Goal: Information Seeking & Learning: Learn about a topic

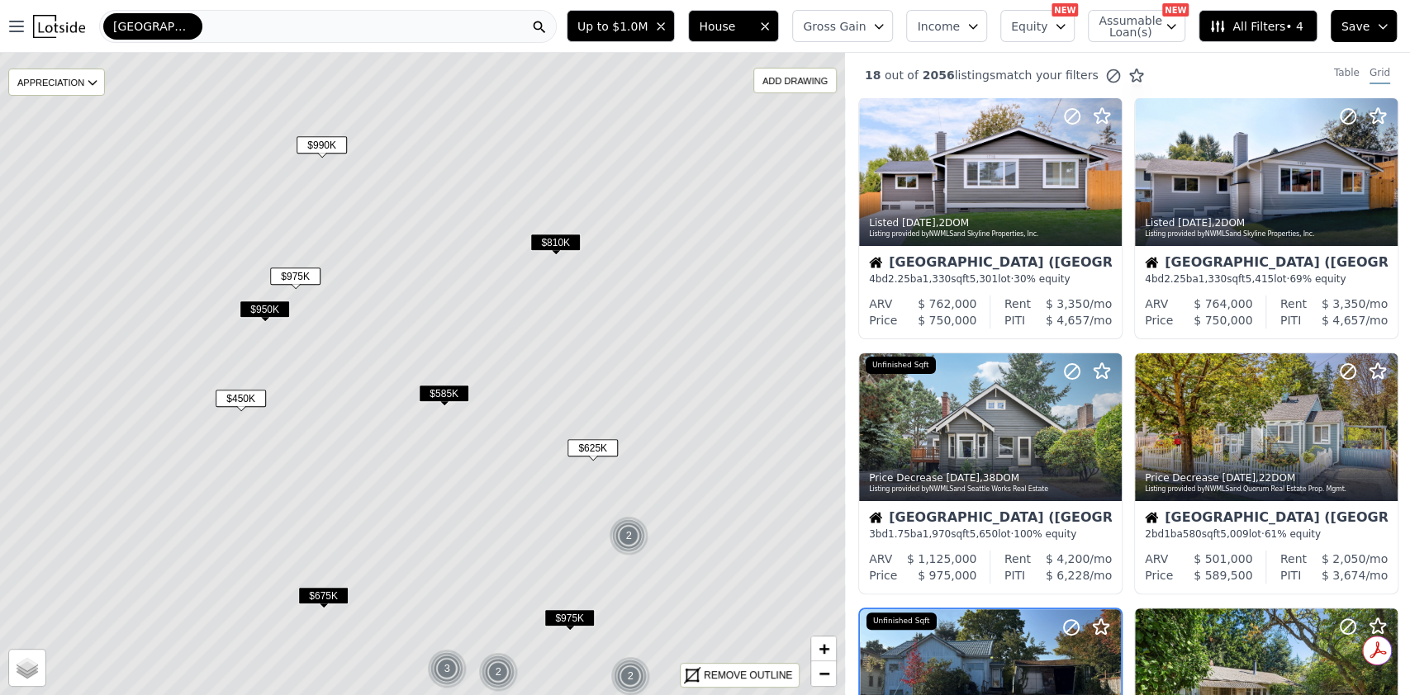
click at [421, 34] on div "Seattle" at bounding box center [327, 26] width 457 height 33
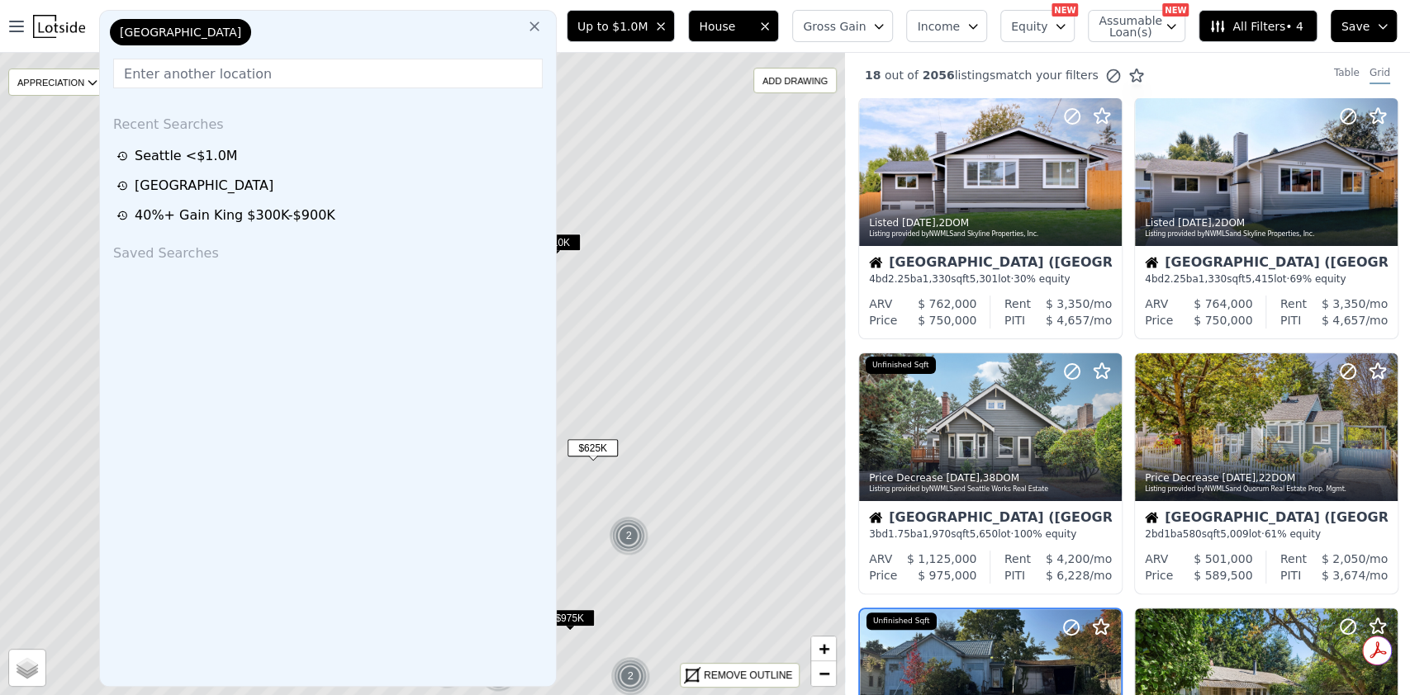
click at [231, 23] on div "Seattle" at bounding box center [189, 35] width 165 height 33
click at [226, 64] on input "text" at bounding box center [327, 74] width 429 height 30
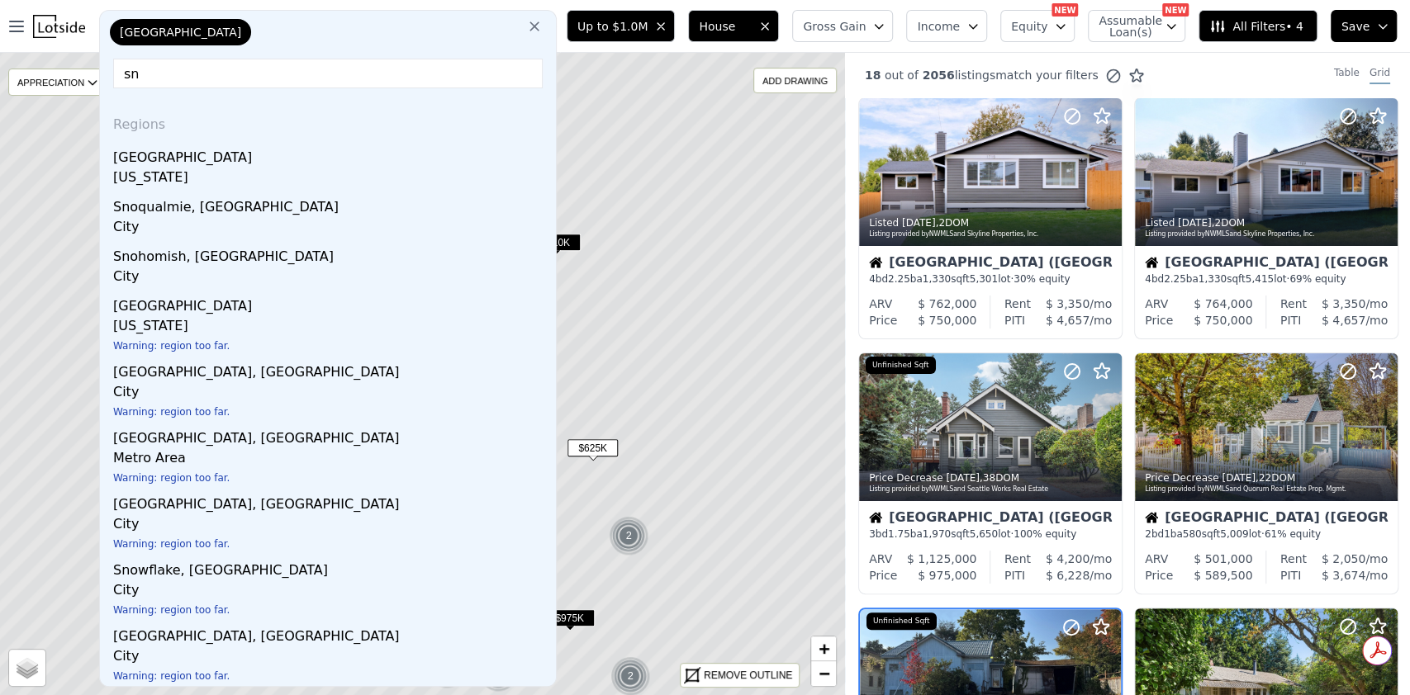
type input "s"
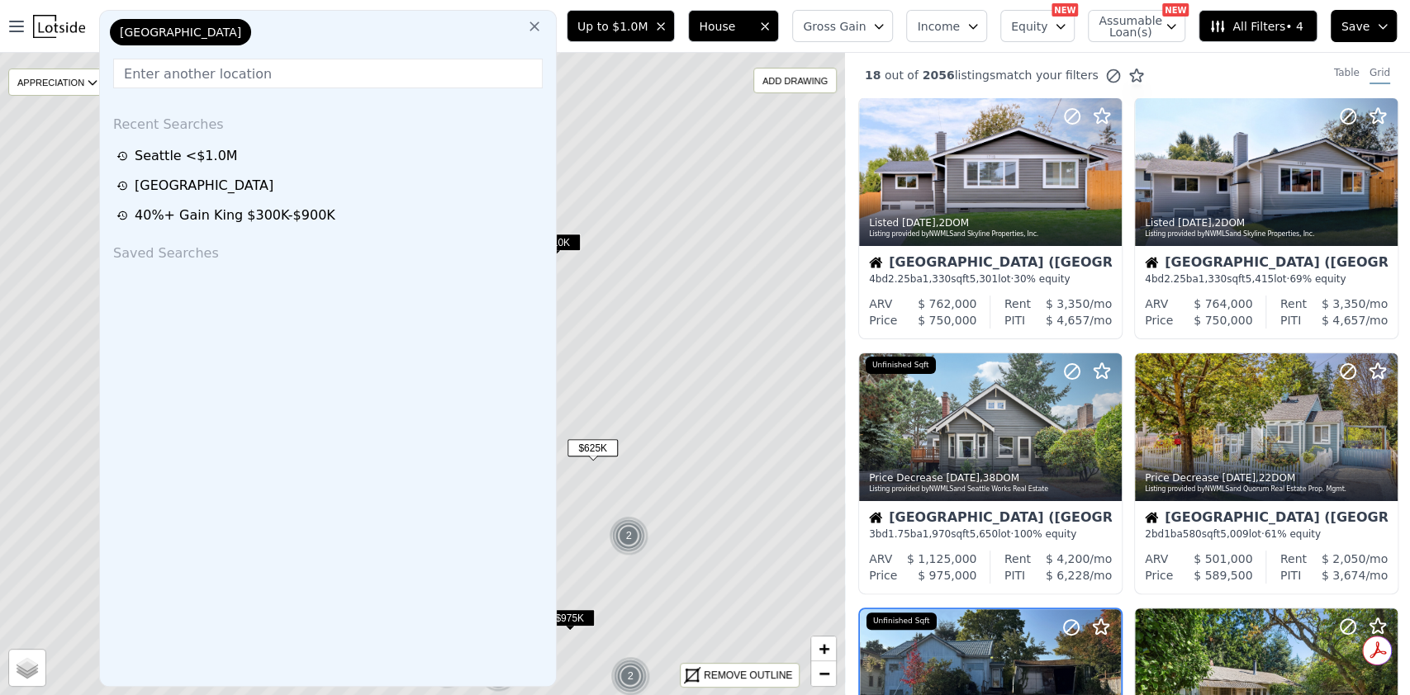
click at [230, 40] on div "Seattle" at bounding box center [189, 35] width 165 height 33
click at [206, 20] on div "Seattle" at bounding box center [189, 35] width 165 height 33
click at [539, 21] on button at bounding box center [534, 25] width 30 height 33
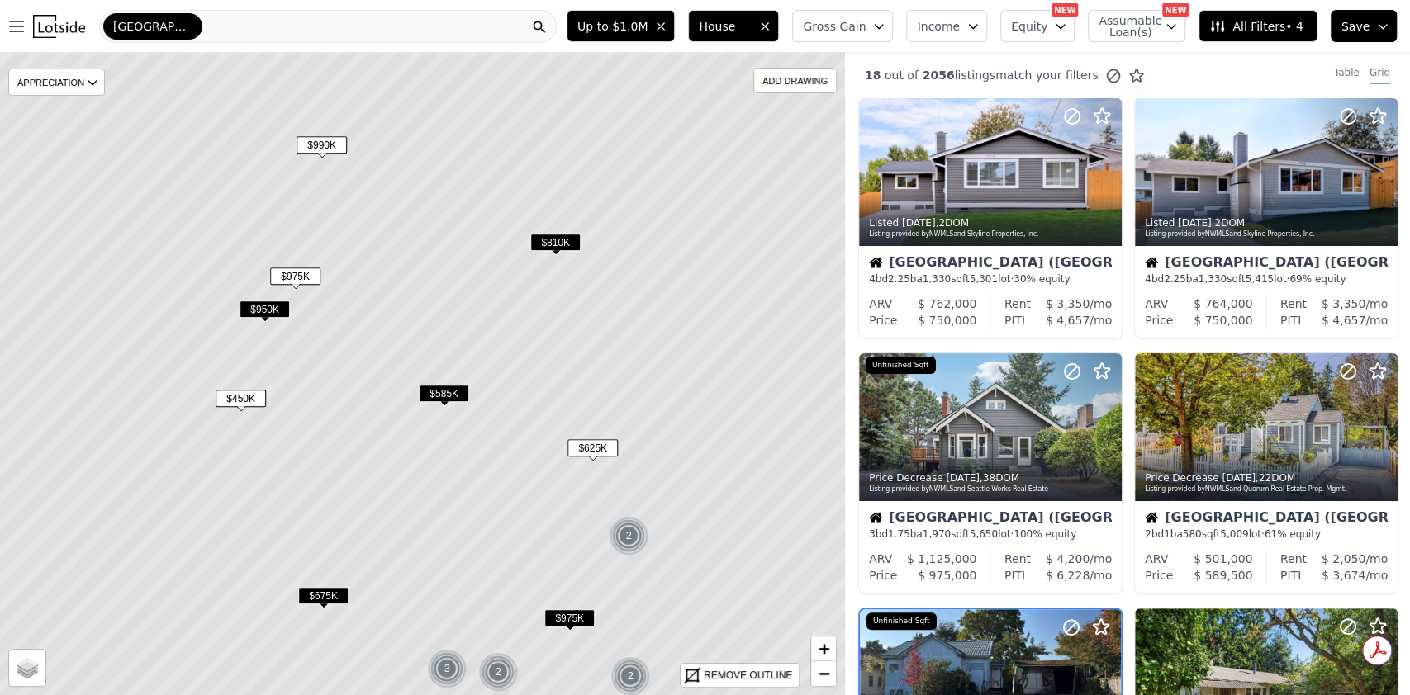
click at [317, 36] on div "Seattle" at bounding box center [327, 26] width 457 height 33
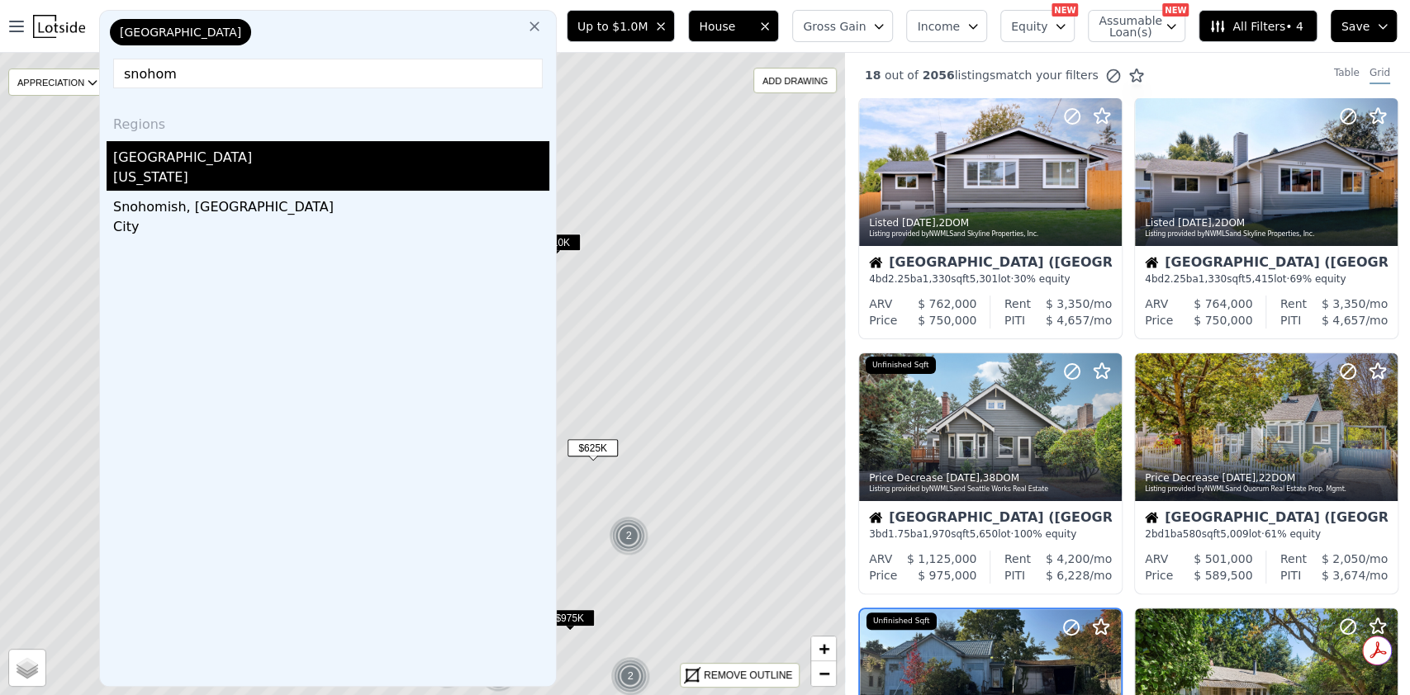
type input "snohom"
click at [283, 168] on div "[US_STATE]" at bounding box center [331, 179] width 436 height 23
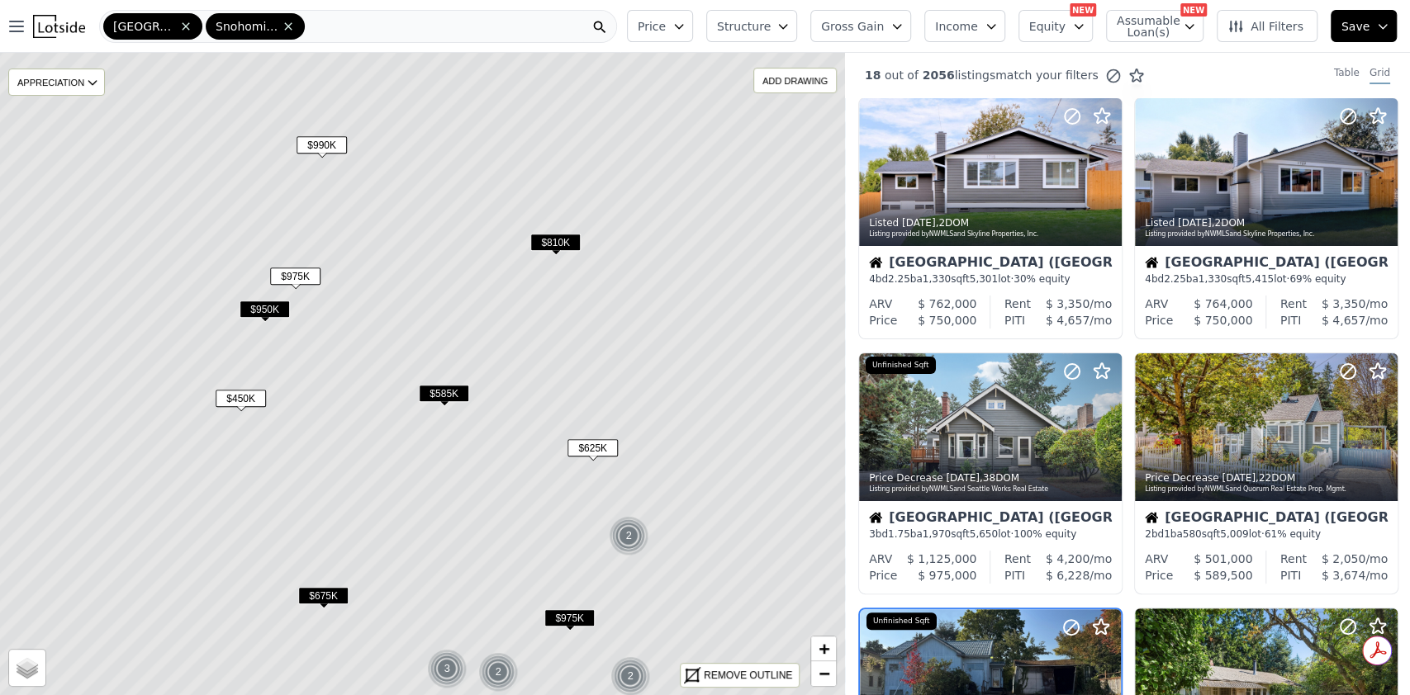
click at [179, 22] on icon at bounding box center [185, 26] width 13 height 13
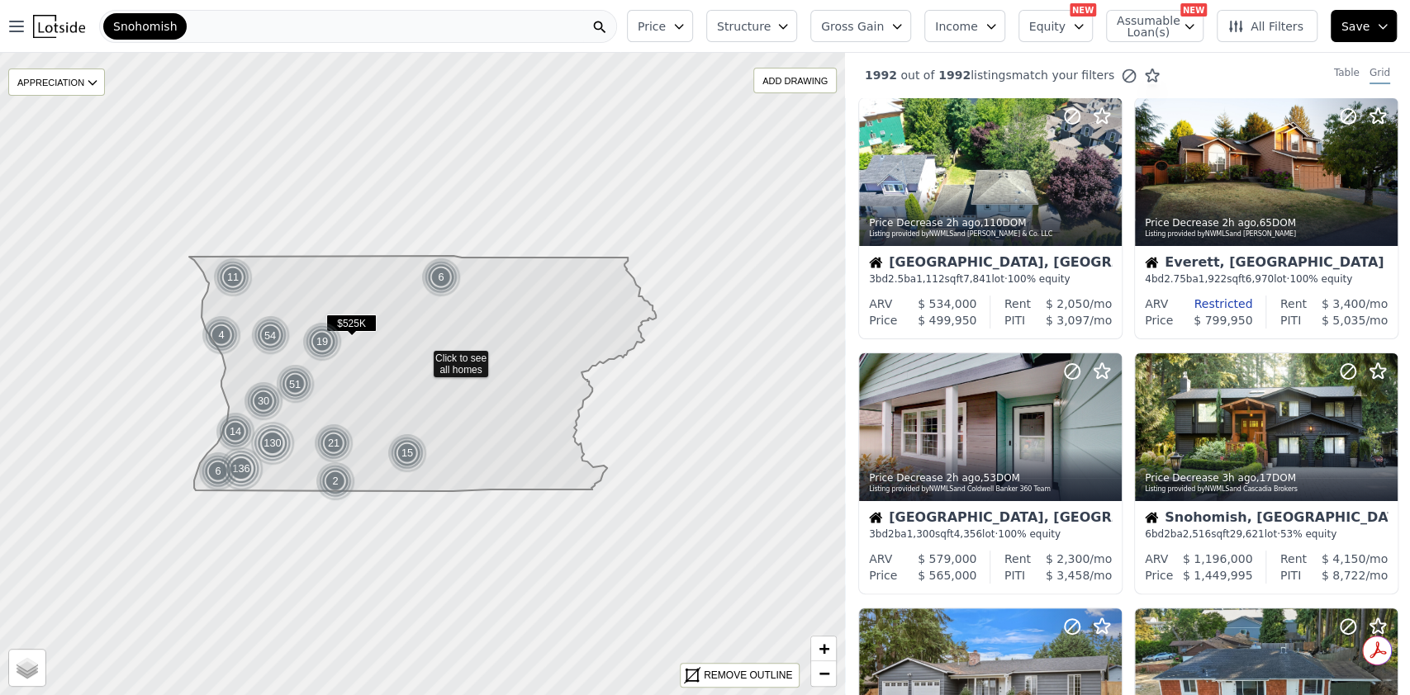
click at [903, 26] on icon "button" at bounding box center [896, 26] width 13 height 13
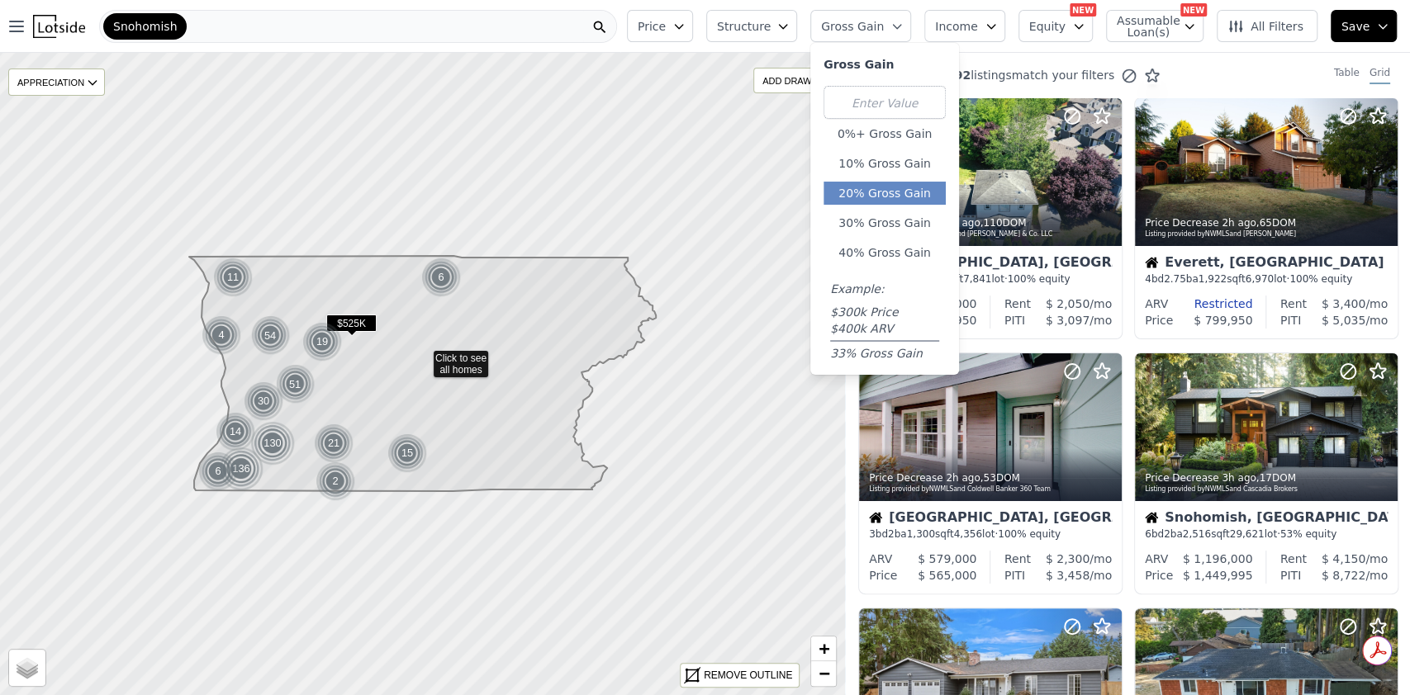
click at [904, 192] on button "20% Gross Gain" at bounding box center [884, 193] width 122 height 23
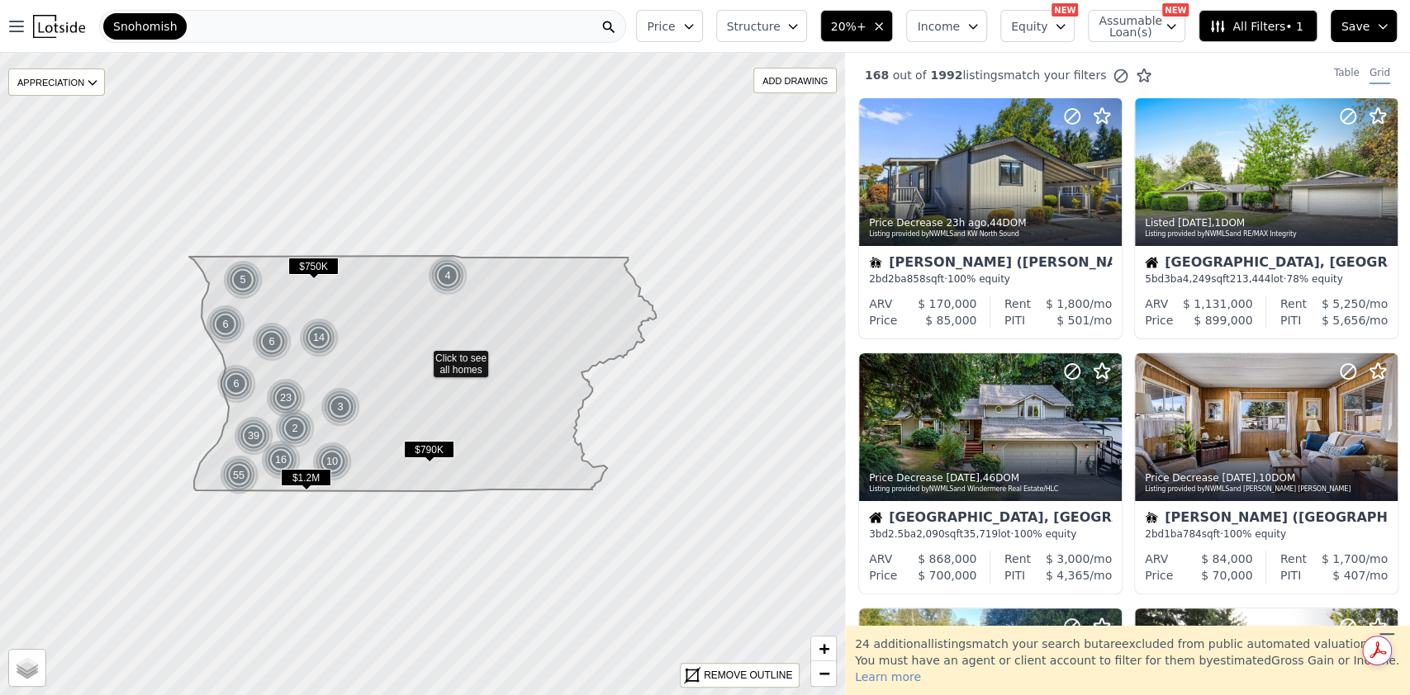
click at [695, 29] on icon "button" at bounding box center [688, 26] width 13 height 13
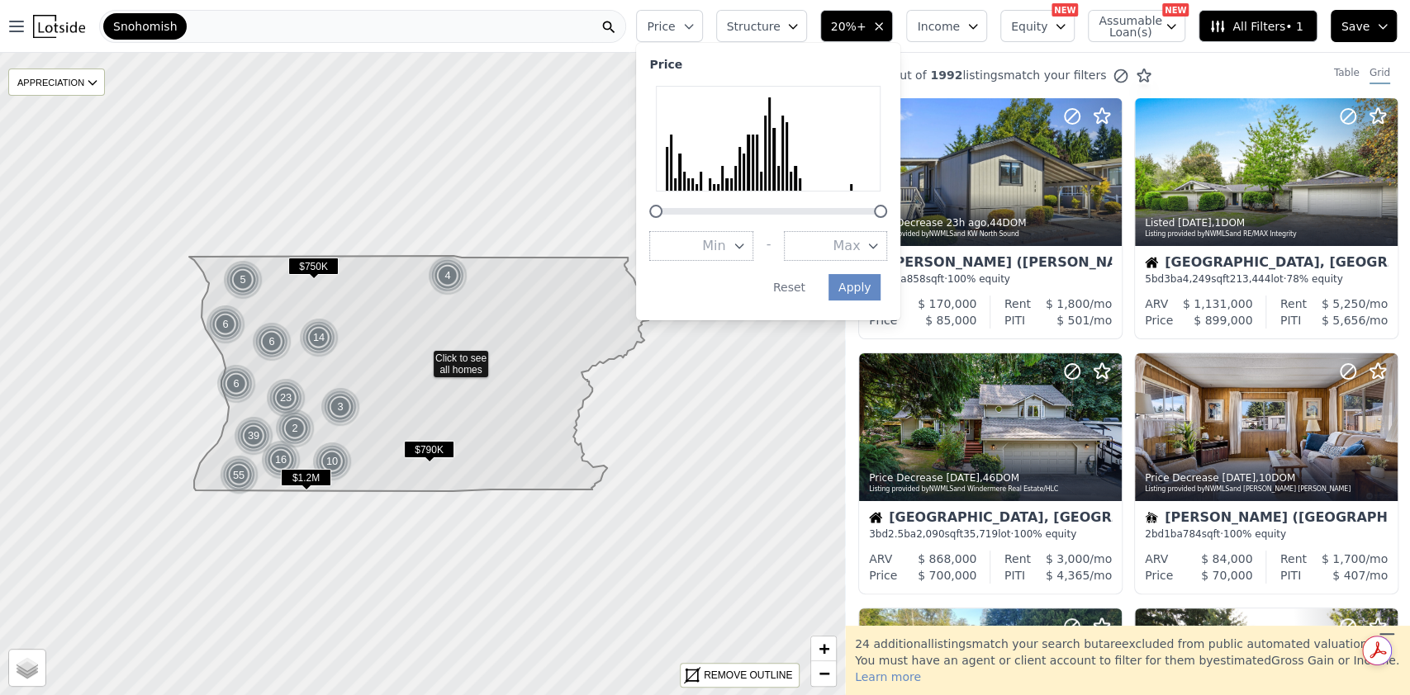
click at [887, 250] on button "Max" at bounding box center [835, 246] width 103 height 30
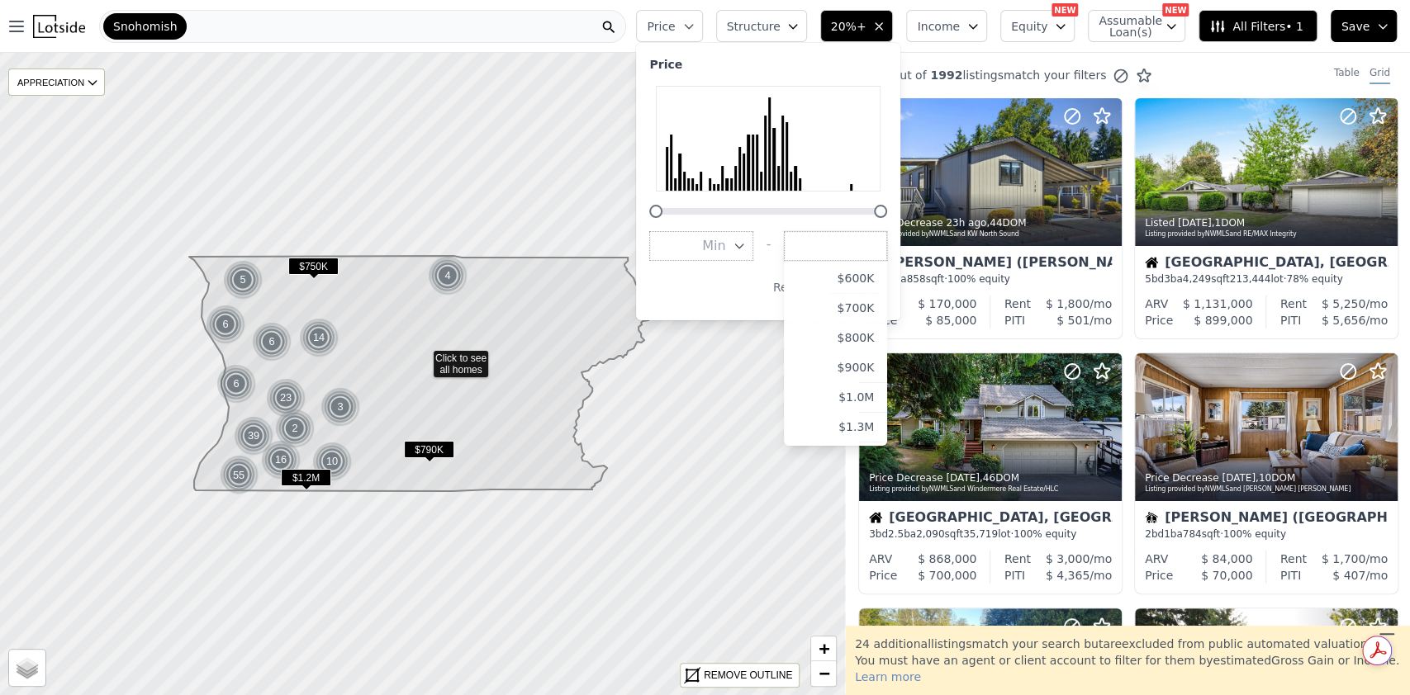
scroll to position [180, 0]
click at [880, 387] on button "$1.0M" at bounding box center [835, 393] width 103 height 30
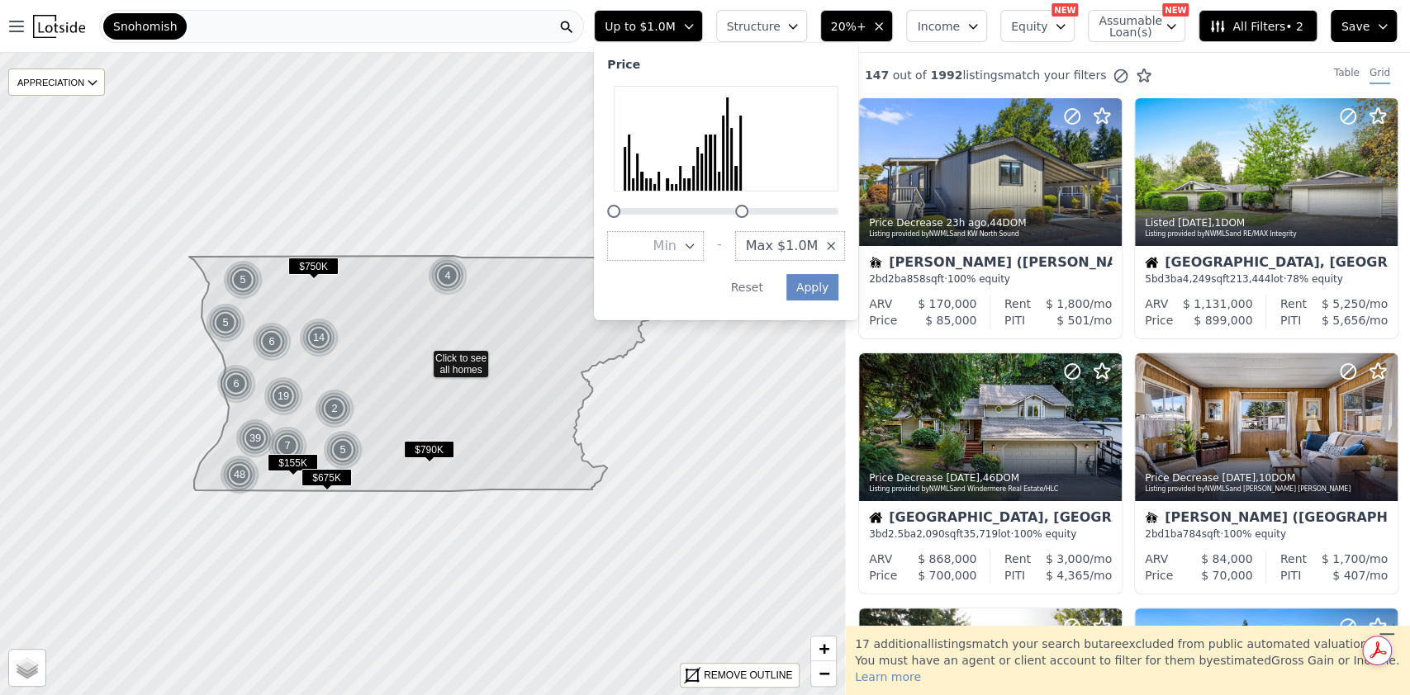
click at [696, 243] on icon "button" at bounding box center [689, 245] width 13 height 13
click at [694, 364] on button "$300K" at bounding box center [655, 365] width 97 height 30
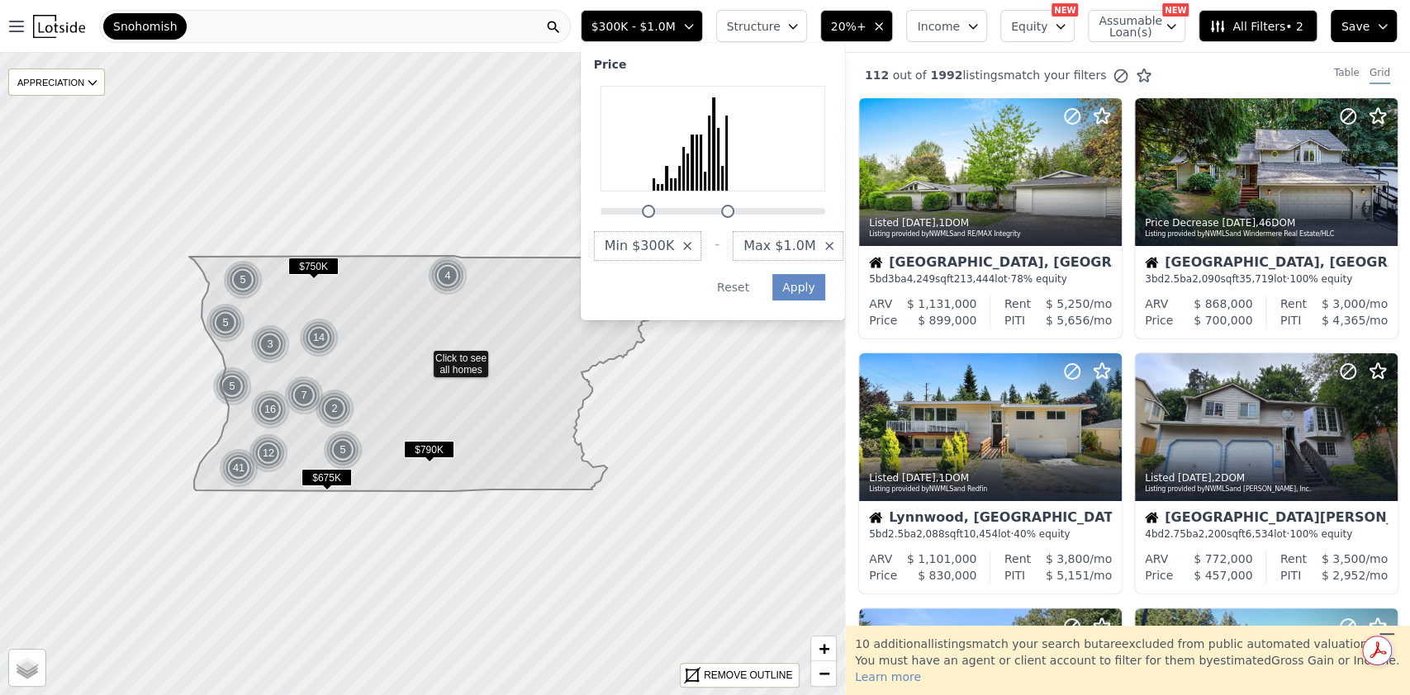
click at [799, 25] on icon "button" at bounding box center [792, 26] width 13 height 13
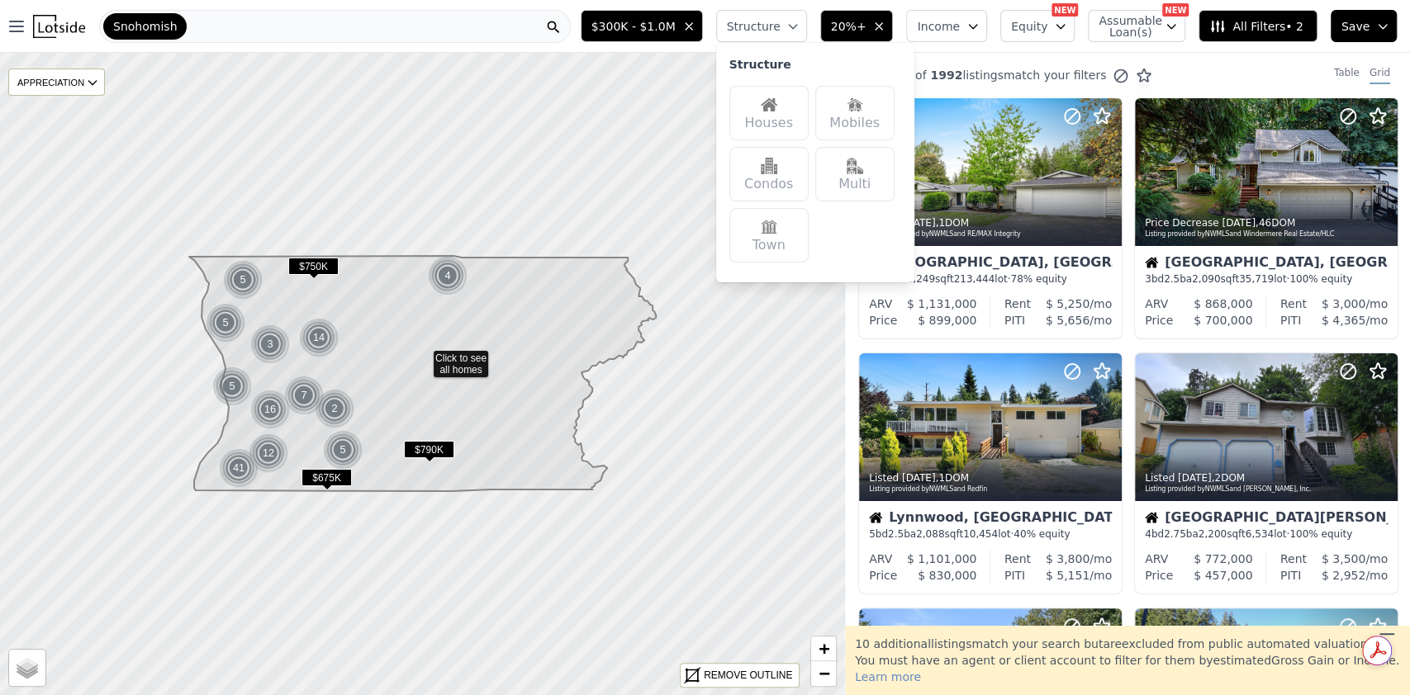
click at [795, 113] on div "Houses" at bounding box center [768, 113] width 79 height 55
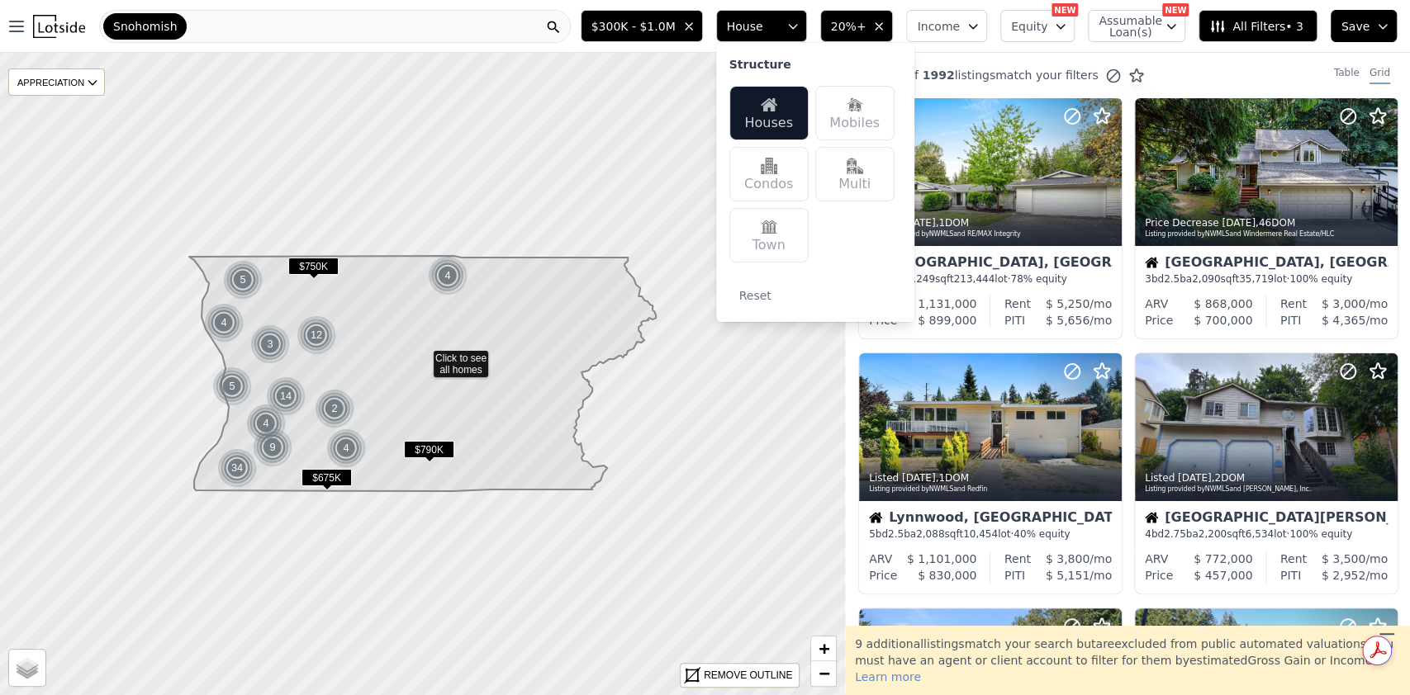
click at [799, 22] on icon "button" at bounding box center [792, 26] width 13 height 13
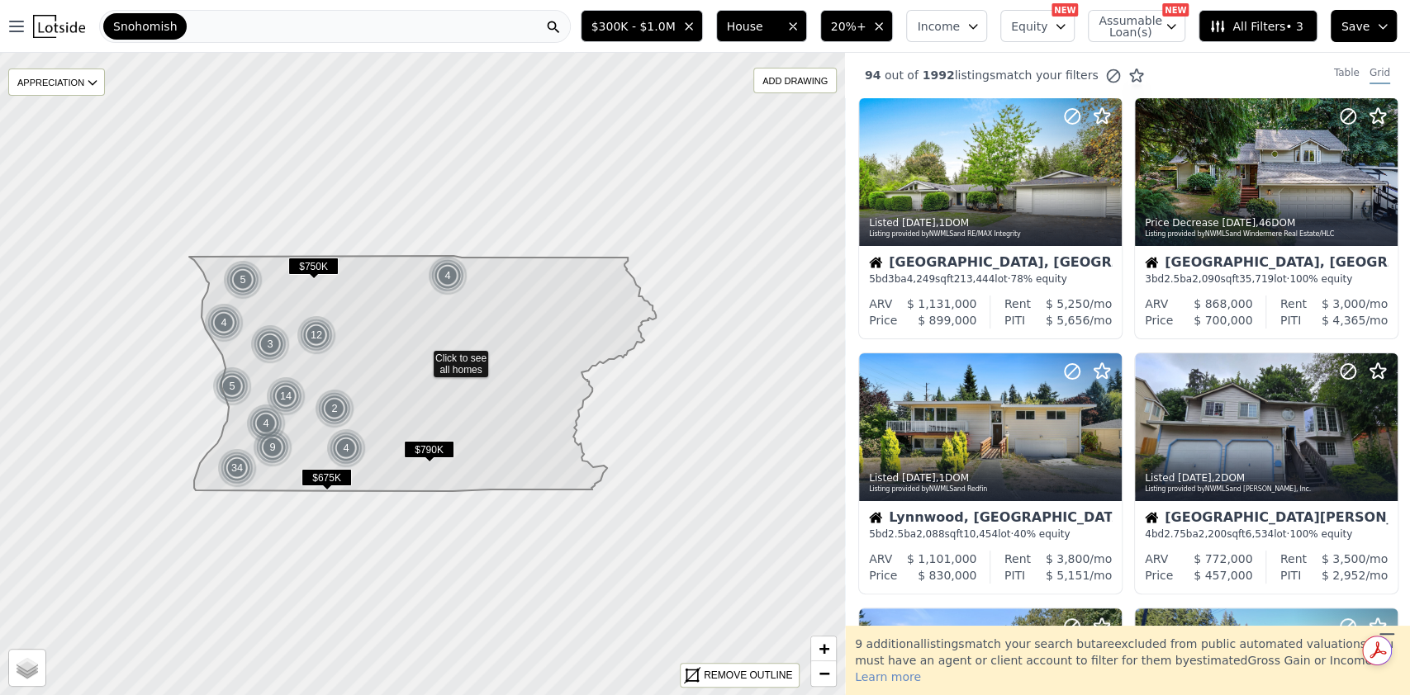
click at [866, 24] on span "20%+" at bounding box center [849, 26] width 36 height 17
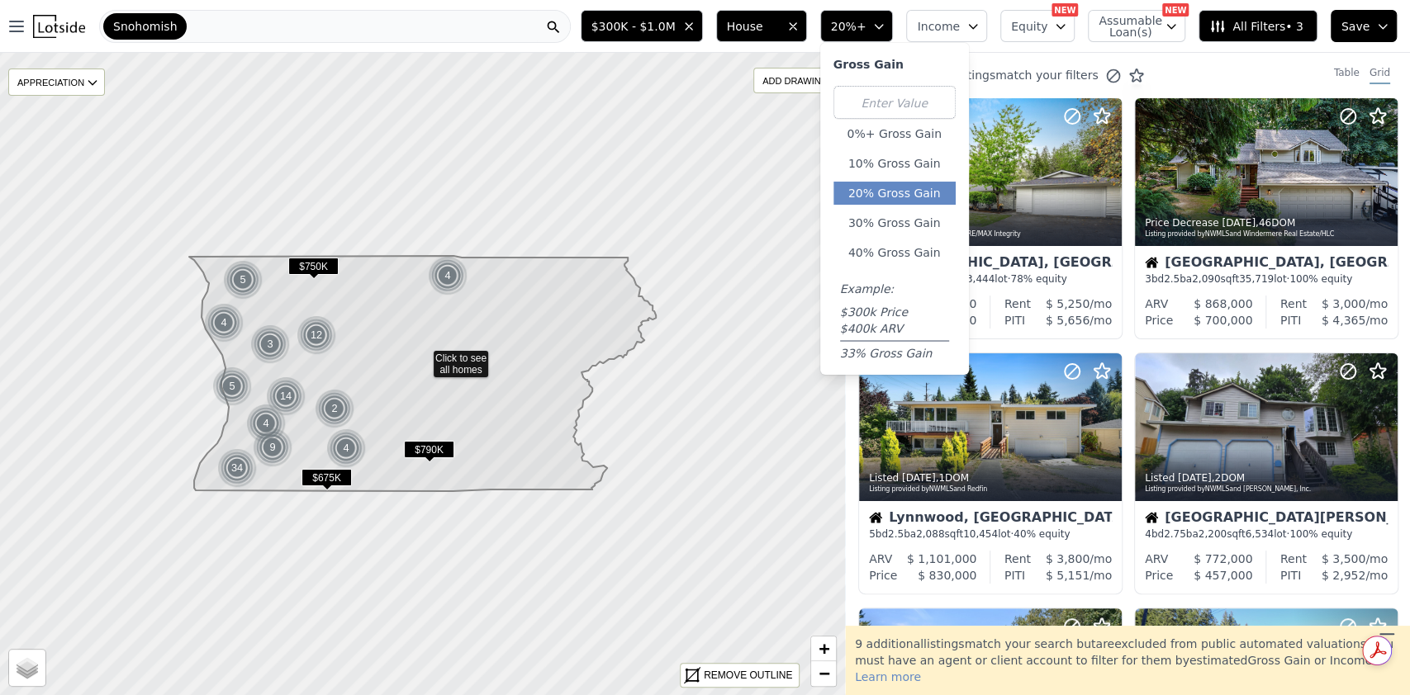
click at [866, 24] on span "20%+" at bounding box center [849, 26] width 36 height 17
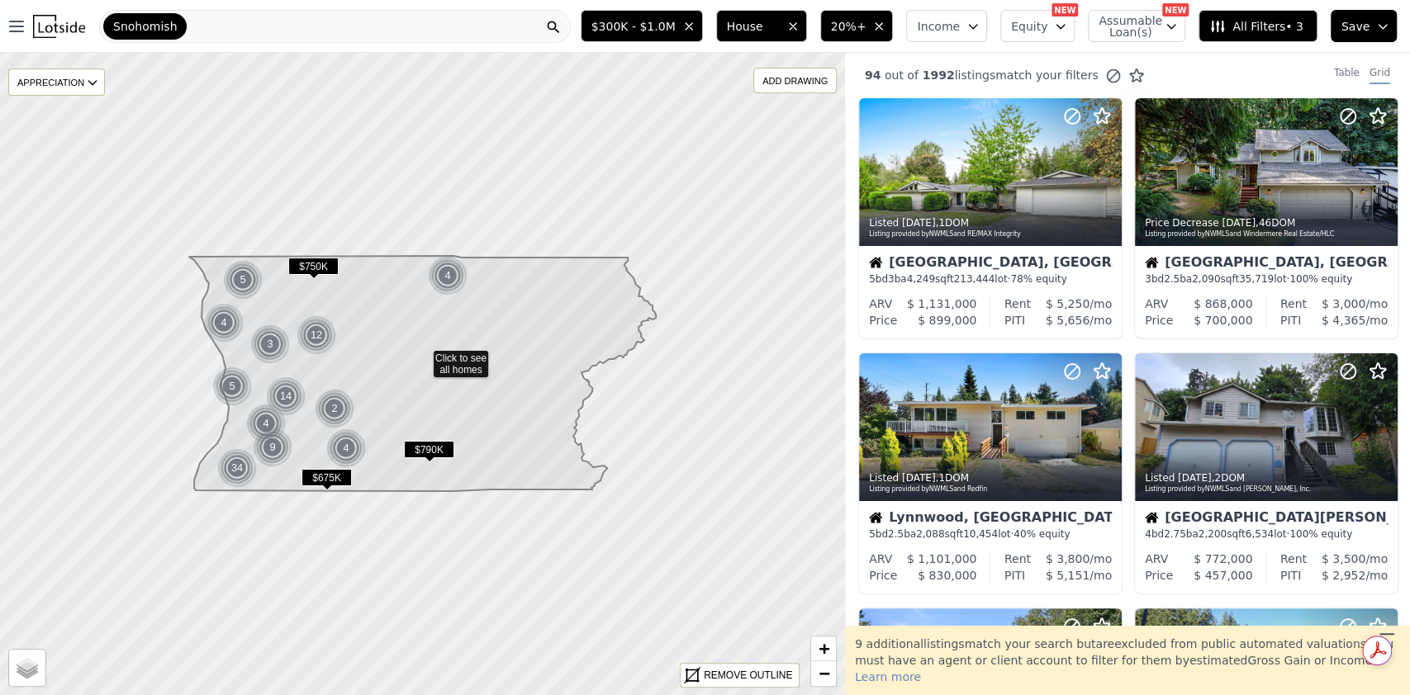
click at [1237, 26] on span "All Filters • 3" at bounding box center [1255, 26] width 93 height 17
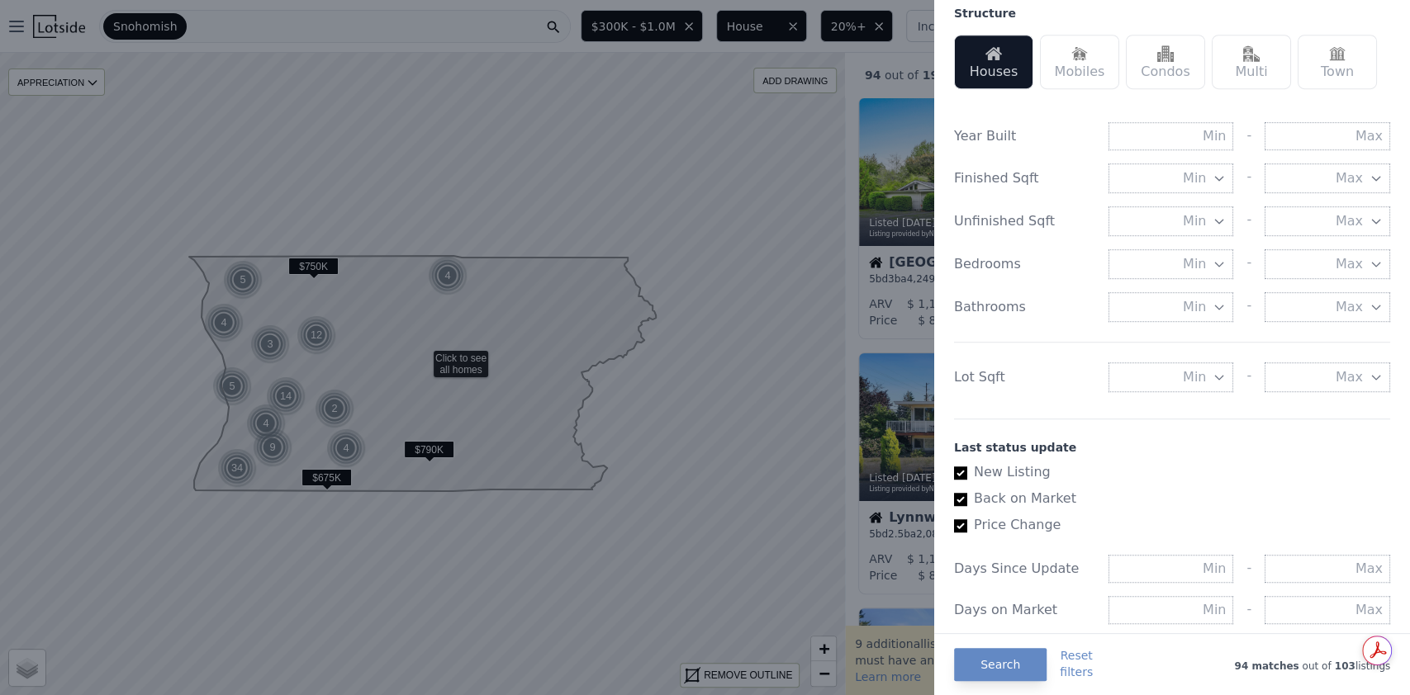
scroll to position [529, 0]
click at [1202, 389] on button "Min" at bounding box center [1171, 374] width 126 height 30
click at [1253, 475] on div "Last status update New Listing Back on Market Price Change Days Since Update - …" at bounding box center [1172, 524] width 436 height 219
click at [735, 201] on div at bounding box center [705, 347] width 1410 height 695
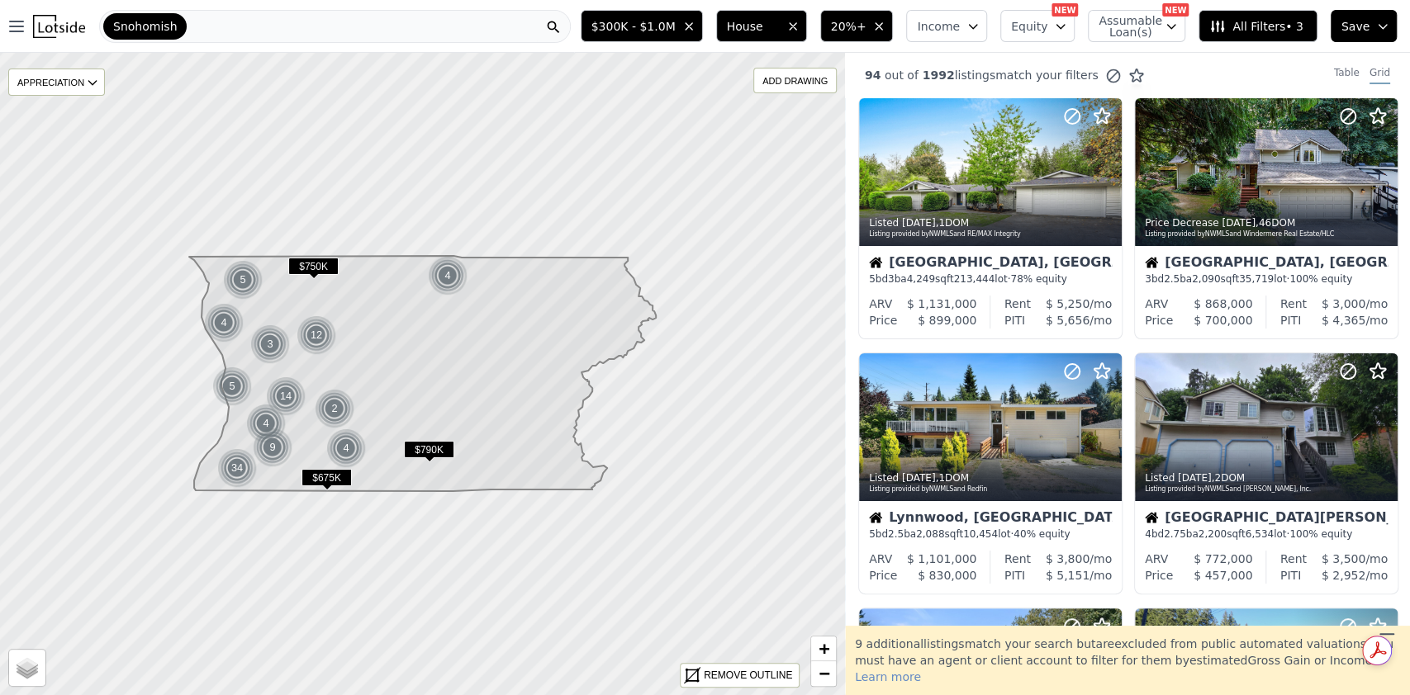
click at [1293, 36] on button "All Filters • 3" at bounding box center [1257, 26] width 118 height 32
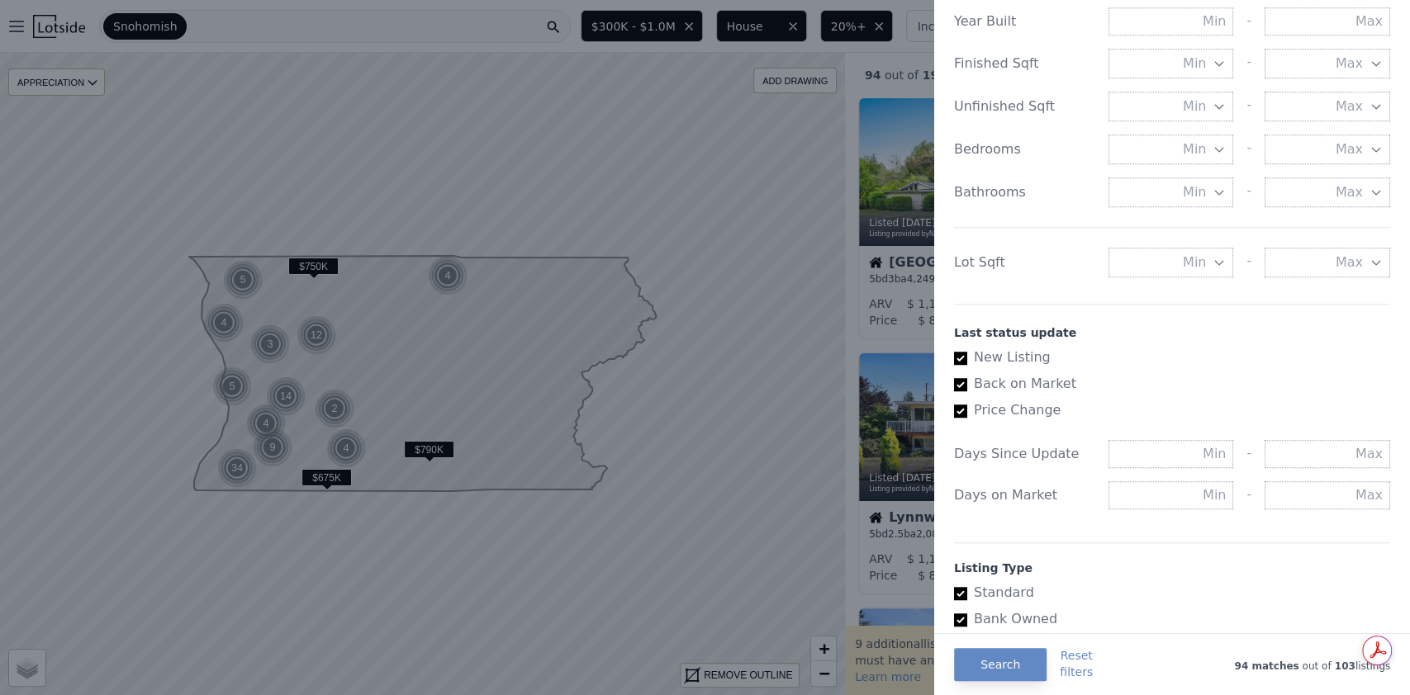
scroll to position [624, 0]
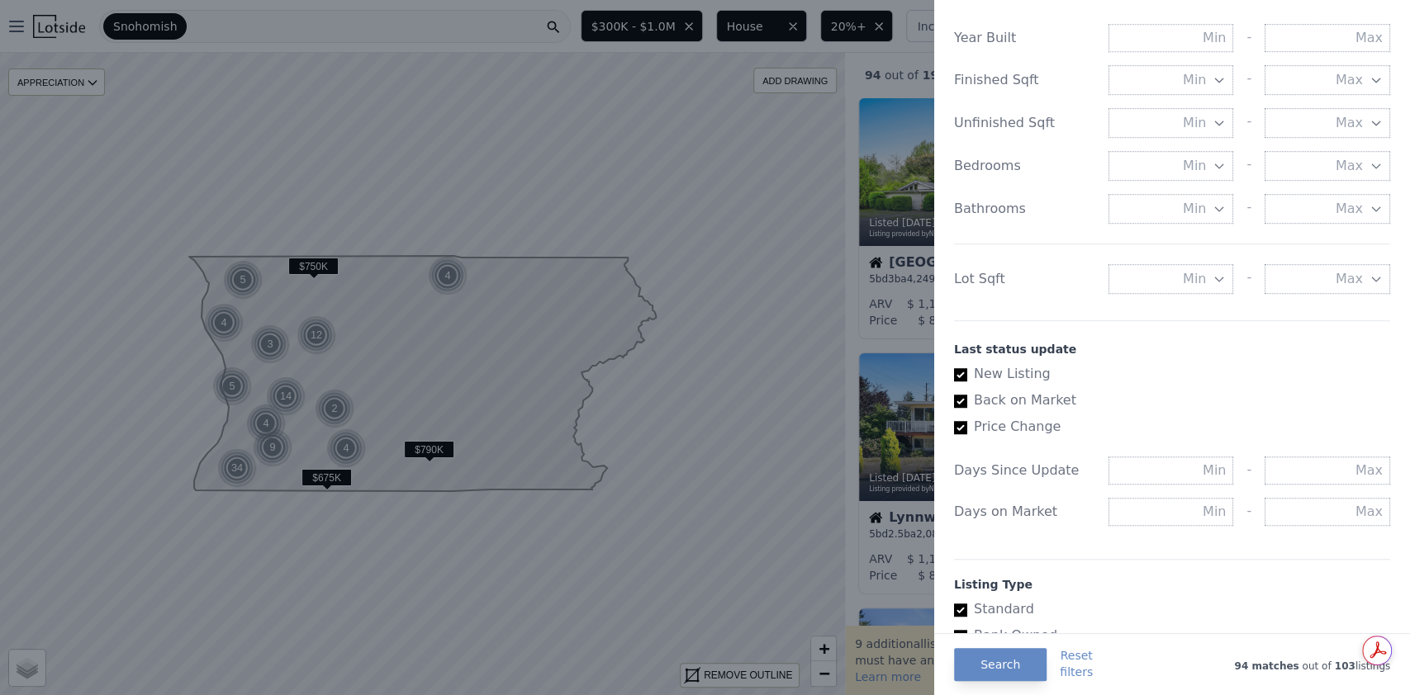
click at [477, 17] on div at bounding box center [705, 347] width 1410 height 695
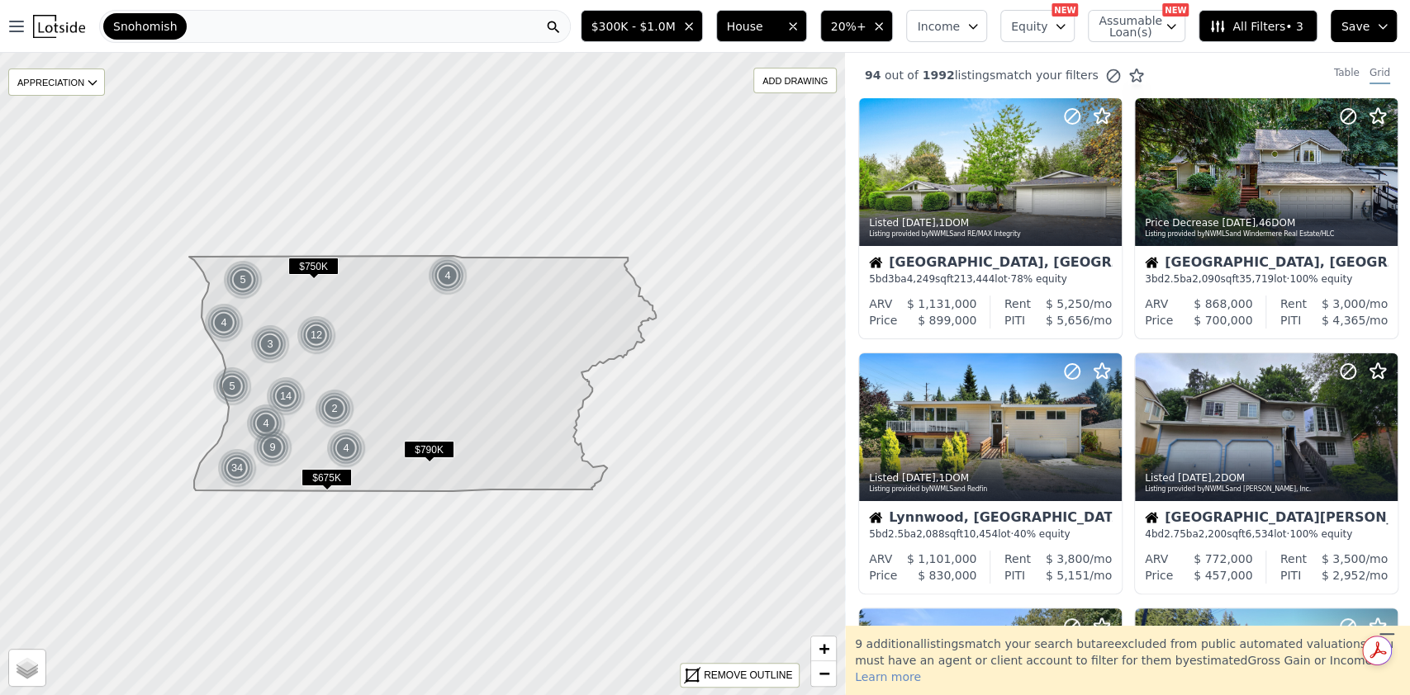
click at [1279, 38] on button "All Filters • 3" at bounding box center [1257, 26] width 118 height 32
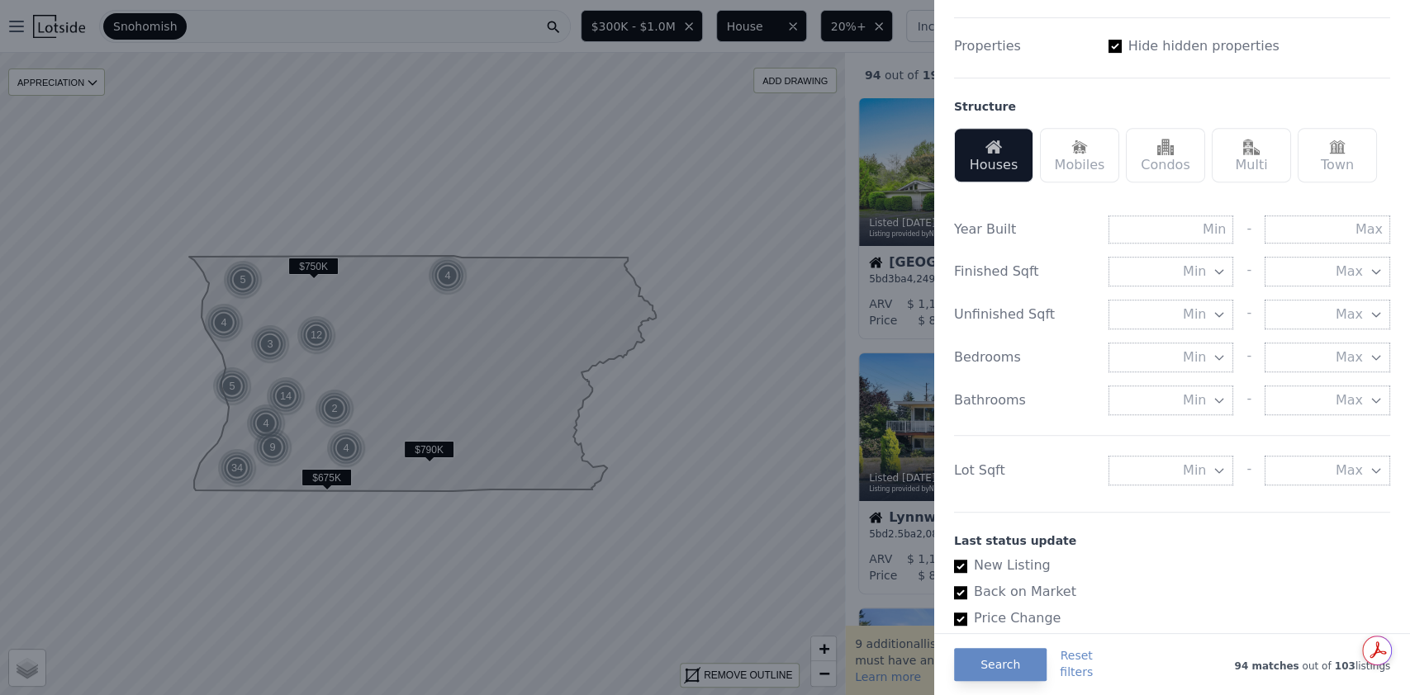
scroll to position [446, 0]
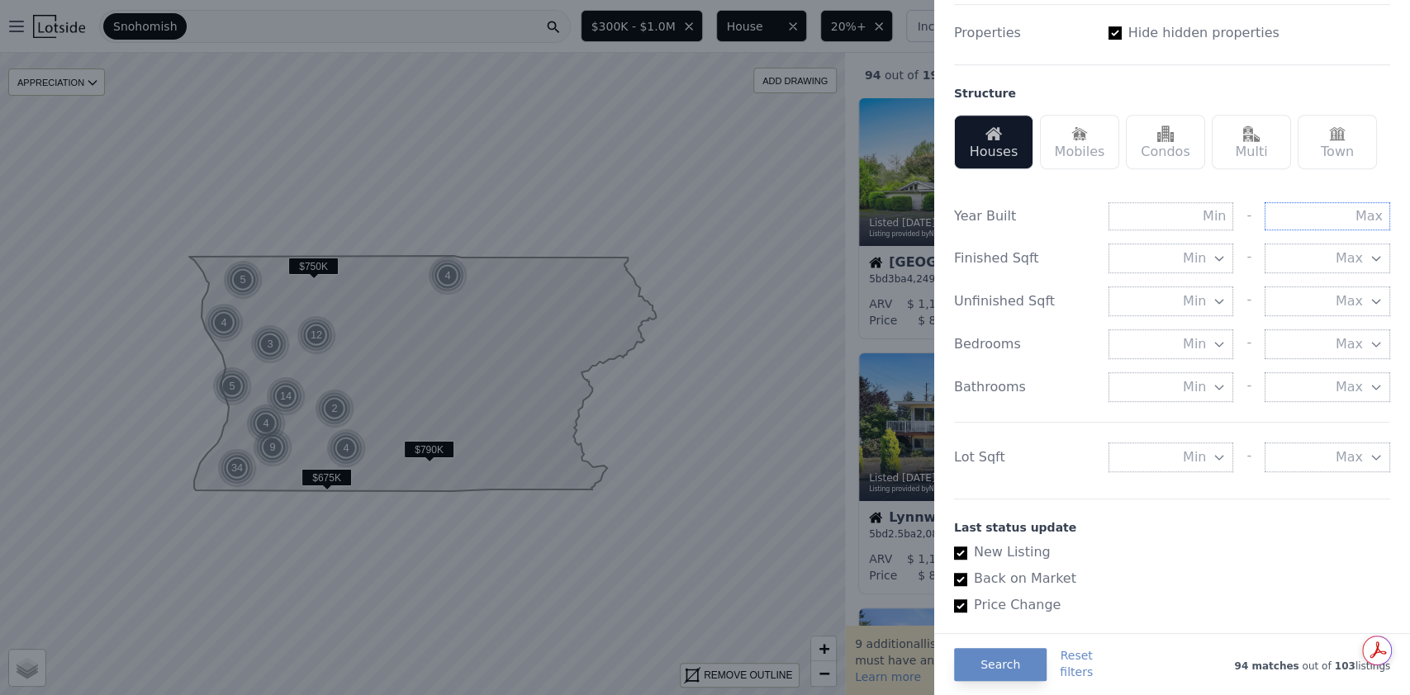
click at [1339, 230] on input "text" at bounding box center [1327, 216] width 126 height 28
type input "1990"
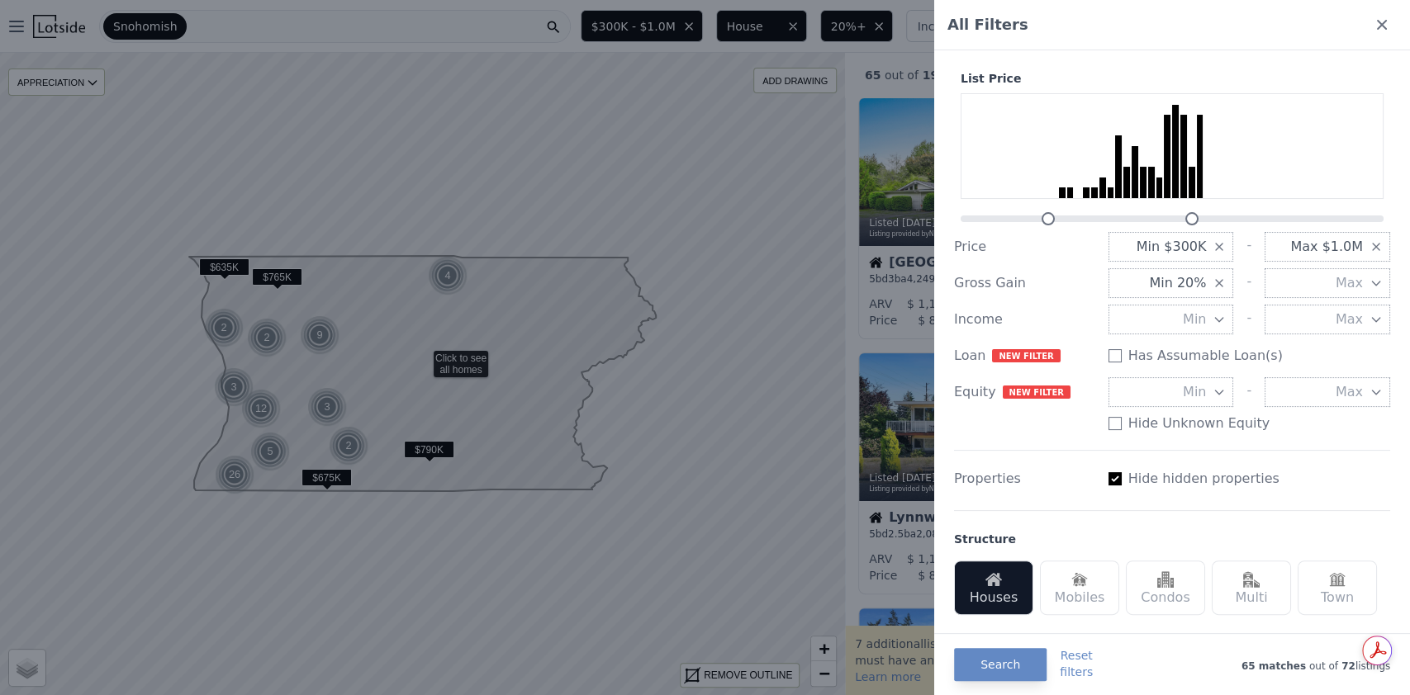
click at [855, 56] on div at bounding box center [705, 347] width 1410 height 695
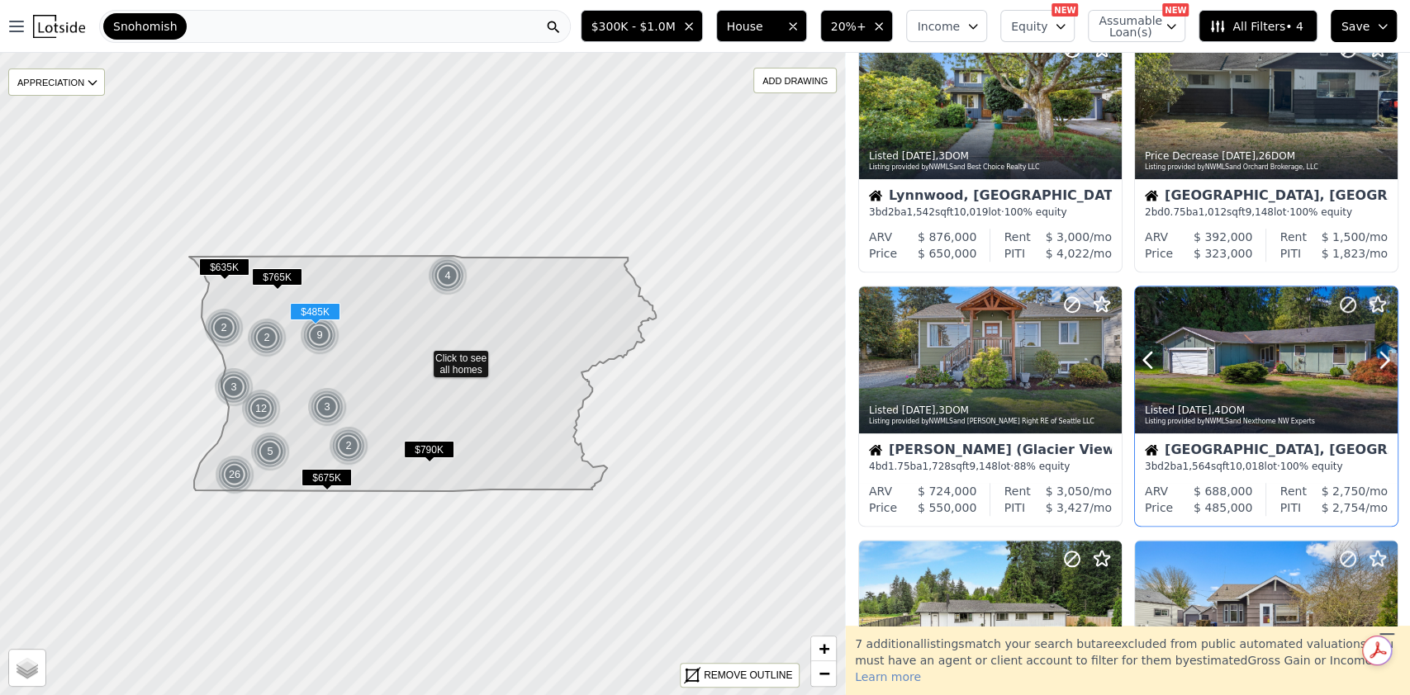
scroll to position [833, 0]
click at [1381, 365] on icon at bounding box center [1384, 360] width 7 height 16
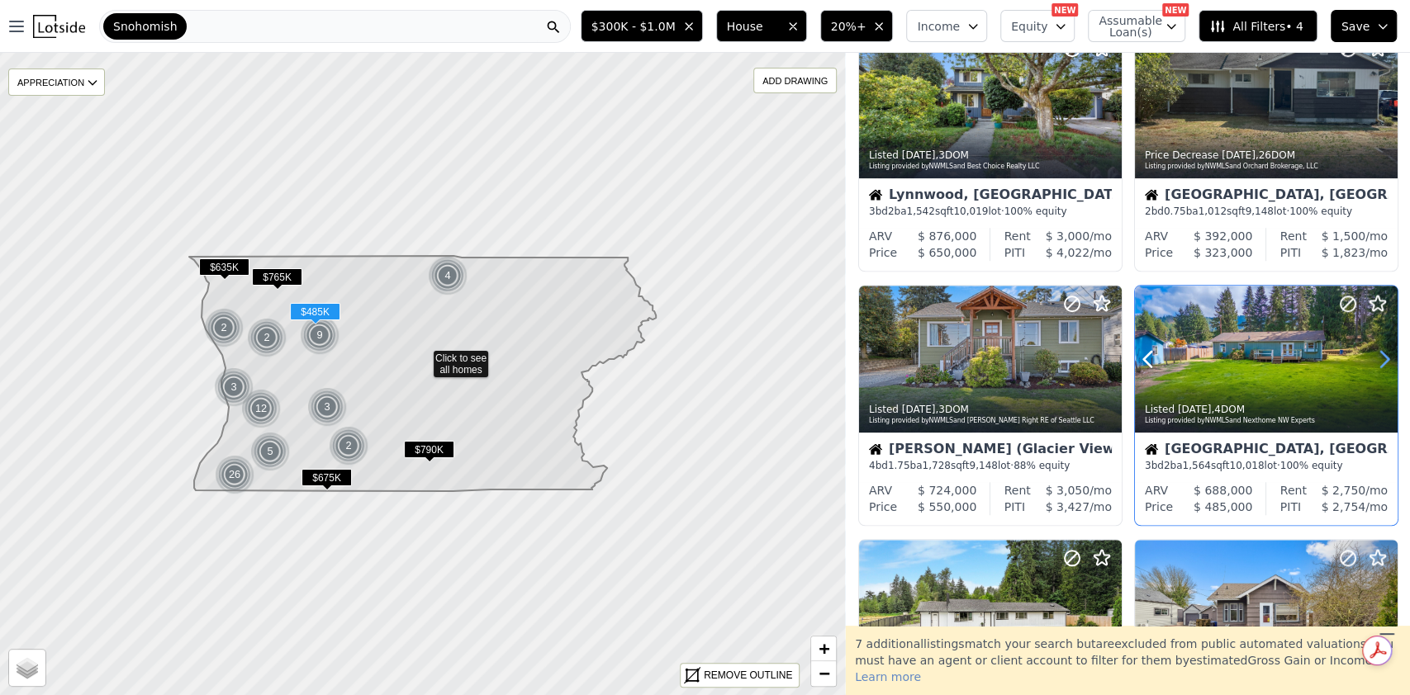
click at [1381, 365] on icon at bounding box center [1384, 360] width 7 height 16
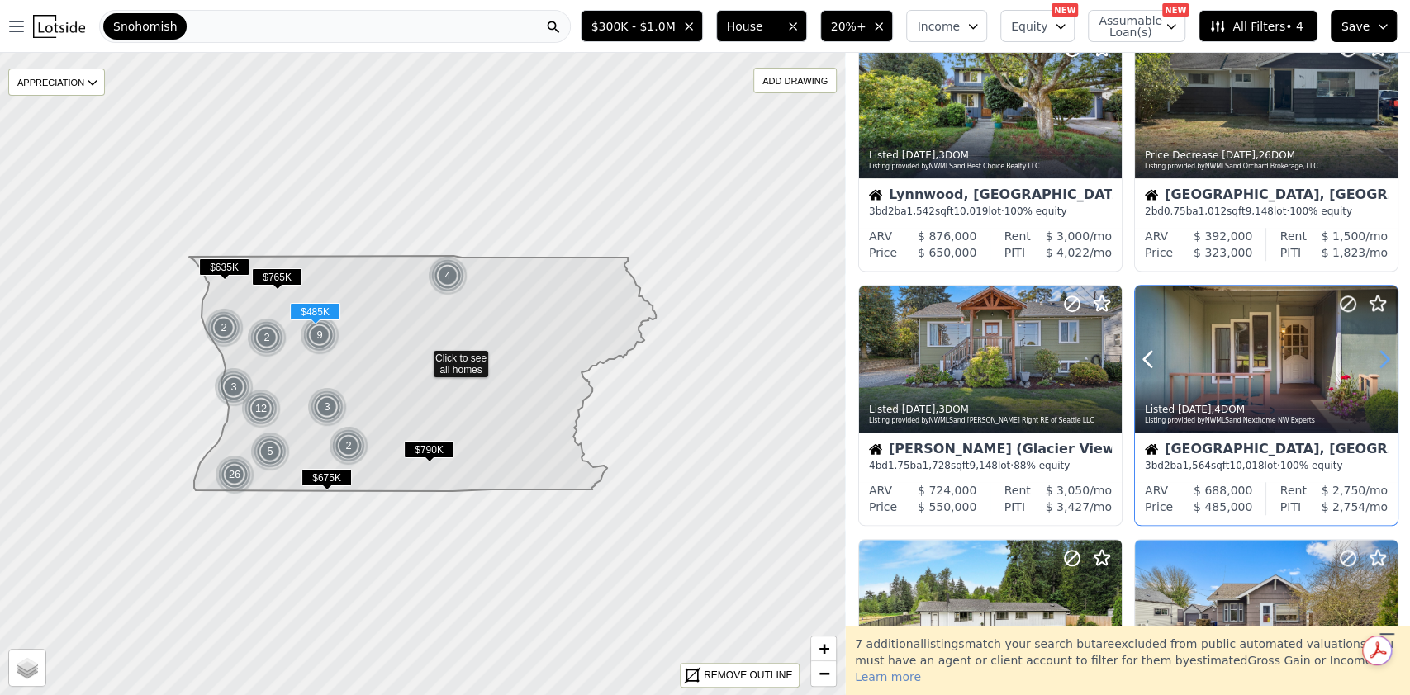
click at [1381, 365] on icon at bounding box center [1384, 360] width 7 height 16
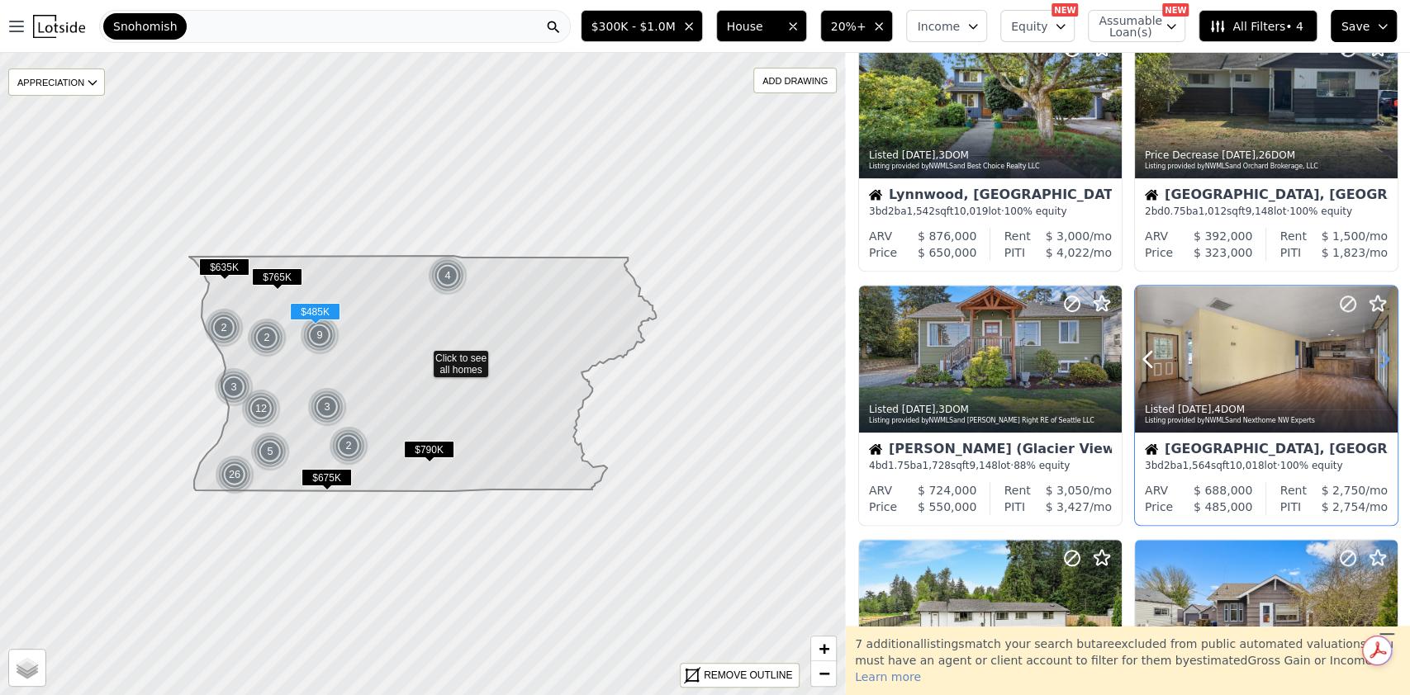
click at [1381, 365] on icon at bounding box center [1384, 360] width 7 height 16
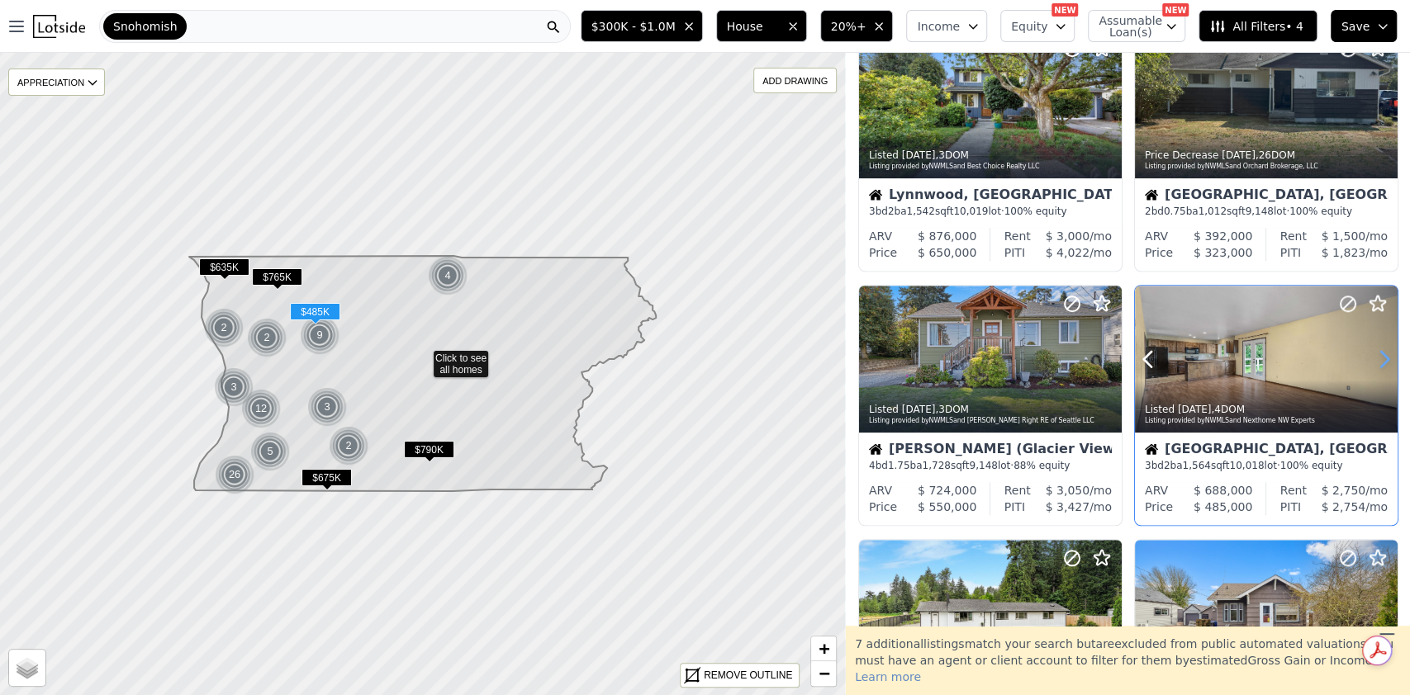
click at [1381, 365] on icon at bounding box center [1384, 360] width 7 height 16
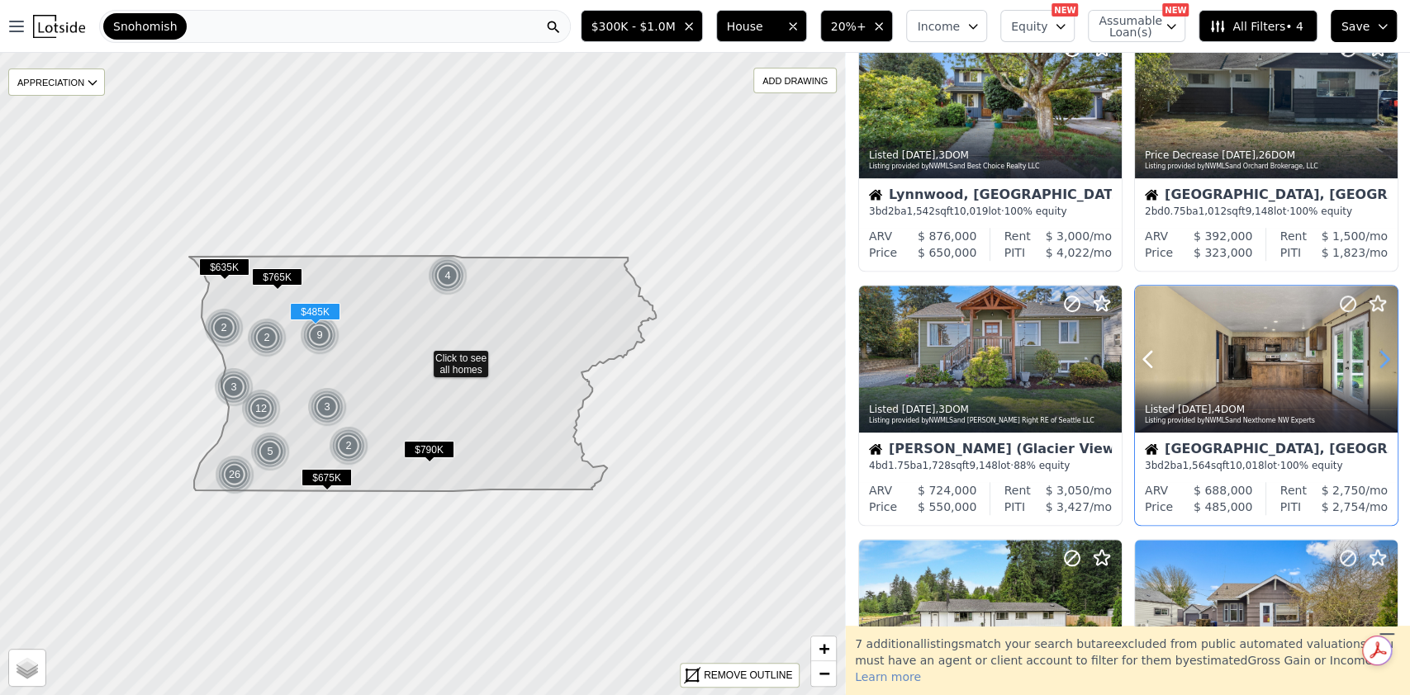
click at [1381, 365] on icon at bounding box center [1384, 360] width 7 height 16
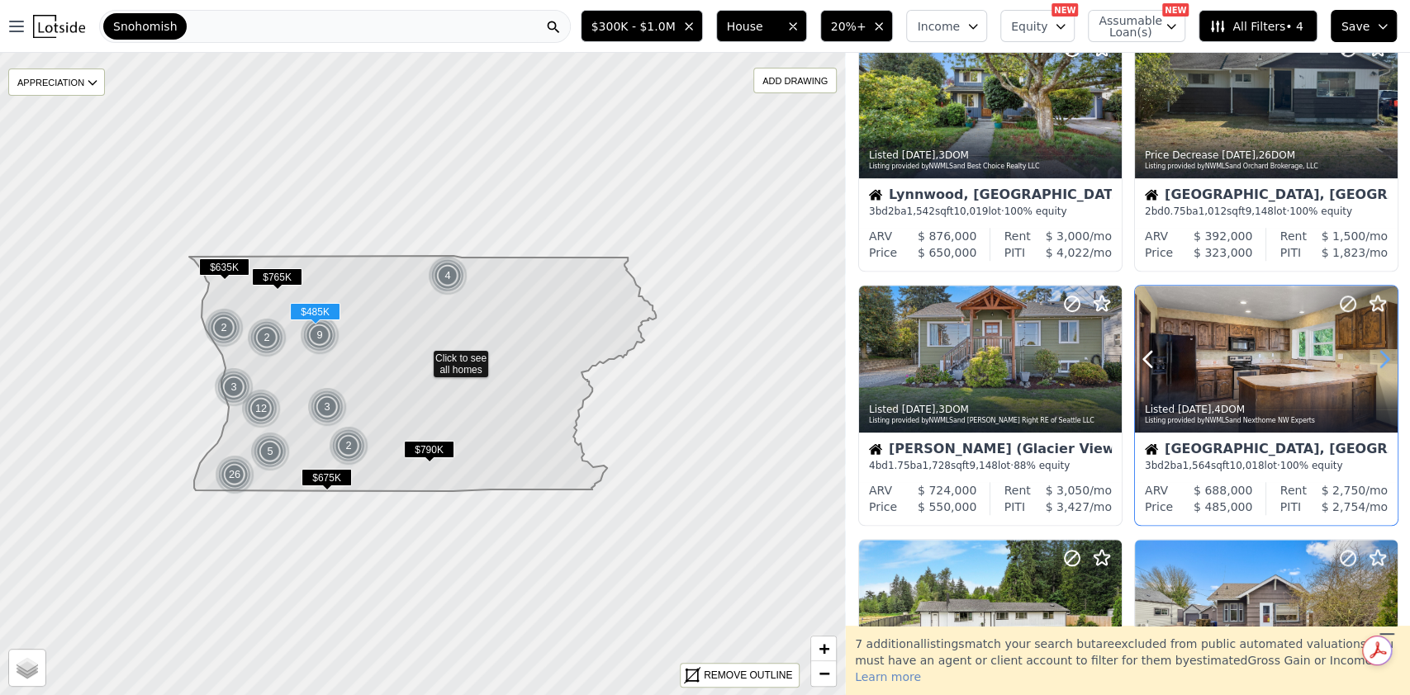
click at [1381, 365] on icon at bounding box center [1384, 360] width 7 height 16
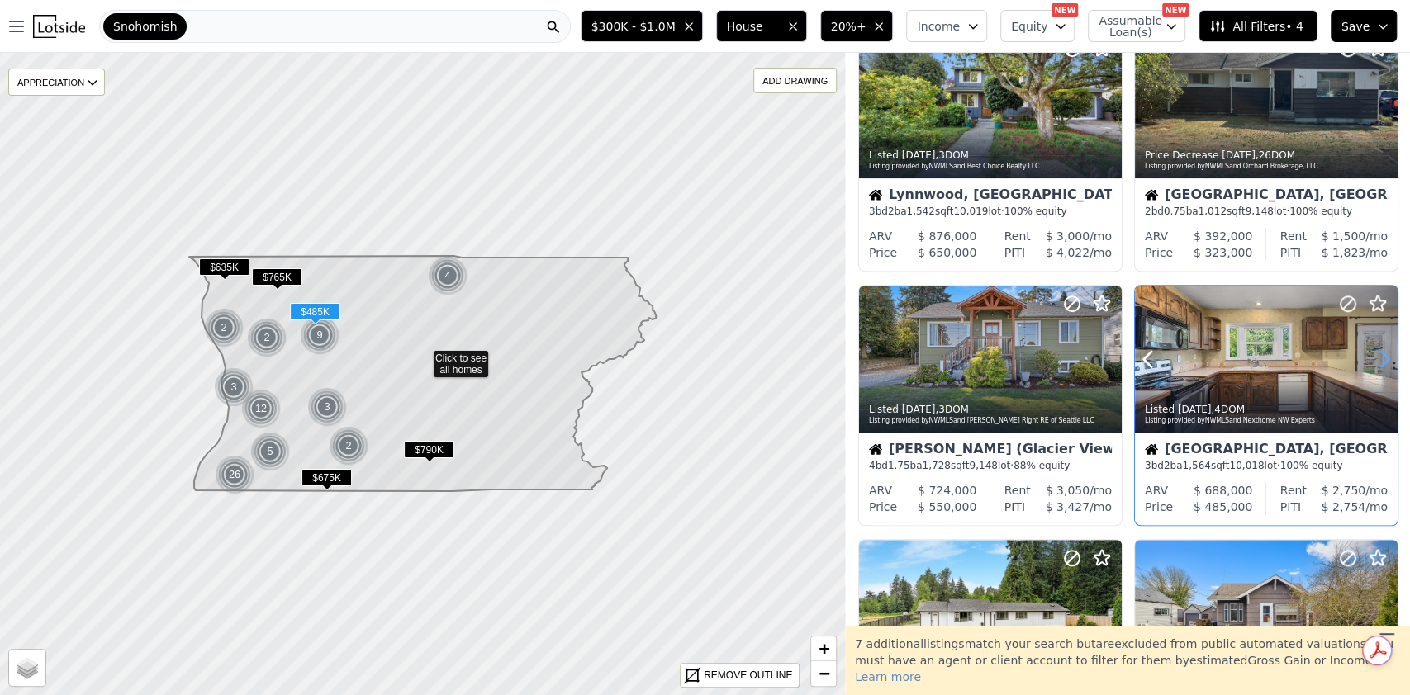
click at [1381, 365] on icon at bounding box center [1384, 360] width 7 height 16
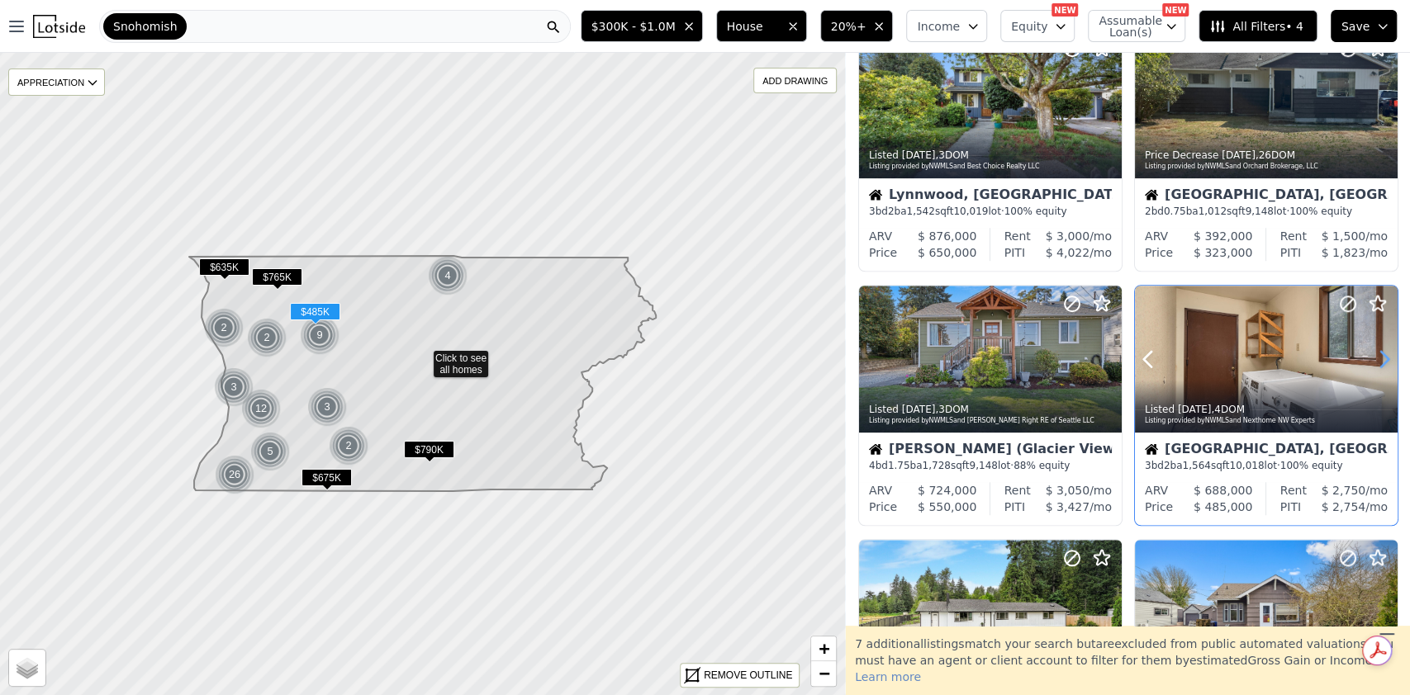
click at [1381, 365] on icon at bounding box center [1384, 360] width 7 height 16
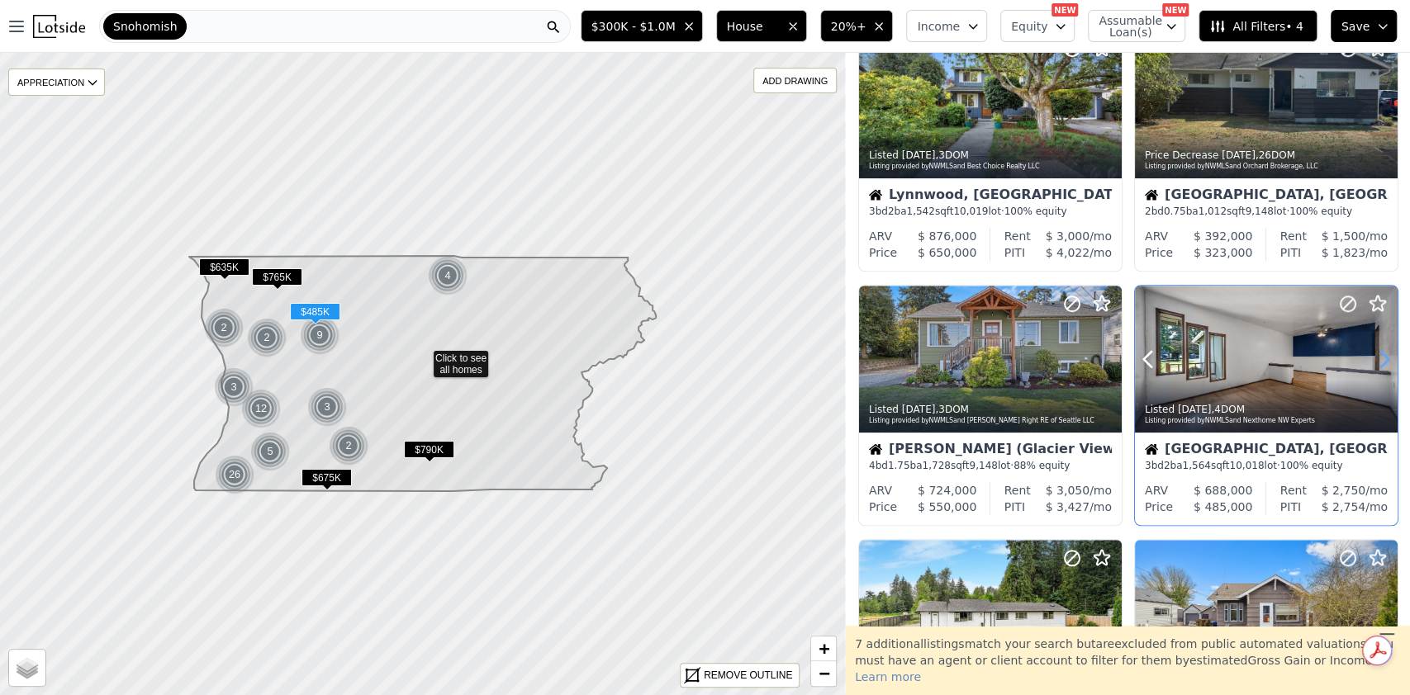
click at [1381, 365] on icon at bounding box center [1384, 360] width 7 height 16
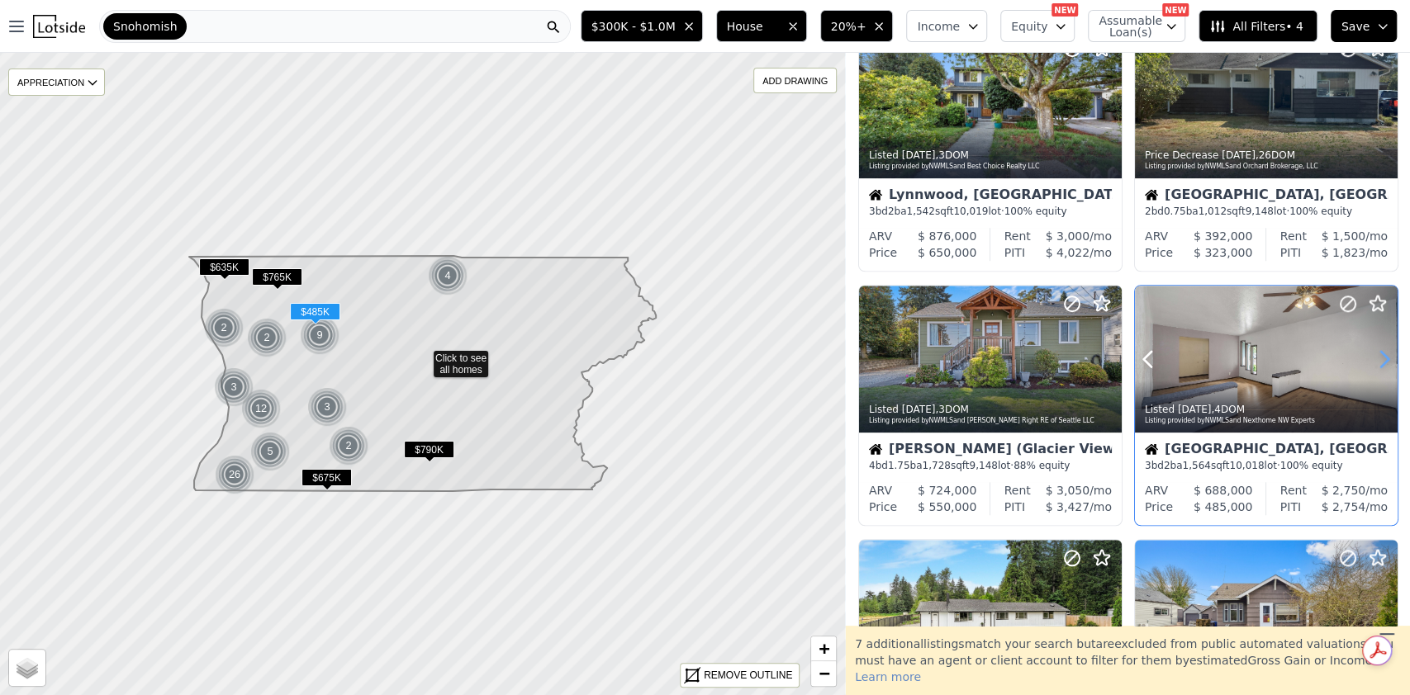
click at [1381, 365] on icon at bounding box center [1384, 360] width 7 height 16
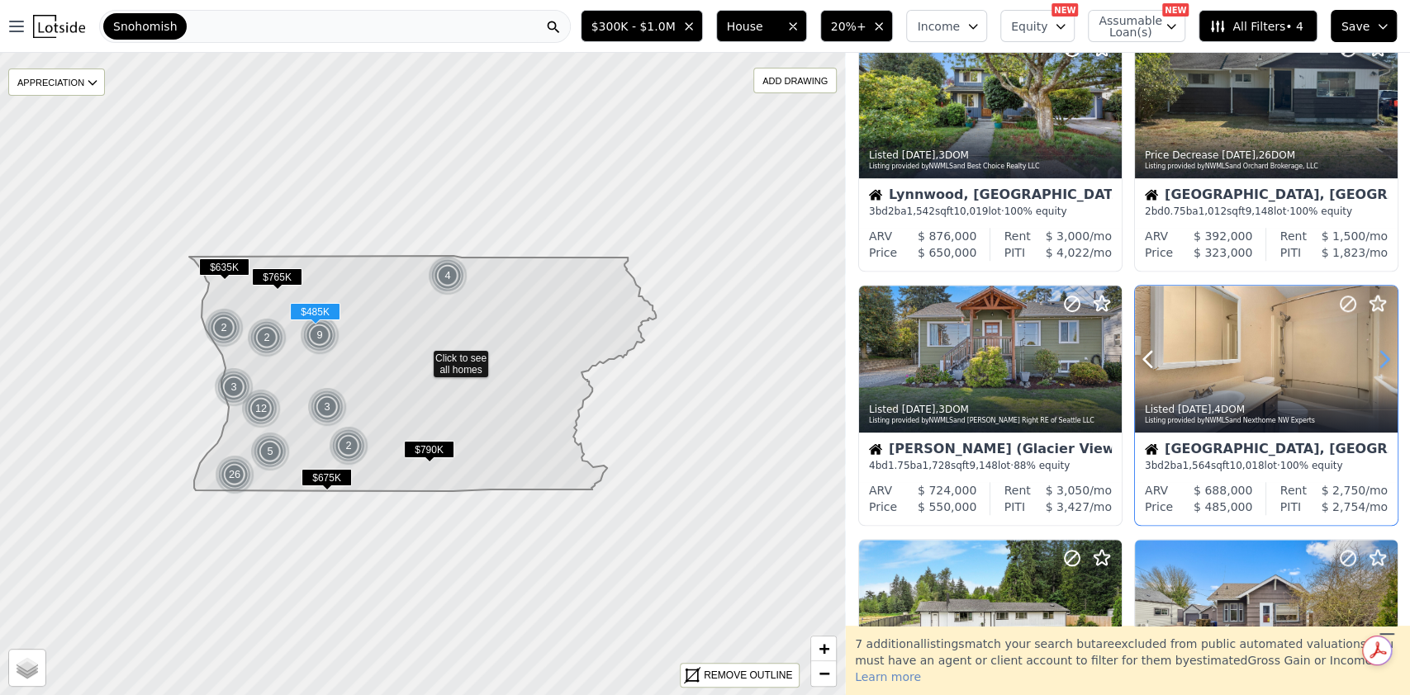
click at [1381, 365] on icon at bounding box center [1384, 360] width 7 height 16
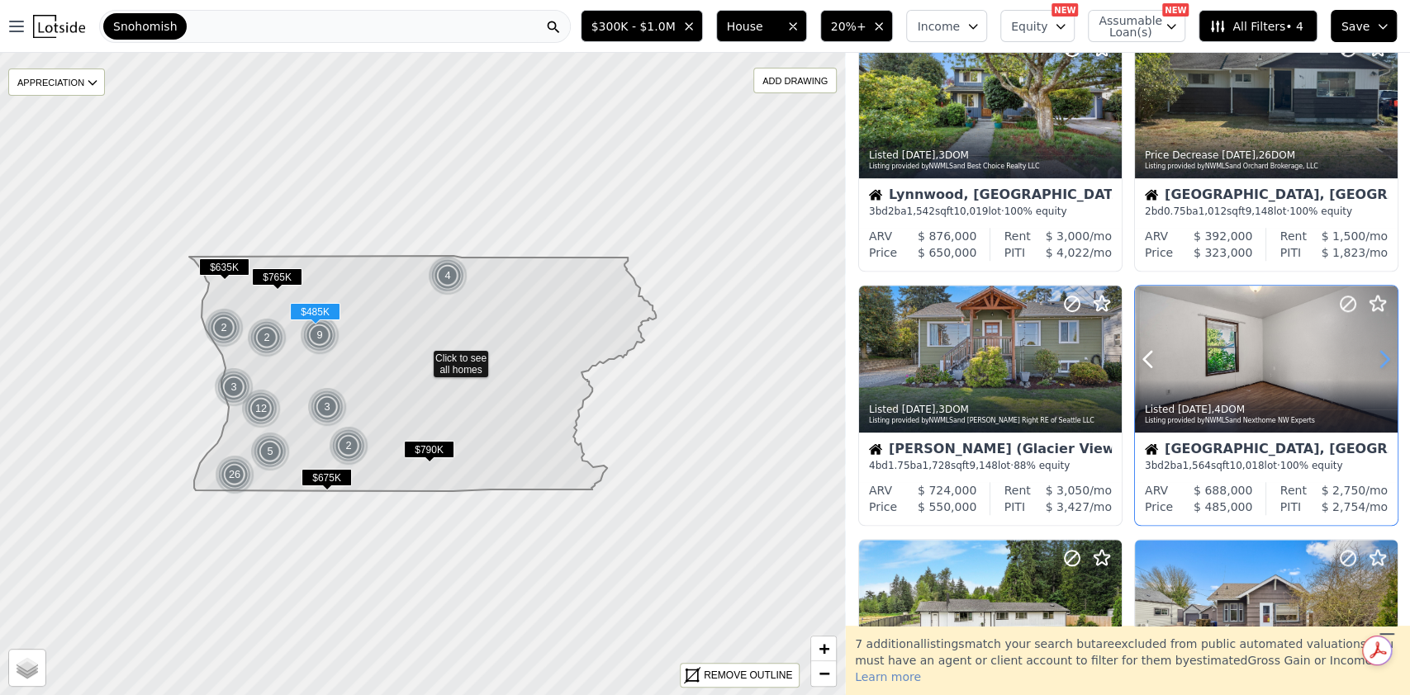
click at [1381, 365] on icon at bounding box center [1384, 360] width 7 height 16
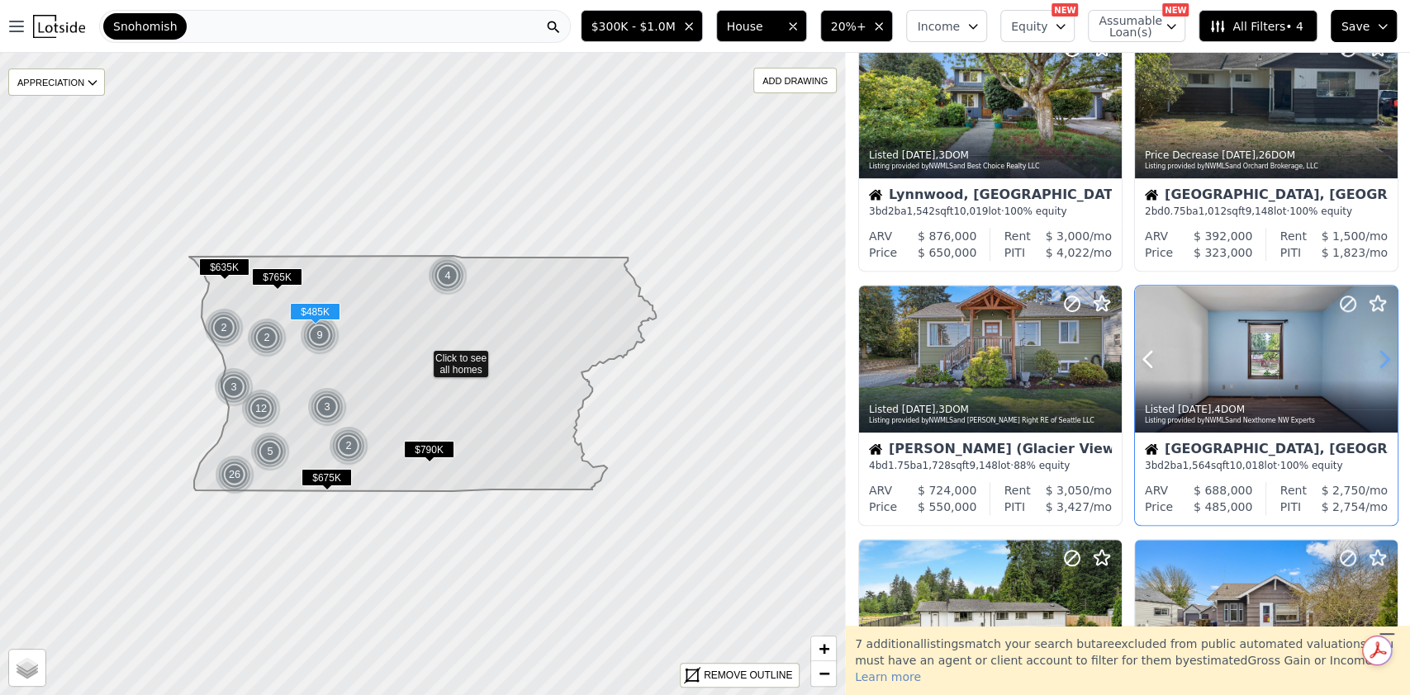
click at [1381, 365] on icon at bounding box center [1384, 360] width 7 height 16
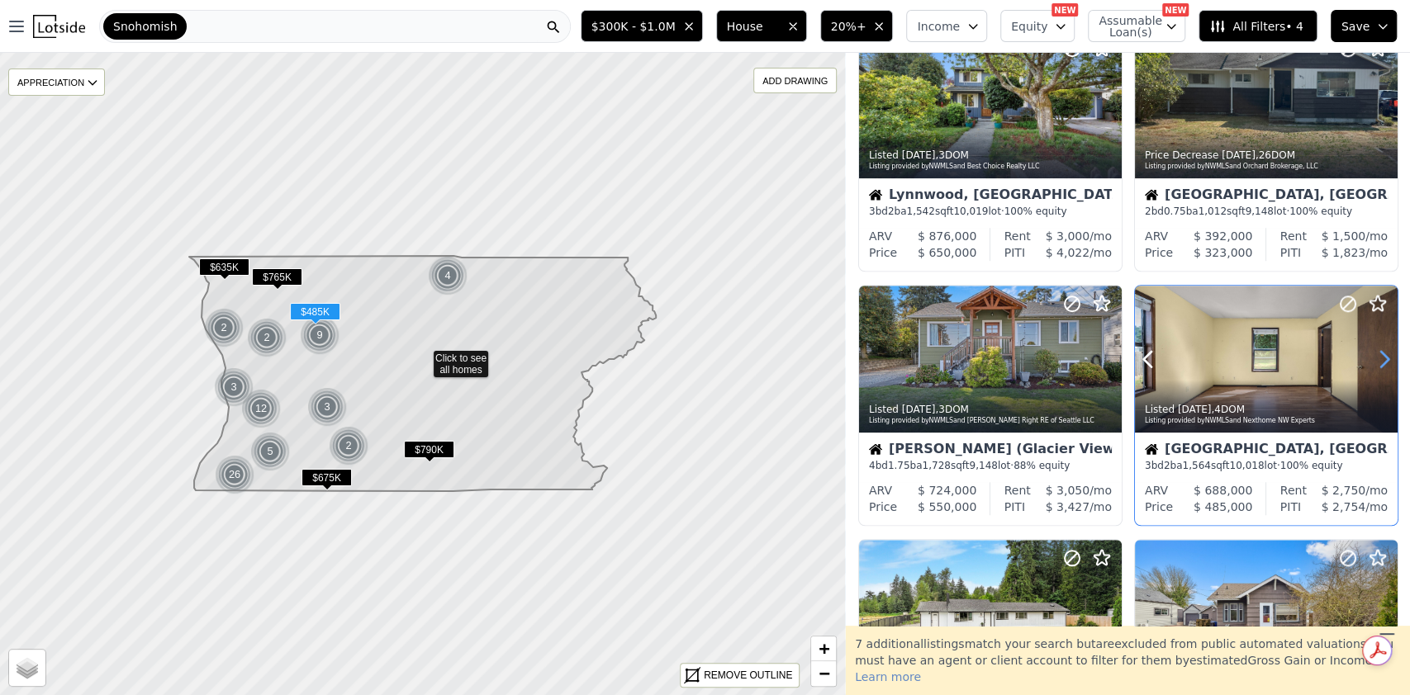
click at [1381, 365] on icon at bounding box center [1384, 360] width 7 height 16
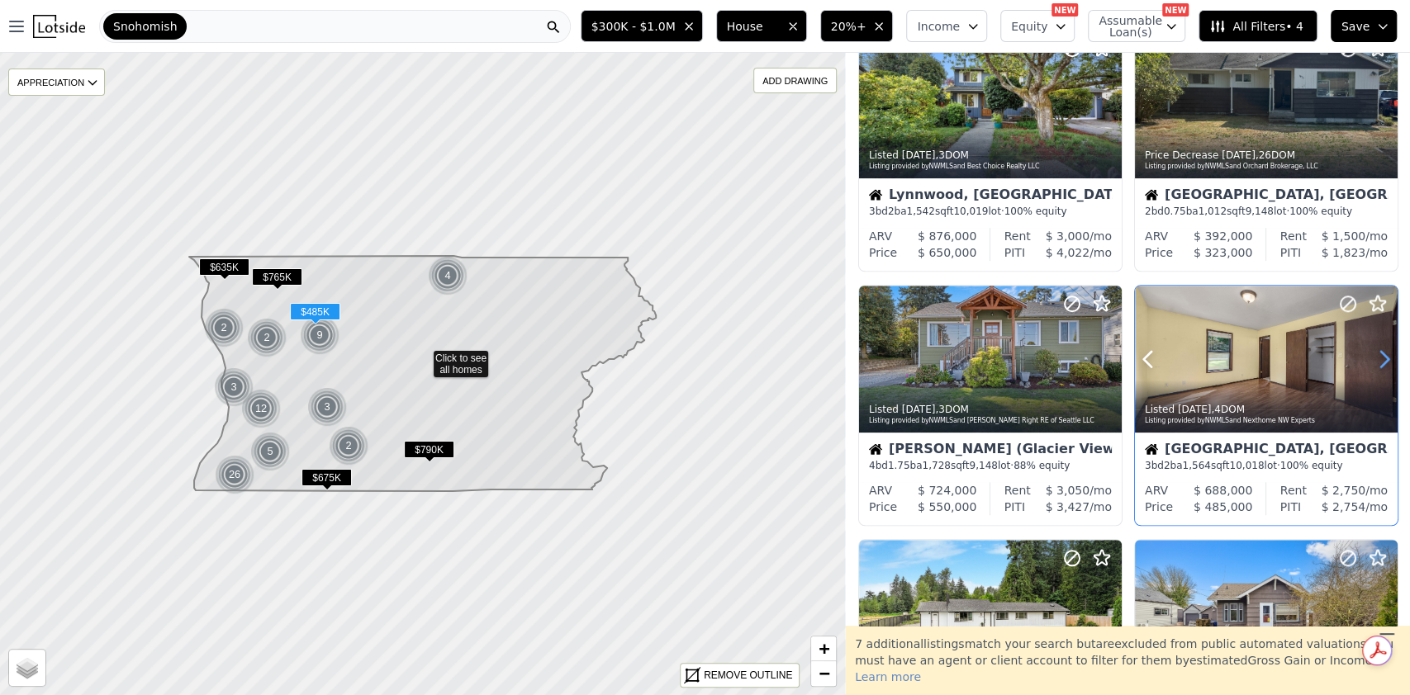
click at [1381, 365] on icon at bounding box center [1384, 360] width 7 height 16
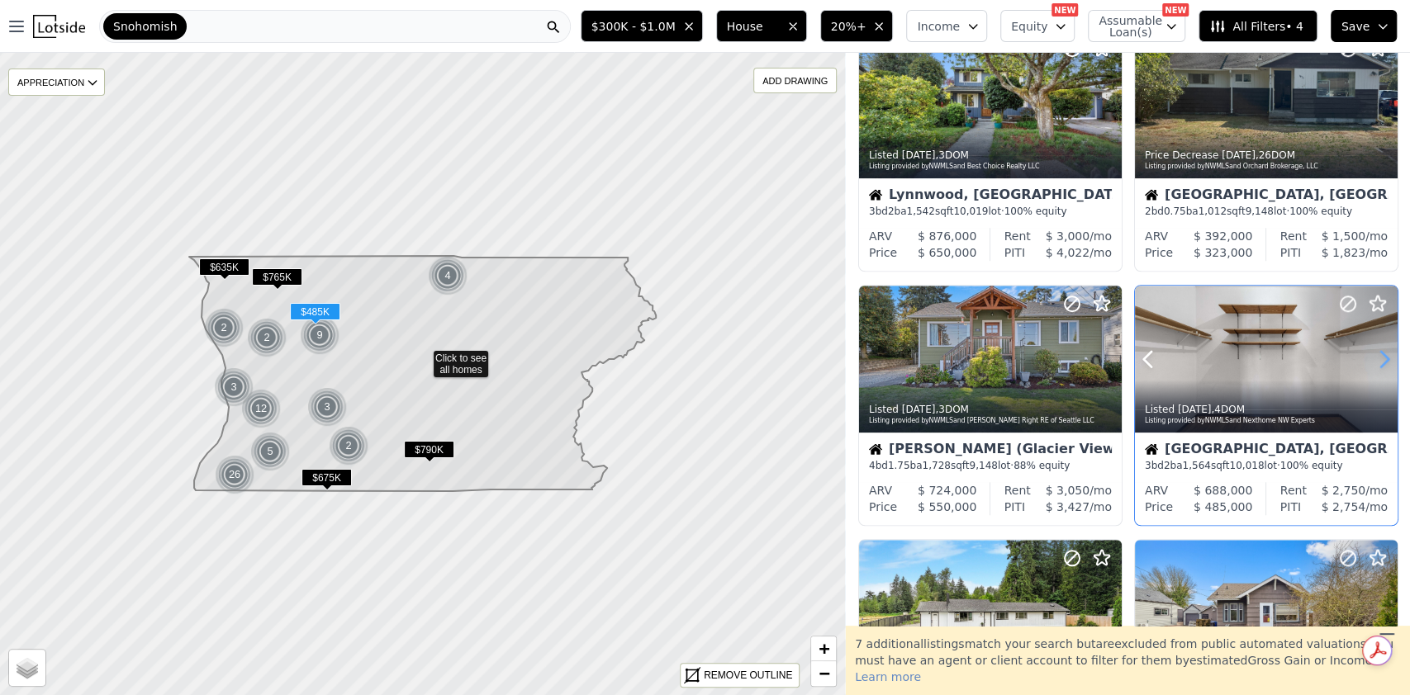
click at [1381, 365] on icon at bounding box center [1384, 360] width 7 height 16
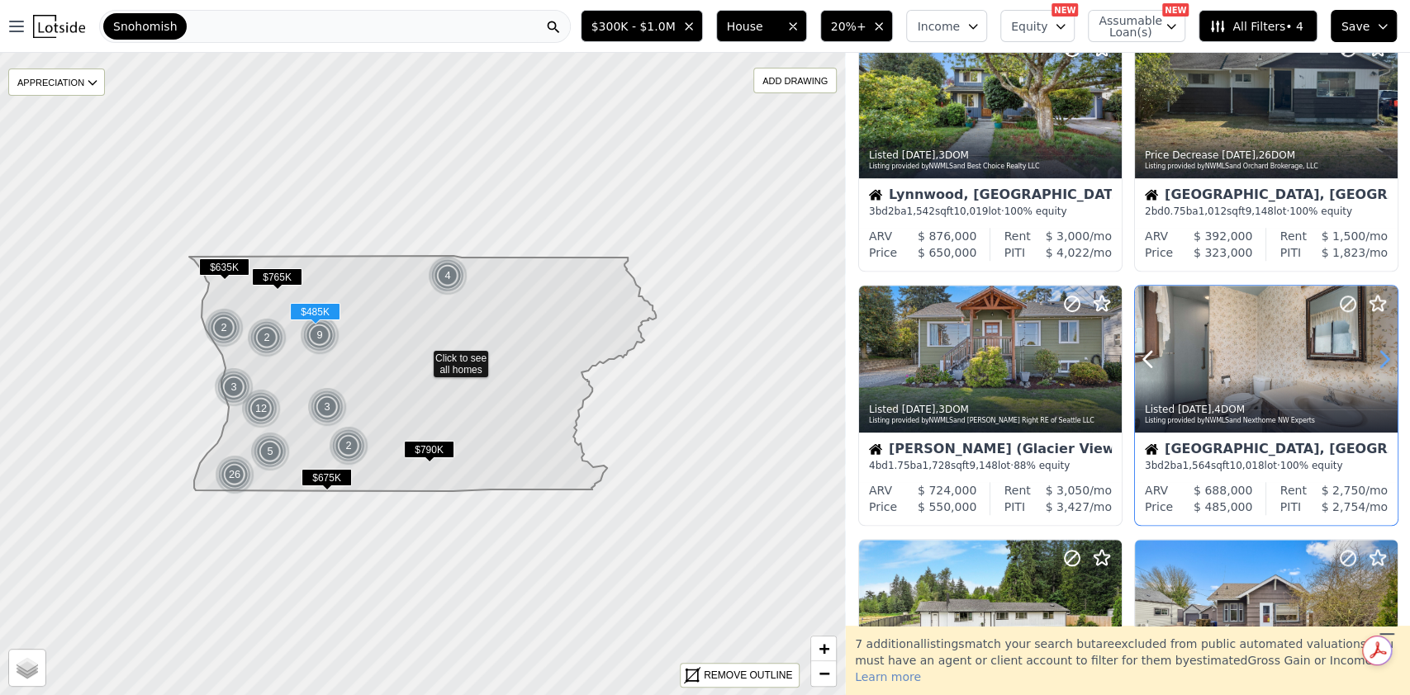
click at [1381, 365] on icon at bounding box center [1384, 360] width 7 height 16
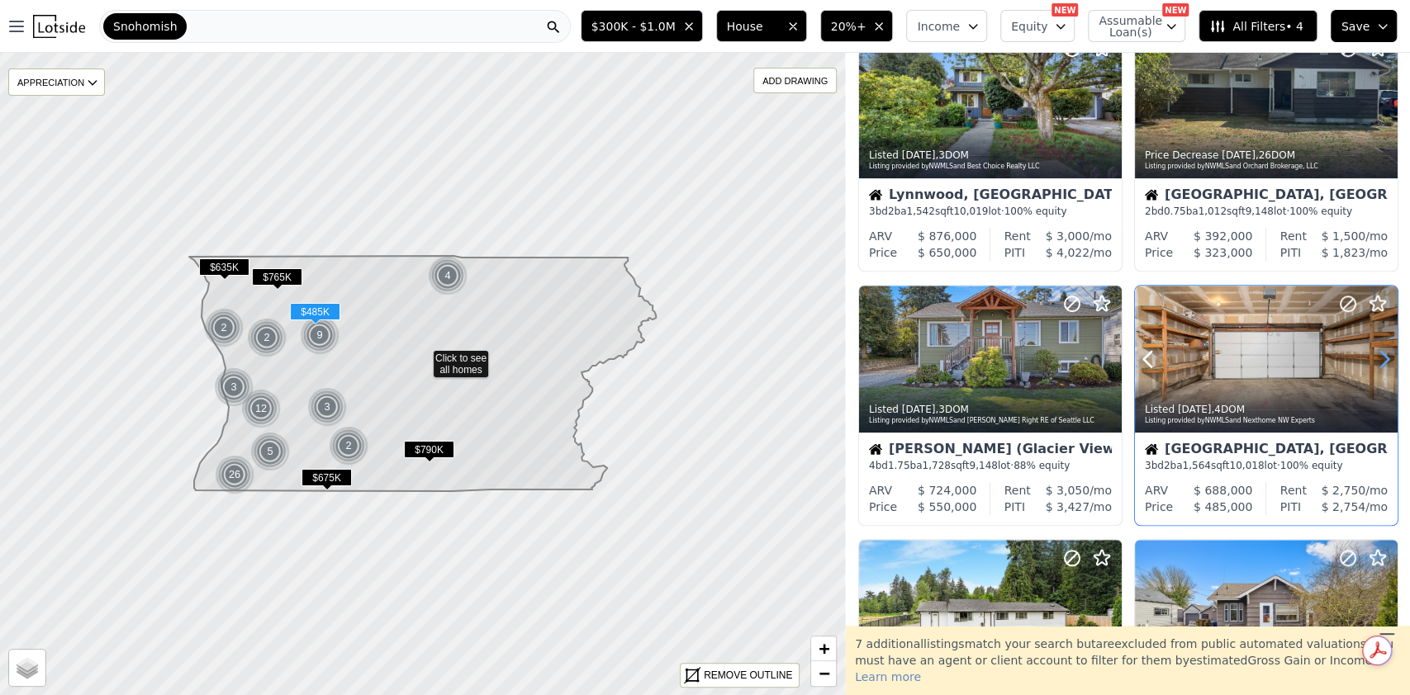
click at [1381, 365] on icon at bounding box center [1384, 360] width 7 height 16
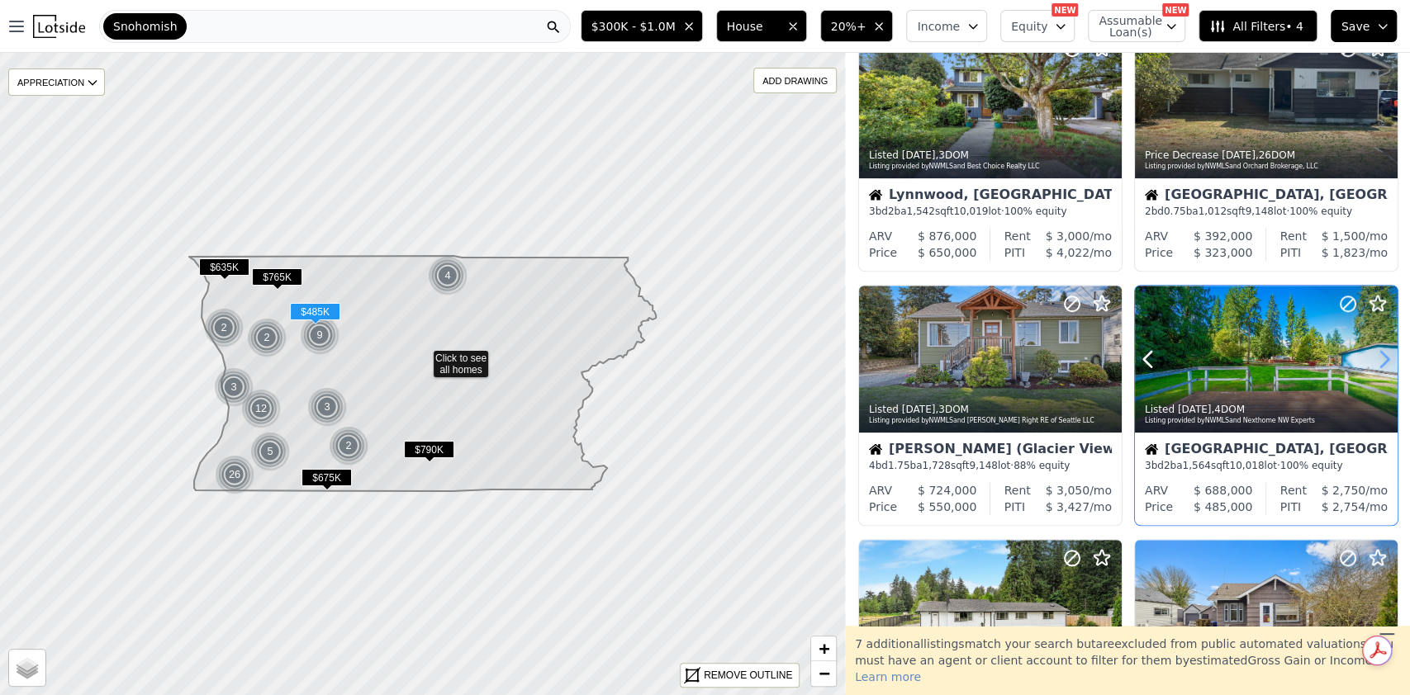
click at [1381, 365] on icon at bounding box center [1384, 360] width 7 height 16
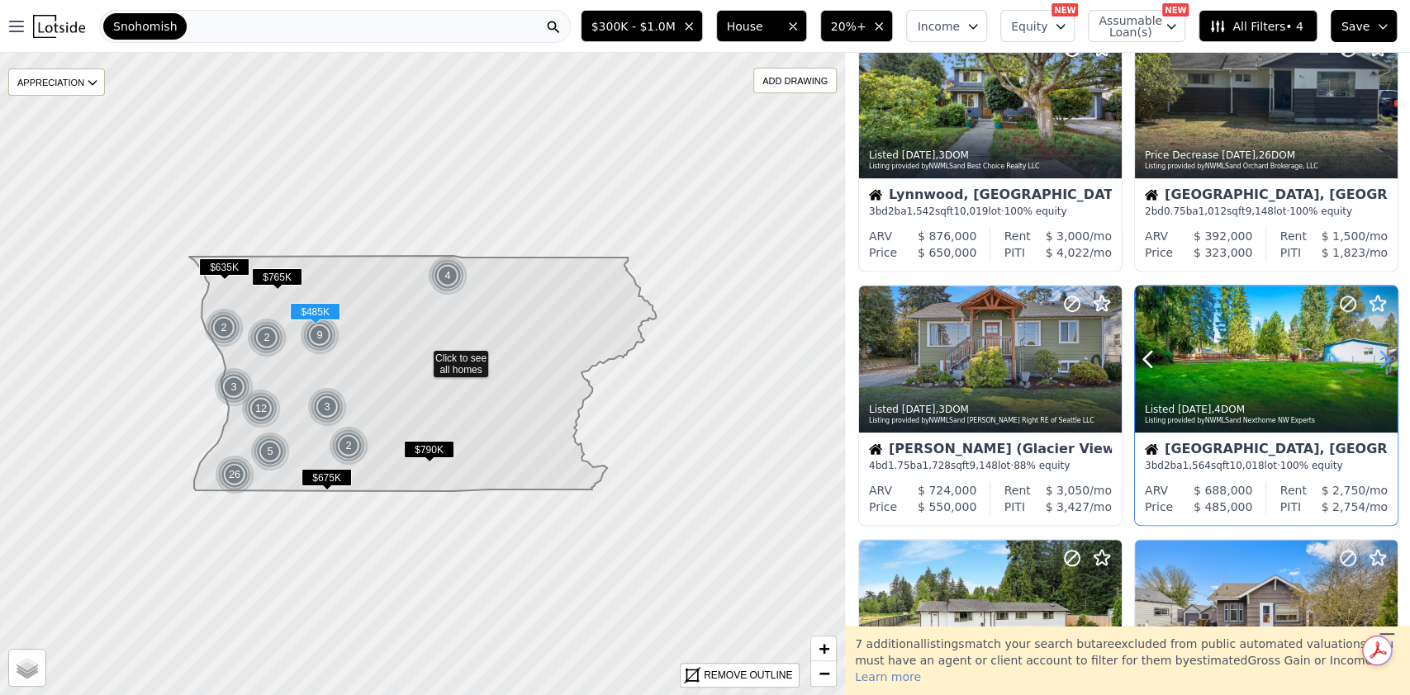
click at [1381, 365] on icon at bounding box center [1384, 360] width 7 height 16
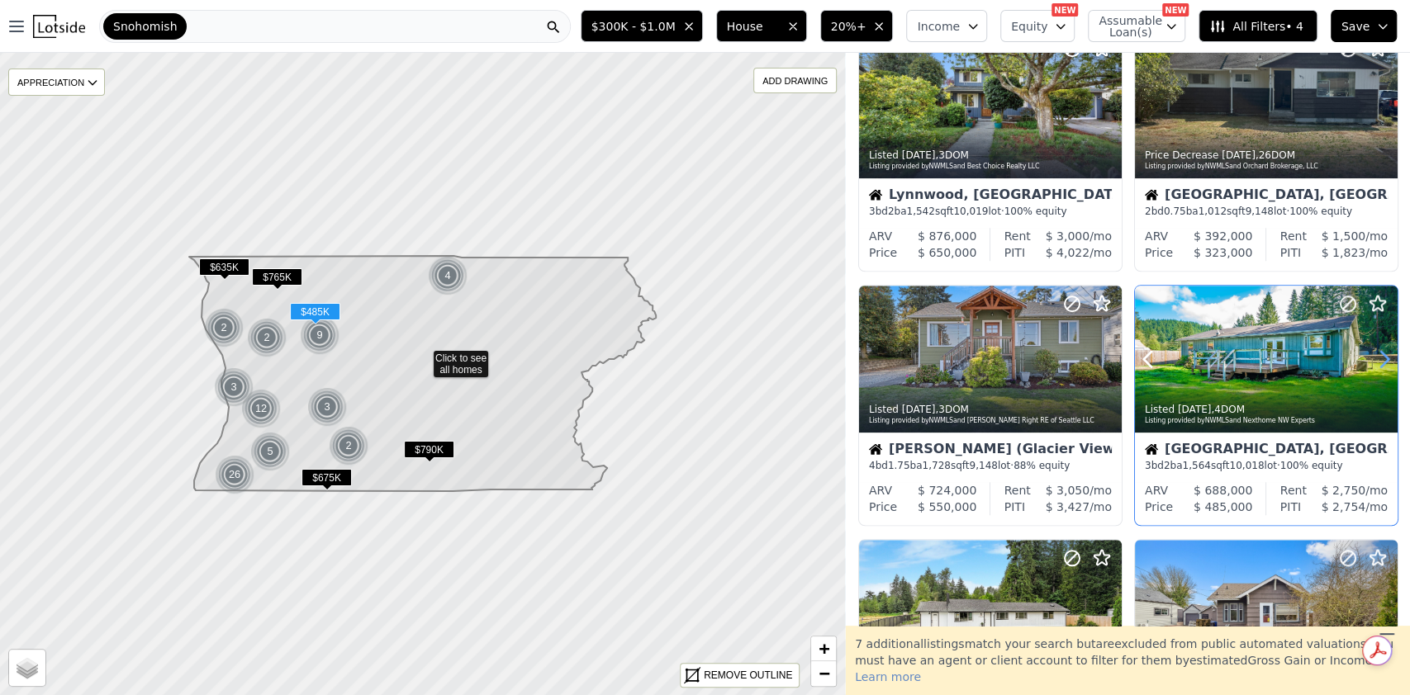
click at [1381, 365] on icon at bounding box center [1384, 360] width 7 height 16
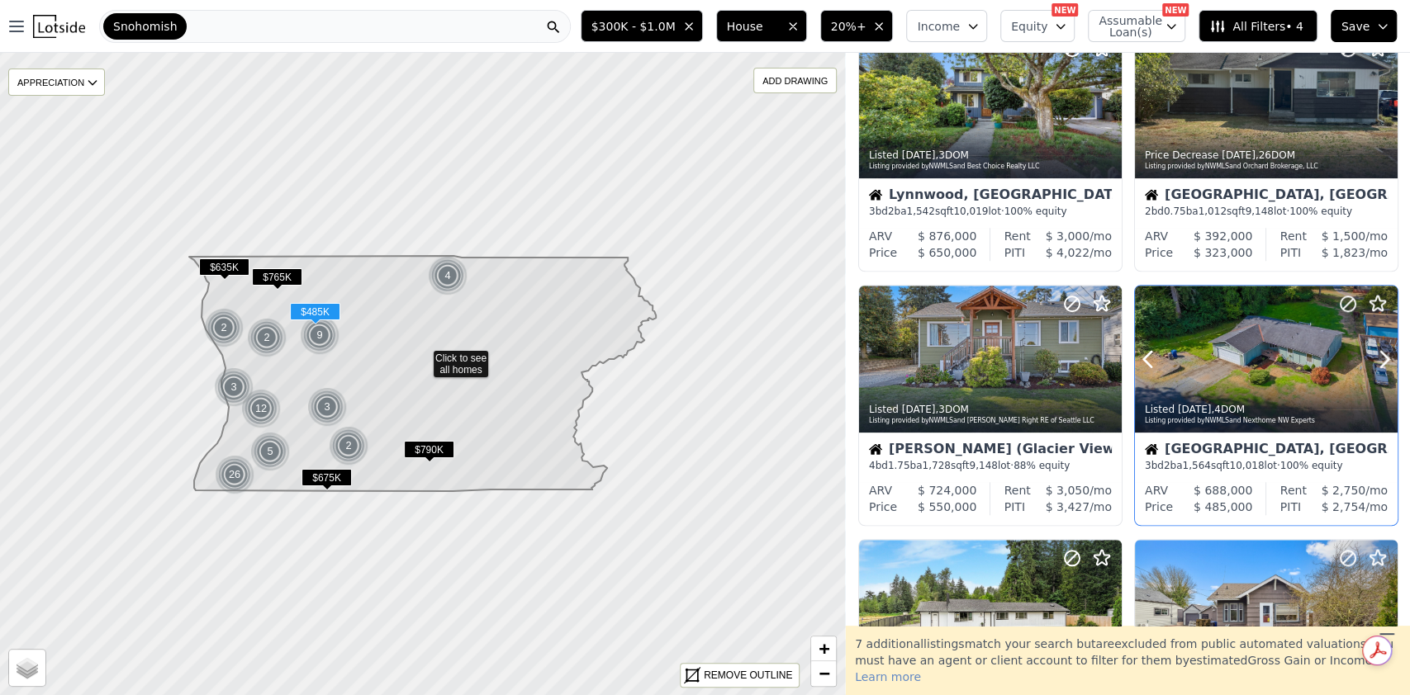
click at [1233, 429] on div "Listed 4d ago , 4 DOM Listing provided by NWMLS and Nexthome NW Experts" at bounding box center [1266, 413] width 263 height 40
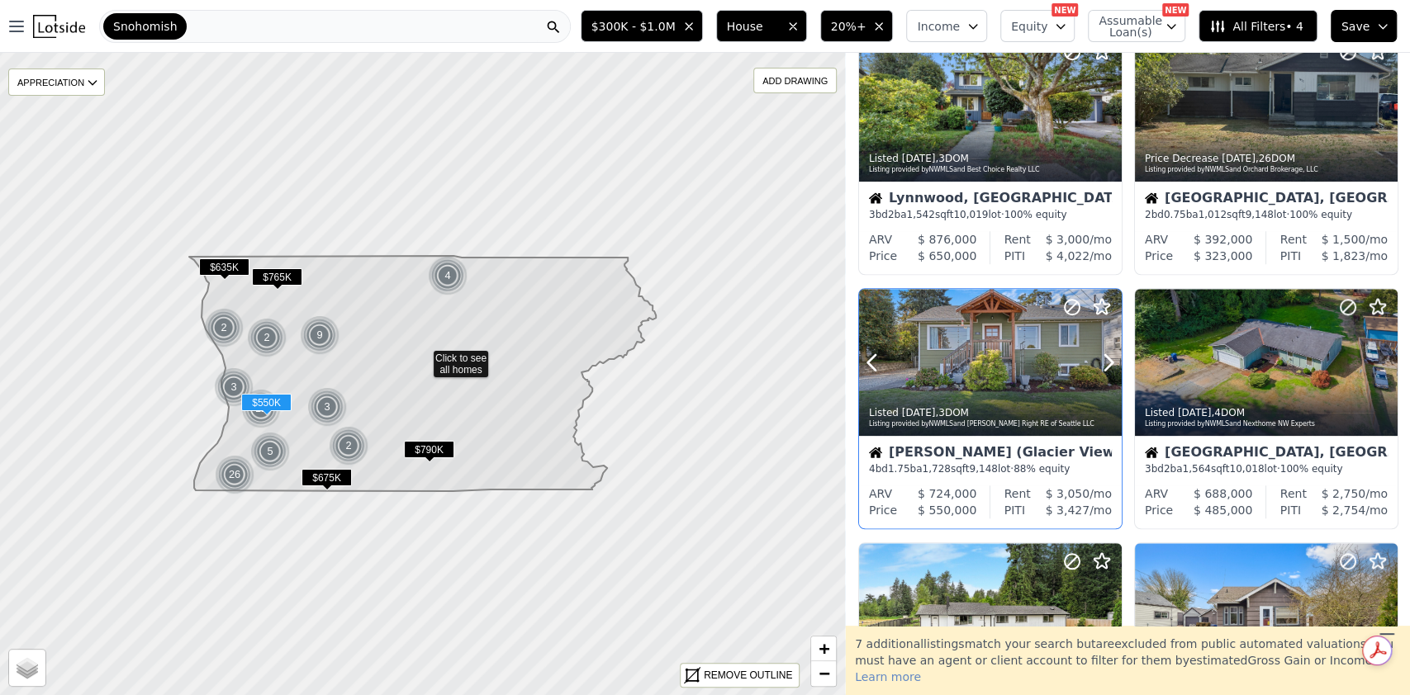
scroll to position [832, 0]
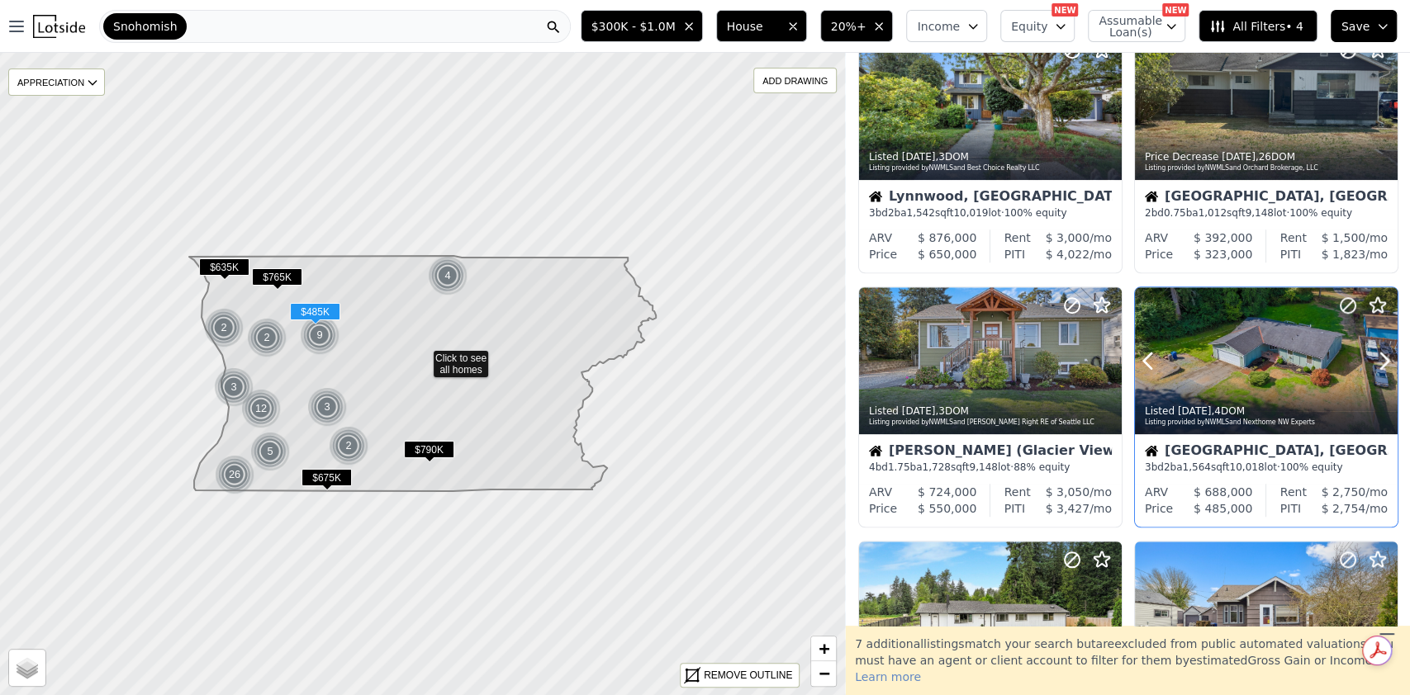
click at [1175, 367] on button at bounding box center [1168, 361] width 66 height 148
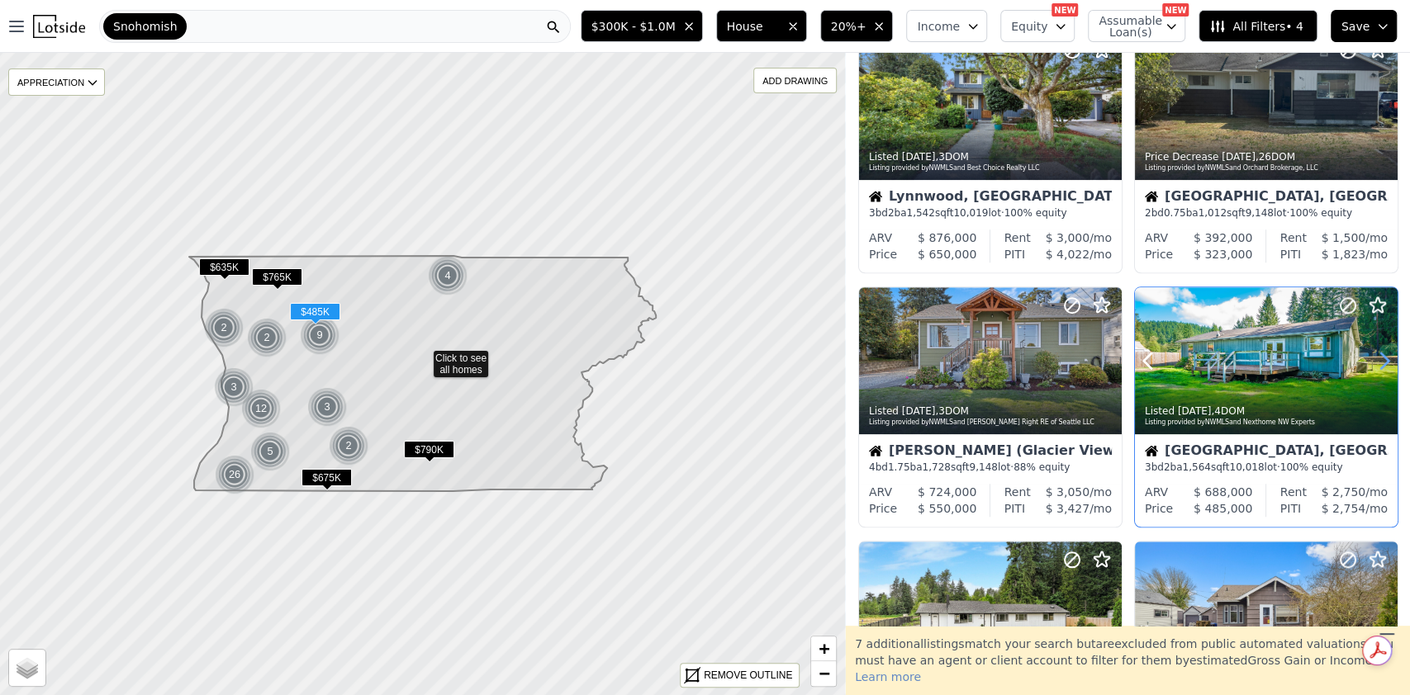
click at [1371, 354] on icon at bounding box center [1384, 361] width 26 height 26
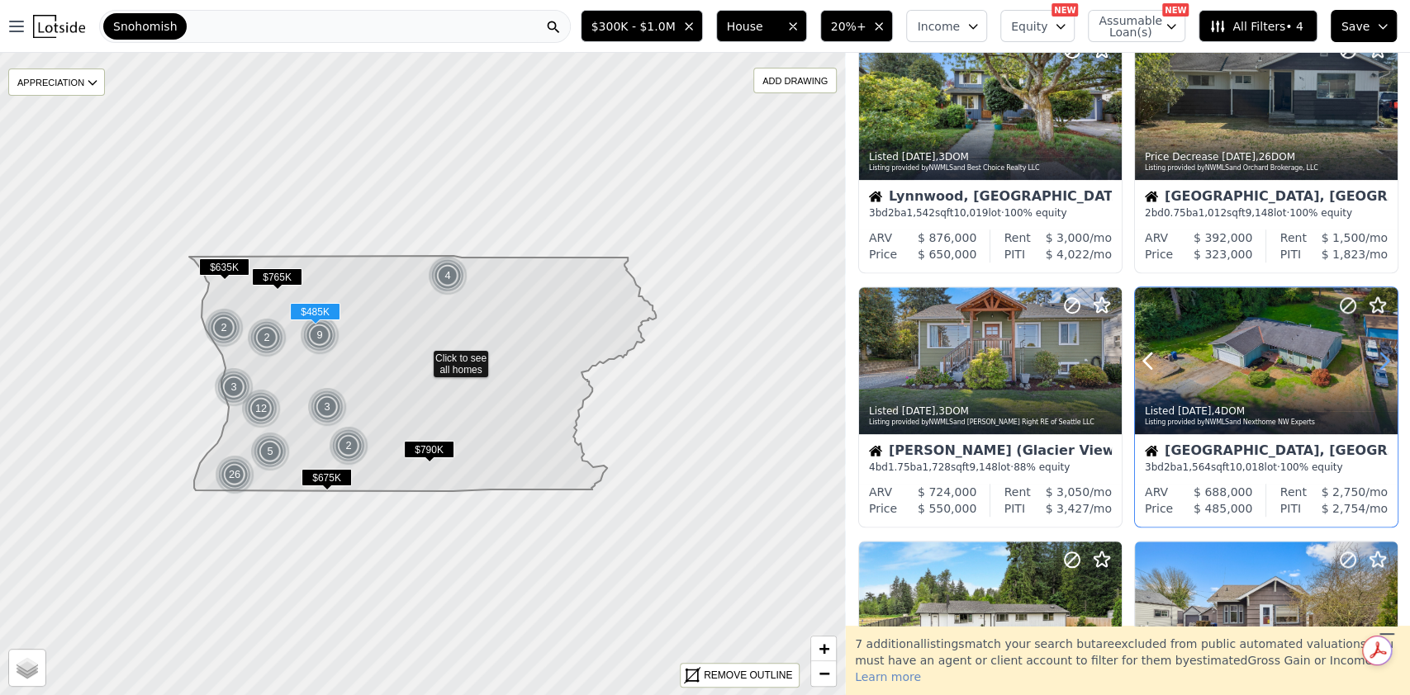
click at [1371, 354] on icon at bounding box center [1384, 361] width 26 height 26
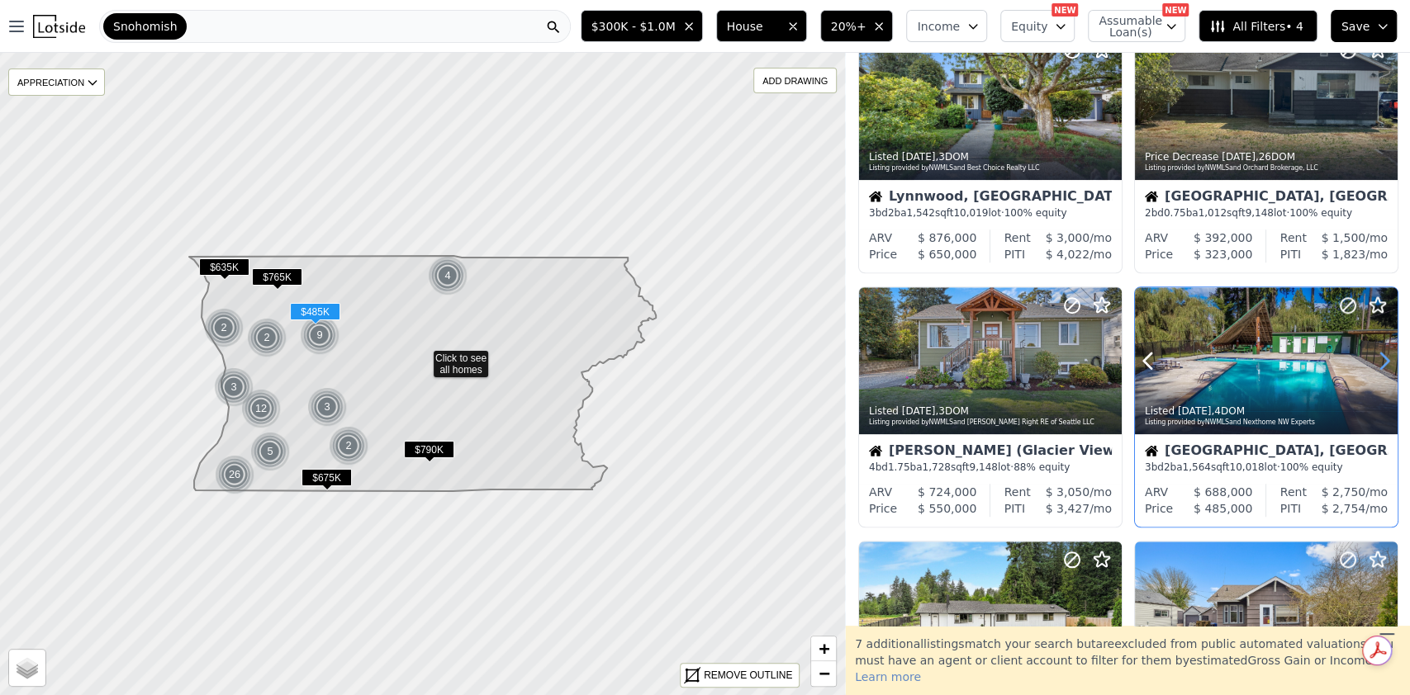
click at [1371, 354] on icon at bounding box center [1384, 361] width 26 height 26
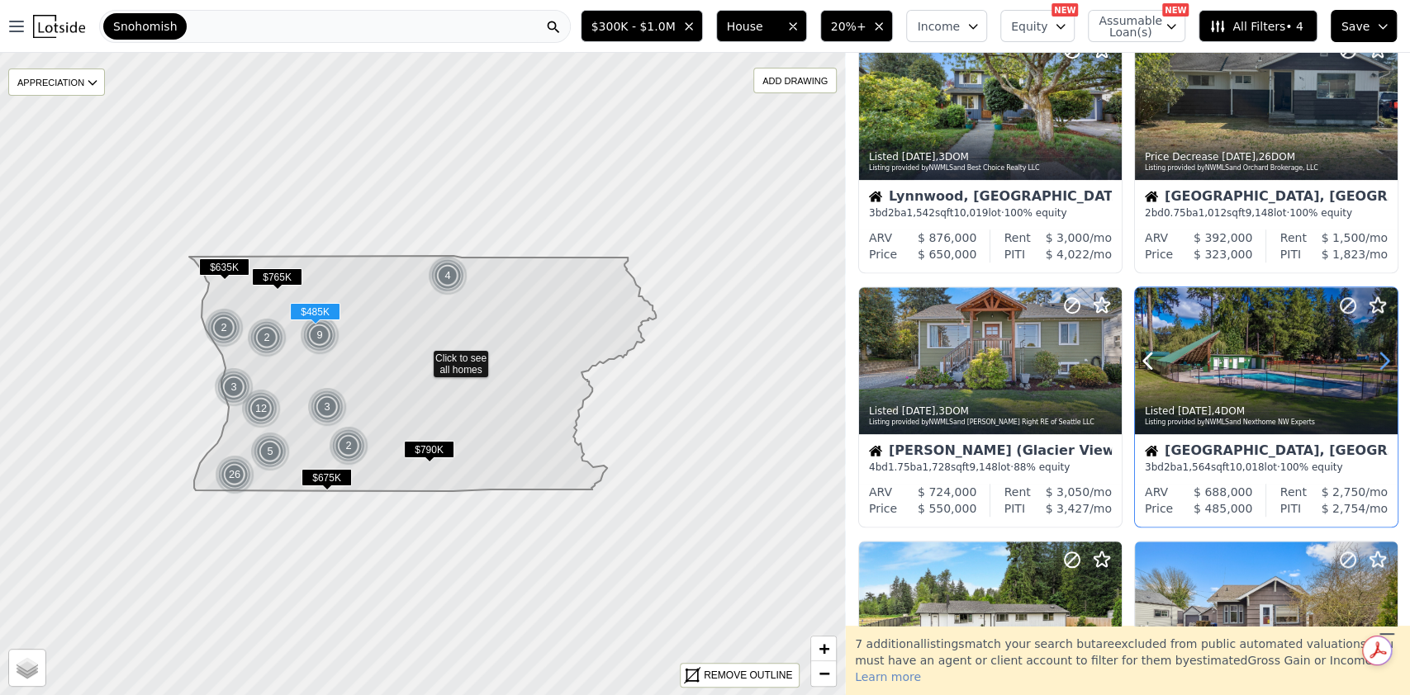
click at [1371, 354] on icon at bounding box center [1384, 361] width 26 height 26
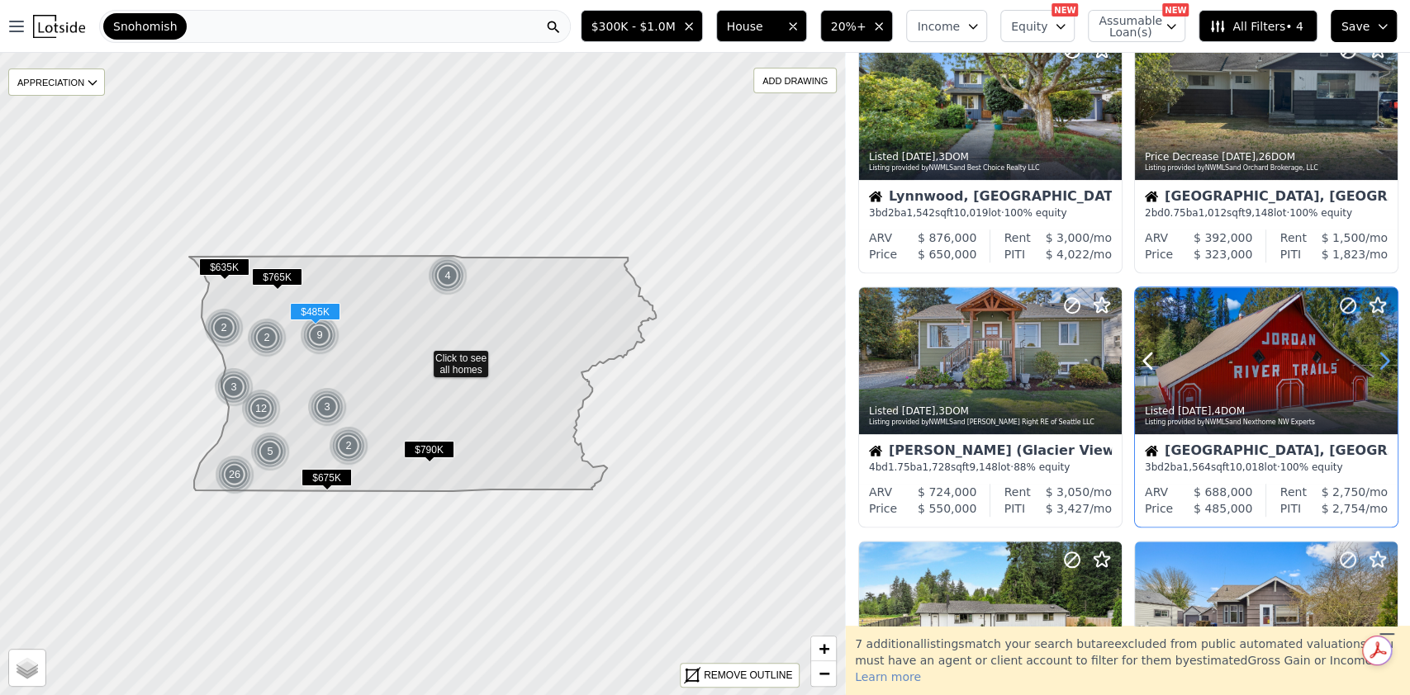
click at [1371, 354] on icon at bounding box center [1384, 361] width 26 height 26
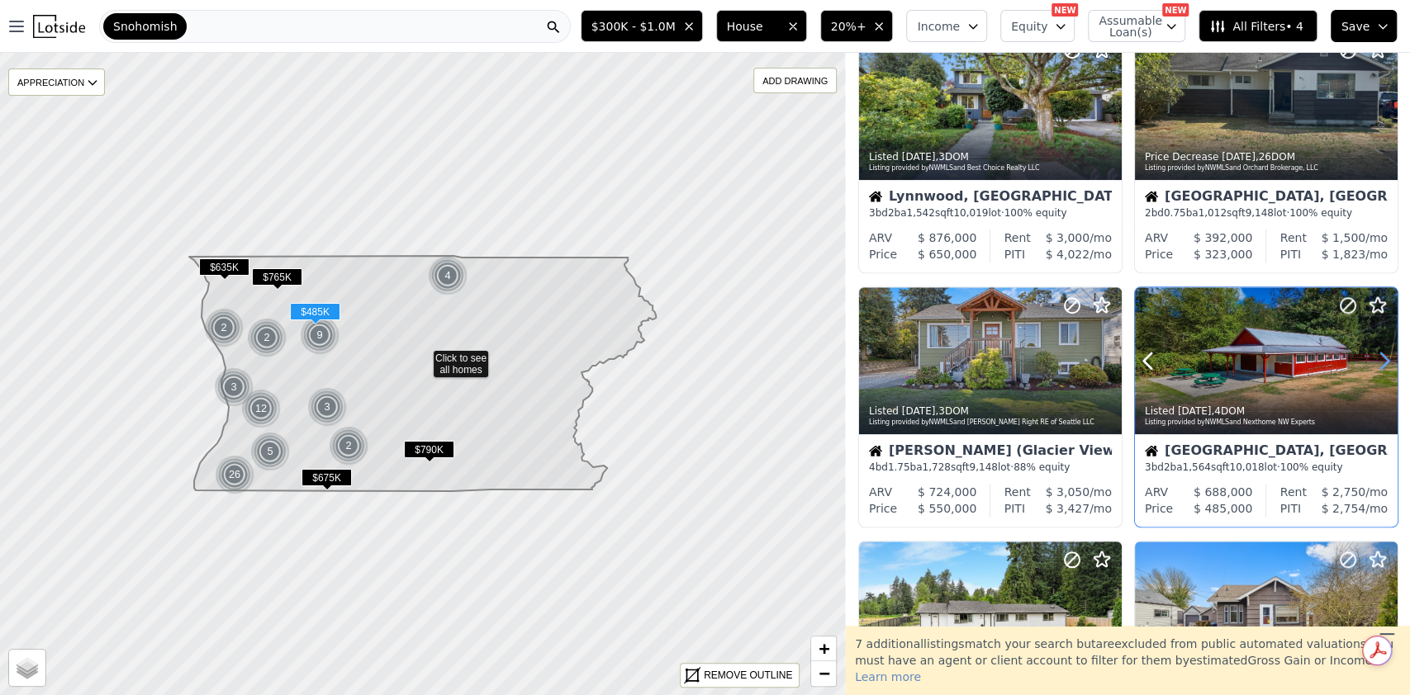
click at [1371, 354] on icon at bounding box center [1384, 361] width 26 height 26
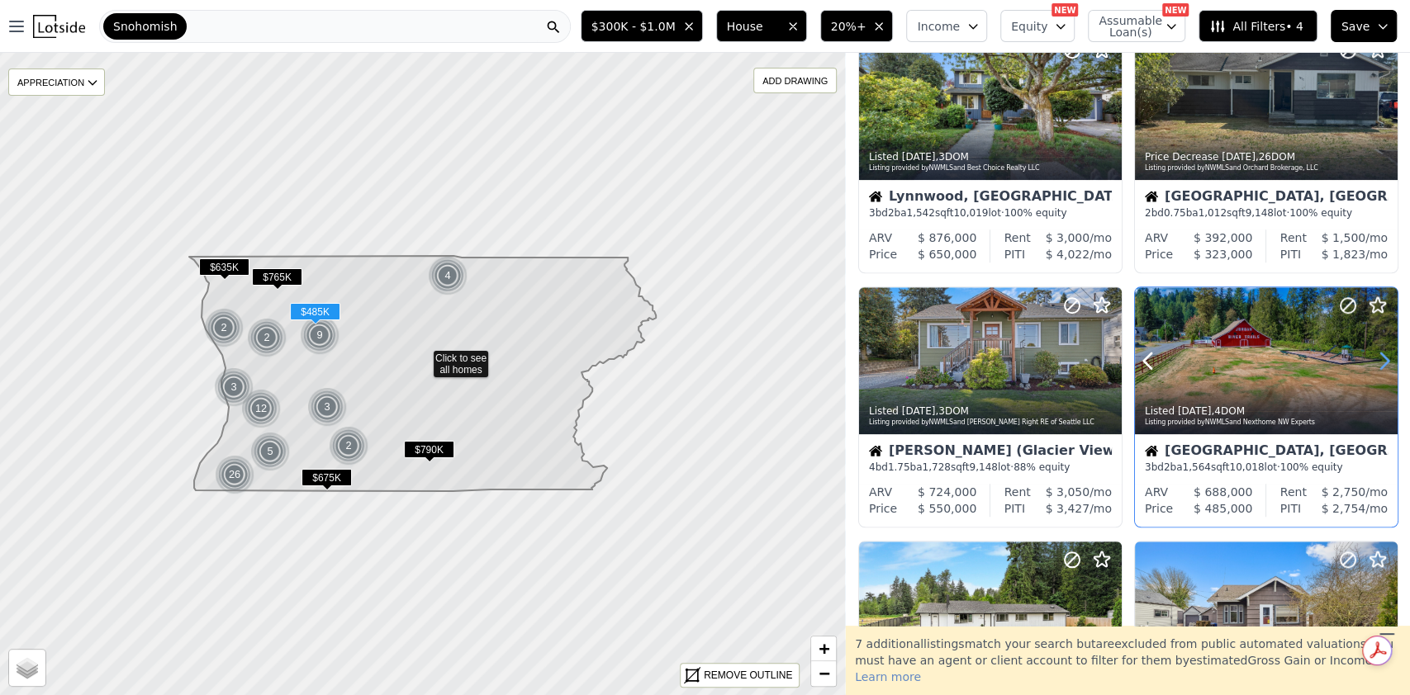
click at [1381, 355] on icon at bounding box center [1384, 361] width 7 height 16
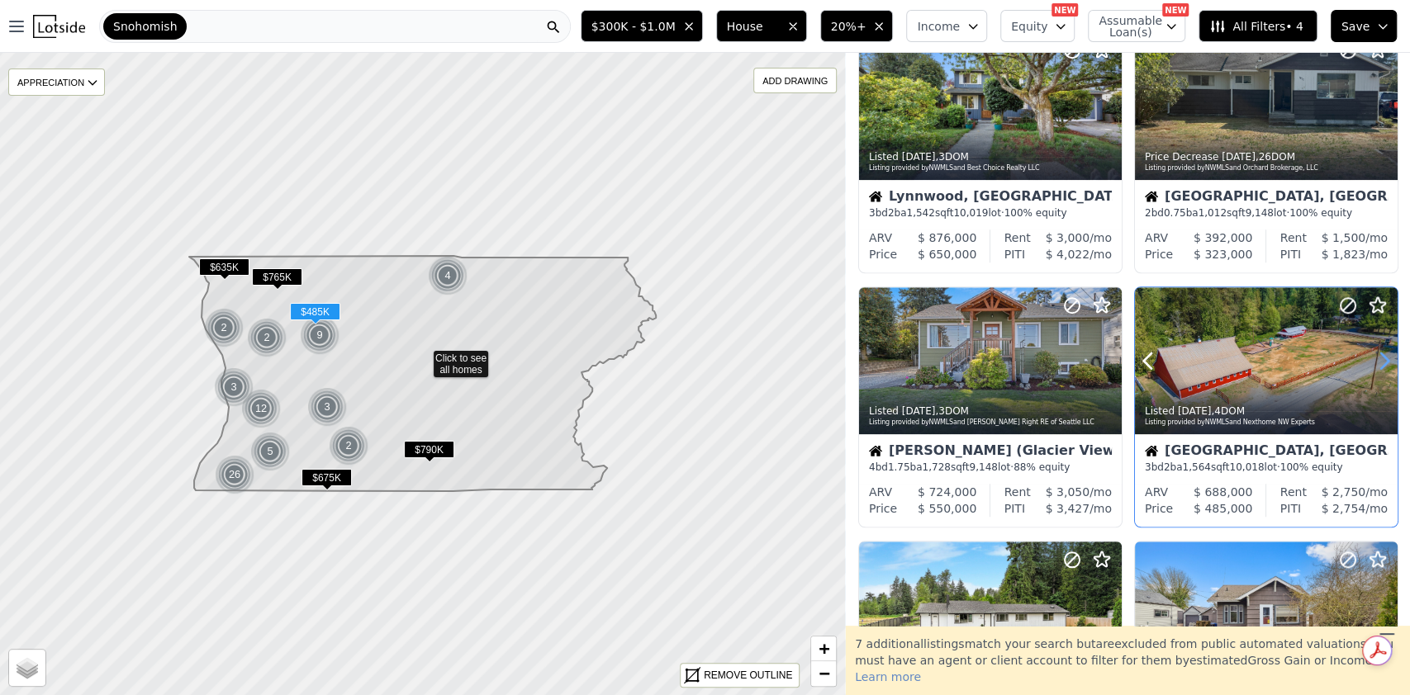
click at [1381, 355] on icon at bounding box center [1384, 361] width 7 height 16
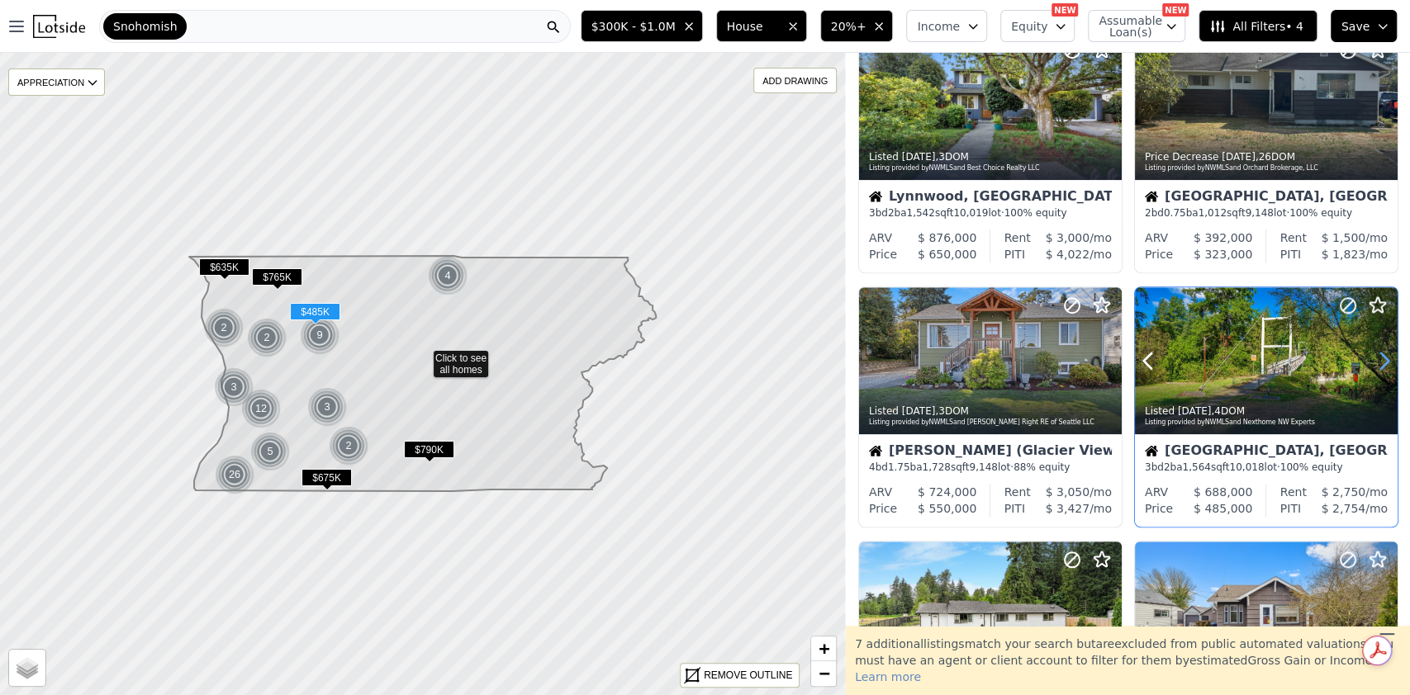
click at [1381, 355] on icon at bounding box center [1384, 361] width 7 height 16
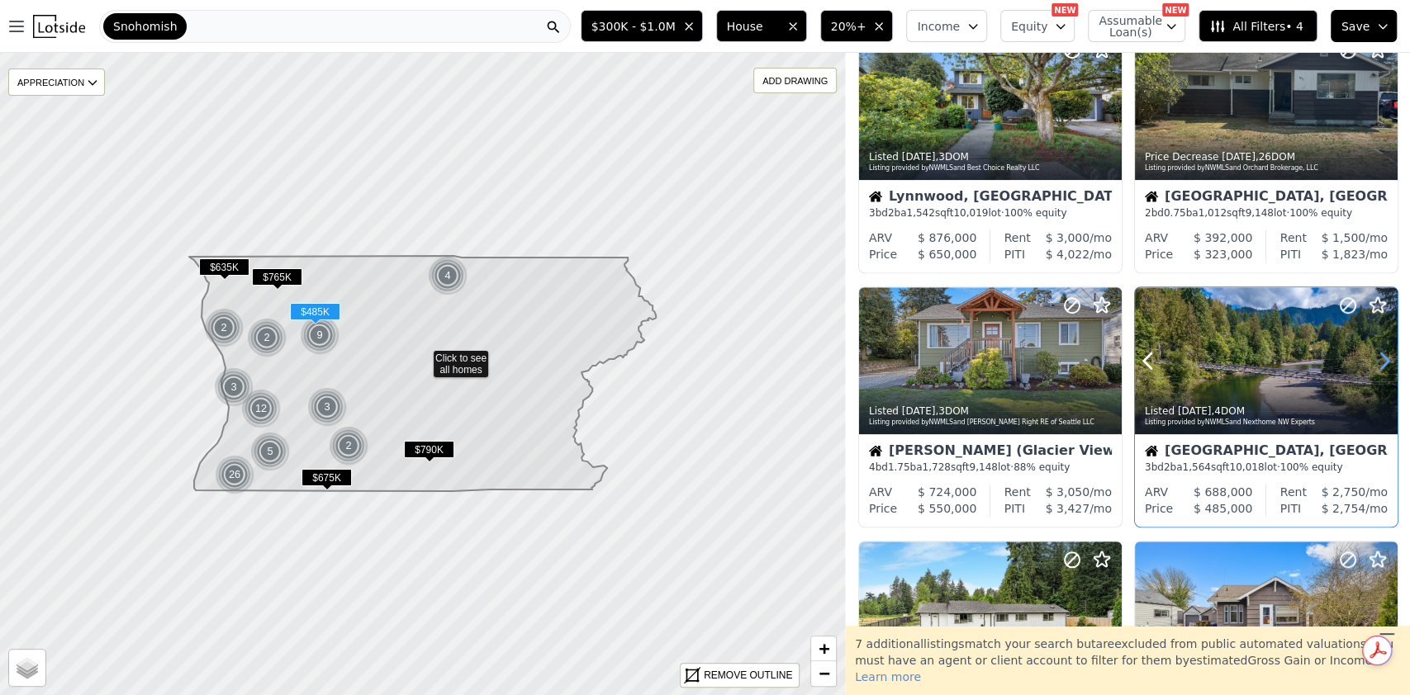
click at [1381, 355] on icon at bounding box center [1384, 361] width 7 height 16
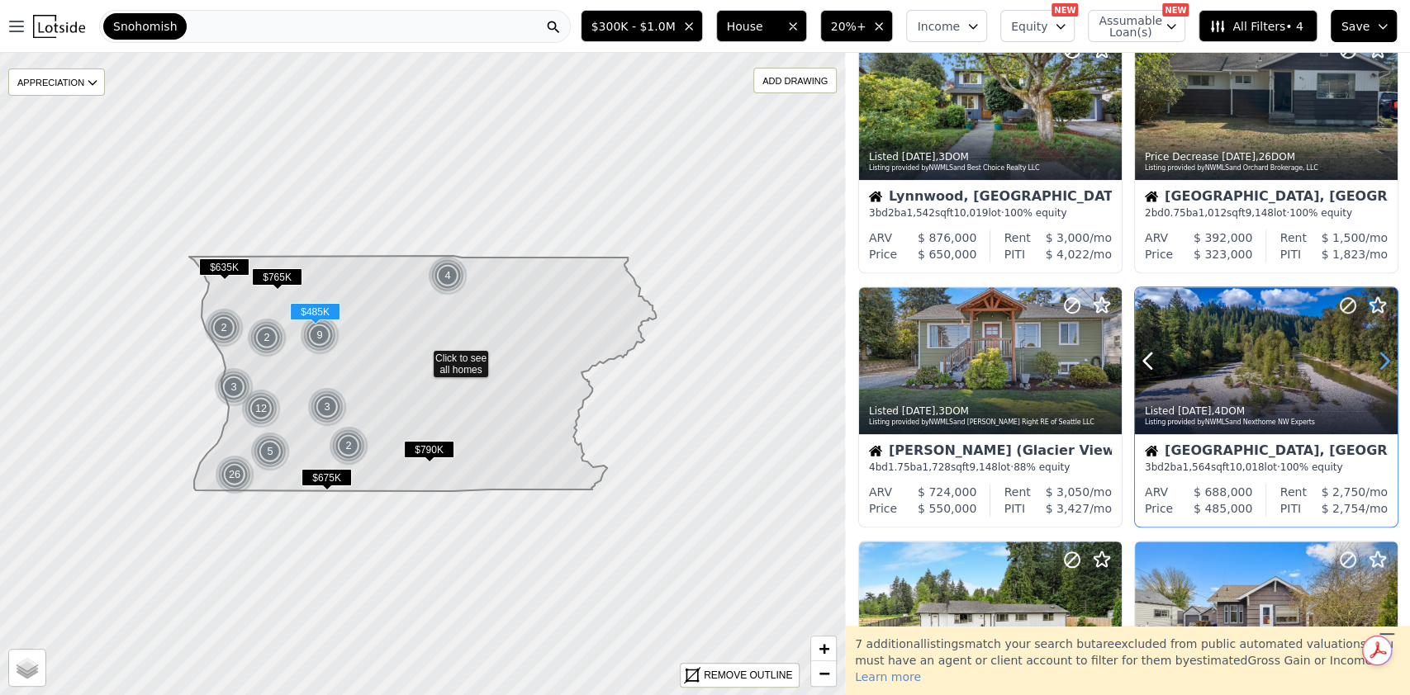
click at [1381, 355] on icon at bounding box center [1384, 361] width 7 height 16
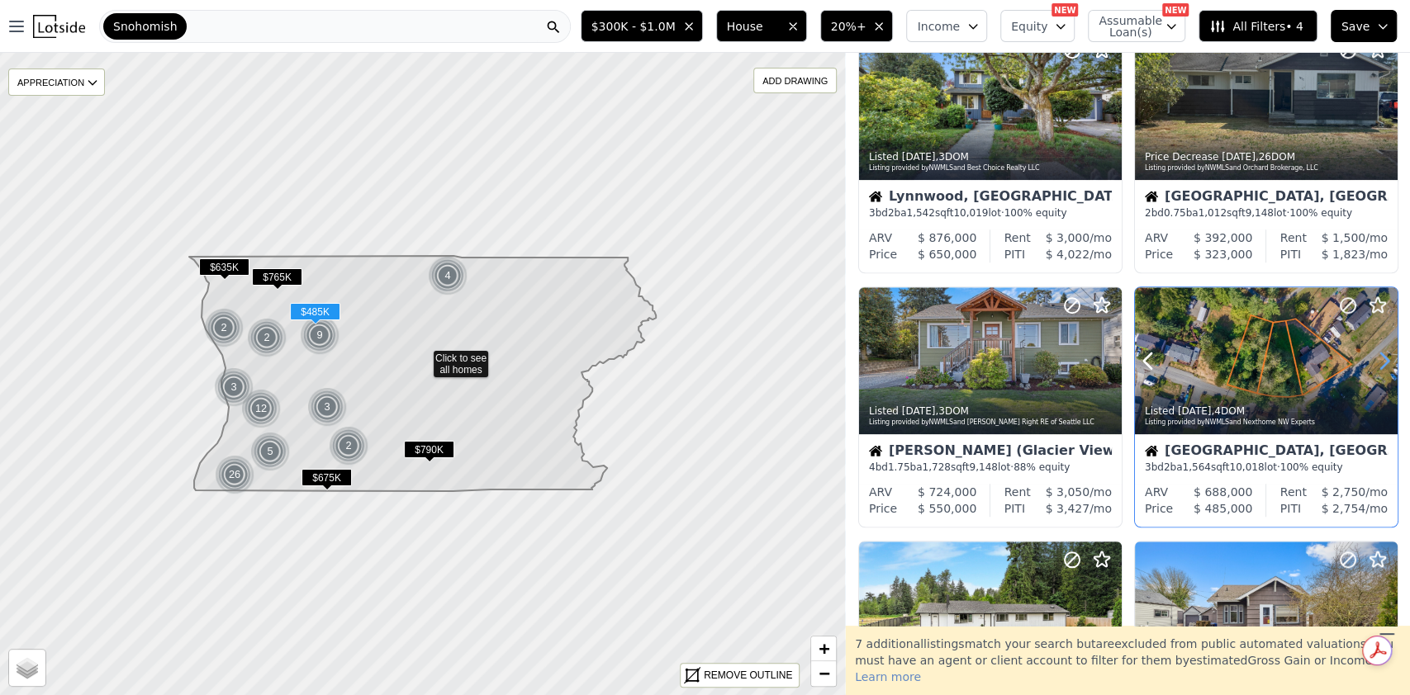
click at [1381, 355] on icon at bounding box center [1384, 361] width 7 height 16
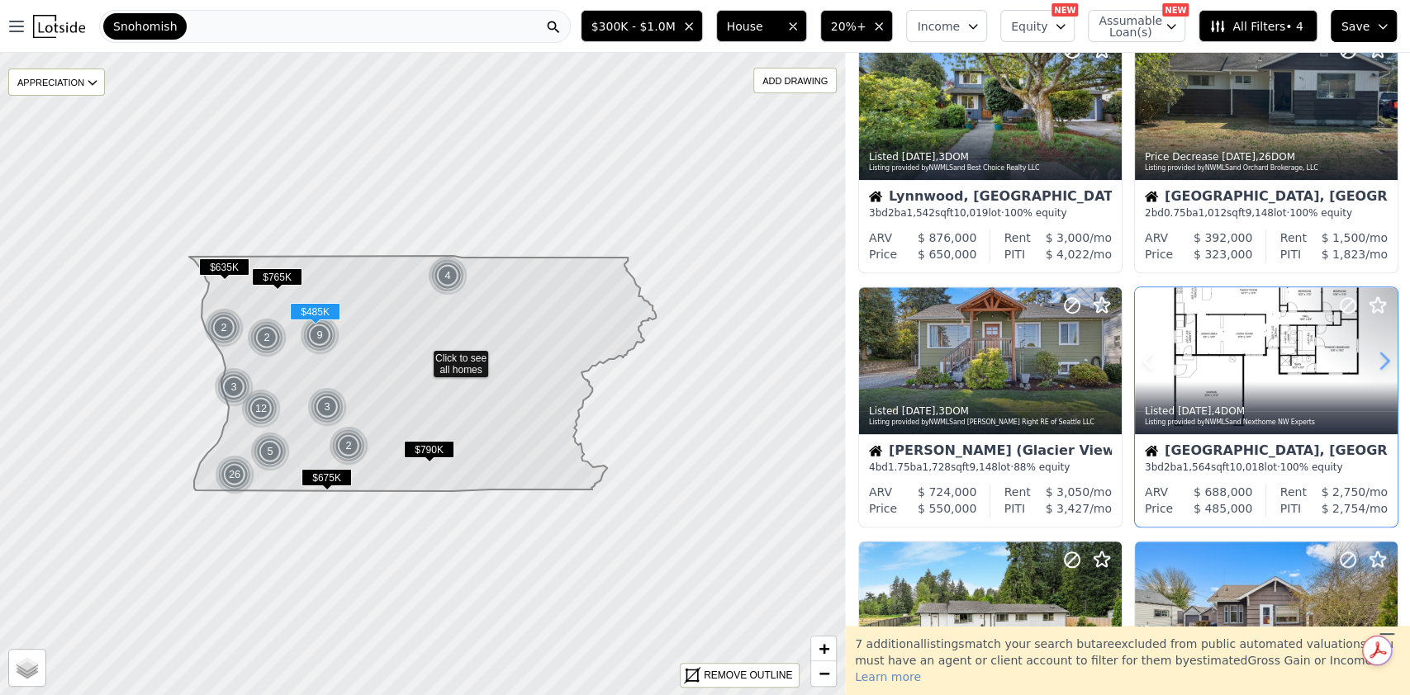
click at [1381, 355] on icon at bounding box center [1384, 361] width 7 height 16
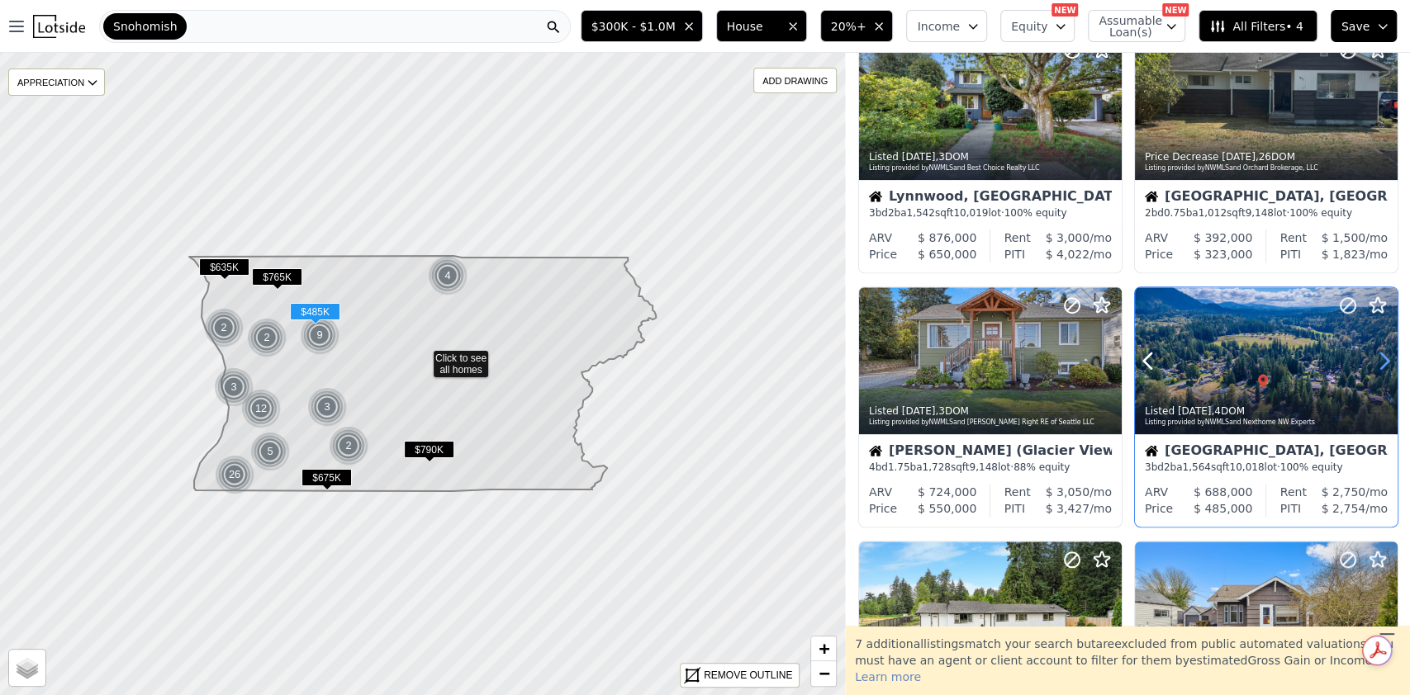
click at [1381, 355] on icon at bounding box center [1384, 361] width 7 height 16
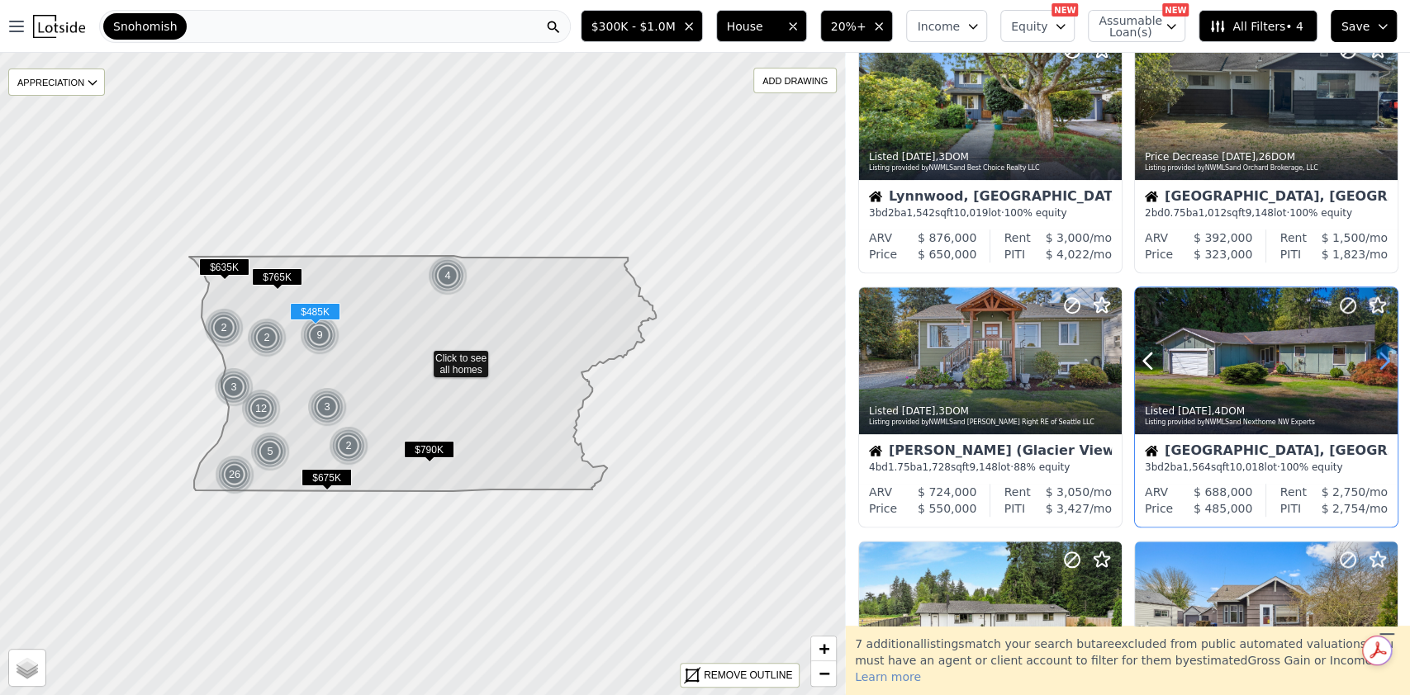
click at [1381, 355] on icon at bounding box center [1384, 361] width 7 height 16
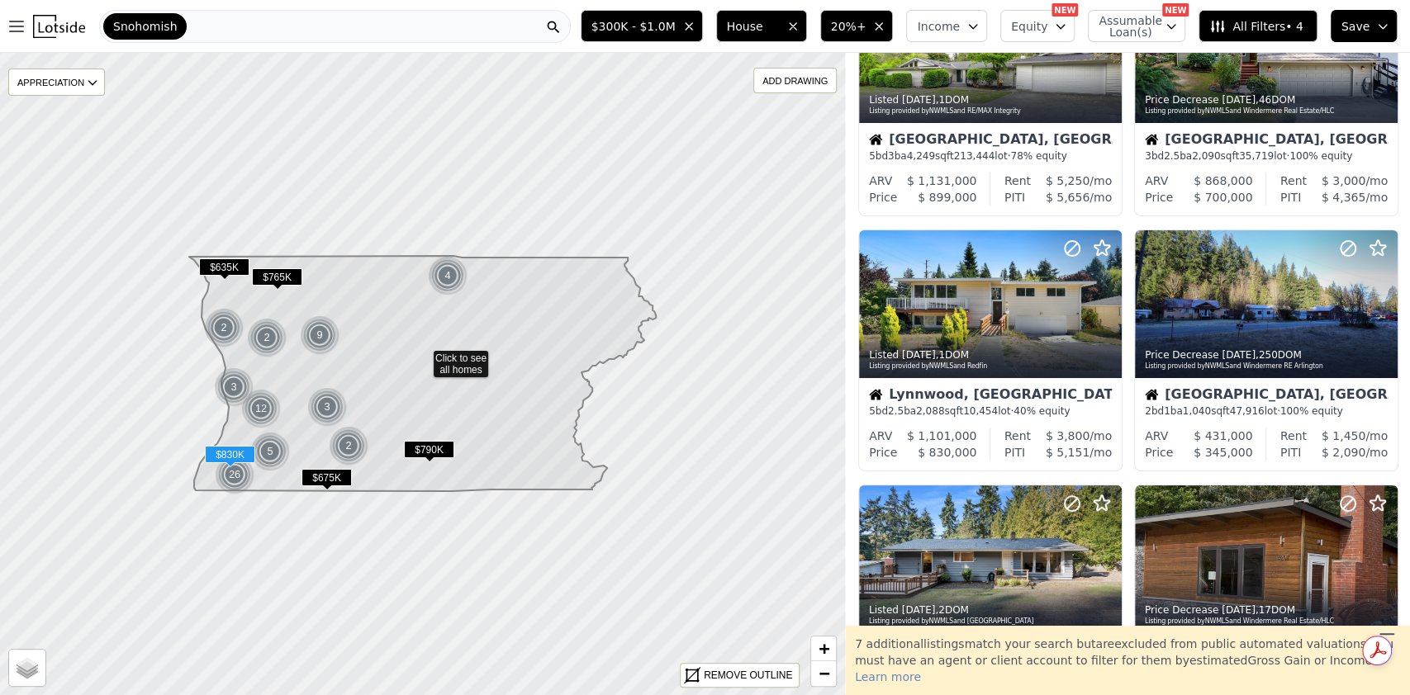
scroll to position [0, 0]
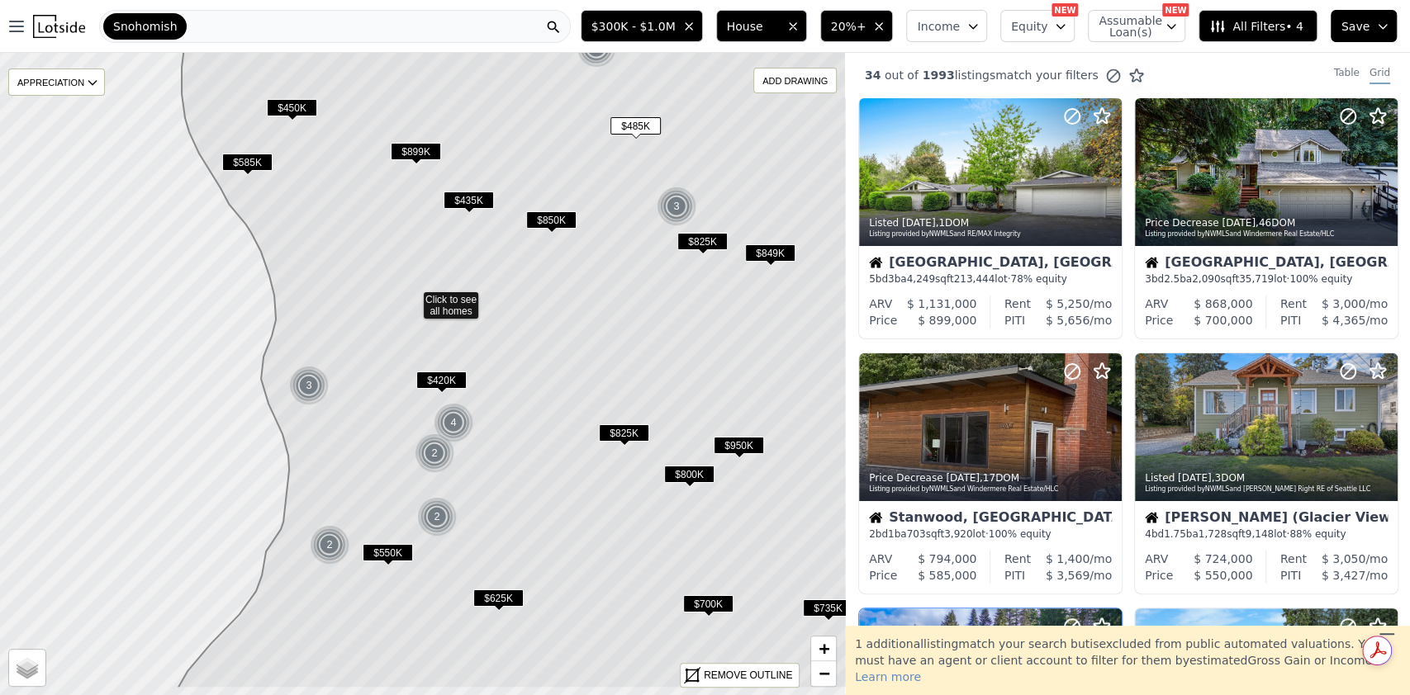
drag, startPoint x: 549, startPoint y: 552, endPoint x: 529, endPoint y: 411, distance: 141.8
click at [529, 411] on icon at bounding box center [550, 301] width 744 height 775
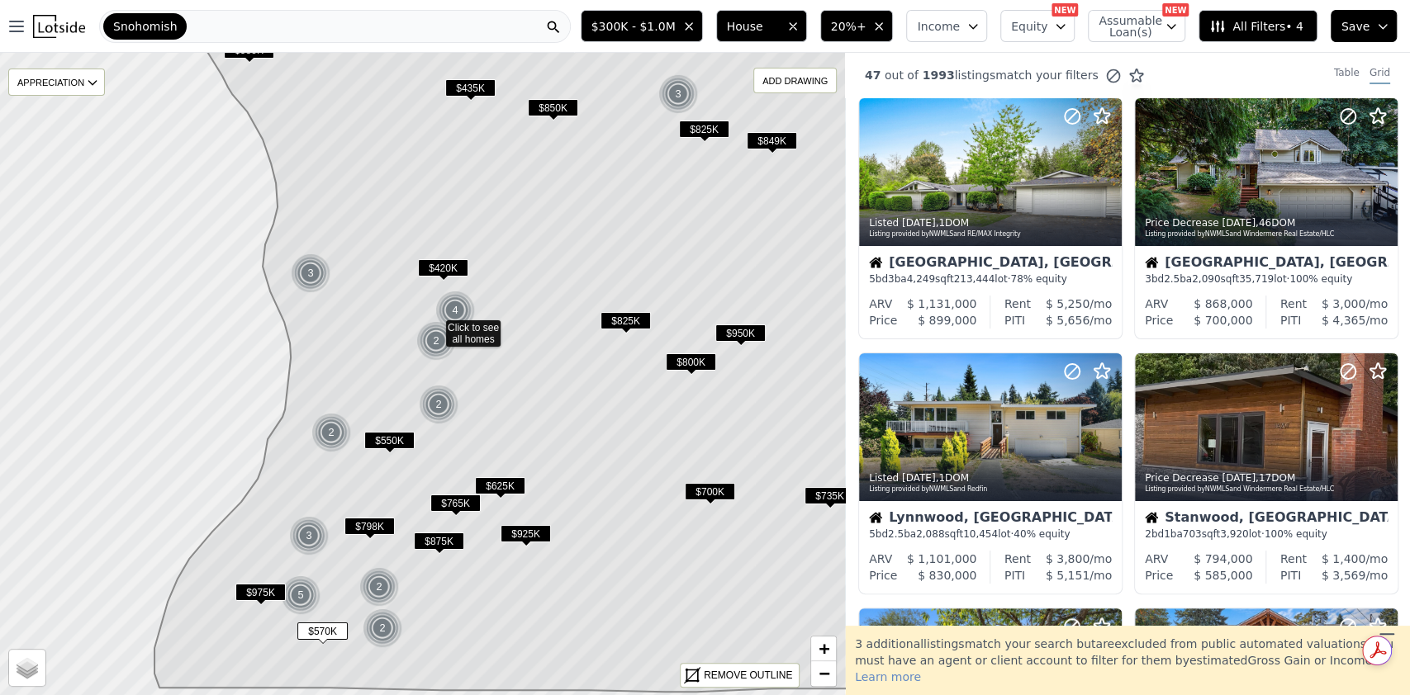
drag, startPoint x: 489, startPoint y: 445, endPoint x: 508, endPoint y: 401, distance: 47.7
click at [504, 402] on icon at bounding box center [548, 317] width 789 height 750
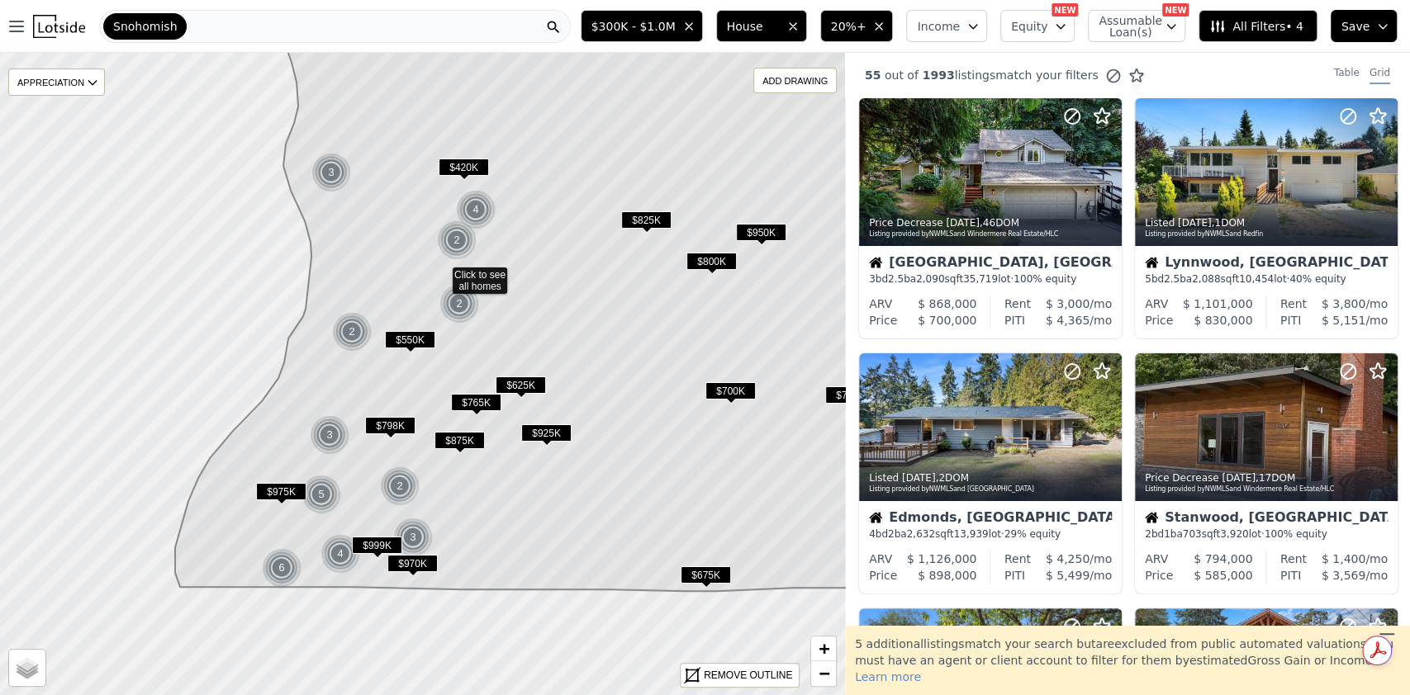
drag, startPoint x: 533, startPoint y: 443, endPoint x: 551, endPoint y: 344, distance: 100.7
click at [551, 344] on icon at bounding box center [562, 240] width 775 height 702
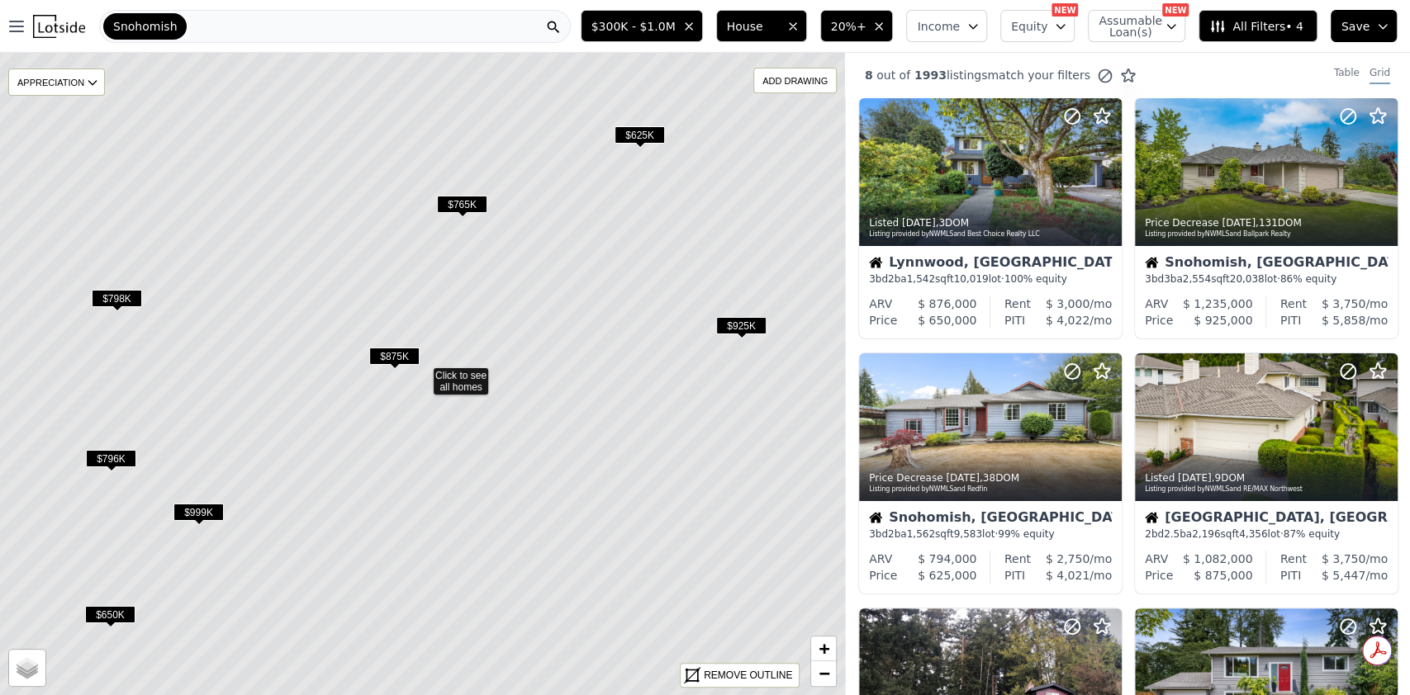
drag, startPoint x: 360, startPoint y: 479, endPoint x: 401, endPoint y: 554, distance: 85.4
click at [401, 554] on icon at bounding box center [422, 374] width 1017 height 775
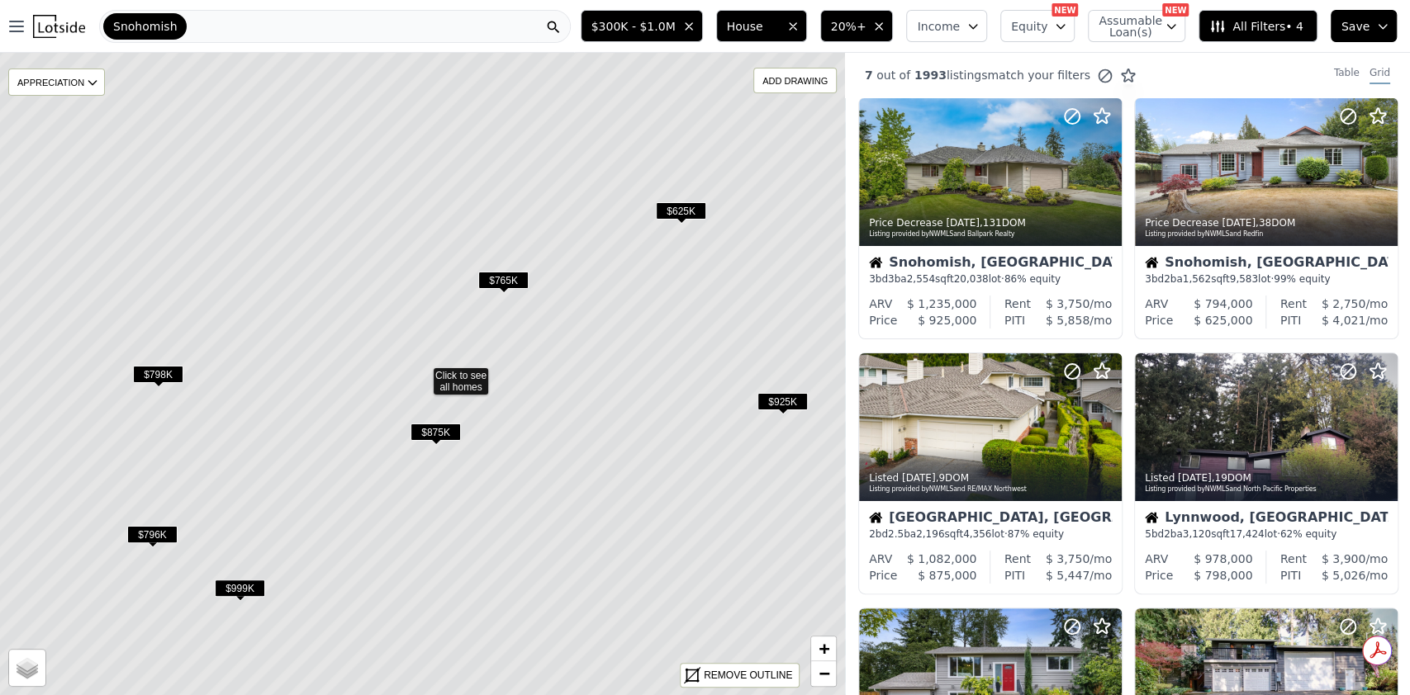
click at [495, 277] on span "$765K" at bounding box center [503, 280] width 50 height 17
click at [1107, 181] on icon at bounding box center [1108, 172] width 26 height 26
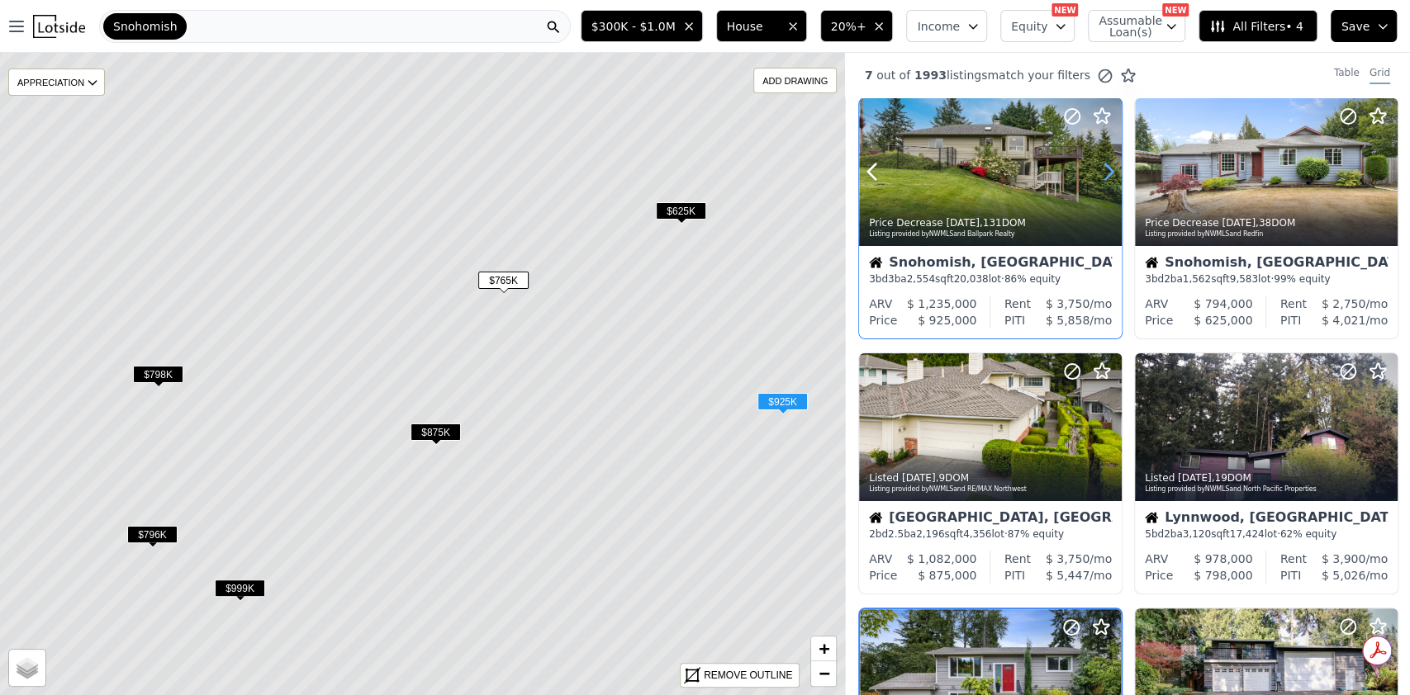
click at [1107, 181] on icon at bounding box center [1108, 172] width 26 height 26
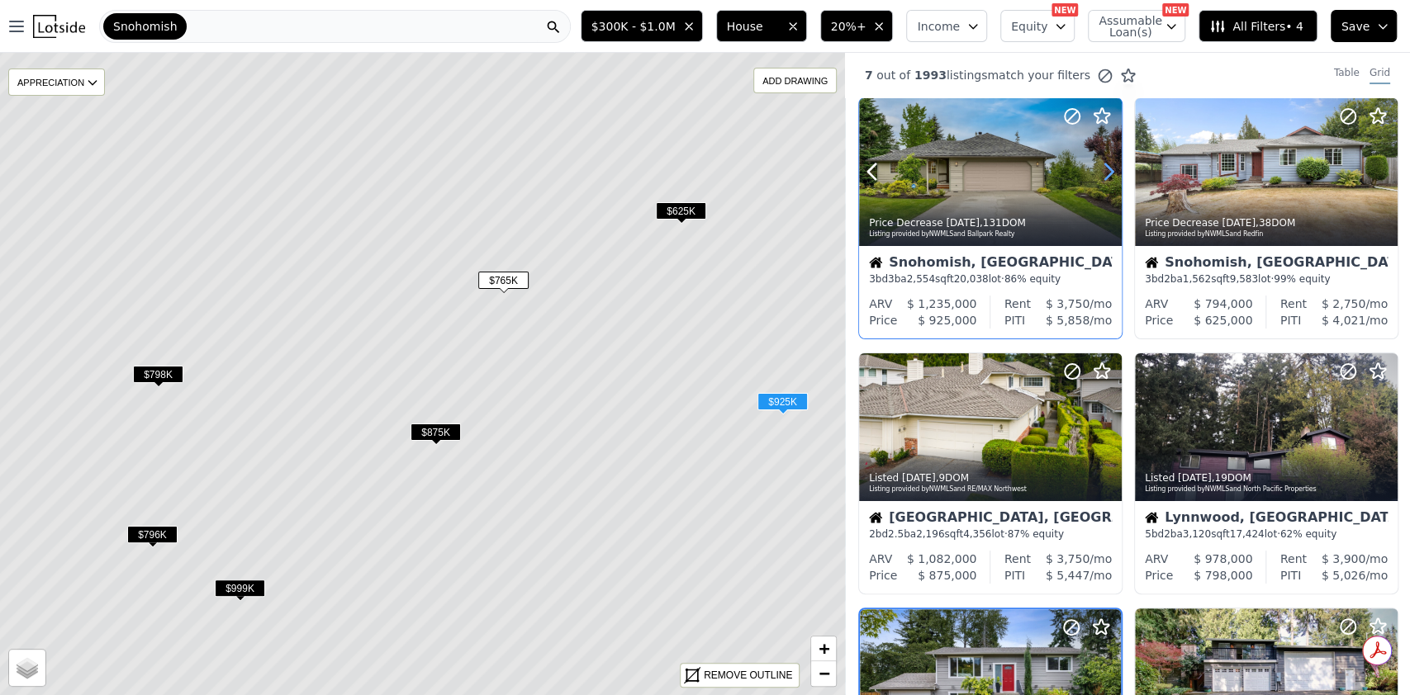
click at [1107, 181] on icon at bounding box center [1108, 172] width 26 height 26
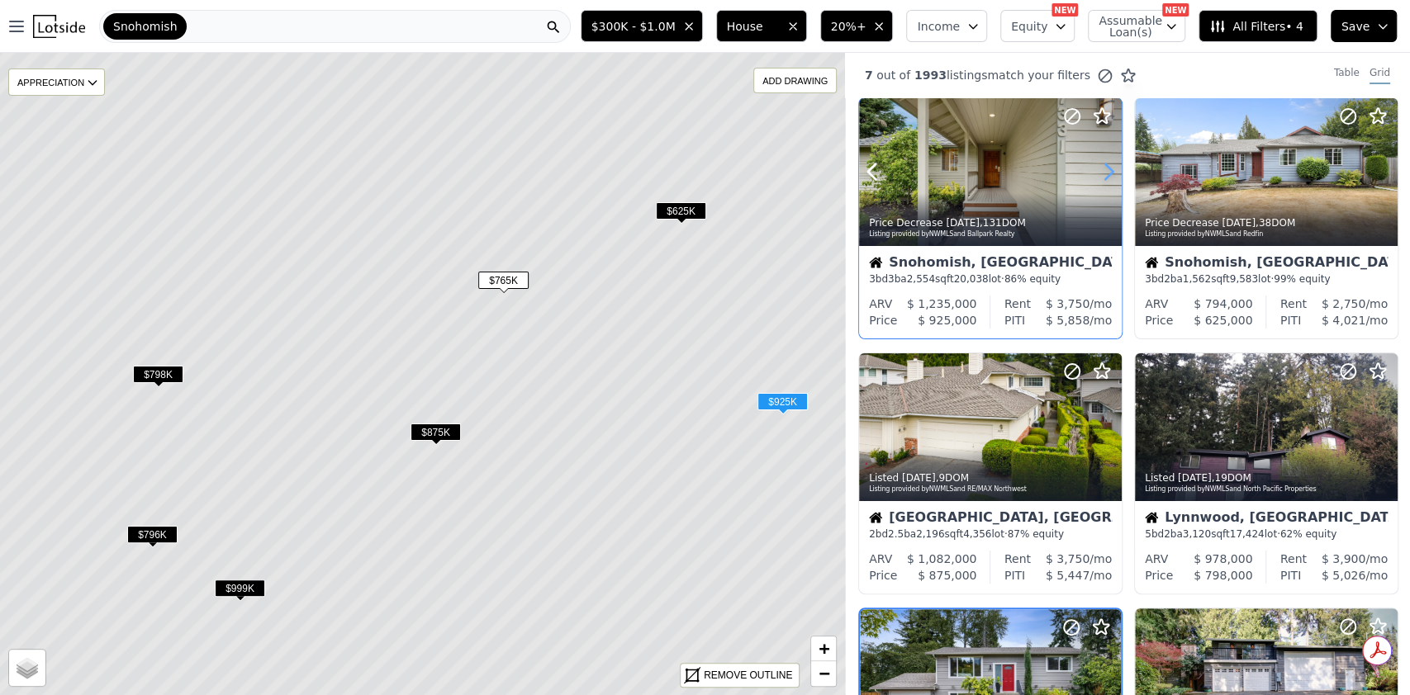
click at [1107, 181] on icon at bounding box center [1108, 172] width 26 height 26
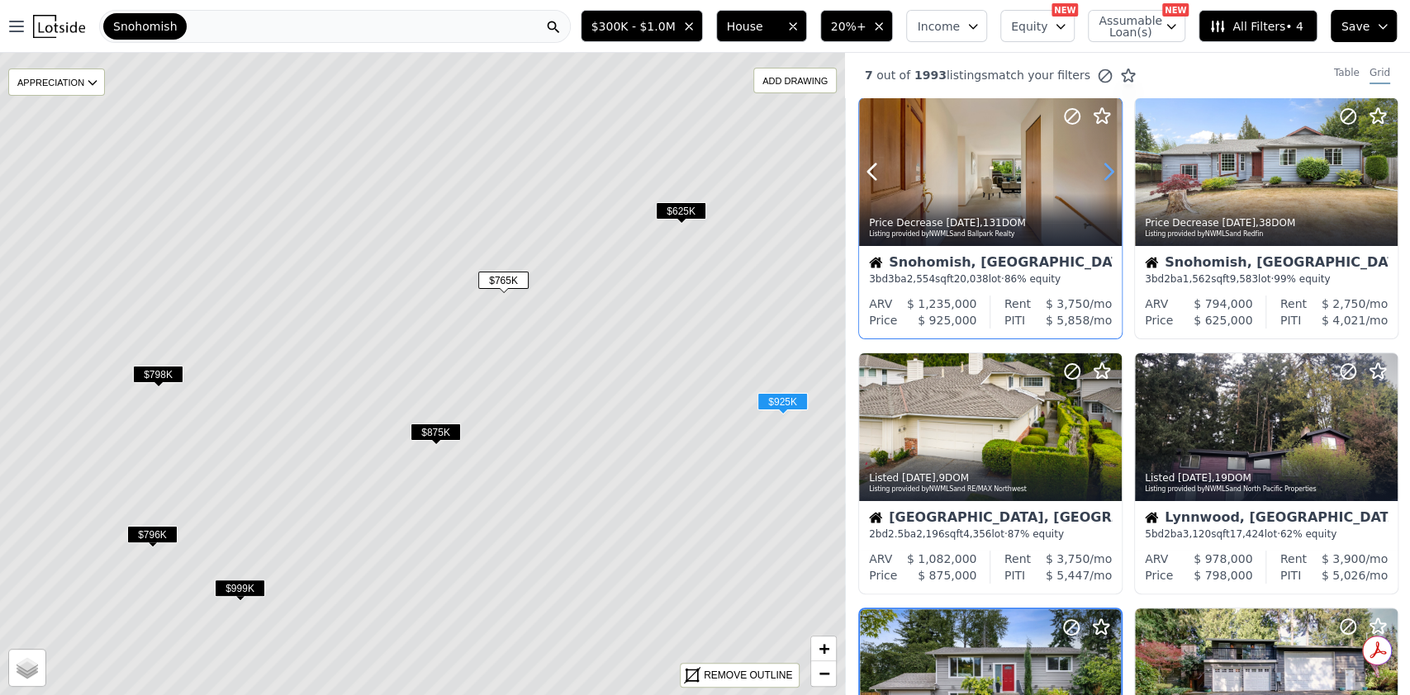
click at [1107, 181] on icon at bounding box center [1108, 172] width 26 height 26
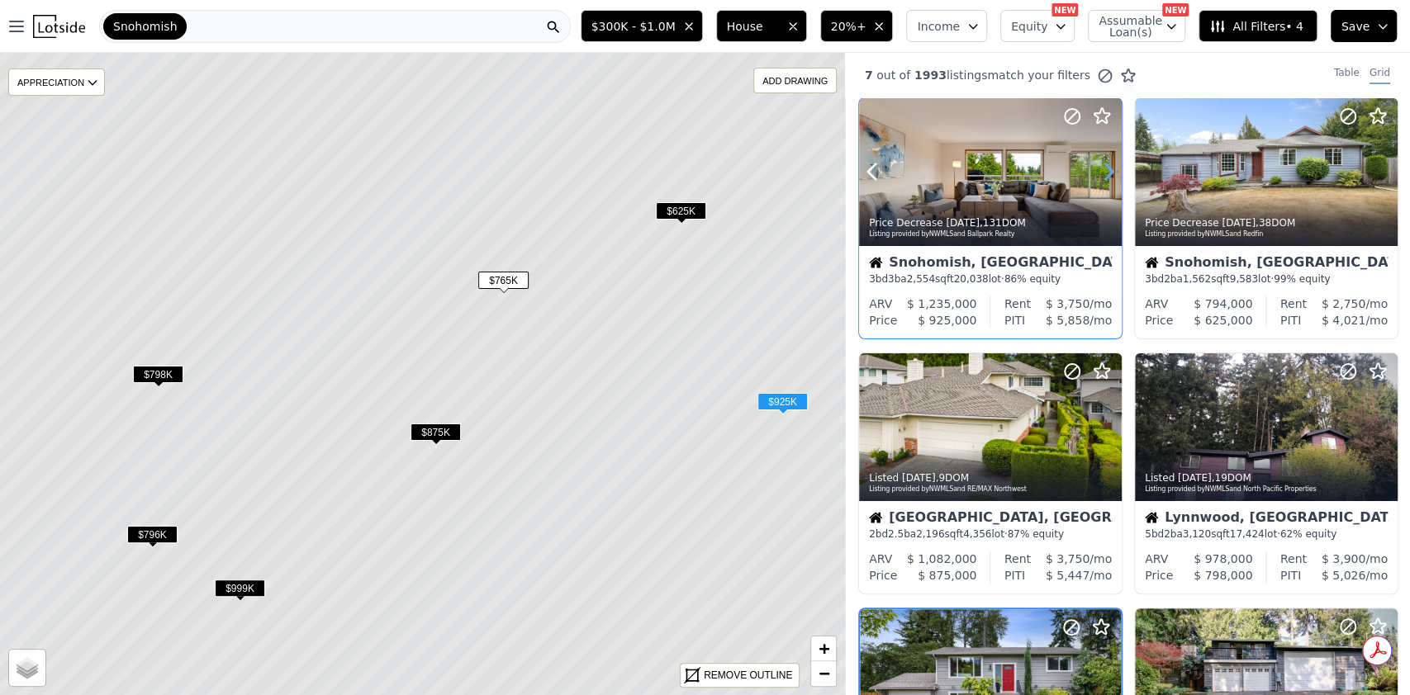
click at [1107, 181] on icon at bounding box center [1108, 172] width 26 height 26
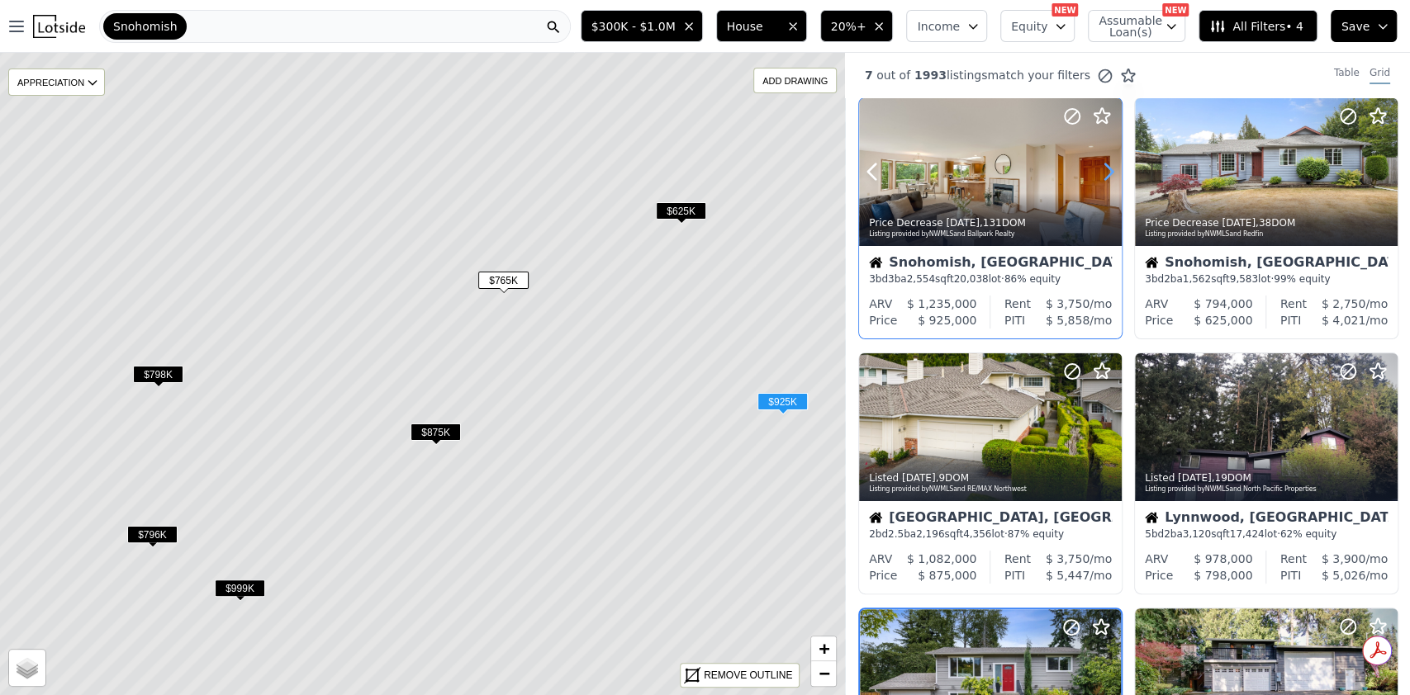
click at [1107, 181] on icon at bounding box center [1108, 172] width 26 height 26
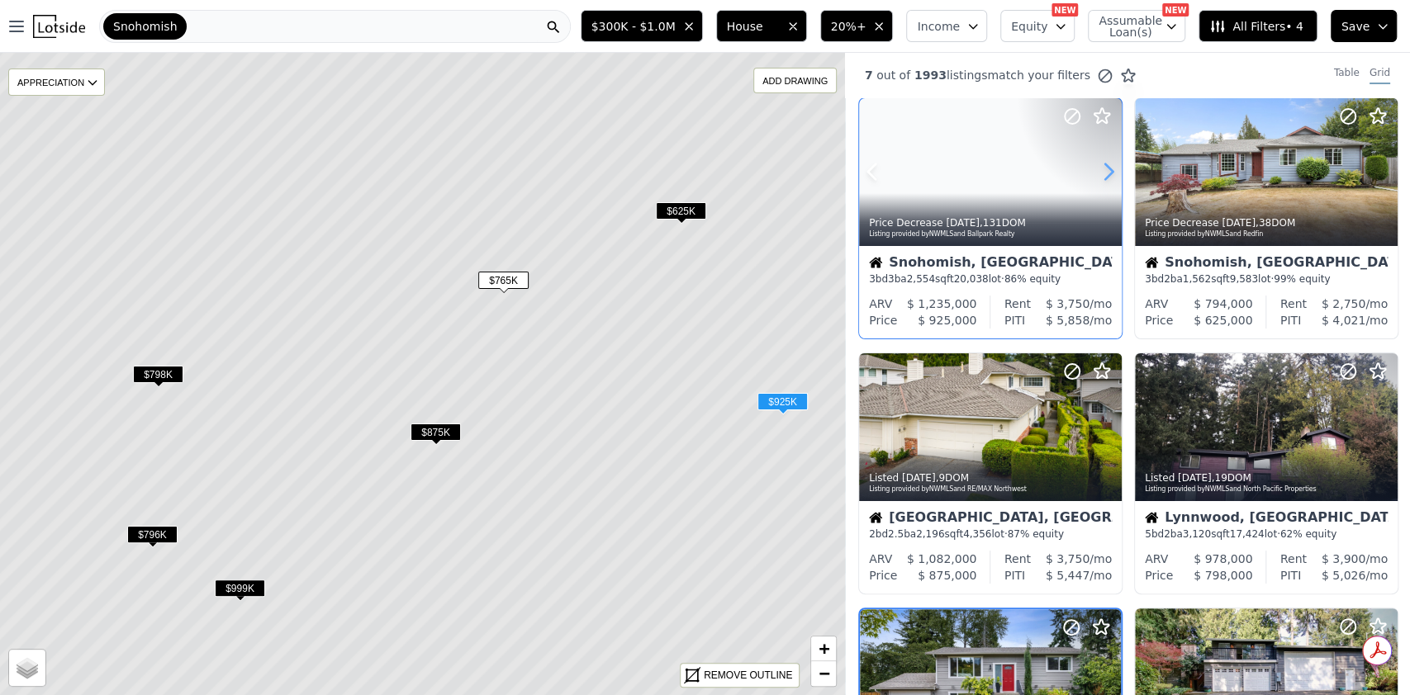
click at [1107, 181] on icon at bounding box center [1108, 172] width 26 height 26
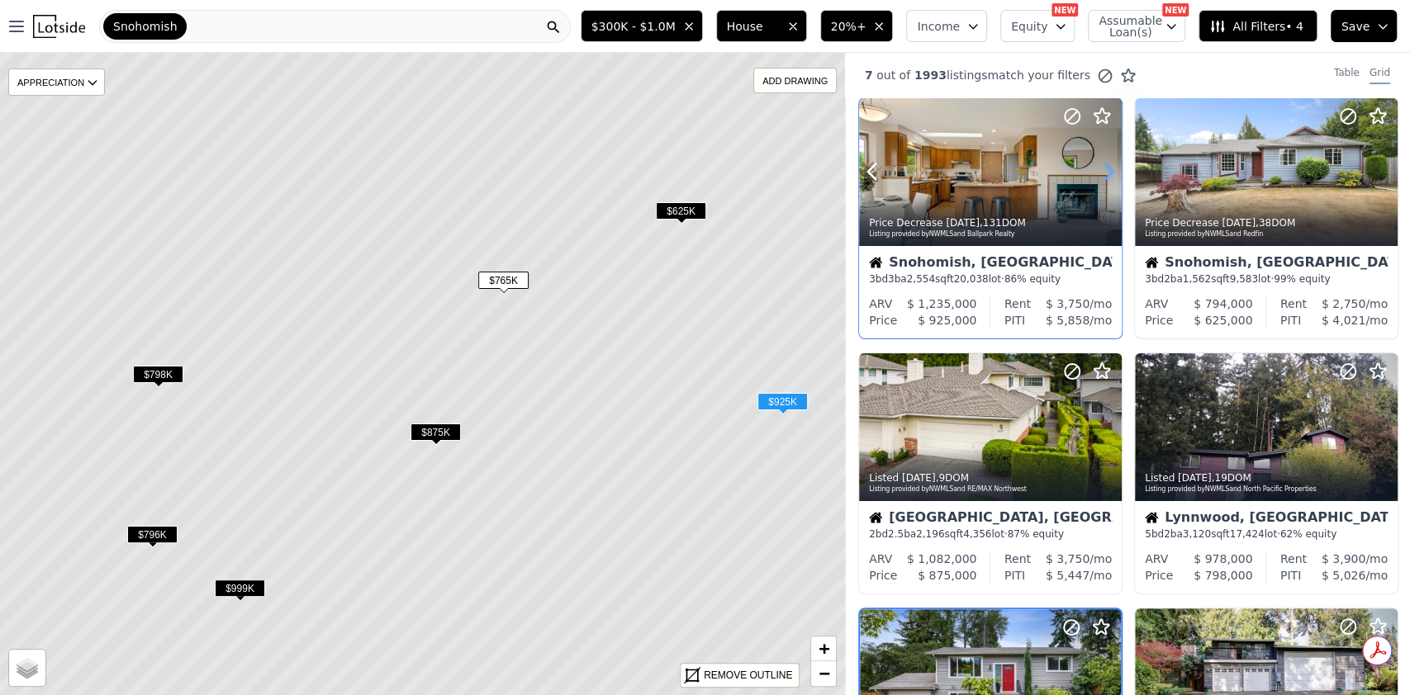
click at [1107, 181] on icon at bounding box center [1108, 172] width 26 height 26
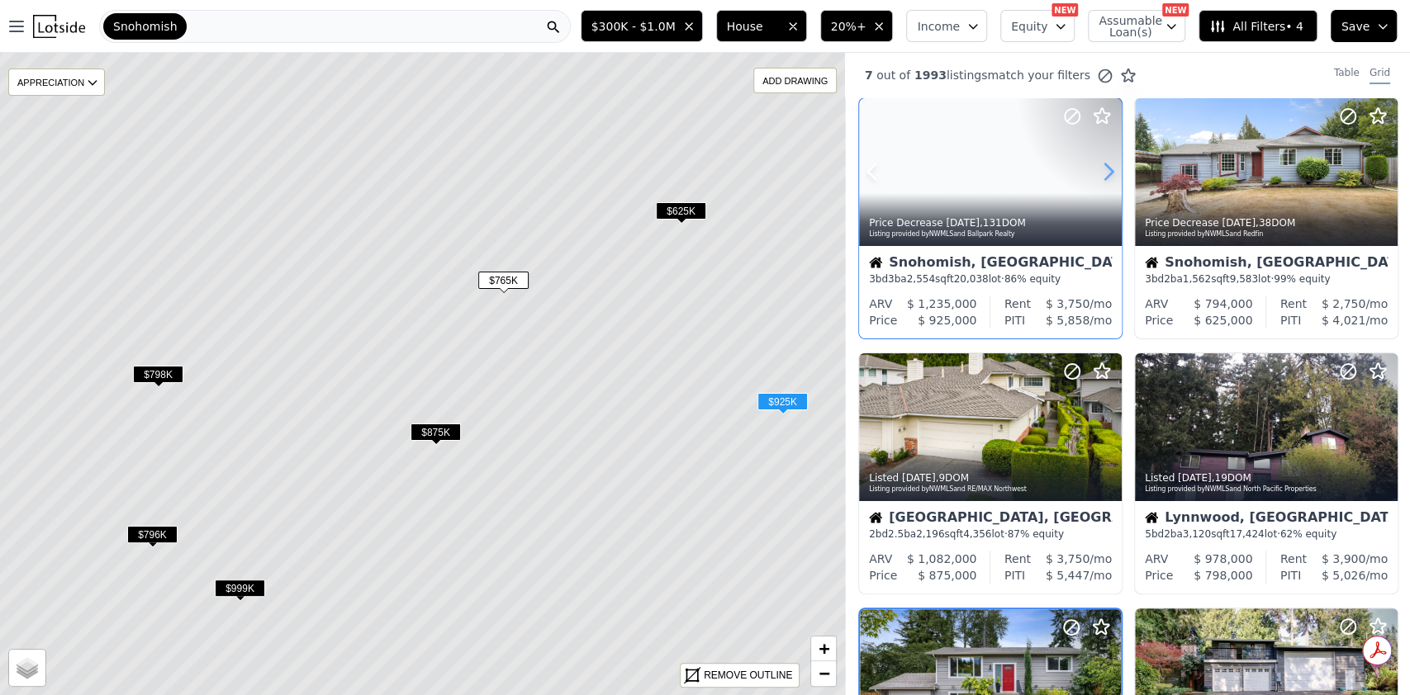
click at [1107, 181] on icon at bounding box center [1108, 172] width 26 height 26
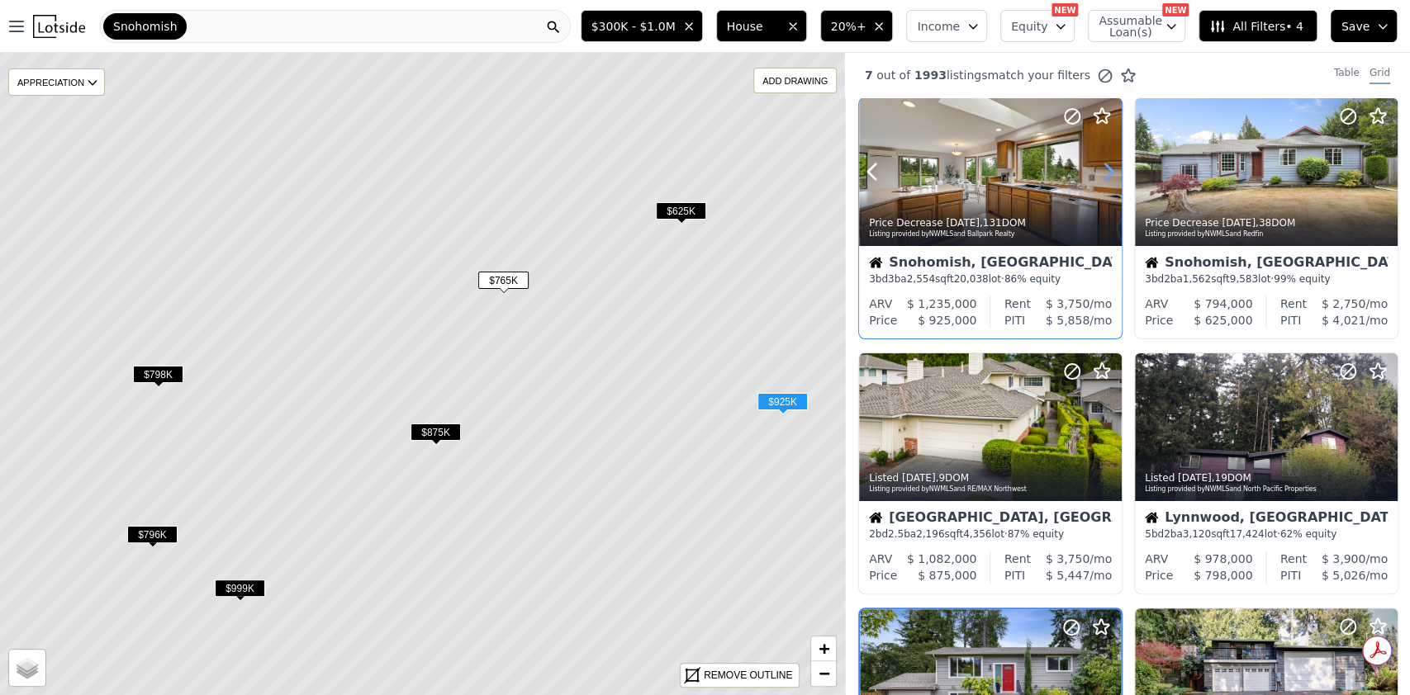
click at [1107, 181] on icon at bounding box center [1108, 172] width 26 height 26
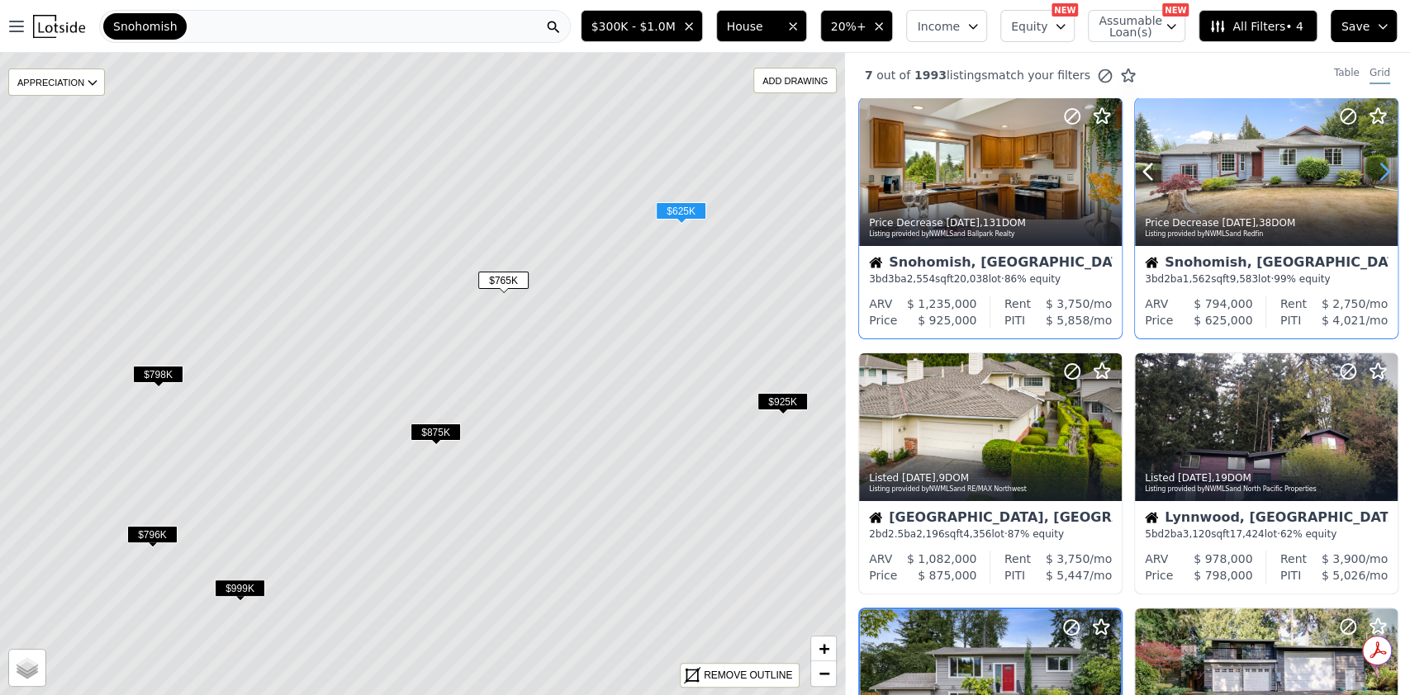
click at [1374, 163] on icon at bounding box center [1384, 172] width 26 height 26
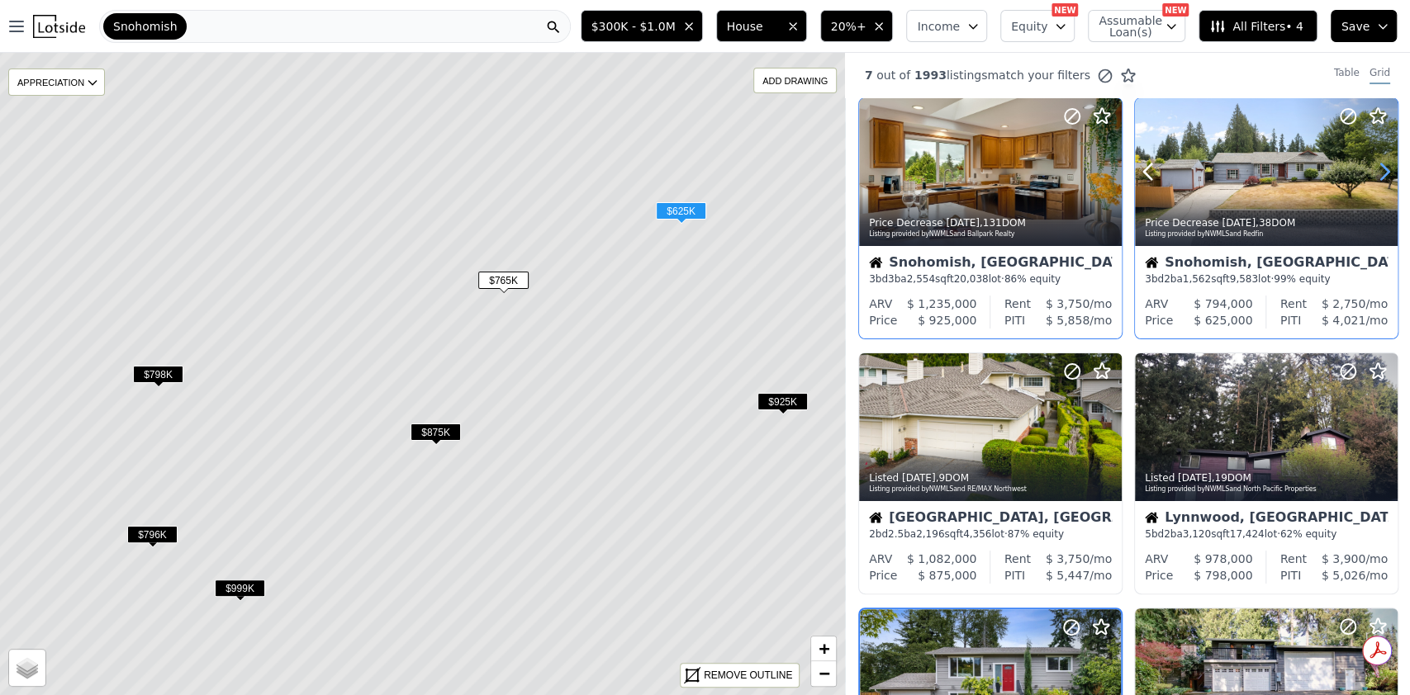
click at [1374, 163] on icon at bounding box center [1384, 172] width 26 height 26
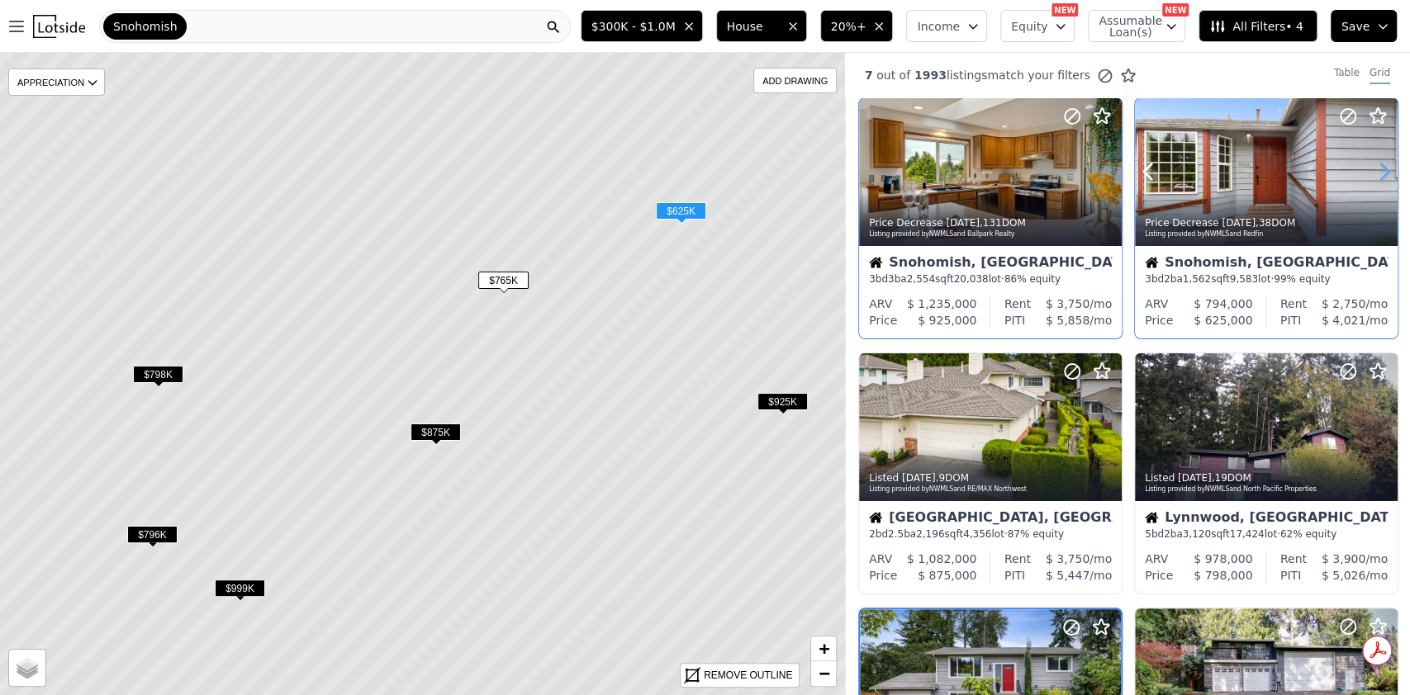
click at [1374, 163] on icon at bounding box center [1384, 172] width 26 height 26
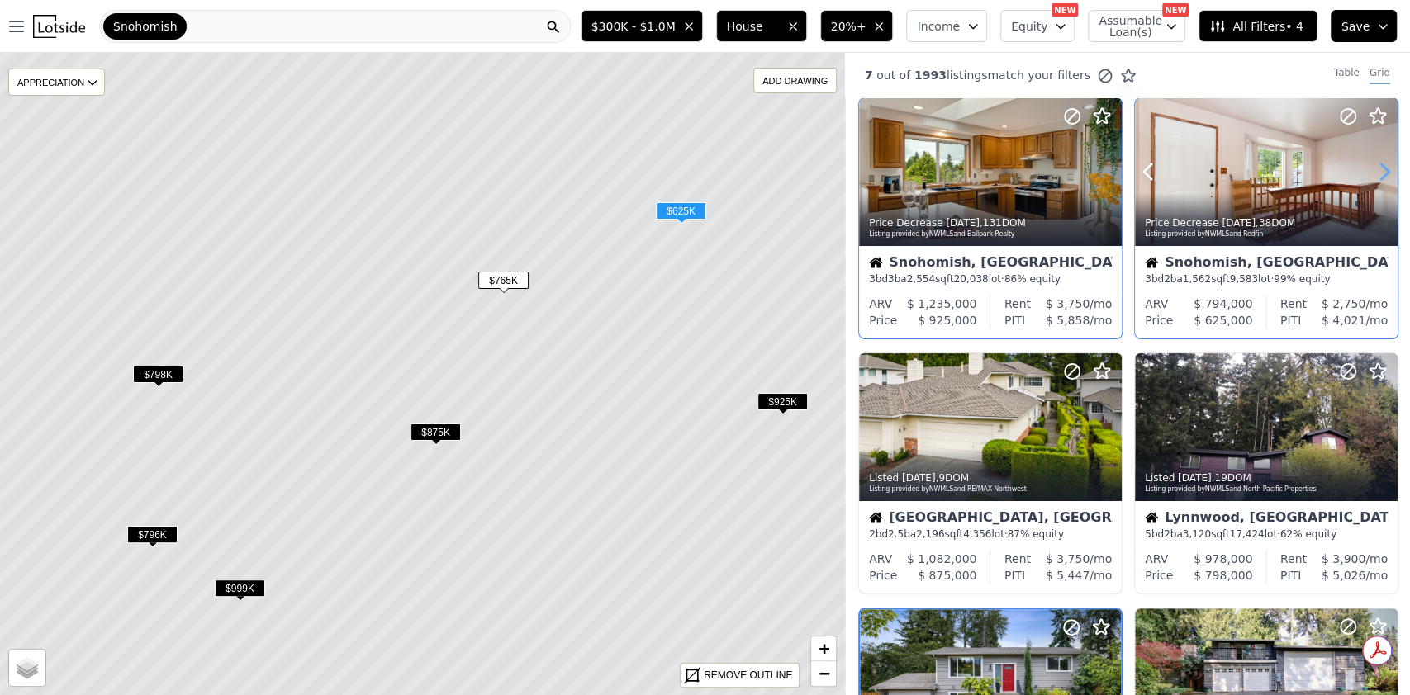
click at [1374, 163] on icon at bounding box center [1384, 172] width 26 height 26
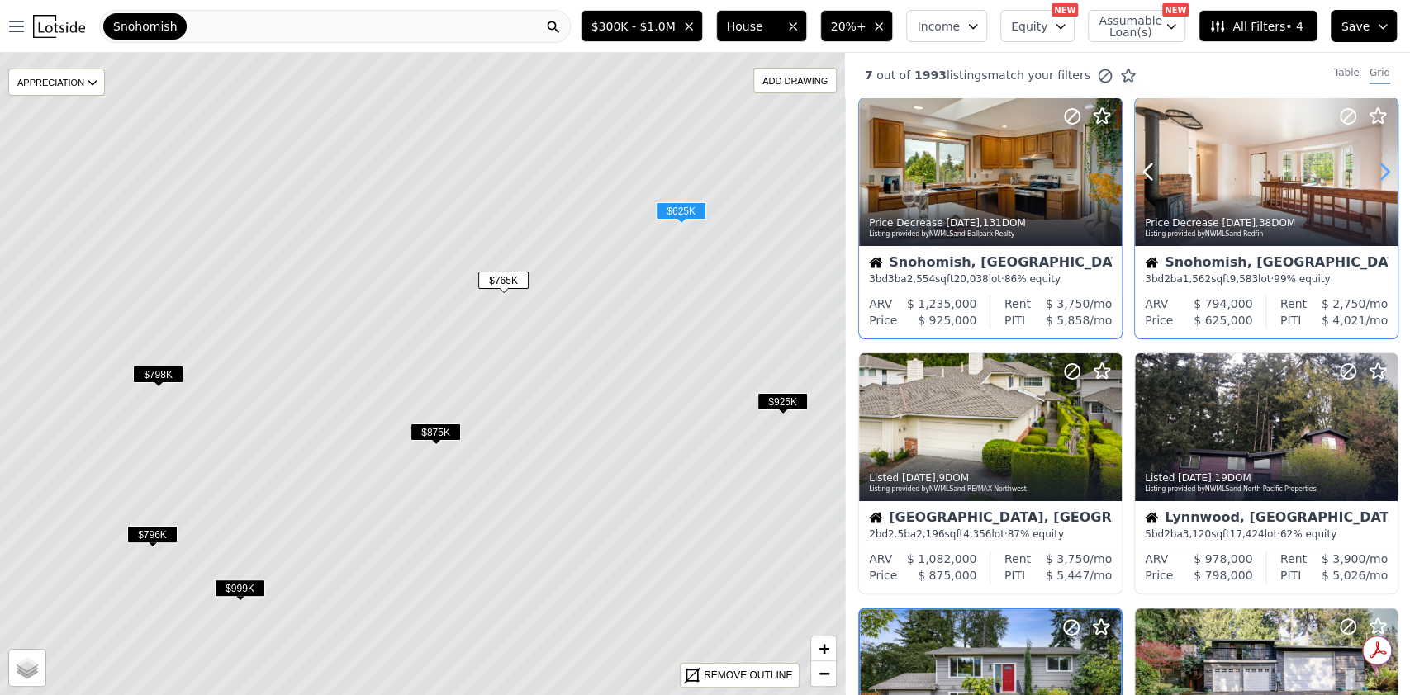
click at [1374, 163] on icon at bounding box center [1384, 172] width 26 height 26
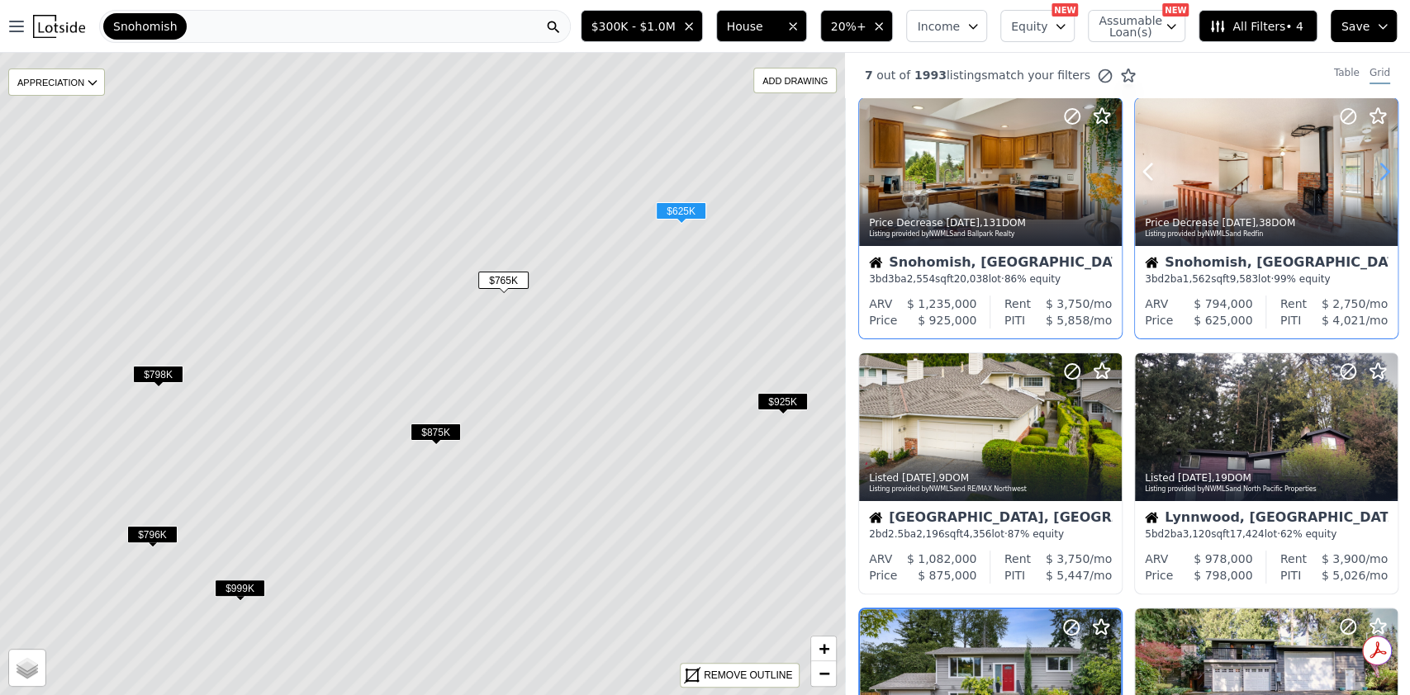
click at [1374, 163] on icon at bounding box center [1384, 172] width 26 height 26
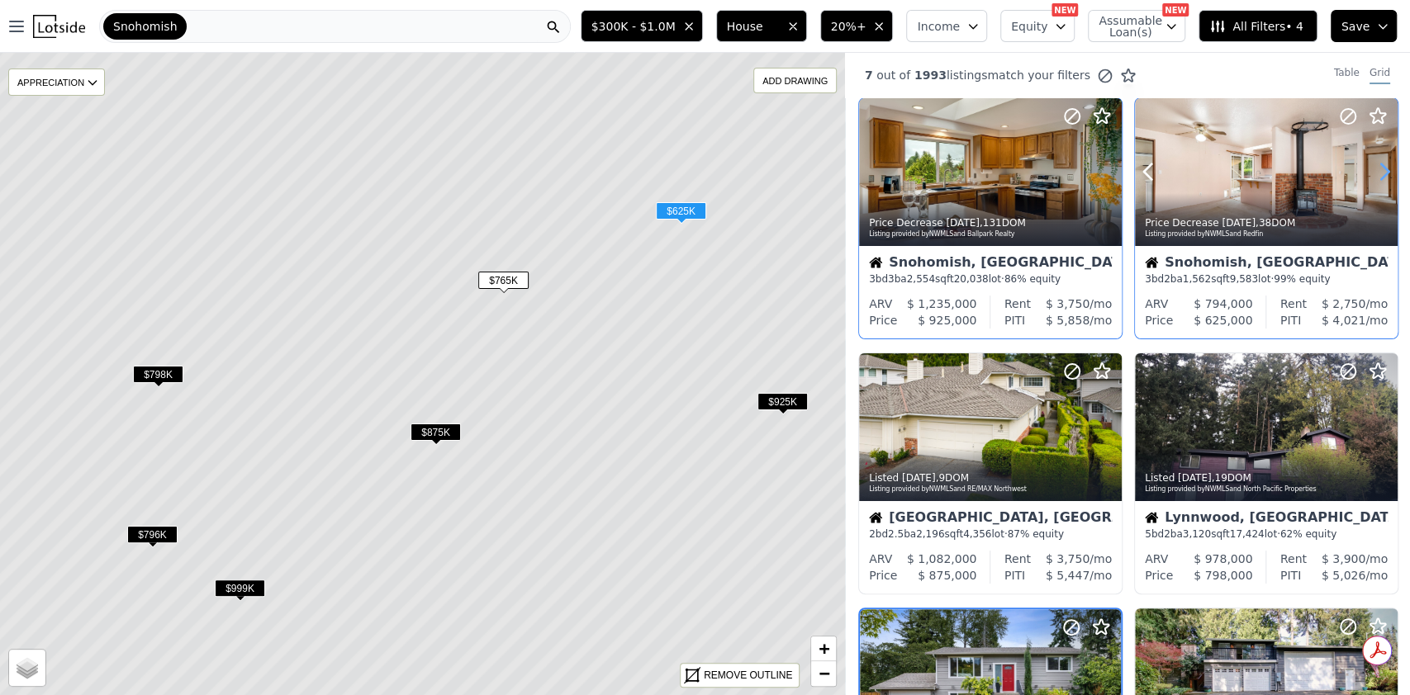
click at [1374, 163] on icon at bounding box center [1384, 172] width 26 height 26
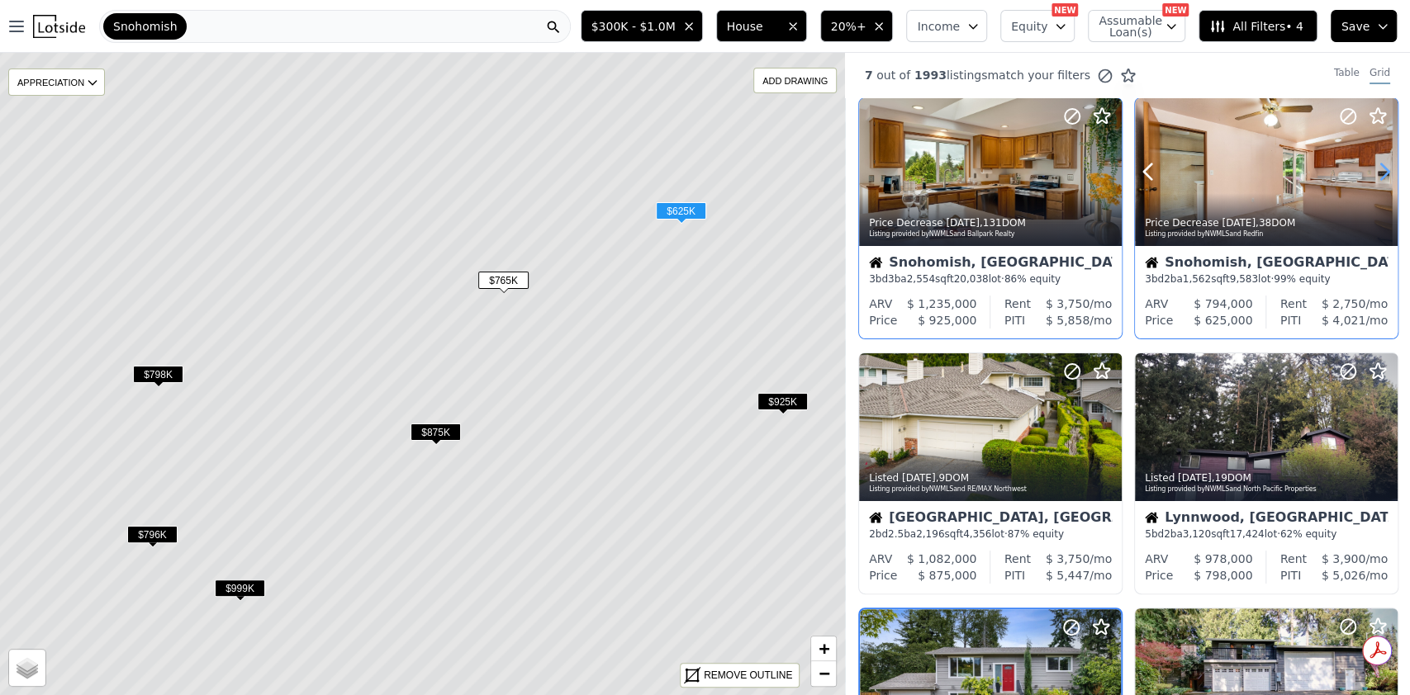
click at [1374, 163] on icon at bounding box center [1384, 172] width 26 height 26
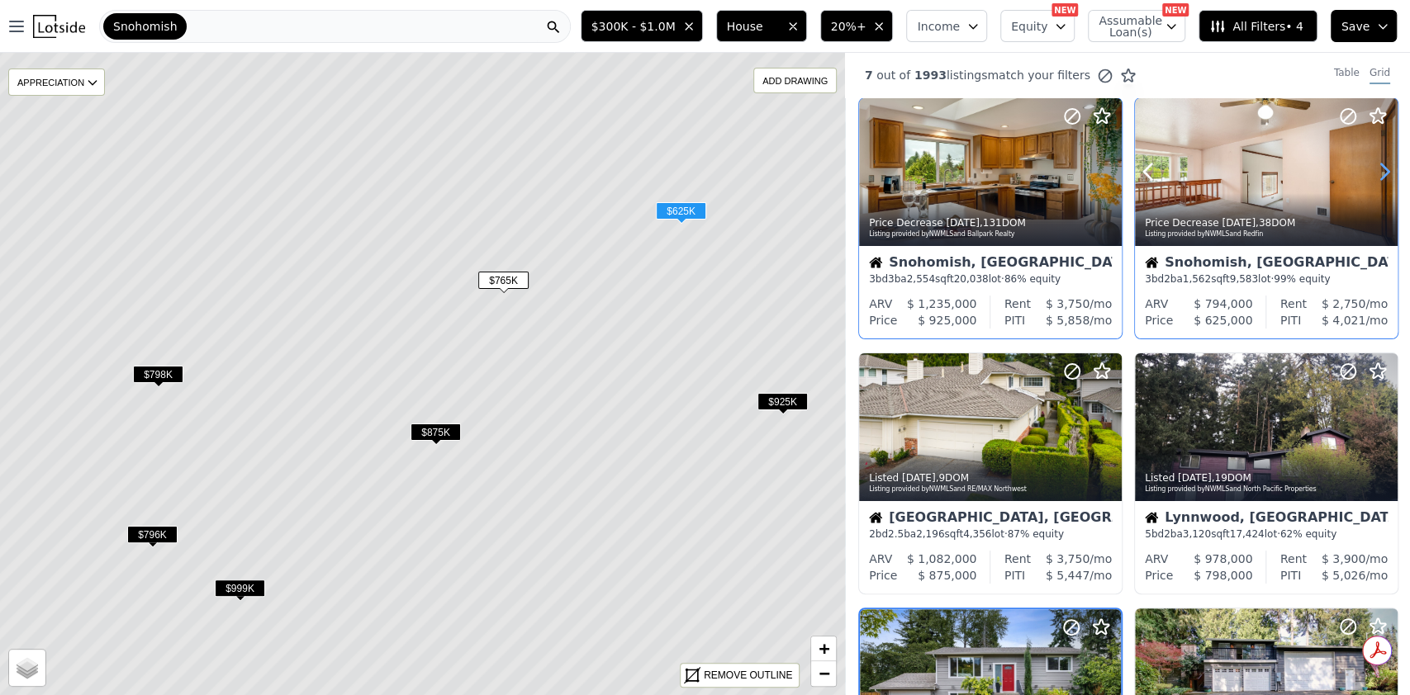
click at [1374, 163] on icon at bounding box center [1384, 172] width 26 height 26
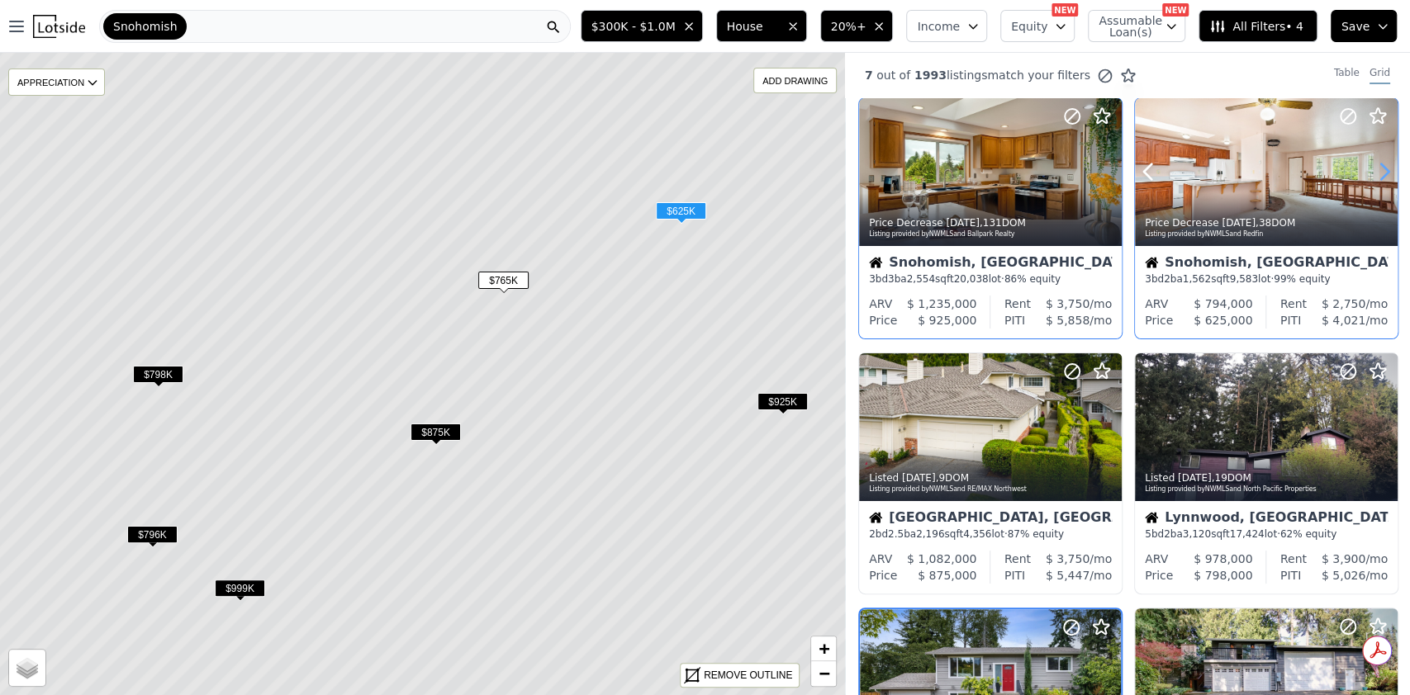
click at [1374, 163] on icon at bounding box center [1384, 172] width 26 height 26
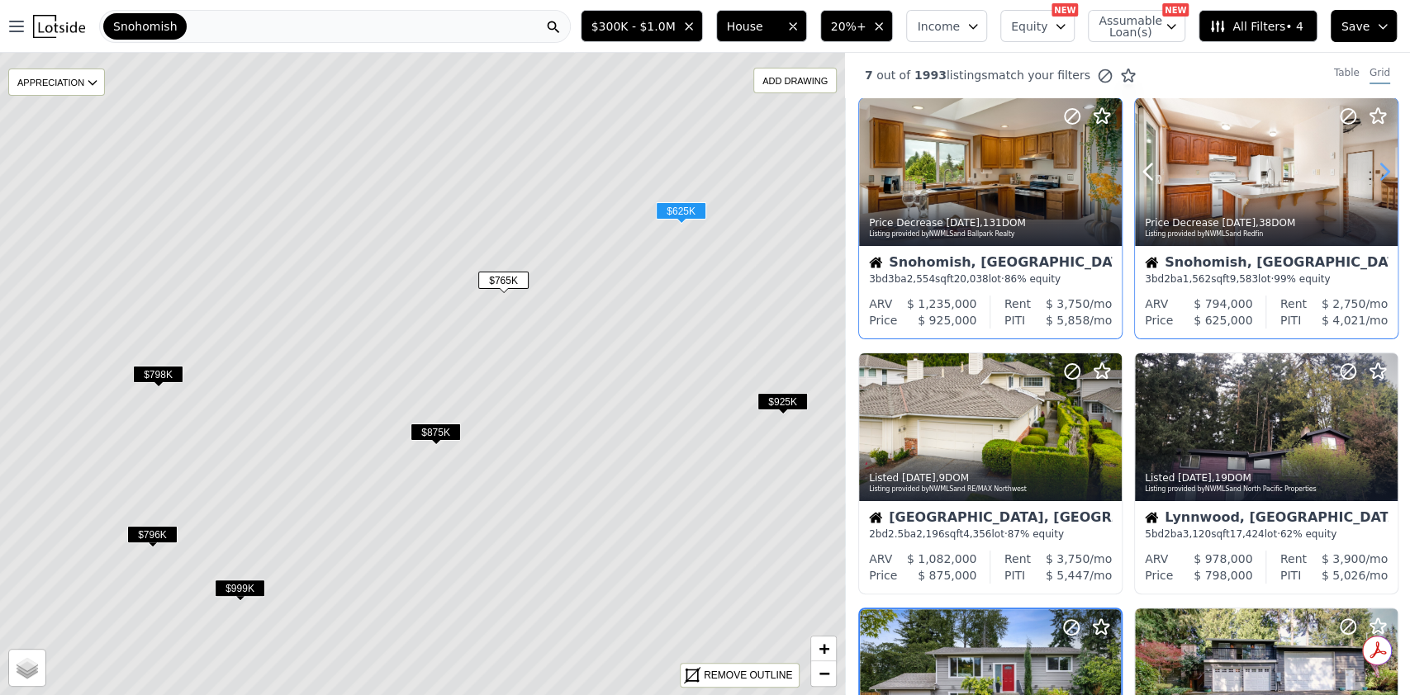
click at [1374, 163] on icon at bounding box center [1384, 172] width 26 height 26
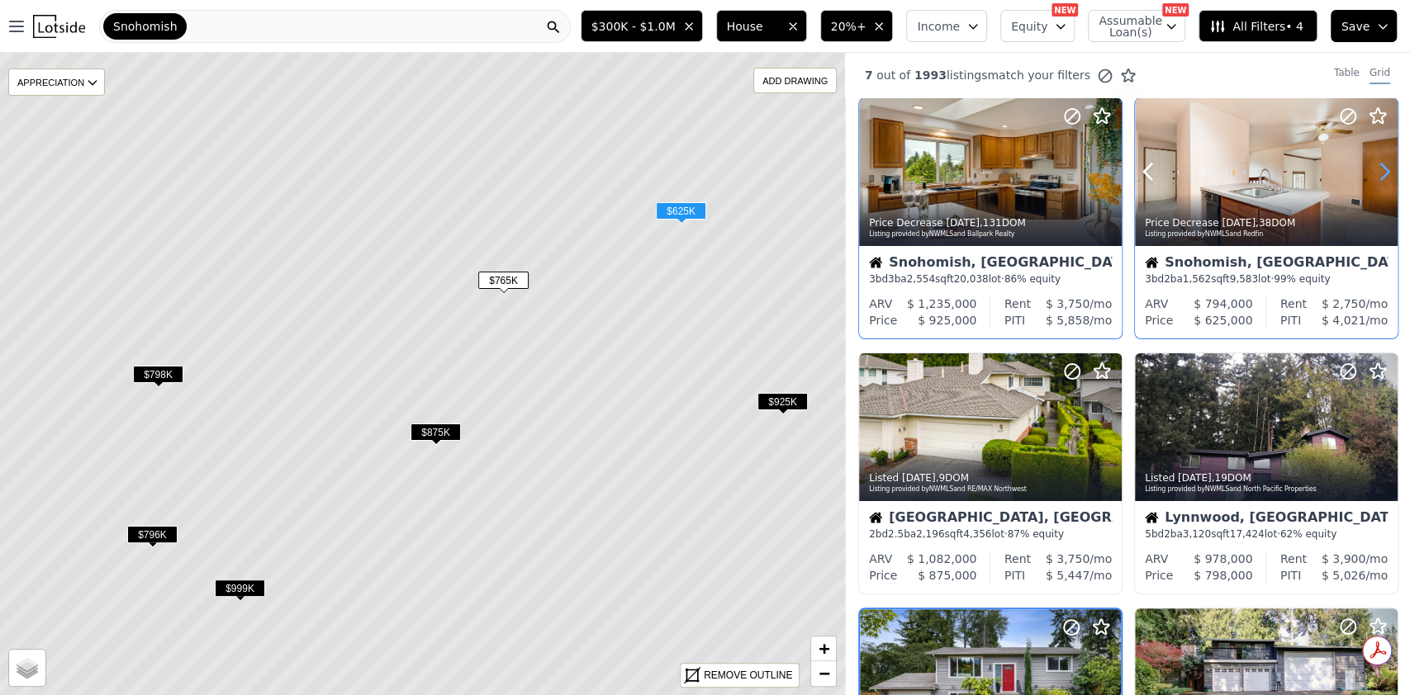
click at [1374, 163] on icon at bounding box center [1384, 172] width 26 height 26
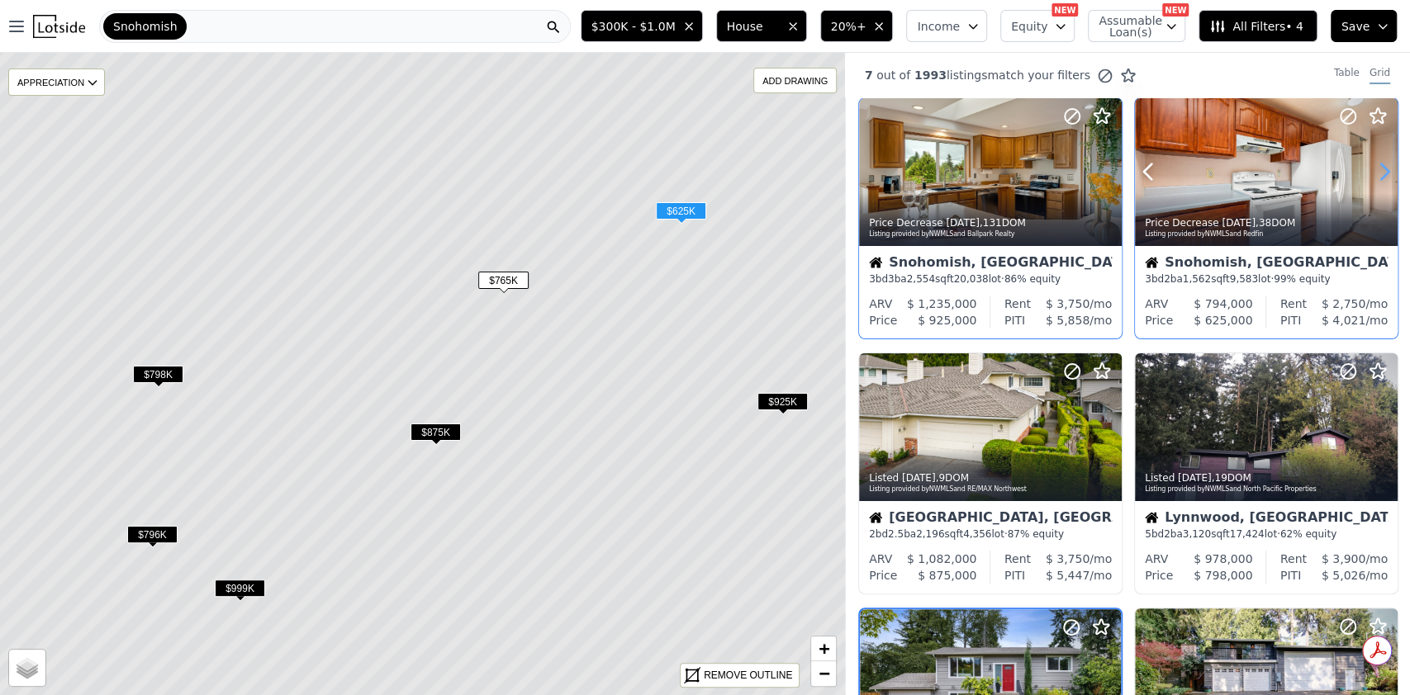
click at [1374, 163] on icon at bounding box center [1384, 172] width 26 height 26
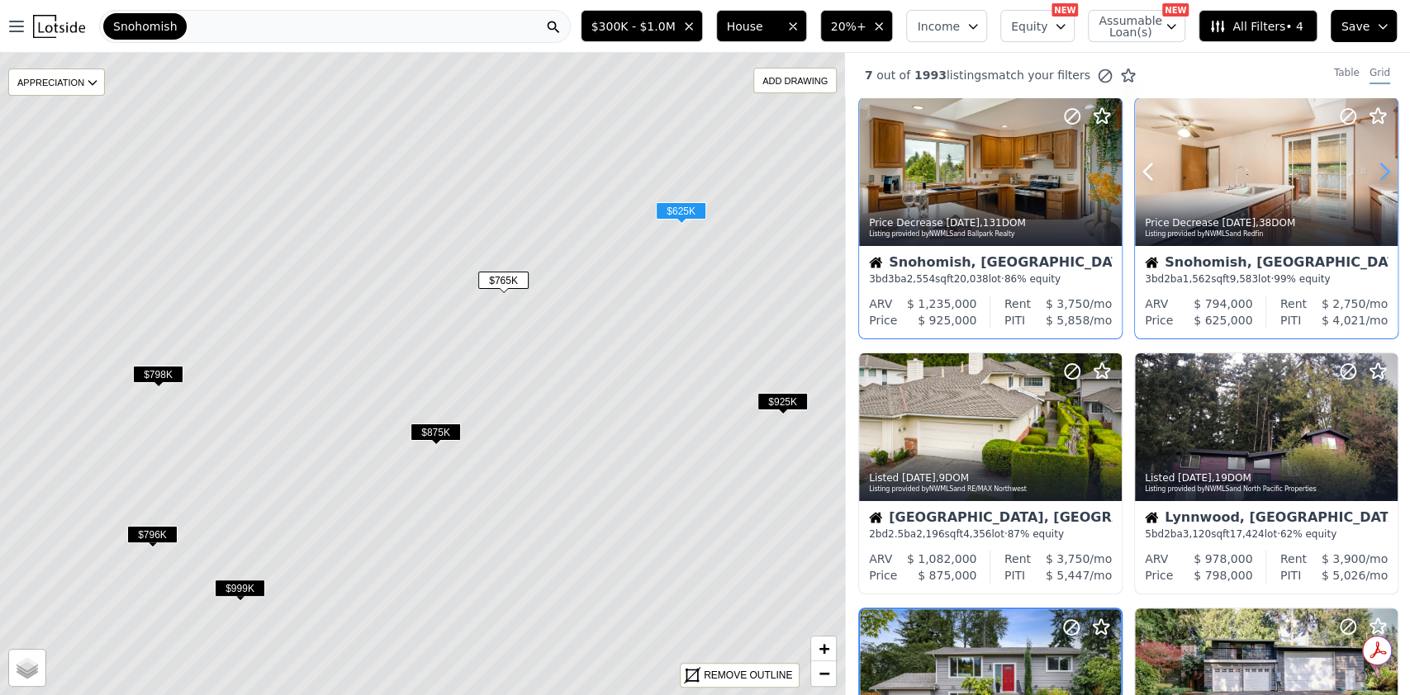
click at [1374, 163] on icon at bounding box center [1384, 172] width 26 height 26
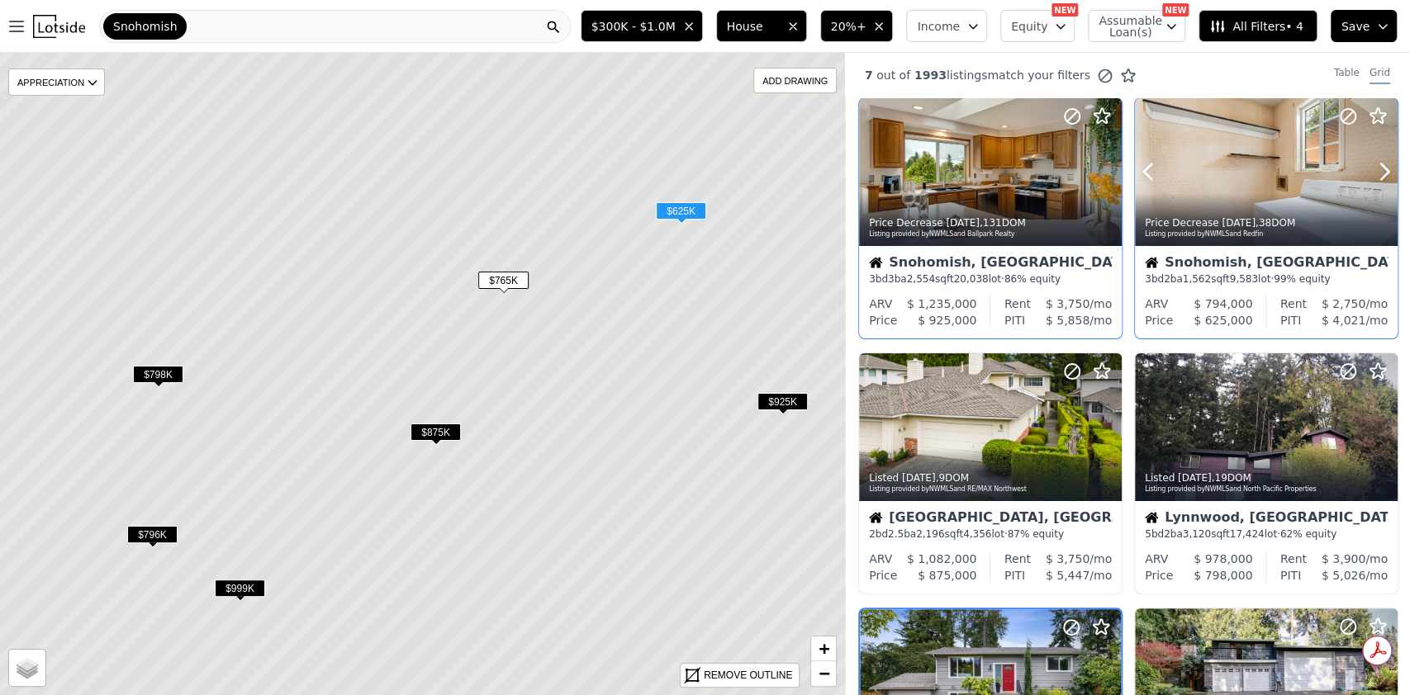
click at [1198, 212] on div "Price Decrease 1w ago , 38 DOM Listing provided by NWMLS and Redfin" at bounding box center [1266, 226] width 263 height 40
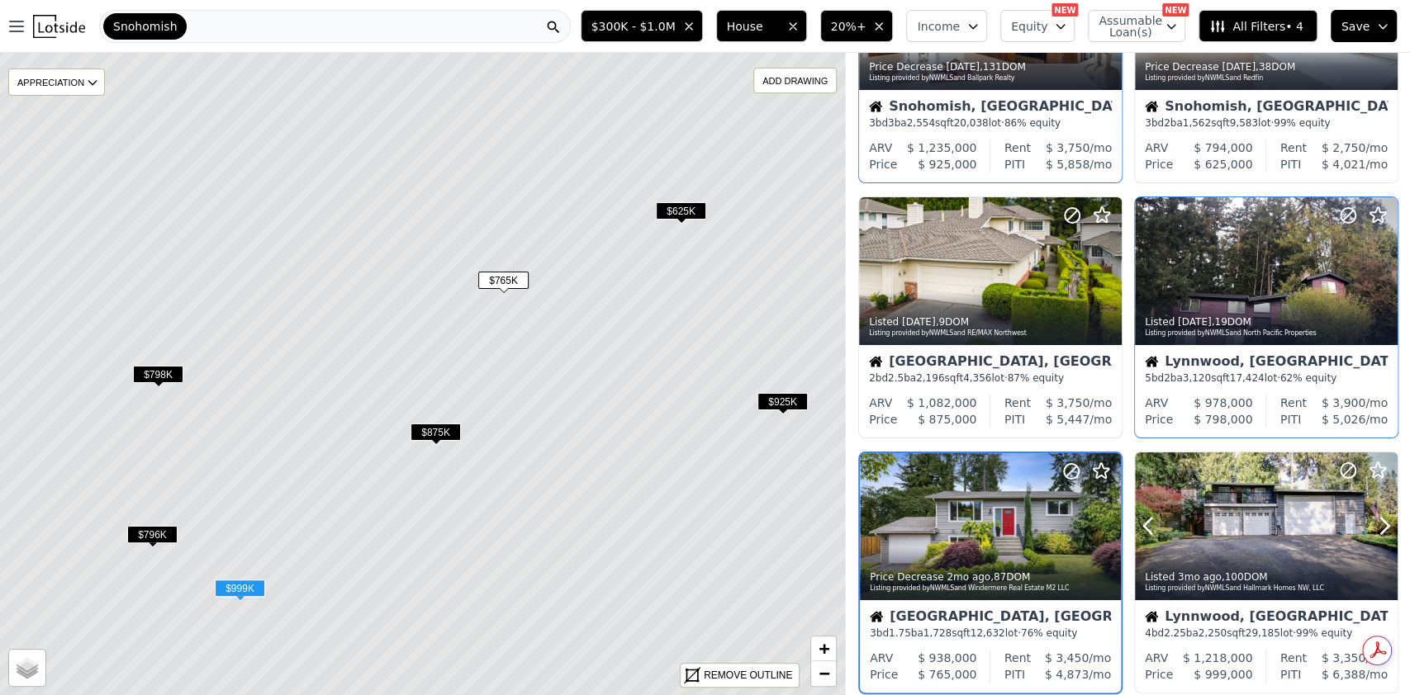
scroll to position [180, 0]
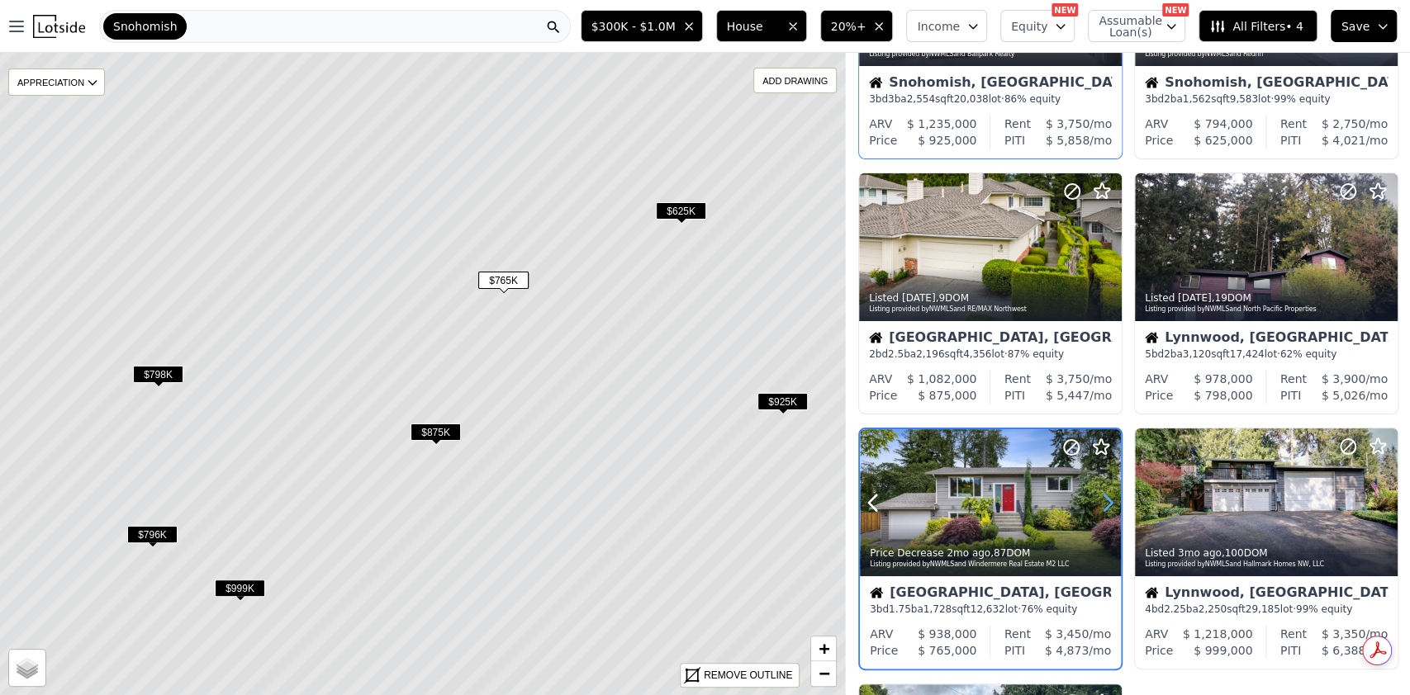
click at [1102, 499] on icon at bounding box center [1107, 503] width 26 height 26
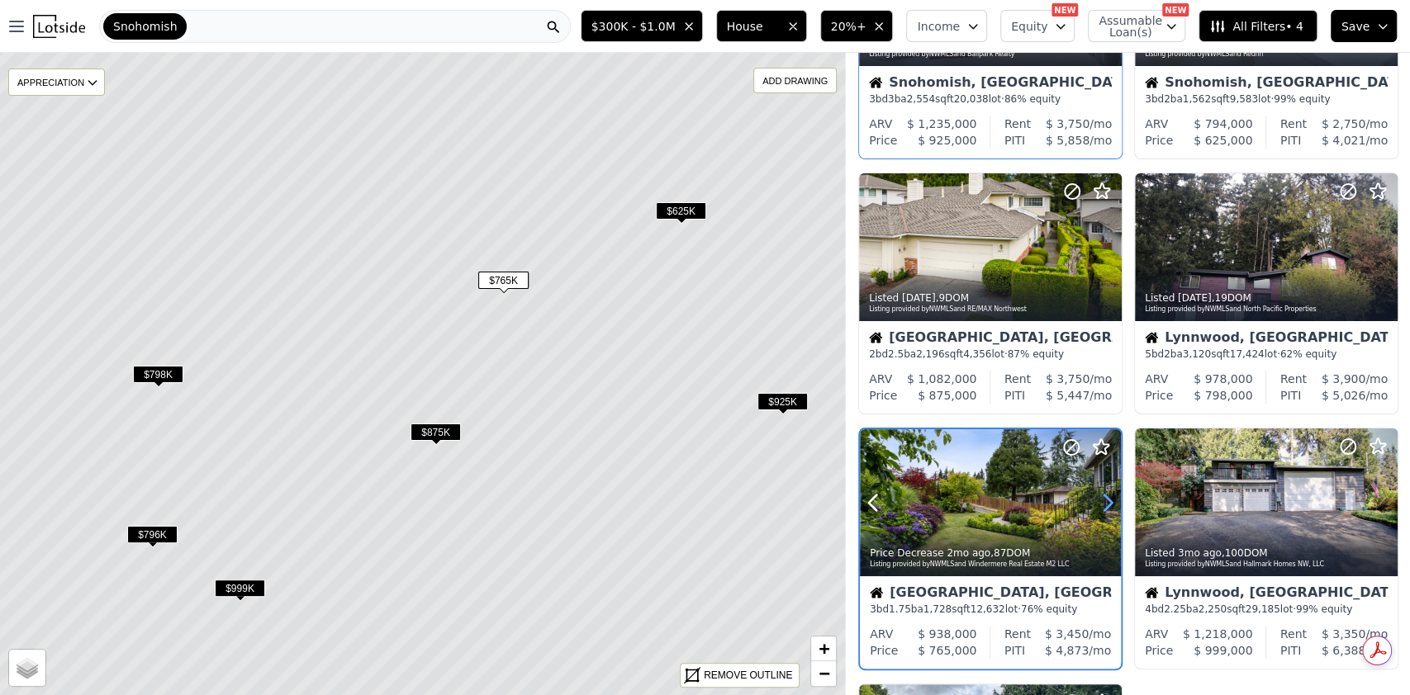
click at [1102, 499] on icon at bounding box center [1107, 503] width 26 height 26
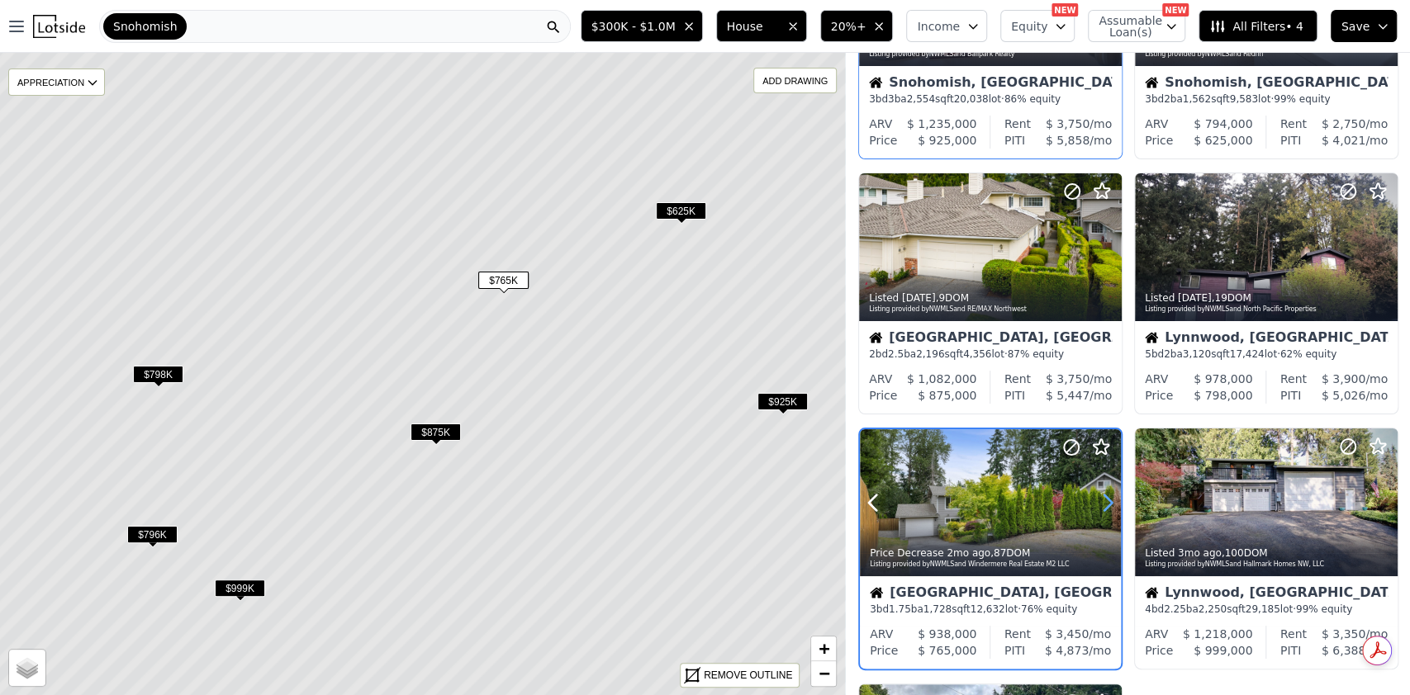
click at [1102, 499] on icon at bounding box center [1107, 503] width 26 height 26
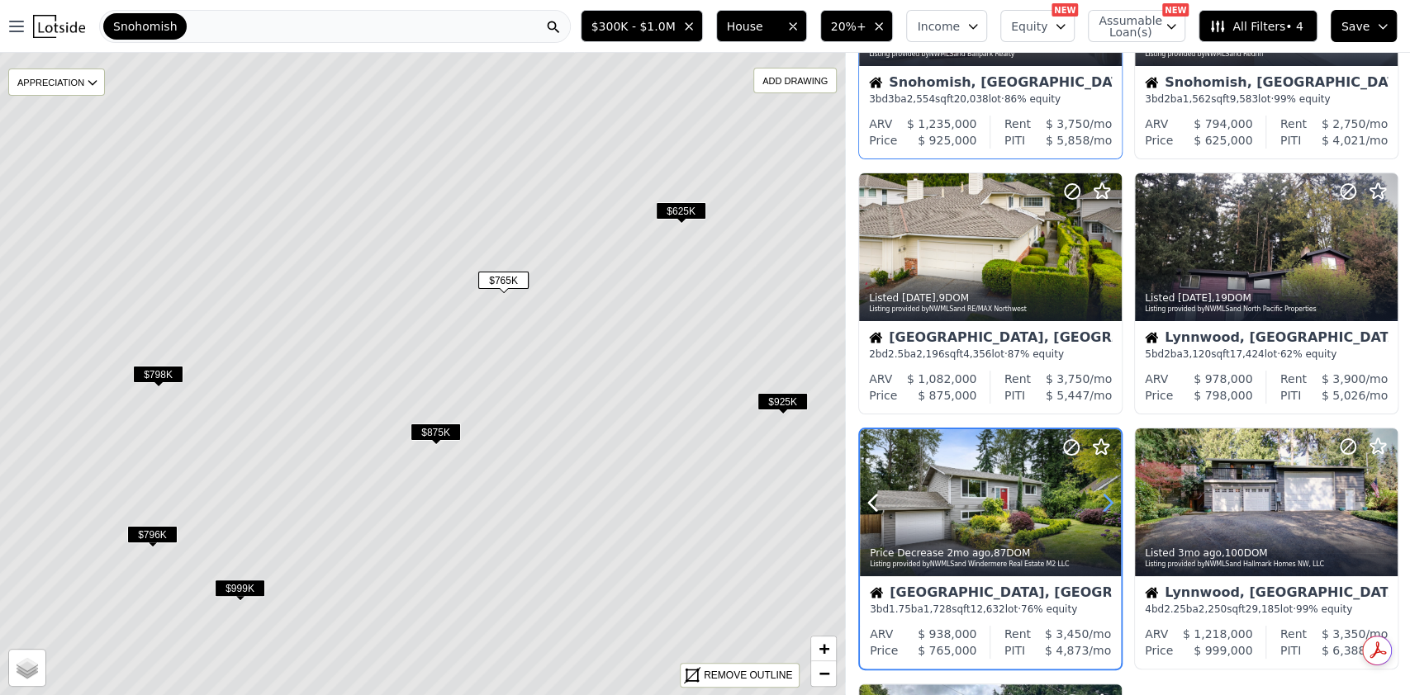
click at [1102, 499] on icon at bounding box center [1107, 503] width 26 height 26
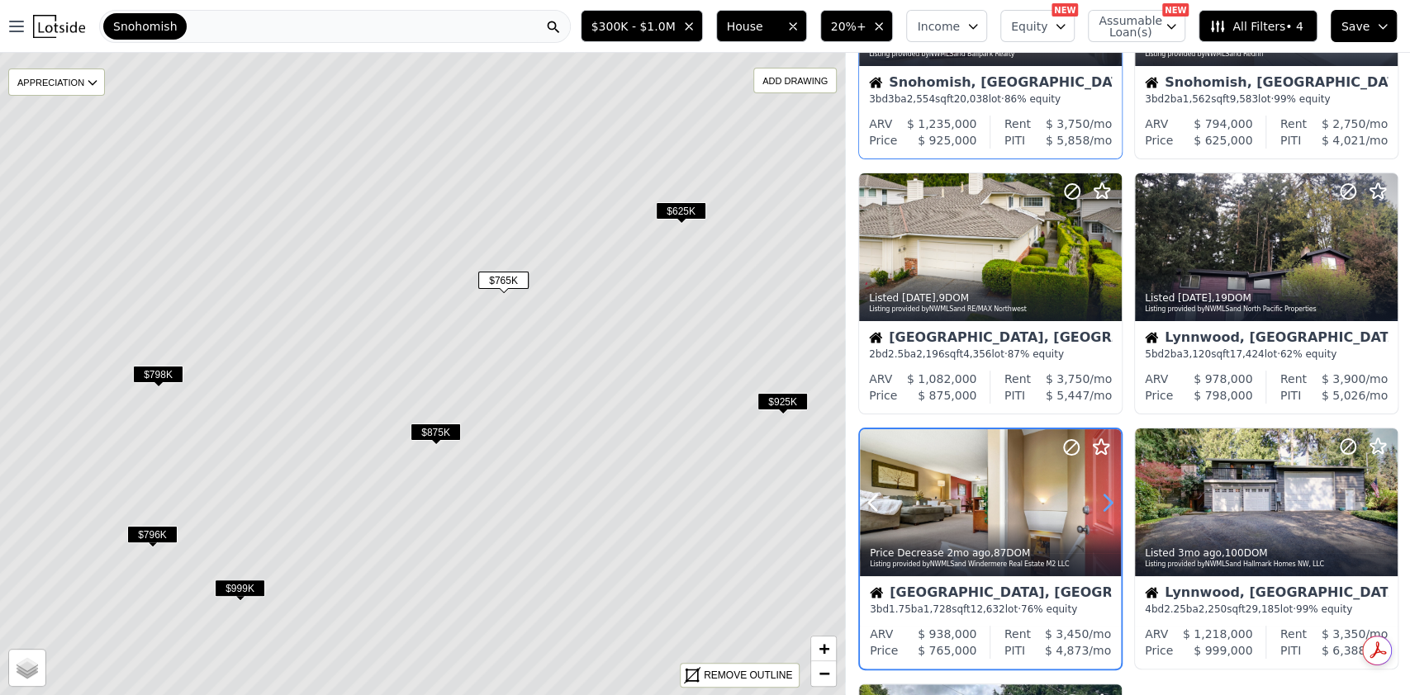
click at [1102, 499] on icon at bounding box center [1107, 503] width 26 height 26
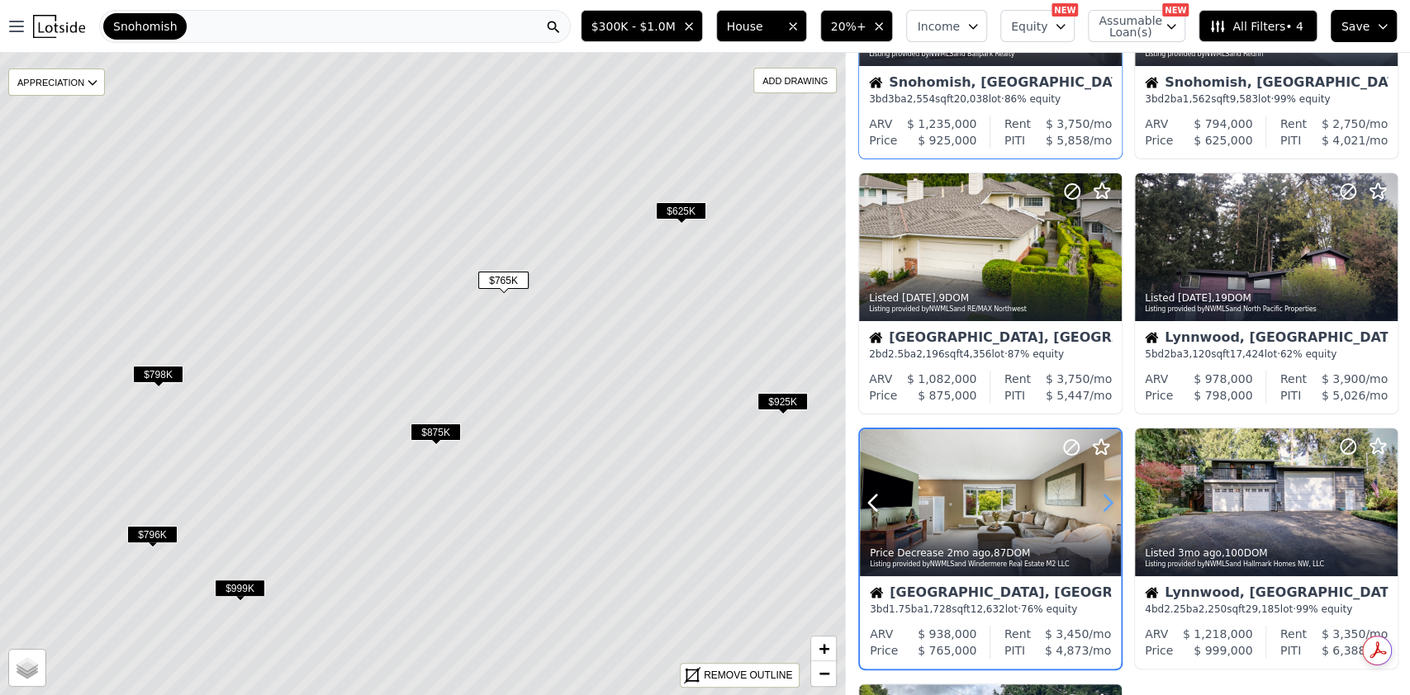
click at [1102, 499] on icon at bounding box center [1107, 503] width 26 height 26
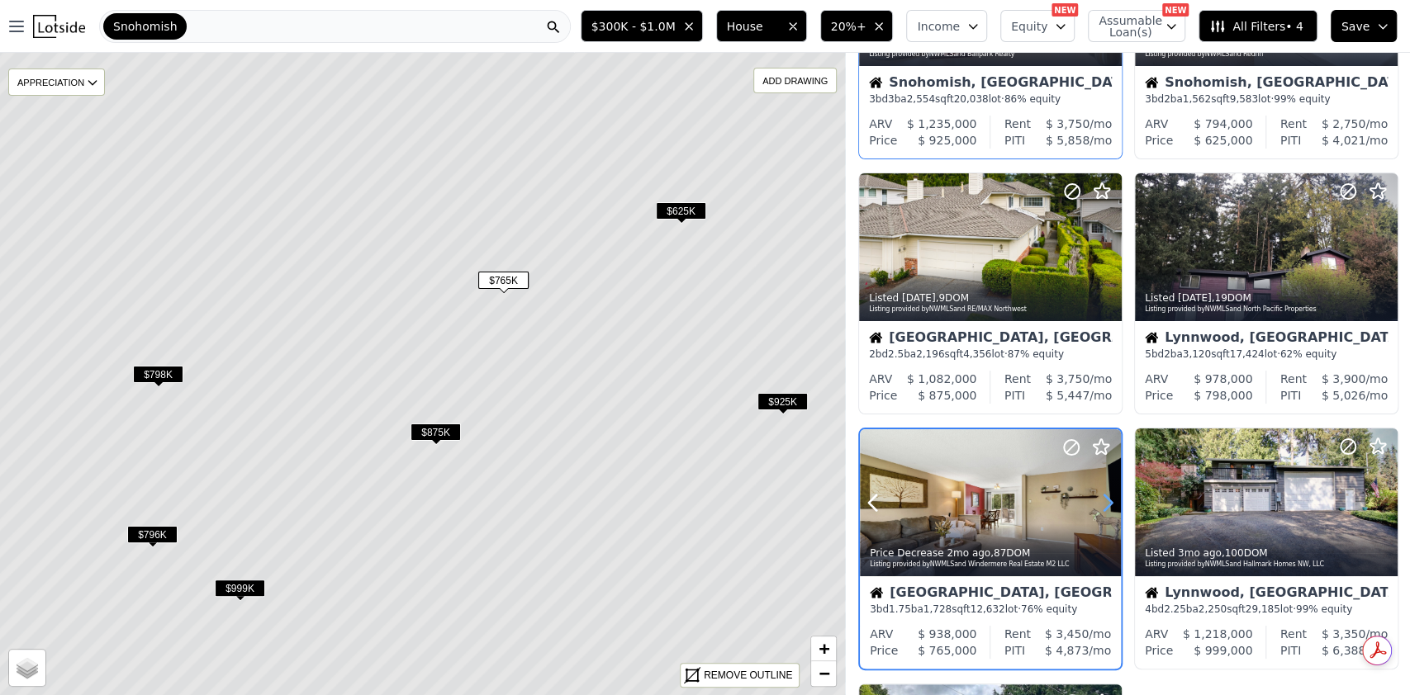
click at [1102, 499] on icon at bounding box center [1107, 503] width 26 height 26
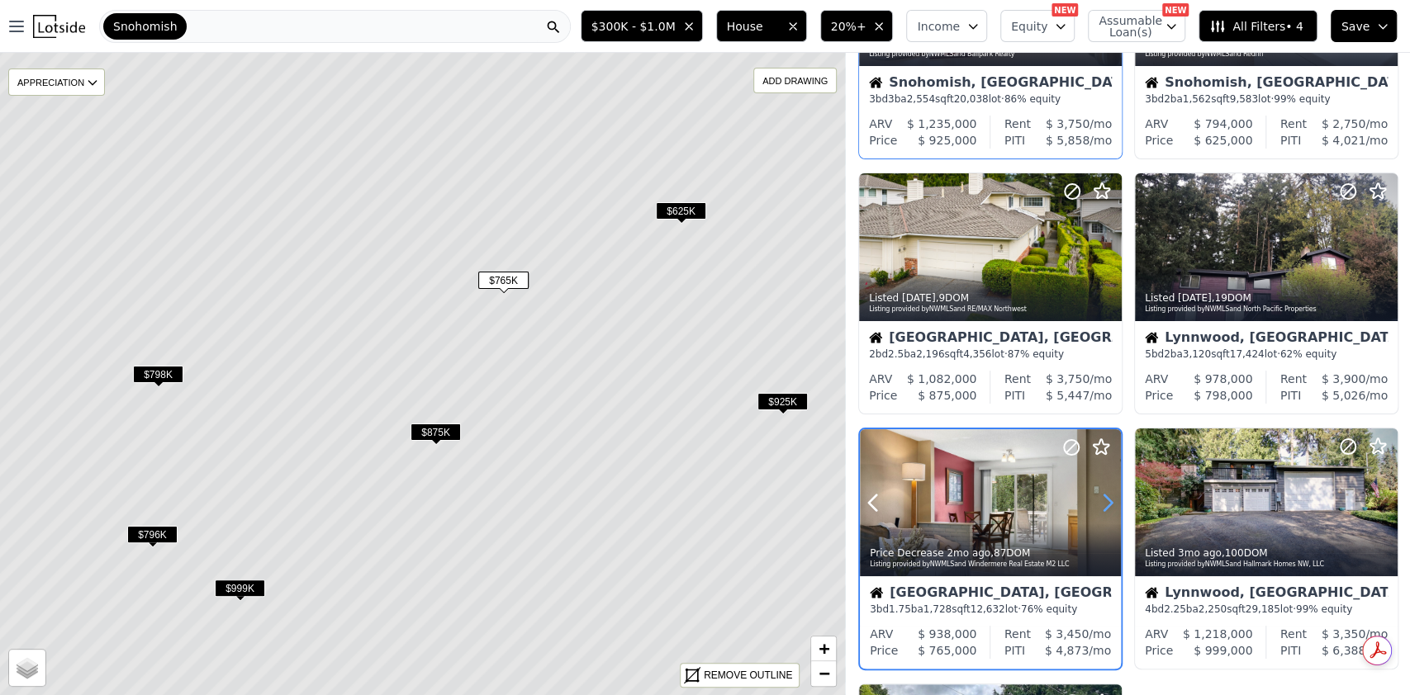
click at [1102, 499] on icon at bounding box center [1107, 503] width 26 height 26
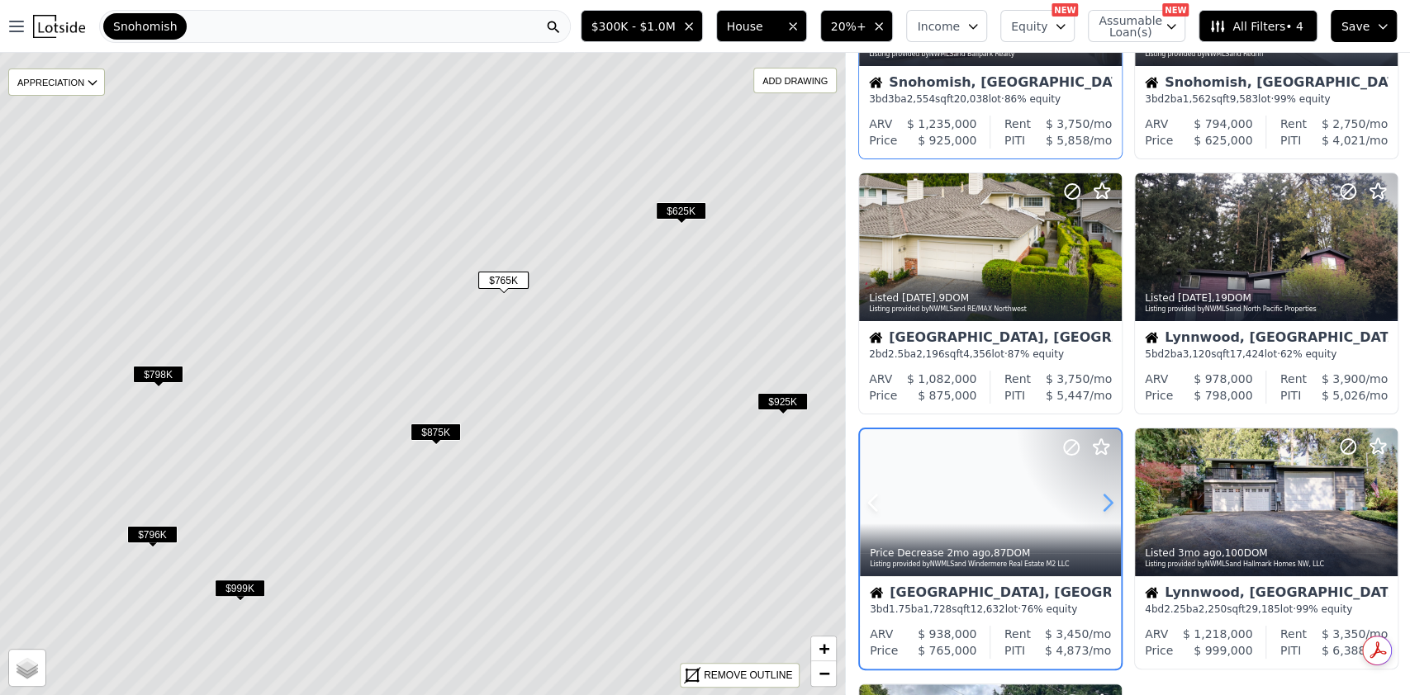
click at [1102, 499] on icon at bounding box center [1107, 503] width 26 height 26
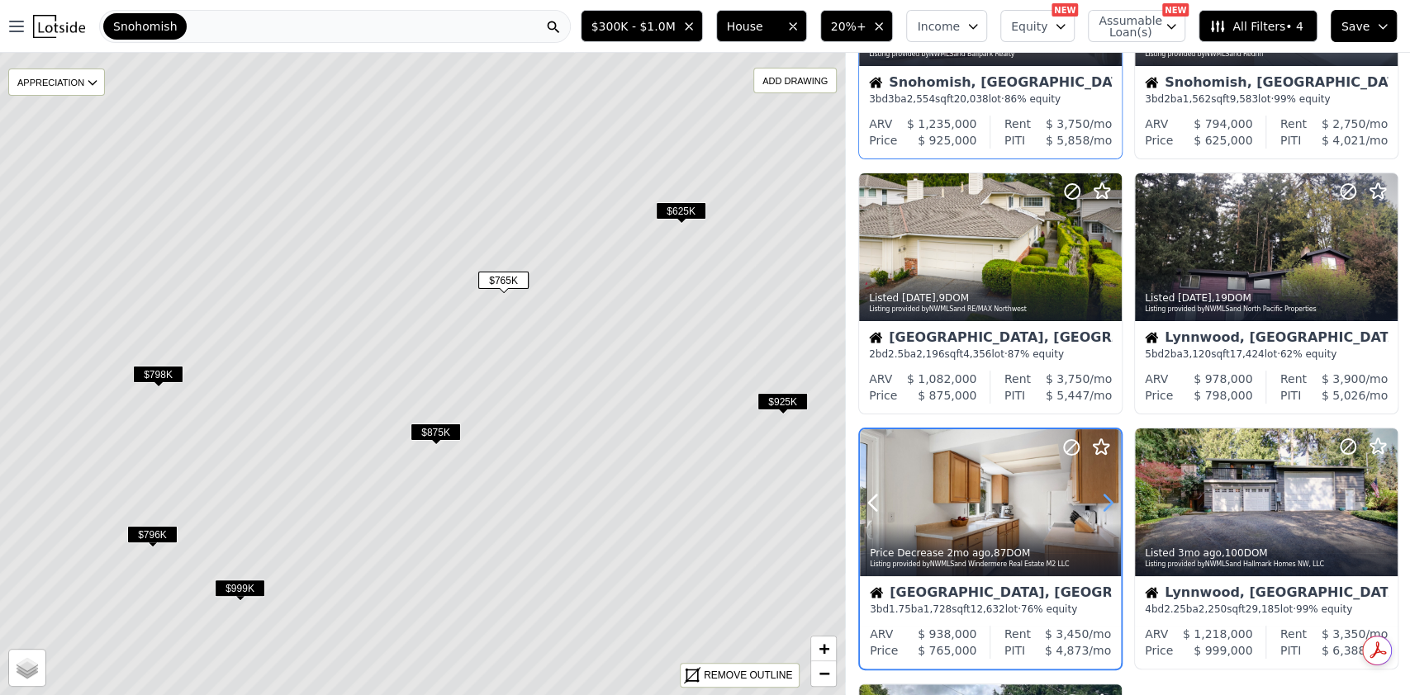
click at [1102, 499] on icon at bounding box center [1107, 503] width 26 height 26
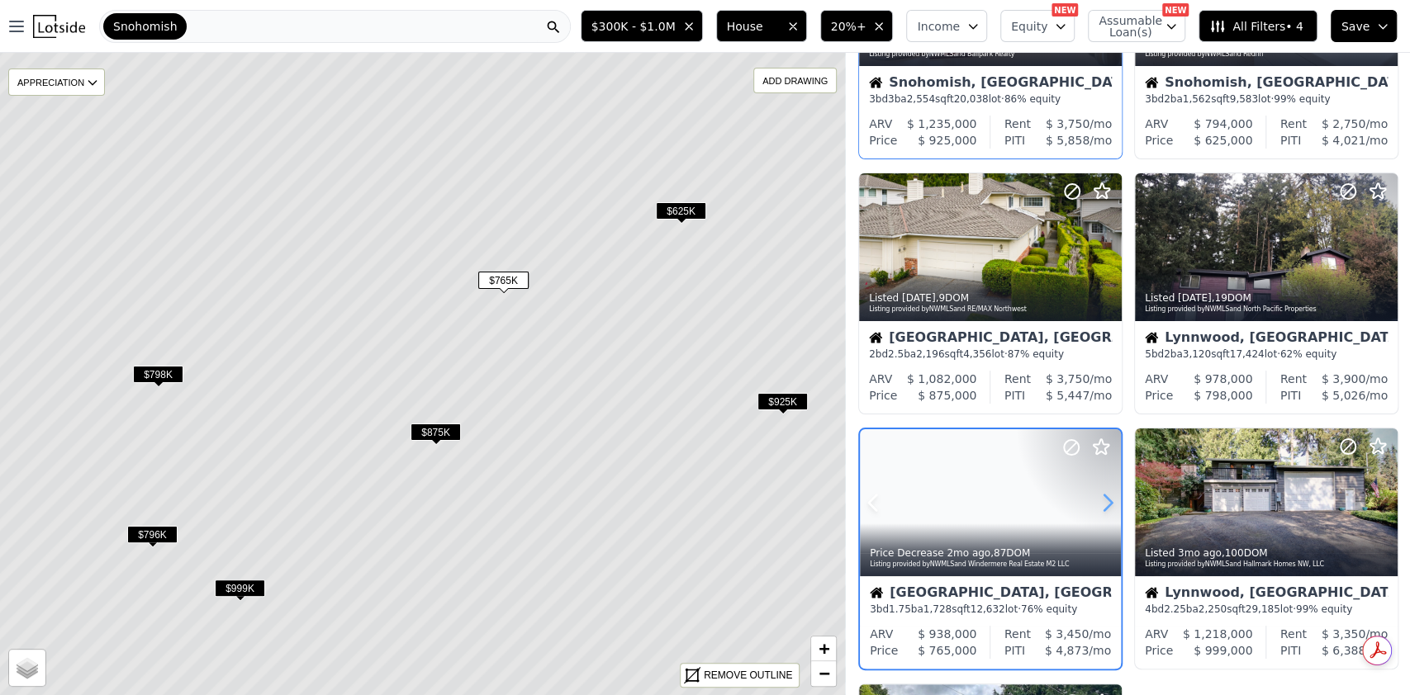
click at [1102, 499] on icon at bounding box center [1107, 503] width 26 height 26
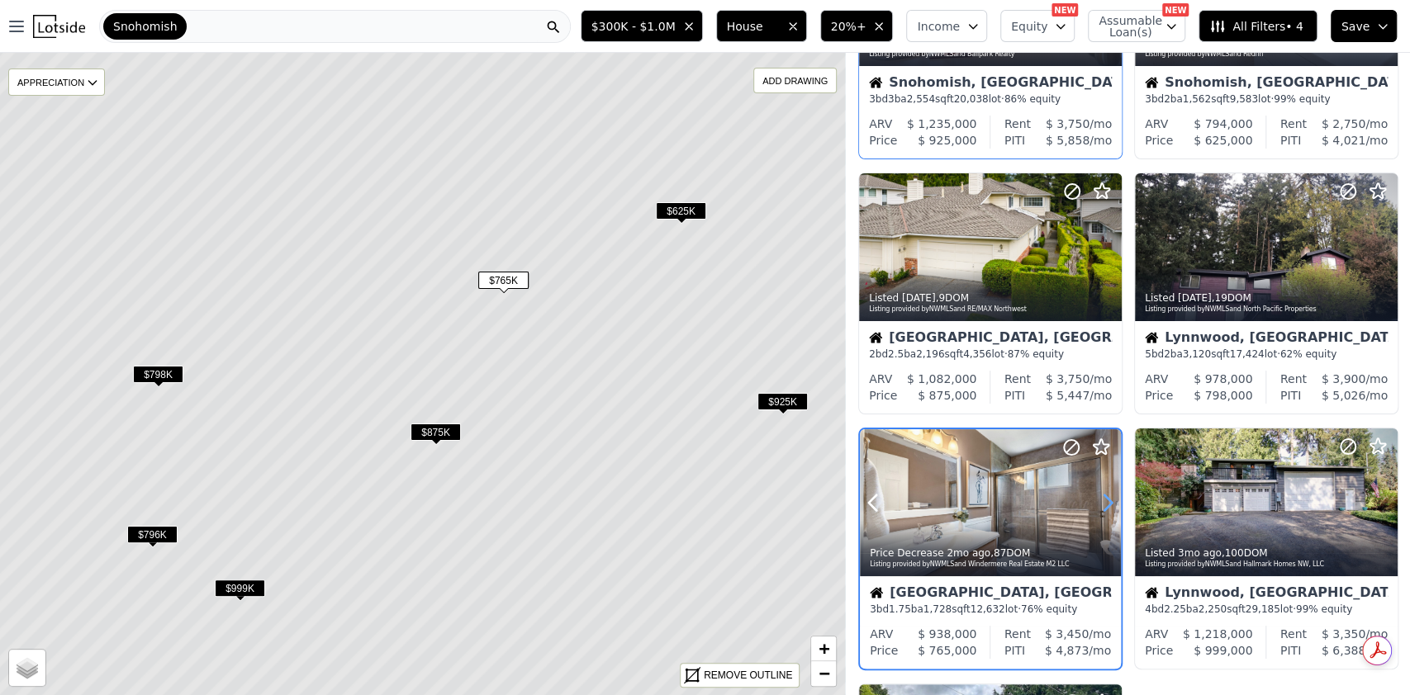
click at [1102, 499] on icon at bounding box center [1107, 503] width 26 height 26
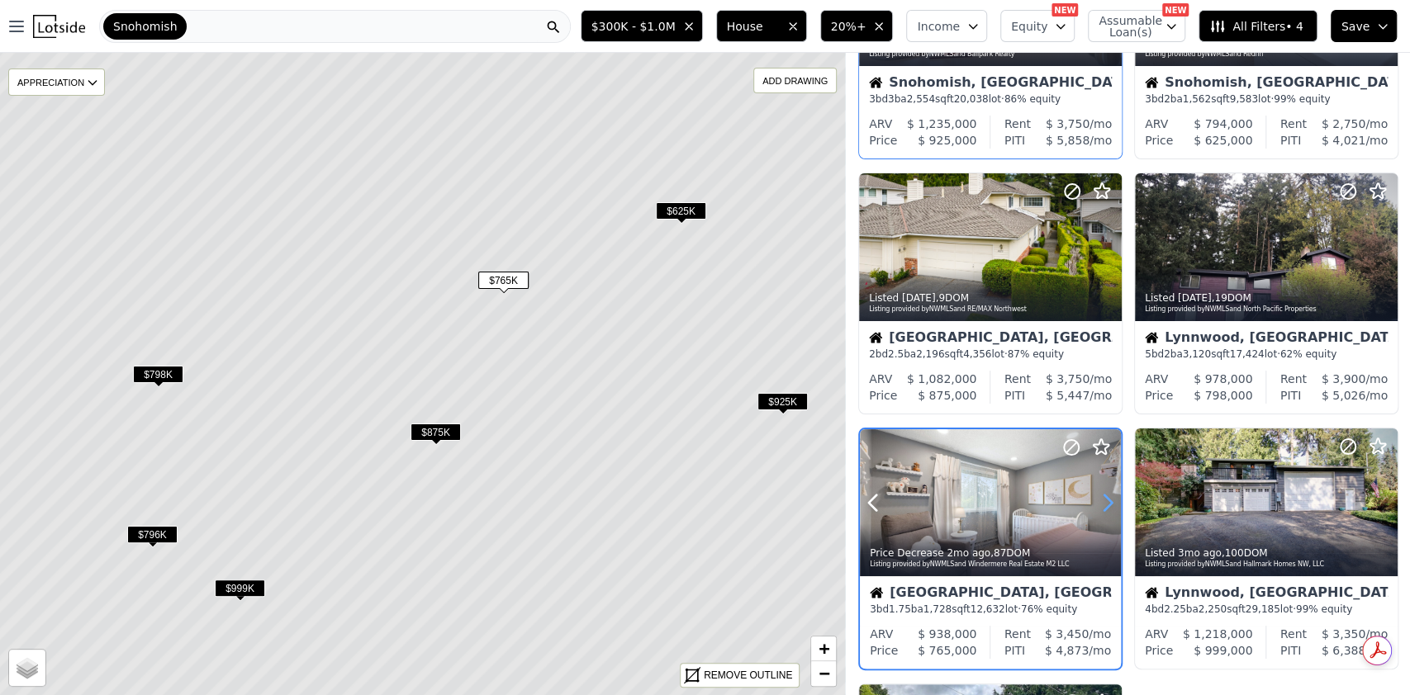
click at [1102, 499] on icon at bounding box center [1107, 503] width 26 height 26
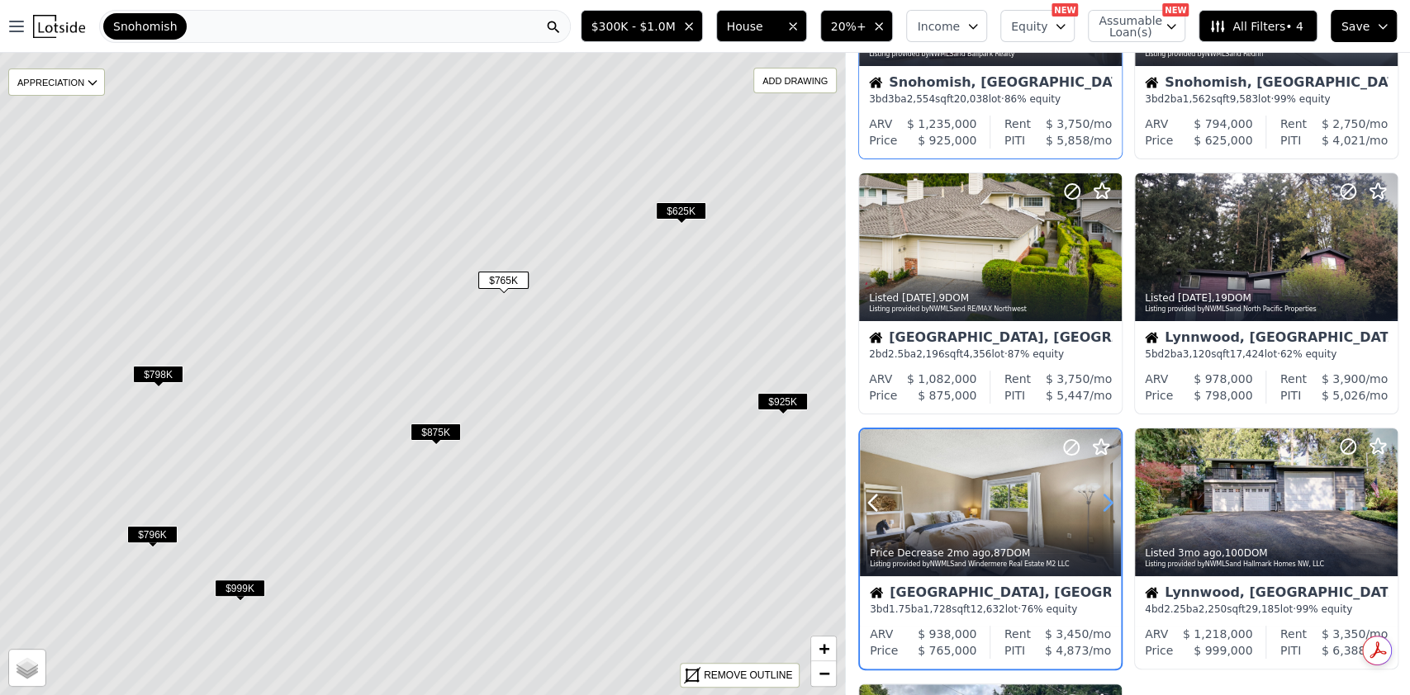
click at [1102, 499] on icon at bounding box center [1107, 503] width 26 height 26
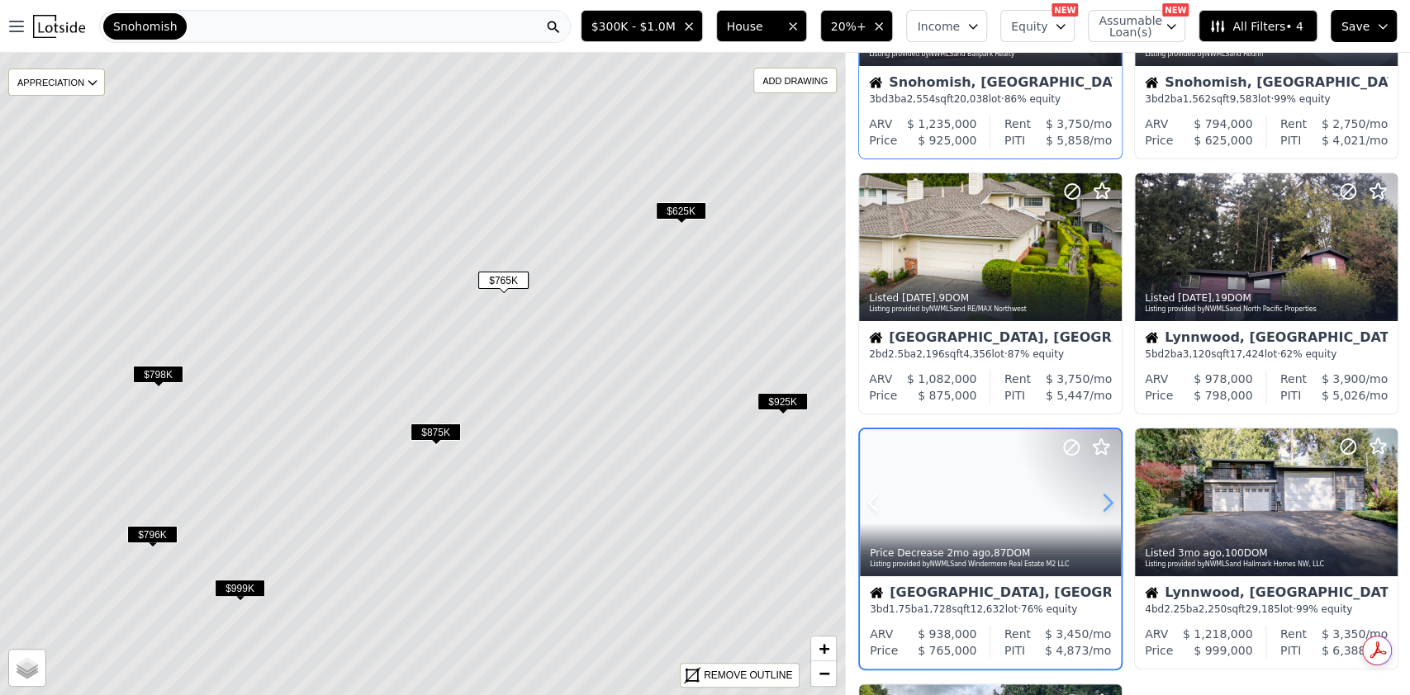
click at [1102, 499] on icon at bounding box center [1107, 503] width 26 height 26
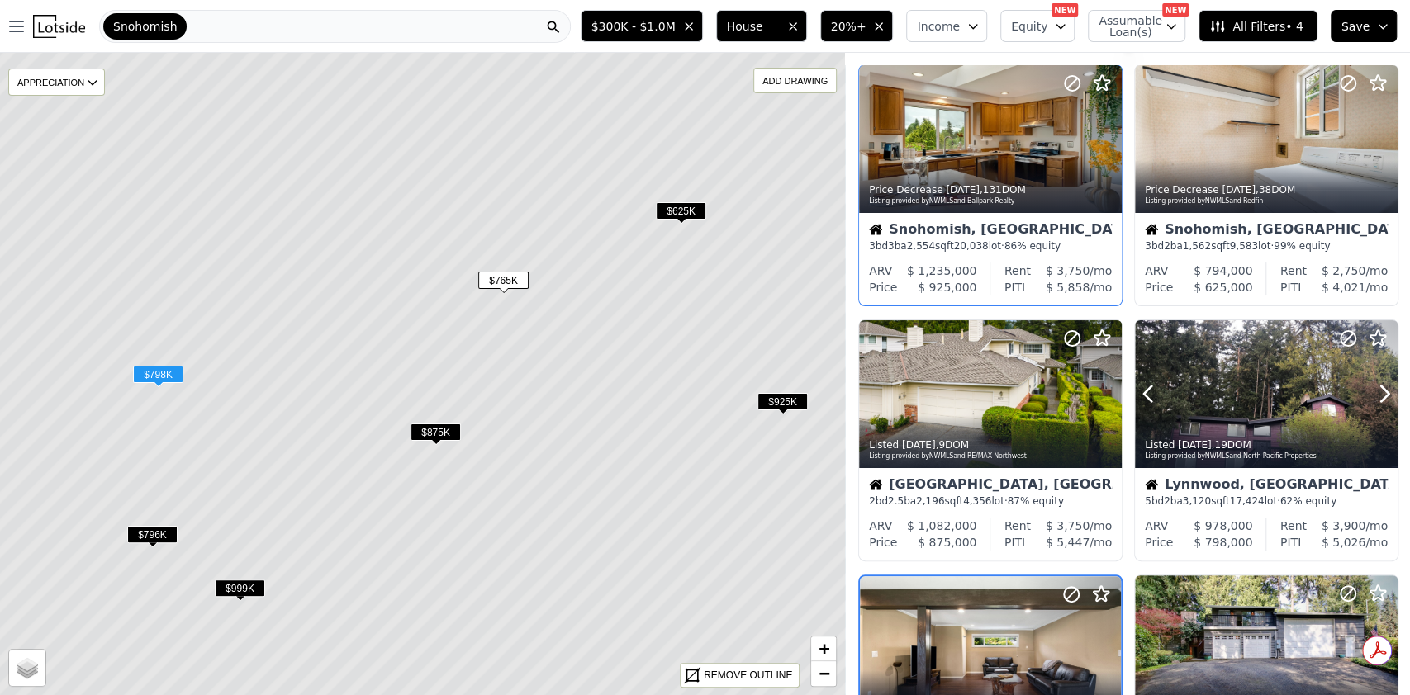
scroll to position [0, 0]
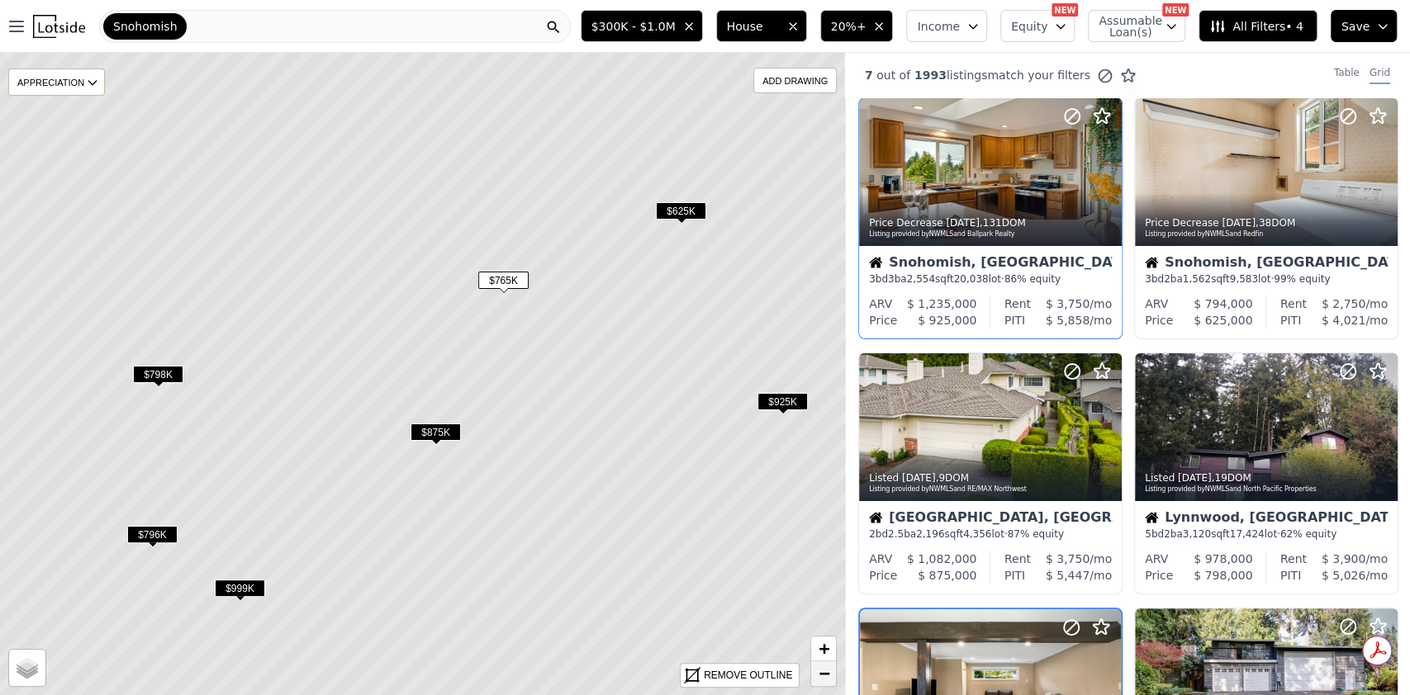
click at [817, 666] on link "−" at bounding box center [823, 673] width 25 height 25
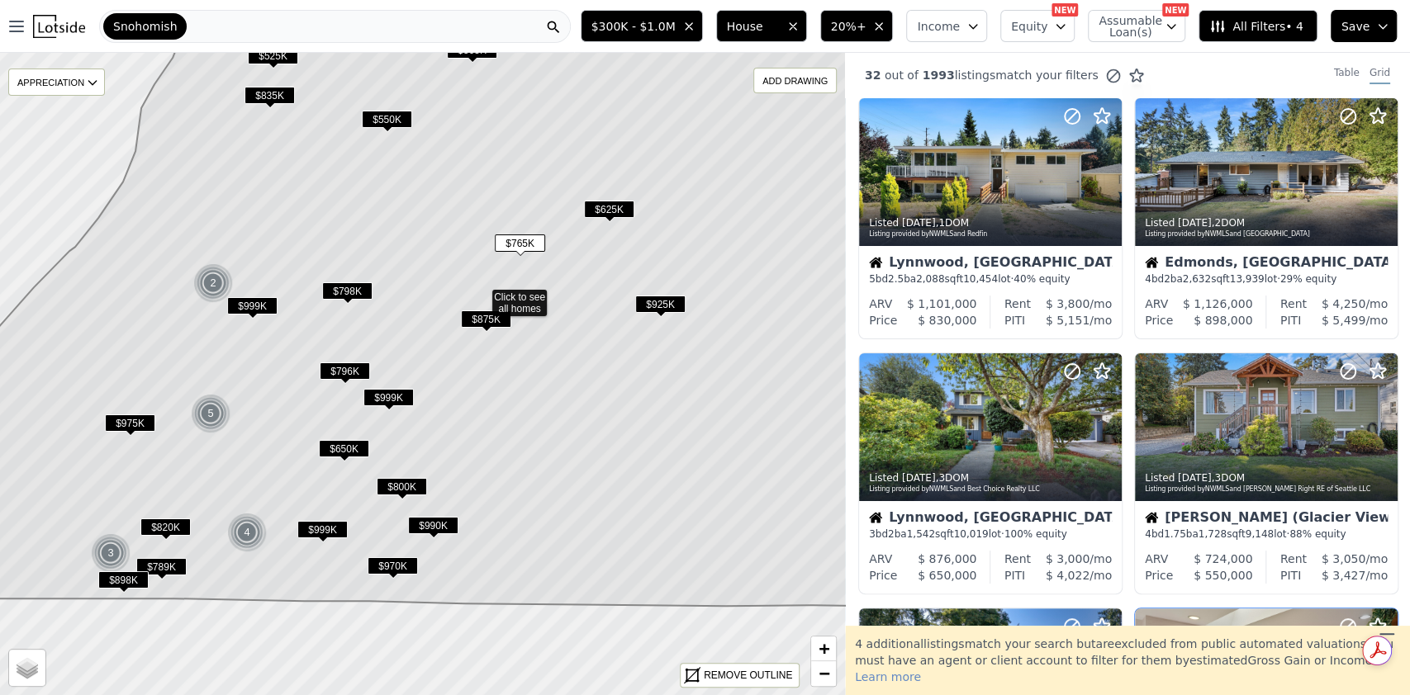
drag, startPoint x: 742, startPoint y: 546, endPoint x: 771, endPoint y: 391, distance: 158.1
click at [771, 391] on icon at bounding box center [480, 259] width 1017 height 698
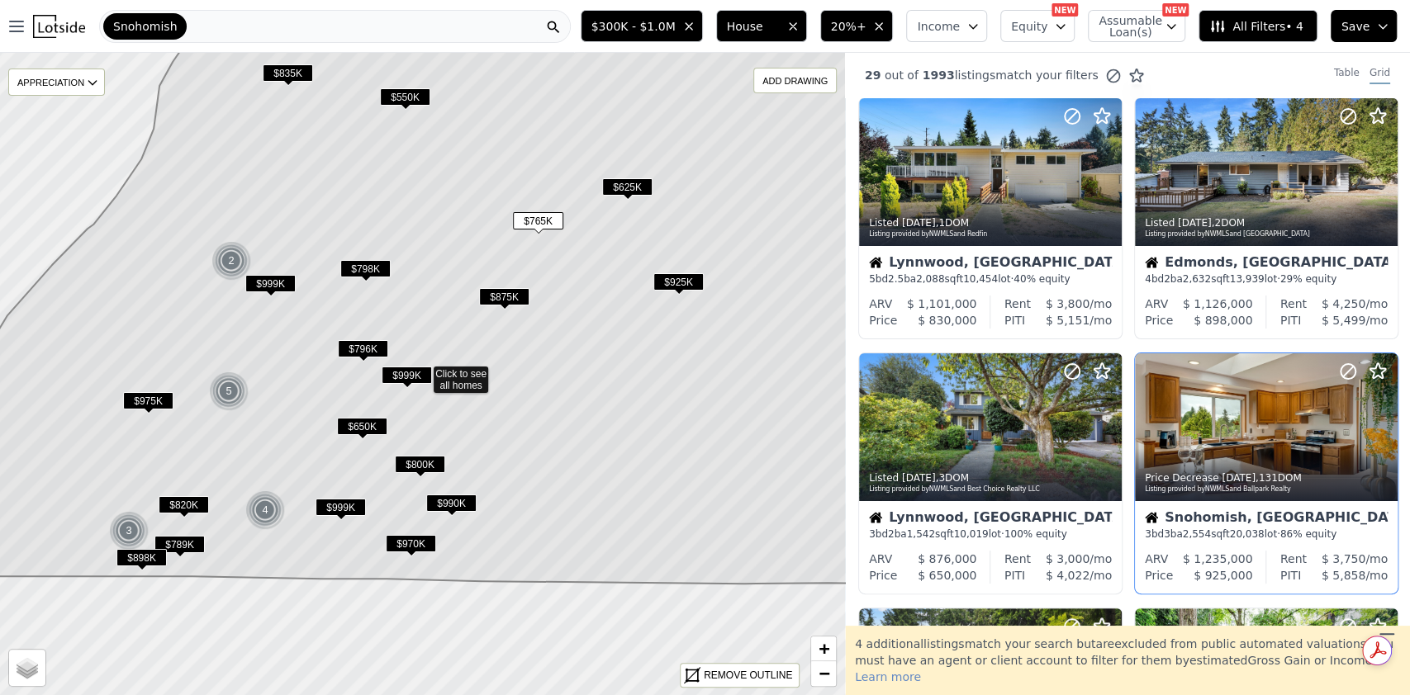
click at [185, 502] on span "$820K" at bounding box center [184, 504] width 50 height 17
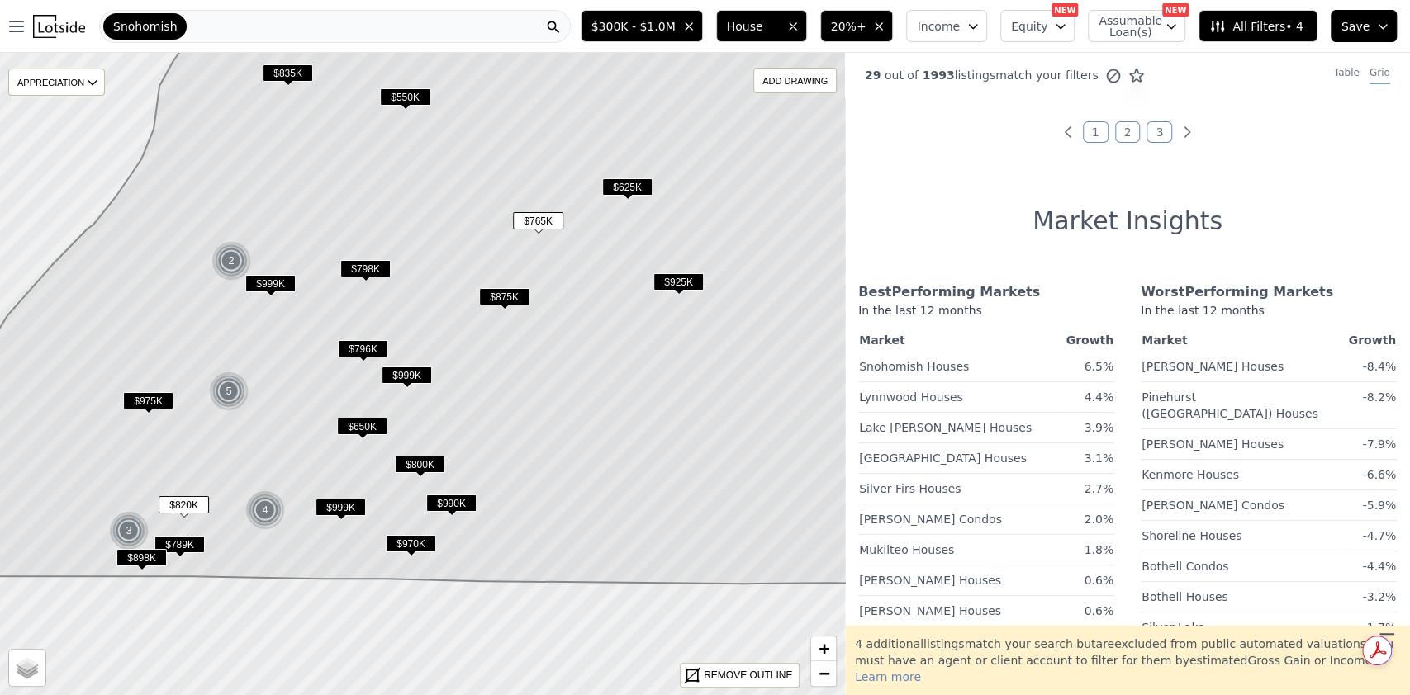
click at [183, 539] on span "$789K" at bounding box center [179, 544] width 50 height 17
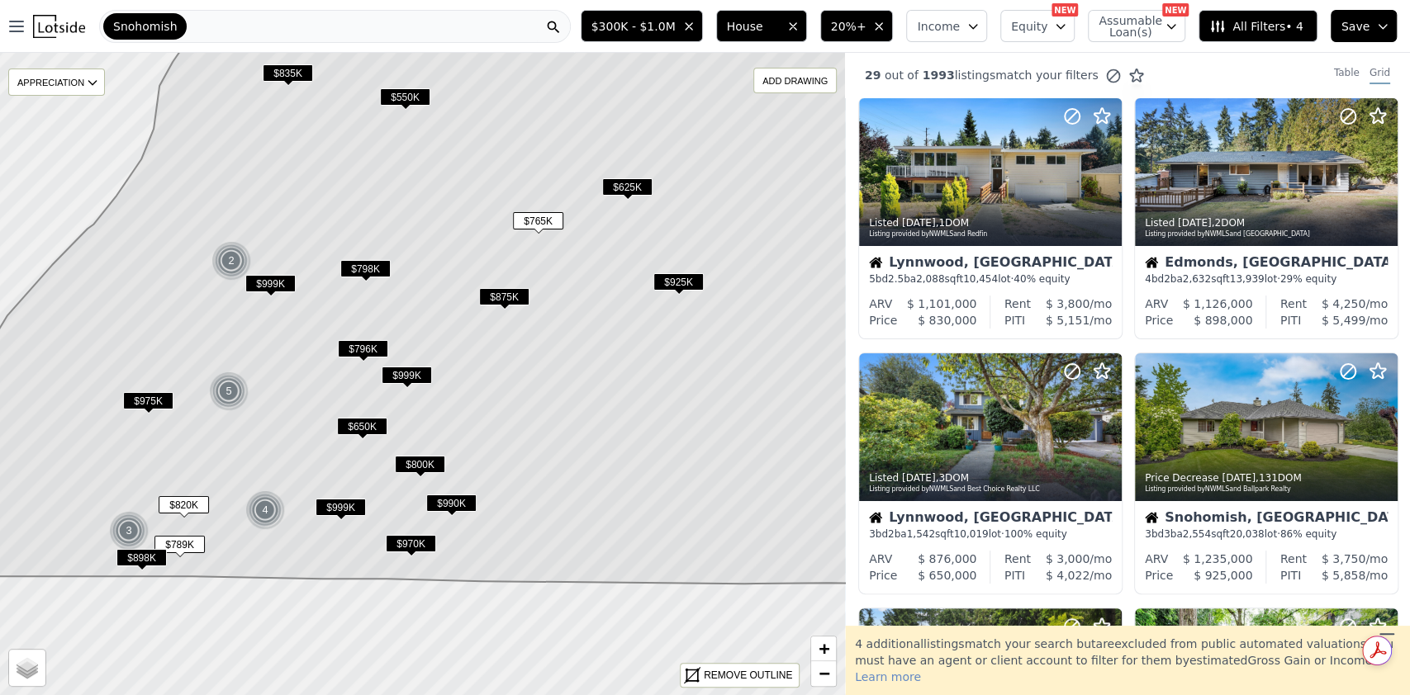
click at [159, 396] on span "$975K" at bounding box center [148, 400] width 50 height 17
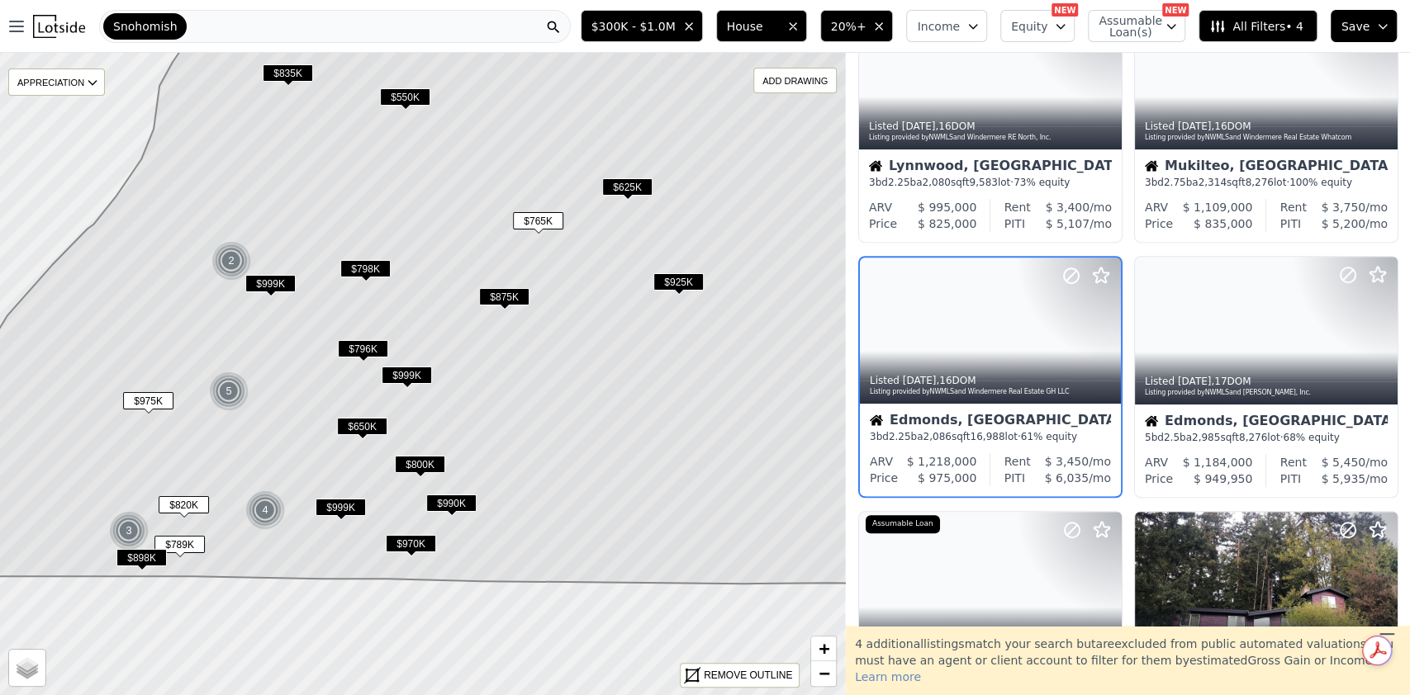
scroll to position [635, 0]
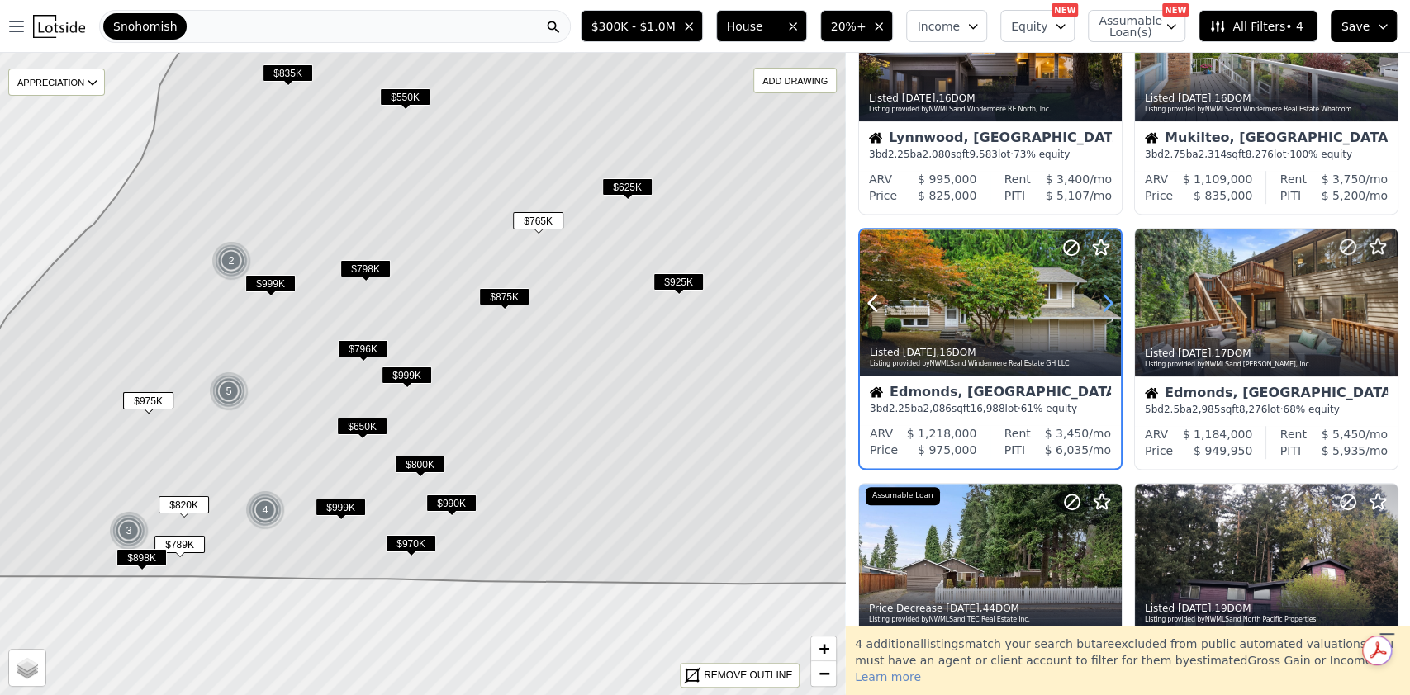
click at [1108, 290] on icon at bounding box center [1107, 303] width 26 height 26
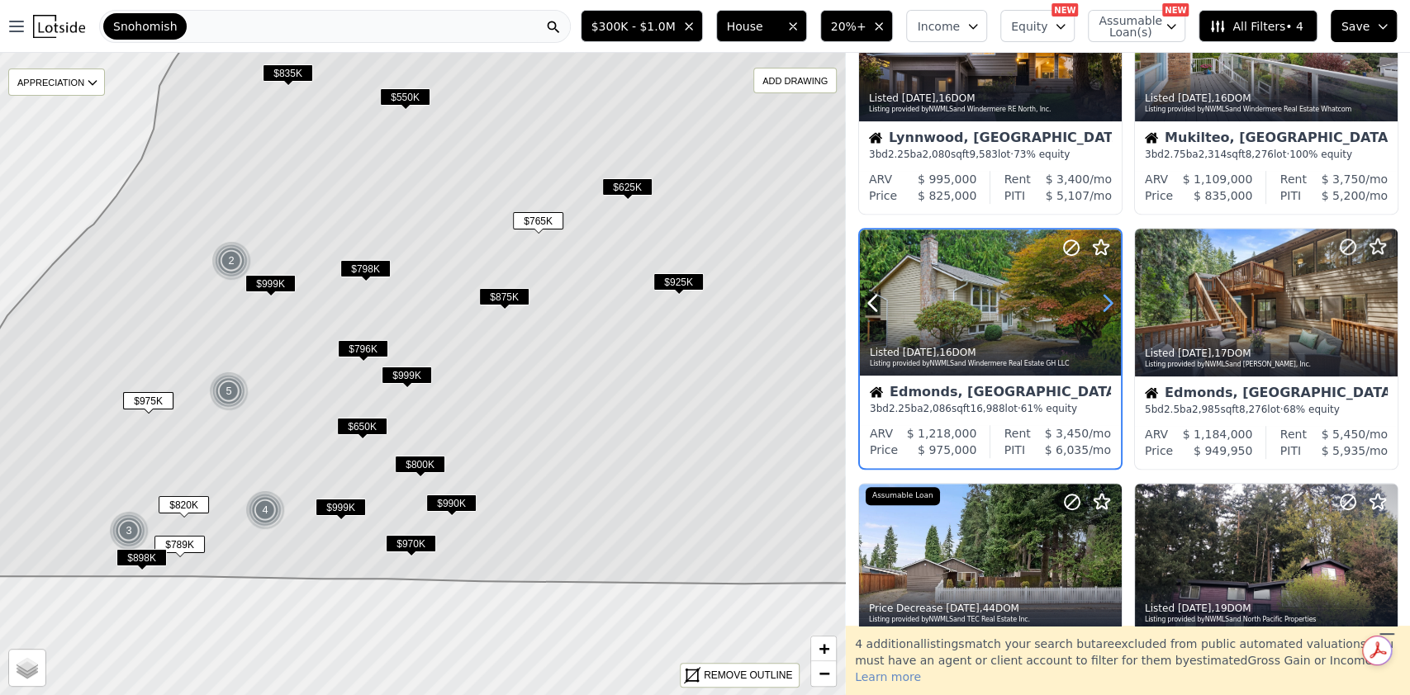
click at [1106, 299] on icon at bounding box center [1107, 303] width 26 height 26
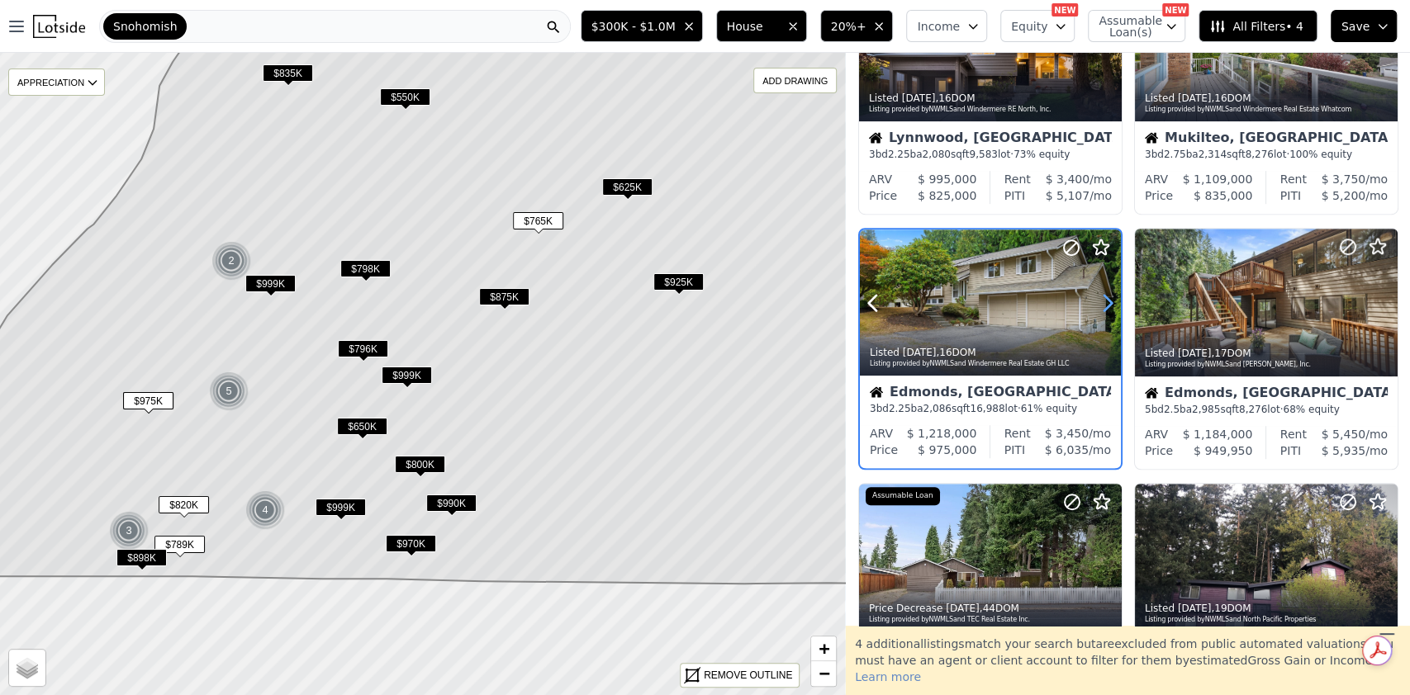
click at [1106, 299] on icon at bounding box center [1107, 303] width 26 height 26
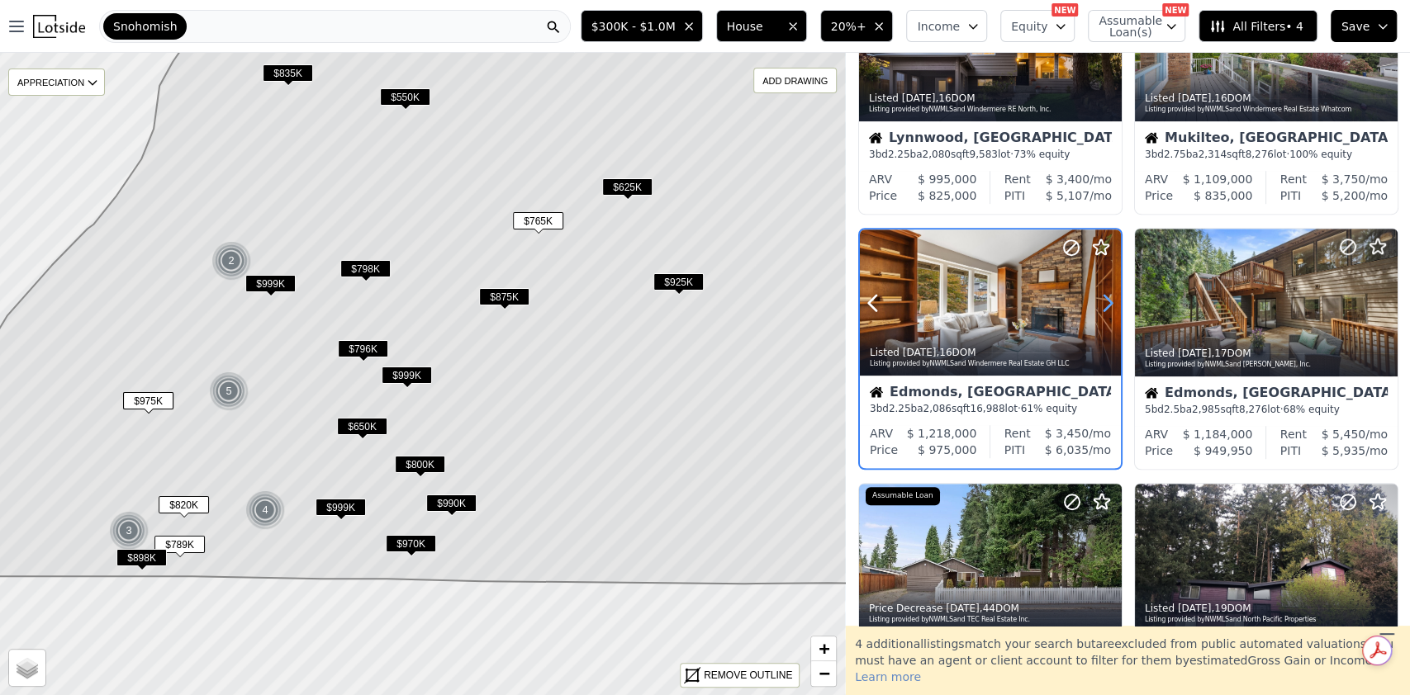
click at [1106, 299] on icon at bounding box center [1107, 303] width 26 height 26
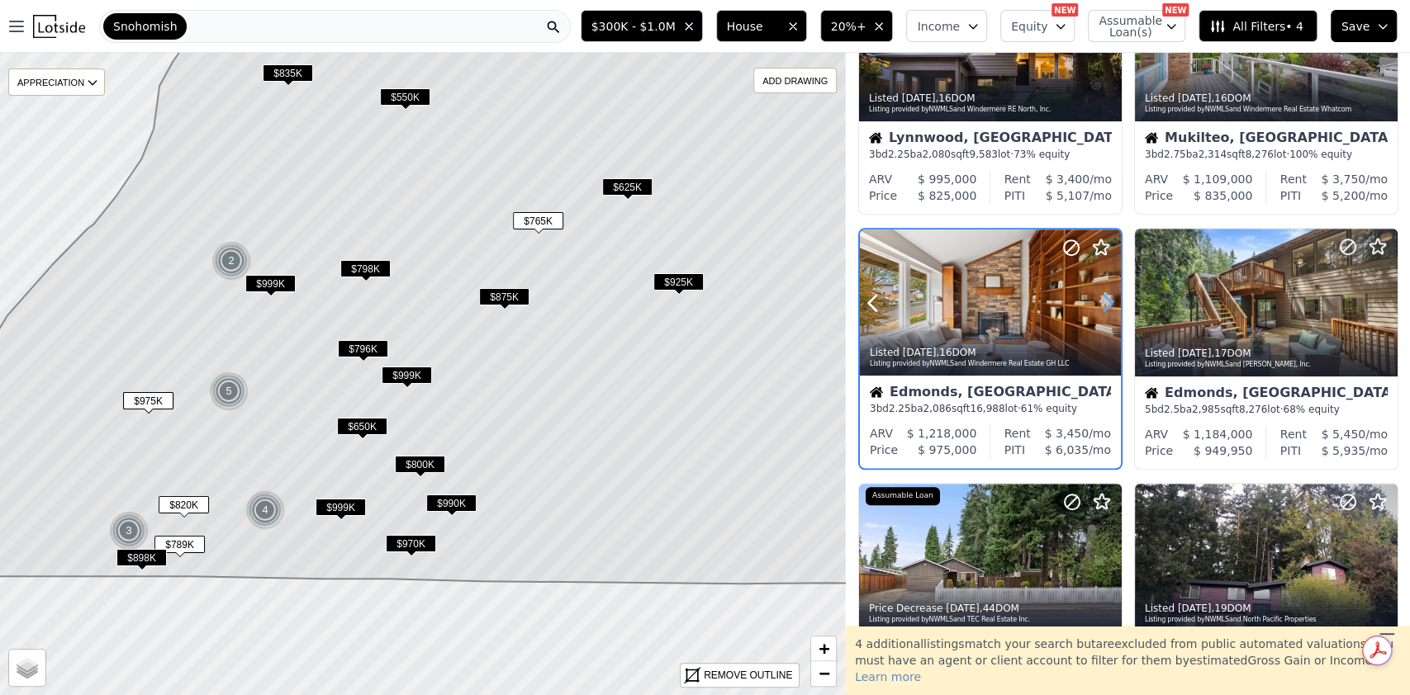
click at [1106, 299] on icon at bounding box center [1107, 303] width 26 height 26
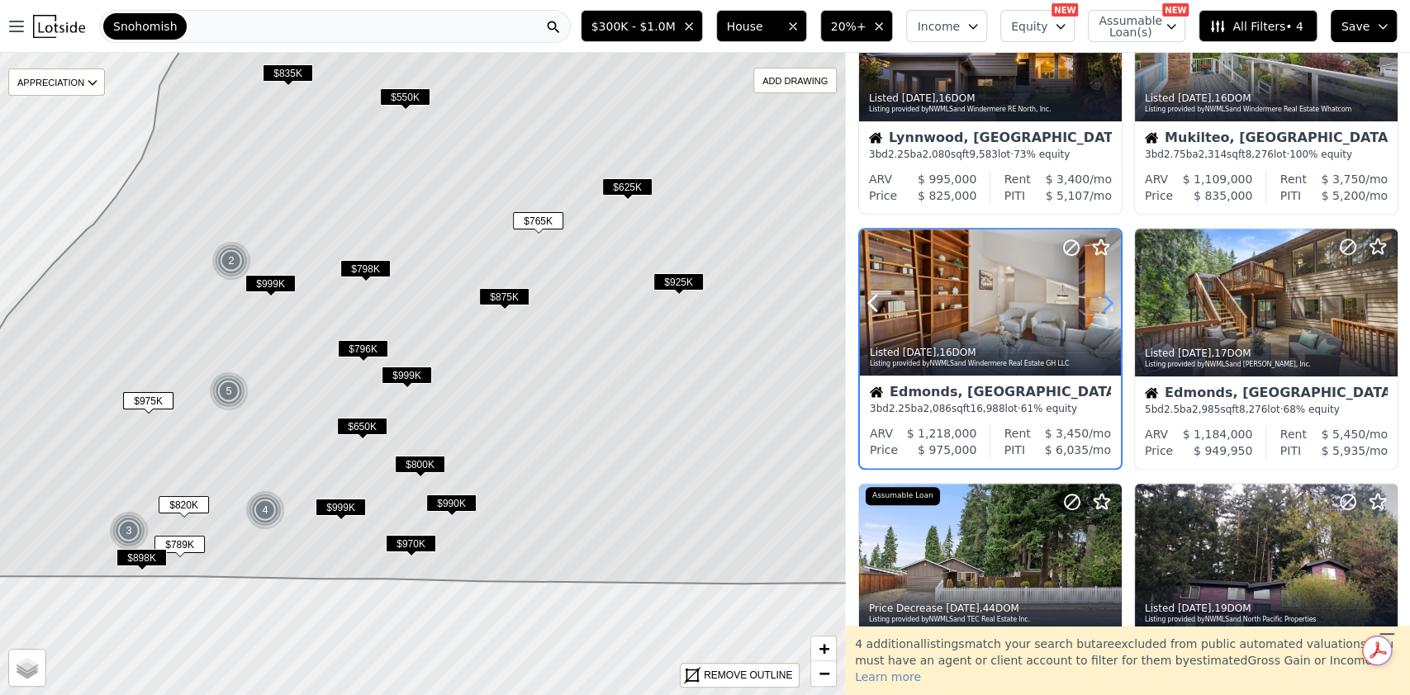
click at [1106, 299] on icon at bounding box center [1107, 303] width 26 height 26
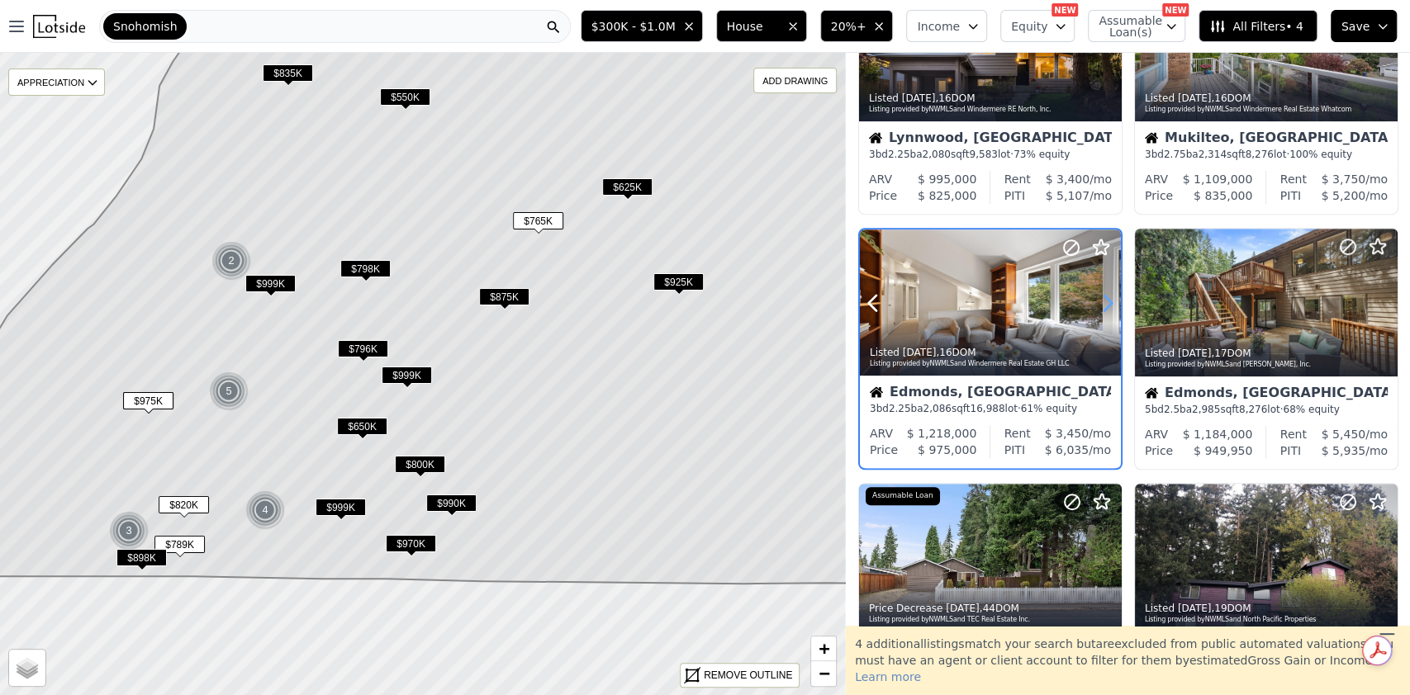
click at [1106, 299] on icon at bounding box center [1107, 303] width 26 height 26
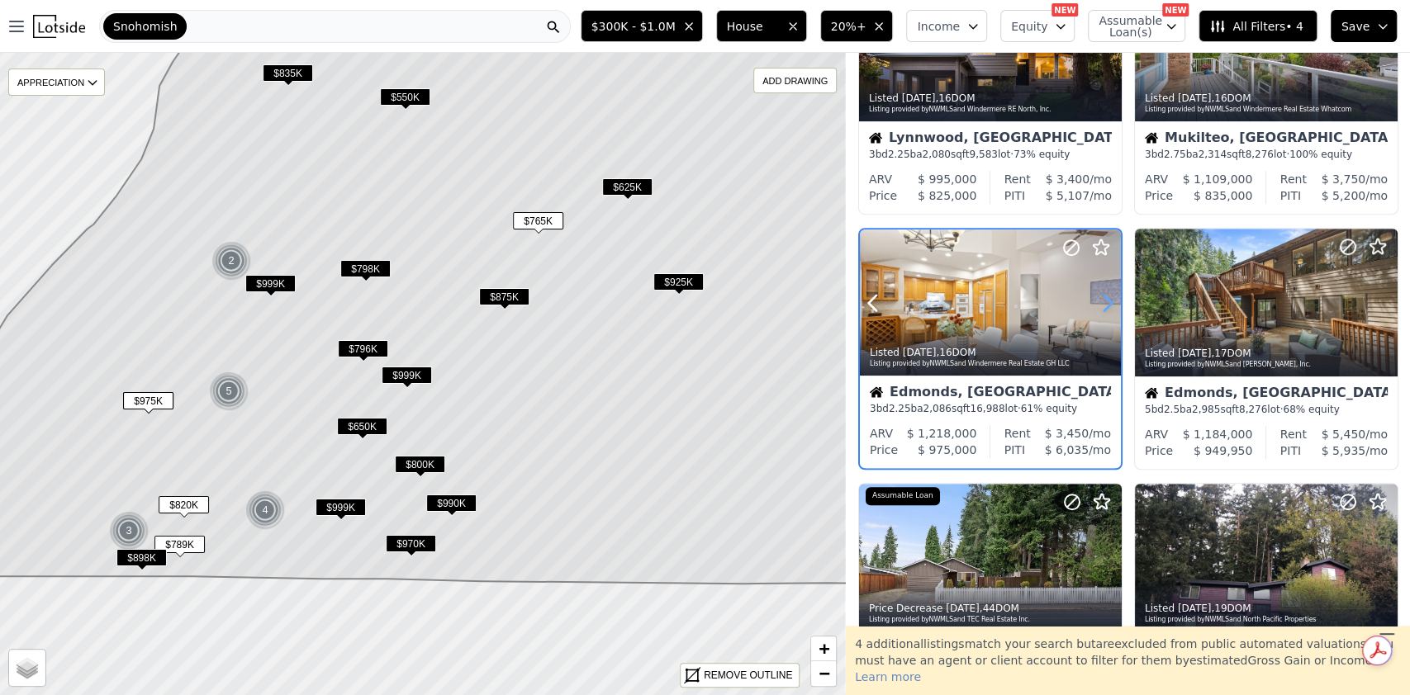
click at [1106, 299] on icon at bounding box center [1107, 303] width 26 height 26
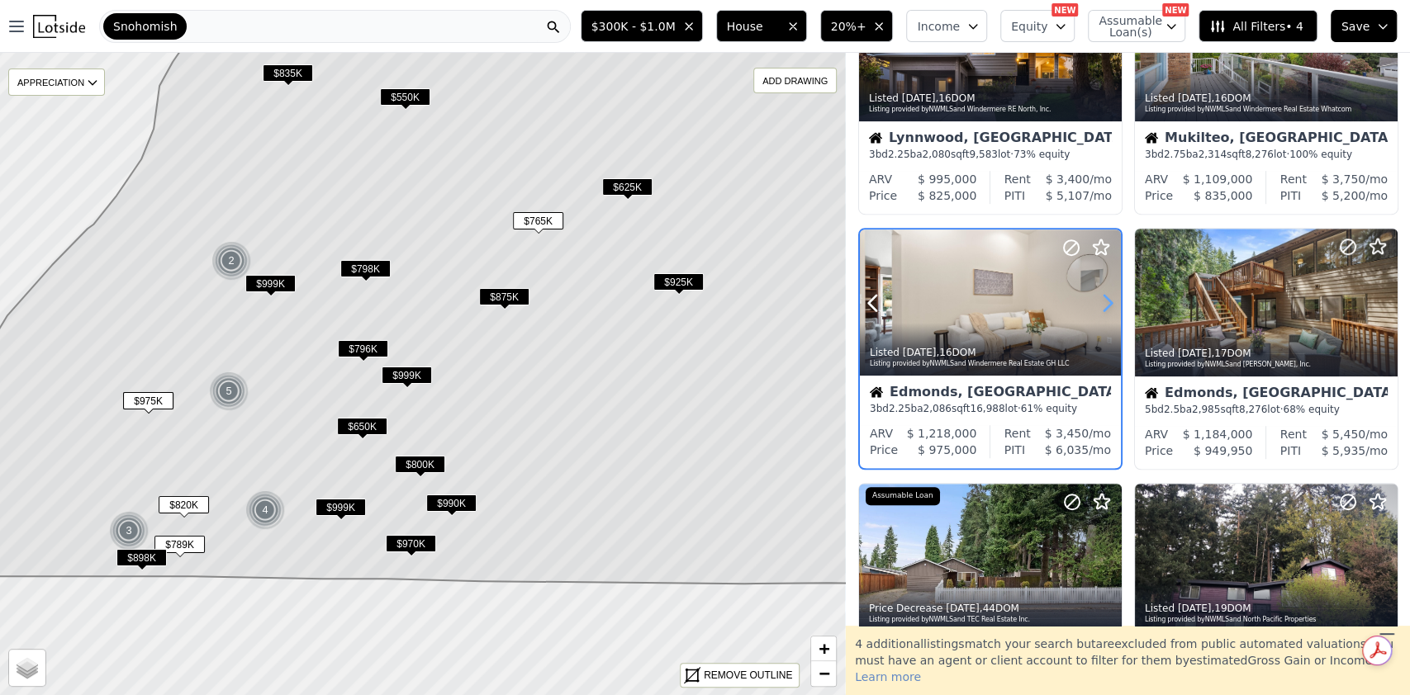
click at [1106, 299] on icon at bounding box center [1107, 303] width 26 height 26
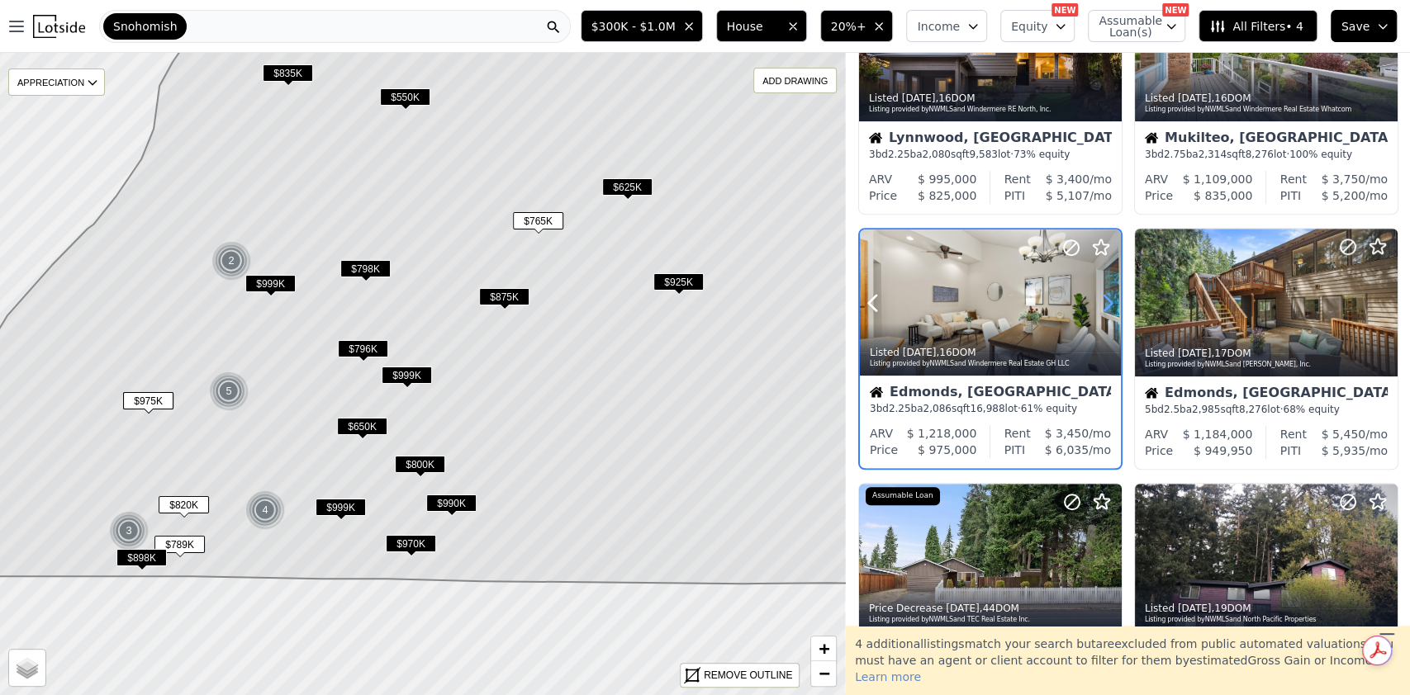
click at [1106, 299] on icon at bounding box center [1107, 303] width 26 height 26
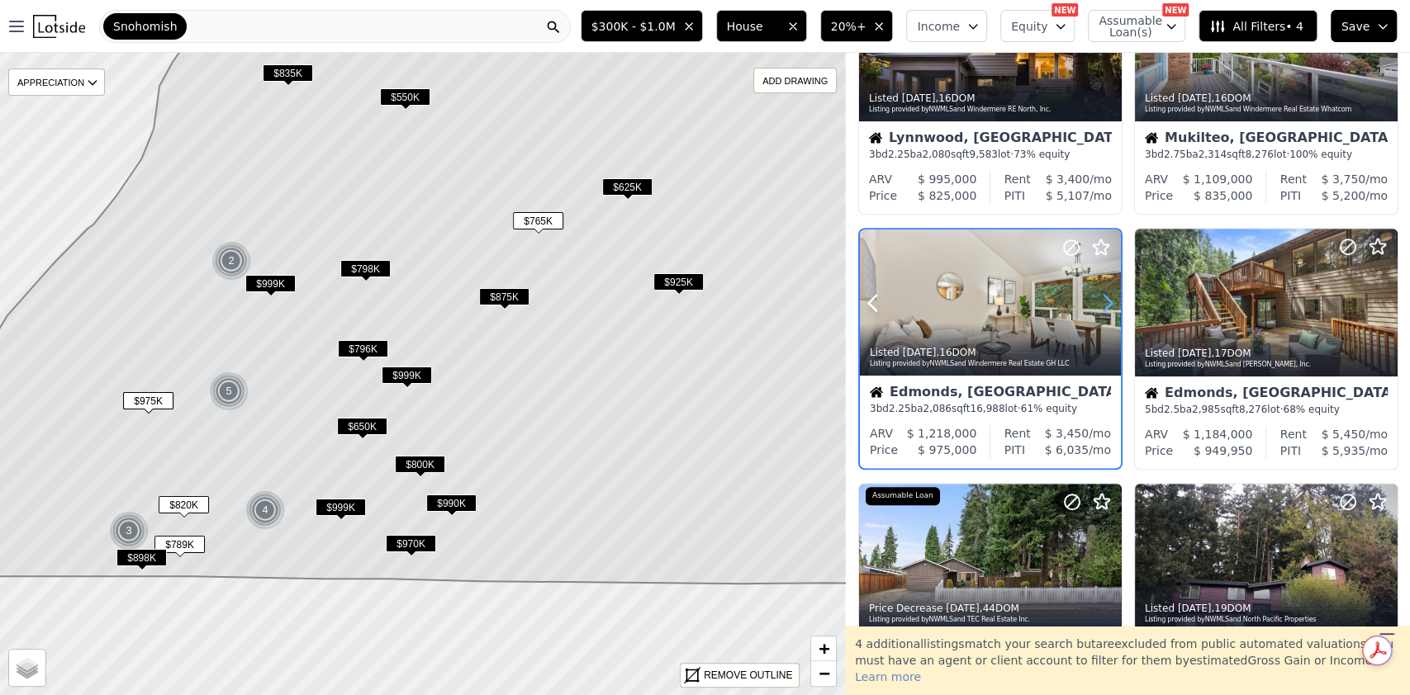
click at [1106, 299] on icon at bounding box center [1107, 303] width 26 height 26
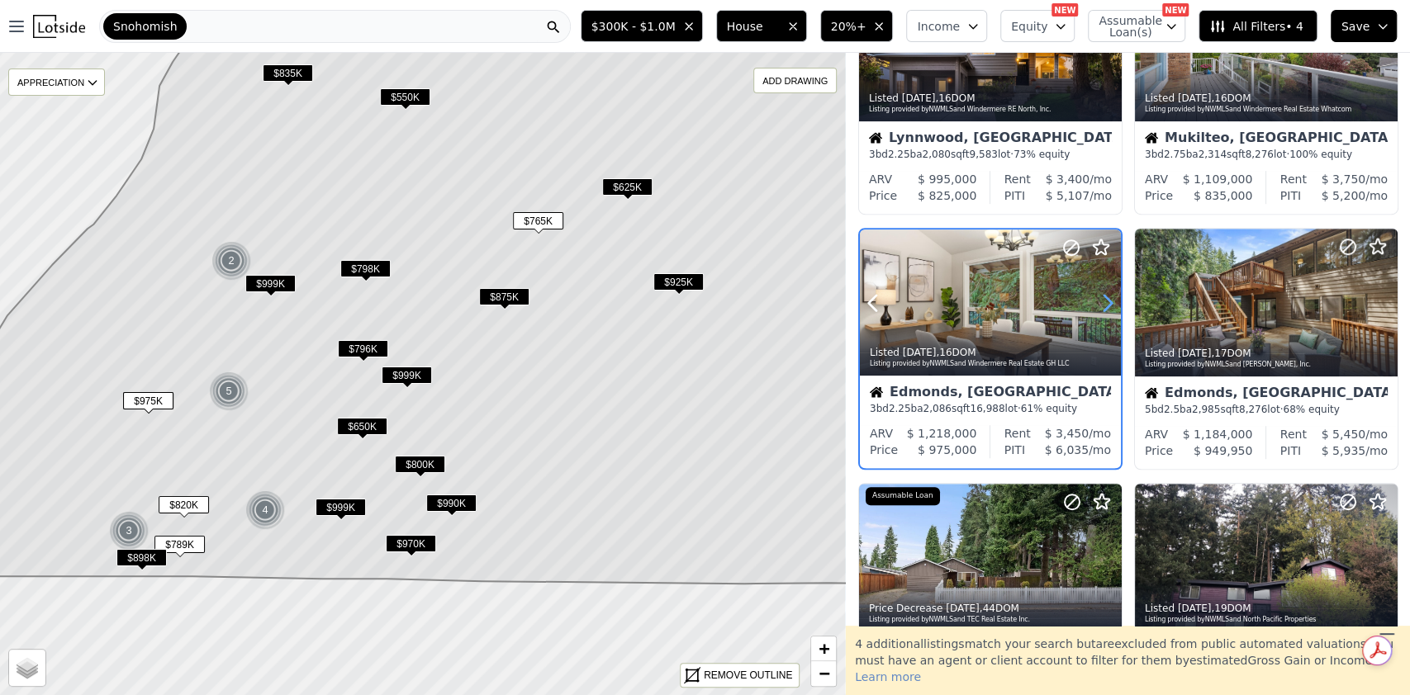
click at [1106, 299] on icon at bounding box center [1107, 303] width 26 height 26
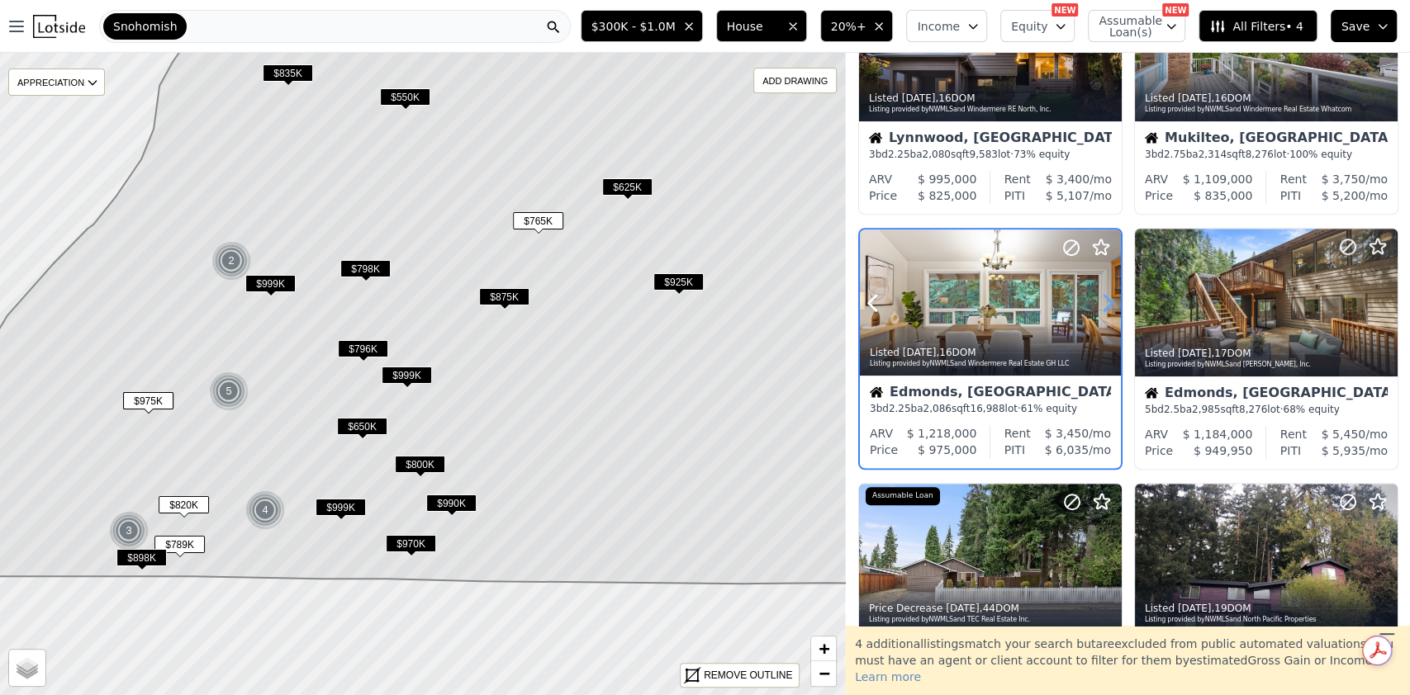
click at [1106, 299] on icon at bounding box center [1107, 303] width 26 height 26
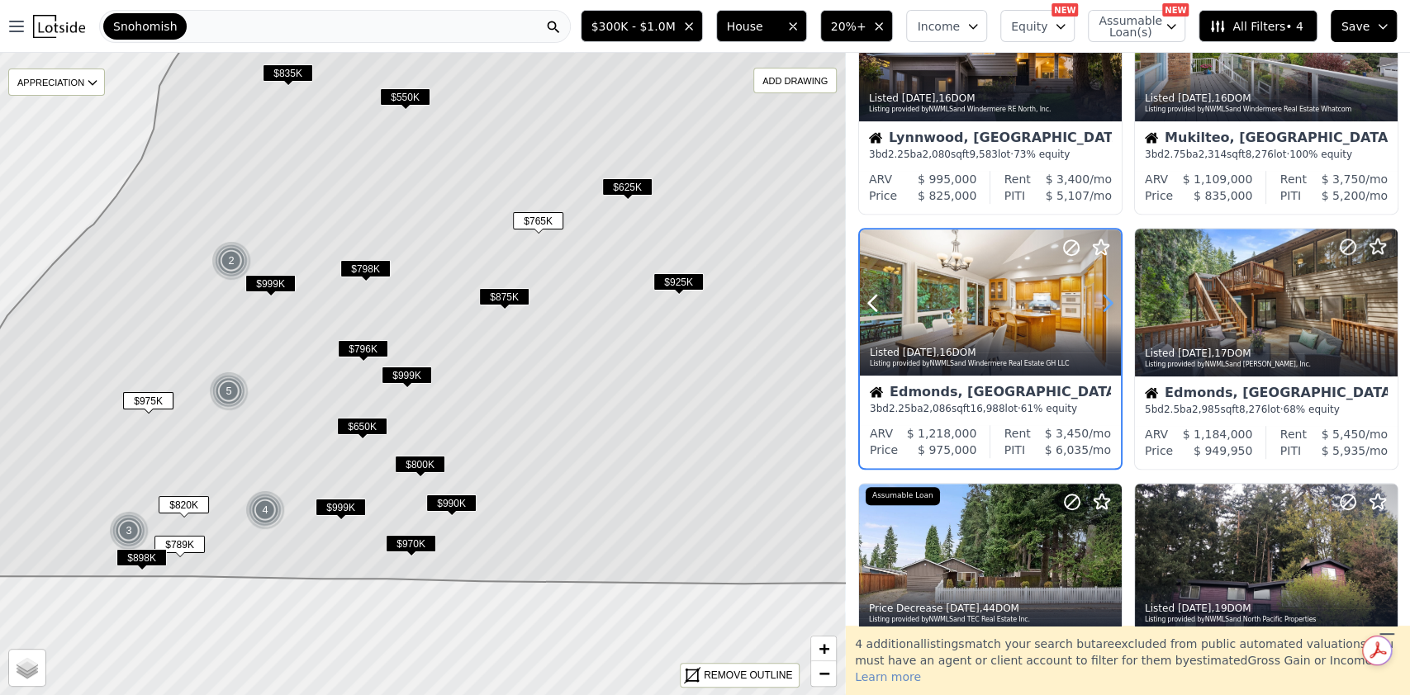
click at [1106, 299] on icon at bounding box center [1107, 303] width 26 height 26
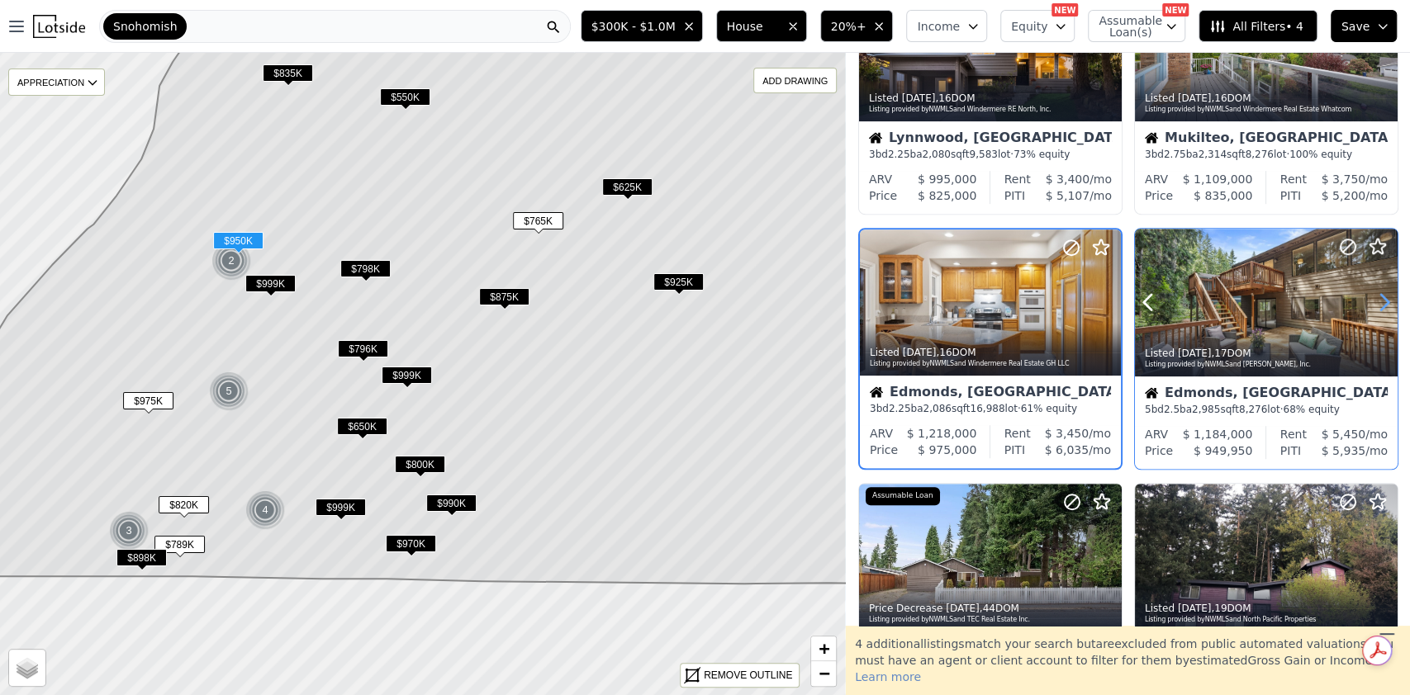
click at [1381, 295] on icon at bounding box center [1384, 303] width 7 height 16
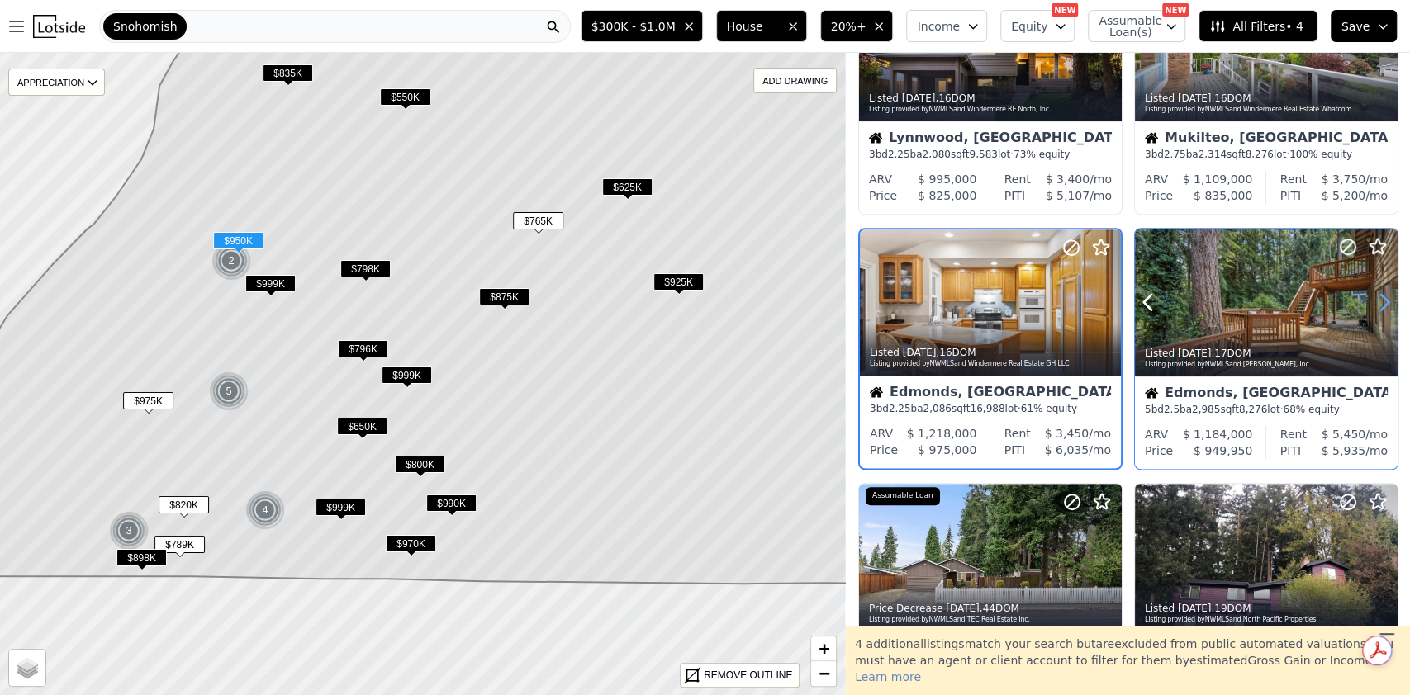
click at [1381, 295] on icon at bounding box center [1384, 303] width 7 height 16
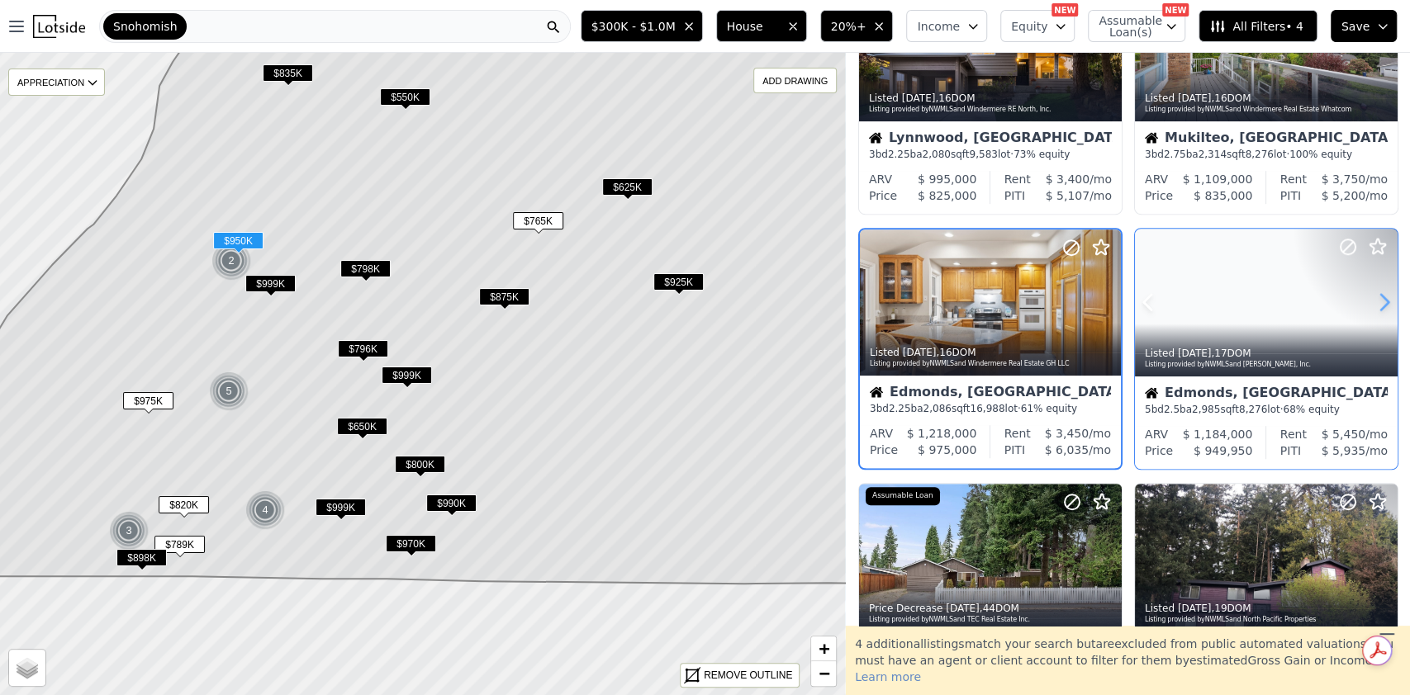
click at [1381, 295] on icon at bounding box center [1384, 303] width 7 height 16
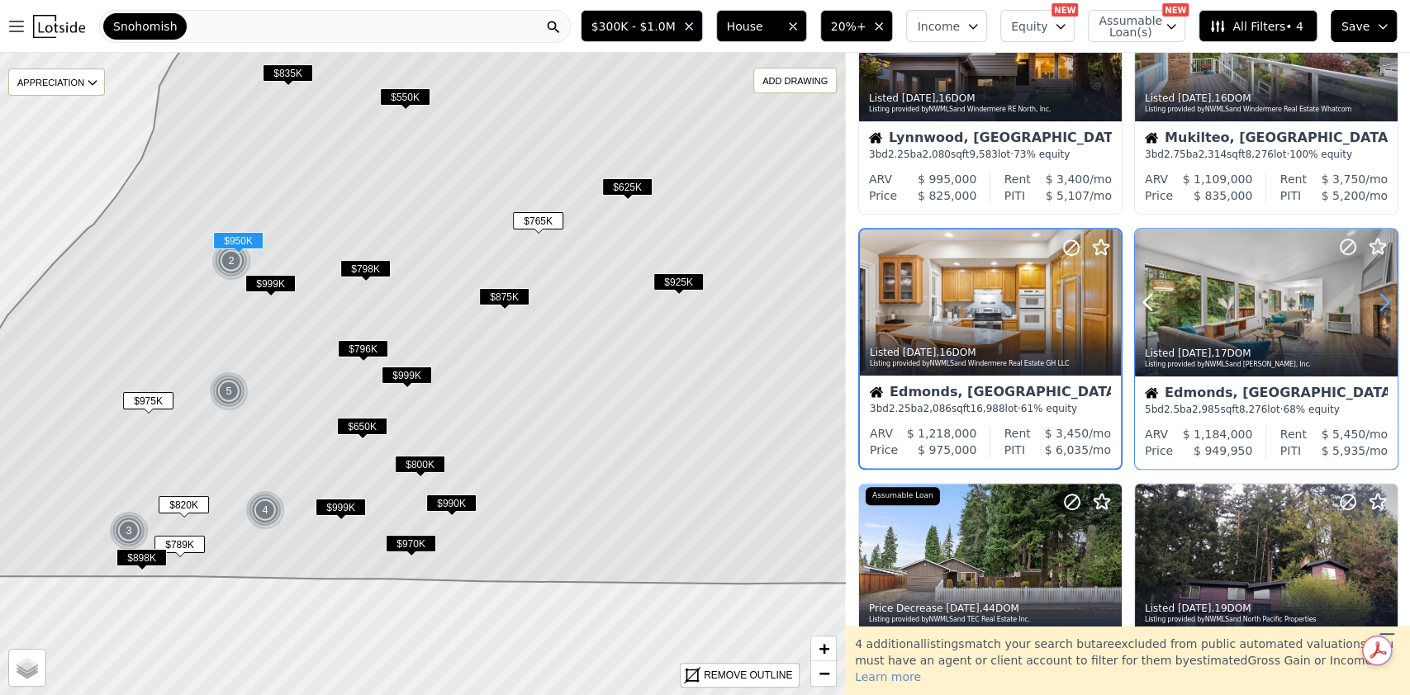
click at [1381, 295] on icon at bounding box center [1384, 303] width 7 height 16
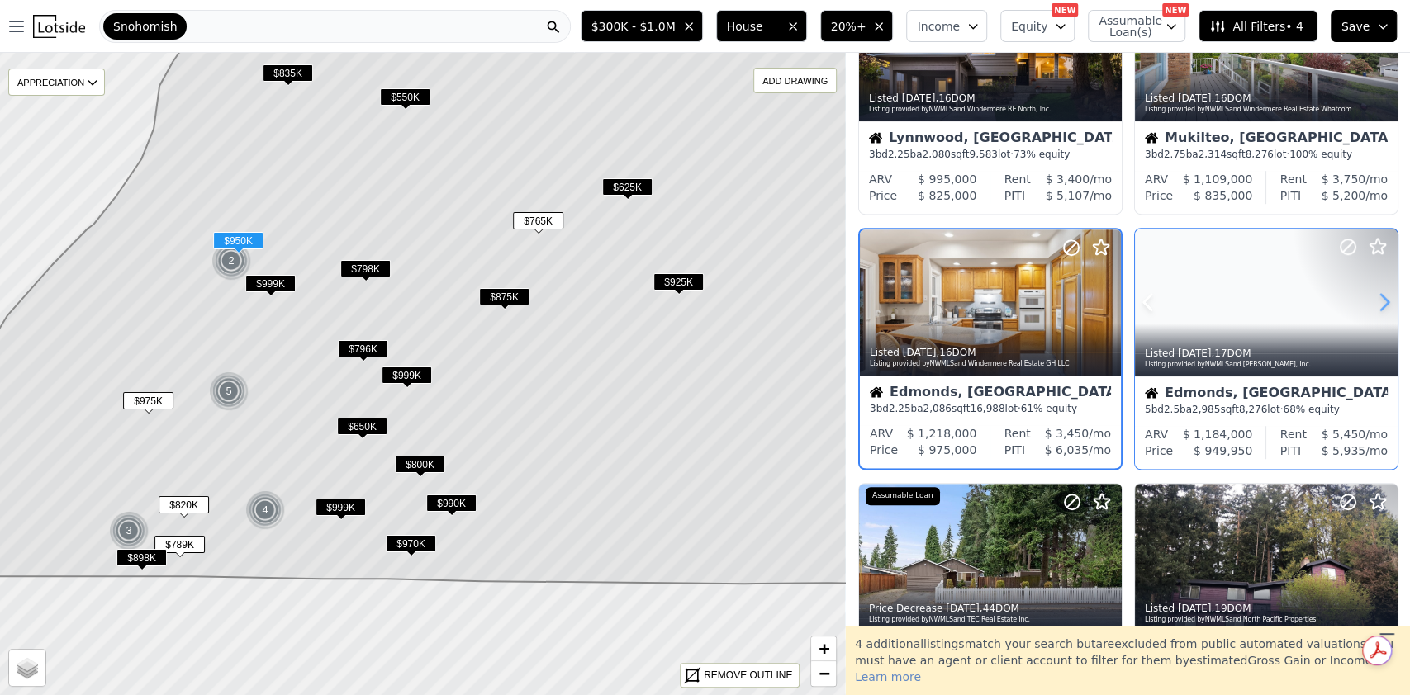
click at [1381, 295] on icon at bounding box center [1384, 303] width 7 height 16
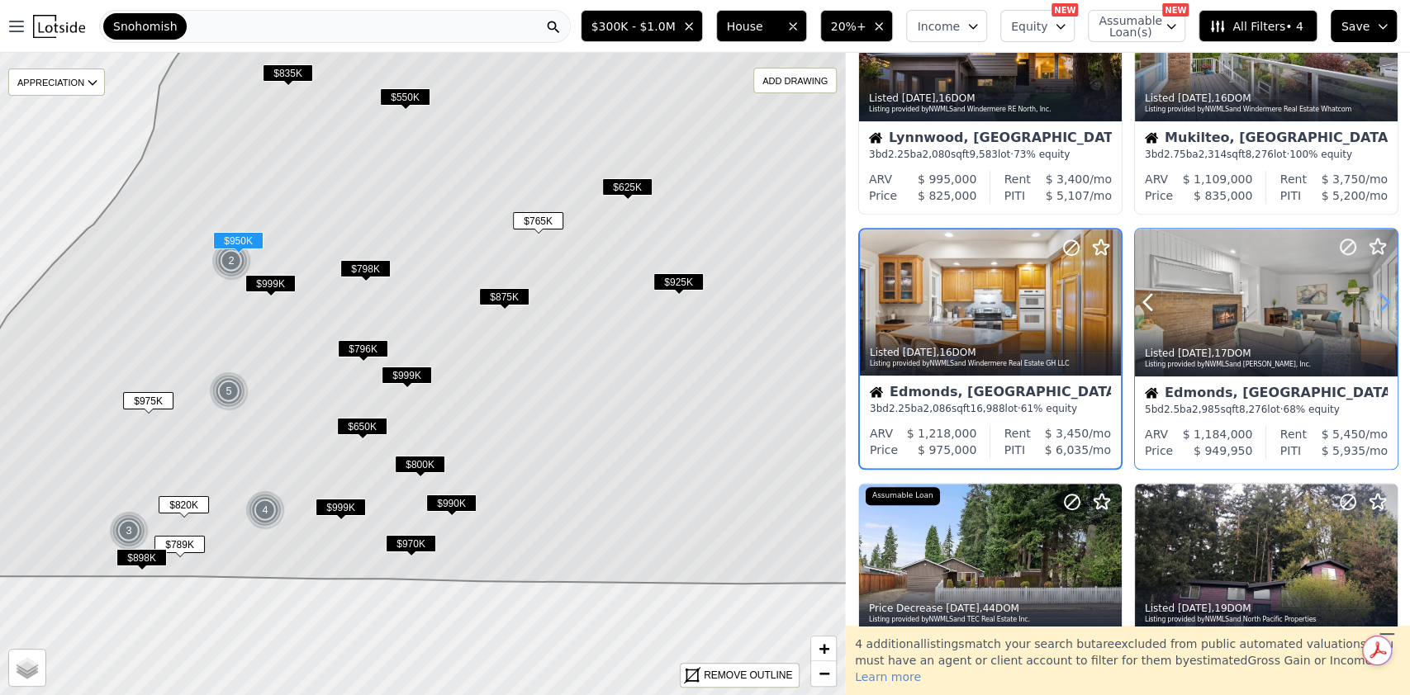
click at [1381, 295] on icon at bounding box center [1384, 303] width 7 height 16
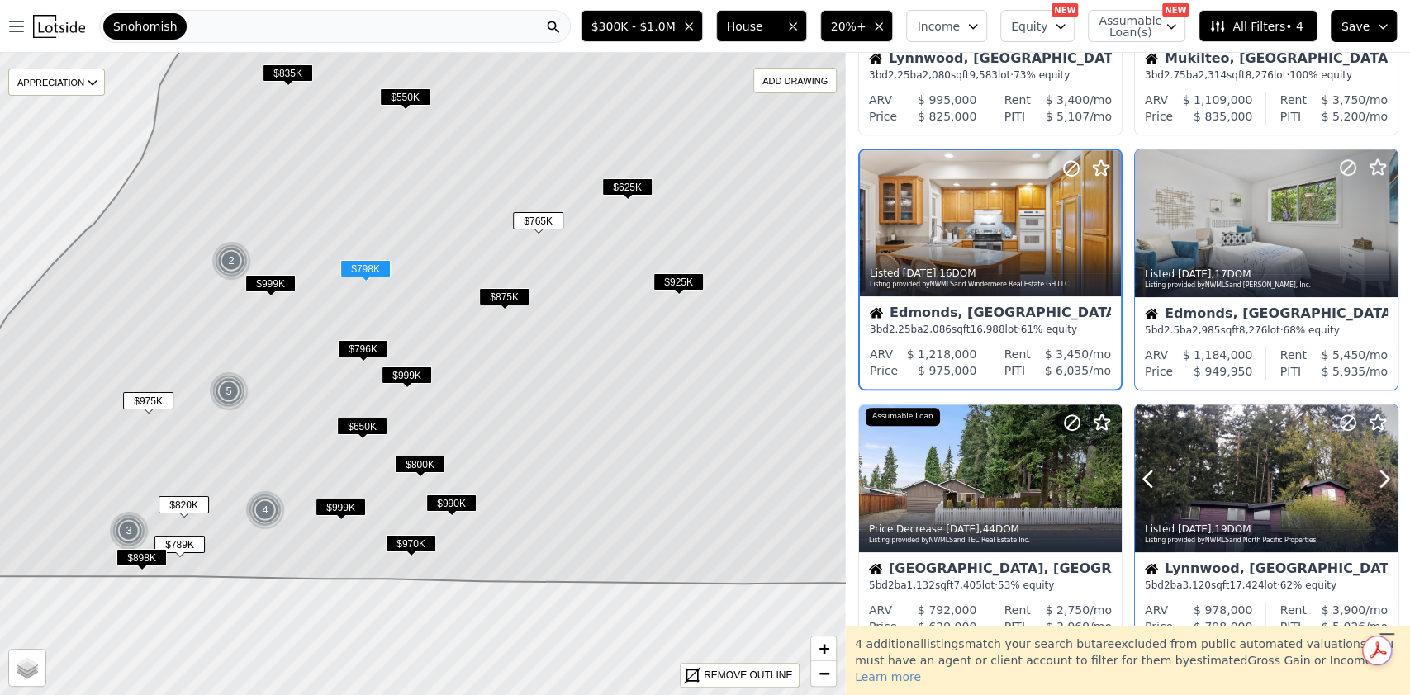
scroll to position [717, 0]
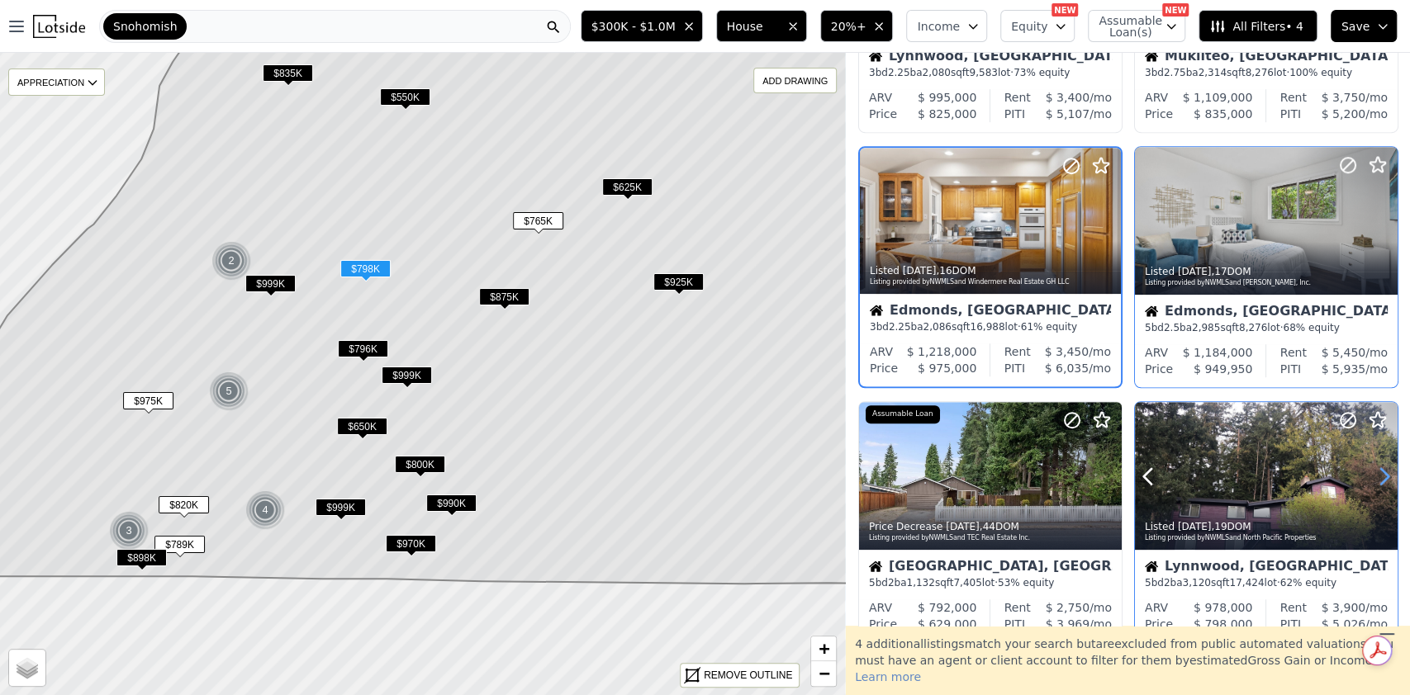
click at [1377, 465] on icon at bounding box center [1384, 476] width 26 height 26
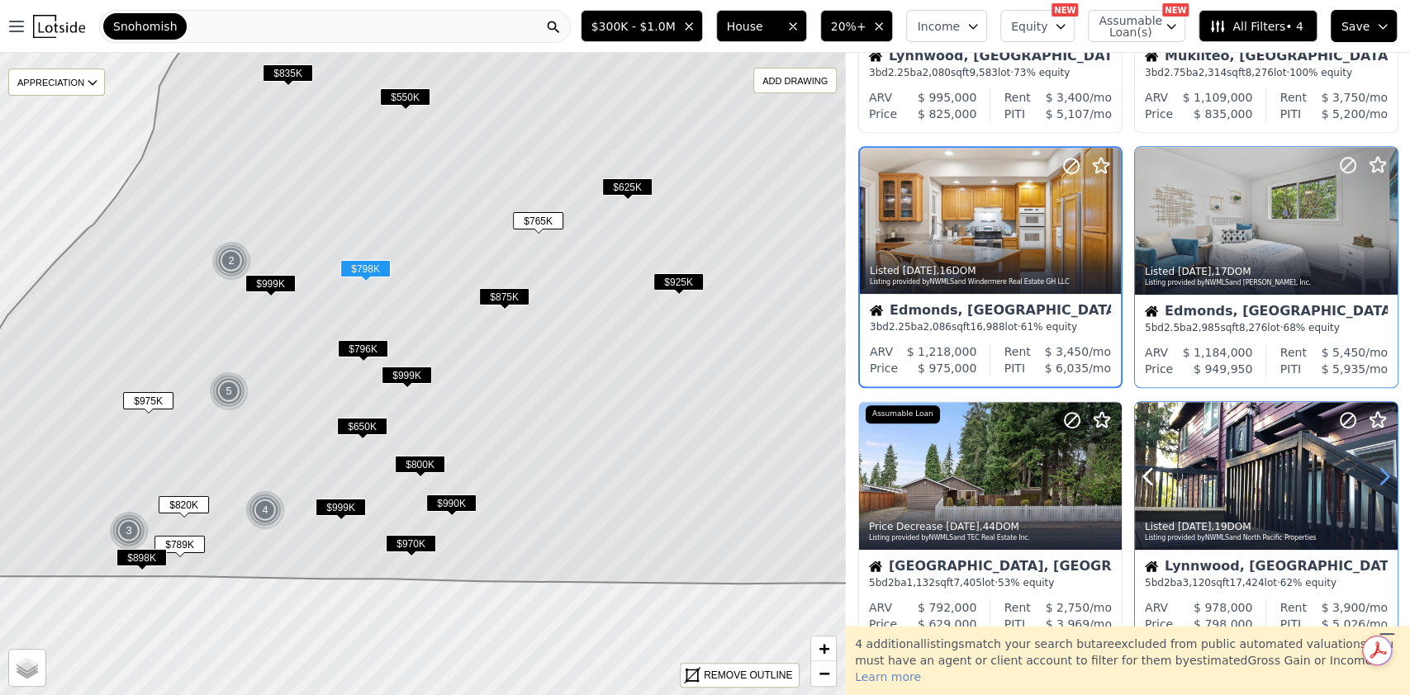
click at [1377, 465] on icon at bounding box center [1384, 476] width 26 height 26
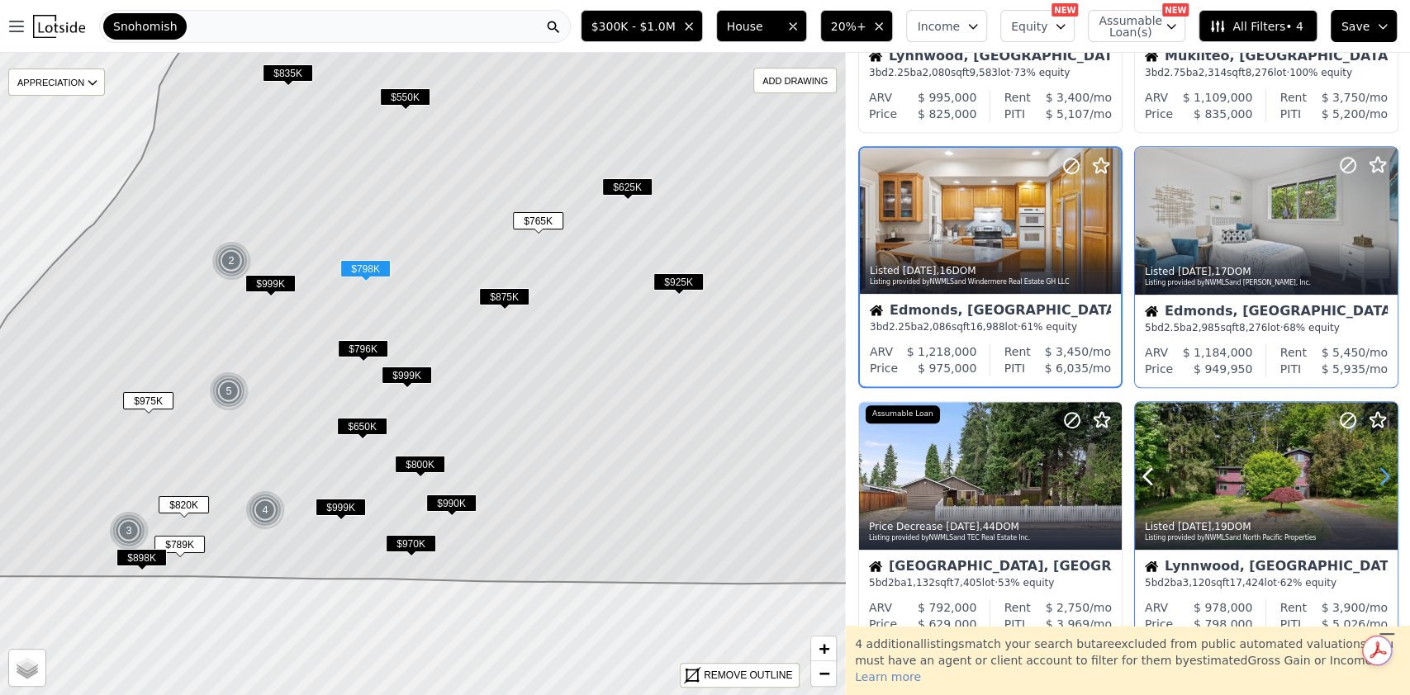
click at [1377, 465] on icon at bounding box center [1384, 476] width 26 height 26
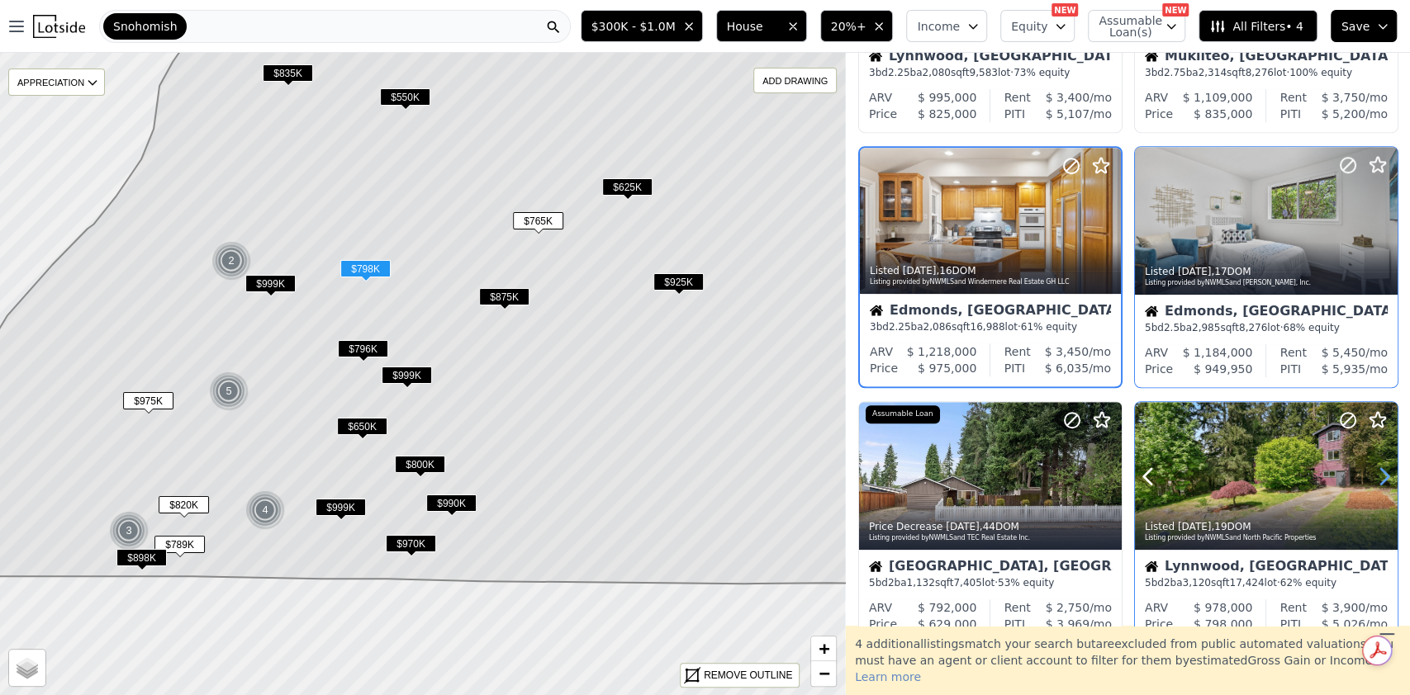
click at [1377, 465] on icon at bounding box center [1384, 476] width 26 height 26
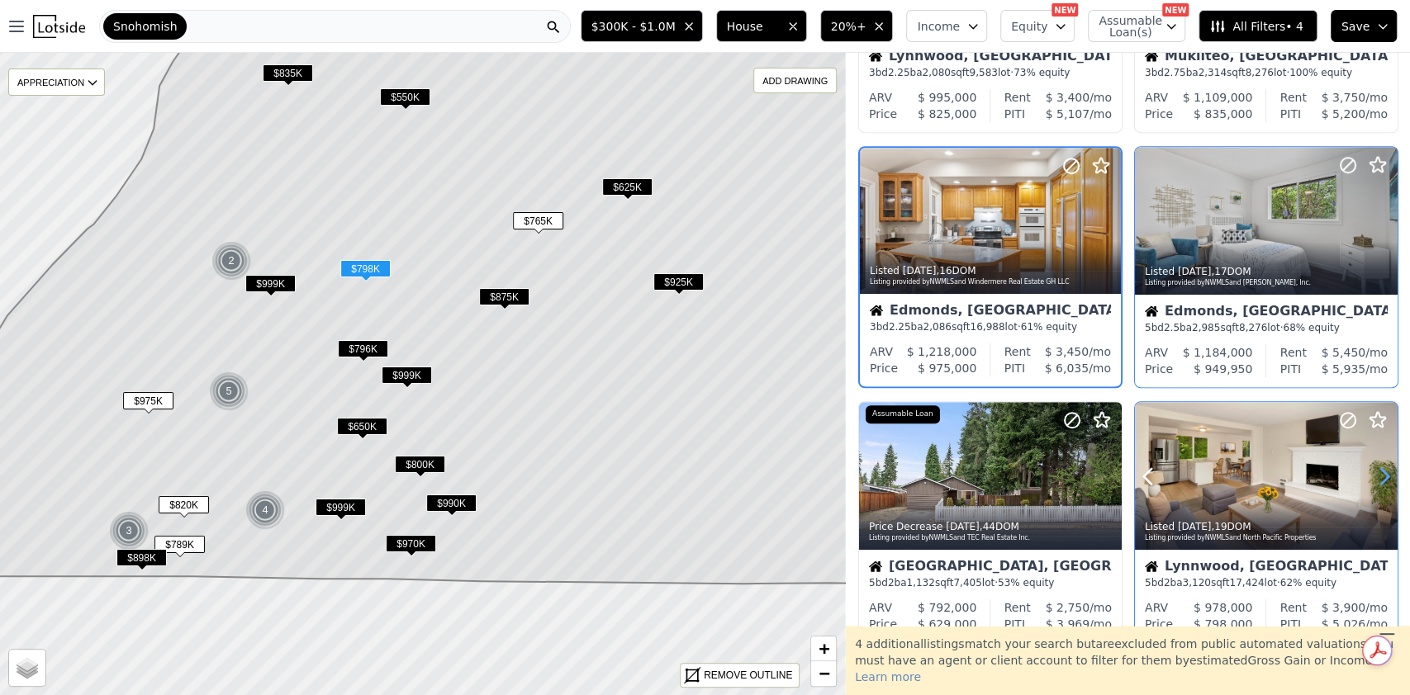
click at [1377, 465] on icon at bounding box center [1384, 476] width 26 height 26
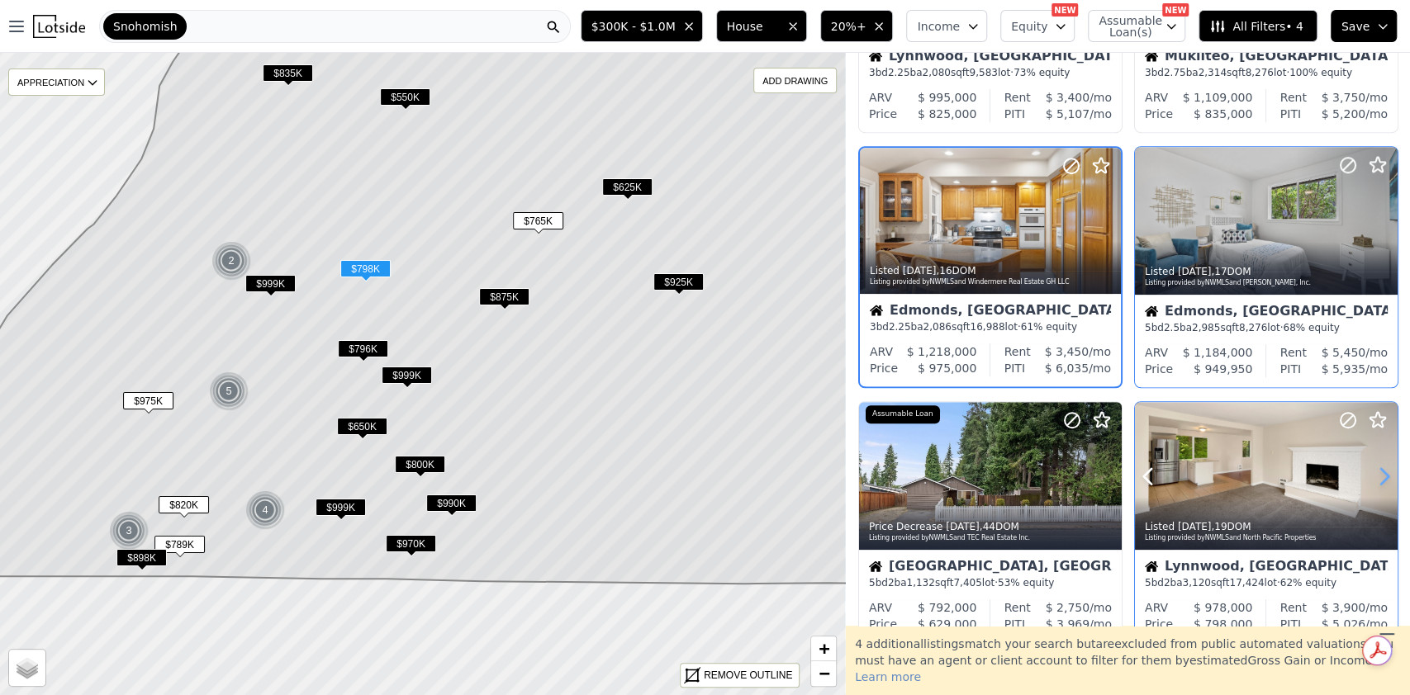
click at [1377, 465] on icon at bounding box center [1384, 476] width 26 height 26
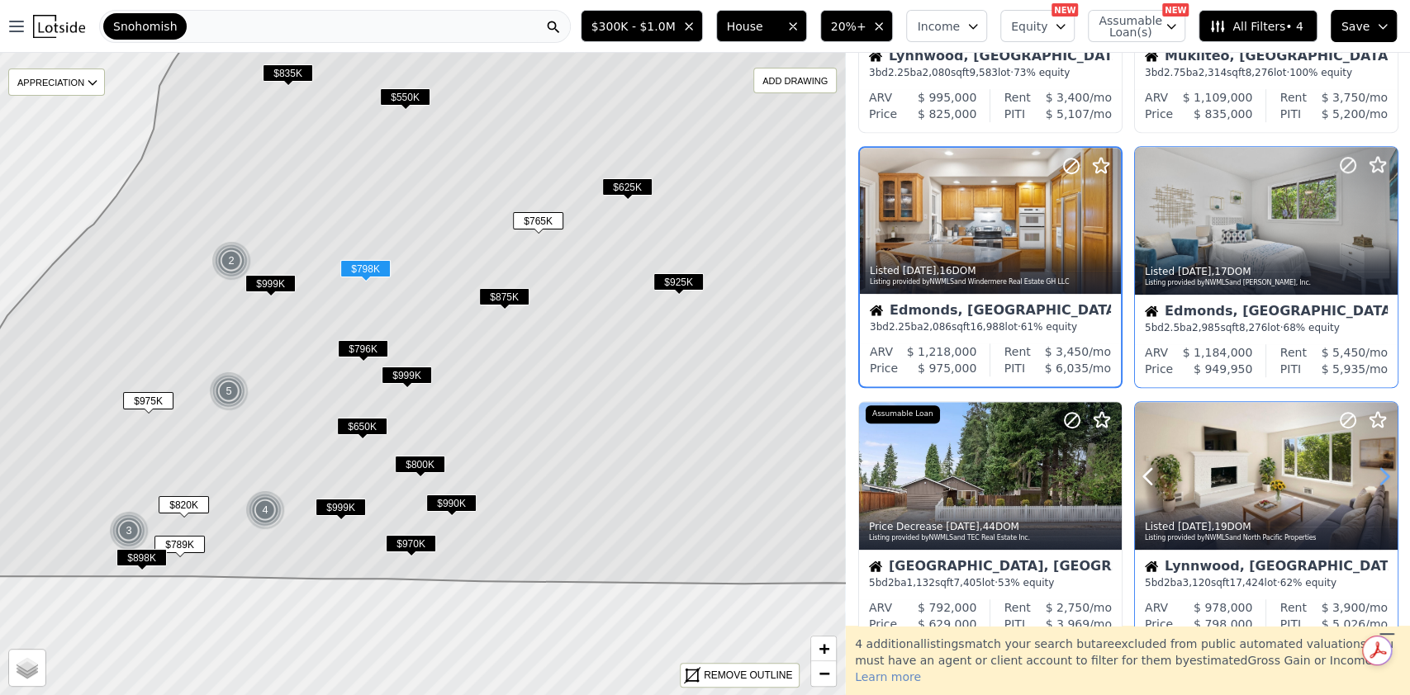
click at [1377, 465] on icon at bounding box center [1384, 476] width 26 height 26
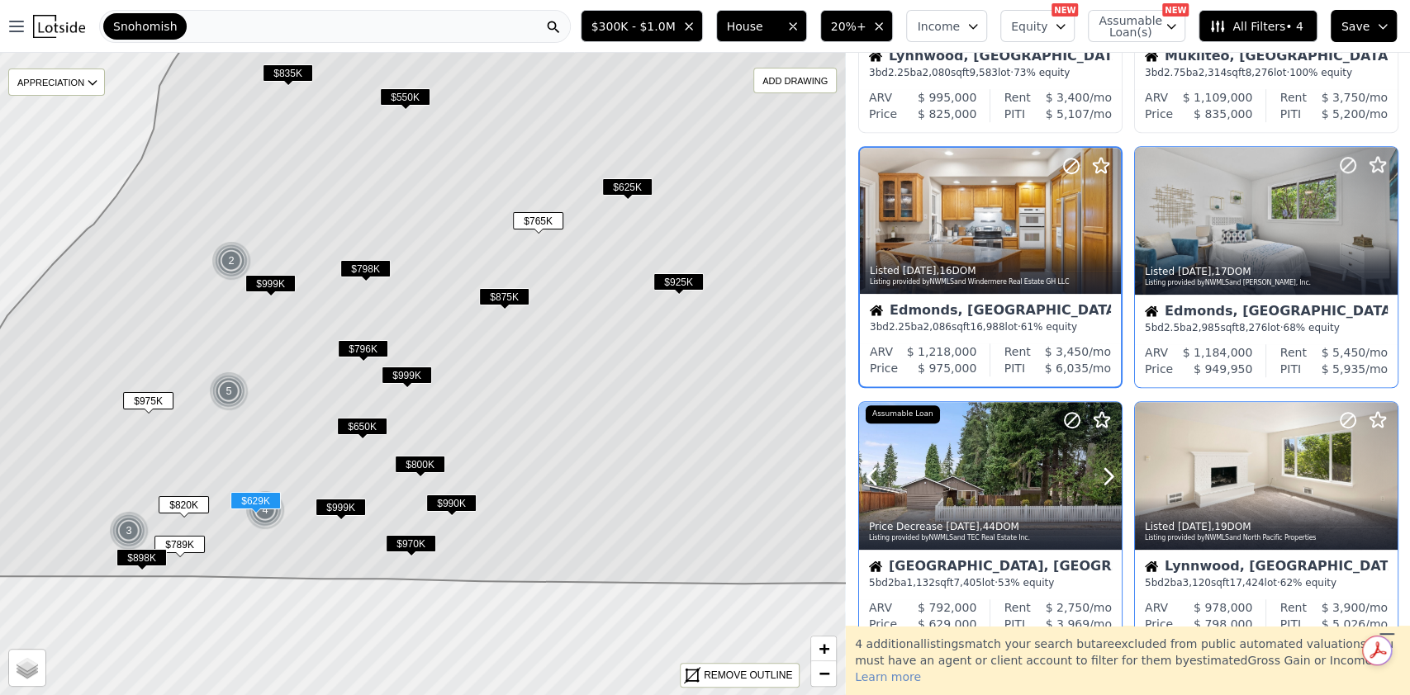
scroll to position [842, 0]
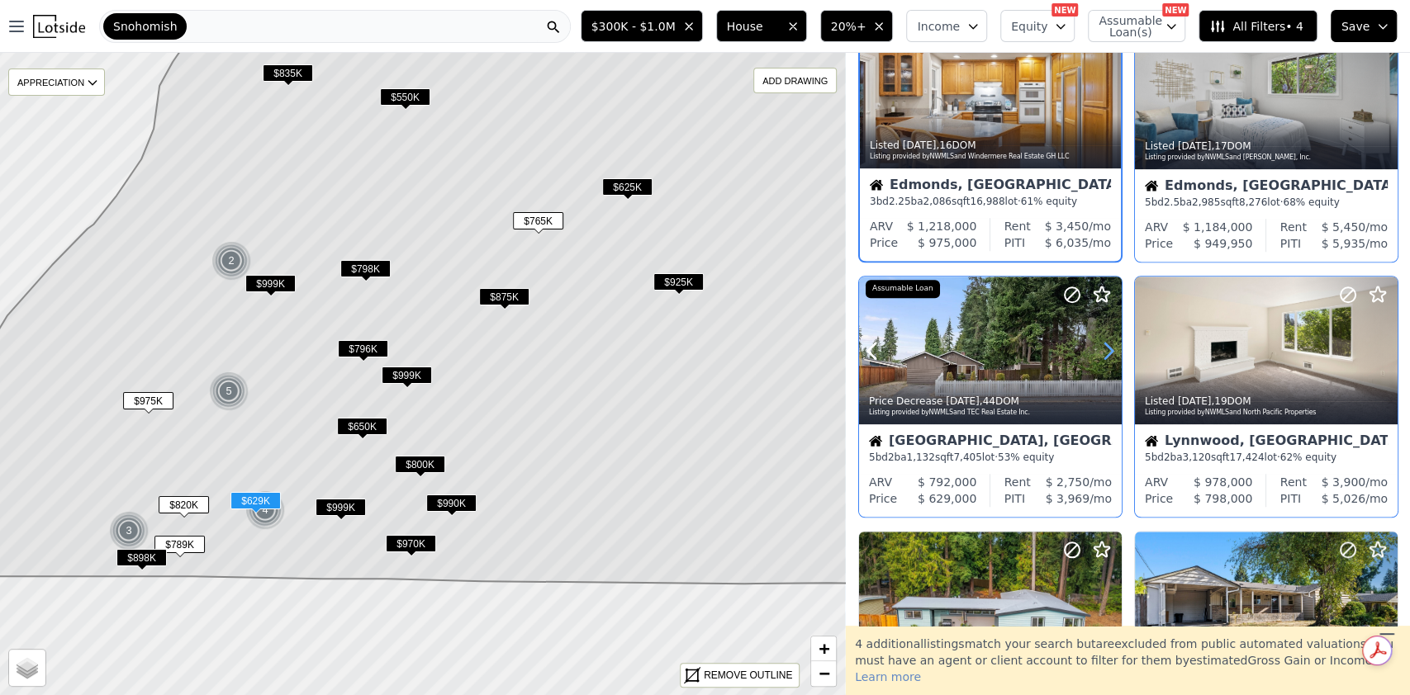
click at [1104, 355] on icon at bounding box center [1108, 351] width 26 height 26
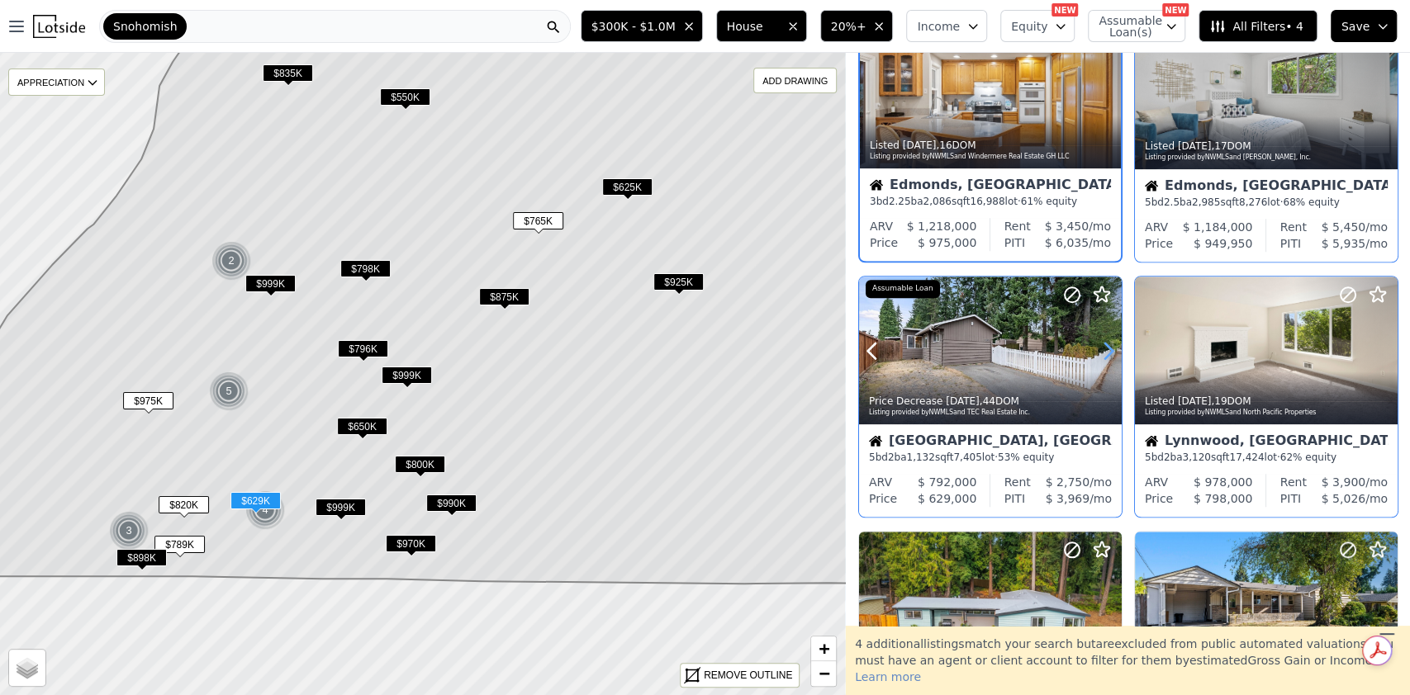
click at [1104, 355] on icon at bounding box center [1108, 351] width 26 height 26
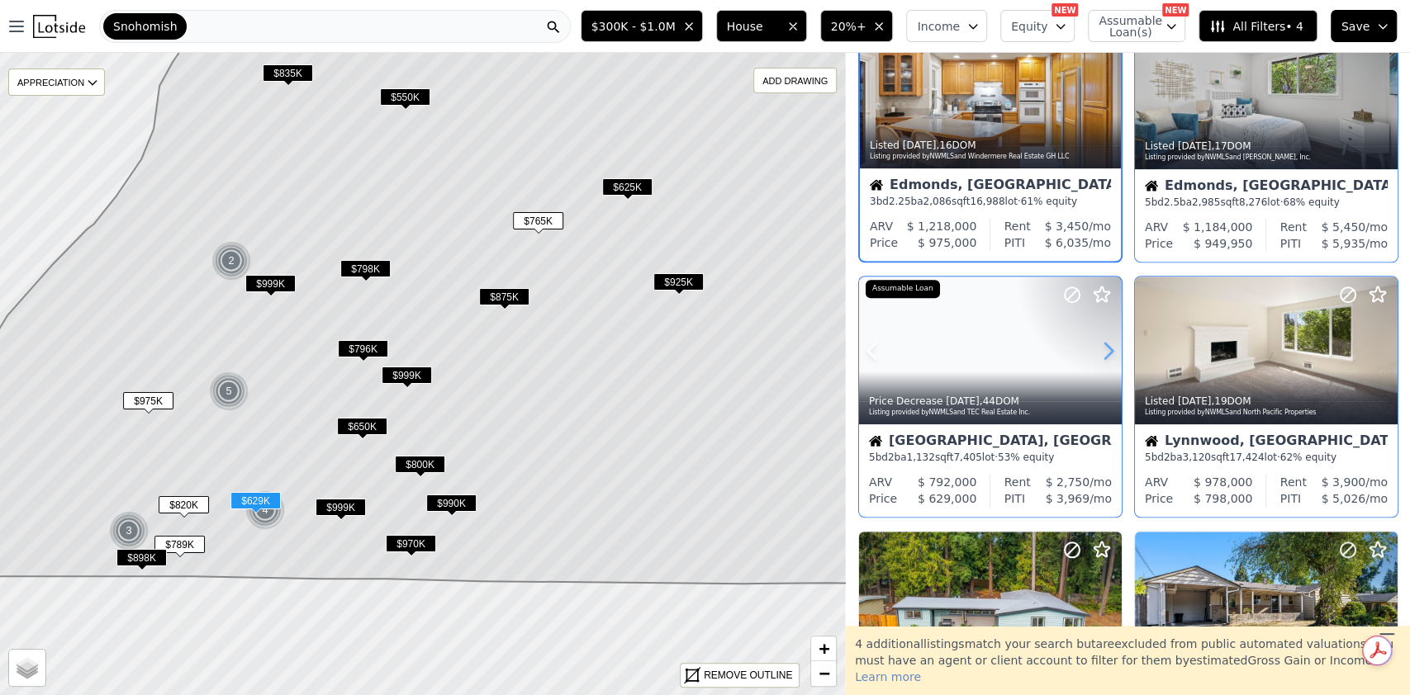
click at [1104, 355] on icon at bounding box center [1108, 351] width 26 height 26
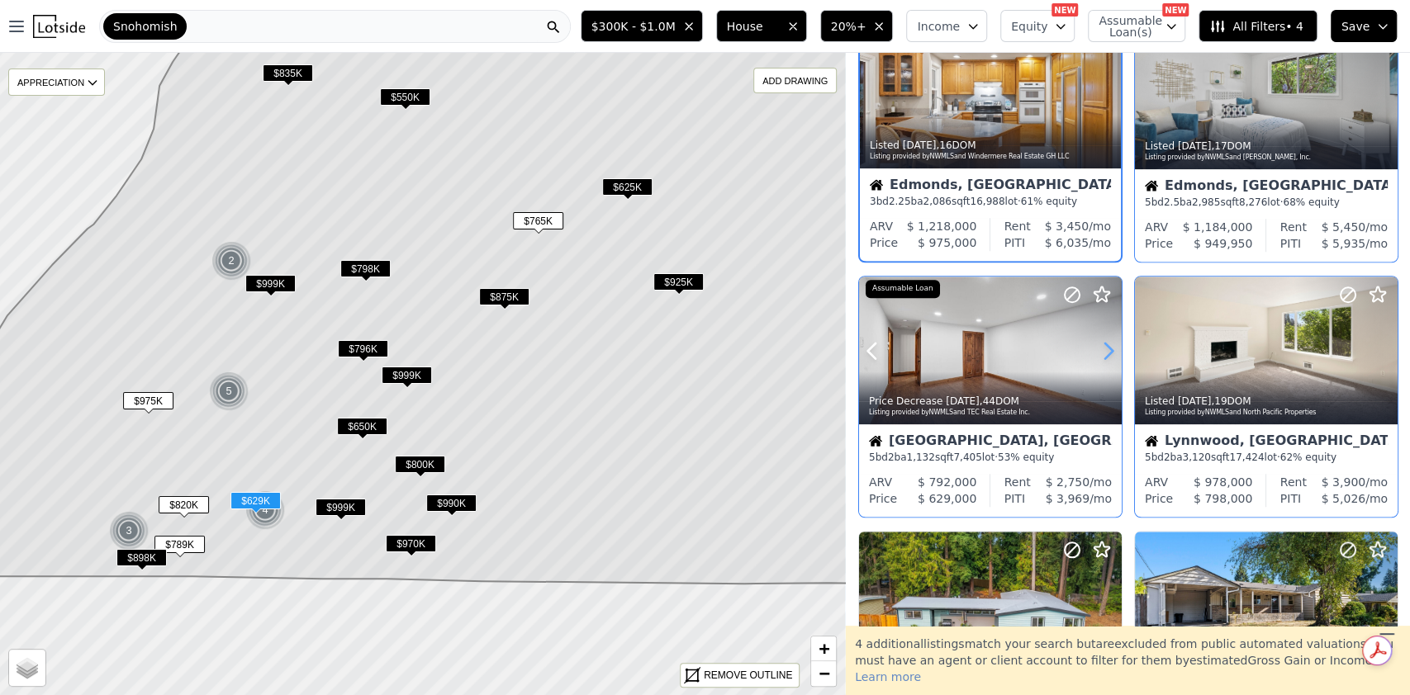
click at [1104, 355] on icon at bounding box center [1108, 351] width 26 height 26
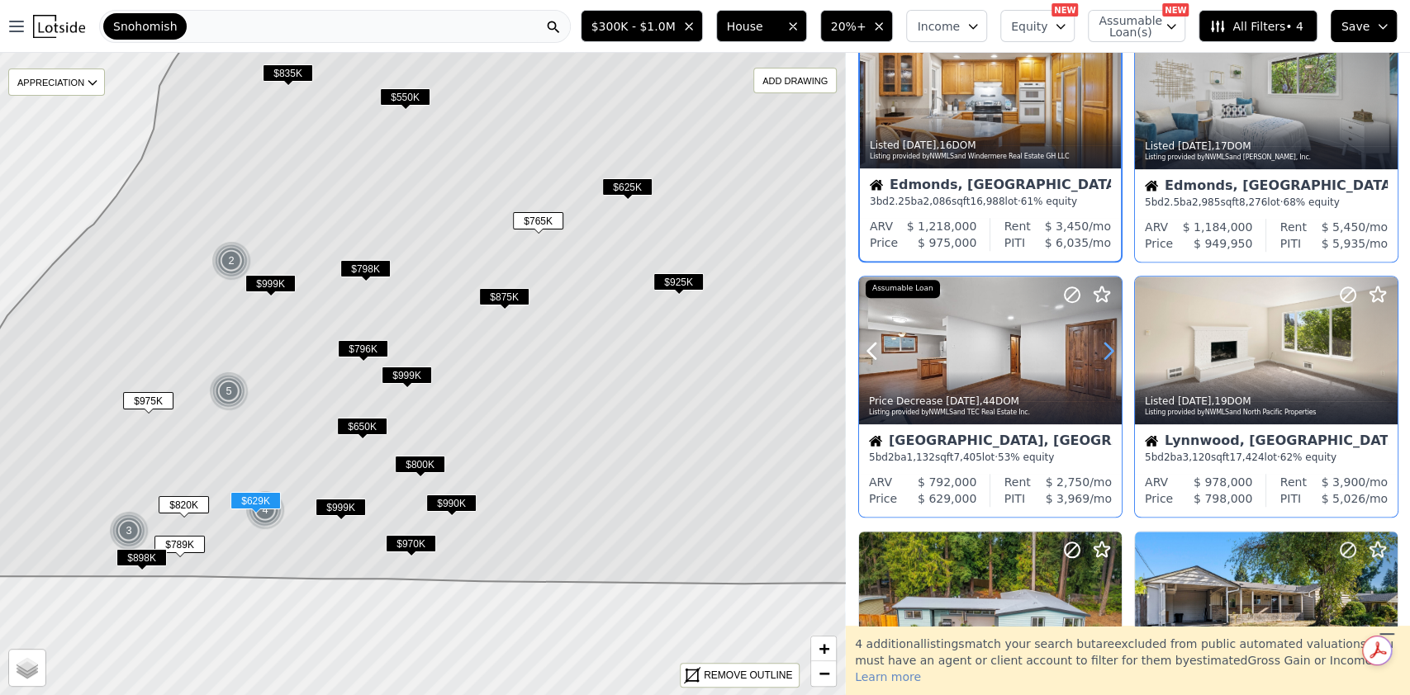
click at [1104, 355] on icon at bounding box center [1108, 351] width 26 height 26
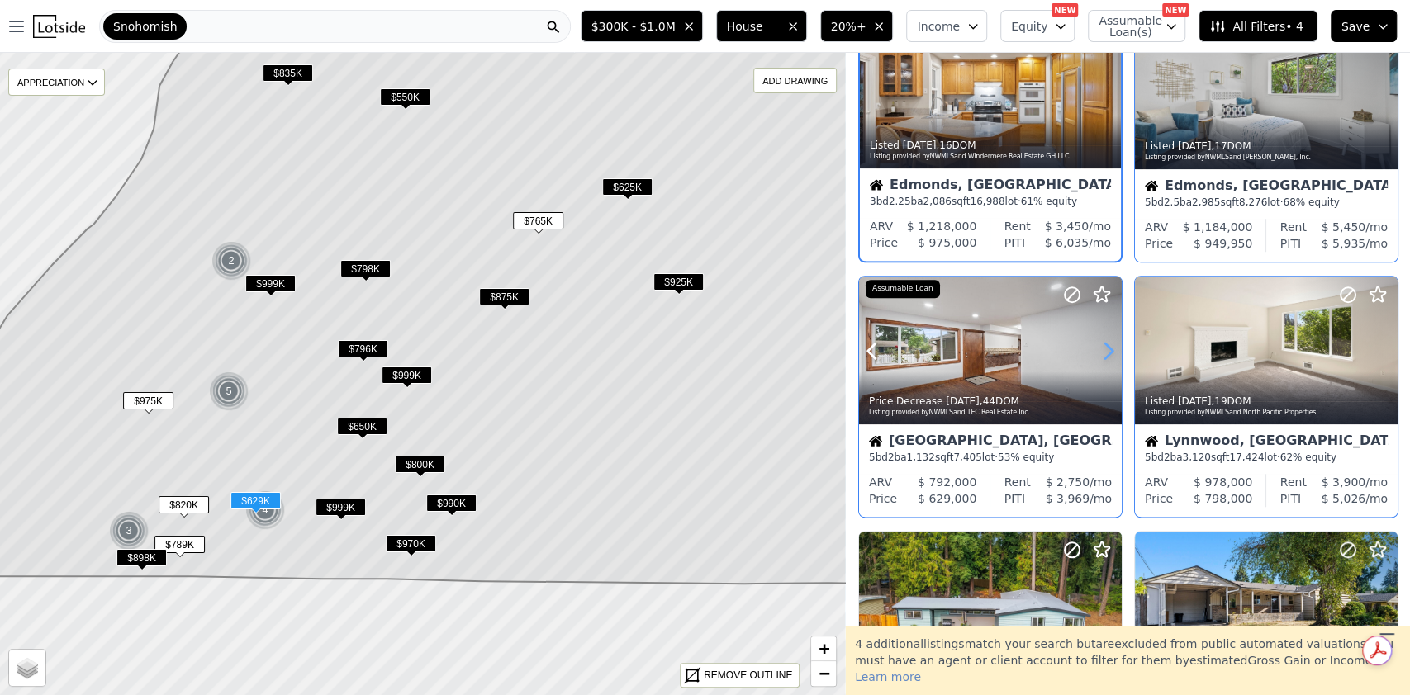
click at [1104, 355] on icon at bounding box center [1108, 351] width 26 height 26
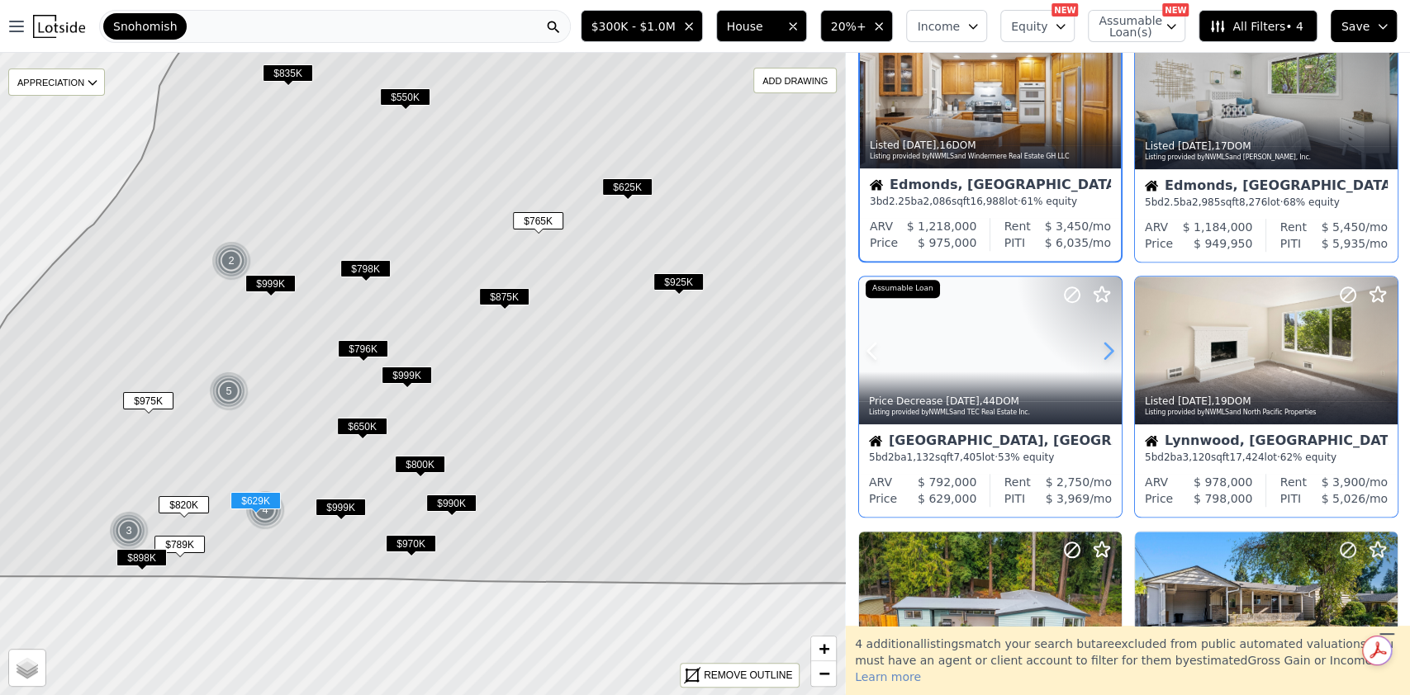
click at [1104, 355] on icon at bounding box center [1108, 351] width 26 height 26
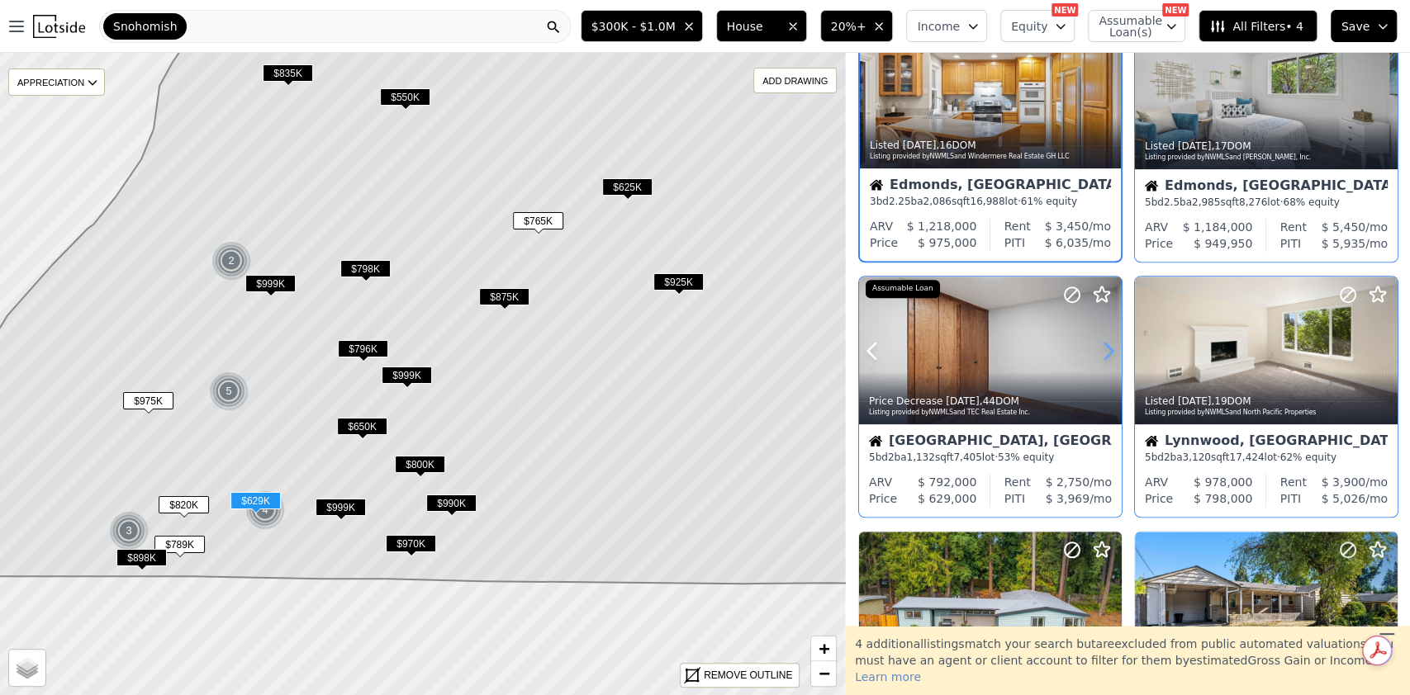
click at [1104, 355] on icon at bounding box center [1108, 351] width 26 height 26
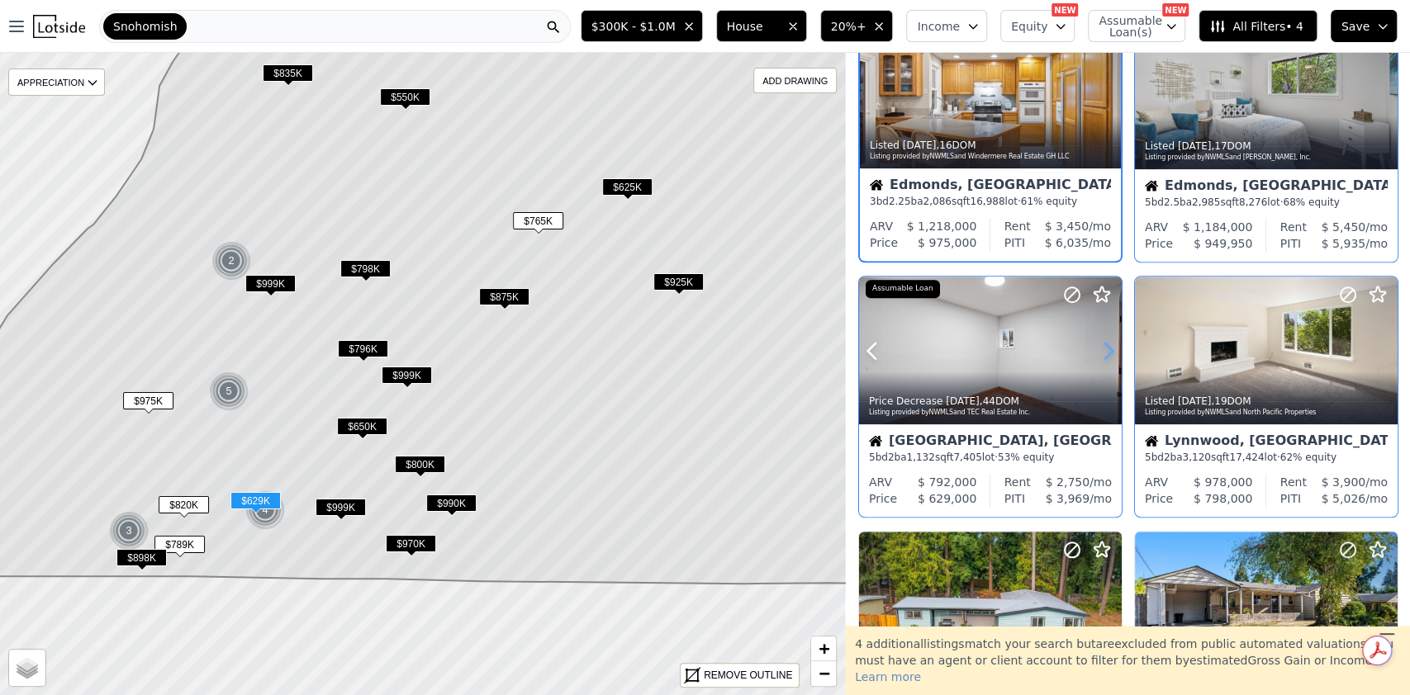
click at [1104, 355] on icon at bounding box center [1108, 351] width 26 height 26
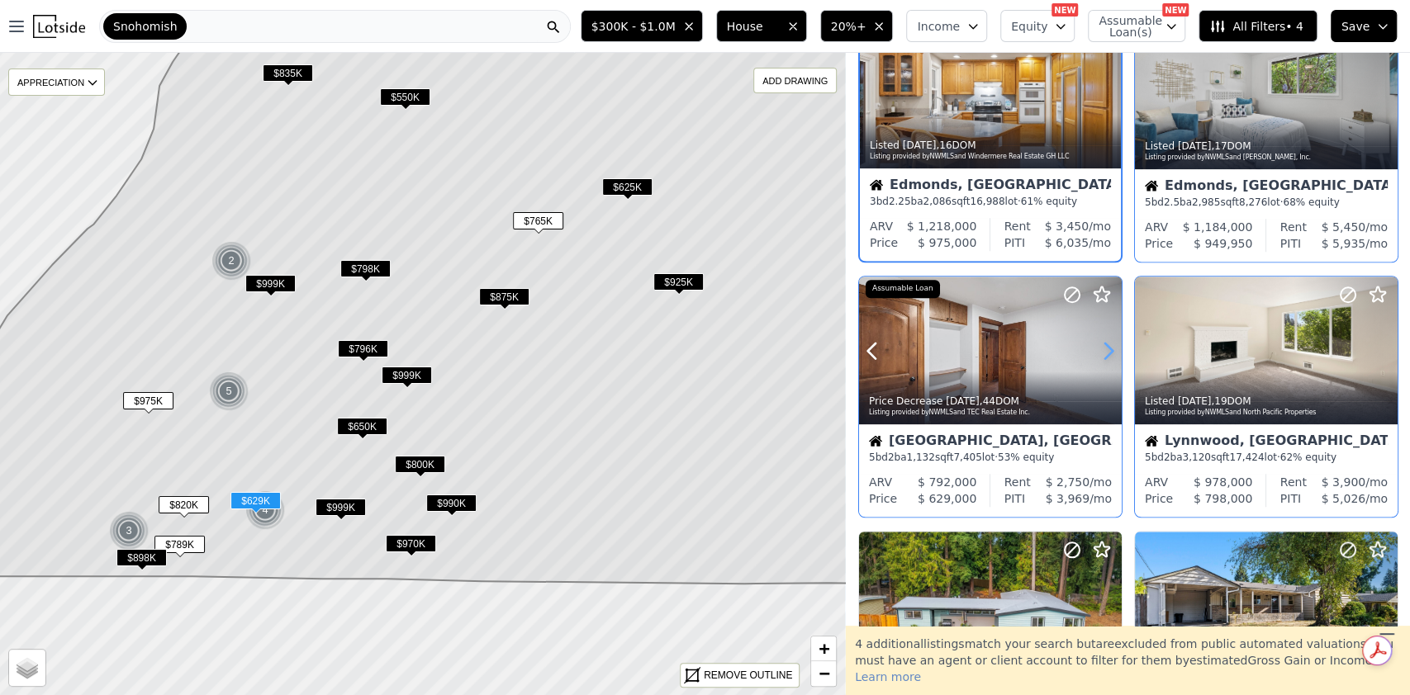
click at [1104, 355] on icon at bounding box center [1108, 351] width 26 height 26
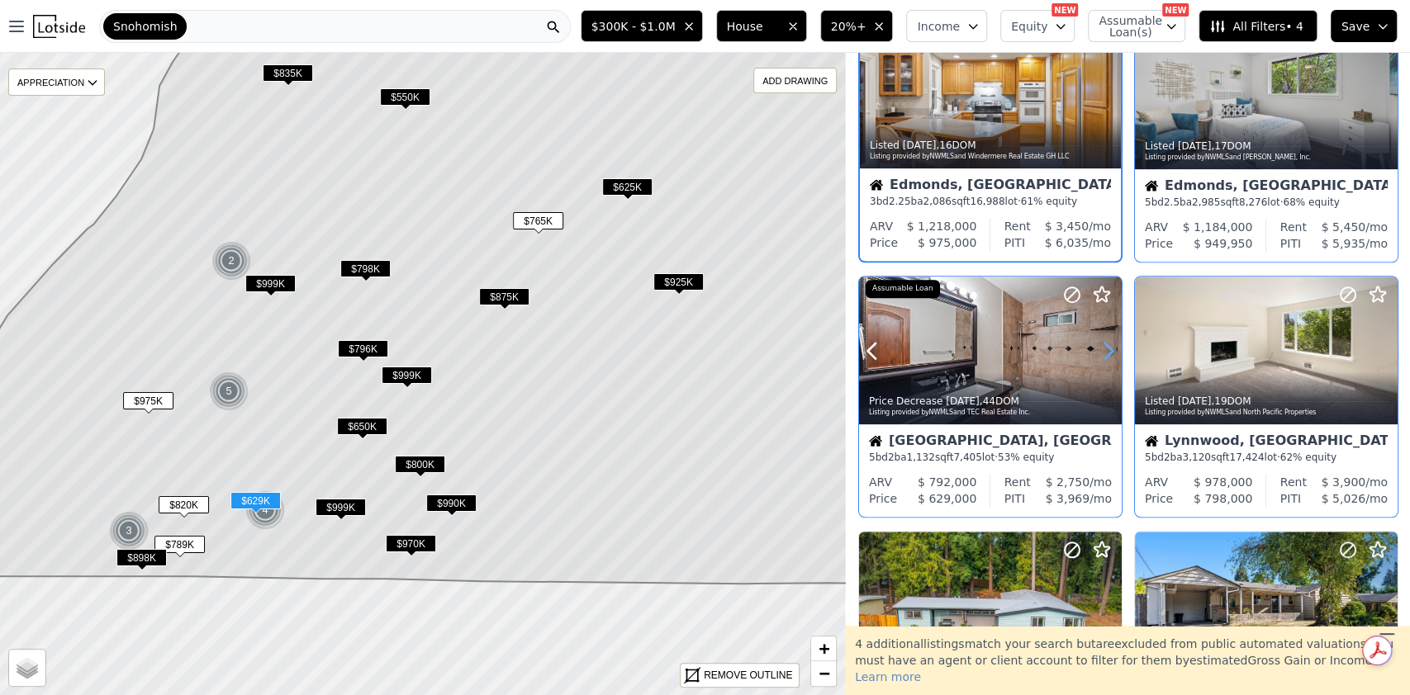
click at [1105, 351] on icon at bounding box center [1108, 351] width 26 height 26
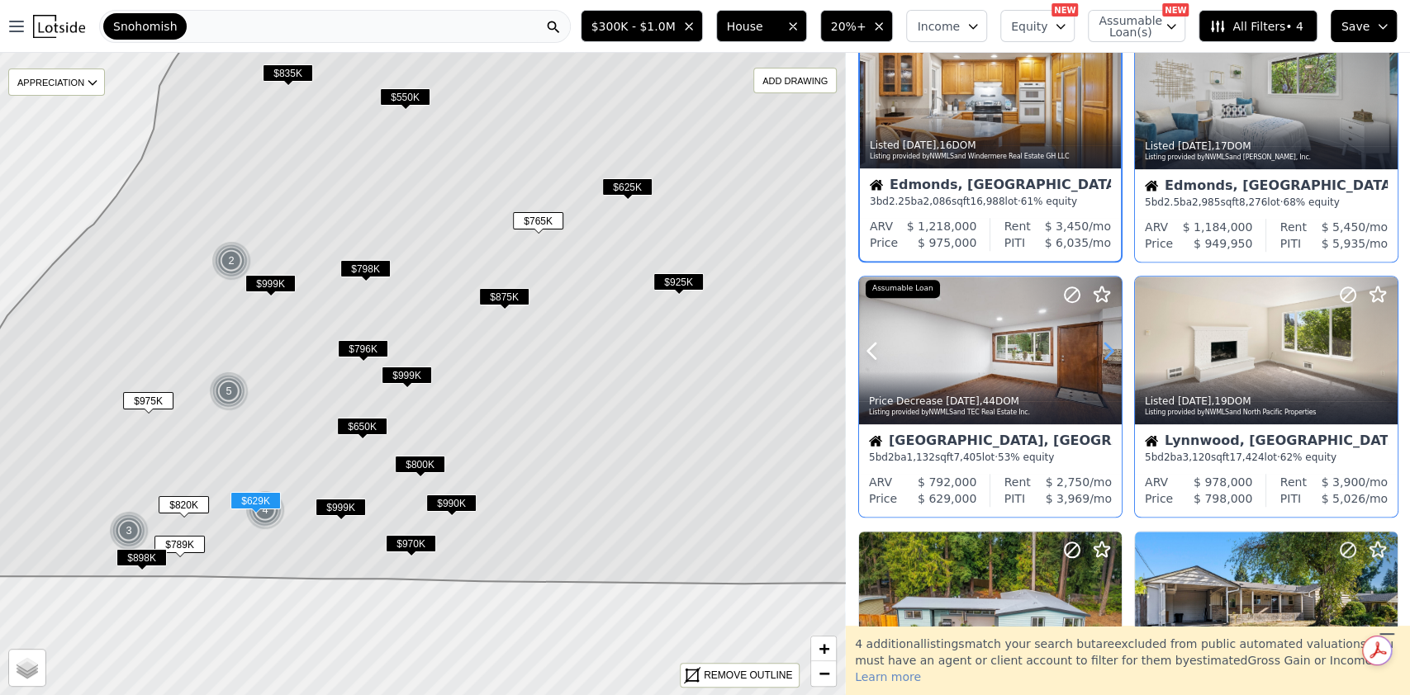
click at [1105, 350] on icon at bounding box center [1108, 351] width 26 height 26
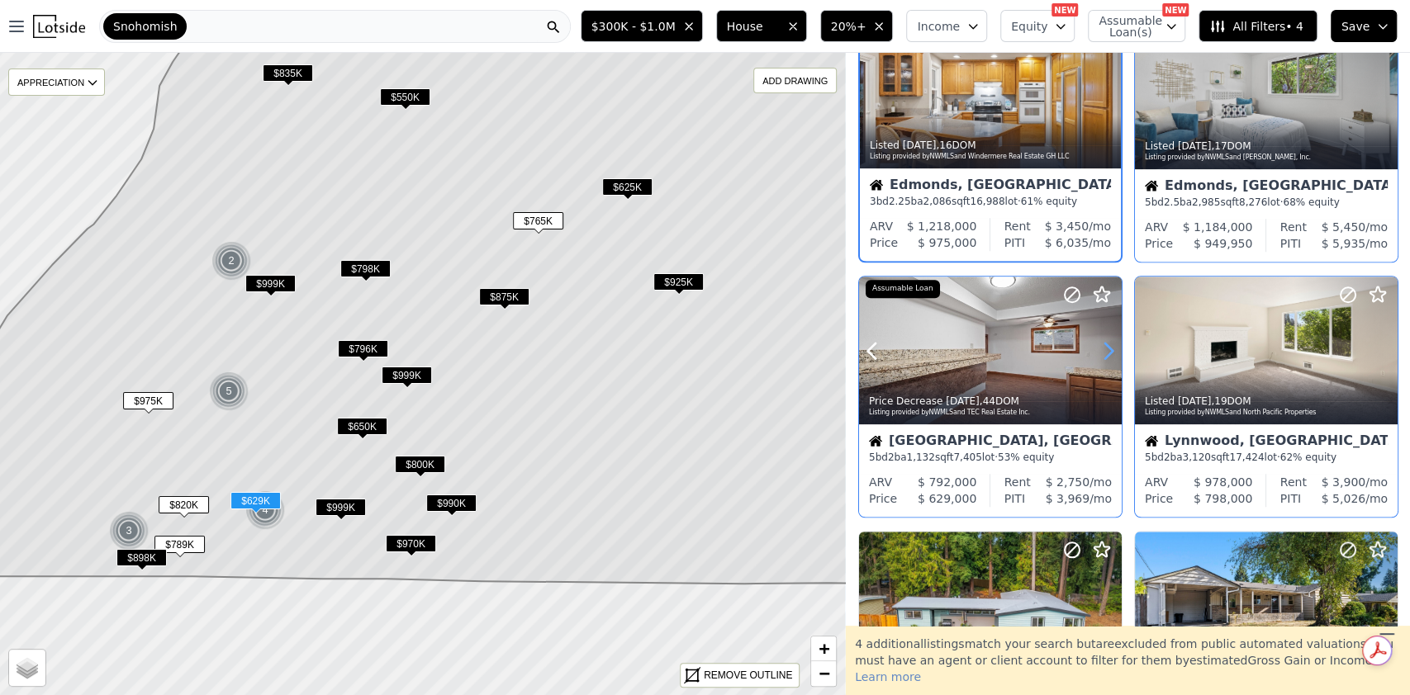
click at [1105, 350] on icon at bounding box center [1108, 351] width 26 height 26
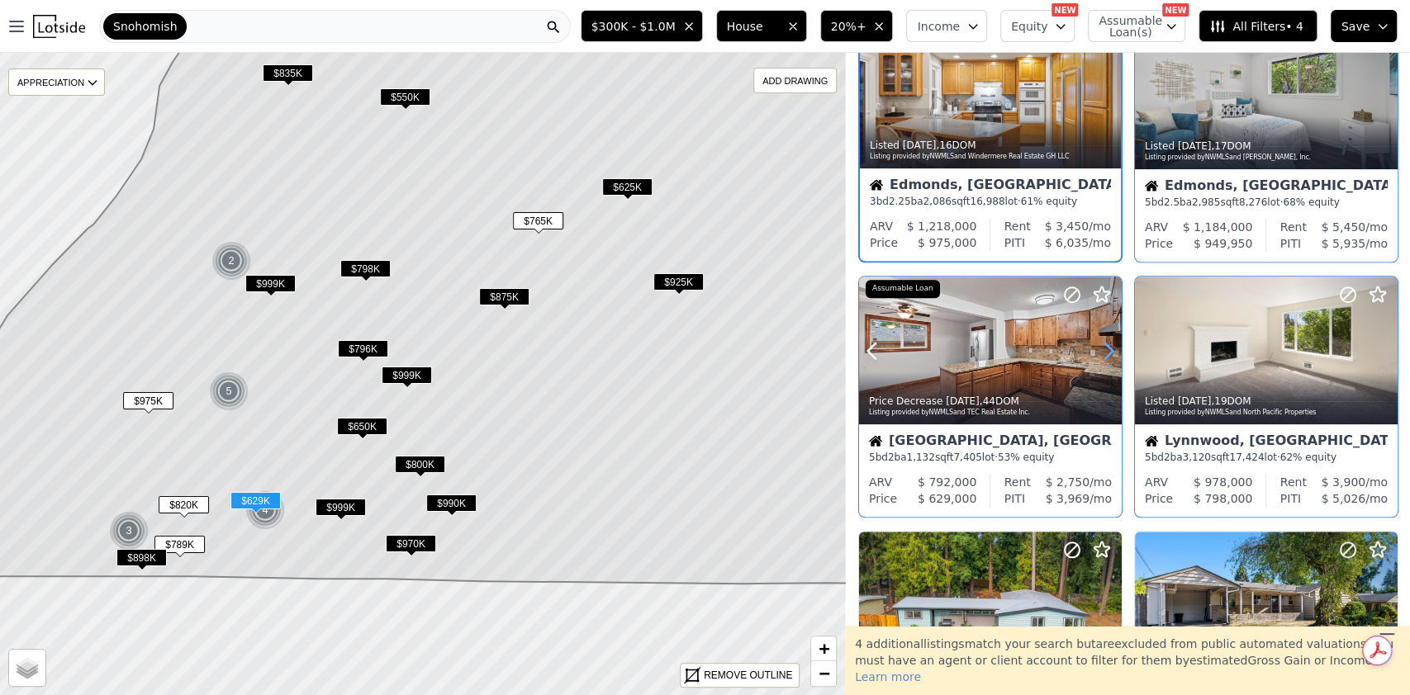
click at [1105, 350] on icon at bounding box center [1108, 351] width 26 height 26
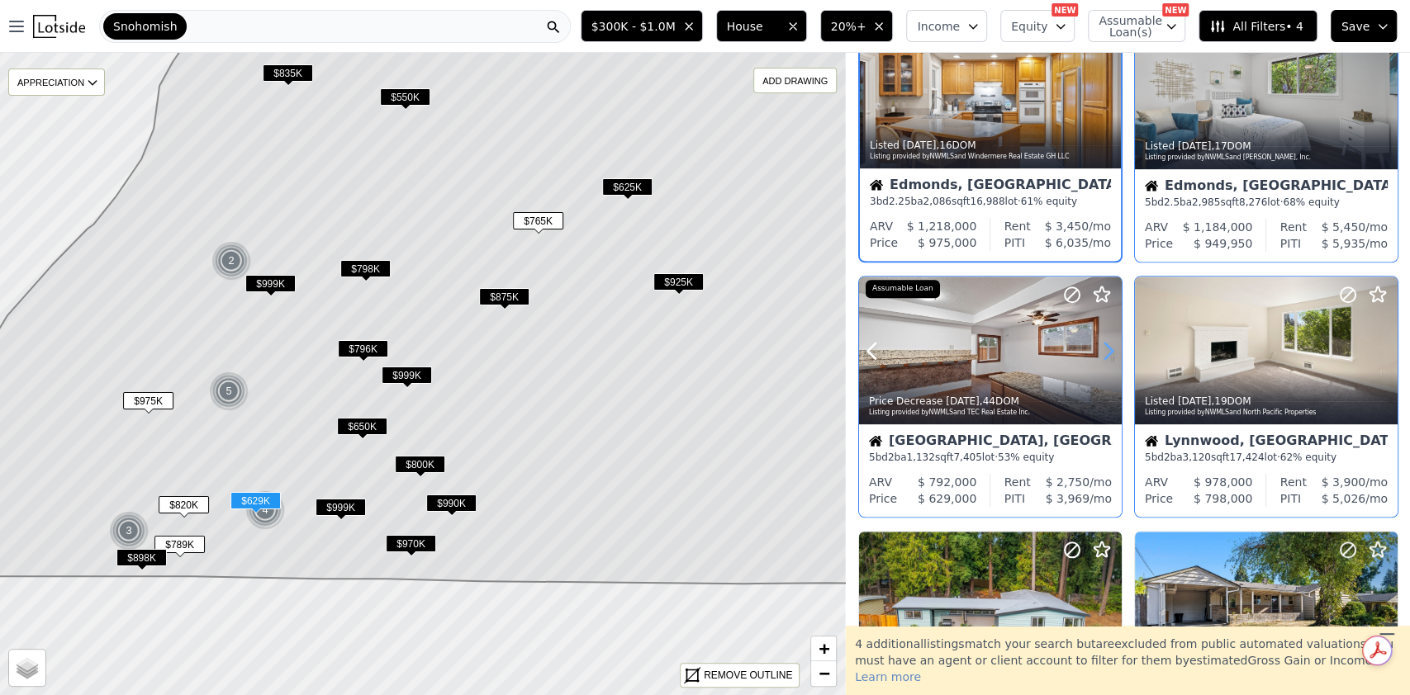
click at [1105, 350] on icon at bounding box center [1108, 351] width 26 height 26
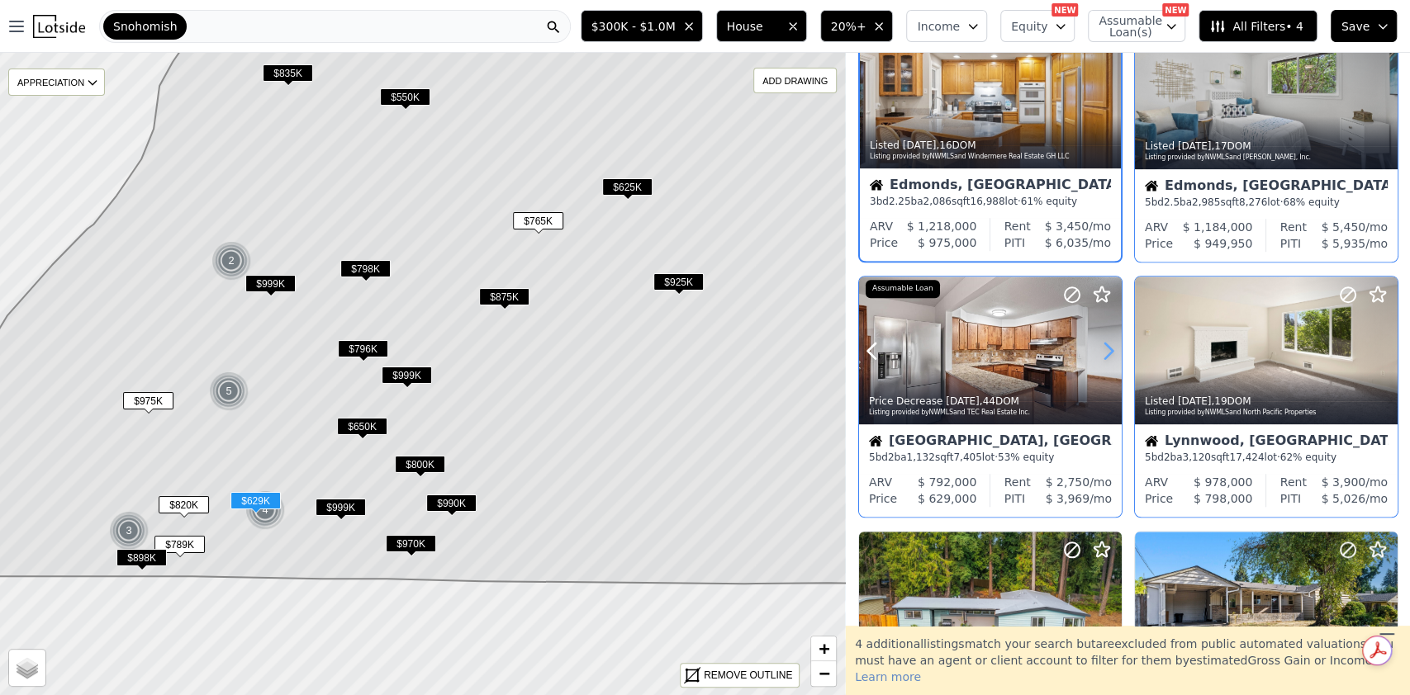
click at [1105, 350] on icon at bounding box center [1108, 351] width 26 height 26
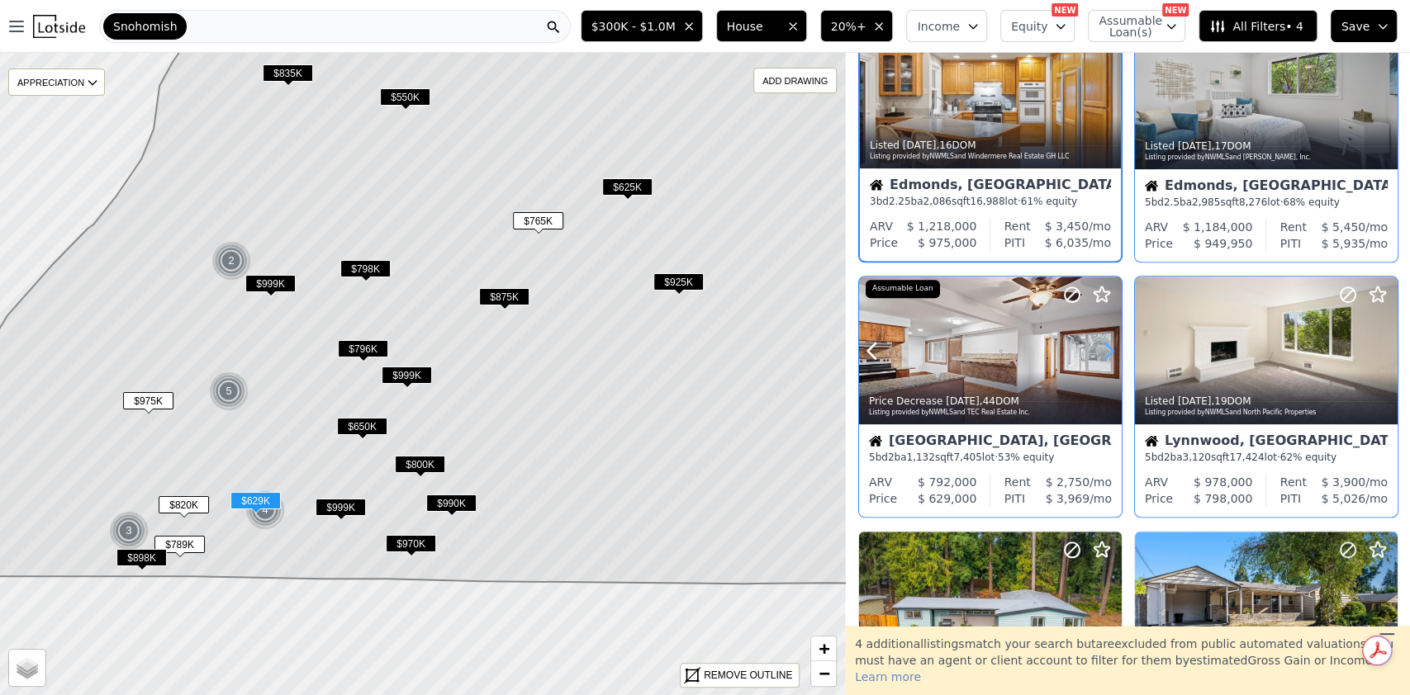
click at [1105, 350] on icon at bounding box center [1108, 351] width 26 height 26
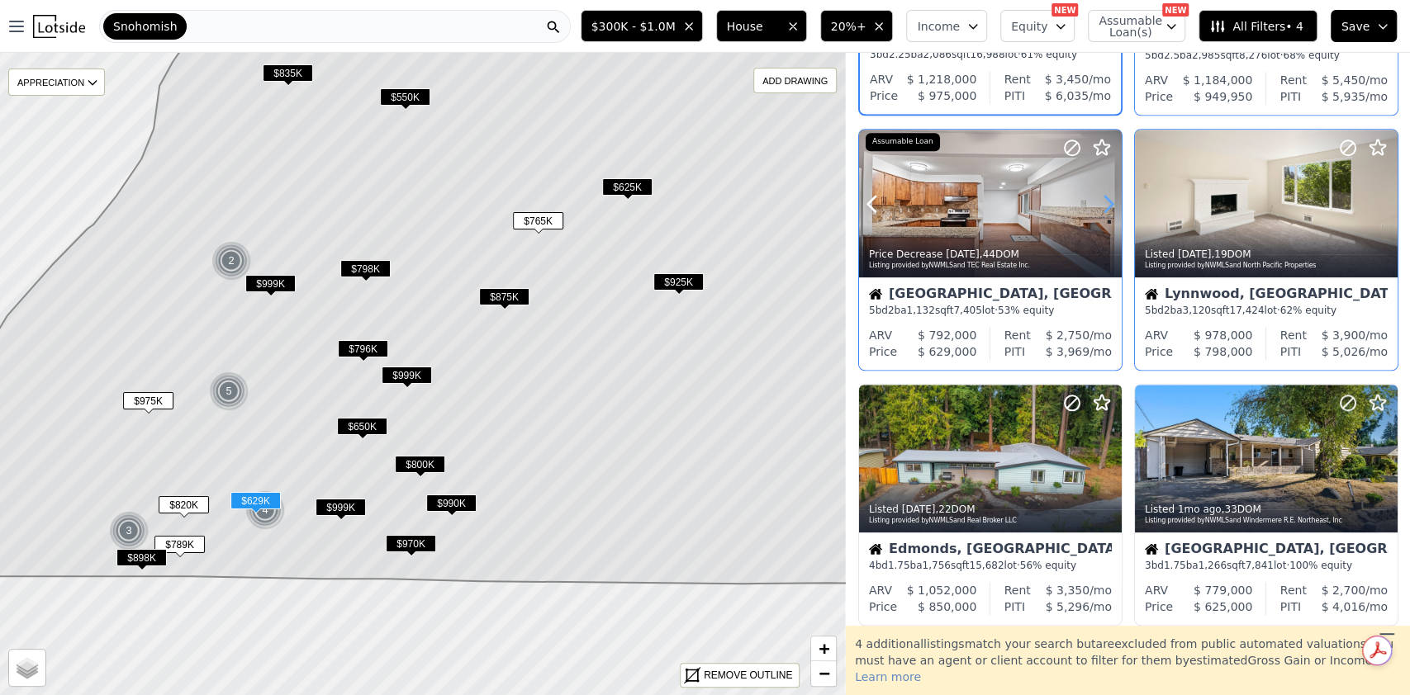
scroll to position [990, 0]
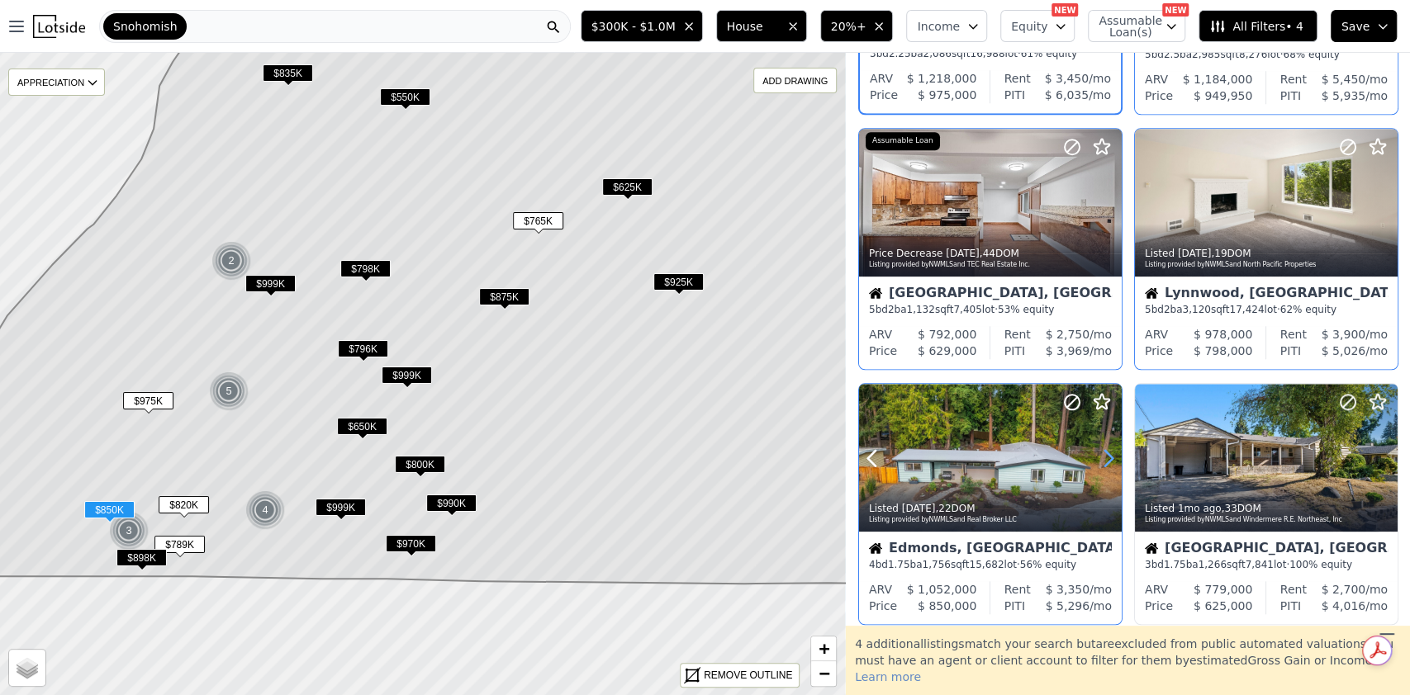
click at [1107, 459] on icon at bounding box center [1108, 458] width 26 height 26
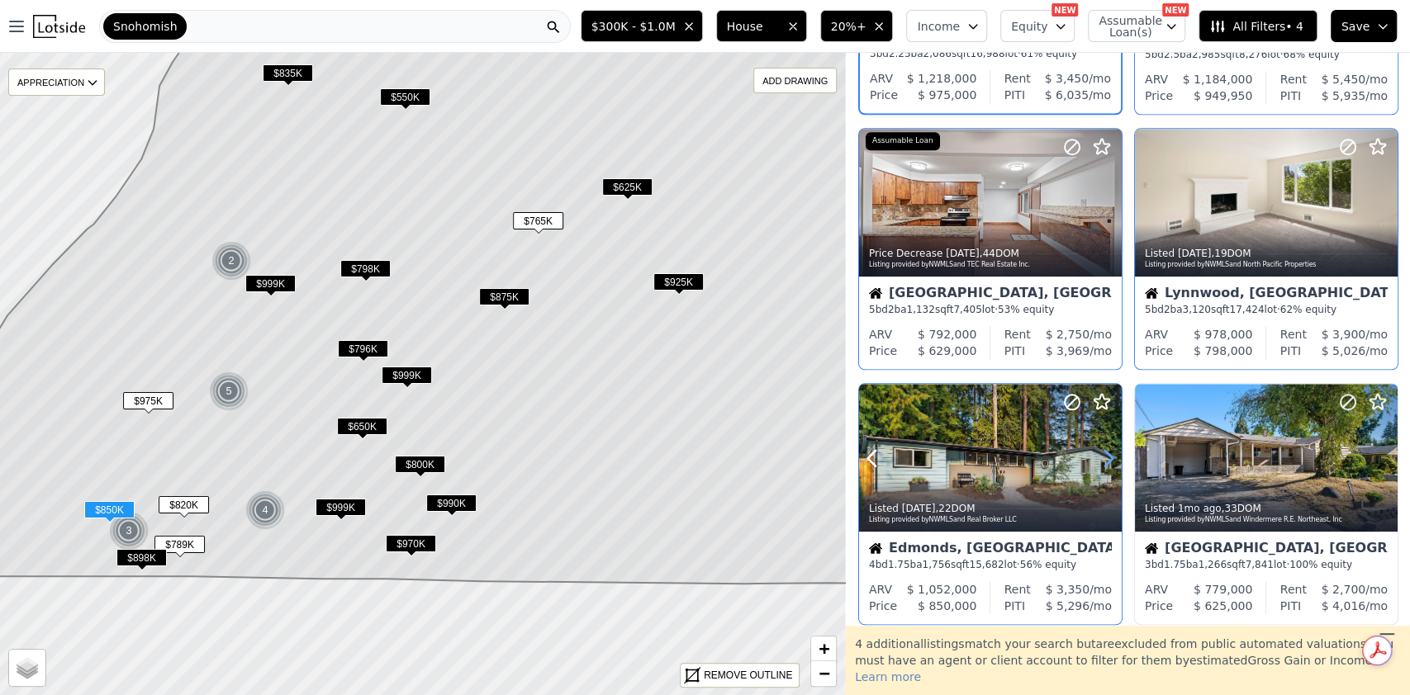
click at [1107, 459] on icon at bounding box center [1108, 458] width 26 height 26
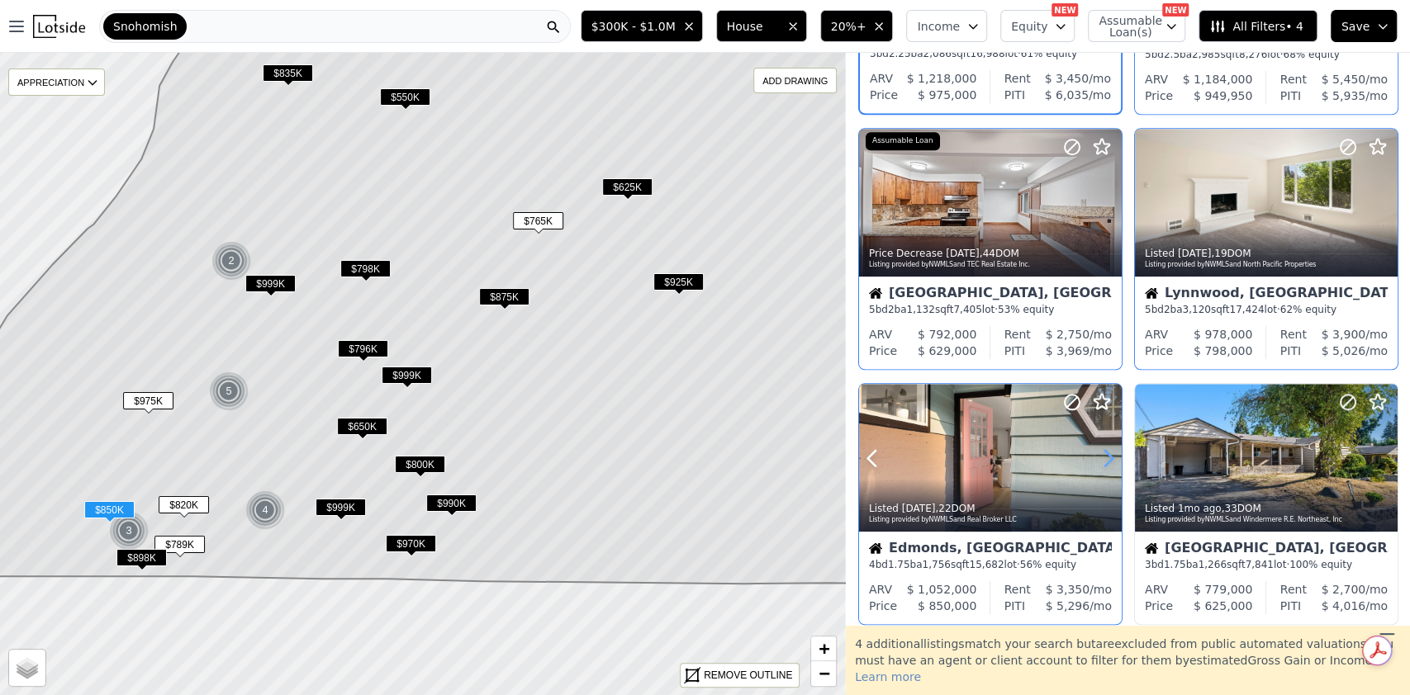
click at [1107, 459] on icon at bounding box center [1108, 458] width 26 height 26
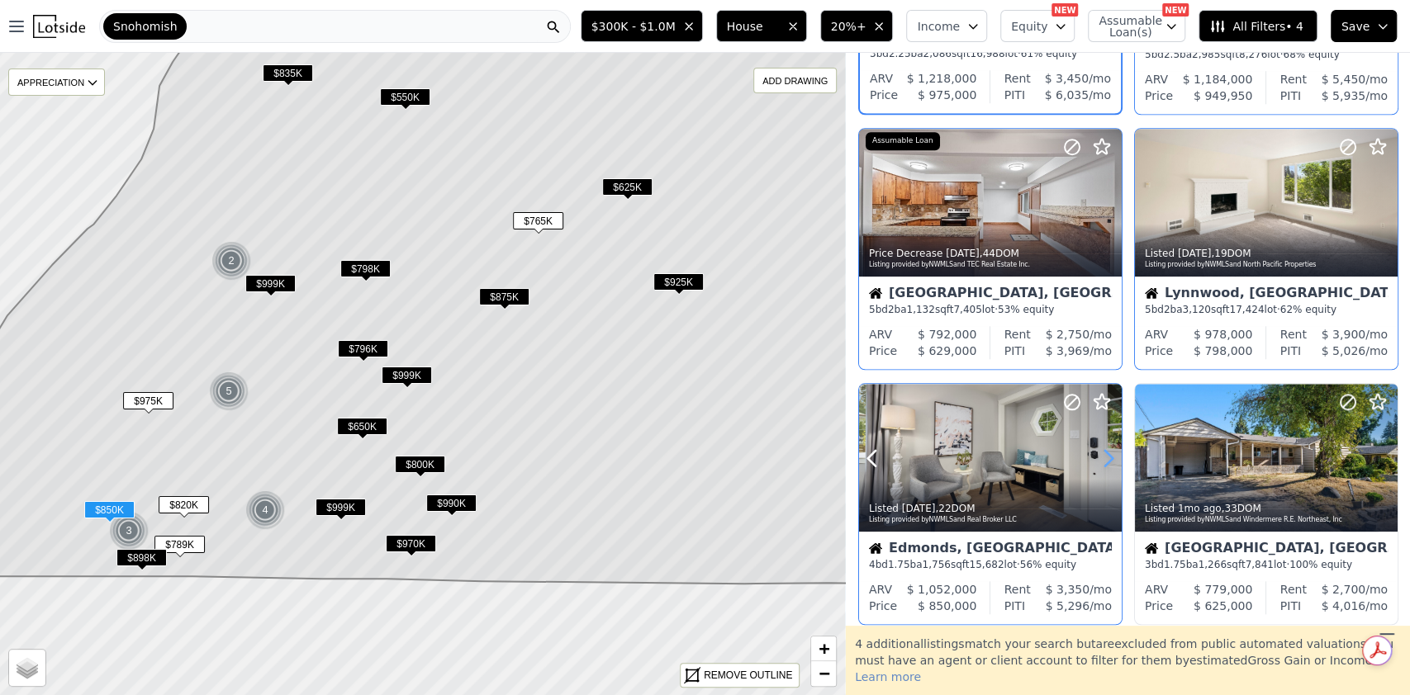
click at [1107, 459] on icon at bounding box center [1108, 458] width 26 height 26
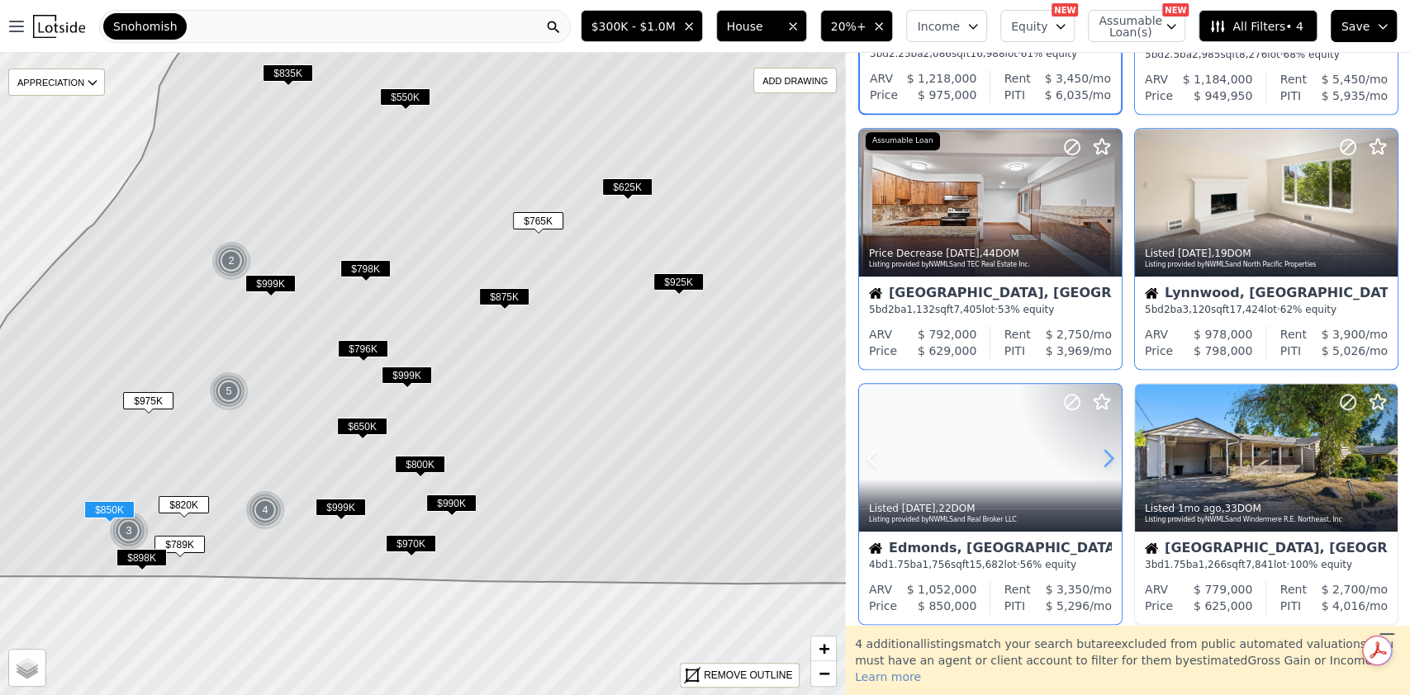
click at [1107, 459] on icon at bounding box center [1108, 458] width 26 height 26
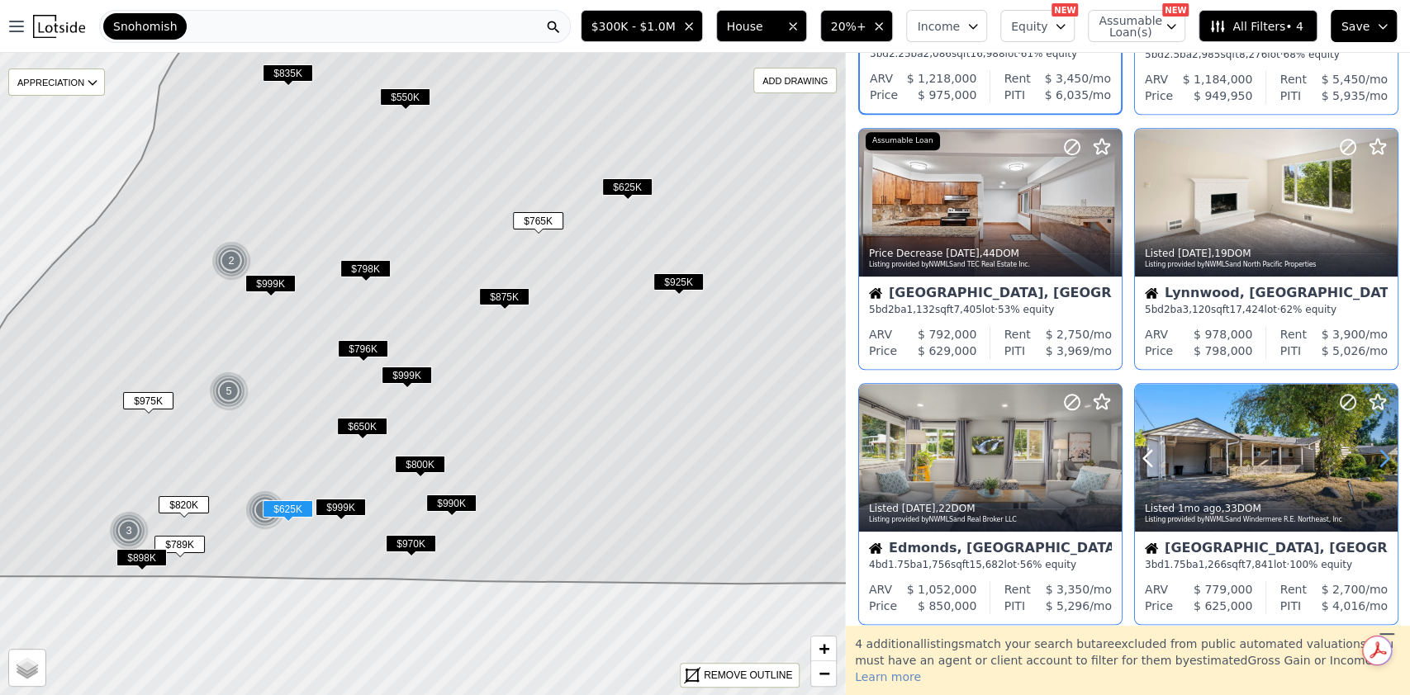
click at [1382, 451] on icon at bounding box center [1384, 458] width 26 height 26
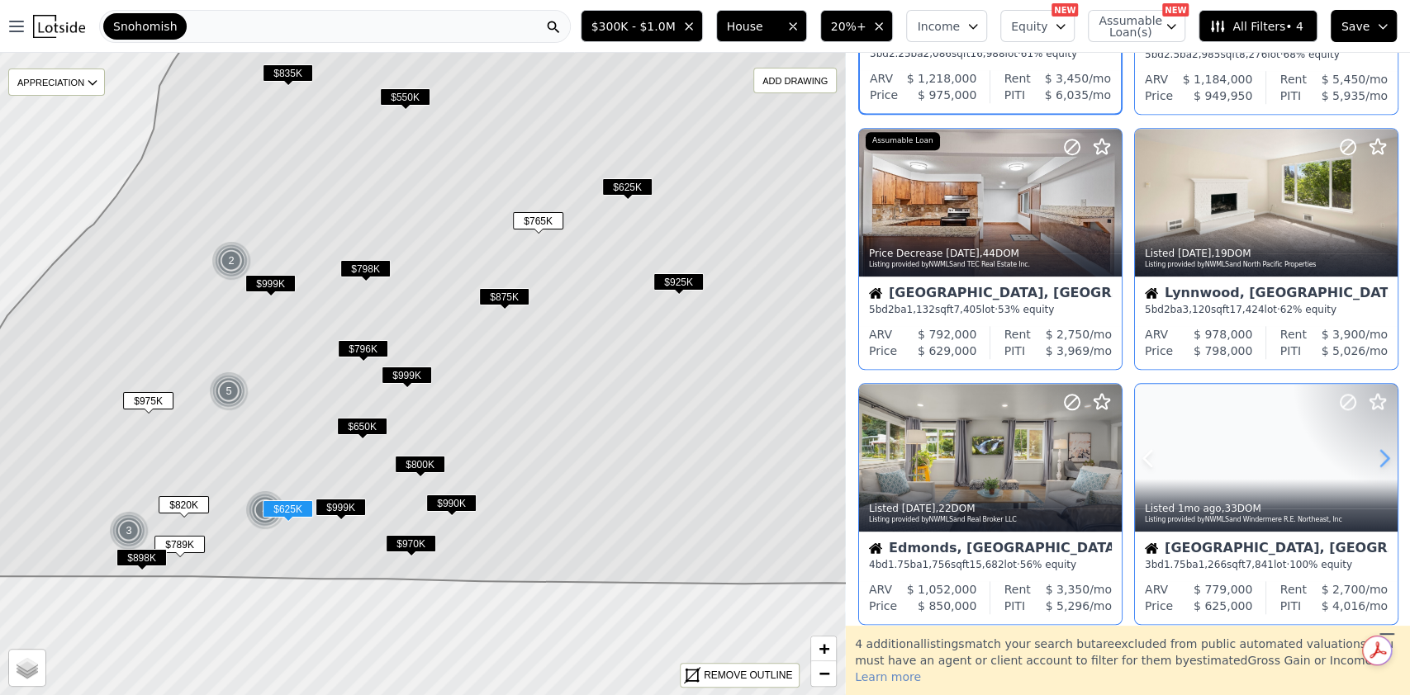
click at [1382, 451] on icon at bounding box center [1384, 458] width 26 height 26
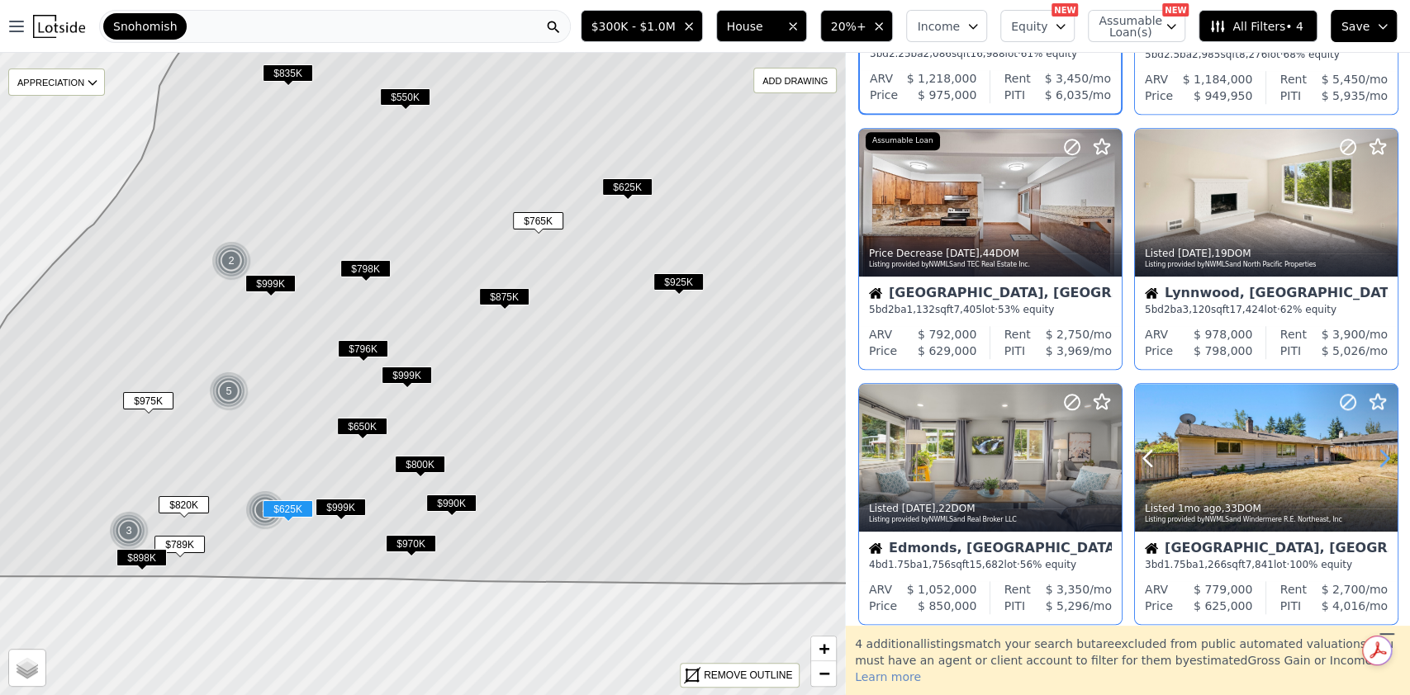
click at [1382, 451] on icon at bounding box center [1384, 458] width 26 height 26
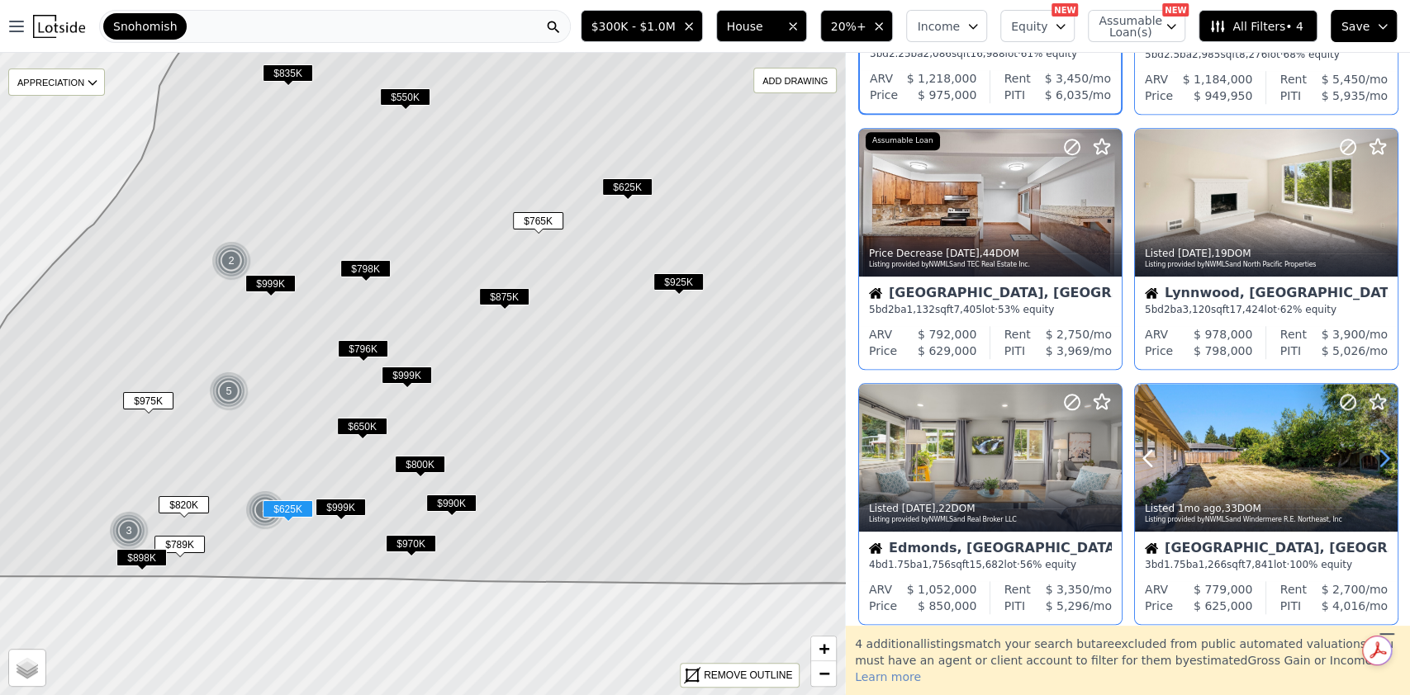
click at [1382, 451] on icon at bounding box center [1384, 458] width 26 height 26
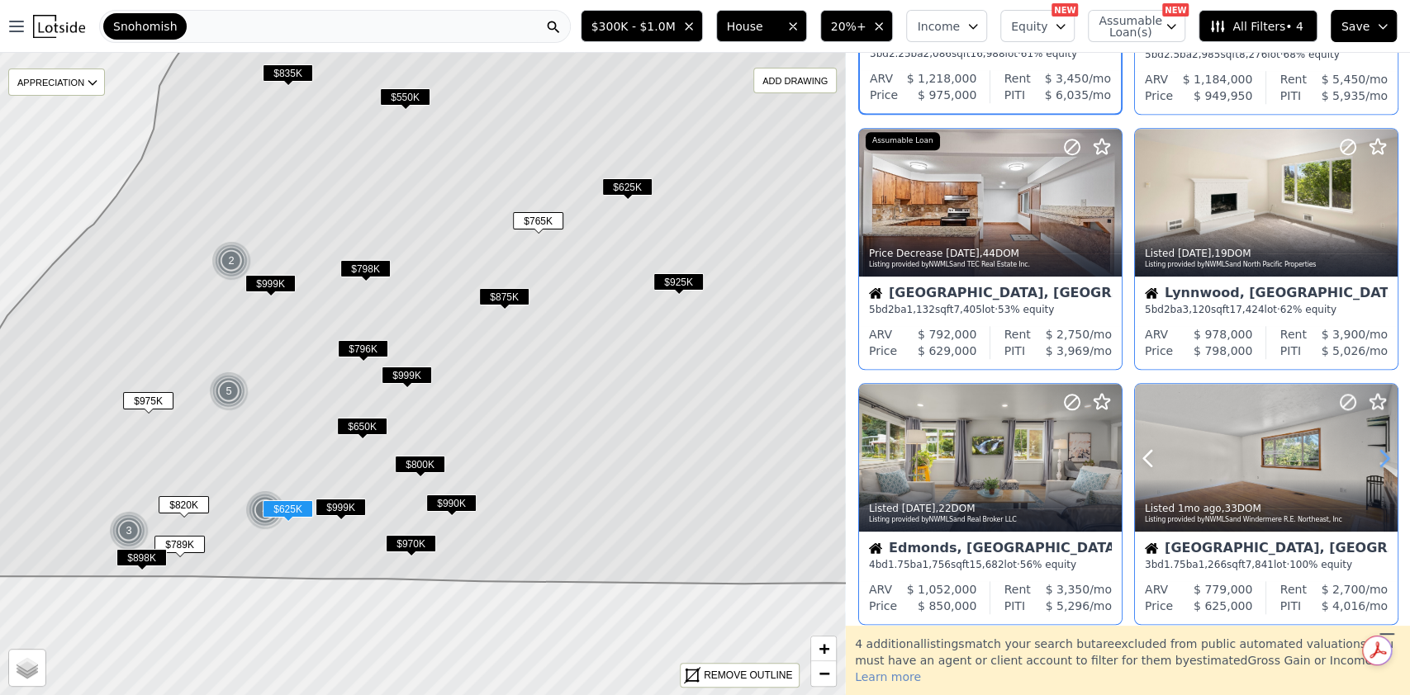
click at [1382, 451] on icon at bounding box center [1384, 458] width 26 height 26
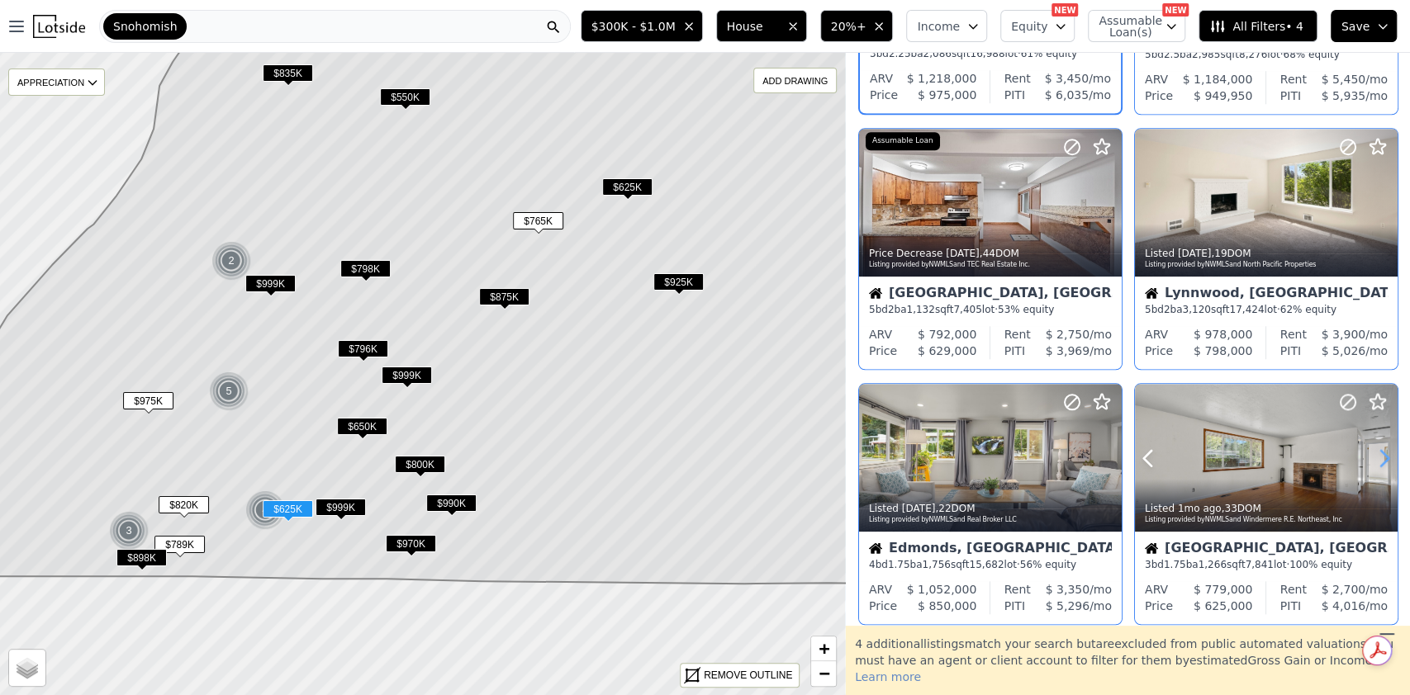
click at [1382, 451] on icon at bounding box center [1384, 458] width 26 height 26
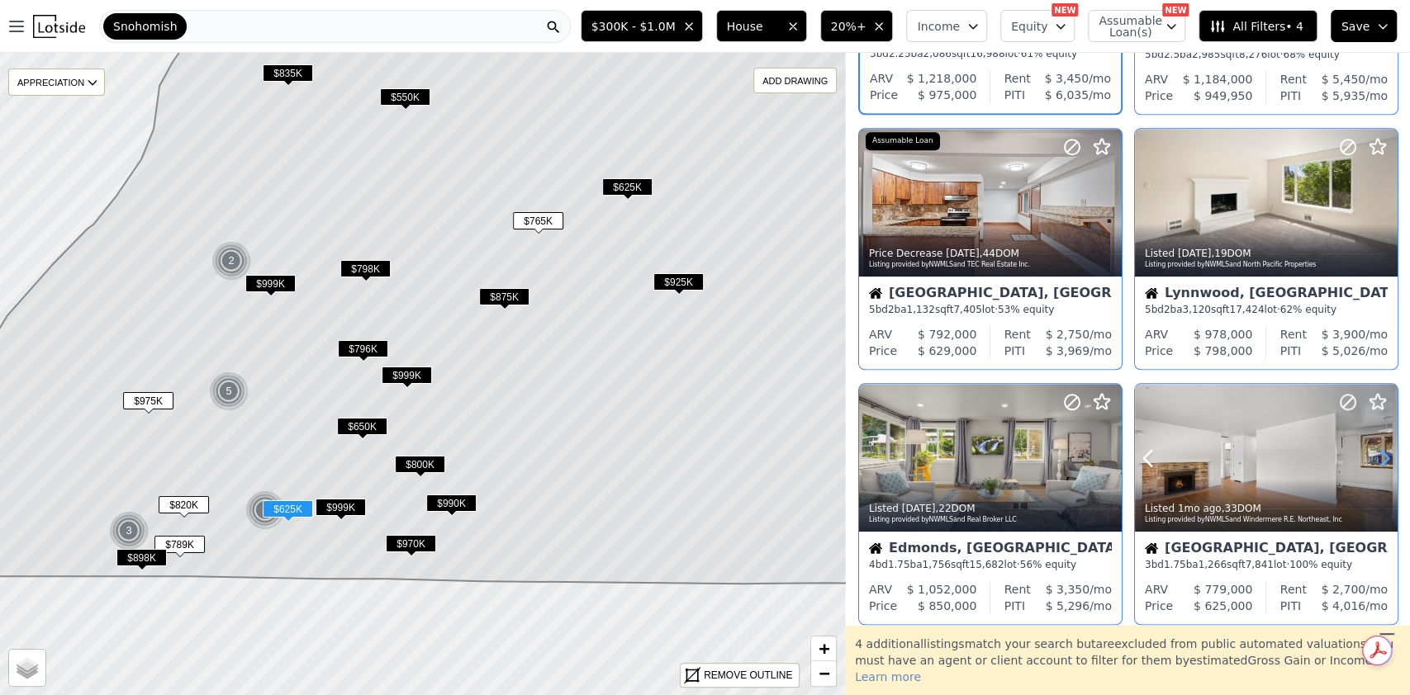
click at [1382, 451] on icon at bounding box center [1384, 458] width 26 height 26
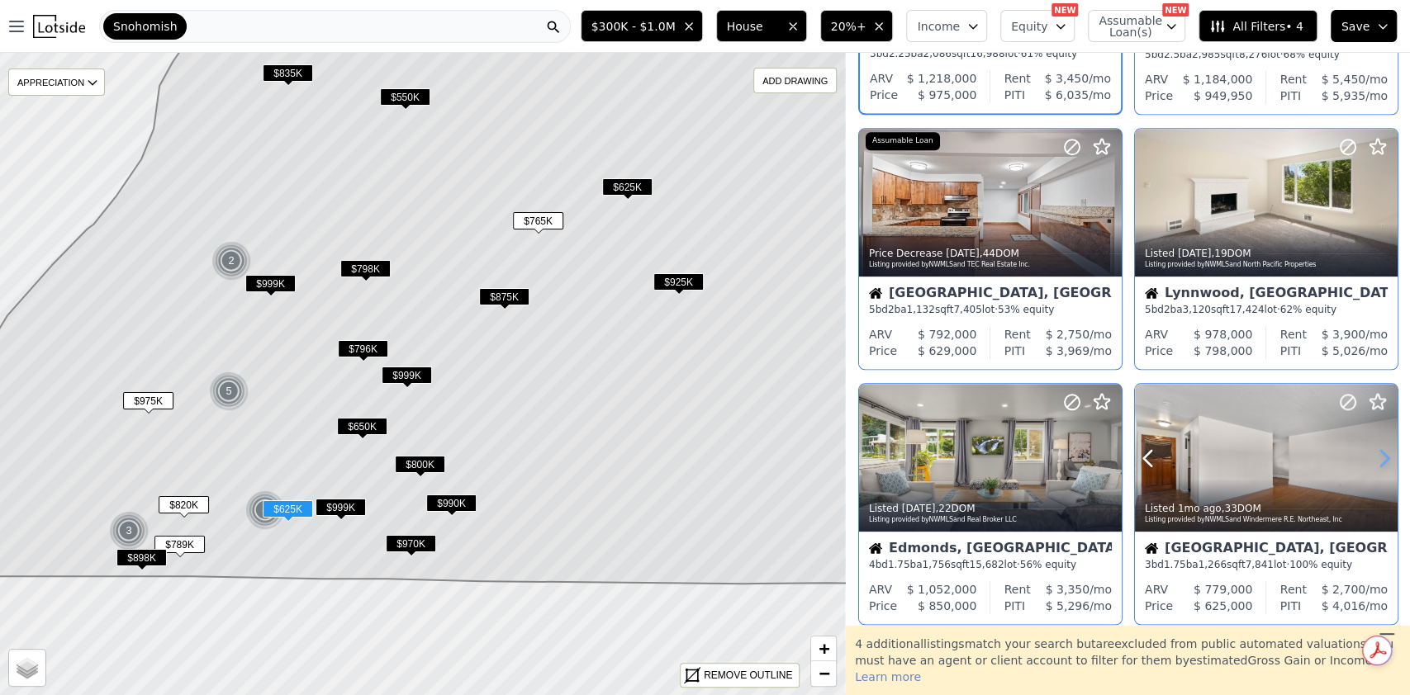
click at [1382, 451] on icon at bounding box center [1384, 458] width 26 height 26
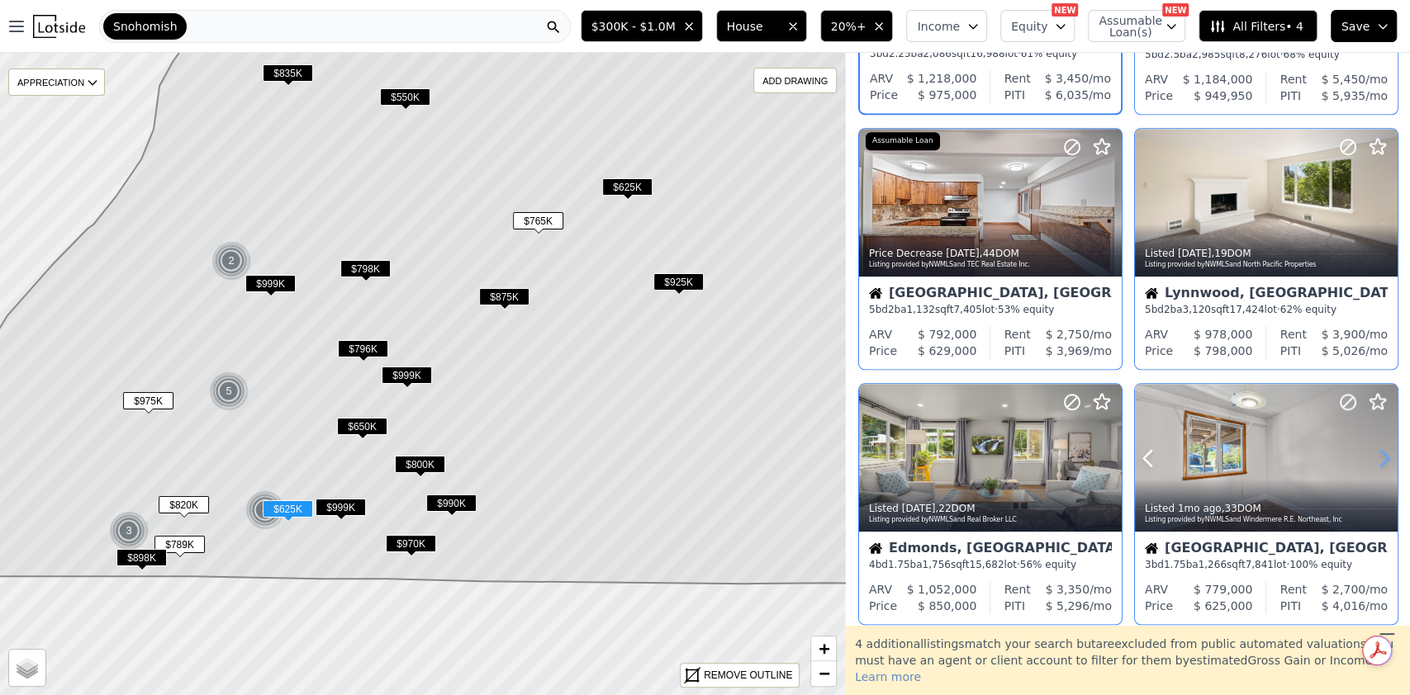
click at [1382, 451] on icon at bounding box center [1384, 458] width 26 height 26
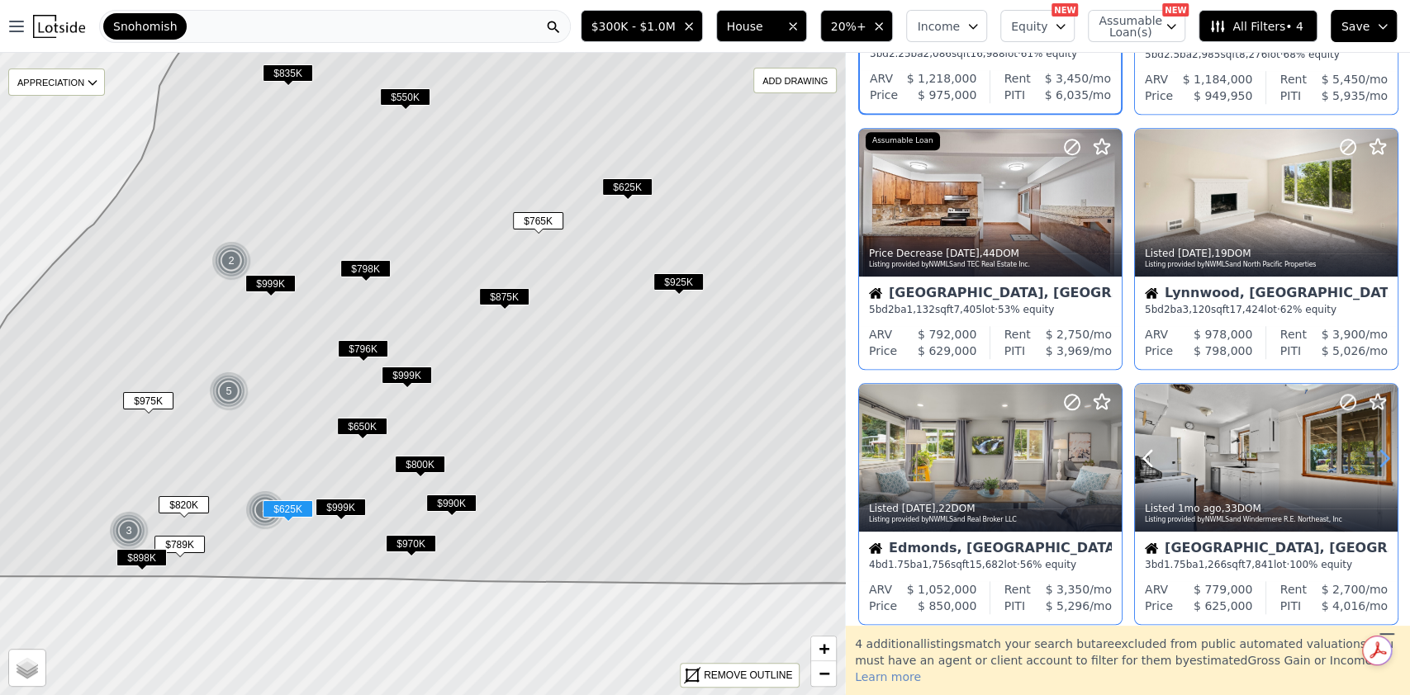
click at [1382, 451] on icon at bounding box center [1384, 458] width 26 height 26
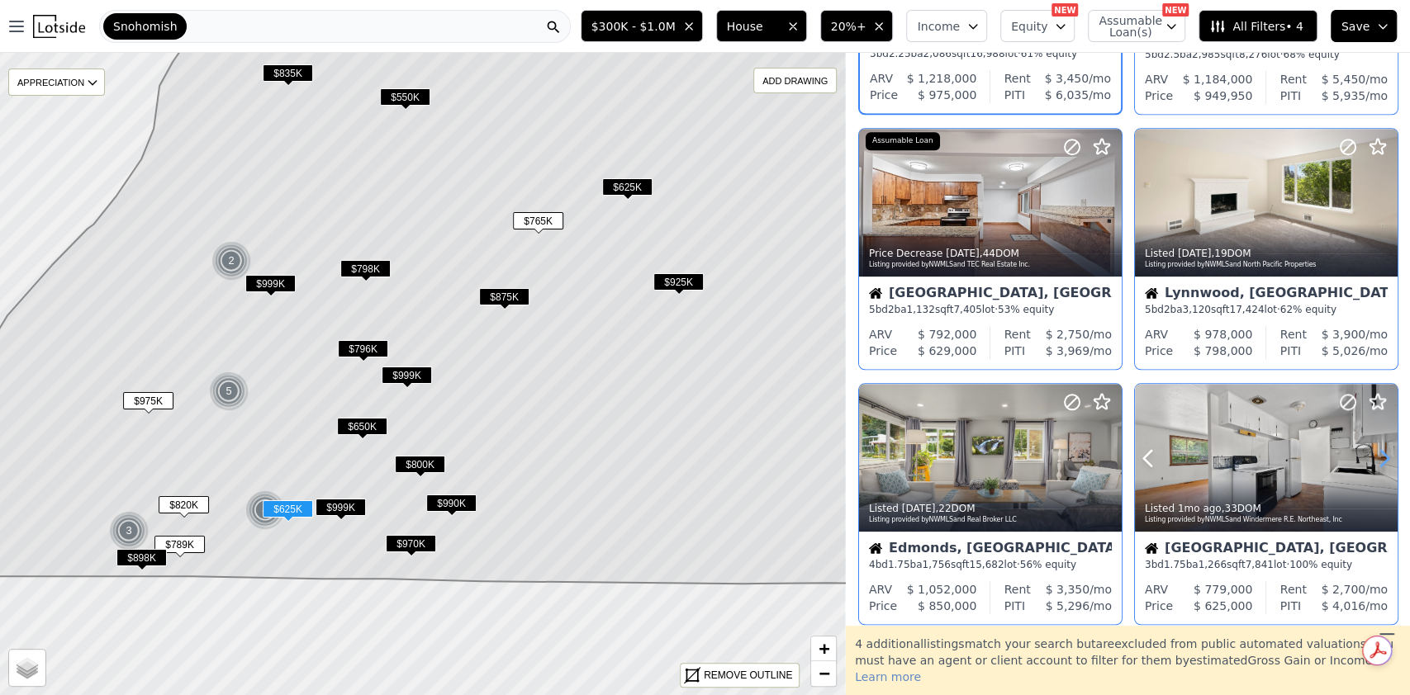
click at [1382, 451] on icon at bounding box center [1384, 458] width 26 height 26
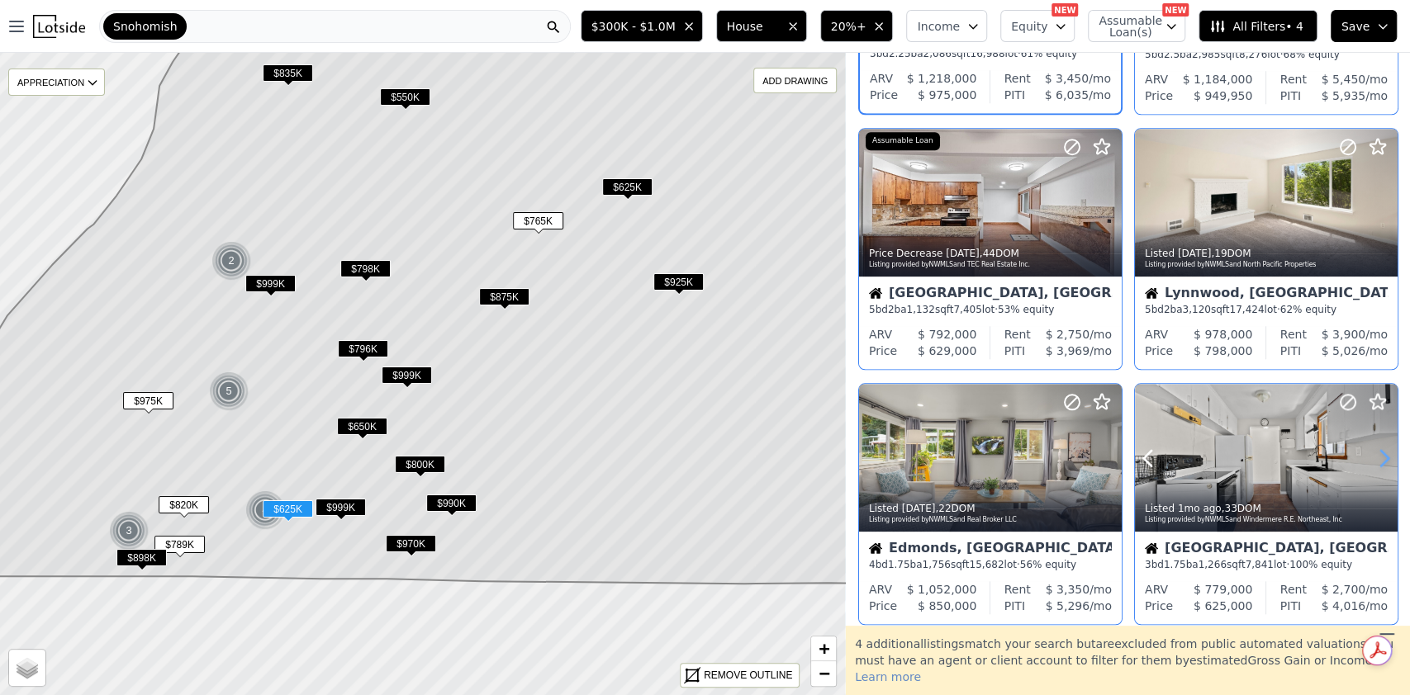
click at [1382, 451] on icon at bounding box center [1384, 458] width 26 height 26
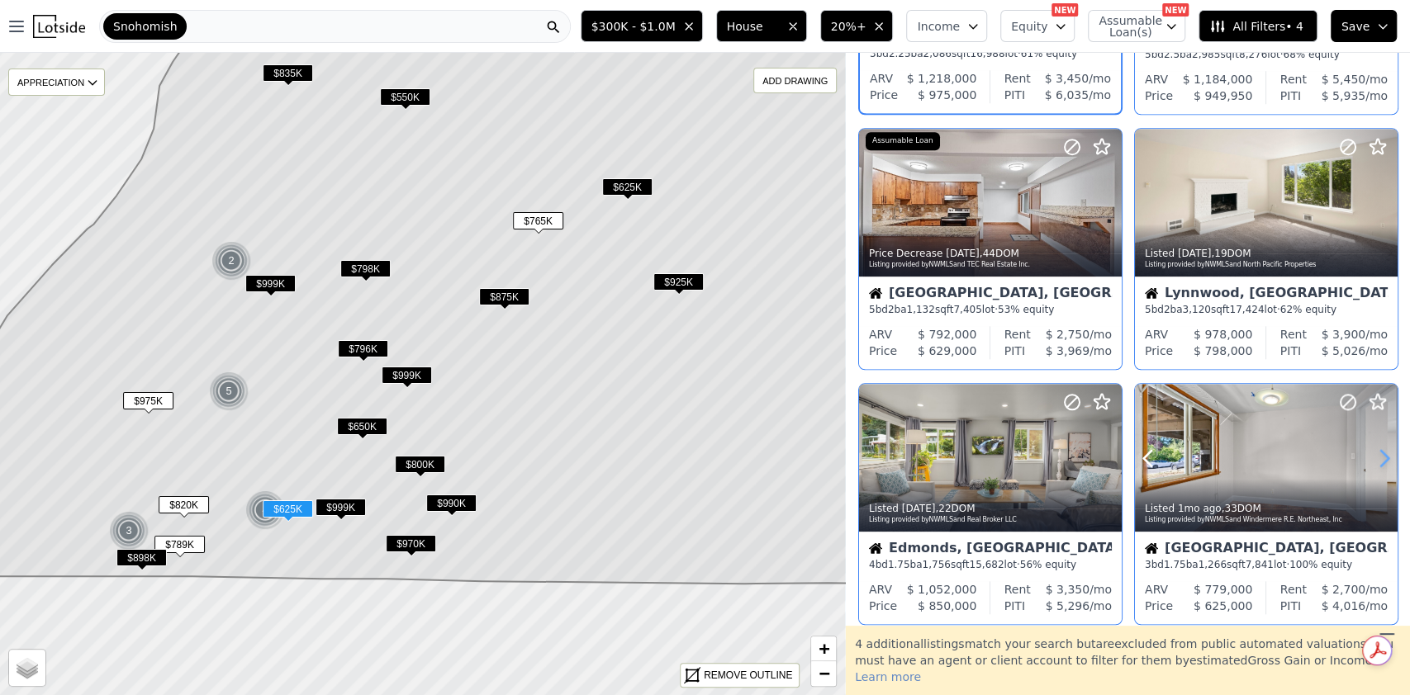
click at [1382, 451] on icon at bounding box center [1384, 458] width 26 height 26
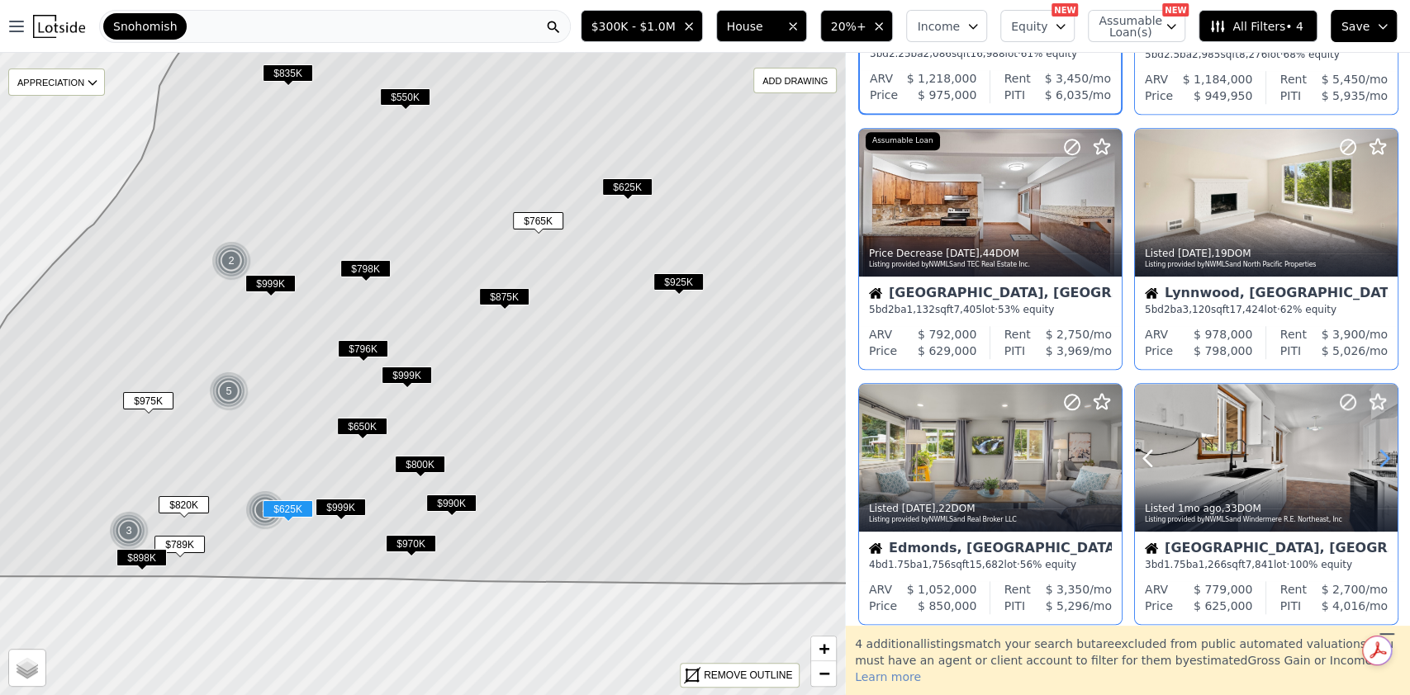
click at [1382, 451] on icon at bounding box center [1384, 458] width 26 height 26
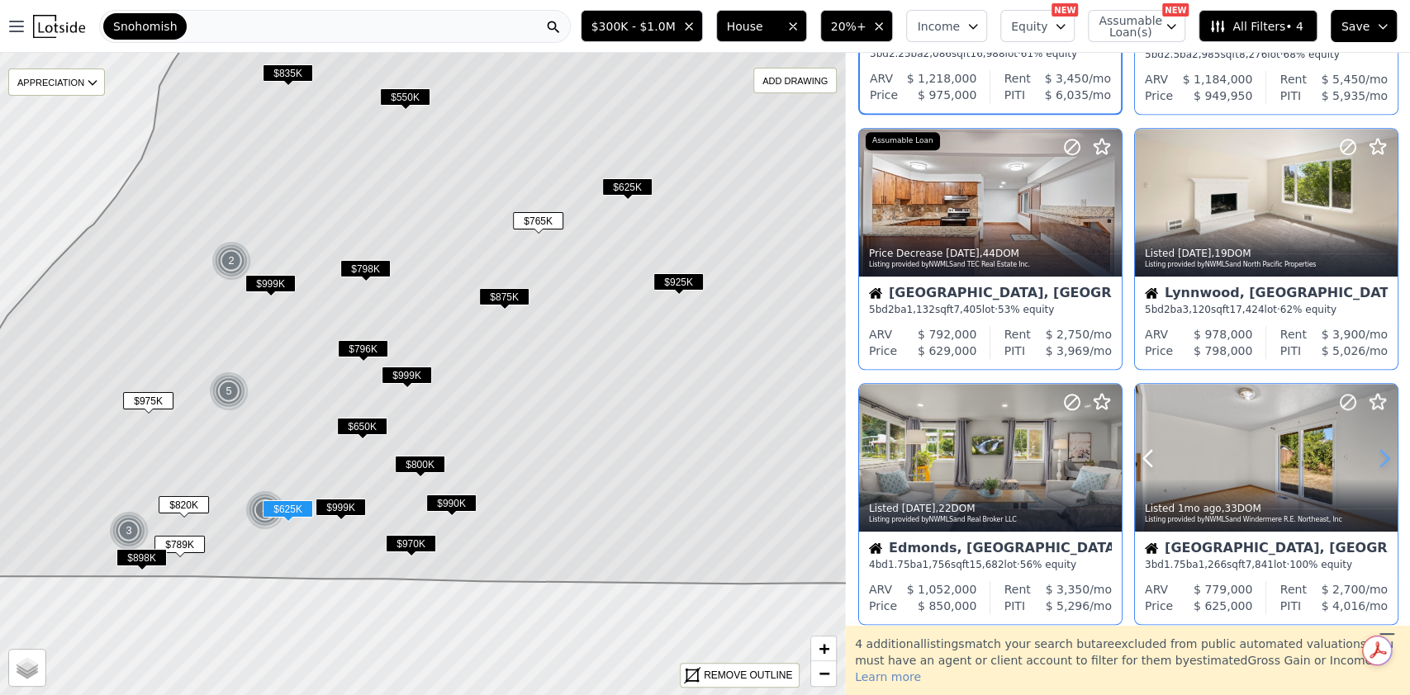
click at [1382, 451] on icon at bounding box center [1384, 458] width 26 height 26
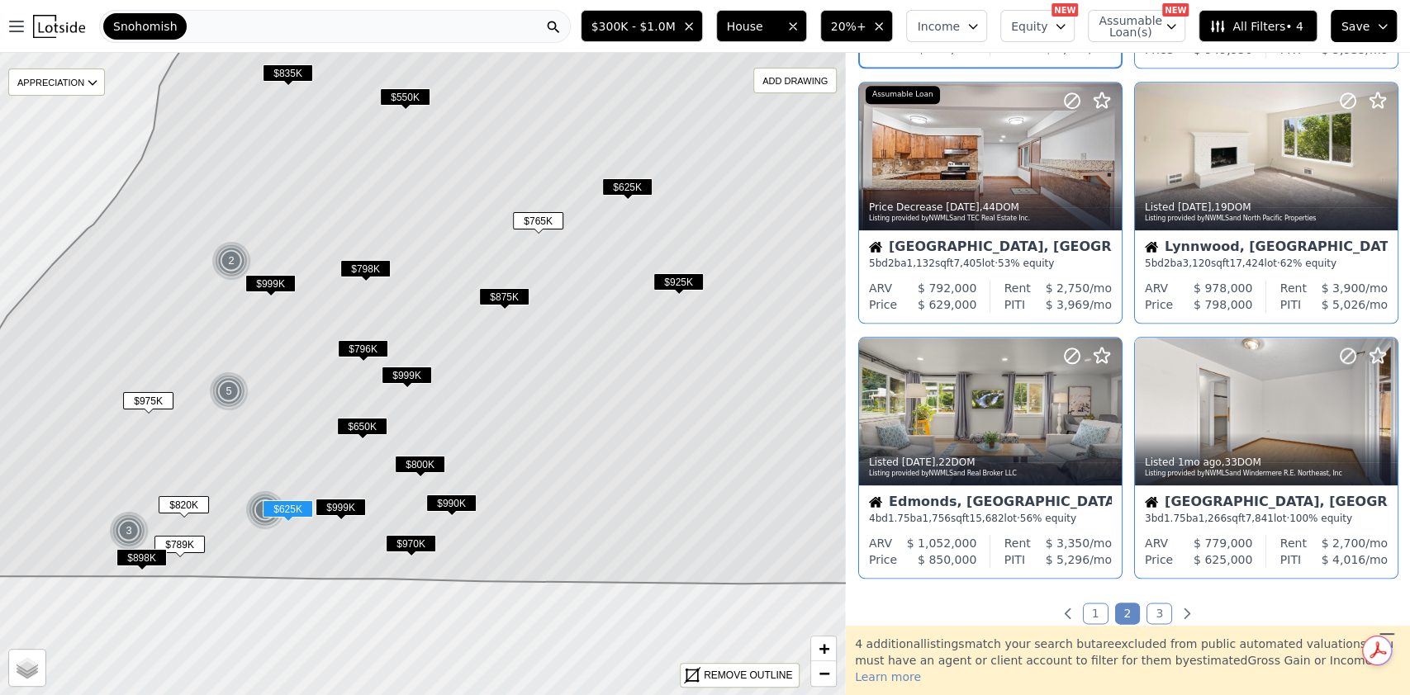
scroll to position [1031, 0]
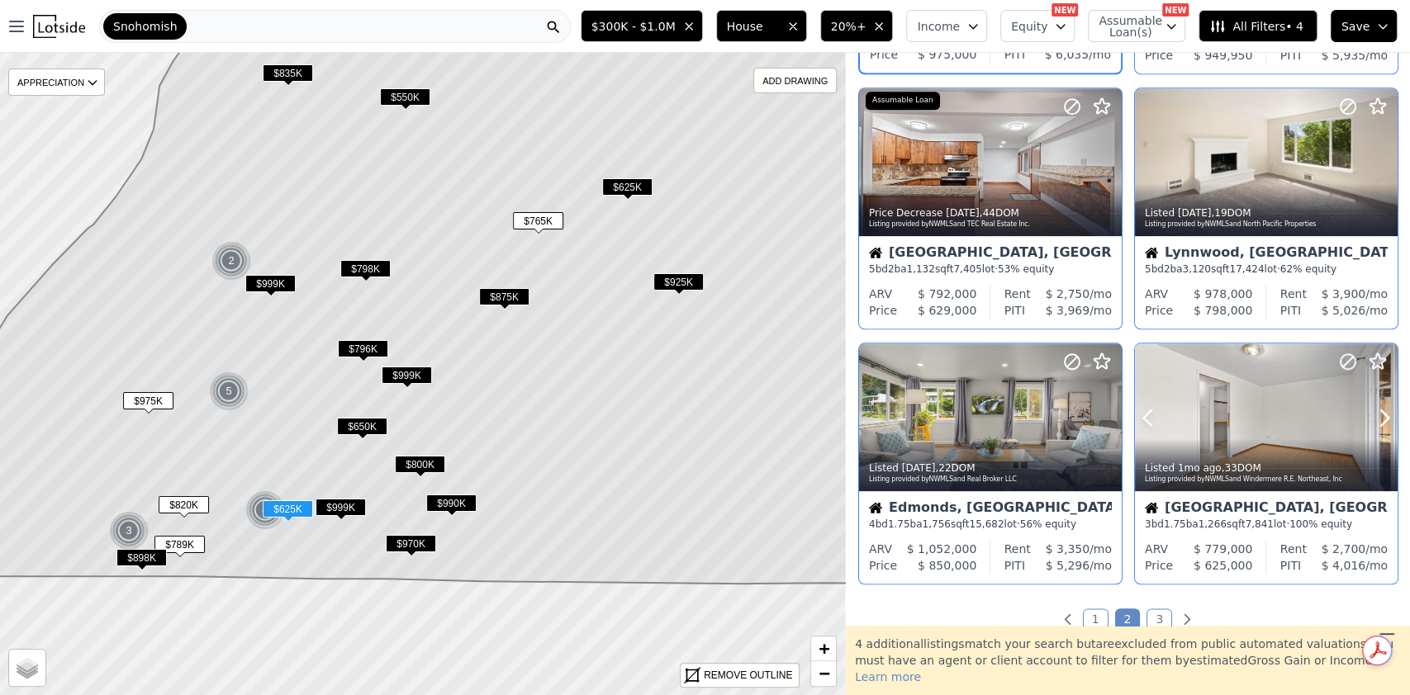
click at [1220, 457] on div "Listed 1mo ago , 33 DOM Listing provided by NWMLS and Windermere R.E. Northeast…" at bounding box center [1266, 472] width 263 height 40
click at [885, 27] on icon "button" at bounding box center [878, 26] width 13 height 13
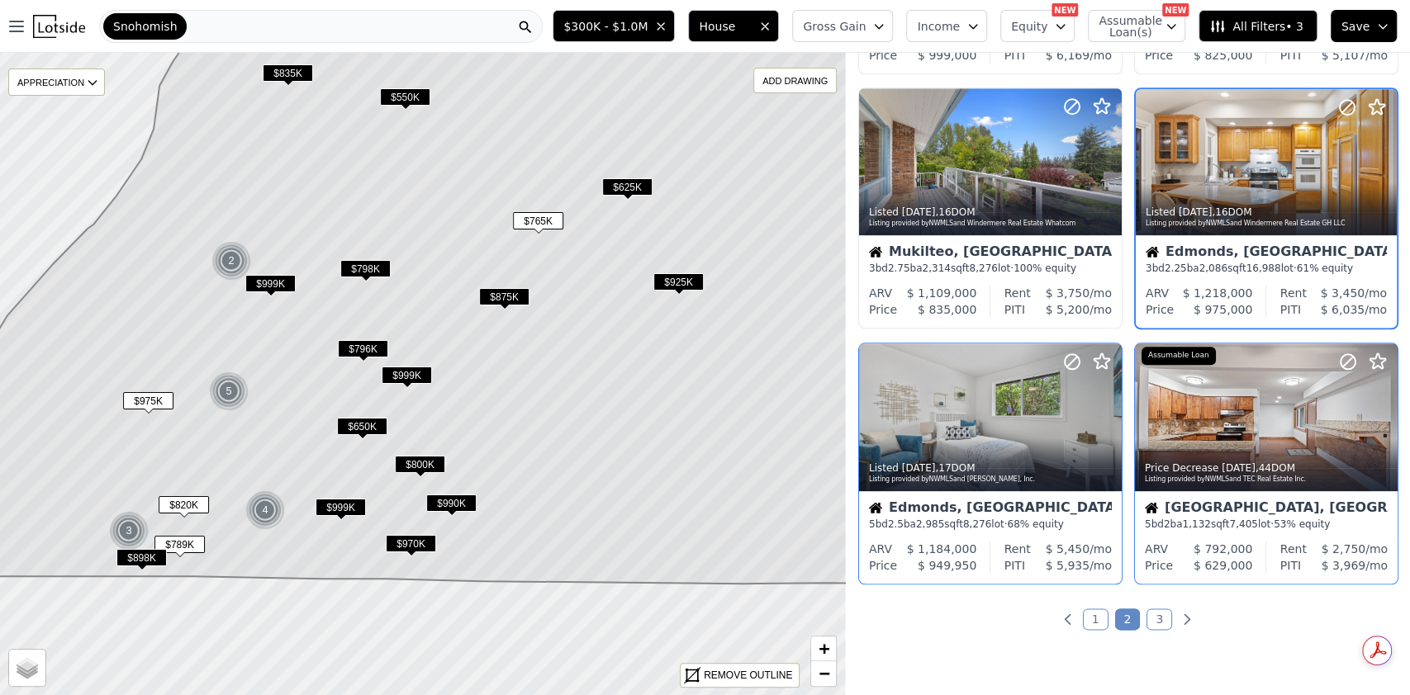
scroll to position [1286, 0]
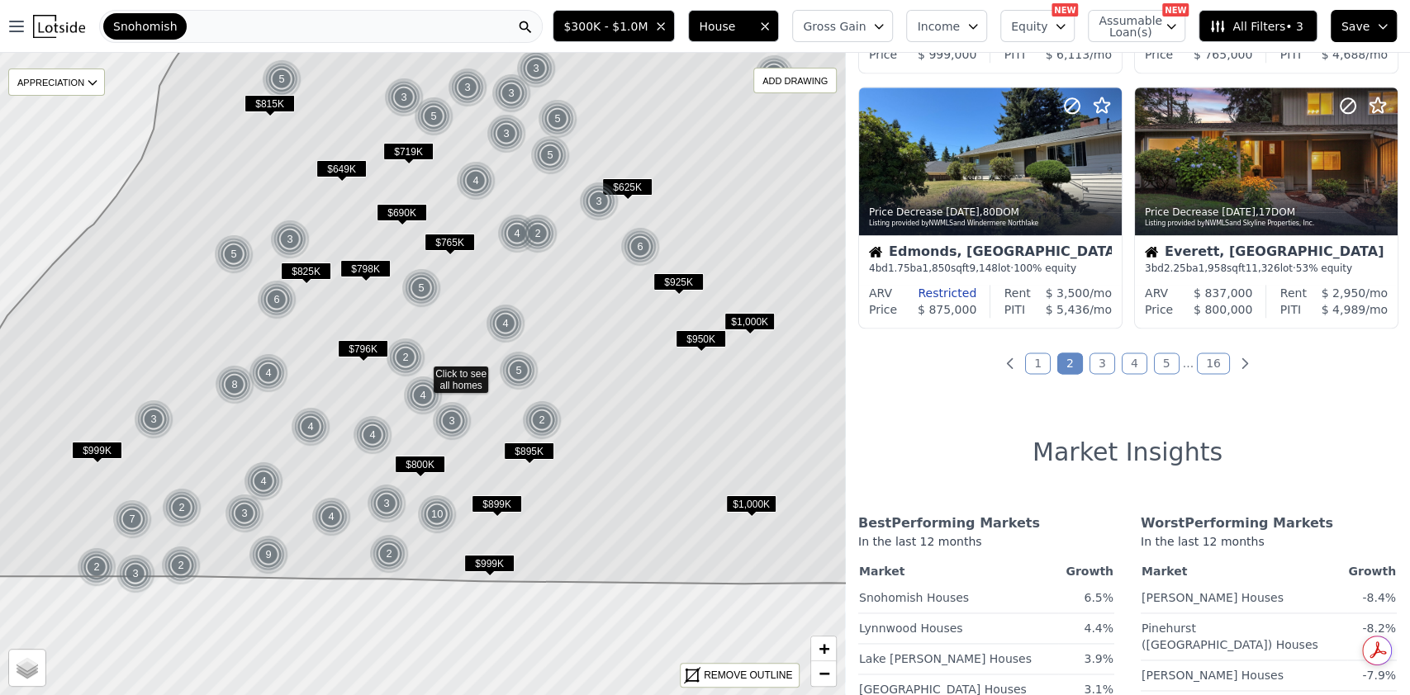
click at [885, 26] on button "Gross Gain" at bounding box center [842, 26] width 101 height 32
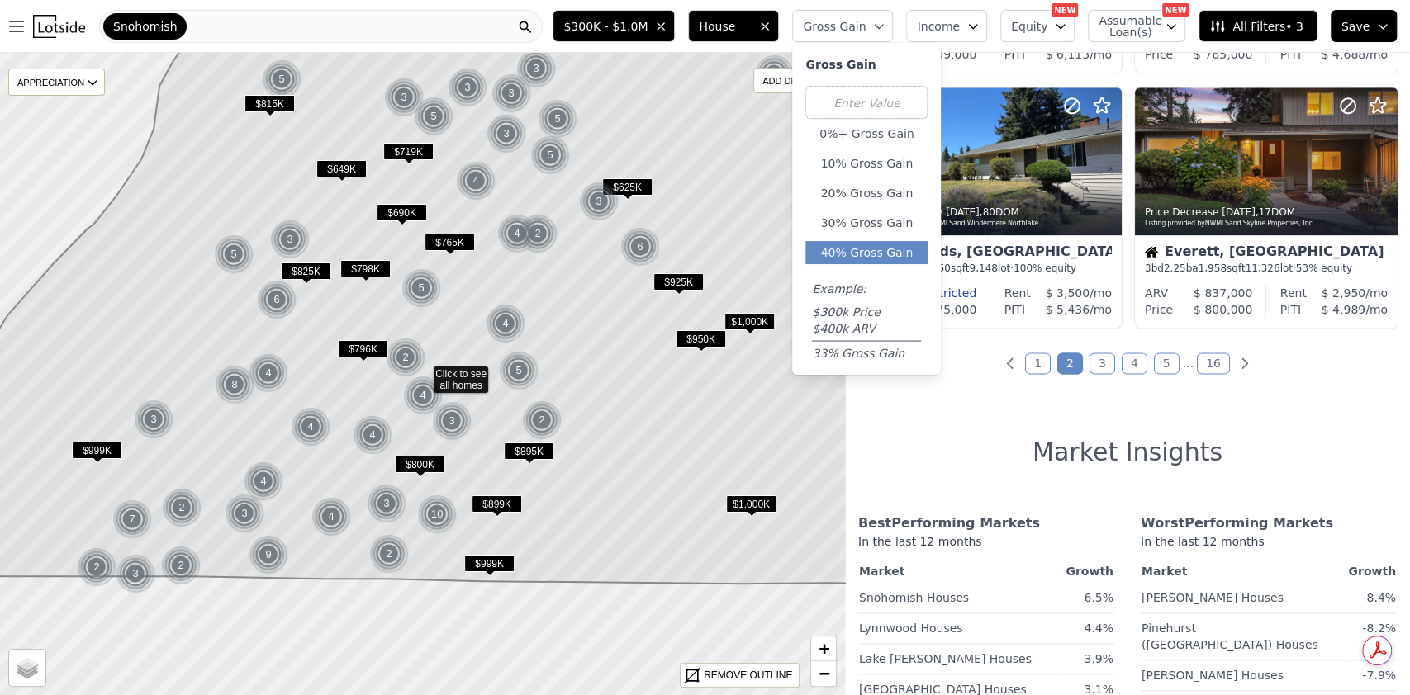
click at [880, 248] on button "40% Gross Gain" at bounding box center [866, 252] width 122 height 23
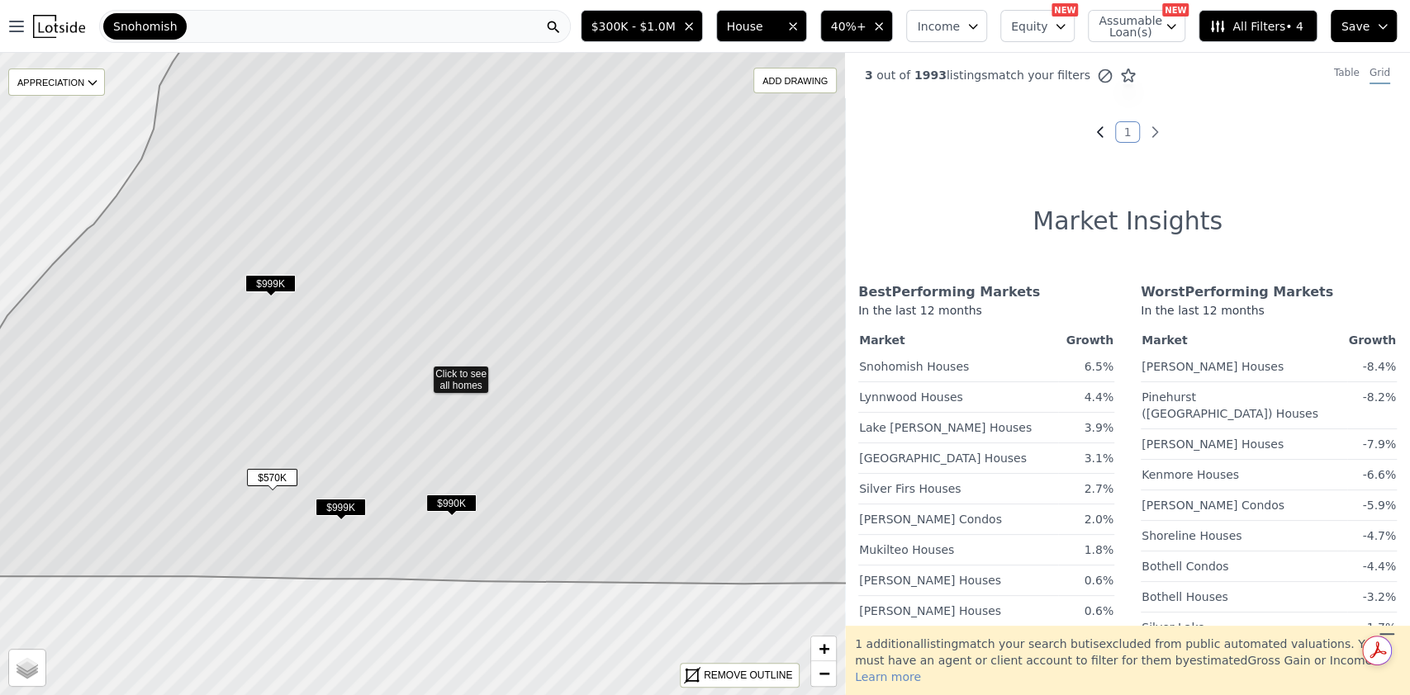
click at [1092, 126] on icon "Previous page" at bounding box center [1100, 132] width 17 height 17
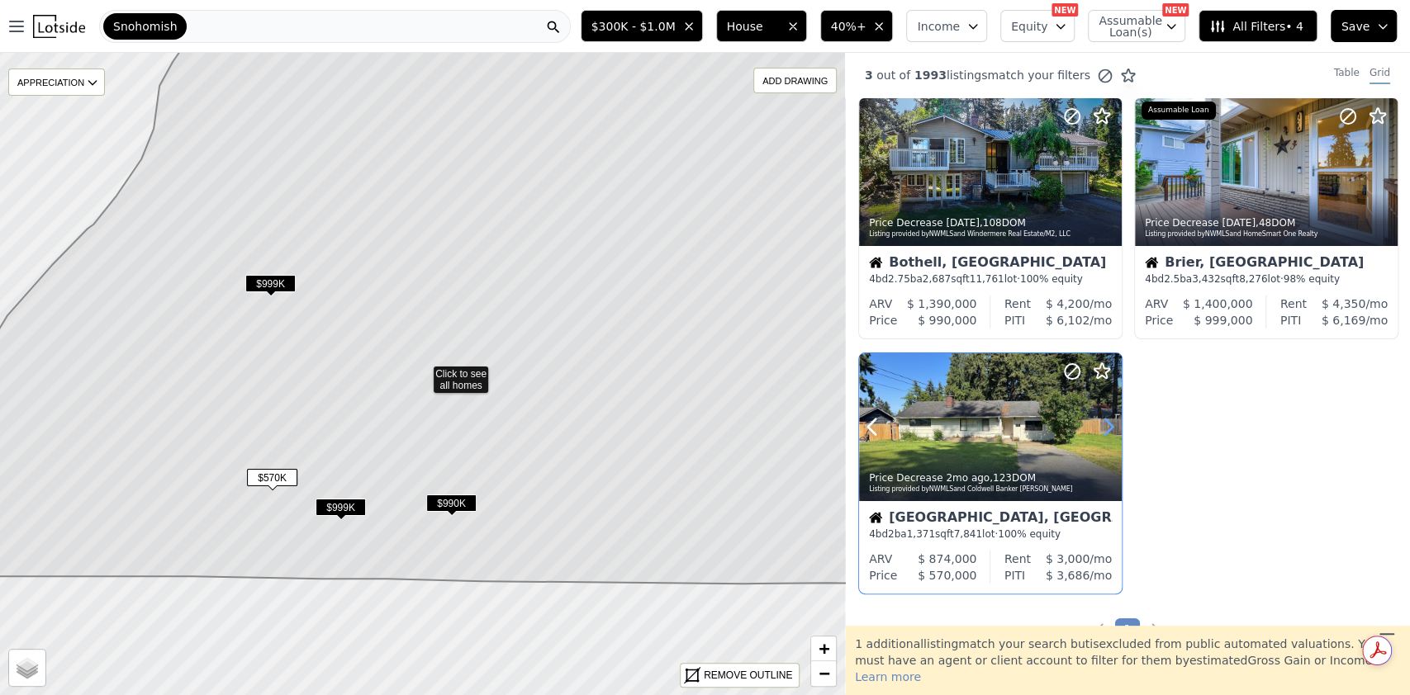
click at [1107, 425] on icon at bounding box center [1108, 427] width 26 height 26
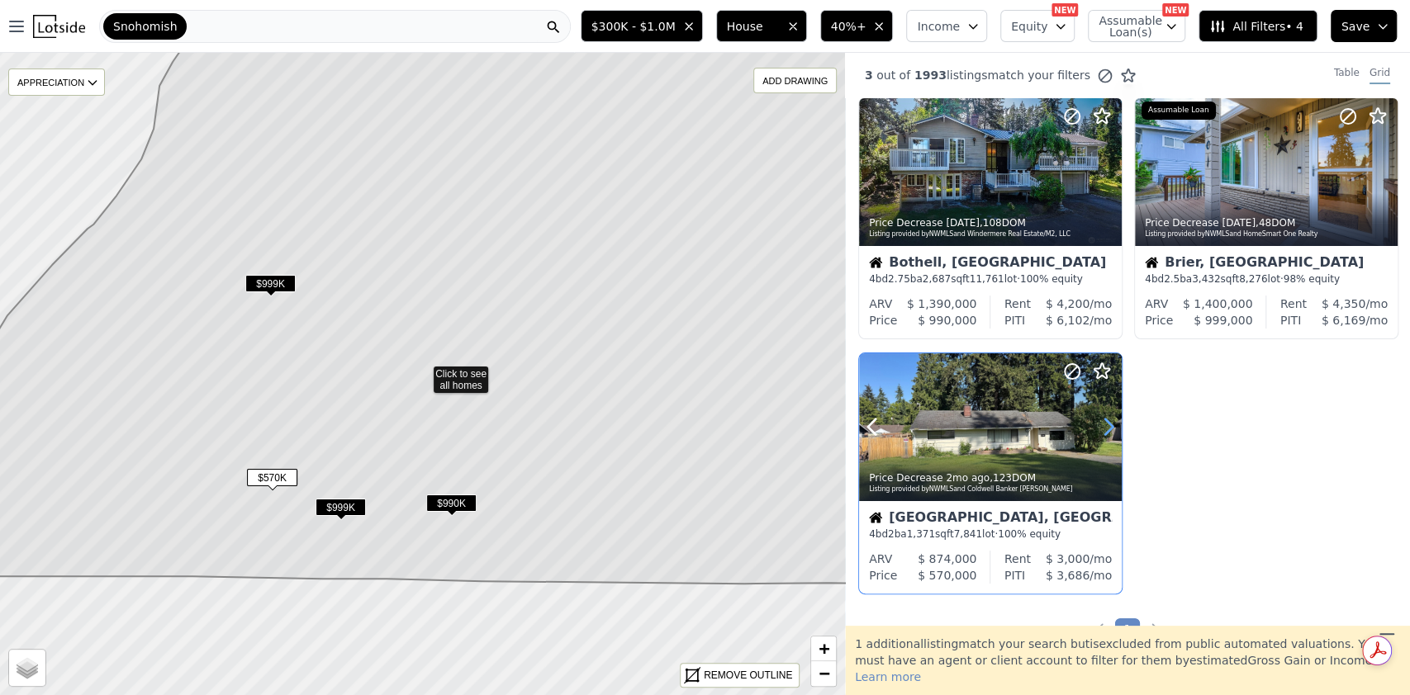
click at [1107, 425] on icon at bounding box center [1108, 427] width 26 height 26
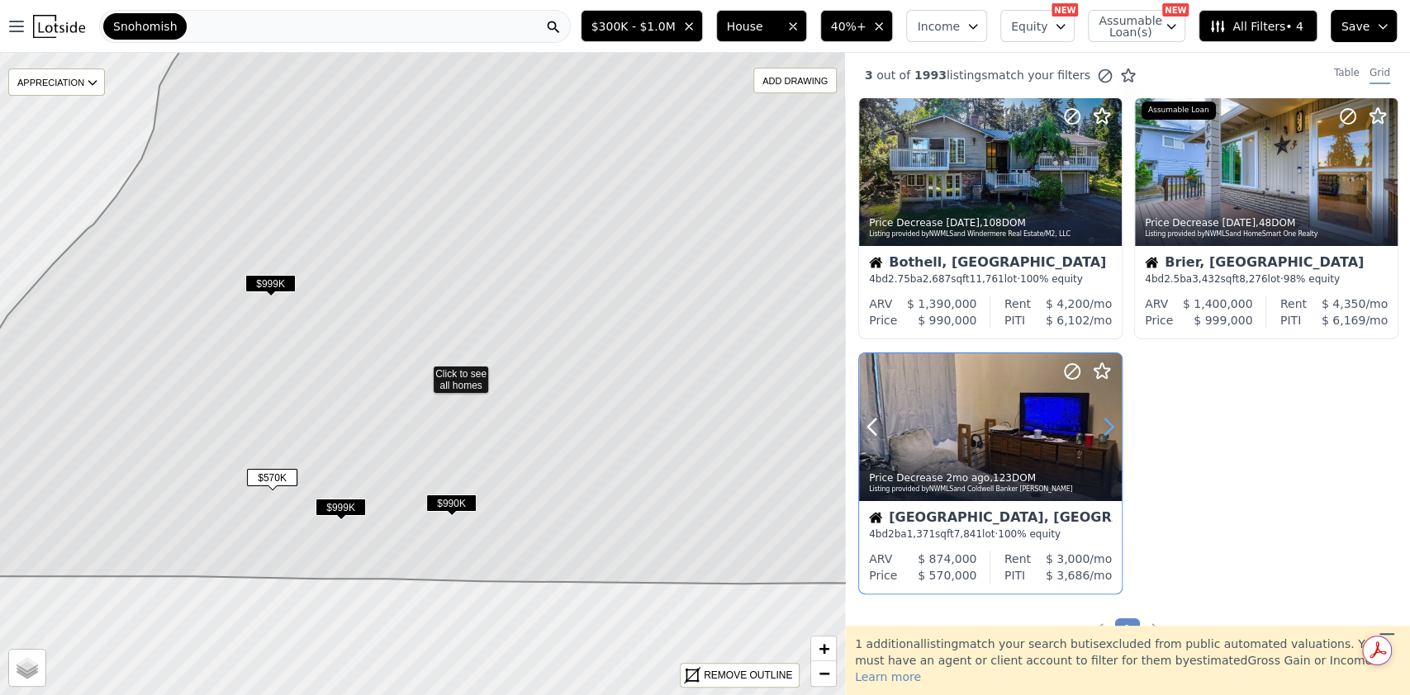
click at [1107, 425] on icon at bounding box center [1108, 427] width 26 height 26
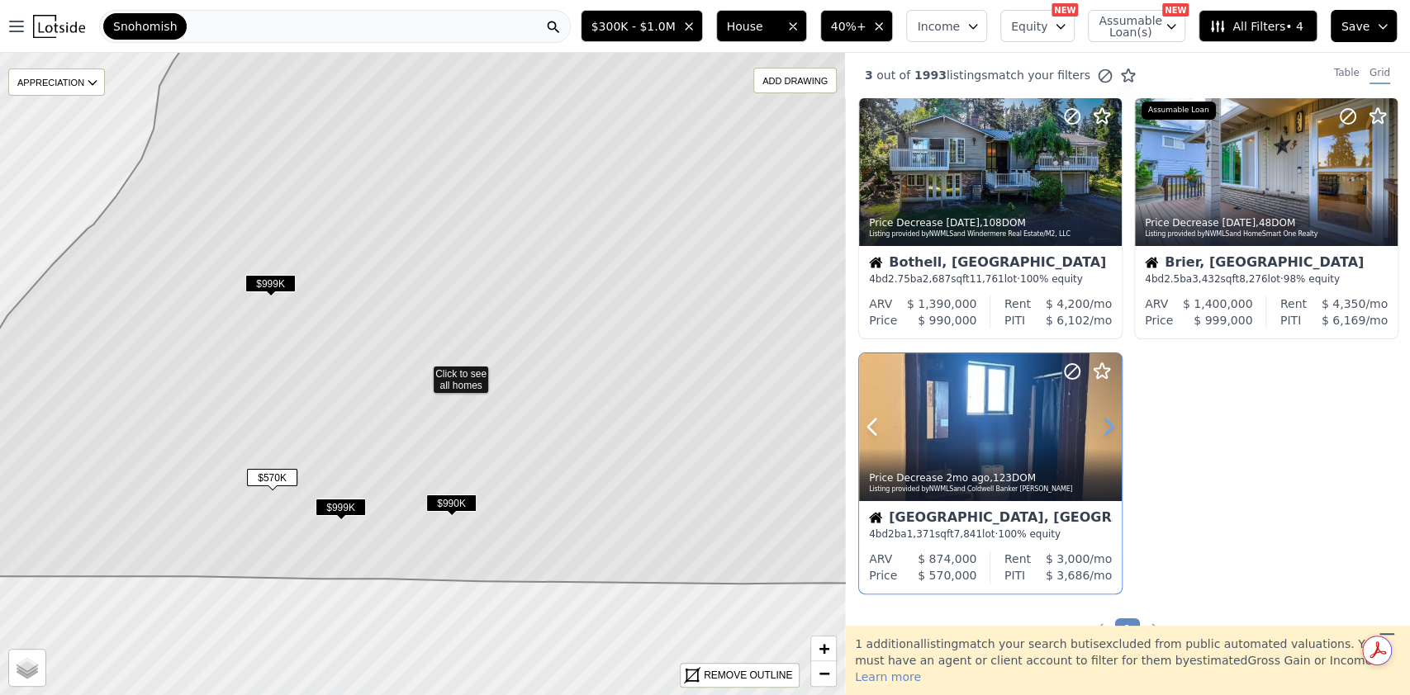
click at [1107, 425] on icon at bounding box center [1108, 427] width 26 height 26
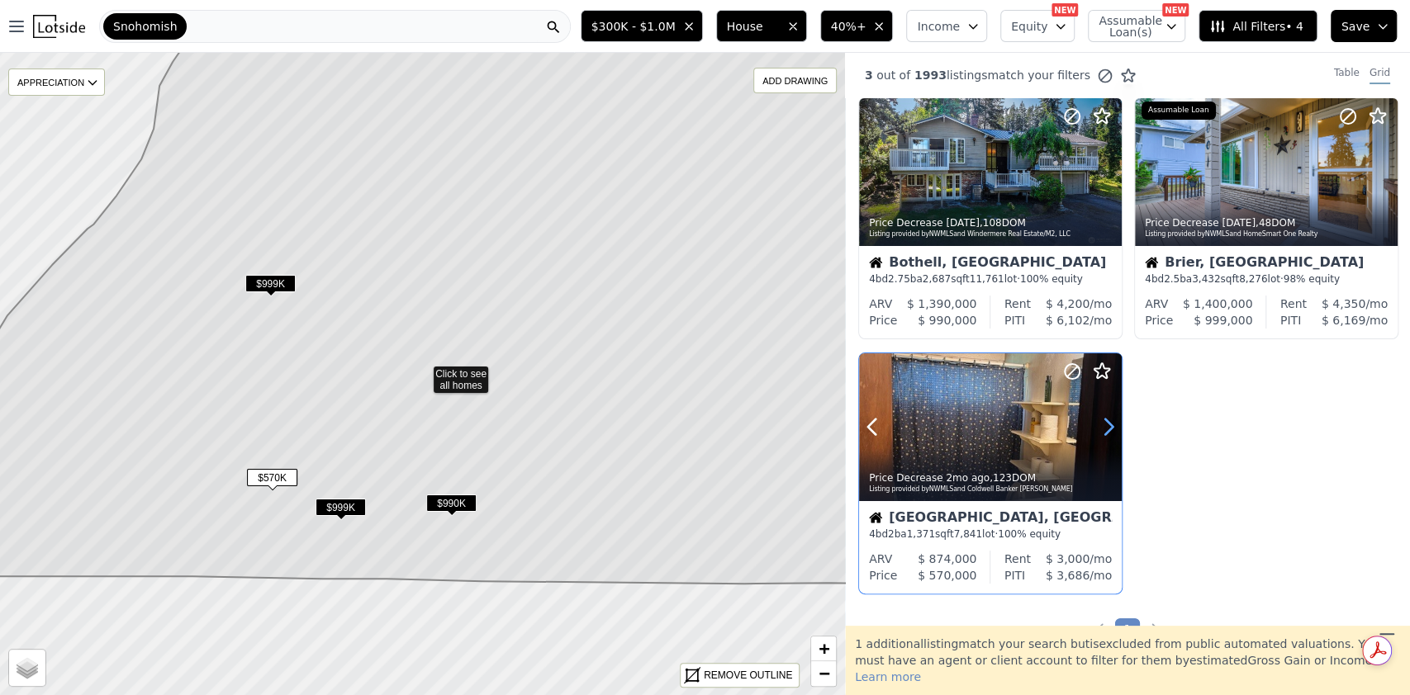
click at [1107, 425] on icon at bounding box center [1108, 427] width 26 height 26
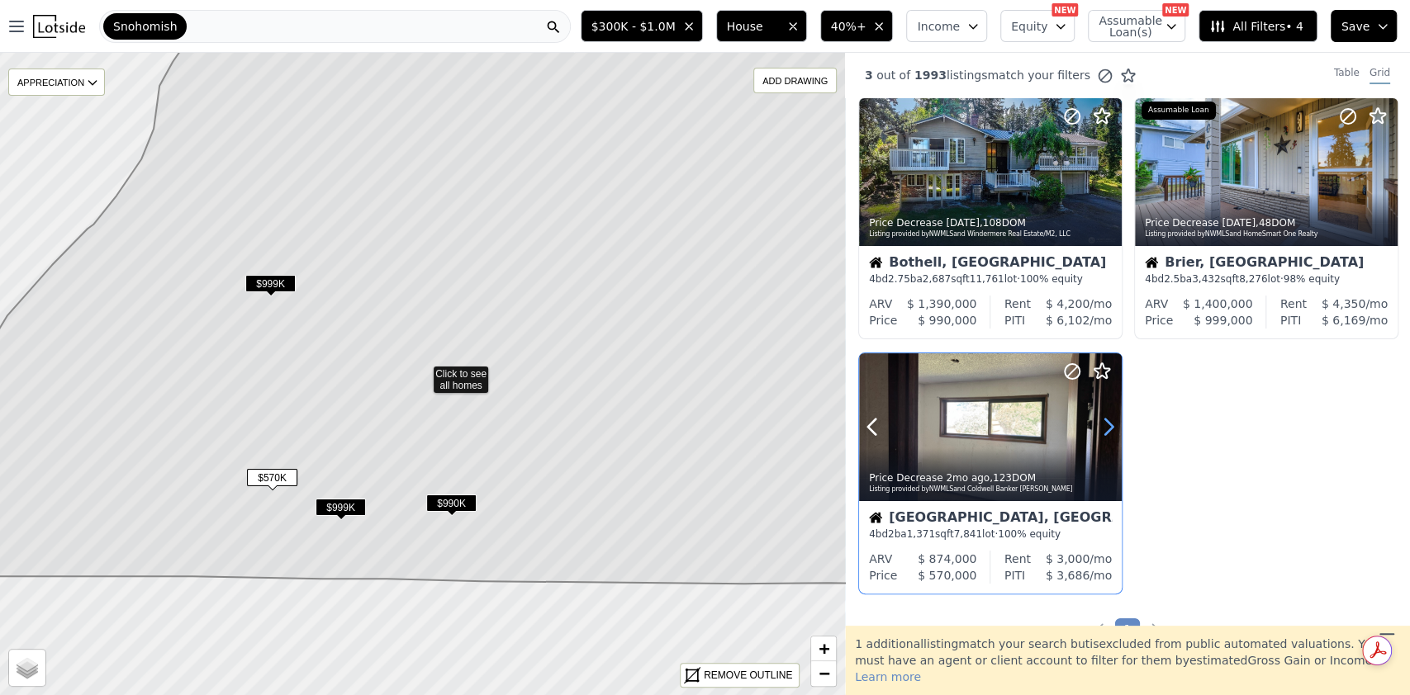
click at [1107, 425] on icon at bounding box center [1108, 427] width 26 height 26
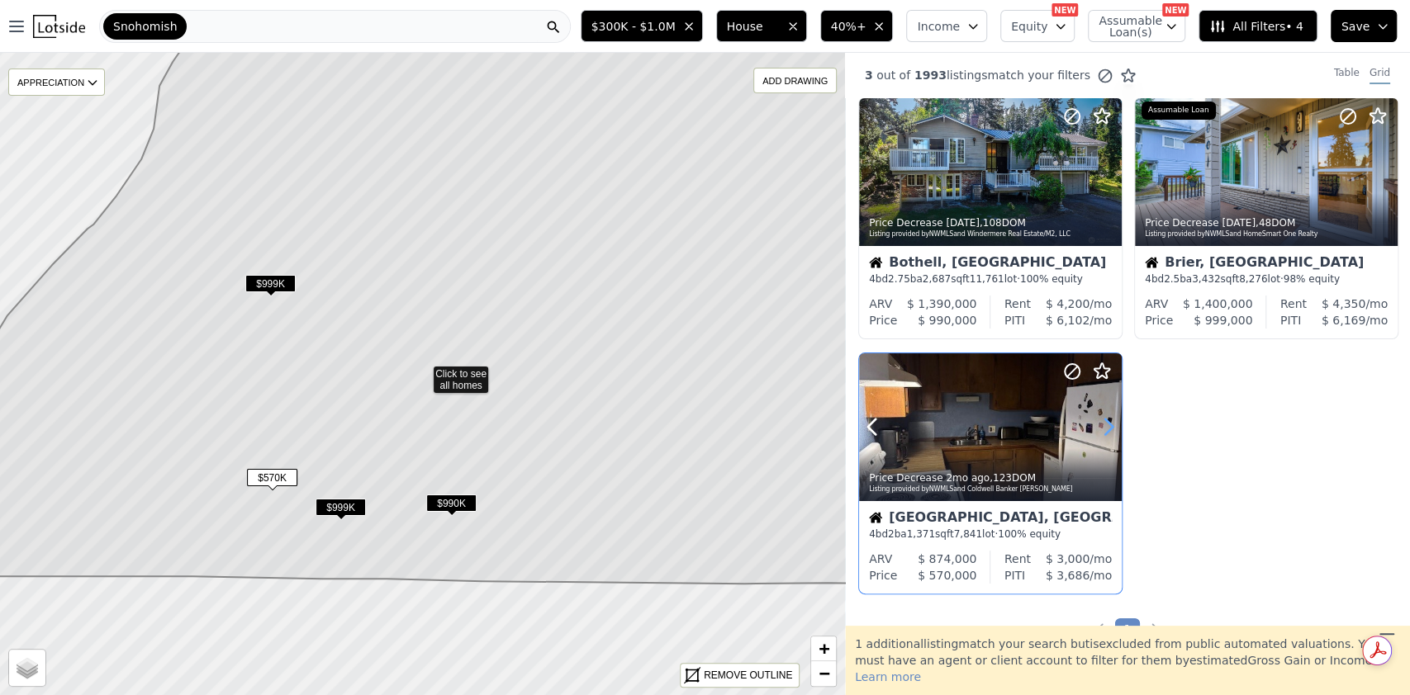
click at [1107, 425] on icon at bounding box center [1108, 427] width 26 height 26
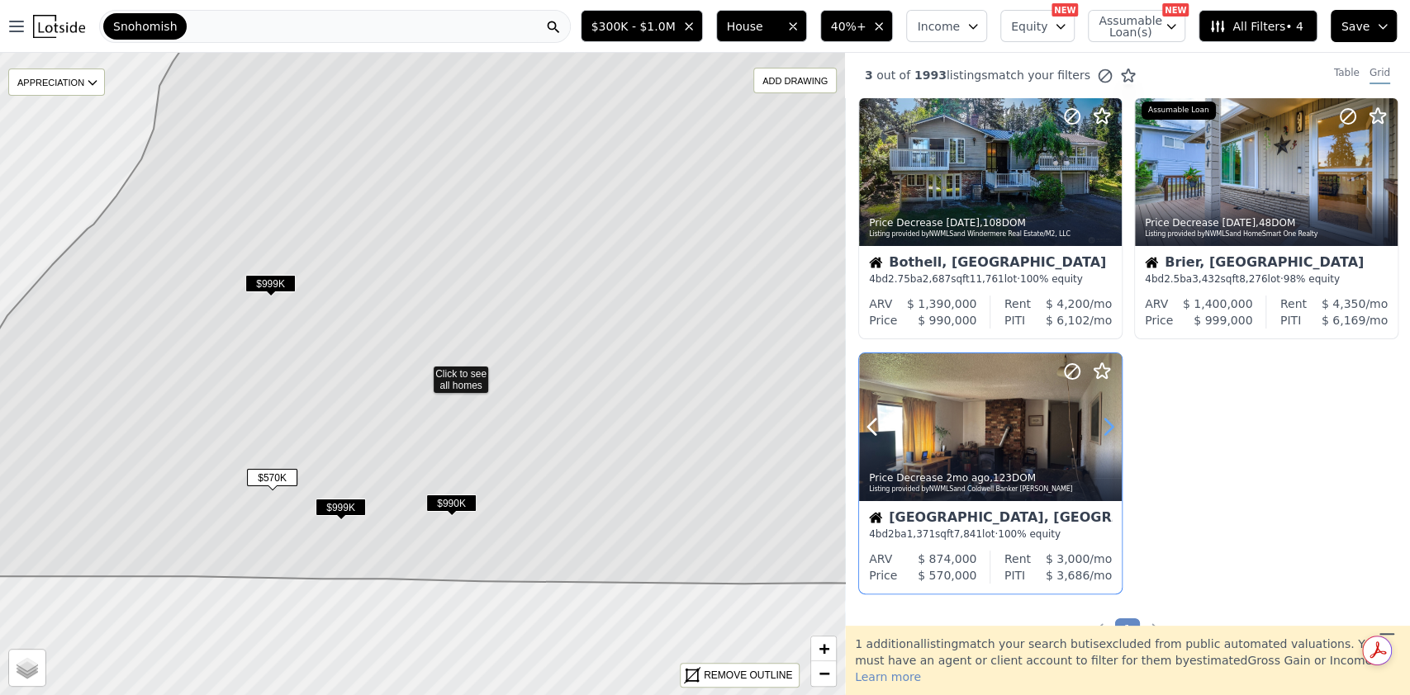
click at [1107, 425] on icon at bounding box center [1108, 427] width 26 height 26
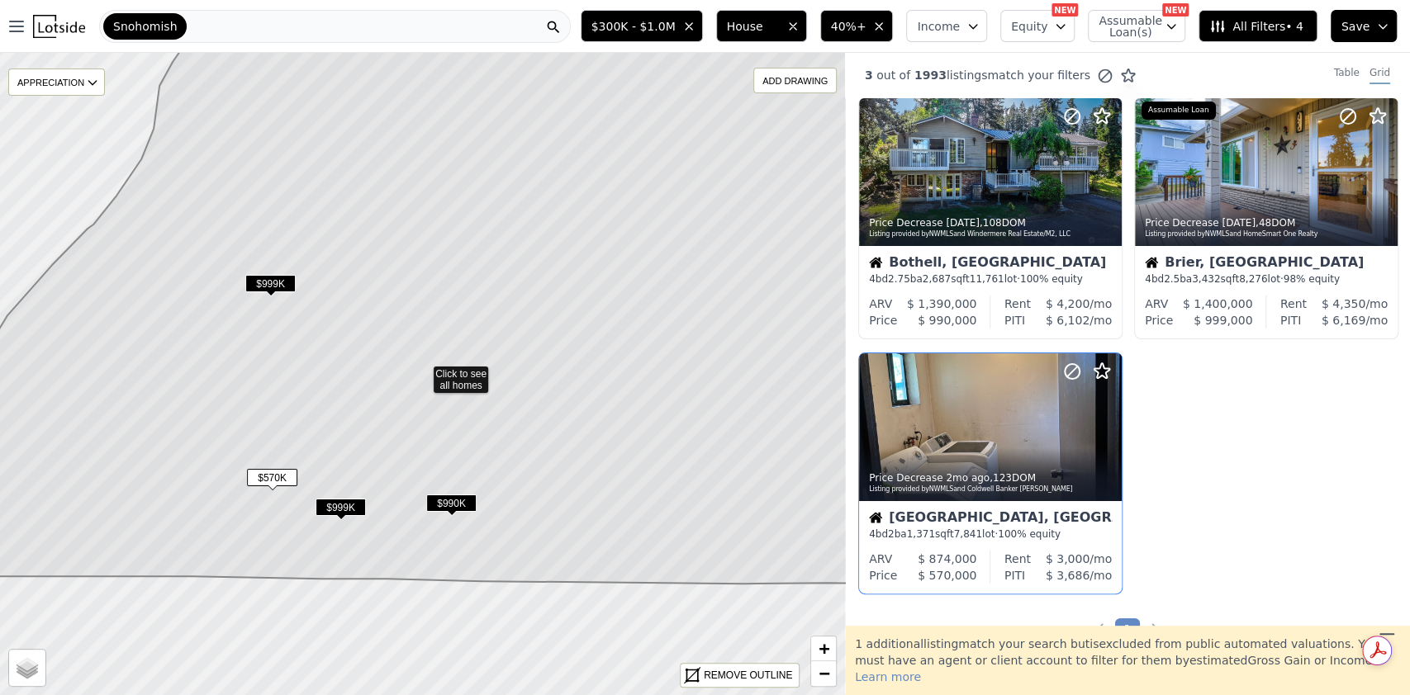
click at [885, 21] on icon "button" at bounding box center [878, 26] width 13 height 13
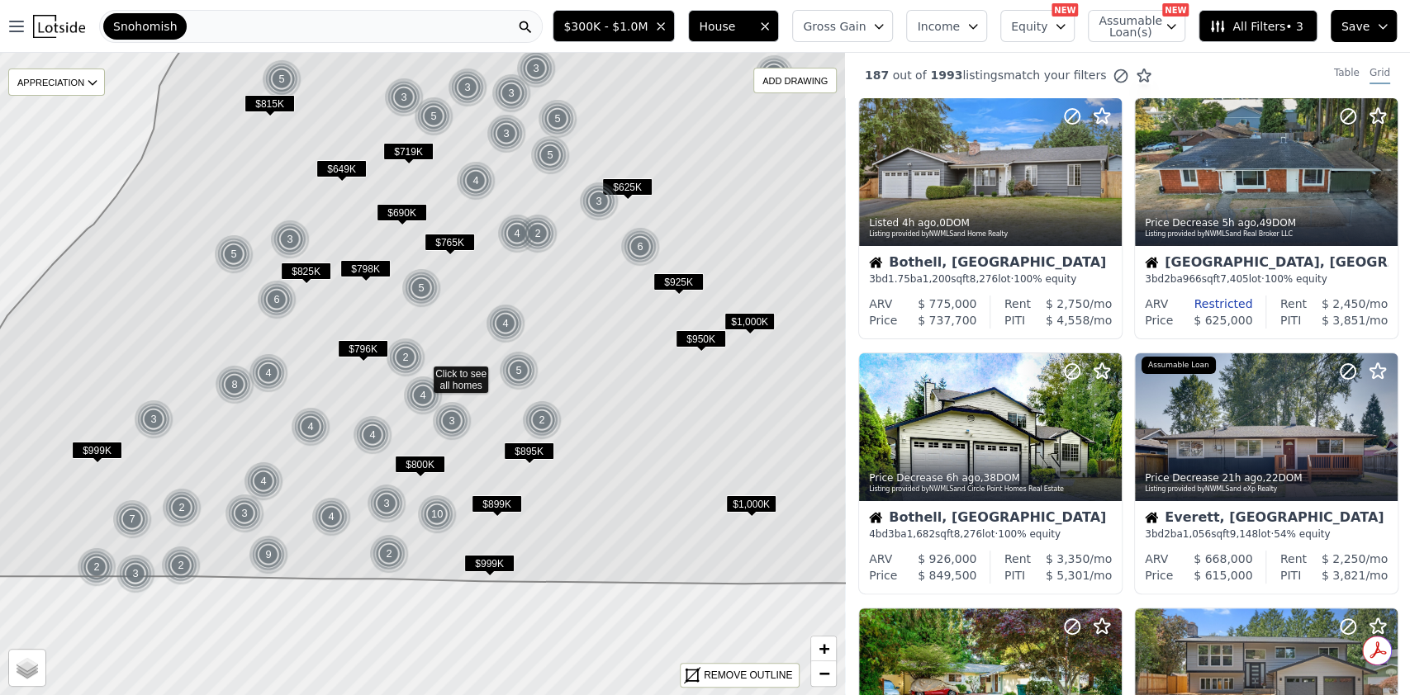
click at [884, 31] on button "Gross Gain" at bounding box center [842, 26] width 101 height 32
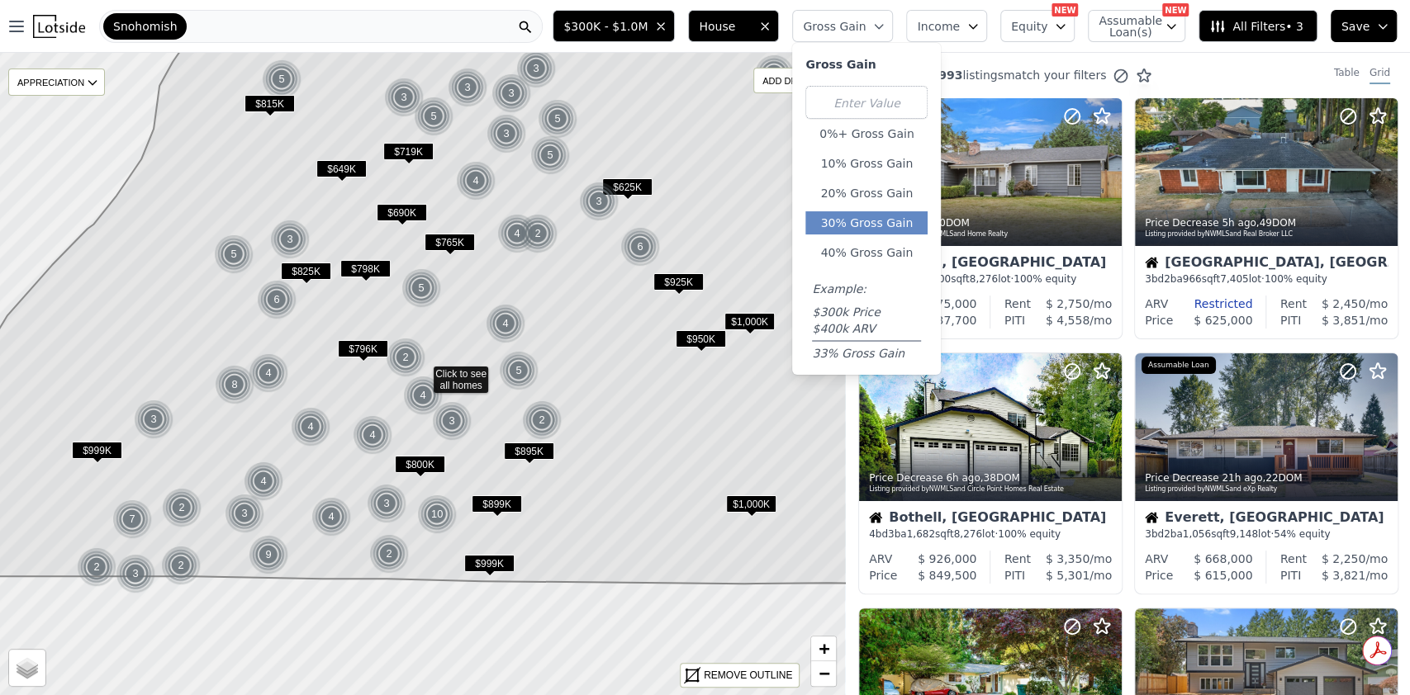
click at [905, 226] on button "30% Gross Gain" at bounding box center [866, 222] width 122 height 23
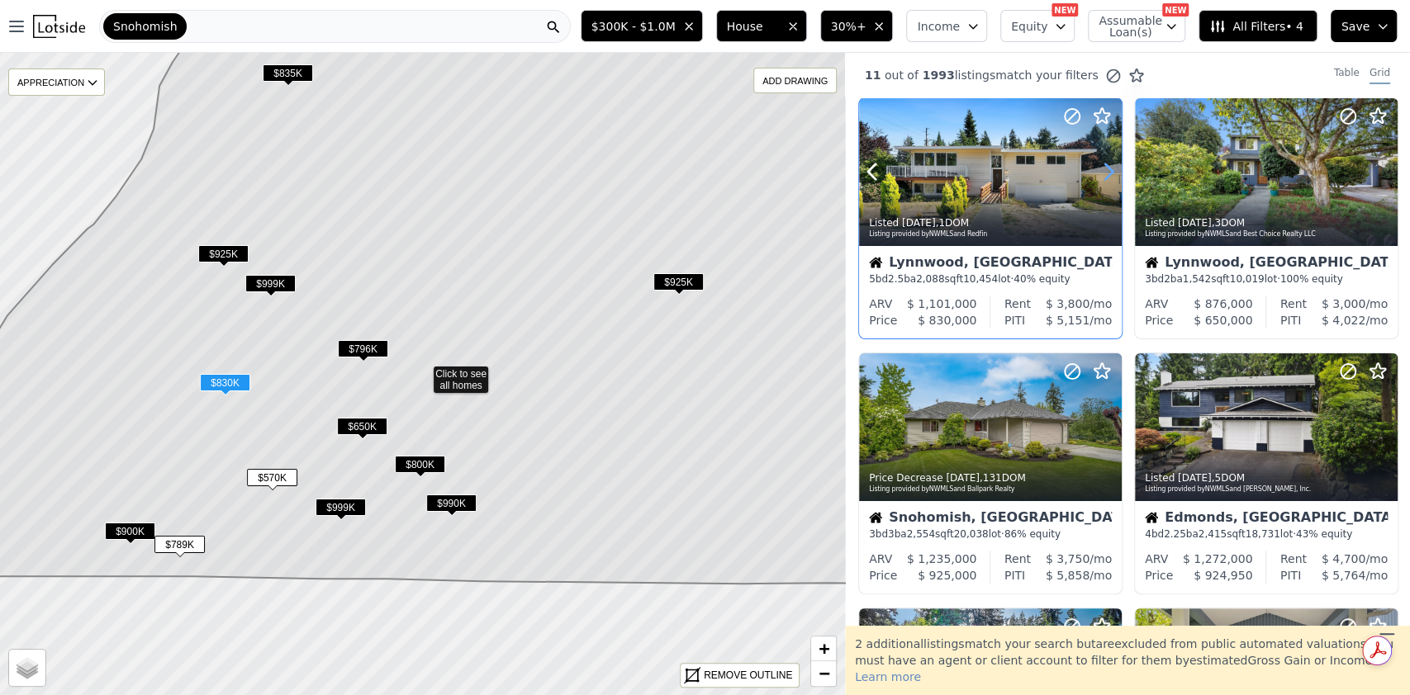
click at [1112, 172] on icon at bounding box center [1108, 172] width 7 height 16
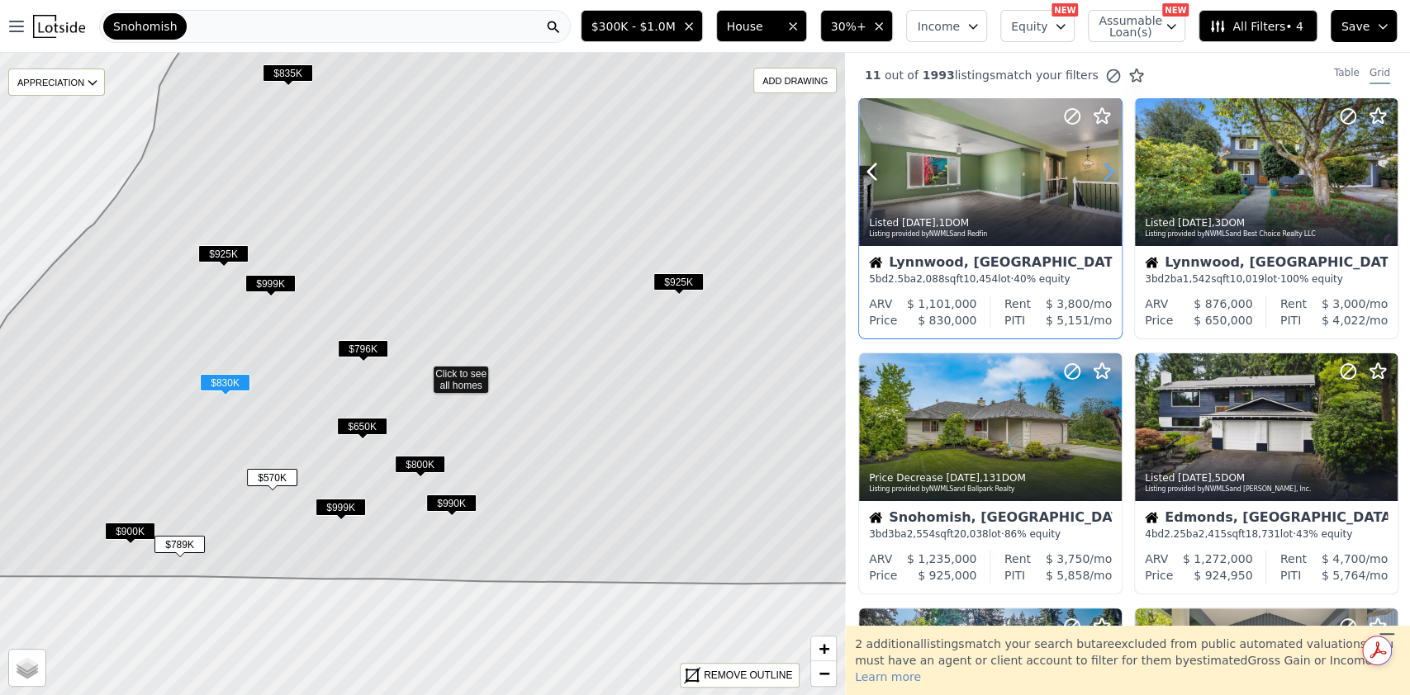
click at [1112, 172] on icon at bounding box center [1108, 172] width 7 height 16
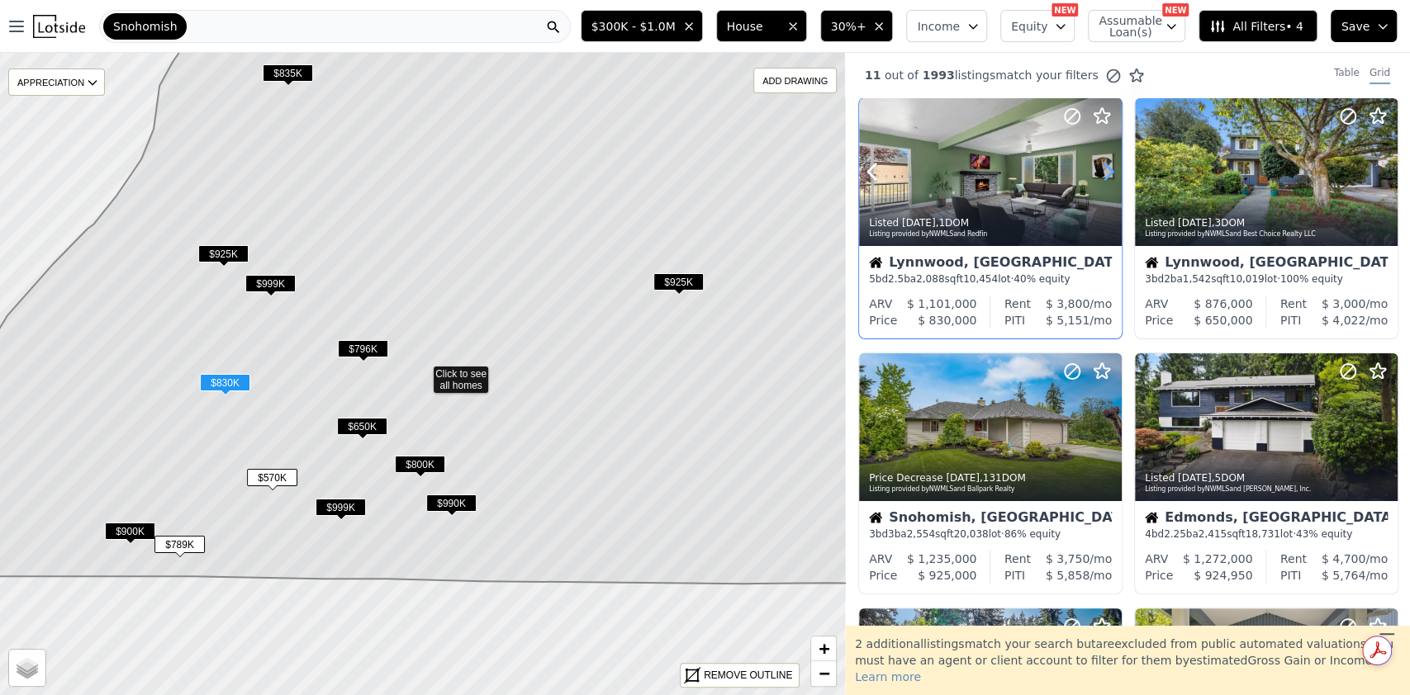
click at [1112, 172] on icon at bounding box center [1108, 172] width 7 height 16
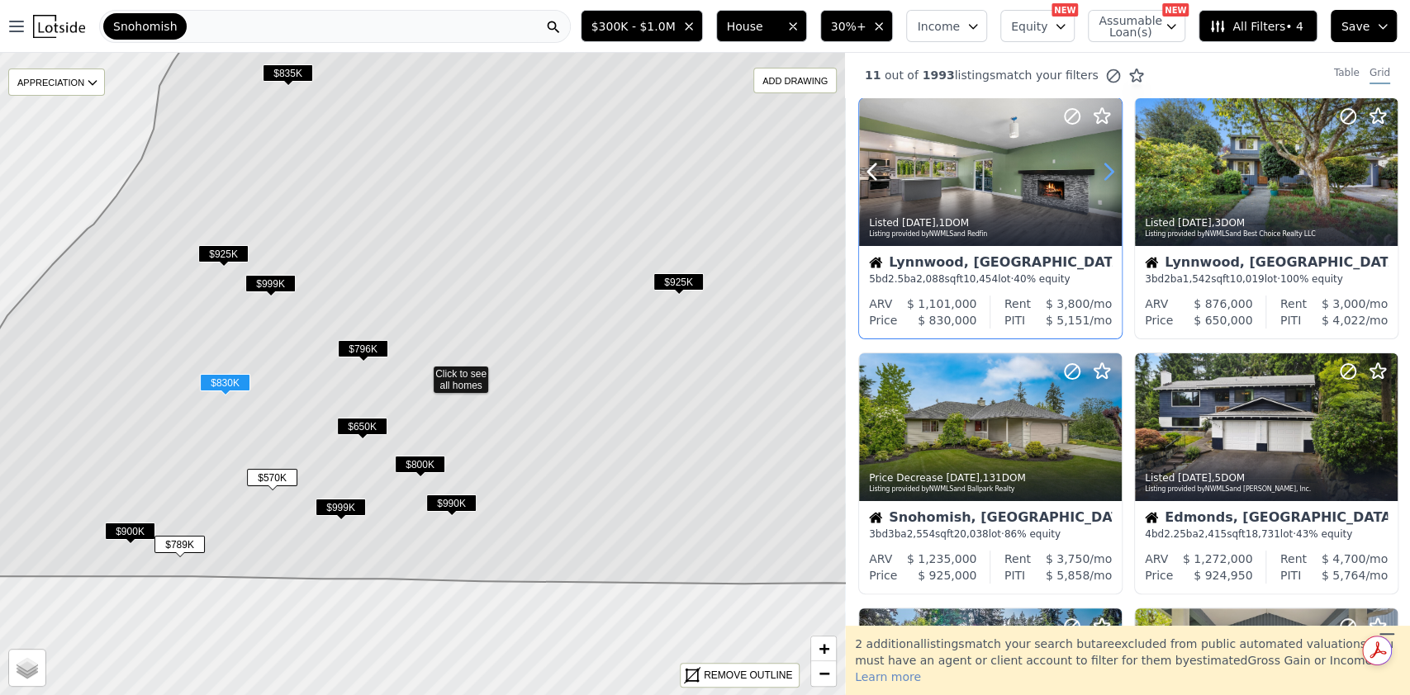
click at [1112, 172] on icon at bounding box center [1108, 172] width 7 height 16
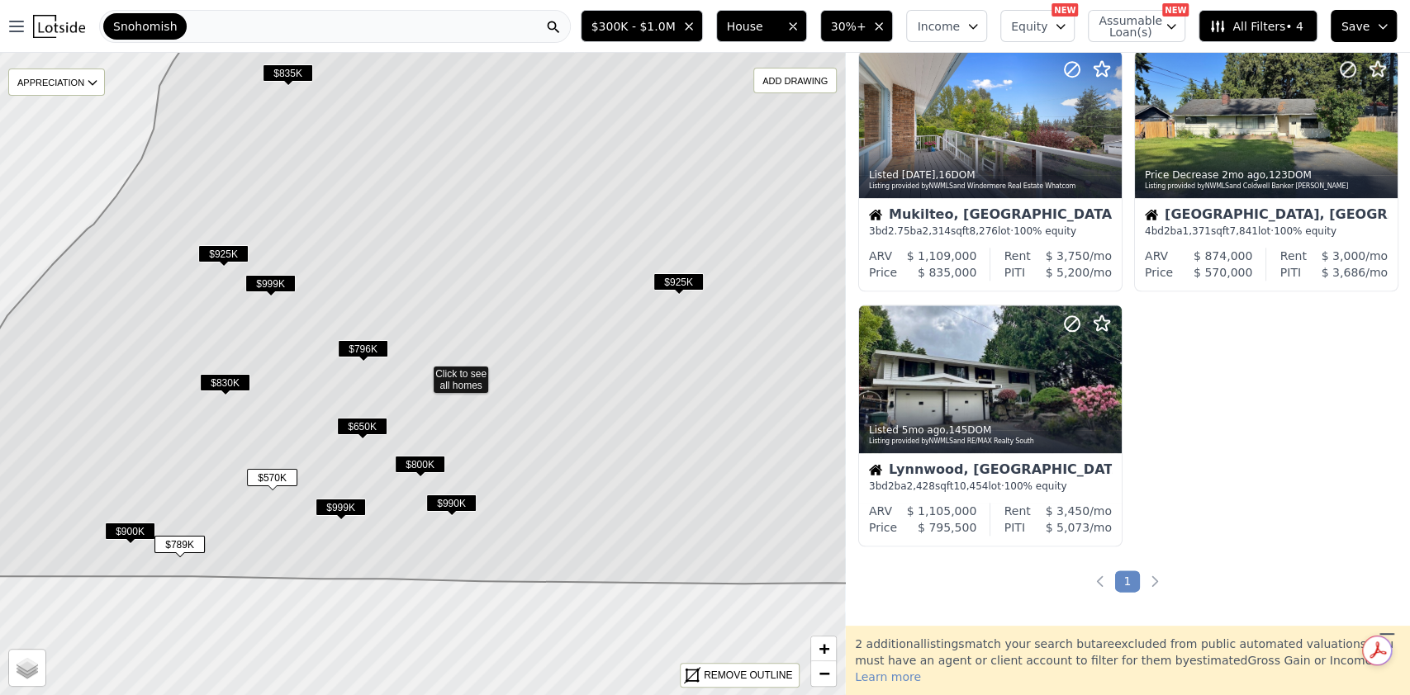
scroll to position [1069, 0]
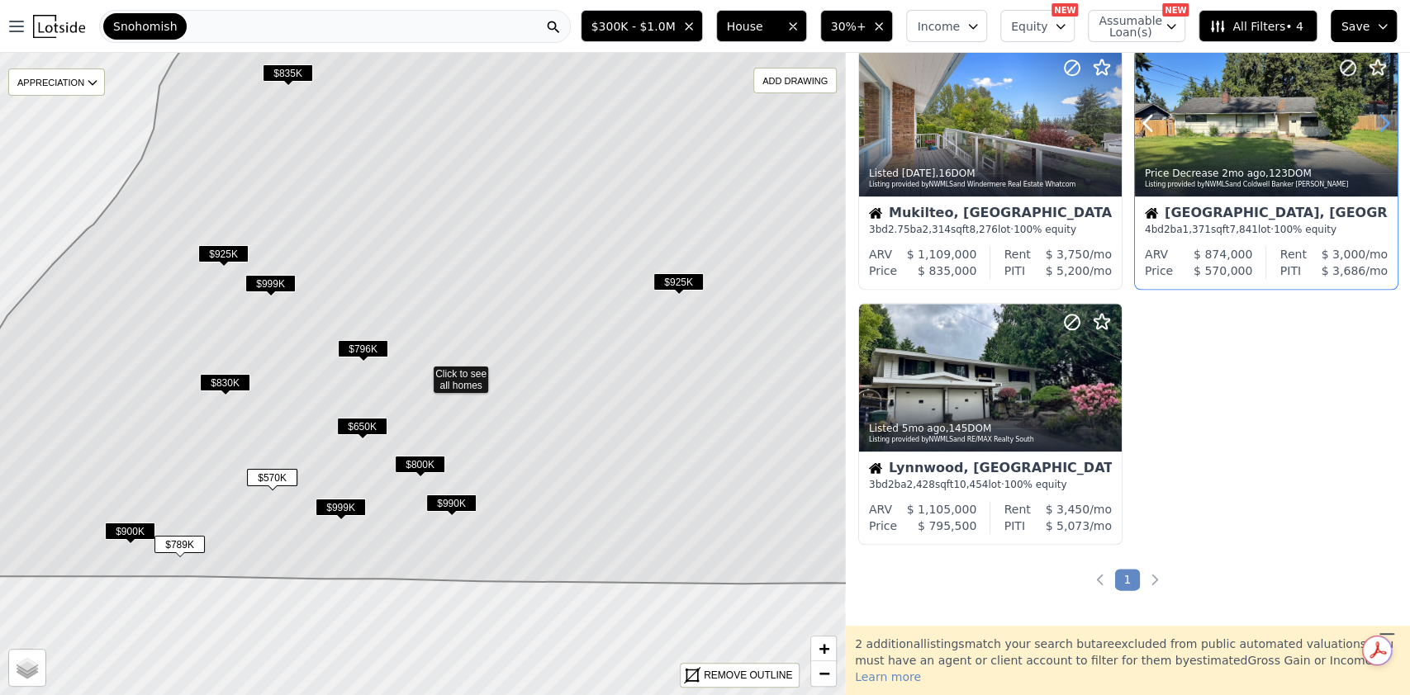
click at [1374, 113] on icon at bounding box center [1384, 123] width 26 height 26
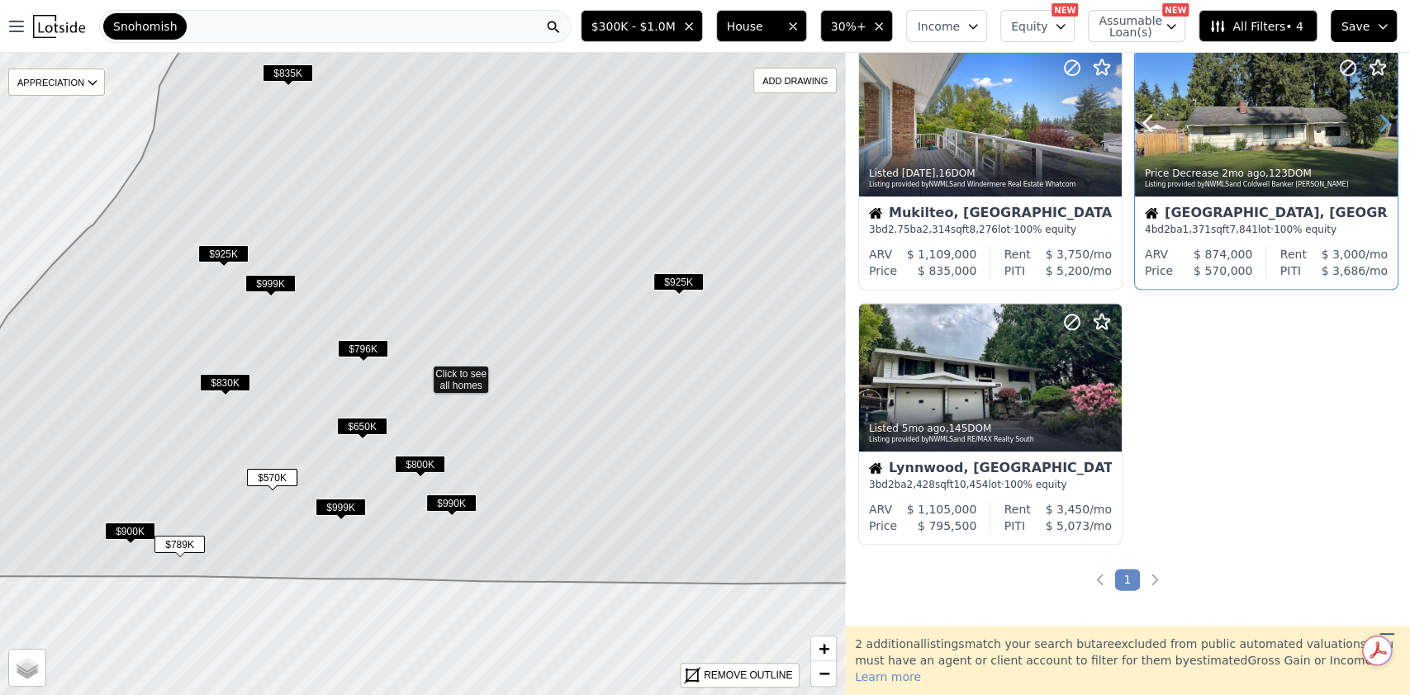
click at [1374, 113] on icon at bounding box center [1384, 123] width 26 height 26
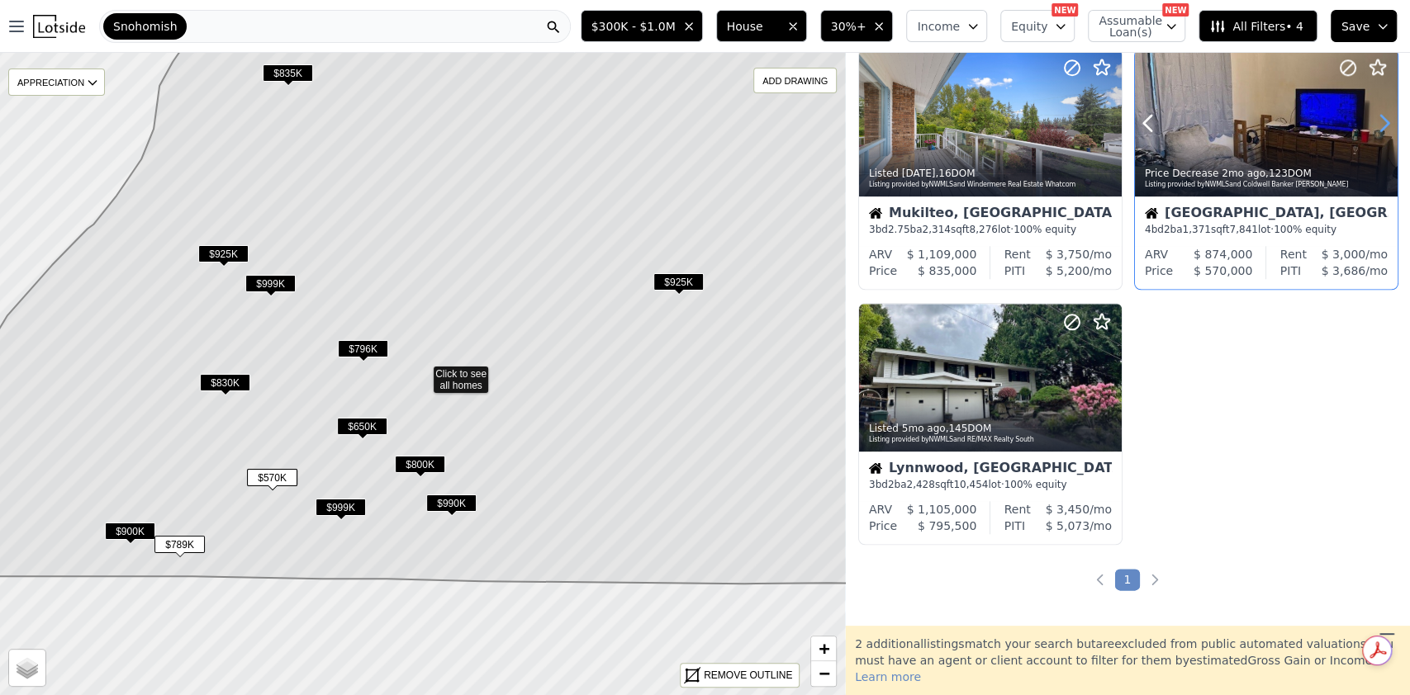
click at [1374, 113] on icon at bounding box center [1384, 123] width 26 height 26
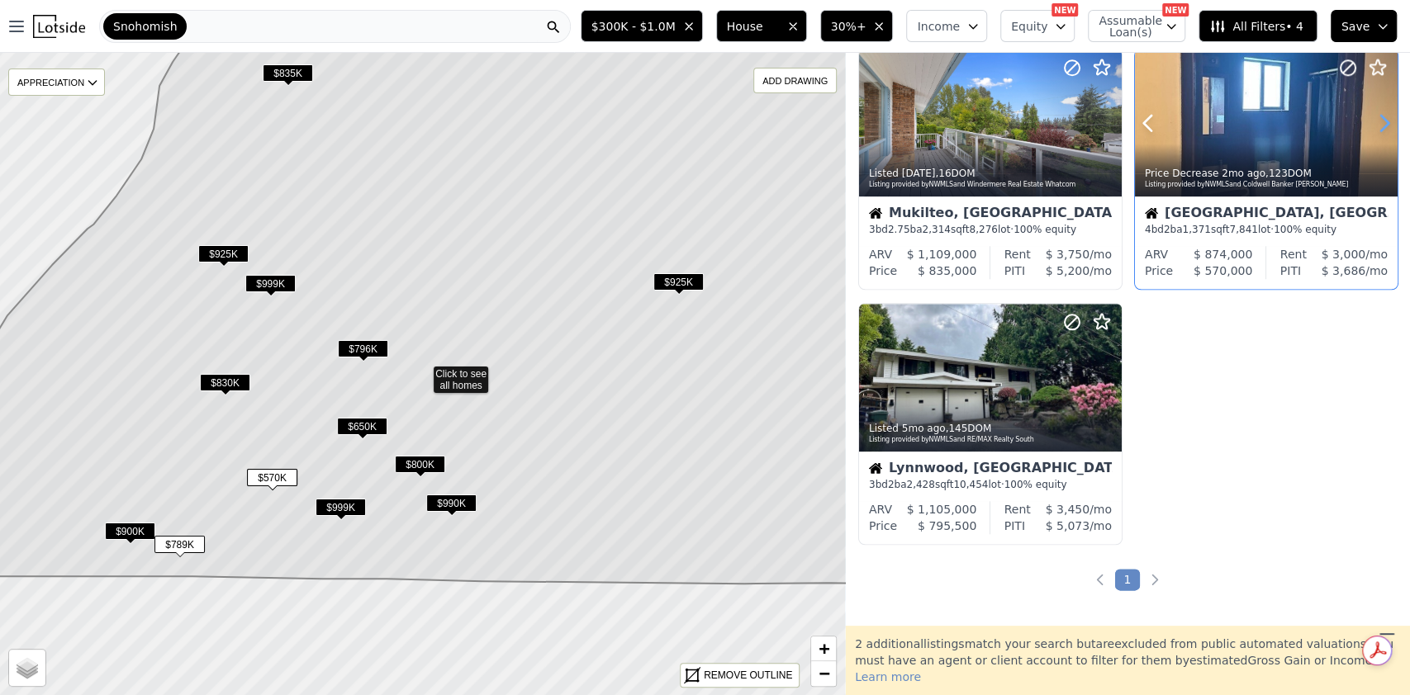
click at [1374, 113] on icon at bounding box center [1384, 123] width 26 height 26
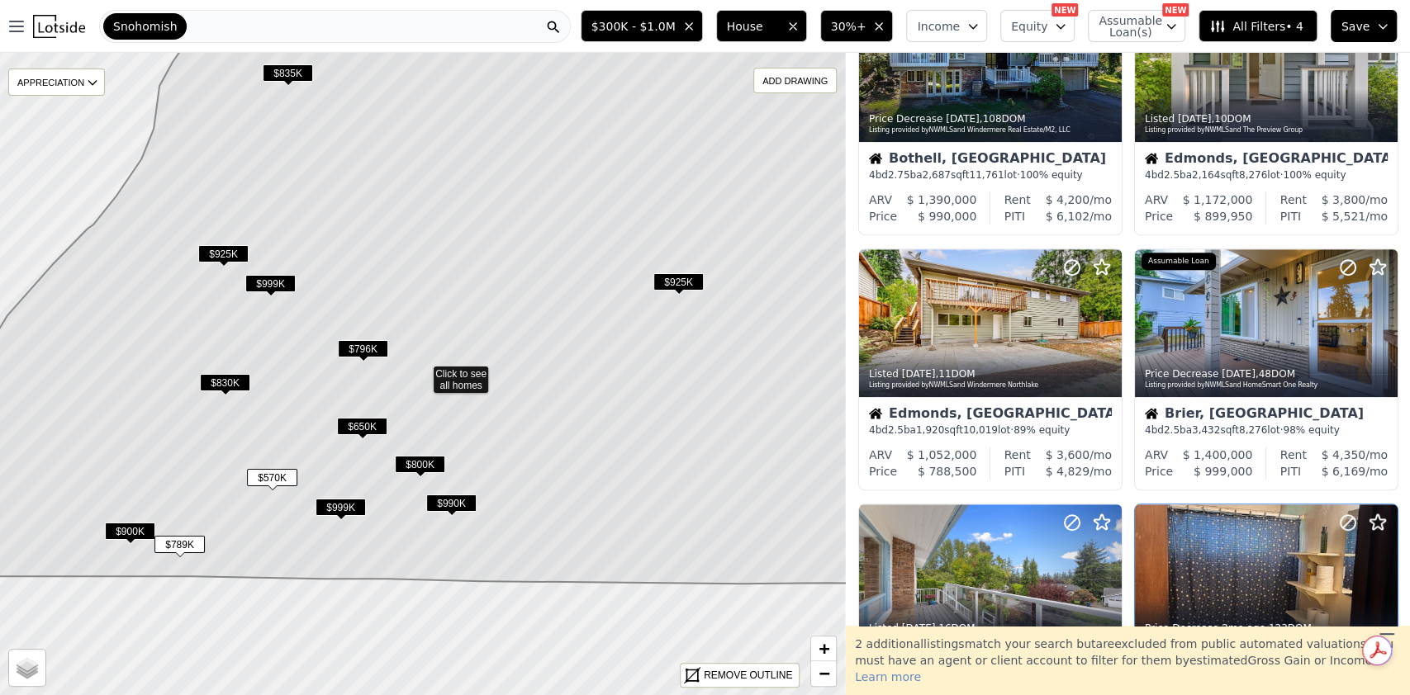
scroll to position [614, 0]
click at [885, 25] on icon "button" at bounding box center [878, 26] width 13 height 13
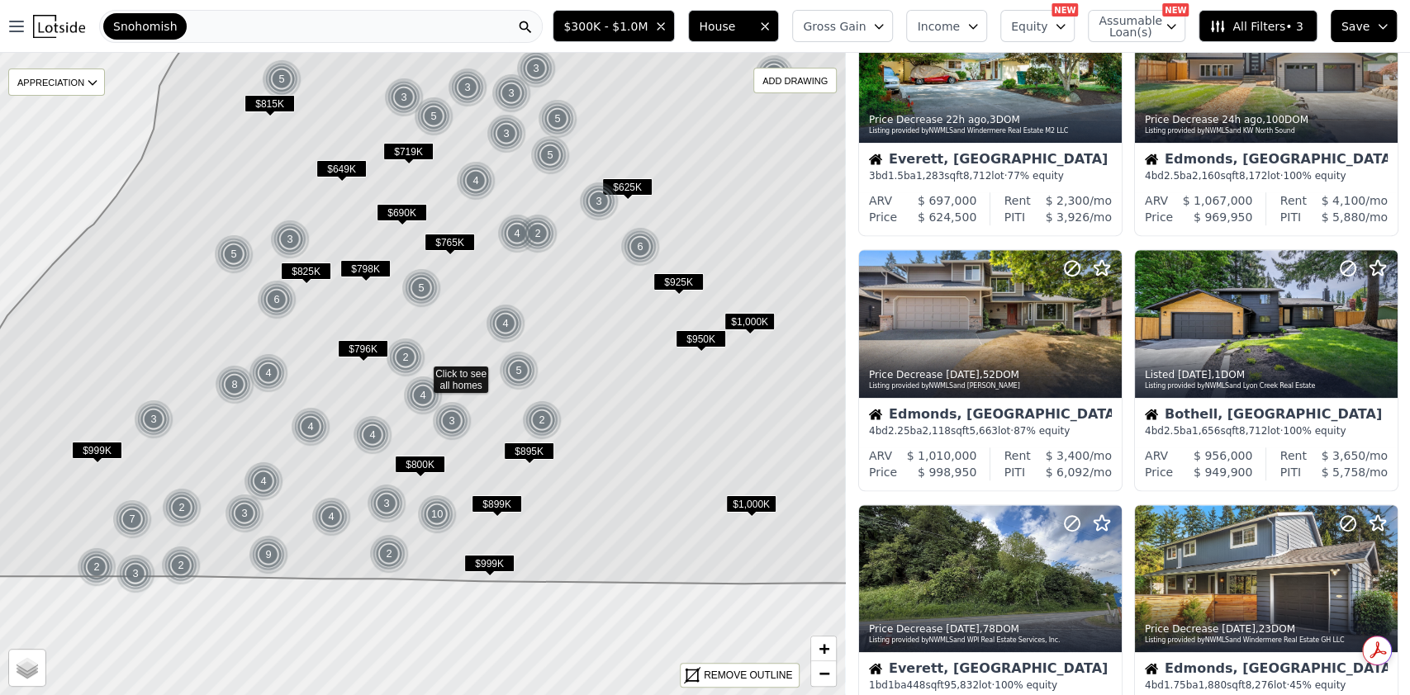
click at [865, 23] on span "Gross Gain" at bounding box center [834, 26] width 63 height 17
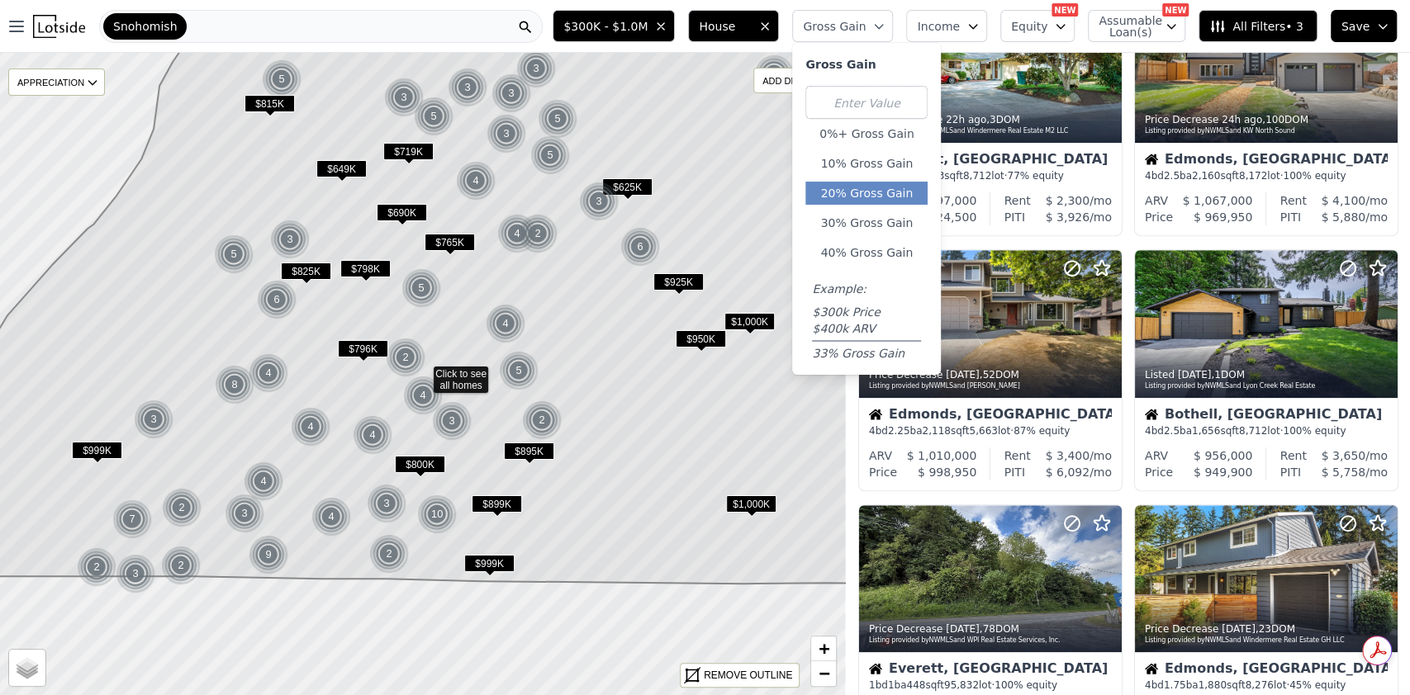
click at [903, 189] on button "20% Gross Gain" at bounding box center [866, 193] width 122 height 23
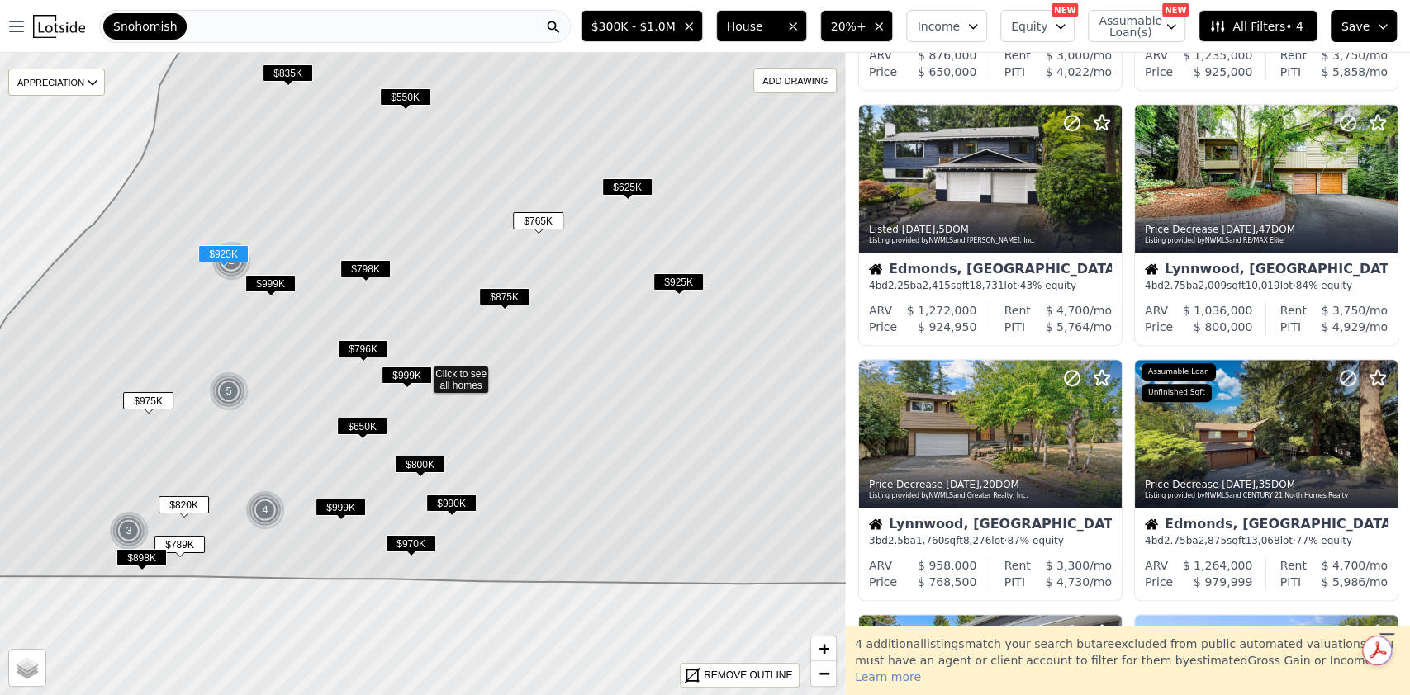
scroll to position [505, 0]
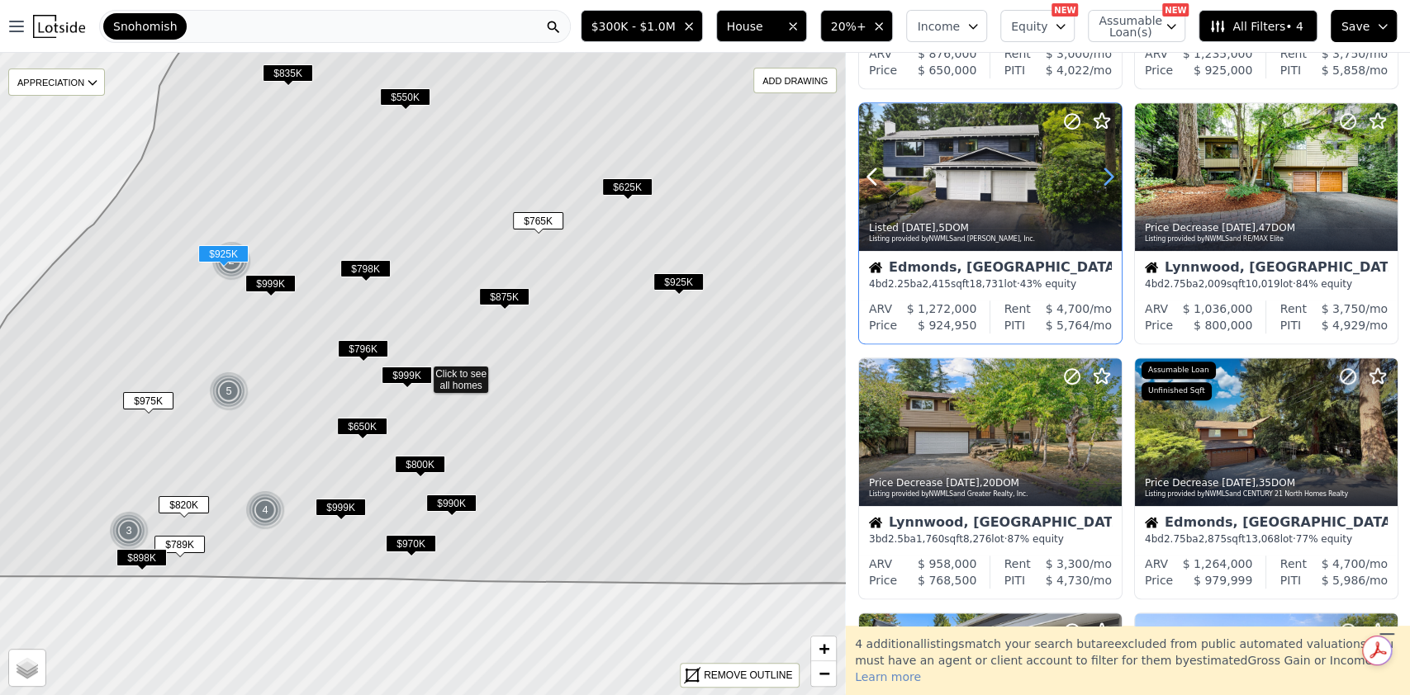
click at [1102, 175] on icon at bounding box center [1108, 177] width 26 height 26
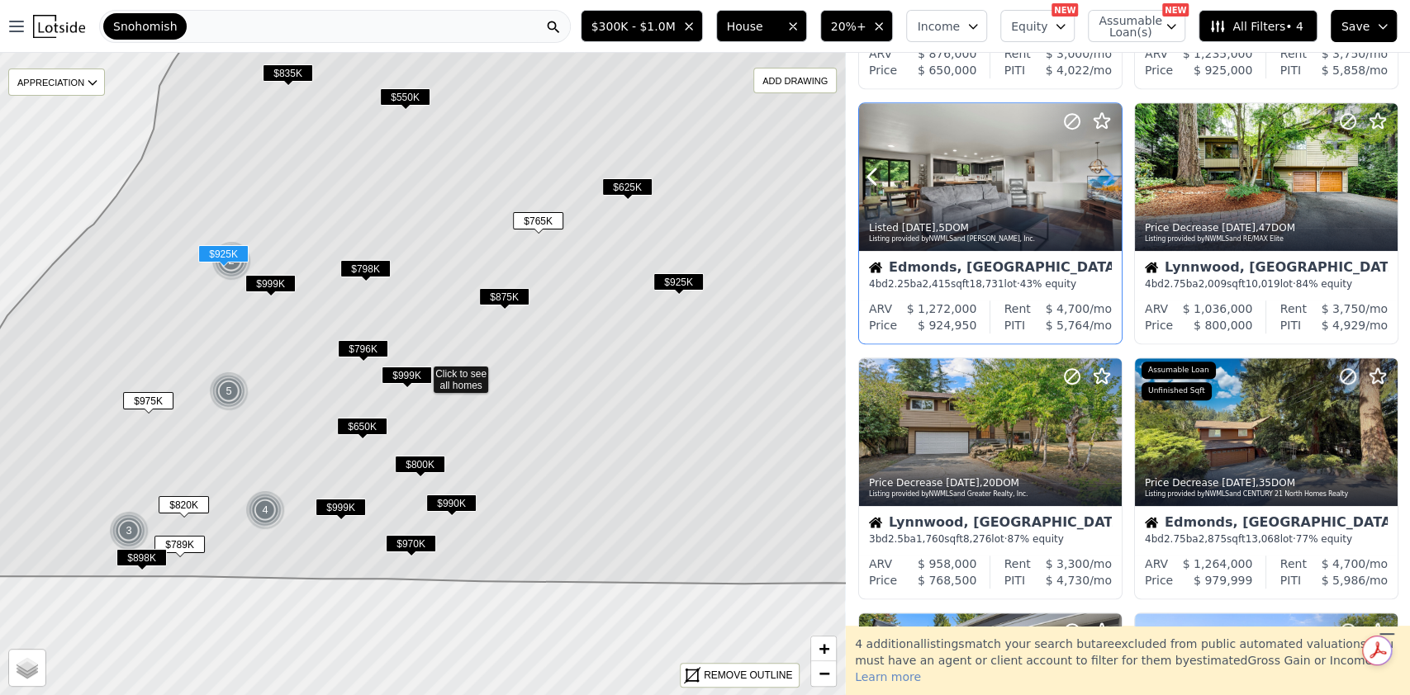
click at [1102, 175] on icon at bounding box center [1108, 177] width 26 height 26
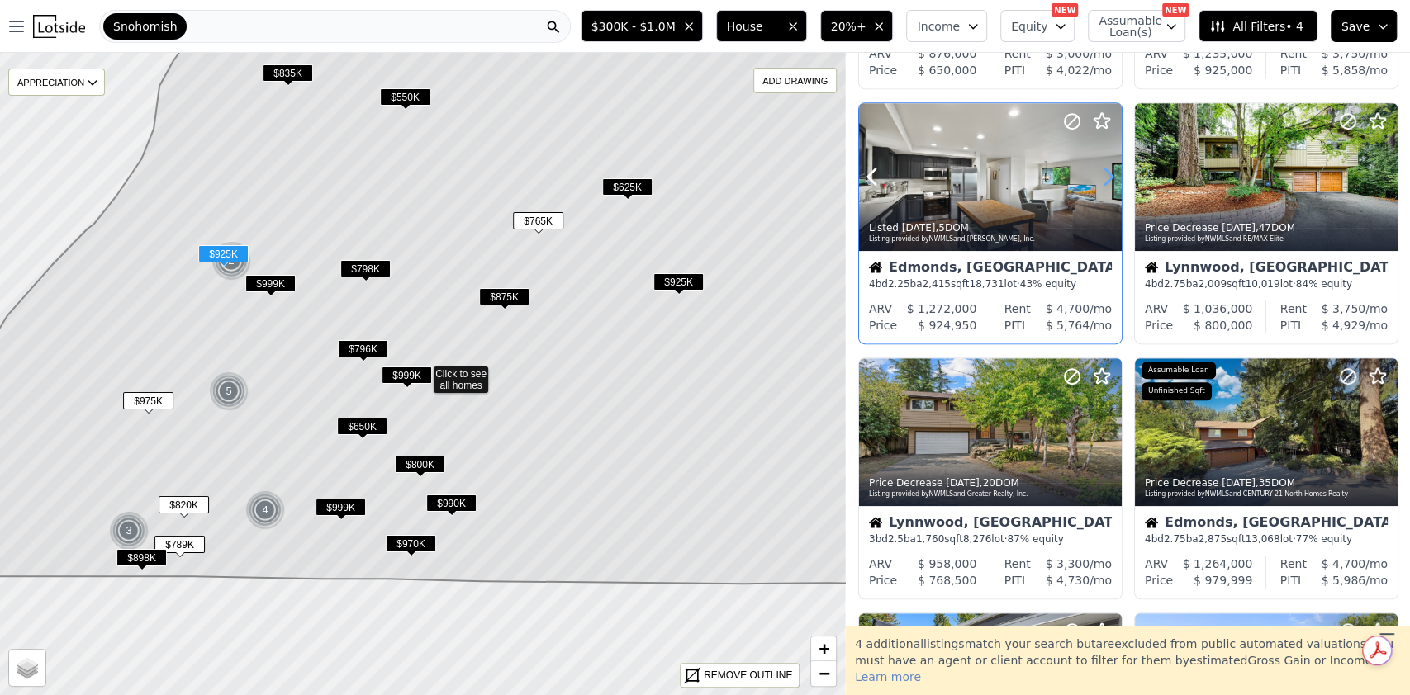
click at [1102, 175] on icon at bounding box center [1108, 177] width 26 height 26
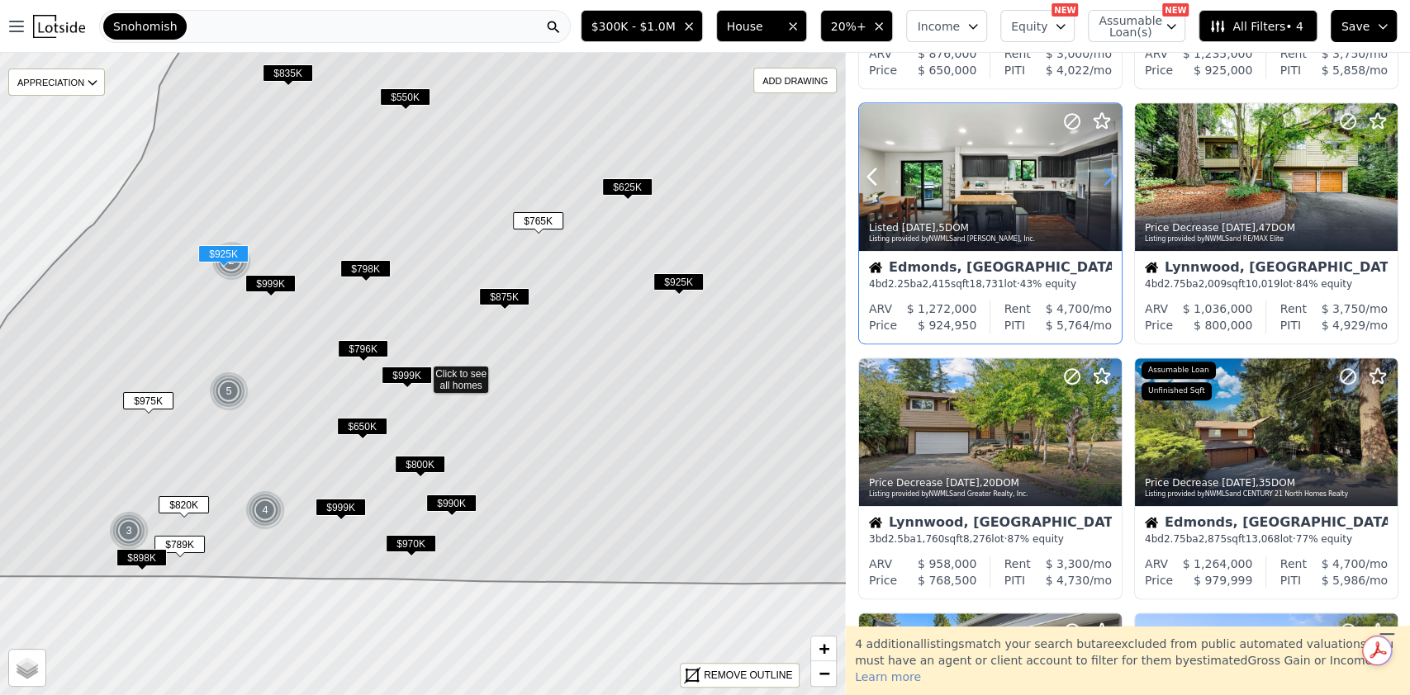
click at [1102, 175] on icon at bounding box center [1108, 177] width 26 height 26
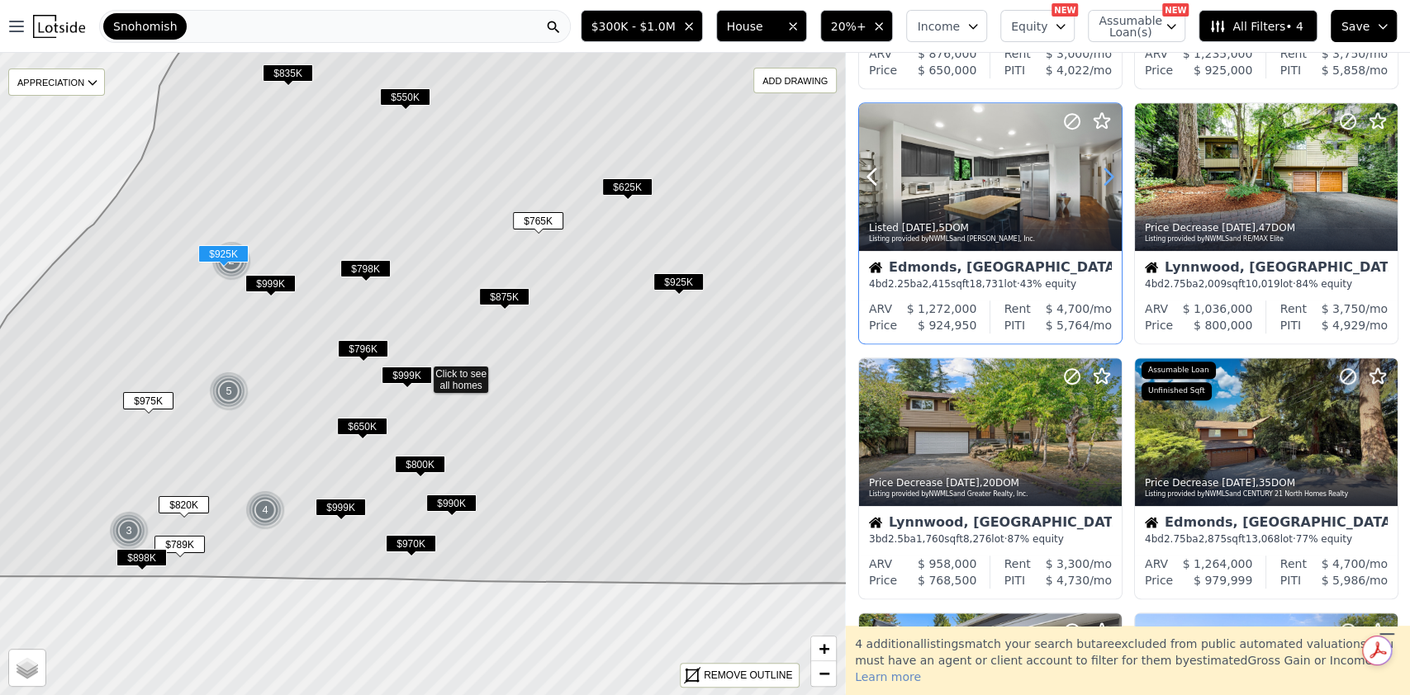
click at [1102, 175] on icon at bounding box center [1108, 177] width 26 height 26
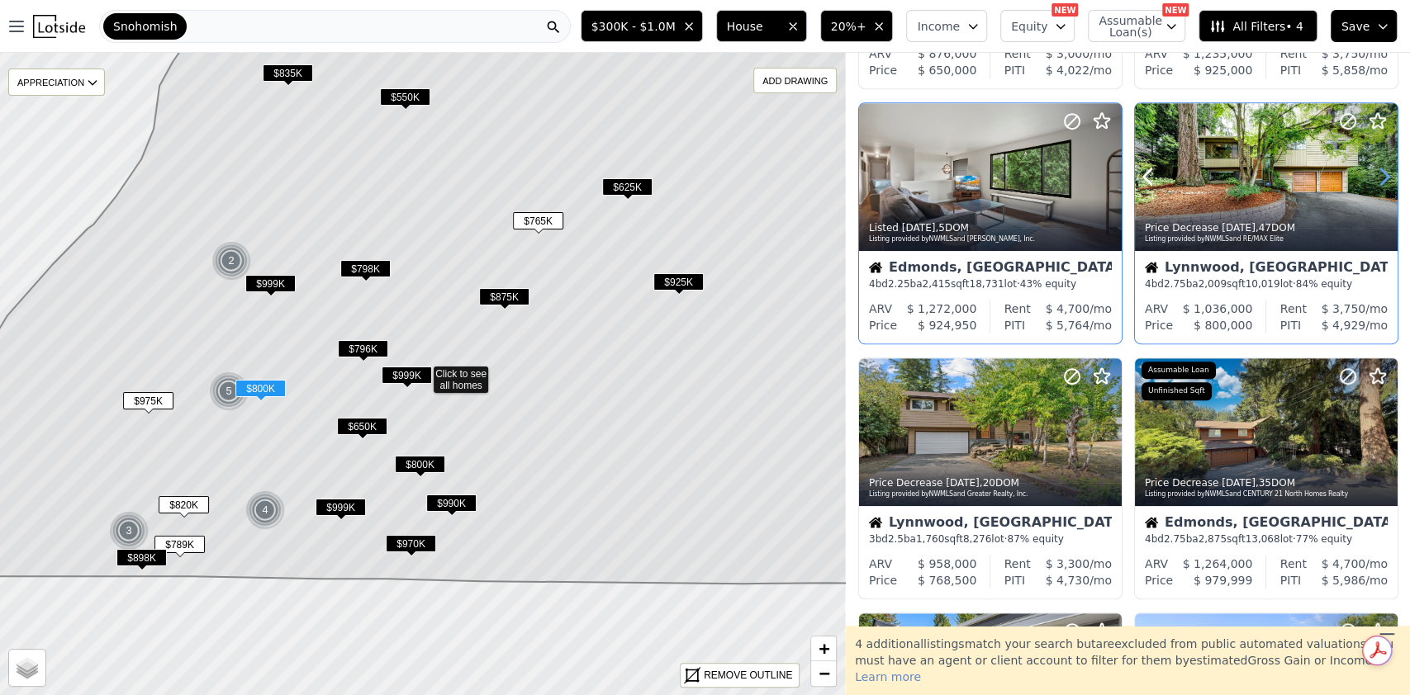
click at [1381, 179] on icon at bounding box center [1384, 177] width 7 height 16
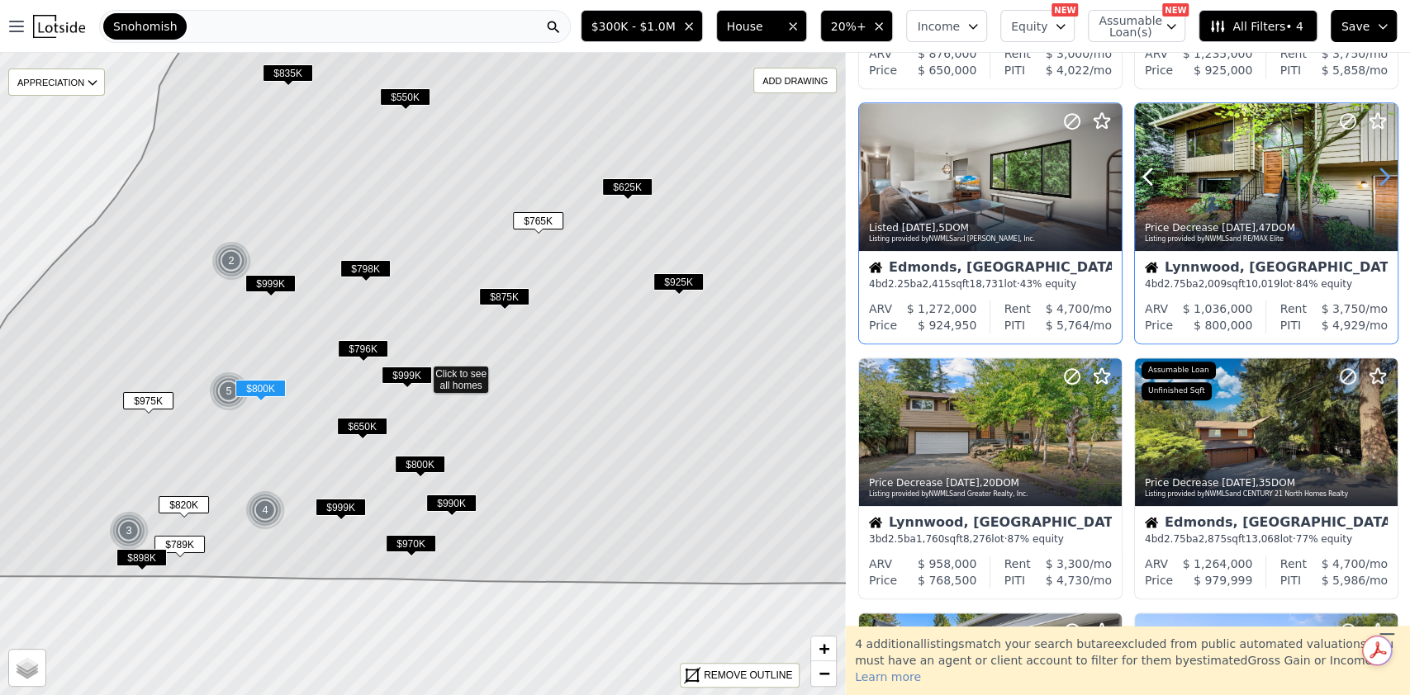
click at [1381, 179] on icon at bounding box center [1384, 177] width 7 height 16
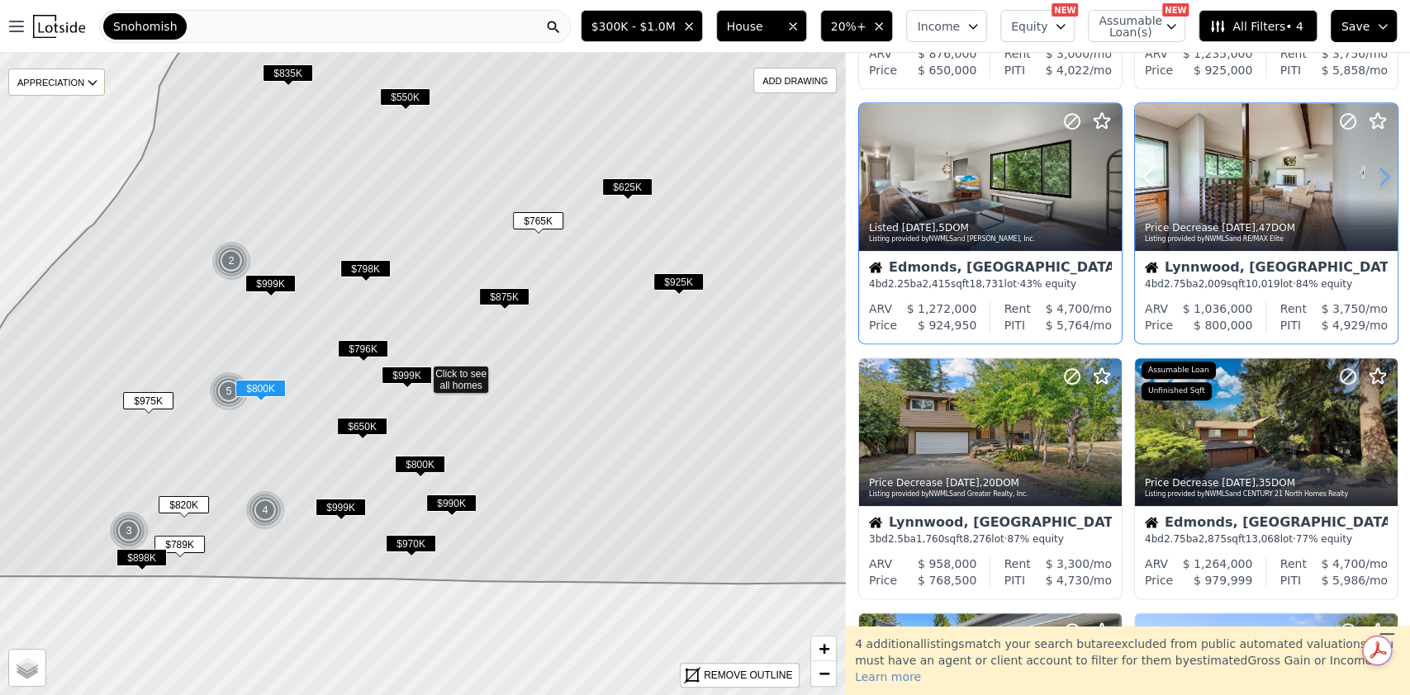
click at [1381, 179] on icon at bounding box center [1384, 177] width 7 height 16
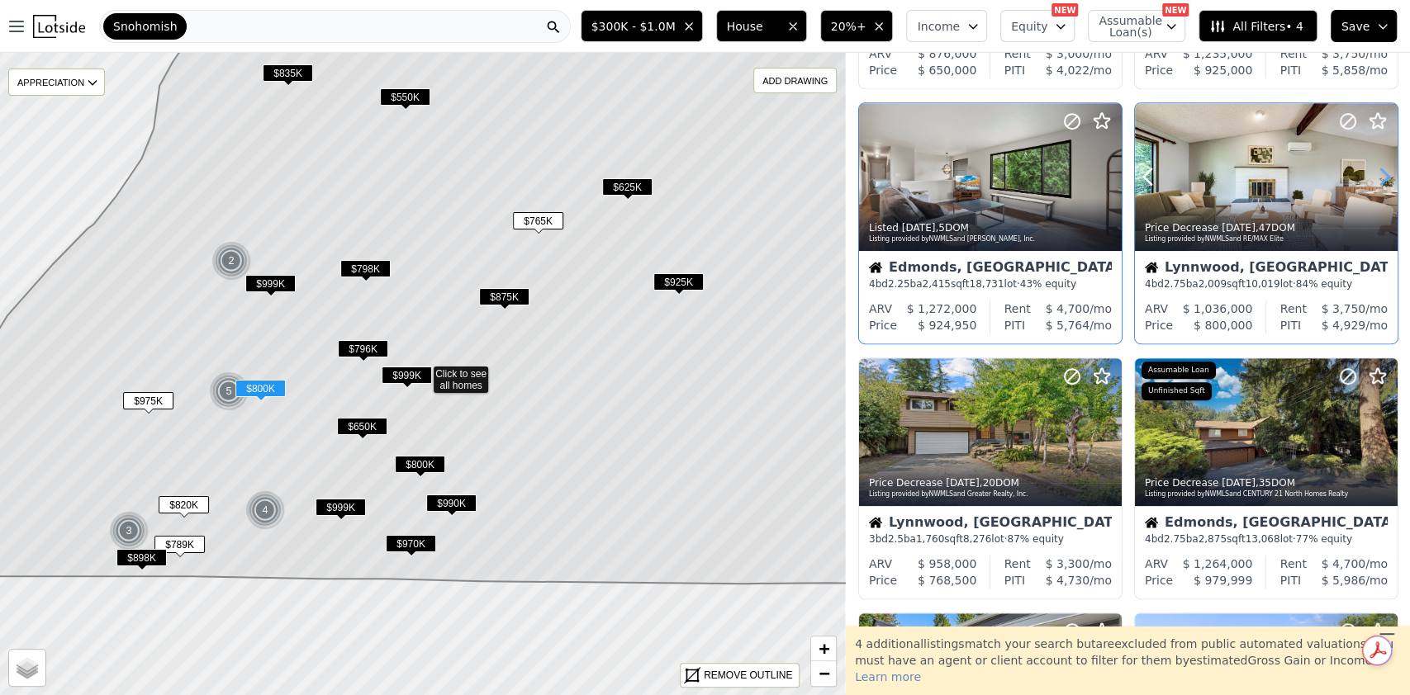
click at [1381, 179] on icon at bounding box center [1384, 177] width 7 height 16
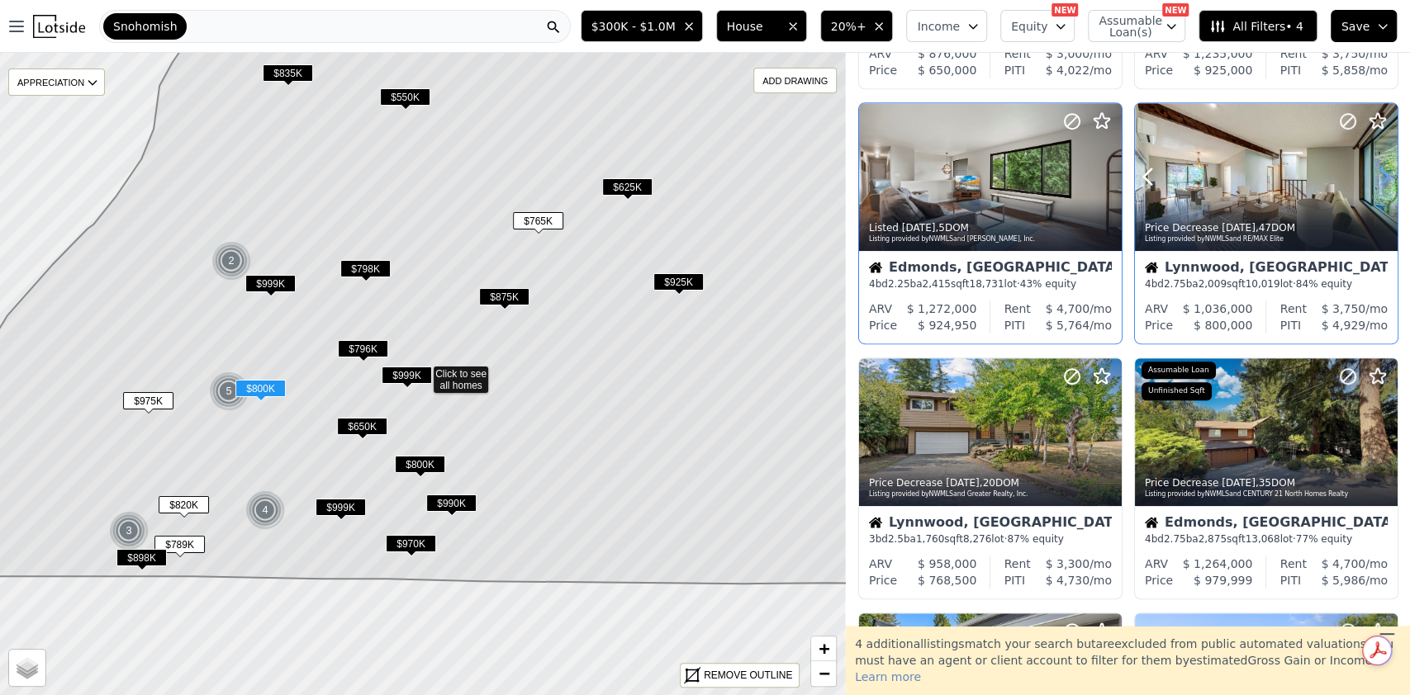
click at [1381, 179] on icon at bounding box center [1384, 177] width 7 height 16
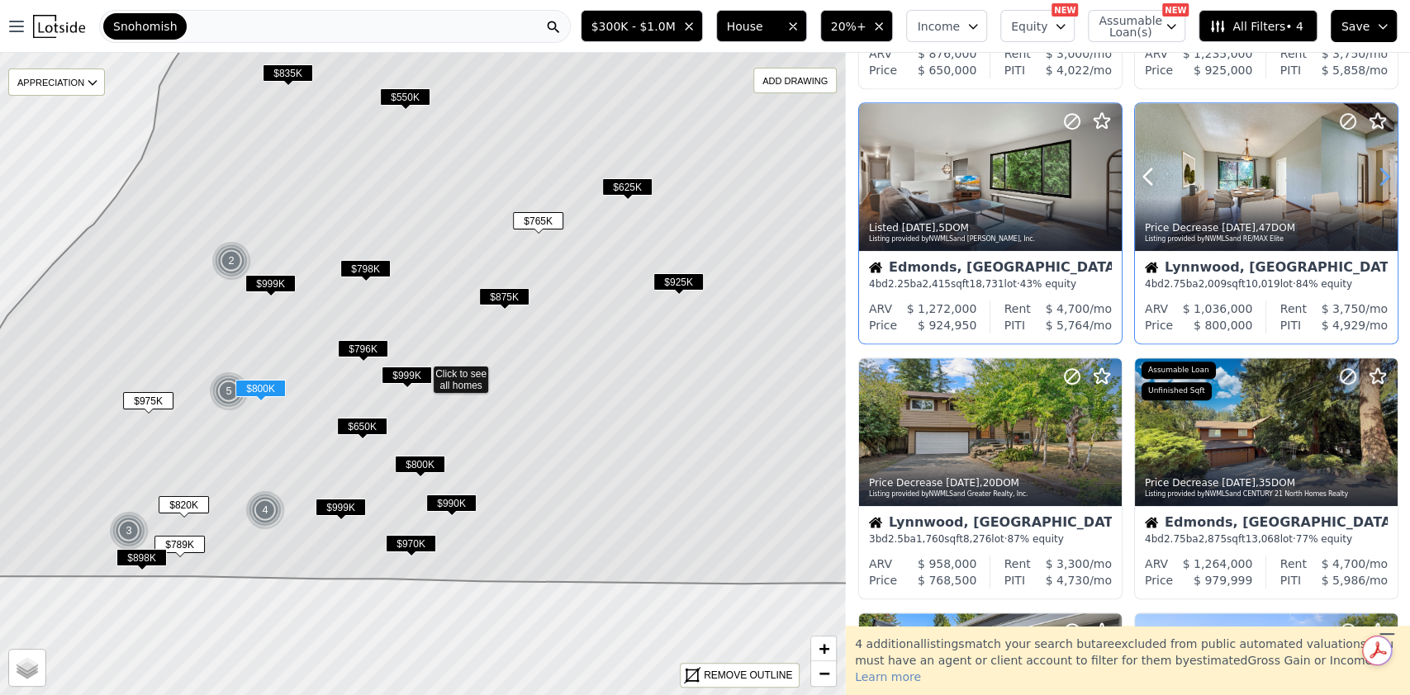
click at [1381, 179] on icon at bounding box center [1384, 177] width 7 height 16
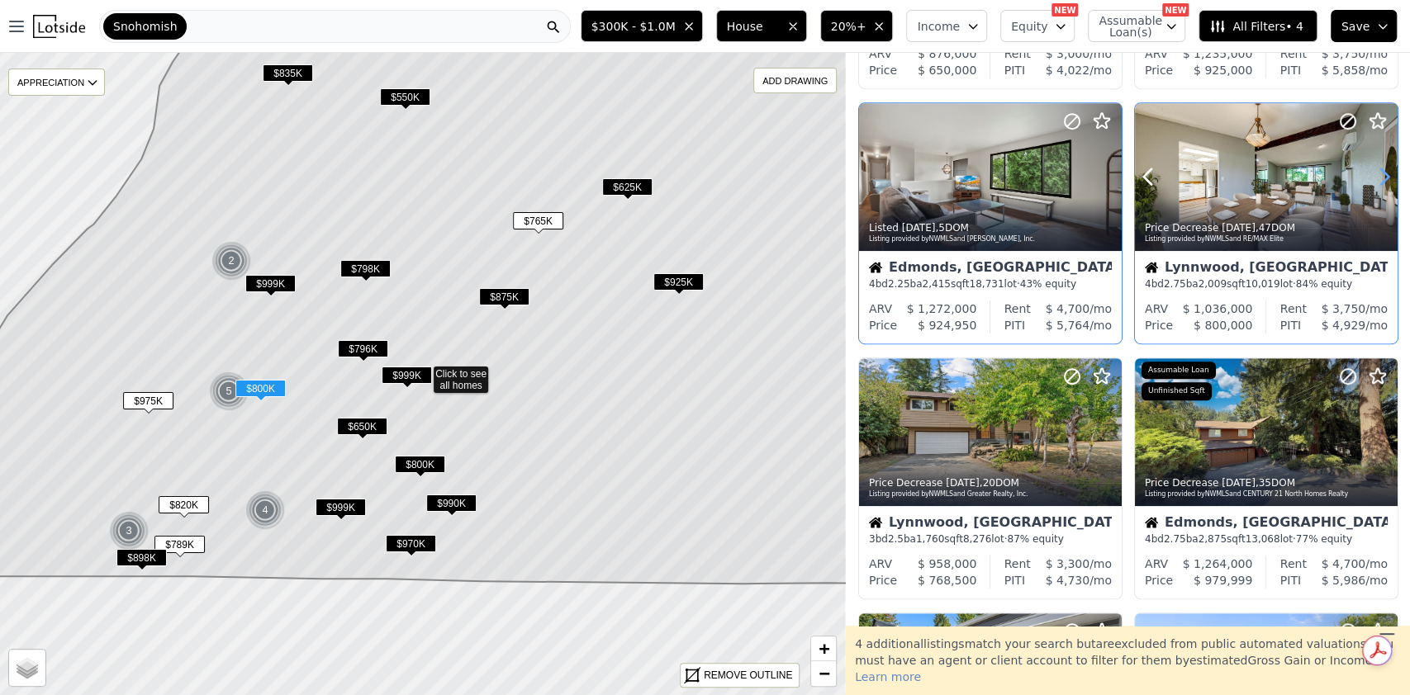
click at [1381, 179] on icon at bounding box center [1384, 177] width 7 height 16
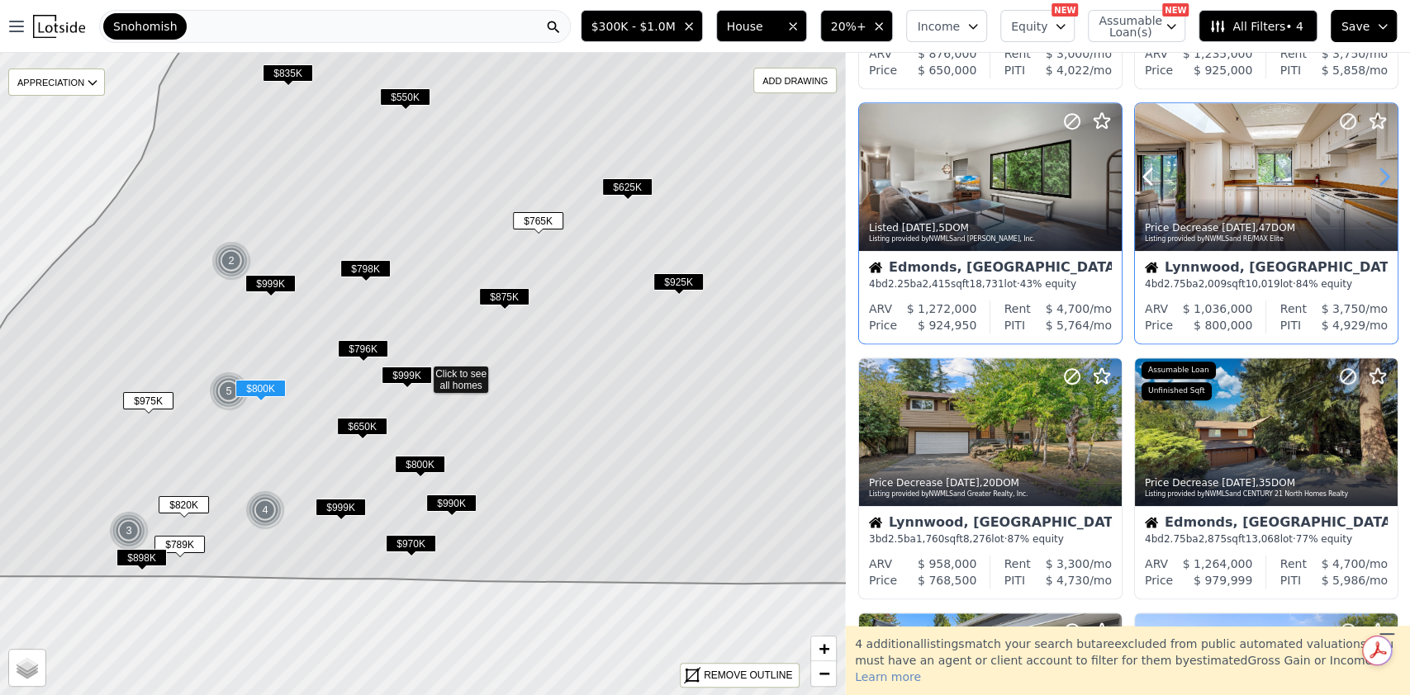
click at [1372, 173] on icon at bounding box center [1384, 177] width 26 height 26
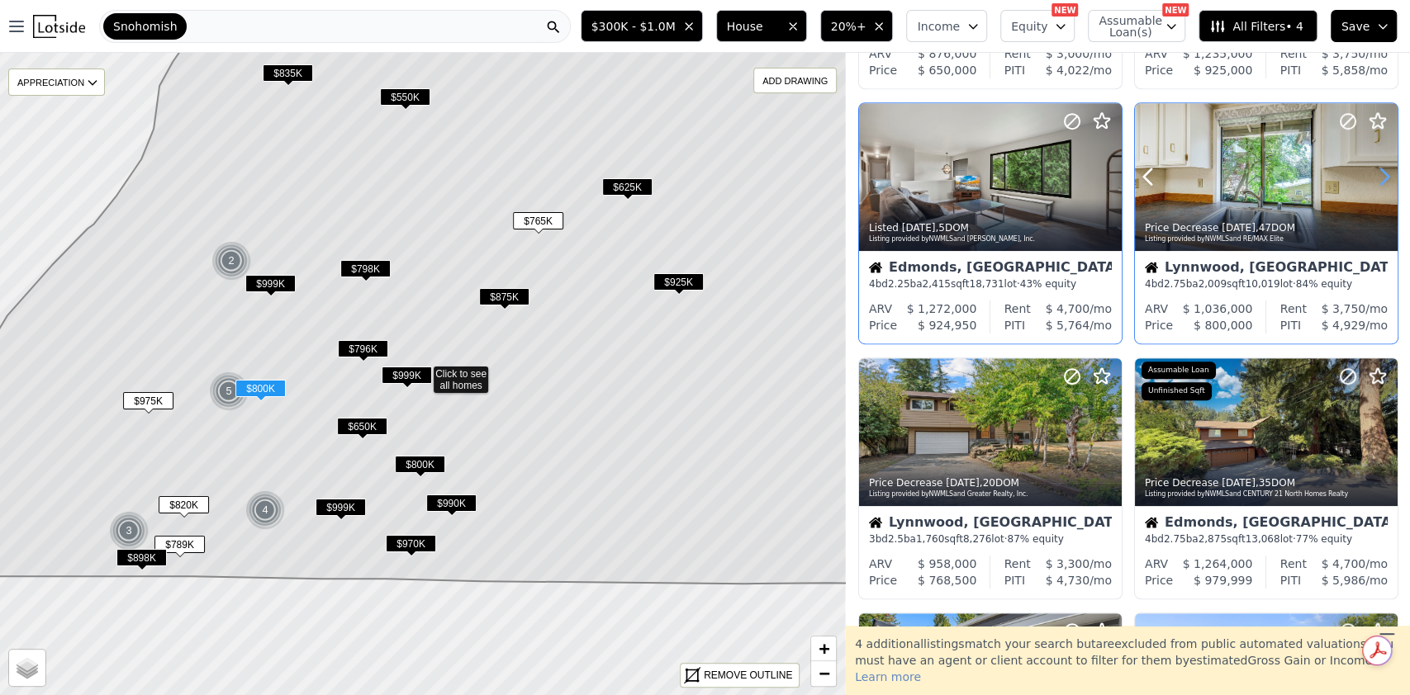
click at [1372, 173] on icon at bounding box center [1384, 177] width 26 height 26
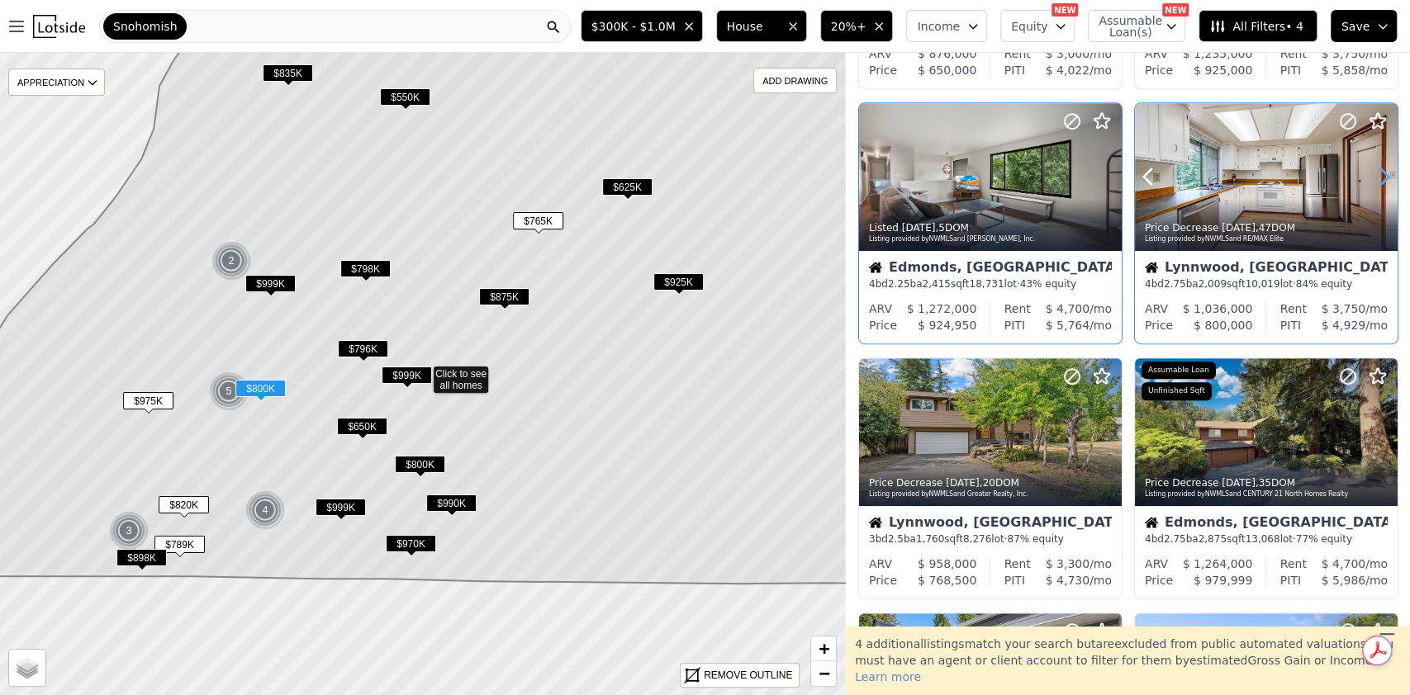
click at [1372, 173] on icon at bounding box center [1384, 177] width 26 height 26
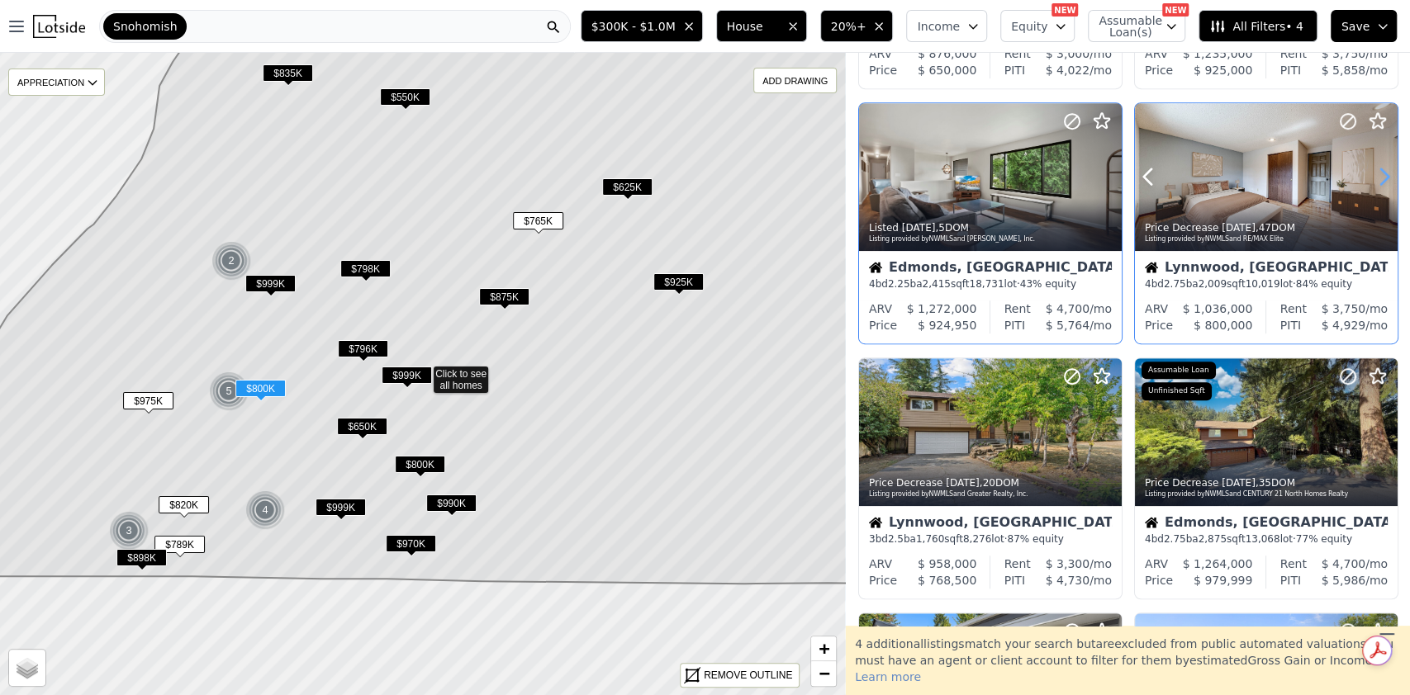
click at [1372, 173] on icon at bounding box center [1384, 177] width 26 height 26
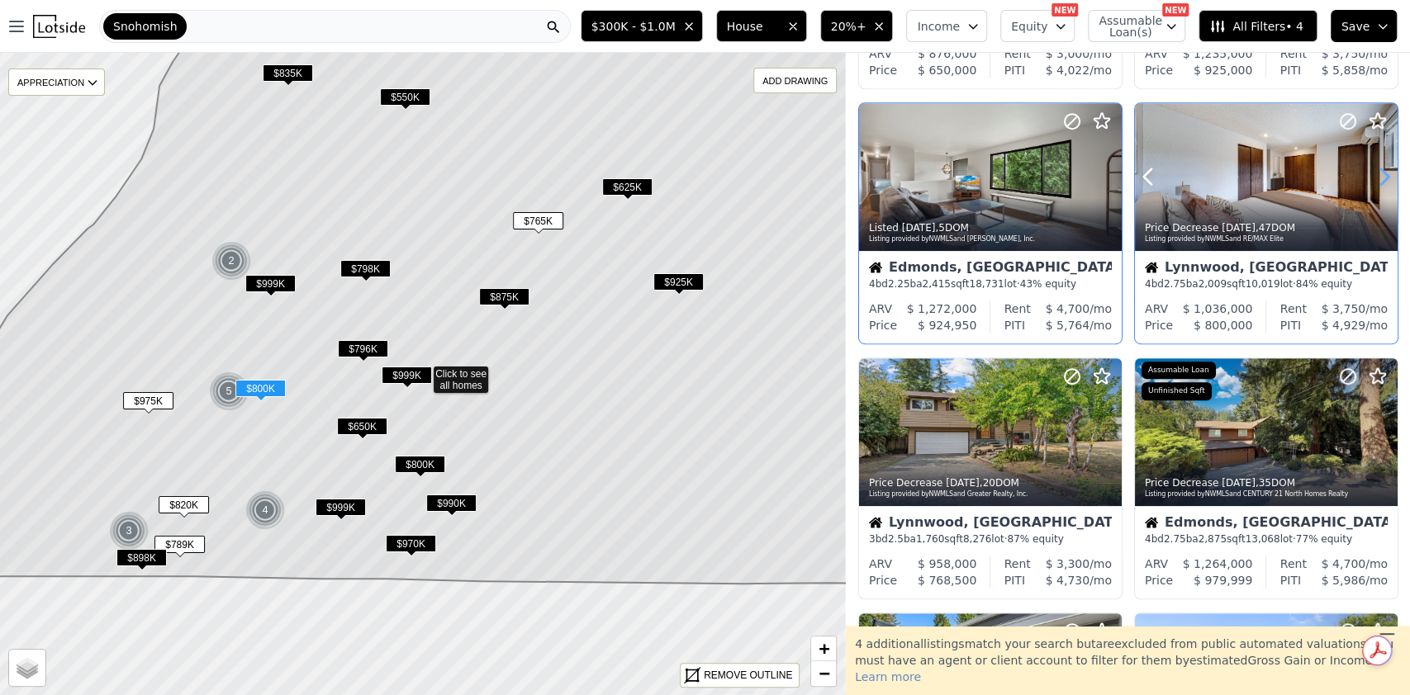
click at [1372, 173] on icon at bounding box center [1384, 177] width 26 height 26
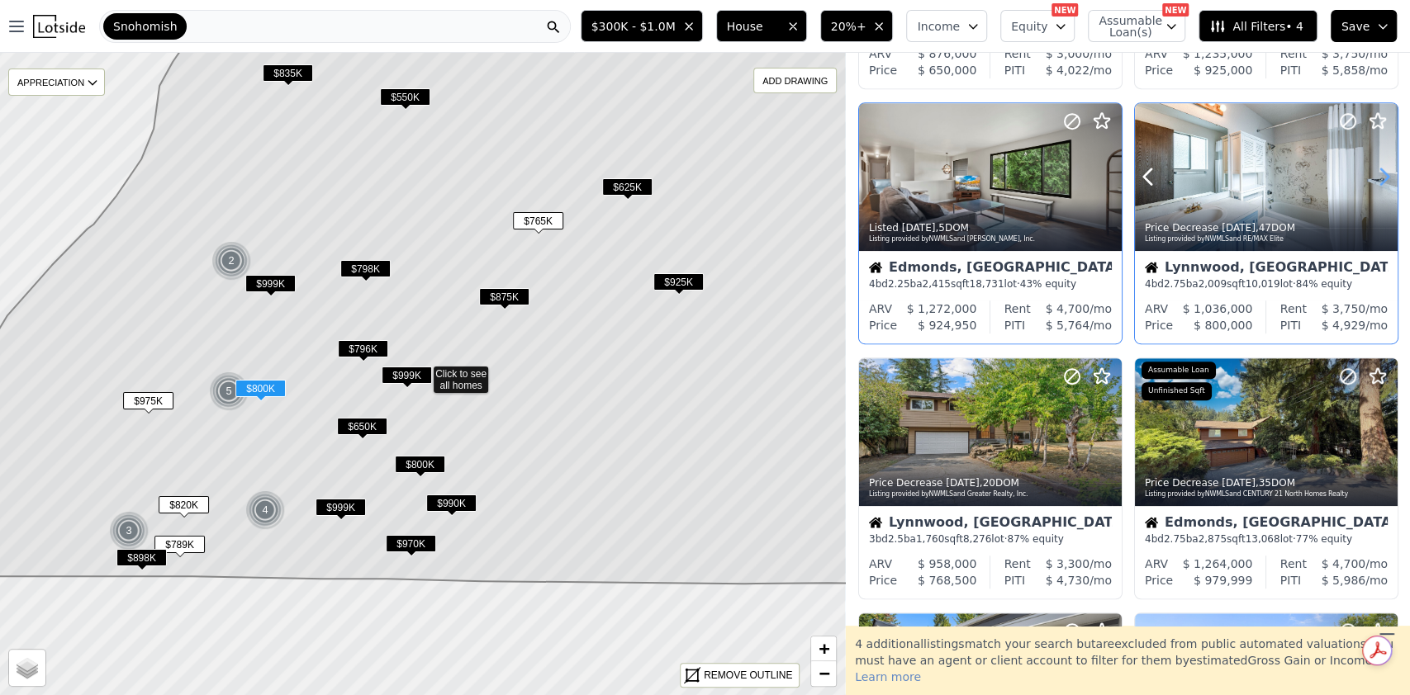
click at [1372, 173] on icon at bounding box center [1384, 177] width 26 height 26
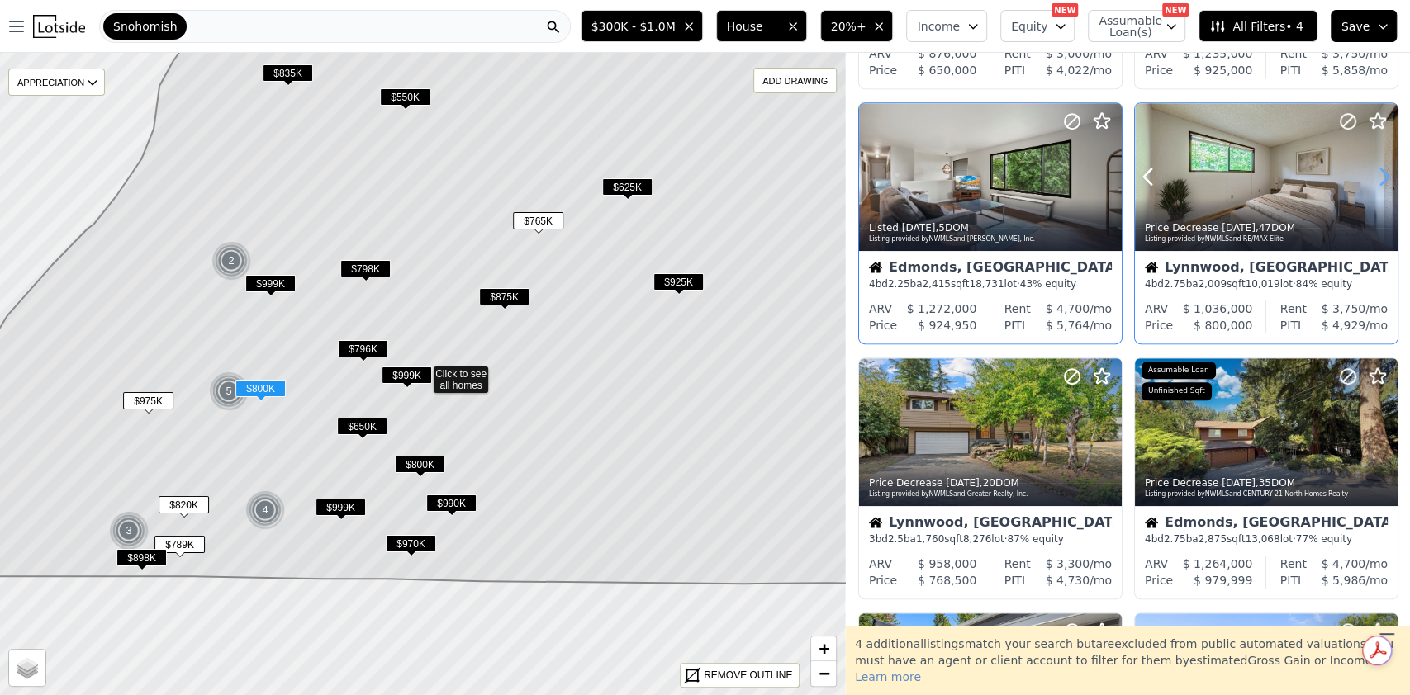
click at [1372, 173] on icon at bounding box center [1384, 177] width 26 height 26
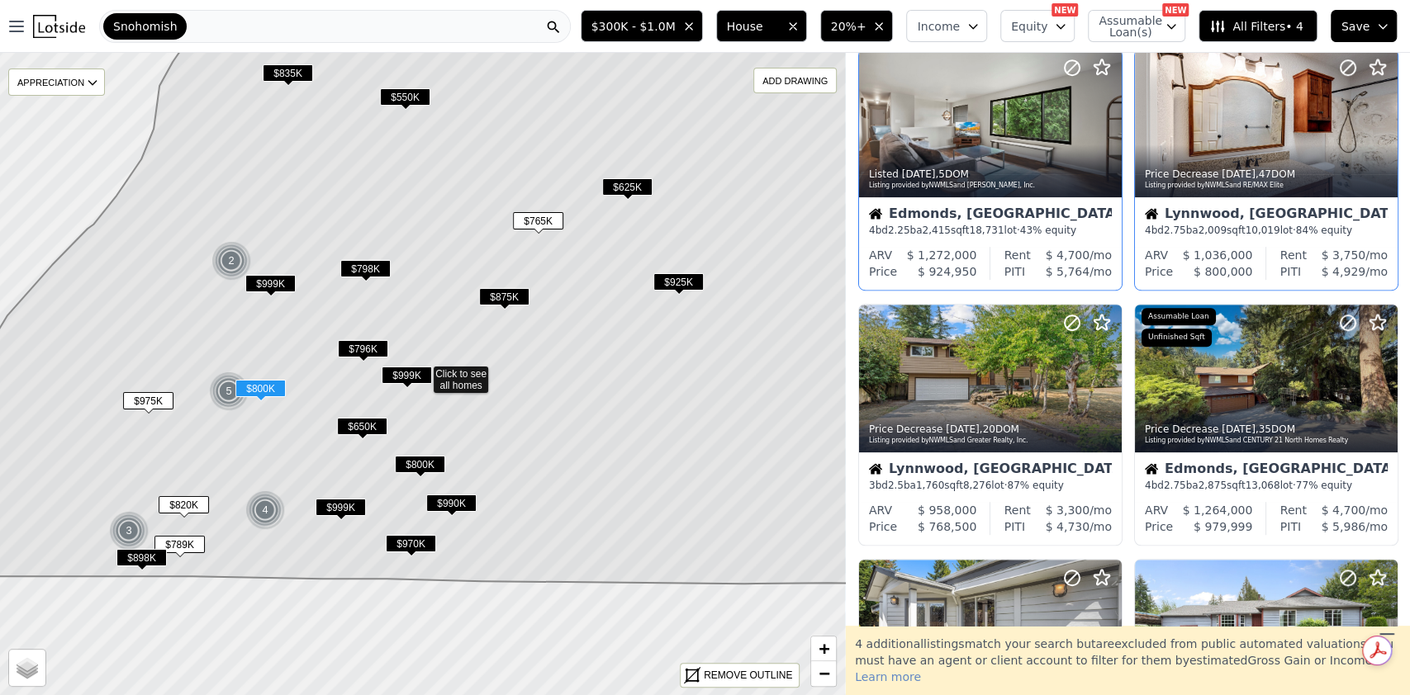
scroll to position [578, 0]
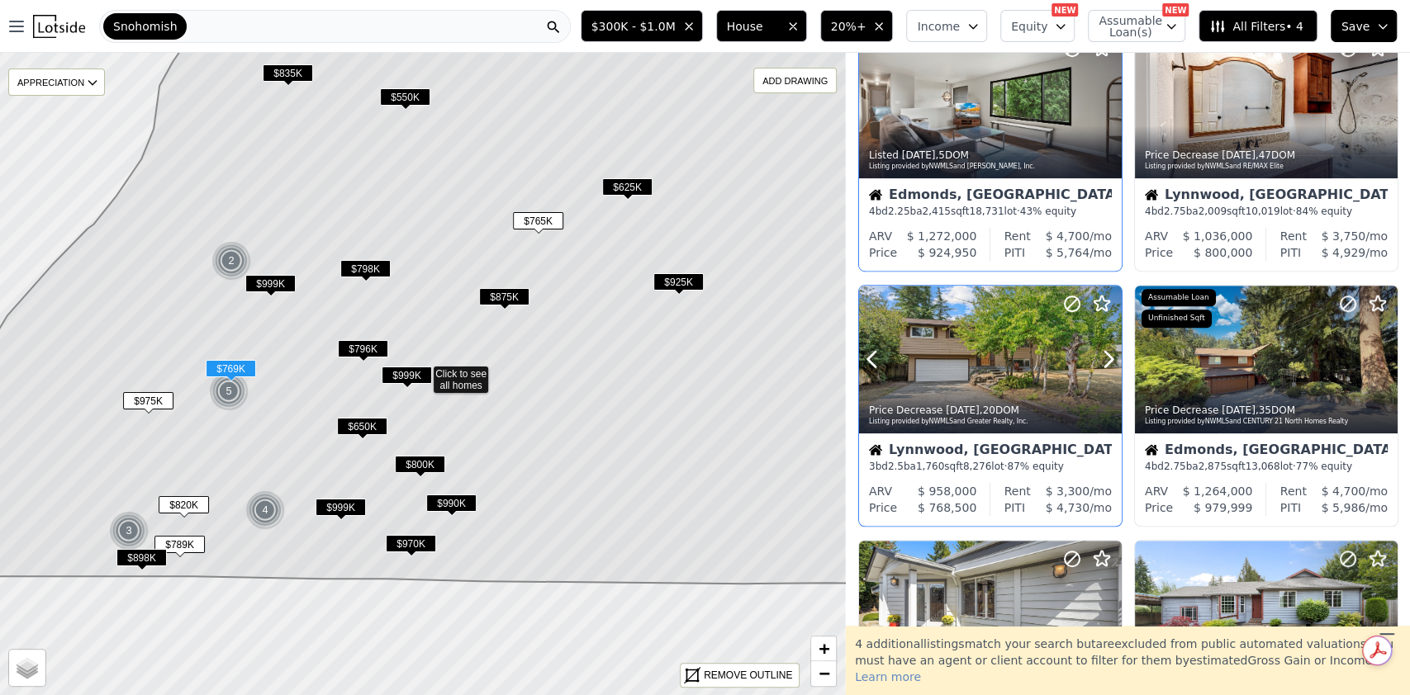
click at [1107, 353] on icon at bounding box center [1108, 360] width 7 height 16
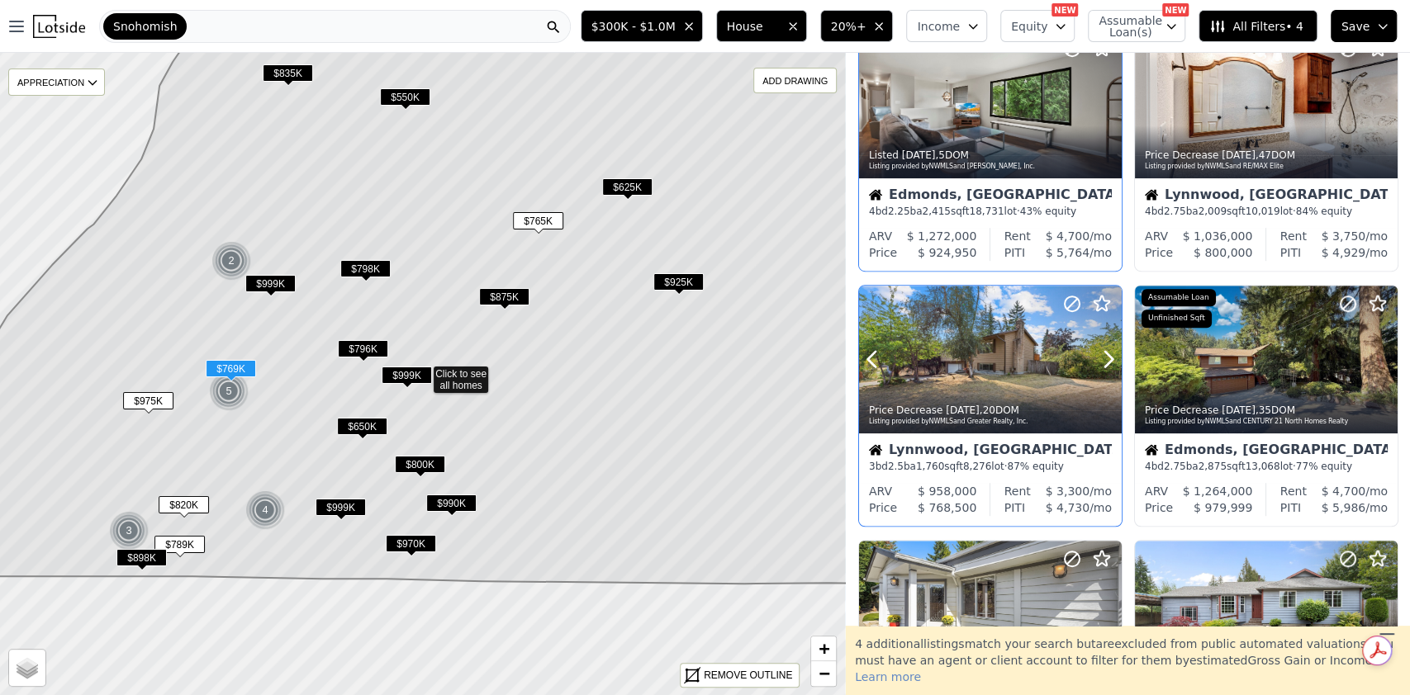
click at [1107, 353] on icon at bounding box center [1108, 360] width 7 height 16
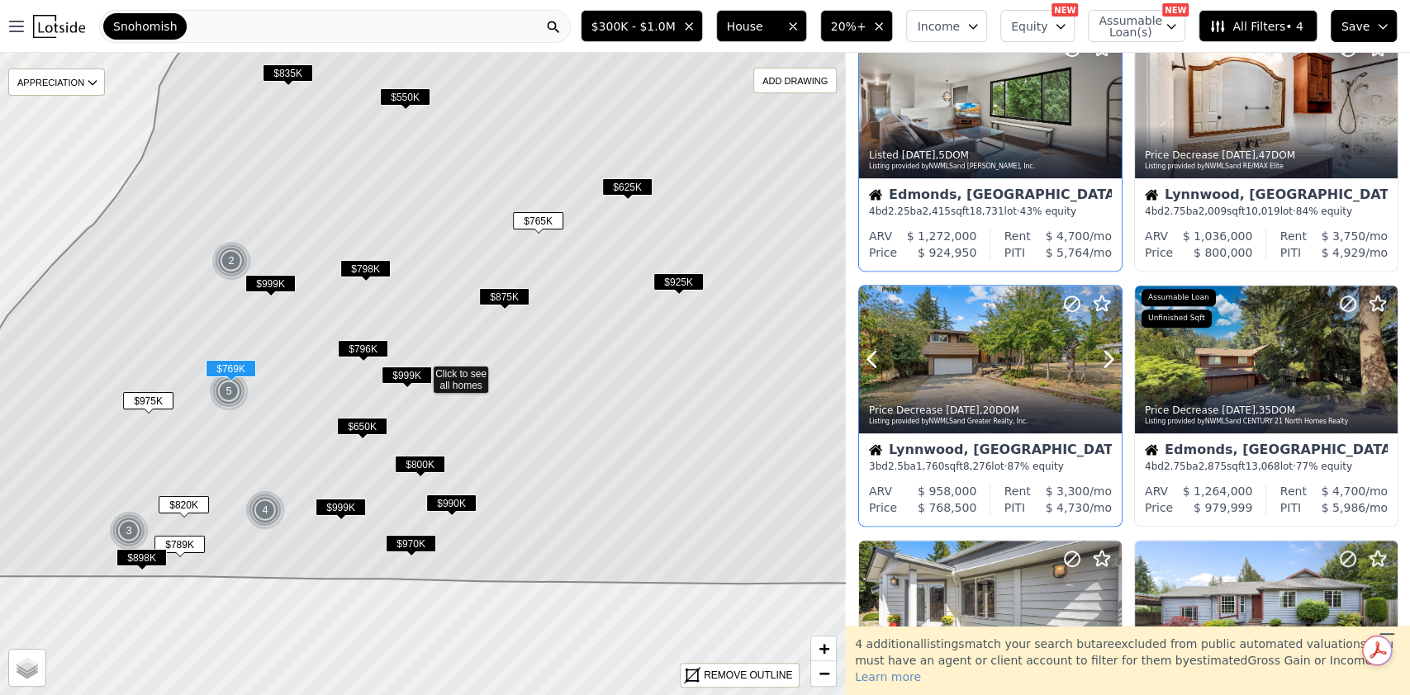
click at [1107, 353] on icon at bounding box center [1108, 360] width 7 height 16
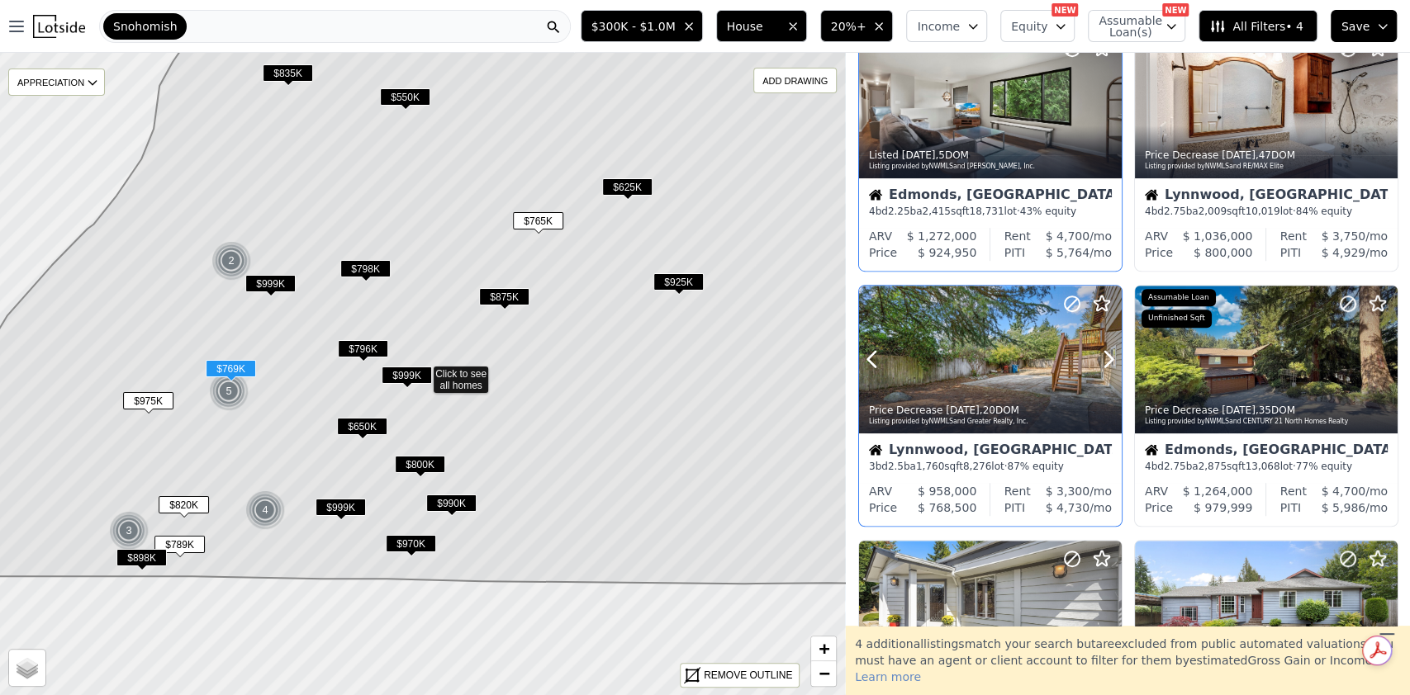
click at [1107, 353] on icon at bounding box center [1108, 360] width 7 height 16
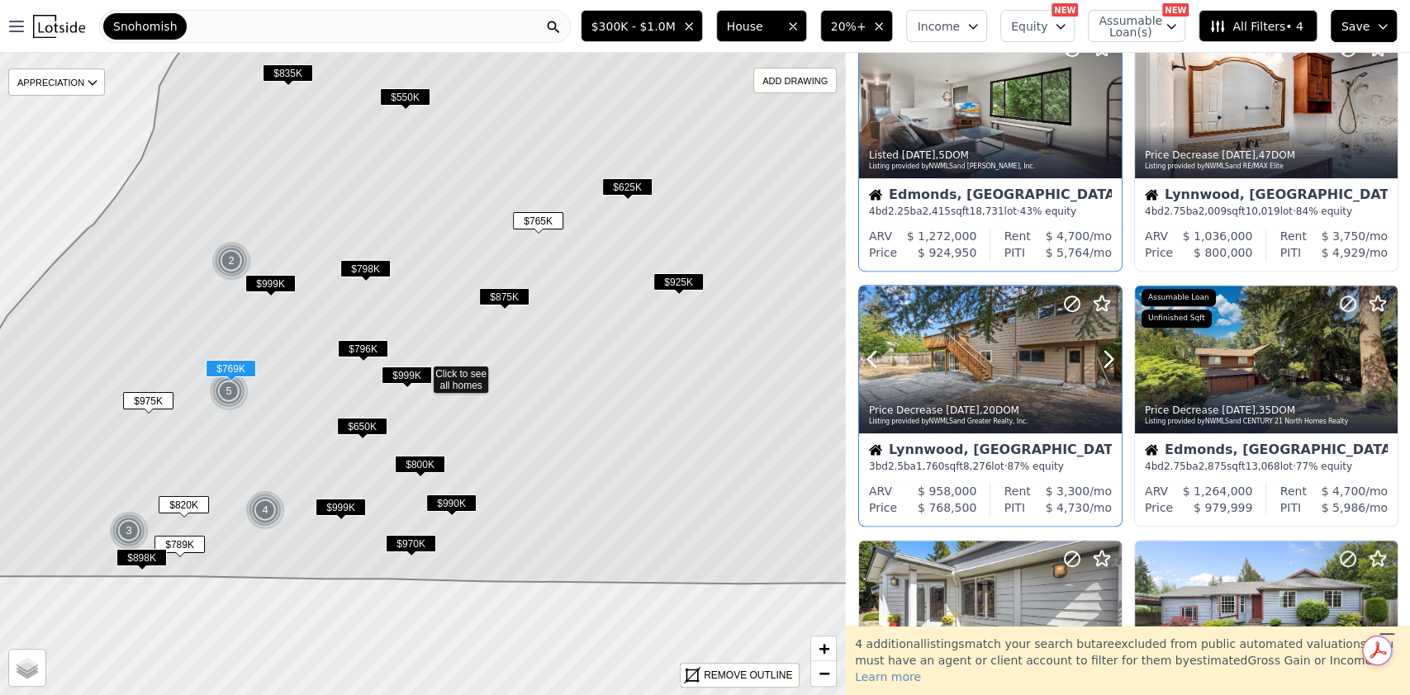
click at [1107, 353] on icon at bounding box center [1108, 360] width 7 height 16
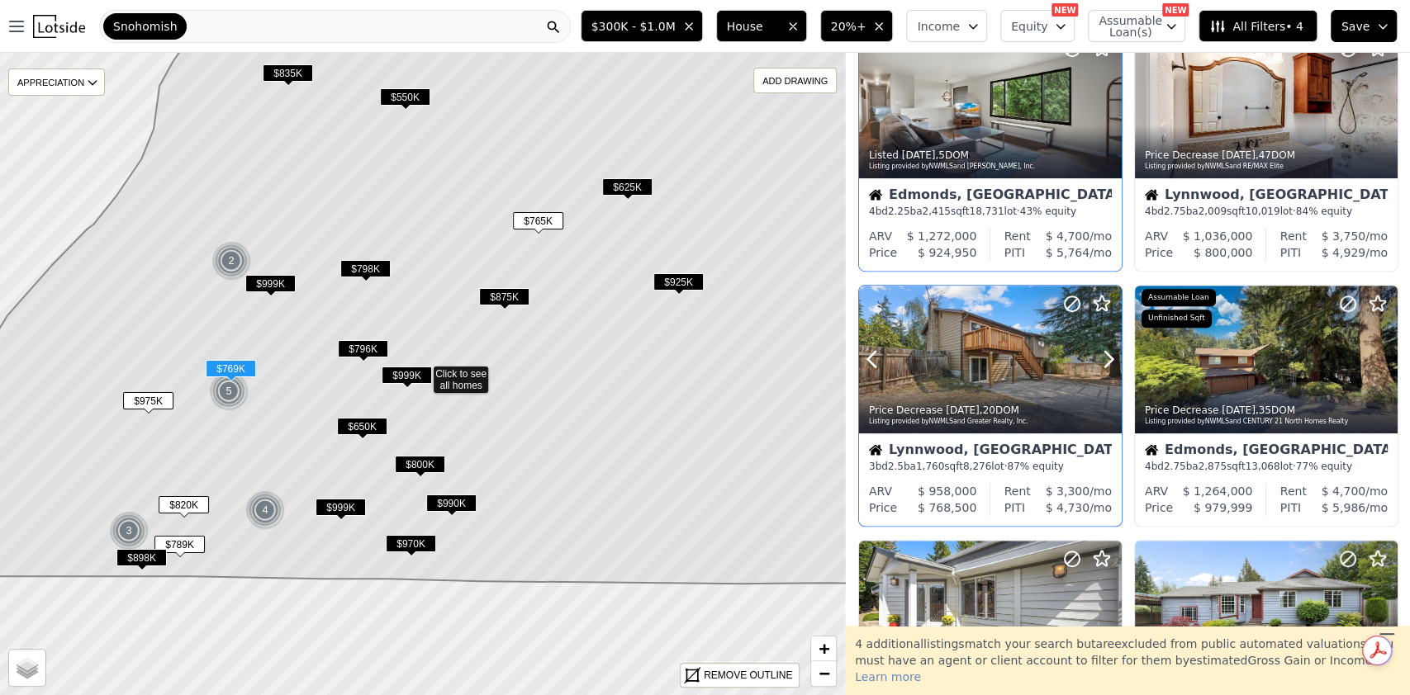
click at [1107, 353] on icon at bounding box center [1108, 360] width 7 height 16
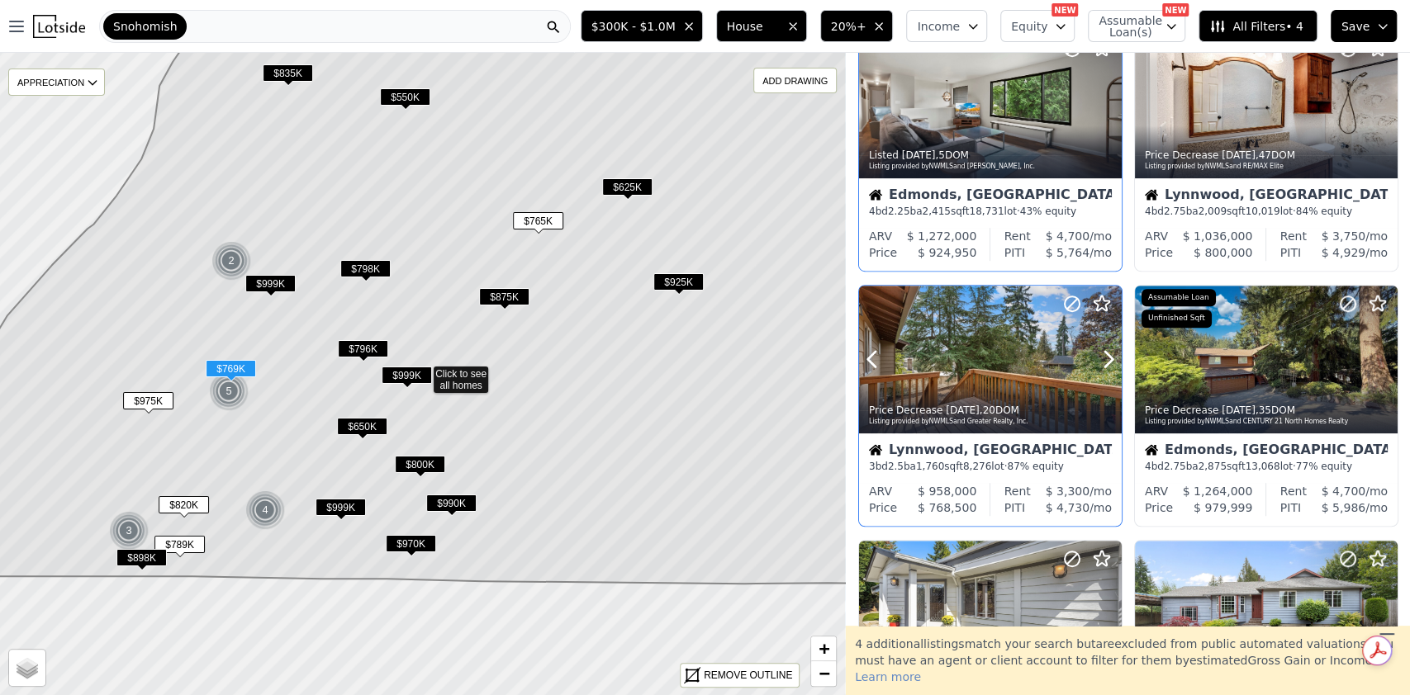
click at [1107, 353] on icon at bounding box center [1108, 360] width 7 height 16
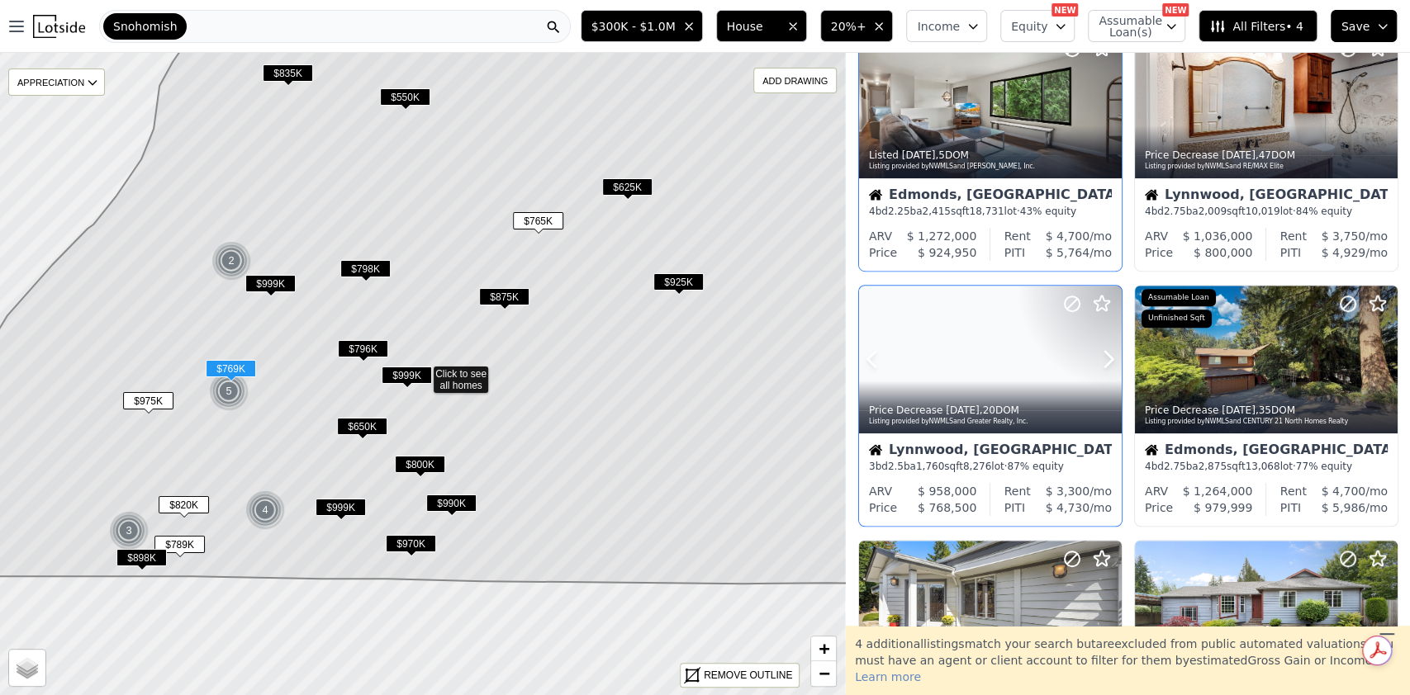
click at [1107, 353] on icon at bounding box center [1108, 360] width 7 height 16
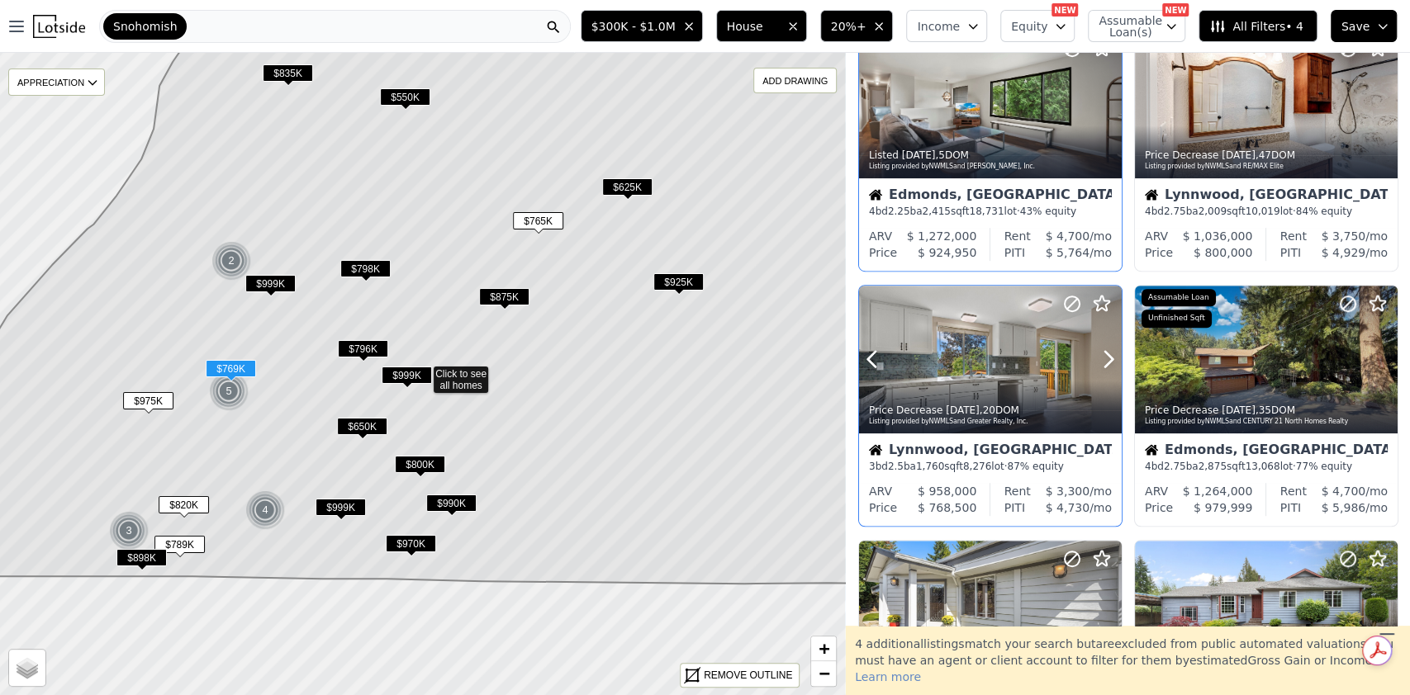
click at [1107, 353] on icon at bounding box center [1108, 360] width 7 height 16
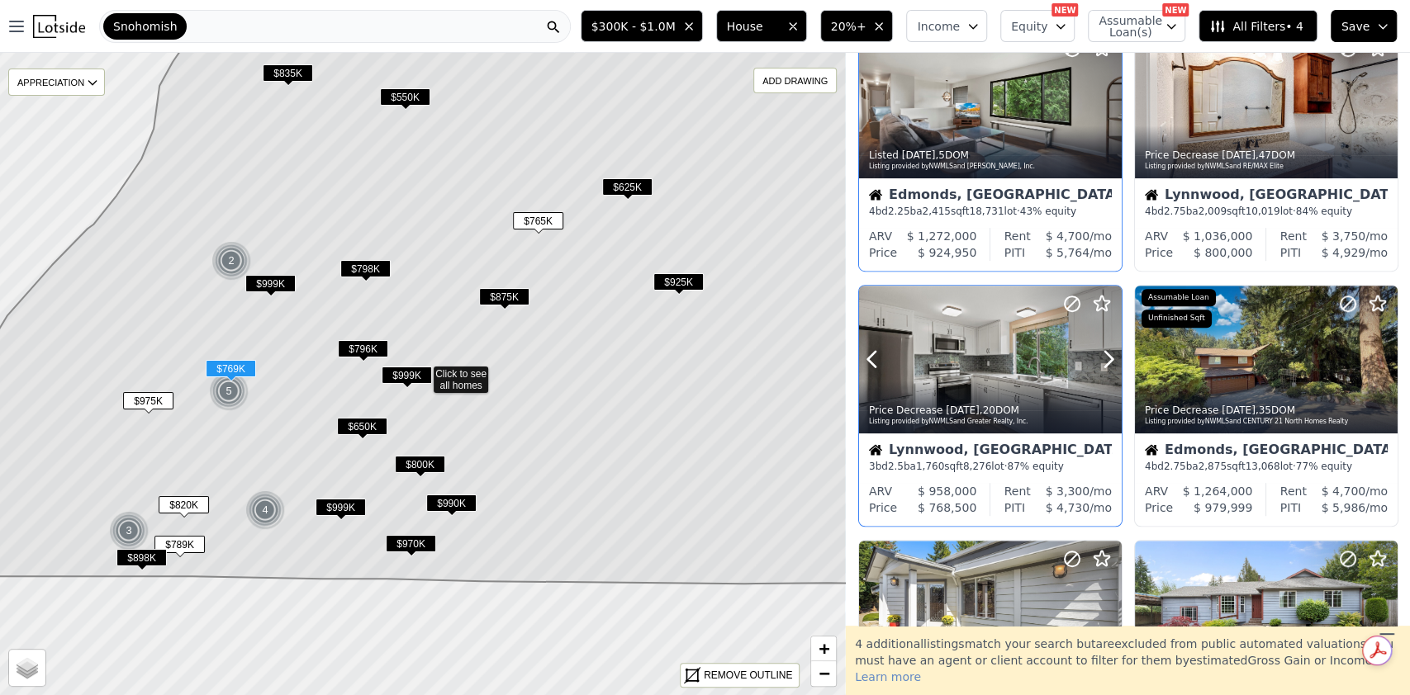
click at [1107, 353] on icon at bounding box center [1108, 360] width 7 height 16
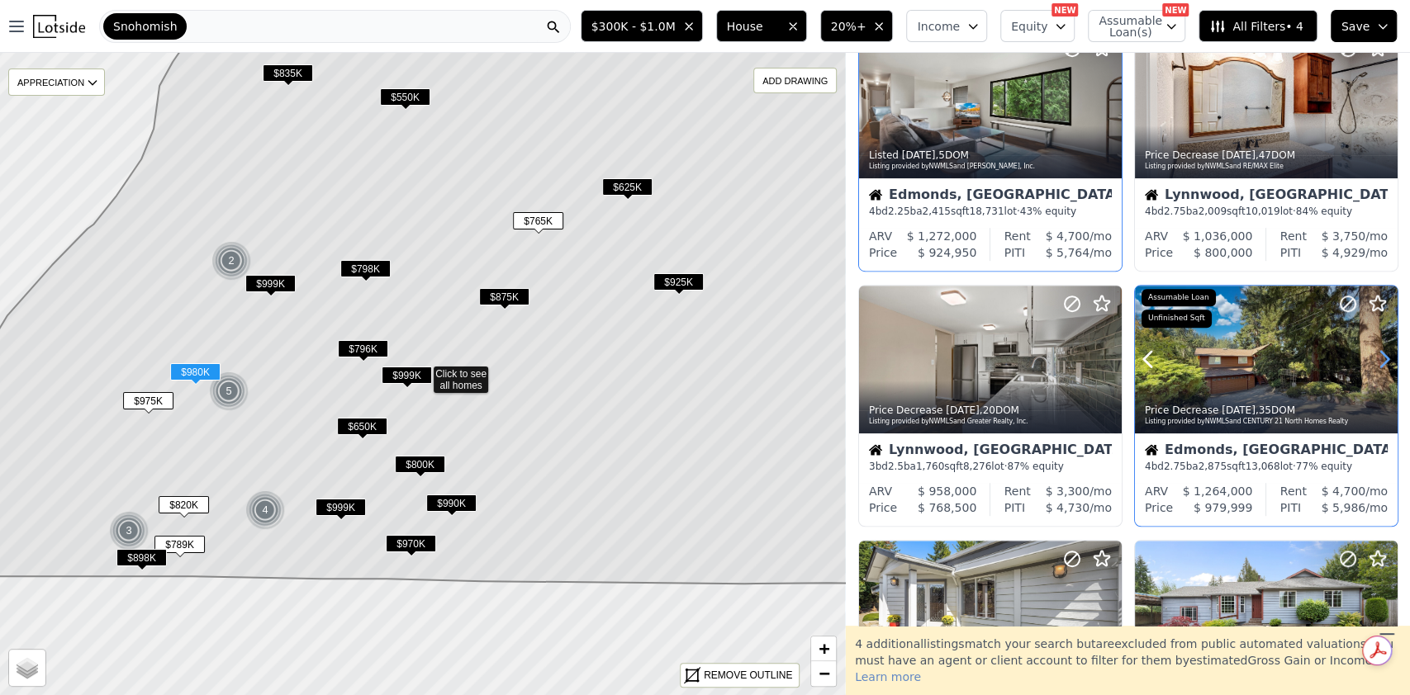
click at [1373, 359] on icon at bounding box center [1384, 359] width 26 height 26
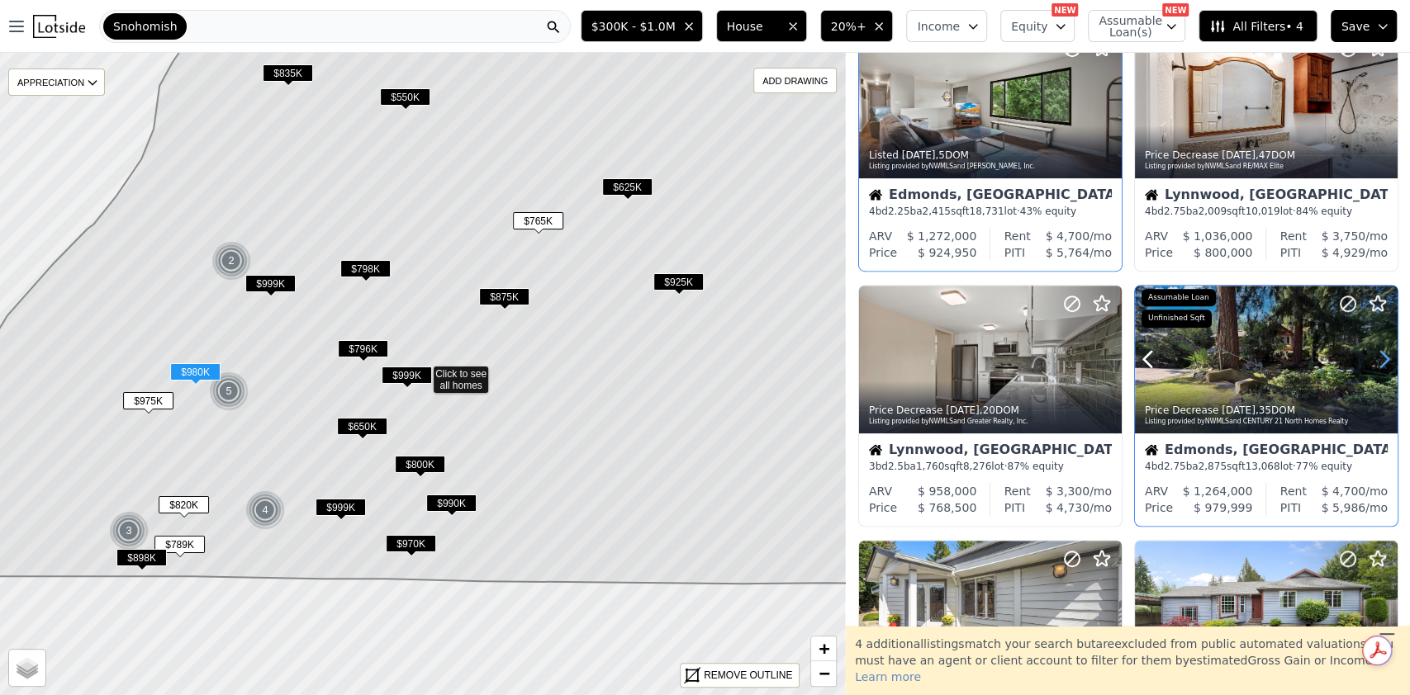
click at [1373, 359] on icon at bounding box center [1384, 359] width 26 height 26
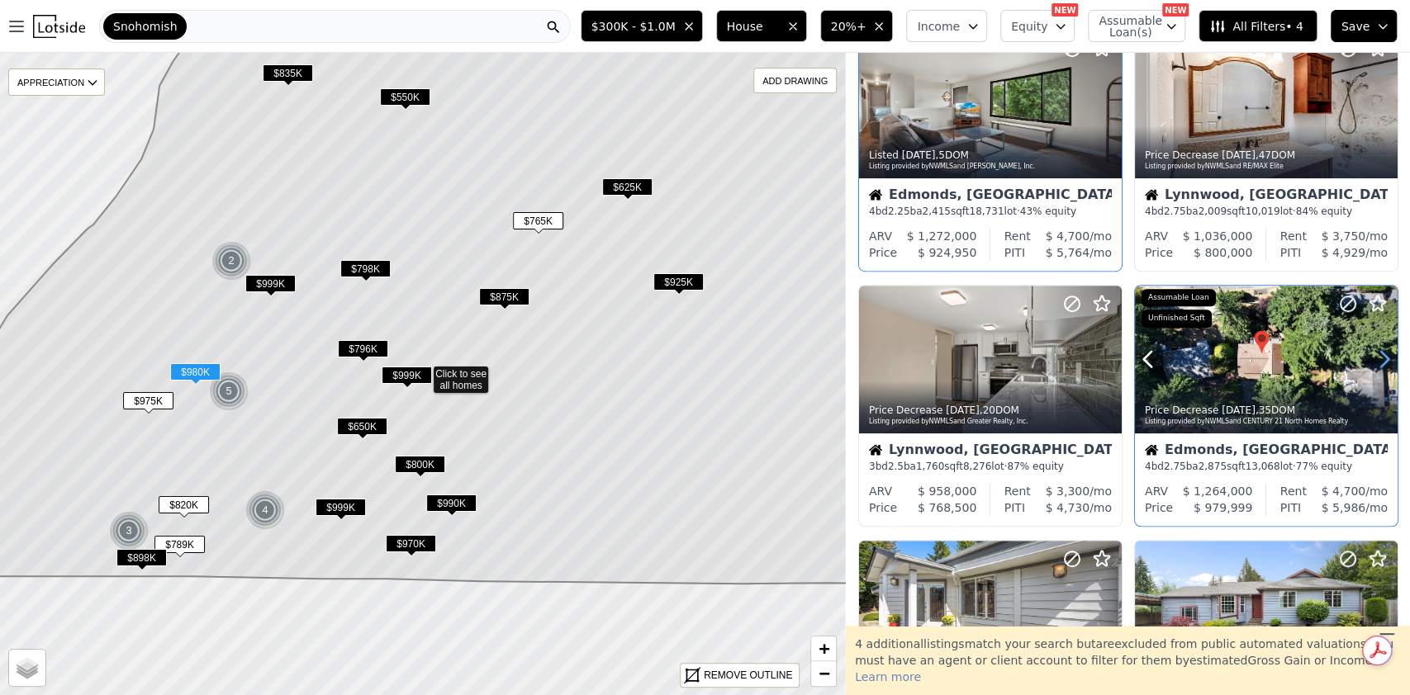
click at [1373, 359] on icon at bounding box center [1384, 359] width 26 height 26
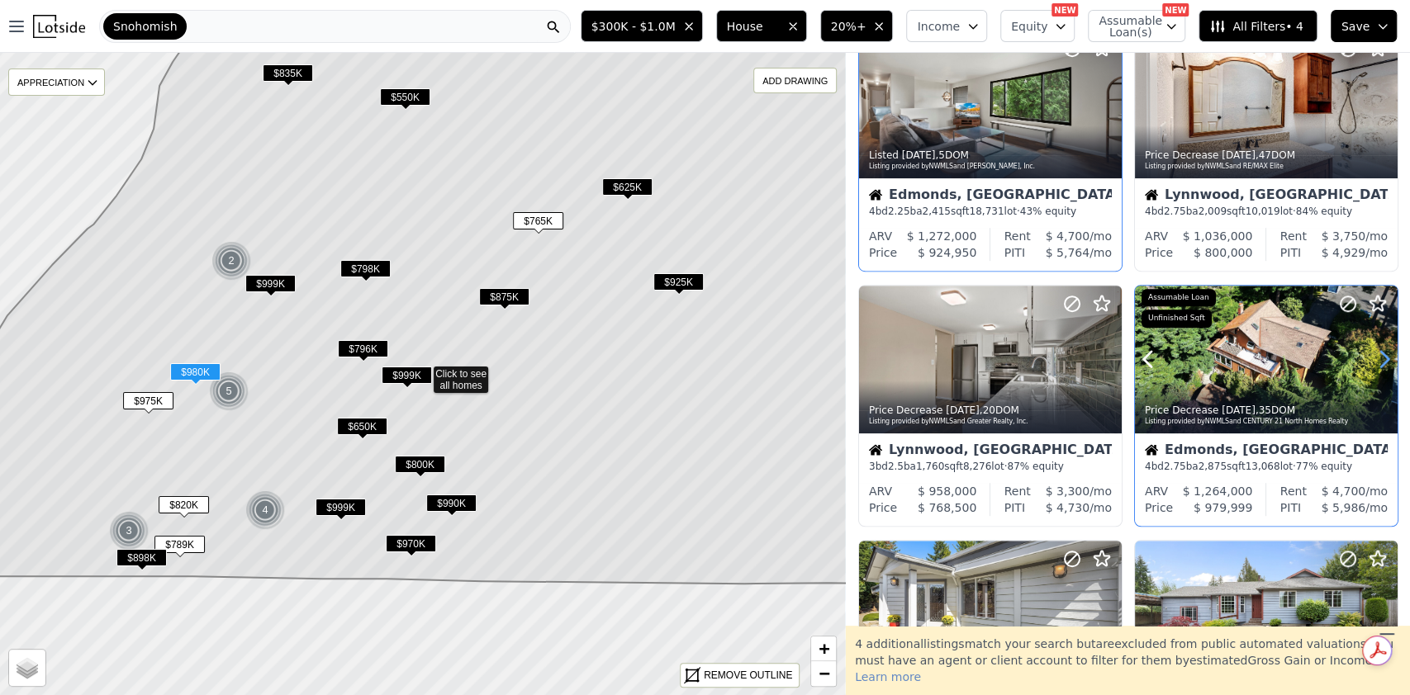
click at [1373, 359] on icon at bounding box center [1384, 359] width 26 height 26
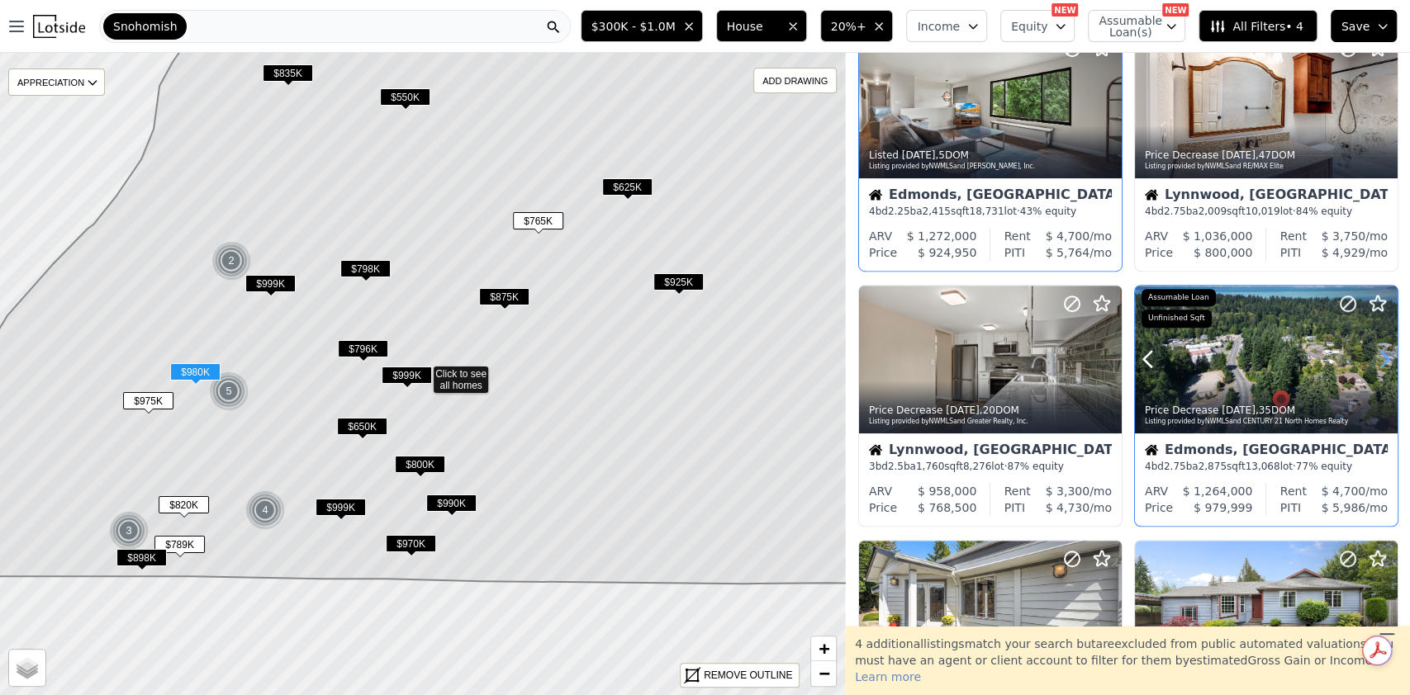
click at [1373, 359] on icon at bounding box center [1384, 359] width 26 height 26
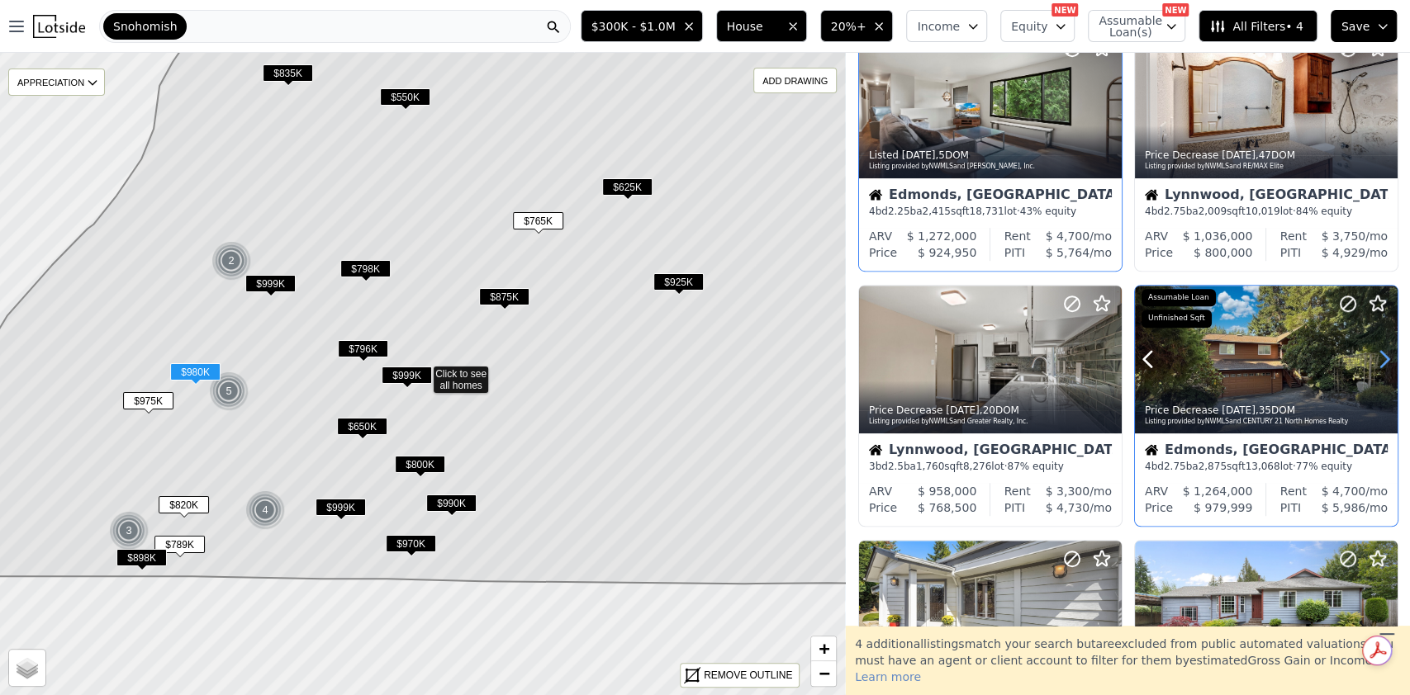
click at [1373, 359] on icon at bounding box center [1384, 359] width 26 height 26
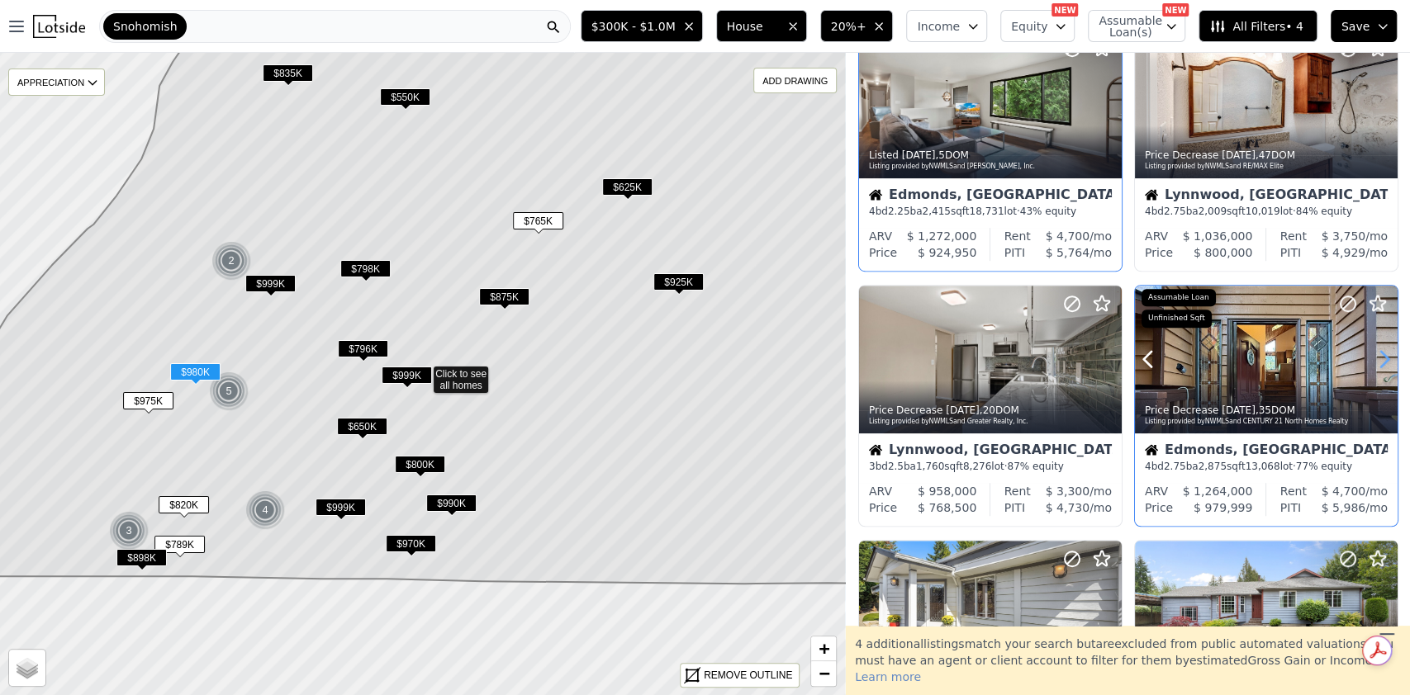
click at [1373, 359] on icon at bounding box center [1384, 359] width 26 height 26
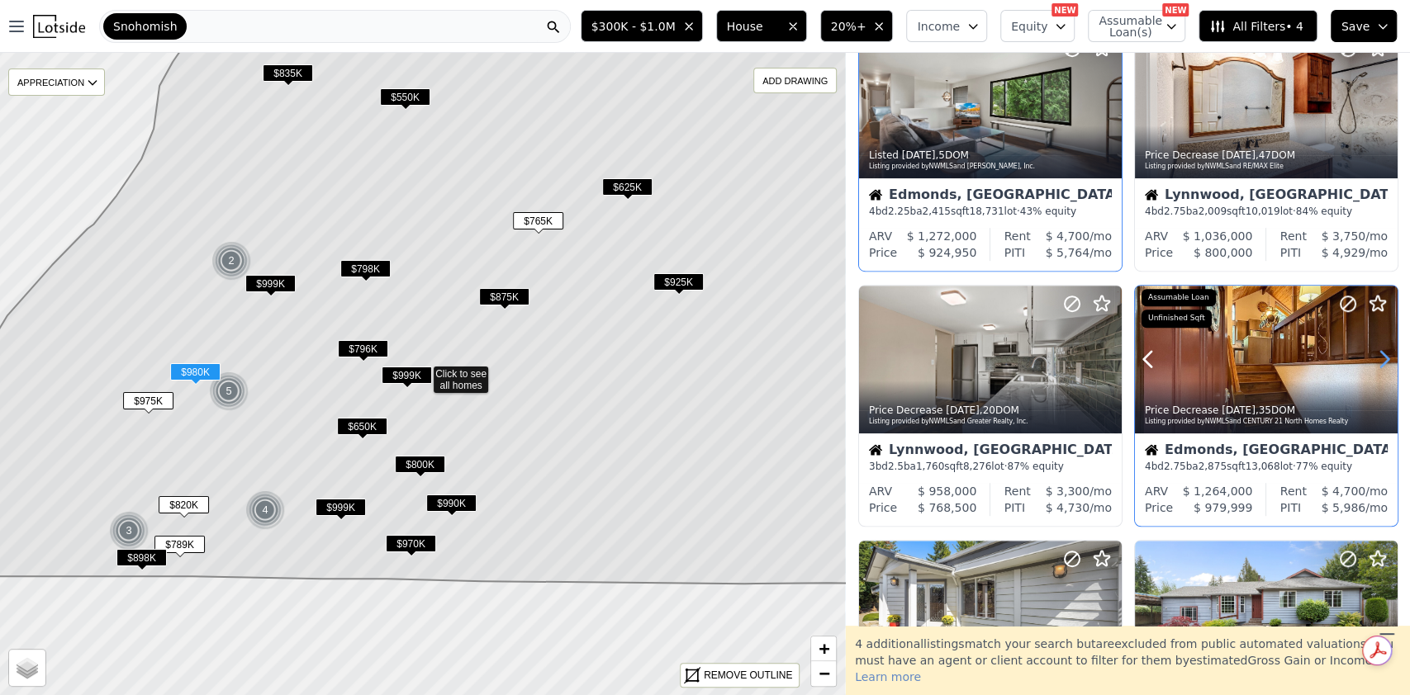
click at [1373, 359] on icon at bounding box center [1384, 359] width 26 height 26
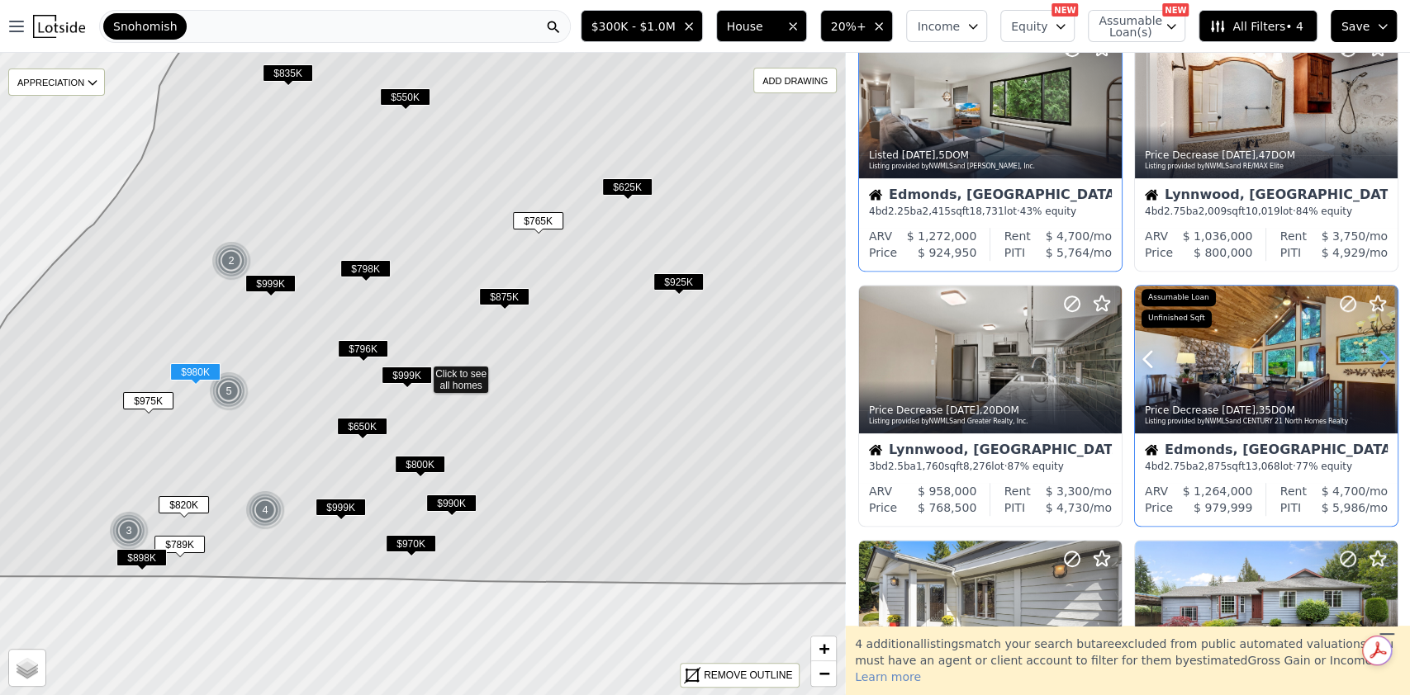
click at [1373, 359] on icon at bounding box center [1384, 359] width 26 height 26
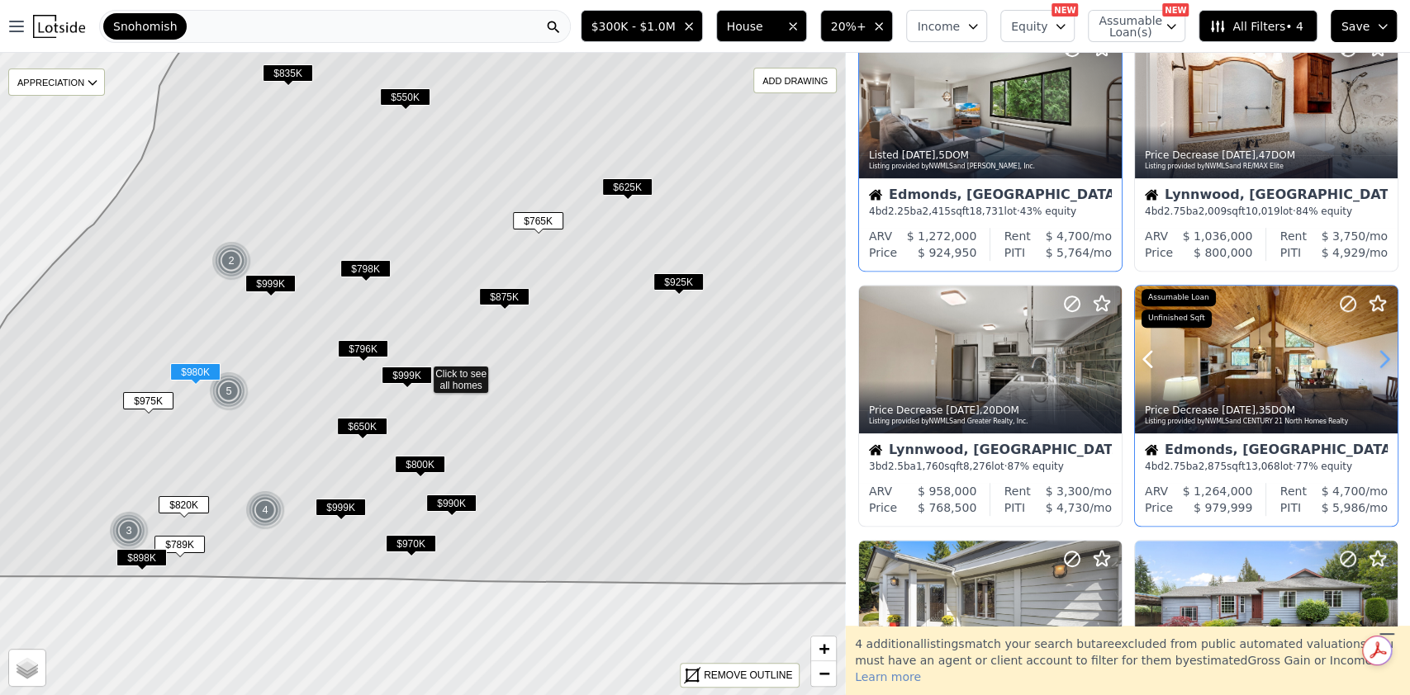
click at [1373, 359] on icon at bounding box center [1384, 359] width 26 height 26
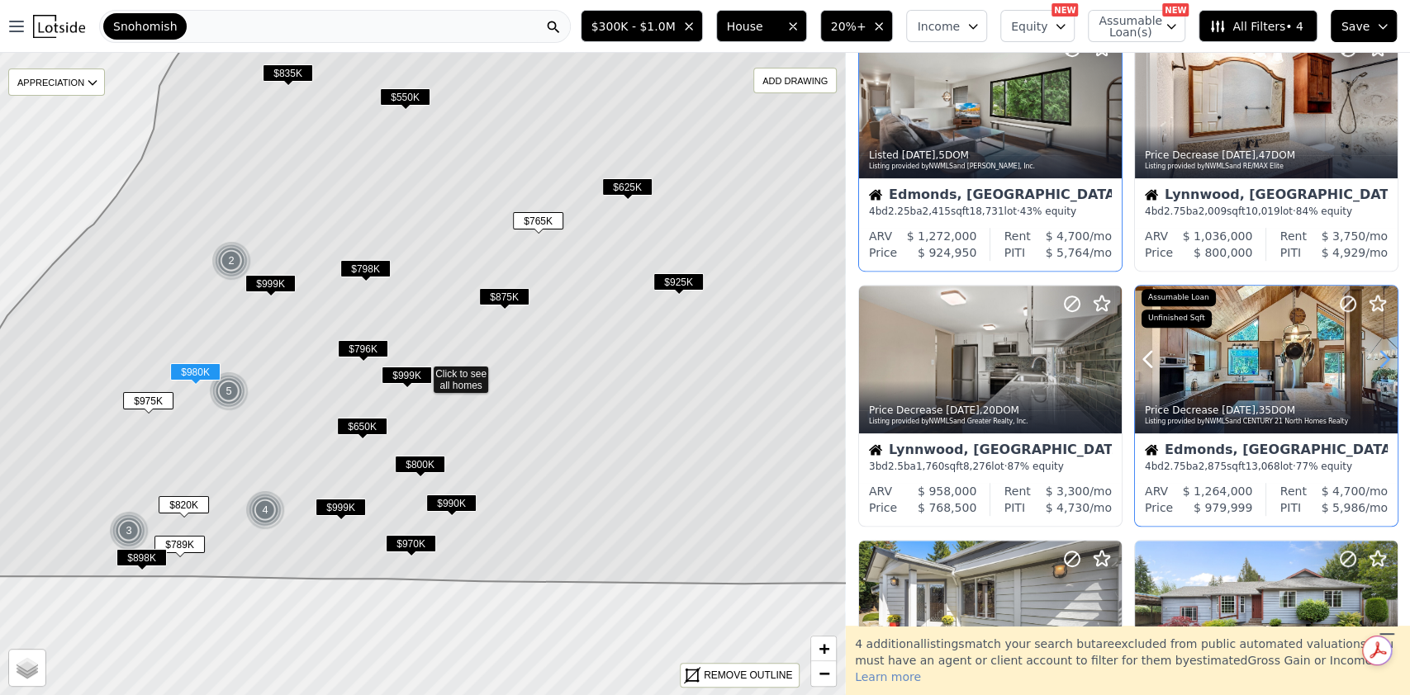
click at [1373, 359] on icon at bounding box center [1384, 359] width 26 height 26
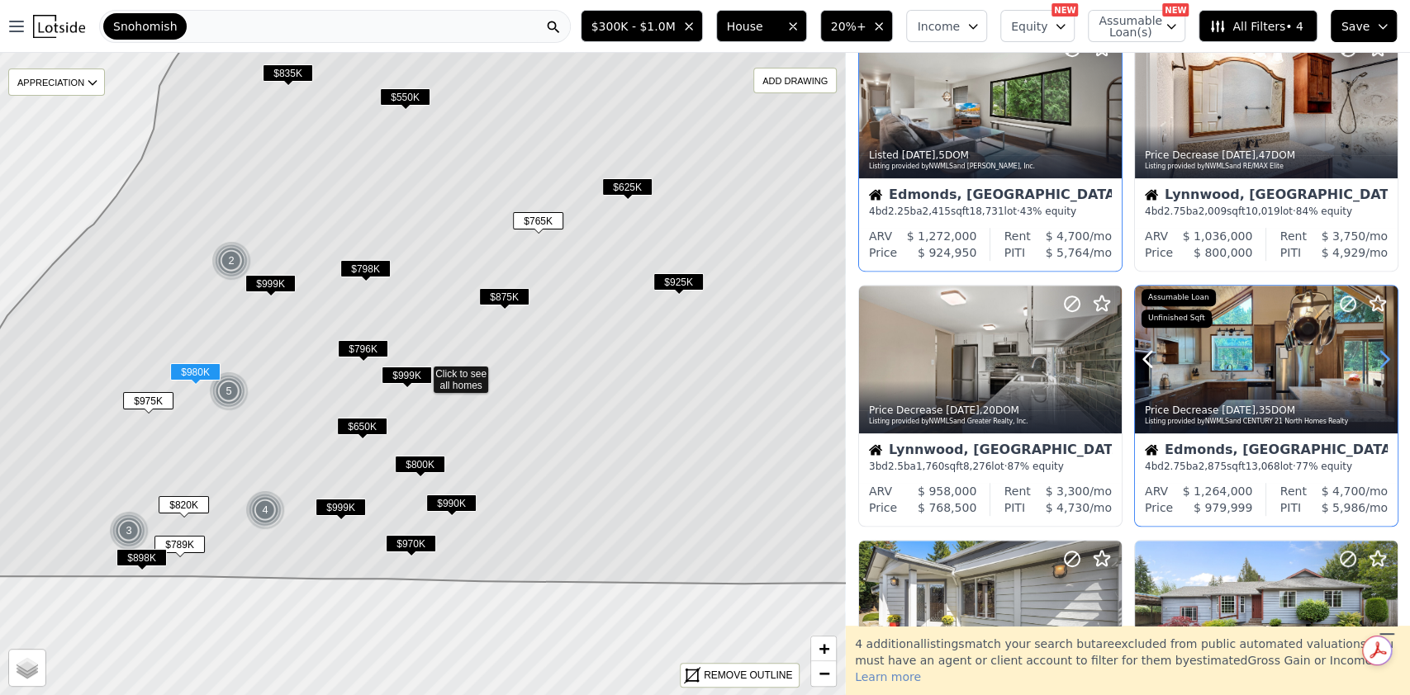
click at [1373, 359] on icon at bounding box center [1384, 359] width 26 height 26
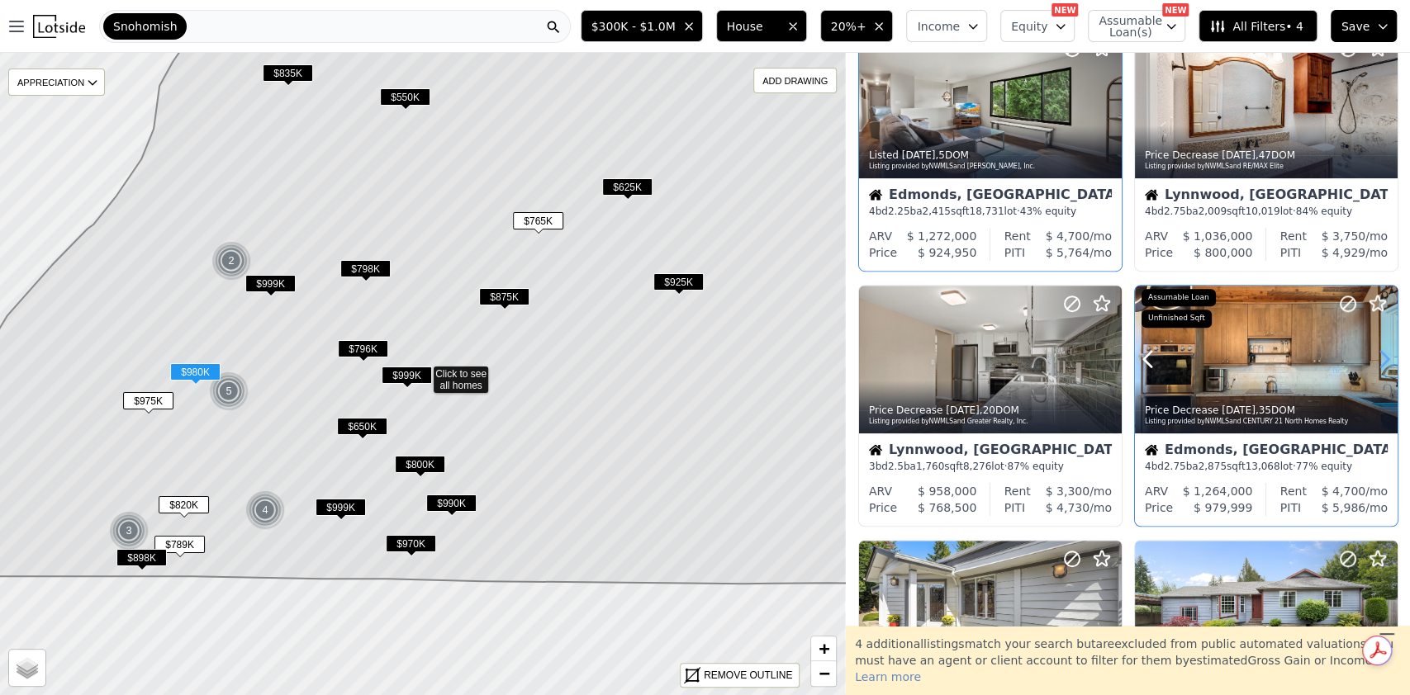
click at [1373, 359] on icon at bounding box center [1384, 359] width 26 height 26
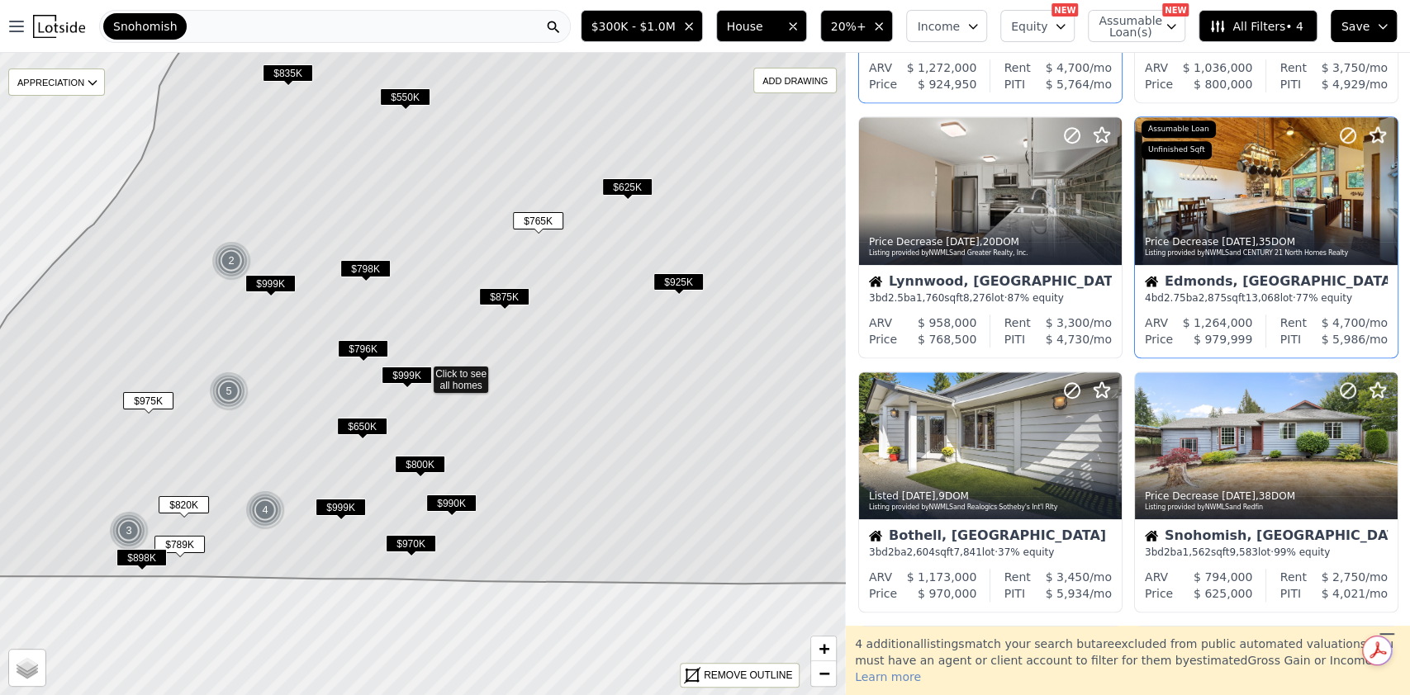
scroll to position [883, 0]
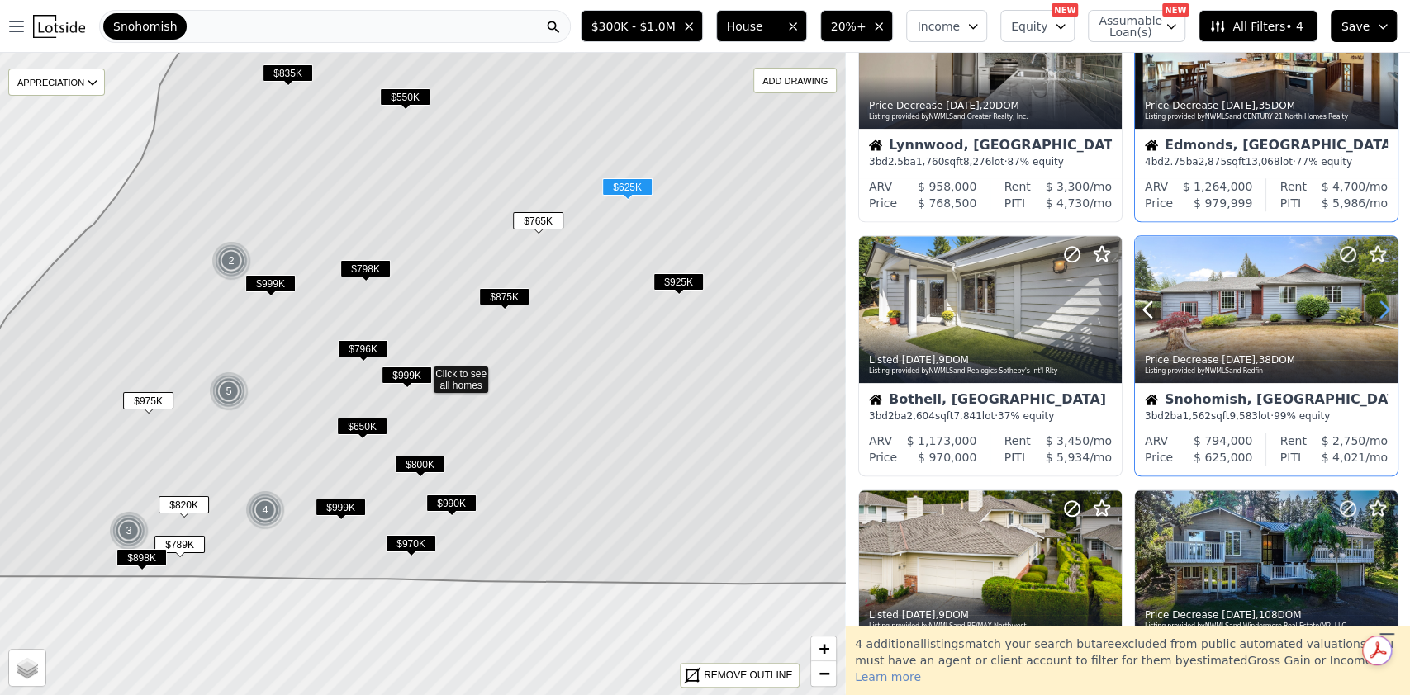
click at [1373, 306] on icon at bounding box center [1384, 309] width 26 height 26
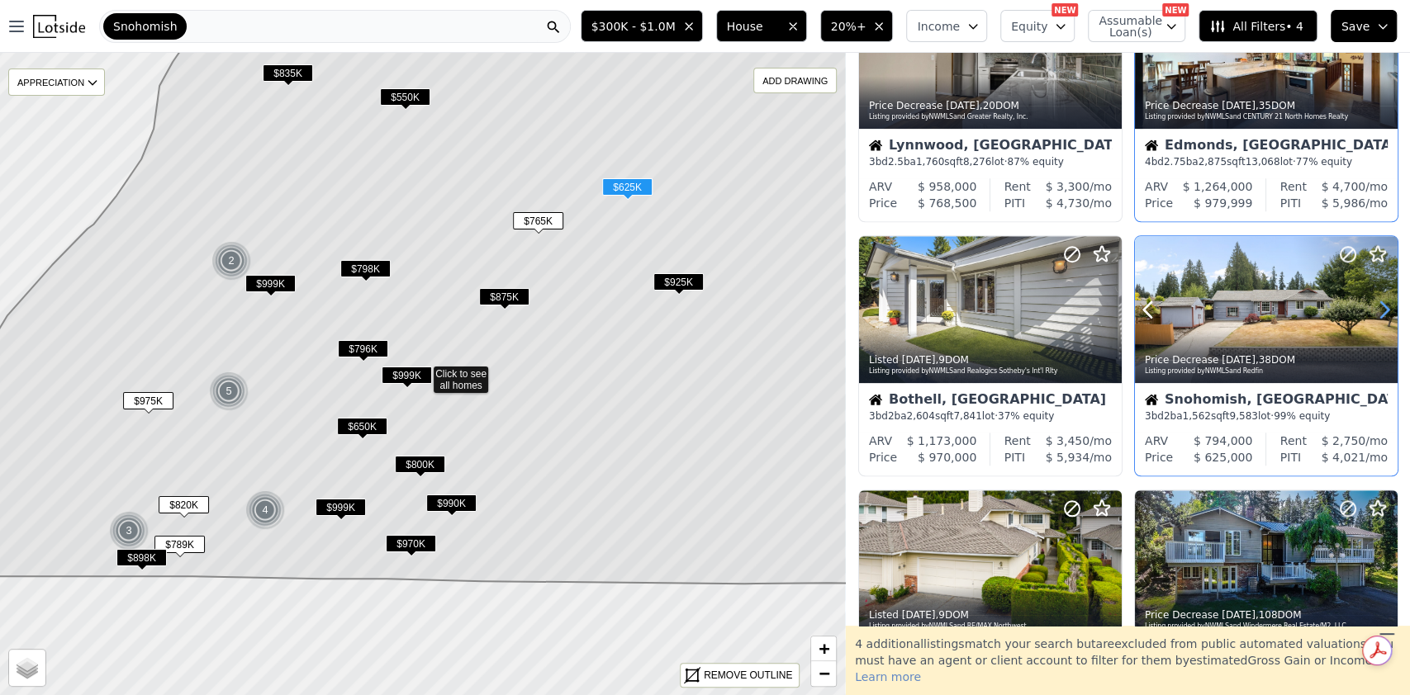
click at [1373, 306] on icon at bounding box center [1384, 309] width 26 height 26
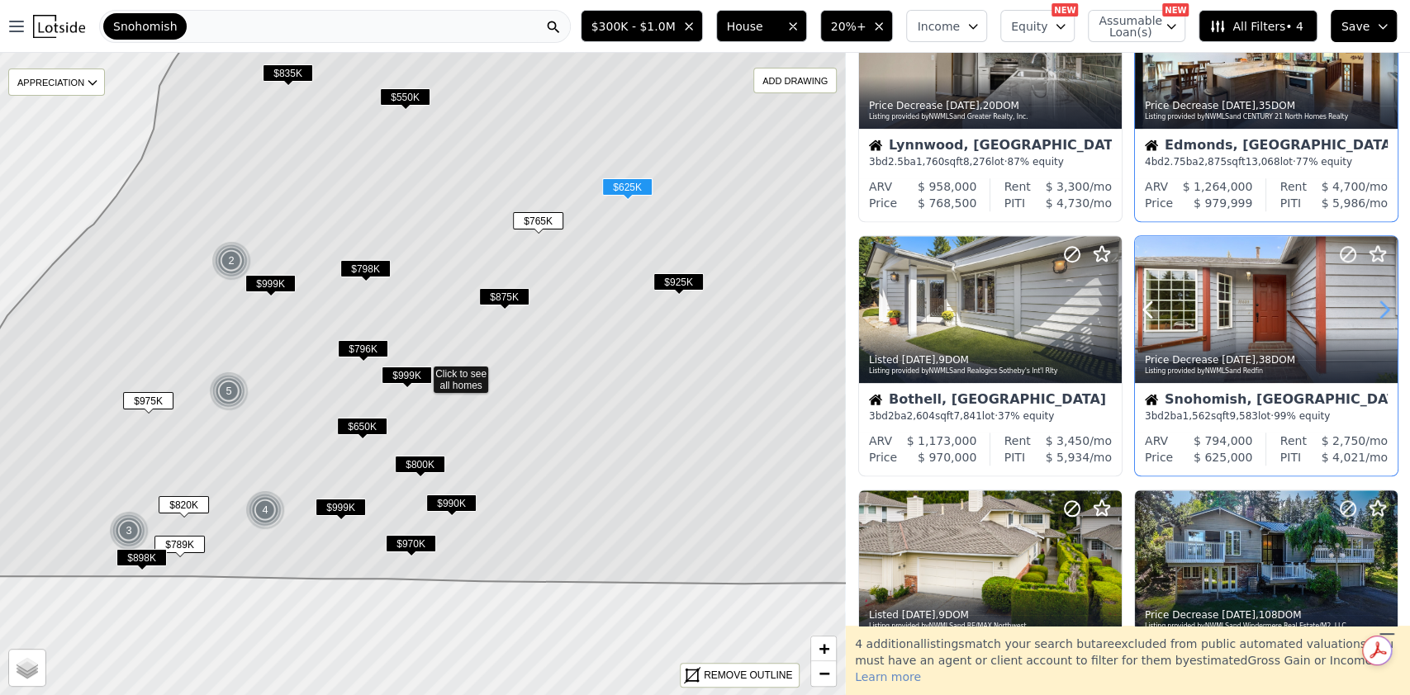
click at [1373, 306] on icon at bounding box center [1384, 309] width 26 height 26
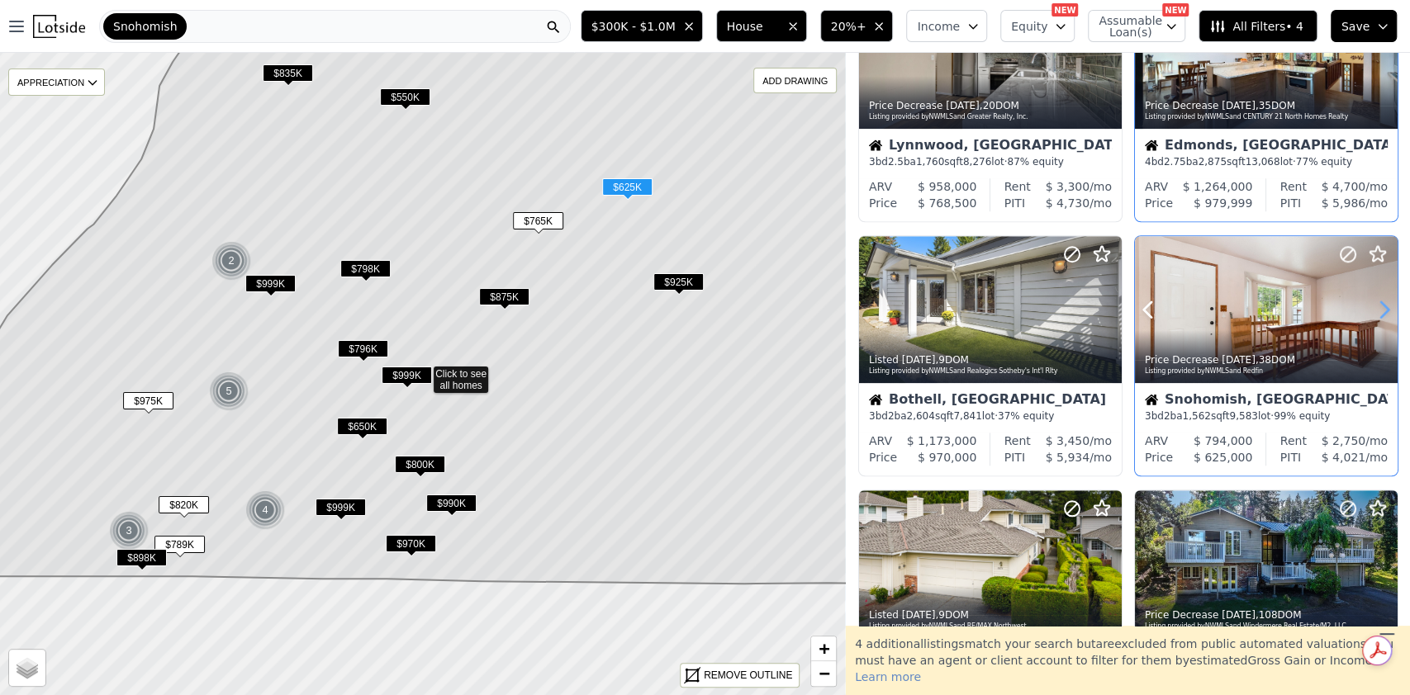
click at [1373, 306] on icon at bounding box center [1384, 309] width 26 height 26
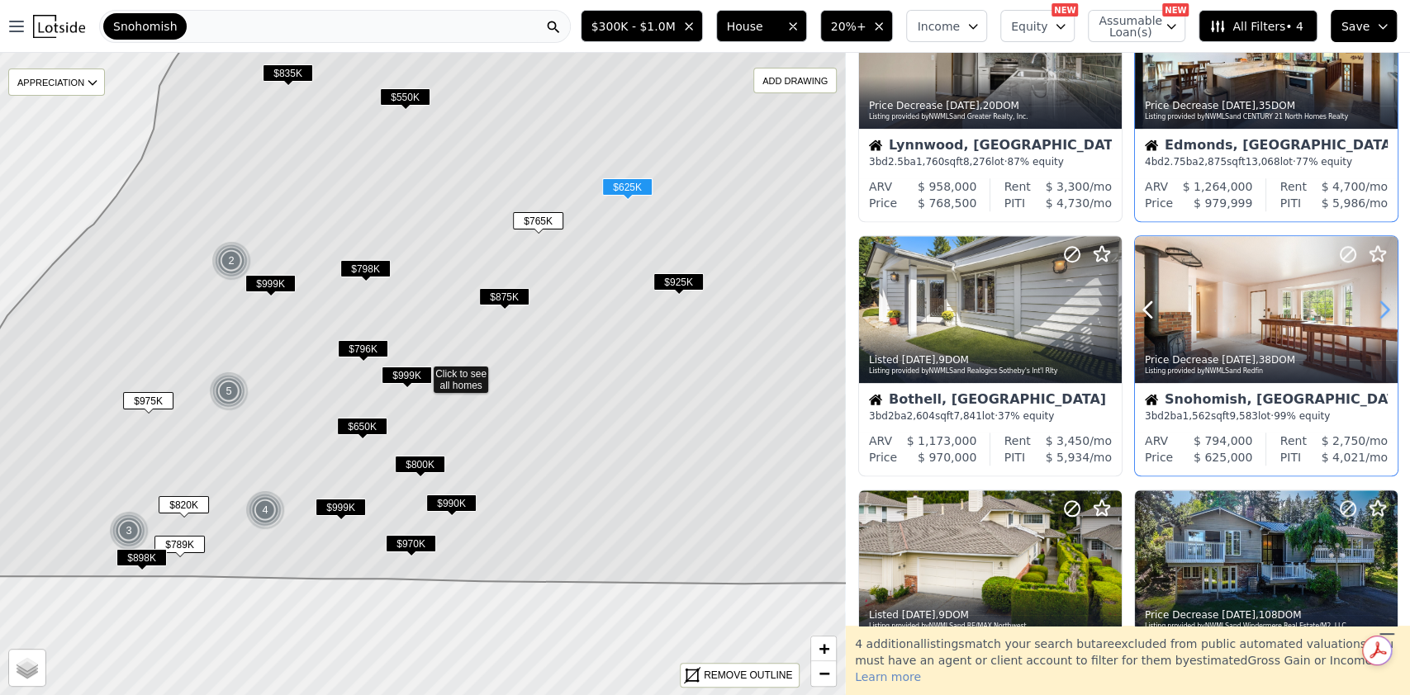
click at [1373, 306] on icon at bounding box center [1384, 309] width 26 height 26
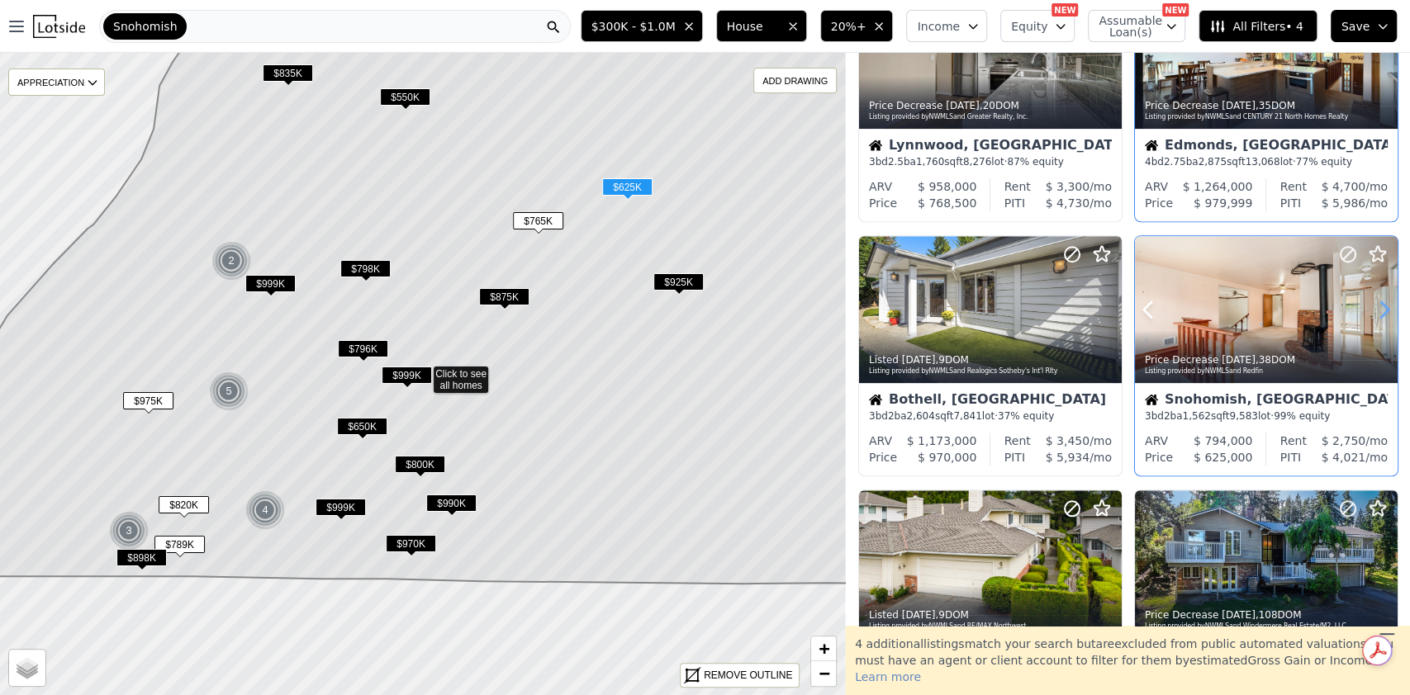
click at [1373, 306] on icon at bounding box center [1384, 309] width 26 height 26
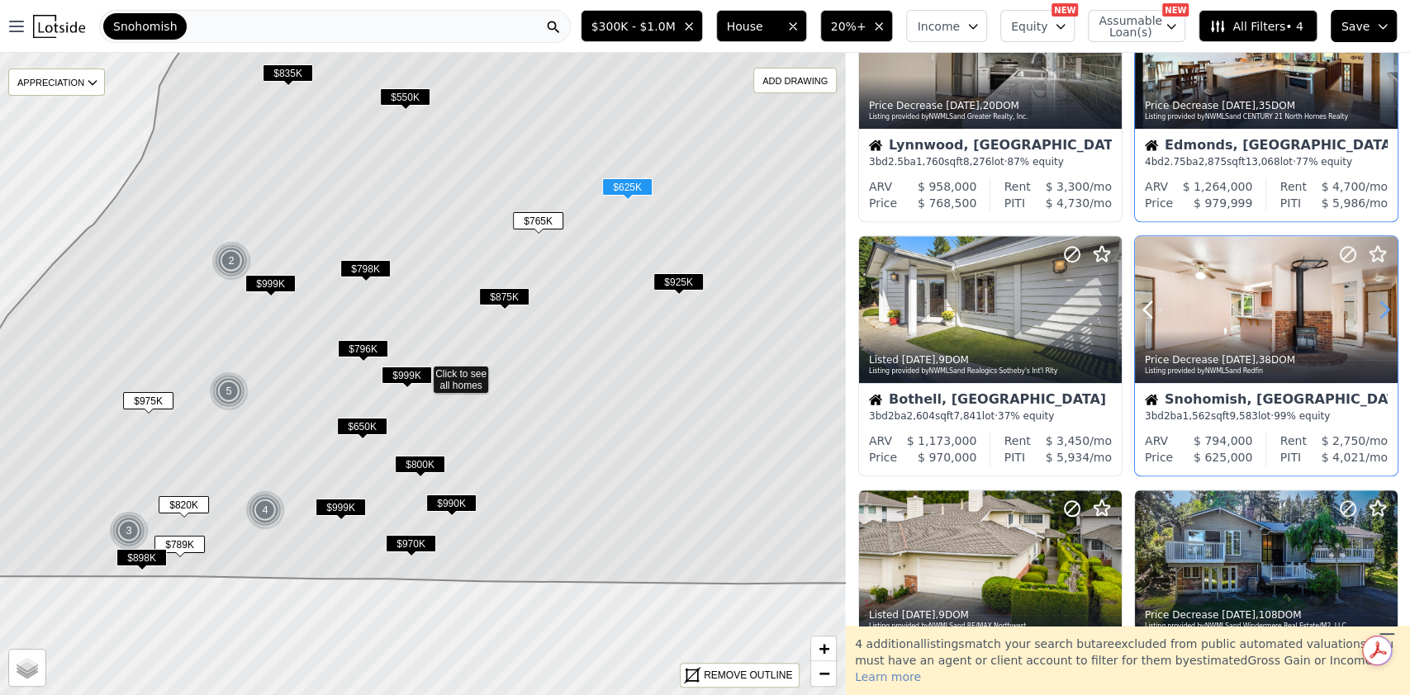
click at [1373, 306] on icon at bounding box center [1384, 309] width 26 height 26
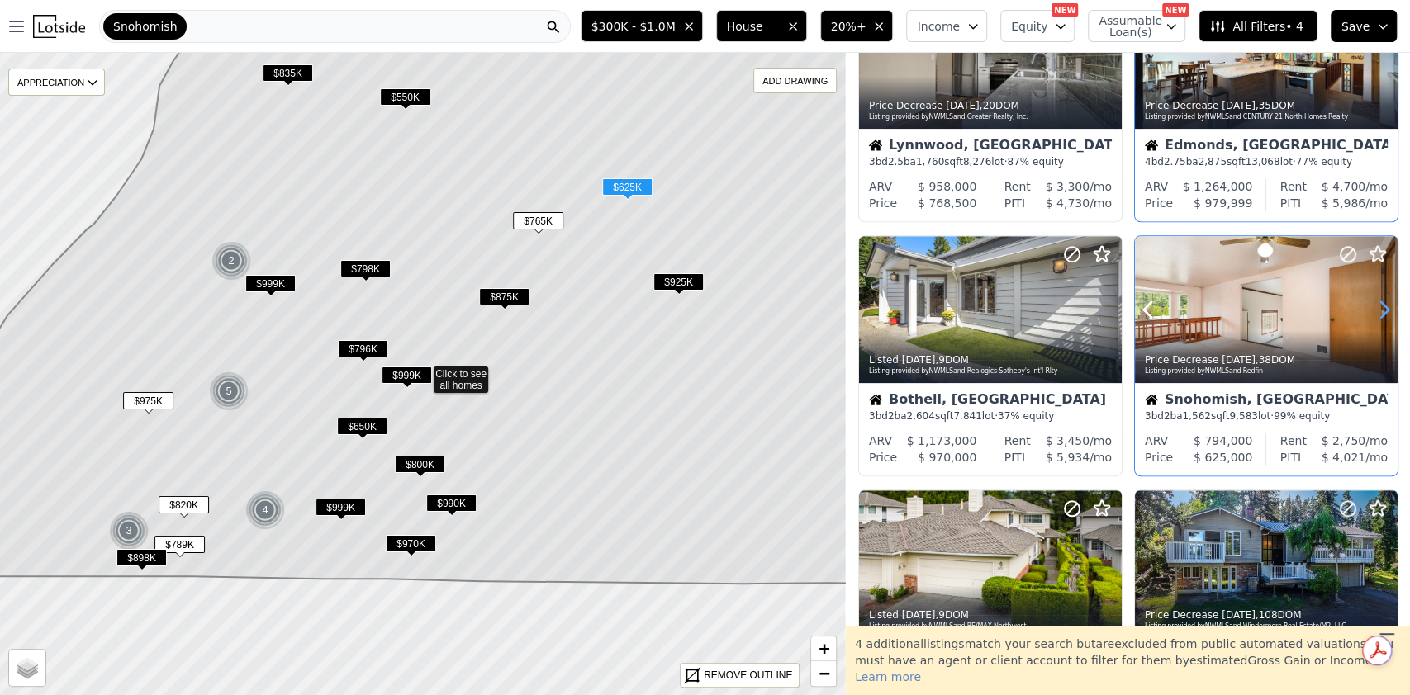
click at [1373, 306] on icon at bounding box center [1384, 309] width 26 height 26
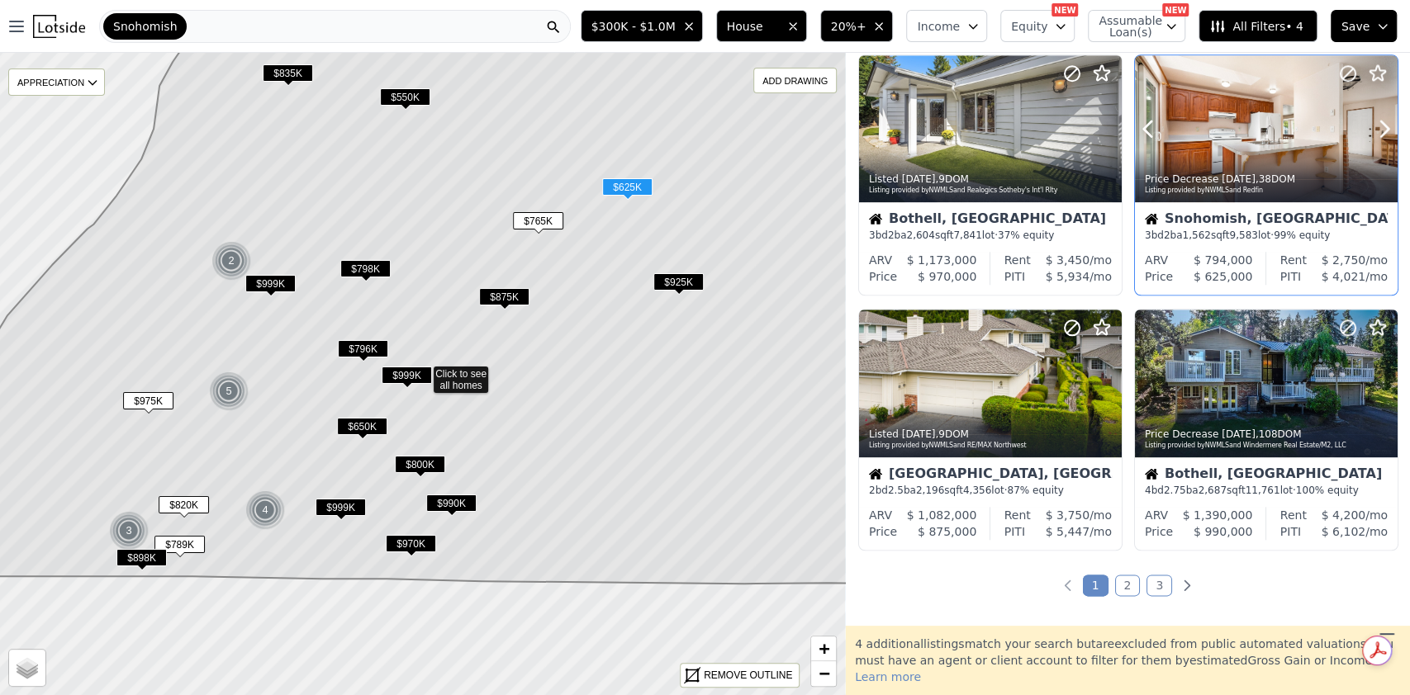
scroll to position [1074, 0]
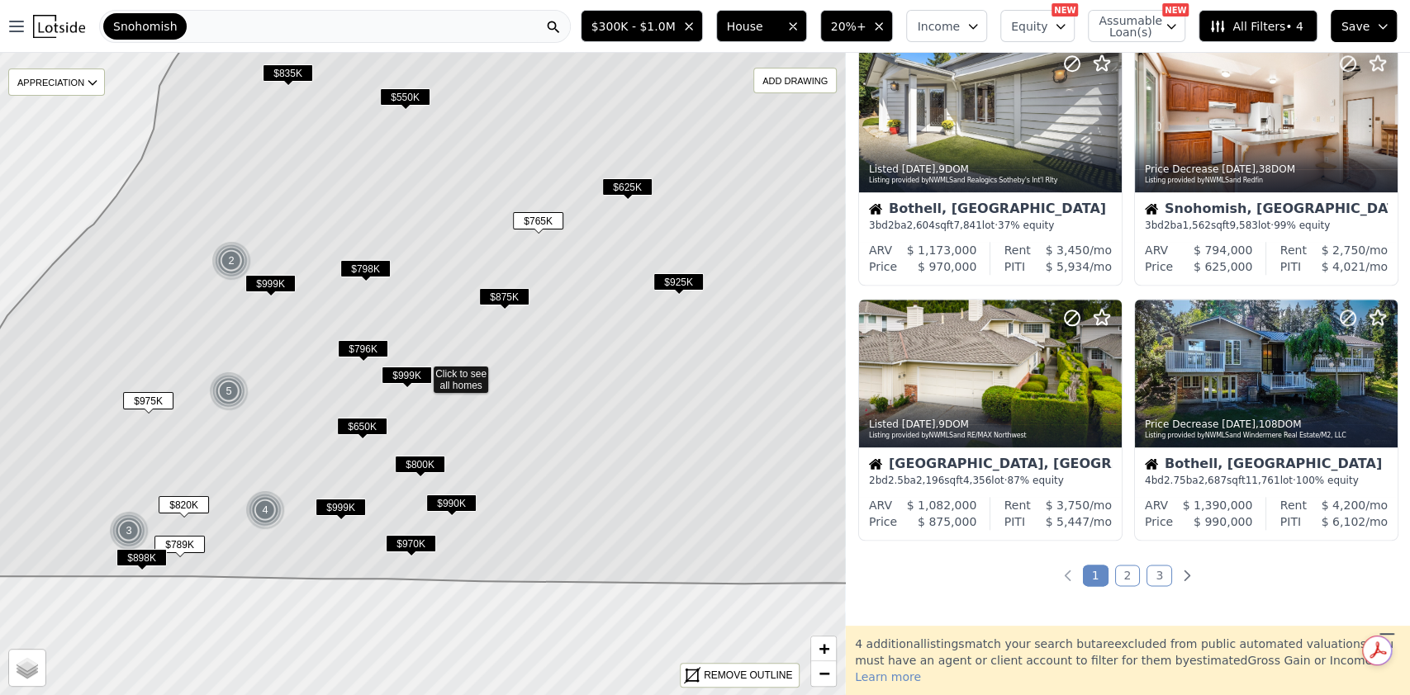
click at [1124, 577] on link "2" at bounding box center [1128, 575] width 26 height 21
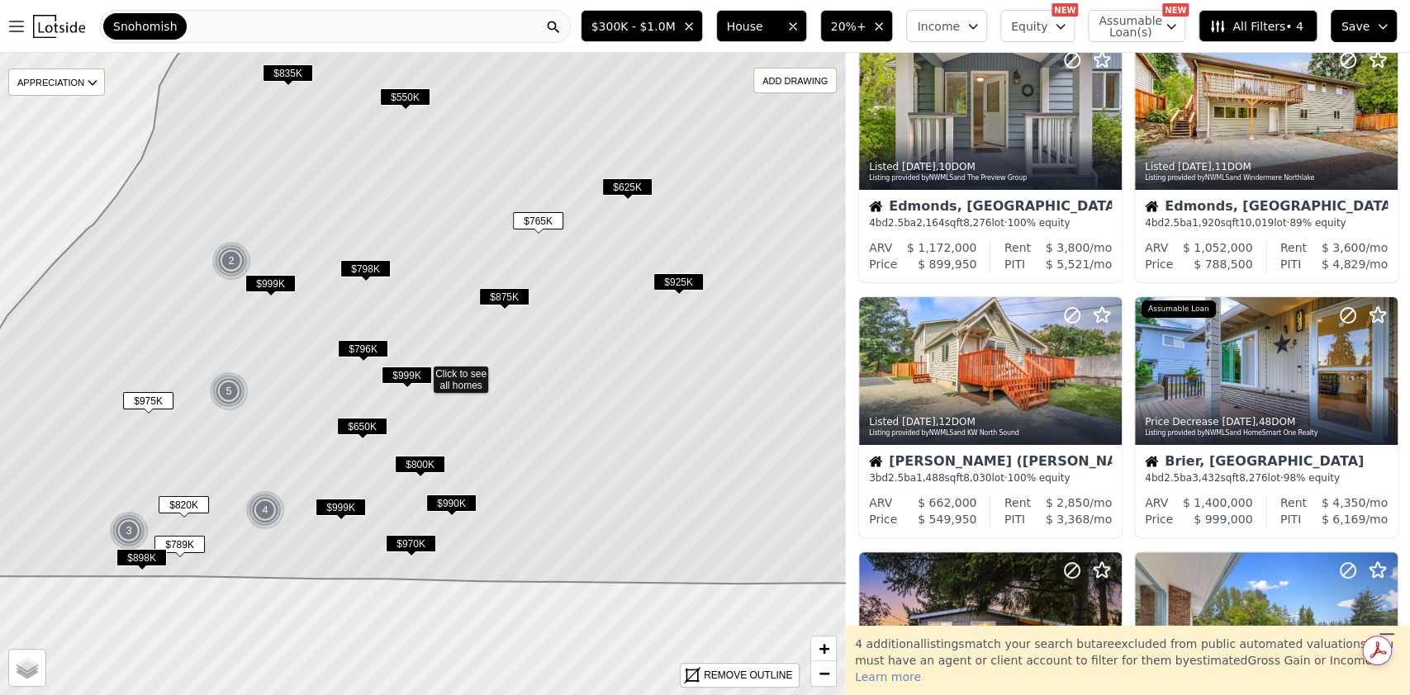
scroll to position [0, 0]
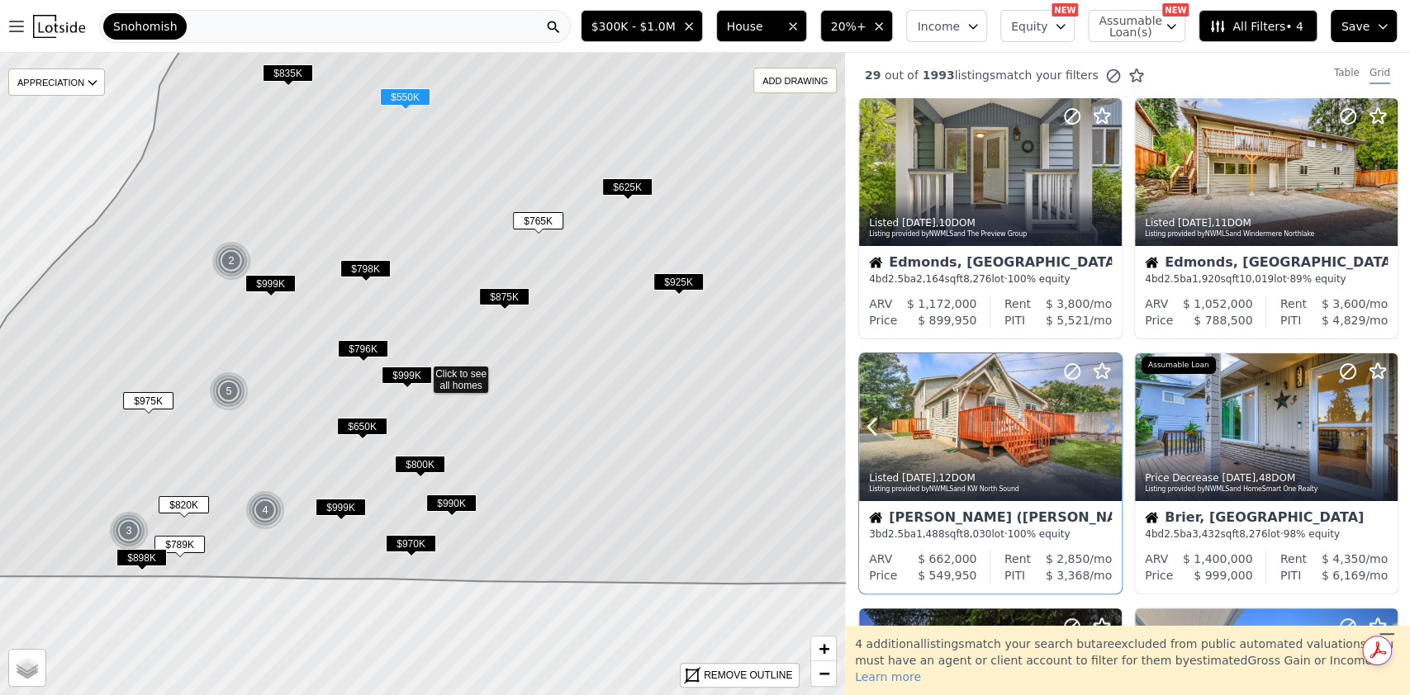
click at [1107, 432] on icon at bounding box center [1108, 428] width 7 height 16
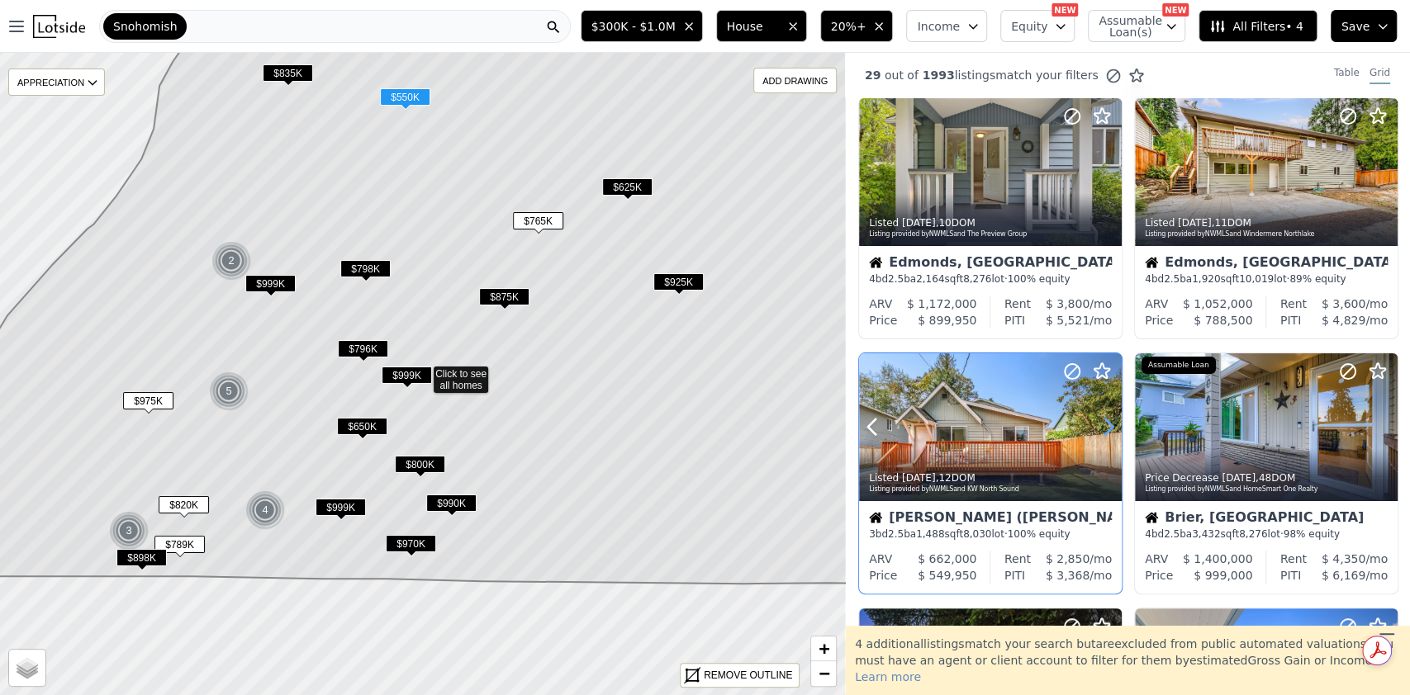
click at [1107, 432] on icon at bounding box center [1108, 428] width 7 height 16
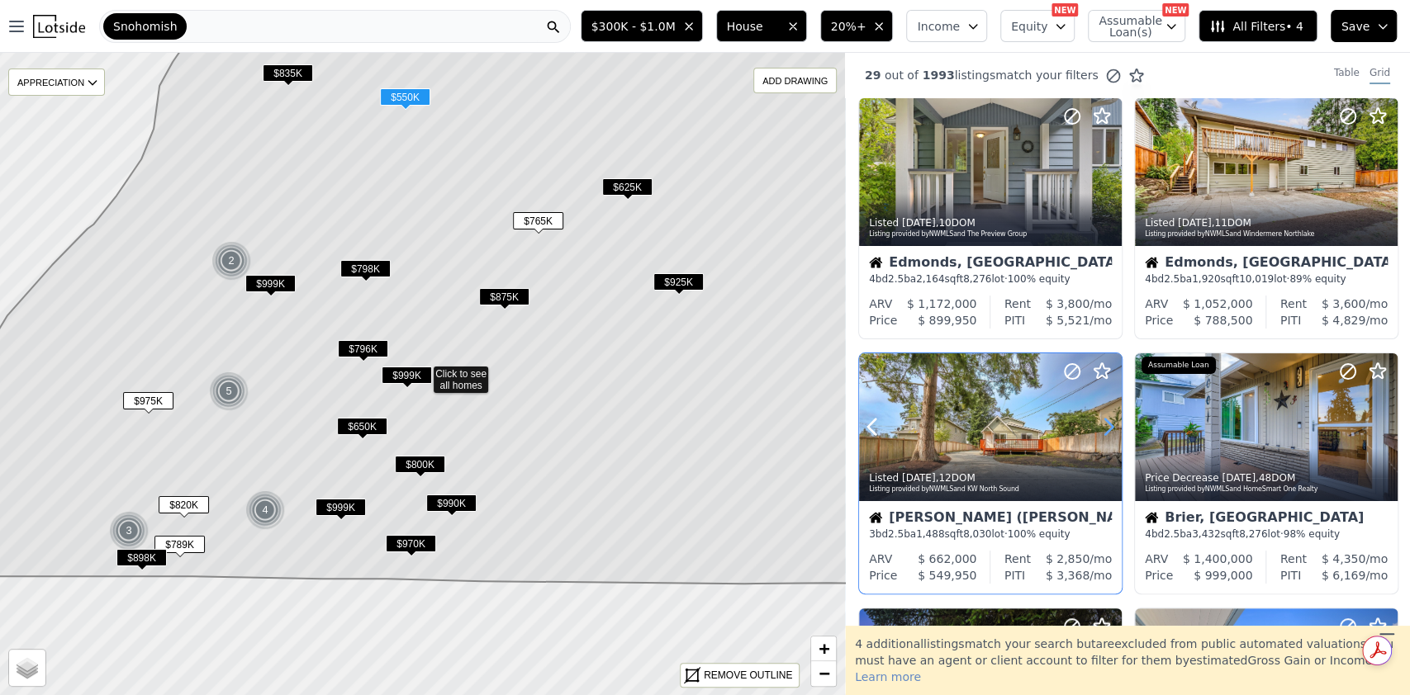
click at [1107, 432] on icon at bounding box center [1108, 428] width 7 height 16
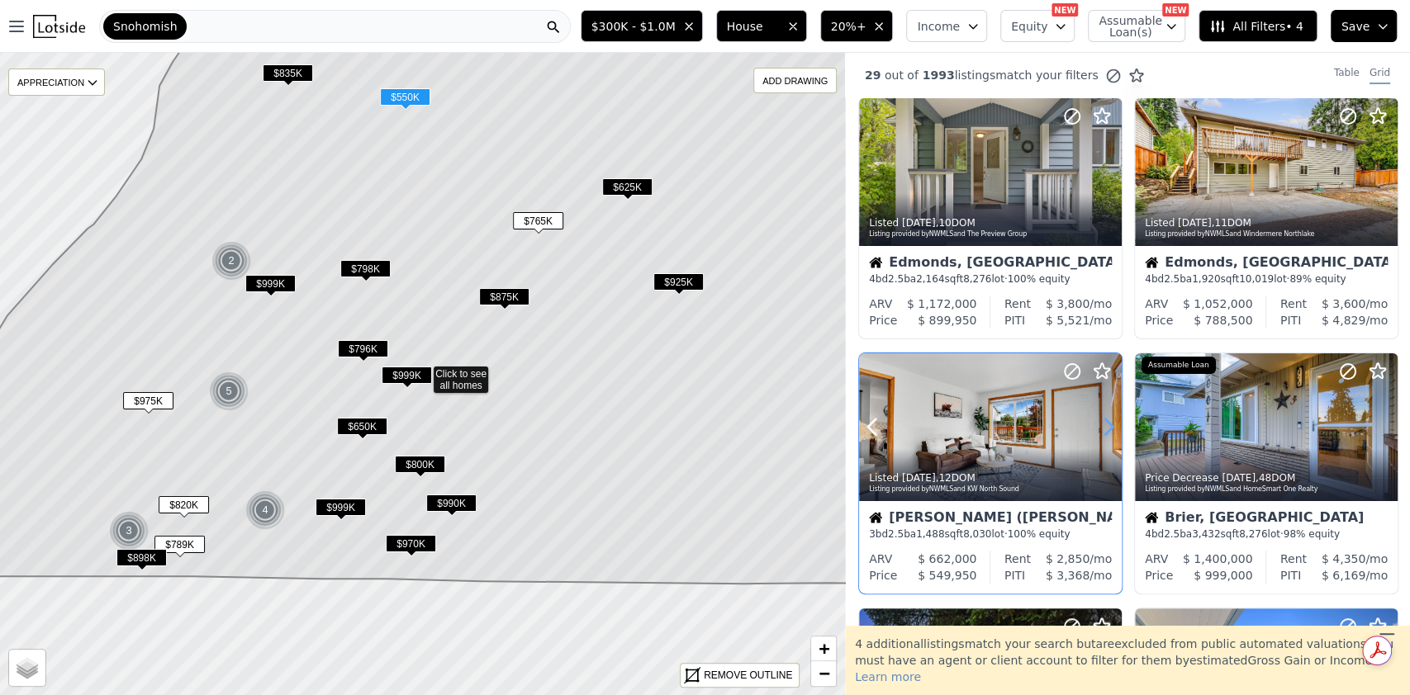
click at [1107, 432] on icon at bounding box center [1108, 428] width 7 height 16
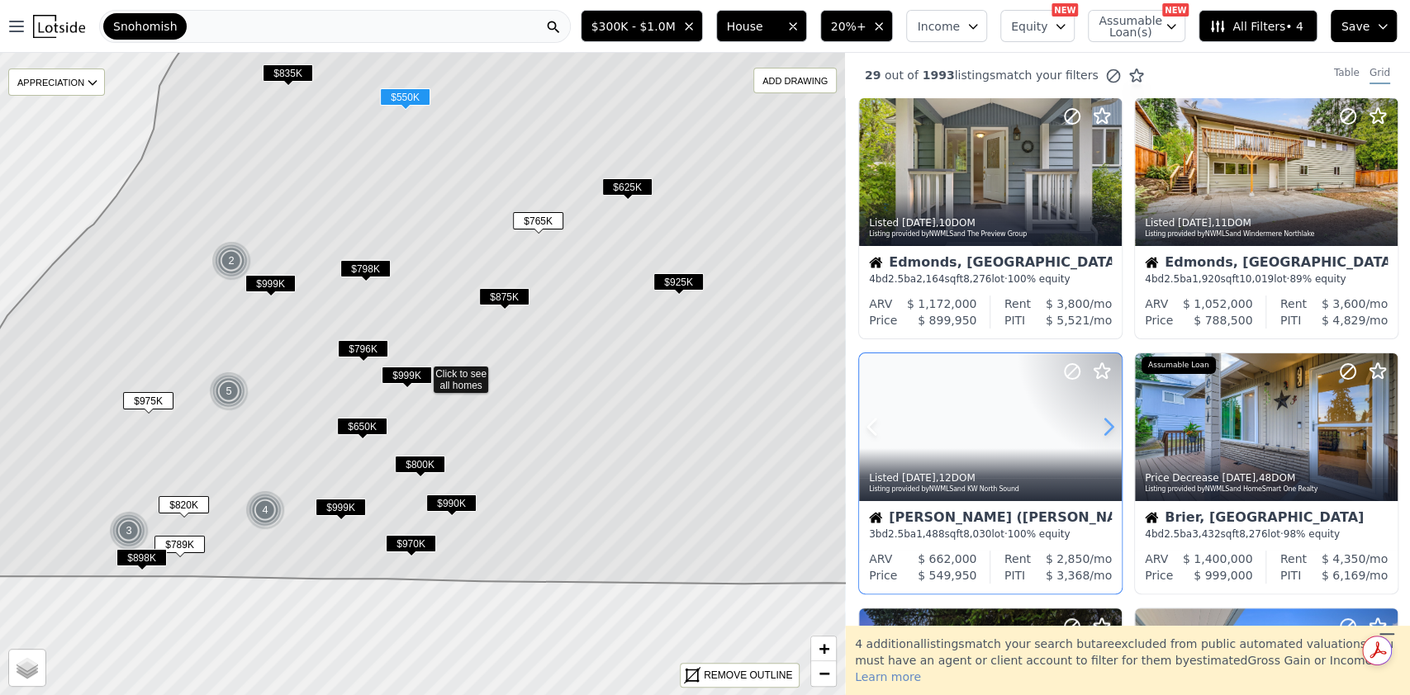
click at [1107, 432] on icon at bounding box center [1108, 428] width 7 height 16
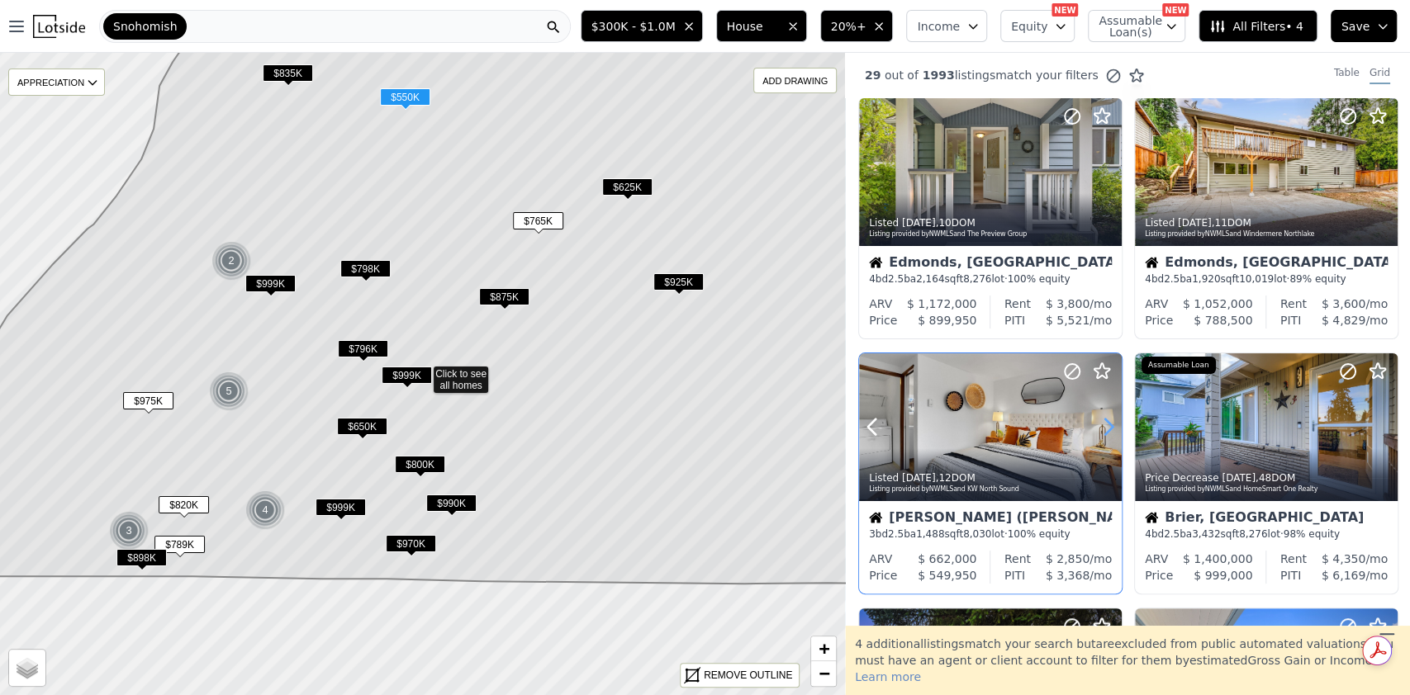
click at [1107, 432] on icon at bounding box center [1108, 428] width 7 height 16
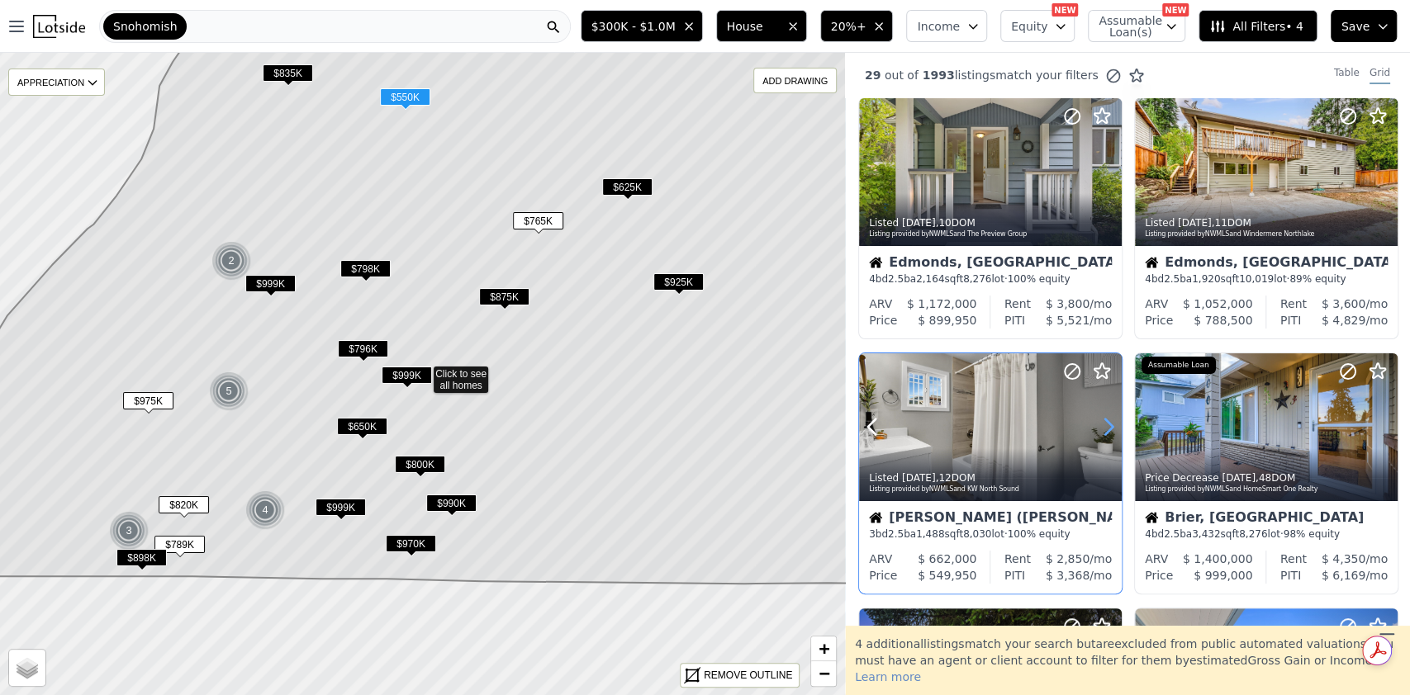
click at [1107, 432] on icon at bounding box center [1108, 428] width 7 height 16
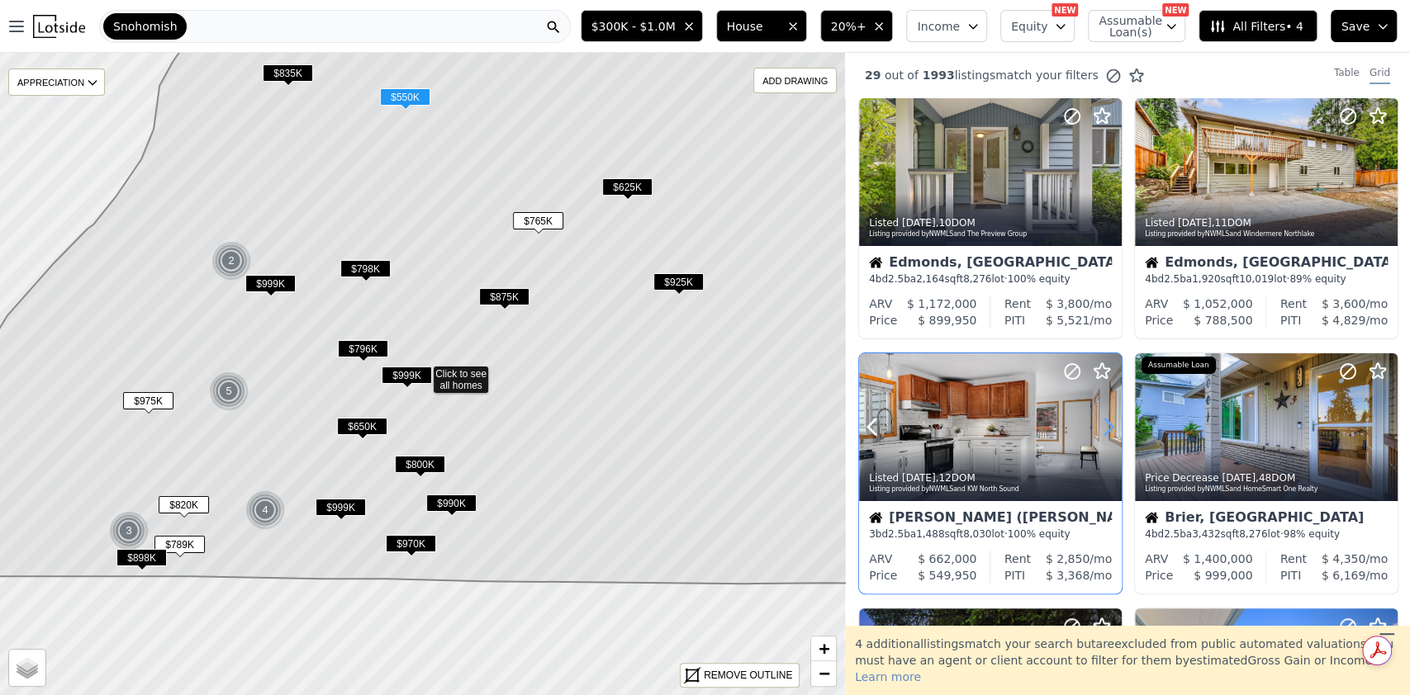
click at [1107, 432] on icon at bounding box center [1108, 428] width 7 height 16
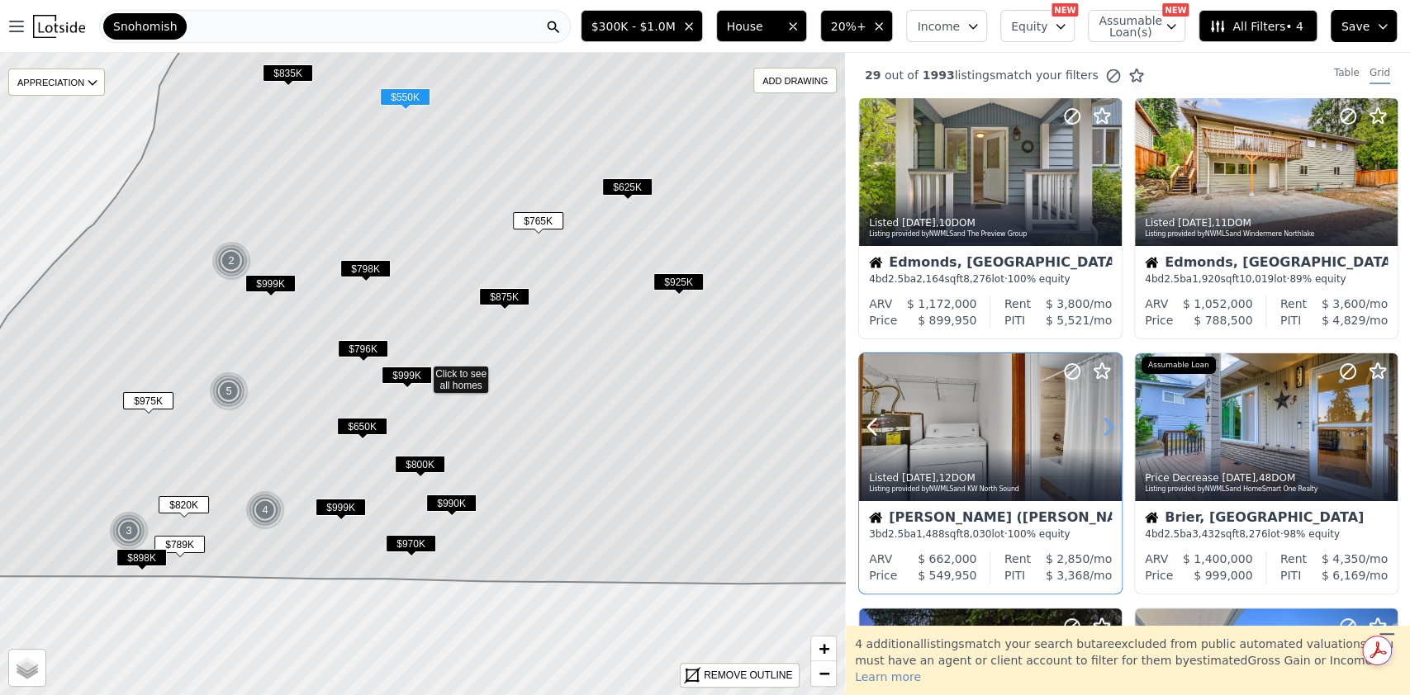
click at [1107, 432] on icon at bounding box center [1108, 428] width 7 height 16
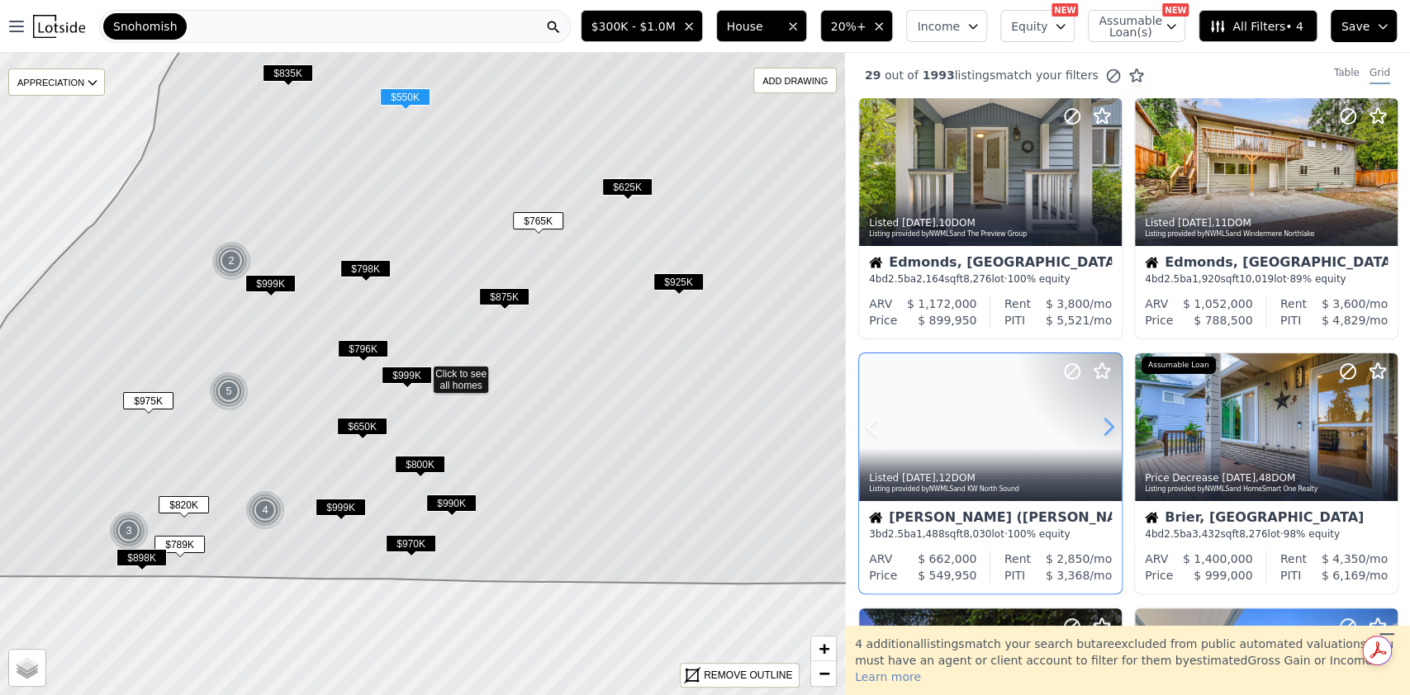
click at [1107, 432] on icon at bounding box center [1108, 428] width 7 height 16
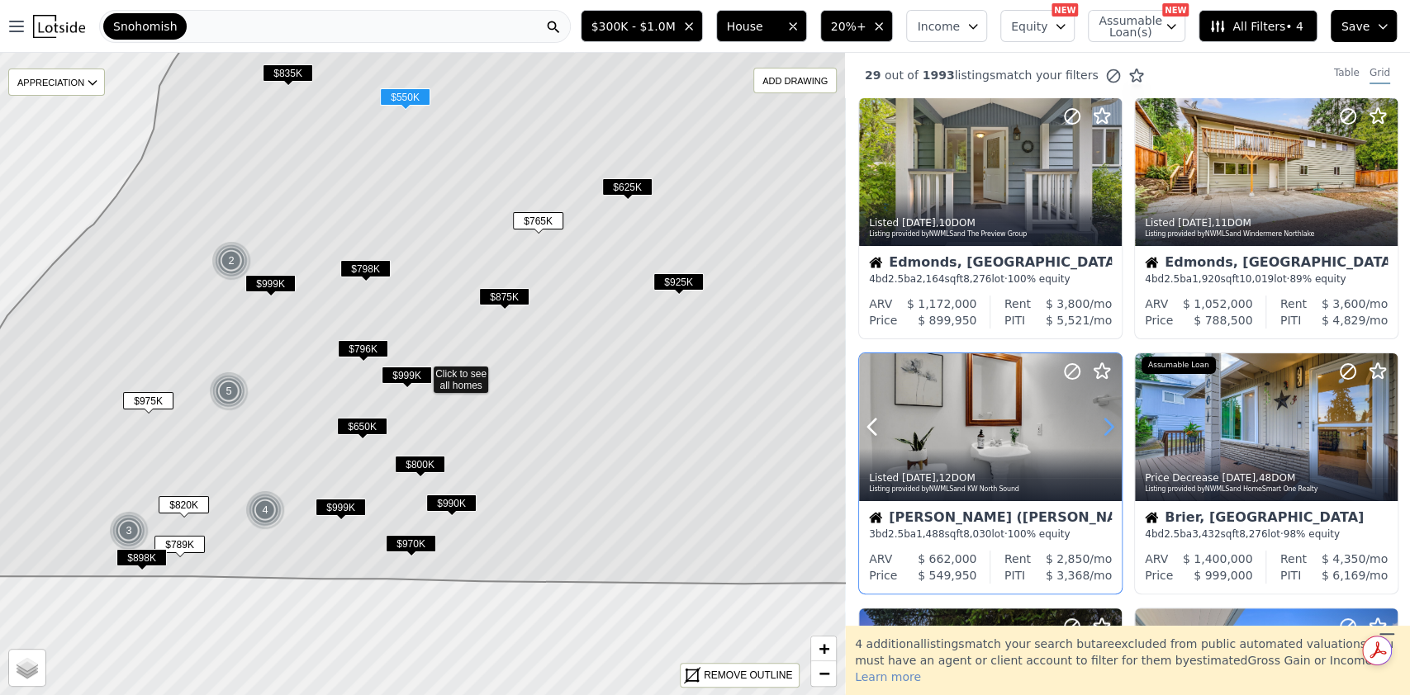
click at [1107, 432] on icon at bounding box center [1108, 428] width 7 height 16
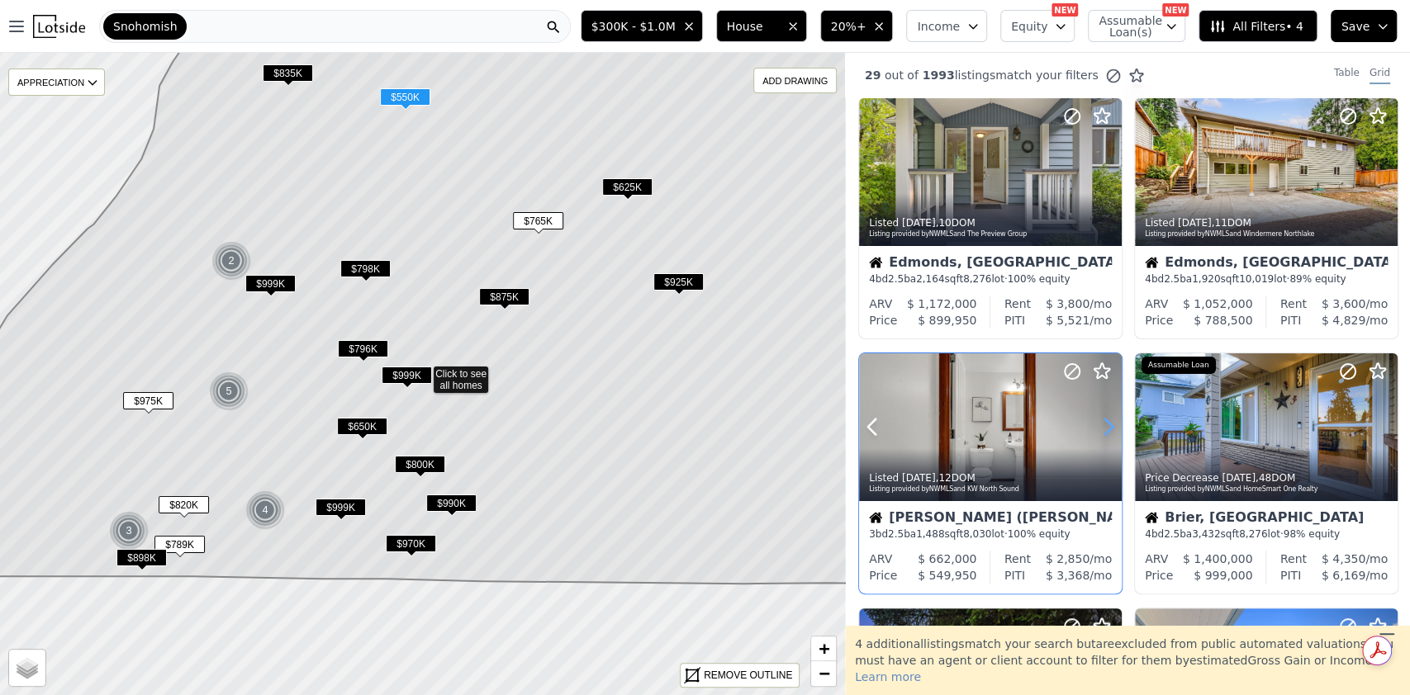
click at [1107, 432] on icon at bounding box center [1108, 428] width 7 height 16
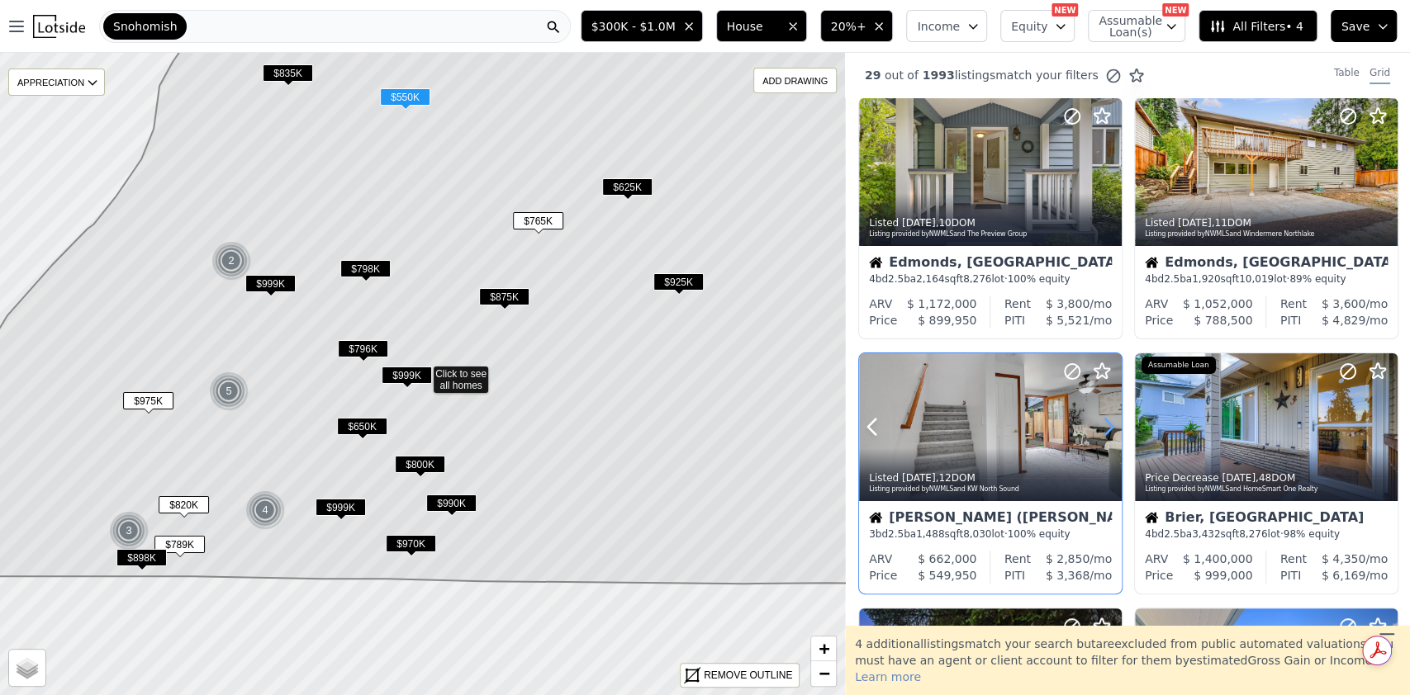
click at [1107, 432] on icon at bounding box center [1108, 428] width 7 height 16
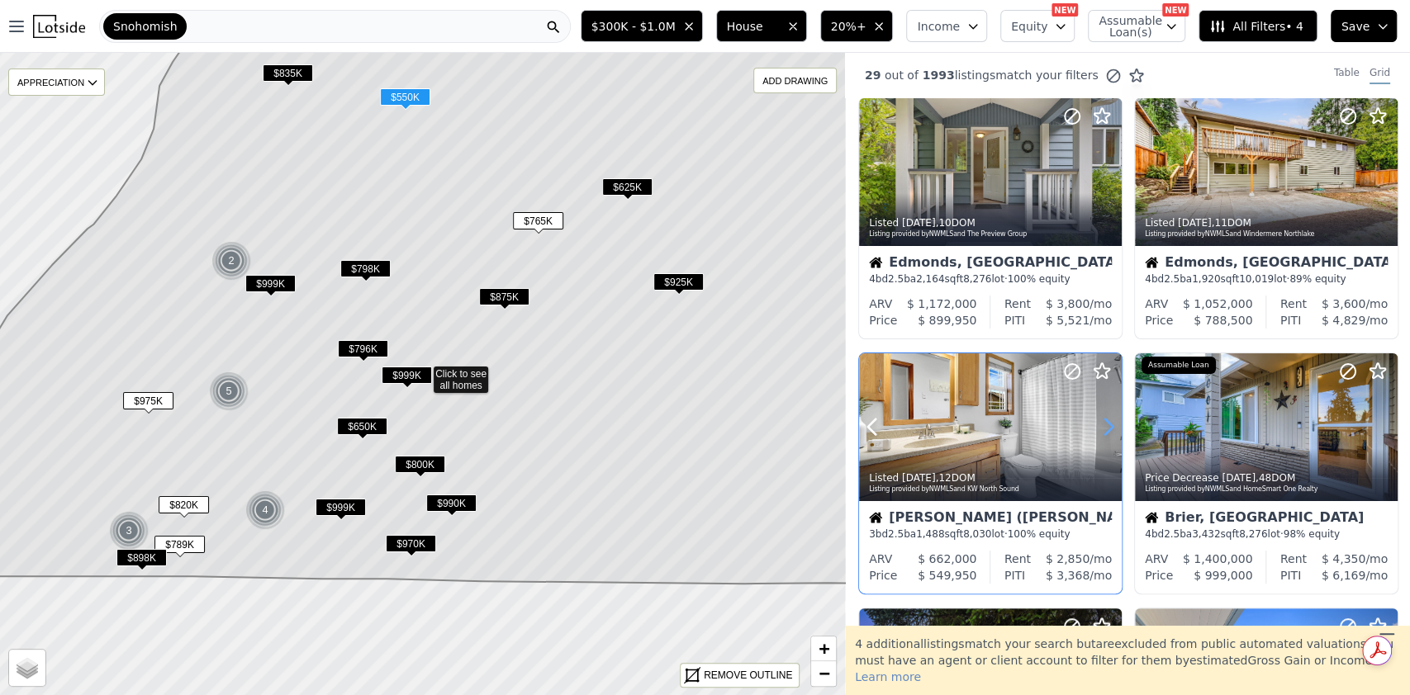
click at [1107, 432] on icon at bounding box center [1108, 428] width 7 height 16
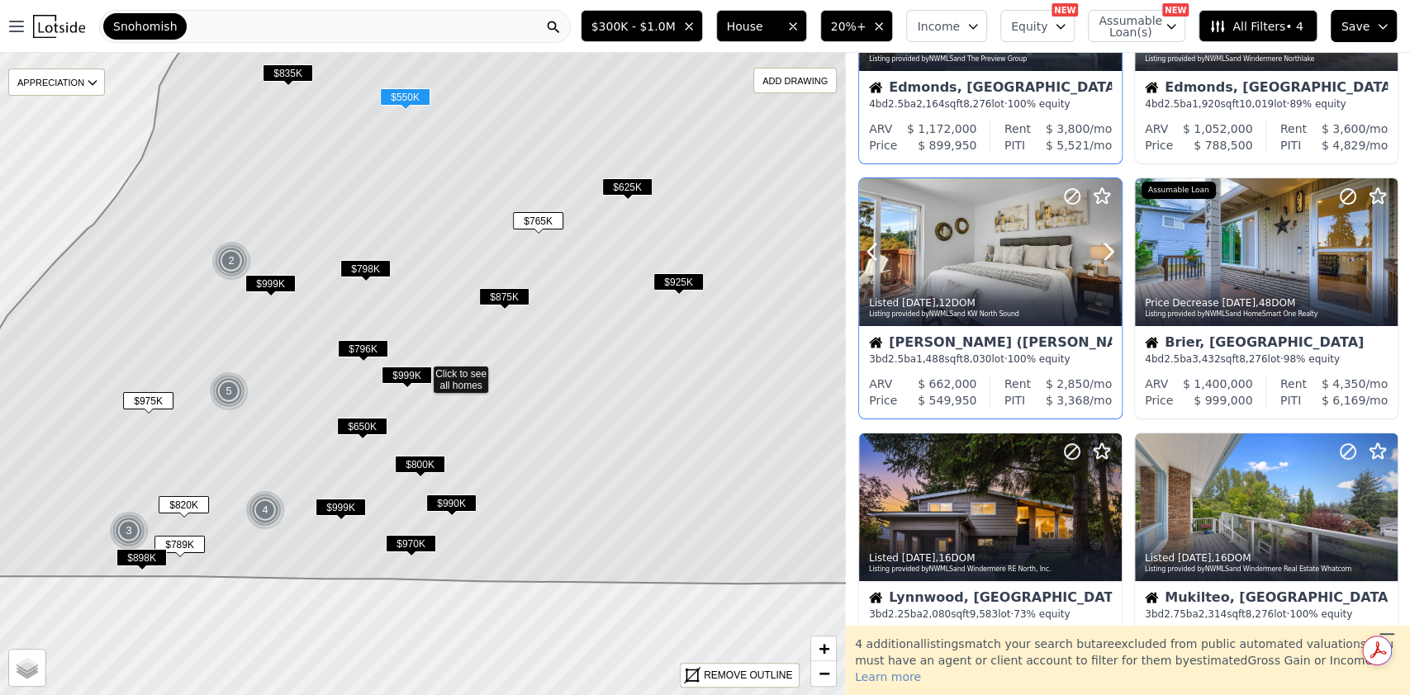
scroll to position [393, 0]
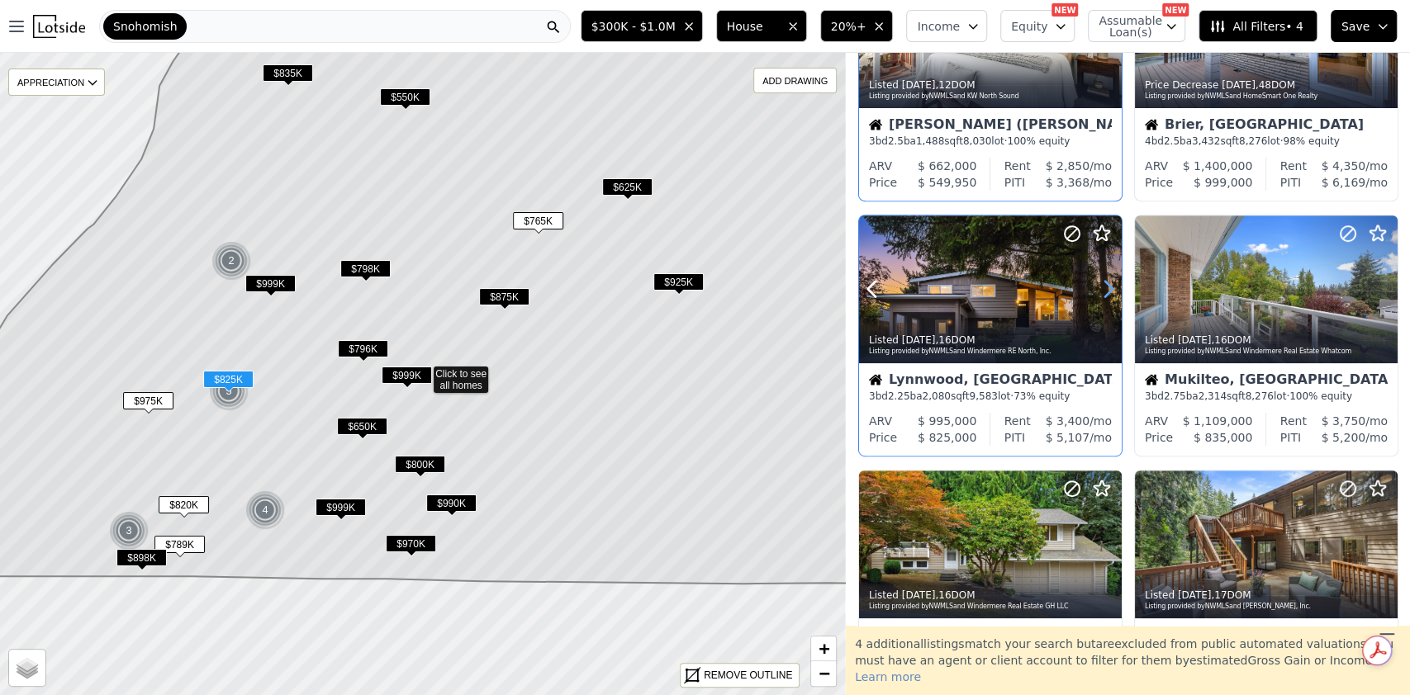
click at [1109, 283] on icon at bounding box center [1108, 290] width 7 height 16
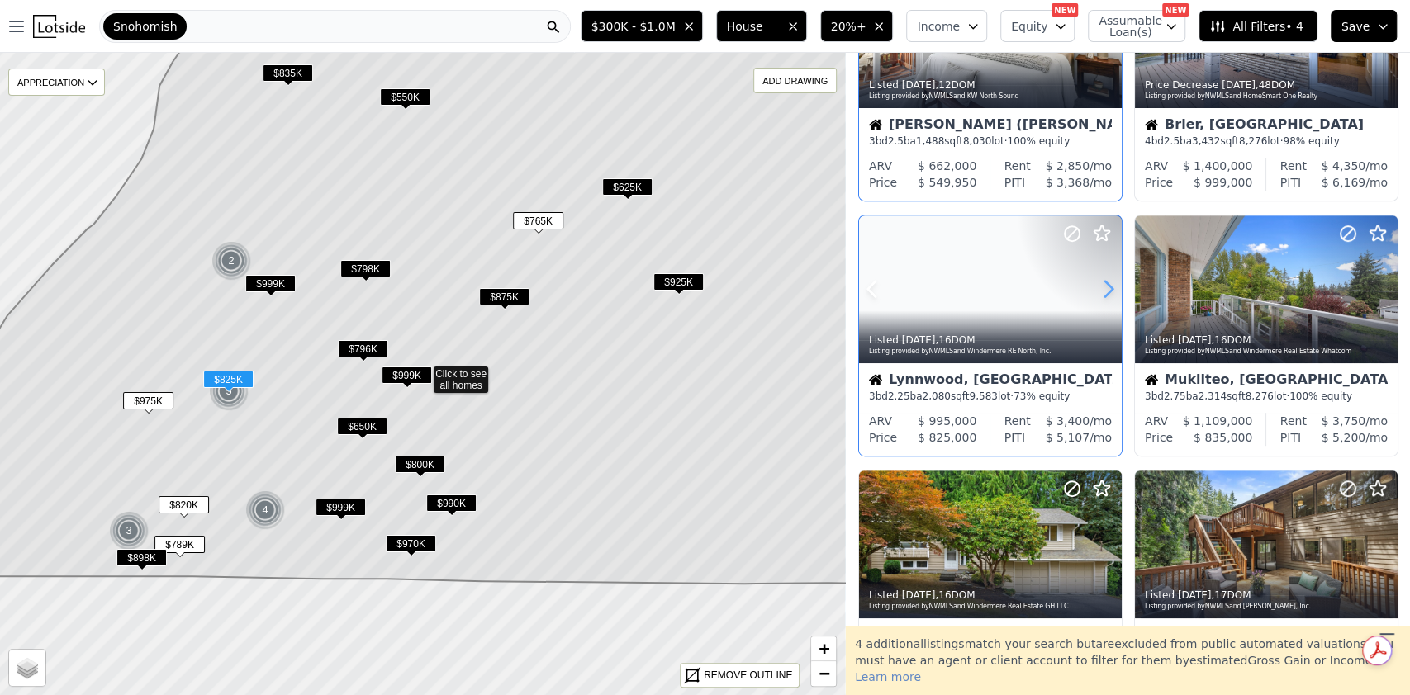
click at [1109, 283] on icon at bounding box center [1108, 290] width 7 height 16
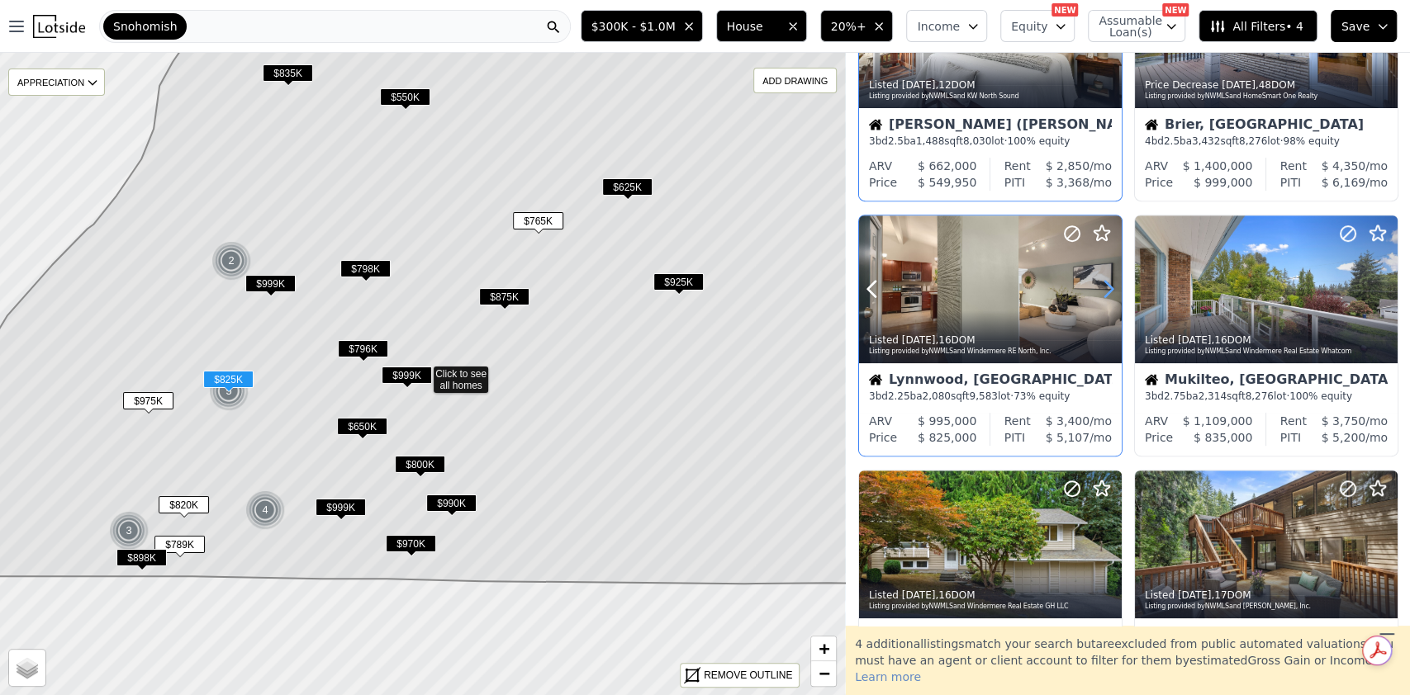
click at [1109, 283] on icon at bounding box center [1108, 290] width 7 height 16
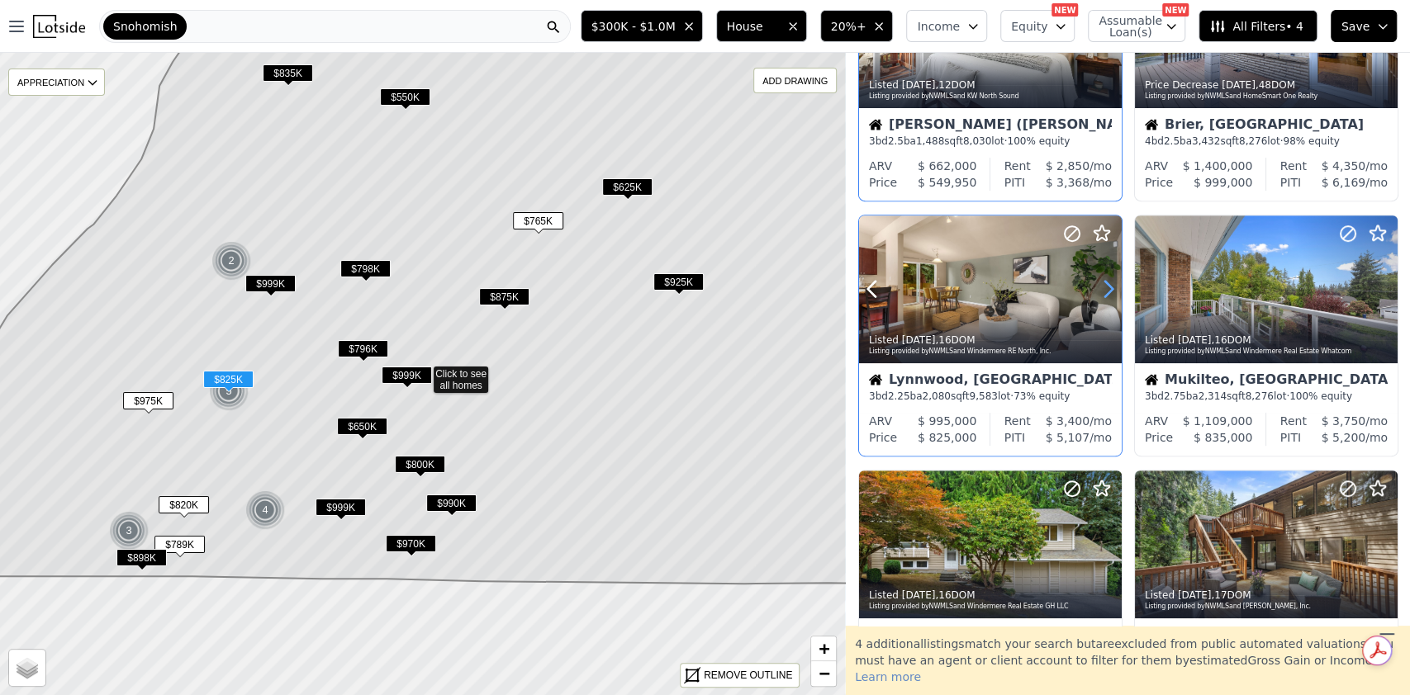
click at [1109, 283] on icon at bounding box center [1108, 290] width 7 height 16
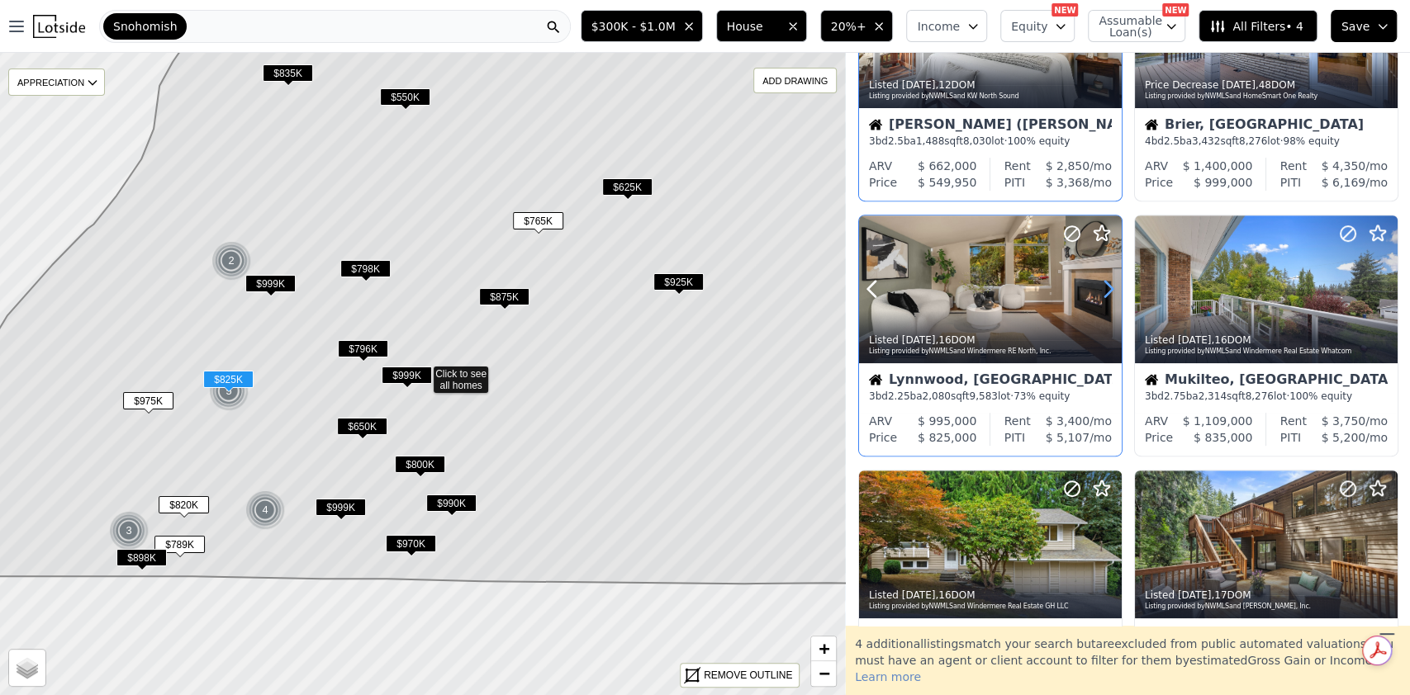
click at [1109, 283] on icon at bounding box center [1108, 290] width 7 height 16
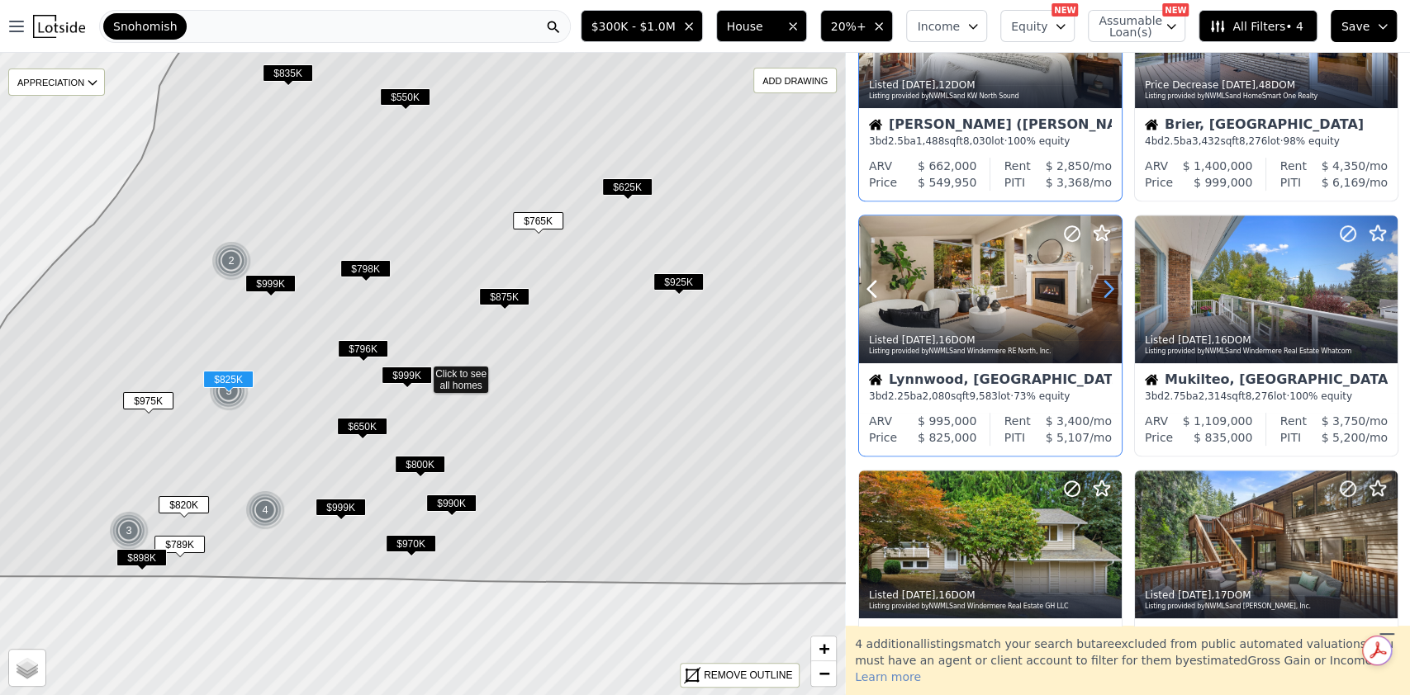
click at [1109, 283] on icon at bounding box center [1108, 290] width 7 height 16
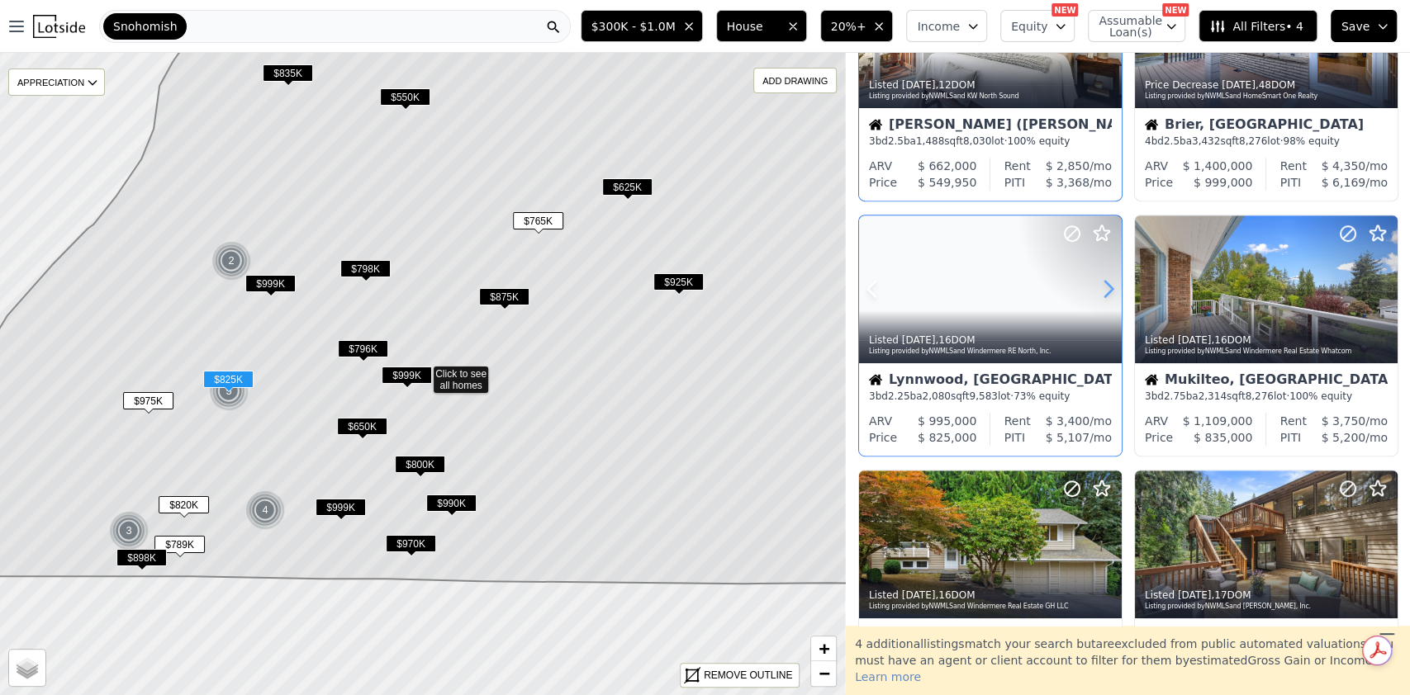
click at [1109, 283] on icon at bounding box center [1108, 290] width 7 height 16
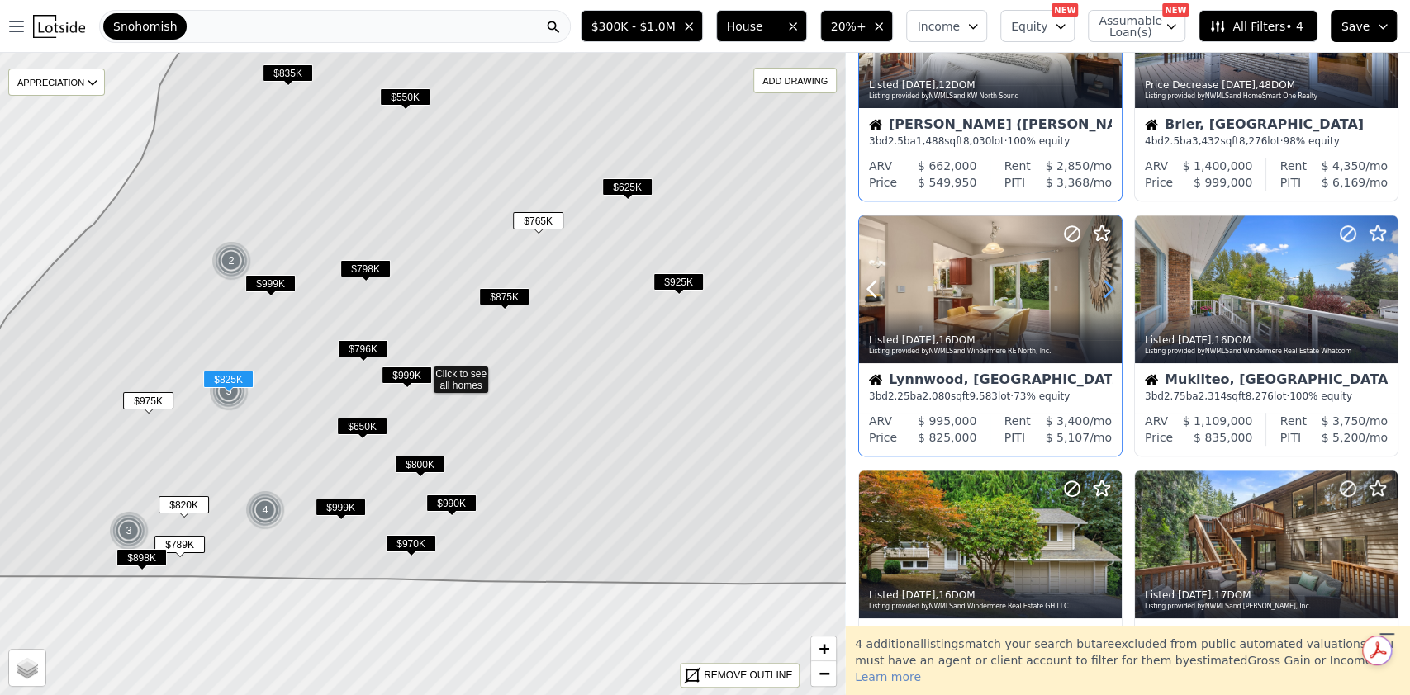
click at [1109, 283] on icon at bounding box center [1108, 290] width 7 height 16
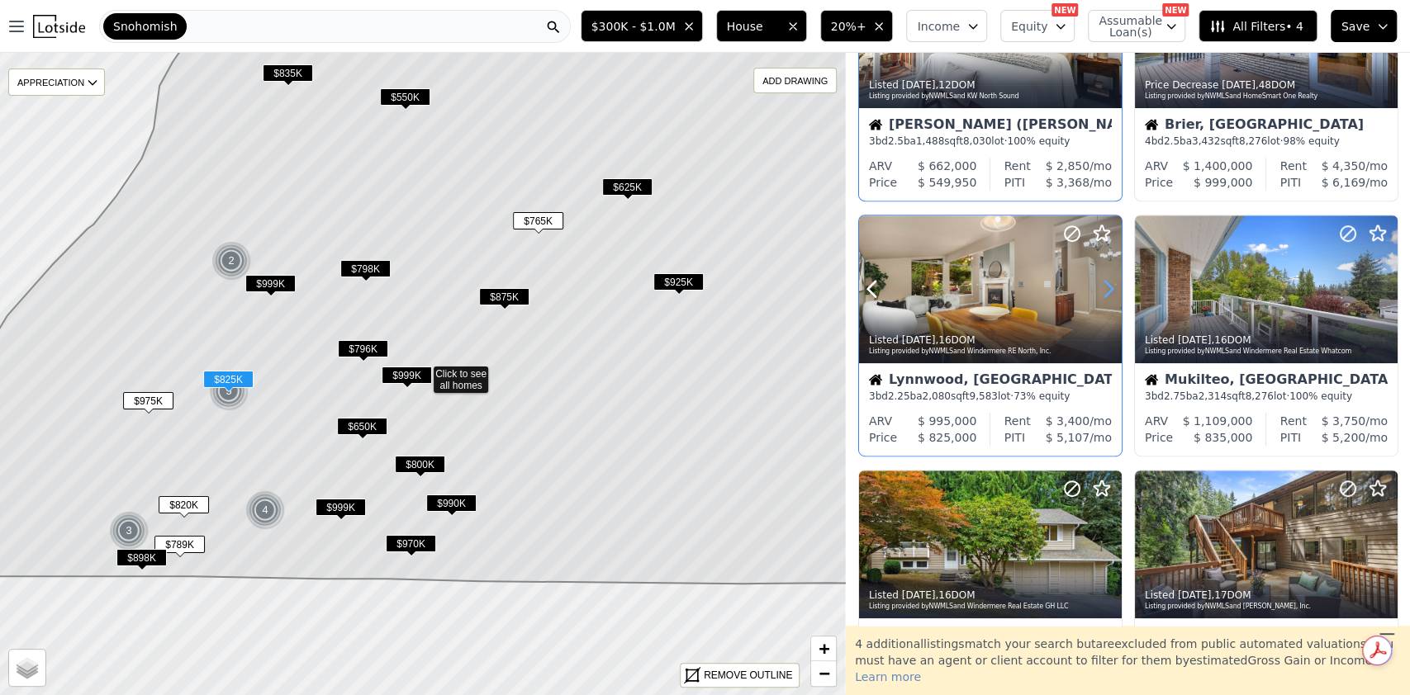
click at [1109, 283] on icon at bounding box center [1108, 290] width 7 height 16
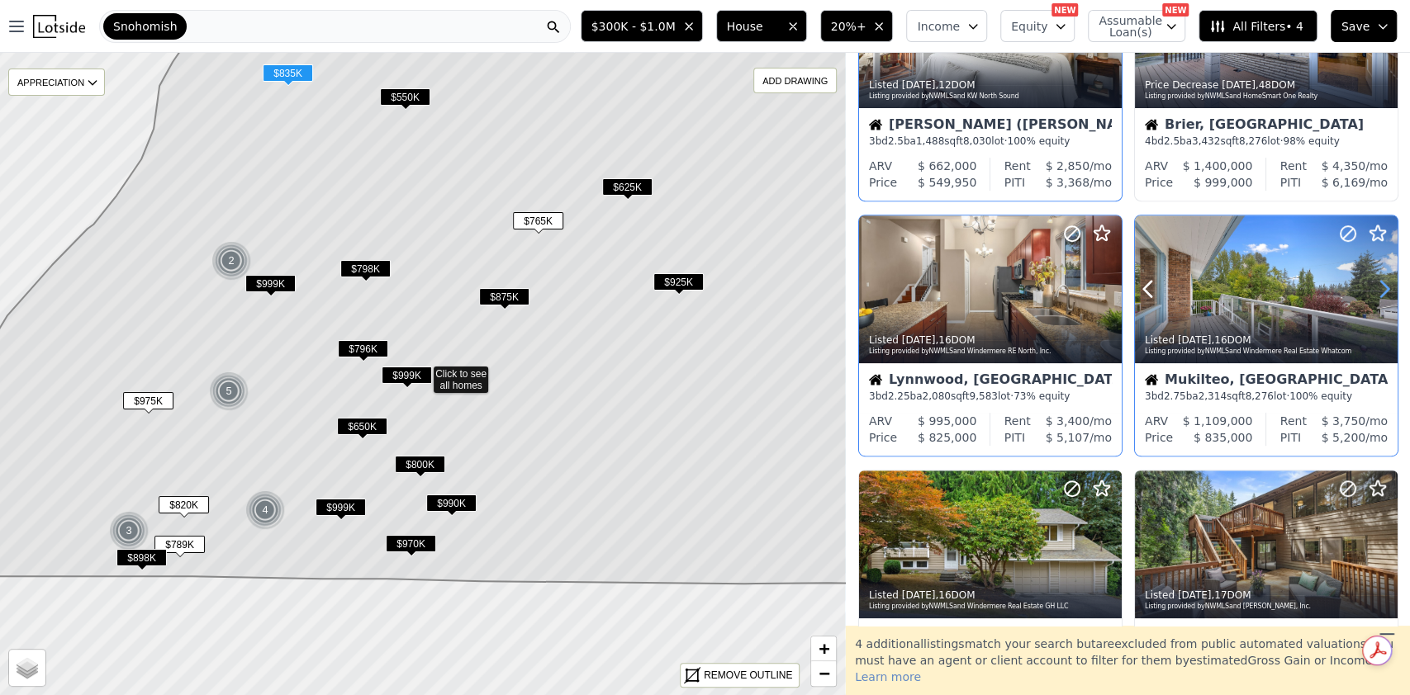
click at [1372, 282] on icon at bounding box center [1384, 289] width 26 height 26
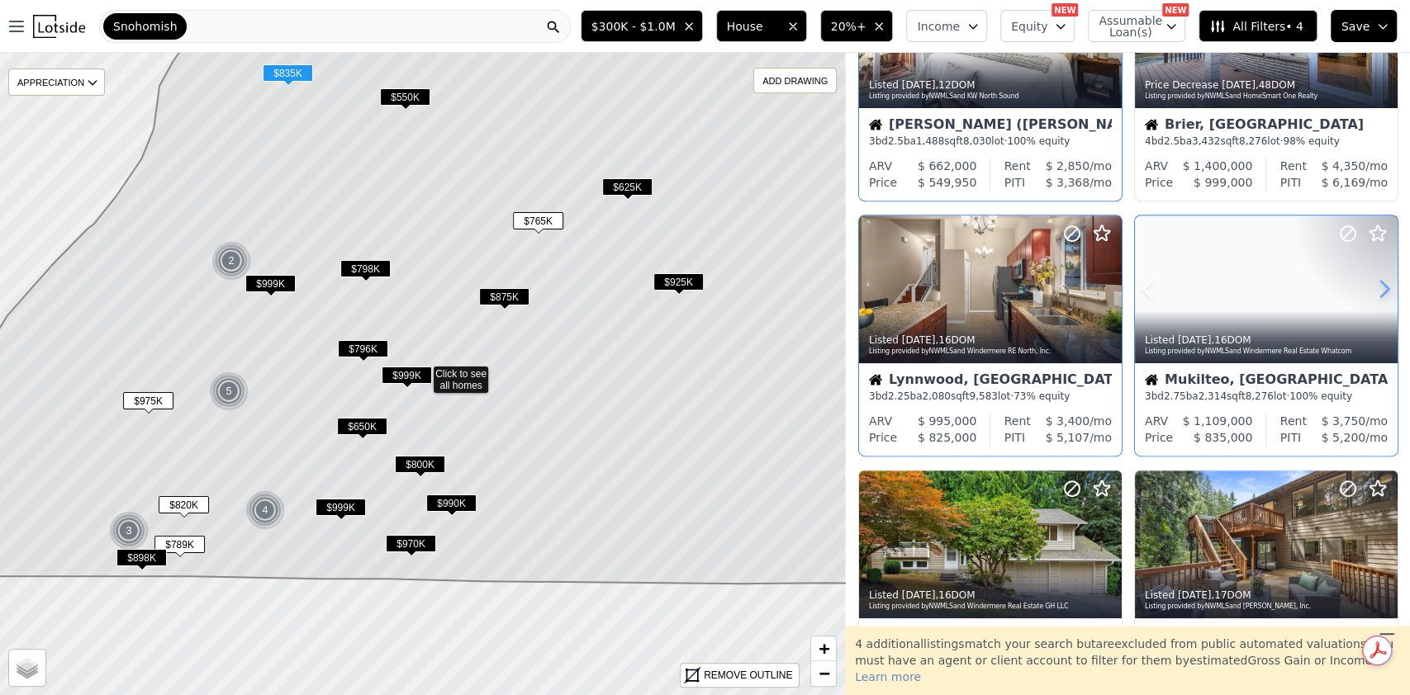
click at [1372, 282] on icon at bounding box center [1384, 289] width 26 height 26
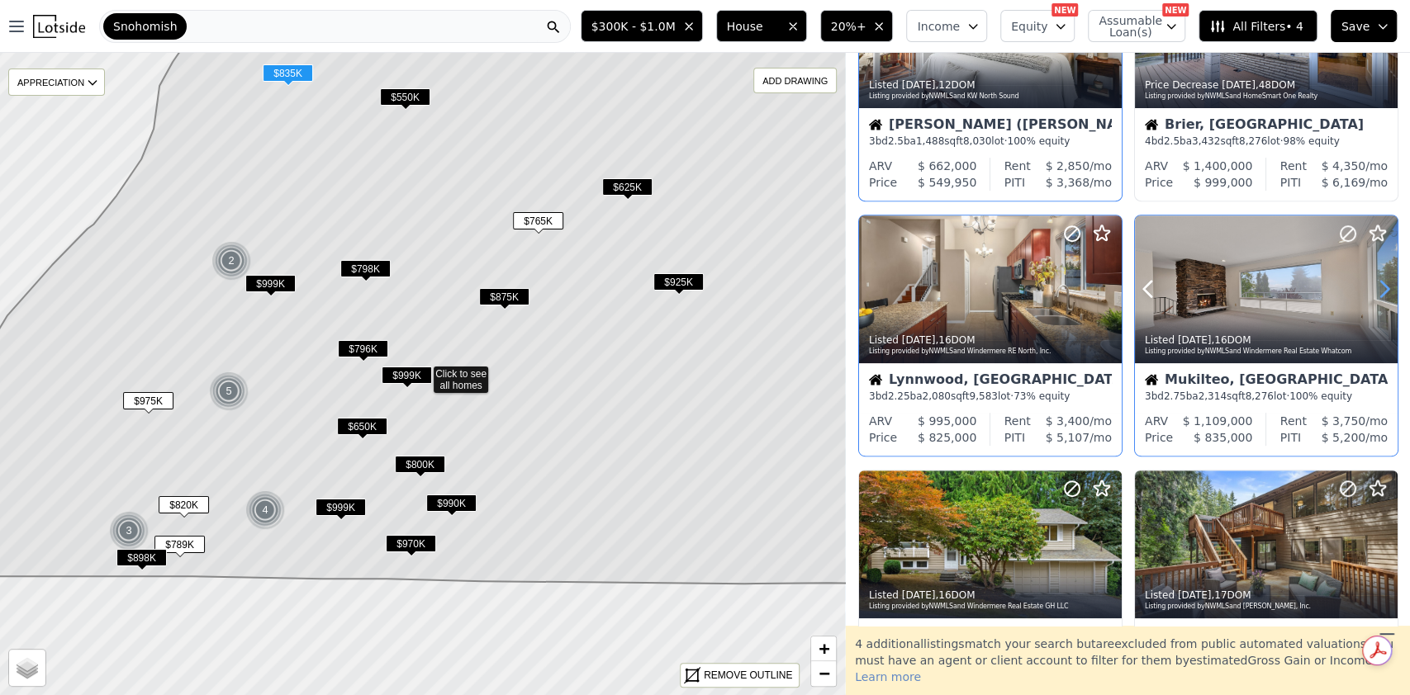
click at [1372, 282] on icon at bounding box center [1384, 289] width 26 height 26
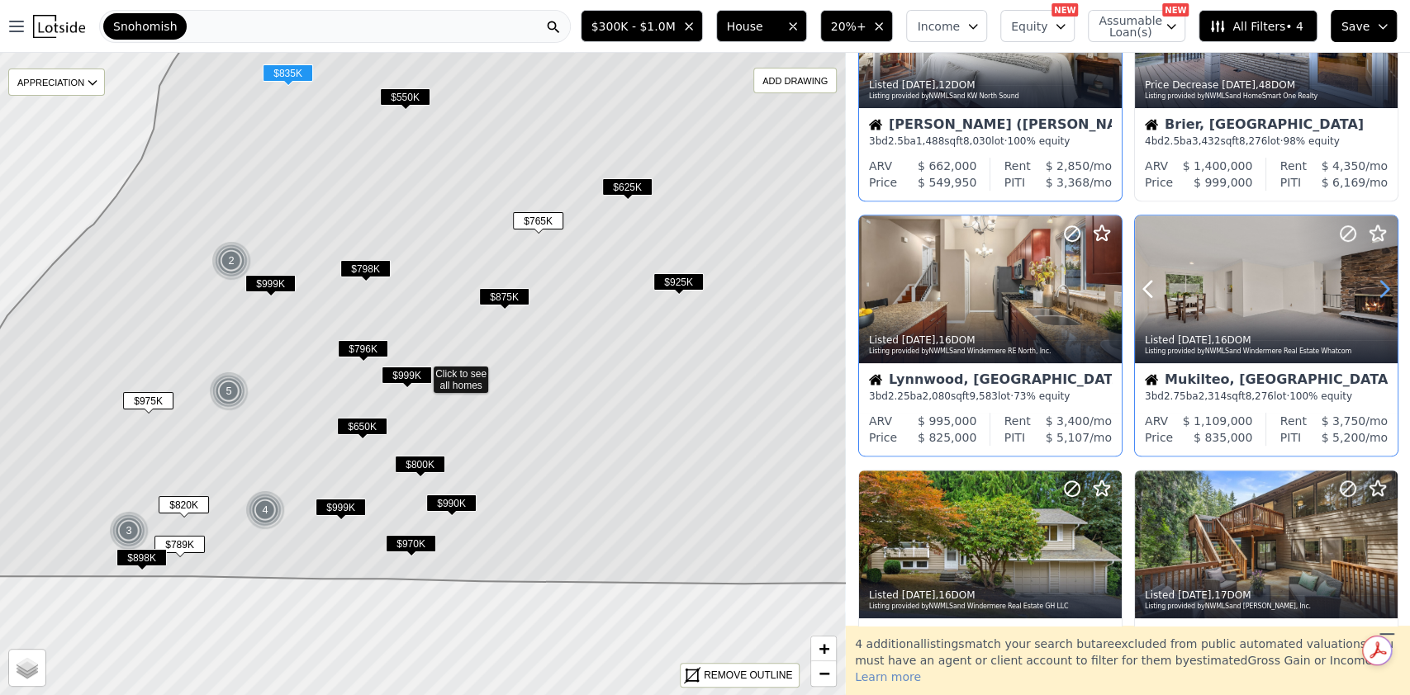
click at [1372, 282] on icon at bounding box center [1384, 289] width 26 height 26
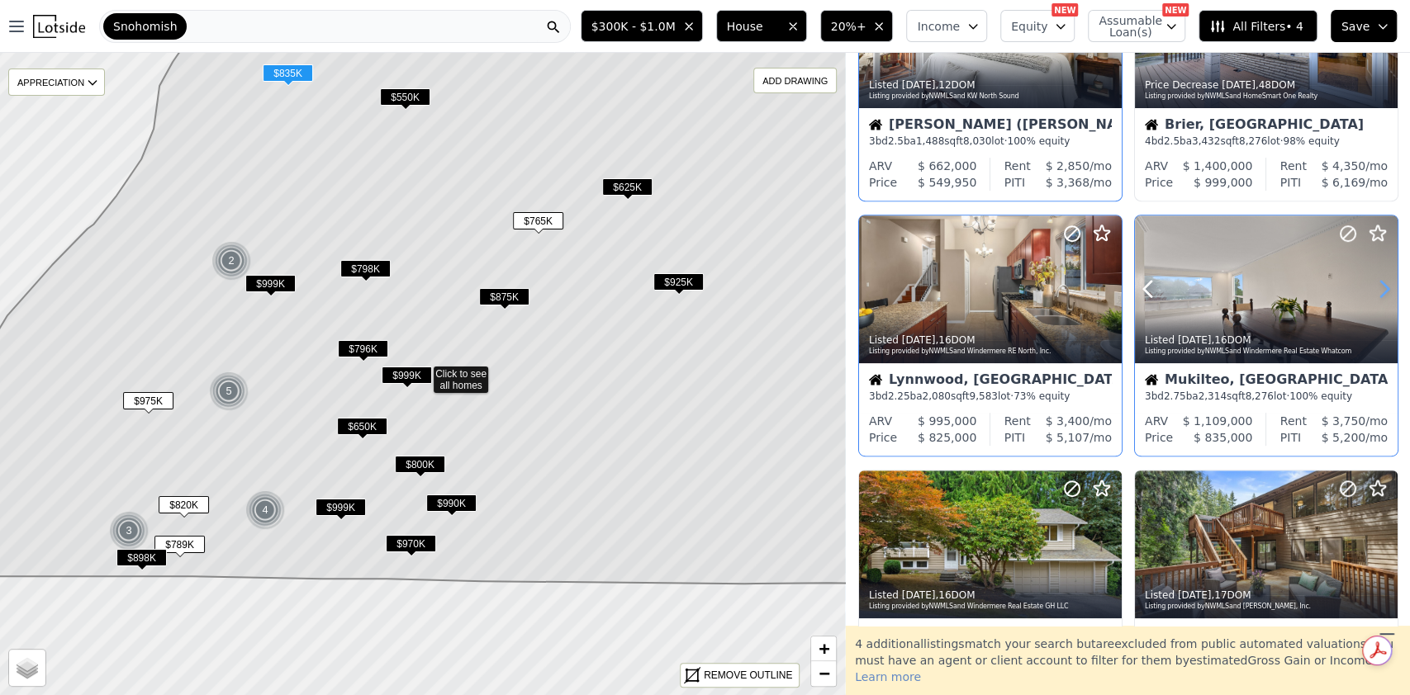
click at [1372, 282] on icon at bounding box center [1384, 289] width 26 height 26
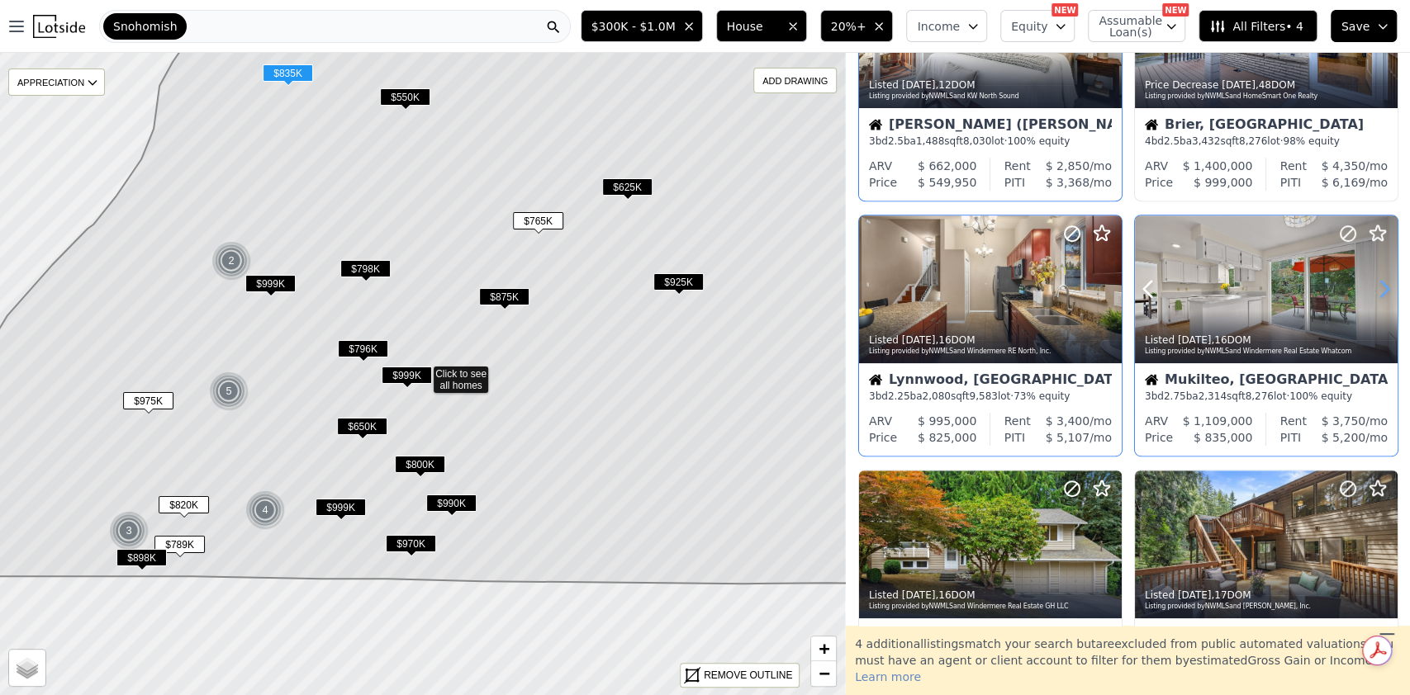
click at [1372, 282] on icon at bounding box center [1384, 289] width 26 height 26
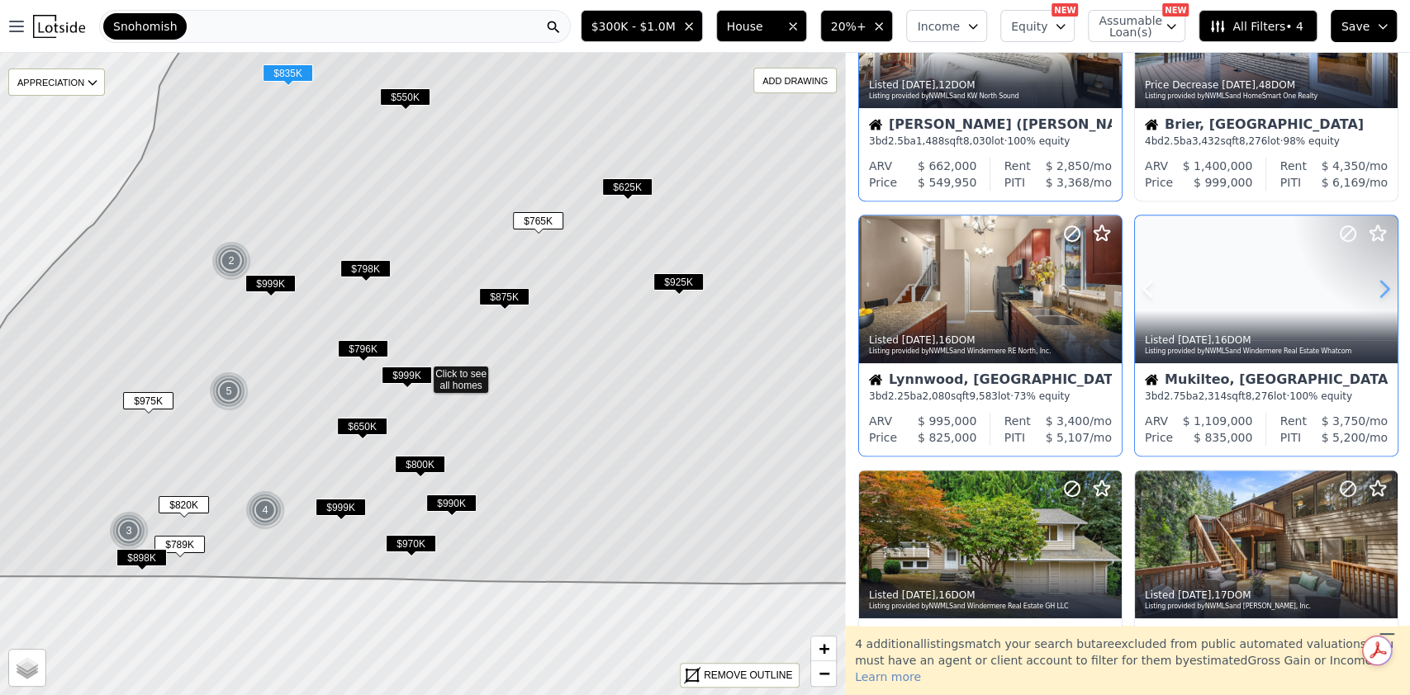
click at [1372, 282] on icon at bounding box center [1384, 289] width 26 height 26
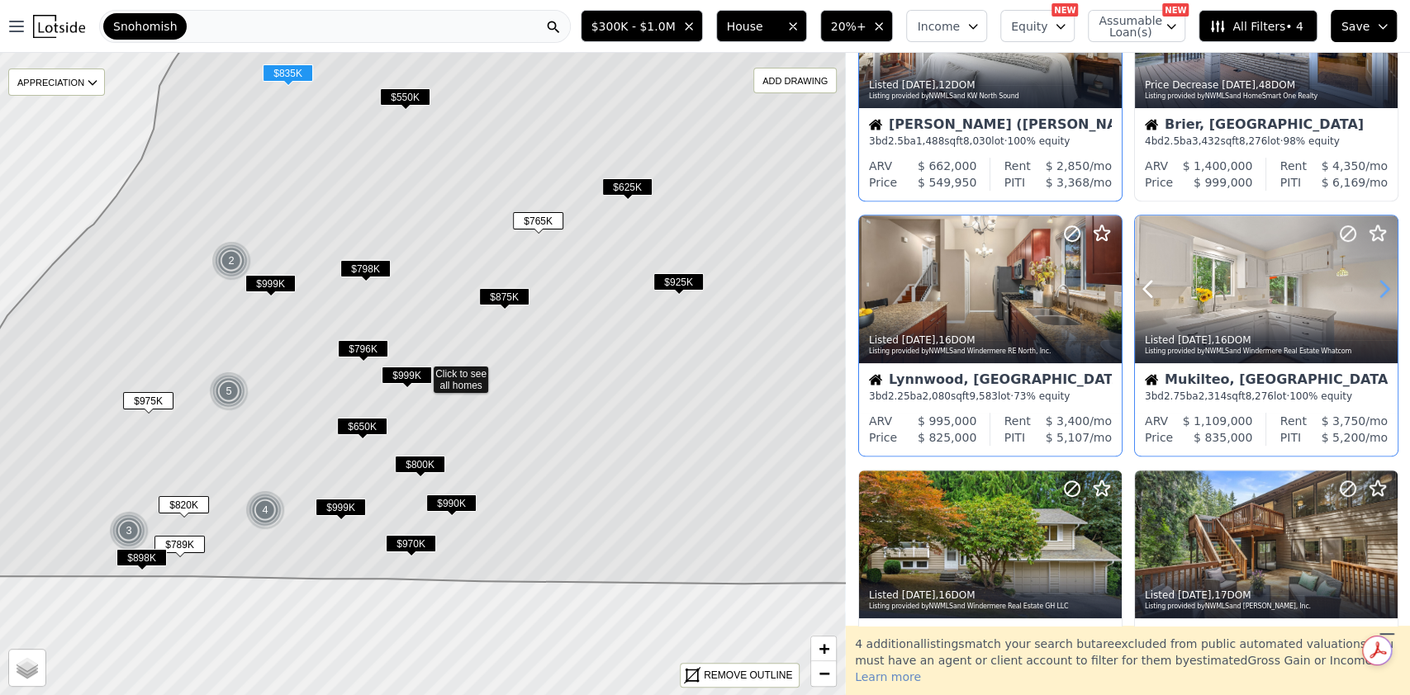
click at [1372, 282] on icon at bounding box center [1384, 289] width 26 height 26
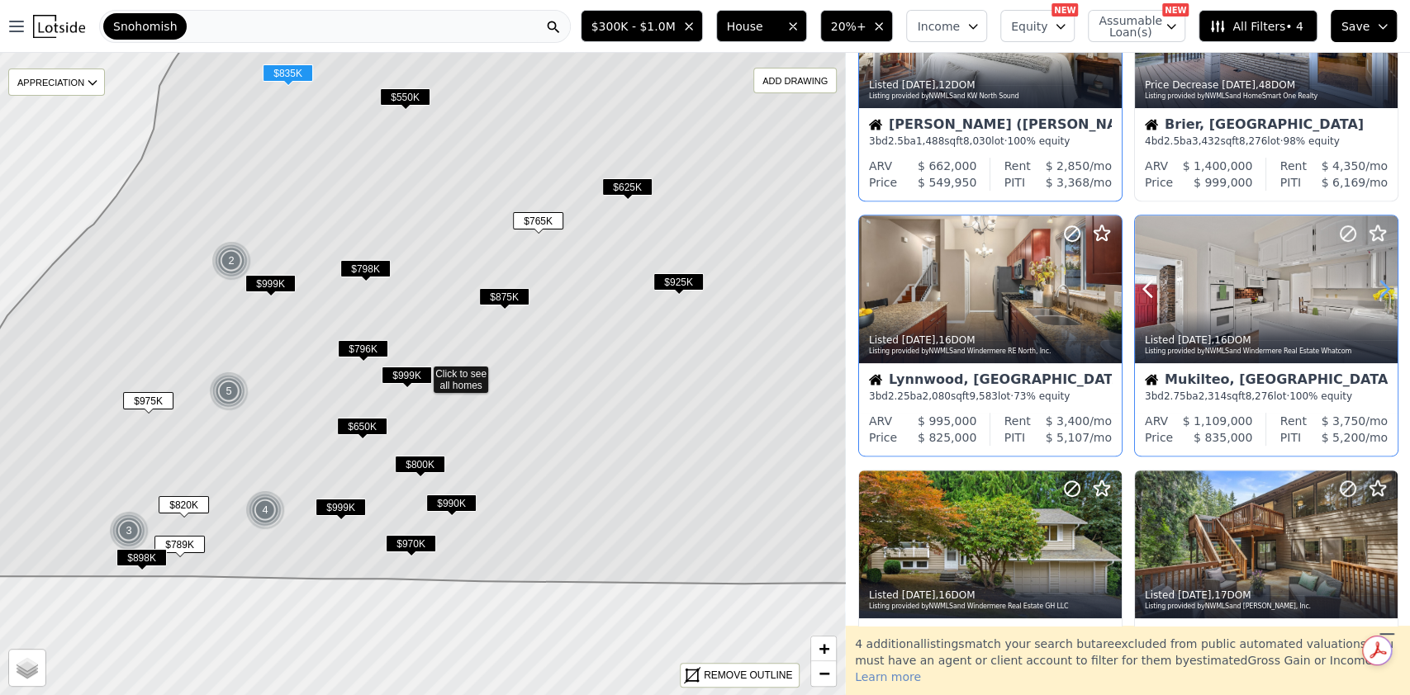
click at [1372, 282] on icon at bounding box center [1384, 289] width 26 height 26
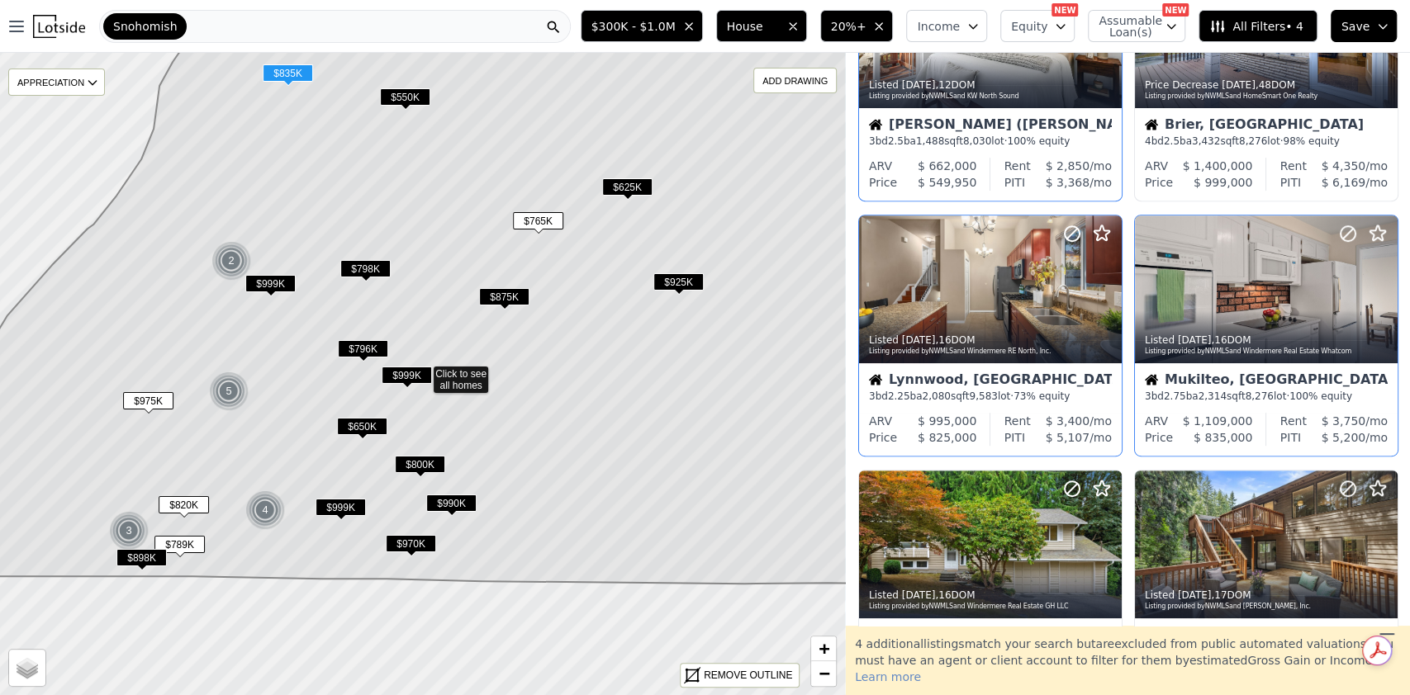
scroll to position [594, 0]
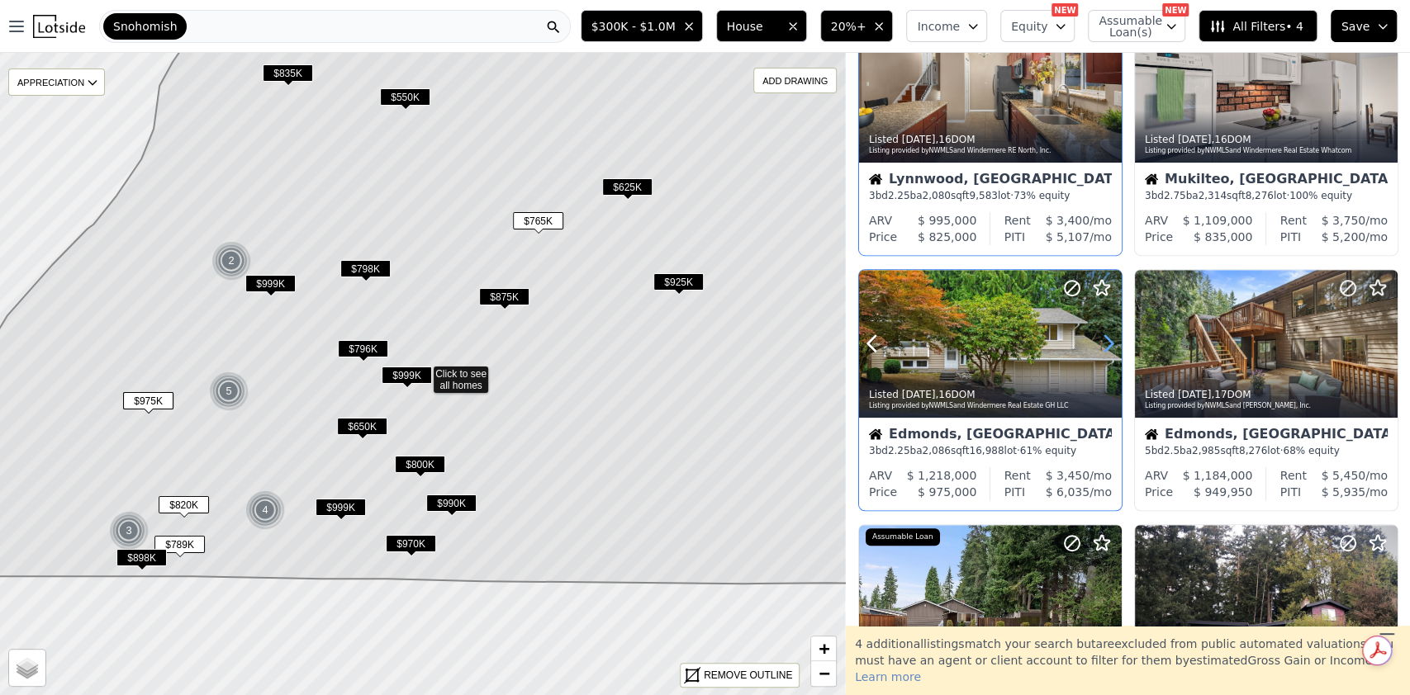
click at [1107, 346] on icon at bounding box center [1108, 343] width 26 height 26
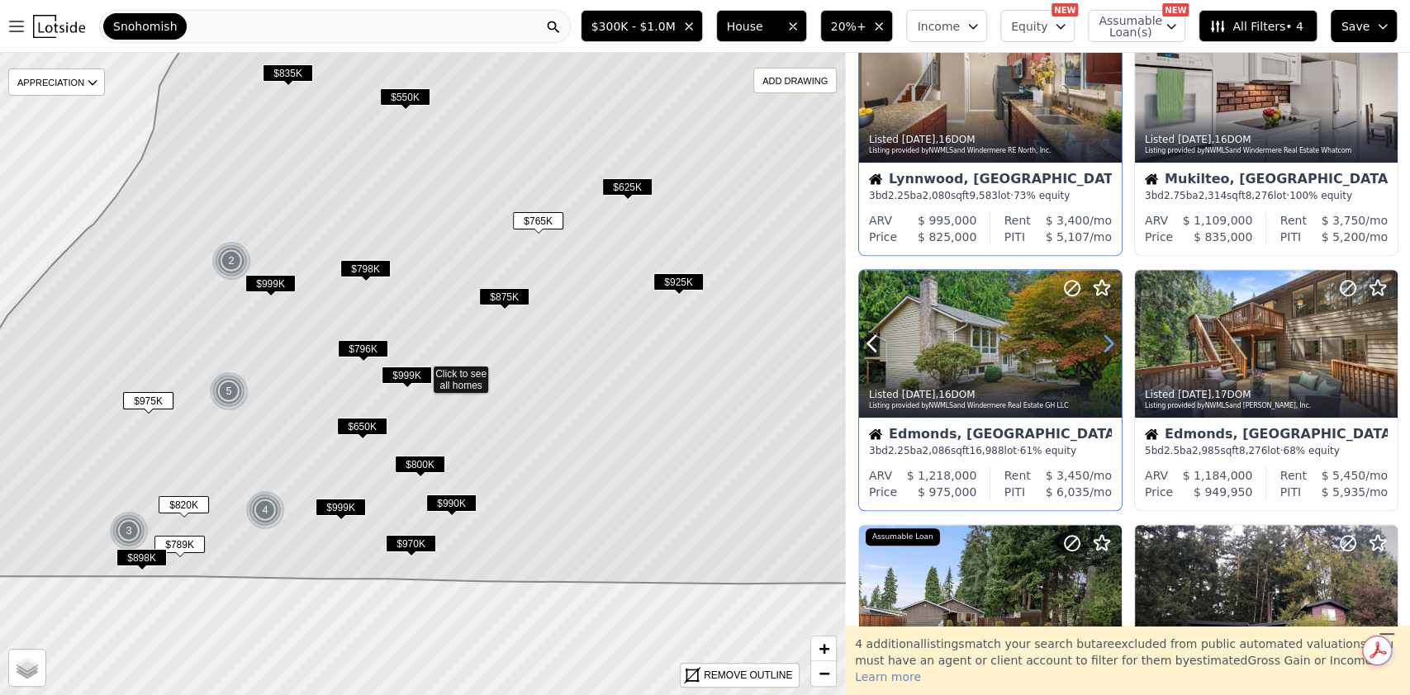
click at [1107, 346] on icon at bounding box center [1108, 343] width 26 height 26
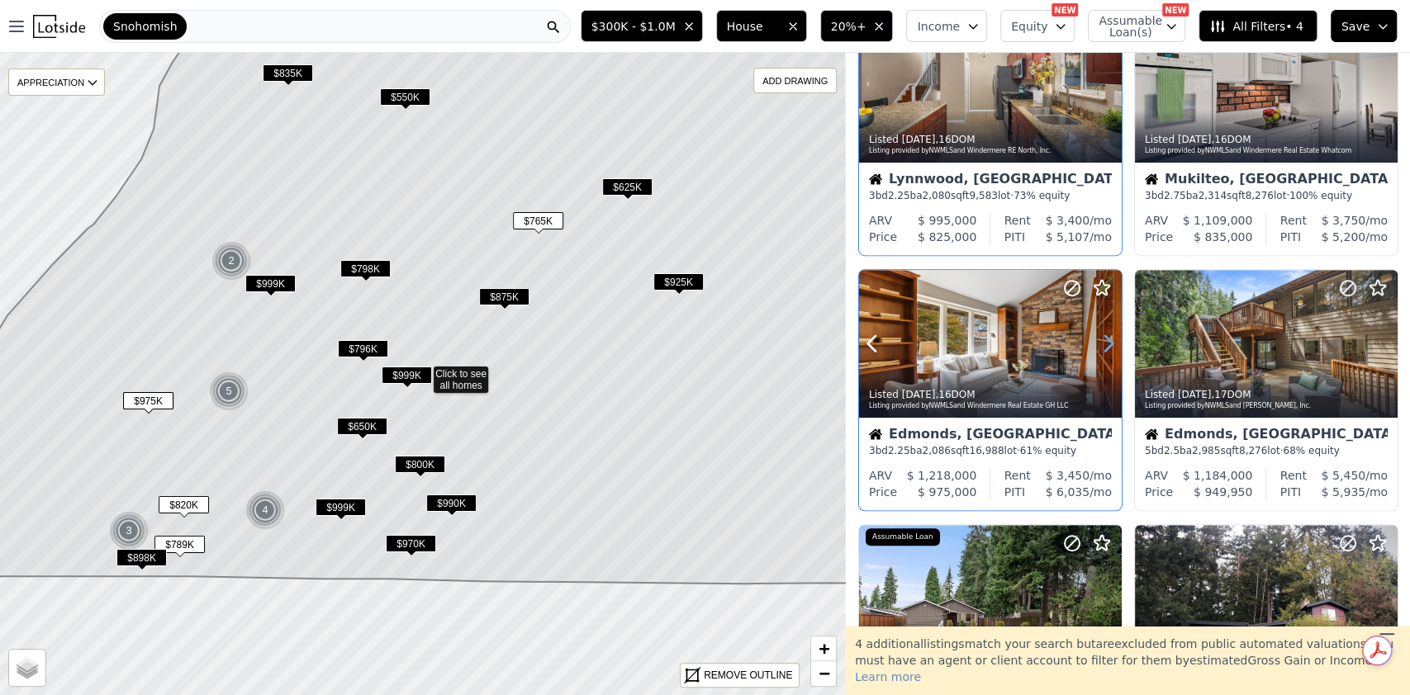
click at [1107, 346] on icon at bounding box center [1108, 343] width 26 height 26
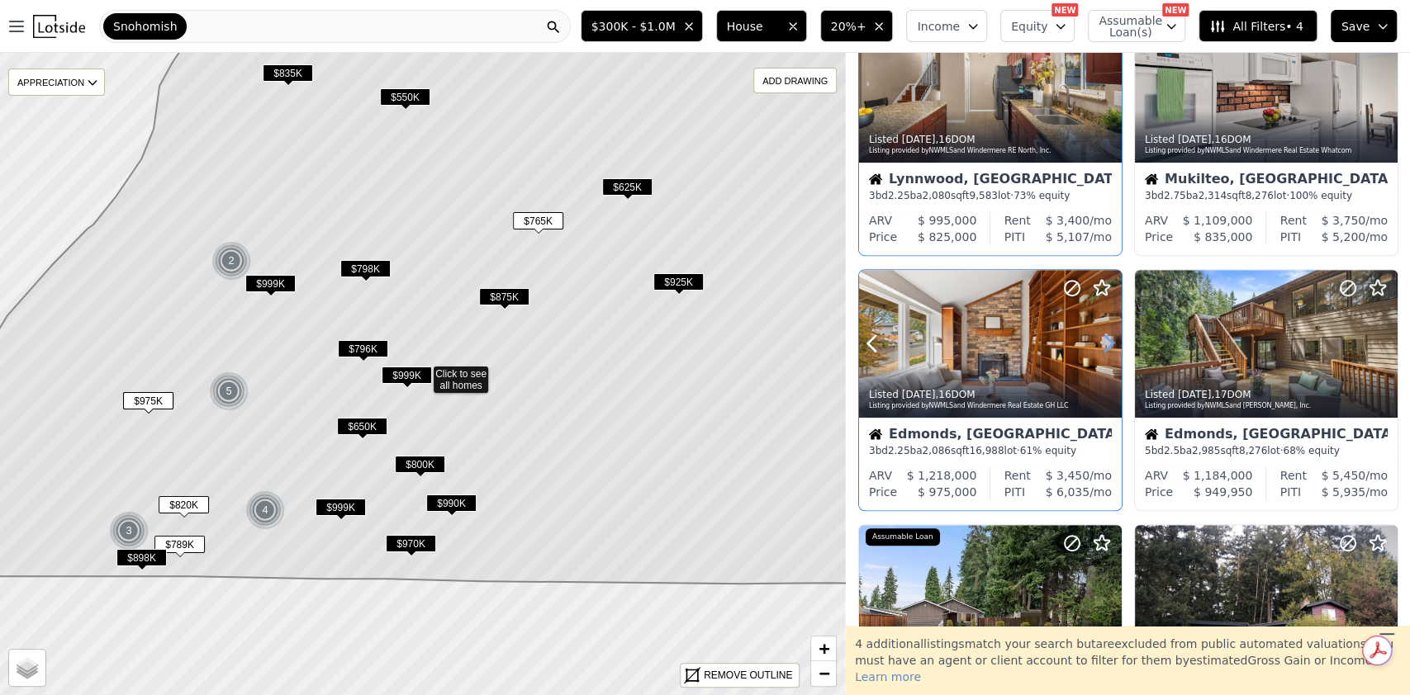
click at [1107, 346] on icon at bounding box center [1108, 343] width 26 height 26
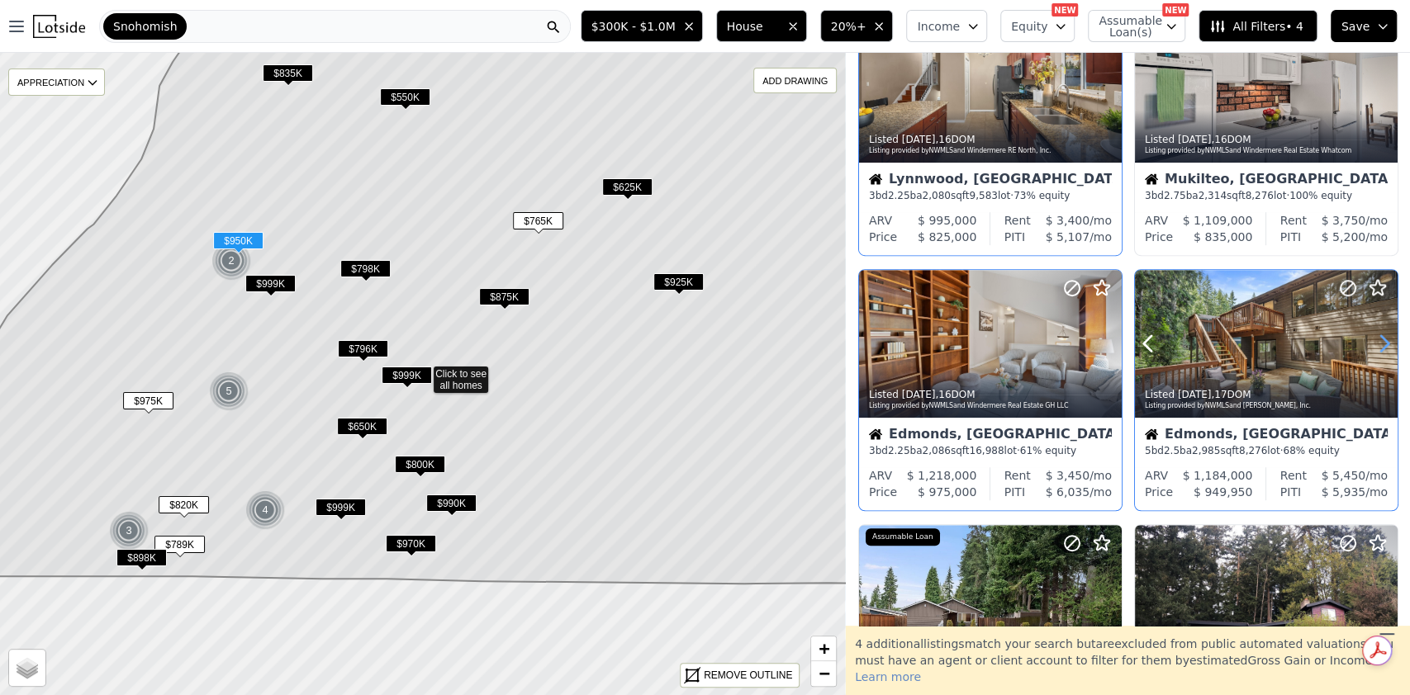
click at [1382, 343] on icon at bounding box center [1384, 343] width 26 height 26
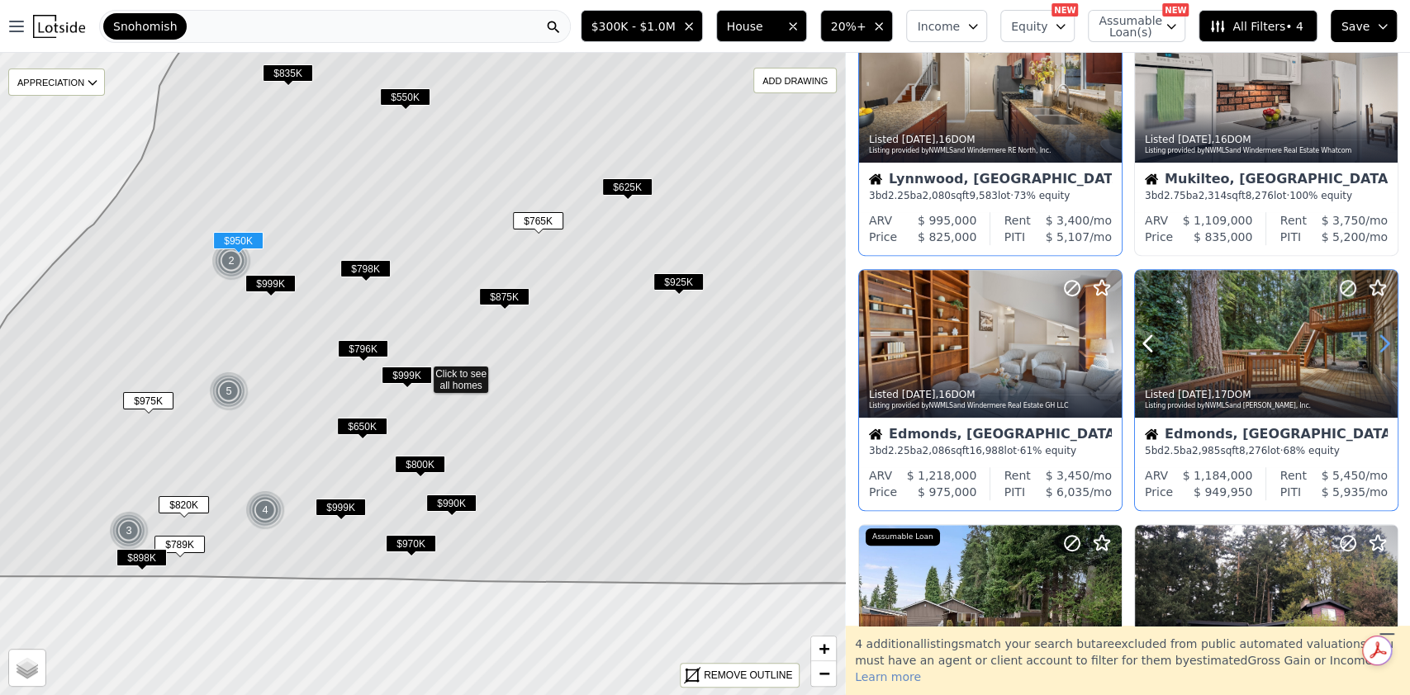
click at [1382, 343] on icon at bounding box center [1384, 343] width 26 height 26
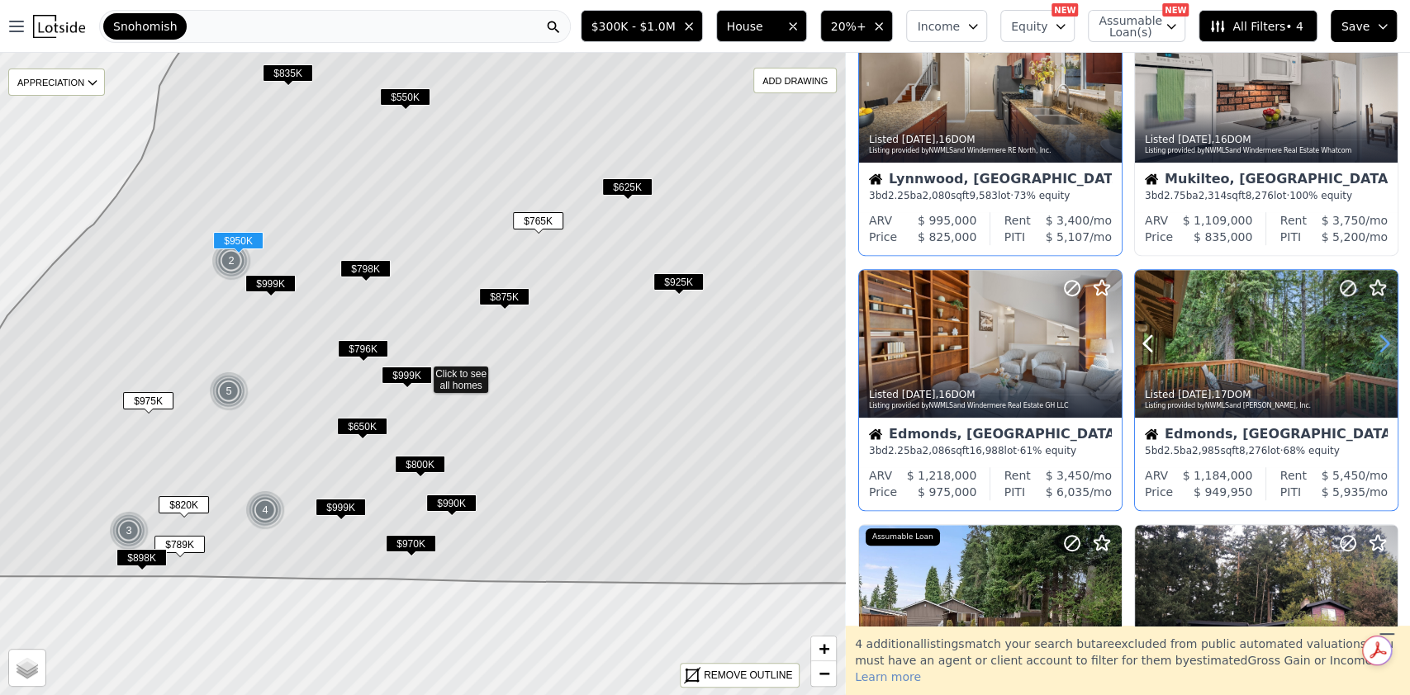
click at [1382, 343] on icon at bounding box center [1384, 343] width 26 height 26
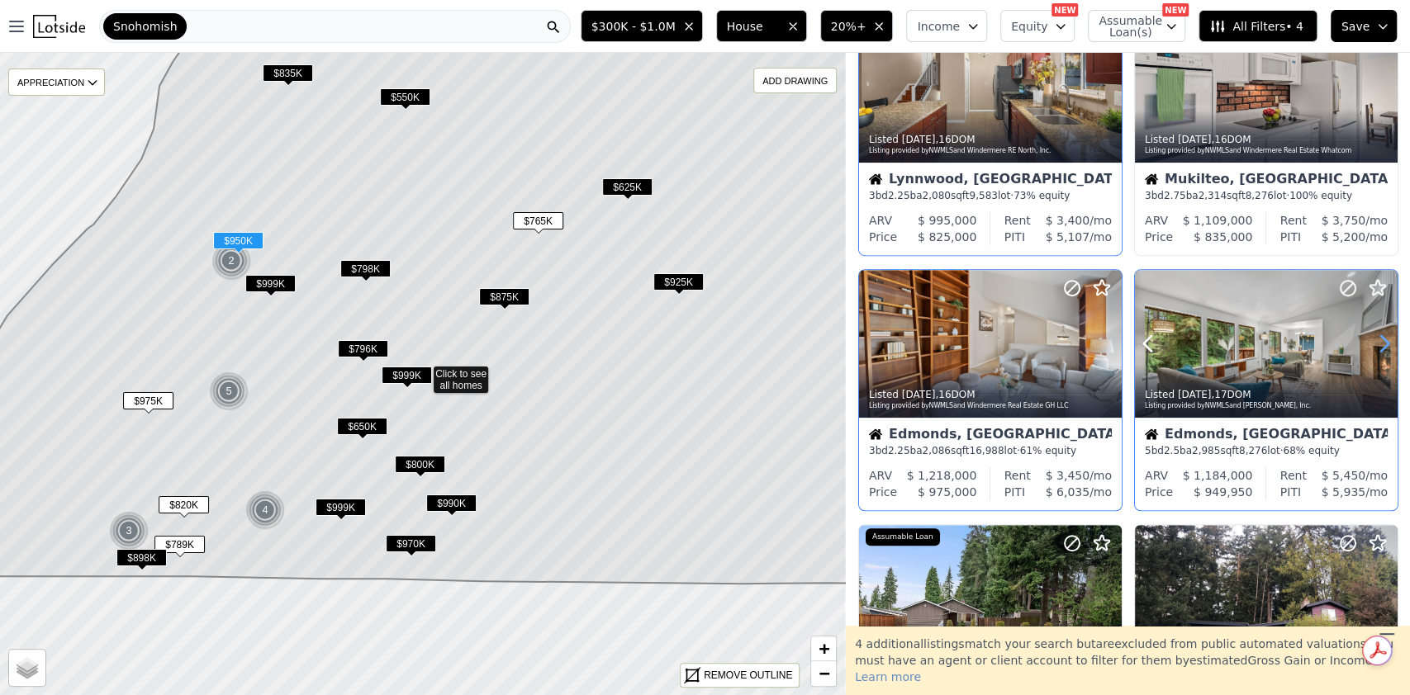
click at [1382, 343] on icon at bounding box center [1384, 343] width 26 height 26
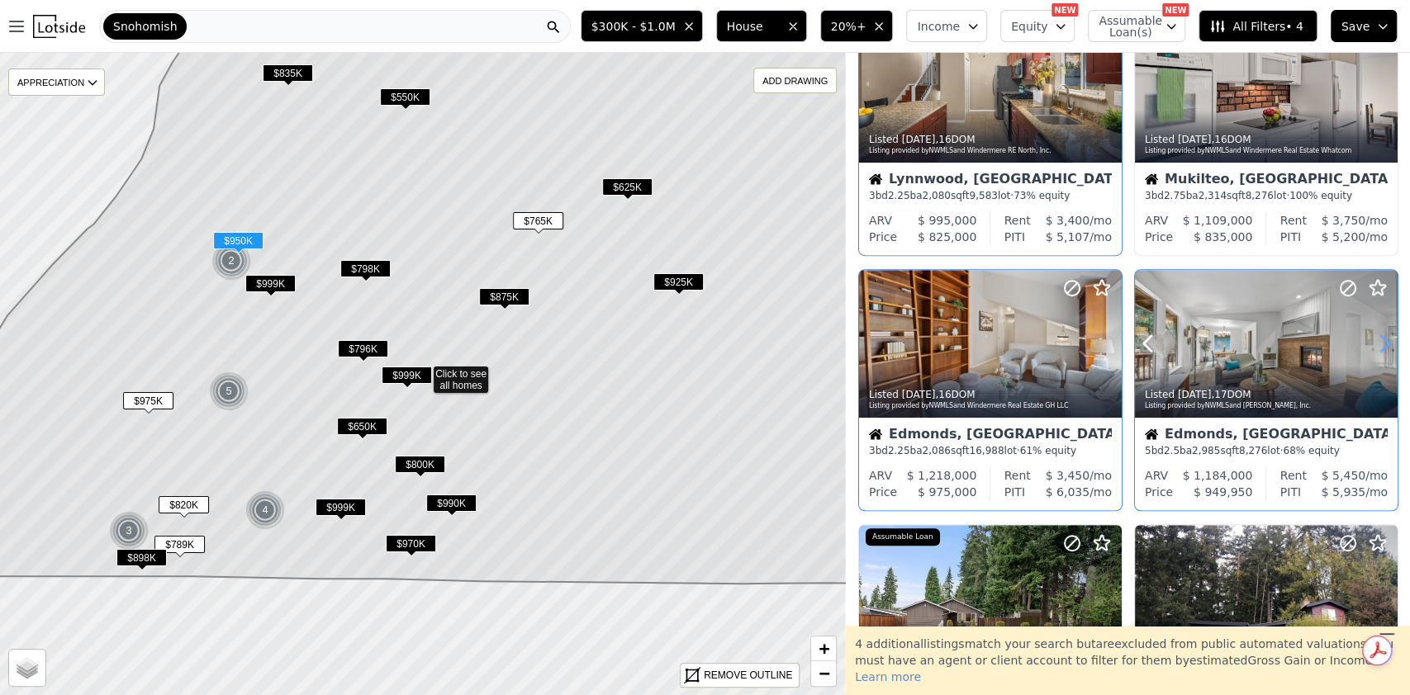
click at [1382, 343] on icon at bounding box center [1384, 343] width 26 height 26
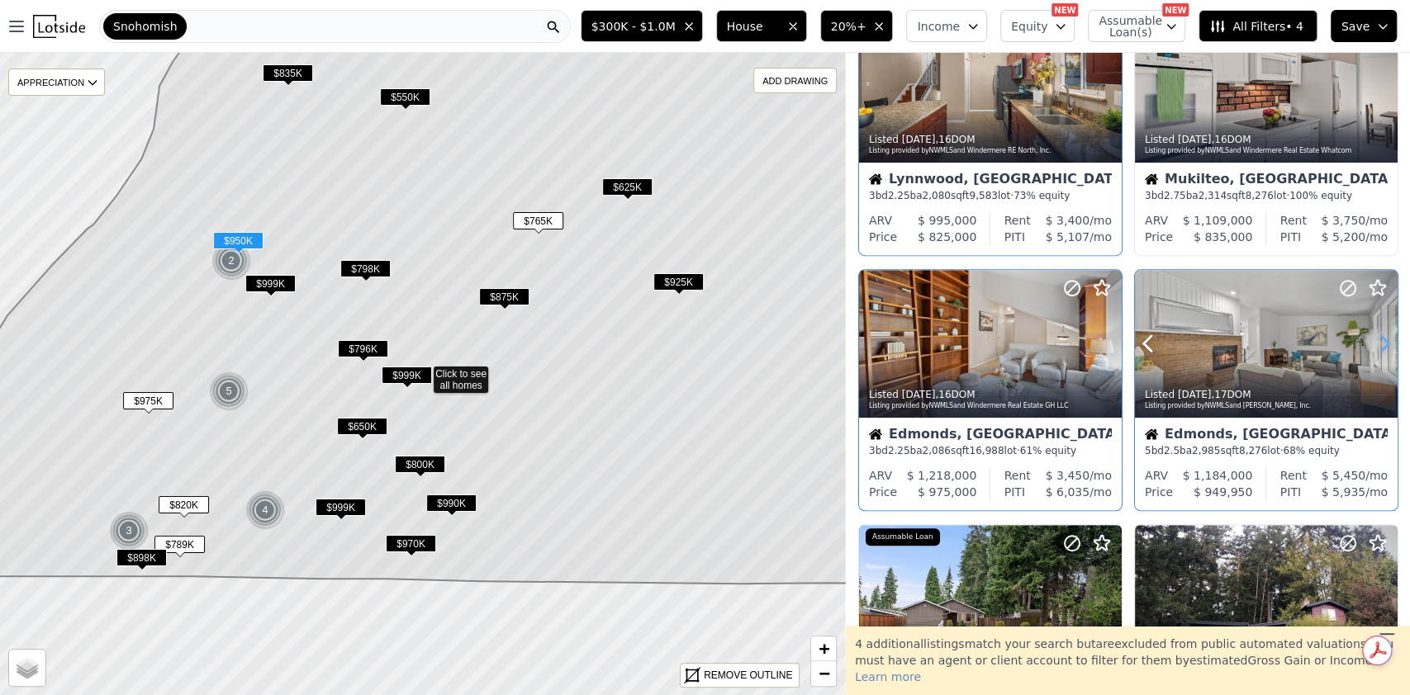
click at [1382, 343] on icon at bounding box center [1384, 343] width 26 height 26
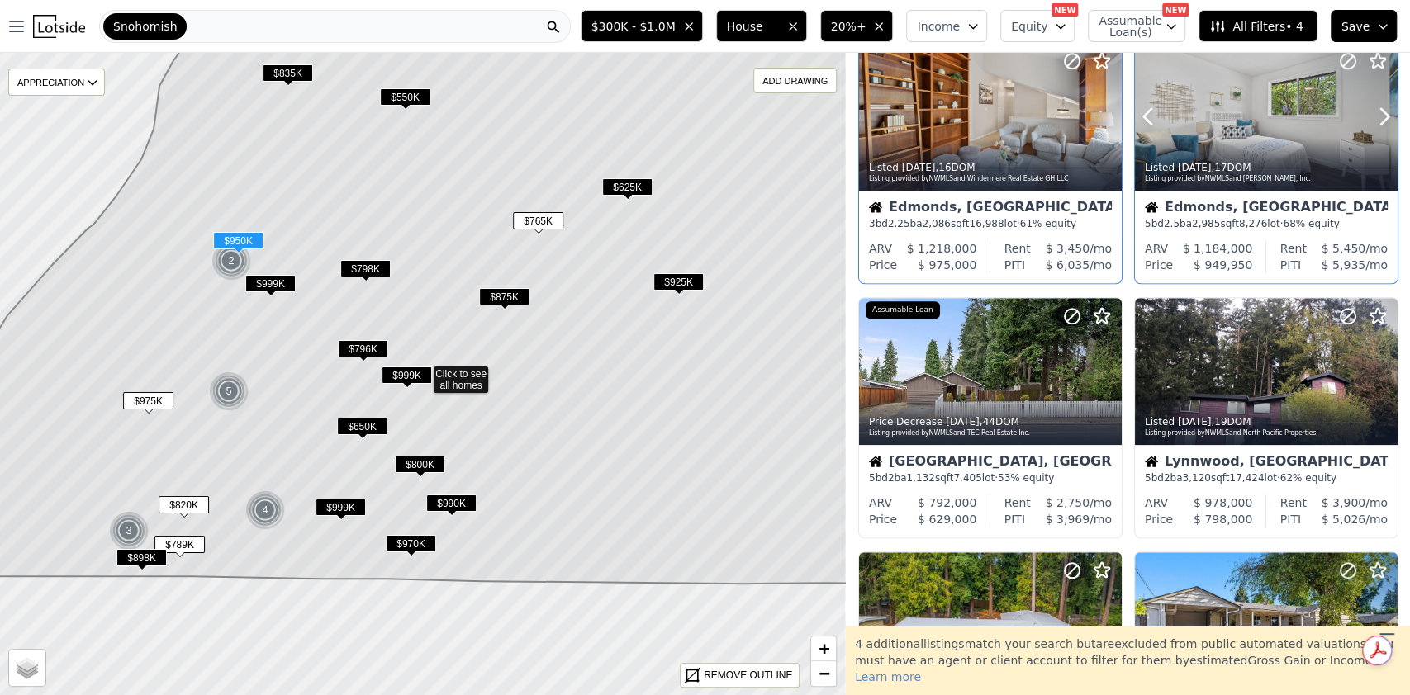
scroll to position [823, 0]
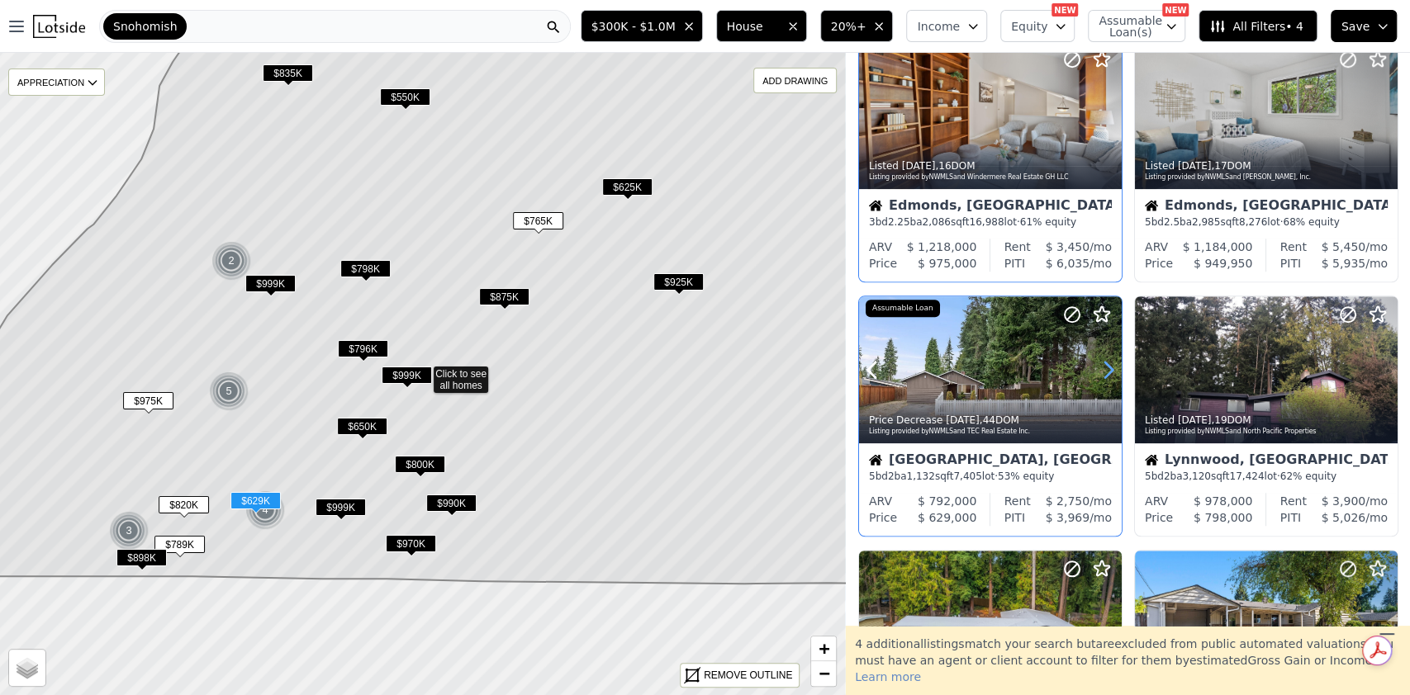
click at [1107, 373] on icon at bounding box center [1108, 371] width 7 height 16
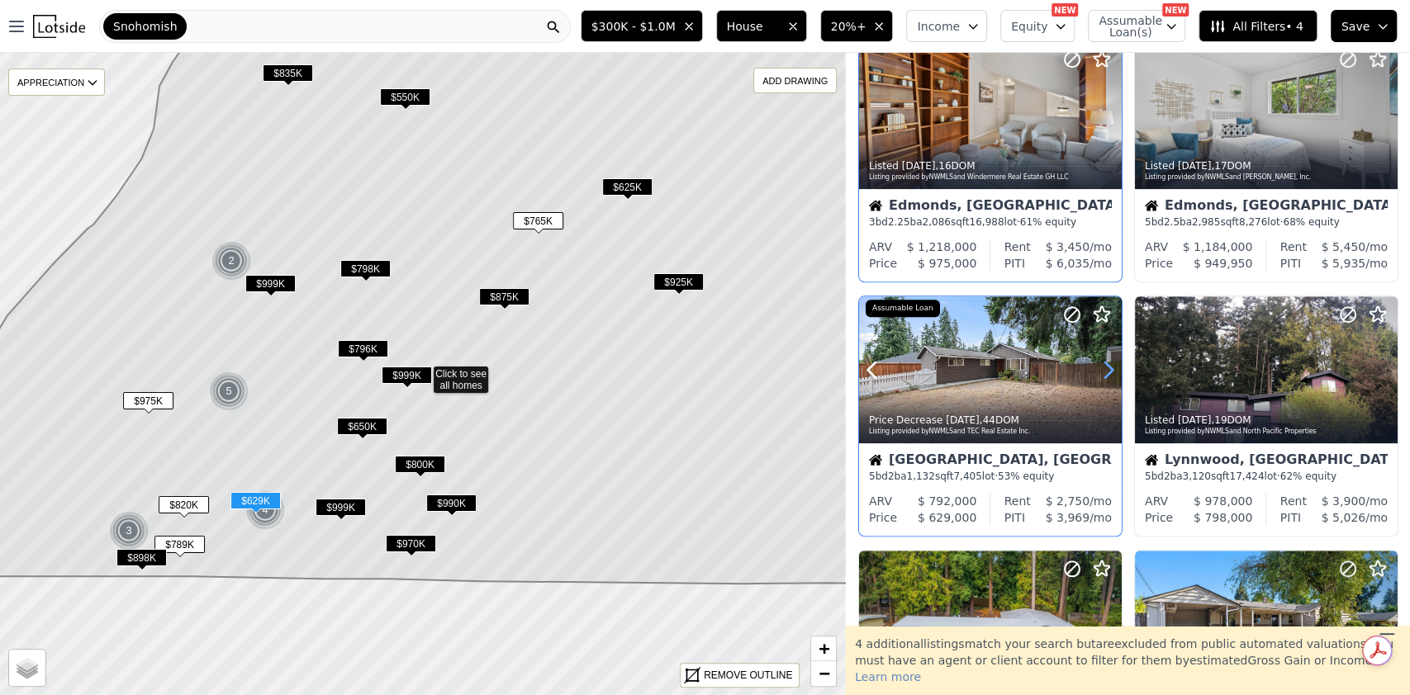
click at [1107, 373] on icon at bounding box center [1108, 371] width 7 height 16
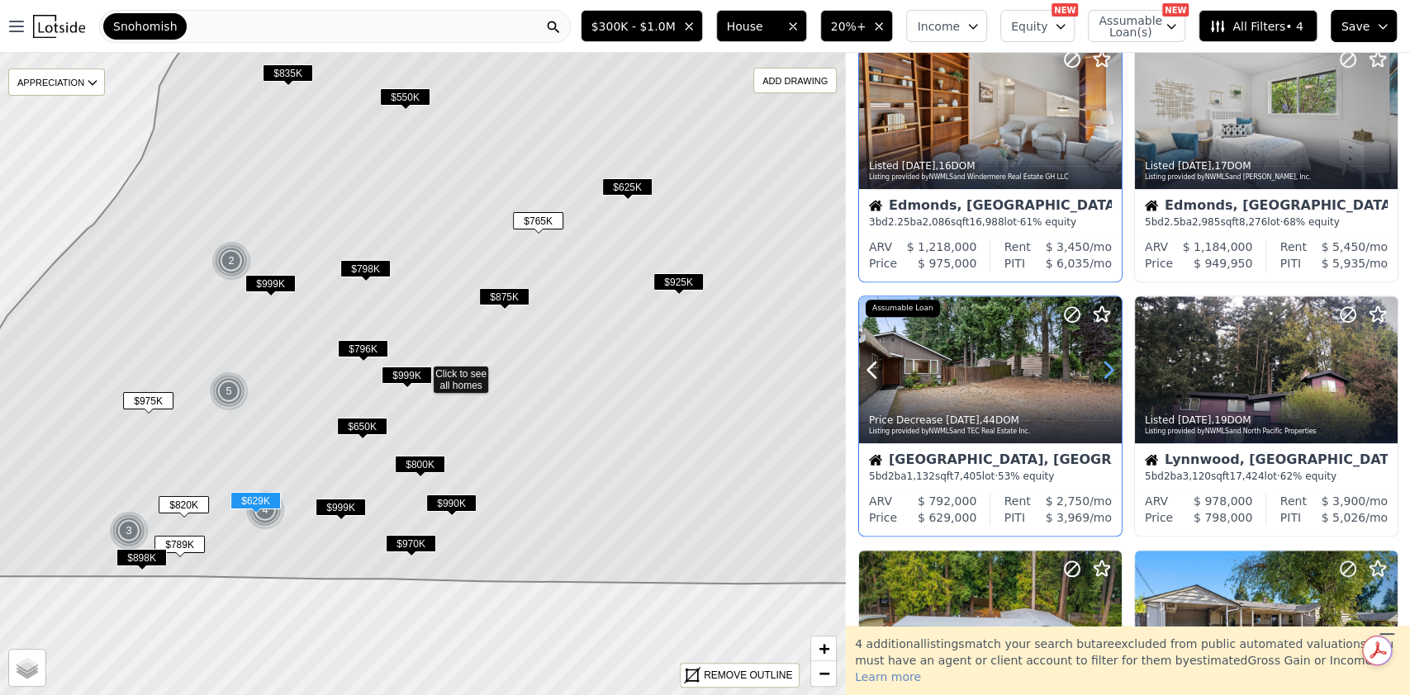
click at [1107, 373] on icon at bounding box center [1108, 371] width 7 height 16
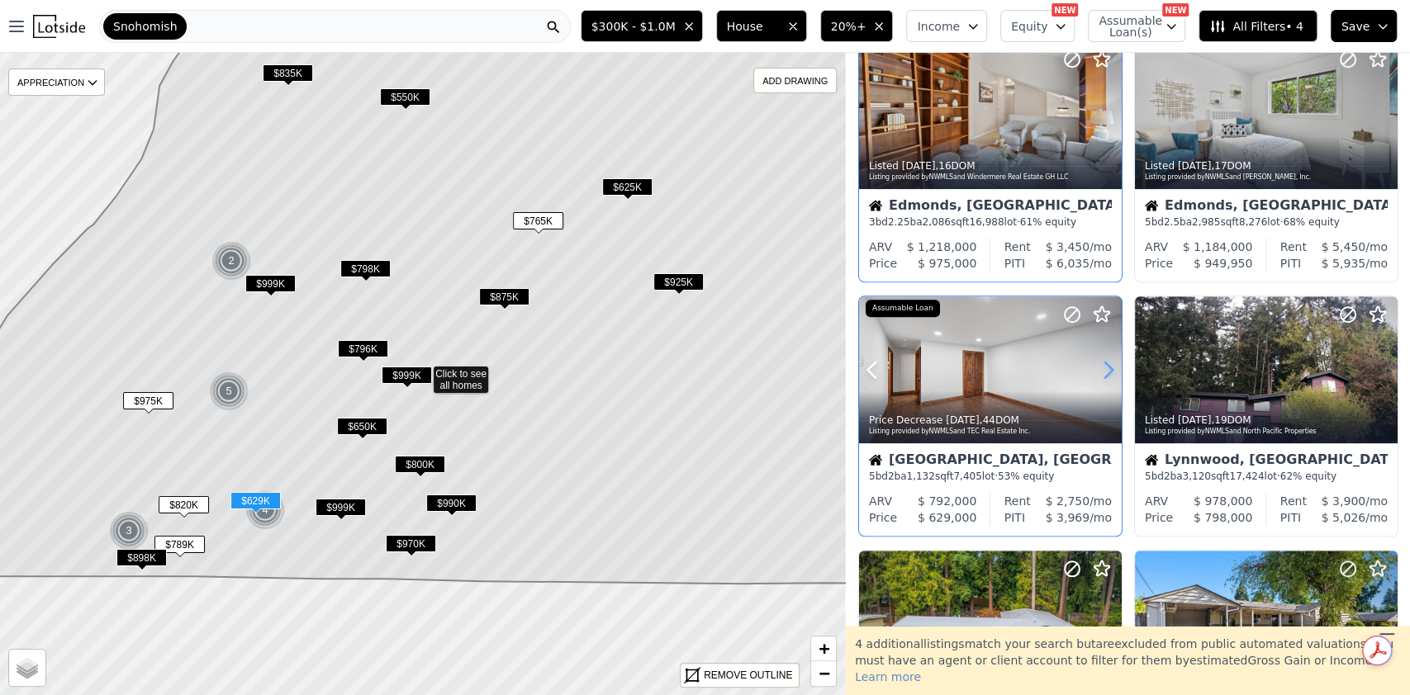
click at [1107, 373] on icon at bounding box center [1108, 371] width 7 height 16
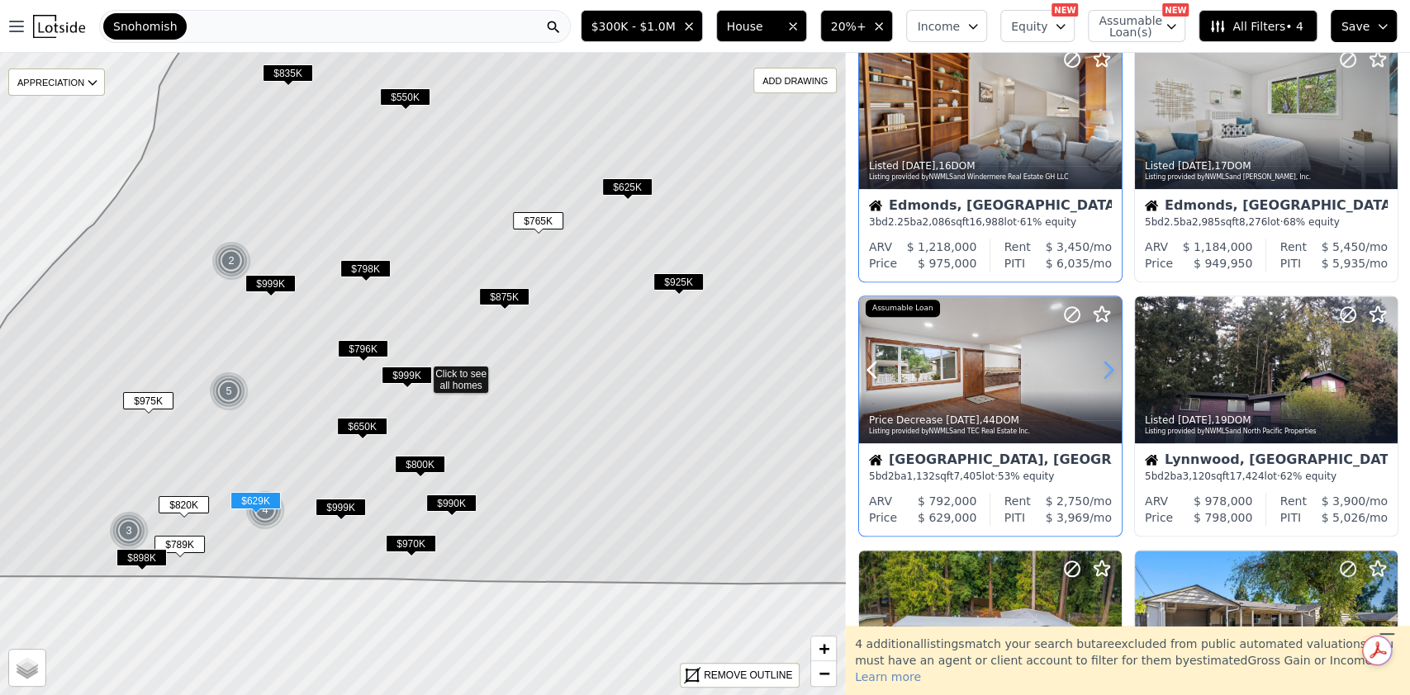
click at [1107, 373] on icon at bounding box center [1108, 371] width 7 height 16
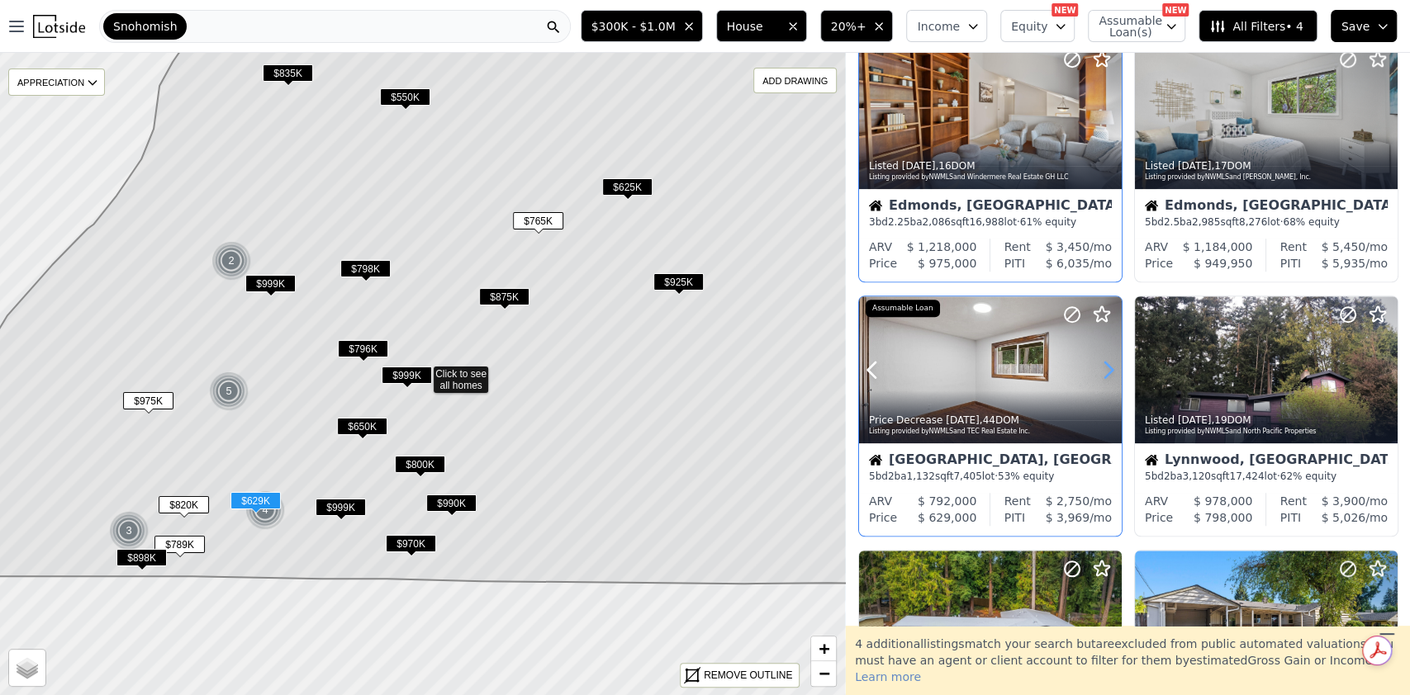
click at [1107, 373] on icon at bounding box center [1108, 371] width 7 height 16
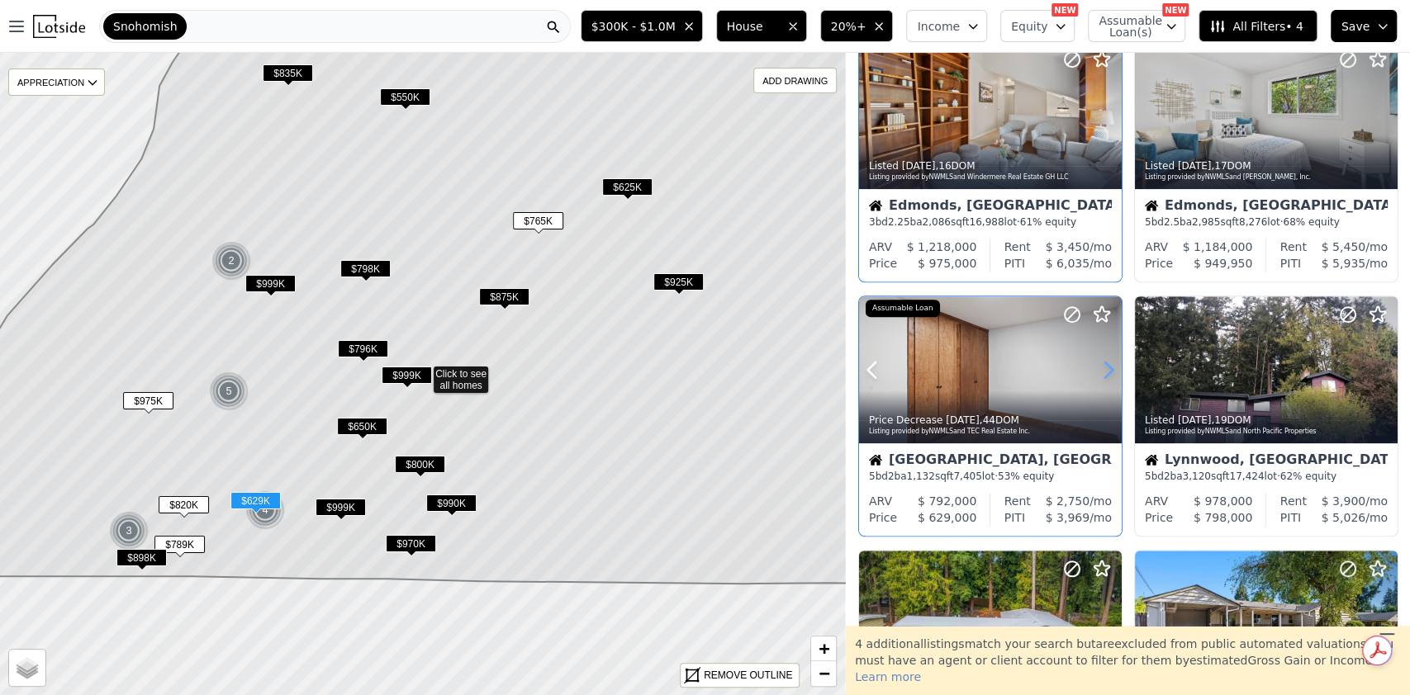
click at [1107, 373] on icon at bounding box center [1108, 371] width 7 height 16
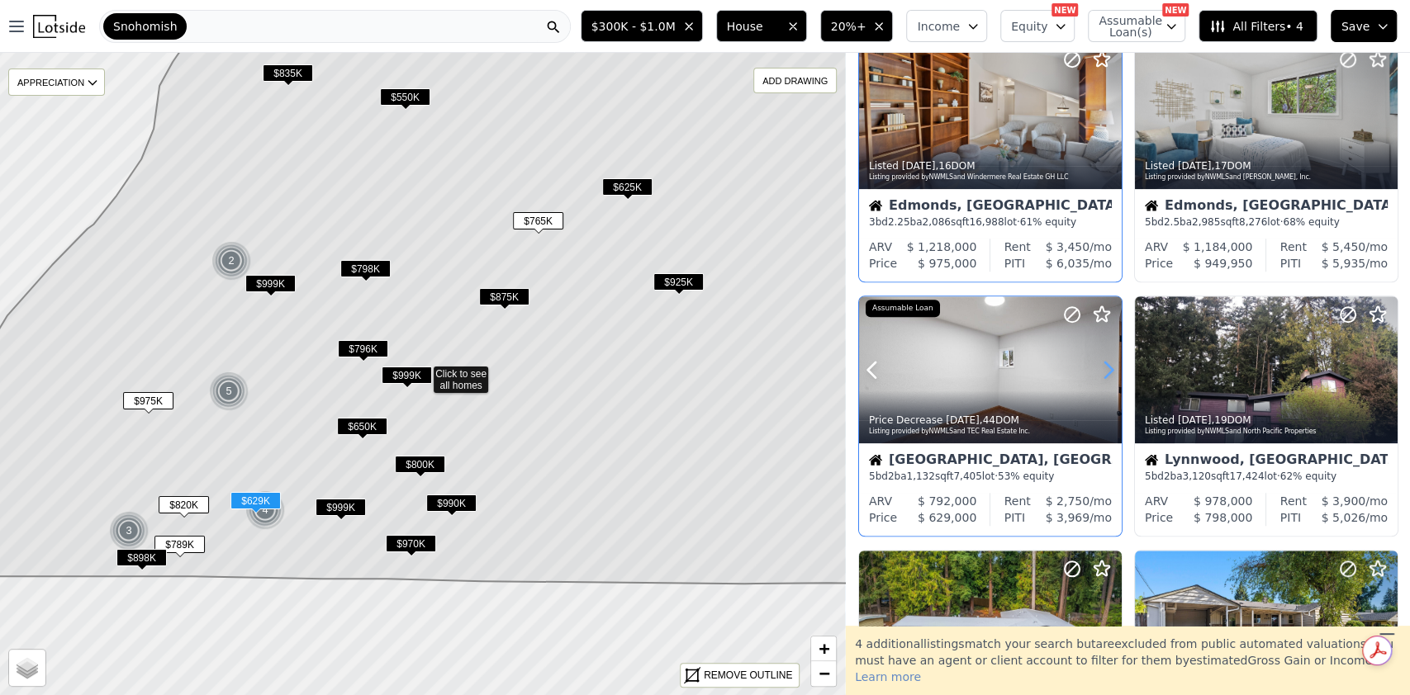
click at [1107, 373] on icon at bounding box center [1108, 371] width 7 height 16
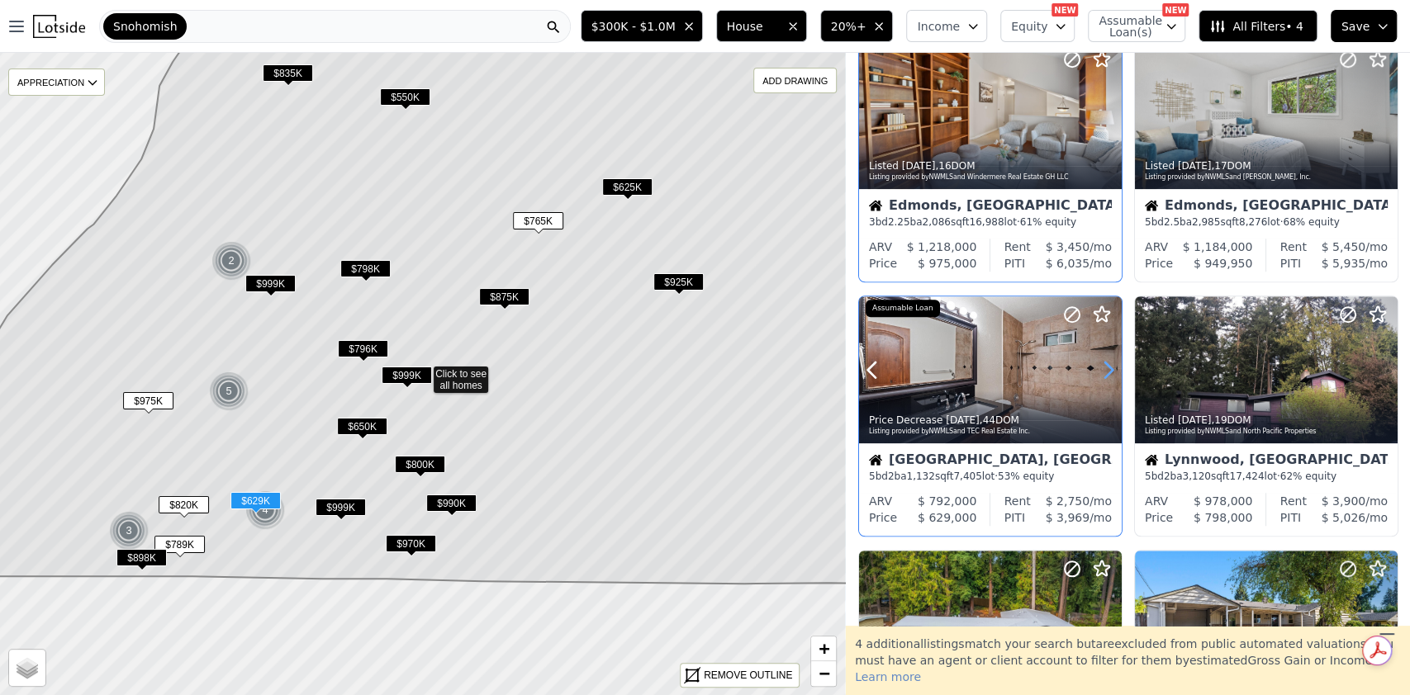
click at [1107, 373] on icon at bounding box center [1108, 371] width 7 height 16
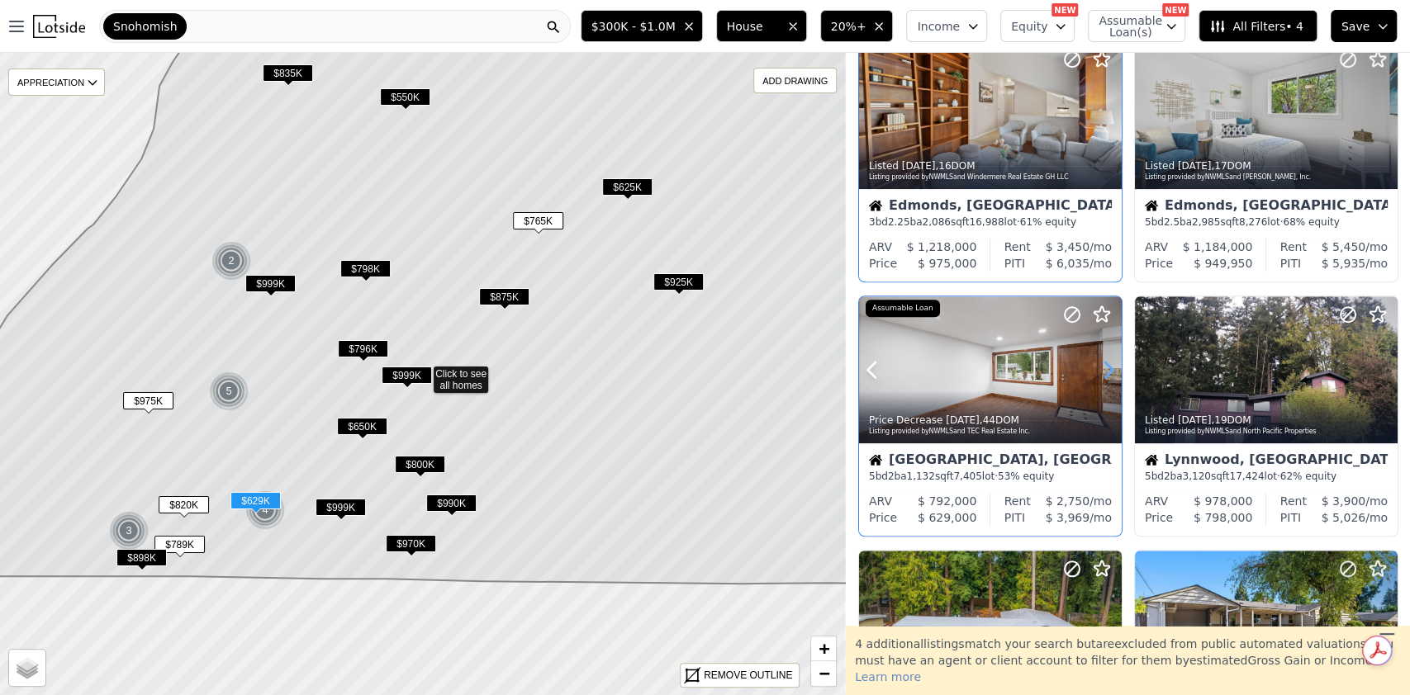
click at [1107, 373] on icon at bounding box center [1108, 371] width 7 height 16
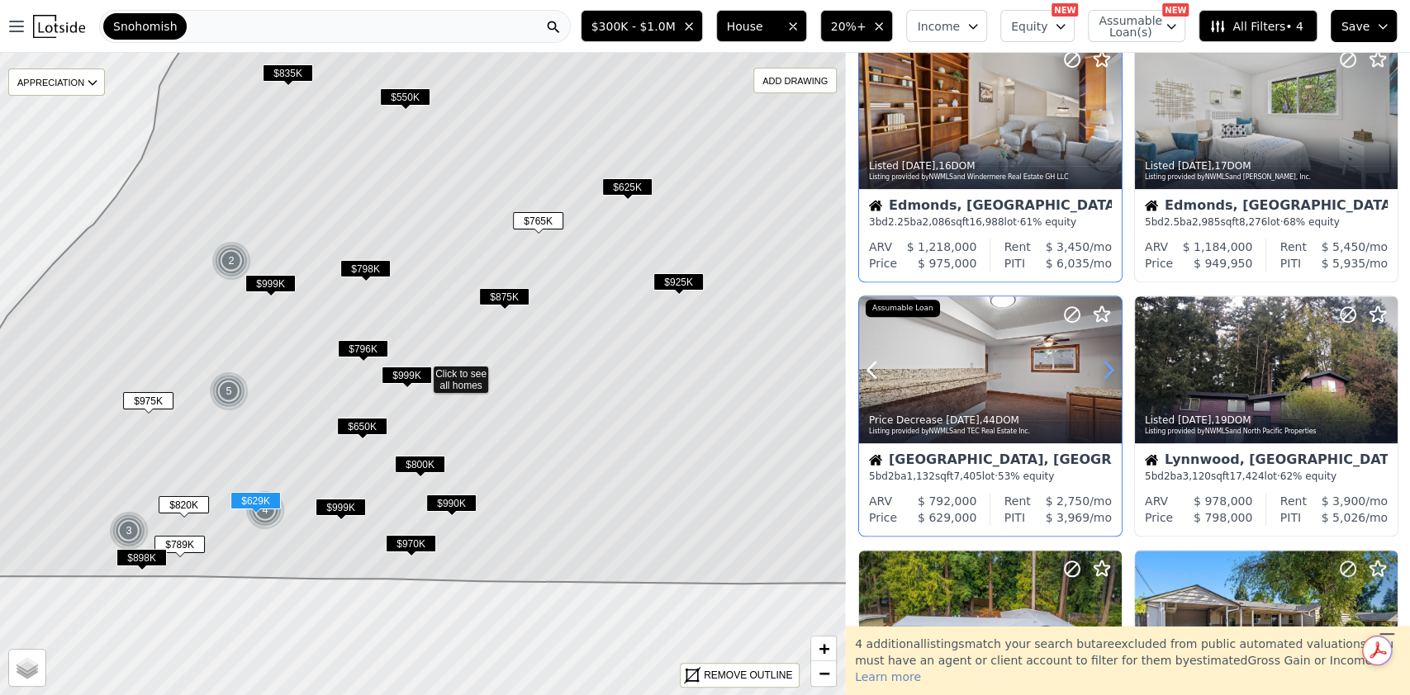
click at [1107, 373] on icon at bounding box center [1108, 371] width 7 height 16
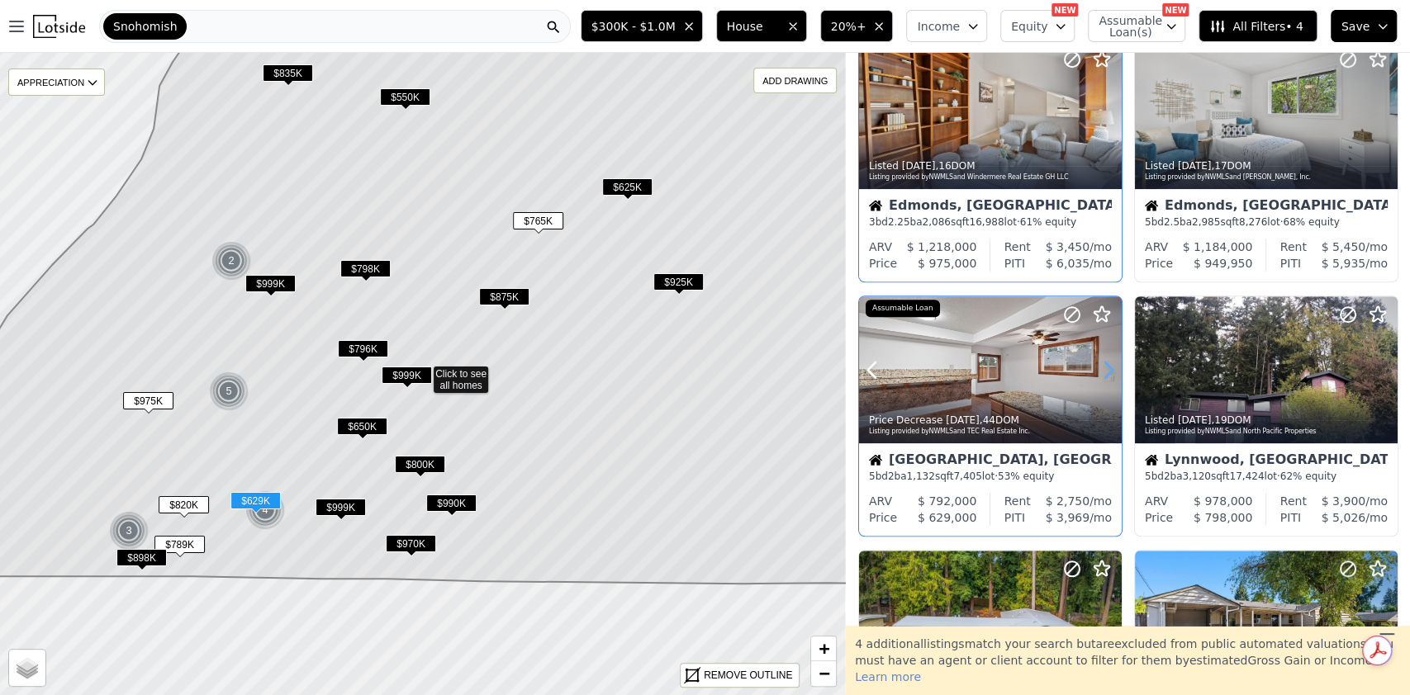
click at [1107, 373] on icon at bounding box center [1108, 371] width 7 height 16
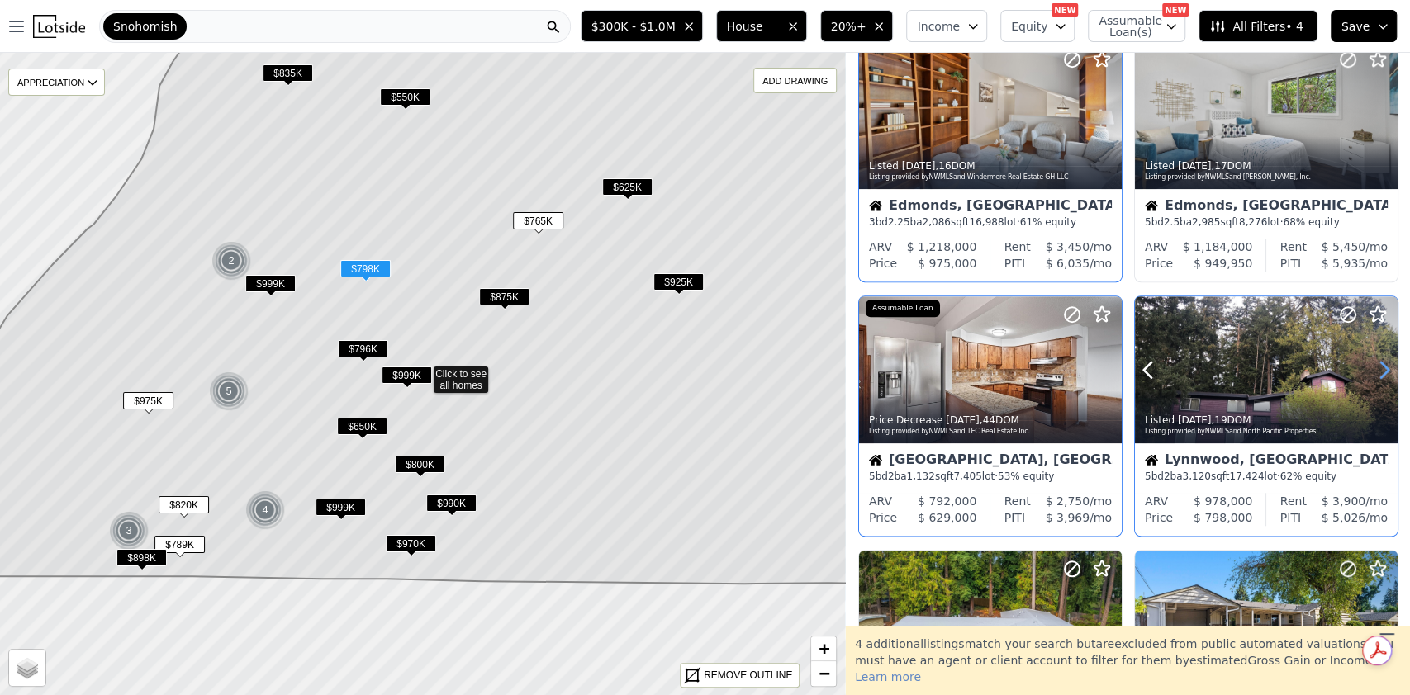
click at [1380, 366] on icon at bounding box center [1384, 370] width 26 height 26
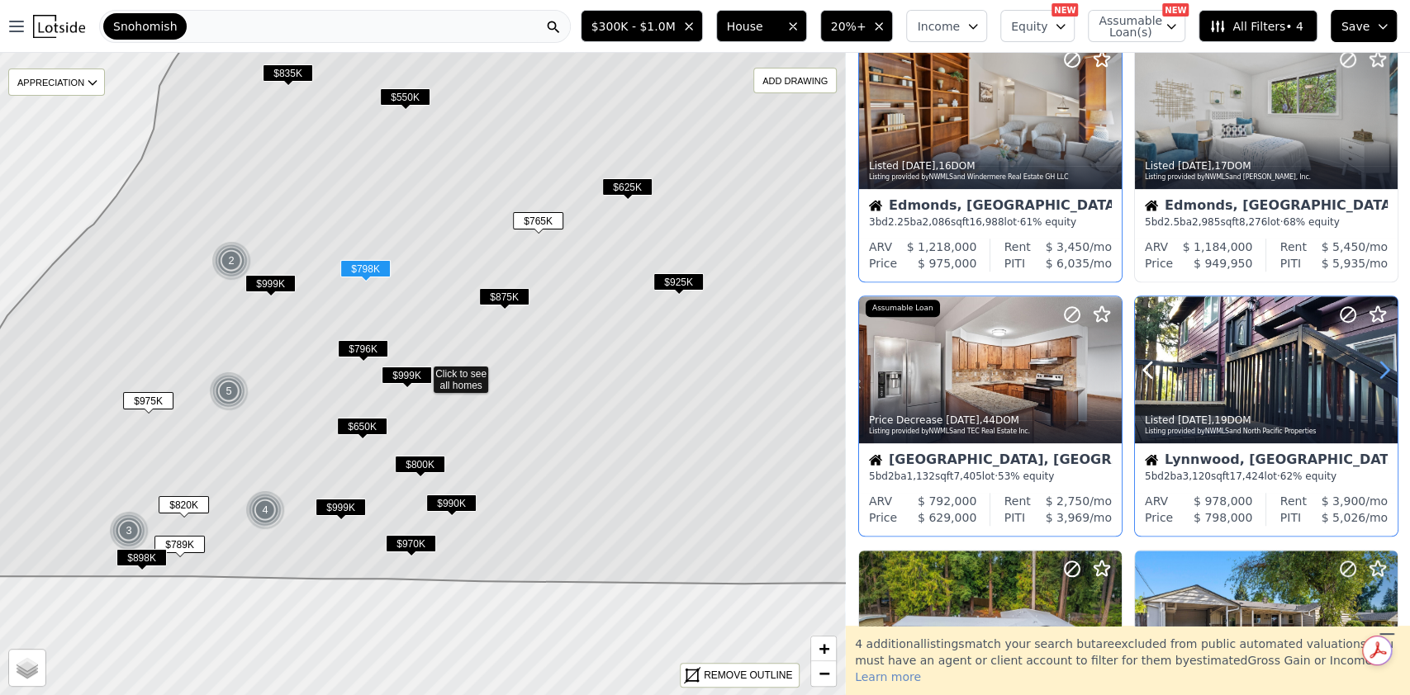
click at [1380, 366] on icon at bounding box center [1384, 370] width 26 height 26
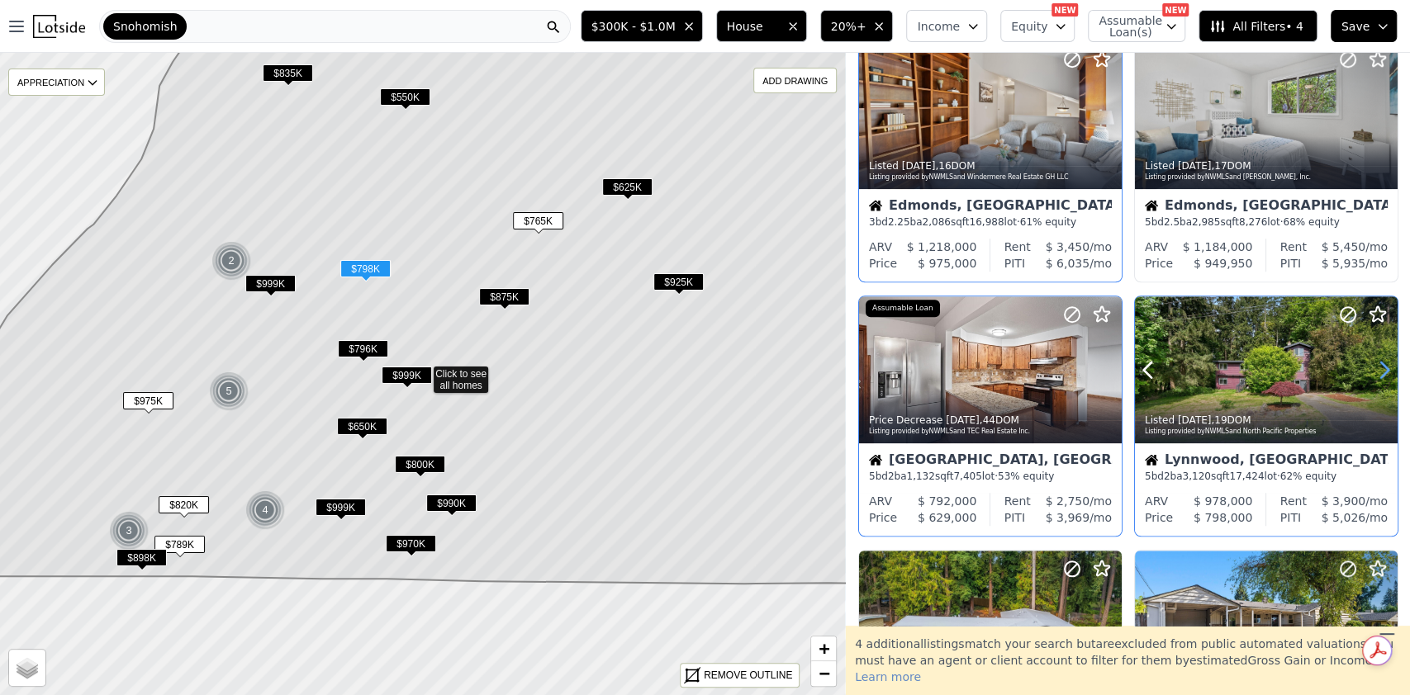
click at [1380, 366] on icon at bounding box center [1384, 370] width 26 height 26
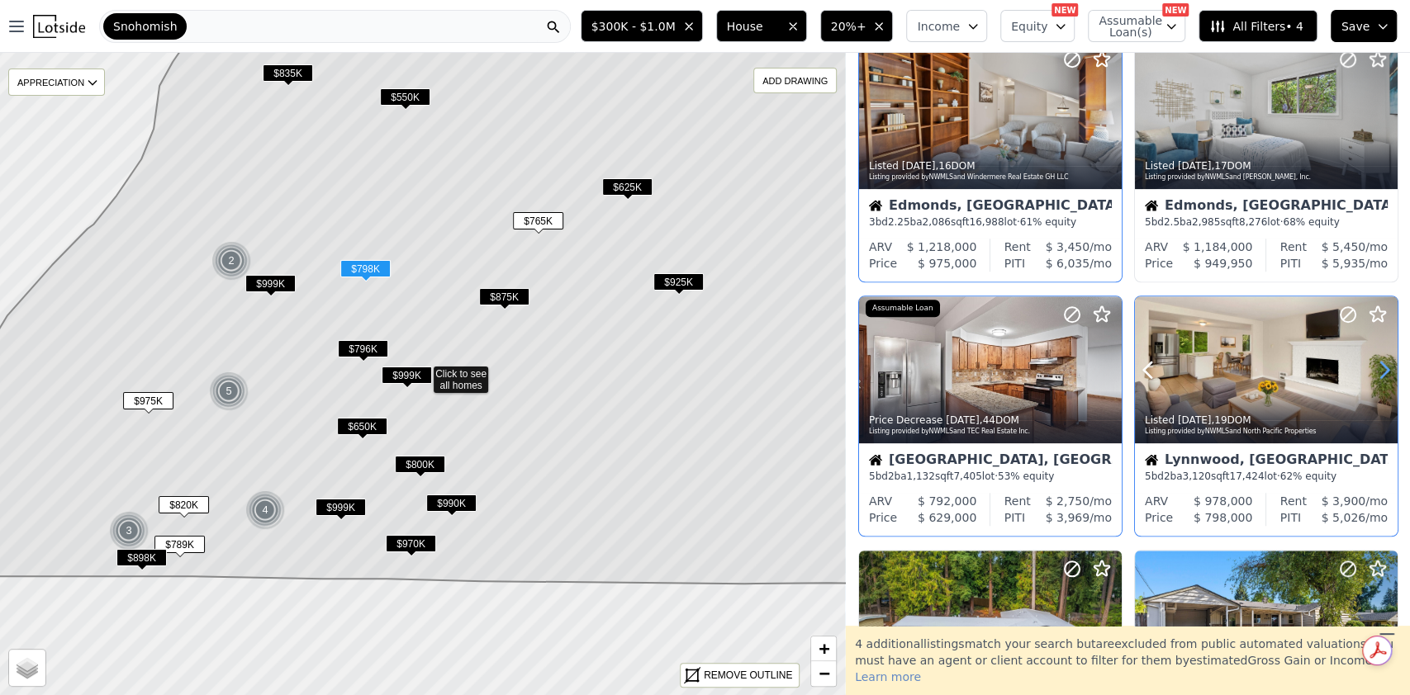
click at [1380, 366] on icon at bounding box center [1384, 370] width 26 height 26
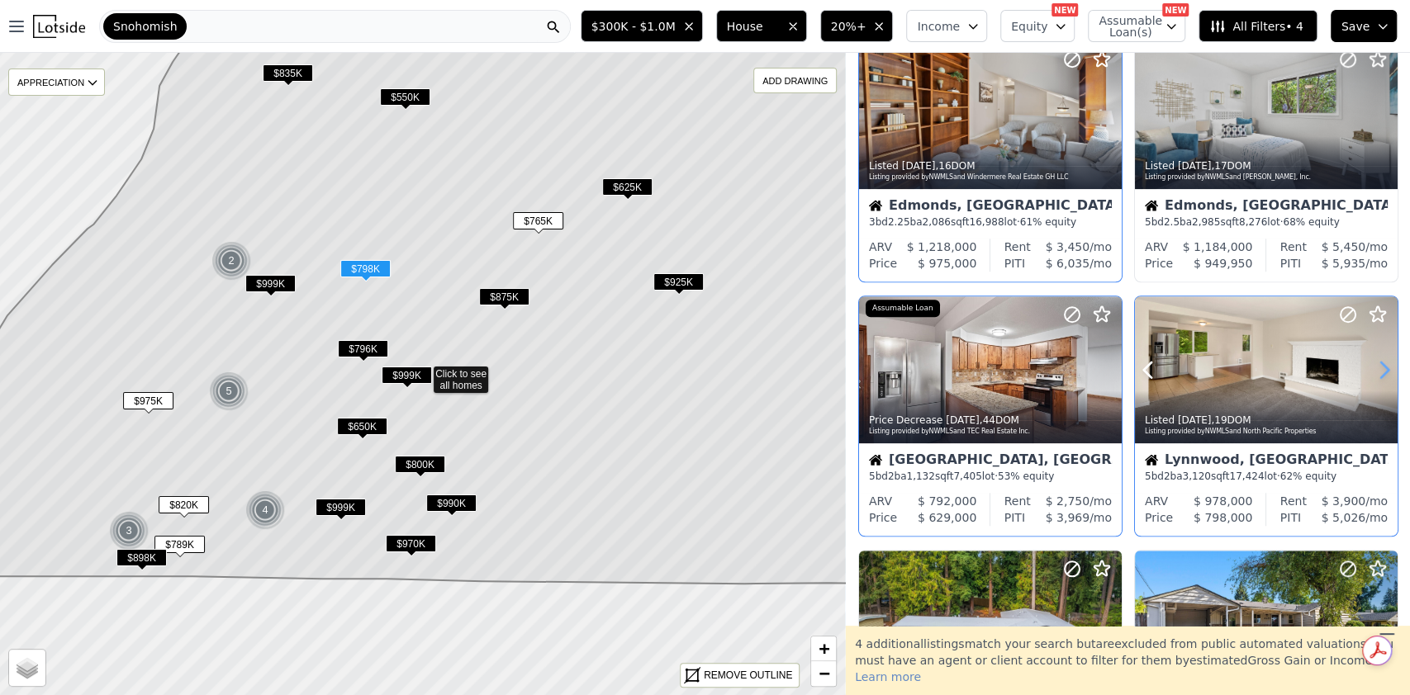
click at [1380, 366] on icon at bounding box center [1384, 370] width 26 height 26
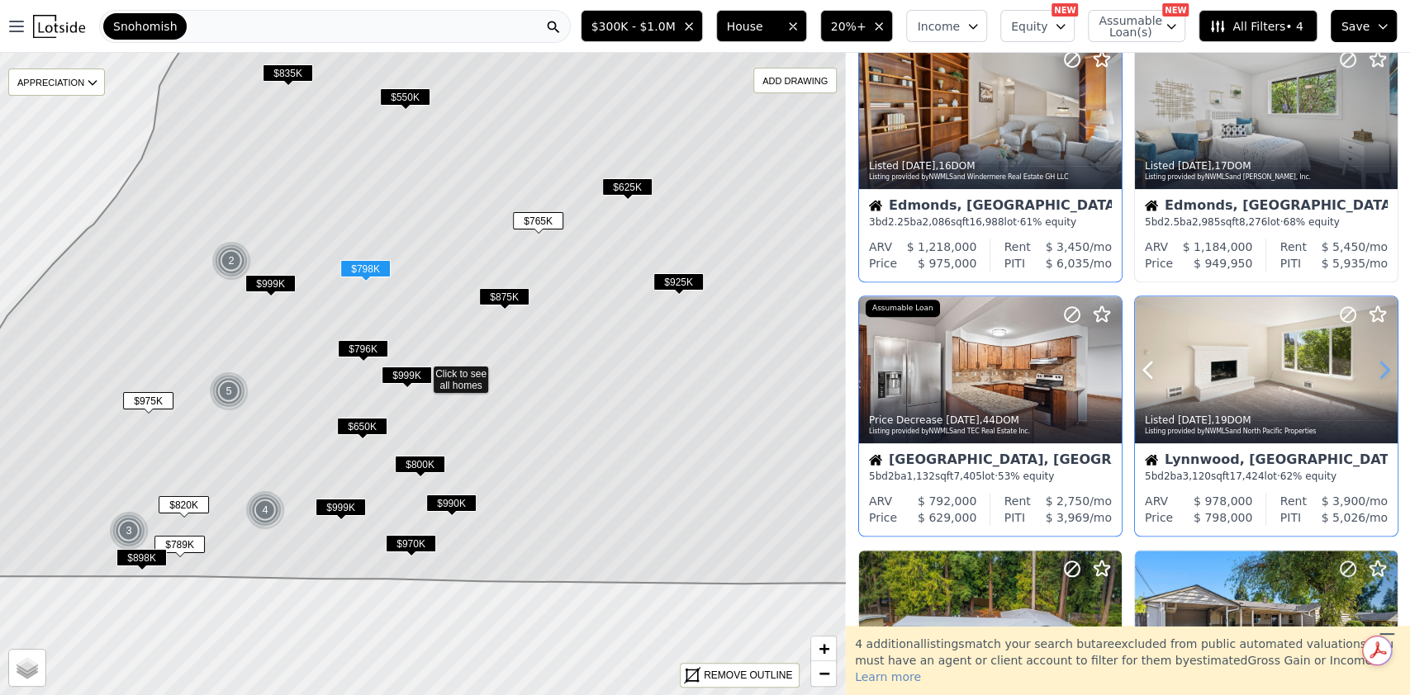
click at [1380, 366] on icon at bounding box center [1384, 370] width 26 height 26
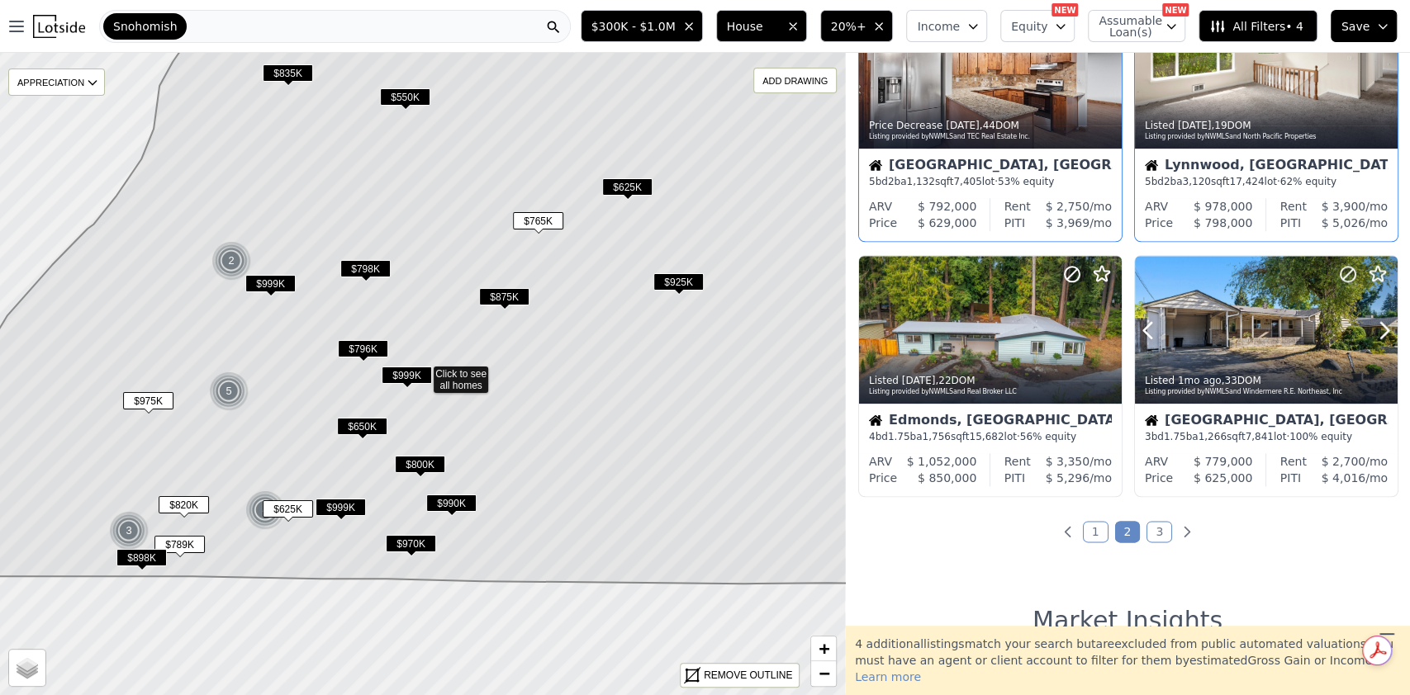
scroll to position [1121, 0]
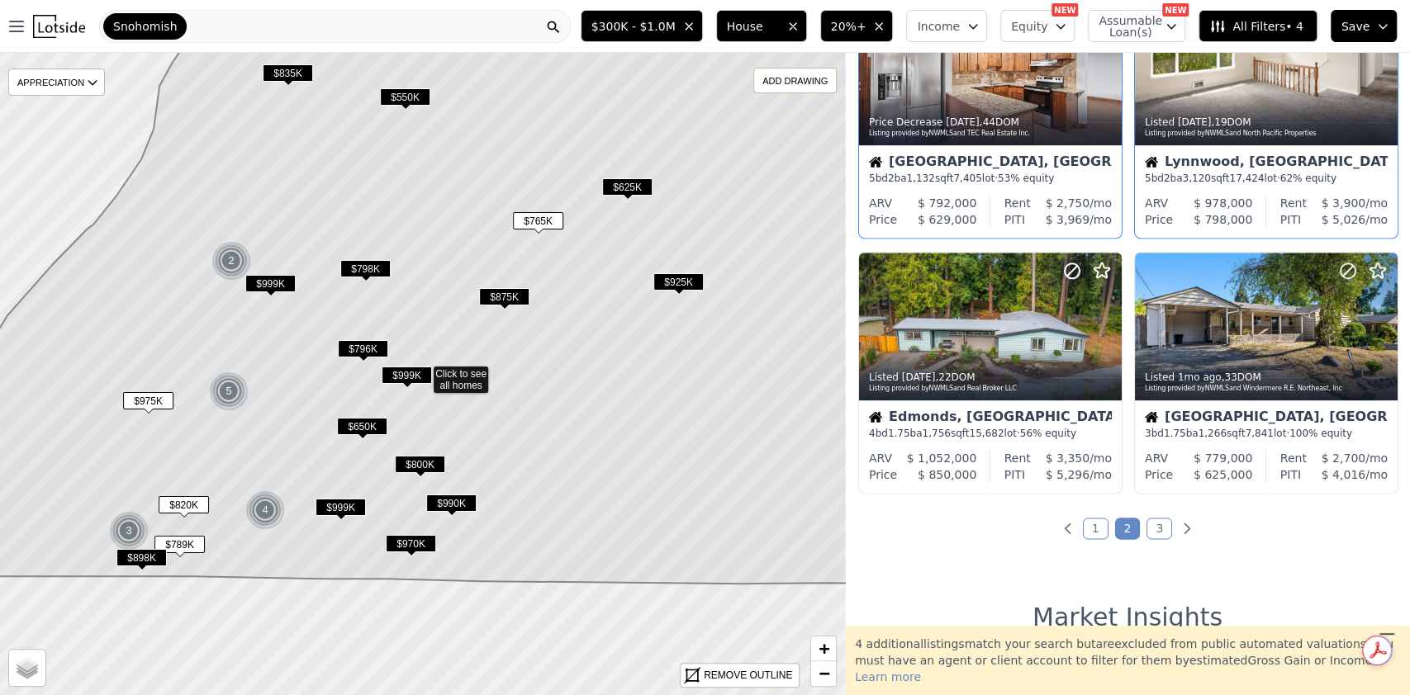
click at [1146, 526] on link "3" at bounding box center [1159, 528] width 26 height 21
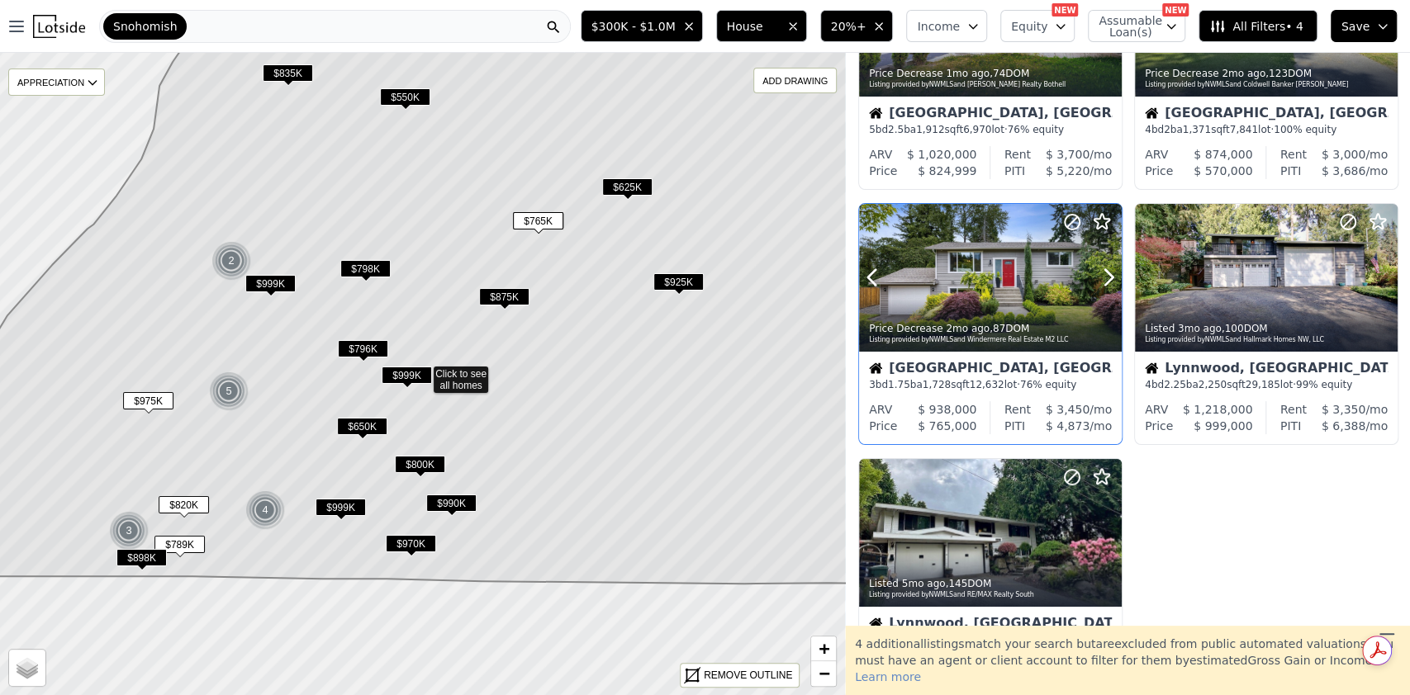
scroll to position [163, 0]
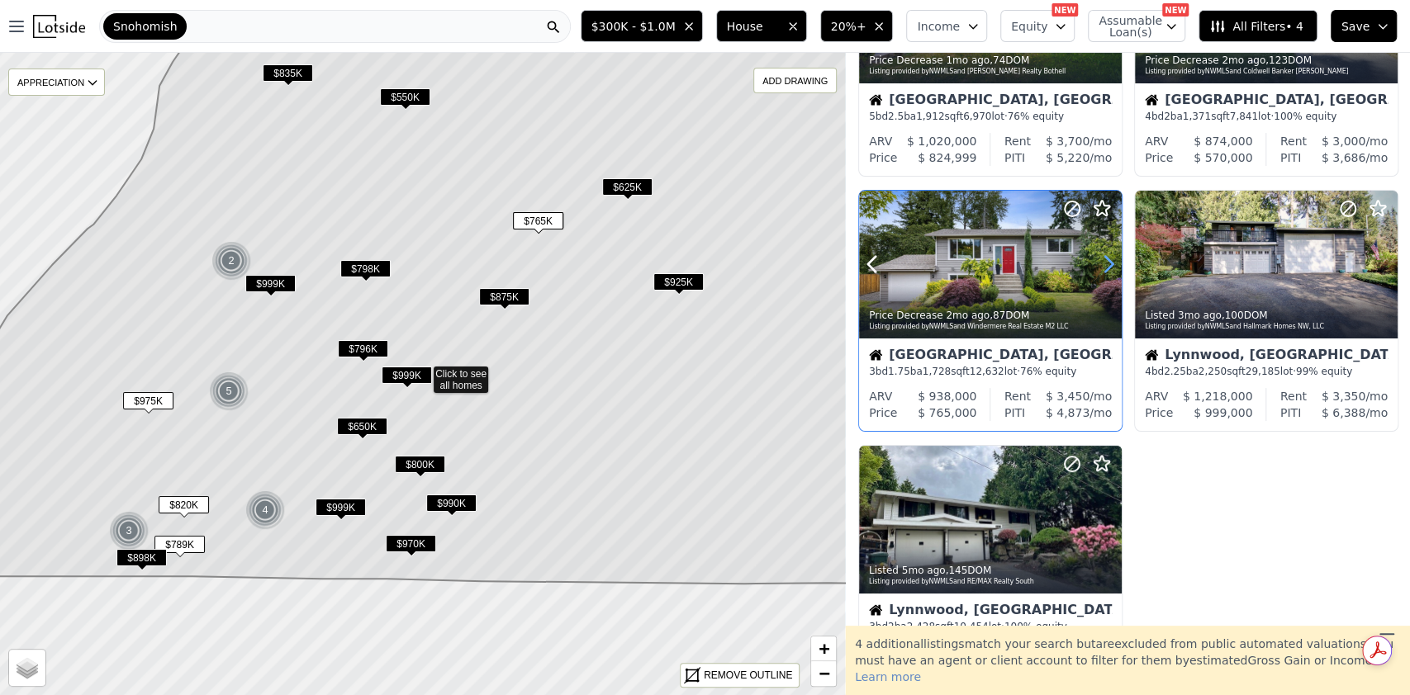
click at [1110, 264] on icon at bounding box center [1108, 264] width 26 height 26
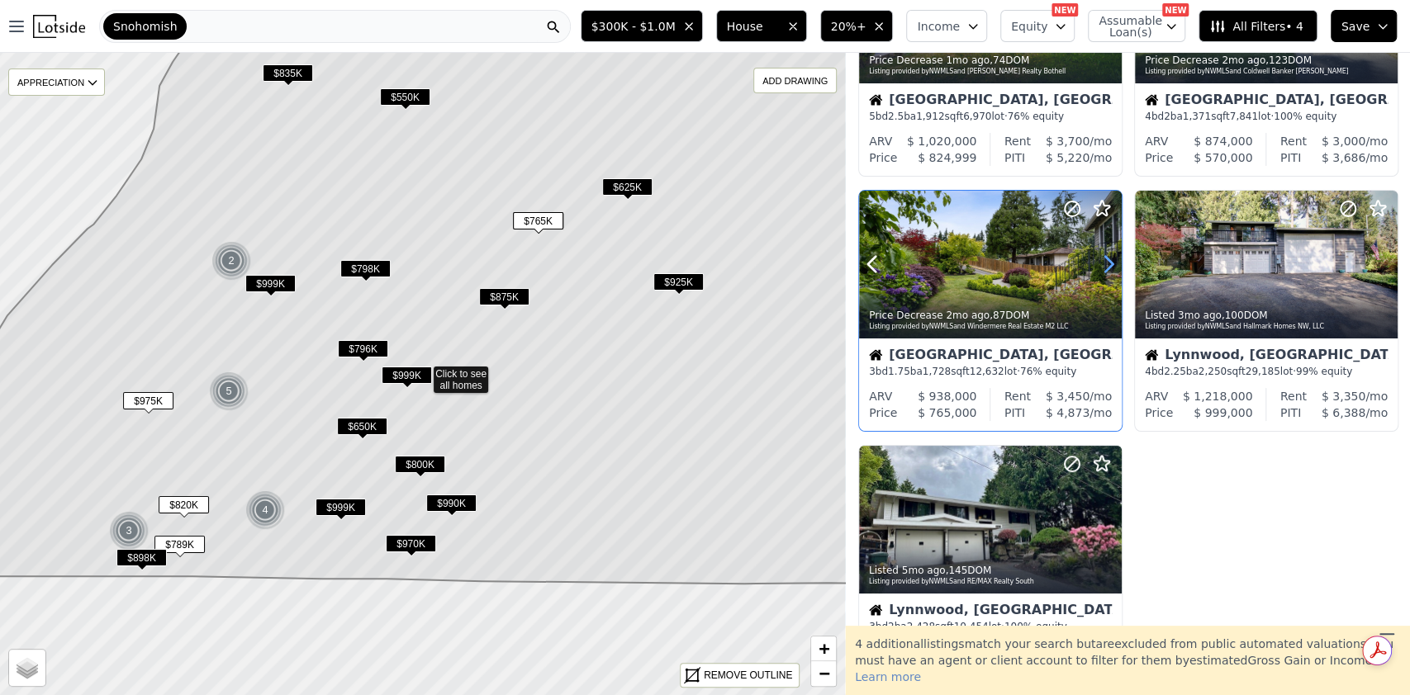
click at [1110, 264] on icon at bounding box center [1108, 264] width 26 height 26
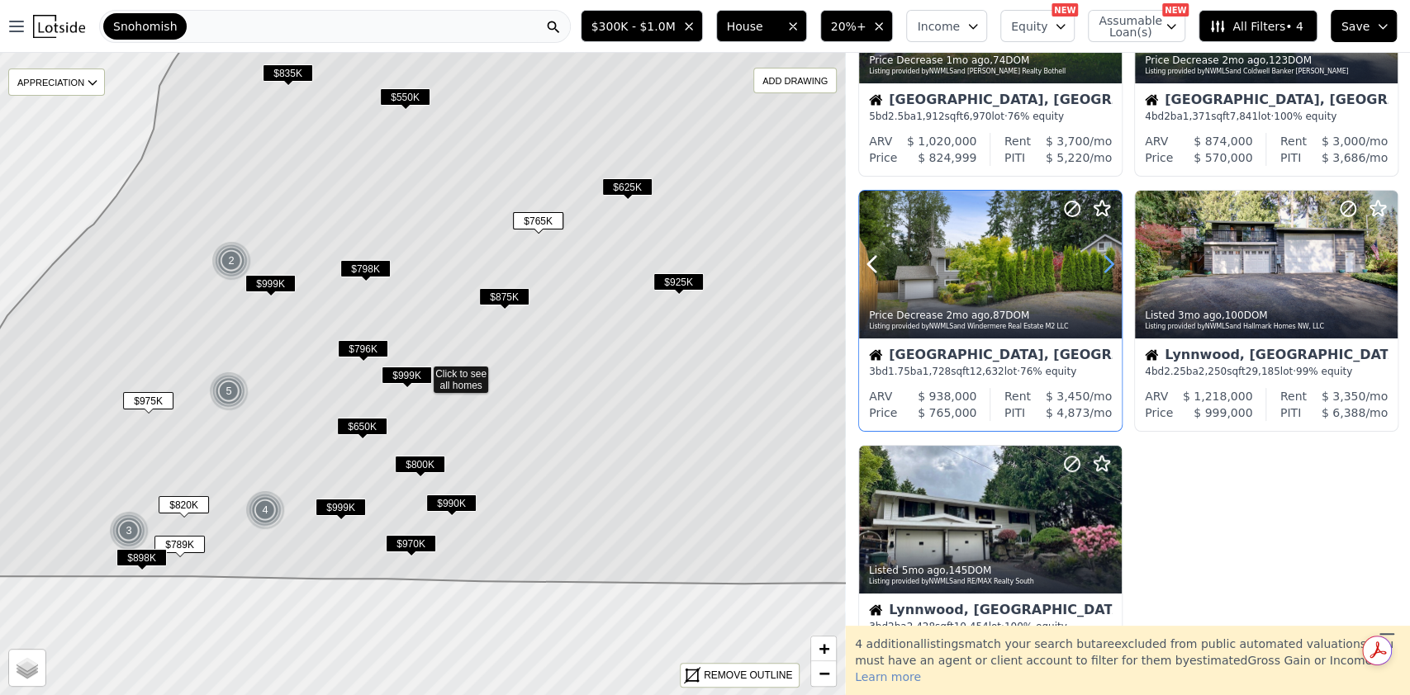
click at [1110, 264] on icon at bounding box center [1108, 264] width 26 height 26
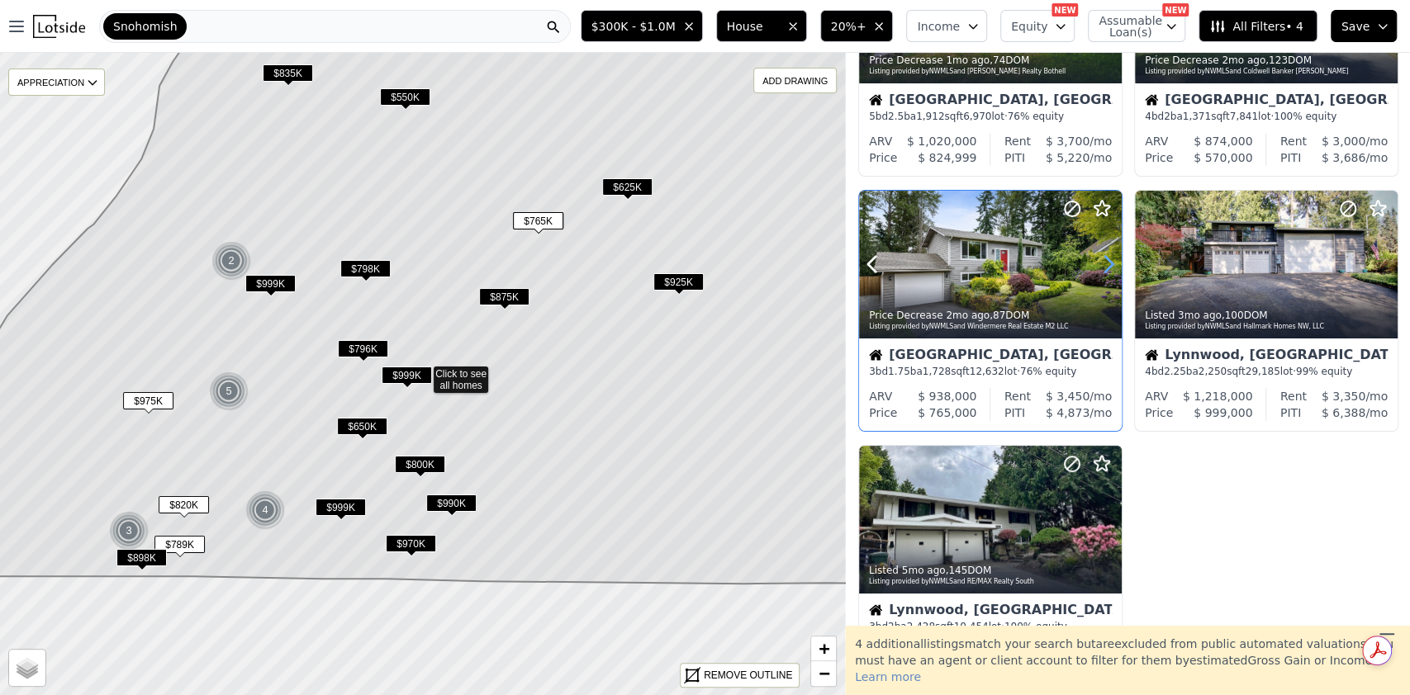
click at [1110, 264] on icon at bounding box center [1108, 264] width 26 height 26
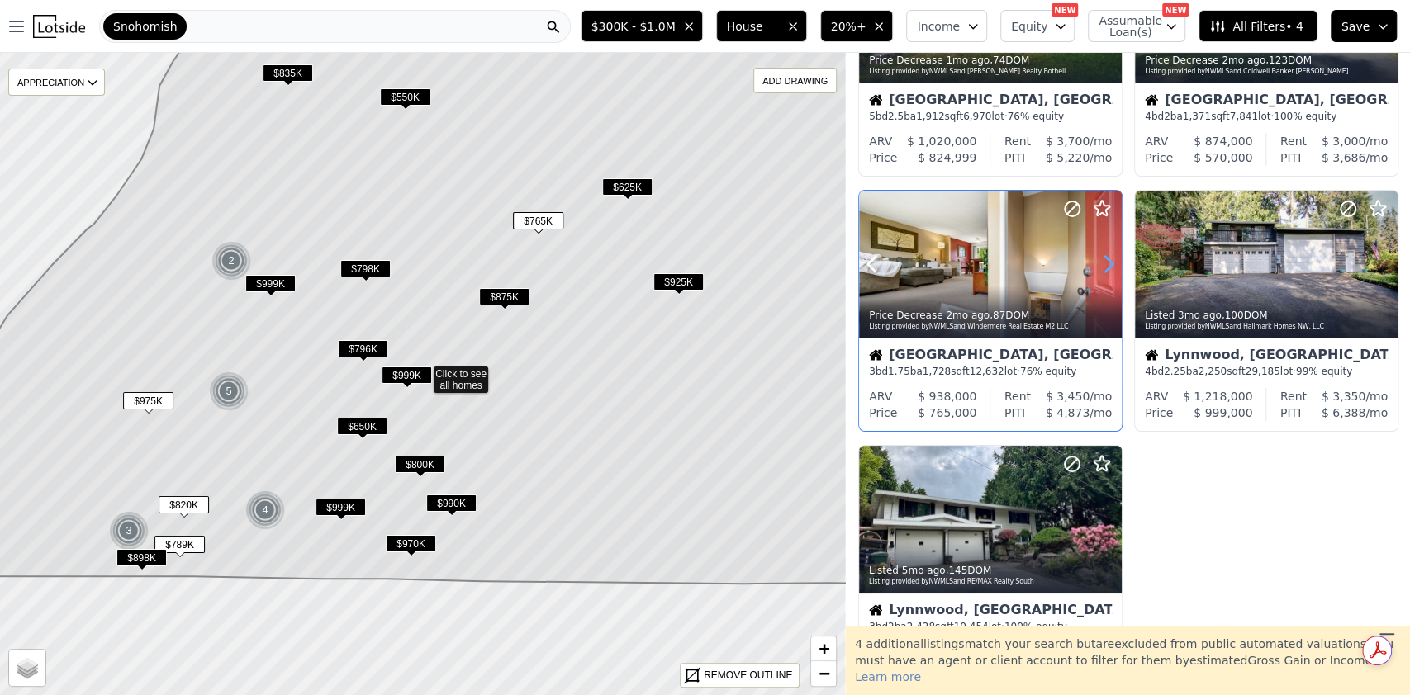
click at [1110, 264] on icon at bounding box center [1108, 264] width 26 height 26
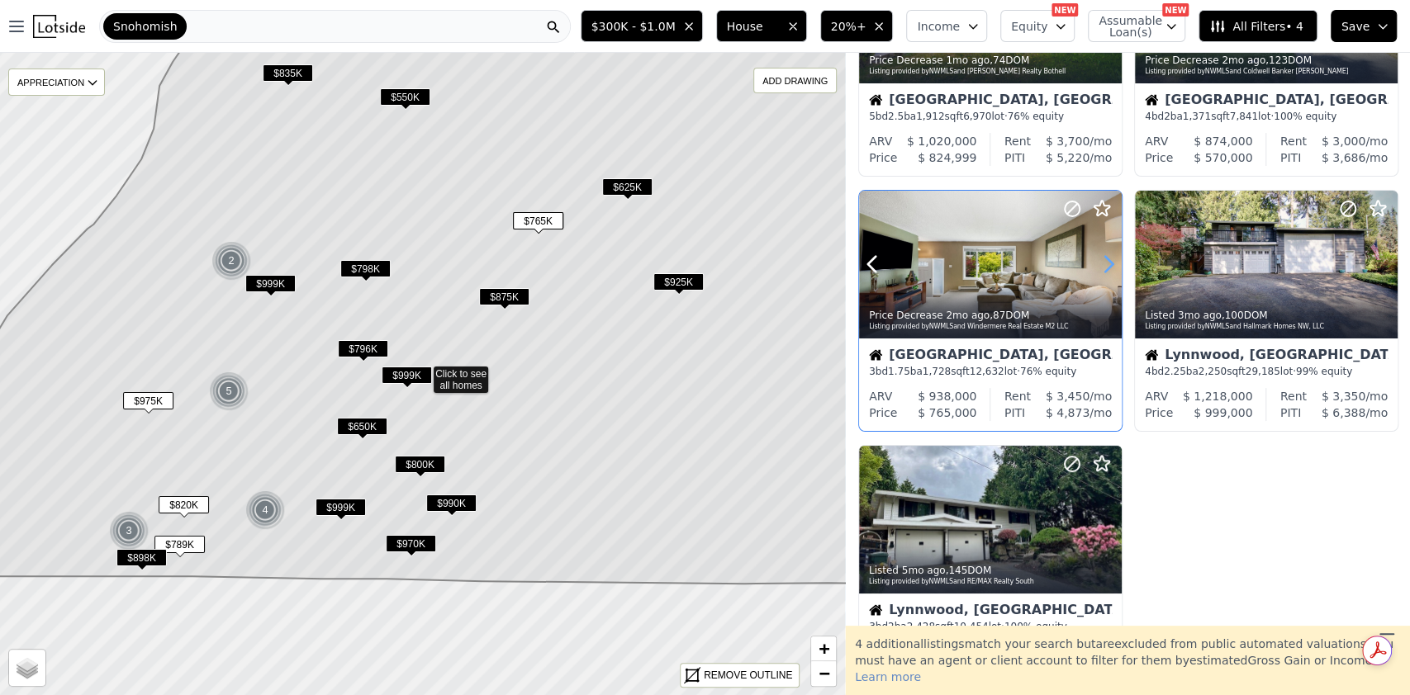
click at [1110, 264] on icon at bounding box center [1108, 264] width 26 height 26
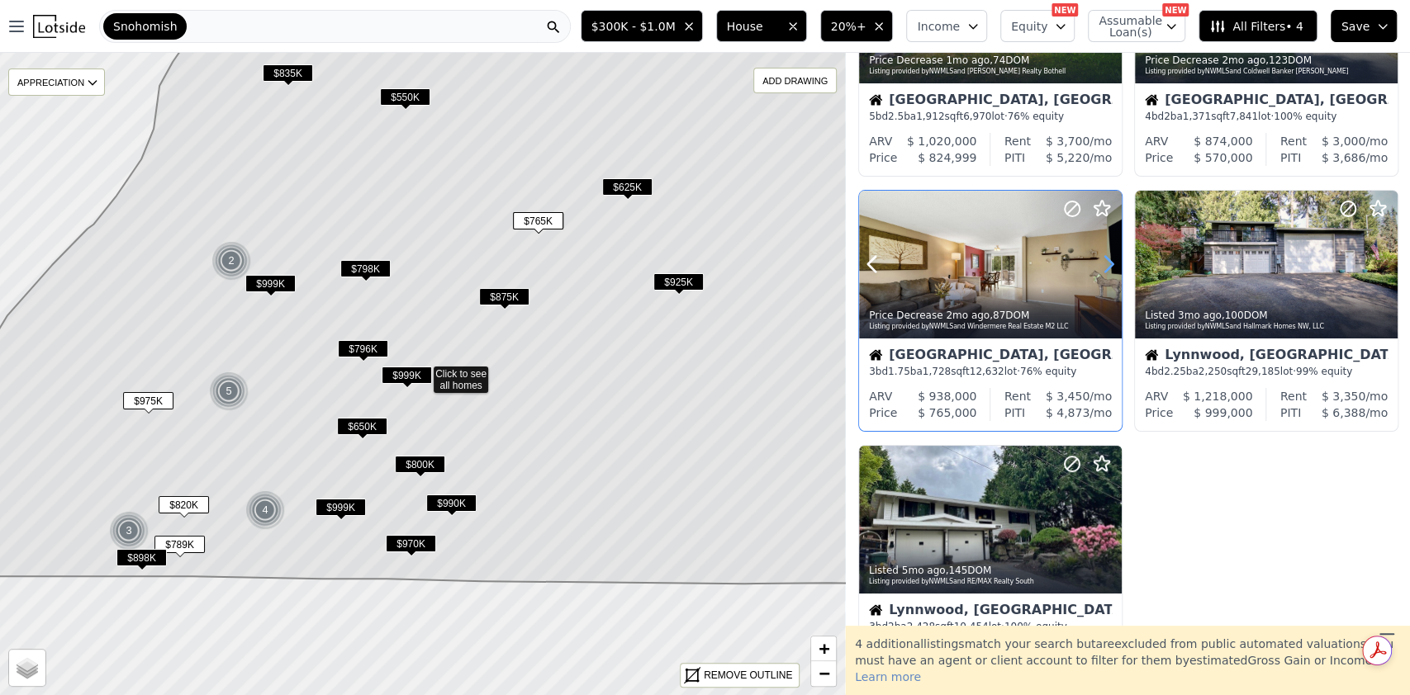
click at [1110, 264] on icon at bounding box center [1108, 264] width 26 height 26
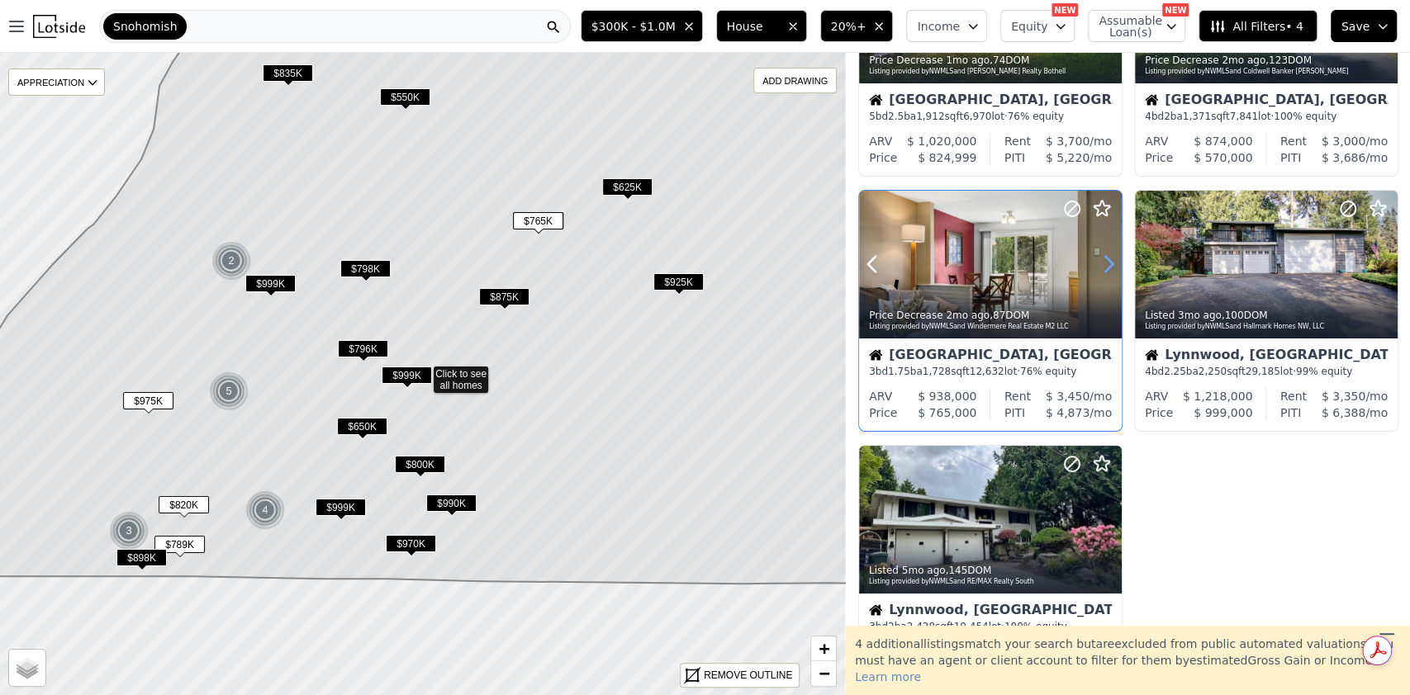
click at [1110, 264] on icon at bounding box center [1108, 264] width 26 height 26
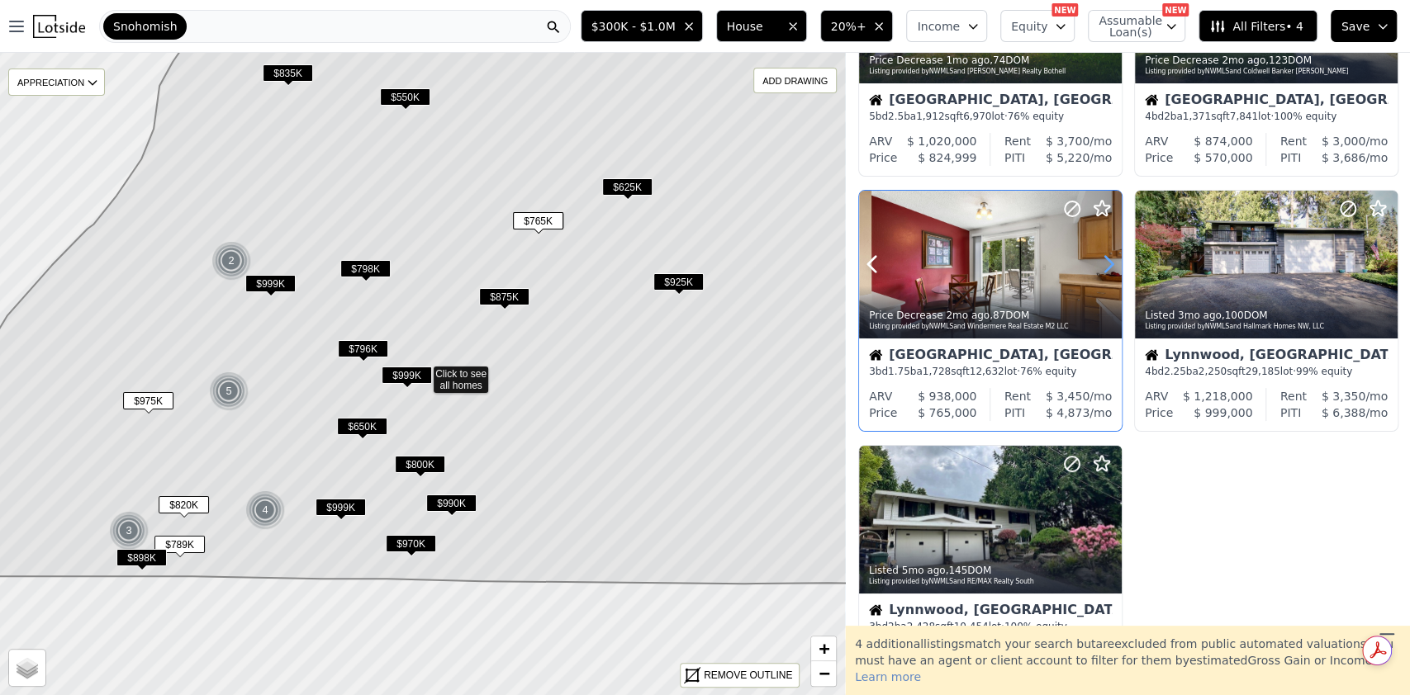
click at [1110, 264] on icon at bounding box center [1108, 264] width 26 height 26
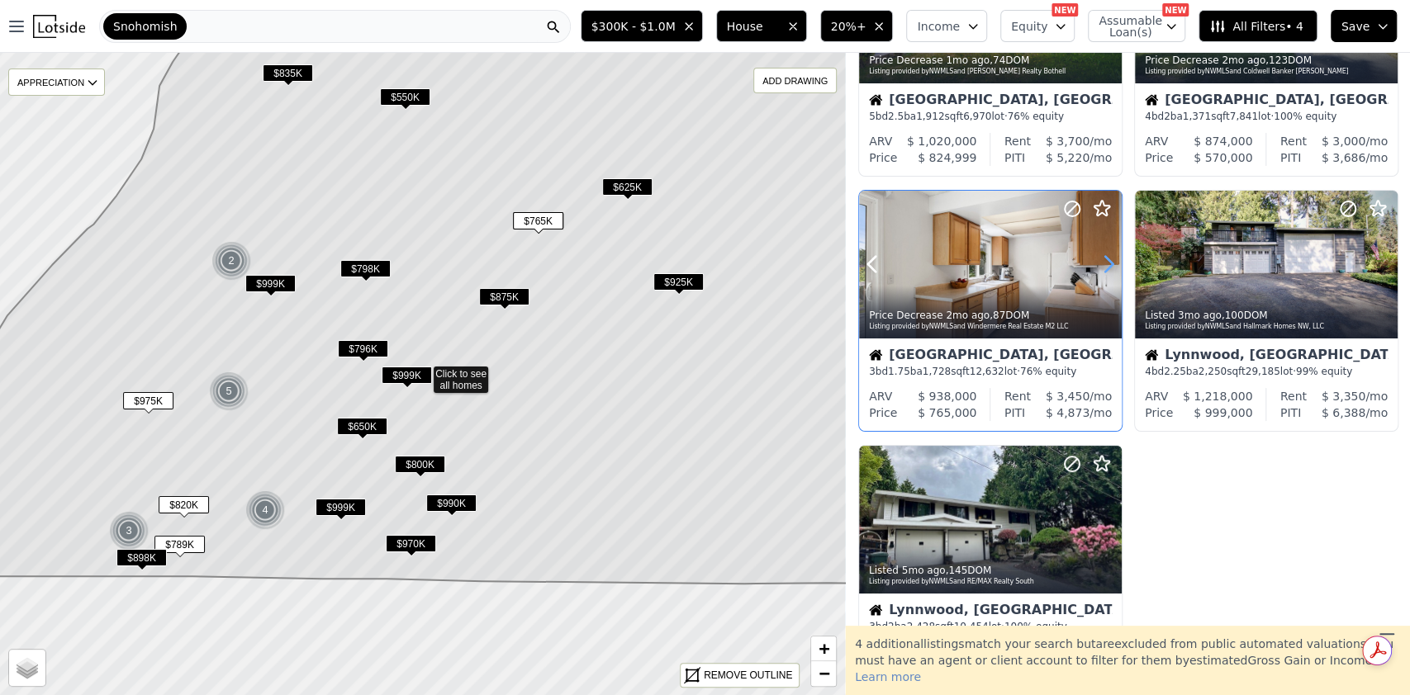
click at [1110, 264] on icon at bounding box center [1108, 264] width 26 height 26
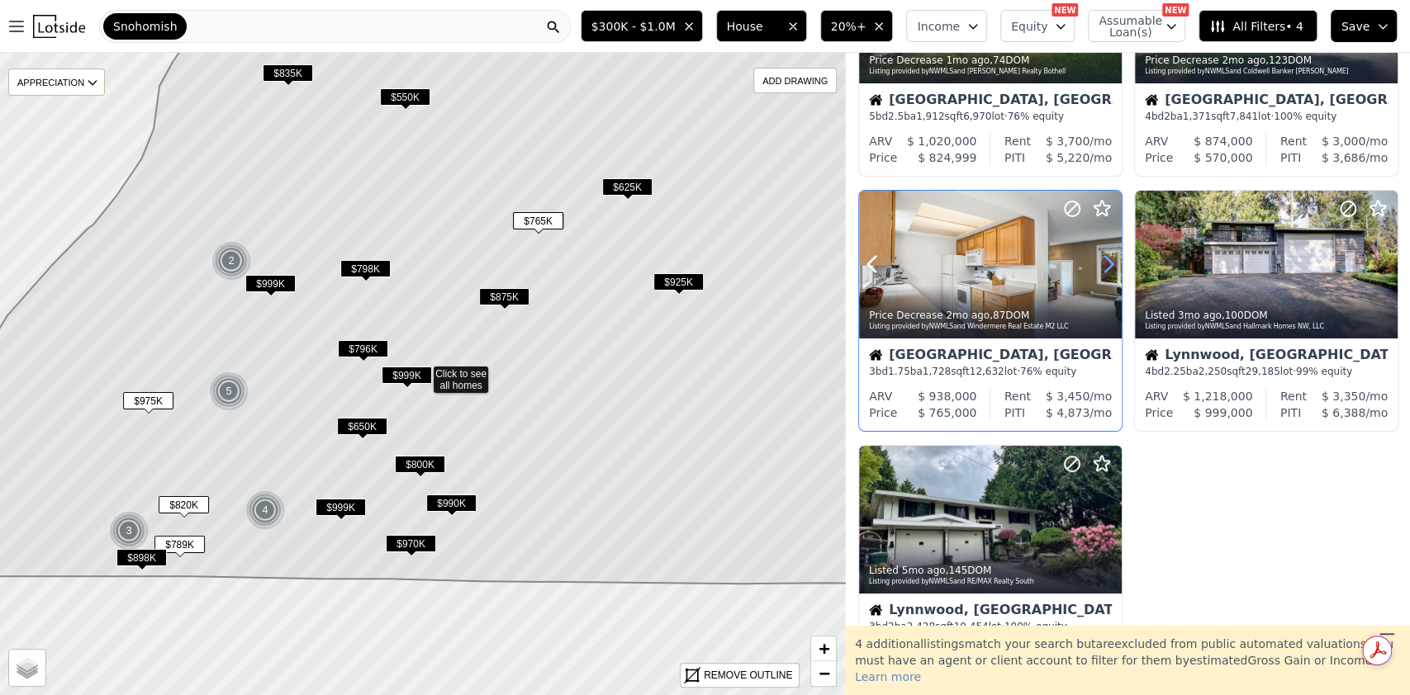
click at [1110, 264] on icon at bounding box center [1108, 264] width 26 height 26
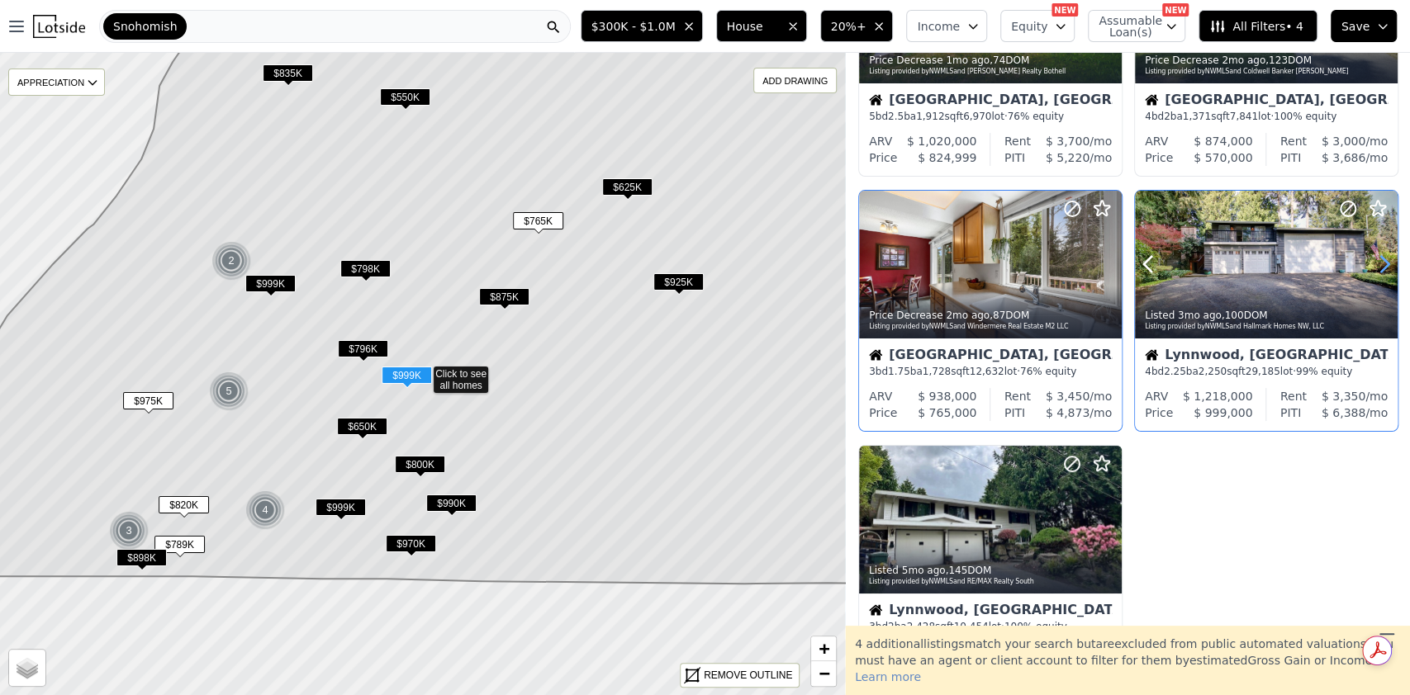
click at [1383, 258] on icon at bounding box center [1384, 264] width 26 height 26
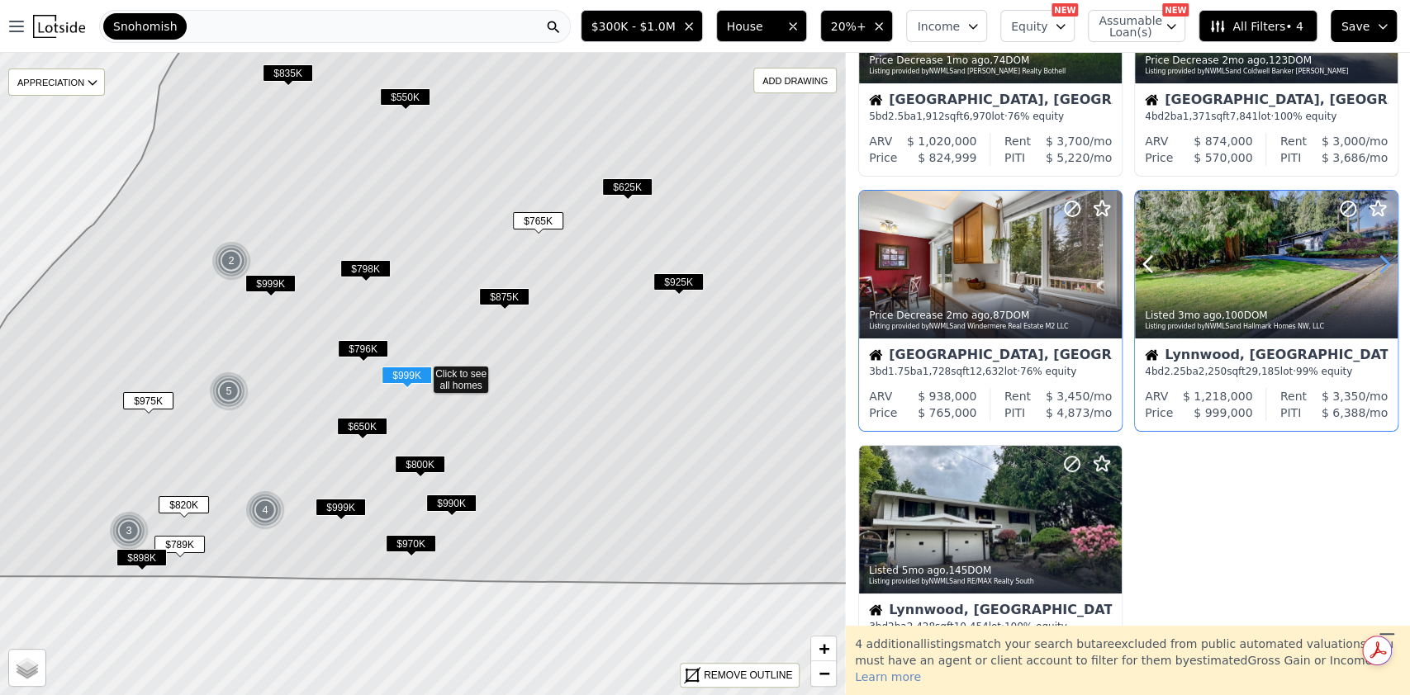
click at [1383, 258] on icon at bounding box center [1384, 264] width 26 height 26
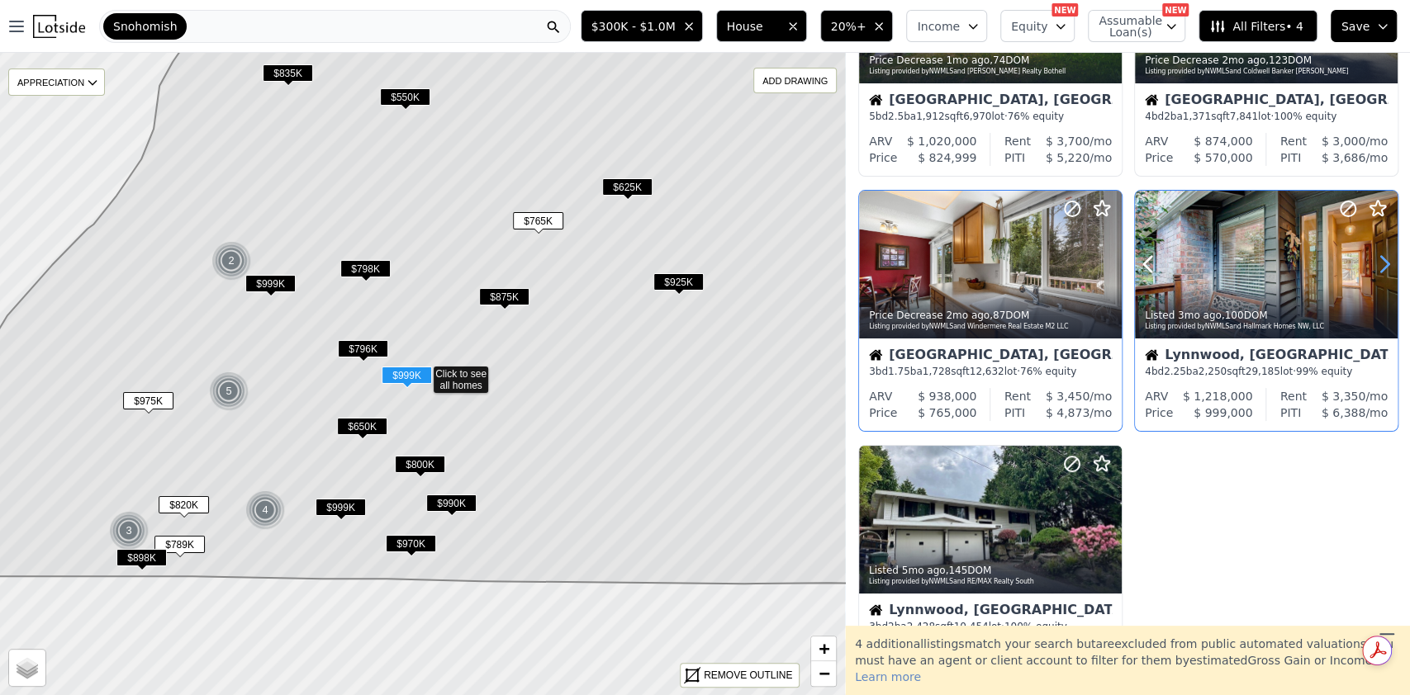
click at [1383, 258] on icon at bounding box center [1384, 264] width 26 height 26
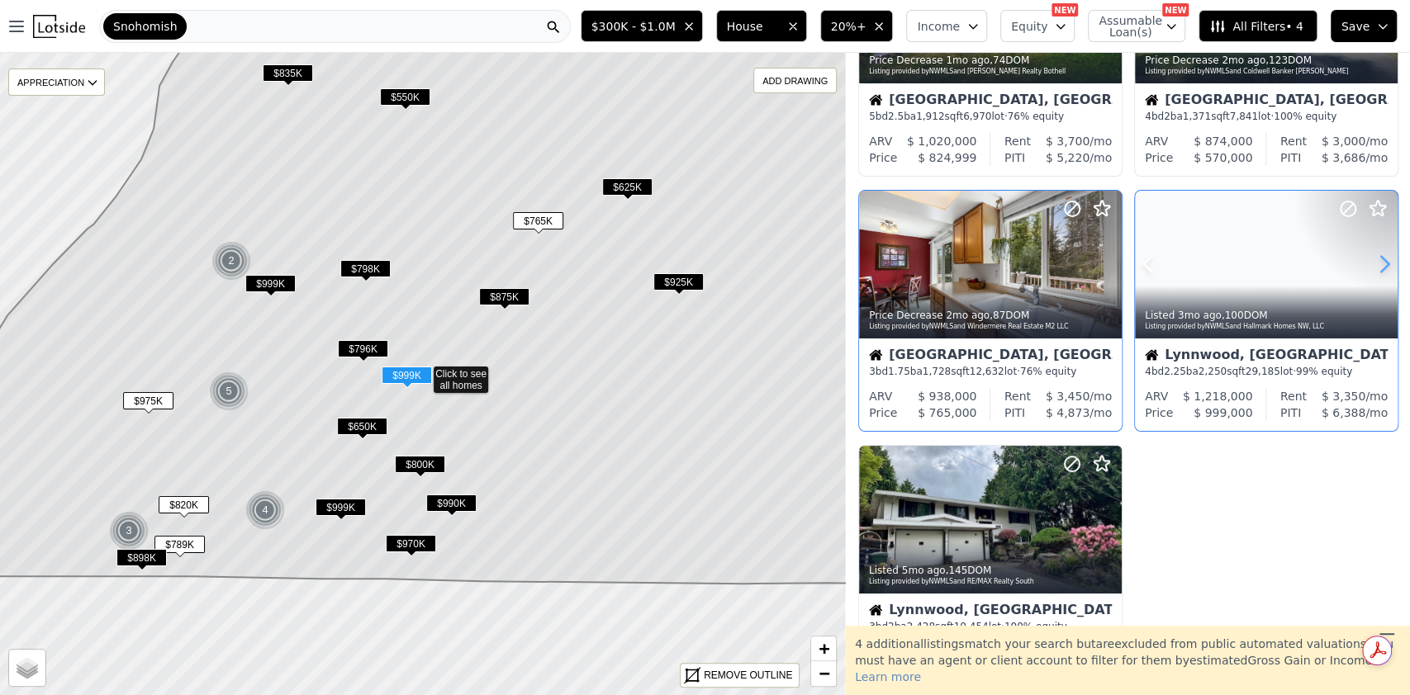
click at [1383, 258] on icon at bounding box center [1384, 264] width 26 height 26
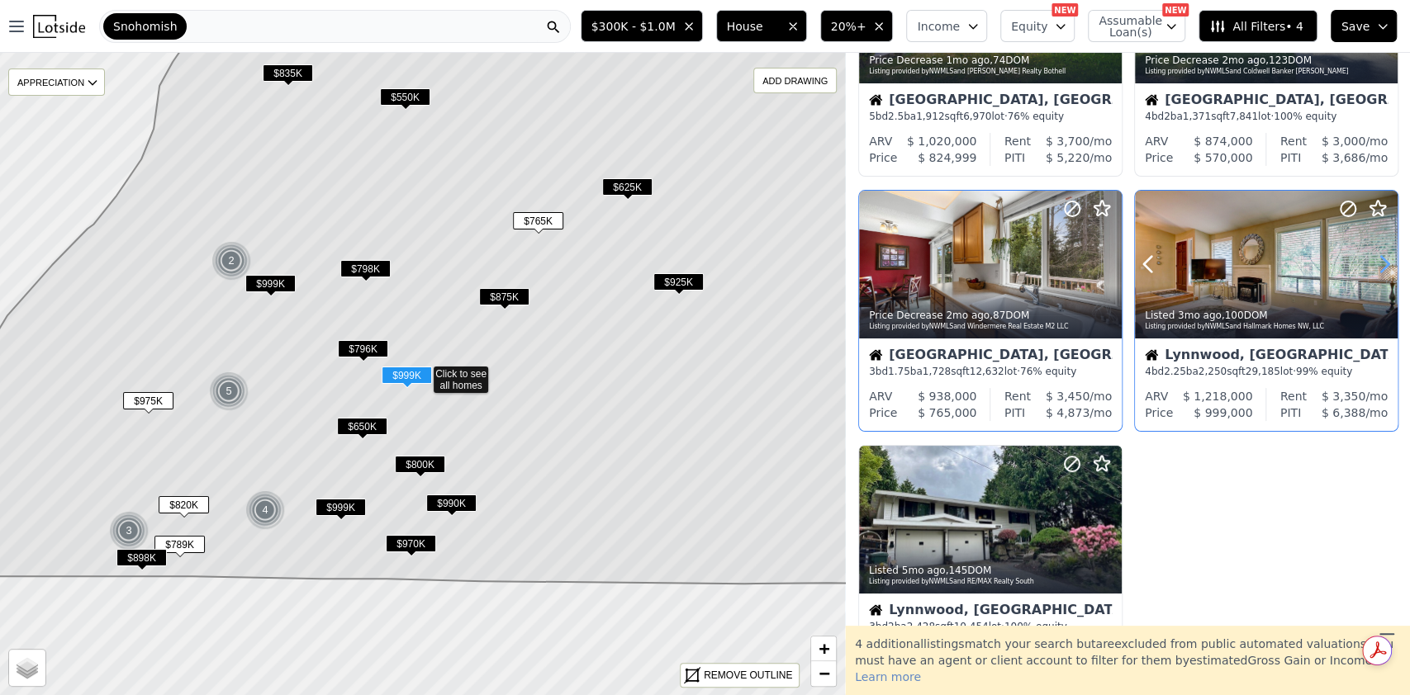
click at [1383, 258] on icon at bounding box center [1384, 264] width 26 height 26
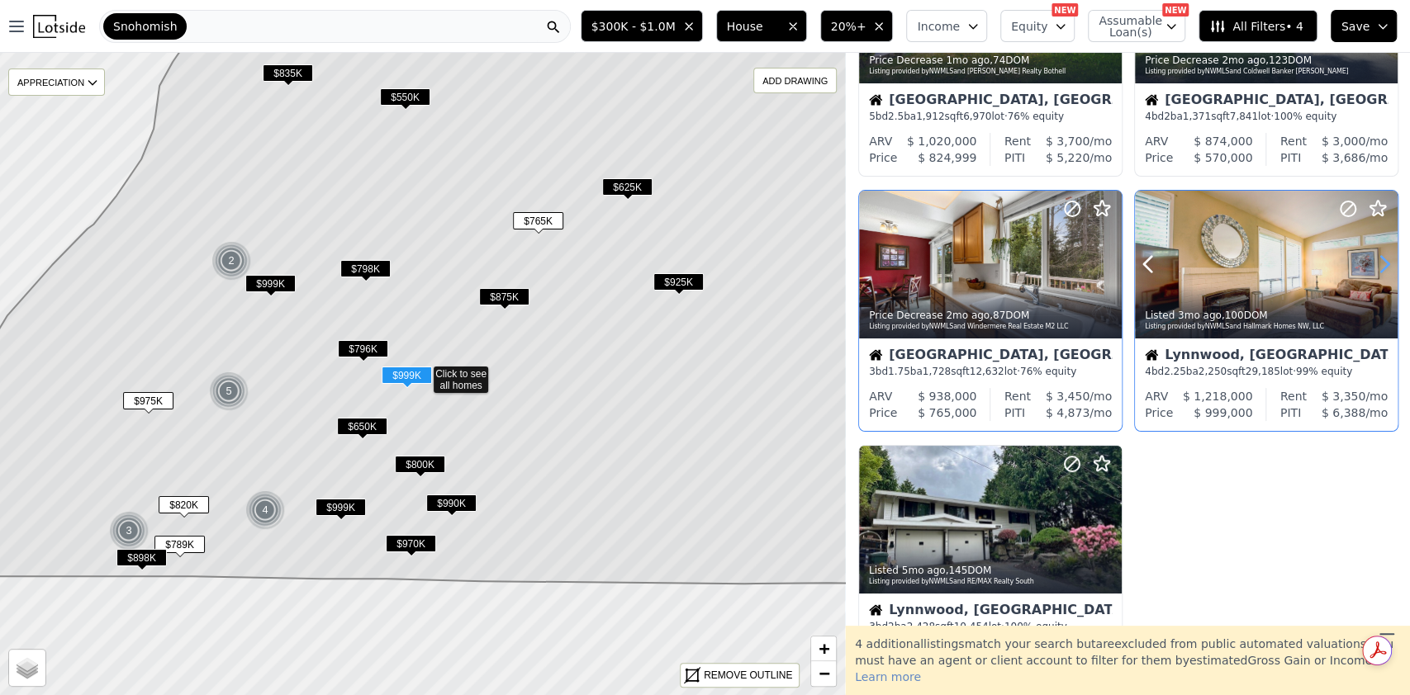
click at [1383, 258] on icon at bounding box center [1384, 264] width 26 height 26
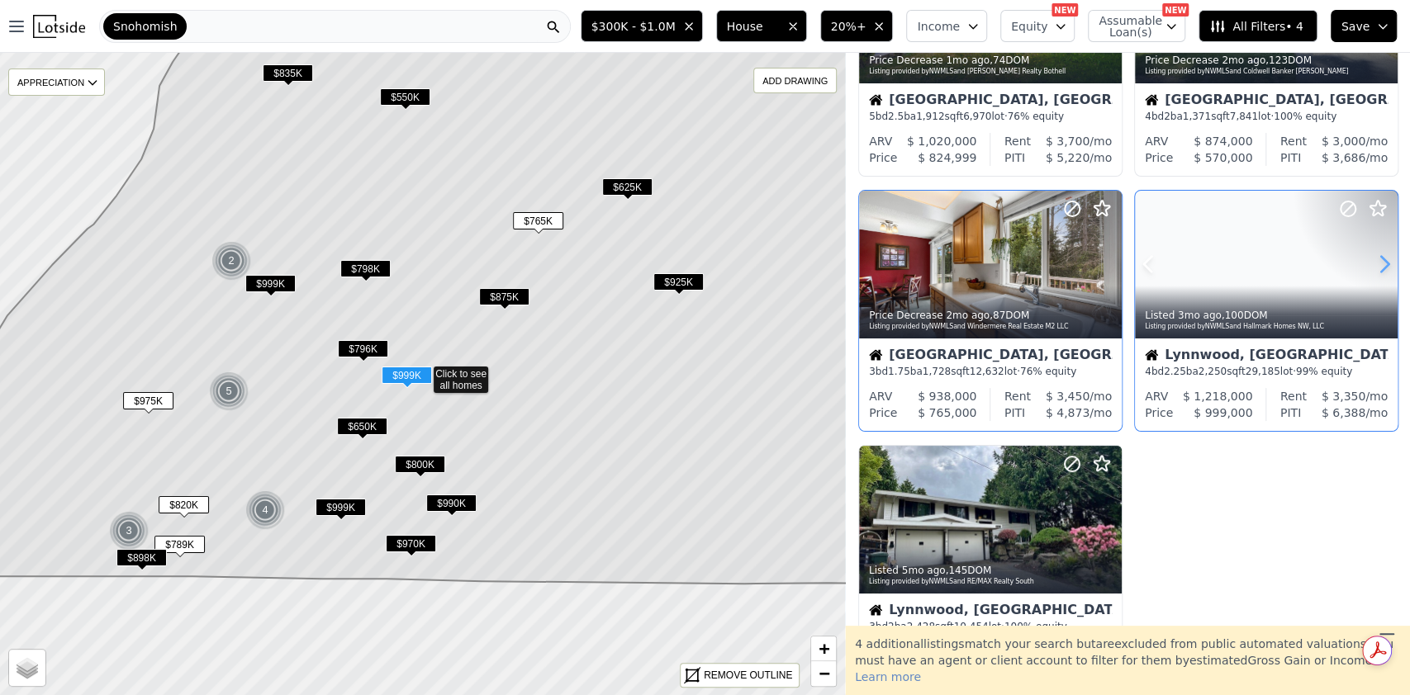
click at [1383, 258] on icon at bounding box center [1384, 264] width 26 height 26
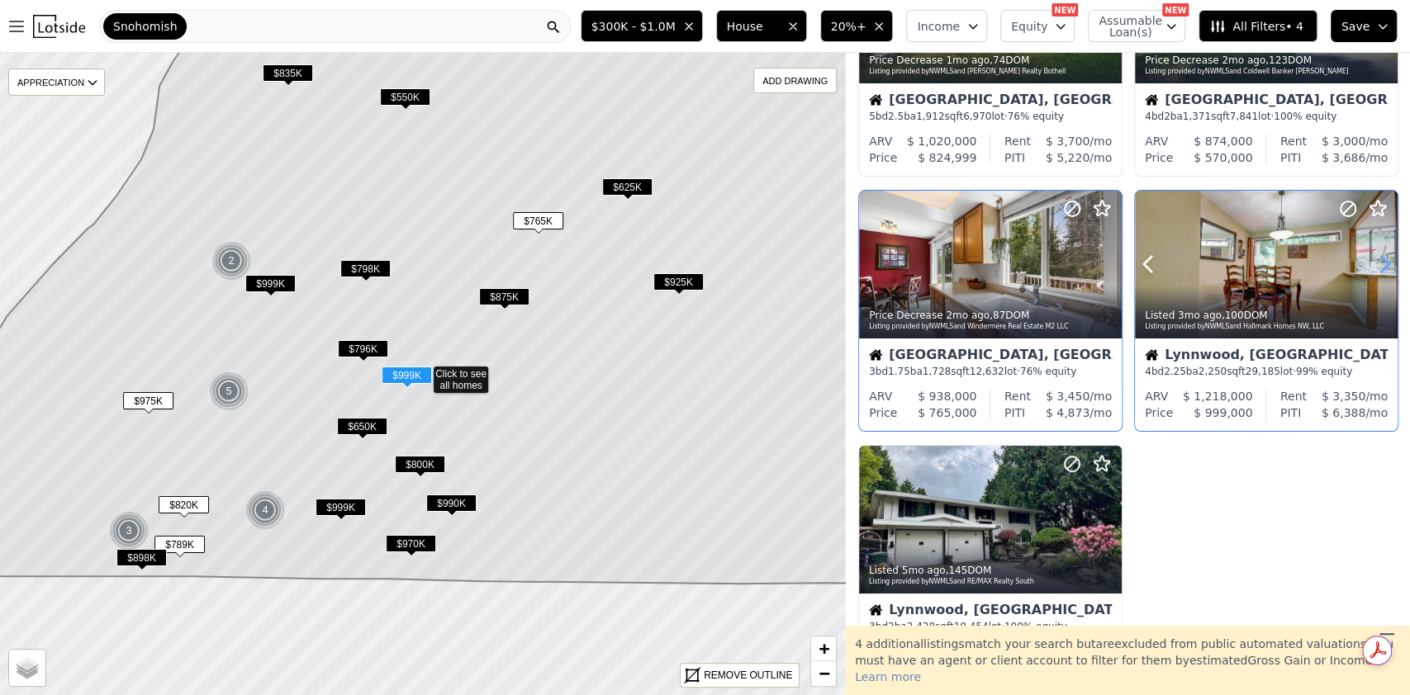
click at [1383, 258] on icon at bounding box center [1384, 264] width 26 height 26
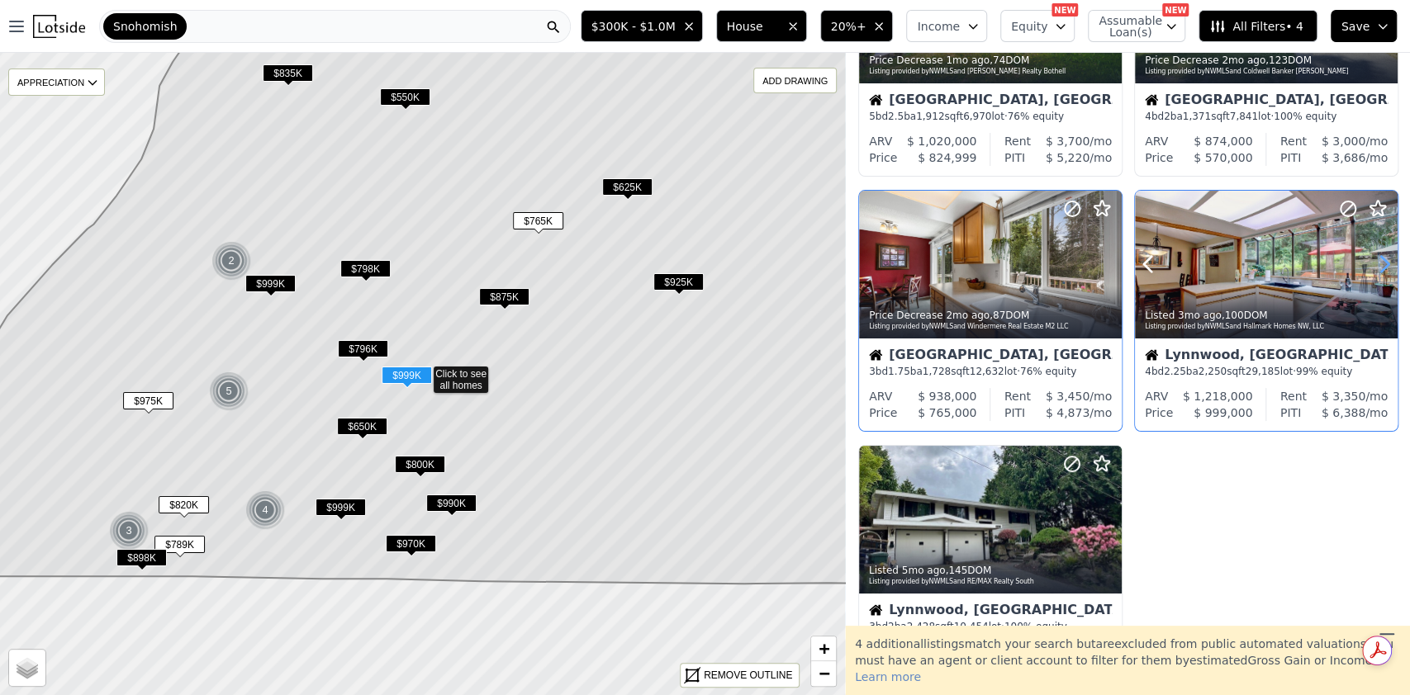
click at [1383, 258] on icon at bounding box center [1384, 264] width 26 height 26
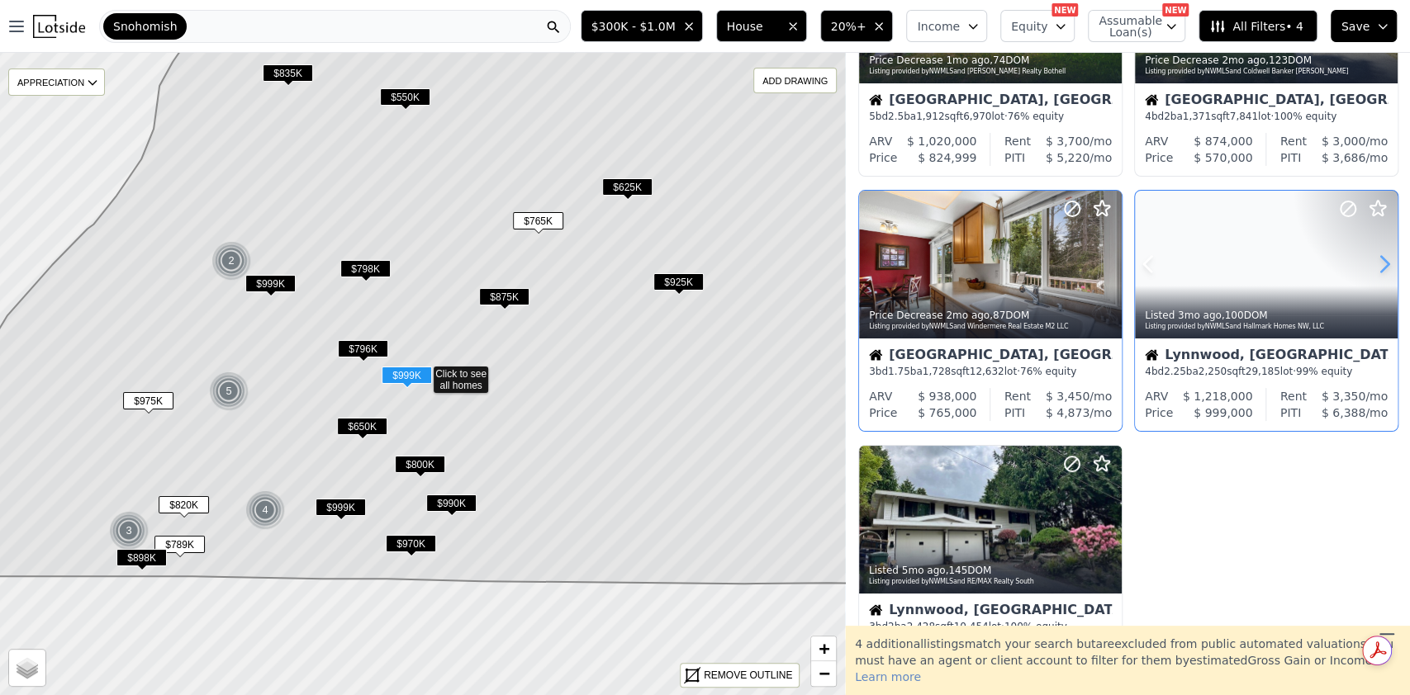
click at [1383, 258] on icon at bounding box center [1384, 264] width 26 height 26
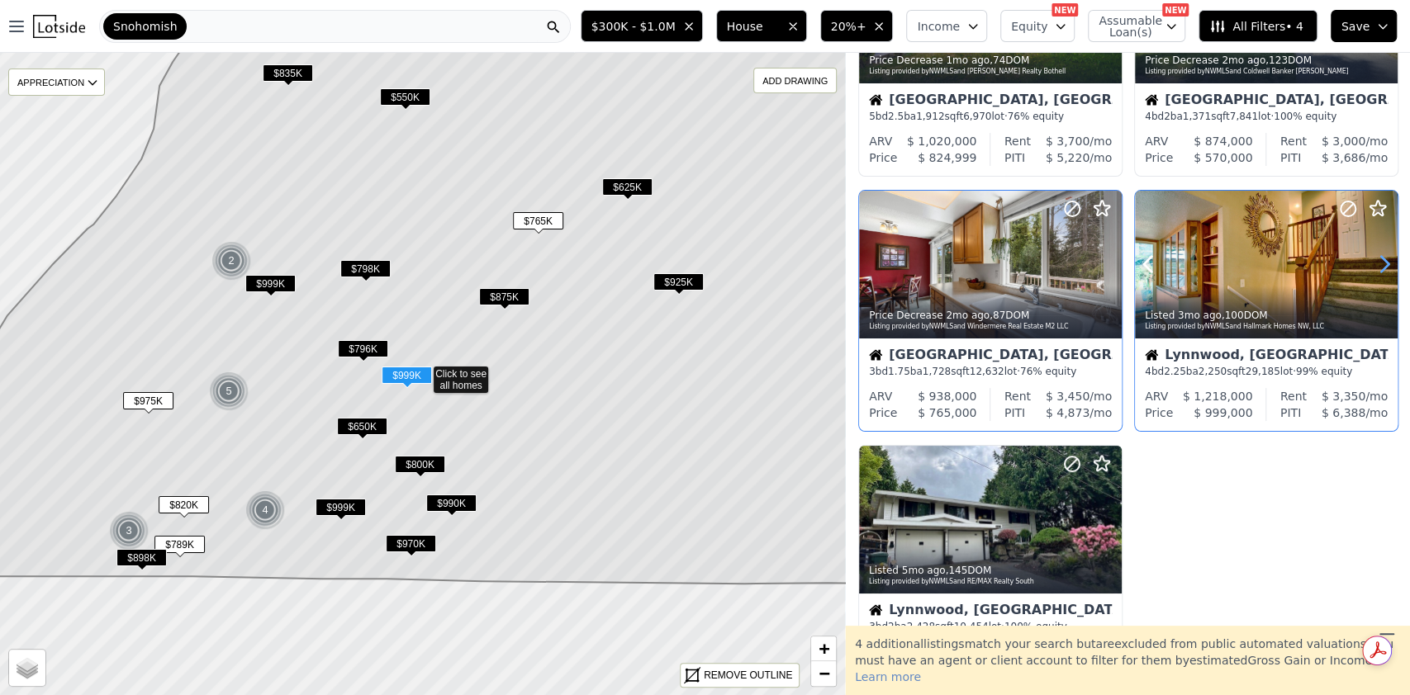
click at [1383, 258] on icon at bounding box center [1384, 264] width 26 height 26
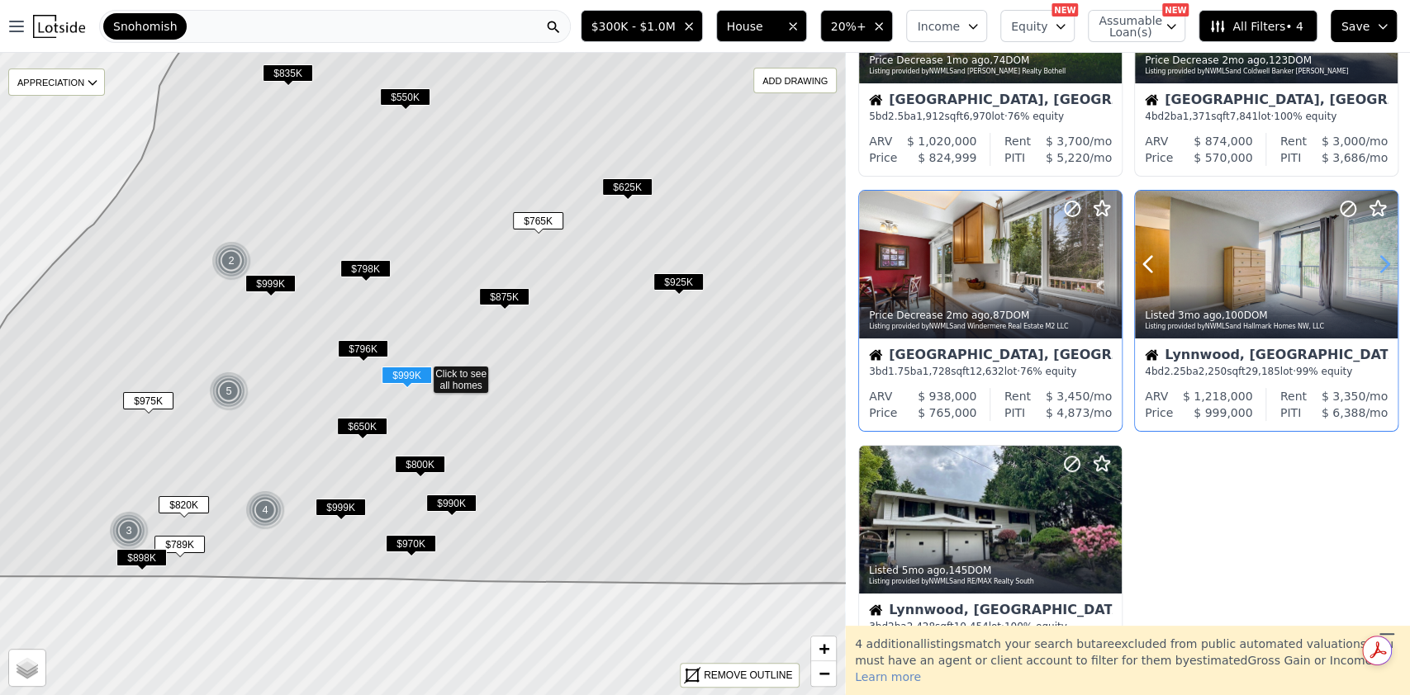
click at [1383, 258] on icon at bounding box center [1384, 264] width 26 height 26
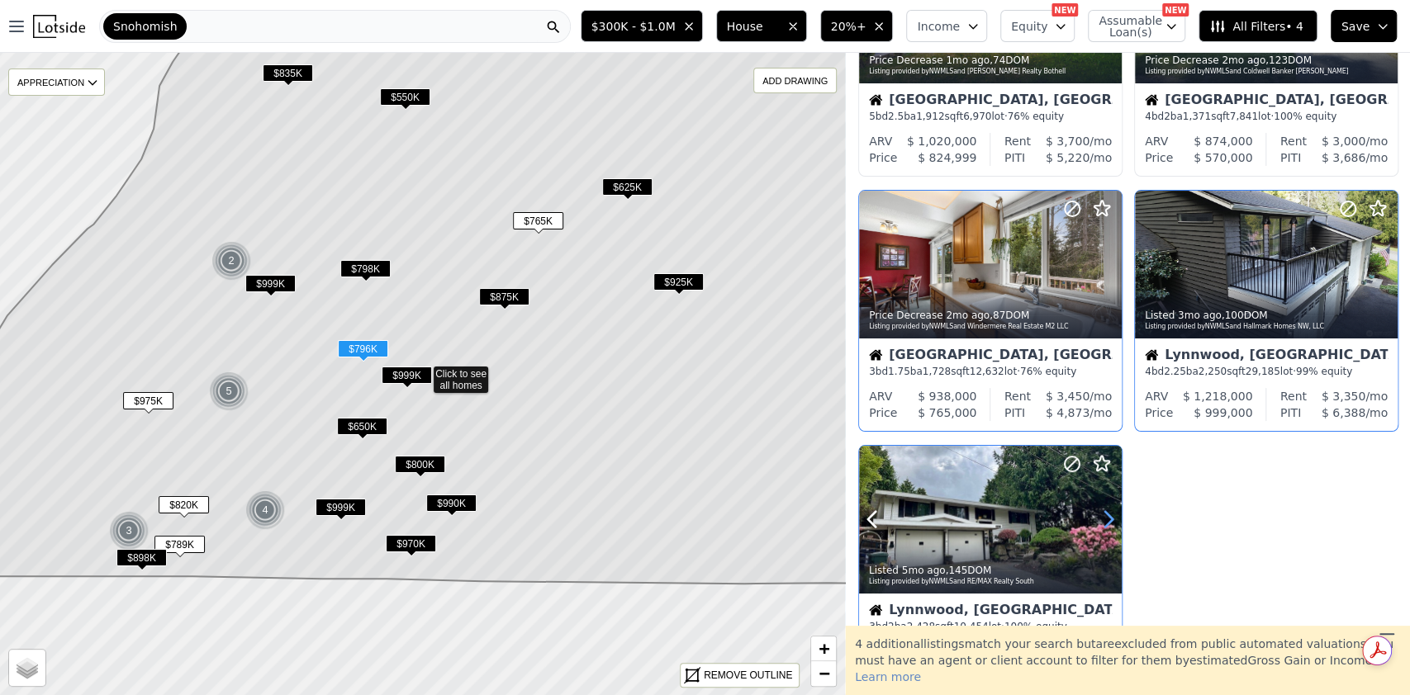
click at [1109, 522] on icon at bounding box center [1108, 520] width 7 height 16
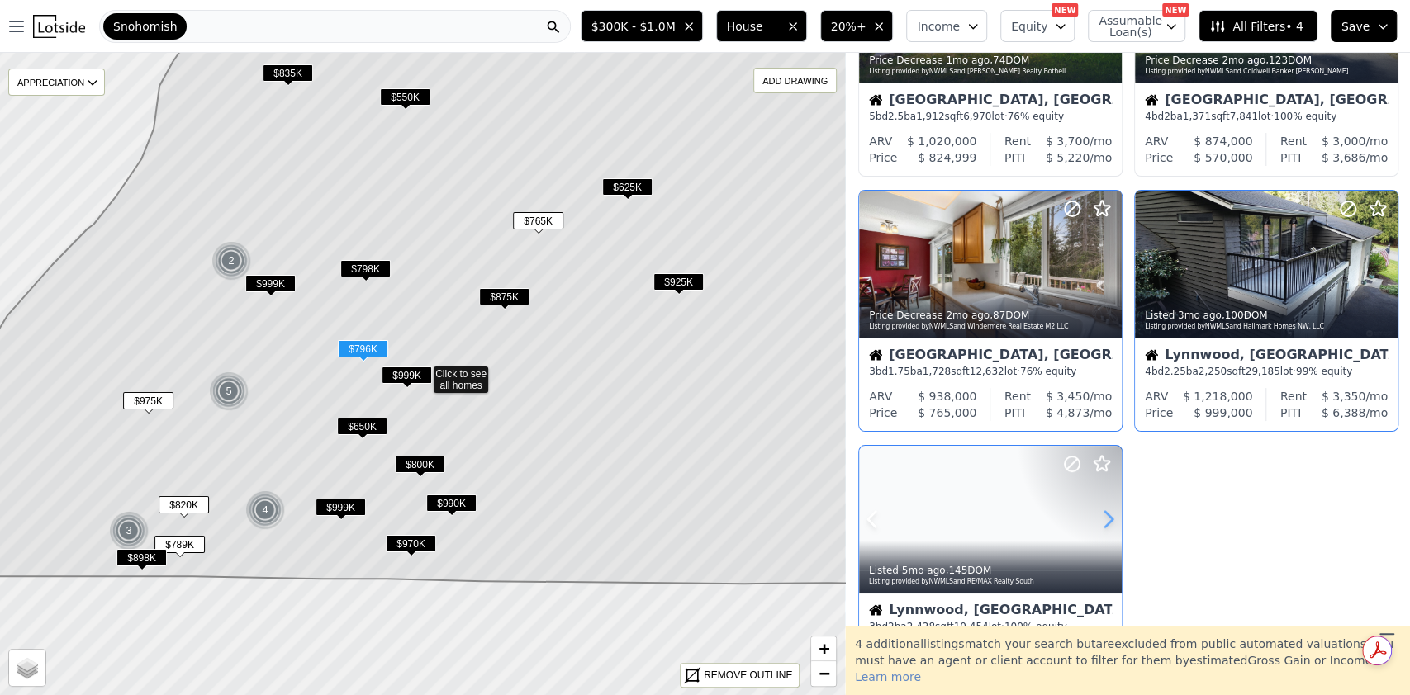
click at [1109, 522] on icon at bounding box center [1108, 520] width 7 height 16
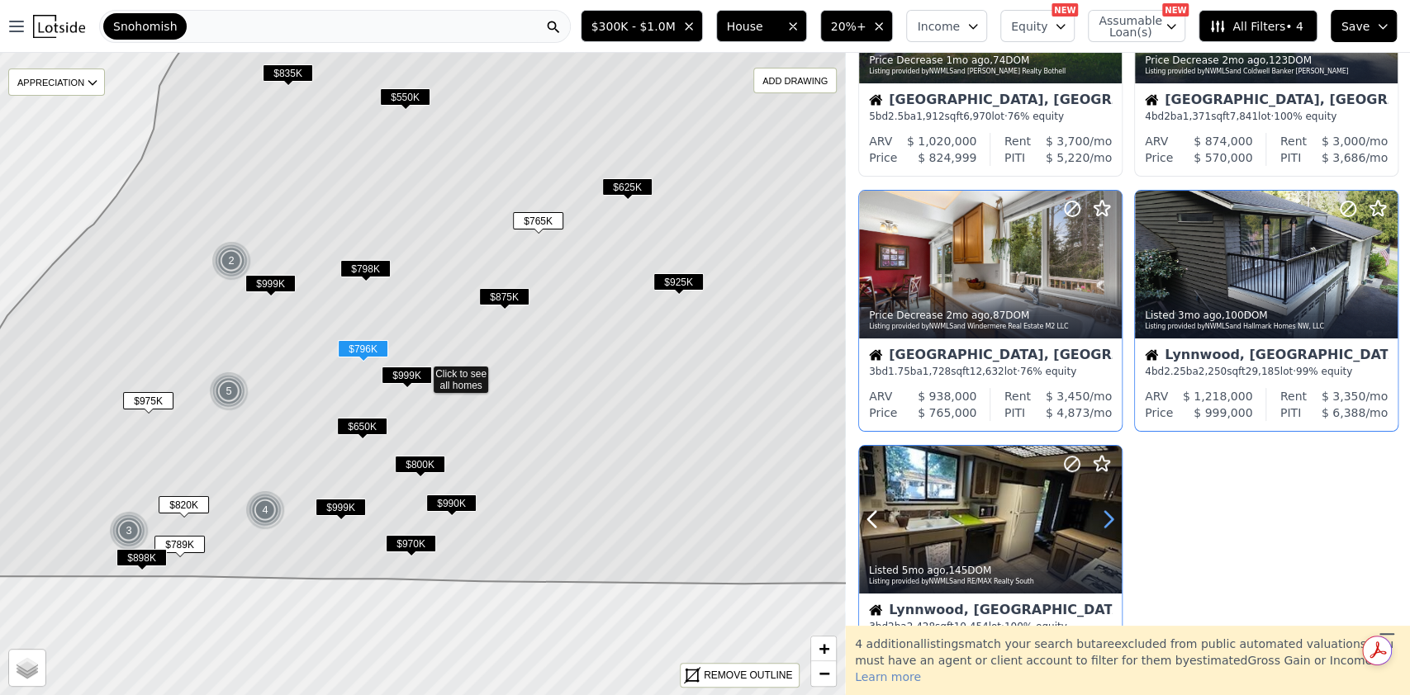
click at [1109, 522] on icon at bounding box center [1108, 520] width 7 height 16
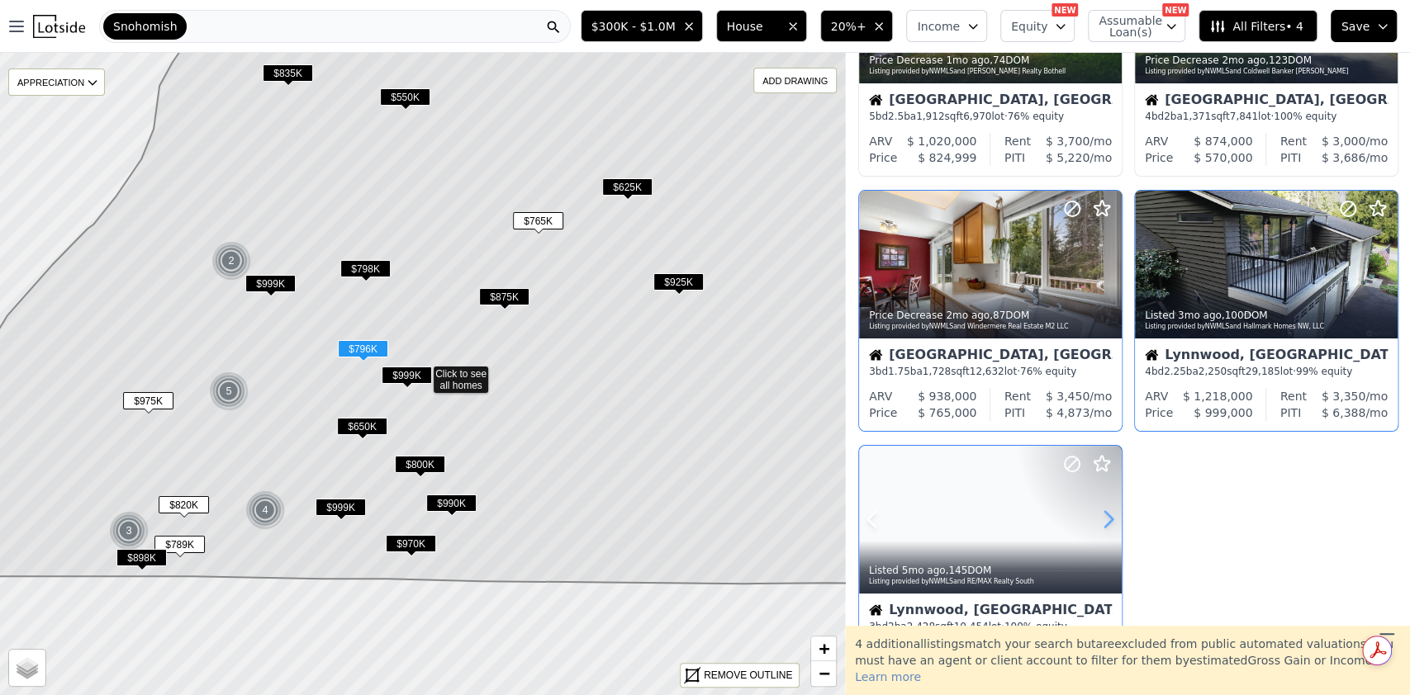
click at [1109, 522] on icon at bounding box center [1108, 520] width 7 height 16
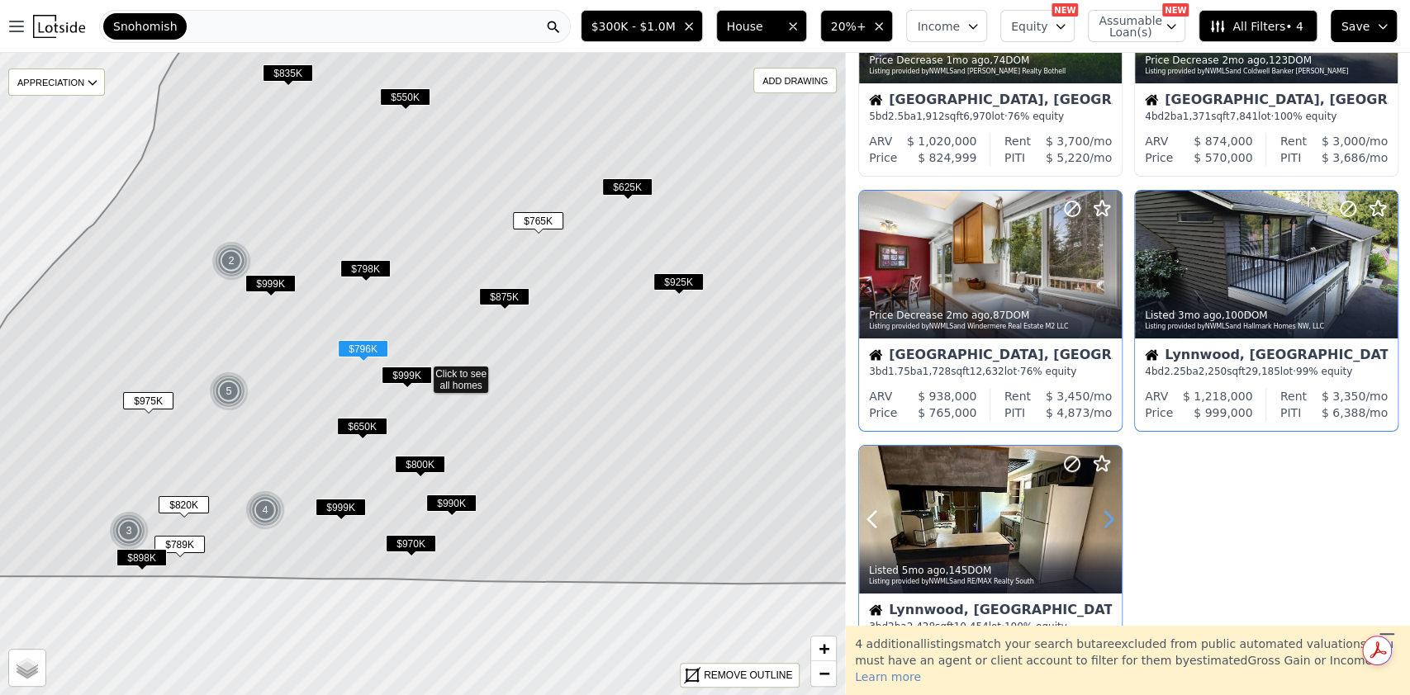
click at [1109, 522] on icon at bounding box center [1108, 520] width 7 height 16
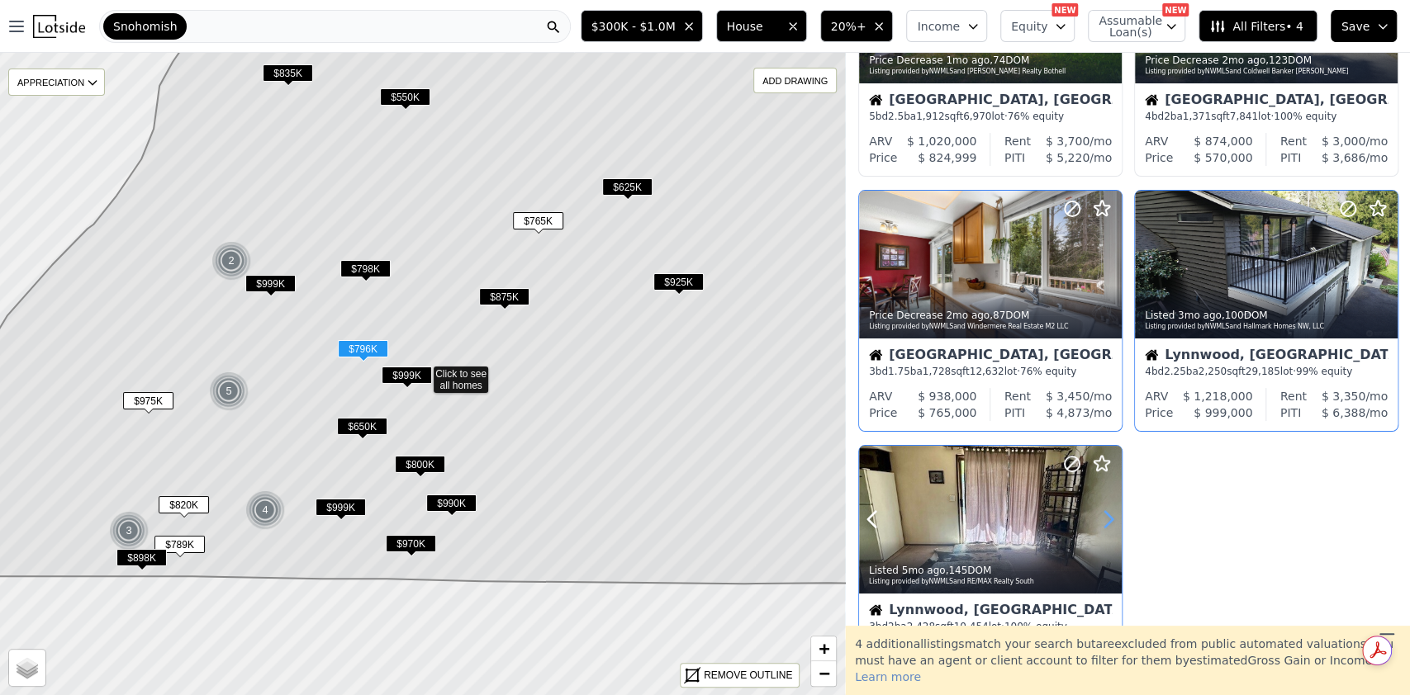
click at [1109, 522] on icon at bounding box center [1108, 520] width 7 height 16
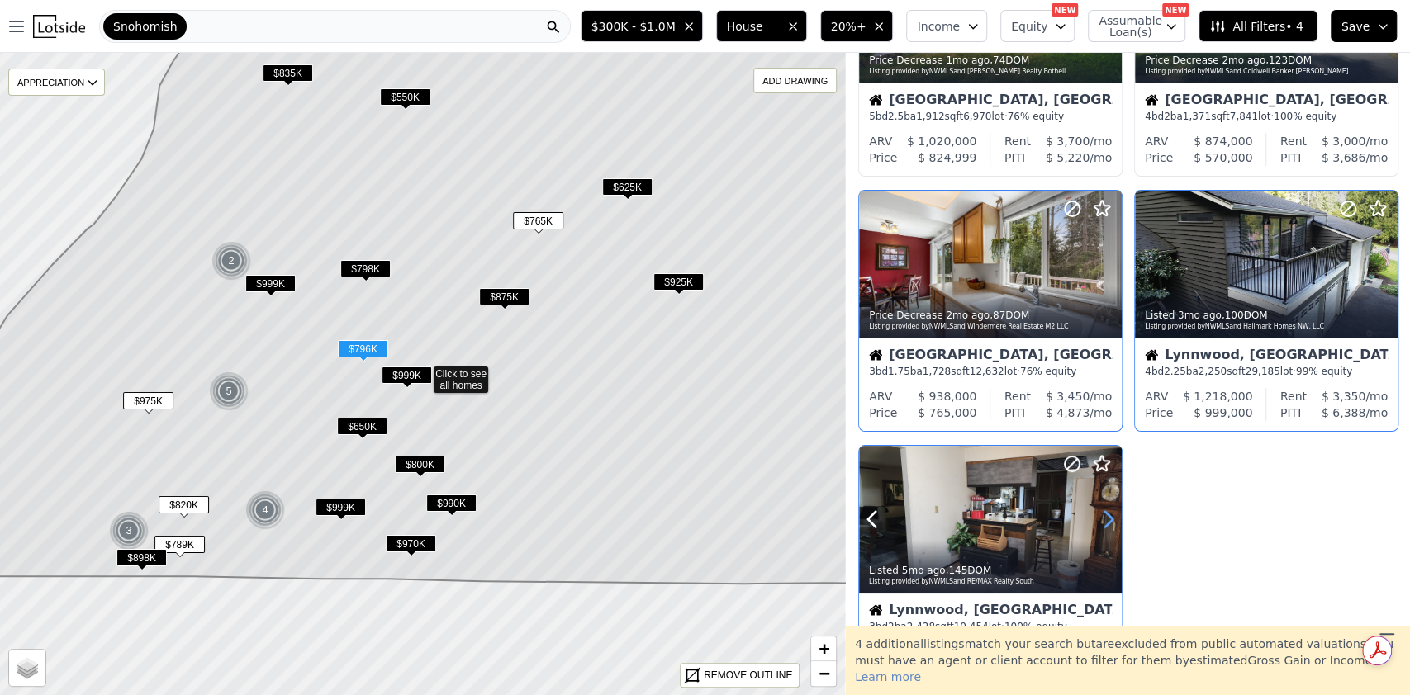
click at [1109, 522] on icon at bounding box center [1108, 520] width 7 height 16
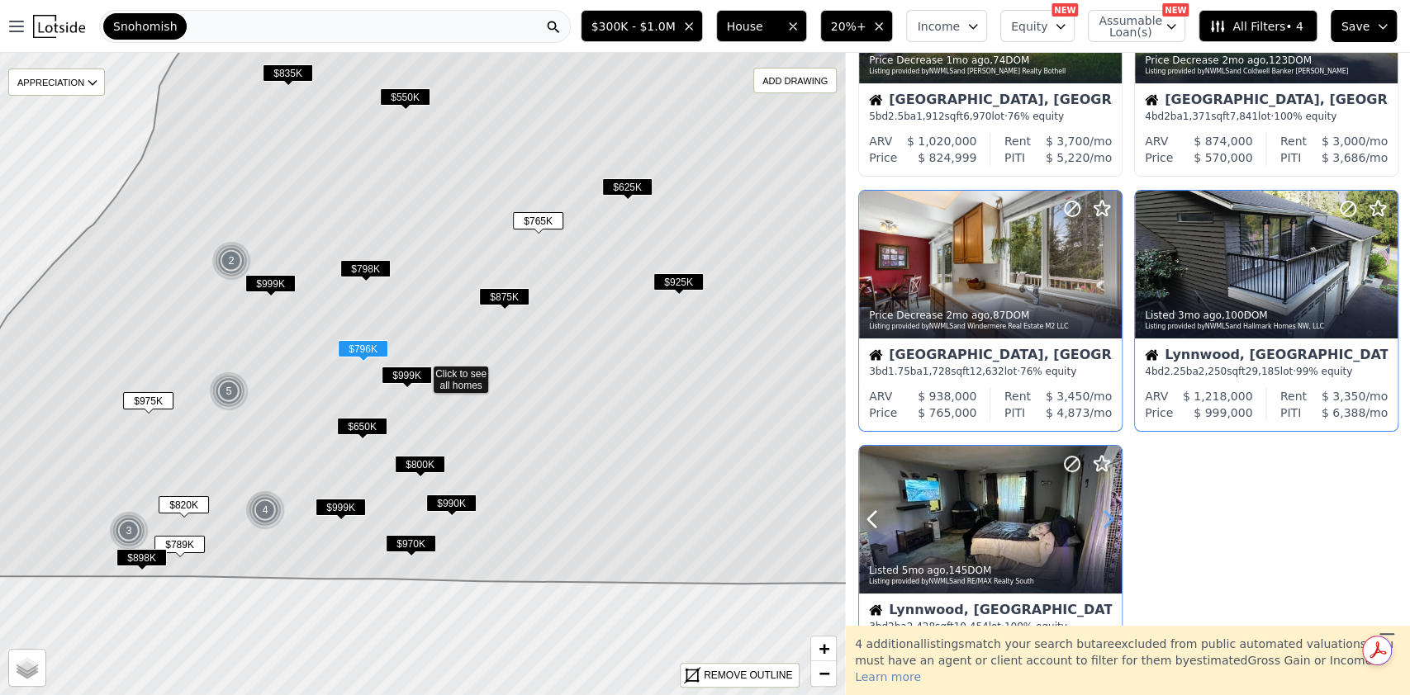
click at [1109, 522] on icon at bounding box center [1108, 520] width 7 height 16
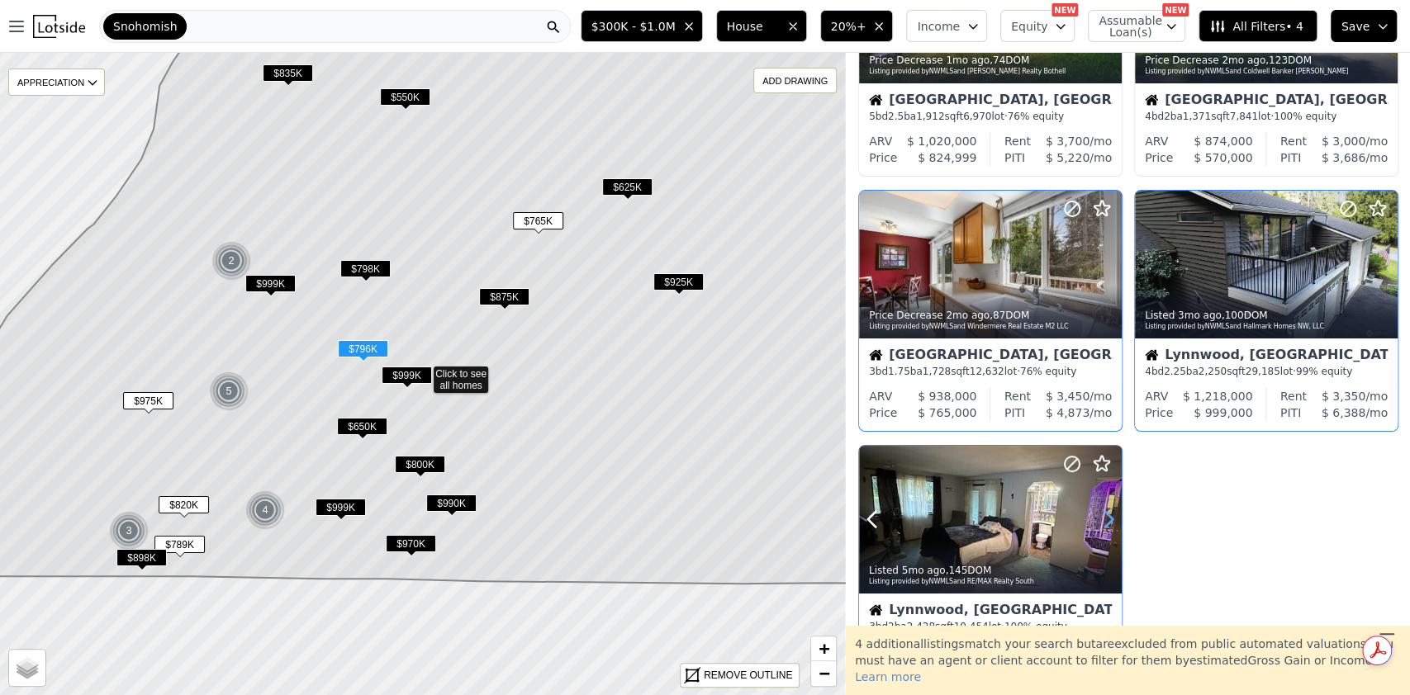
click at [1109, 522] on icon at bounding box center [1108, 520] width 7 height 16
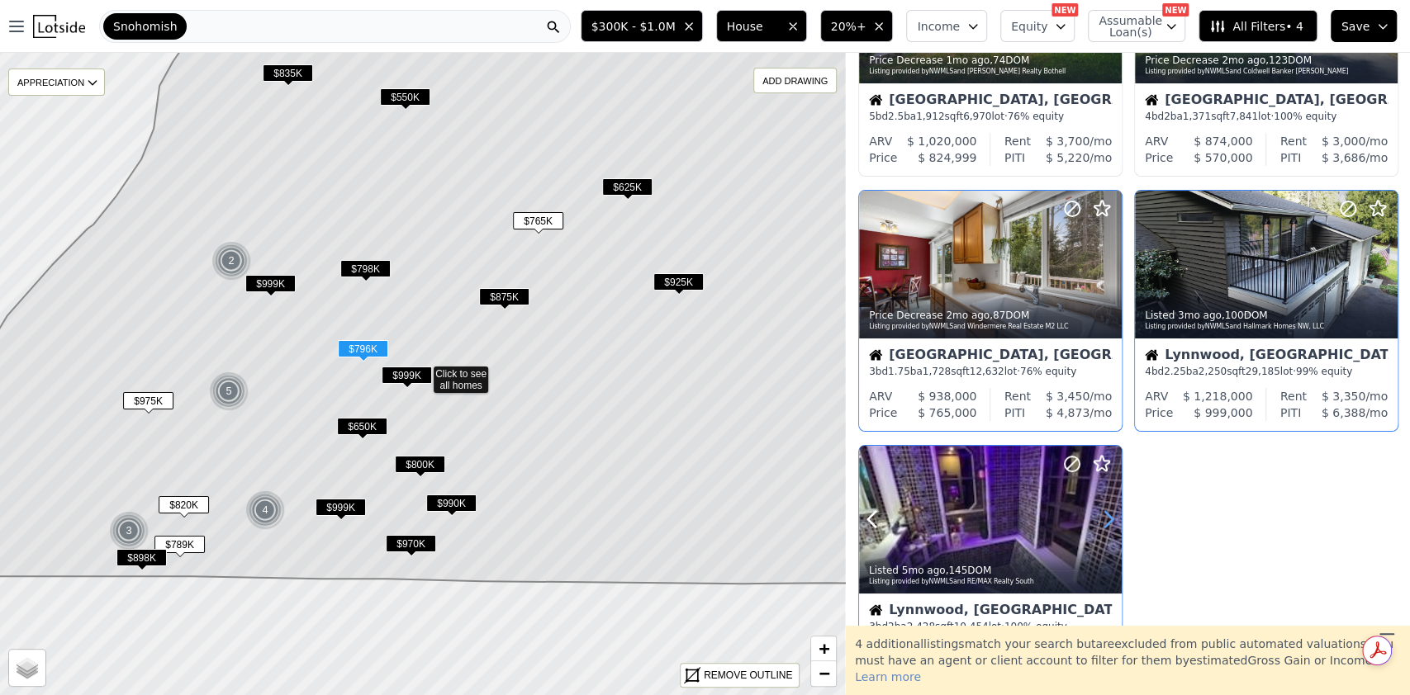
click at [1109, 522] on icon at bounding box center [1108, 520] width 7 height 16
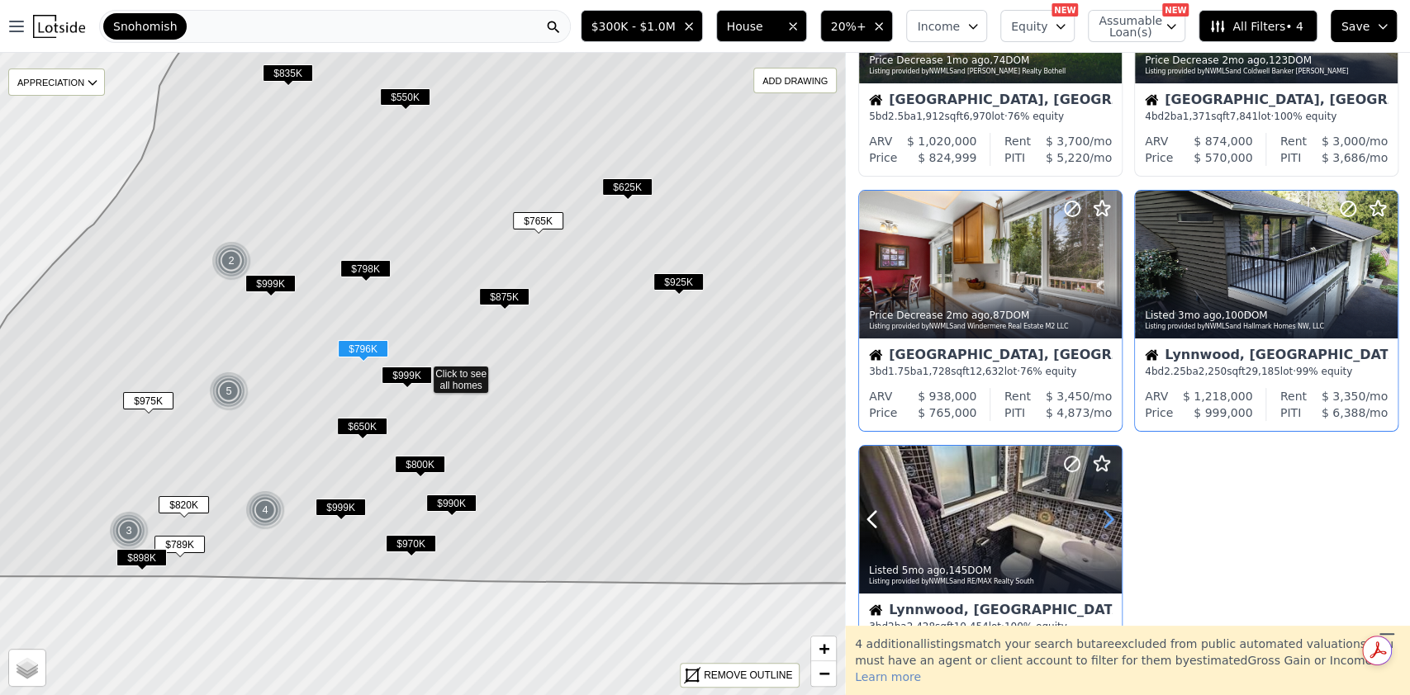
click at [1109, 522] on icon at bounding box center [1108, 520] width 7 height 16
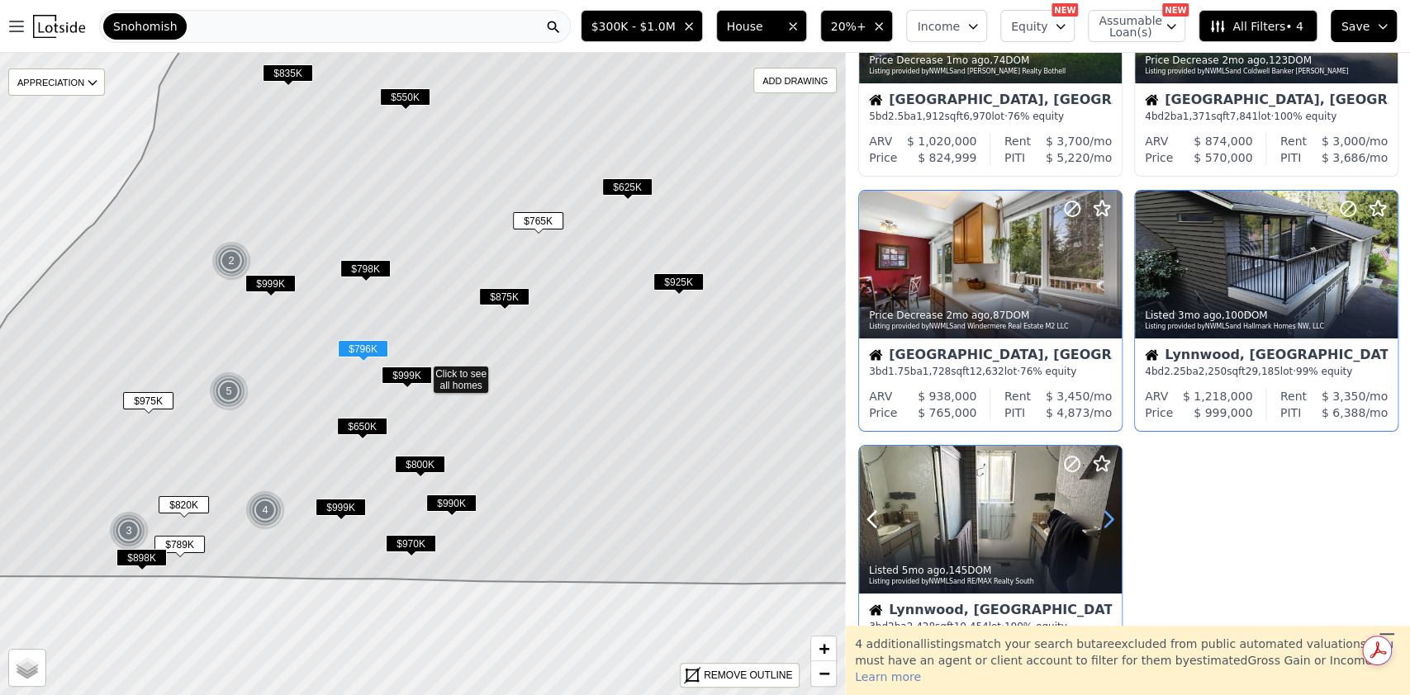
click at [1109, 522] on icon at bounding box center [1108, 520] width 7 height 16
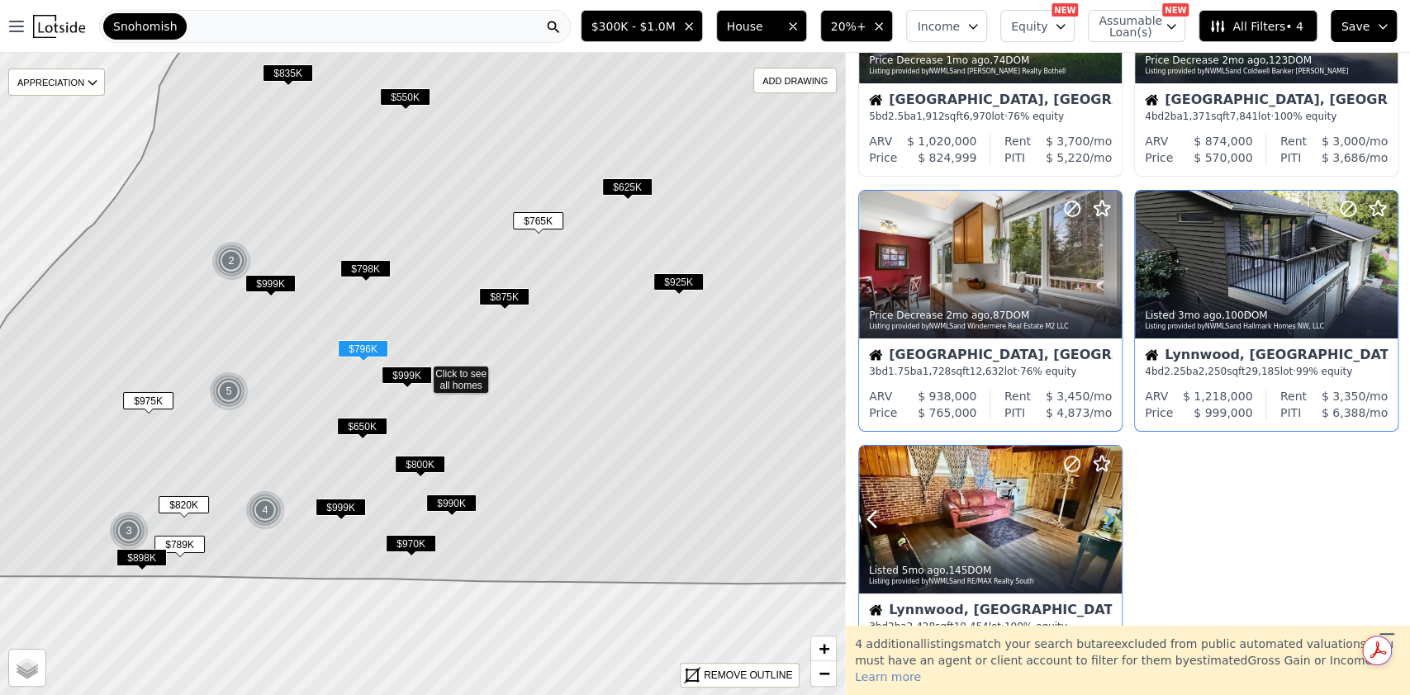
click at [1109, 522] on icon at bounding box center [1108, 520] width 7 height 16
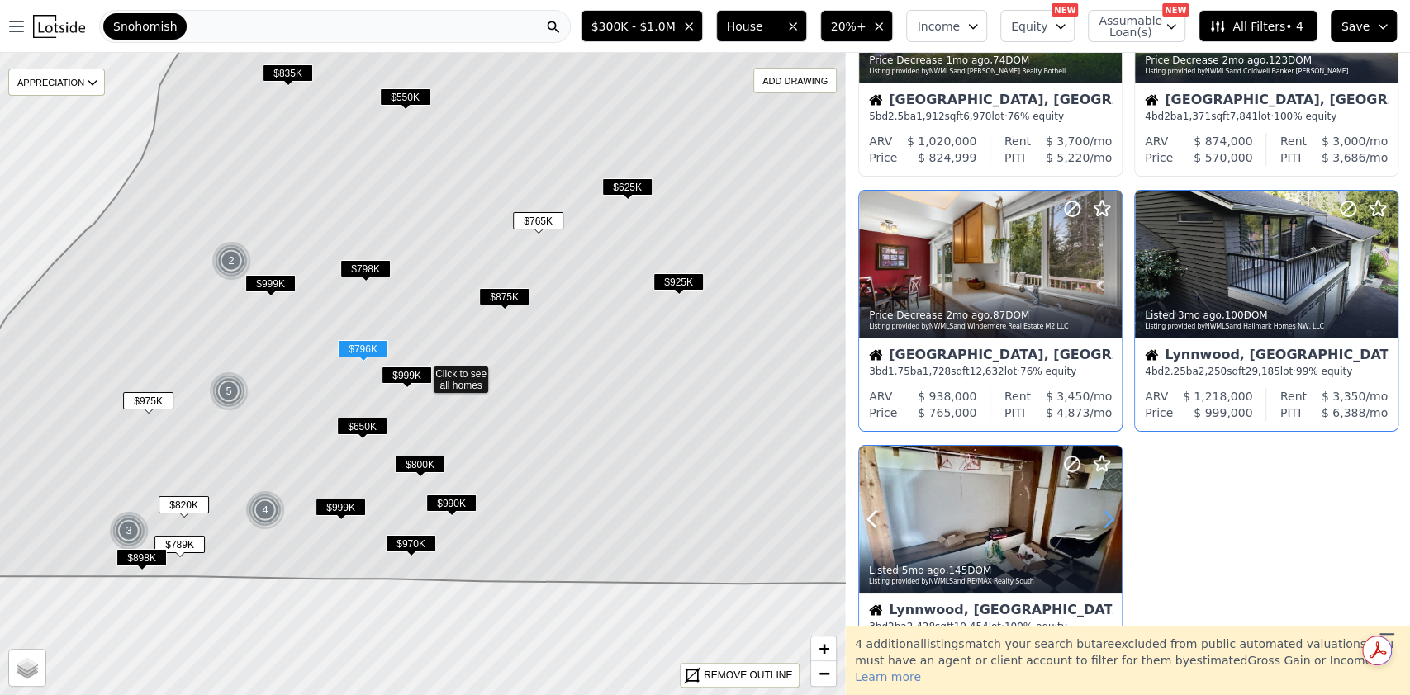
click at [1109, 522] on icon at bounding box center [1108, 520] width 7 height 16
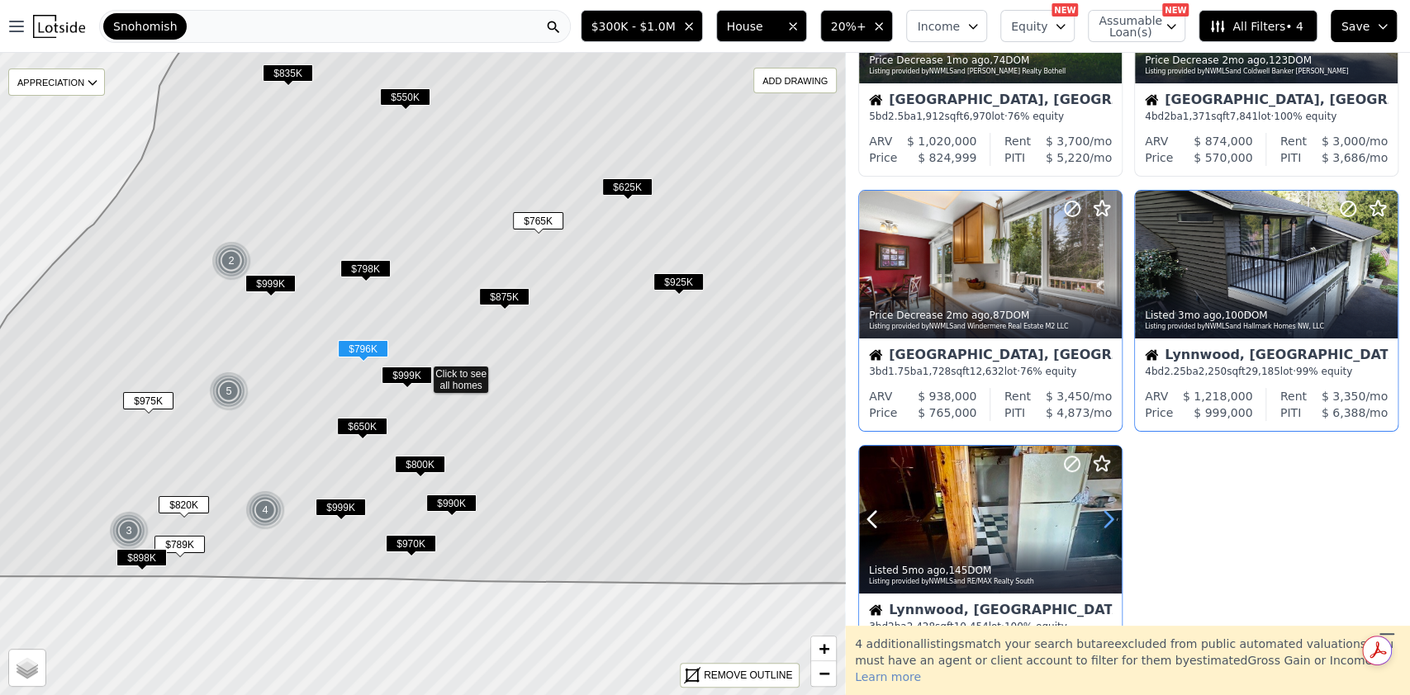
click at [1109, 522] on icon at bounding box center [1108, 520] width 7 height 16
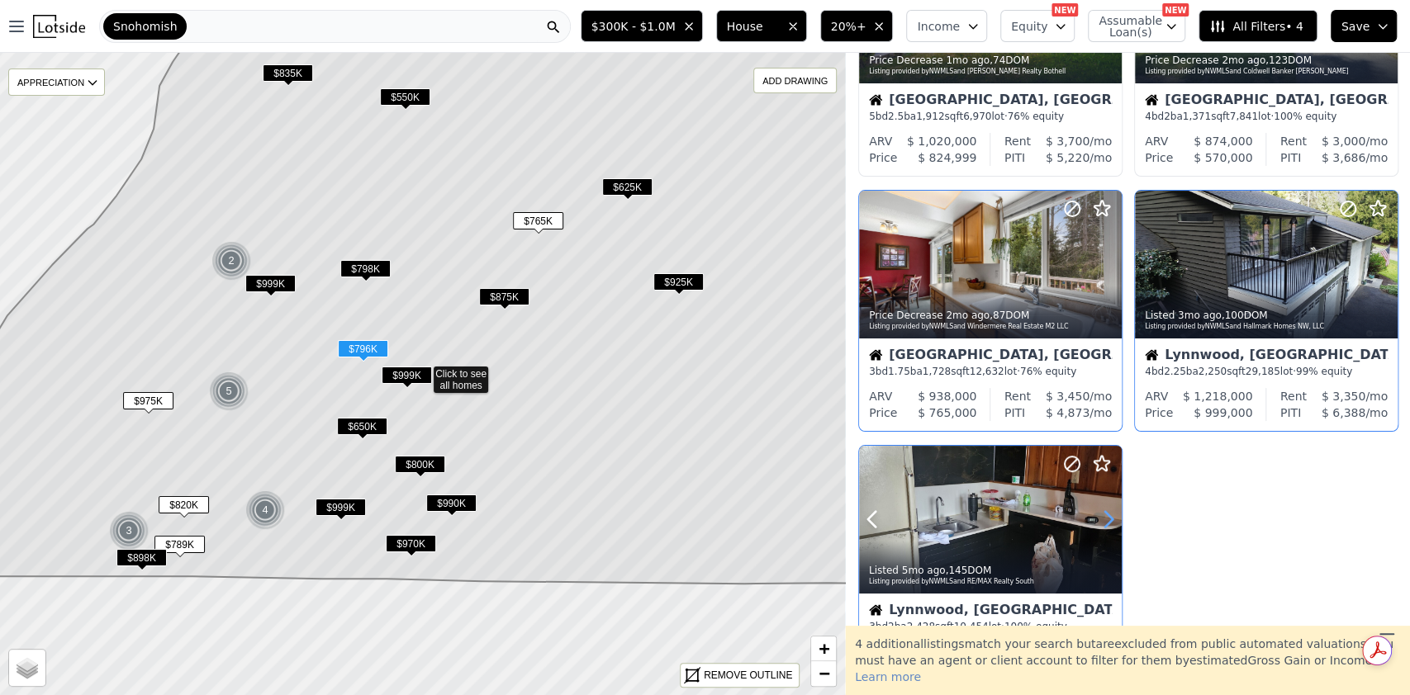
click at [1109, 522] on icon at bounding box center [1108, 520] width 7 height 16
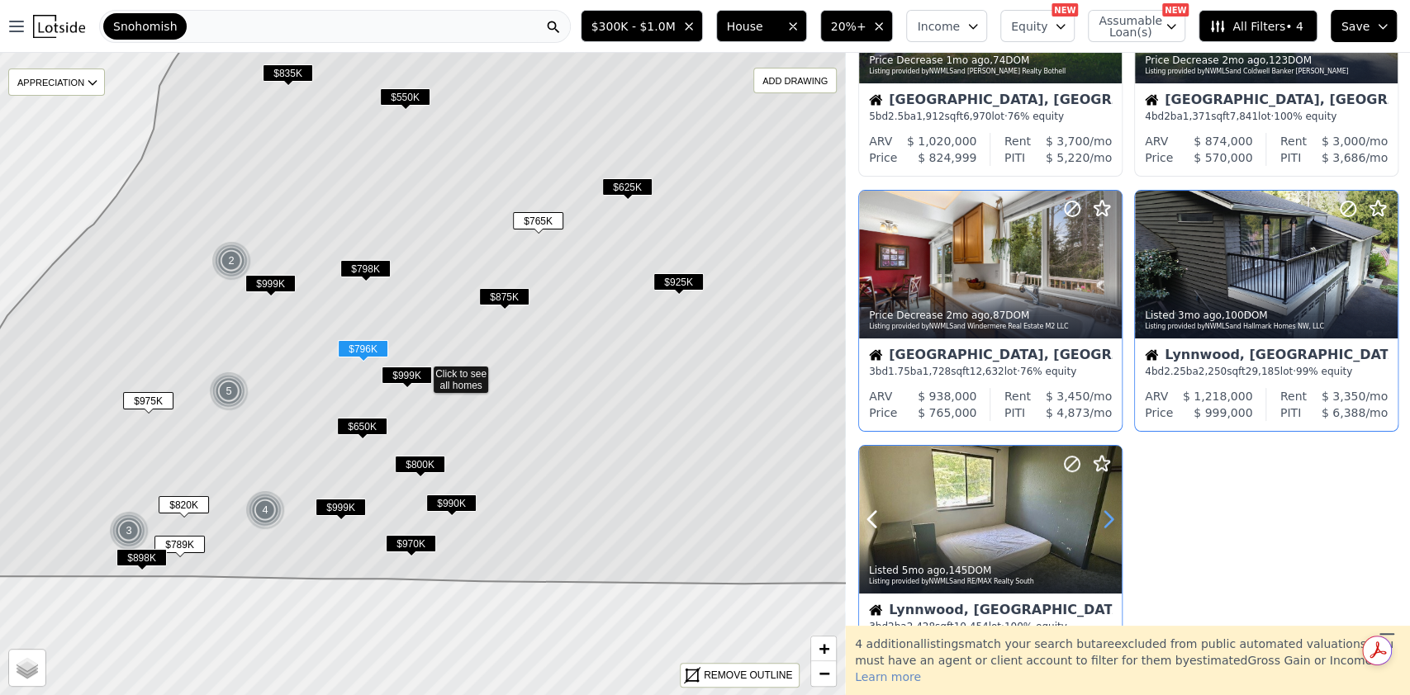
click at [1109, 522] on icon at bounding box center [1108, 520] width 7 height 16
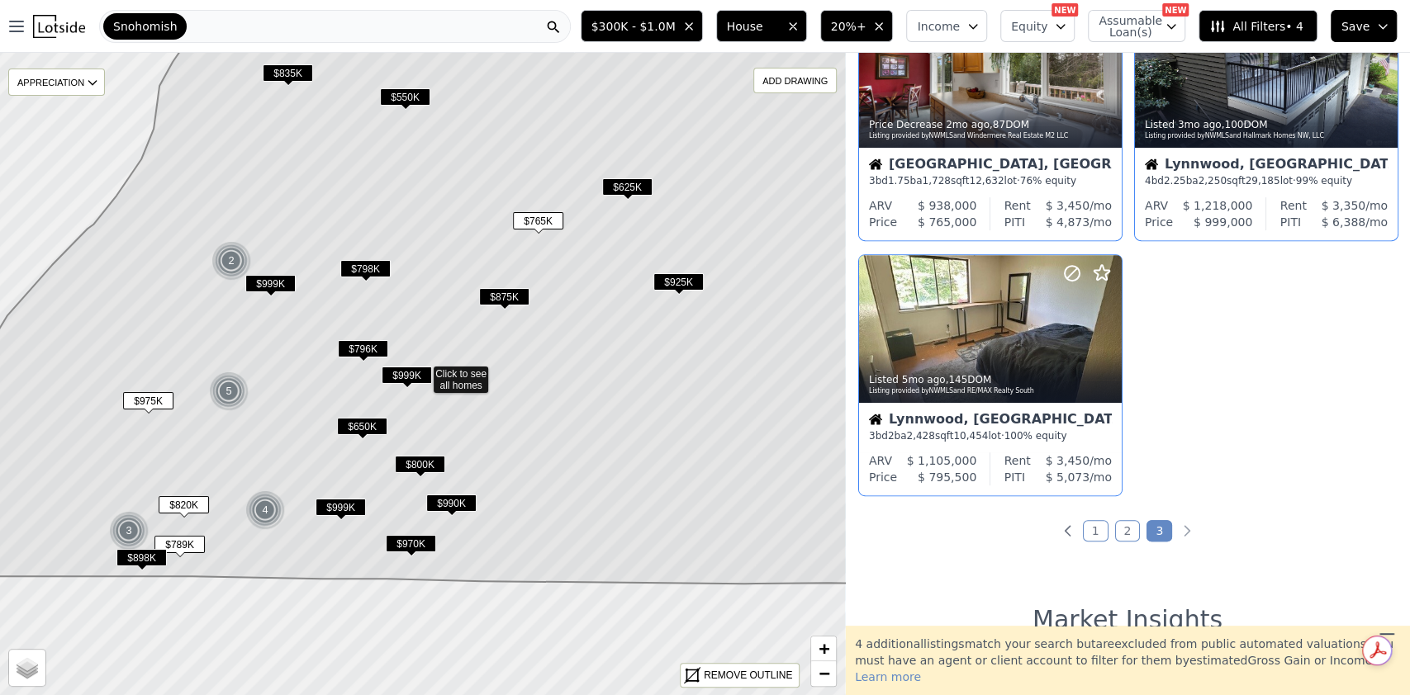
scroll to position [354, 0]
click at [1090, 524] on link "1" at bounding box center [1096, 529] width 26 height 21
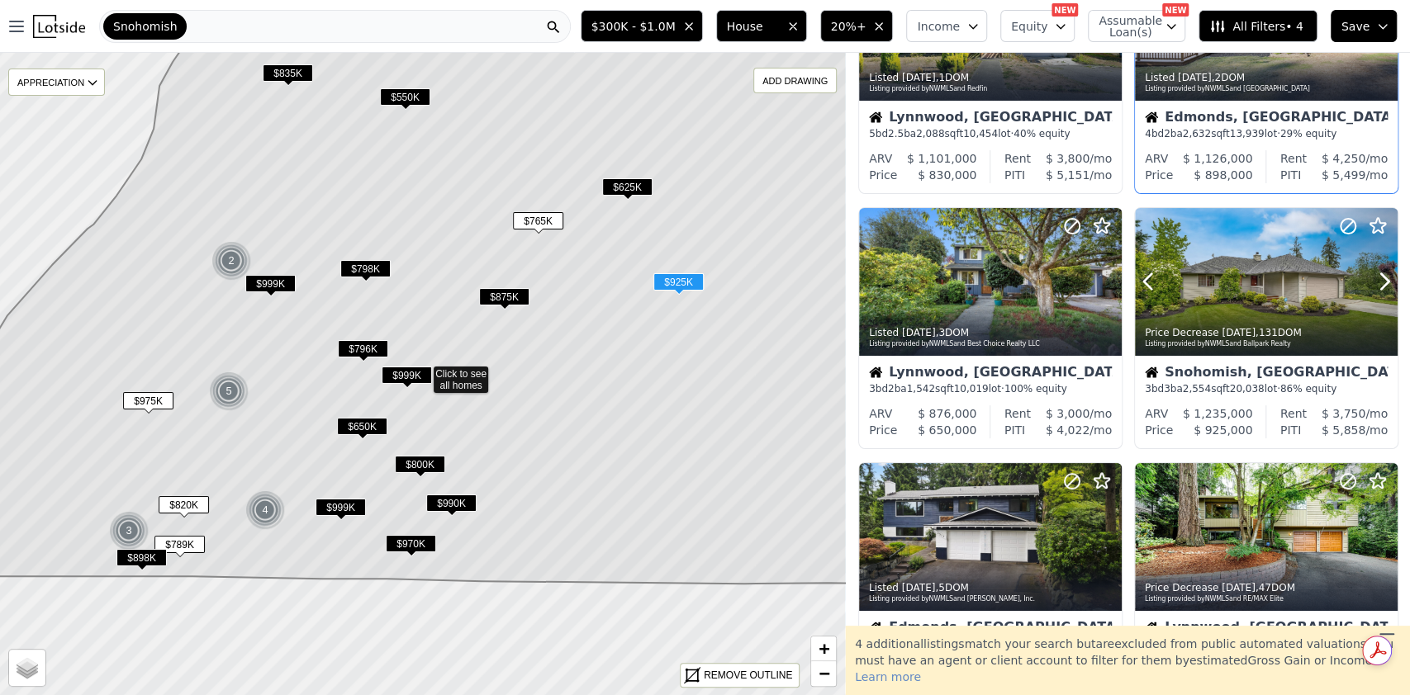
scroll to position [358, 0]
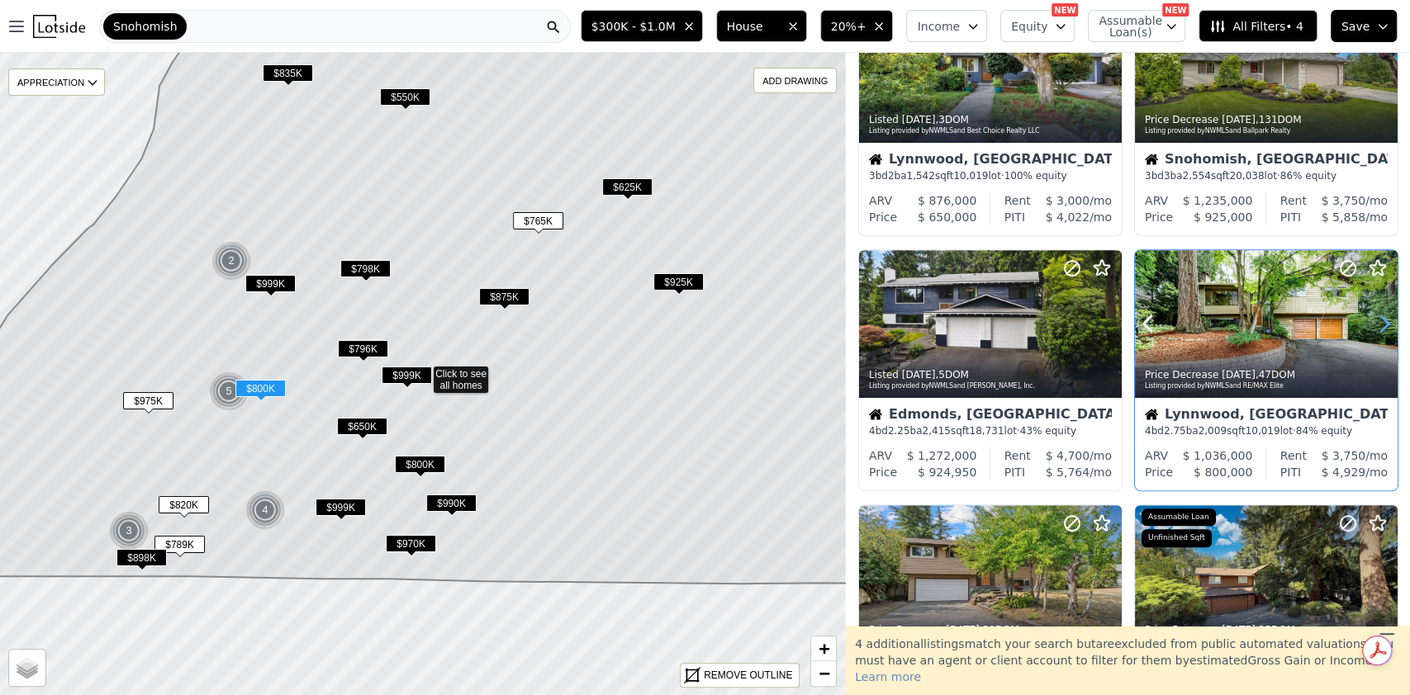
click at [1377, 319] on icon at bounding box center [1384, 324] width 26 height 26
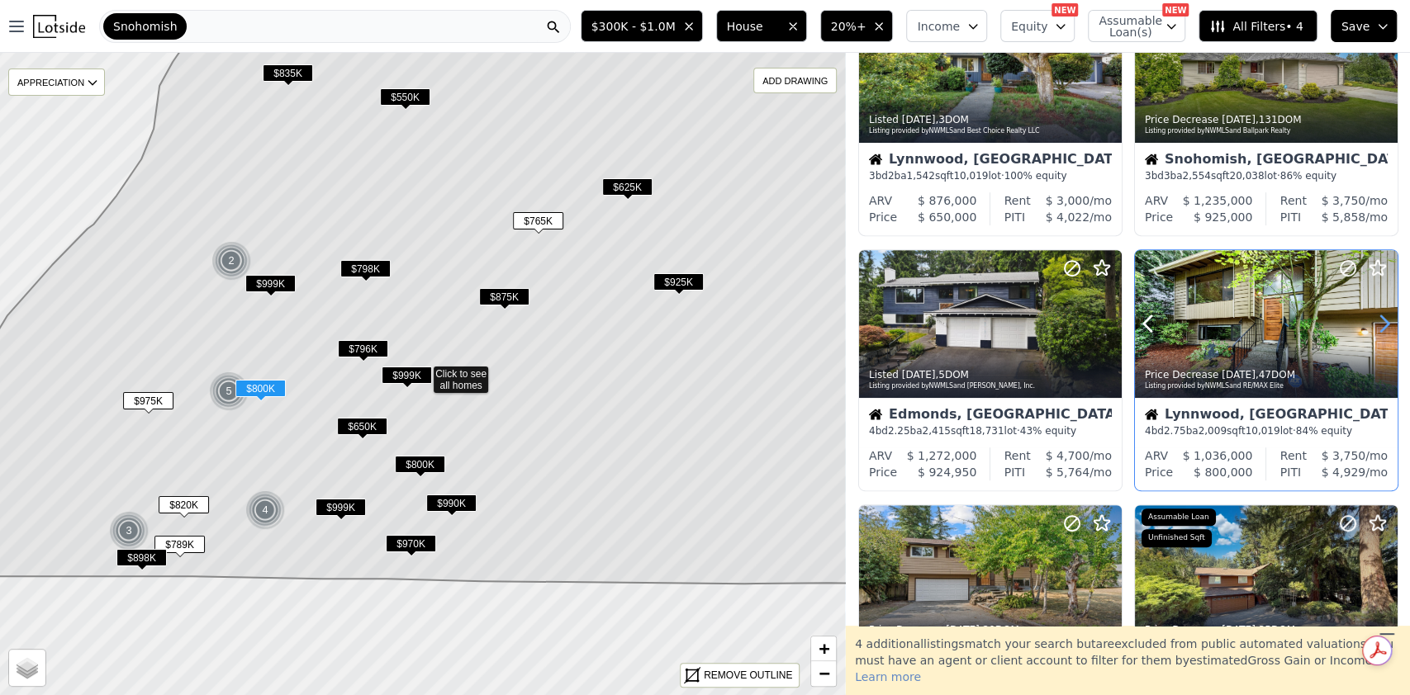
click at [1377, 319] on icon at bounding box center [1384, 324] width 26 height 26
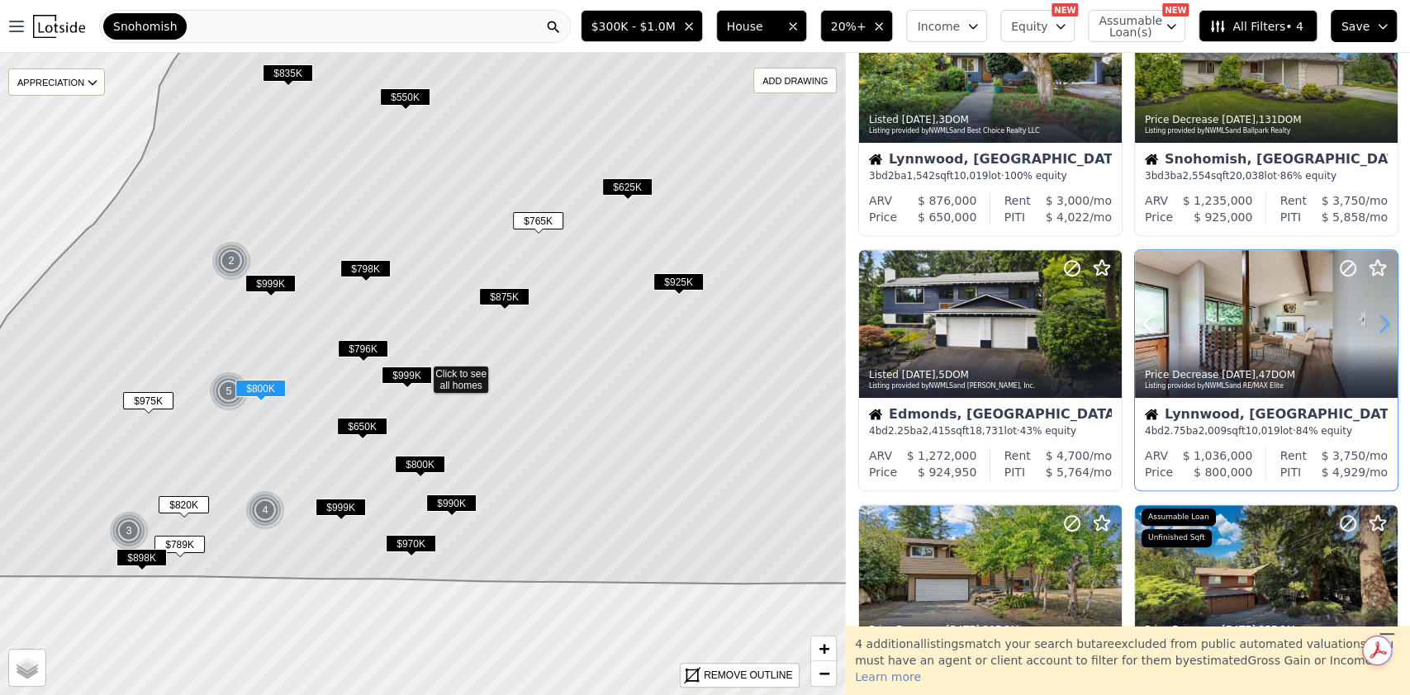
click at [1377, 319] on icon at bounding box center [1384, 324] width 26 height 26
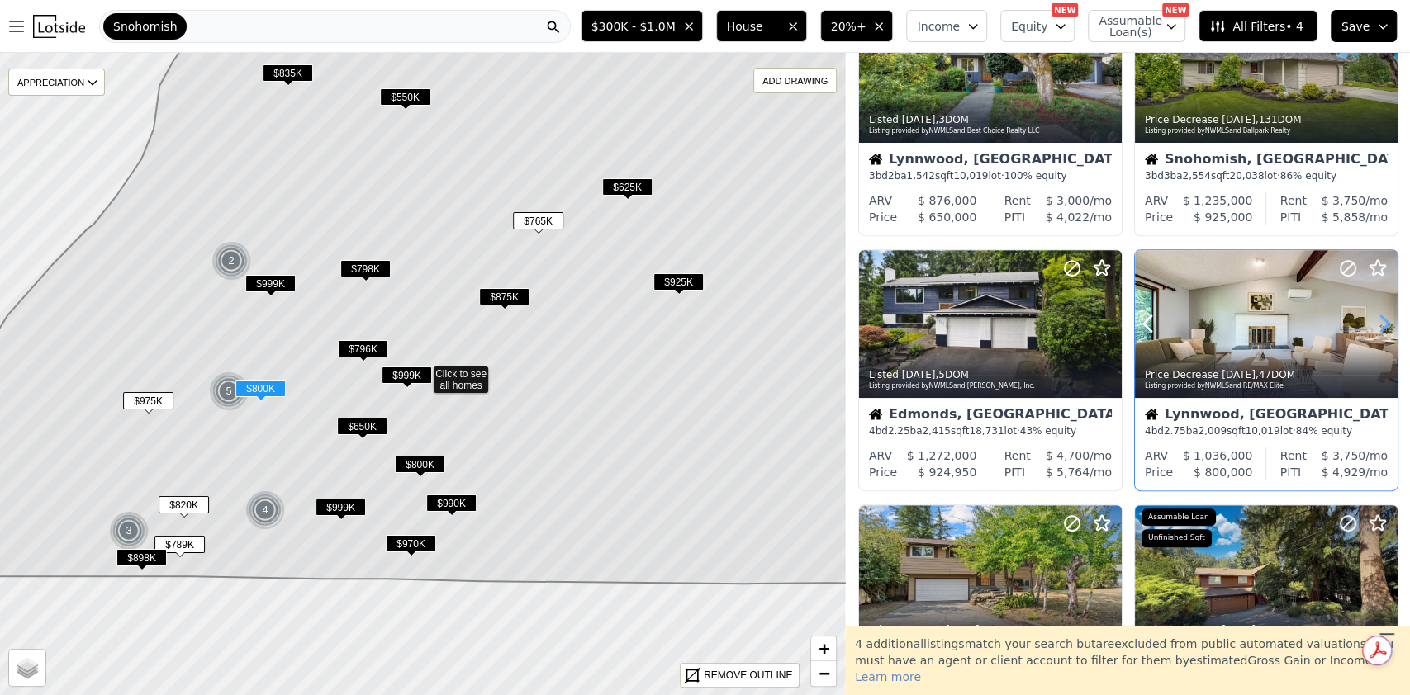
click at [1377, 319] on icon at bounding box center [1384, 324] width 26 height 26
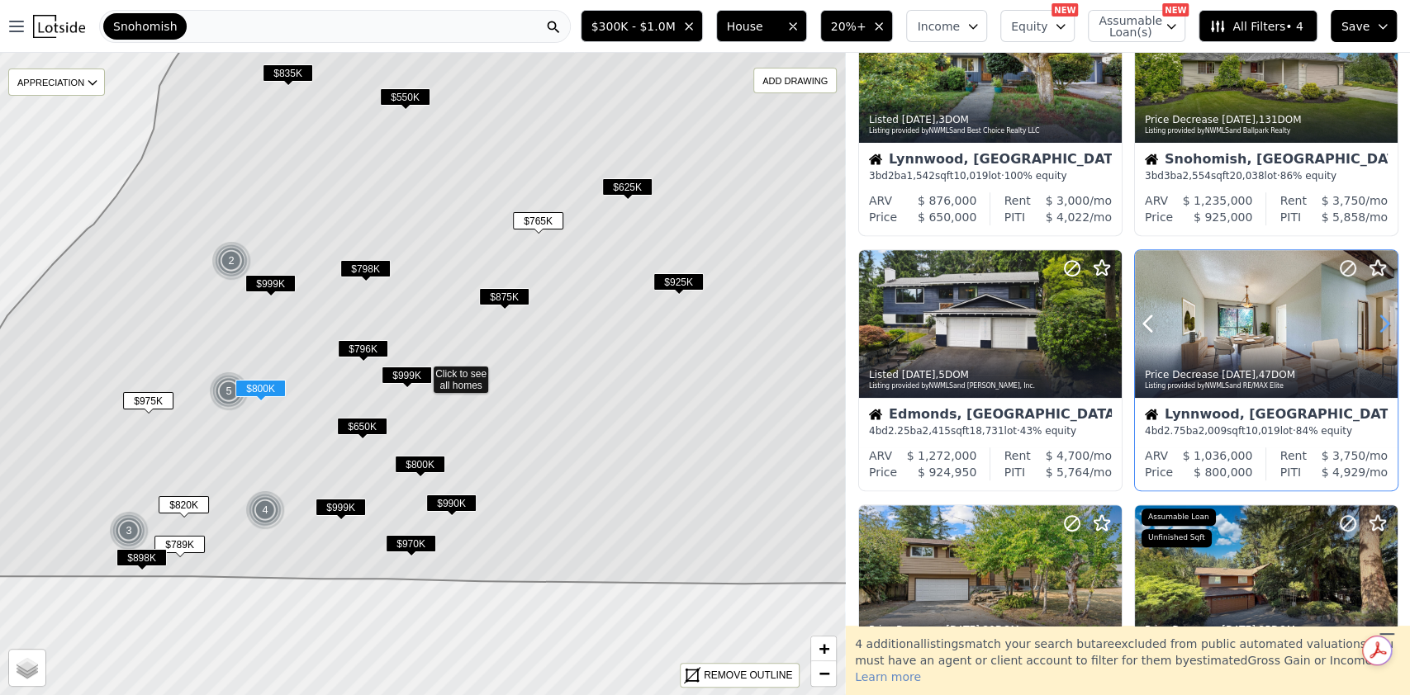
click at [1377, 319] on icon at bounding box center [1384, 324] width 26 height 26
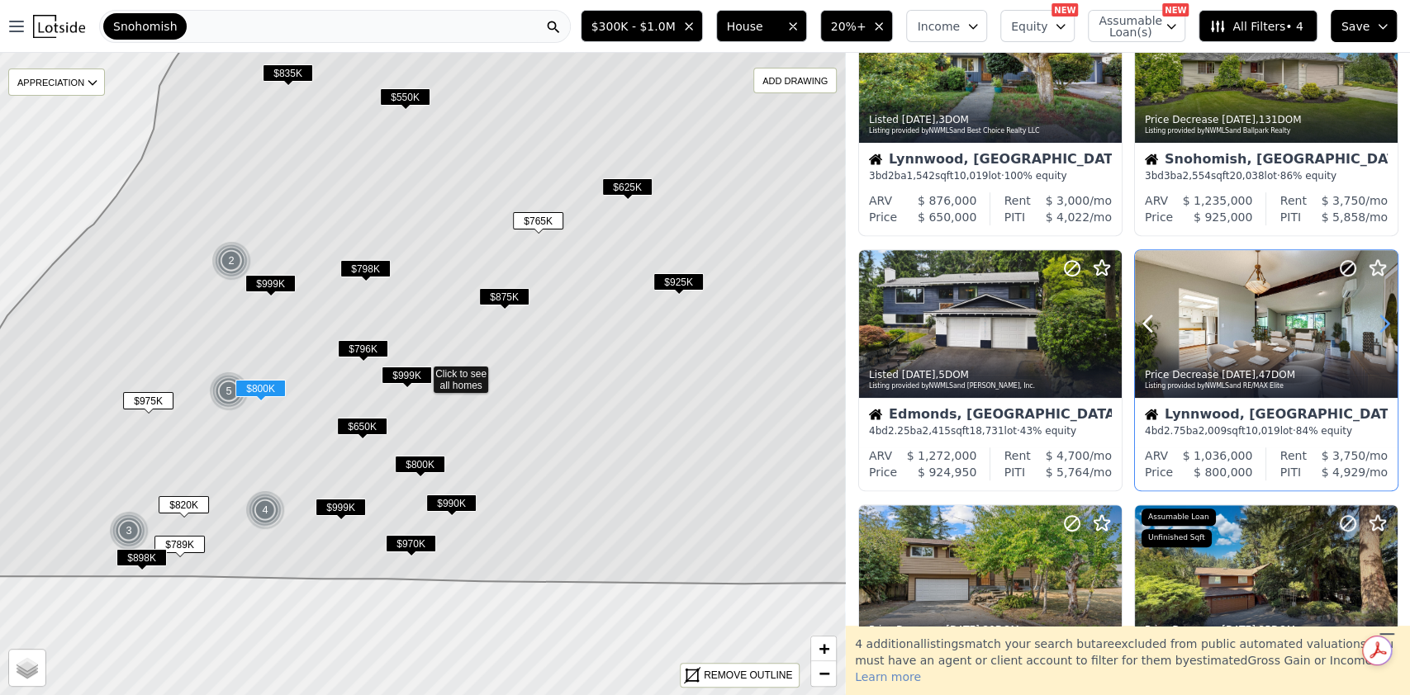
click at [1377, 319] on icon at bounding box center [1384, 324] width 26 height 26
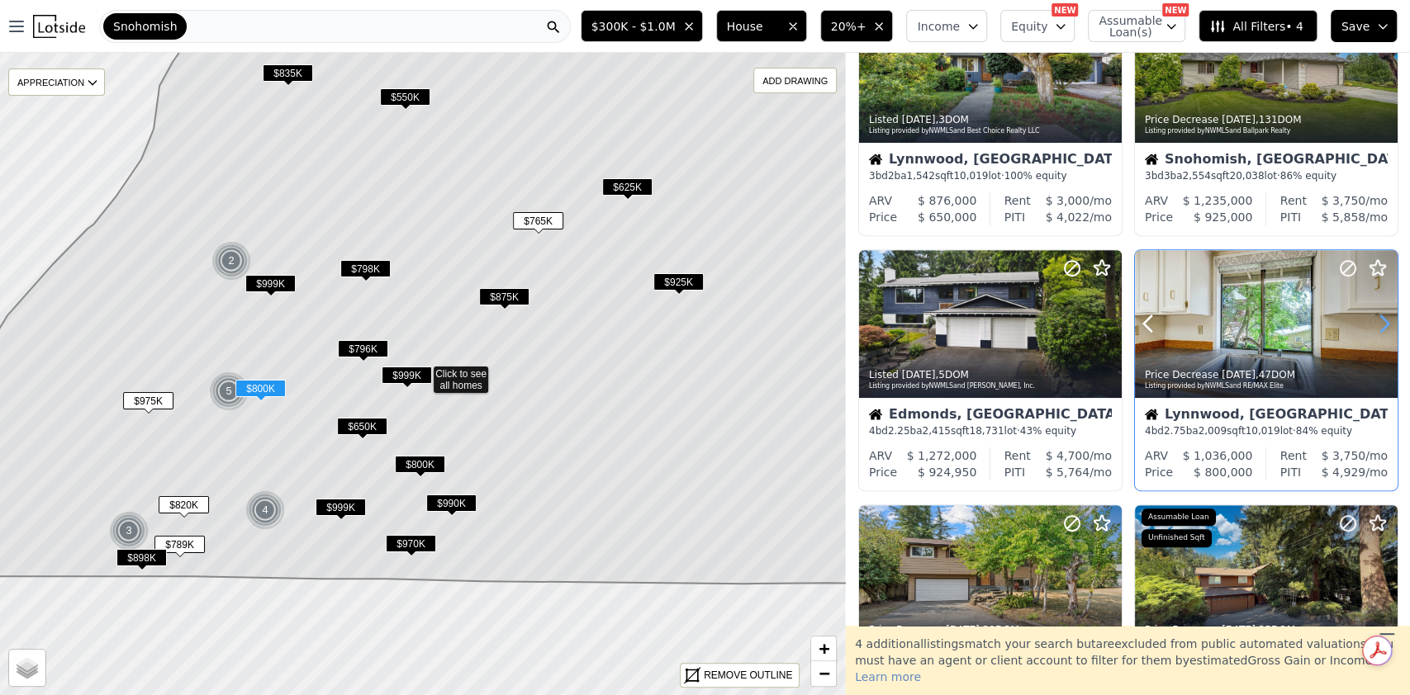
click at [1377, 319] on icon at bounding box center [1384, 324] width 26 height 26
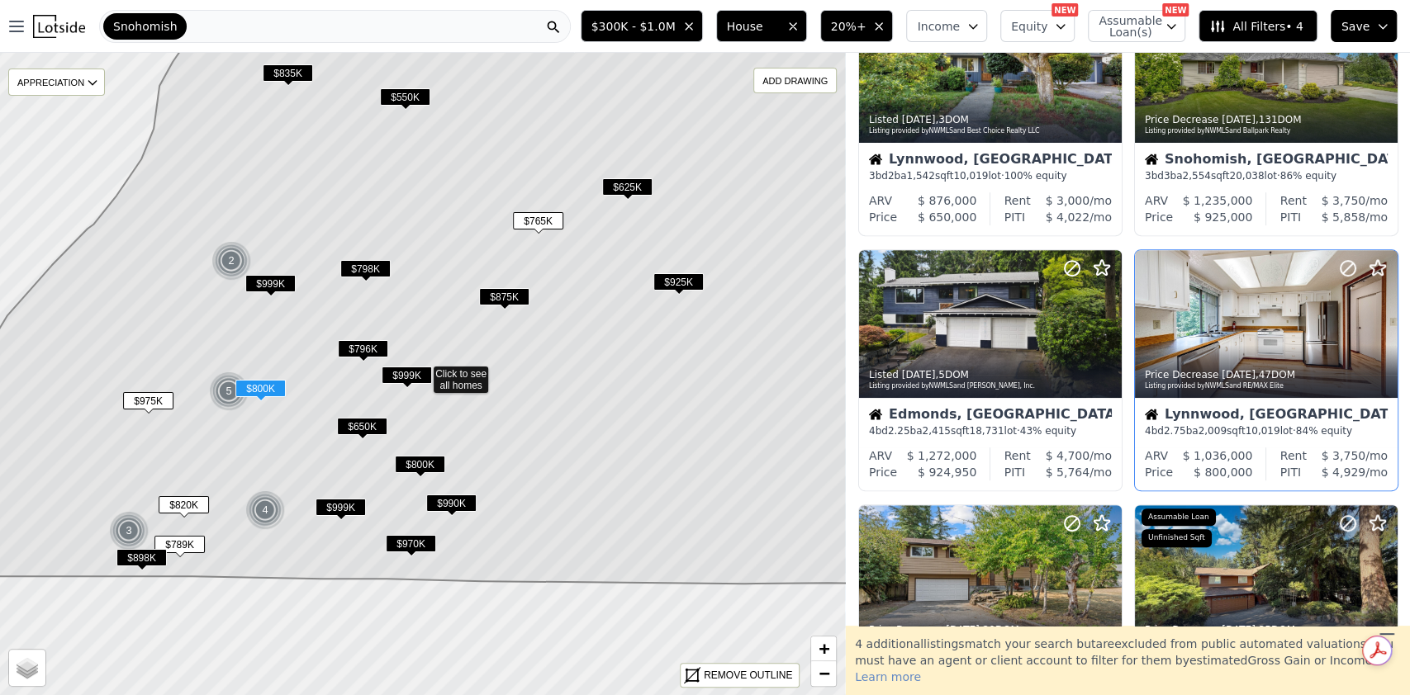
click at [1238, 399] on div "Lynnwood, WA 4 bd 2.75 ba 2,009 sqft 10,019 lot · 84% equity" at bounding box center [1266, 423] width 263 height 50
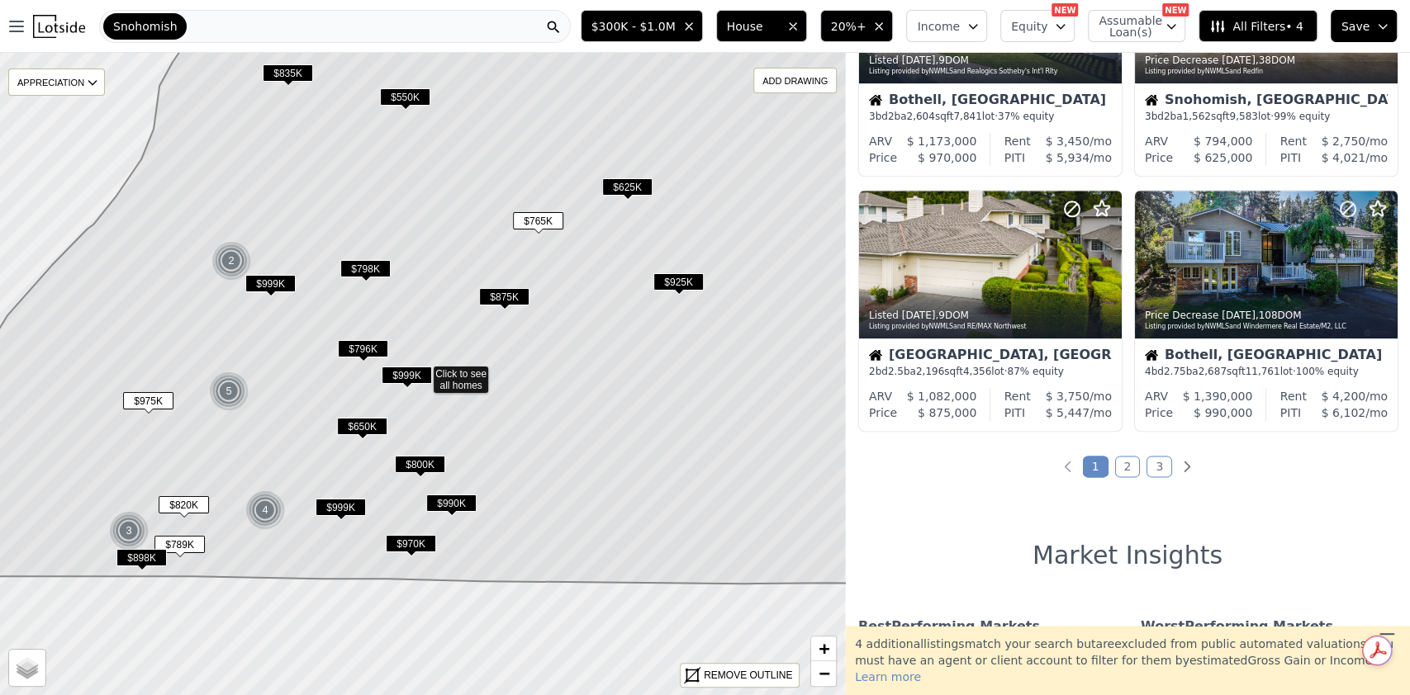
click at [1147, 463] on link "3" at bounding box center [1159, 466] width 26 height 21
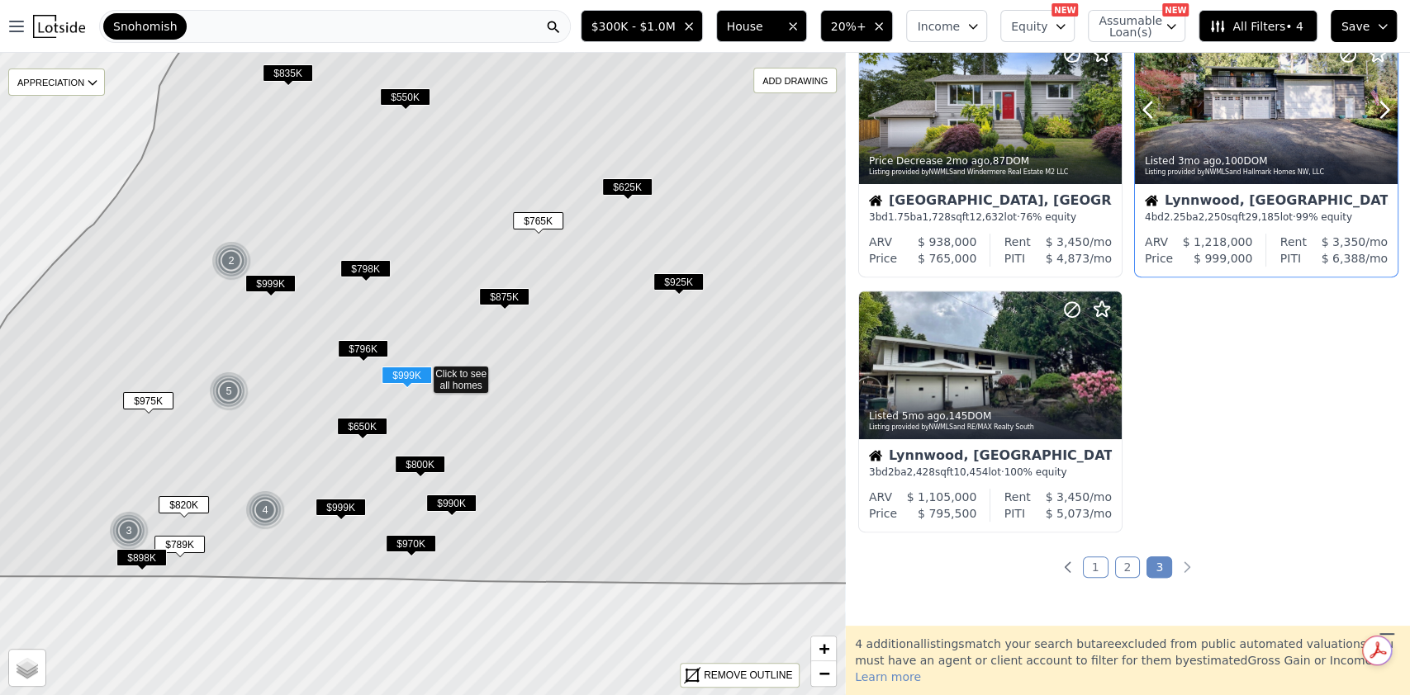
scroll to position [325, 0]
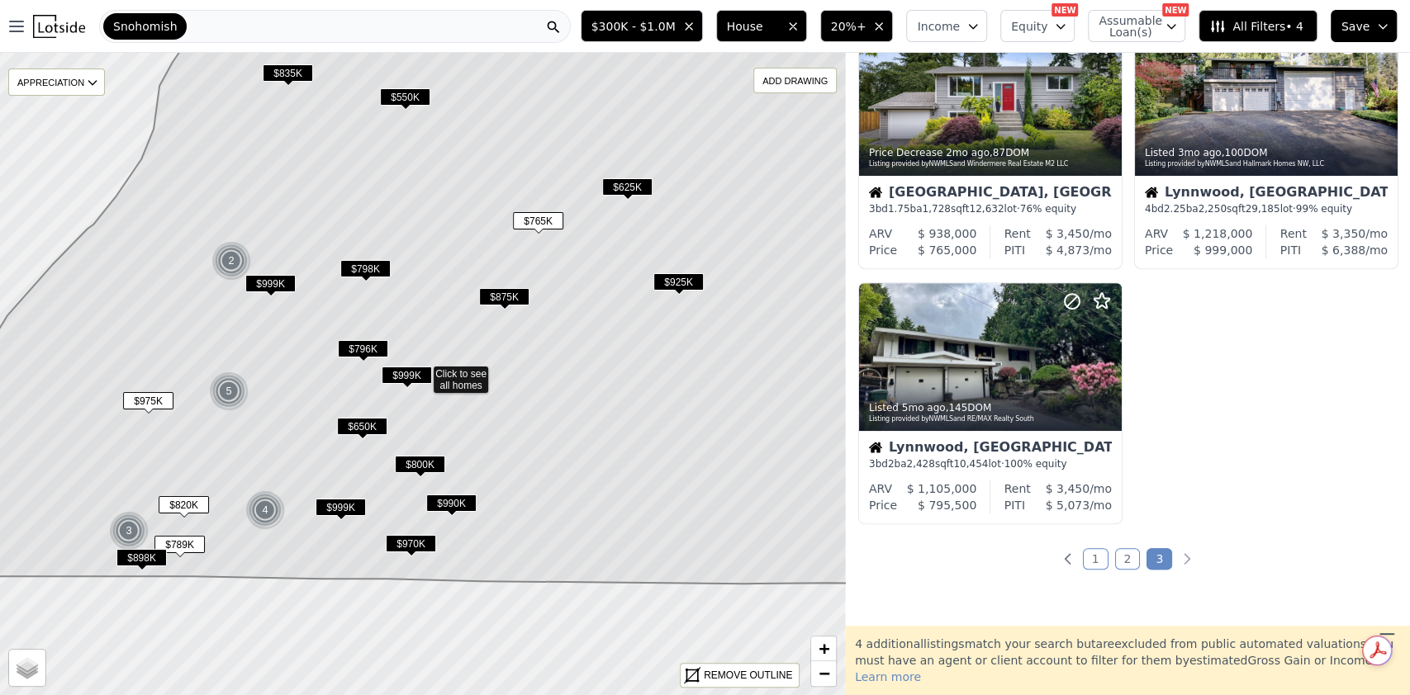
click at [1121, 551] on link "2" at bounding box center [1128, 558] width 26 height 21
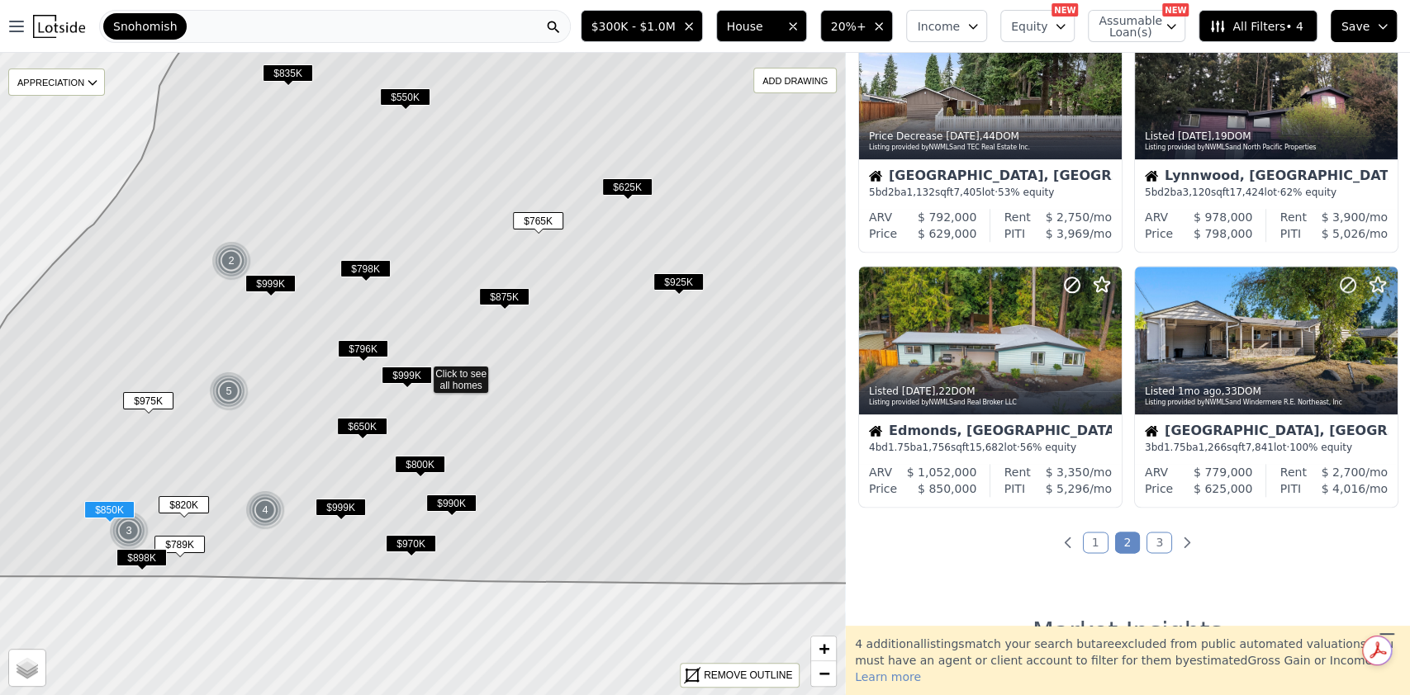
scroll to position [1129, 0]
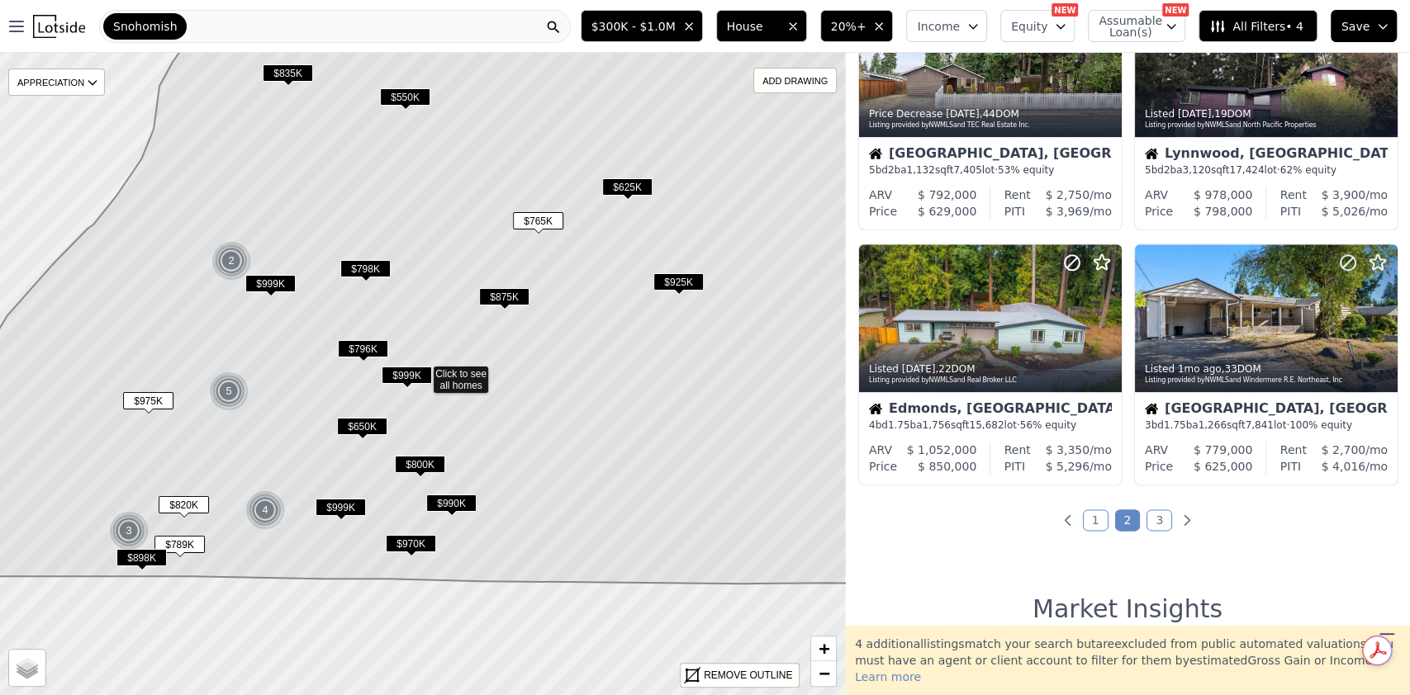
click at [1086, 524] on link "1" at bounding box center [1096, 520] width 26 height 21
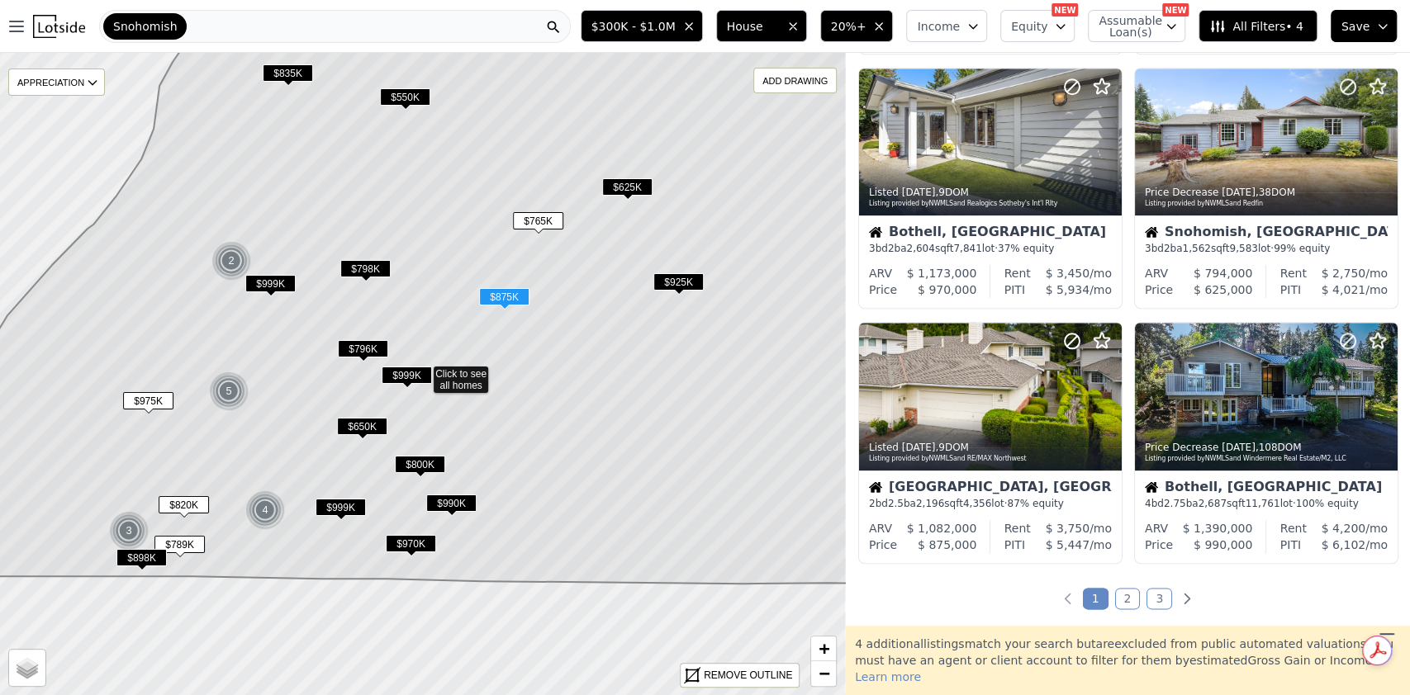
scroll to position [1159, 0]
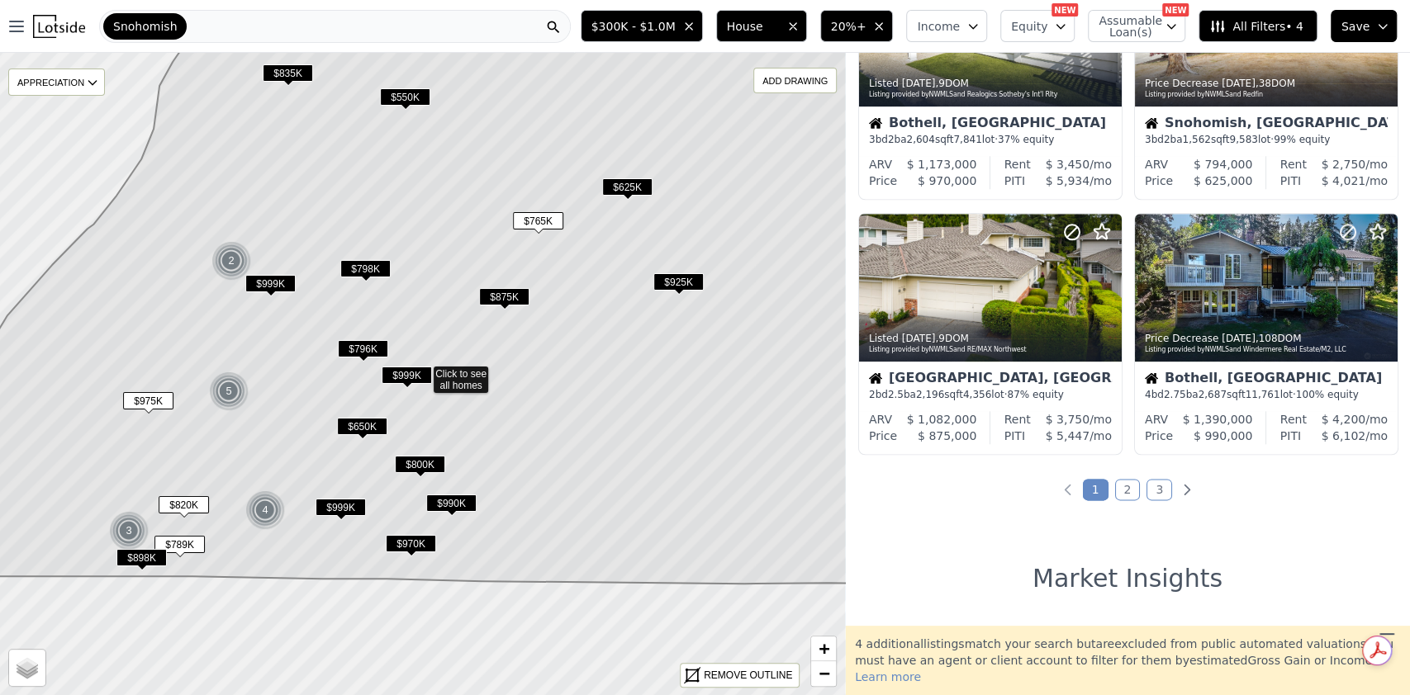
click at [1123, 491] on link "2" at bounding box center [1128, 489] width 26 height 21
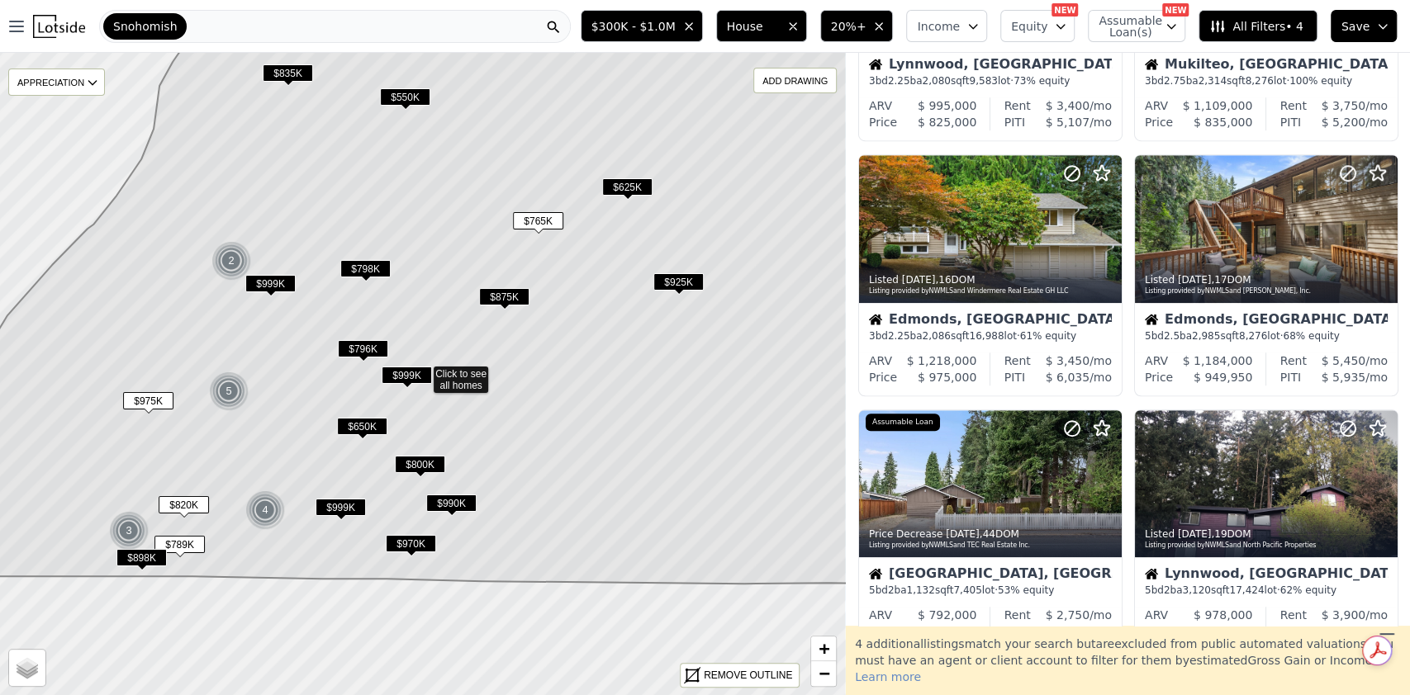
scroll to position [889, 0]
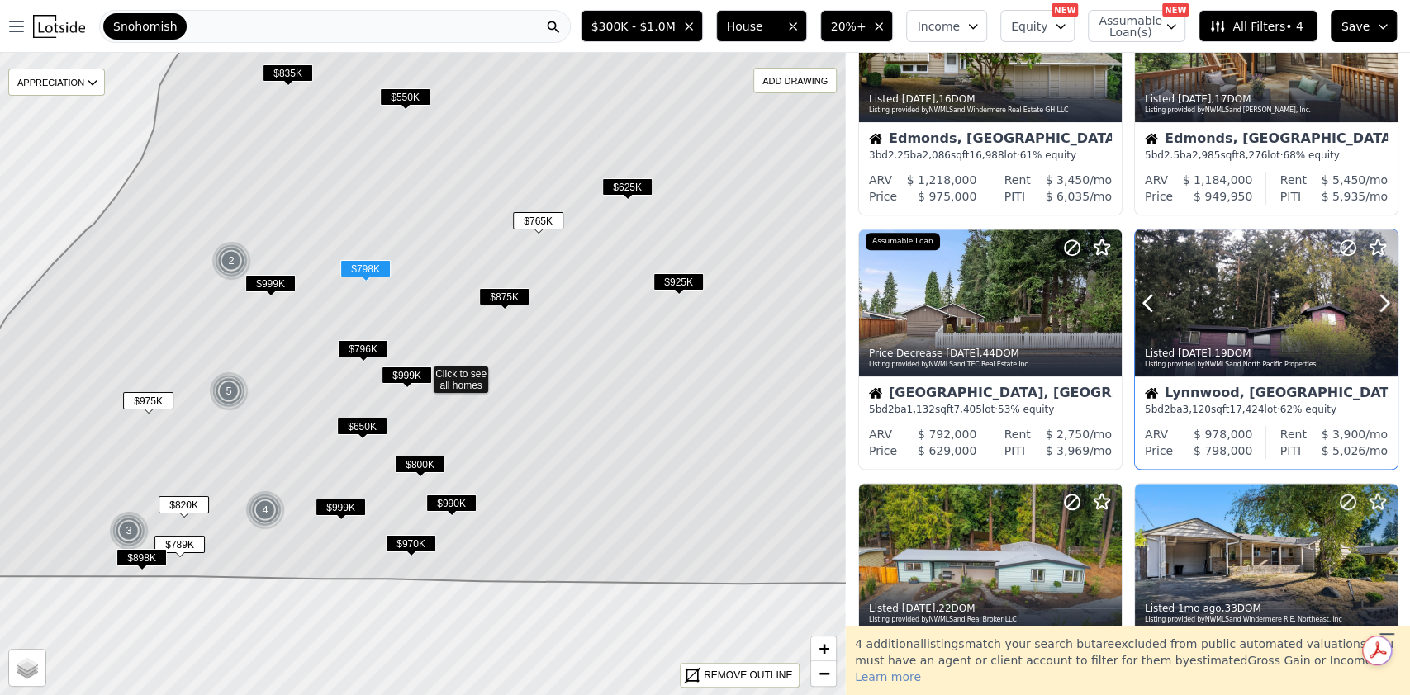
click at [1251, 320] on div at bounding box center [1266, 304] width 263 height 148
click at [1381, 309] on icon at bounding box center [1384, 304] width 7 height 16
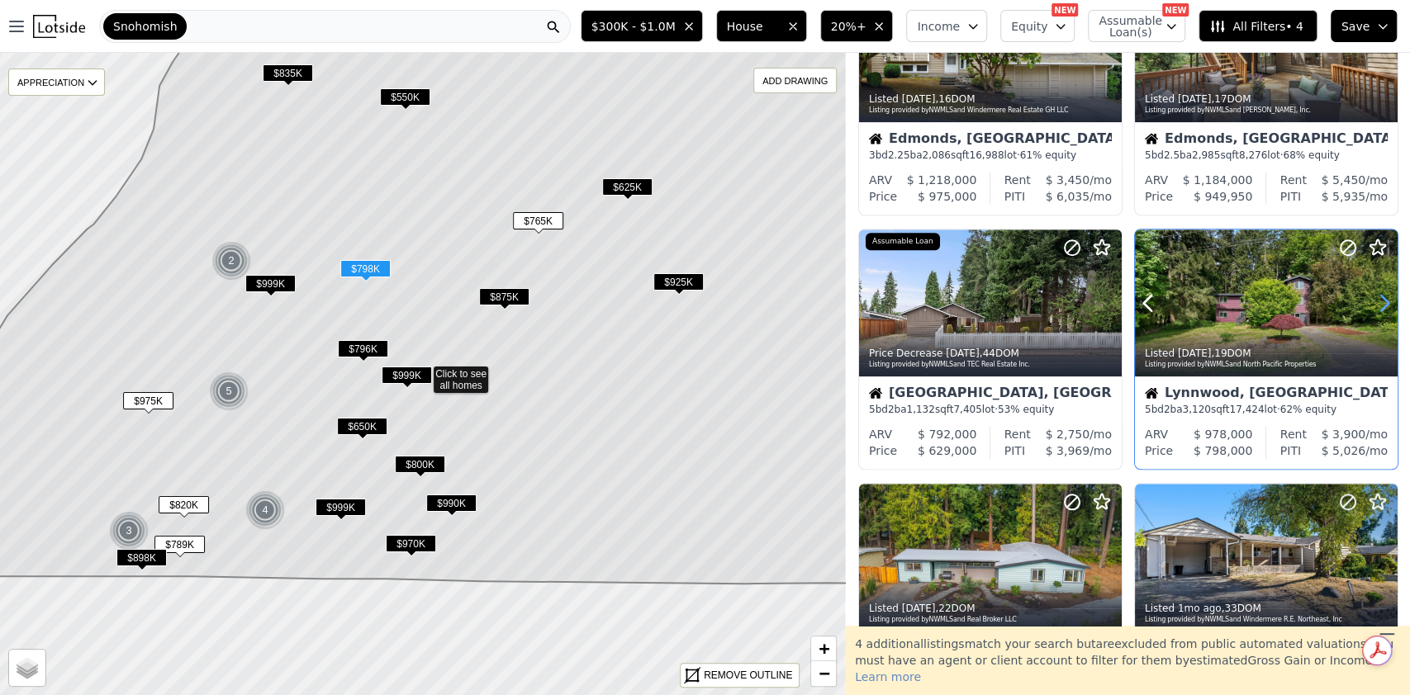
click at [1381, 309] on icon at bounding box center [1384, 304] width 7 height 16
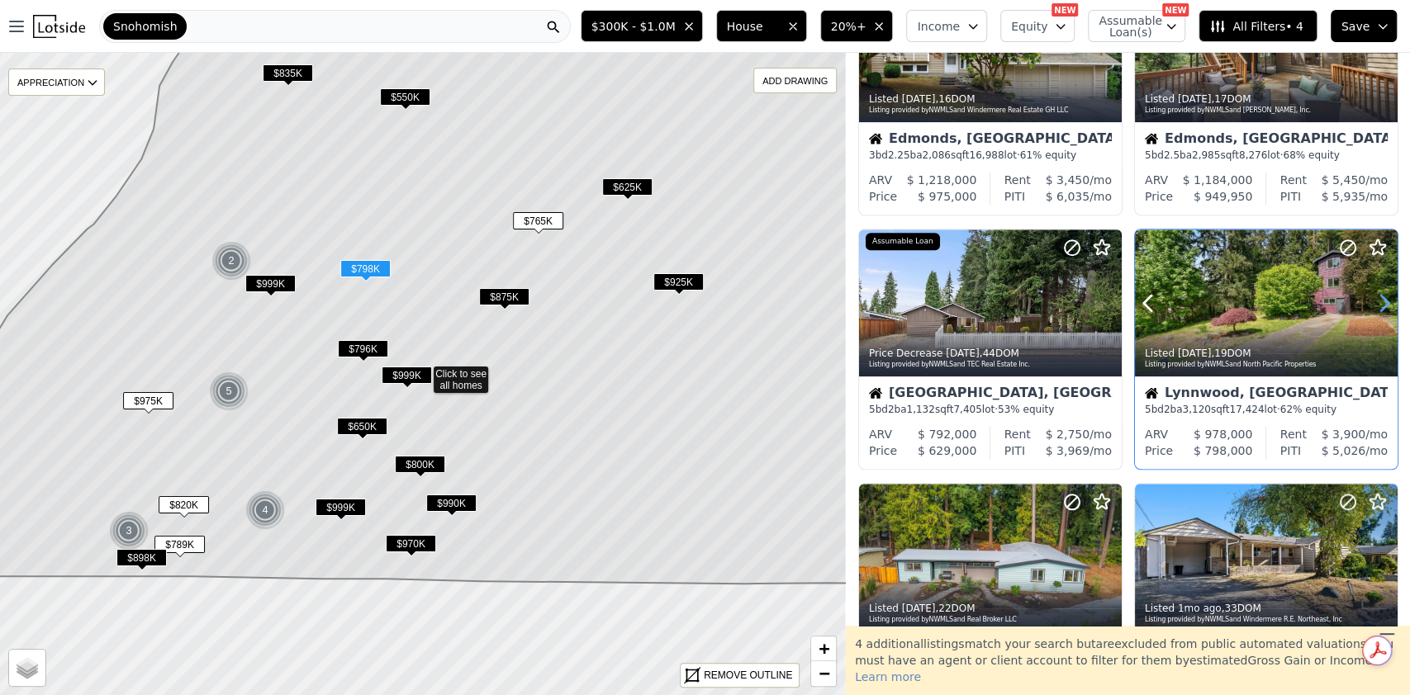
click at [1381, 309] on icon at bounding box center [1384, 304] width 7 height 16
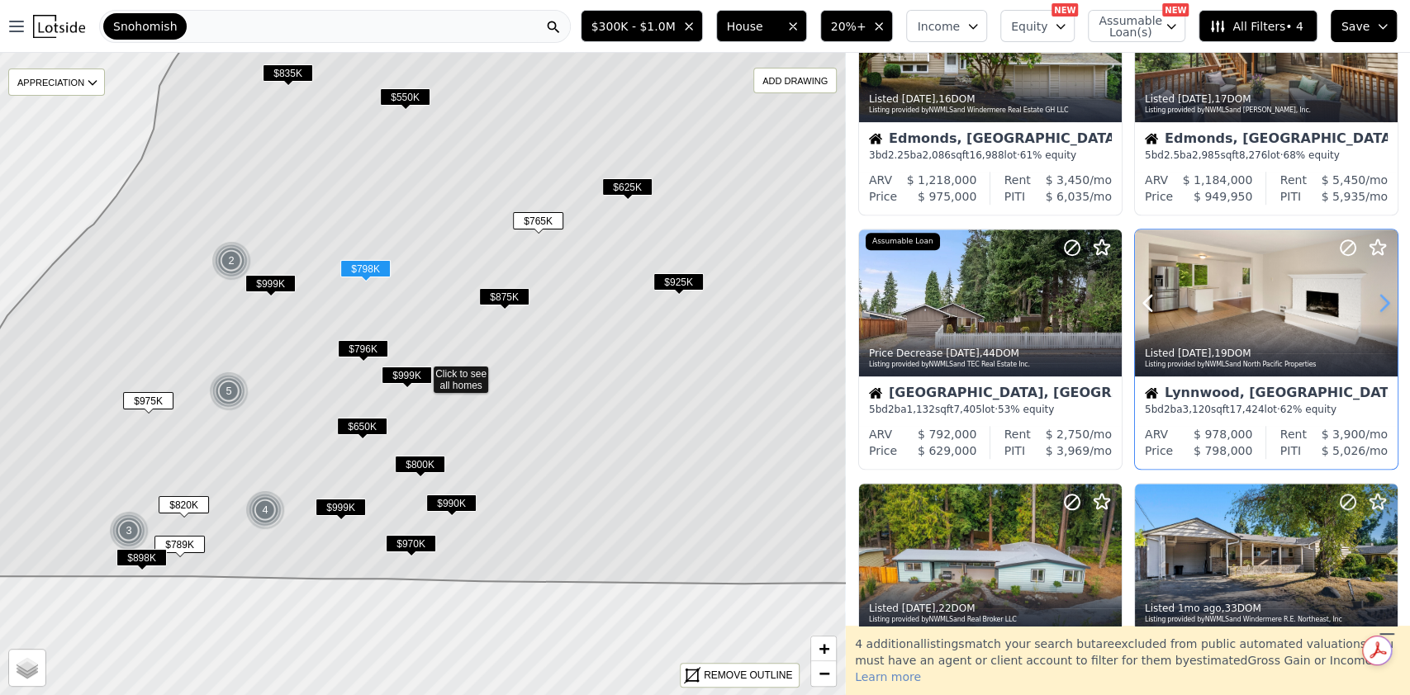
click at [1381, 309] on icon at bounding box center [1384, 304] width 7 height 16
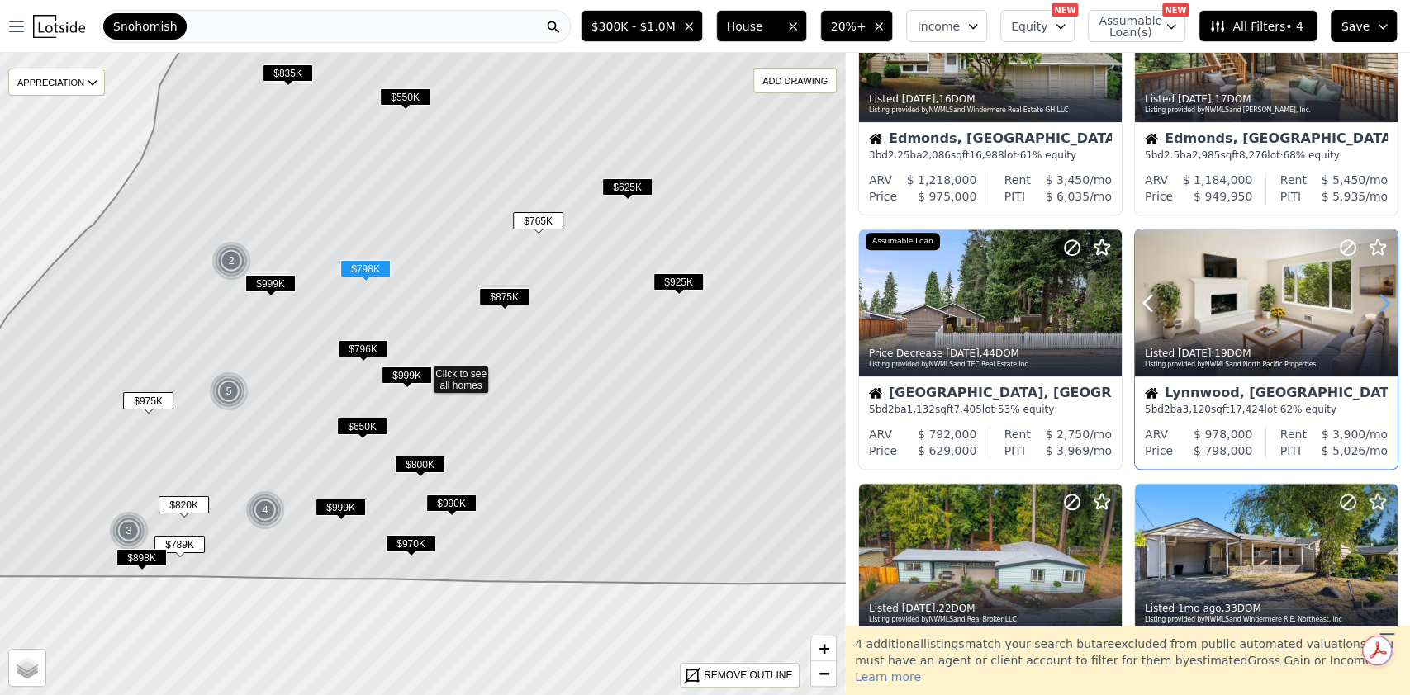
click at [1381, 309] on icon at bounding box center [1384, 304] width 7 height 16
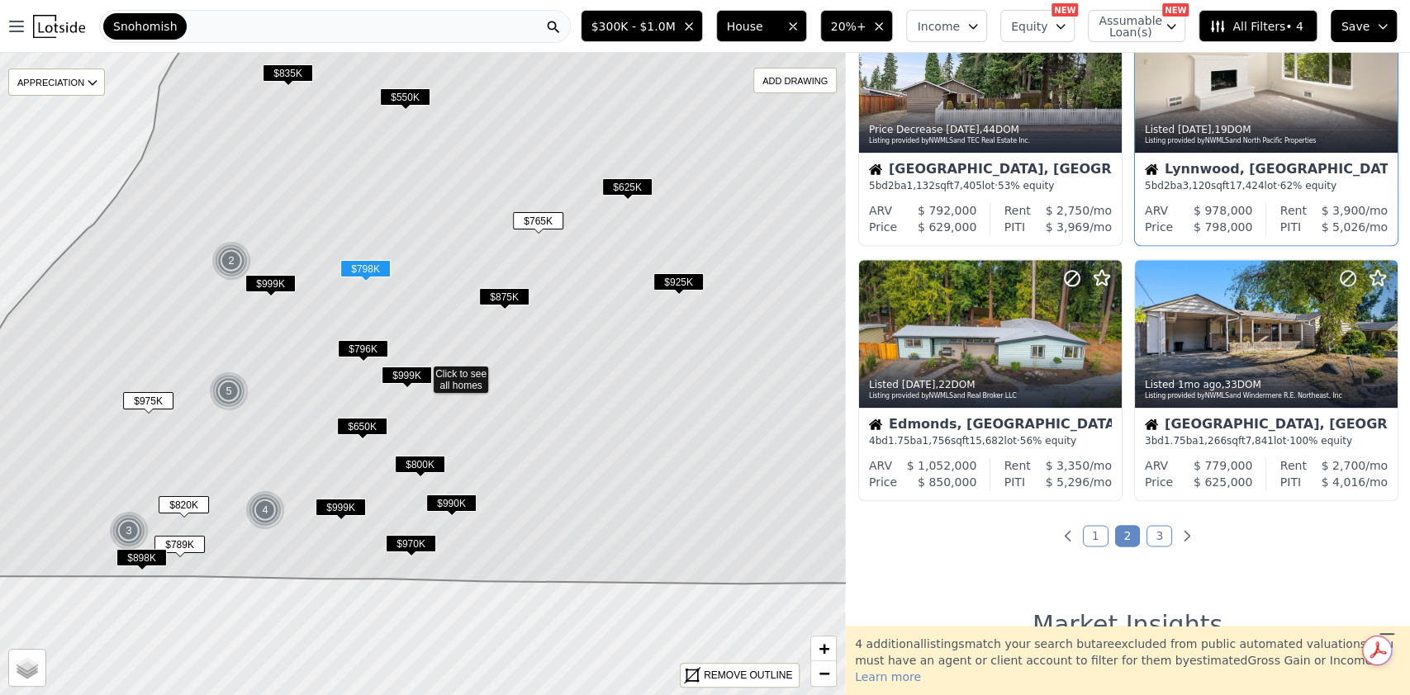
scroll to position [1123, 0]
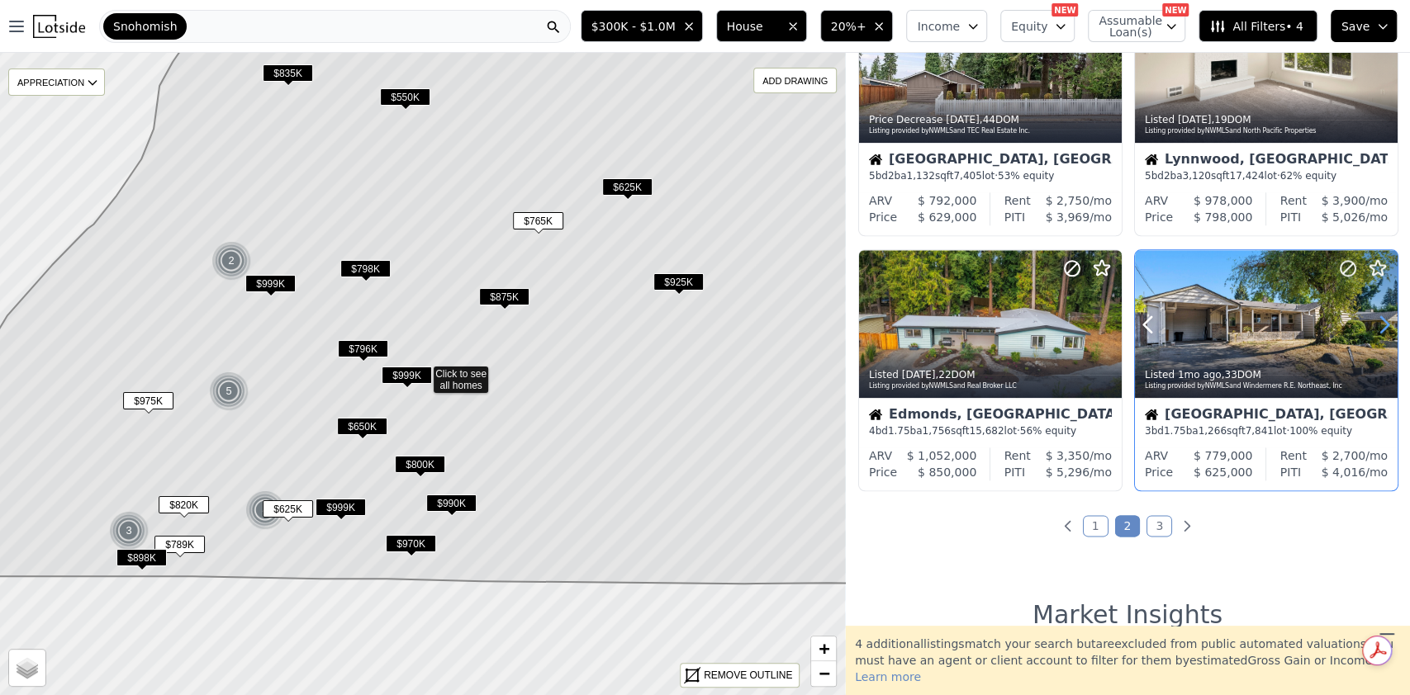
click at [1377, 317] on icon at bounding box center [1384, 324] width 26 height 26
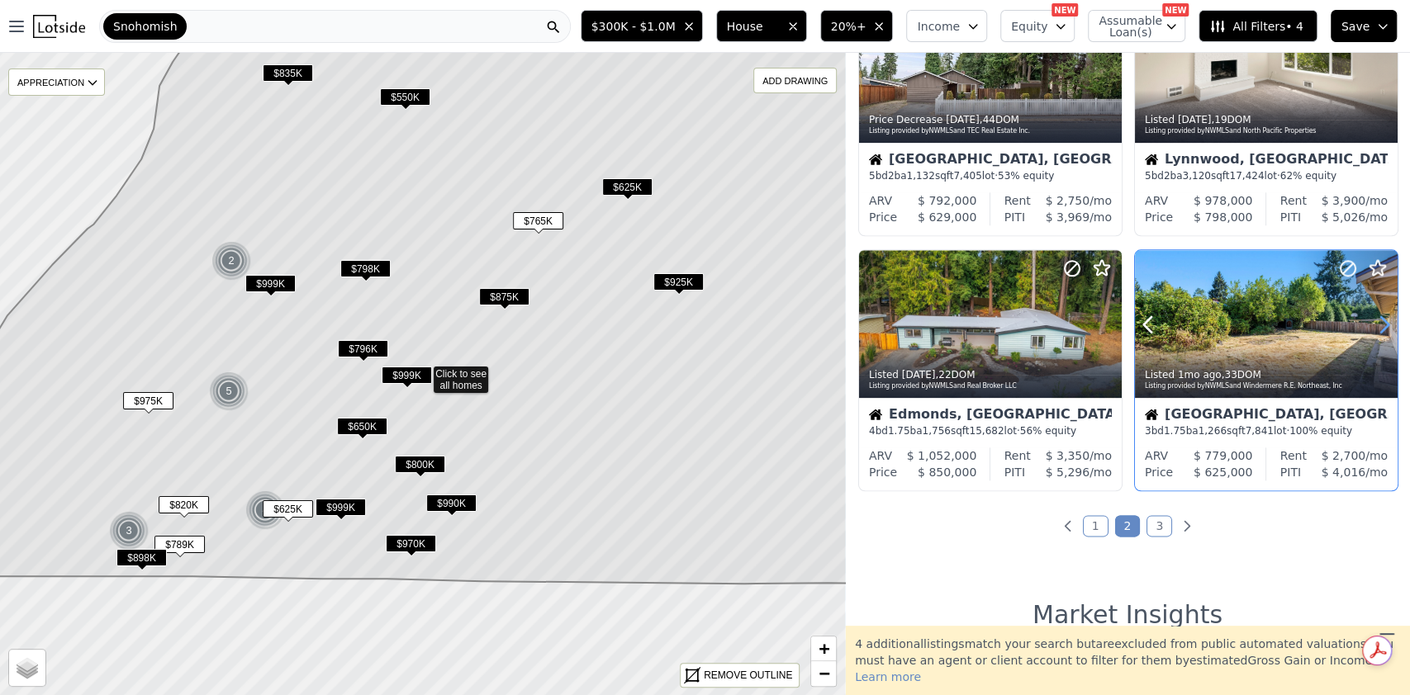
click at [1377, 317] on icon at bounding box center [1384, 324] width 26 height 26
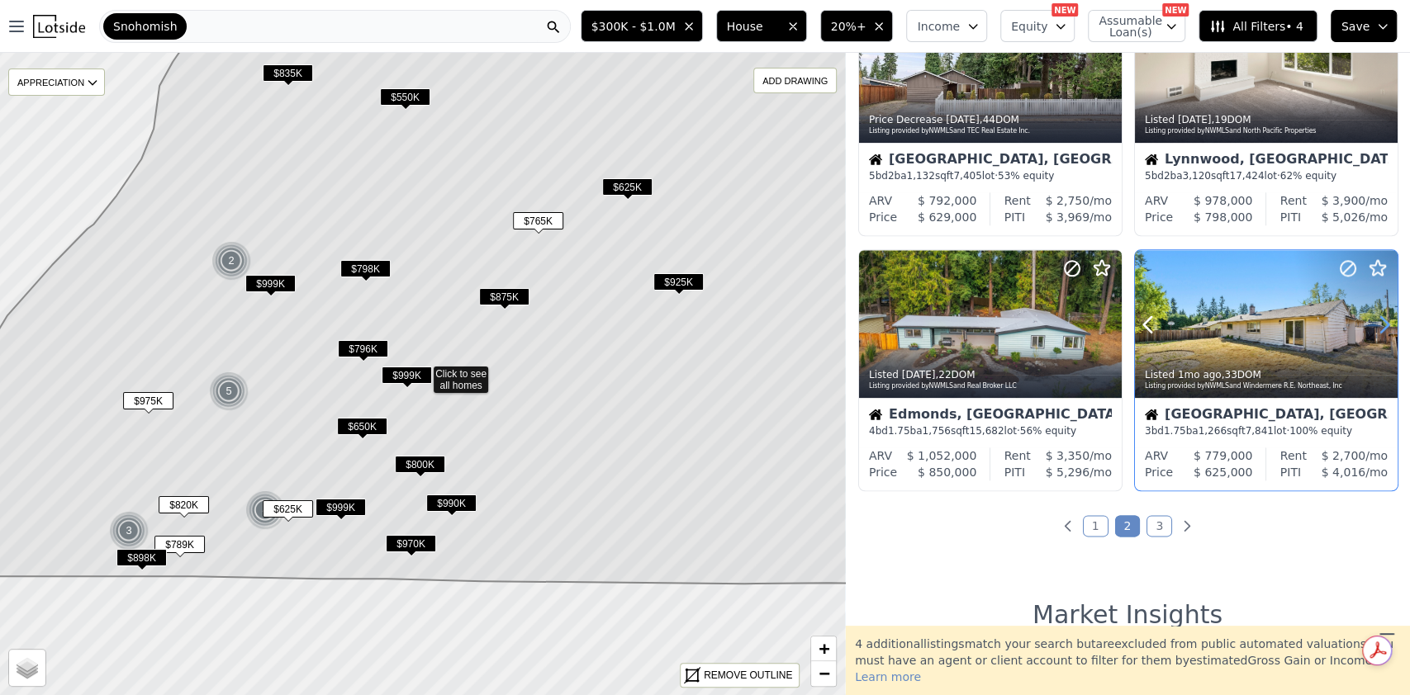
click at [1377, 317] on icon at bounding box center [1384, 324] width 26 height 26
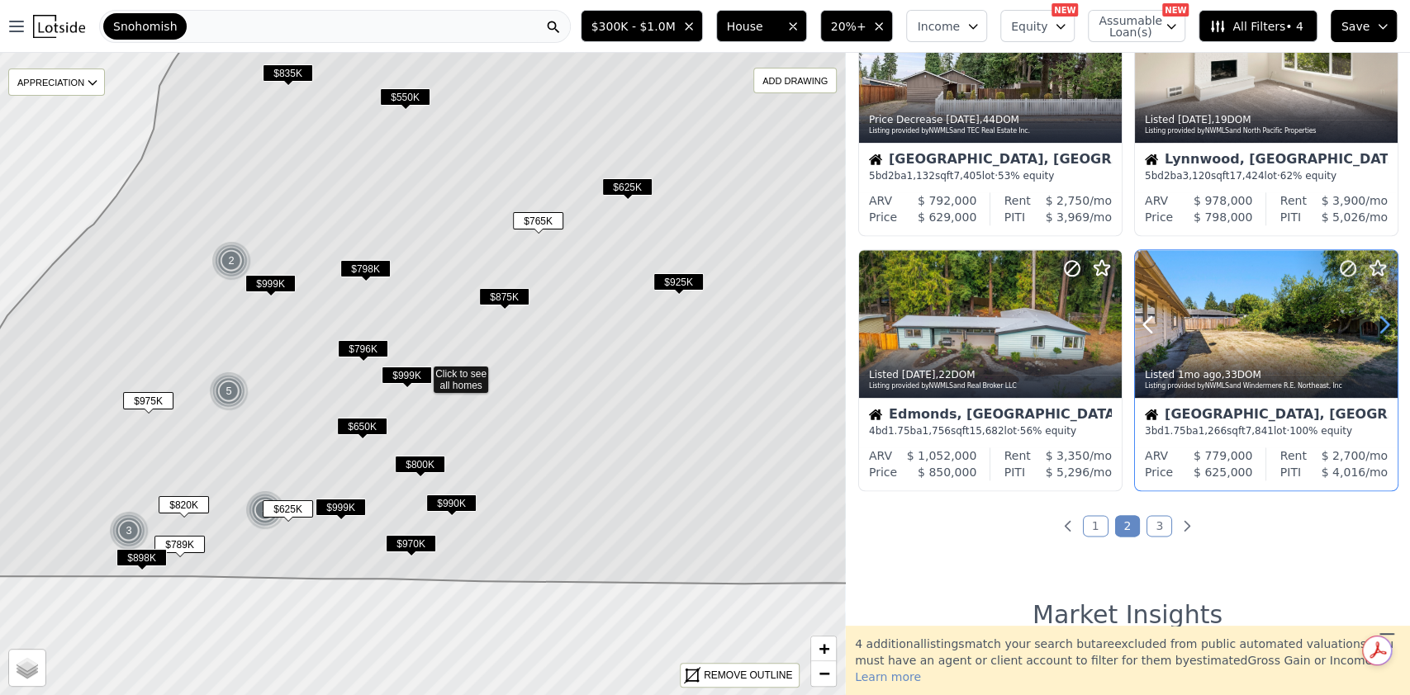
click at [1377, 317] on icon at bounding box center [1384, 324] width 26 height 26
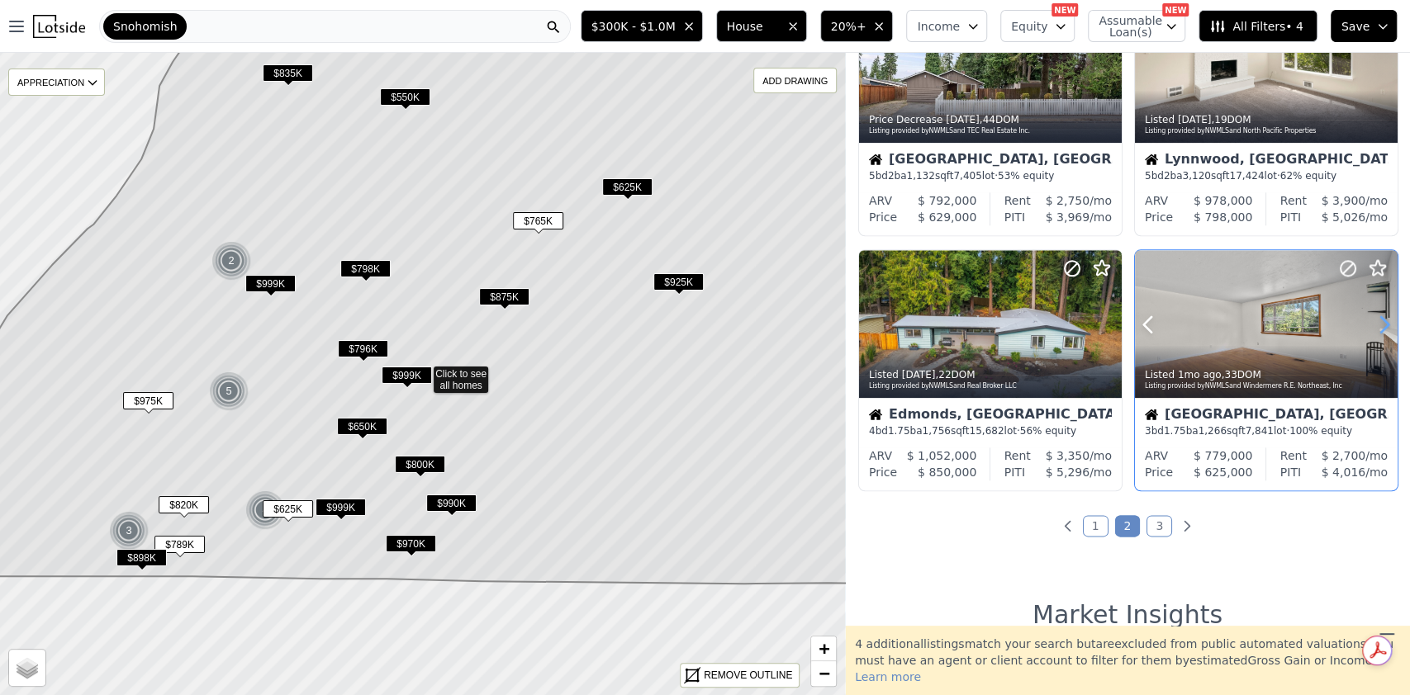
click at [1377, 317] on icon at bounding box center [1384, 324] width 26 height 26
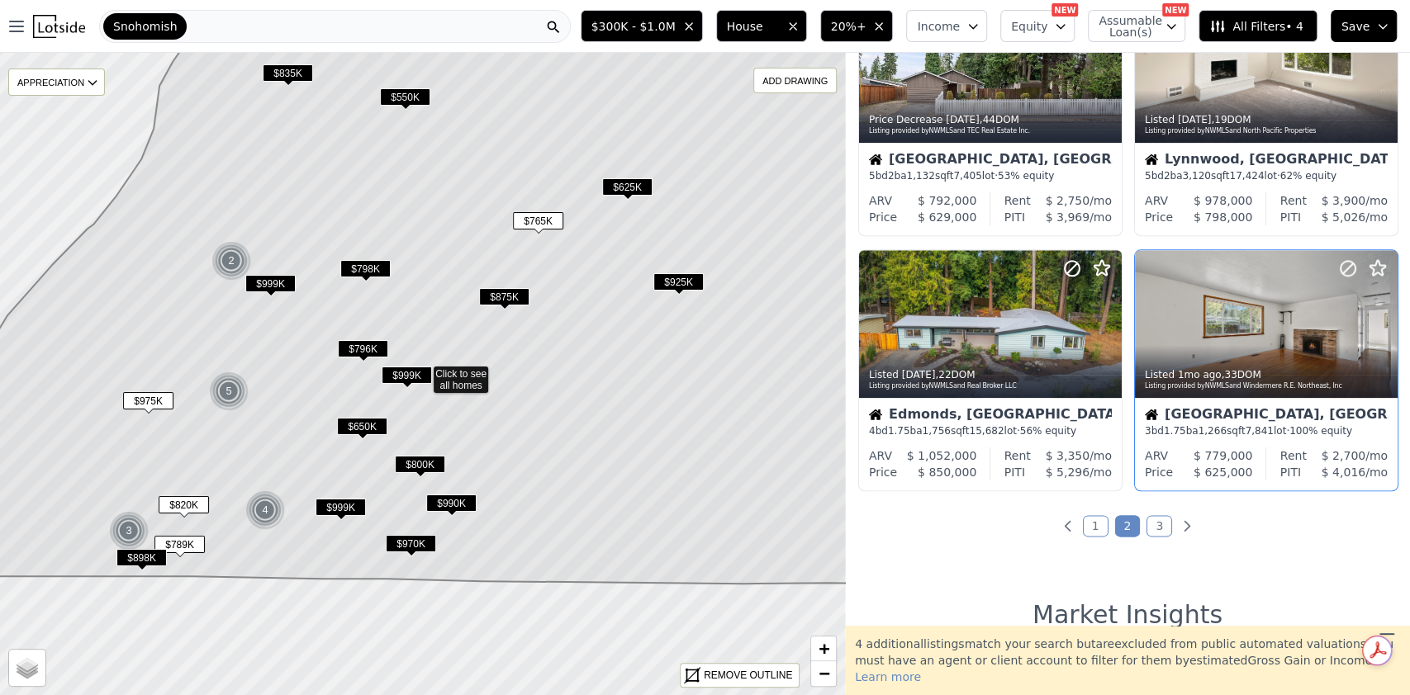
click at [1152, 524] on link "3" at bounding box center [1159, 525] width 26 height 21
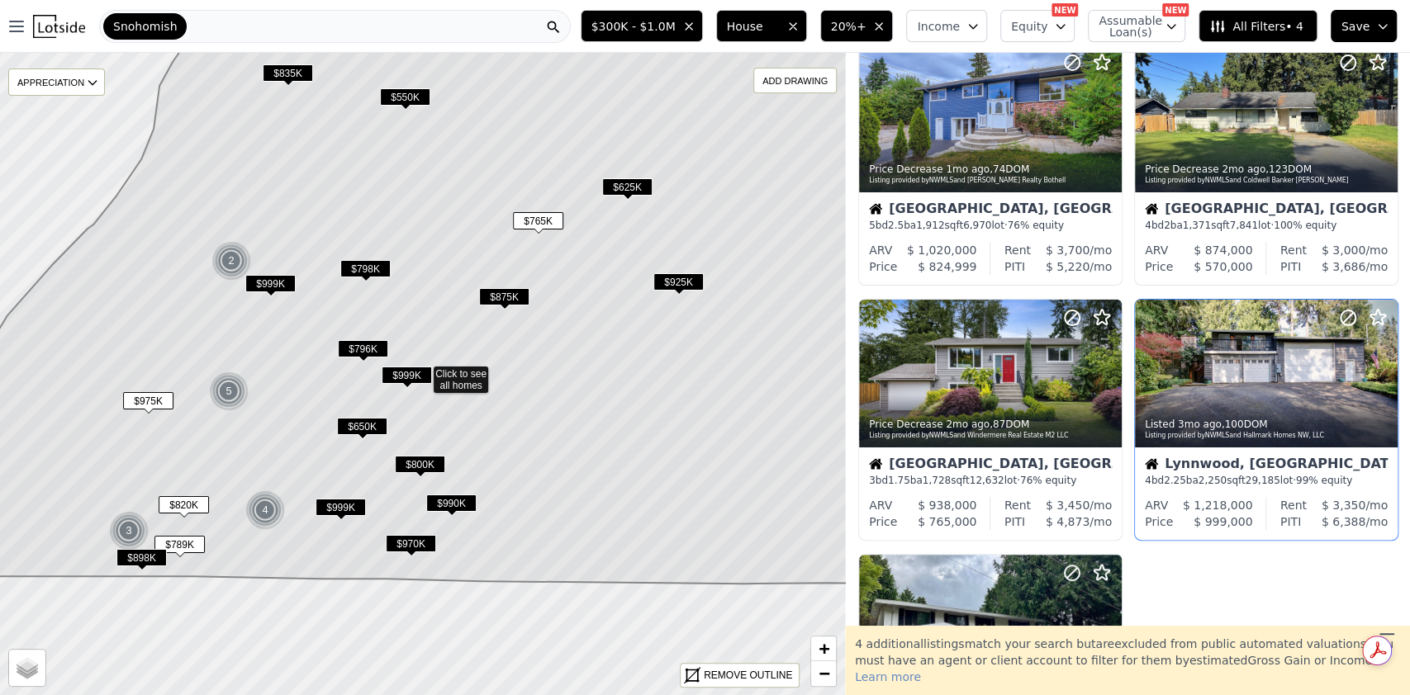
scroll to position [0, 0]
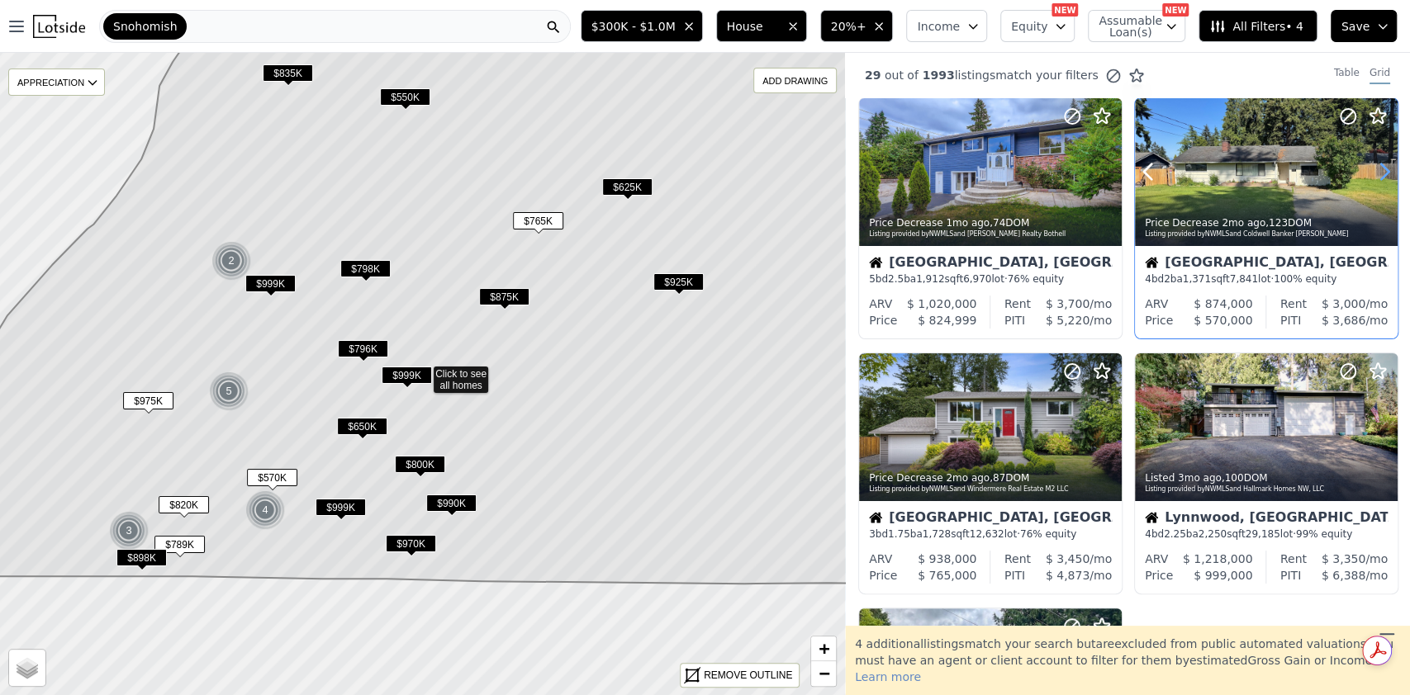
click at [1372, 168] on icon at bounding box center [1384, 172] width 26 height 26
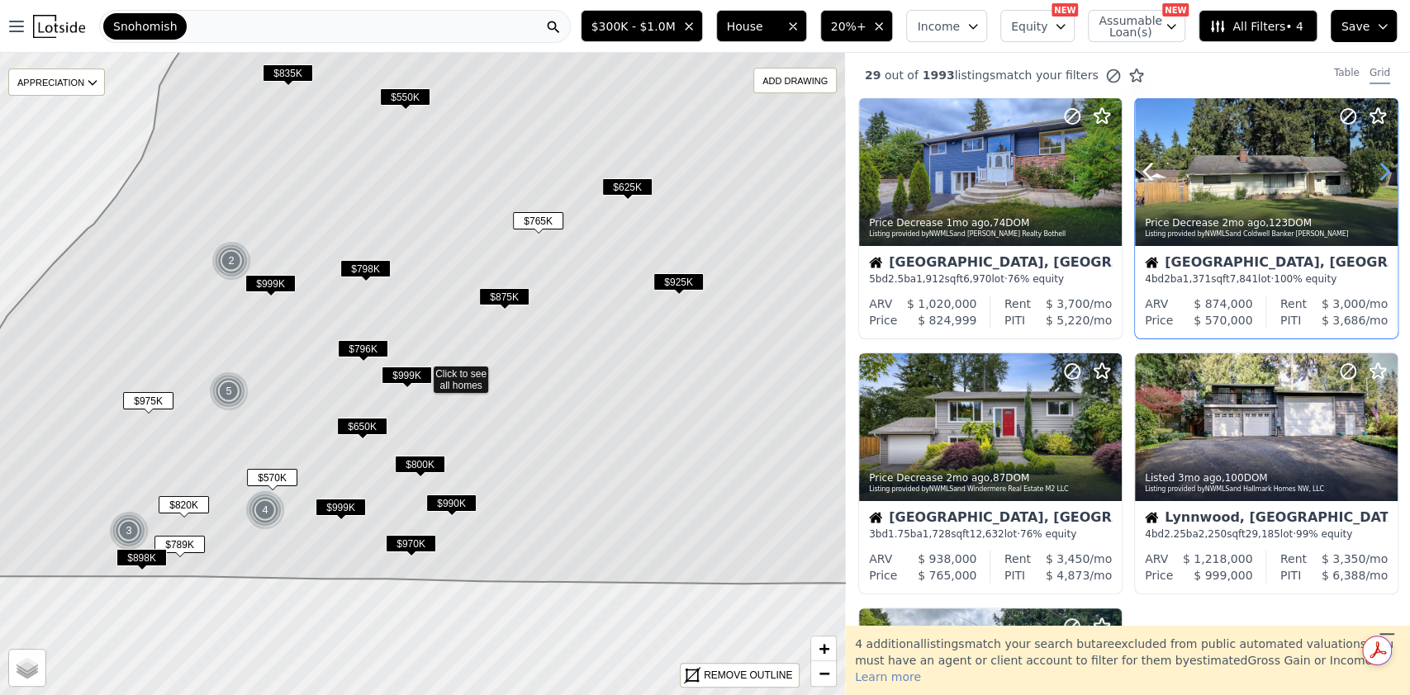
click at [1372, 168] on icon at bounding box center [1384, 172] width 26 height 26
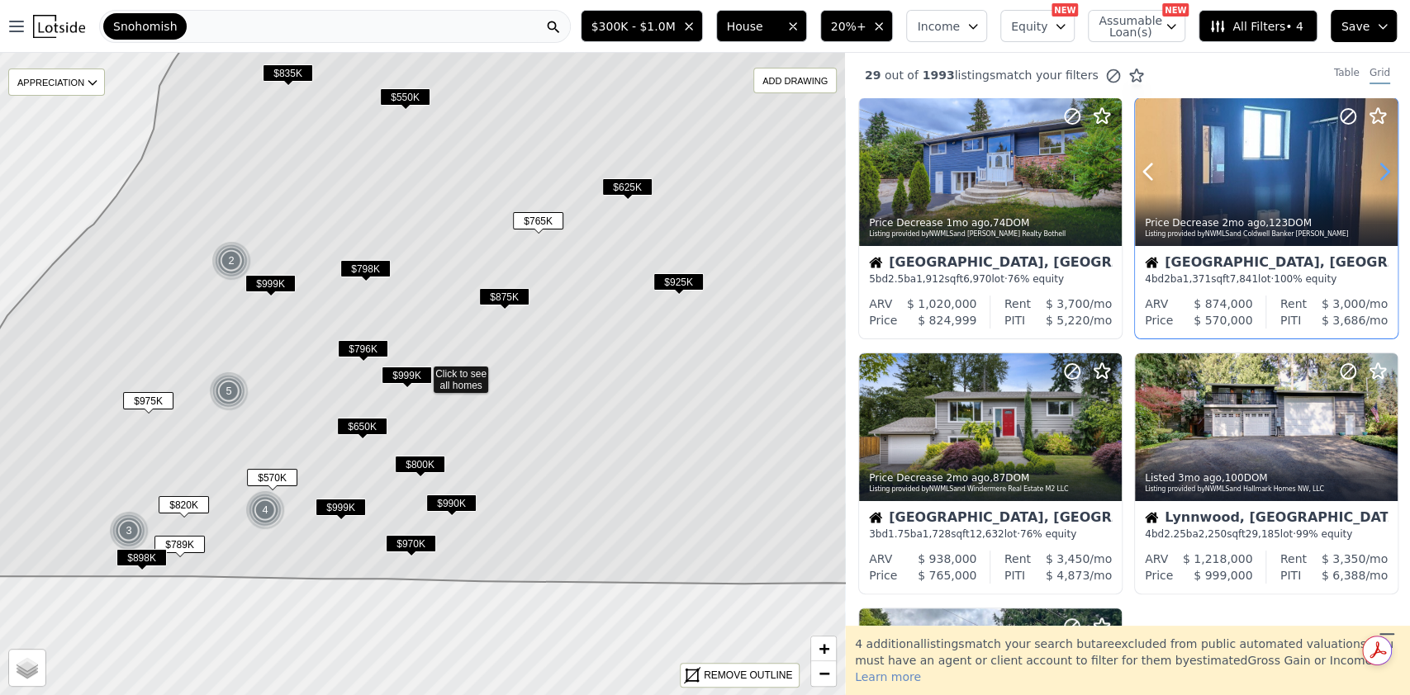
click at [1372, 168] on icon at bounding box center [1384, 172] width 26 height 26
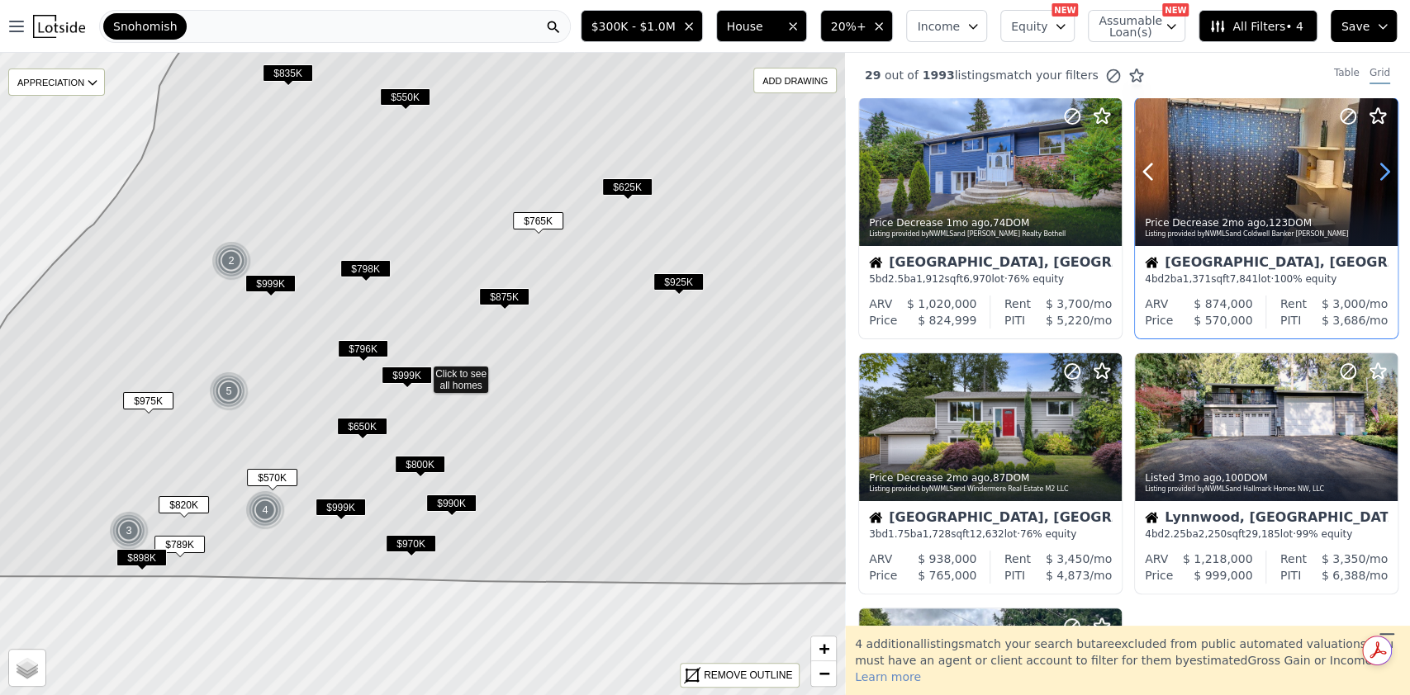
click at [1372, 168] on icon at bounding box center [1384, 172] width 26 height 26
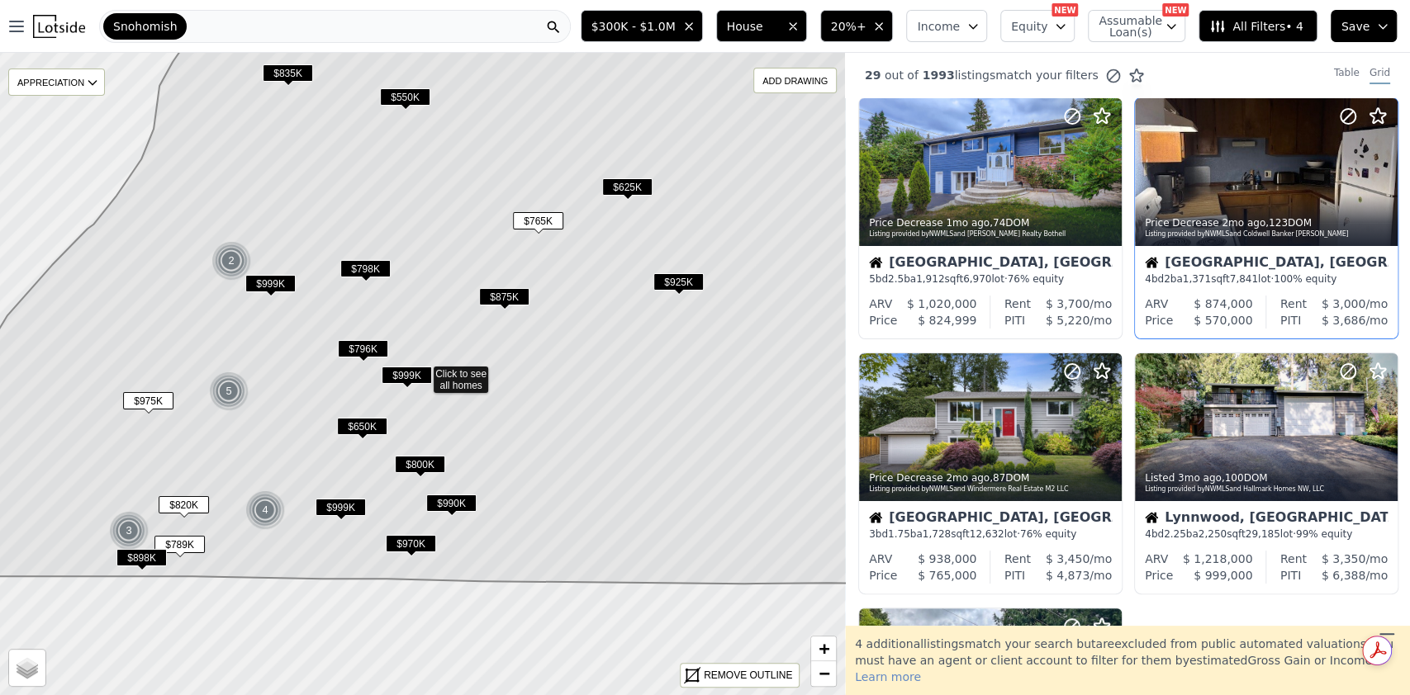
scroll to position [301, 0]
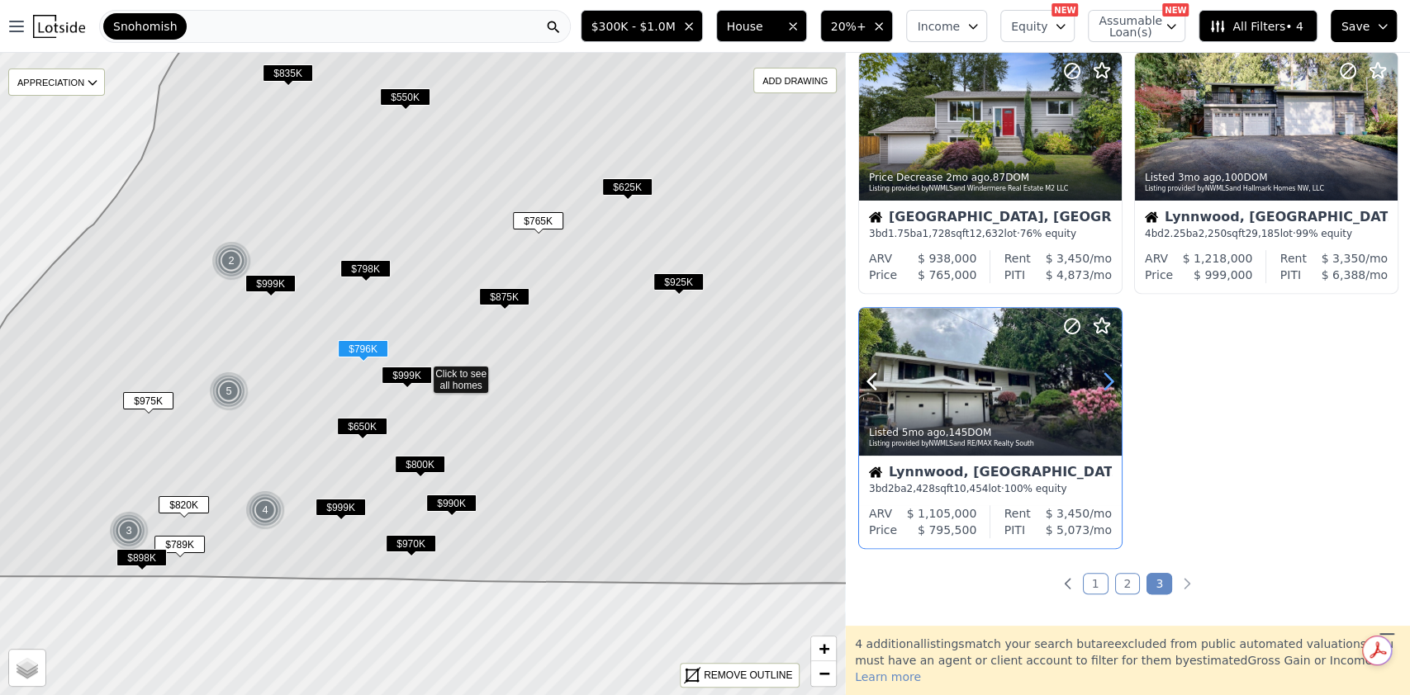
click at [1103, 386] on icon at bounding box center [1108, 381] width 26 height 26
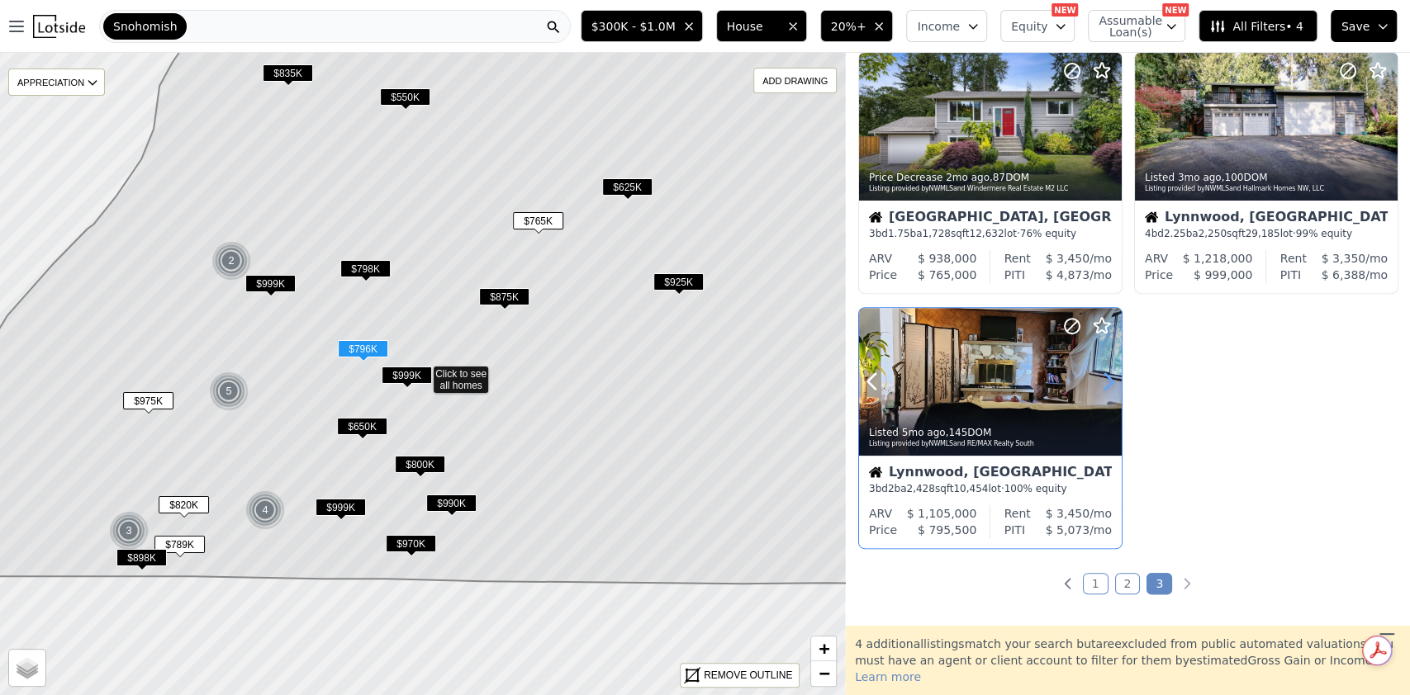
click at [1103, 386] on icon at bounding box center [1108, 381] width 26 height 26
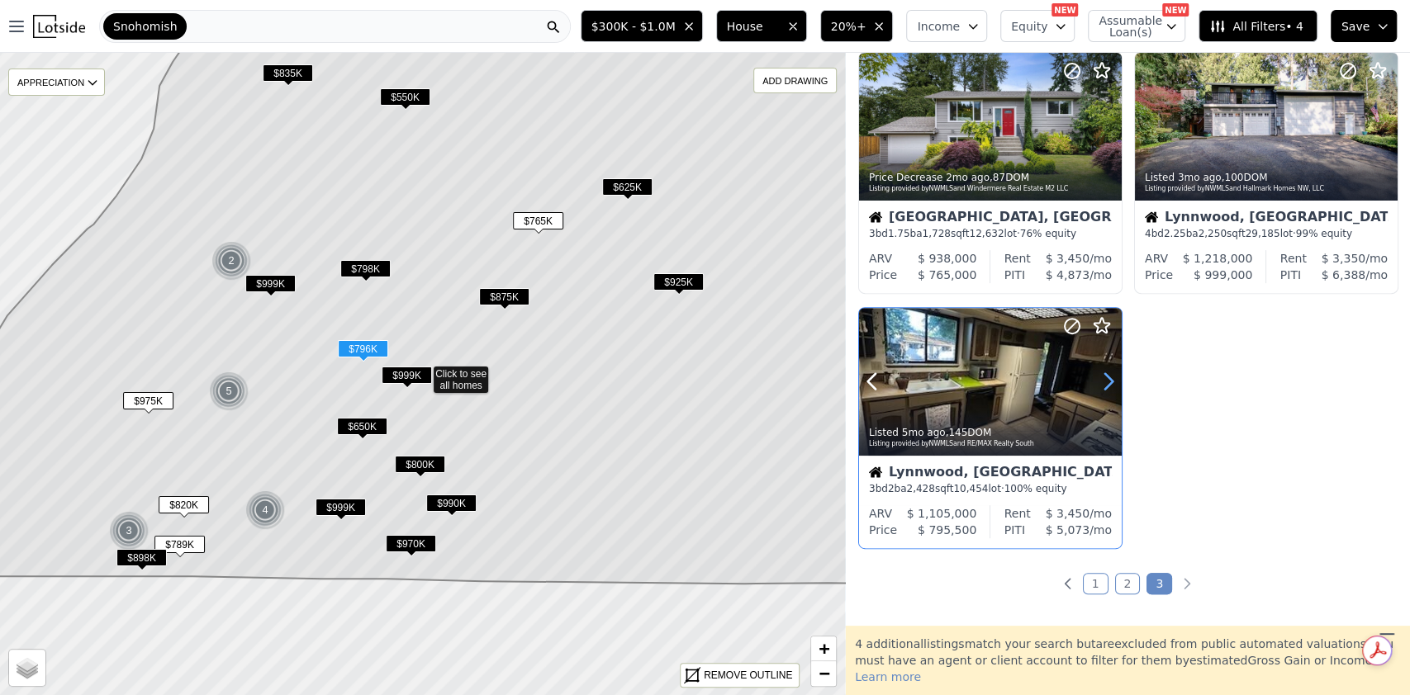
click at [1103, 386] on icon at bounding box center [1108, 381] width 26 height 26
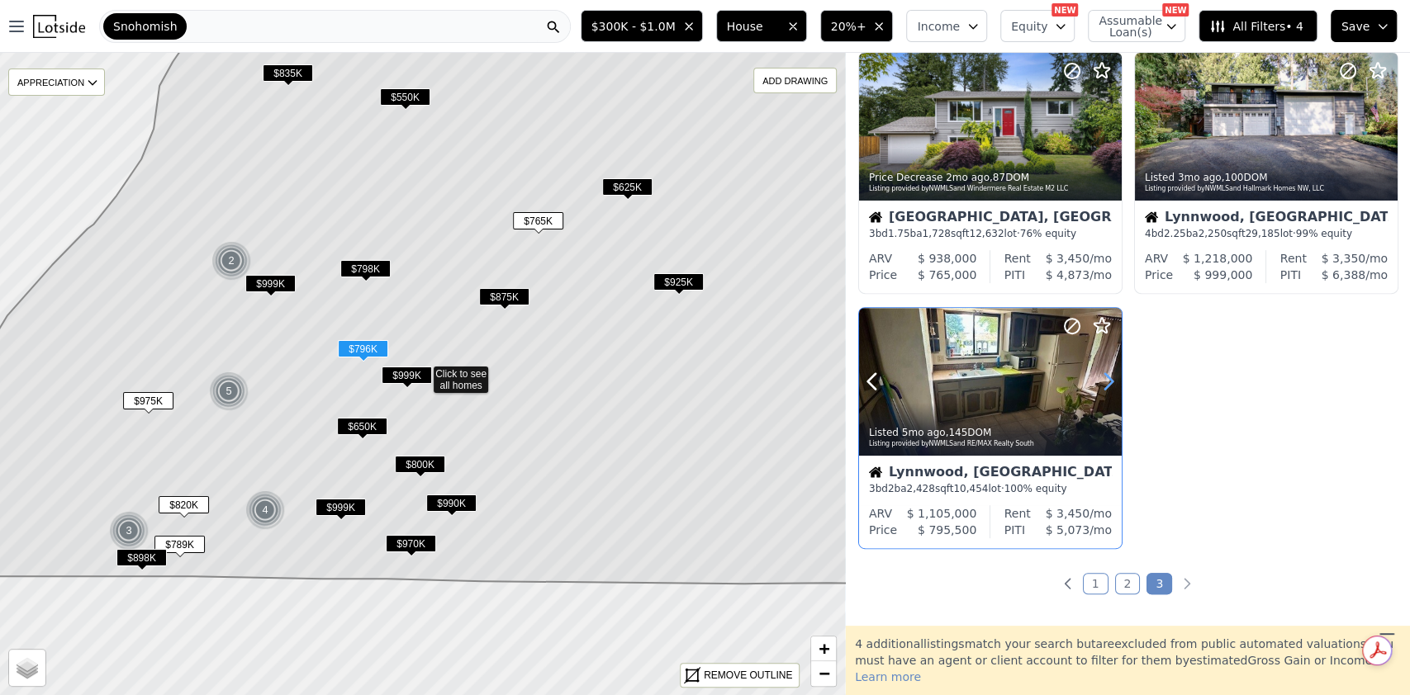
click at [1103, 386] on icon at bounding box center [1108, 381] width 26 height 26
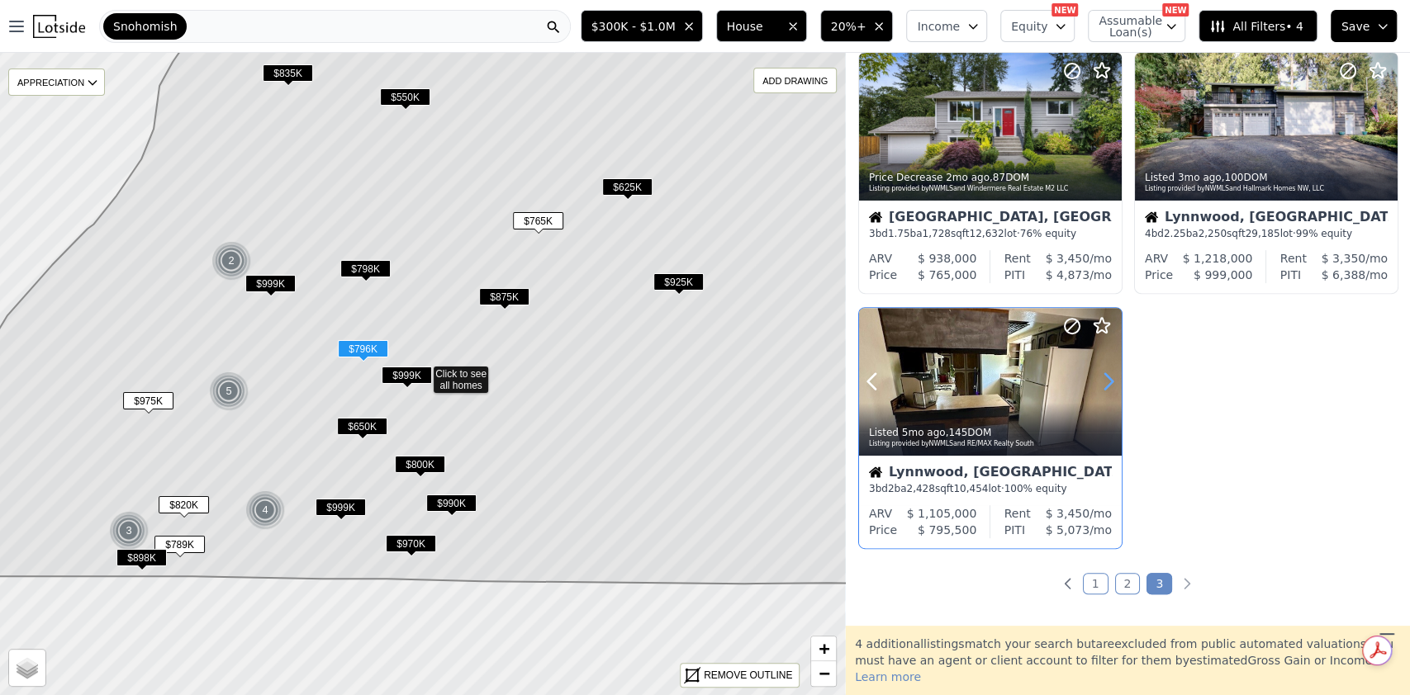
click at [1103, 386] on icon at bounding box center [1108, 381] width 26 height 26
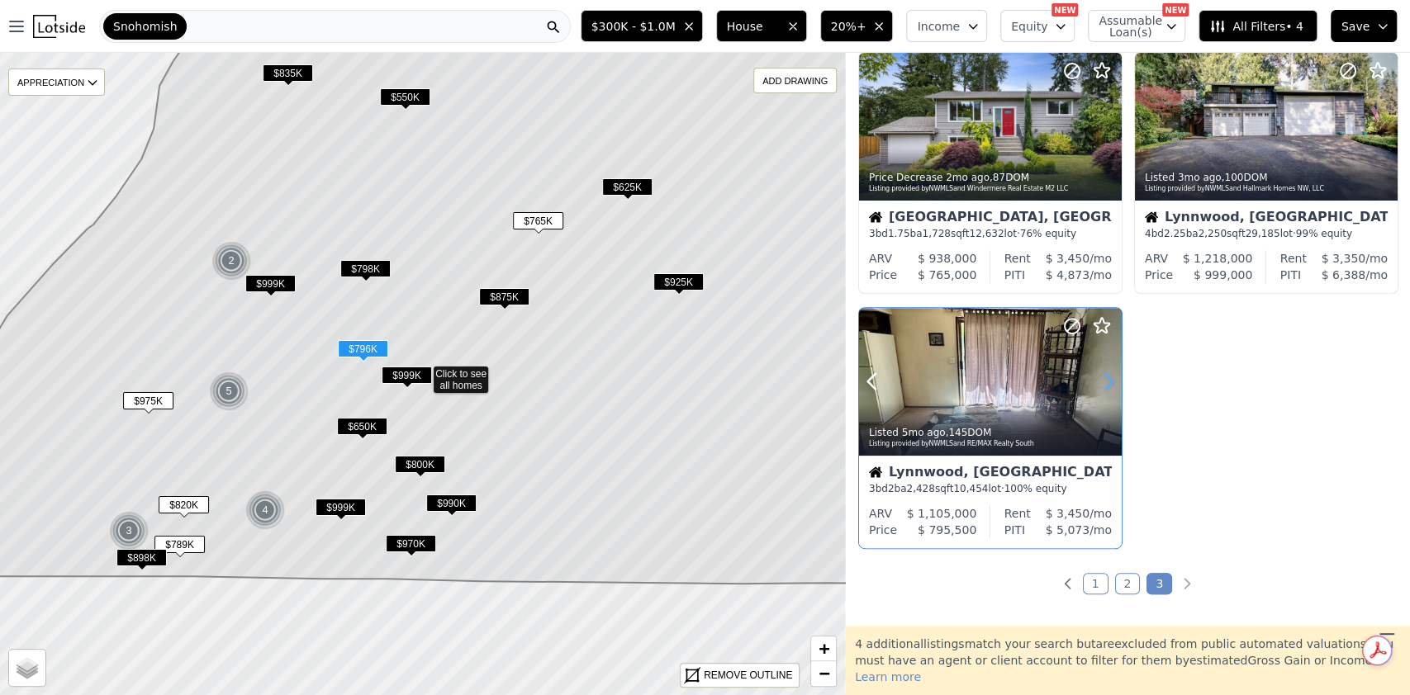
click at [1103, 386] on icon at bounding box center [1108, 381] width 26 height 26
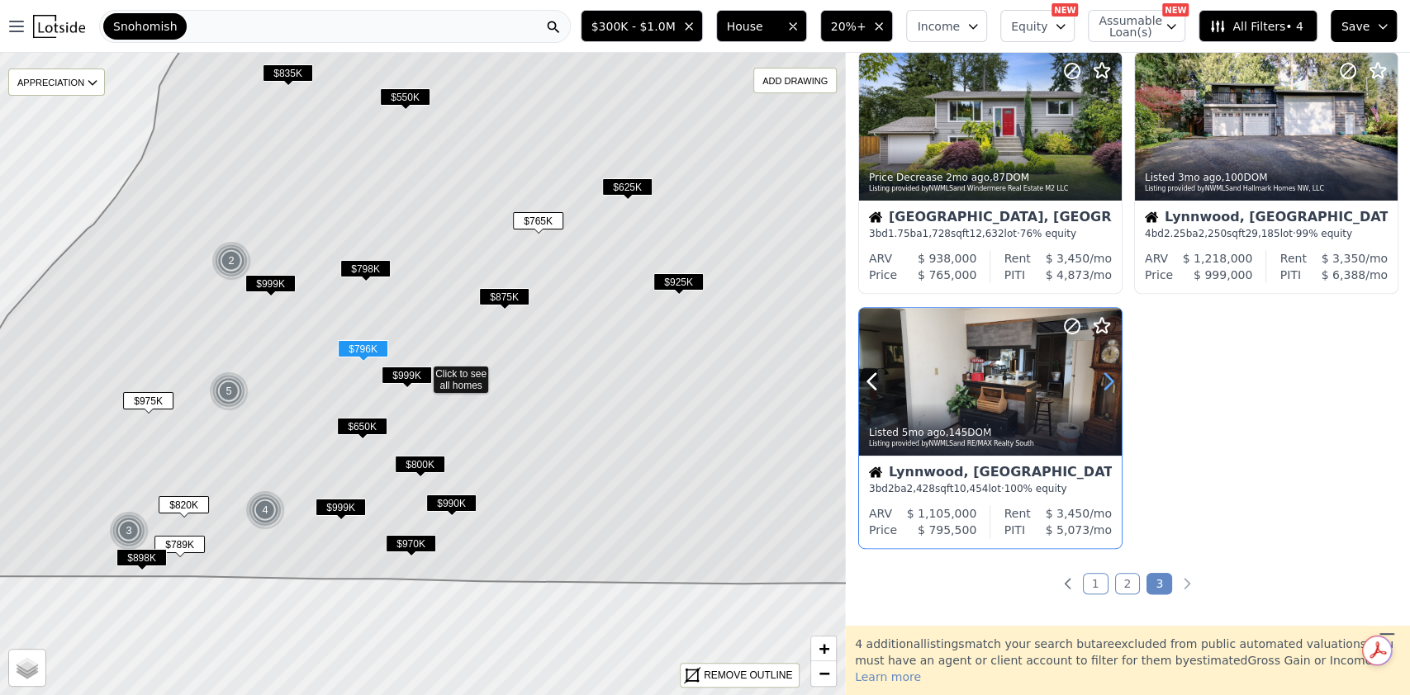
click at [1103, 386] on icon at bounding box center [1108, 381] width 26 height 26
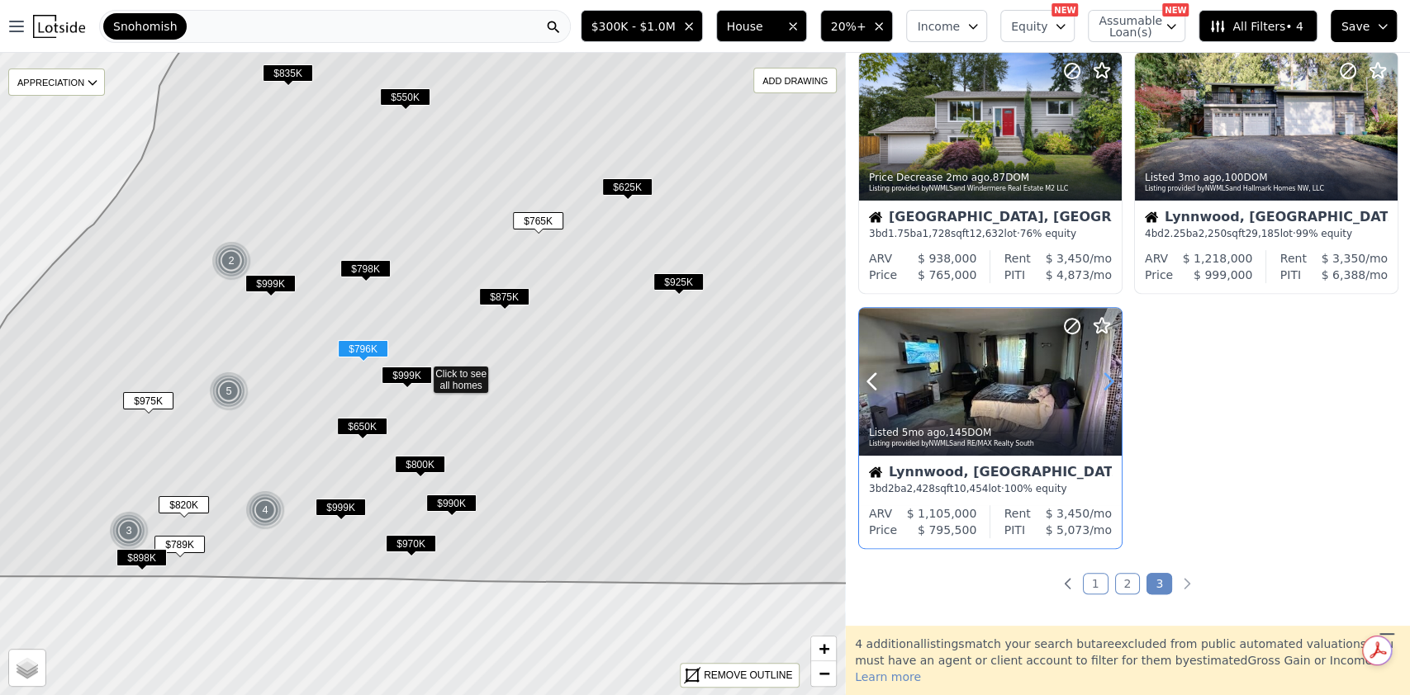
click at [1103, 386] on icon at bounding box center [1108, 381] width 26 height 26
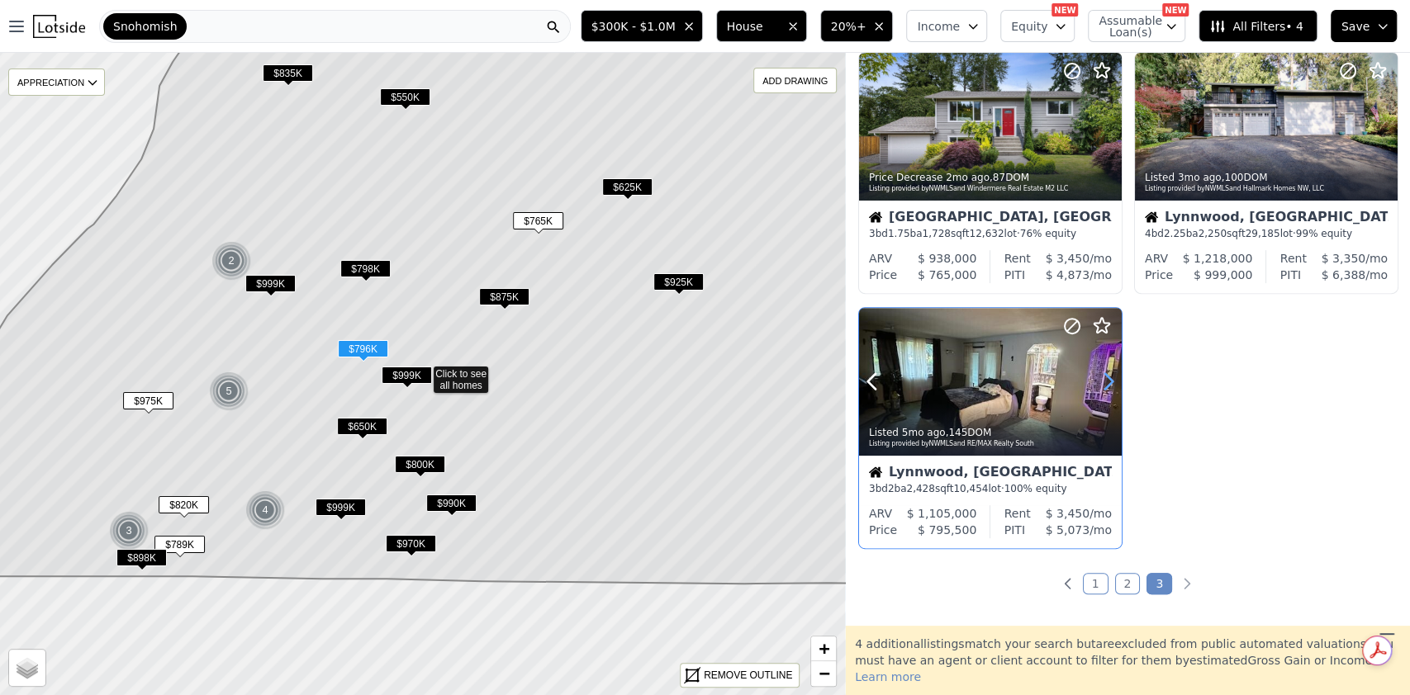
click at [1103, 386] on icon at bounding box center [1108, 381] width 26 height 26
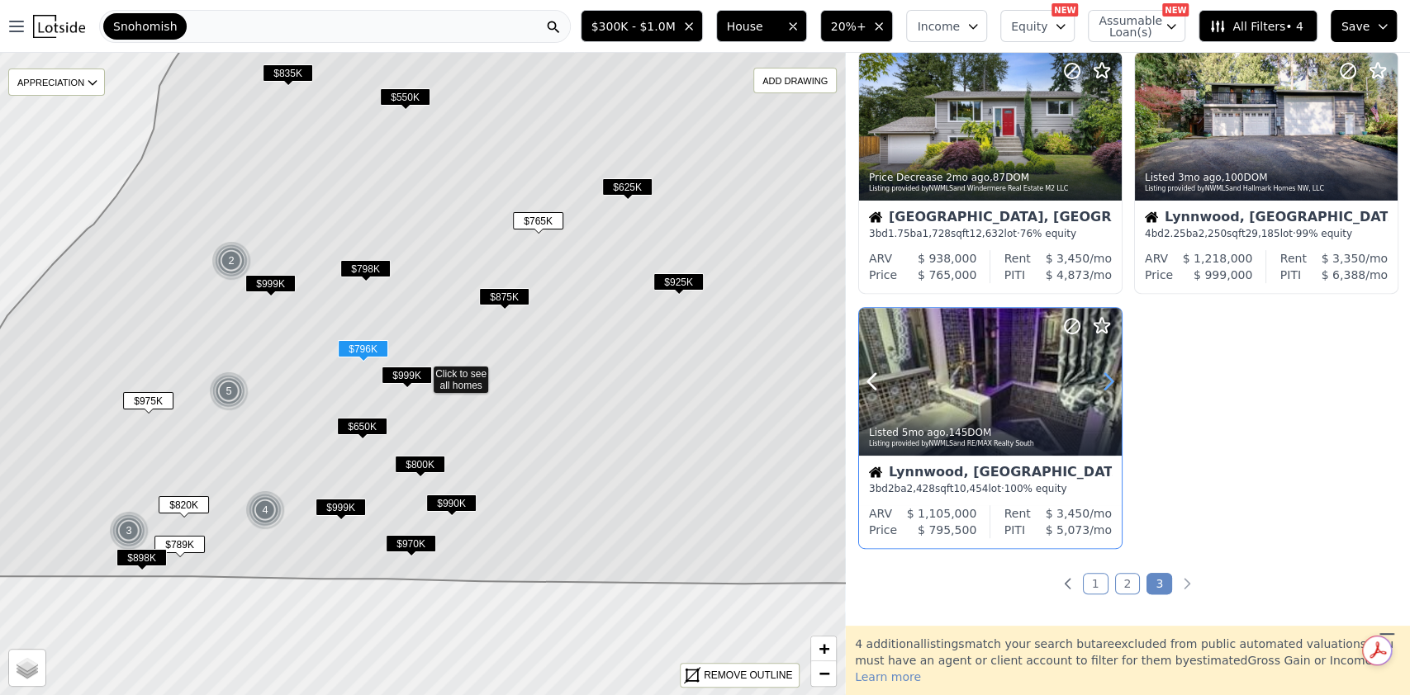
click at [1103, 386] on icon at bounding box center [1108, 381] width 26 height 26
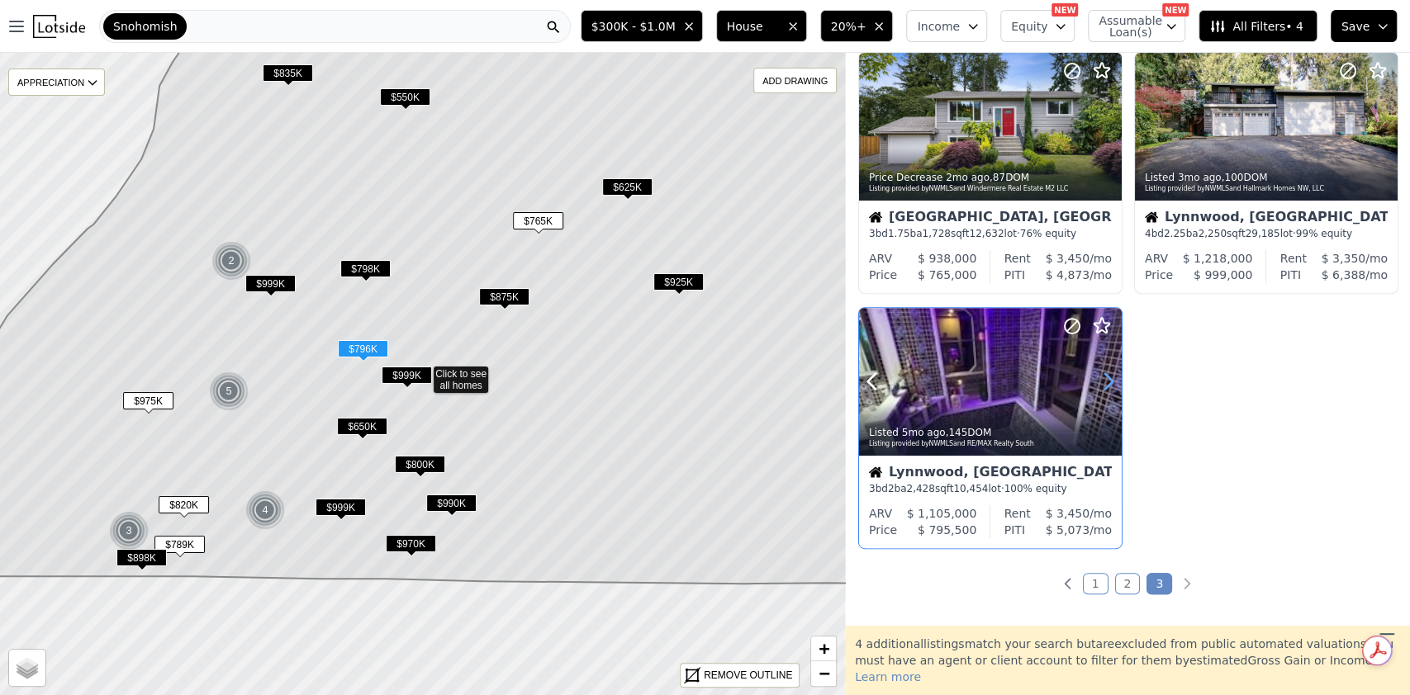
click at [1103, 386] on icon at bounding box center [1108, 381] width 26 height 26
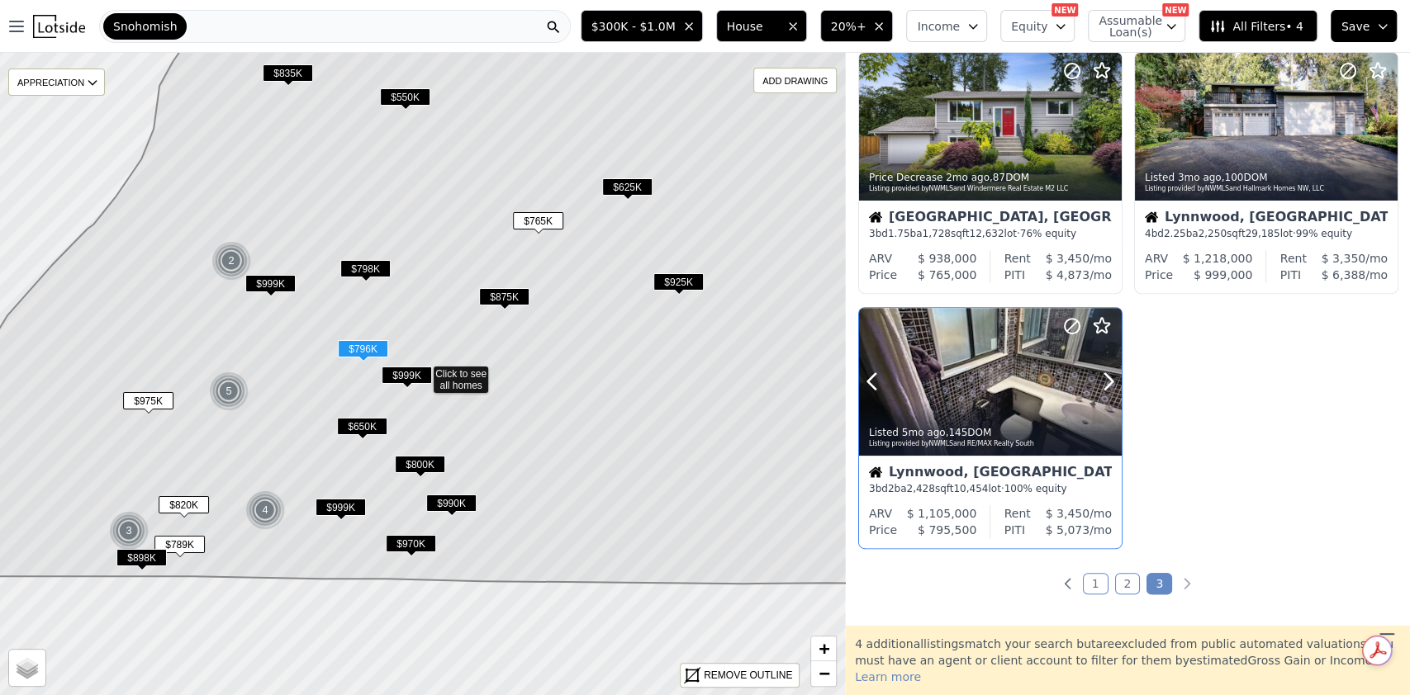
click at [961, 403] on div at bounding box center [990, 418] width 263 height 30
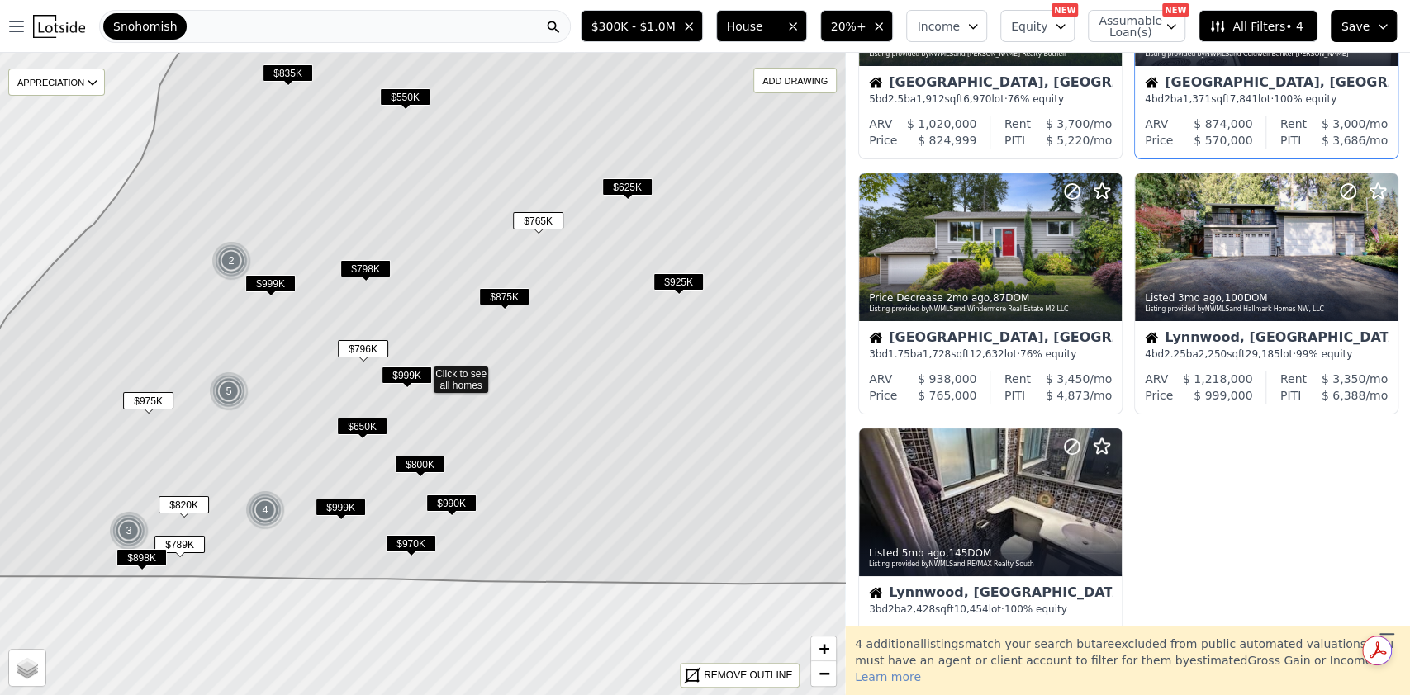
scroll to position [178, 0]
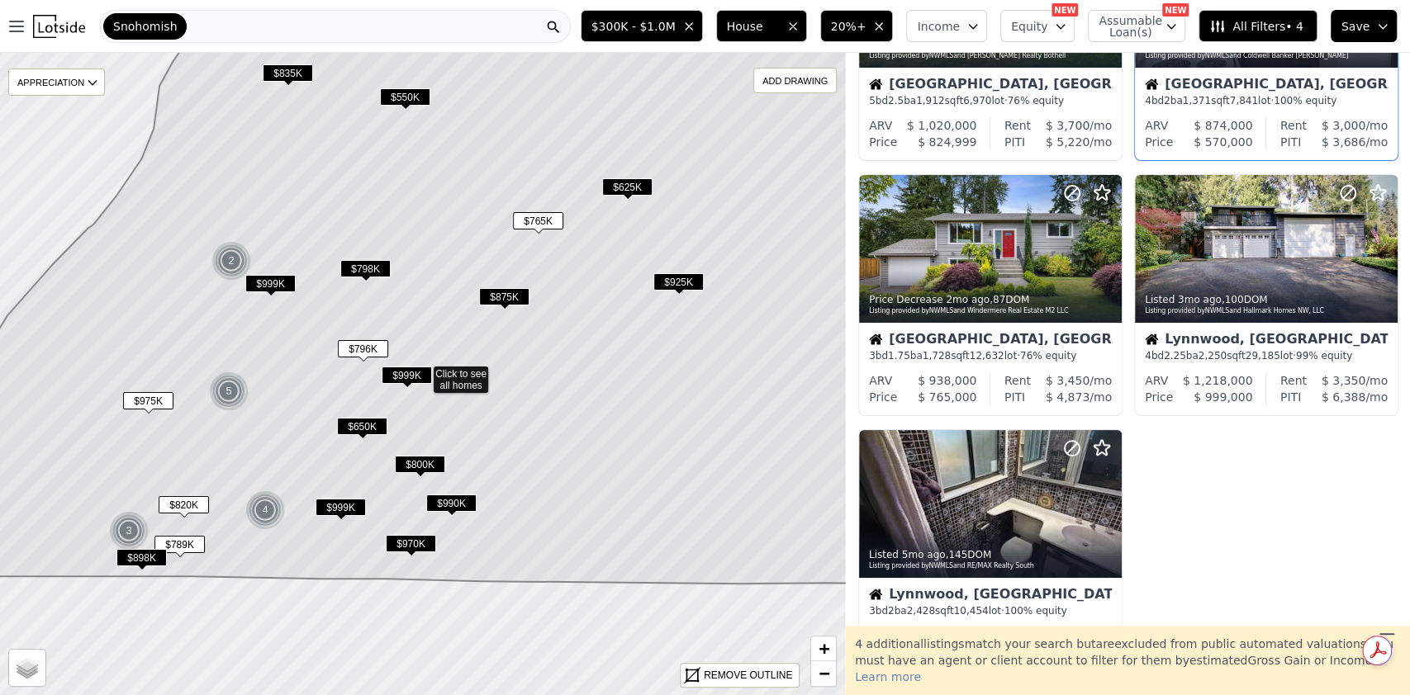
click at [676, 28] on span "$300K - $1.0M" at bounding box center [633, 26] width 84 height 17
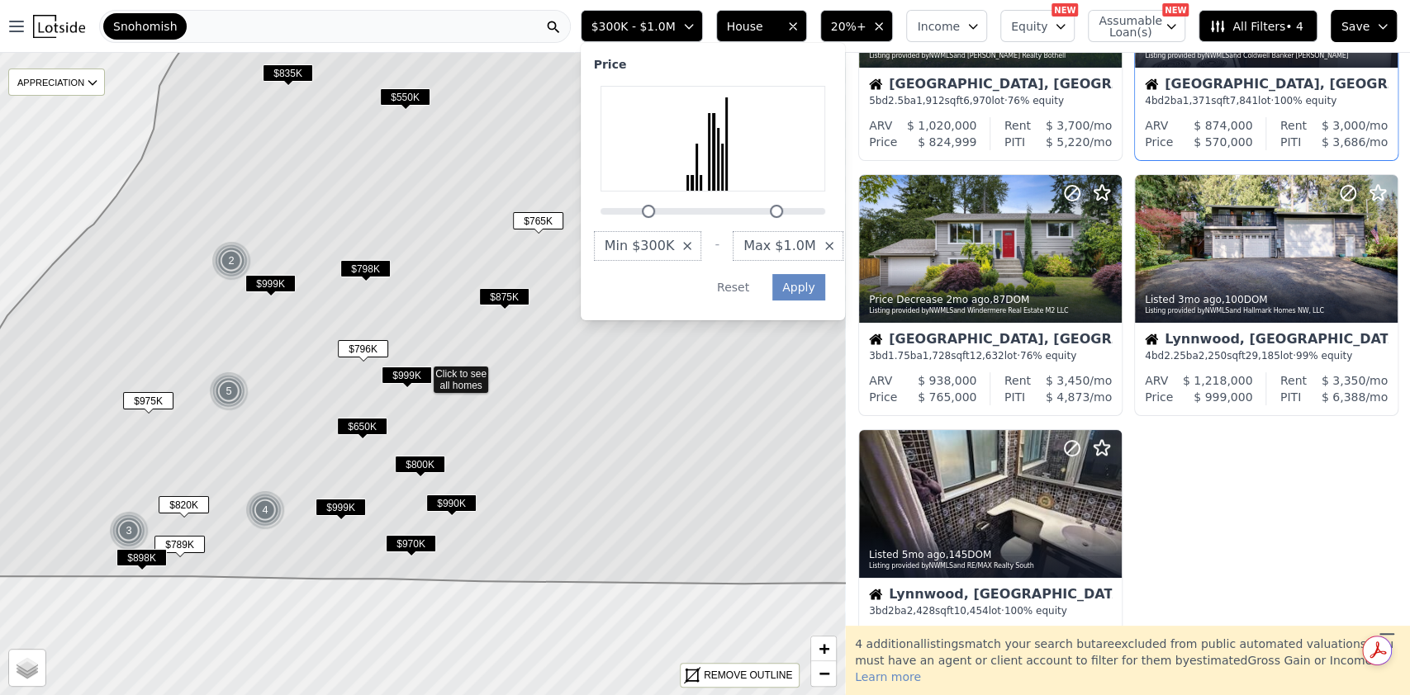
drag, startPoint x: 758, startPoint y: 210, endPoint x: 806, endPoint y: 211, distance: 47.9
click at [783, 211] on div at bounding box center [776, 211] width 13 height 13
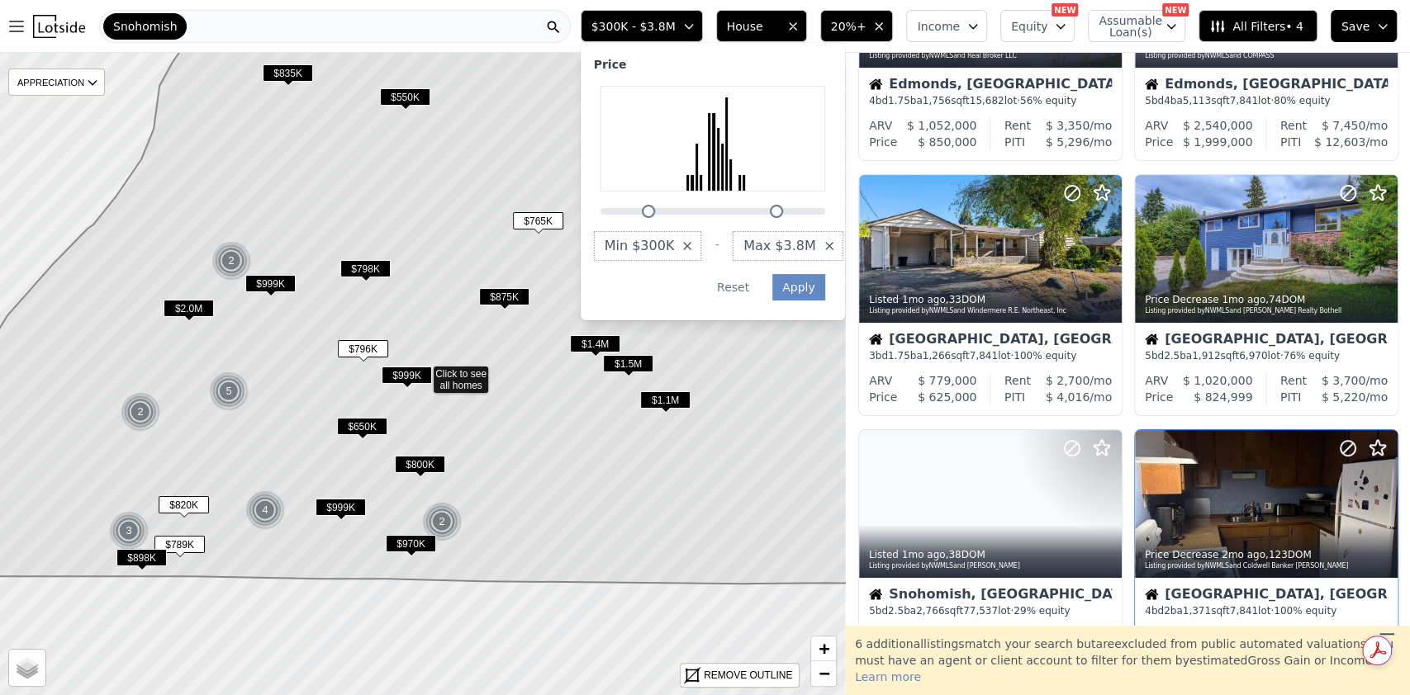
scroll to position [433, 0]
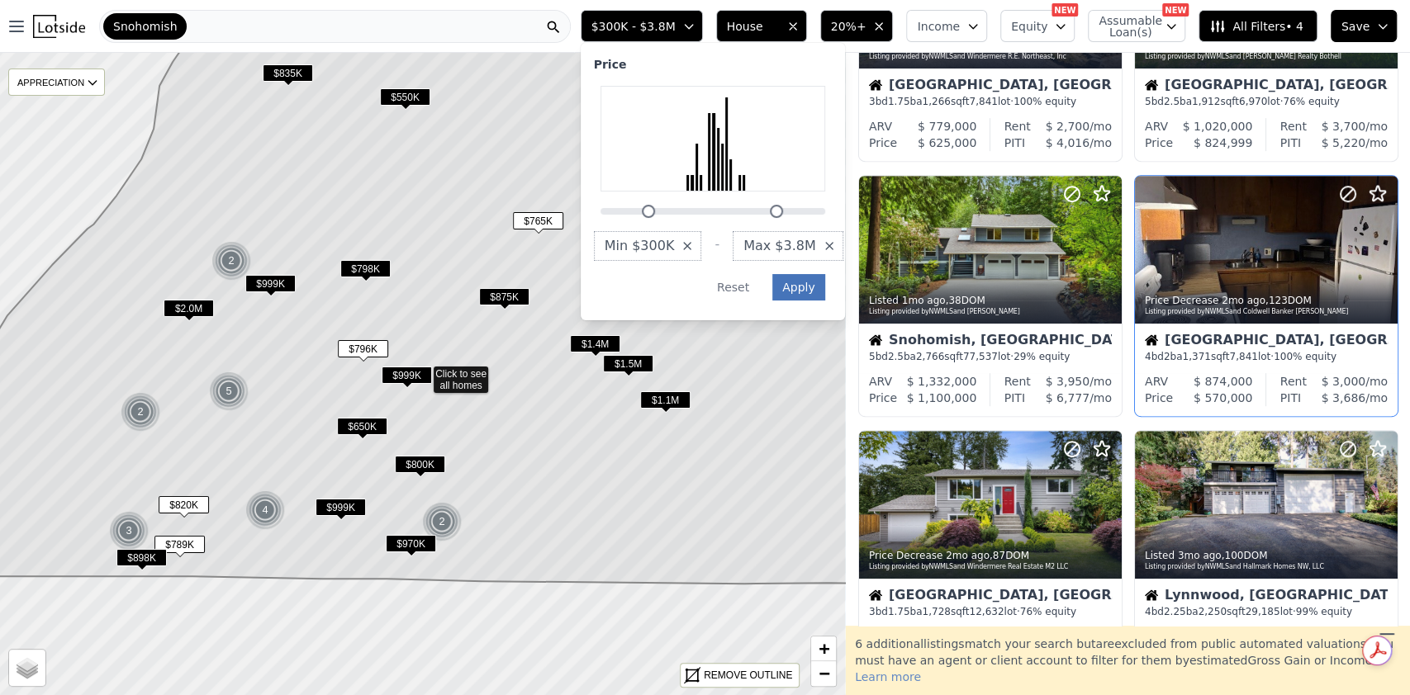
click at [825, 287] on button "Apply" at bounding box center [798, 287] width 53 height 26
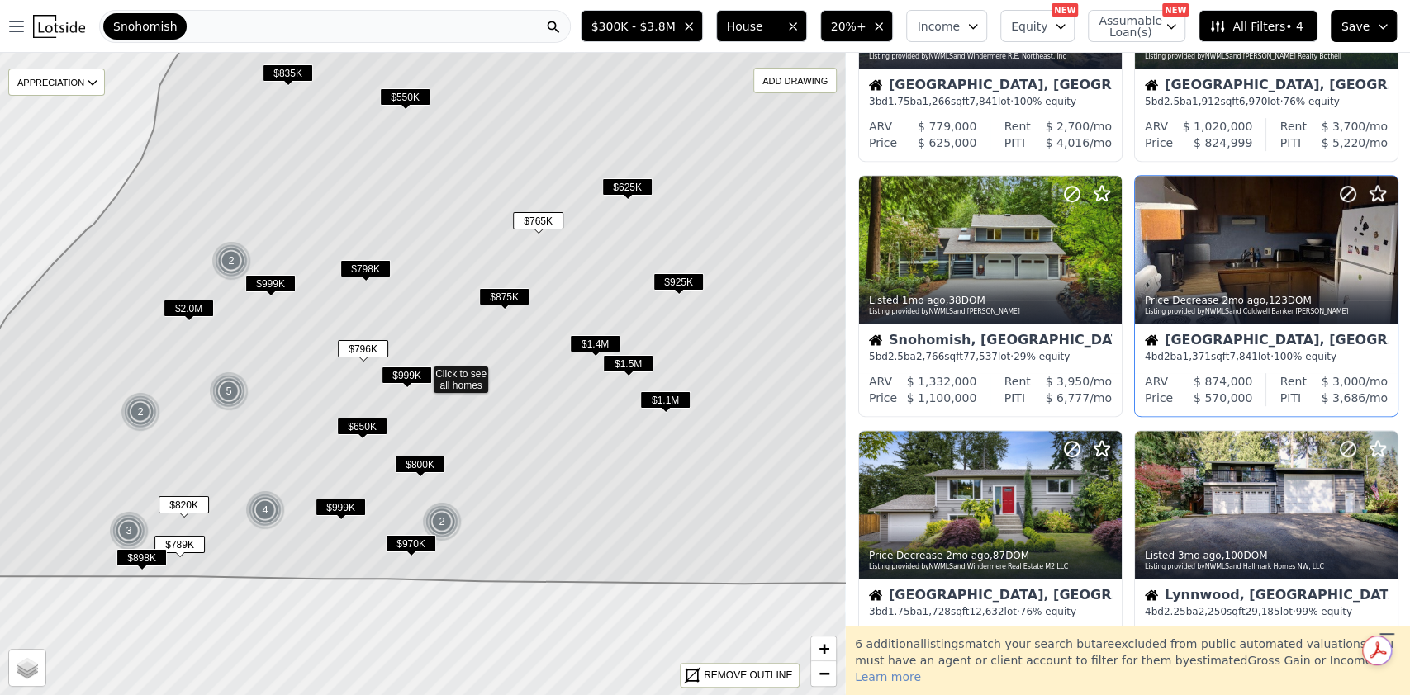
click at [676, 32] on span "$300K - $3.8M" at bounding box center [633, 26] width 84 height 17
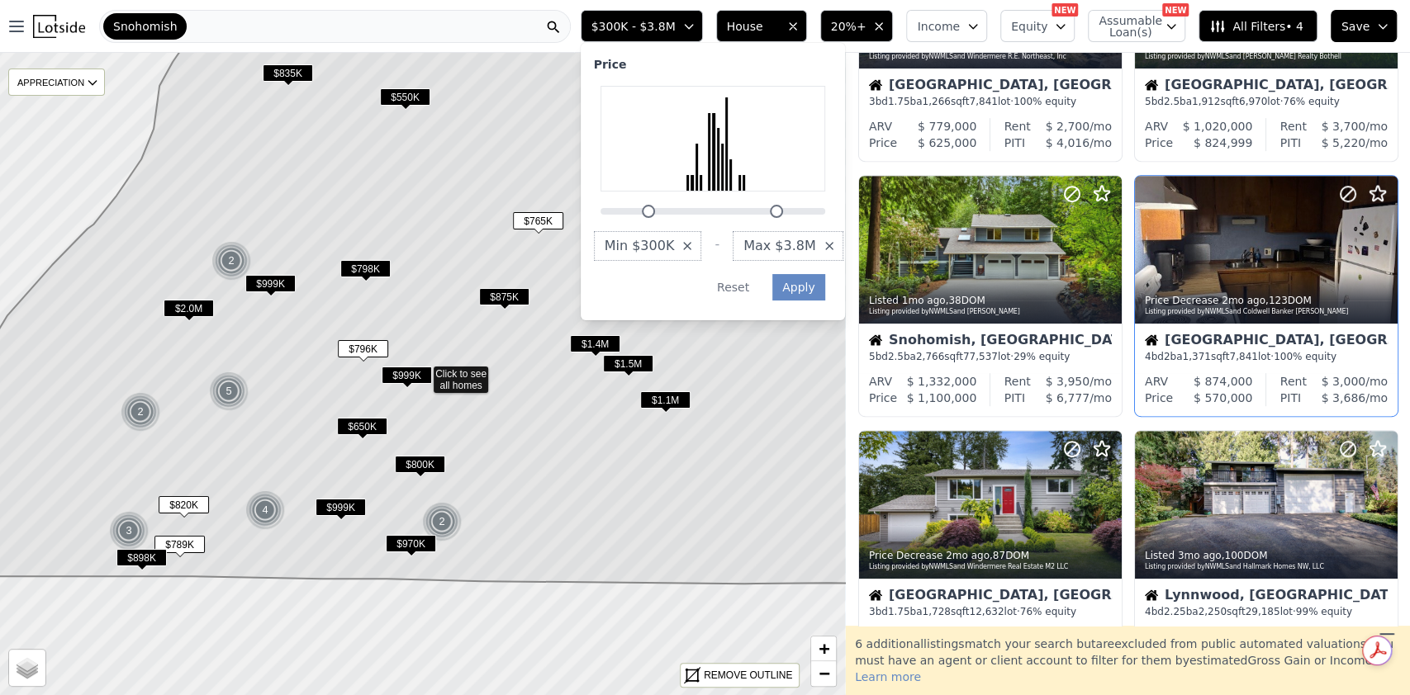
click at [674, 219] on div "Price Min $300K - Max $3.8M Apply Reset" at bounding box center [713, 181] width 264 height 277
drag, startPoint x: 676, startPoint y: 211, endPoint x: 716, endPoint y: 208, distance: 40.5
click at [677, 208] on div at bounding box center [670, 211] width 13 height 13
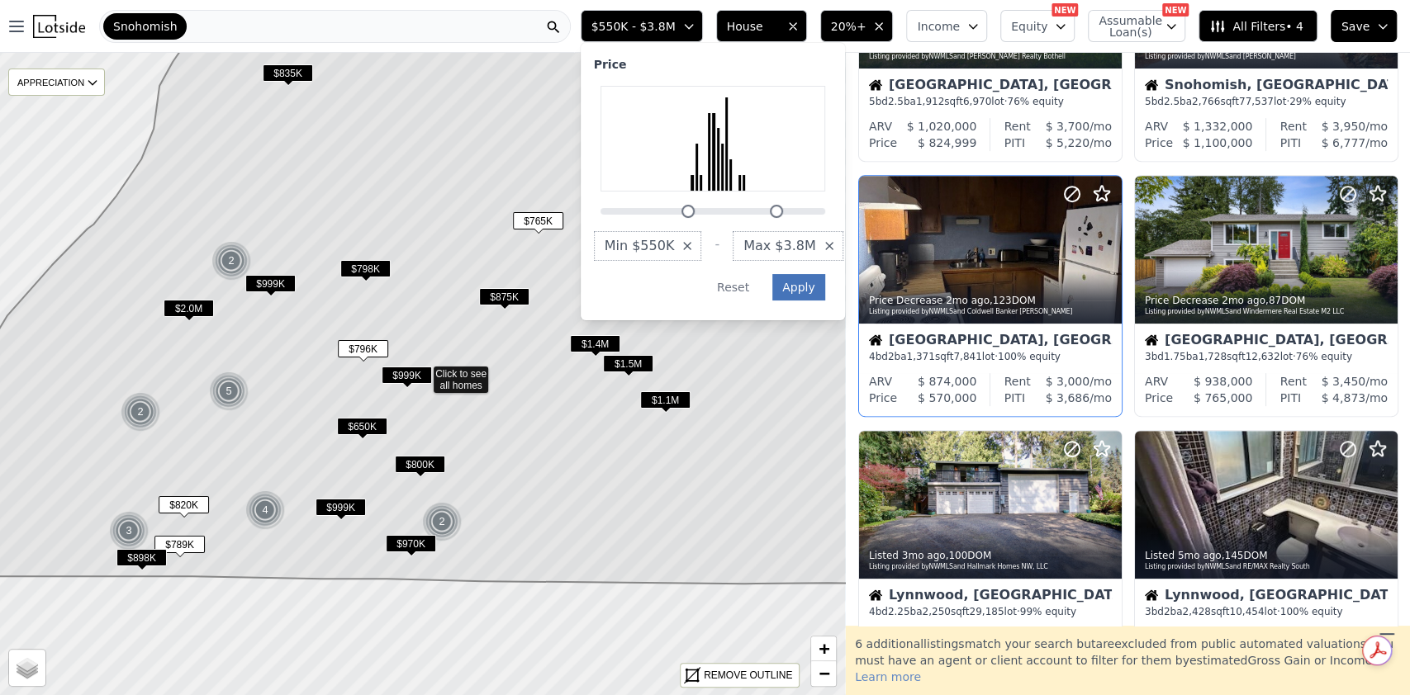
click at [825, 283] on button "Apply" at bounding box center [798, 287] width 53 height 26
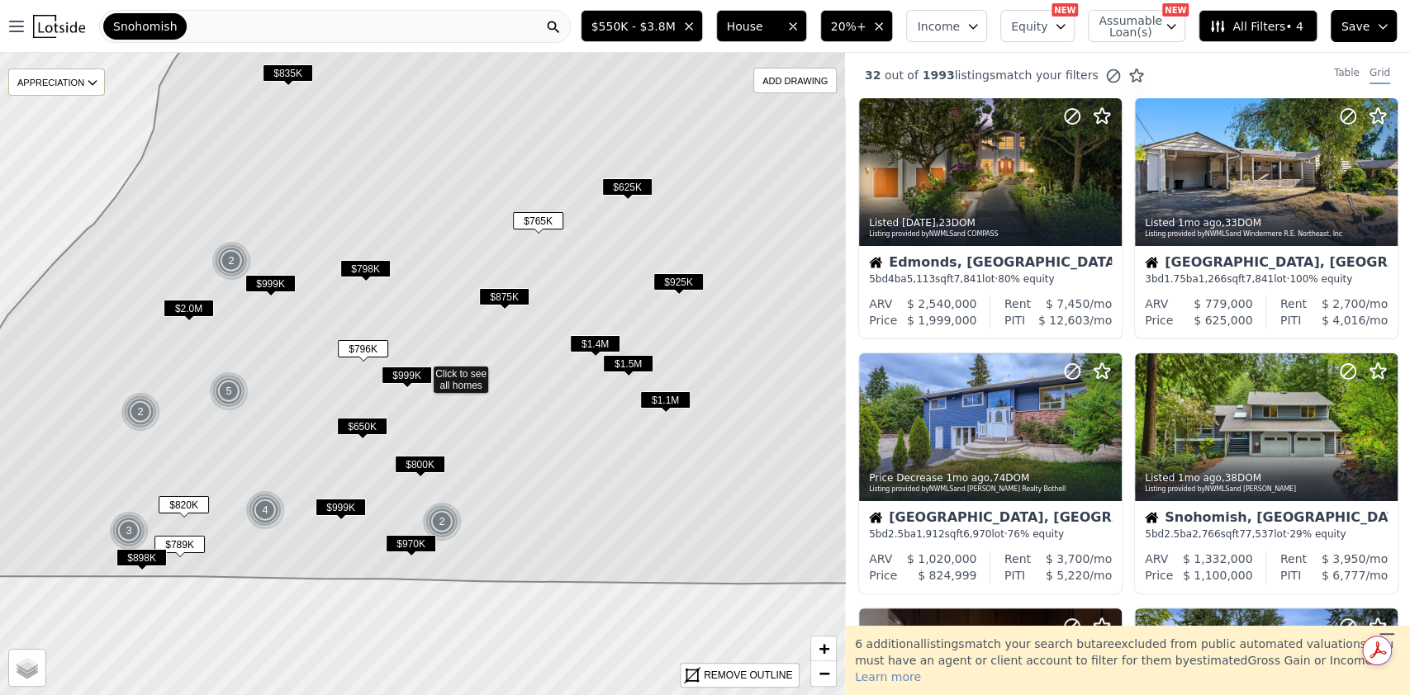
click at [866, 23] on span "20%+" at bounding box center [849, 26] width 36 height 17
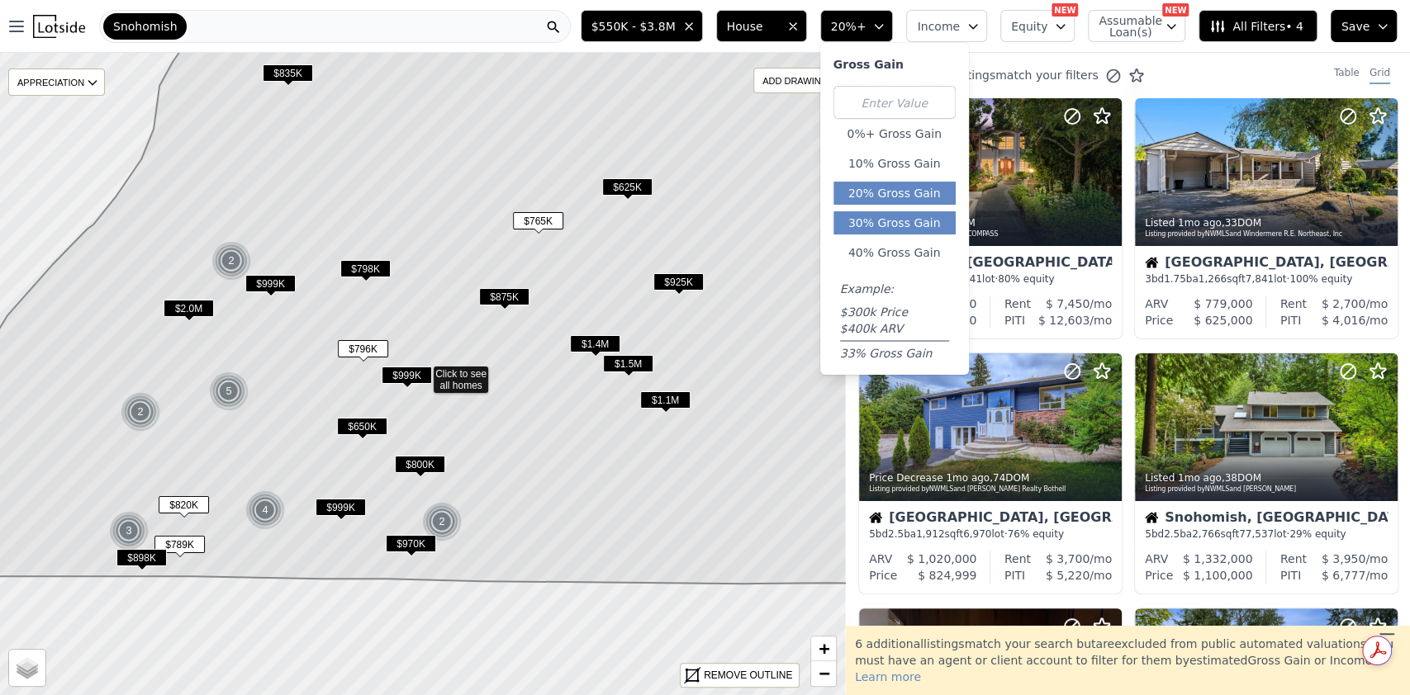
click at [916, 229] on button "30% Gross Gain" at bounding box center [894, 222] width 122 height 23
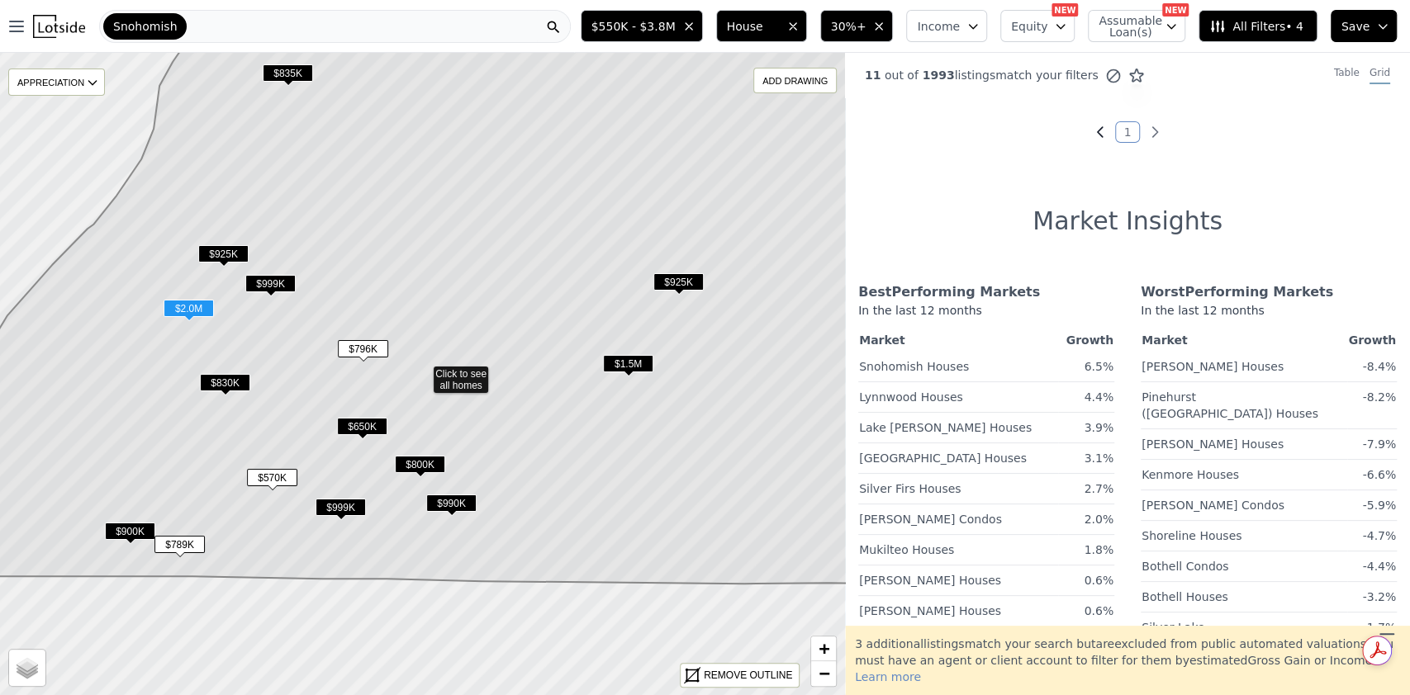
click at [1092, 132] on icon "Previous page" at bounding box center [1100, 132] width 17 height 17
click at [1120, 127] on link "1" at bounding box center [1128, 131] width 26 height 21
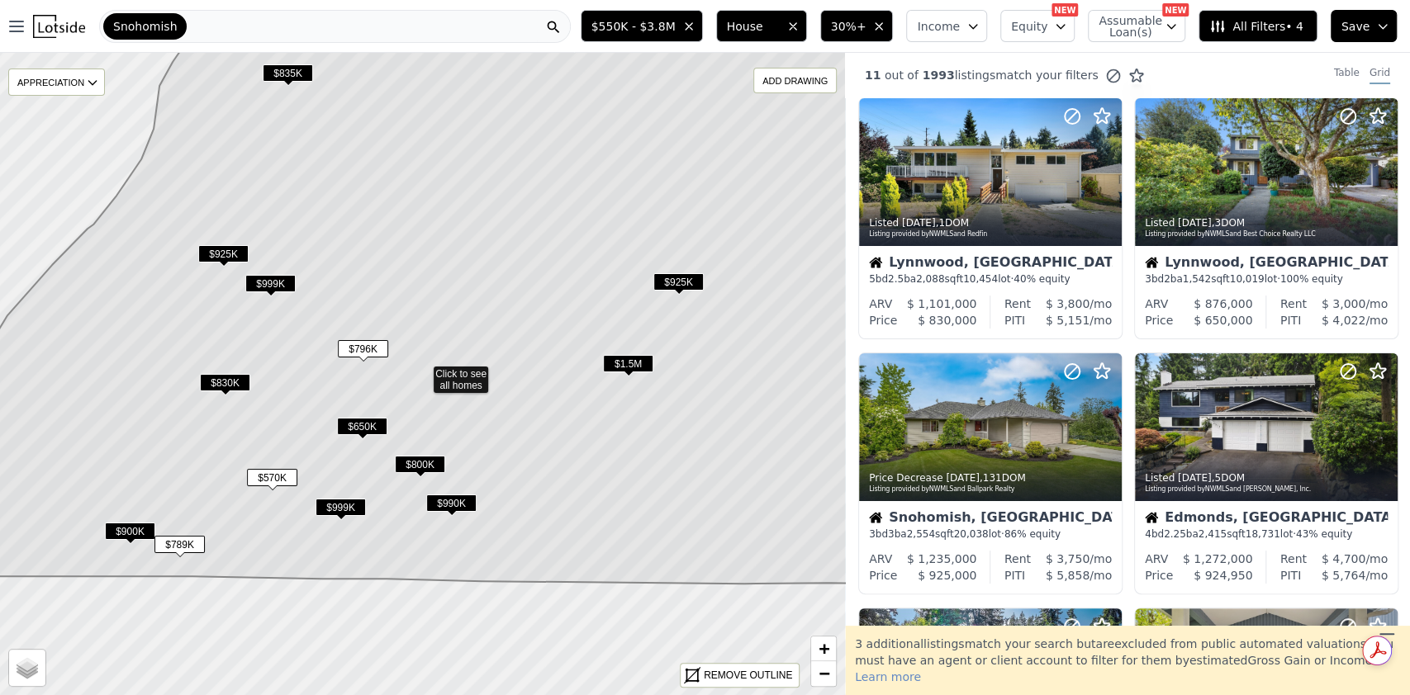
click at [178, 30] on div "Snohomish" at bounding box center [144, 26] width 83 height 26
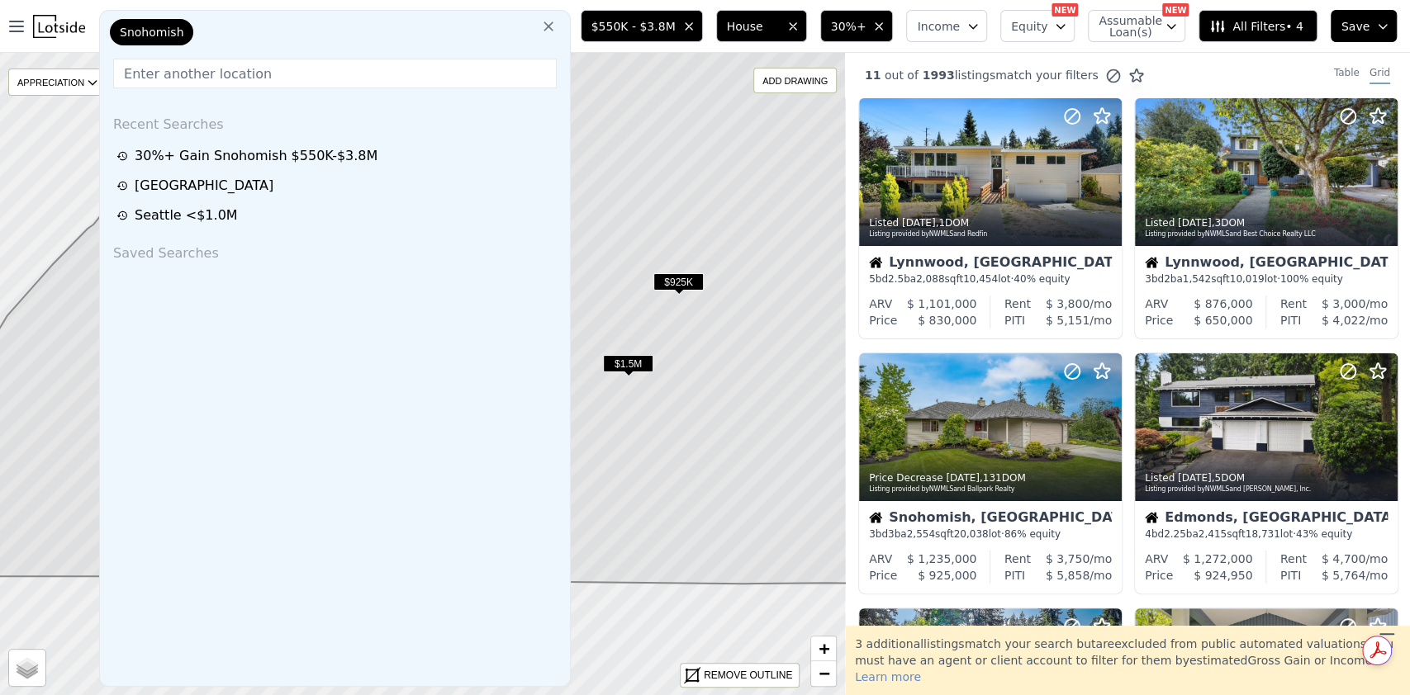
click at [254, 27] on div "Snohomish" at bounding box center [189, 35] width 165 height 33
click at [557, 26] on icon at bounding box center [548, 26] width 17 height 17
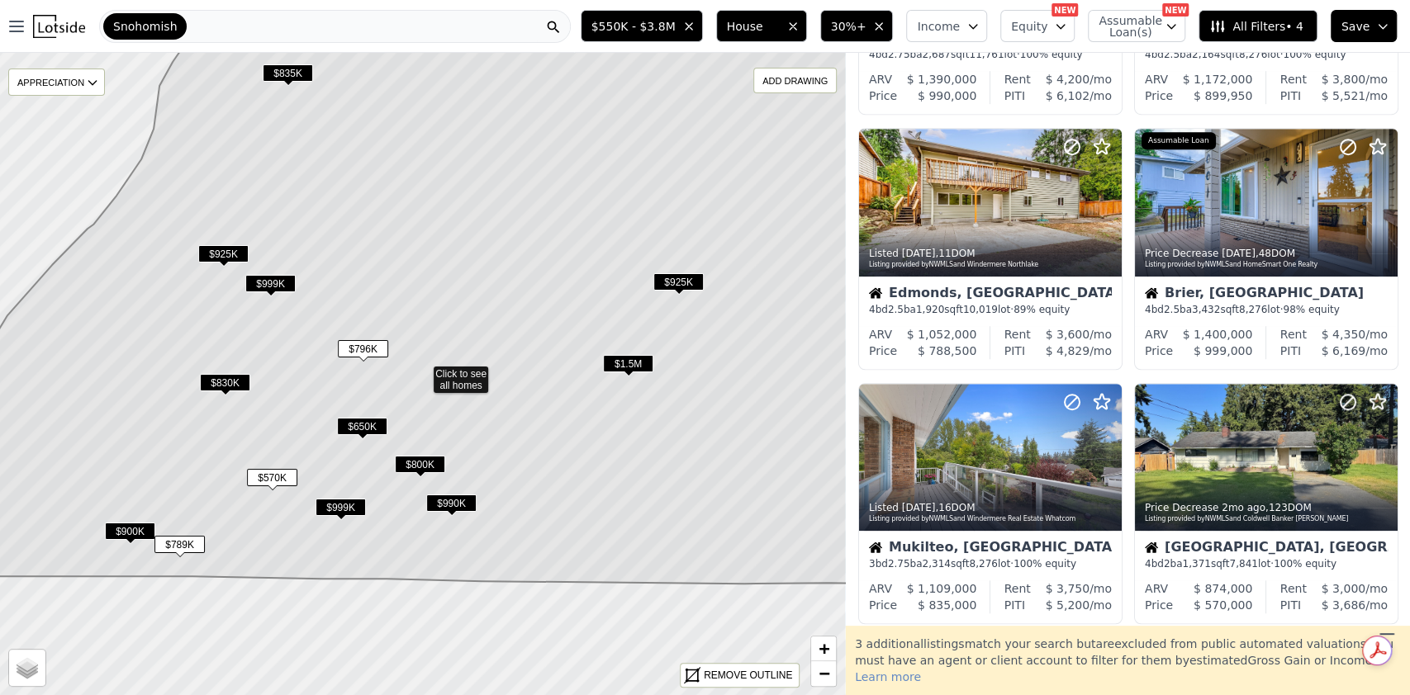
scroll to position [622, 0]
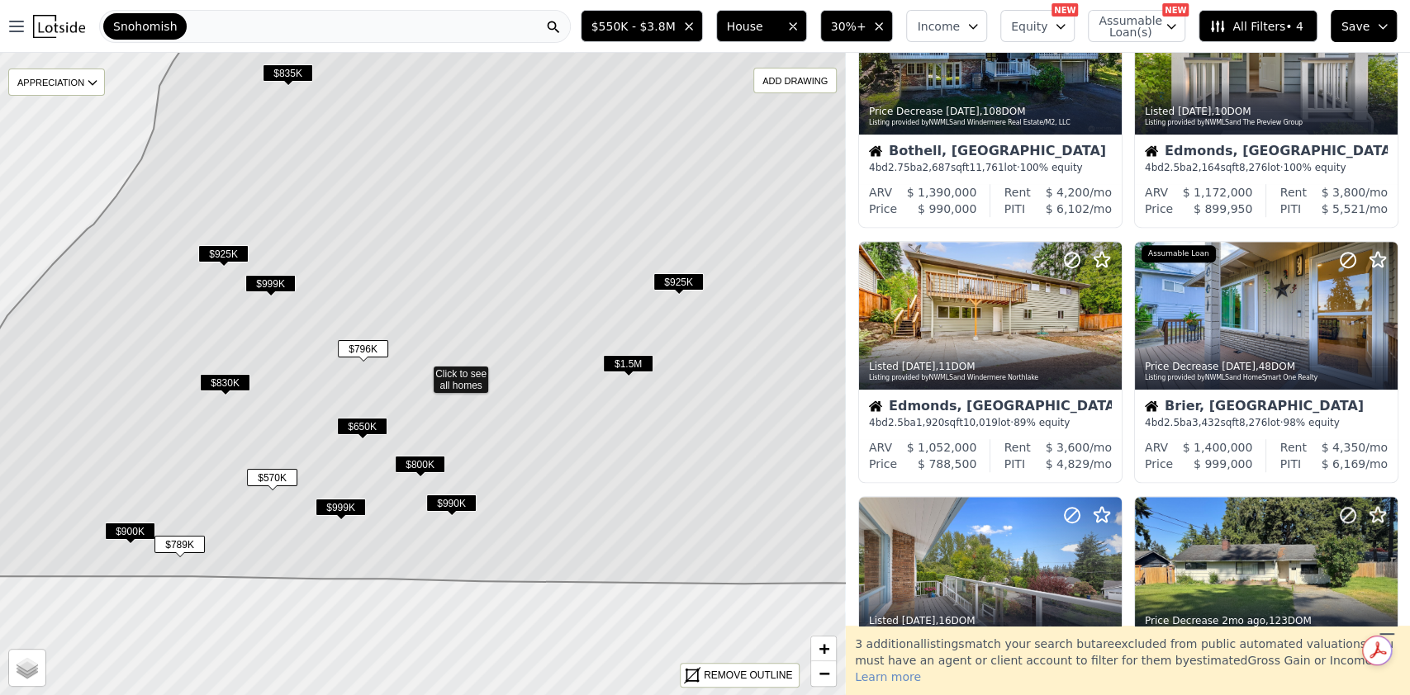
click at [885, 20] on icon "button" at bounding box center [878, 26] width 13 height 13
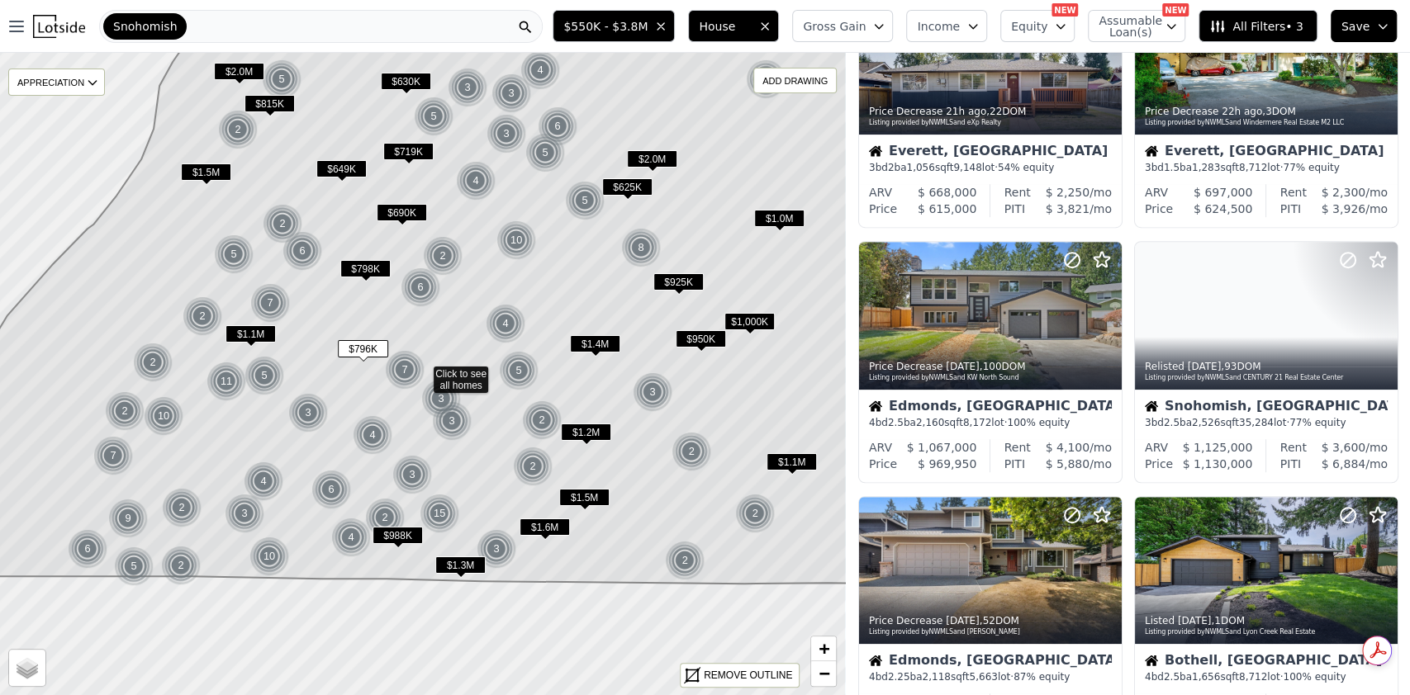
click at [865, 22] on span "Gross Gain" at bounding box center [834, 26] width 63 height 17
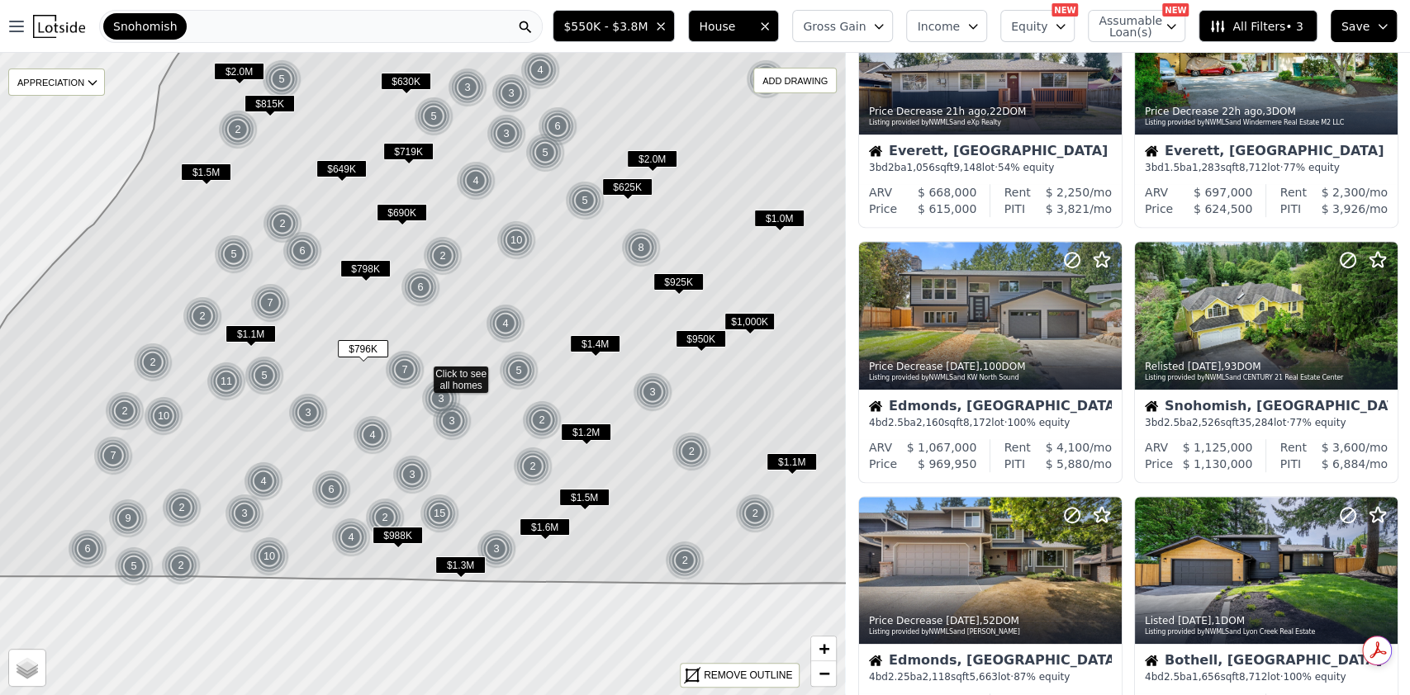
scroll to position [878, 0]
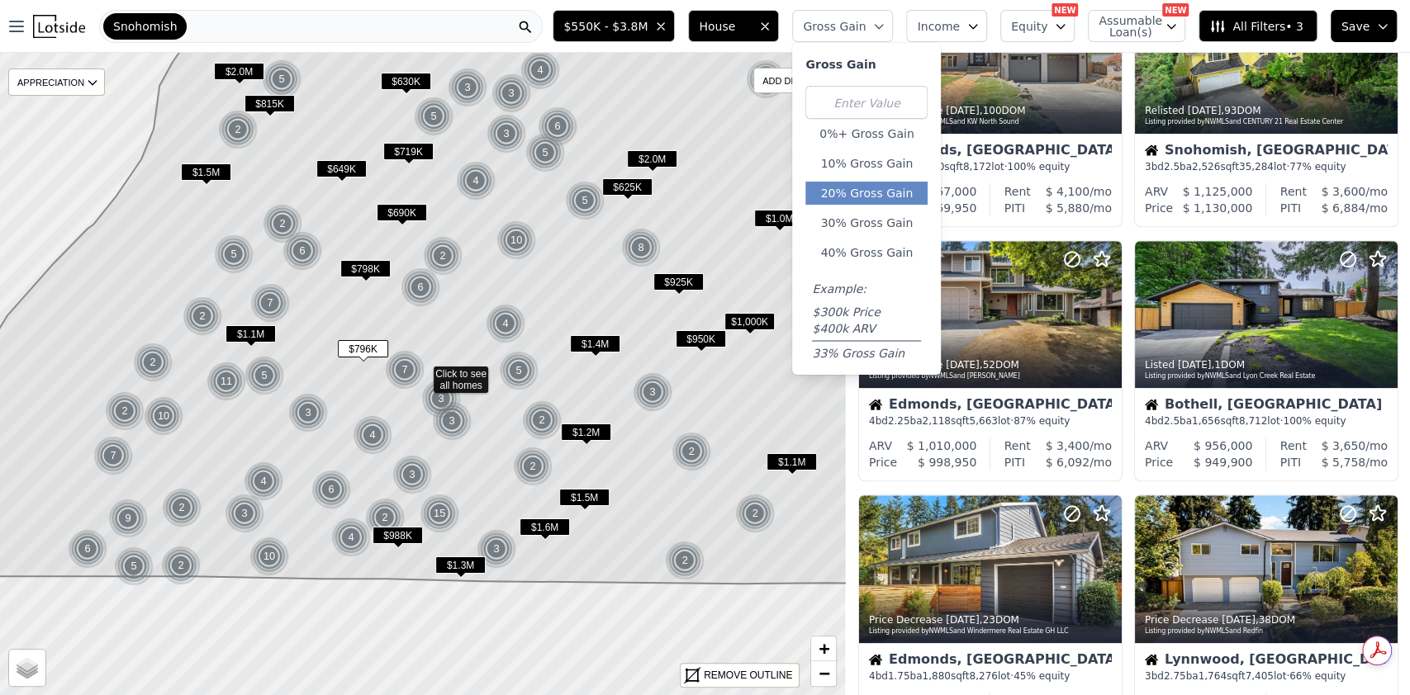
click at [891, 182] on button "20% Gross Gain" at bounding box center [866, 193] width 122 height 23
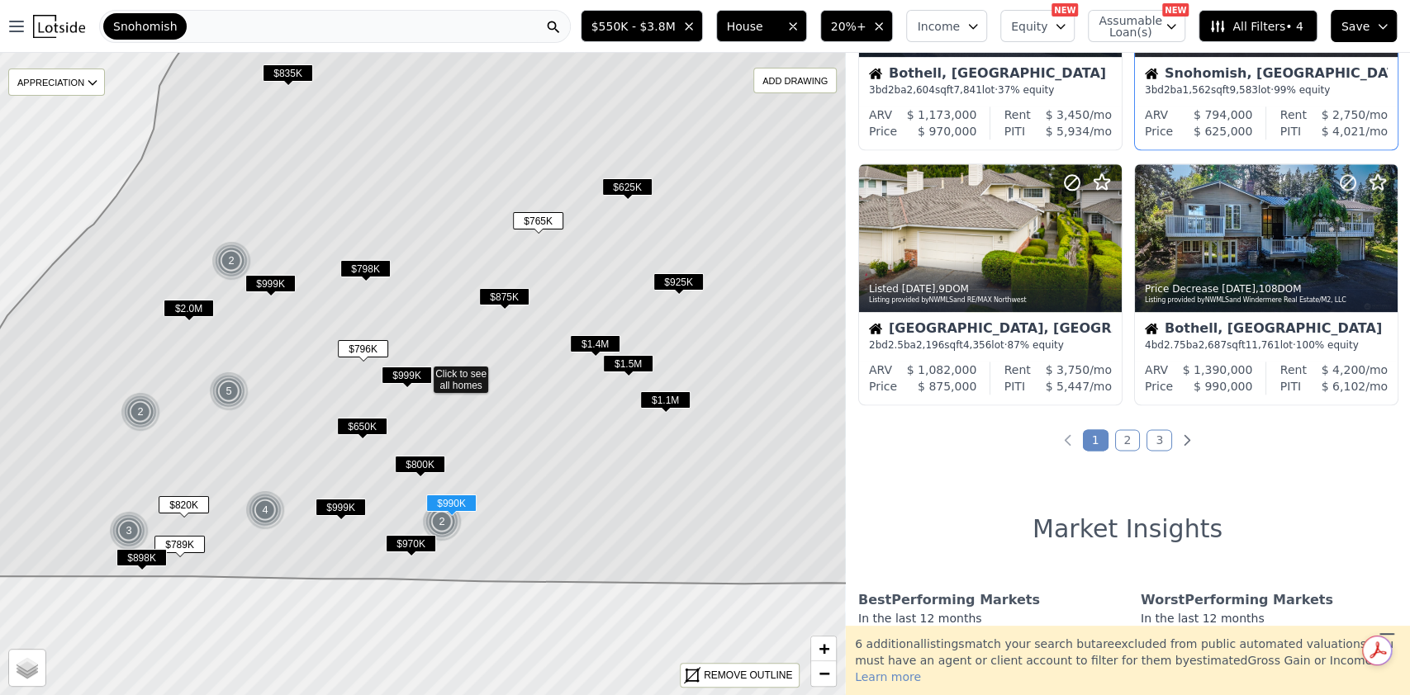
scroll to position [1211, 0]
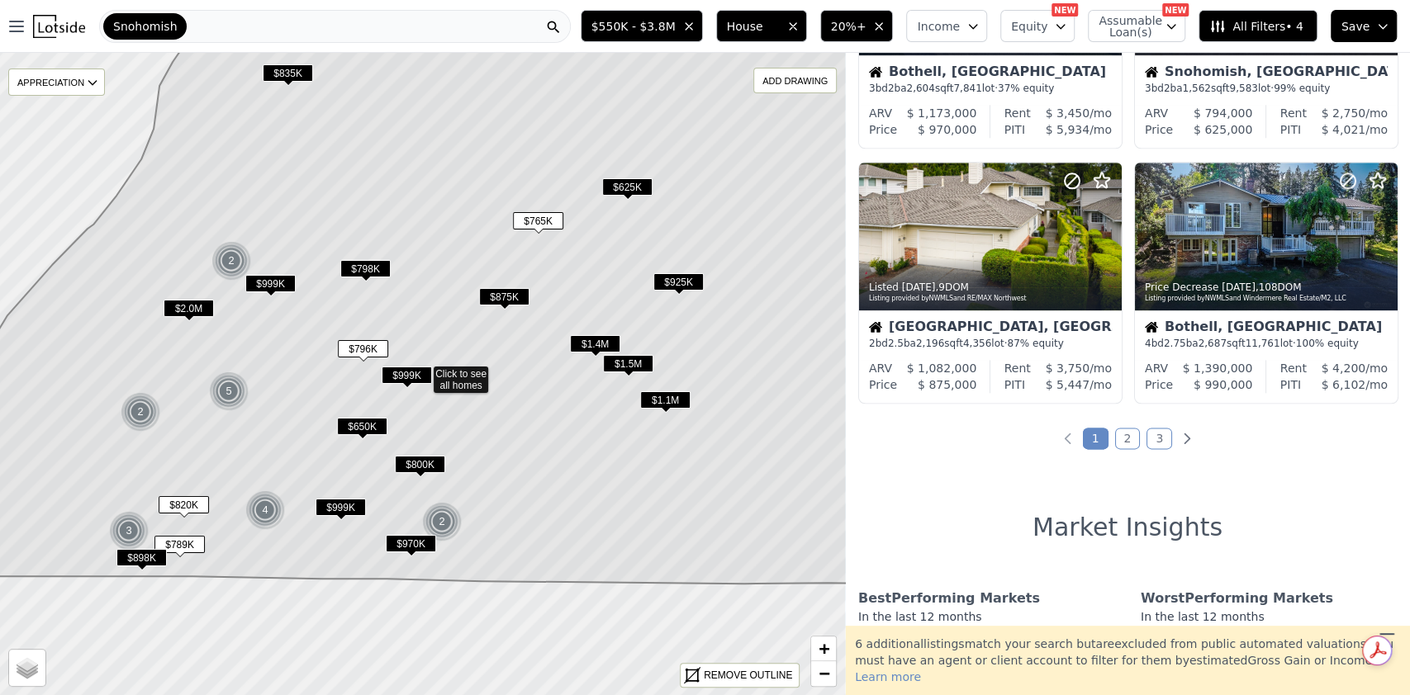
click at [1124, 435] on link "2" at bounding box center [1128, 438] width 26 height 21
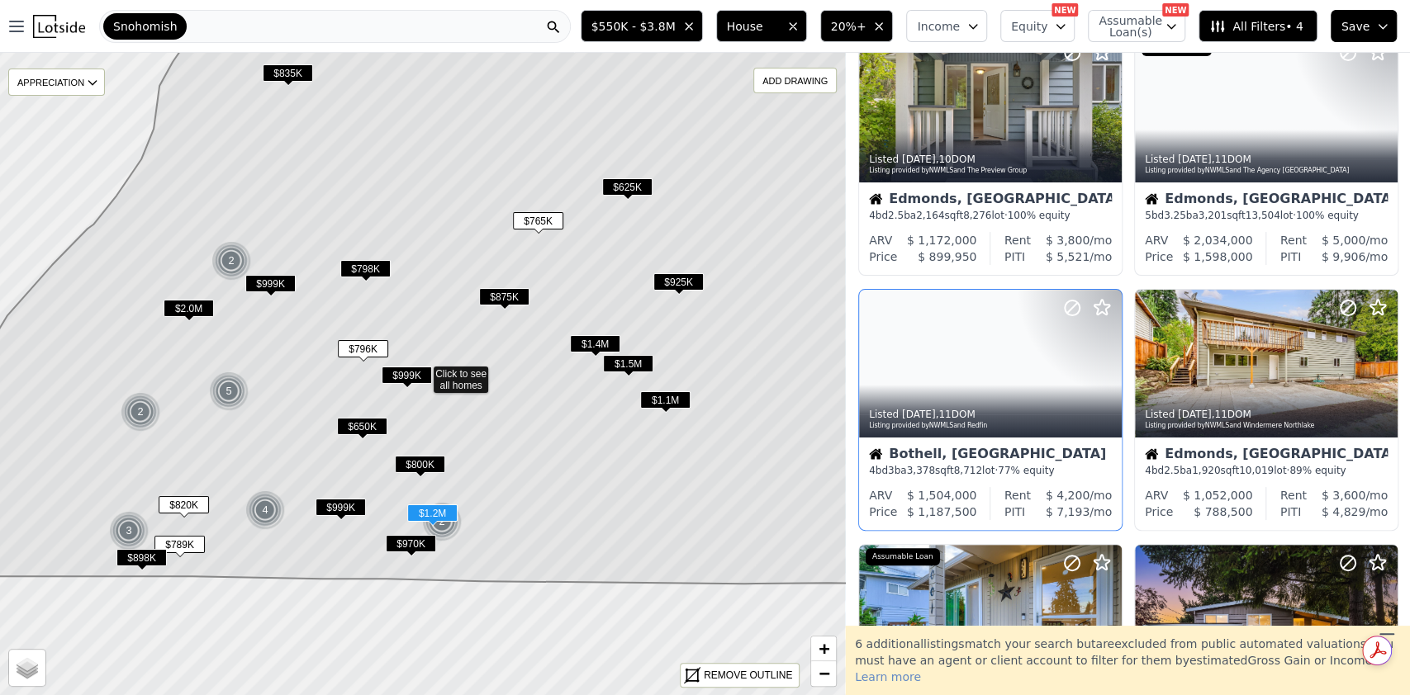
scroll to position [0, 0]
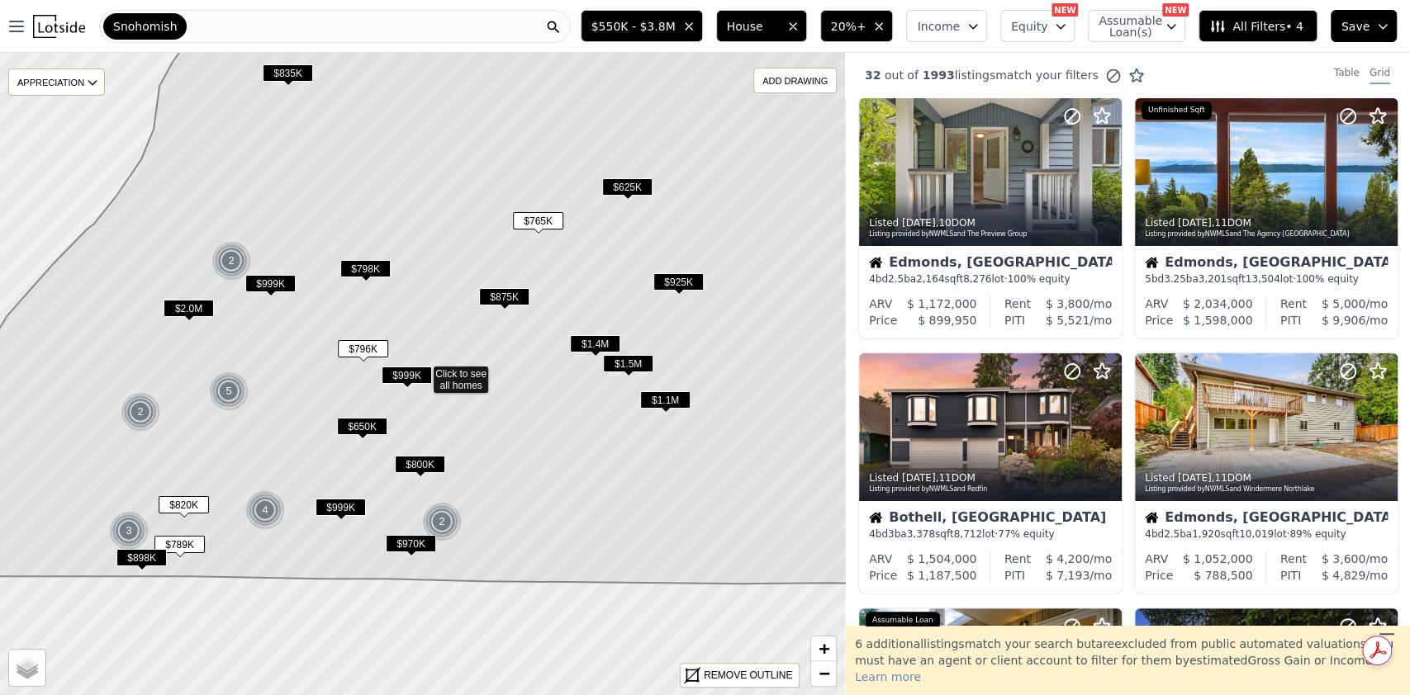
click at [676, 23] on span "$550K - $3.8M" at bounding box center [633, 26] width 84 height 17
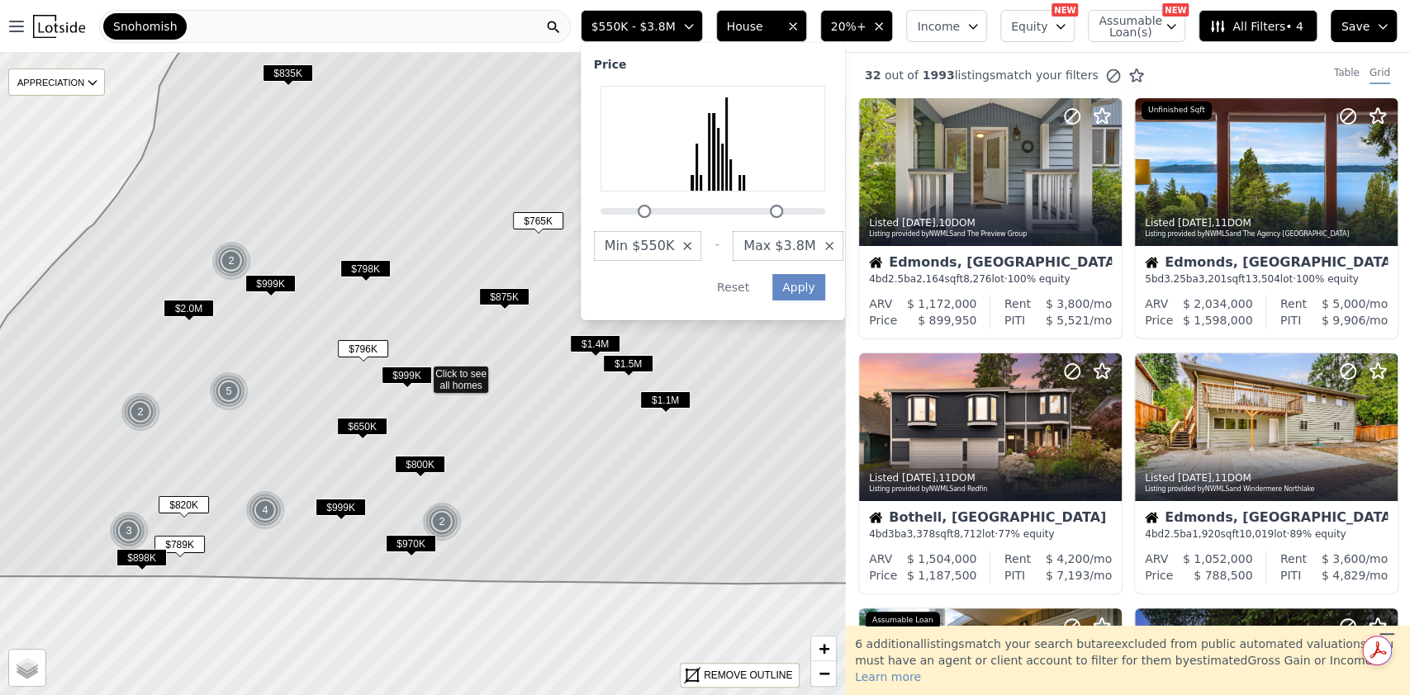
drag, startPoint x: 713, startPoint y: 208, endPoint x: 671, endPoint y: 206, distance: 42.2
click at [651, 206] on div at bounding box center [644, 211] width 13 height 13
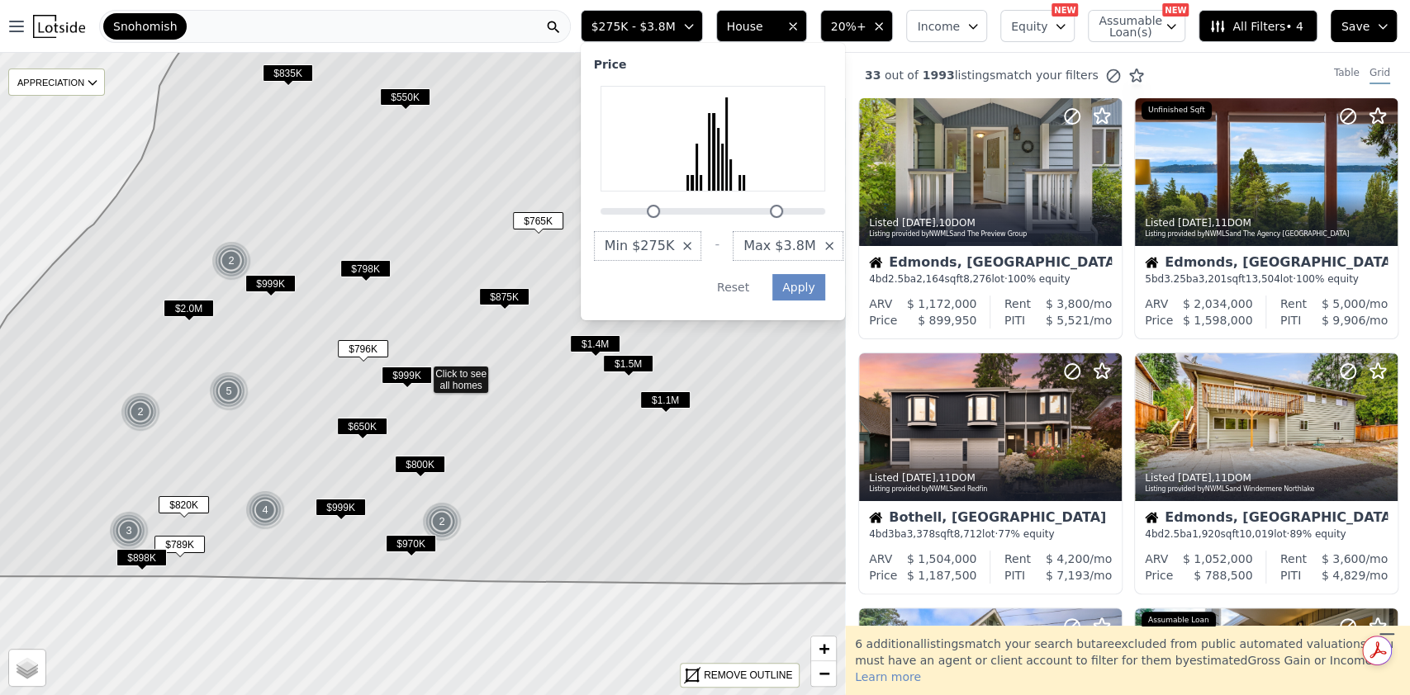
drag, startPoint x: 674, startPoint y: 211, endPoint x: 682, endPoint y: 215, distance: 9.2
click at [660, 215] on div at bounding box center [653, 211] width 13 height 13
drag, startPoint x: 806, startPoint y: 214, endPoint x: 789, endPoint y: 215, distance: 17.4
click at [770, 214] on div at bounding box center [762, 211] width 13 height 13
click at [819, 284] on button "Apply" at bounding box center [798, 287] width 53 height 26
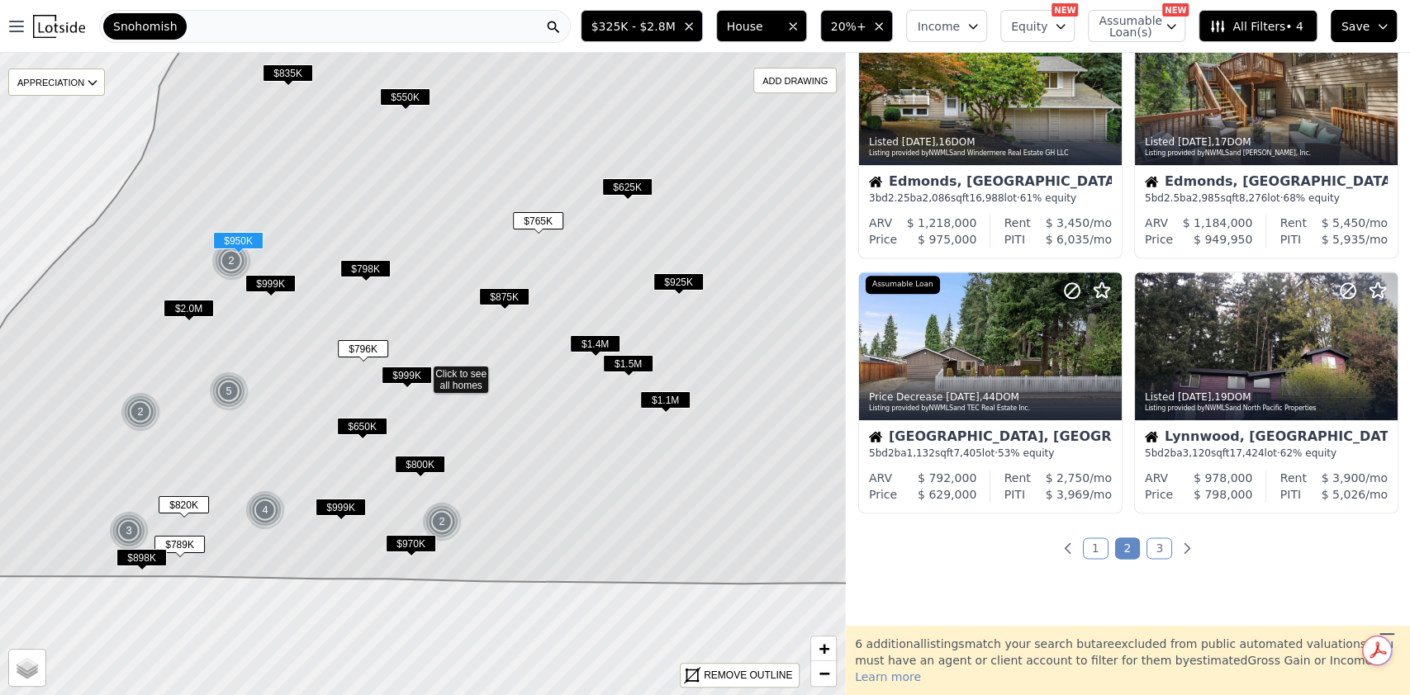
scroll to position [1113, 0]
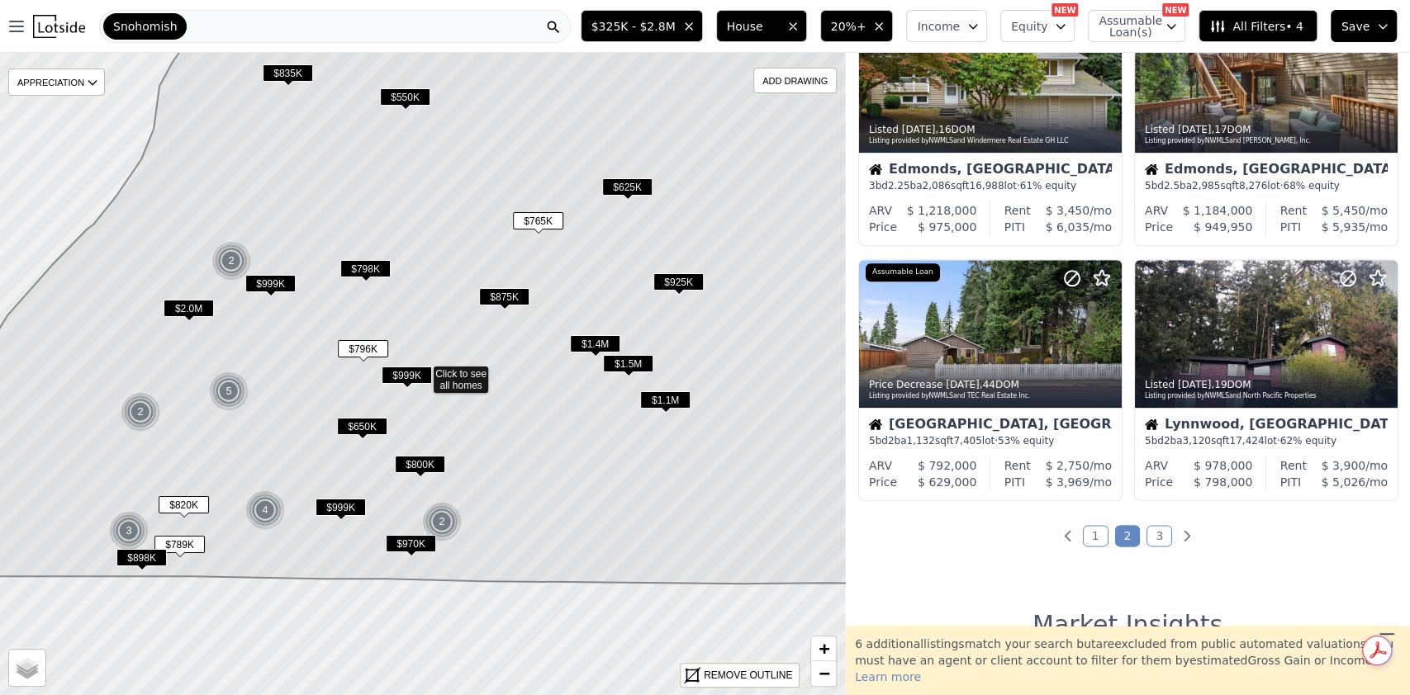
click at [326, 27] on div "Snohomish" at bounding box center [335, 26] width 472 height 33
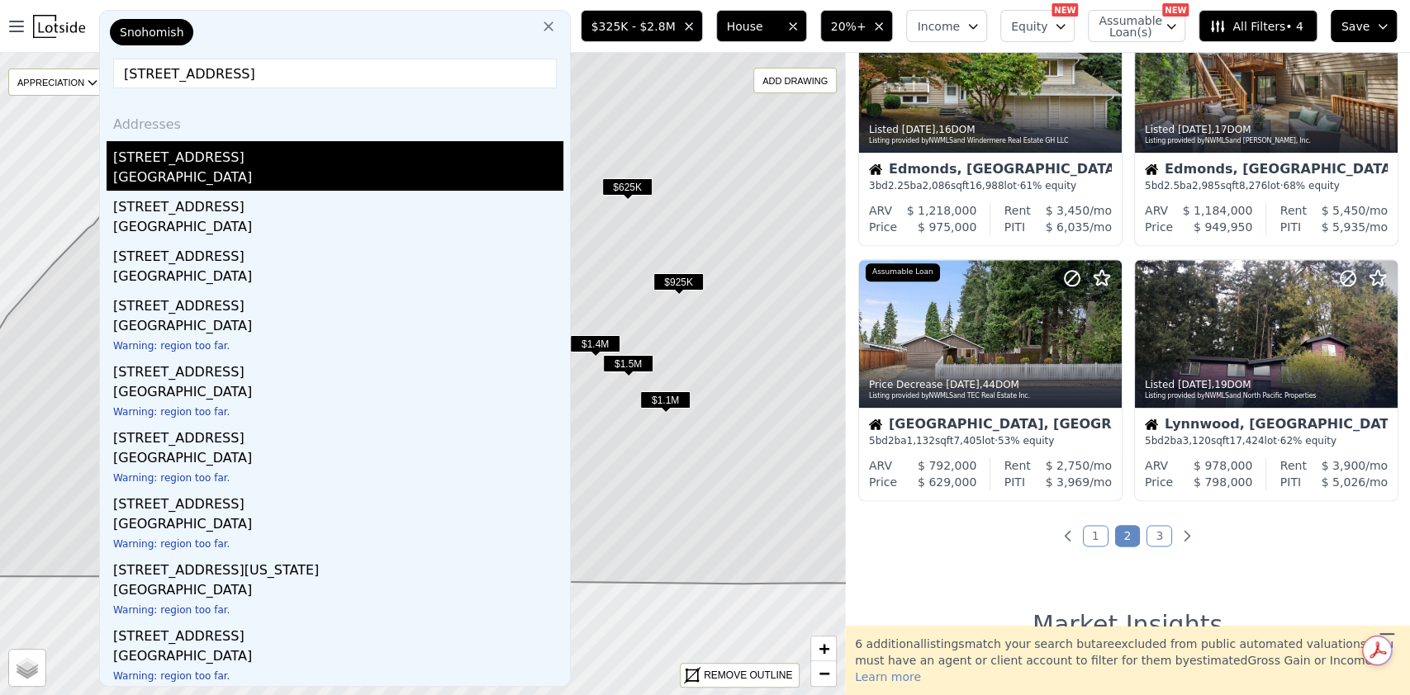
type input "21707 51st ave"
click at [282, 176] on div "[GEOGRAPHIC_DATA]" at bounding box center [338, 179] width 450 height 23
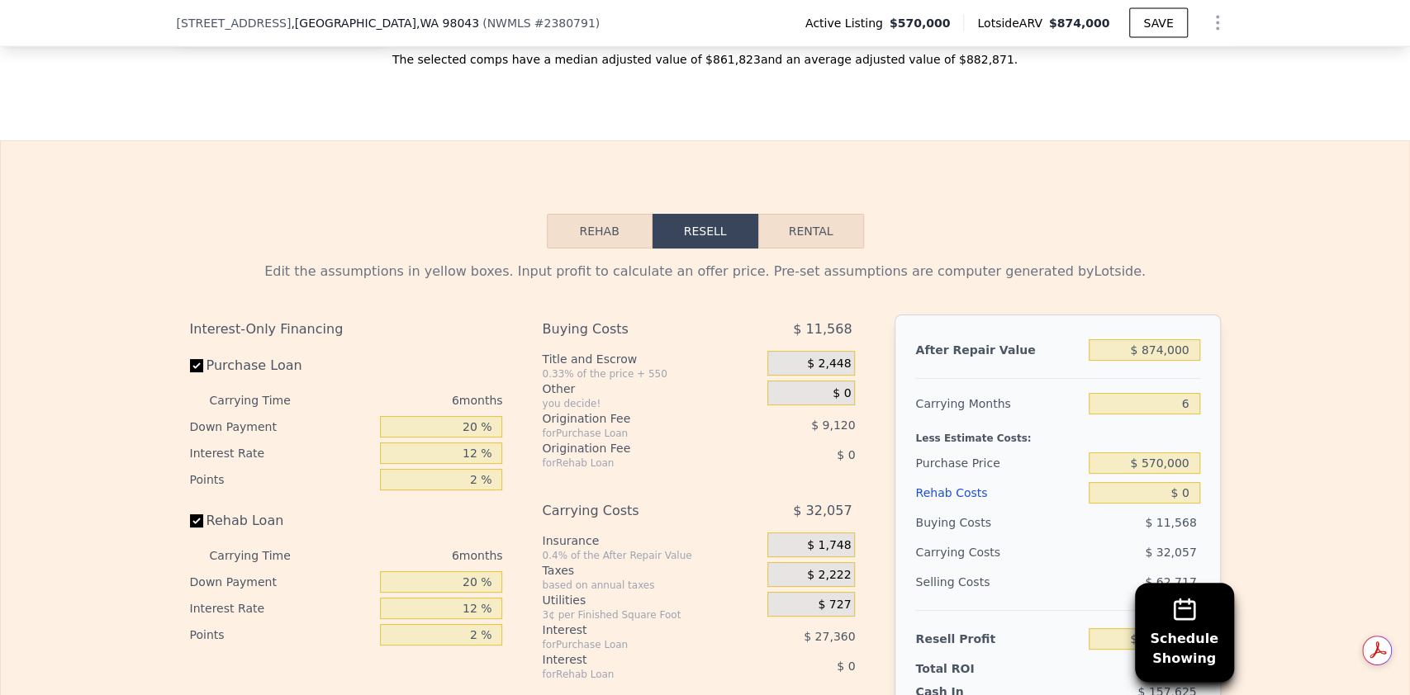
scroll to position [2583, 0]
click at [1173, 491] on input "$ 0" at bounding box center [1143, 492] width 111 height 21
type input "$ 990"
type input "$ 196,604"
type input "$ 9"
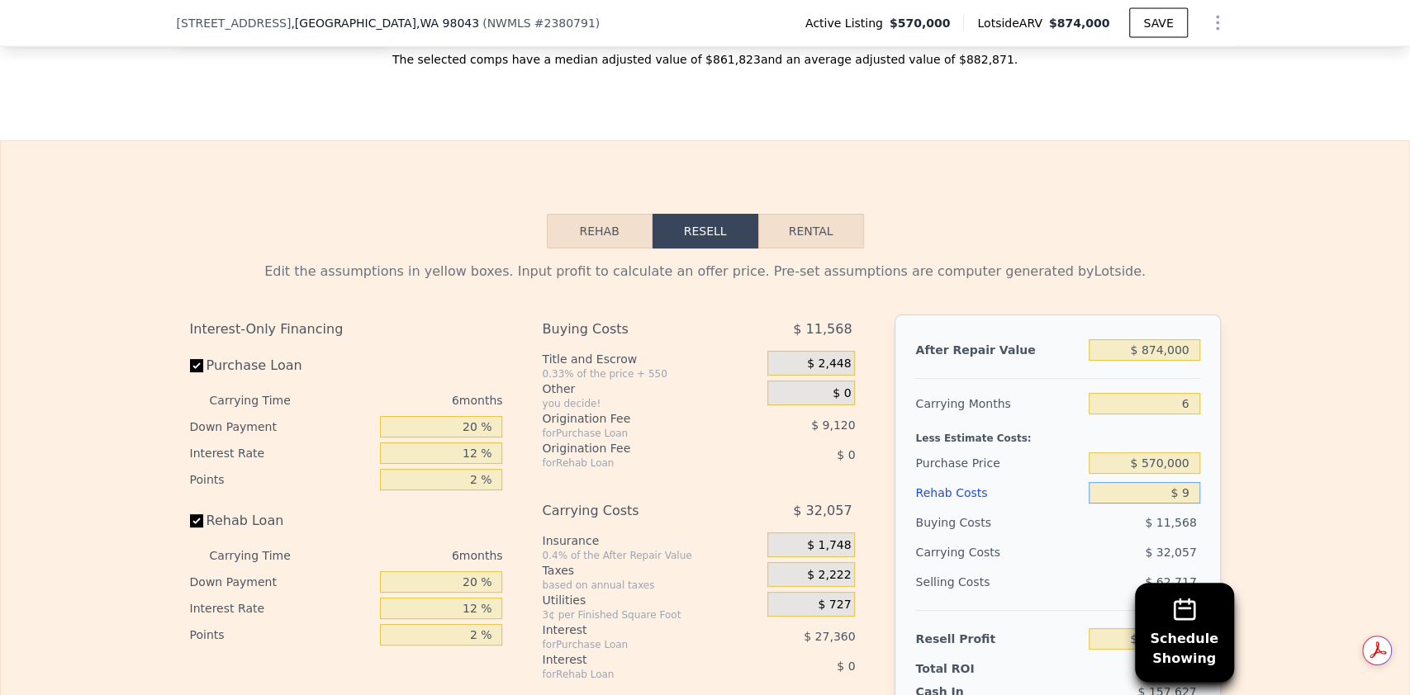
type input "$ 197,649"
type input "$ 90"
type input "$ 197,561"
type input "$ 90,000"
type input "$ 101,898"
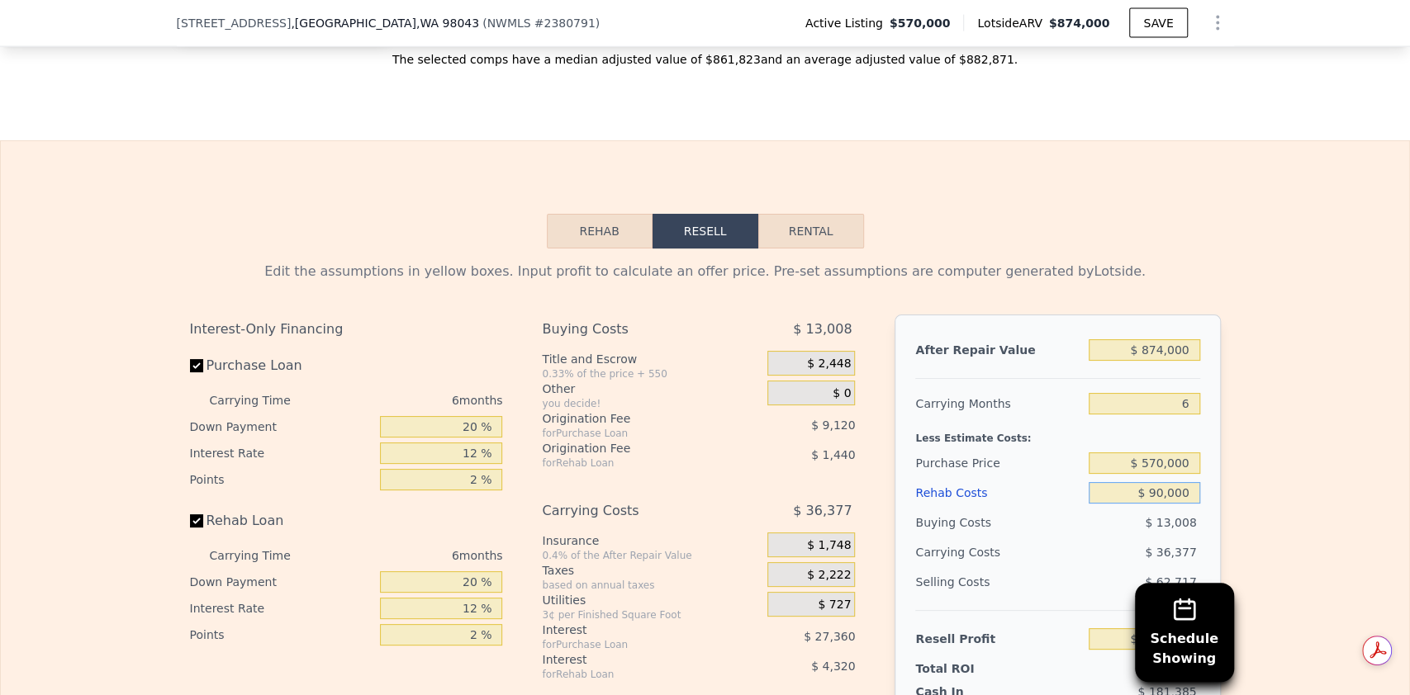
type input "$ 90,000"
click at [1238, 486] on div "Edit the assumptions in yellow boxes. Input profit to calculate an offer price.…" at bounding box center [705, 556] width 1408 height 614
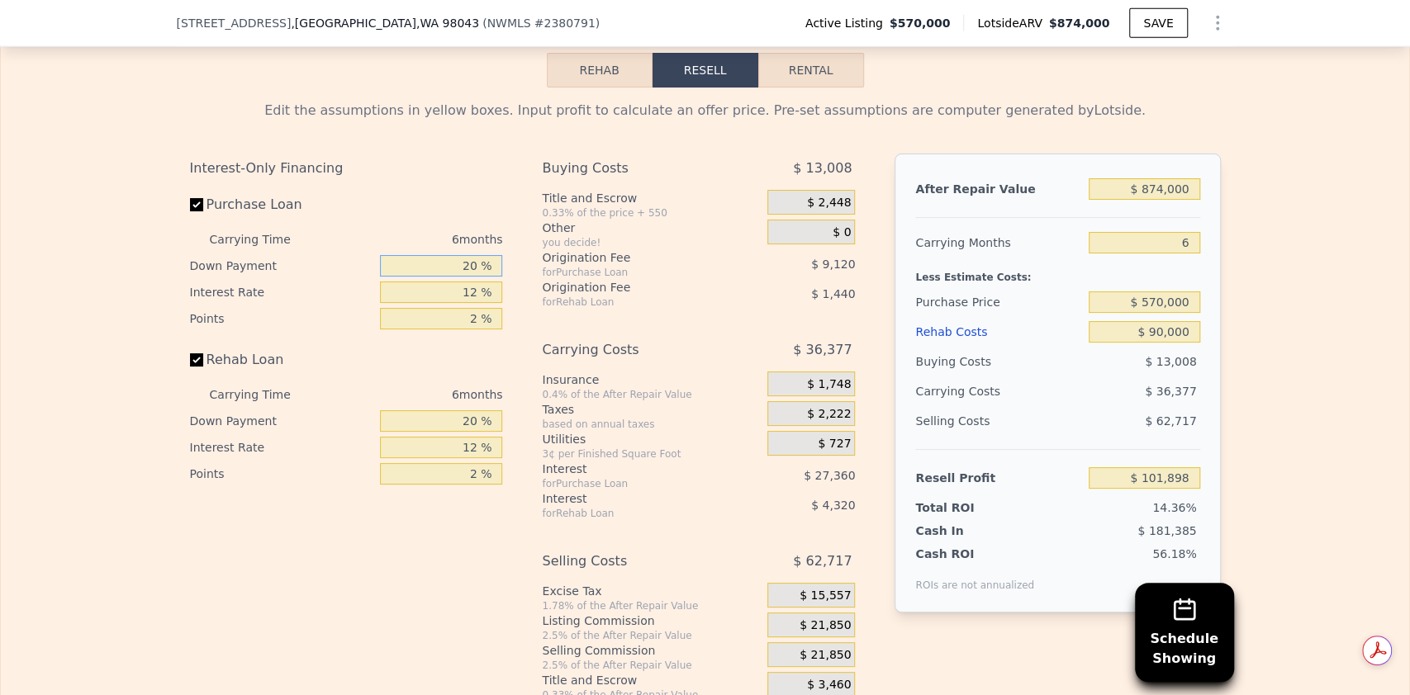
click at [470, 266] on input "20 %" at bounding box center [441, 265] width 122 height 21
type input "2 %"
type input "1 %"
type input "$ 93,234"
type input "1 %"
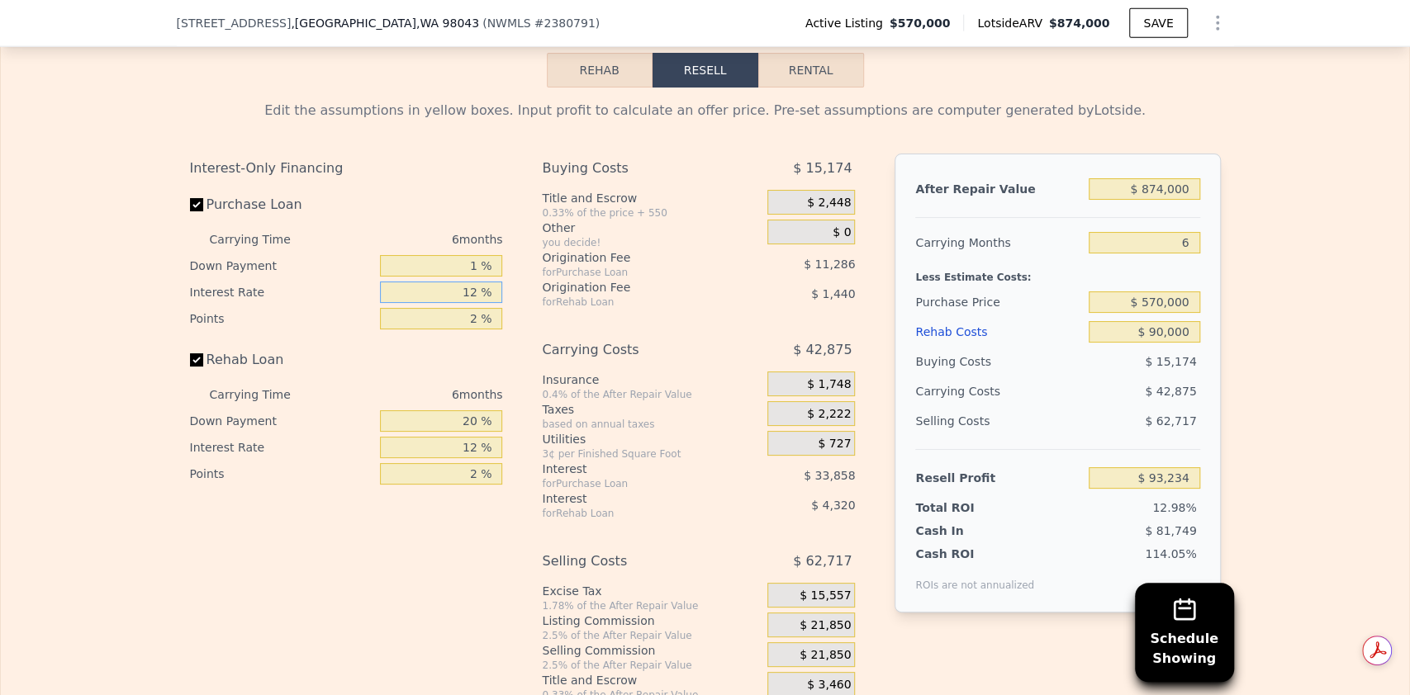
click at [473, 300] on input "12 %" at bounding box center [441, 292] width 122 height 21
type input "11 %"
type input "$ 96,054"
type input "11 %"
click at [472, 268] on input "1 %" at bounding box center [441, 265] width 122 height 21
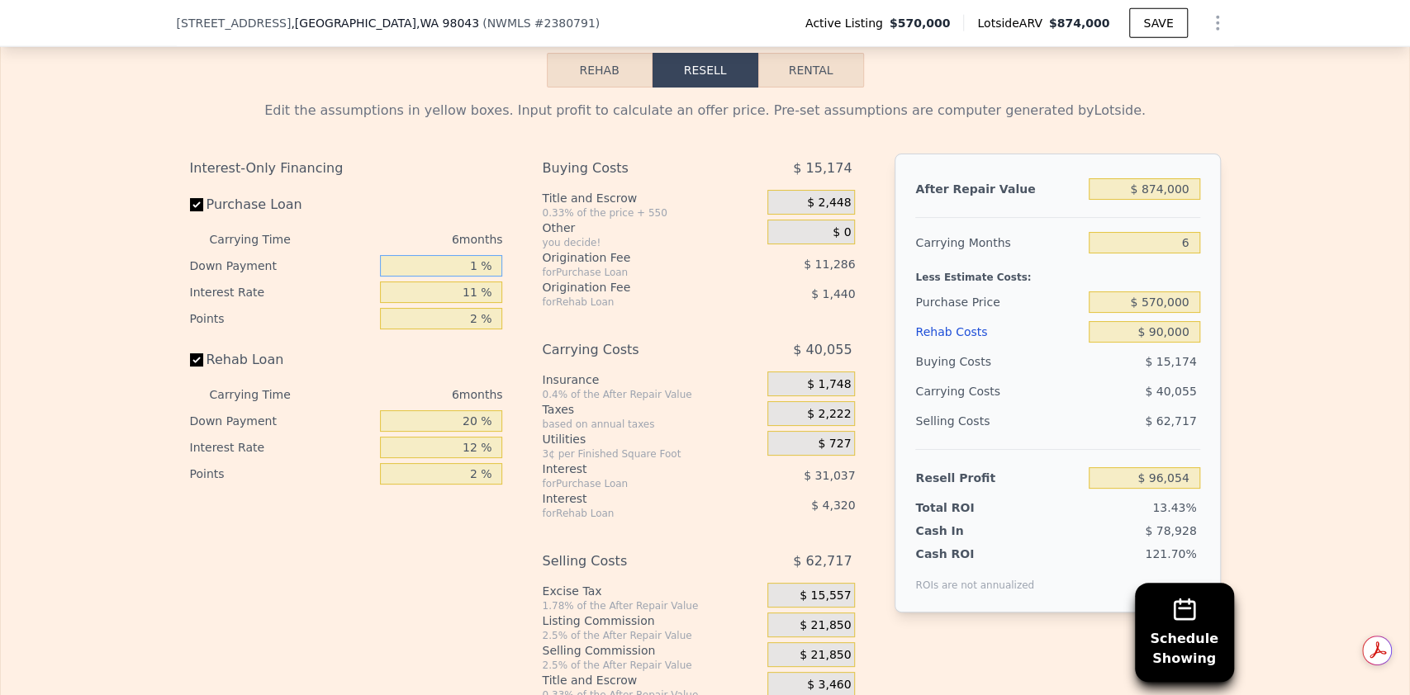
type input "10 %"
type input "$ 99,900"
type input "10 %"
click at [467, 320] on input "2 %" at bounding box center [441, 318] width 122 height 21
type input "1.5 %"
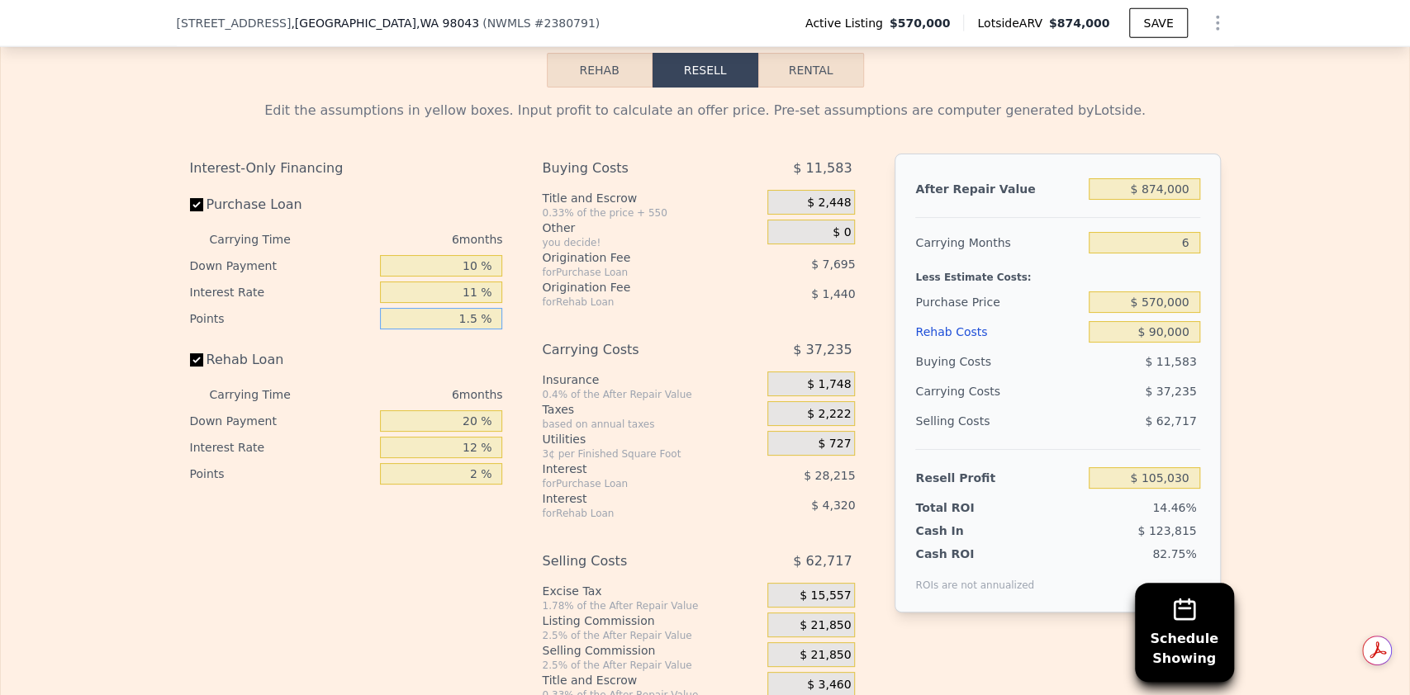
type input "$ 102,465"
type input "1.5 %"
click at [472, 425] on input "20 %" at bounding box center [441, 420] width 122 height 21
type input "2 %"
type input "$ 101,169"
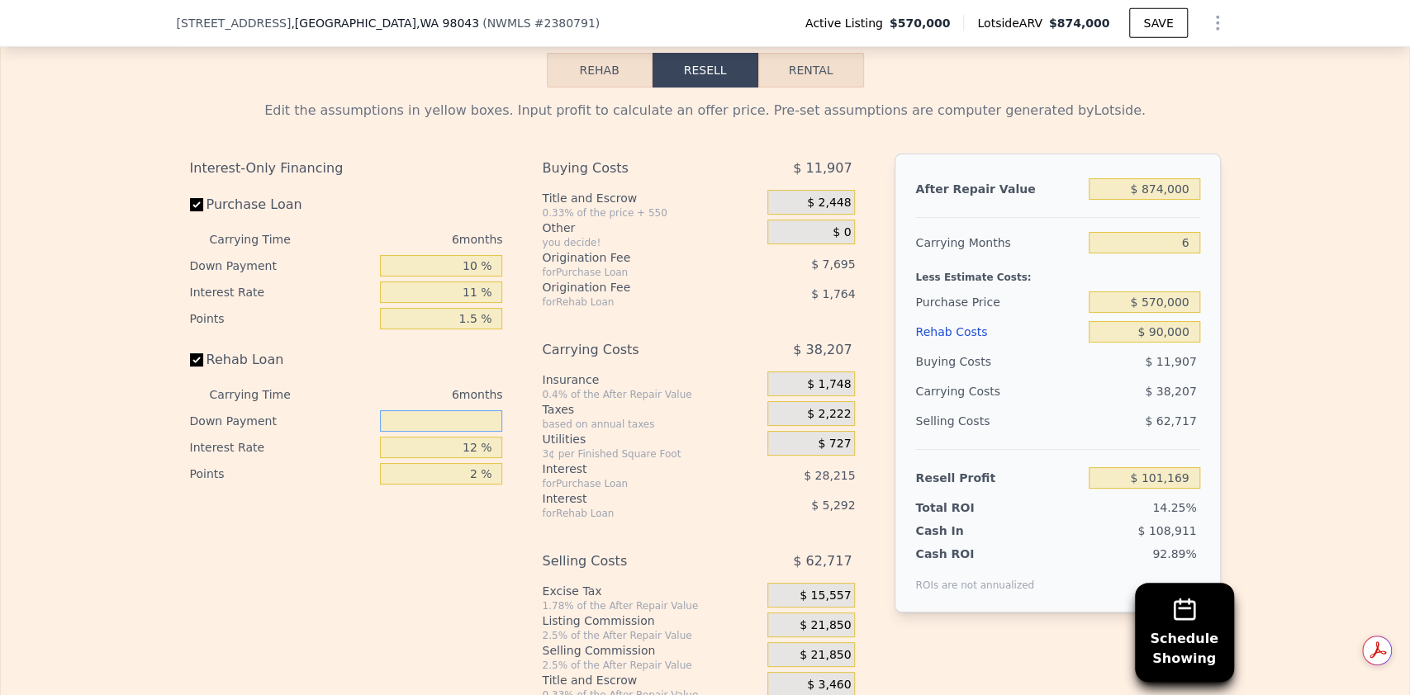
type input "1 %"
type input "$ 101,097"
type input "10 %"
type input "$ 101,745"
type input "10 %"
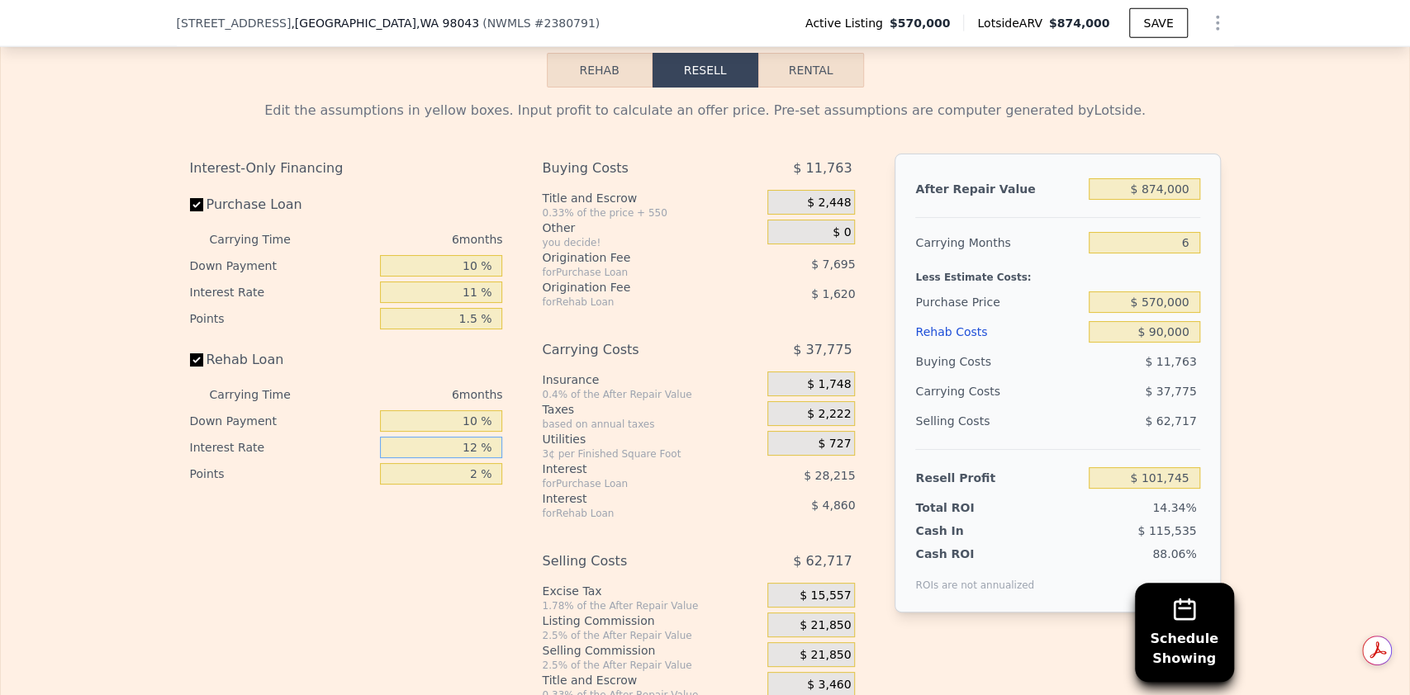
click at [468, 451] on input "12 %" at bounding box center [441, 447] width 122 height 21
type input "1 %"
type input "$ 106,197"
type input "11 %"
type input "$ 102,147"
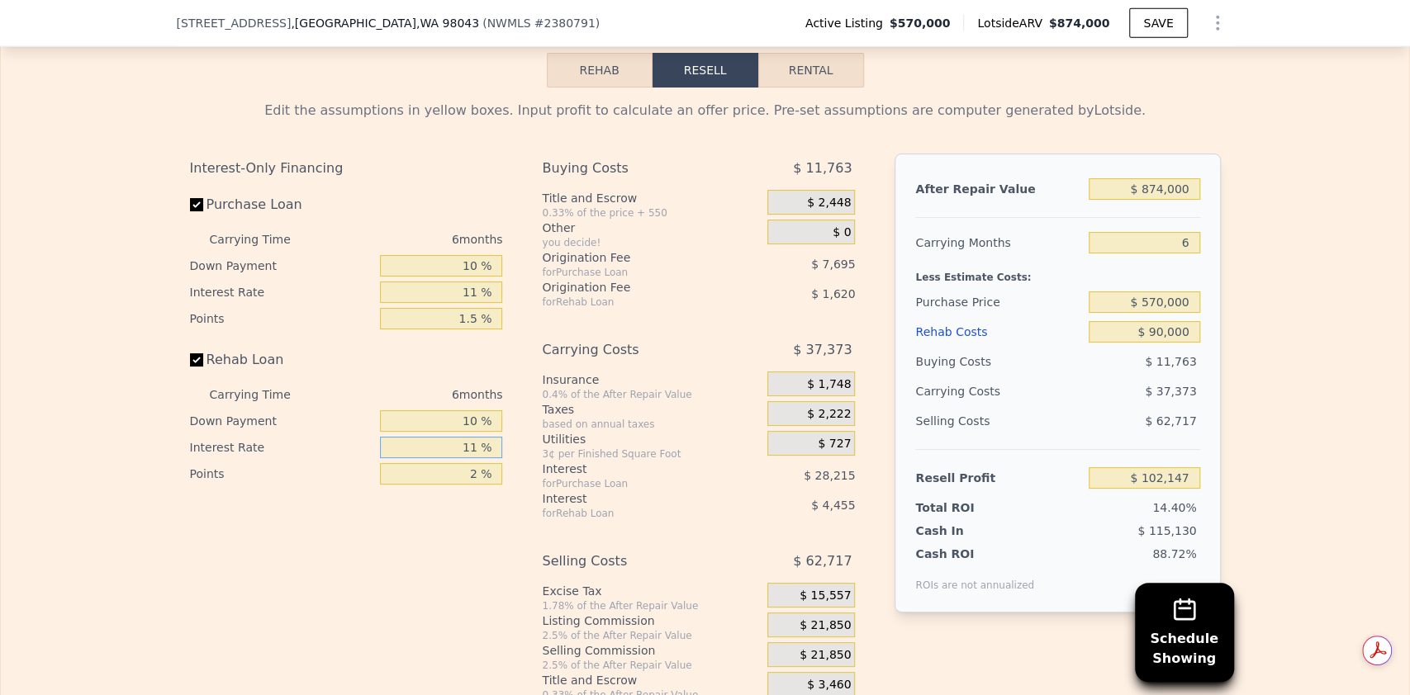
type input "11 %"
click at [473, 479] on input "2 %" at bounding box center [441, 473] width 122 height 21
type input "1.5 %"
type input "$ 102,552"
type input "1.5 %"
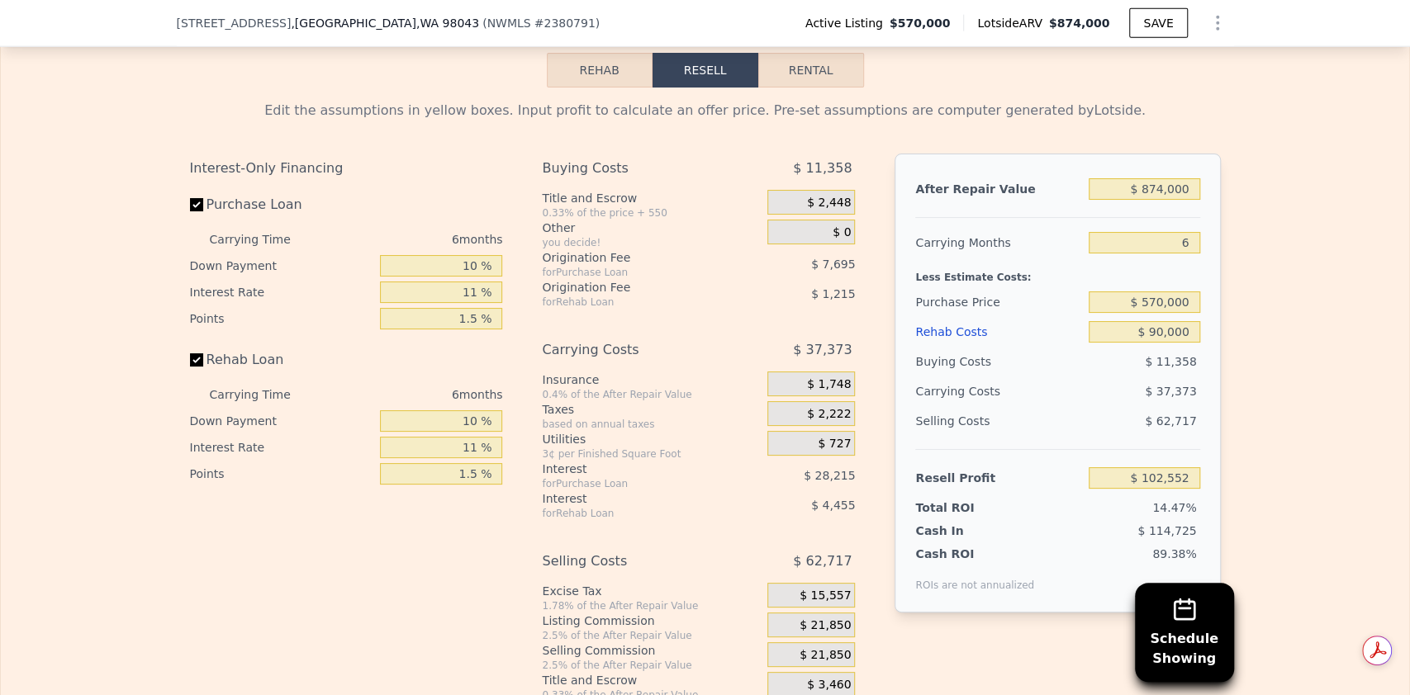
click at [459, 519] on div "Interest-Only Financing Purchase Loan Carrying Time 6 months Down Payment 10 % …" at bounding box center [353, 428] width 326 height 548
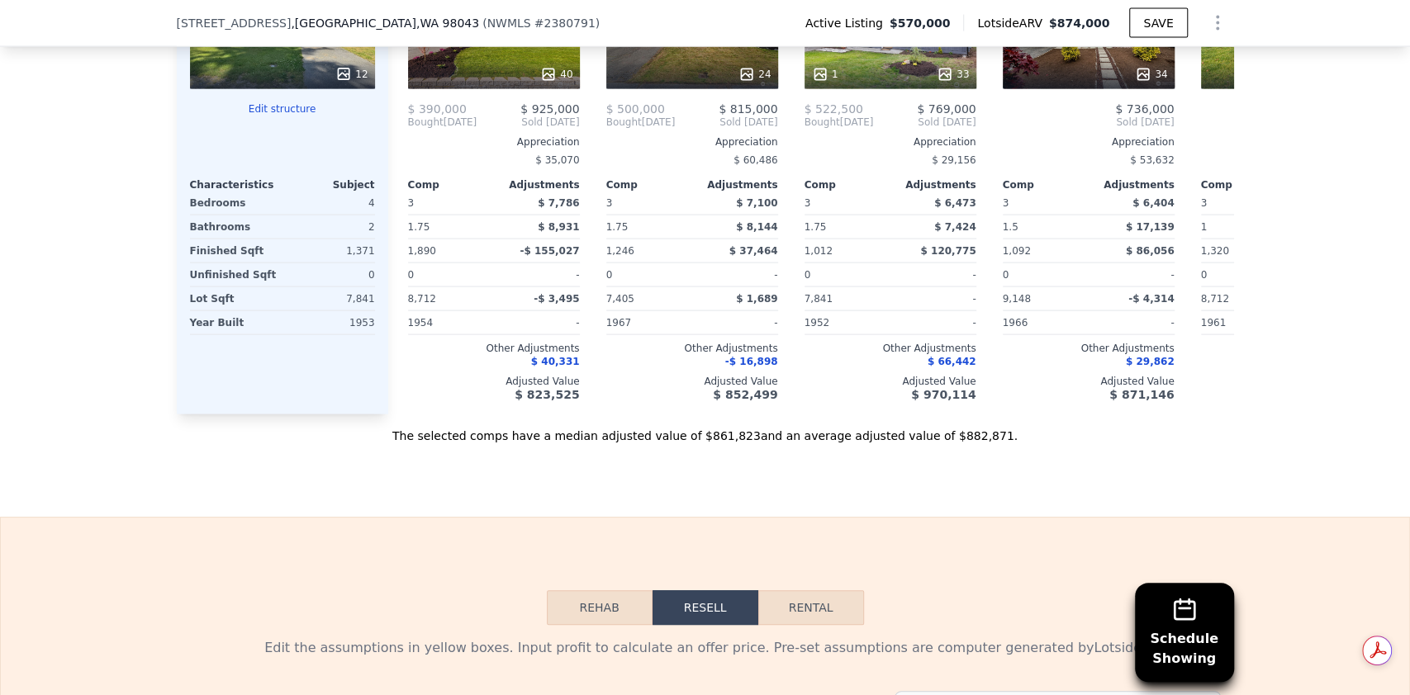
scroll to position [2658, 0]
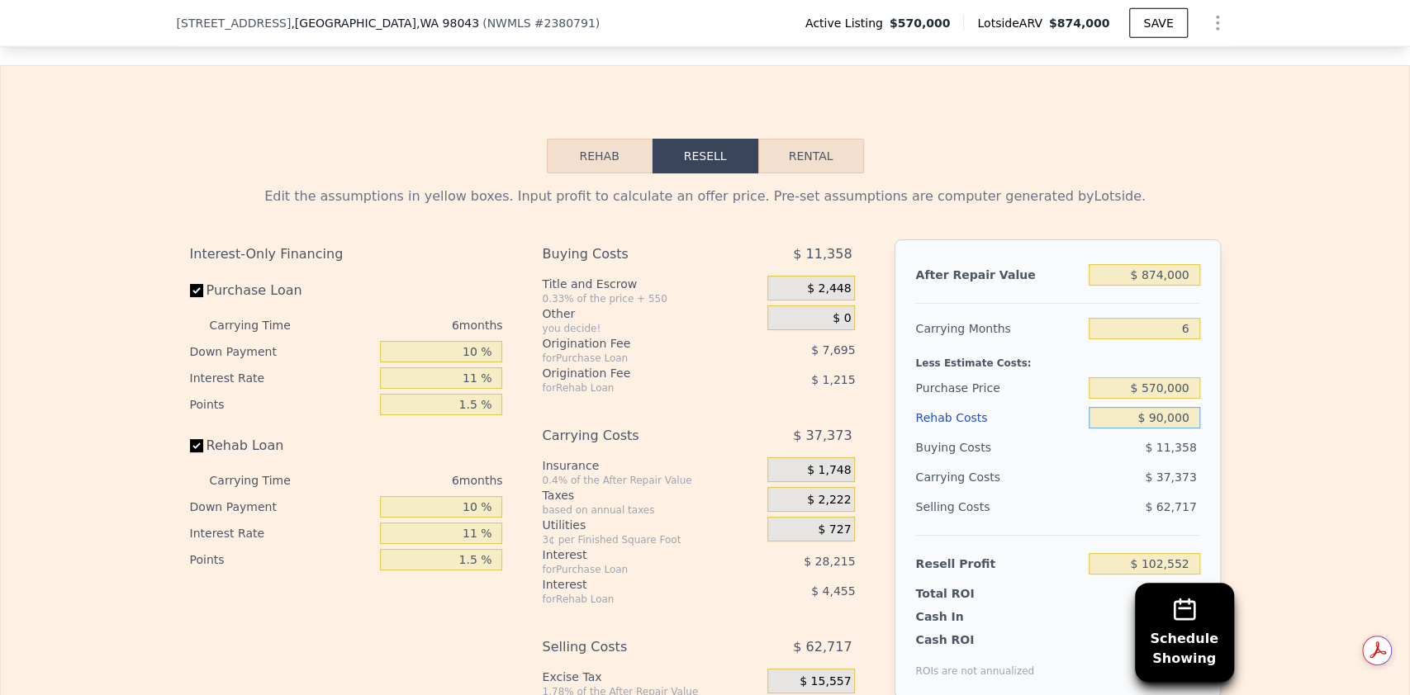
click at [1164, 411] on input "$ 90,000" at bounding box center [1143, 417] width 111 height 21
type input "$ 69,000"
type input "$ 124,879"
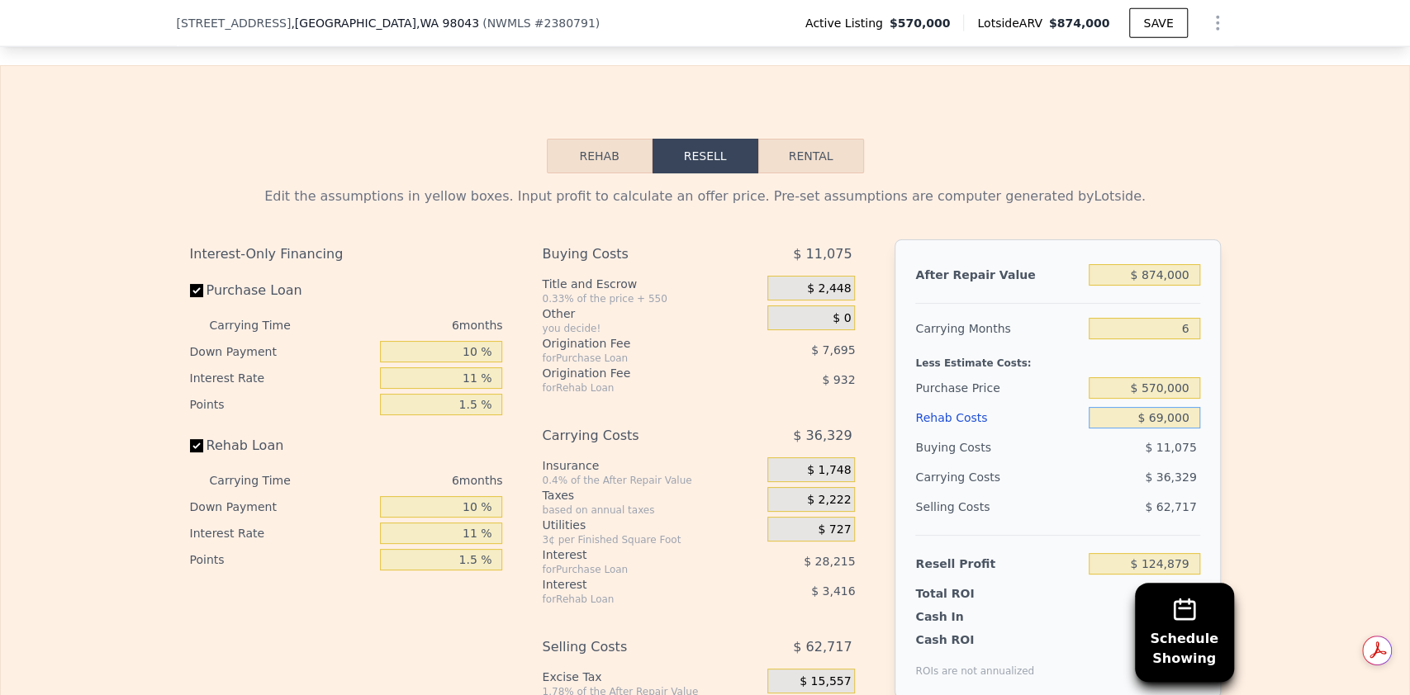
type input "$ 69,000"
click at [1028, 459] on div "Buying Costs" at bounding box center [998, 448] width 167 height 30
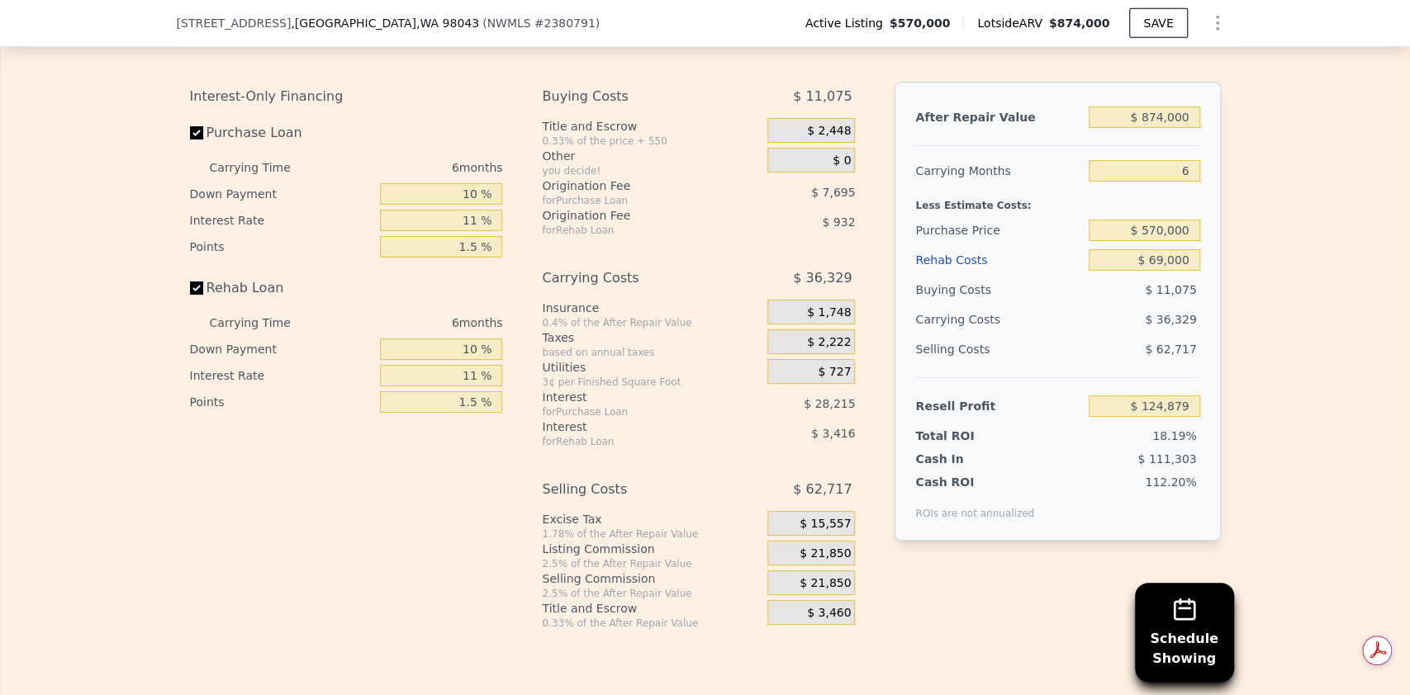
scroll to position [2821, 0]
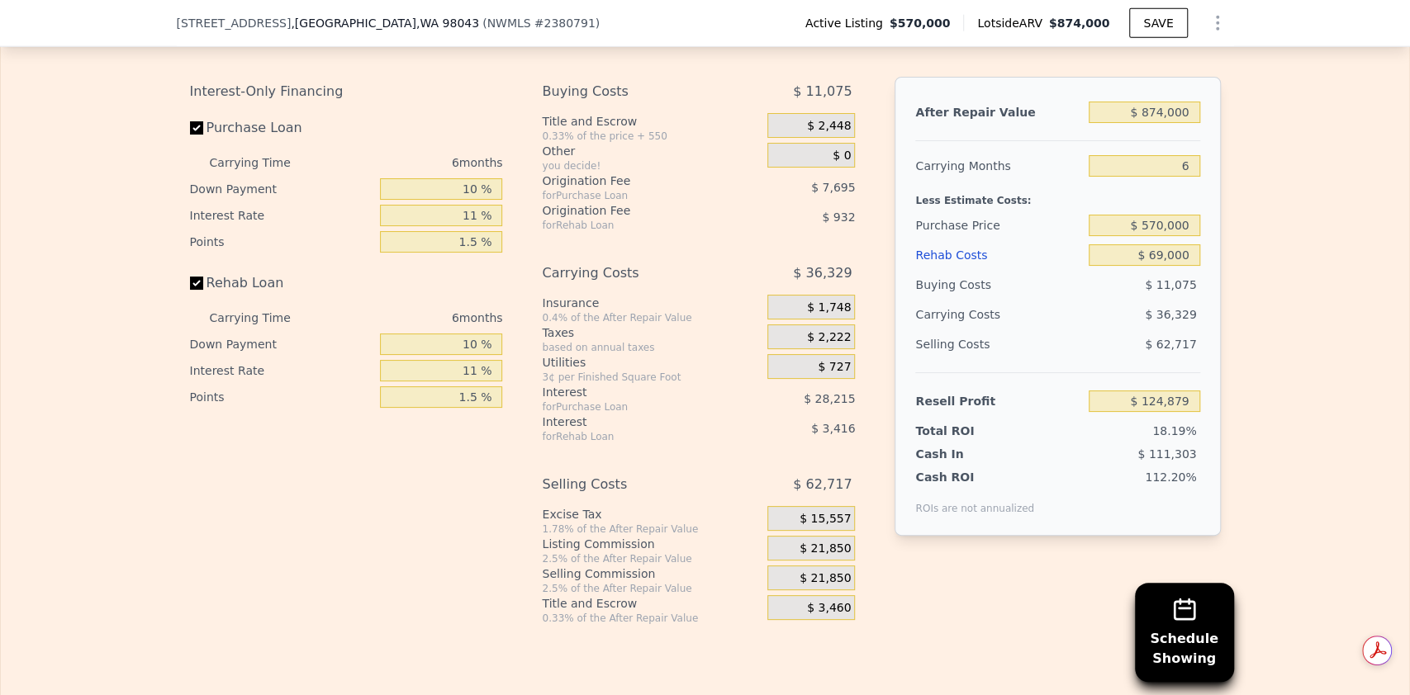
click at [811, 552] on span "$ 21,850" at bounding box center [824, 549] width 51 height 15
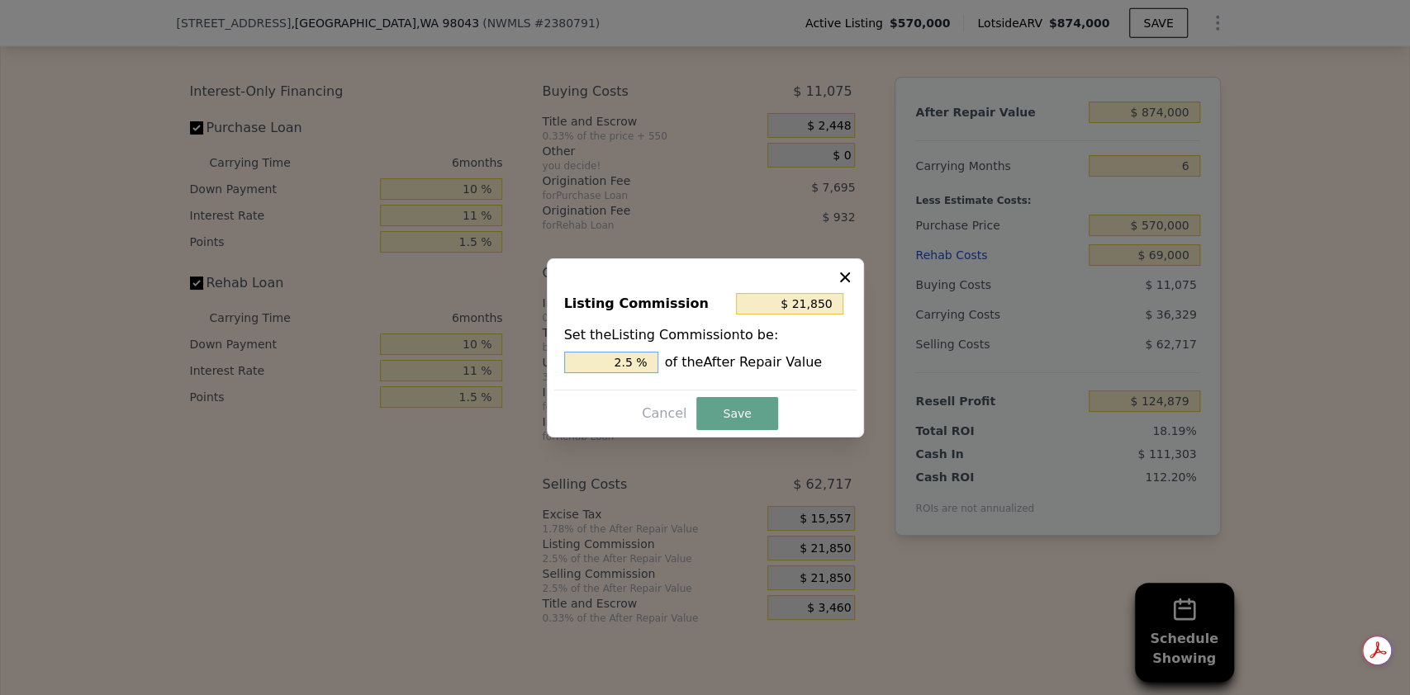
click at [634, 360] on input "2.5 %" at bounding box center [611, 362] width 94 height 21
type input "2.5 %"
type input "$ 17,480"
type input "2 %"
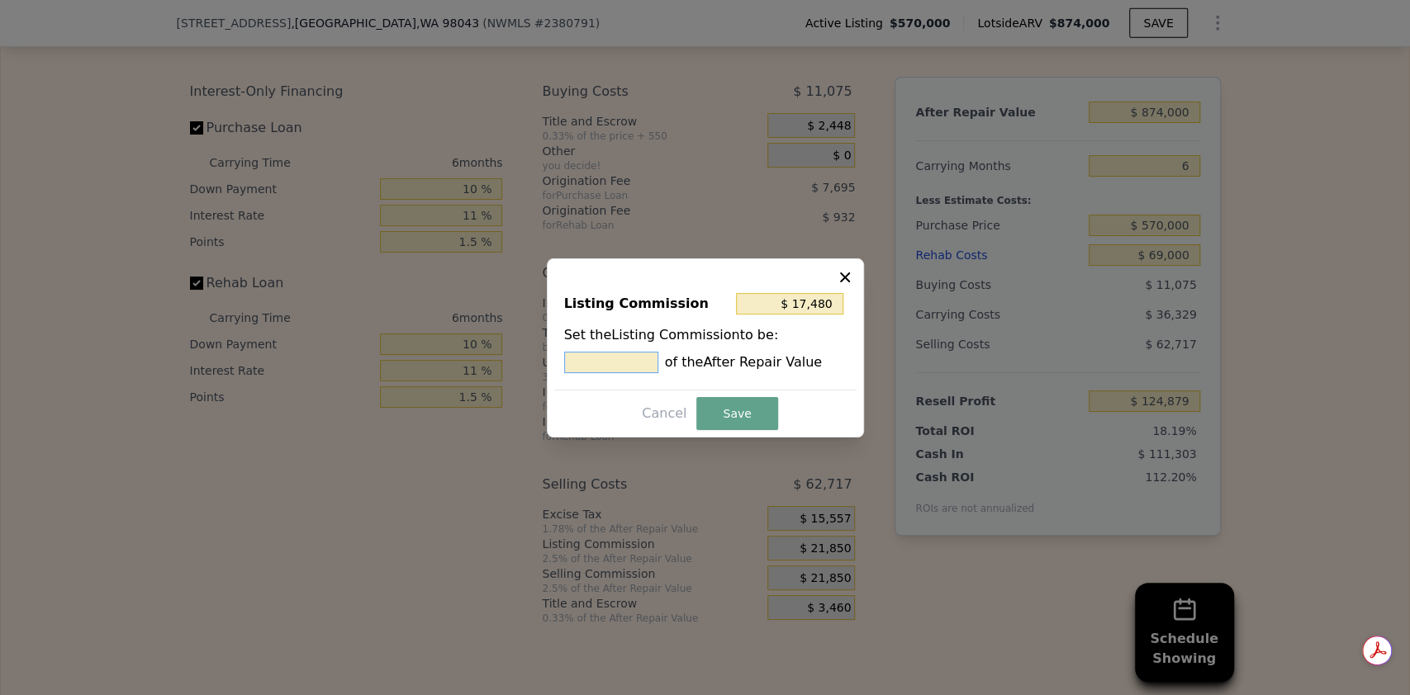
type input "$ 0"
type input "0 %"
click at [714, 410] on button "Save" at bounding box center [736, 413] width 81 height 33
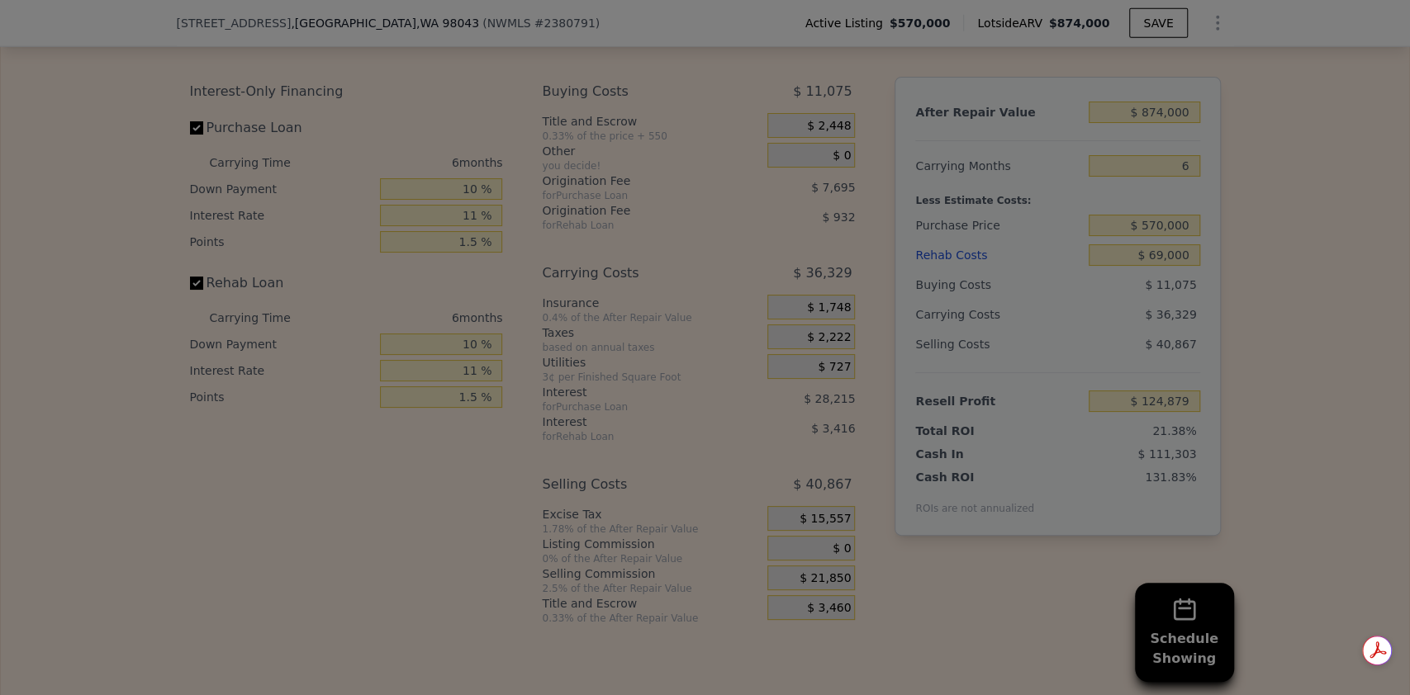
type input "$ 146,729"
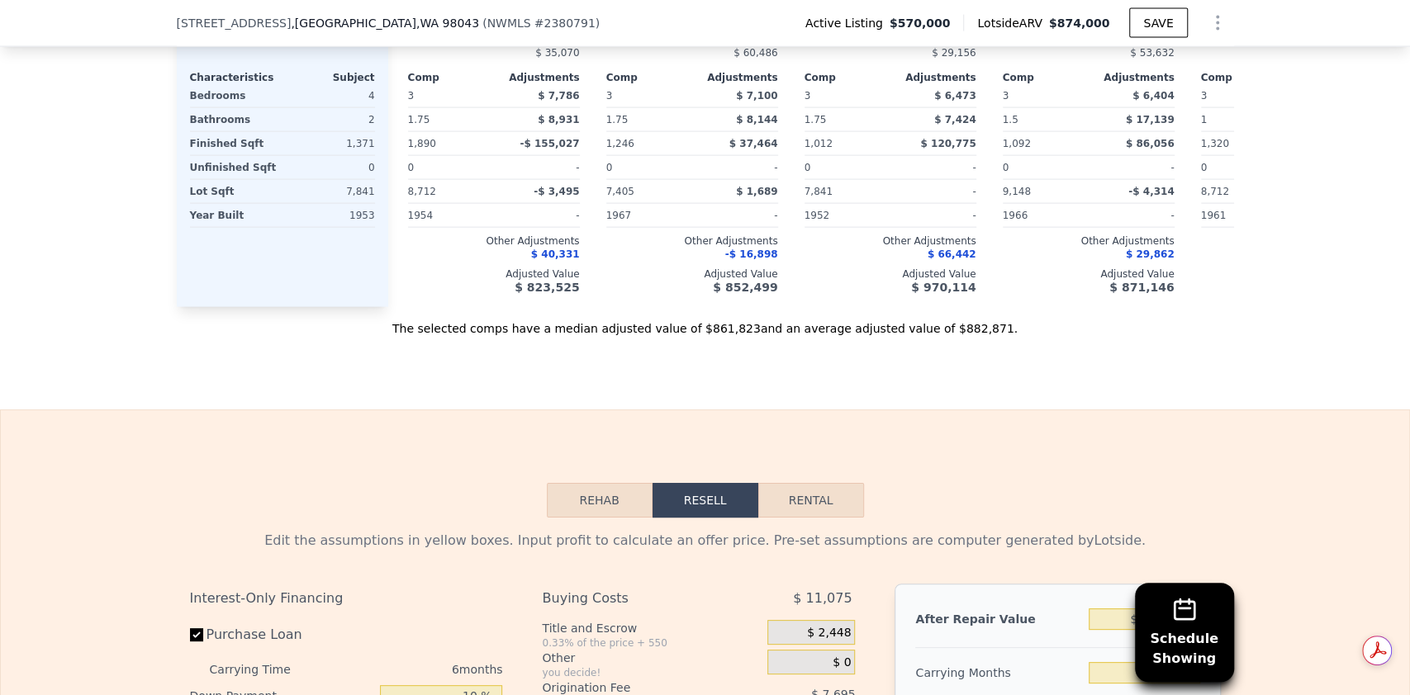
scroll to position [2530, 0]
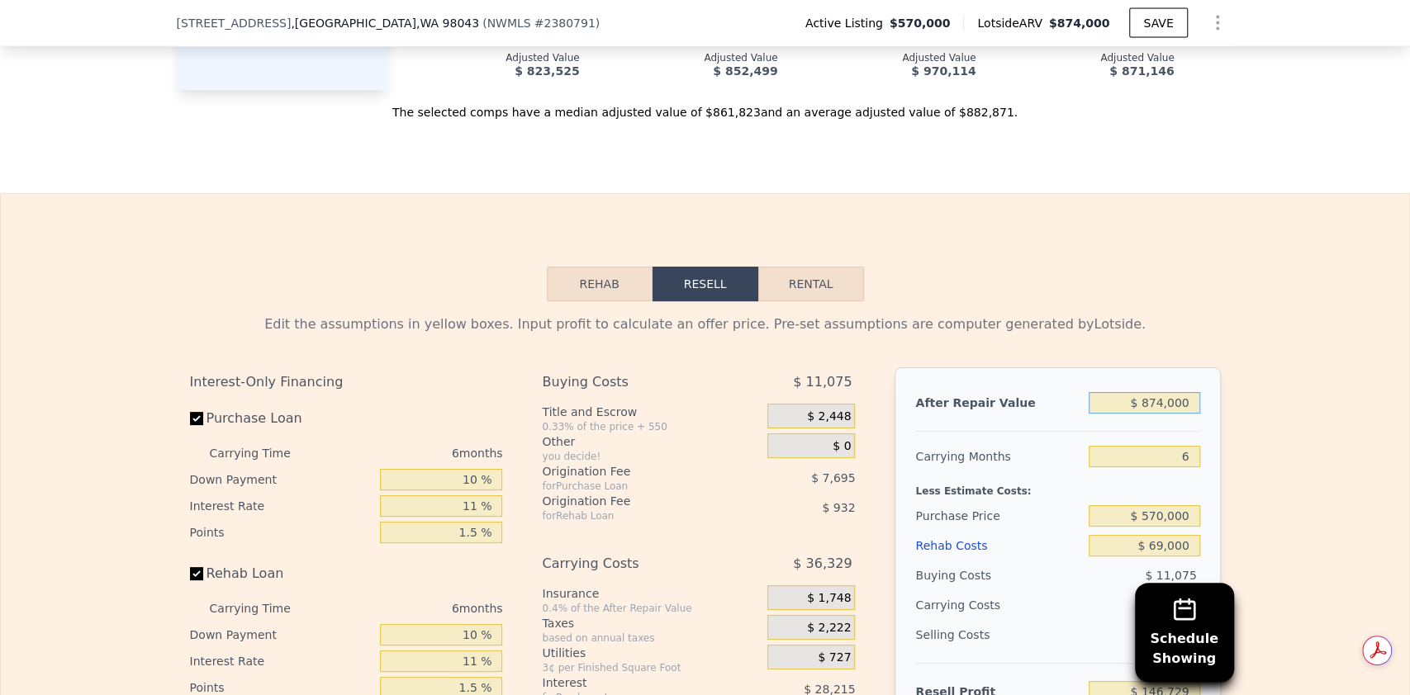
click at [1161, 401] on input "$ 874,000" at bounding box center [1143, 402] width 111 height 21
type input "$ 87,000"
type input "-$ 602,394"
type input "$ 8,000"
type input "-$ 677,591"
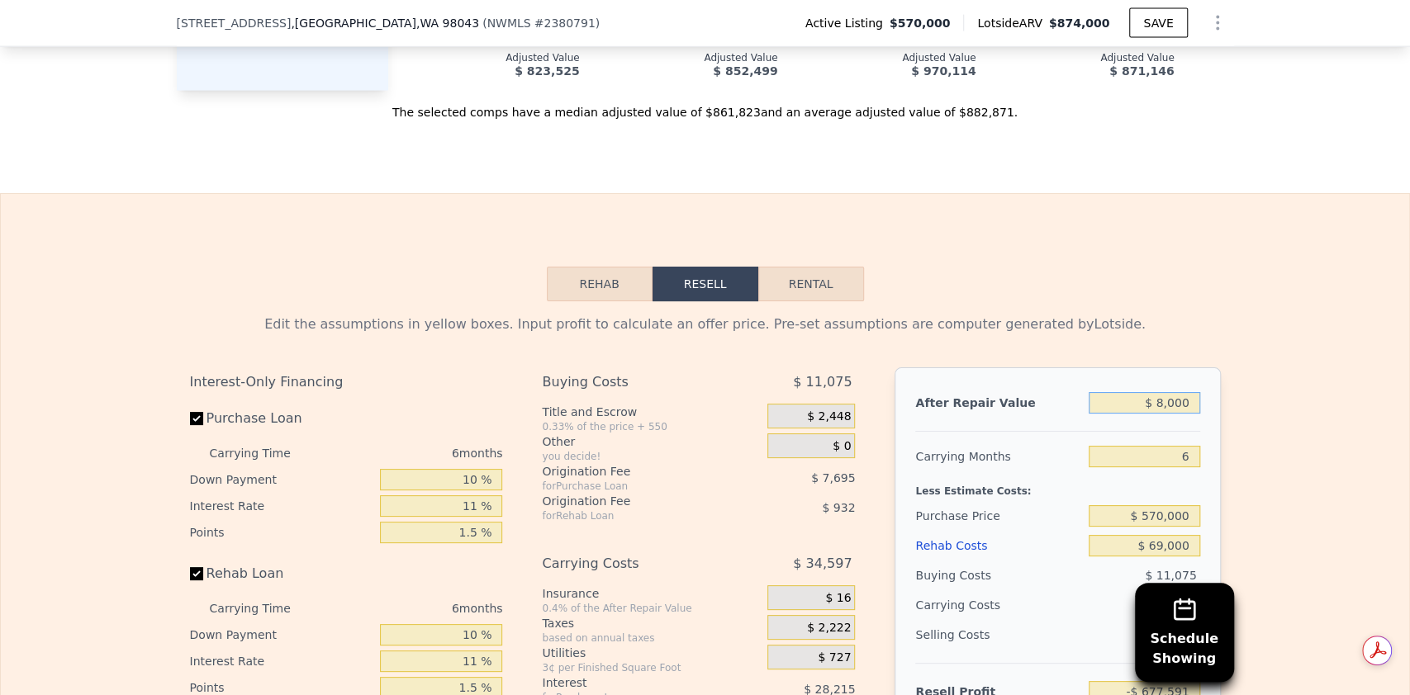
type input "$ 000"
type input "-$ 685,206"
type input "$ 7,000"
type input "-$ 678,543"
type input "$ 760,000"
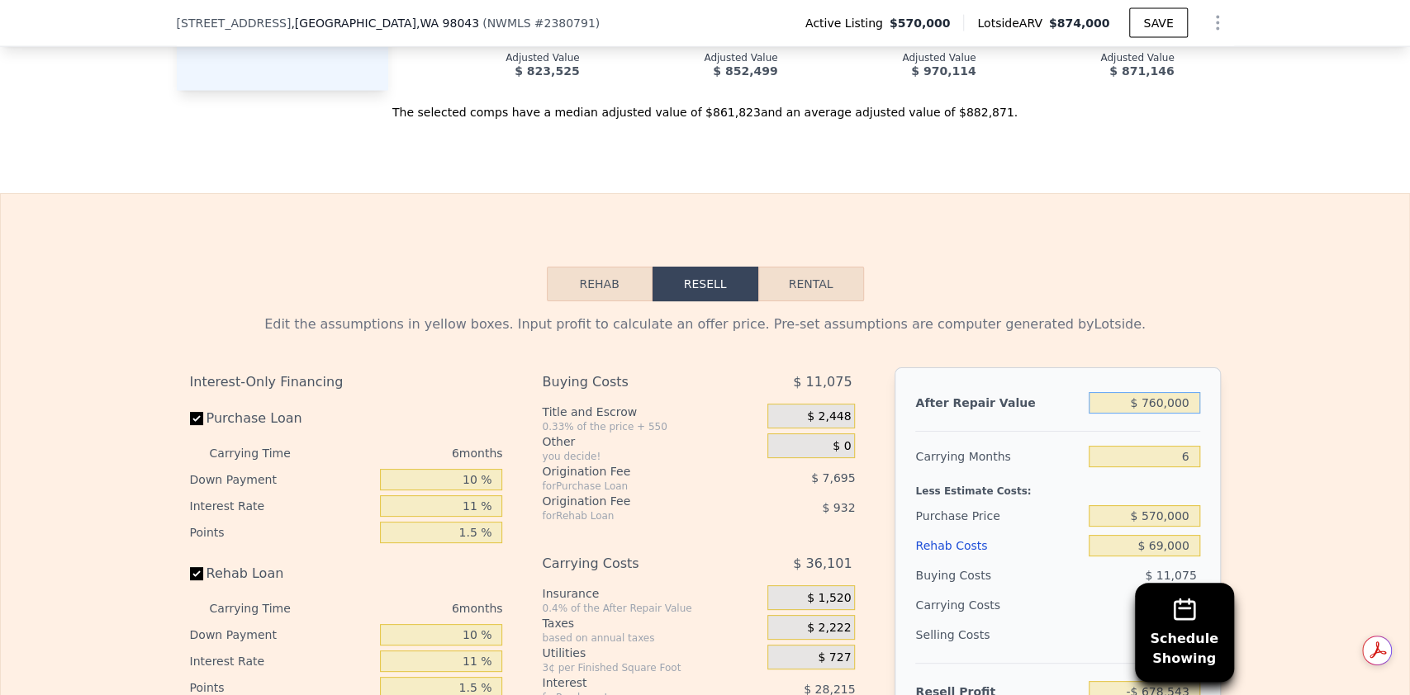
type input "$ 38,215"
type input "$ 760,000"
click at [1150, 466] on input "6" at bounding box center [1143, 456] width 111 height 21
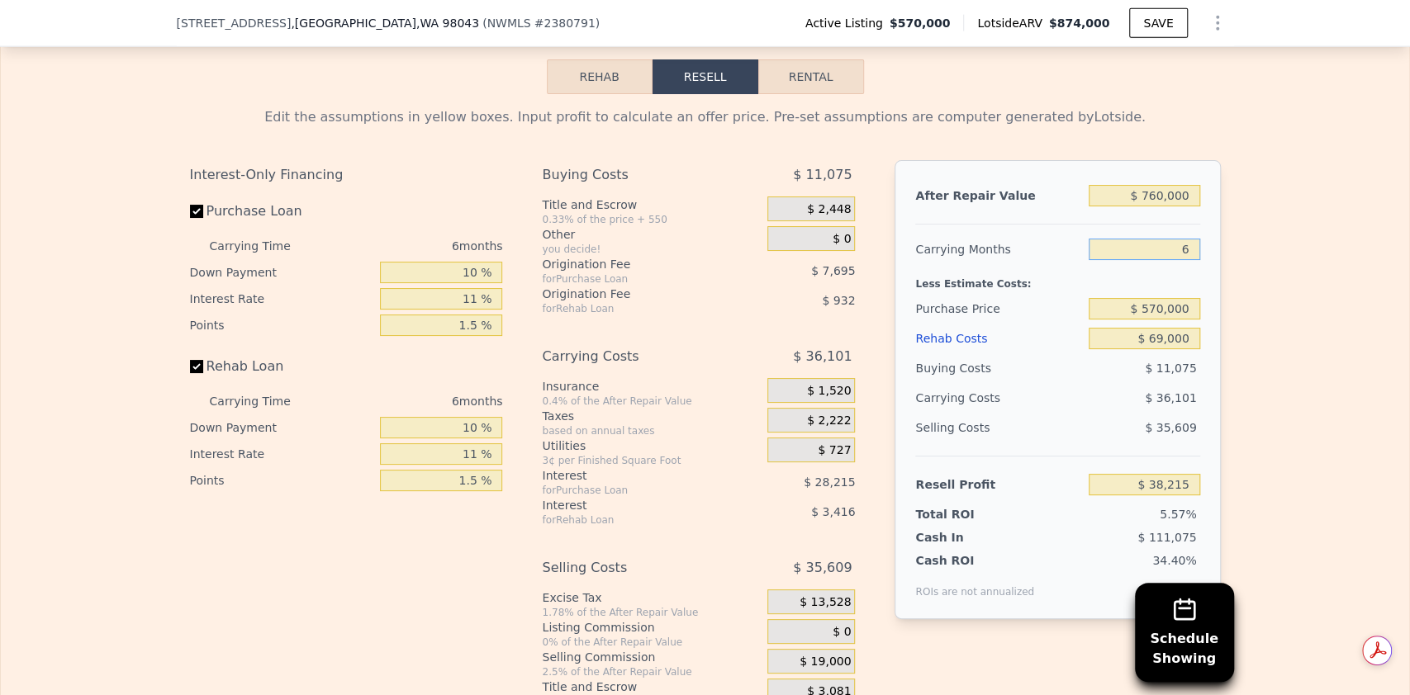
scroll to position [2740, 0]
click at [1151, 481] on input "$ 38,215" at bounding box center [1143, 482] width 111 height 21
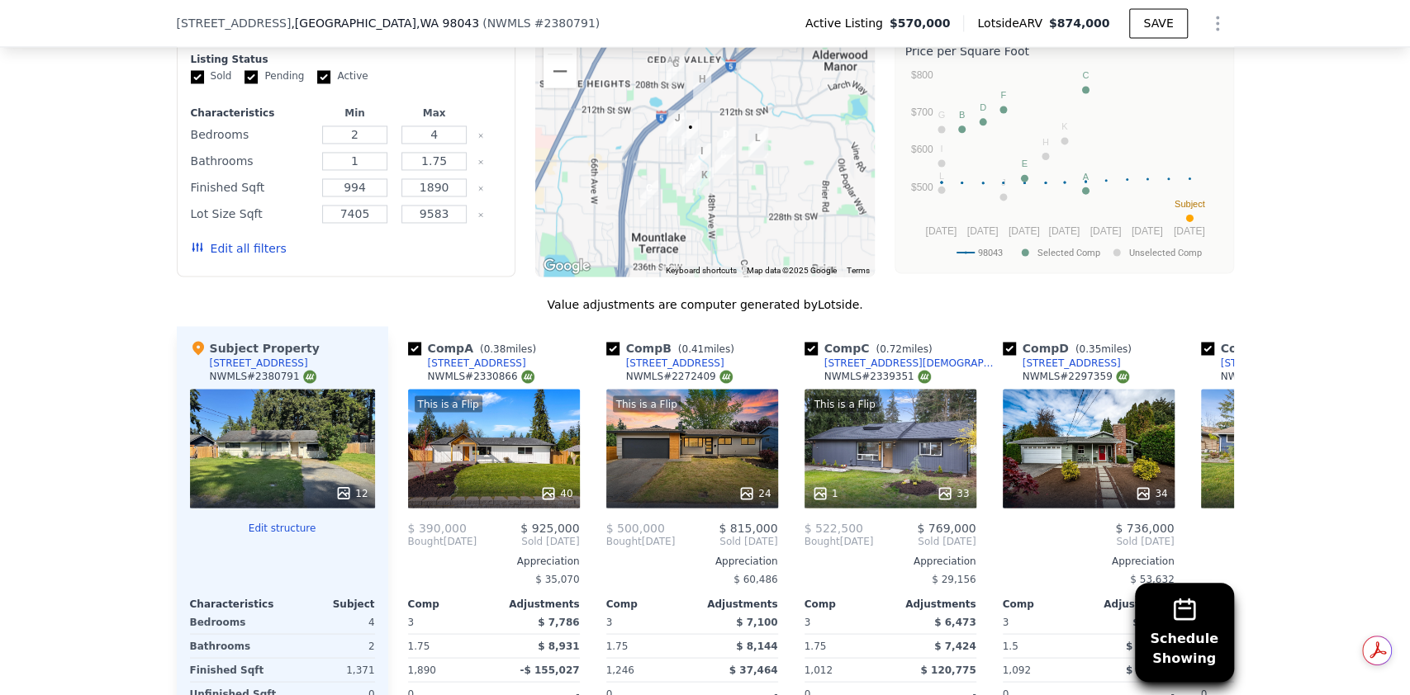
scroll to position [1782, 0]
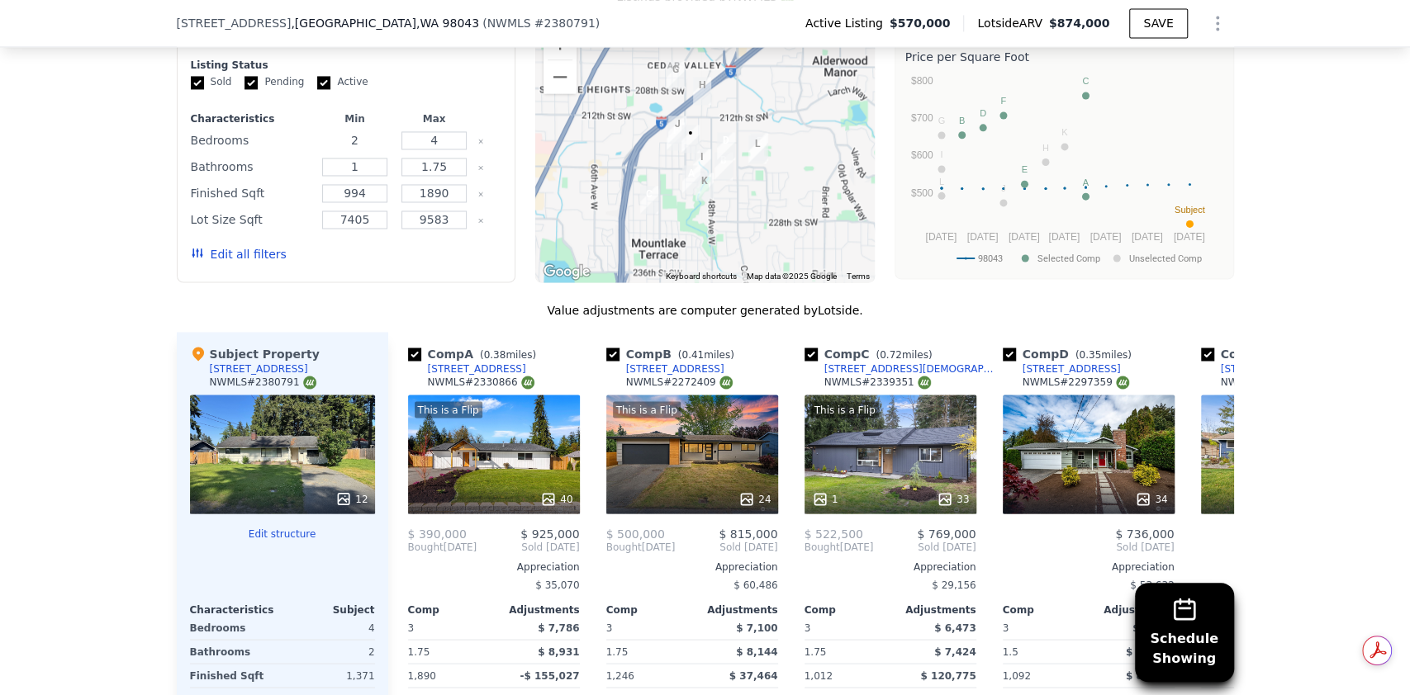
click at [358, 131] on input "2" at bounding box center [354, 140] width 65 height 18
type input "4"
click at [434, 158] on input "1.75" at bounding box center [433, 167] width 65 height 18
type input "1"
type input "2"
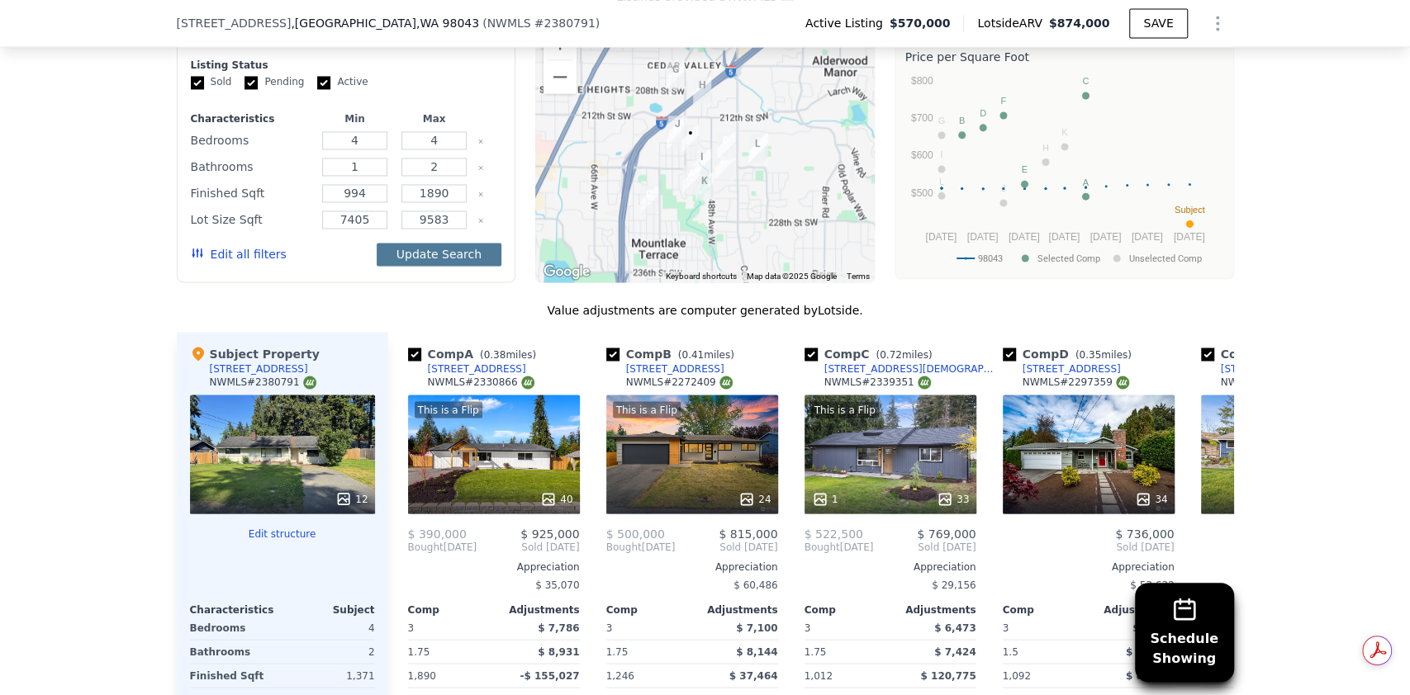
click at [451, 243] on button "Update Search" at bounding box center [439, 254] width 125 height 23
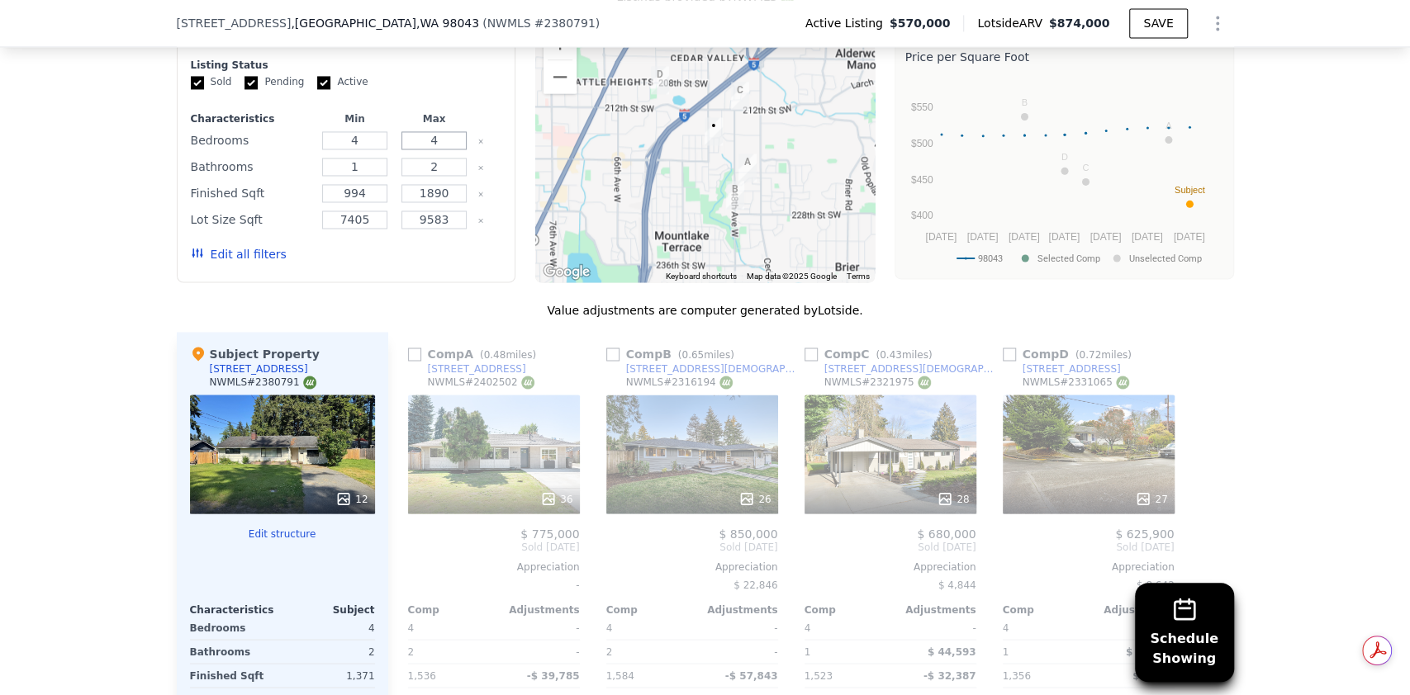
click at [441, 131] on input "4" at bounding box center [433, 140] width 65 height 18
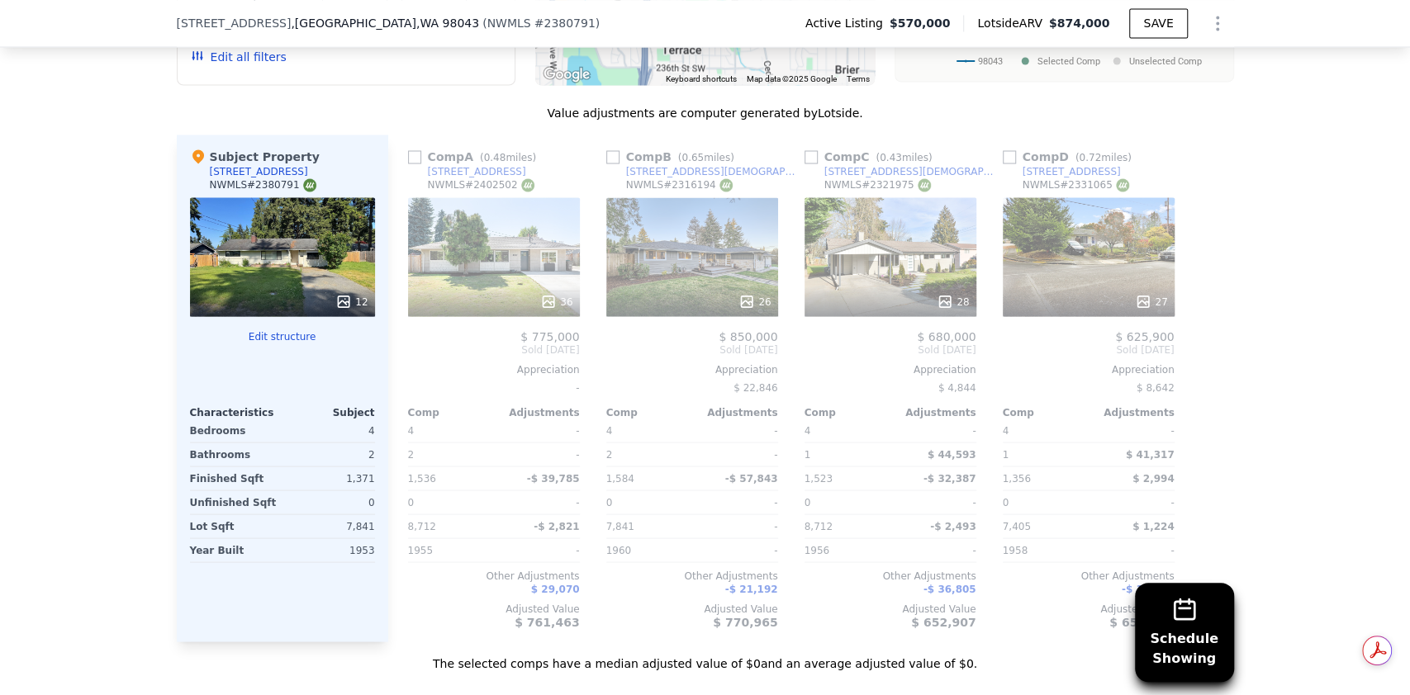
scroll to position [1971, 0]
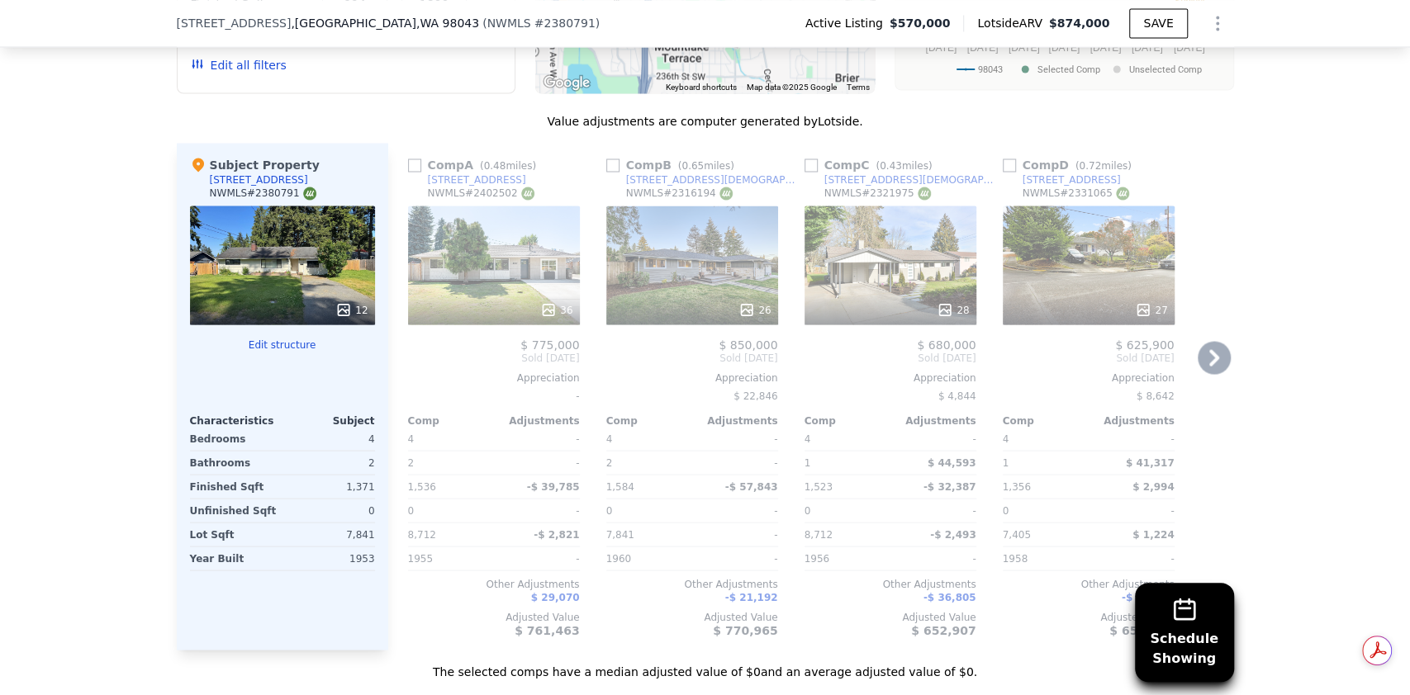
click at [744, 267] on div "26" at bounding box center [692, 265] width 172 height 119
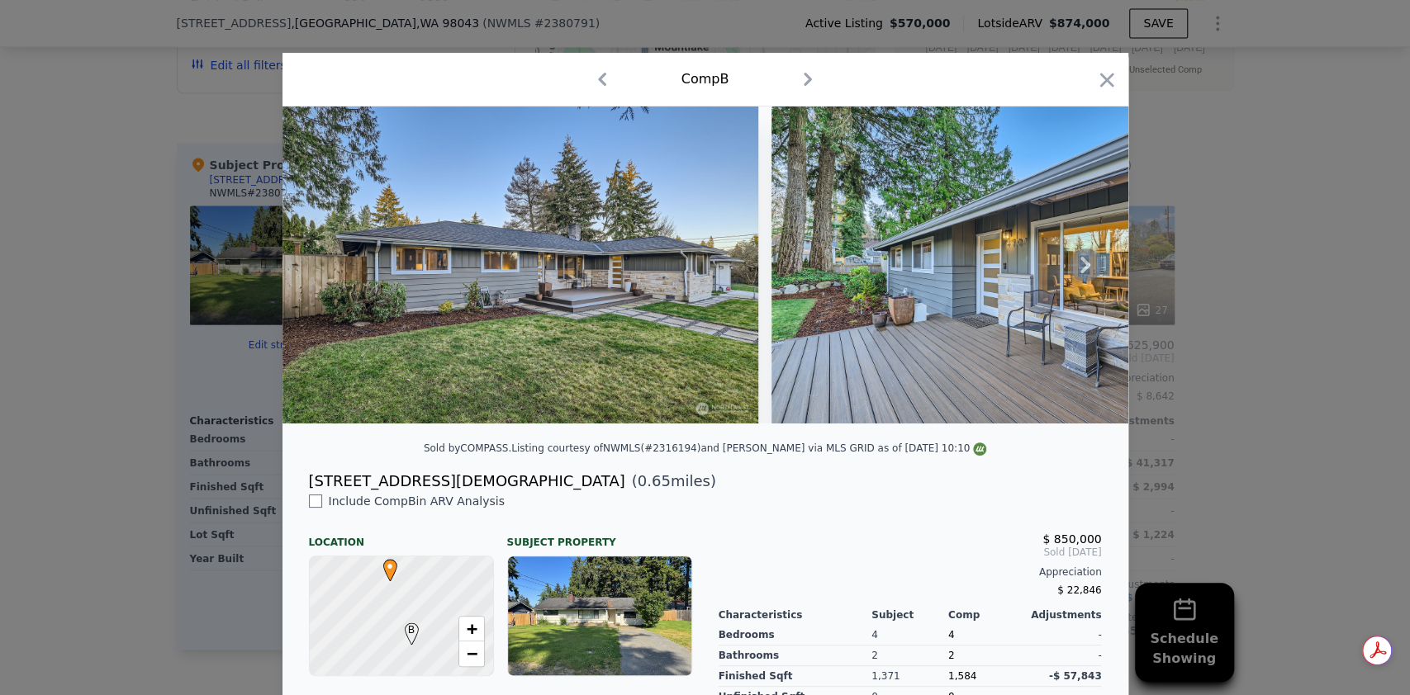
click at [1070, 275] on icon at bounding box center [1085, 265] width 33 height 33
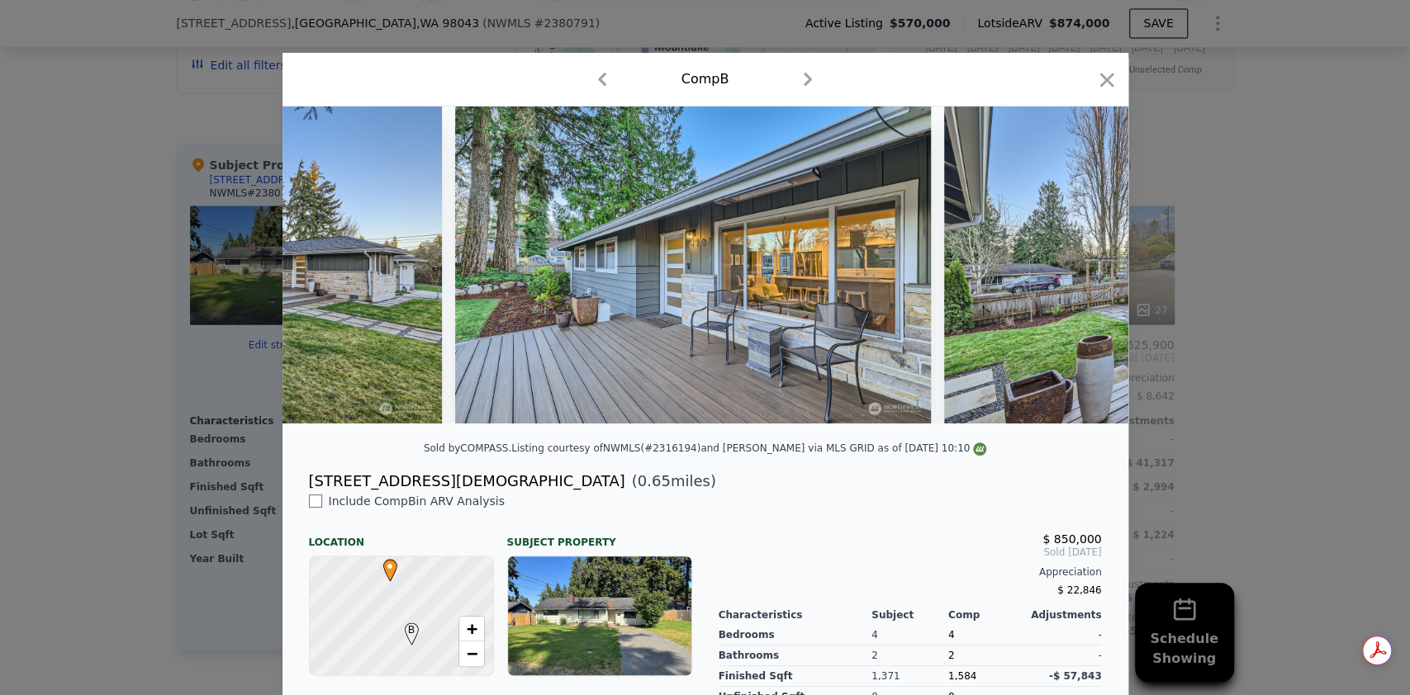
click at [1070, 275] on img at bounding box center [1182, 265] width 476 height 317
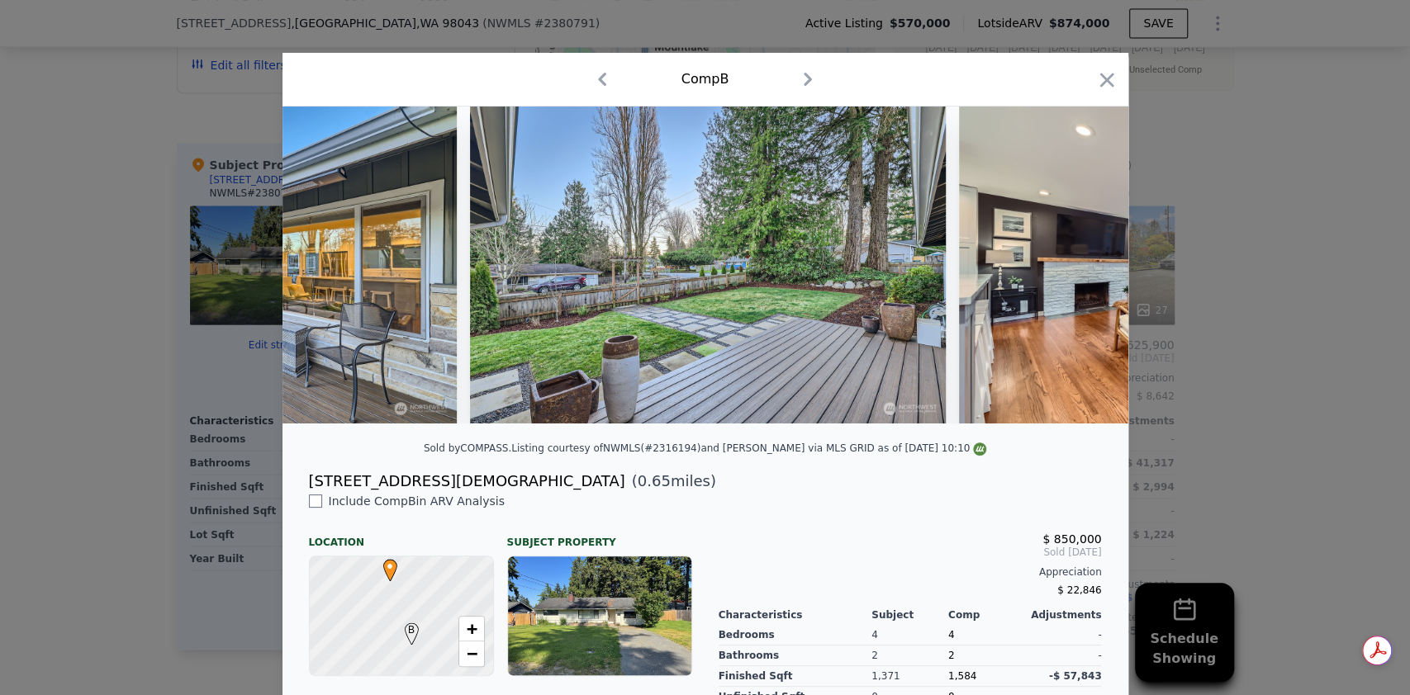
scroll to position [0, 793]
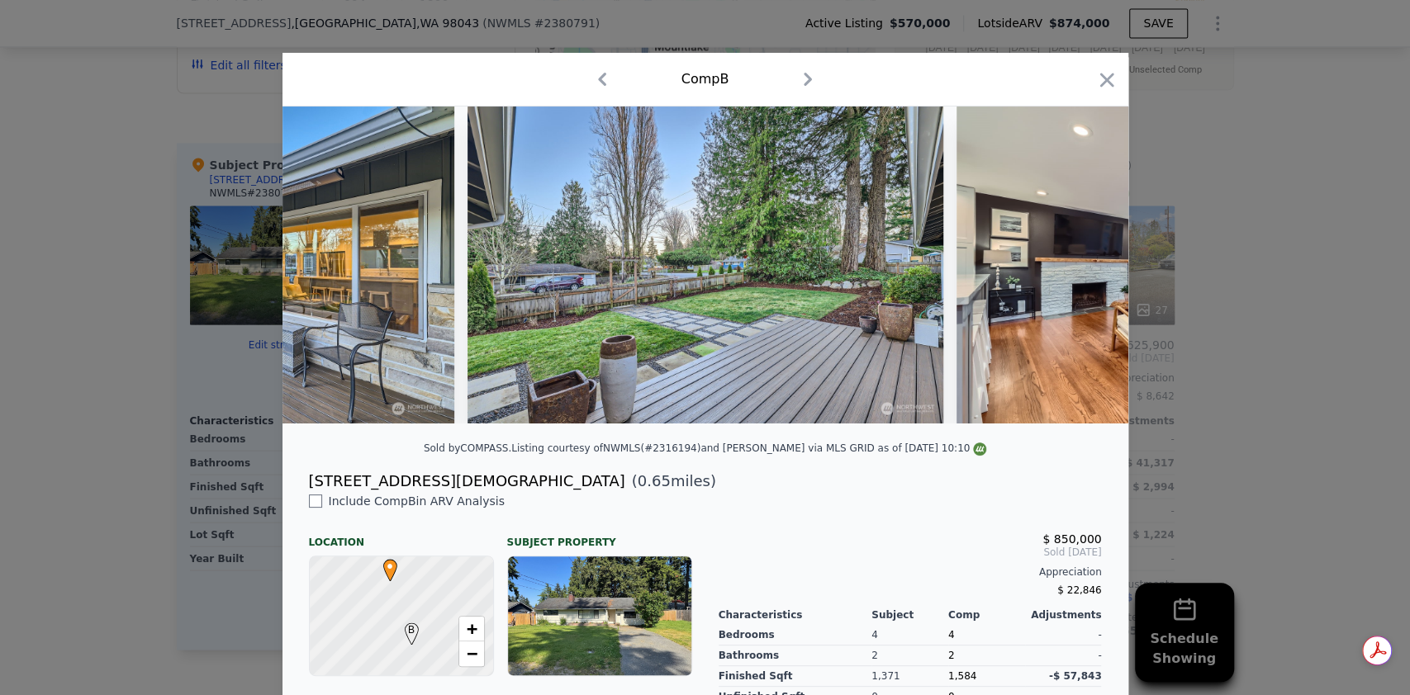
click at [1070, 275] on div at bounding box center [705, 265] width 846 height 317
click at [1099, 78] on icon "button" at bounding box center [1106, 80] width 14 height 14
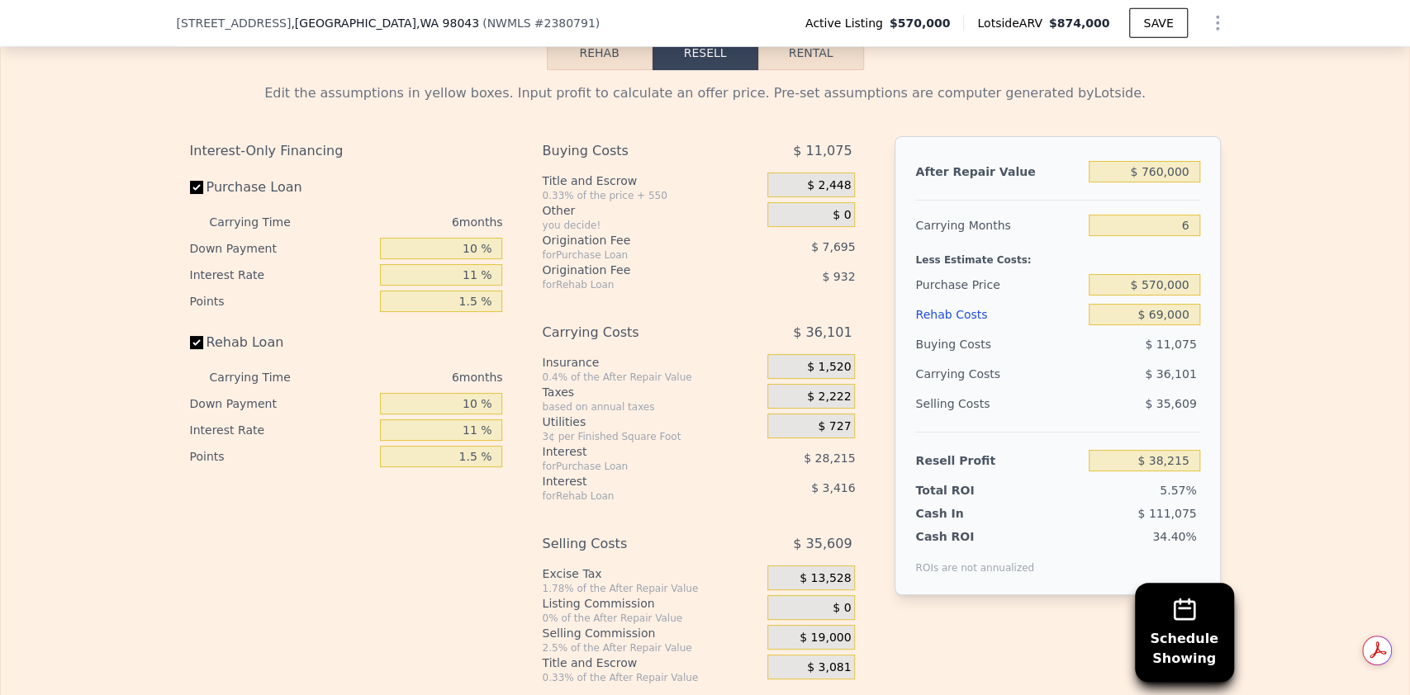
scroll to position [2757, 0]
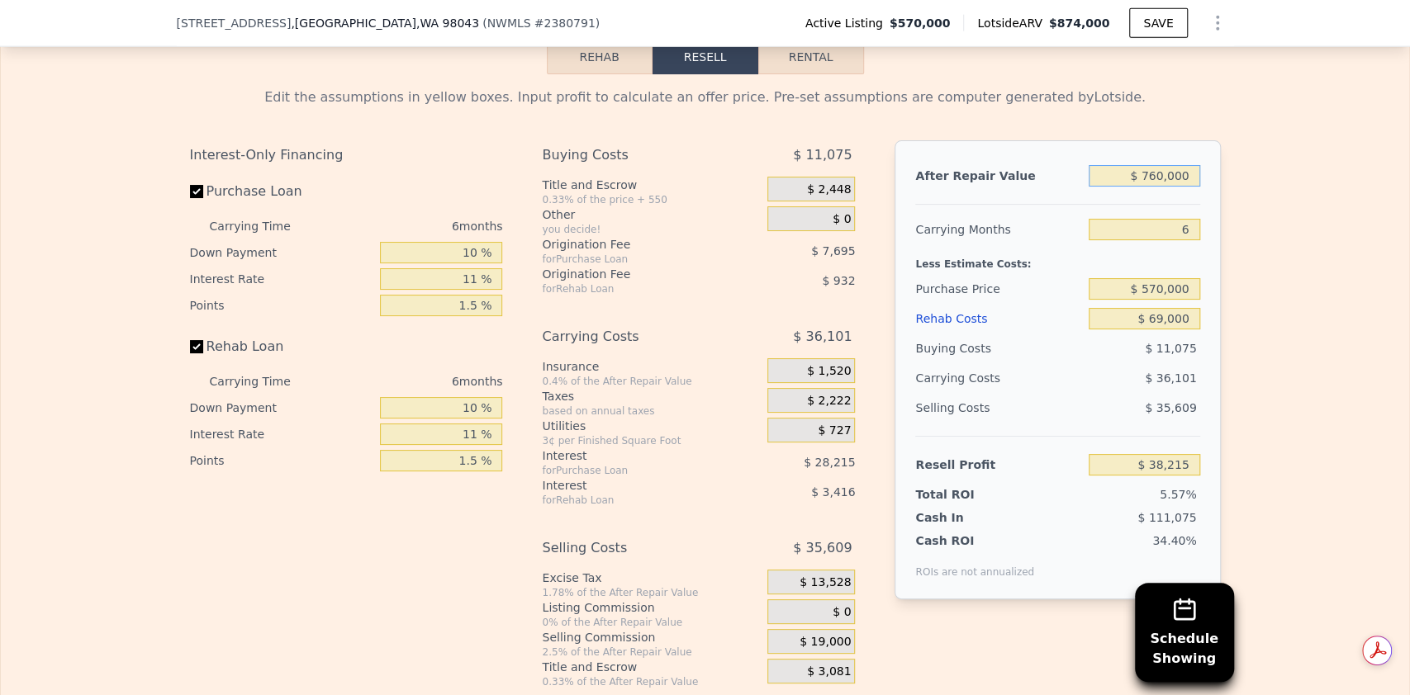
click at [1155, 165] on input "$ 760,000" at bounding box center [1143, 175] width 111 height 21
type input "$ 76,000"
type input "-$ 612,864"
type input "$ 7,000"
type input "-$ 678,543"
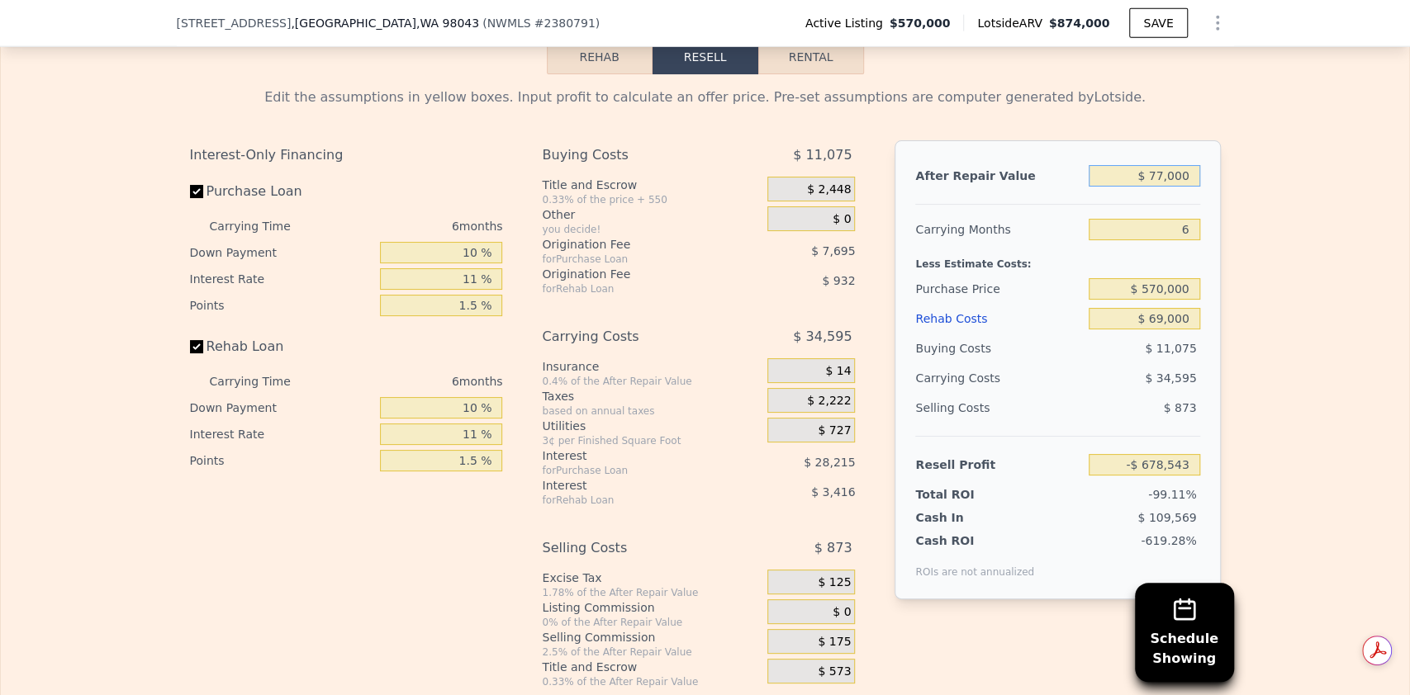
type input "$ 775,000"
type input "$ 52,493"
type input "$ 775,000"
click at [1150, 219] on input "6" at bounding box center [1143, 229] width 111 height 21
click at [1157, 278] on input "$ 570,000" at bounding box center [1143, 288] width 111 height 21
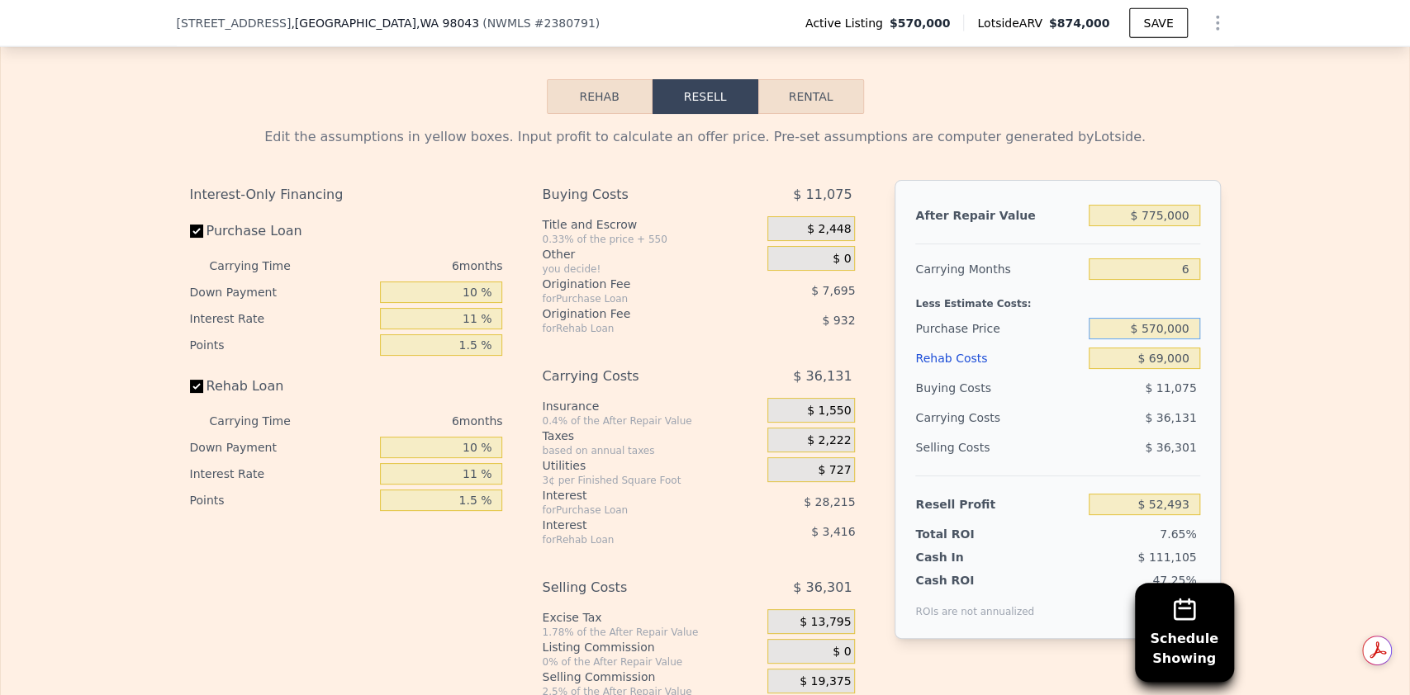
scroll to position [2719, 0]
click at [1156, 203] on input "$ 775,000" at bounding box center [1143, 213] width 111 height 21
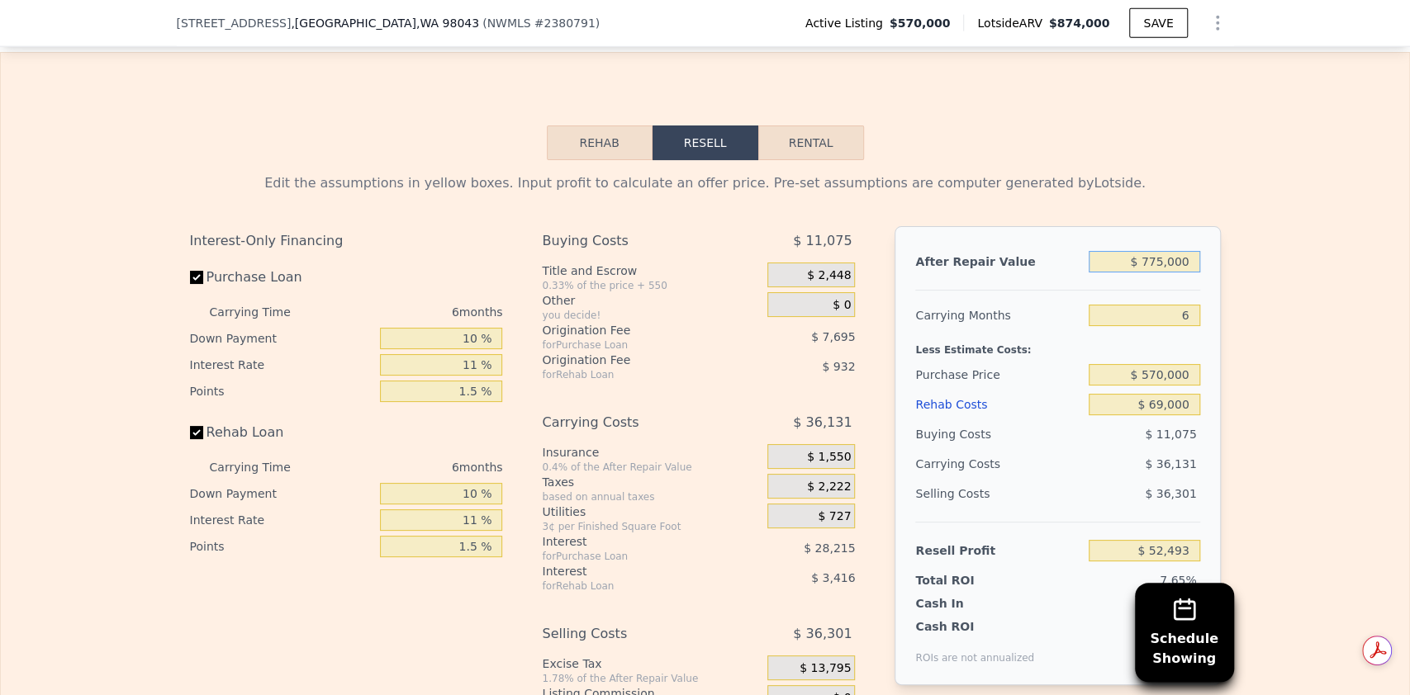
scroll to position [2674, 0]
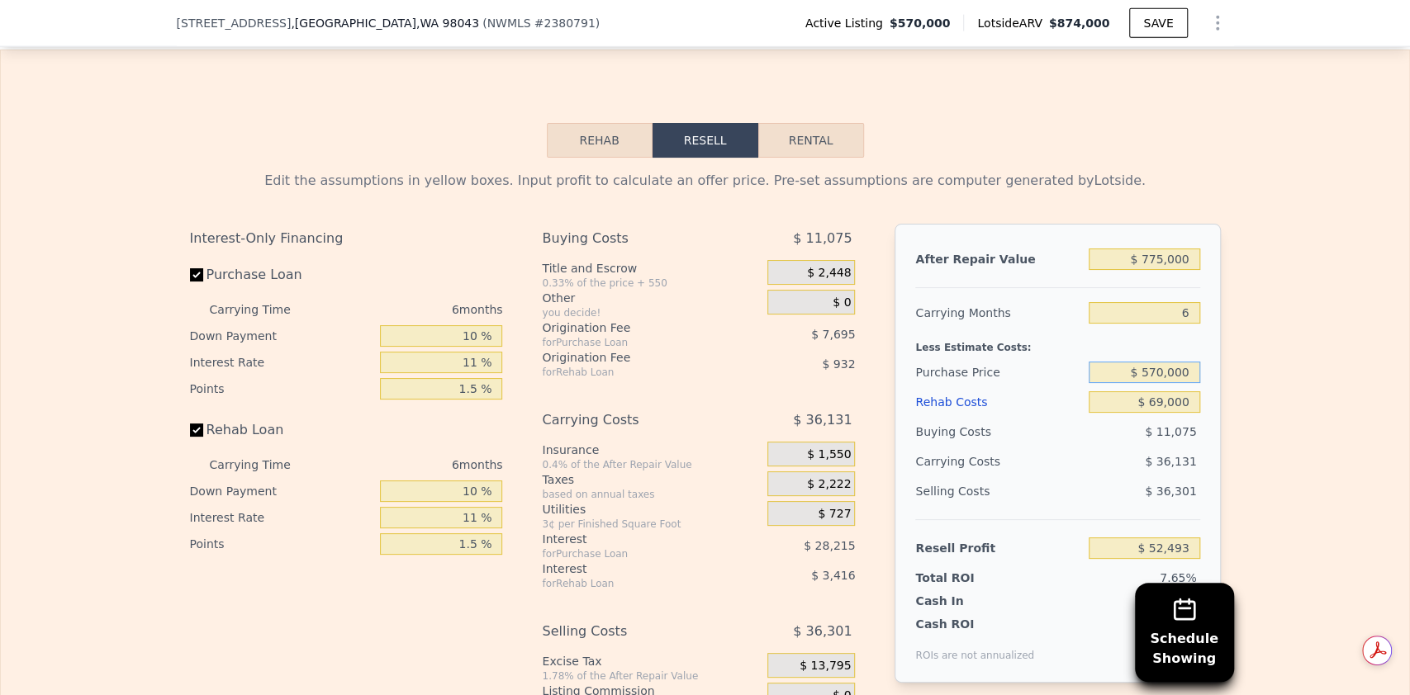
click at [1158, 362] on input "$ 570,000" at bounding box center [1143, 372] width 111 height 21
type input "$ 540,000"
click at [1153, 391] on input "$ 69,000" at bounding box center [1143, 401] width 111 height 21
type input "$ 84,486"
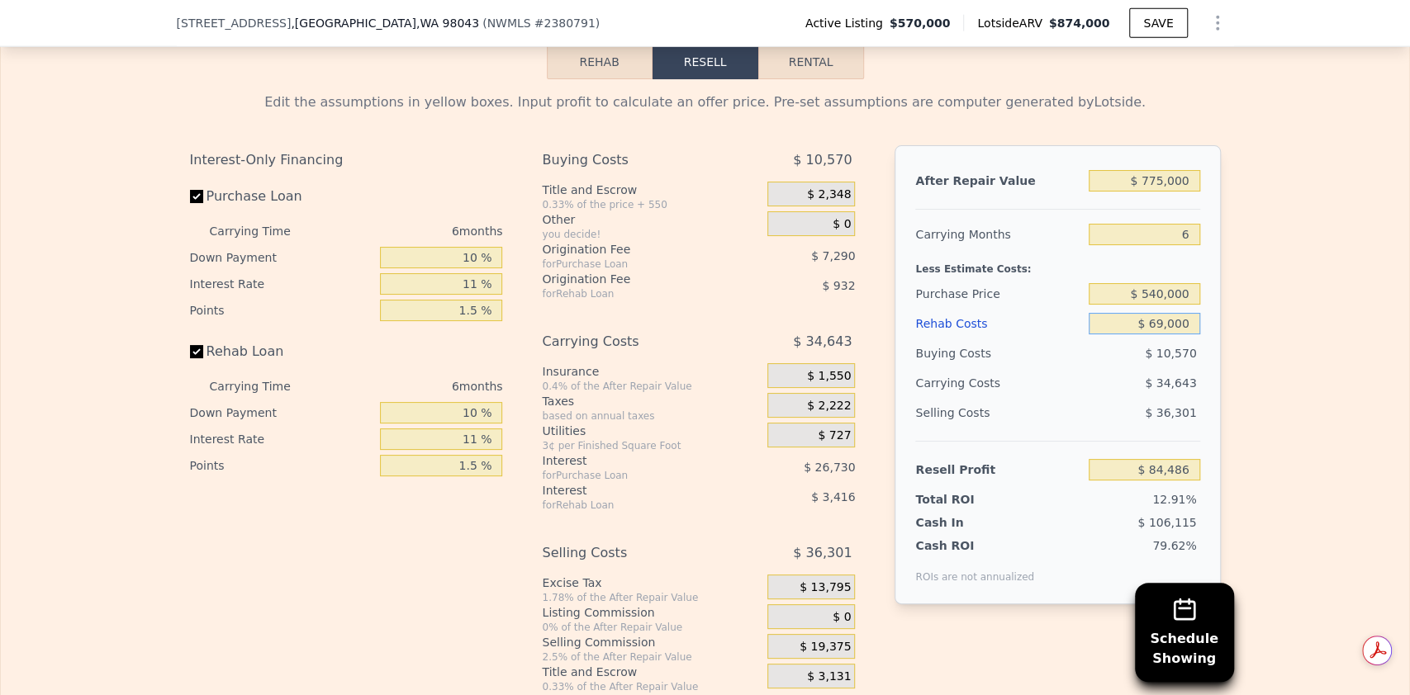
scroll to position [2753, 0]
click at [1127, 371] on div "$ 34,643" at bounding box center [1113, 382] width 174 height 30
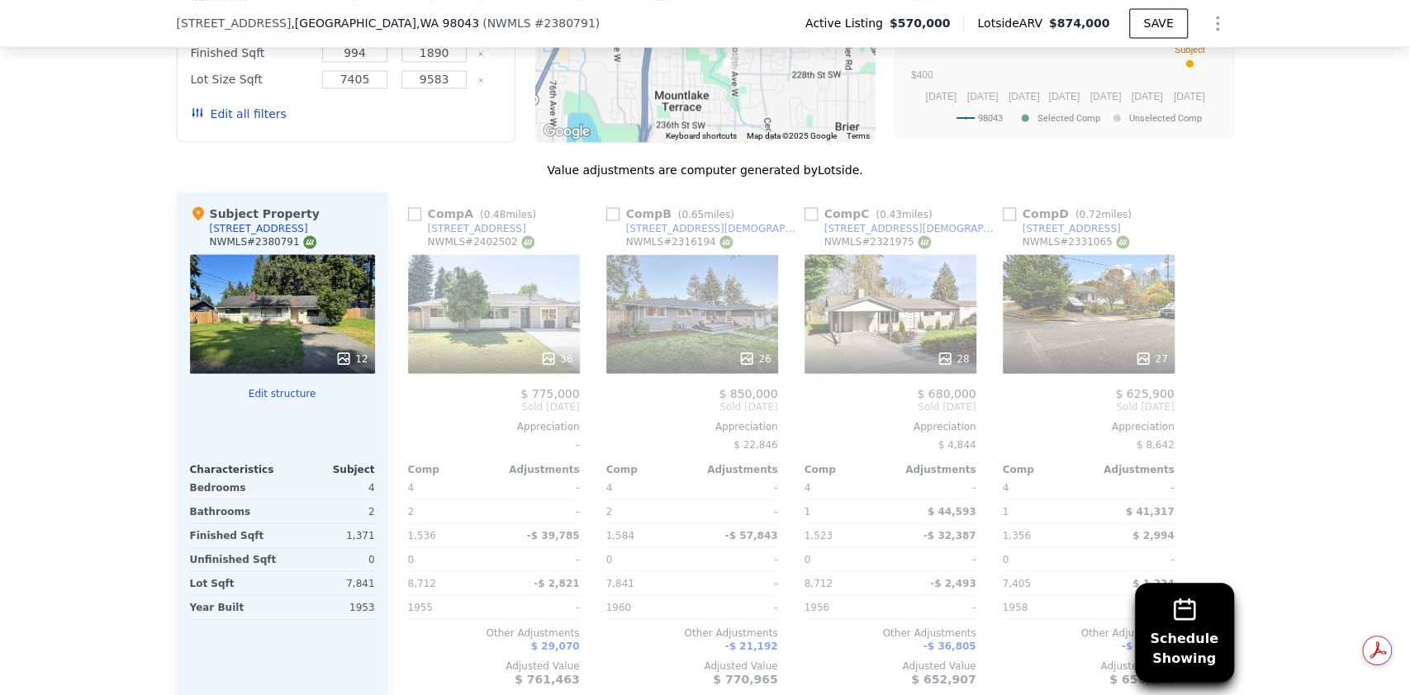
scroll to position [1932, 0]
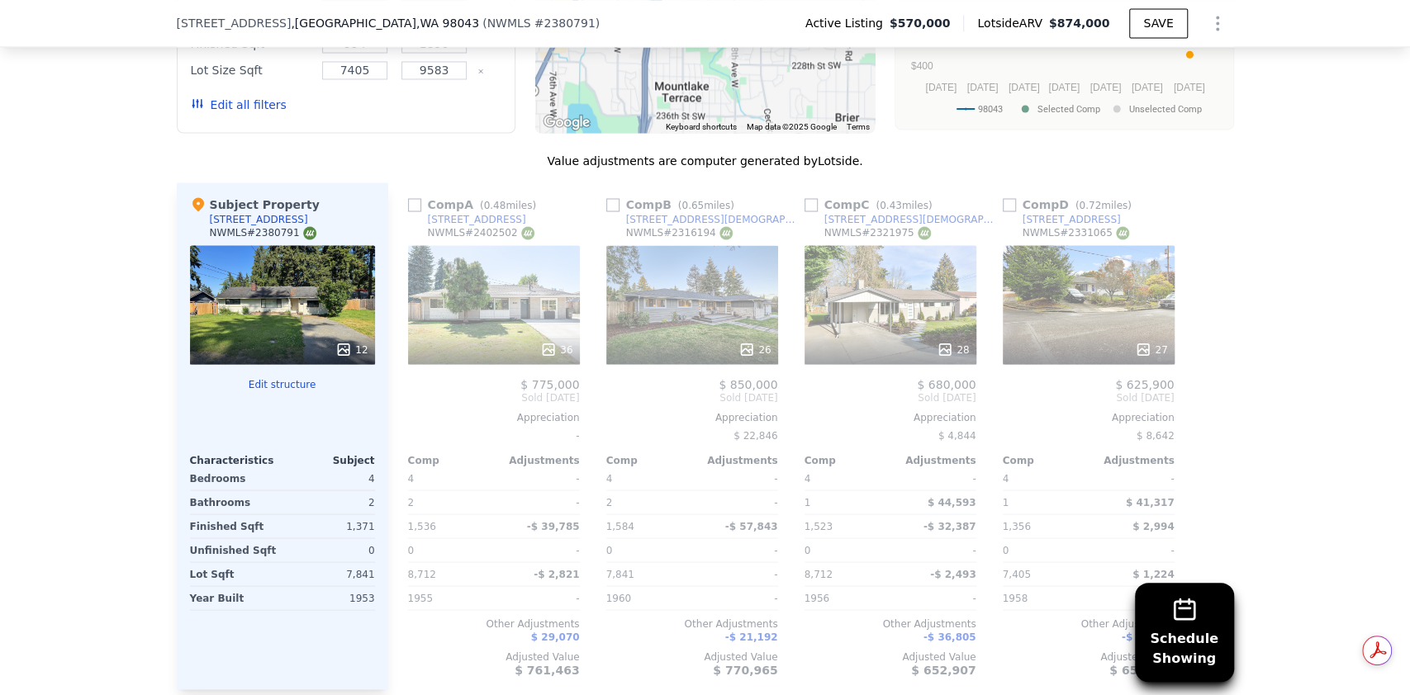
click at [707, 304] on div "26" at bounding box center [692, 304] width 172 height 119
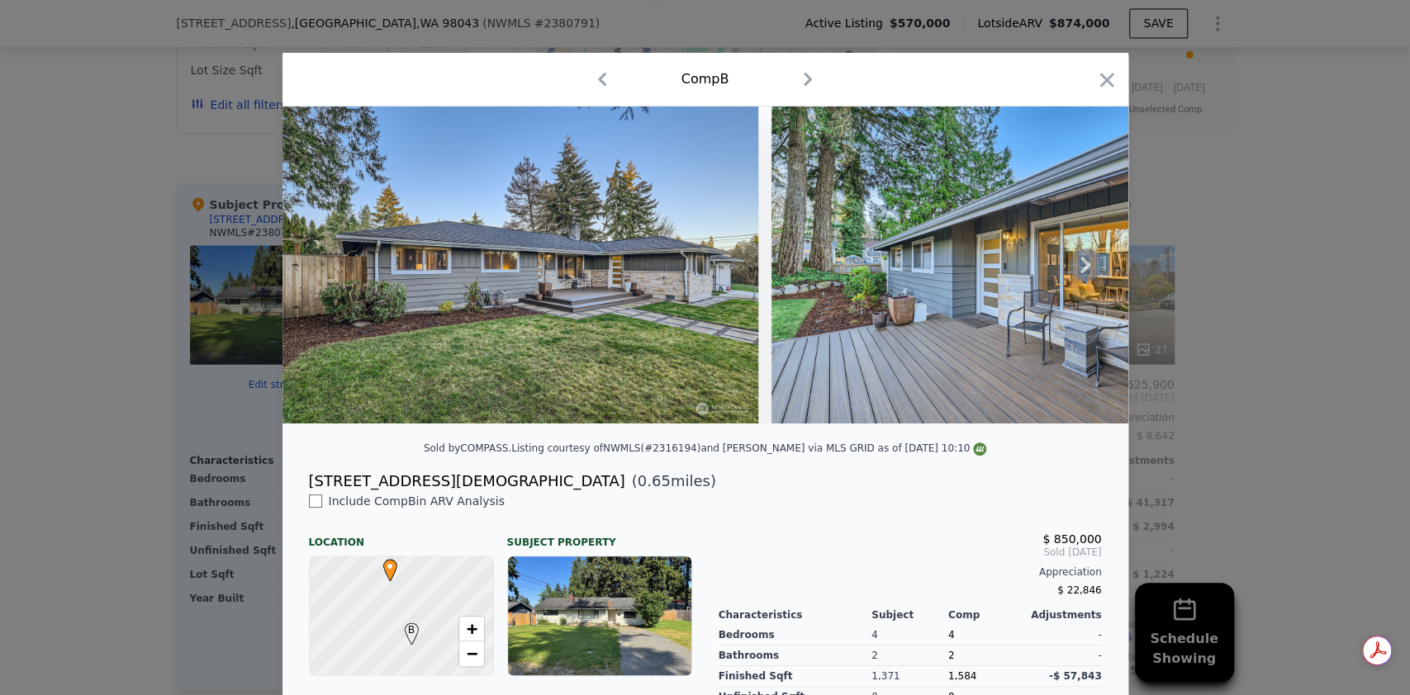
click at [1080, 270] on icon at bounding box center [1085, 265] width 10 height 17
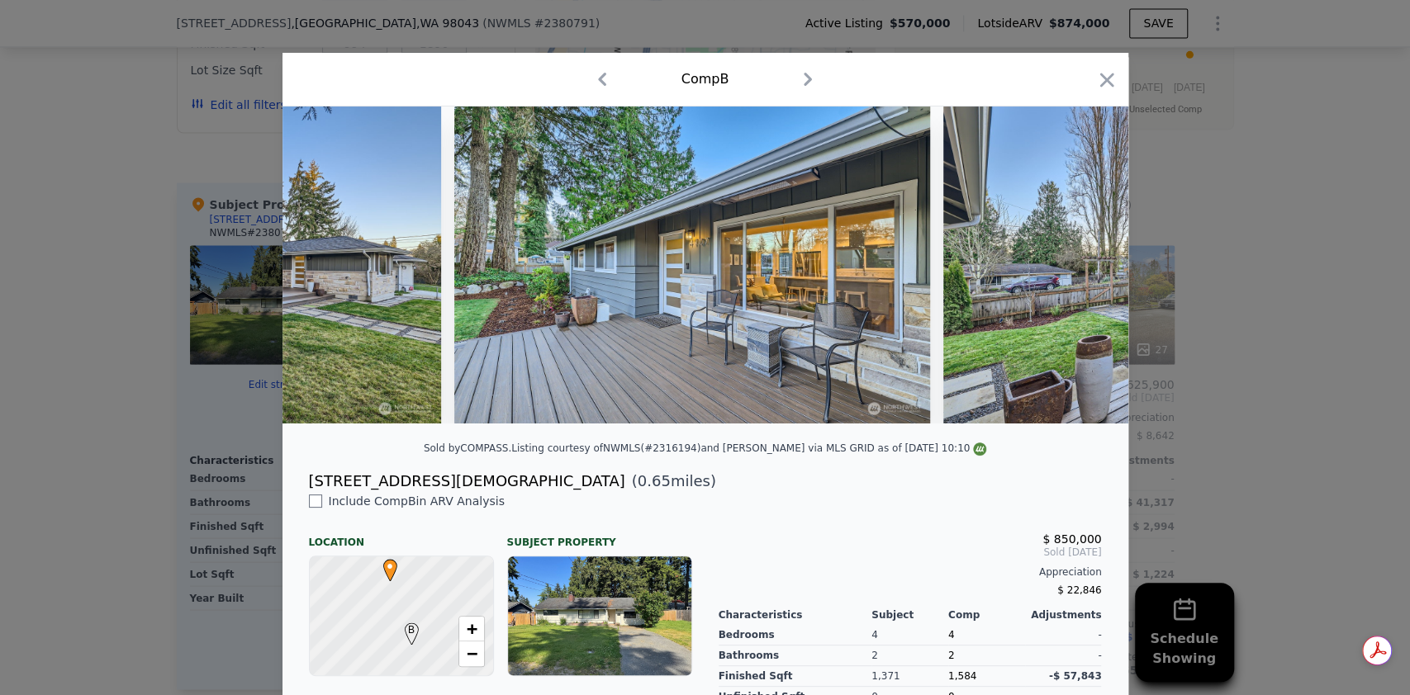
click at [1077, 270] on img at bounding box center [1181, 265] width 476 height 317
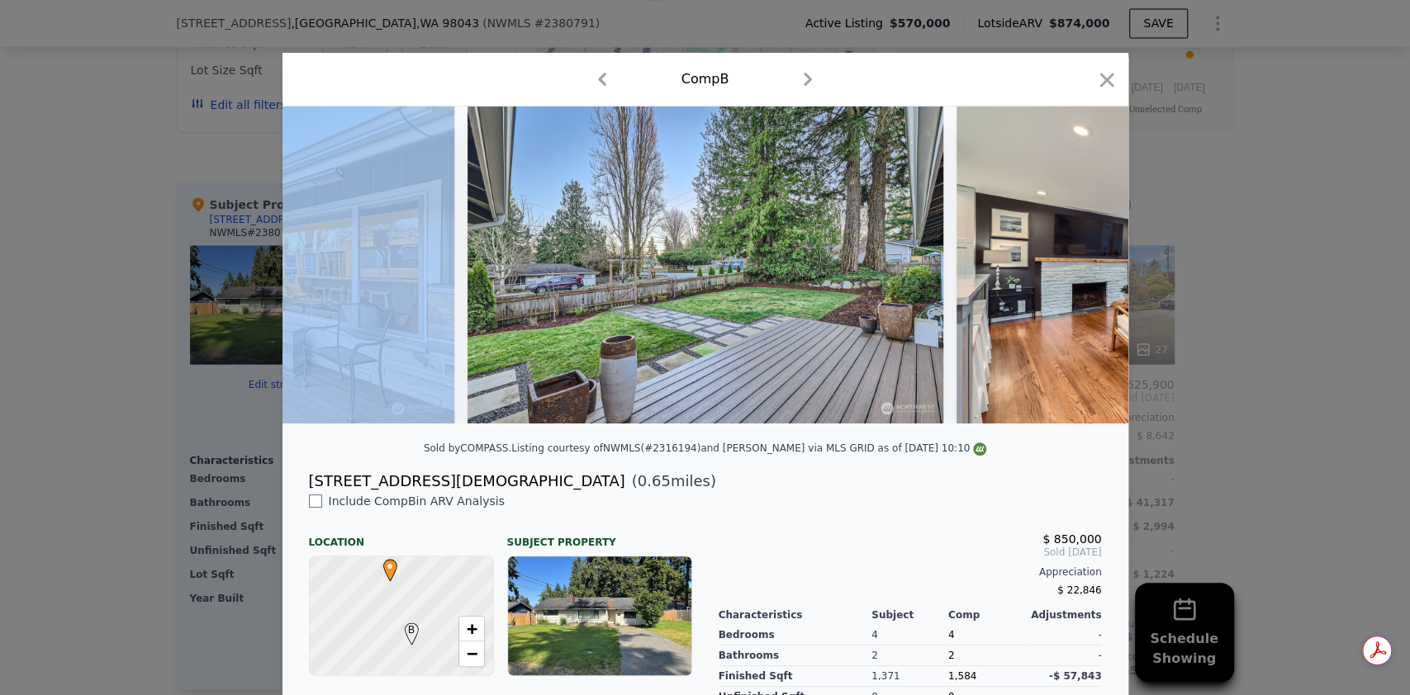
click at [1077, 270] on img at bounding box center [1194, 265] width 476 height 317
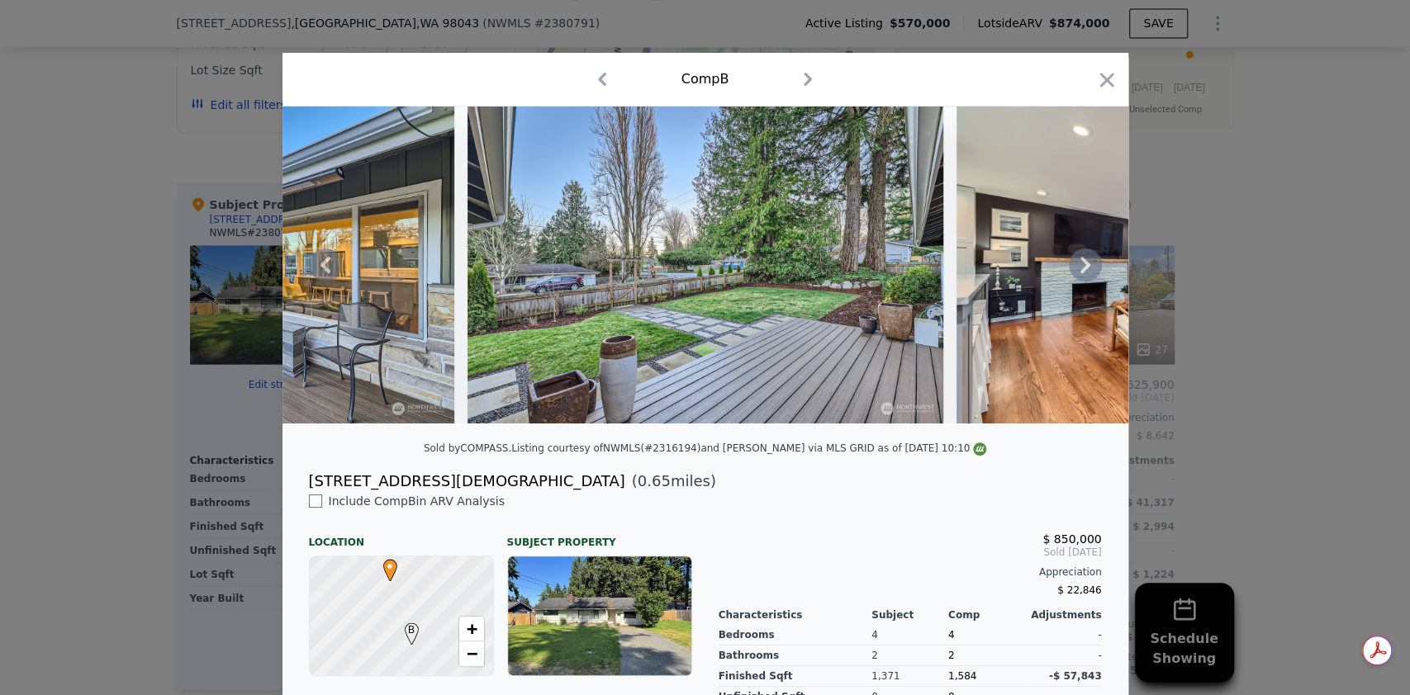
click at [1080, 270] on icon at bounding box center [1085, 265] width 10 height 17
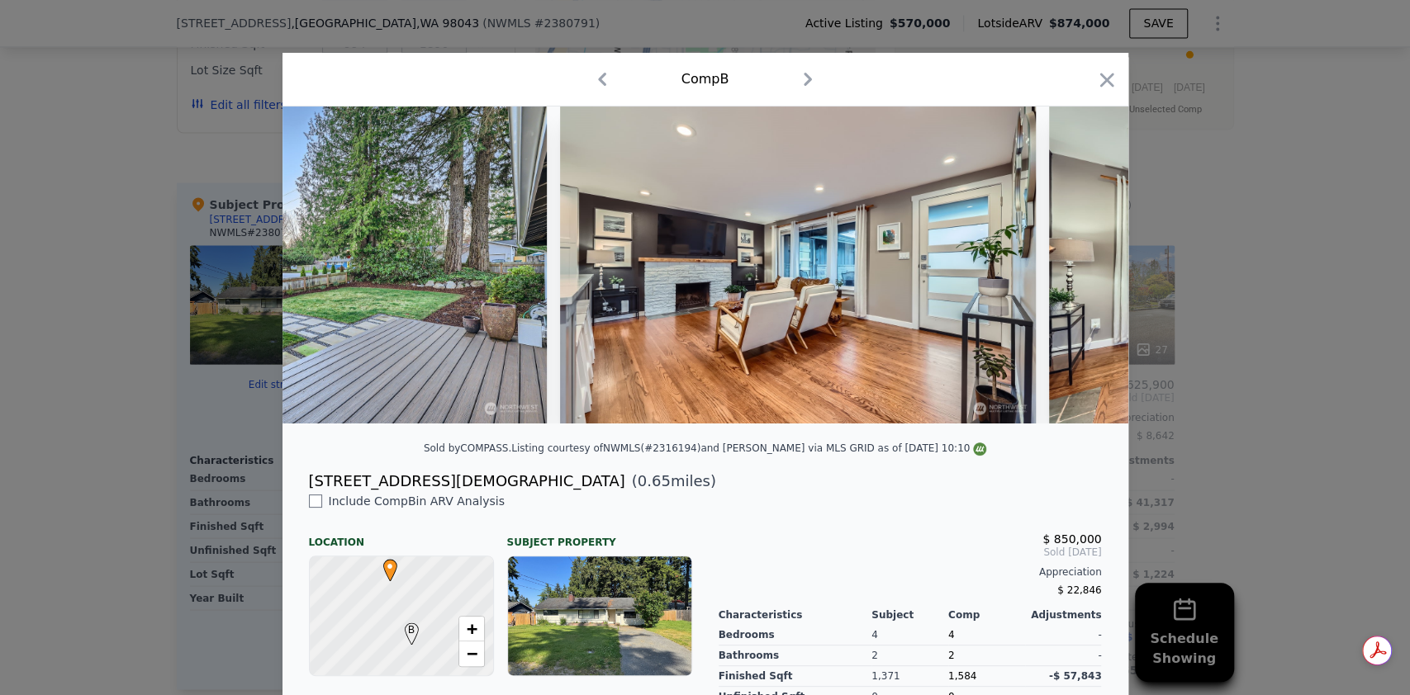
click at [1077, 270] on img at bounding box center [1287, 265] width 476 height 317
click at [1080, 270] on icon at bounding box center [1085, 265] width 10 height 17
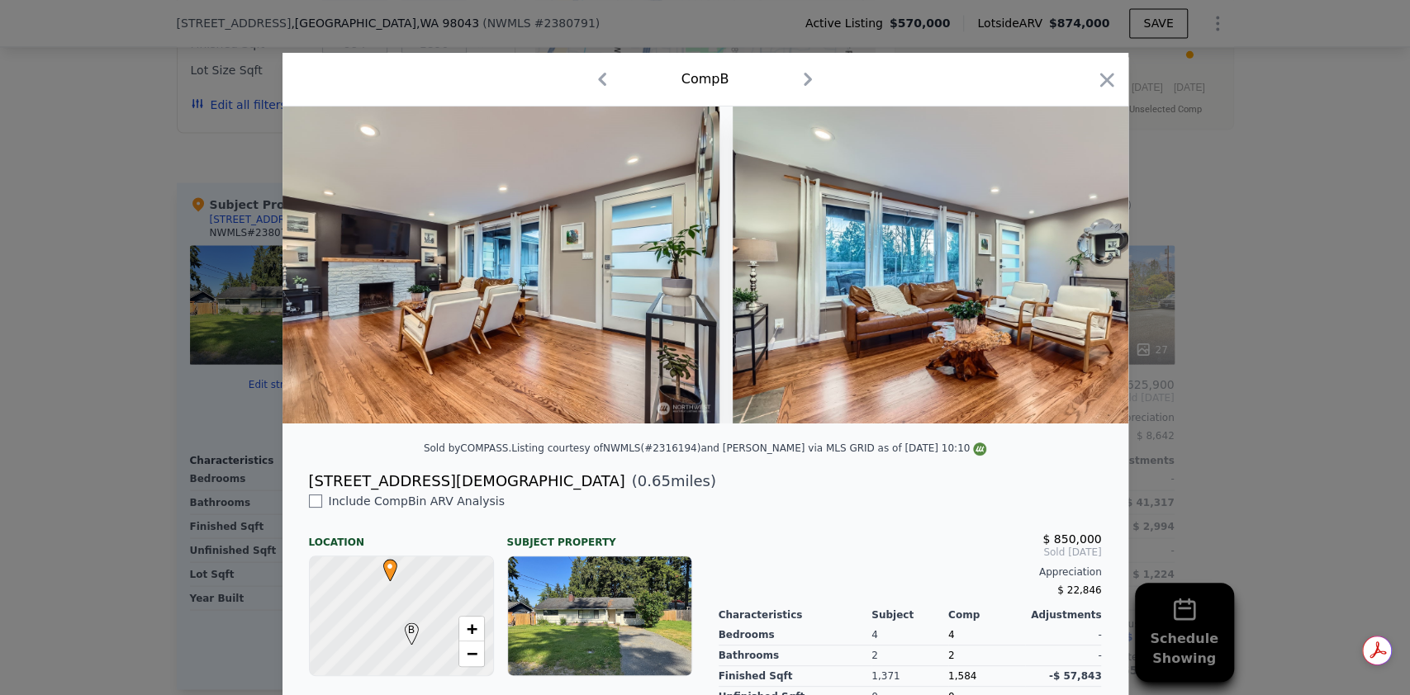
scroll to position [0, 1586]
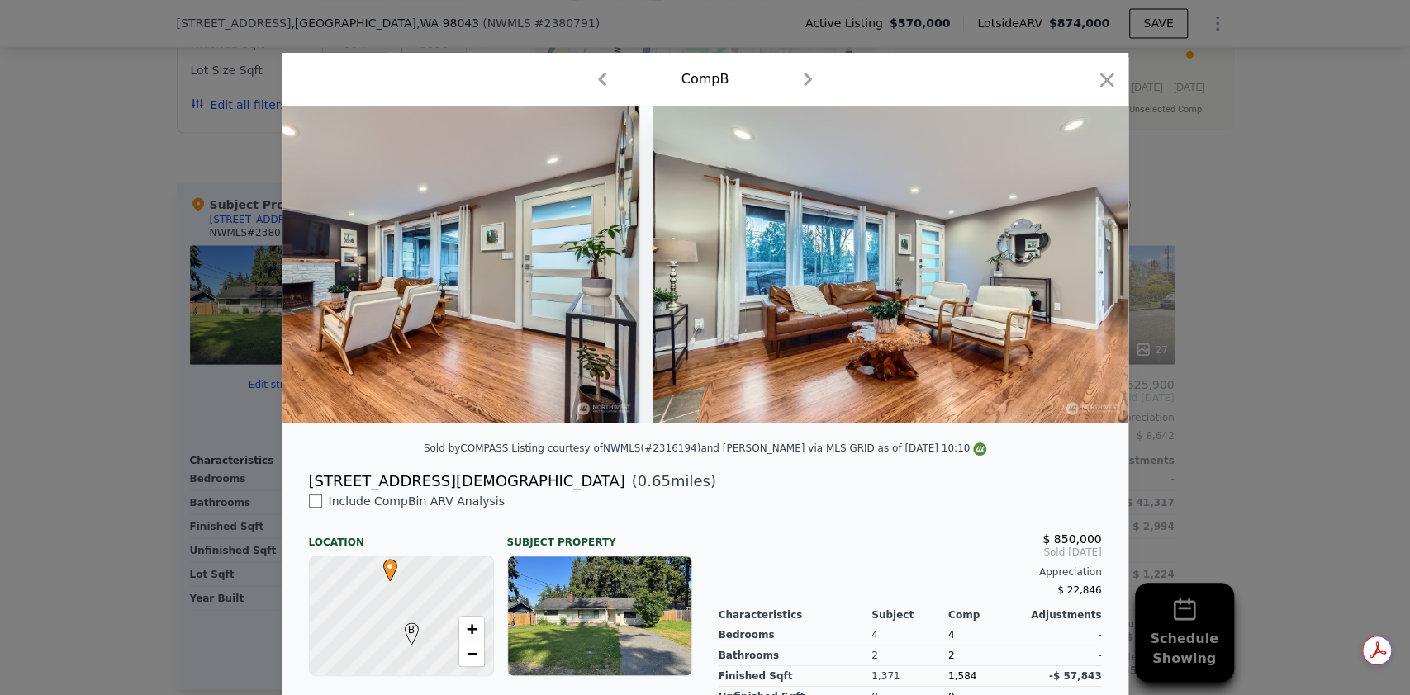
click at [1077, 270] on div at bounding box center [705, 265] width 846 height 317
click at [1080, 270] on icon at bounding box center [1085, 265] width 10 height 17
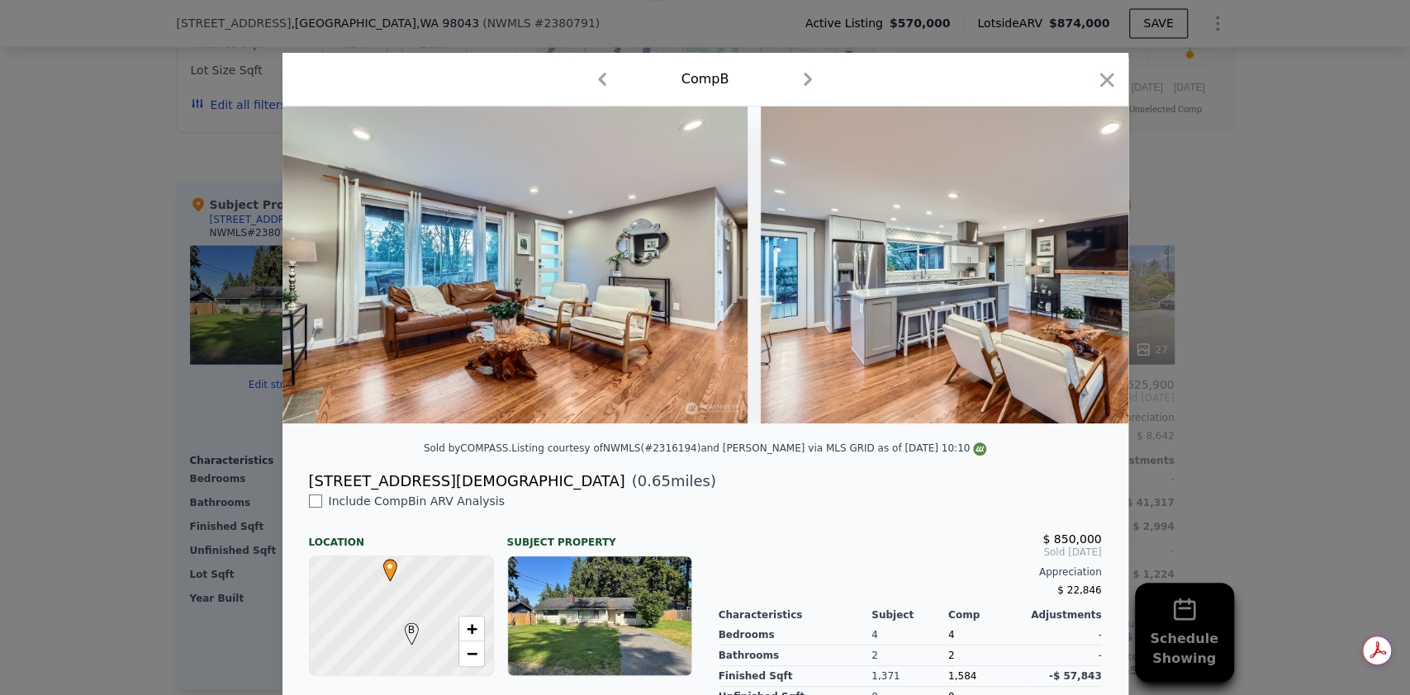
scroll to position [0, 1982]
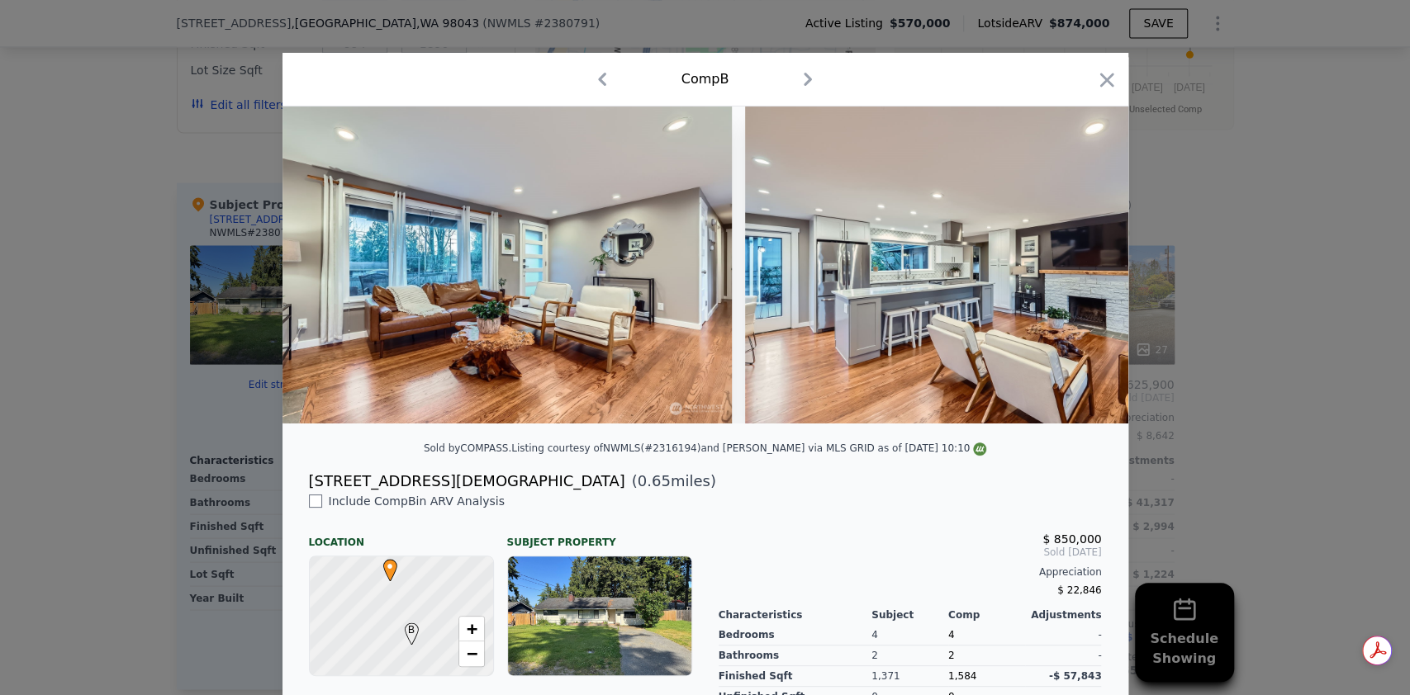
click at [1077, 270] on div at bounding box center [705, 265] width 846 height 317
click at [1080, 270] on icon at bounding box center [1085, 265] width 10 height 17
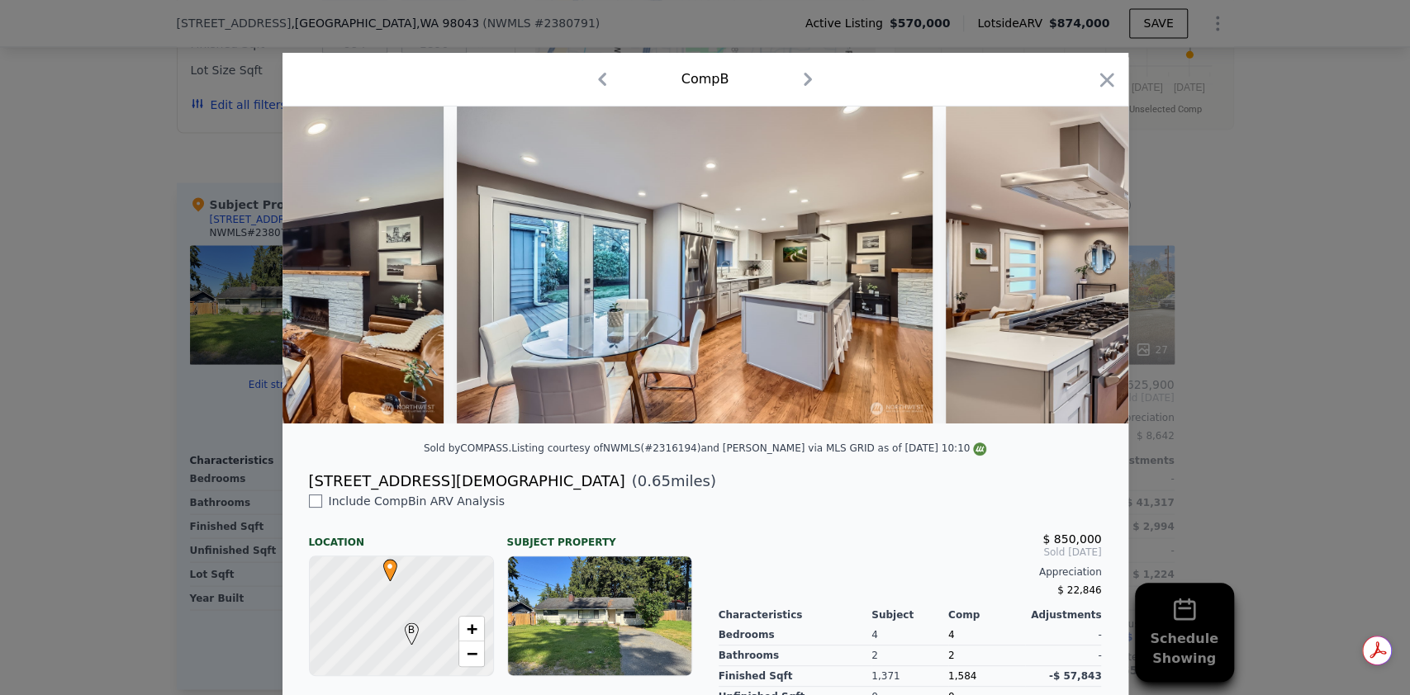
scroll to position [0, 2775]
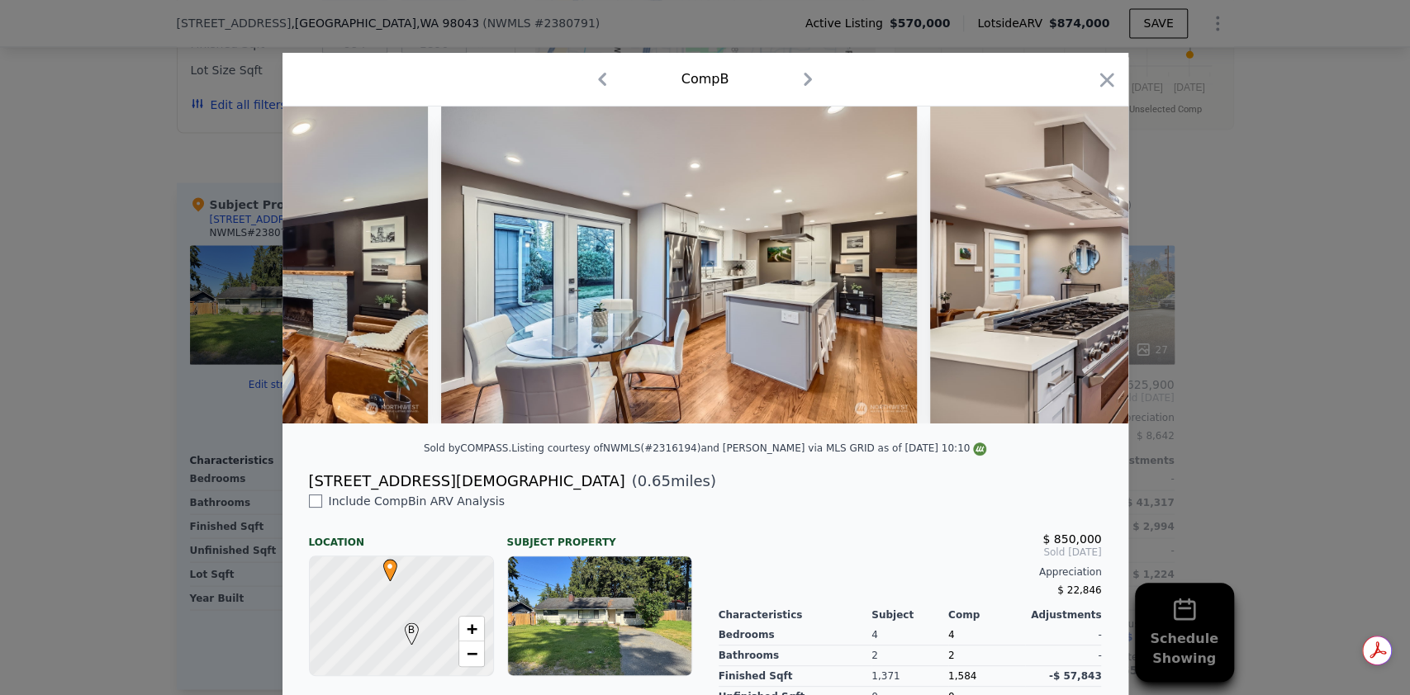
click at [1077, 270] on img at bounding box center [1168, 265] width 476 height 317
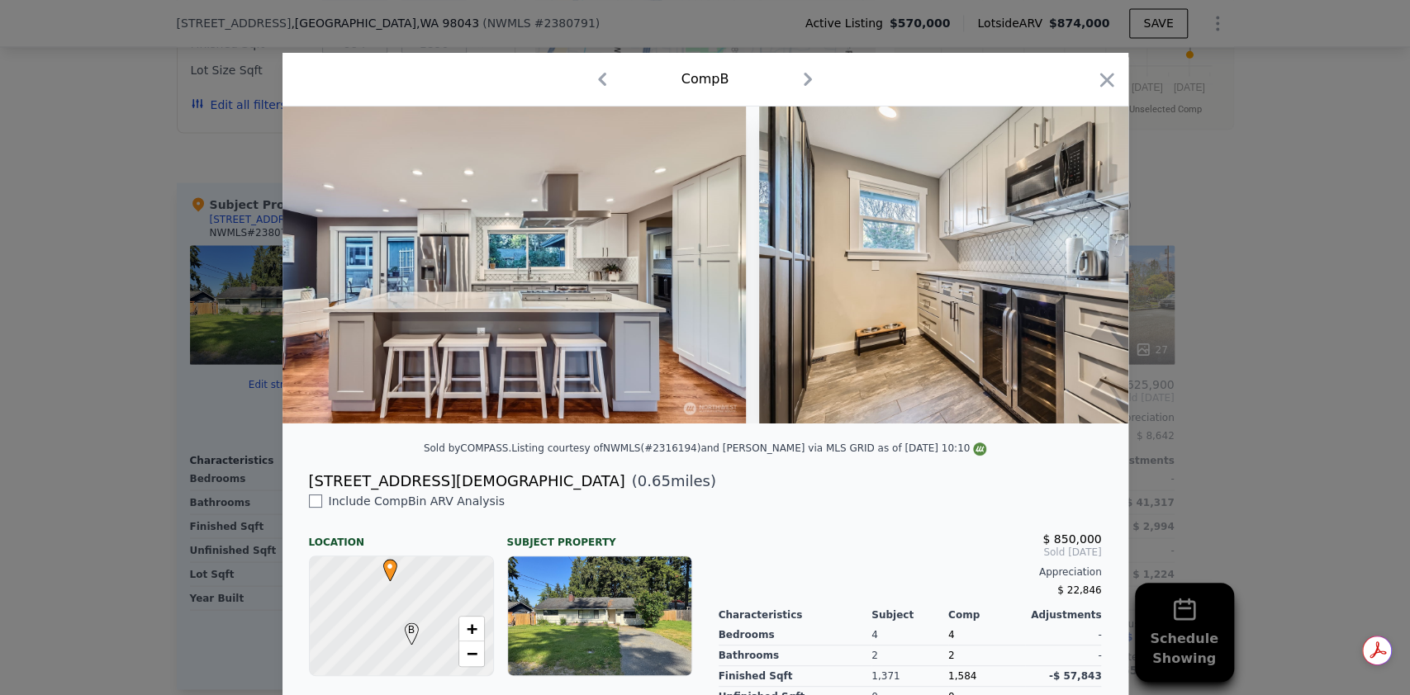
scroll to position [0, 4539]
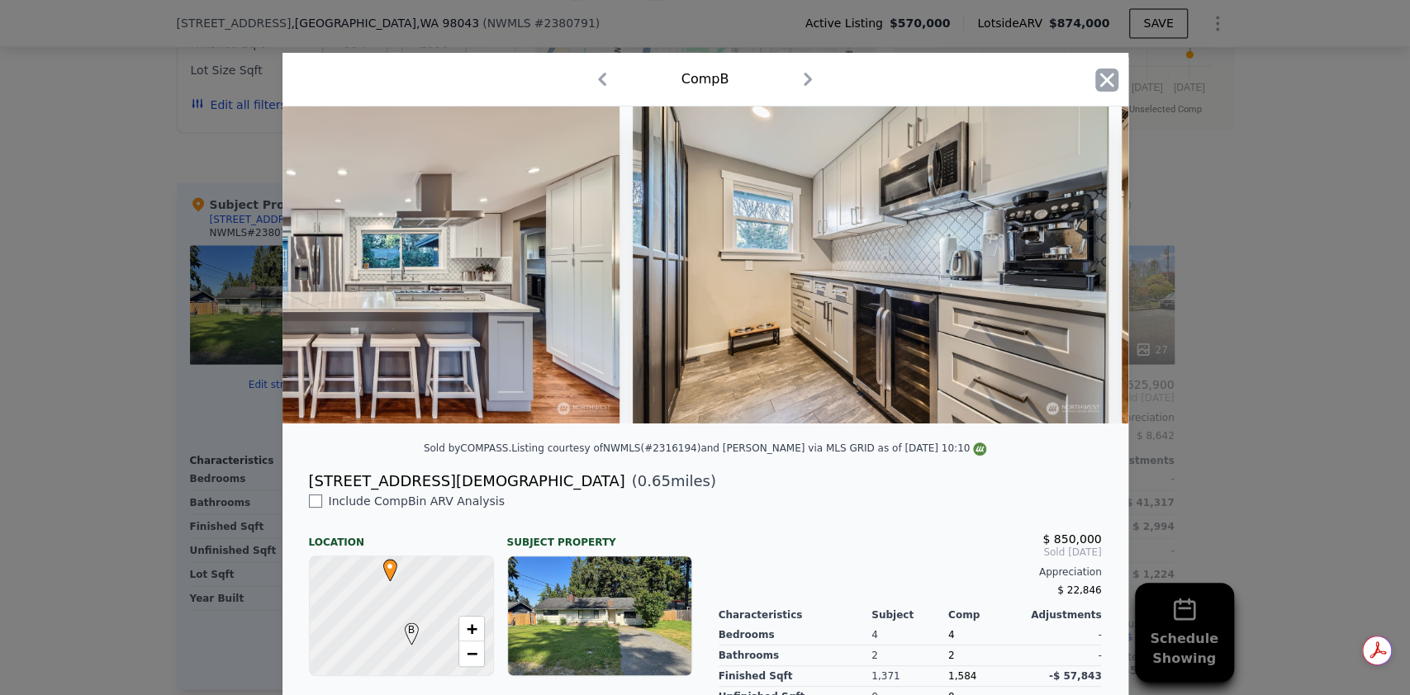
click at [1095, 78] on icon "button" at bounding box center [1106, 80] width 23 height 23
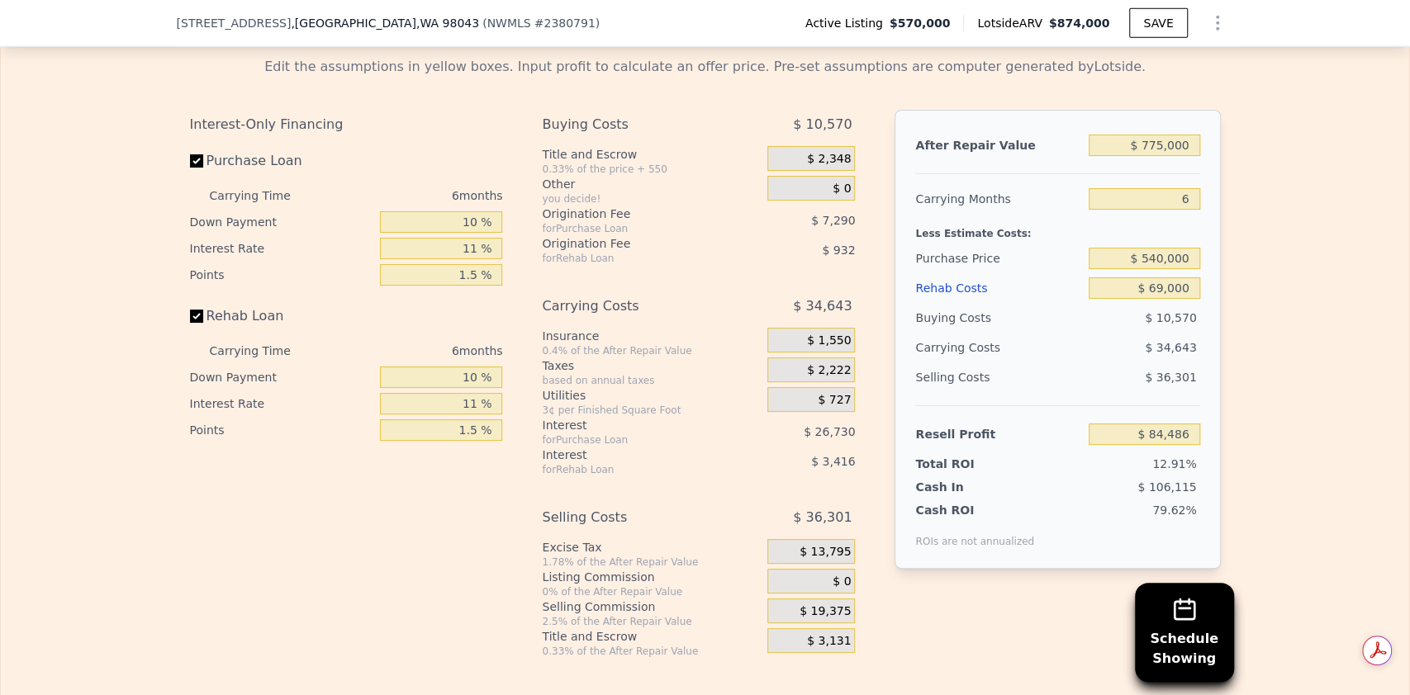
scroll to position [2790, 0]
click at [1183, 186] on input "6" at bounding box center [1143, 196] width 111 height 21
type input "4"
type input "$ 96,034"
type input "4"
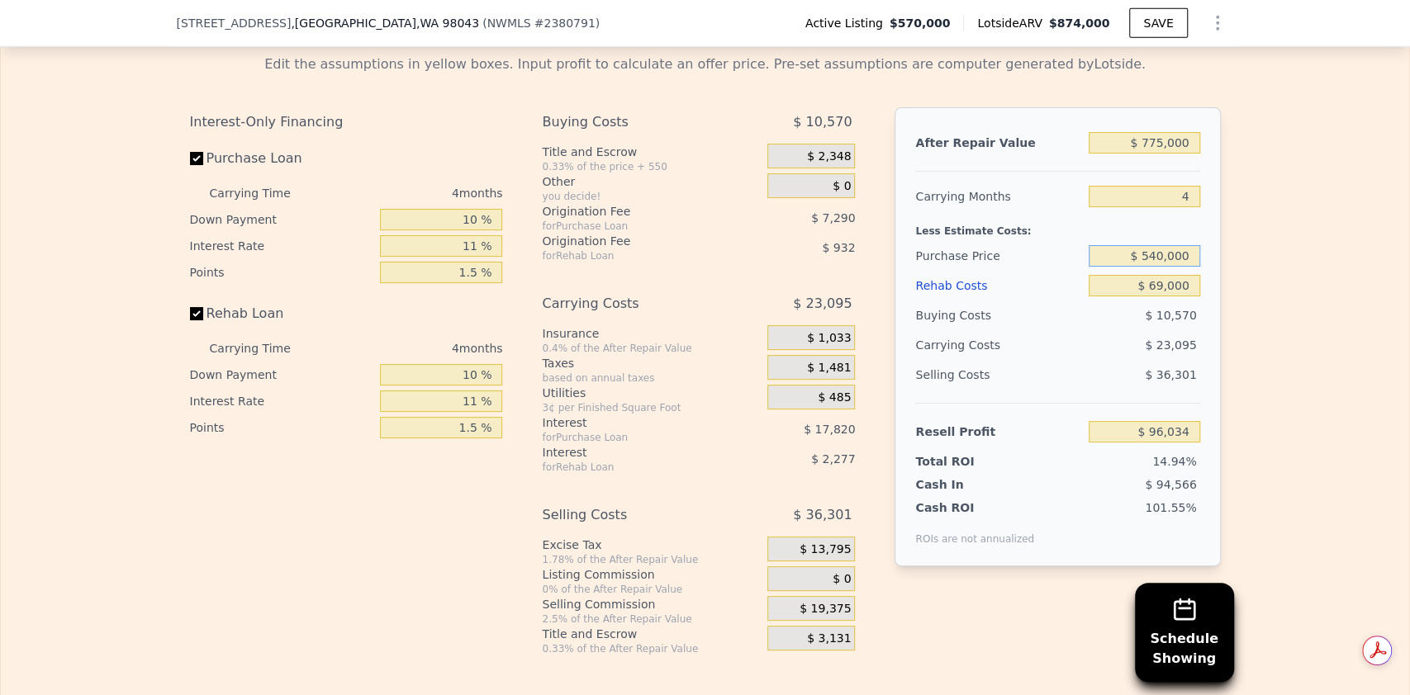
click at [1172, 245] on input "$ 540,000" at bounding box center [1143, 255] width 111 height 21
click at [1159, 421] on input "$ 96,034" at bounding box center [1143, 431] width 111 height 21
click at [1159, 134] on input "$ 775,000" at bounding box center [1143, 142] width 111 height 21
type input "$ 7,000"
type input "-$ 635,514"
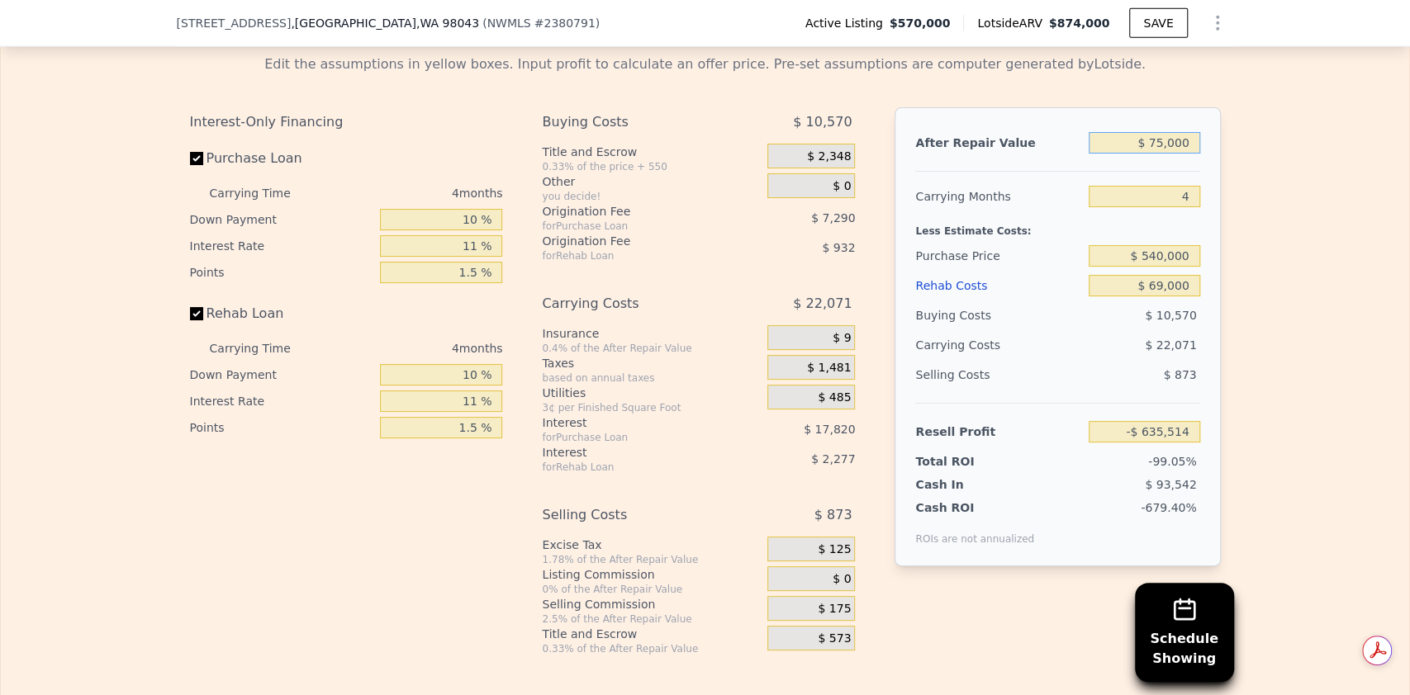
type input "$ 750,000"
type input "$ 72,220"
type input "$ 750,000"
click at [1162, 186] on input "4" at bounding box center [1143, 196] width 111 height 21
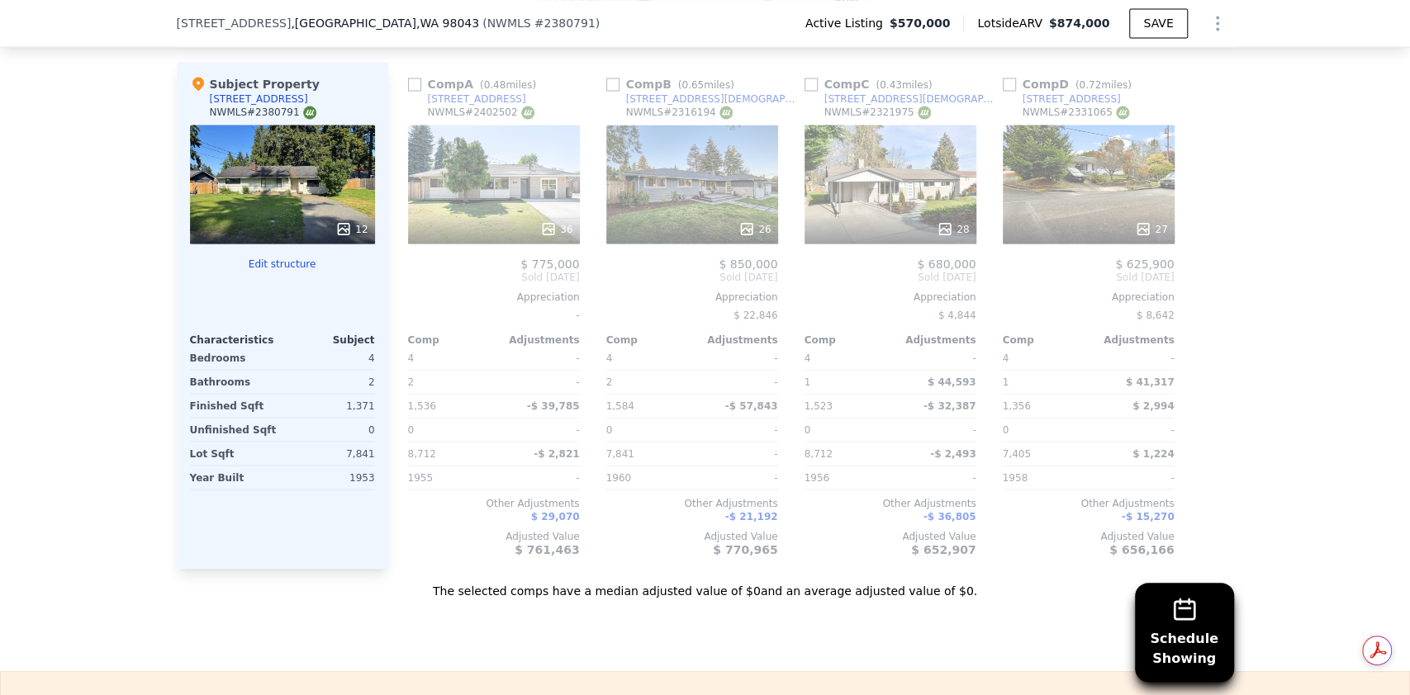
scroll to position [2050, 0]
click at [538, 177] on div "36" at bounding box center [494, 185] width 172 height 119
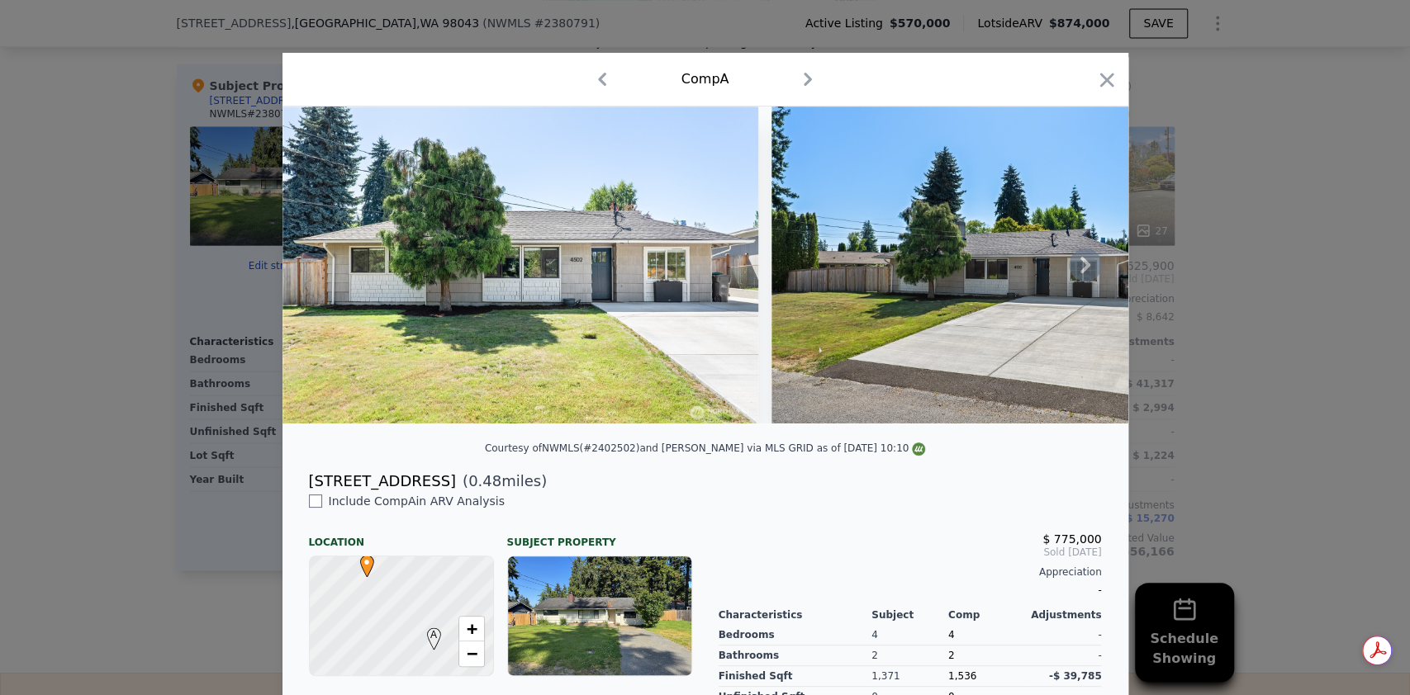
click at [1078, 269] on icon at bounding box center [1085, 265] width 33 height 33
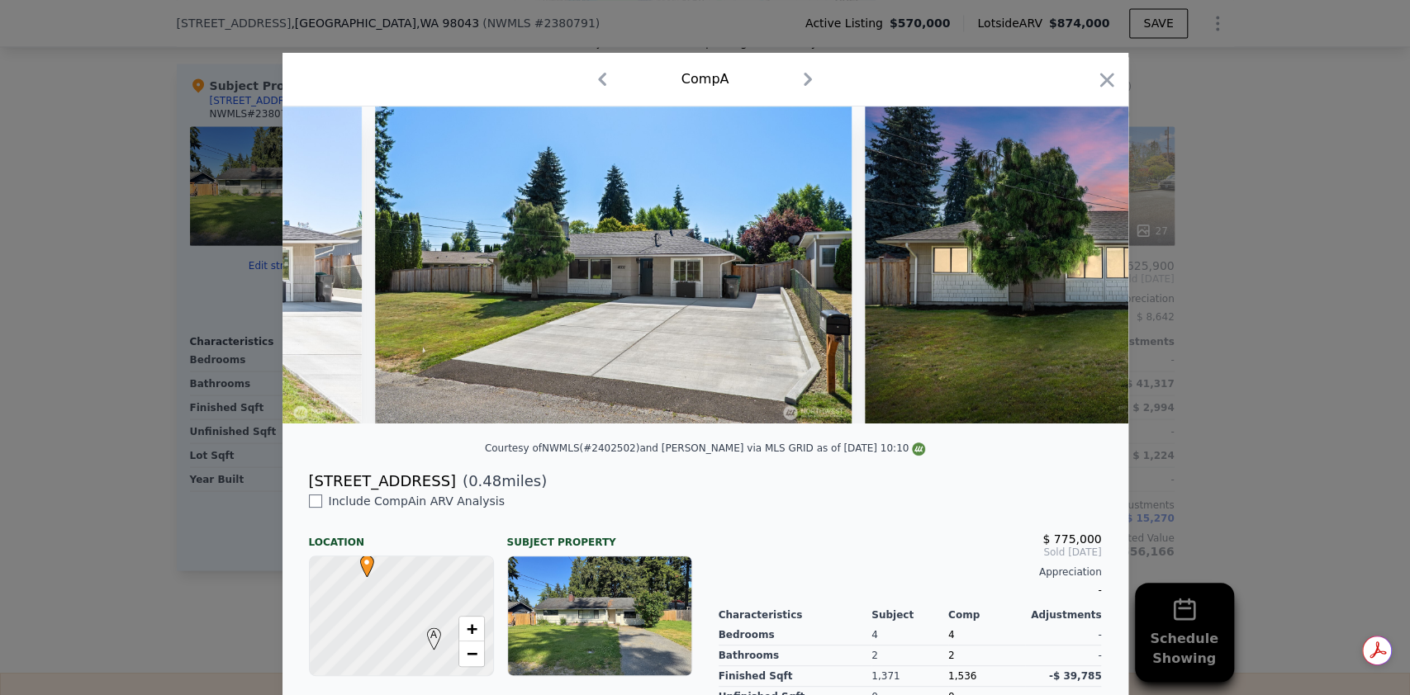
click at [1078, 269] on img at bounding box center [1103, 265] width 476 height 317
click at [1078, 269] on icon at bounding box center [1085, 265] width 33 height 33
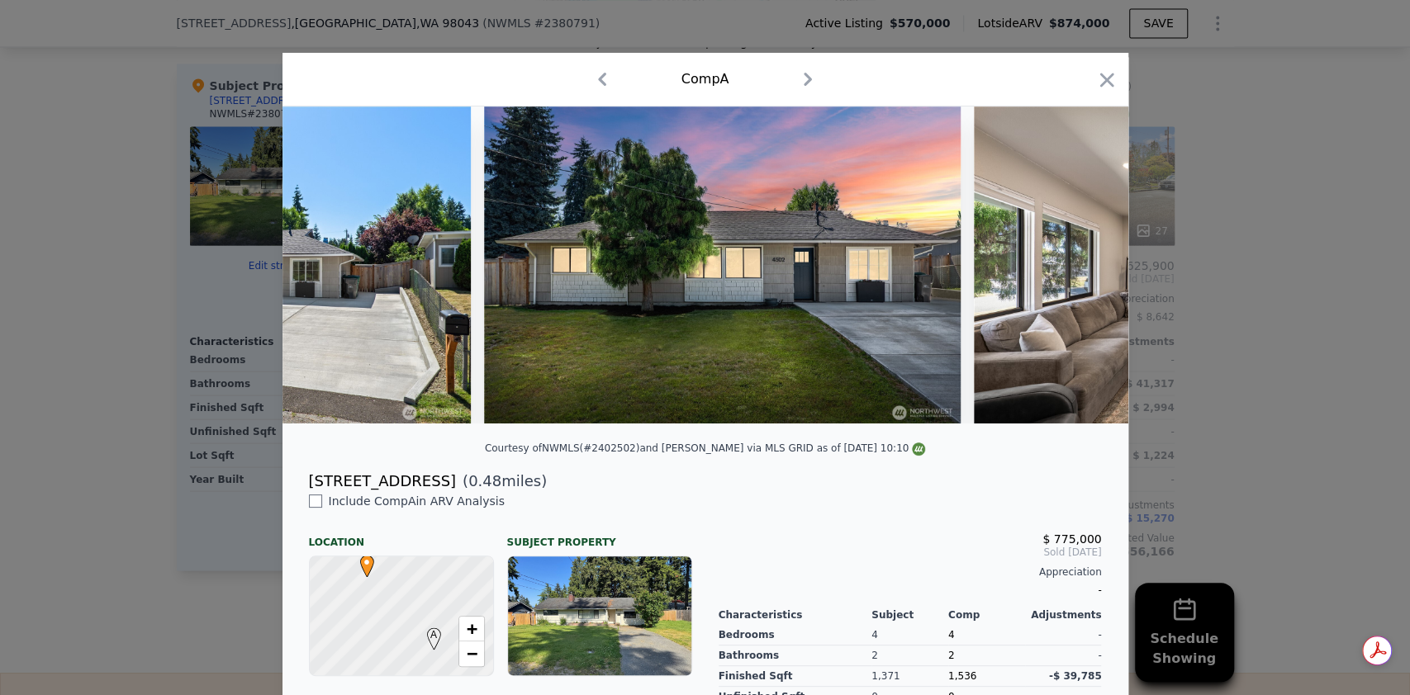
scroll to position [0, 793]
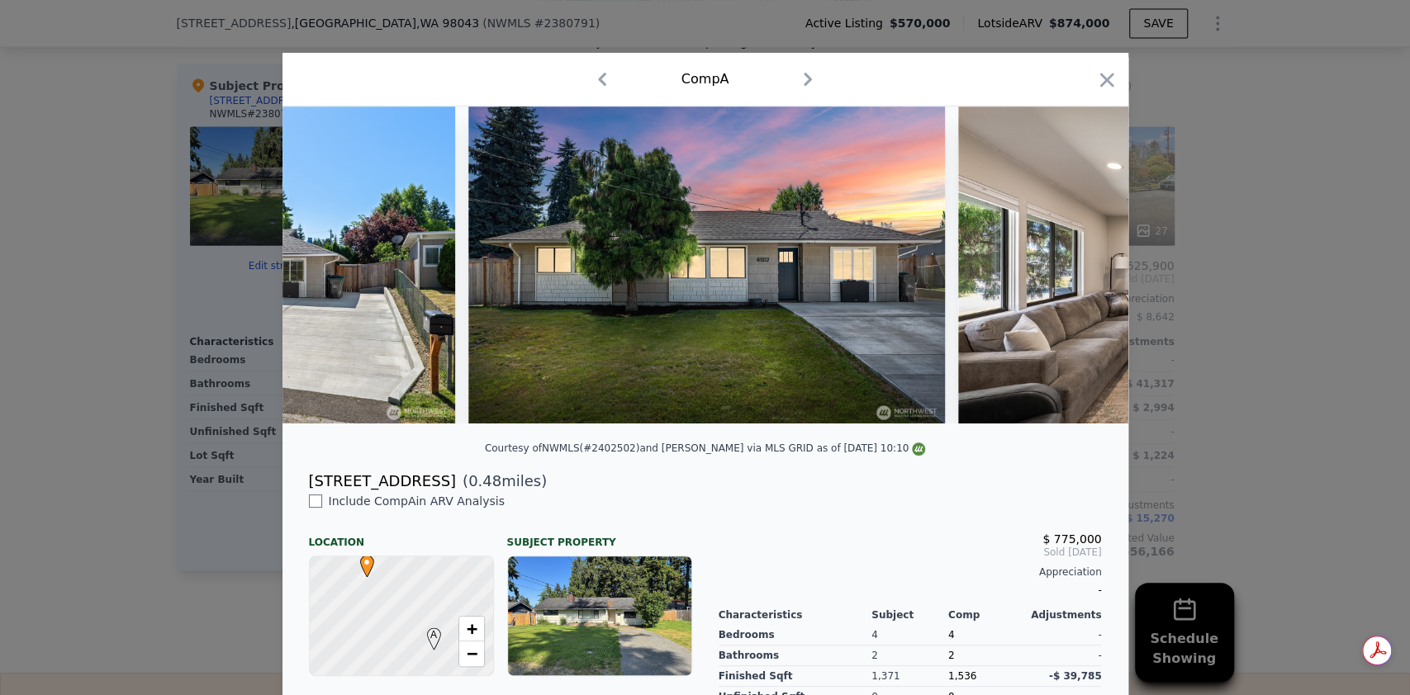
click at [1078, 269] on div at bounding box center [705, 265] width 846 height 317
click at [1078, 269] on icon at bounding box center [1085, 265] width 33 height 33
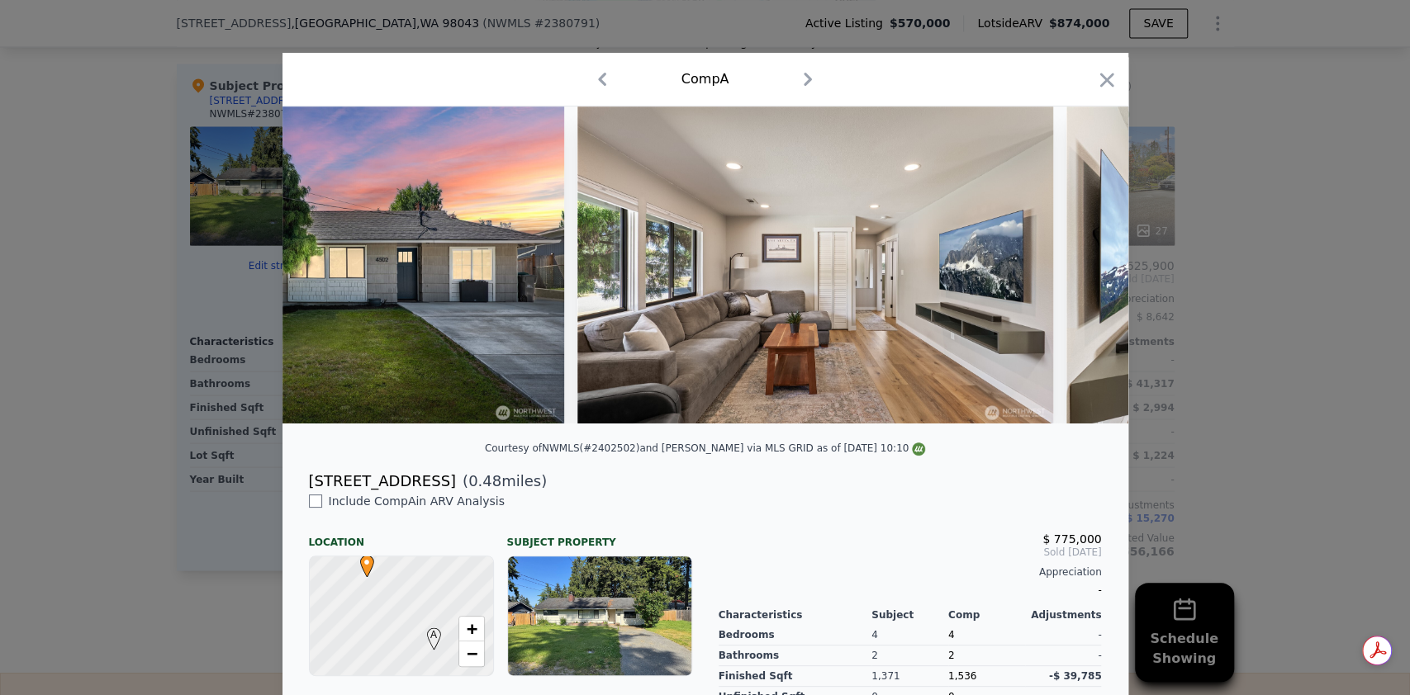
scroll to position [0, 1189]
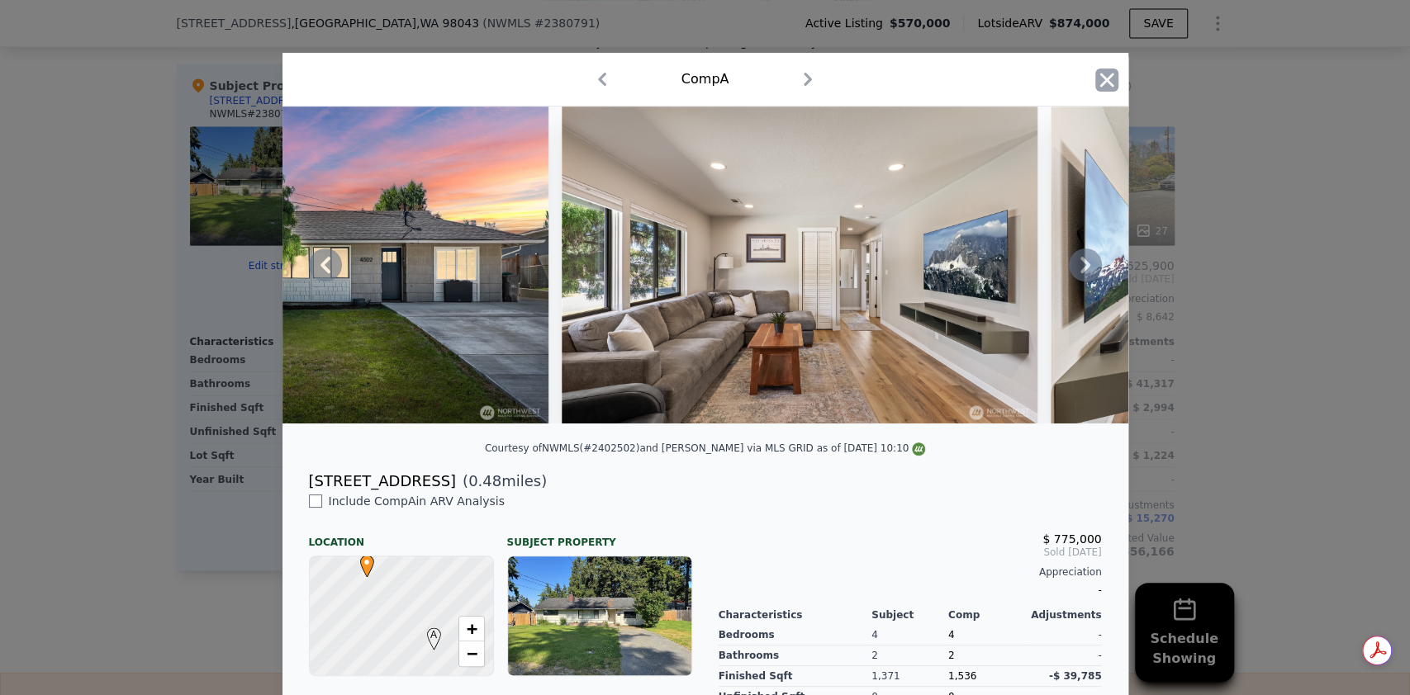
click at [1099, 80] on icon "button" at bounding box center [1106, 80] width 14 height 14
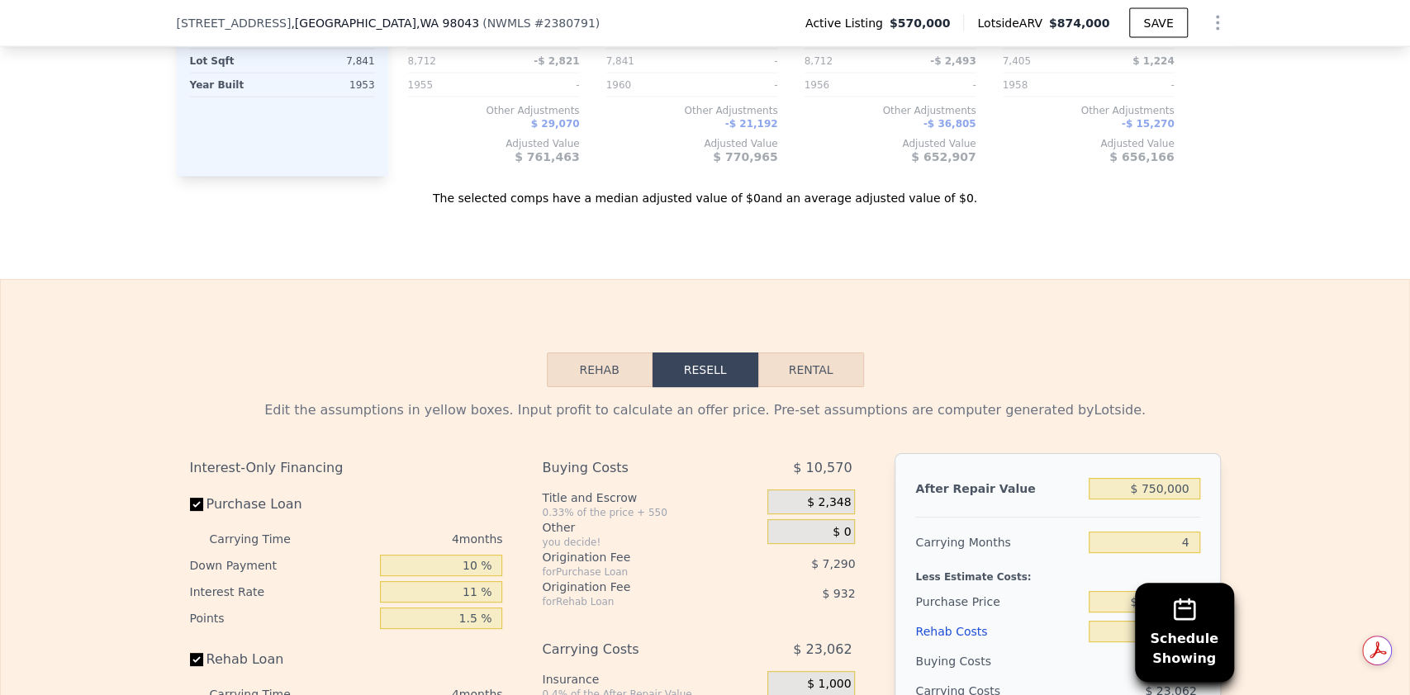
scroll to position [2830, 0]
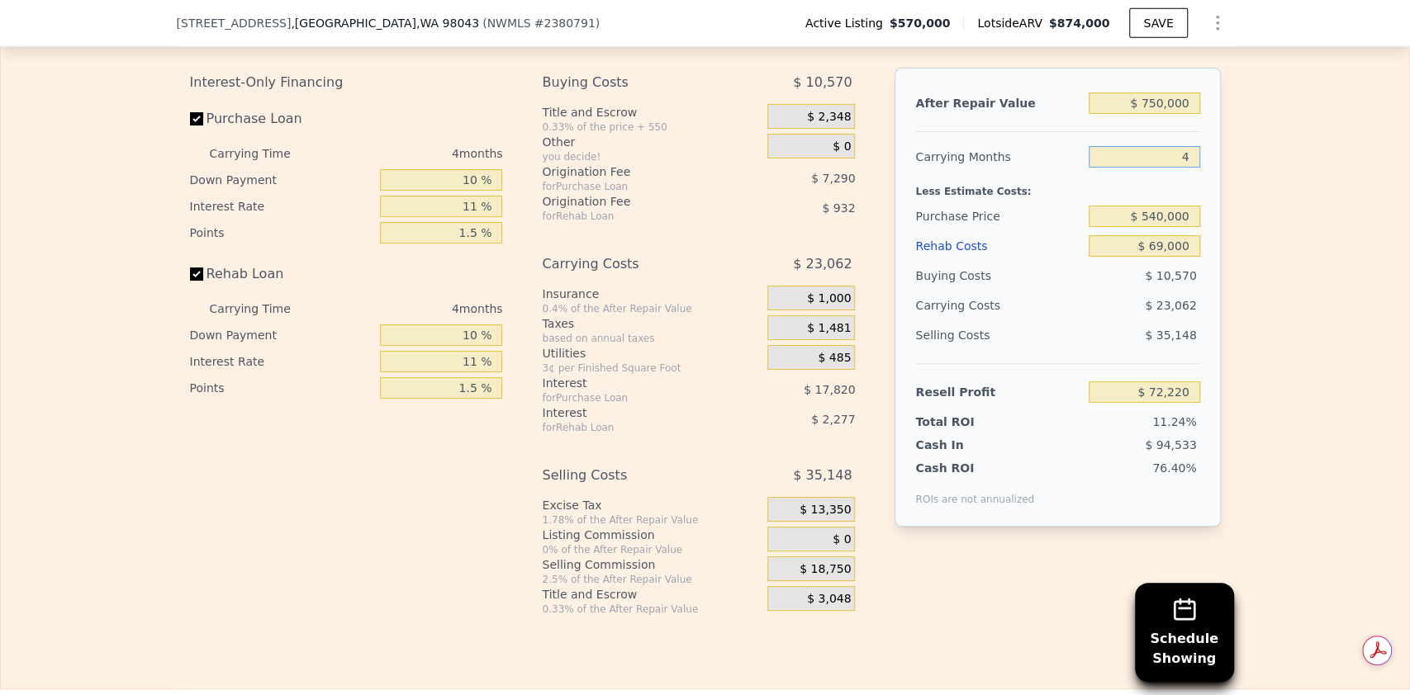
click at [1179, 146] on input "4" at bounding box center [1143, 156] width 111 height 21
type input "5"
type input "$ 66,455"
type input "5"
click at [1159, 92] on input "$ 750,000" at bounding box center [1143, 102] width 111 height 21
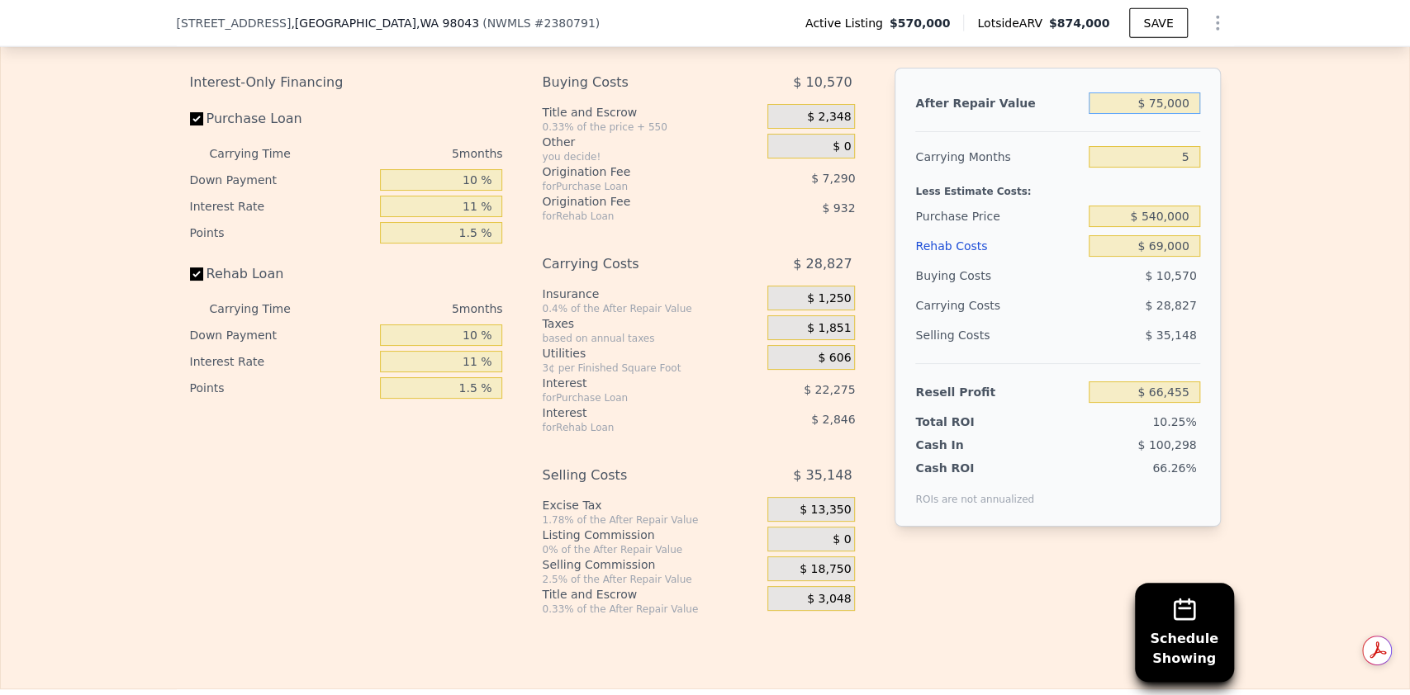
type input "$ 7,000"
type input "-$ 641,032"
type input "$ 775,000"
type input "$ 90,260"
type input "$ 775,000"
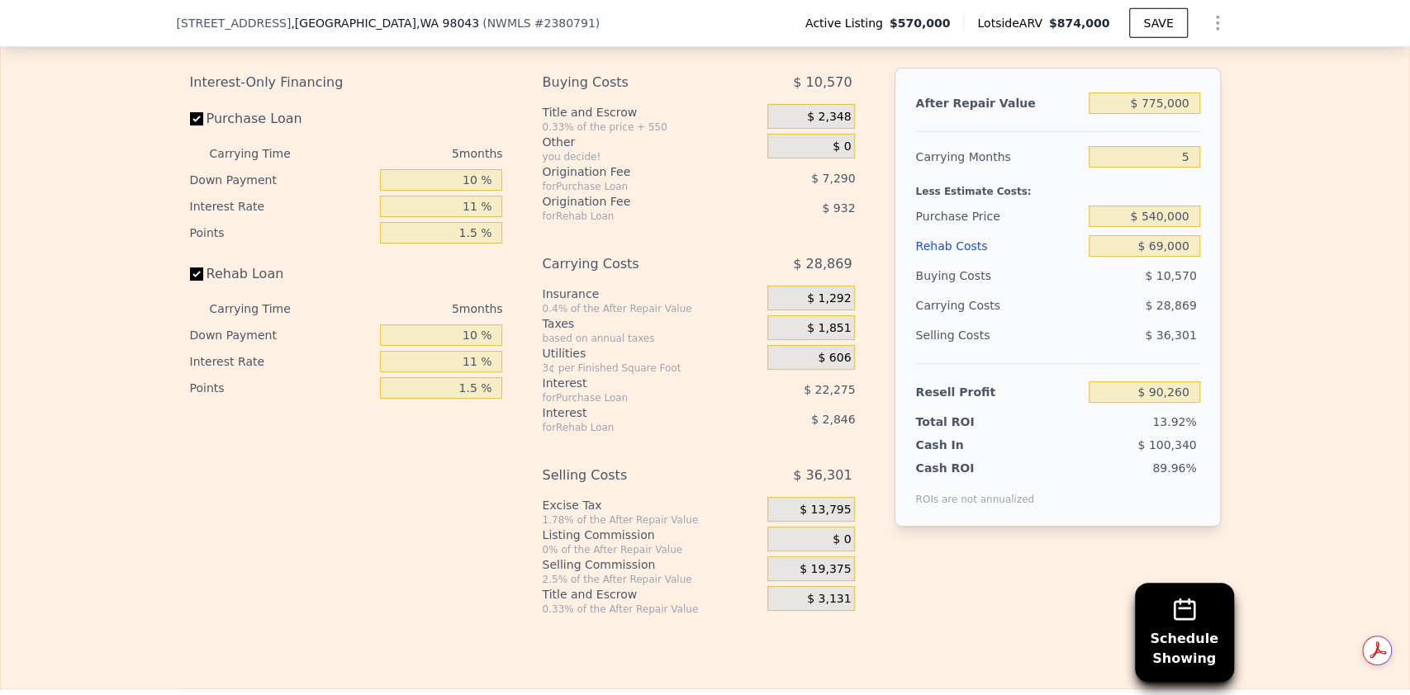
click at [1088, 320] on div "$ 36,301" at bounding box center [1143, 335] width 111 height 30
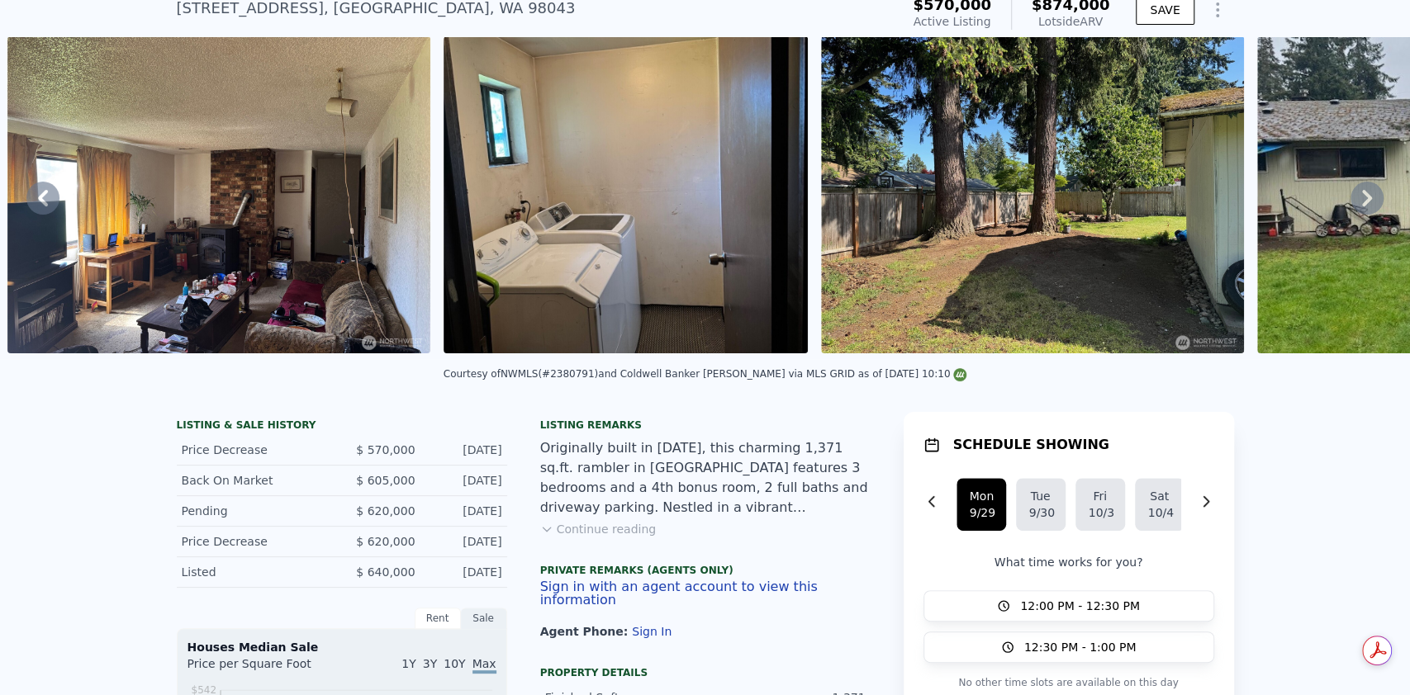
scroll to position [59, 0]
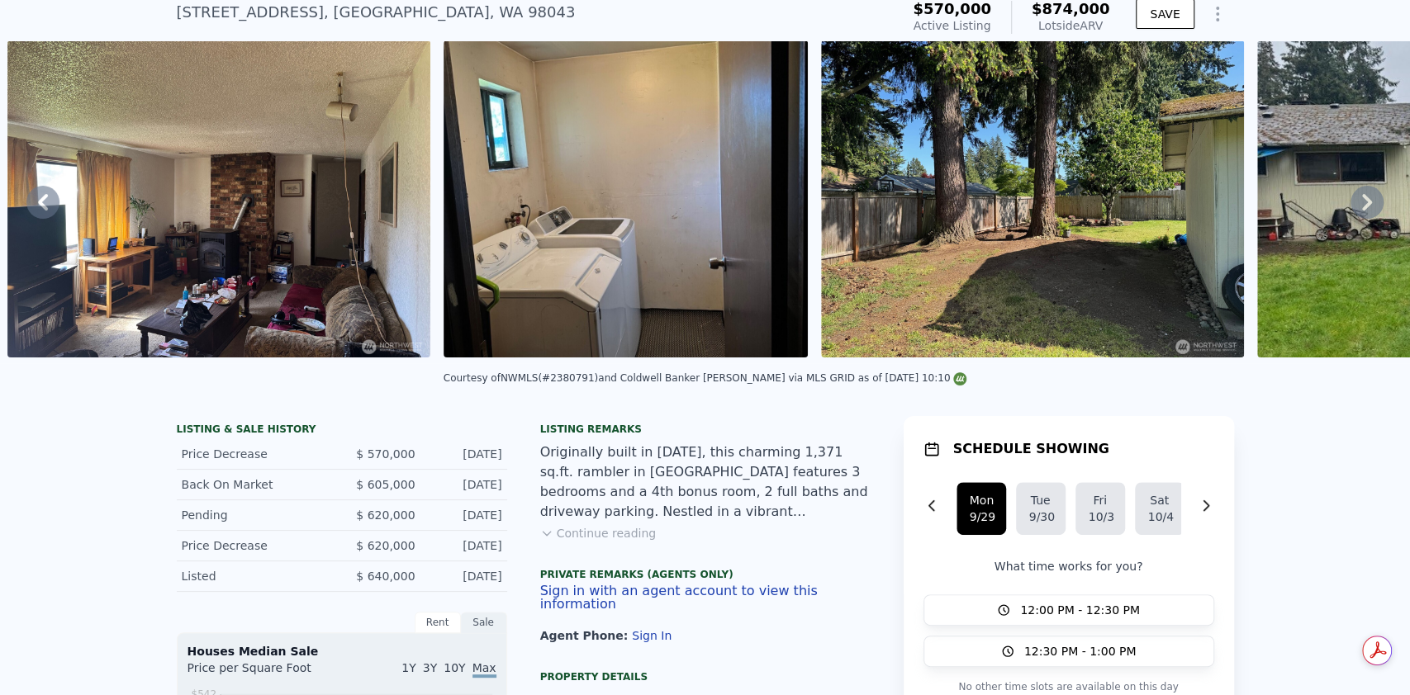
click at [1350, 206] on icon at bounding box center [1366, 202] width 33 height 33
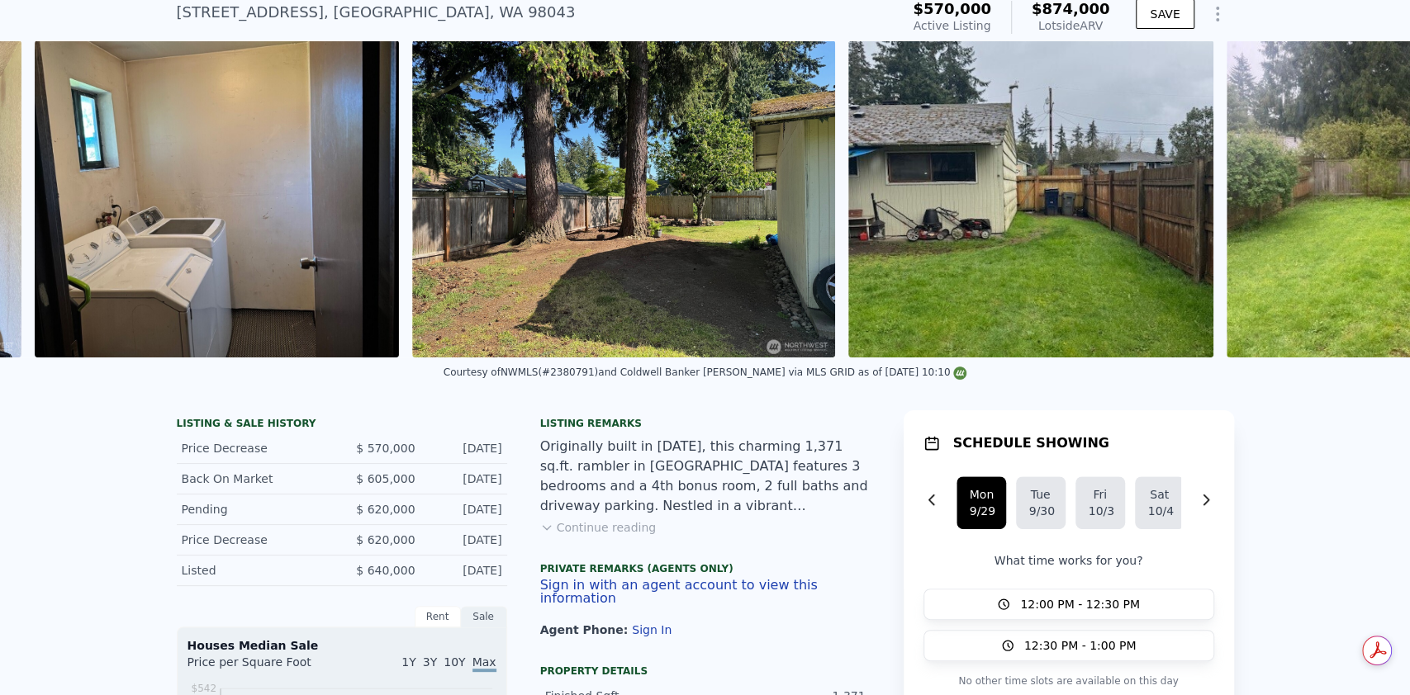
scroll to position [0, 4011]
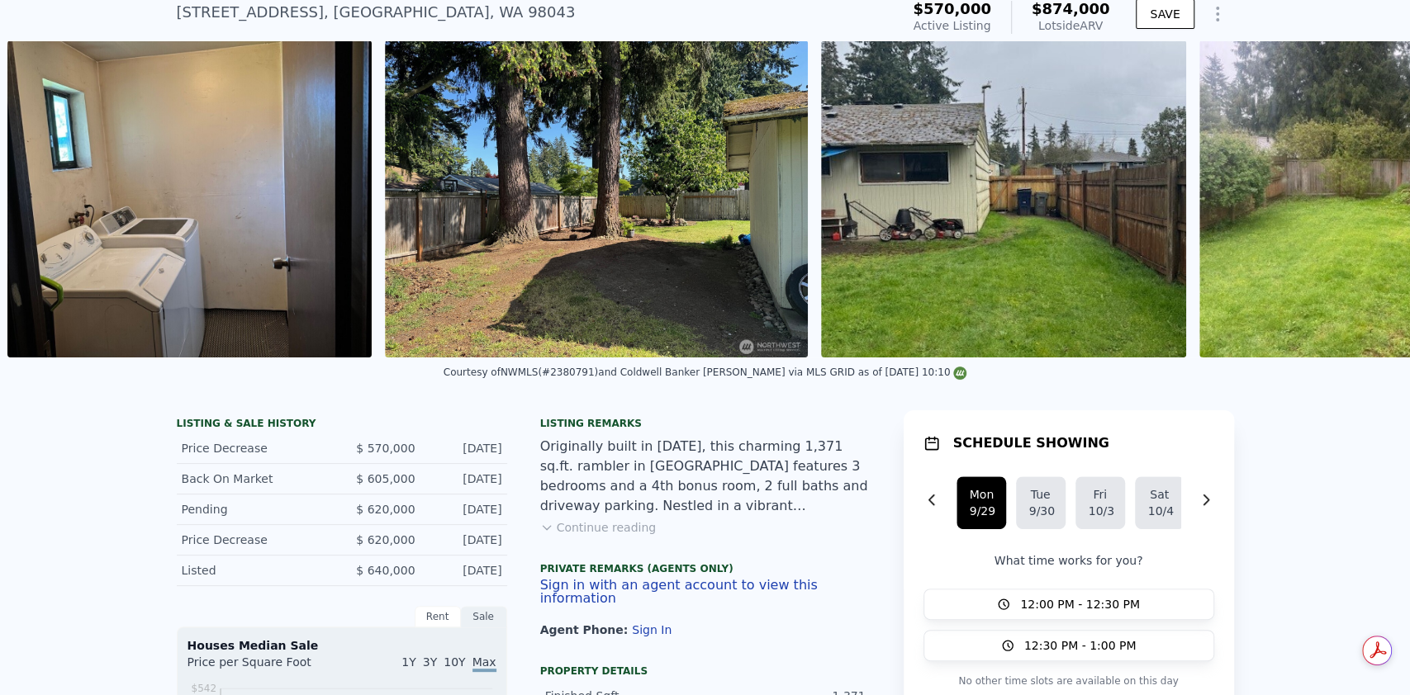
click at [1340, 206] on img at bounding box center [1381, 198] width 365 height 317
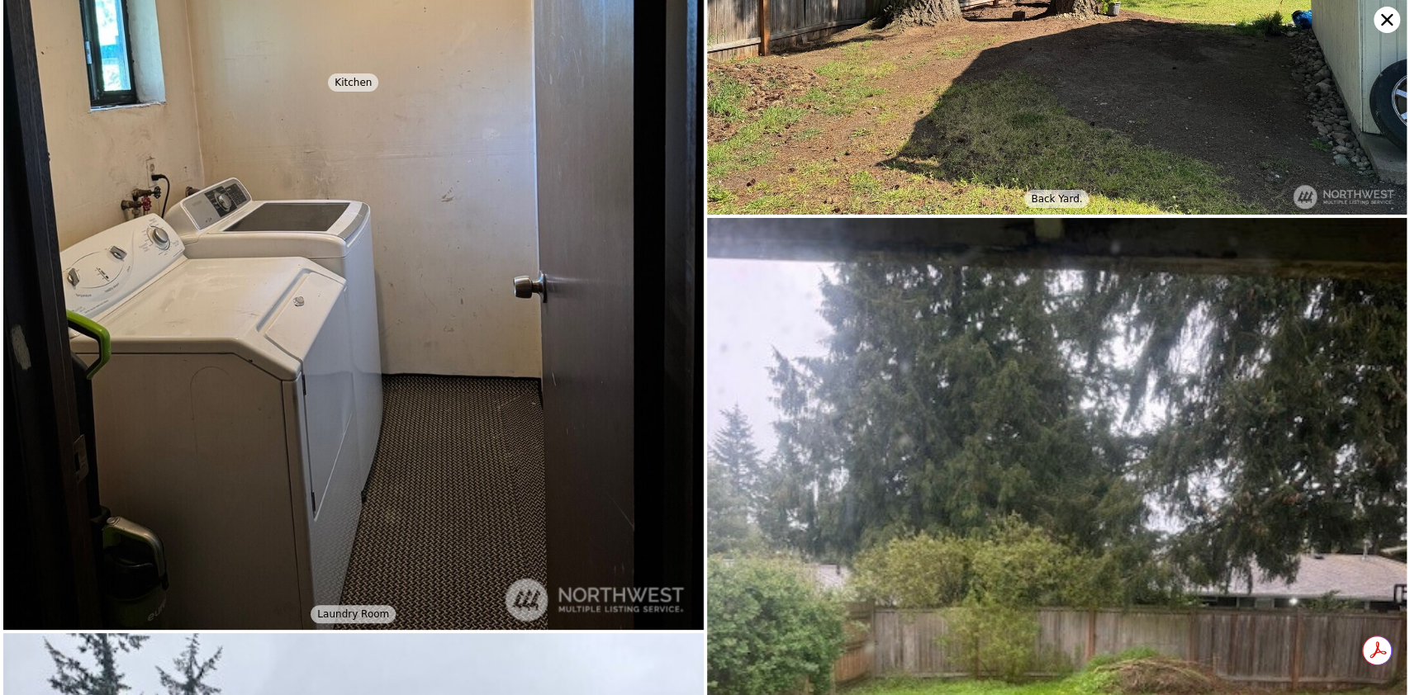
scroll to position [2619, 0]
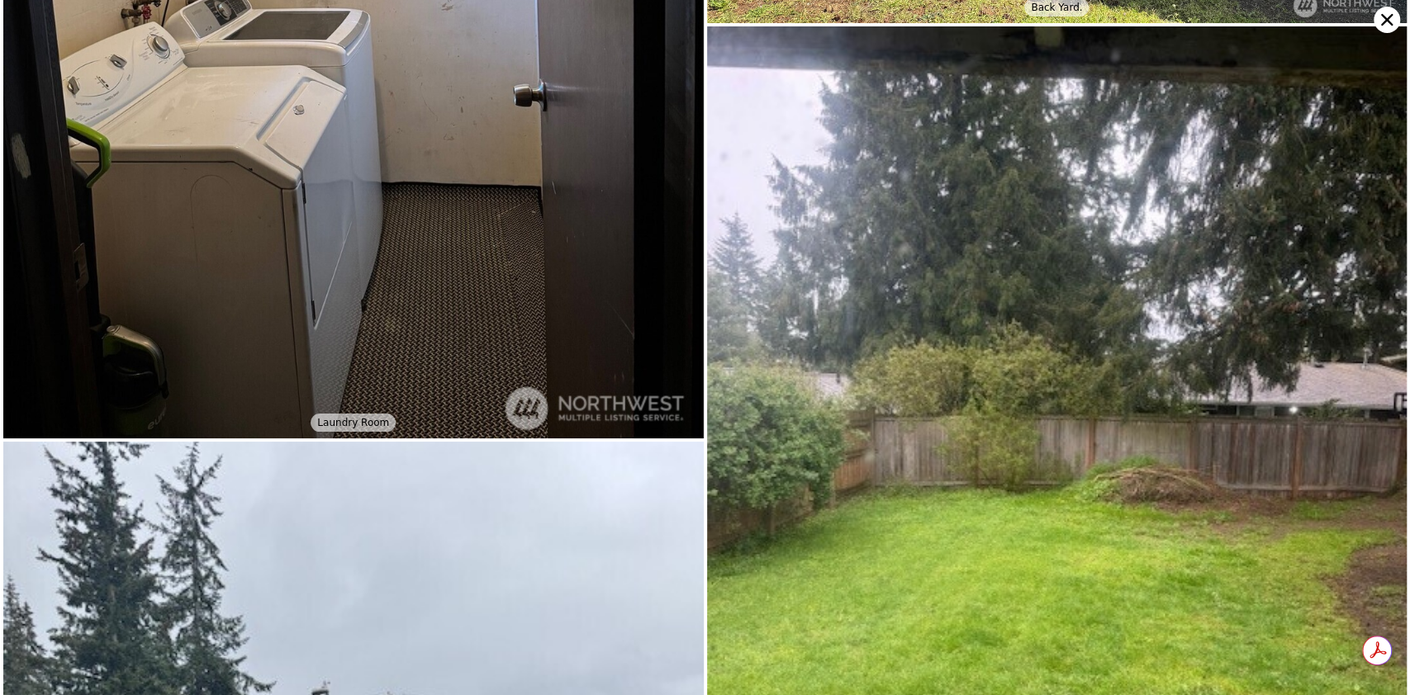
click at [1384, 16] on icon at bounding box center [1386, 20] width 26 height 26
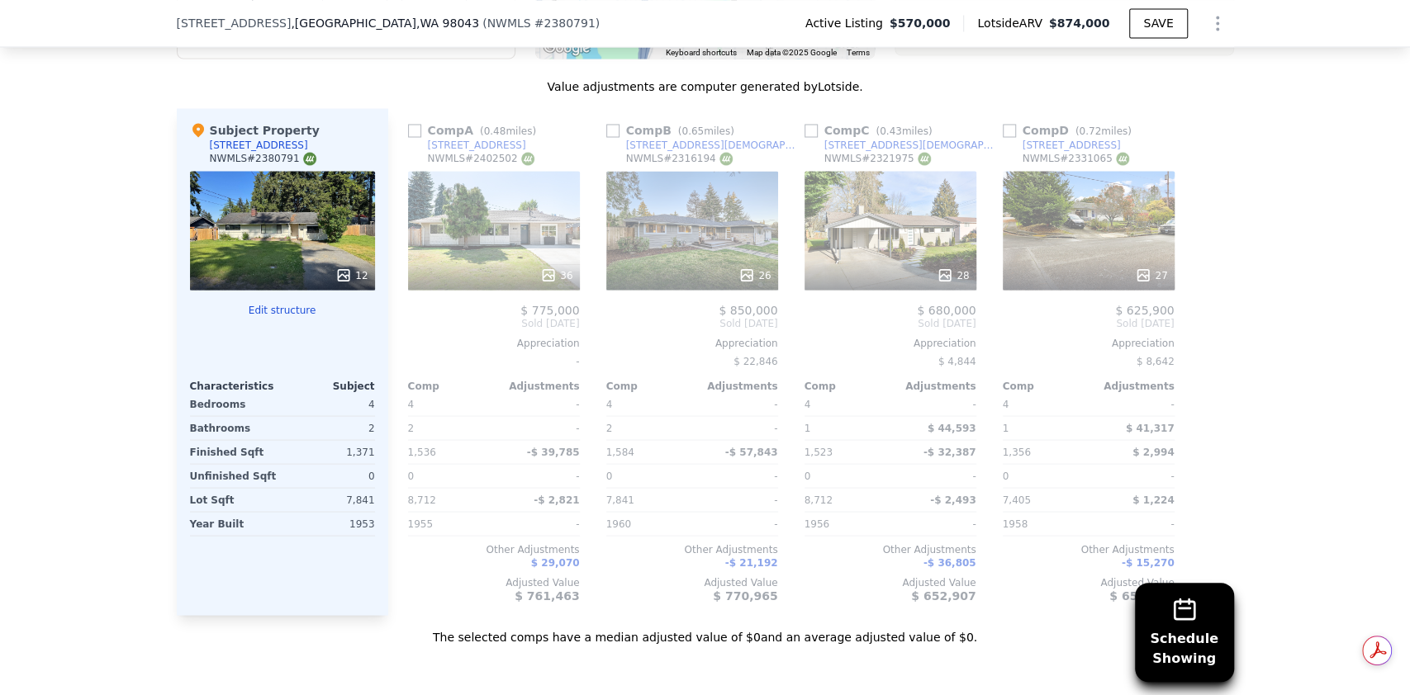
scroll to position [1960, 0]
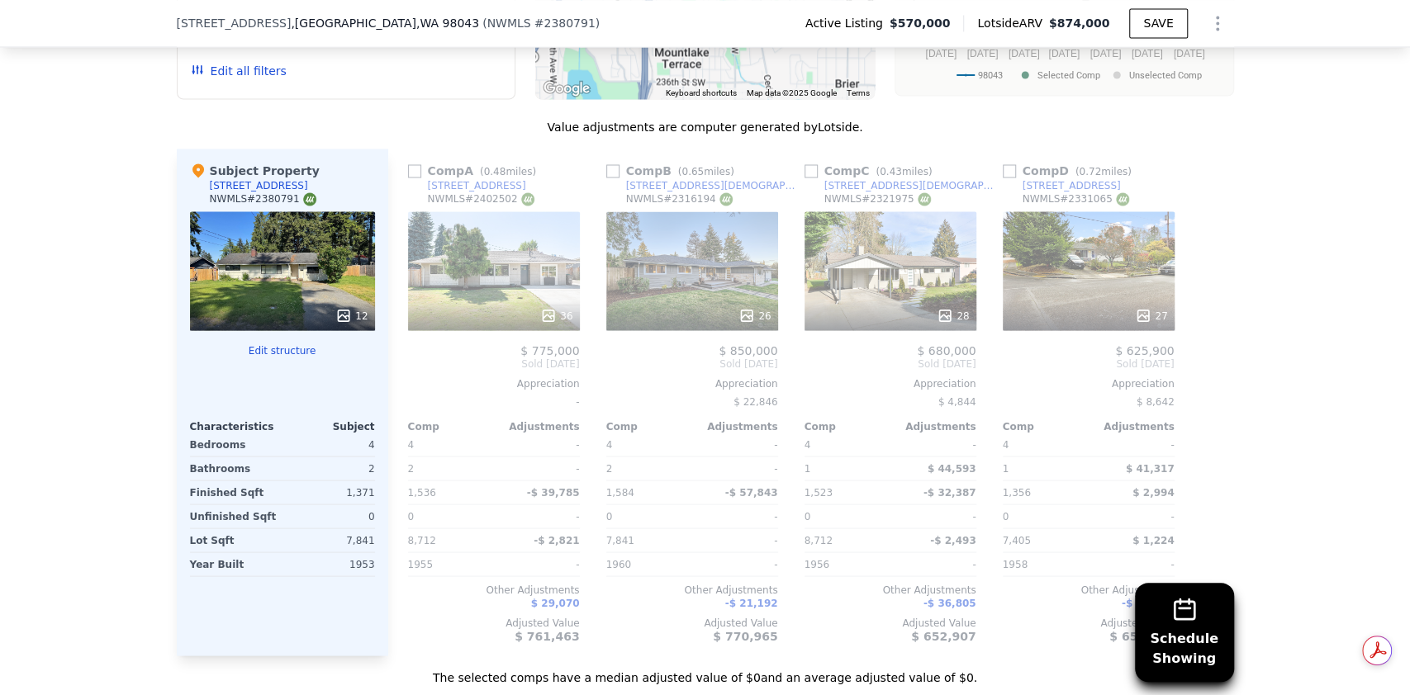
click at [929, 262] on div "28" at bounding box center [890, 270] width 172 height 119
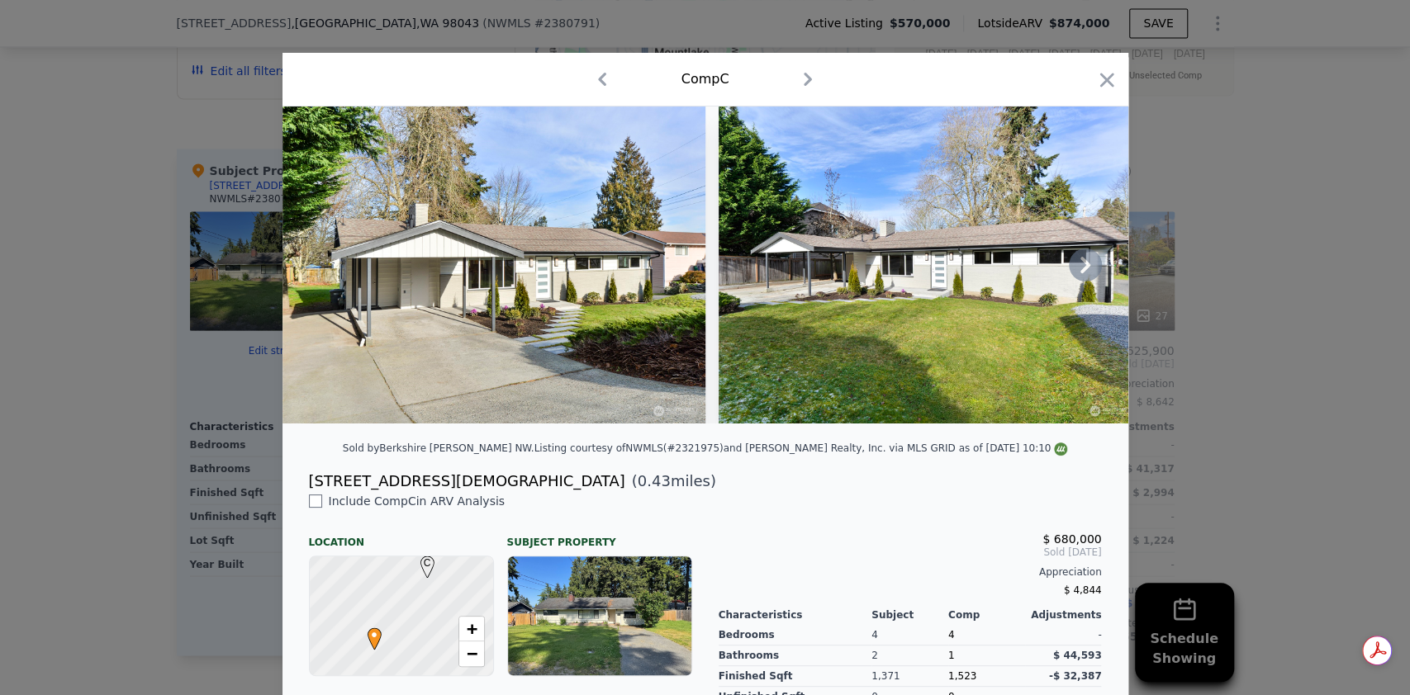
click at [1080, 273] on icon at bounding box center [1085, 265] width 10 height 17
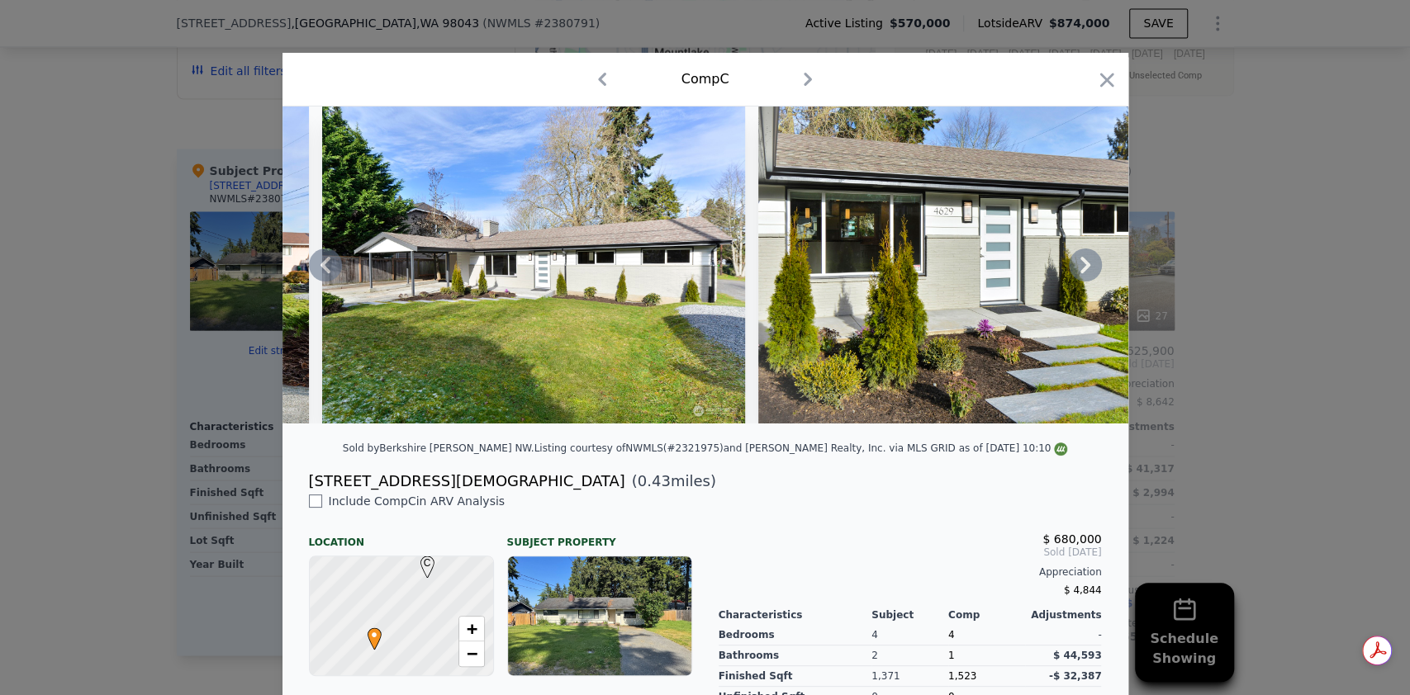
click at [1080, 273] on icon at bounding box center [1085, 265] width 10 height 17
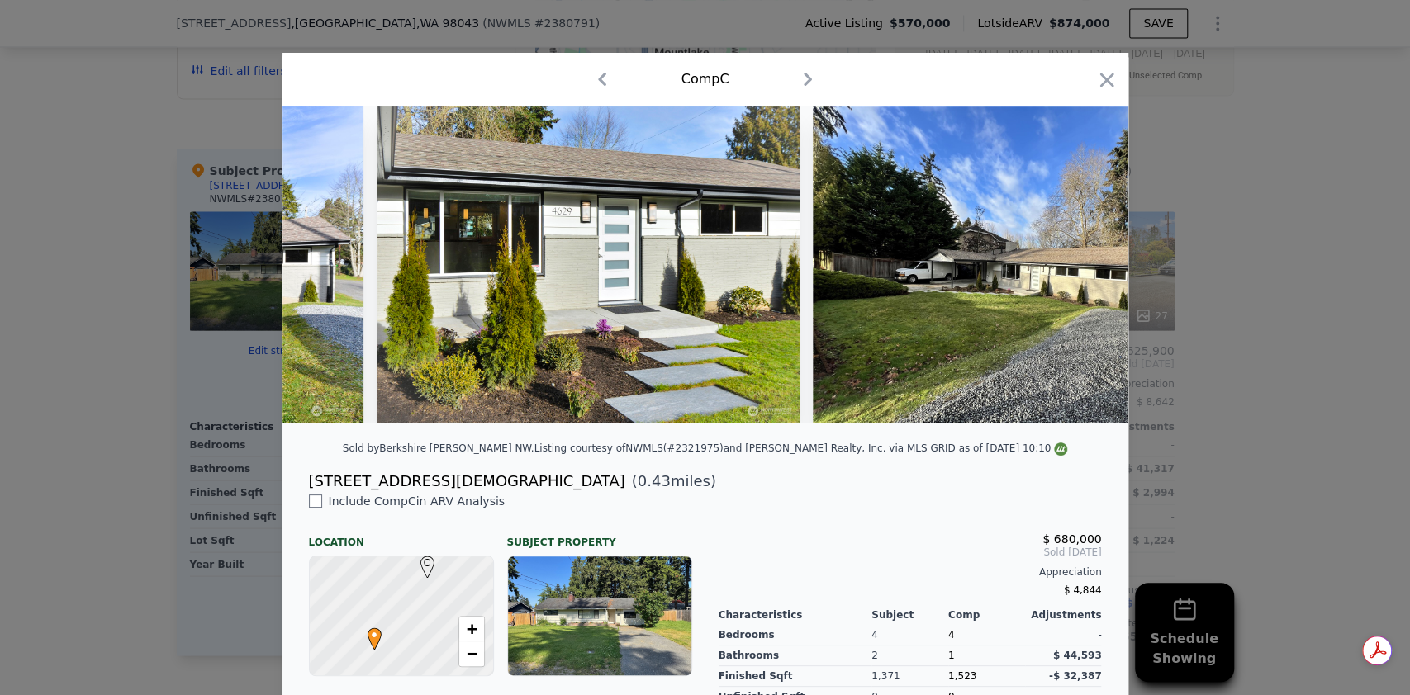
scroll to position [0, 793]
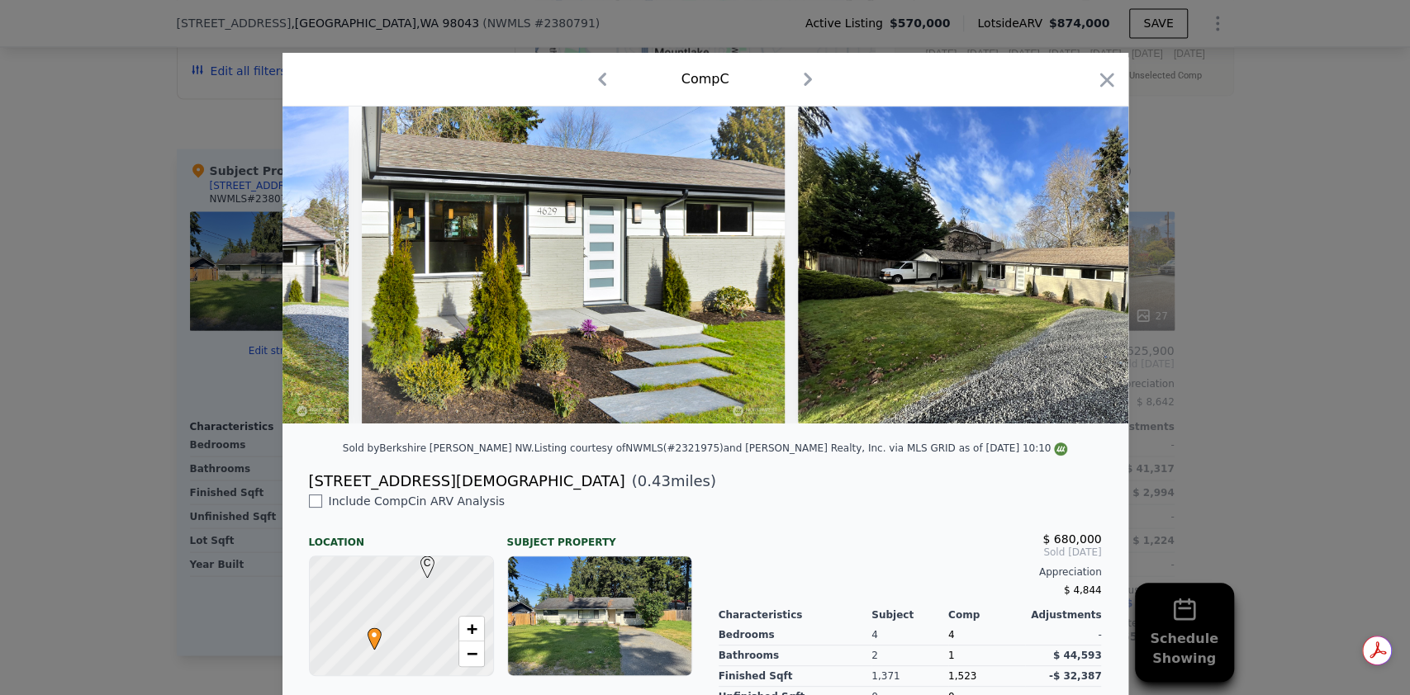
click at [1079, 274] on img at bounding box center [1009, 265] width 423 height 317
click at [1080, 273] on icon at bounding box center [1085, 265] width 10 height 17
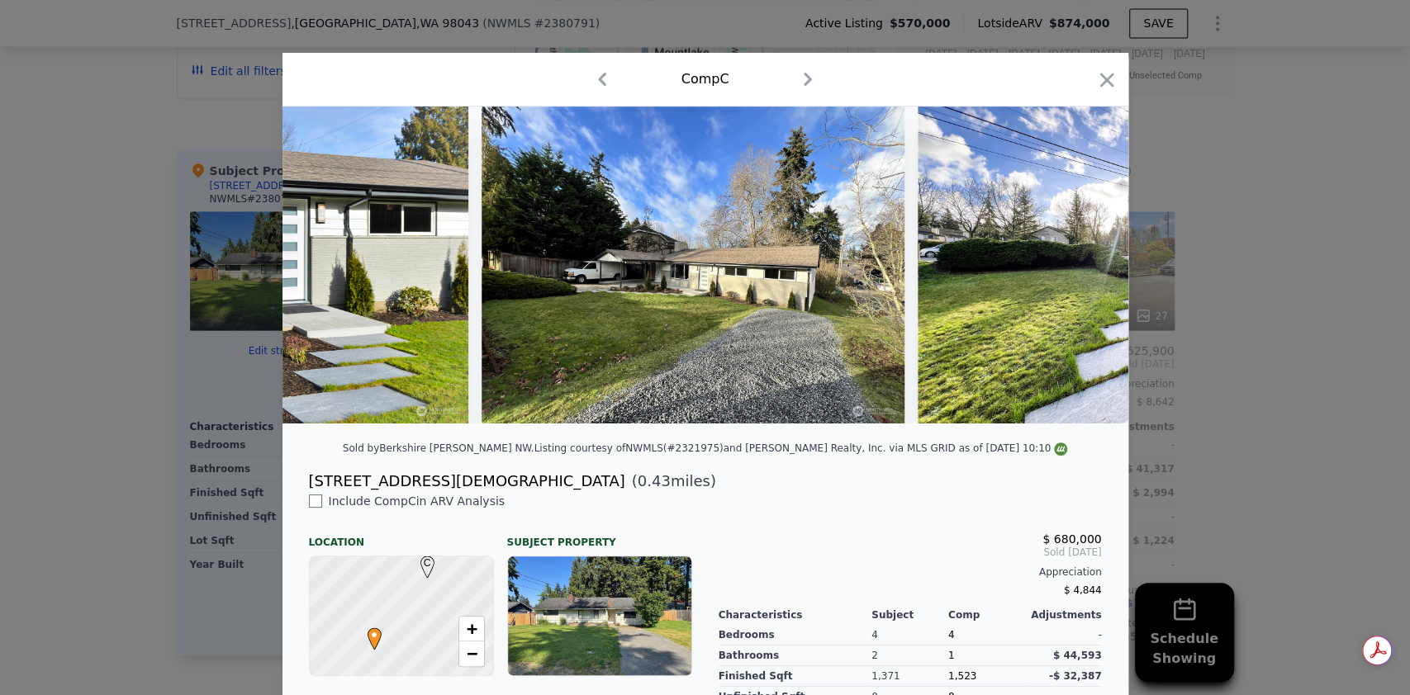
scroll to position [0, 1189]
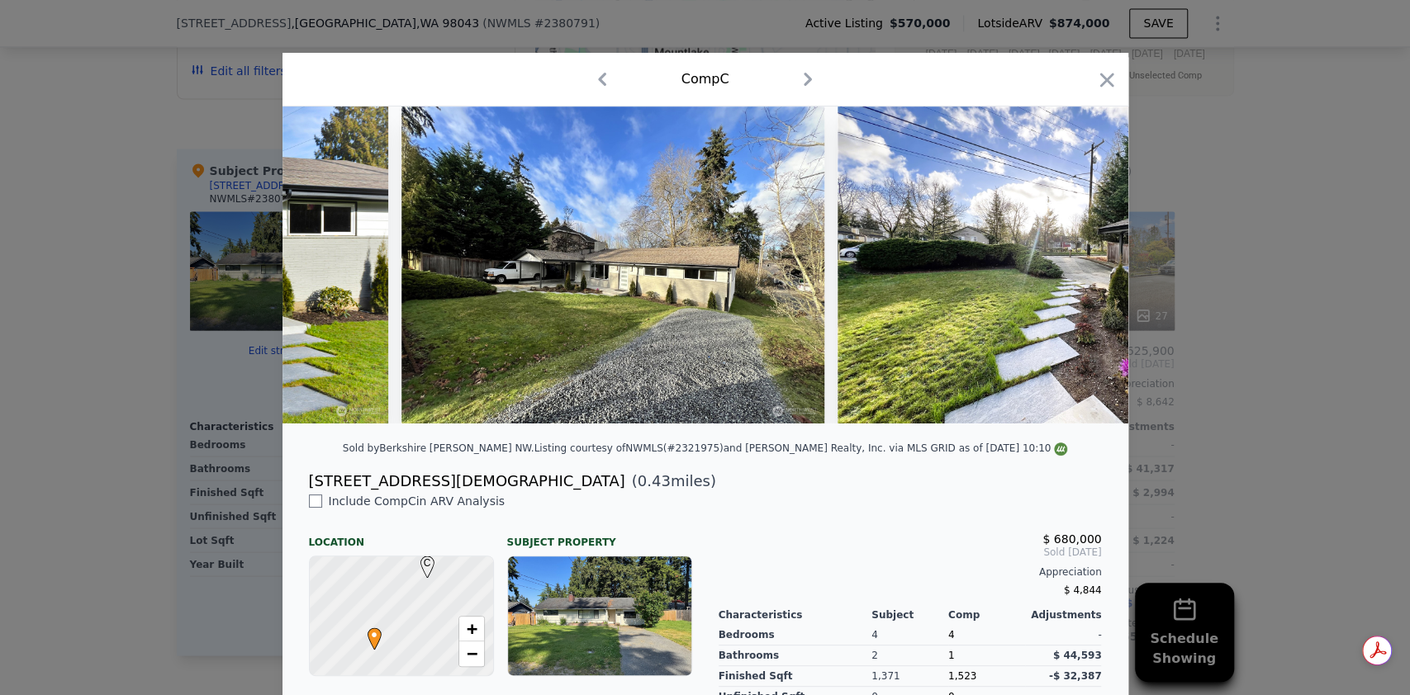
click at [1079, 274] on img at bounding box center [1048, 265] width 423 height 317
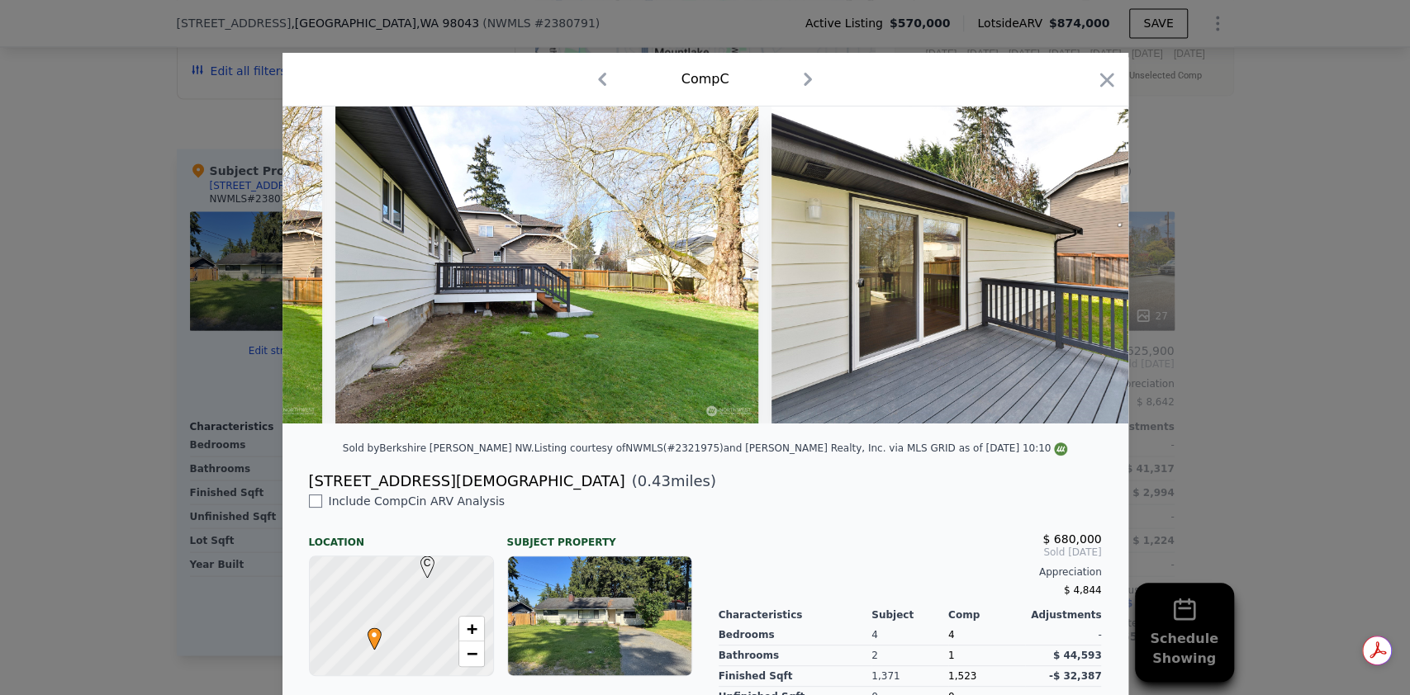
scroll to position [0, 11350]
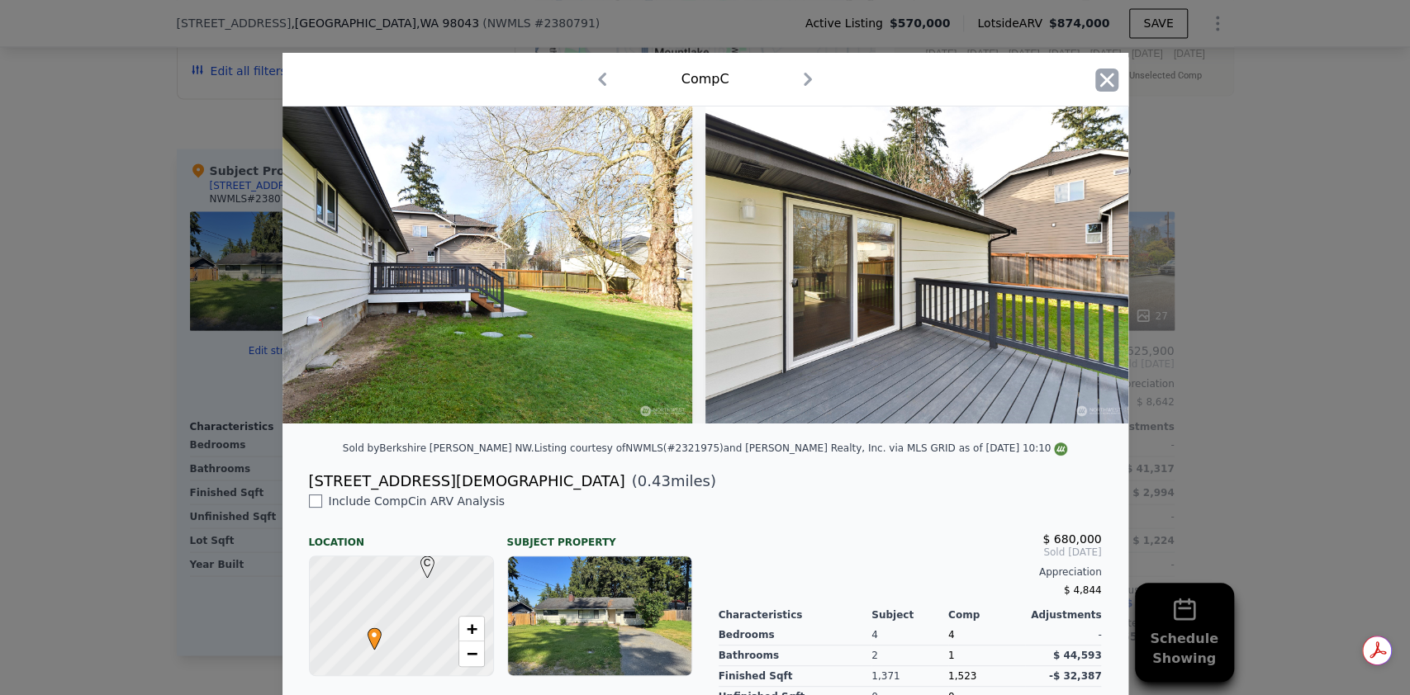
click at [1095, 80] on icon "button" at bounding box center [1106, 80] width 23 height 23
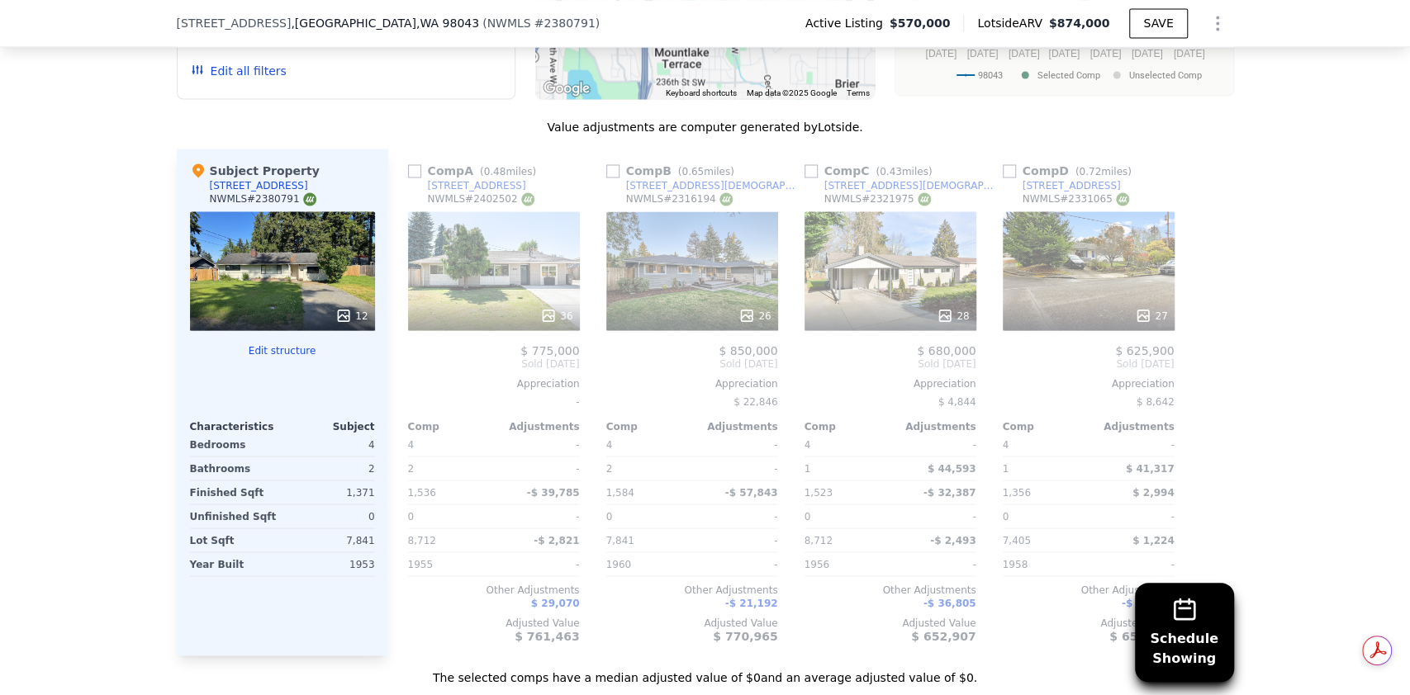
click at [1063, 246] on div "27" at bounding box center [1089, 270] width 172 height 119
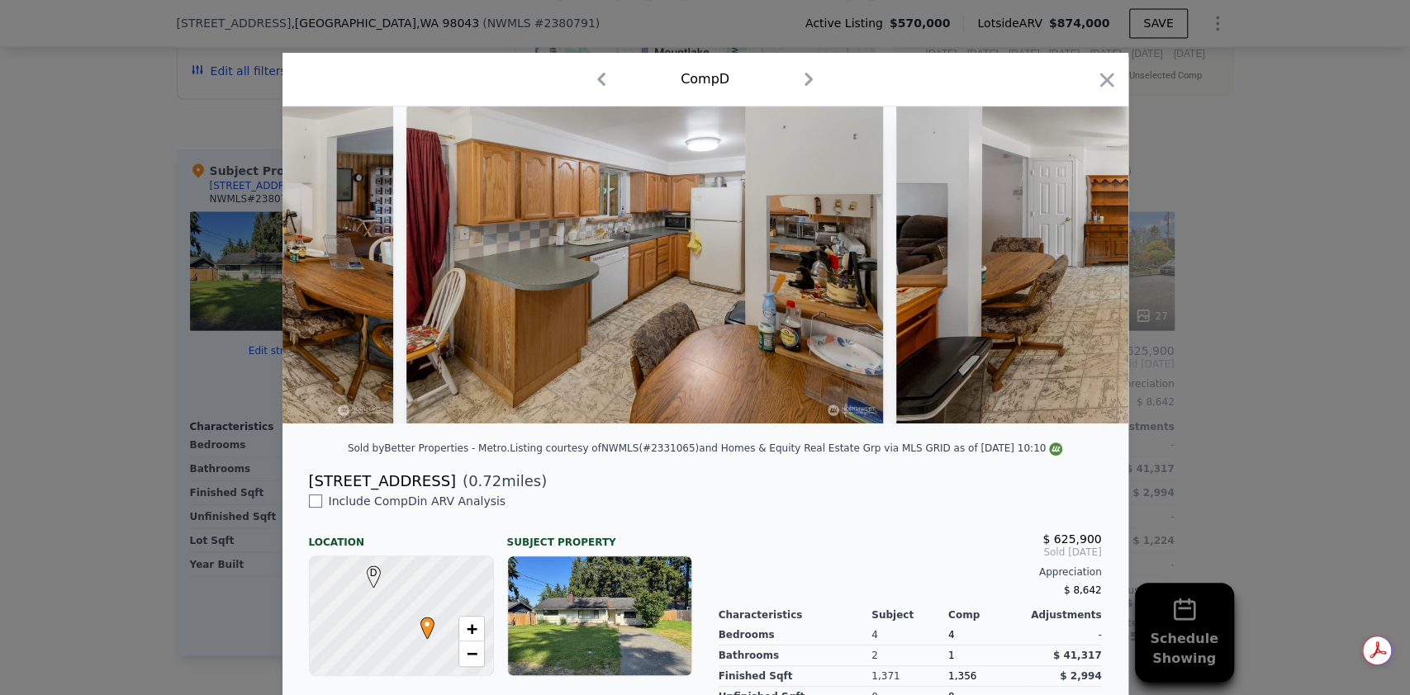
scroll to position [0, 3013]
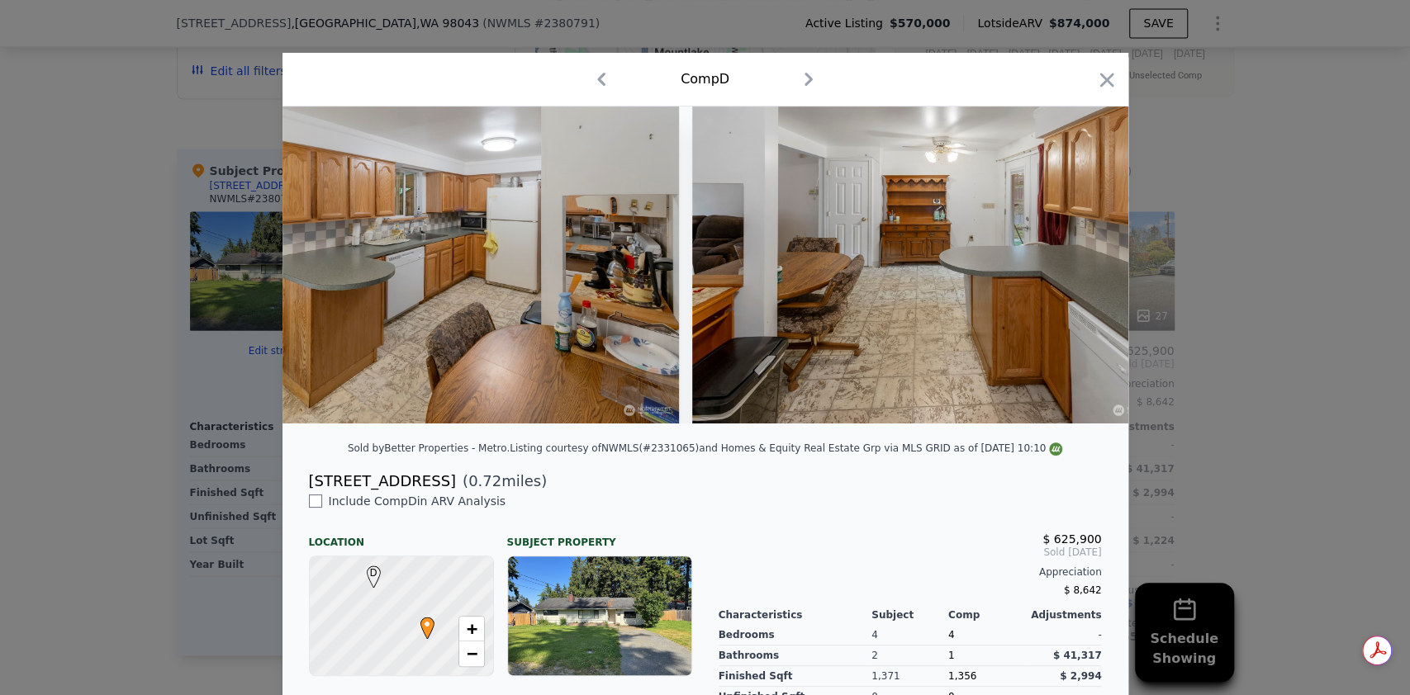
click at [1095, 92] on div at bounding box center [1106, 83] width 23 height 29
click at [1097, 83] on icon "button" at bounding box center [1106, 80] width 23 height 23
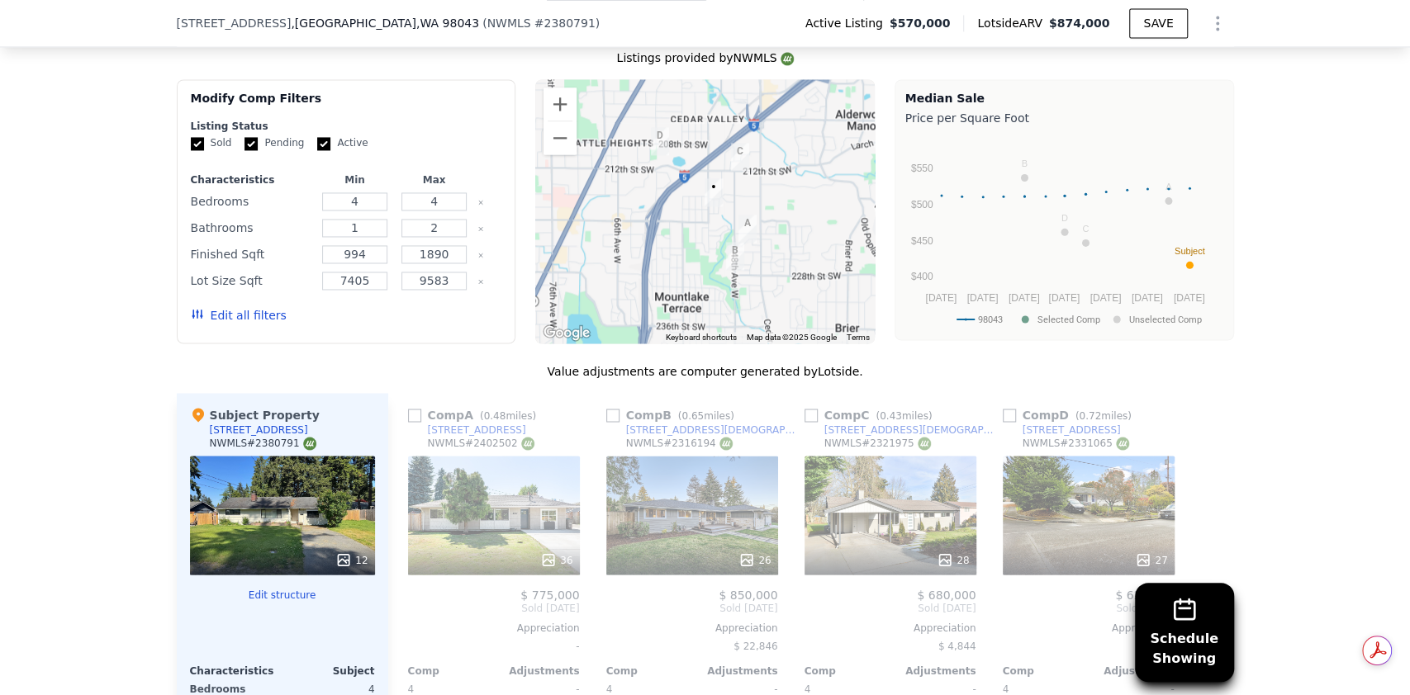
scroll to position [1871, 0]
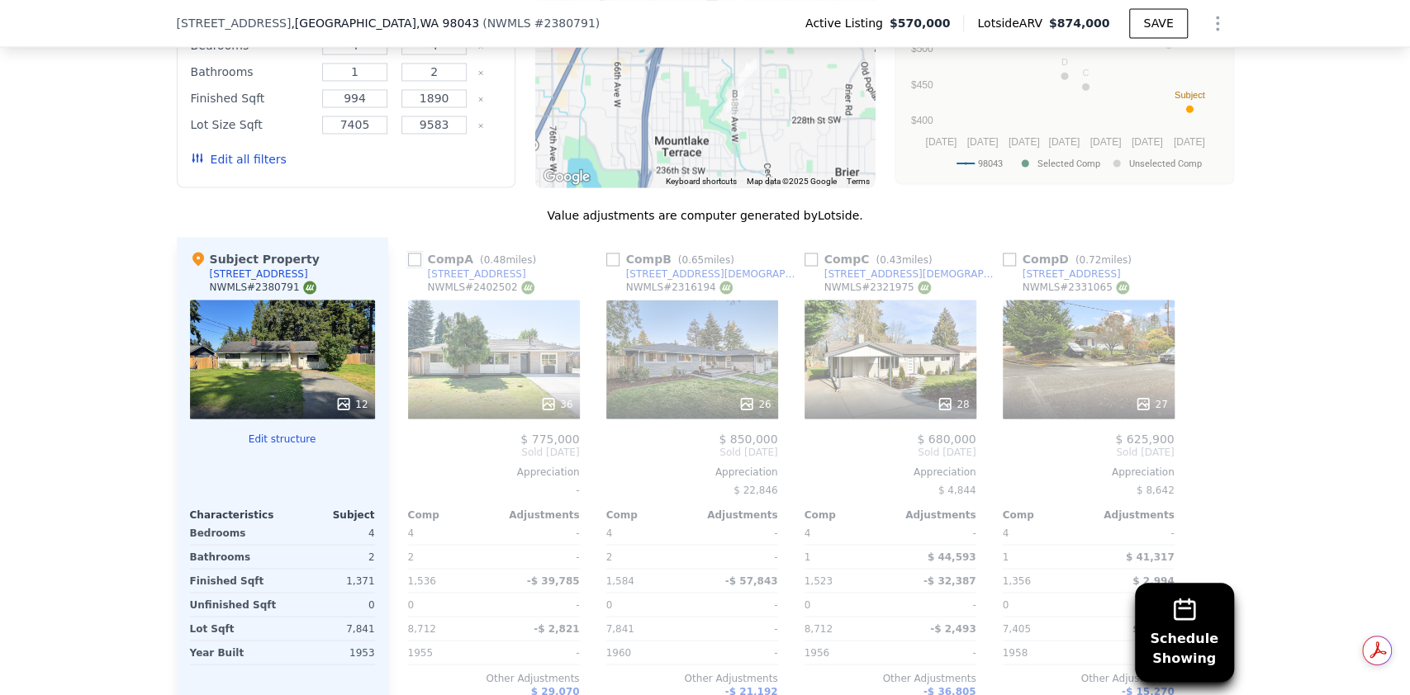
click at [408, 253] on input "checkbox" at bounding box center [414, 259] width 13 height 13
checkbox input "true"
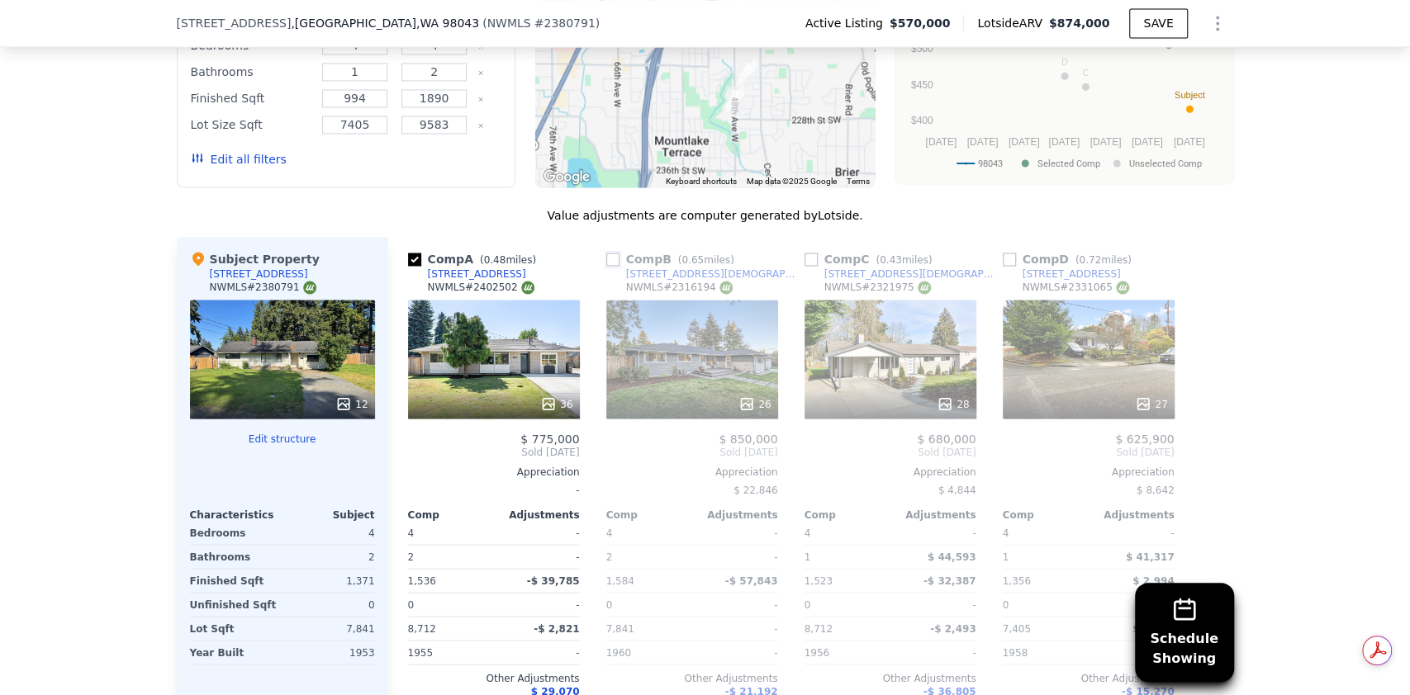
click at [606, 253] on input "checkbox" at bounding box center [612, 259] width 13 height 13
checkbox input "true"
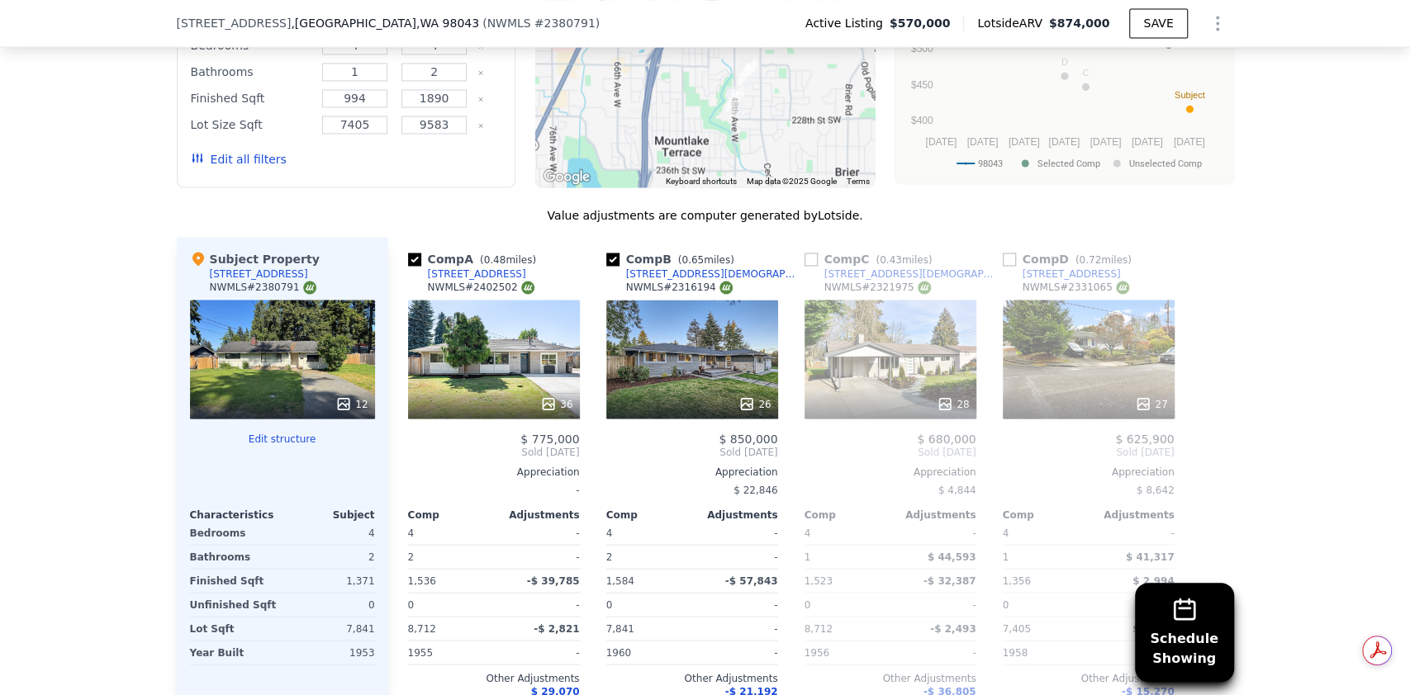
click at [495, 329] on div "36" at bounding box center [494, 359] width 172 height 119
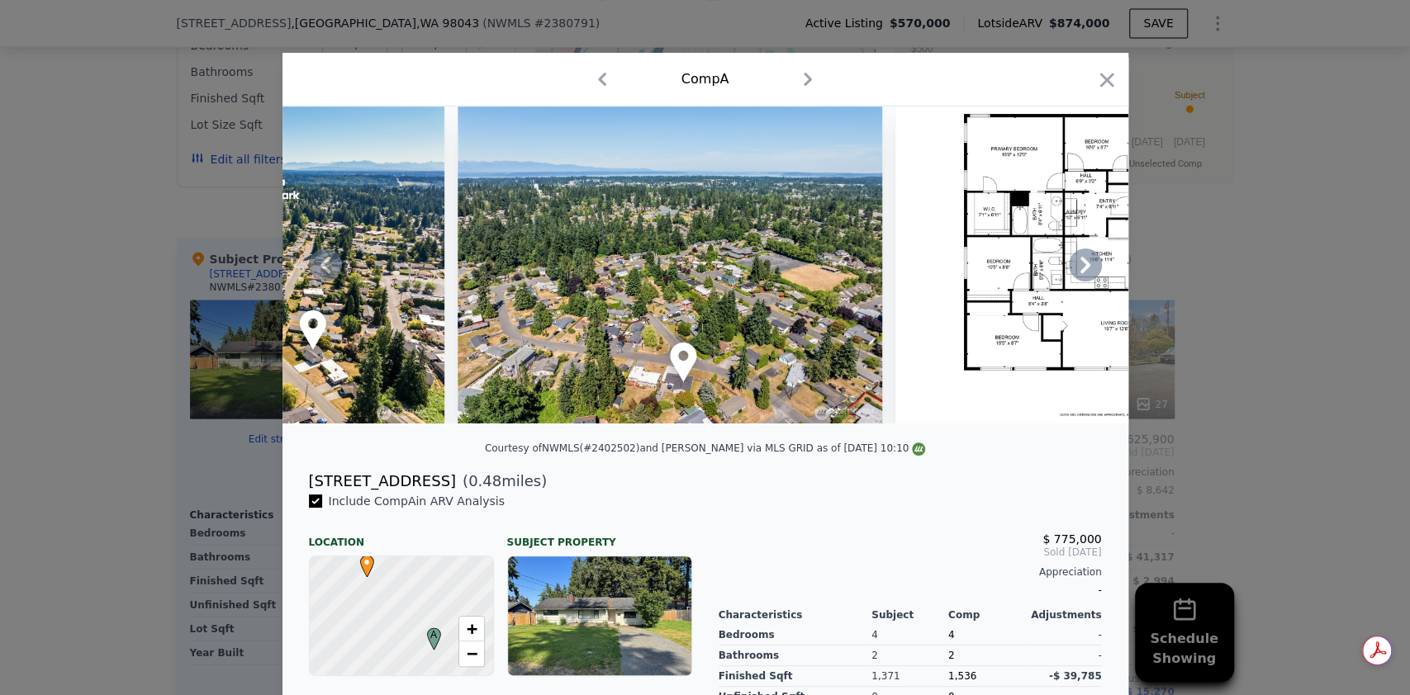
scroll to position [0, 16444]
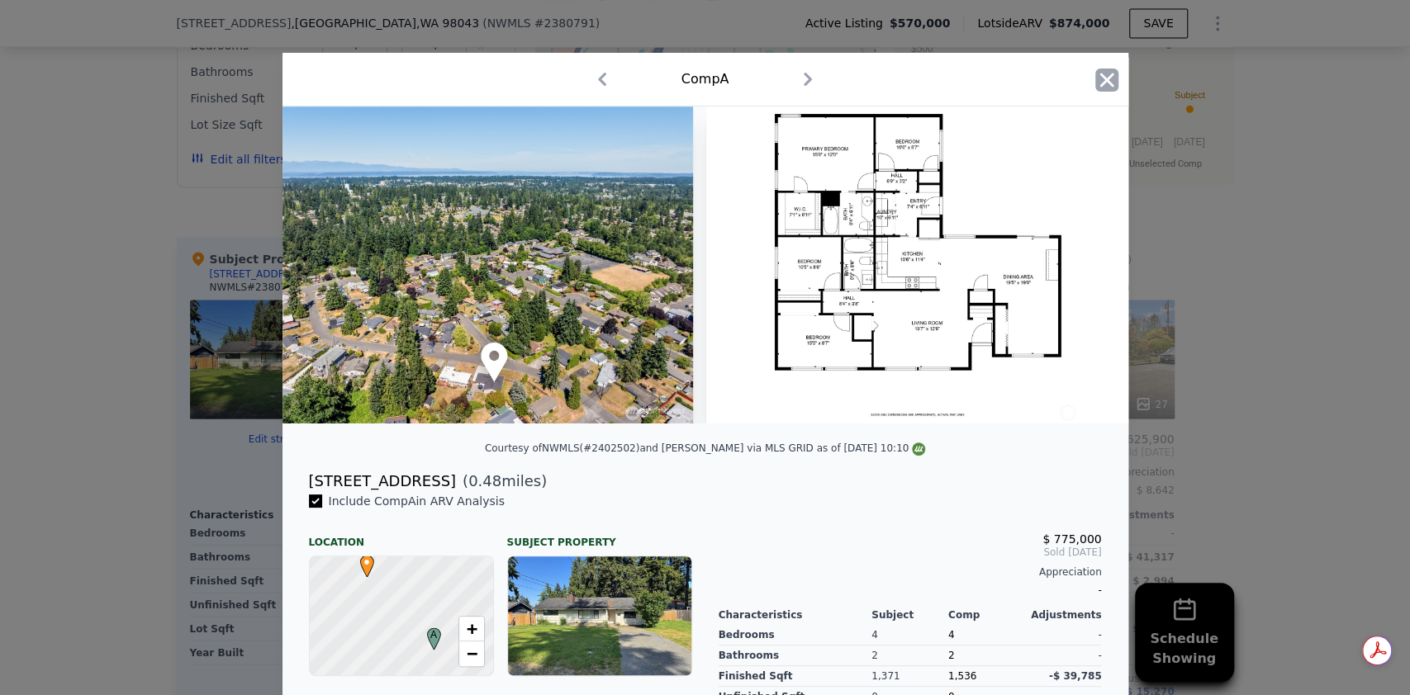
click at [1098, 87] on icon "button" at bounding box center [1106, 80] width 23 height 23
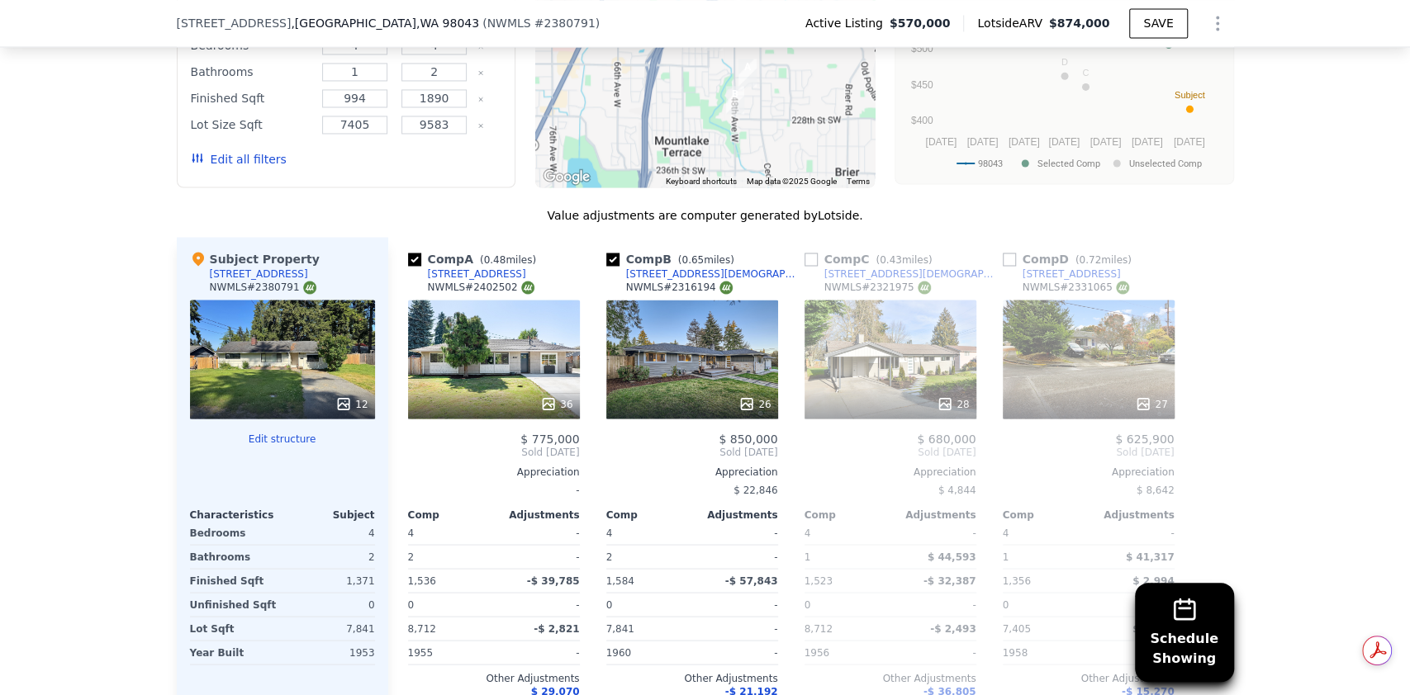
click at [858, 342] on div "28" at bounding box center [890, 359] width 172 height 119
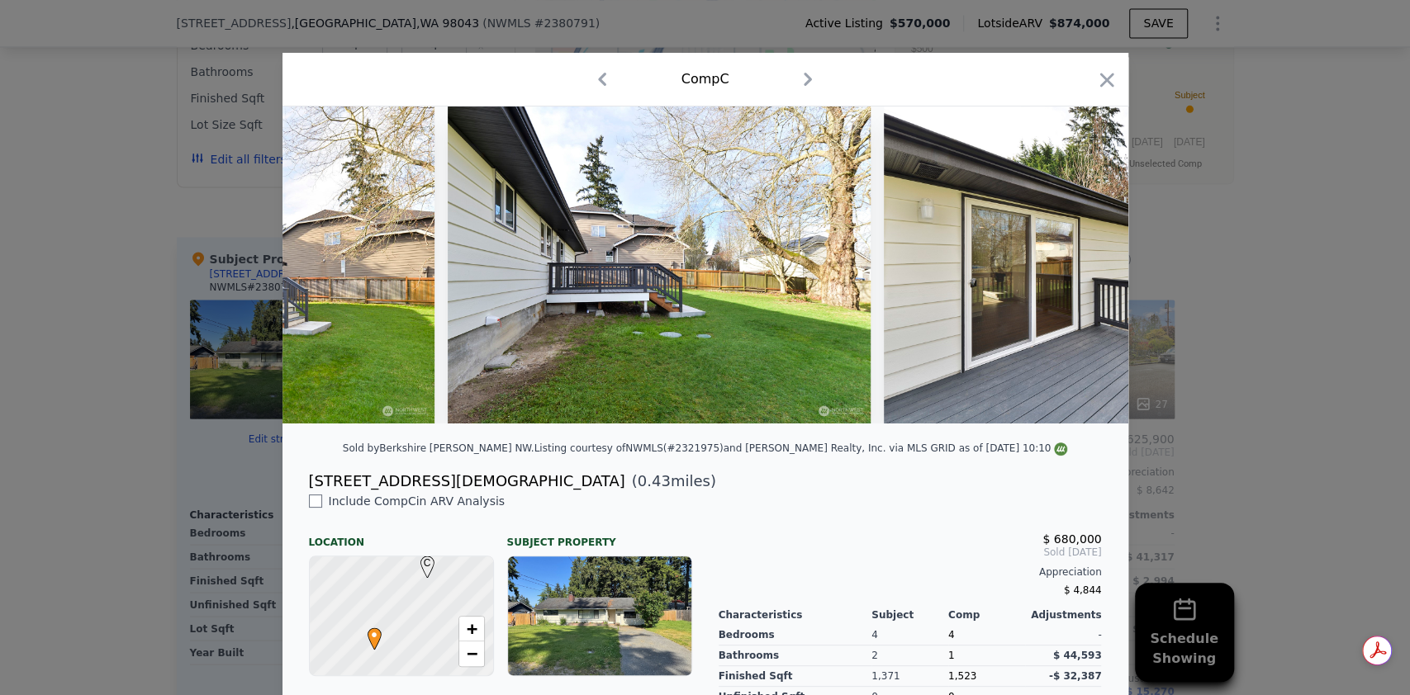
scroll to position [0, 11350]
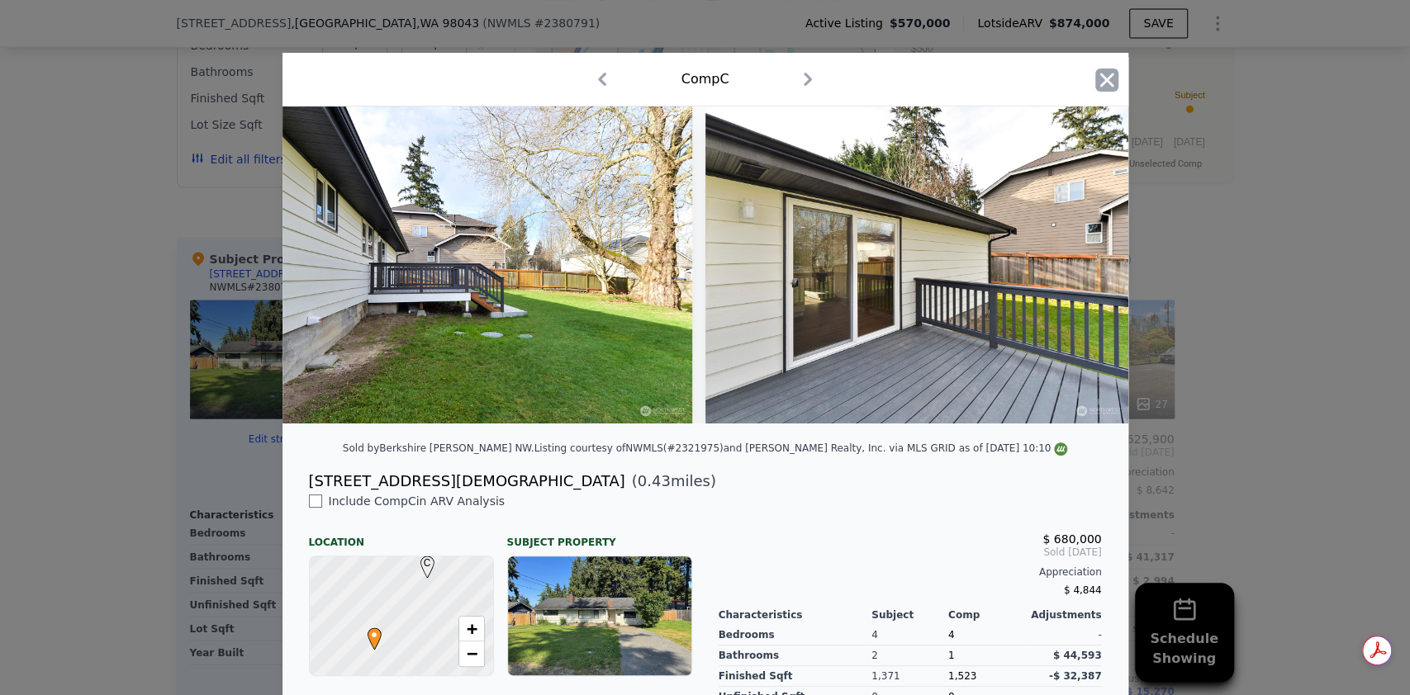
click at [1102, 83] on icon "button" at bounding box center [1106, 80] width 14 height 14
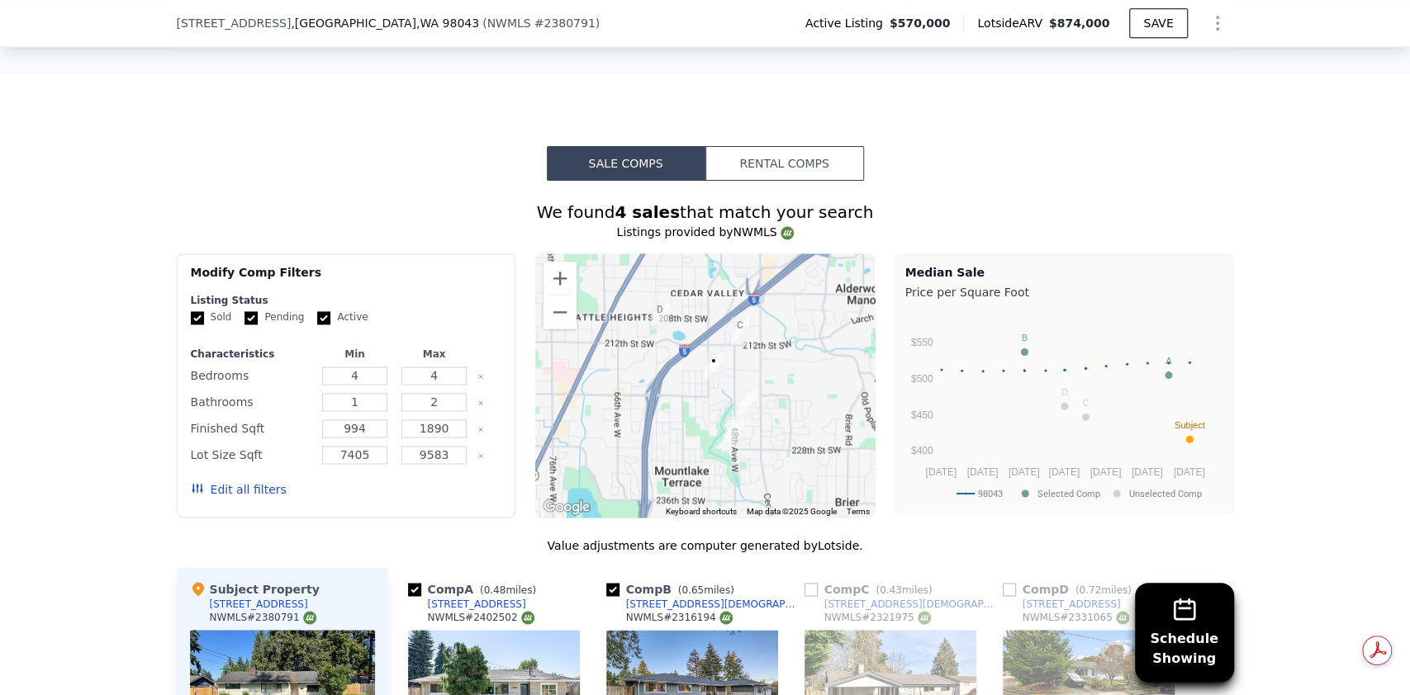
scroll to position [1652, 0]
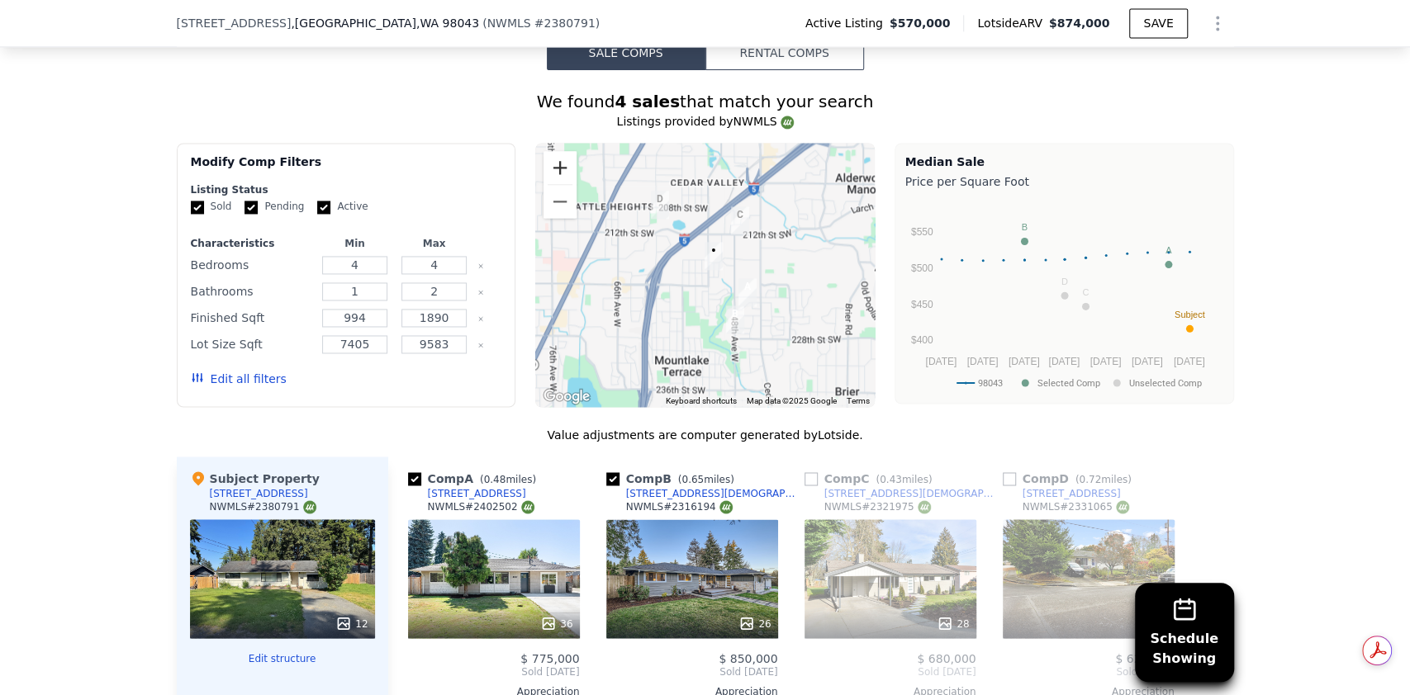
click at [559, 154] on button "Zoom in" at bounding box center [559, 167] width 33 height 33
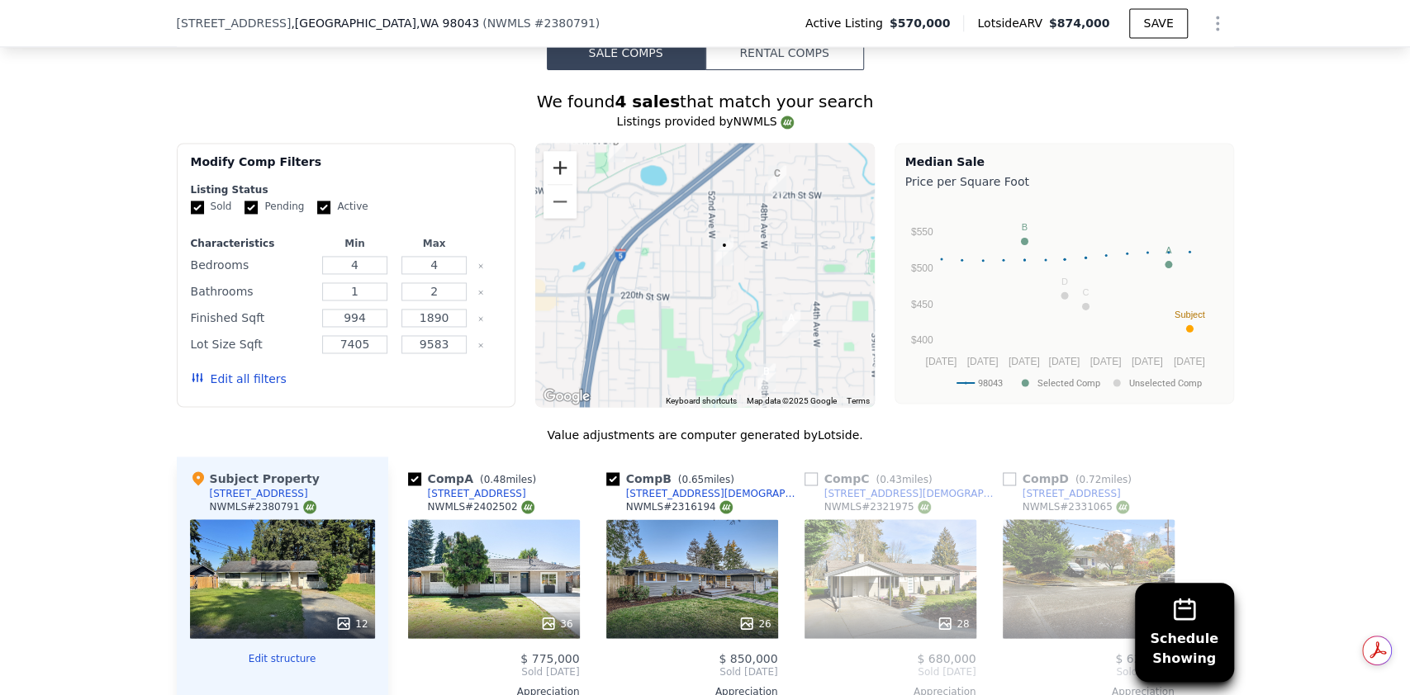
click at [559, 154] on button "Zoom in" at bounding box center [559, 167] width 33 height 33
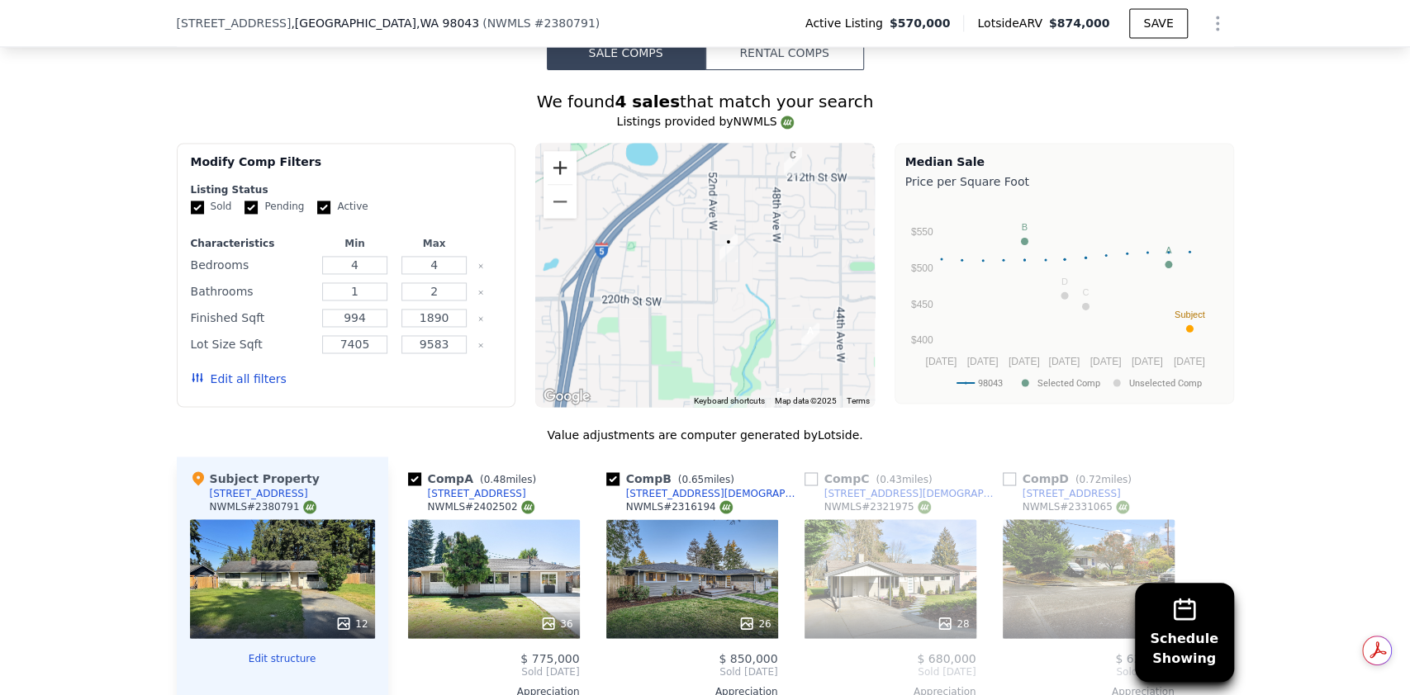
click at [559, 154] on button "Zoom in" at bounding box center [559, 167] width 33 height 33
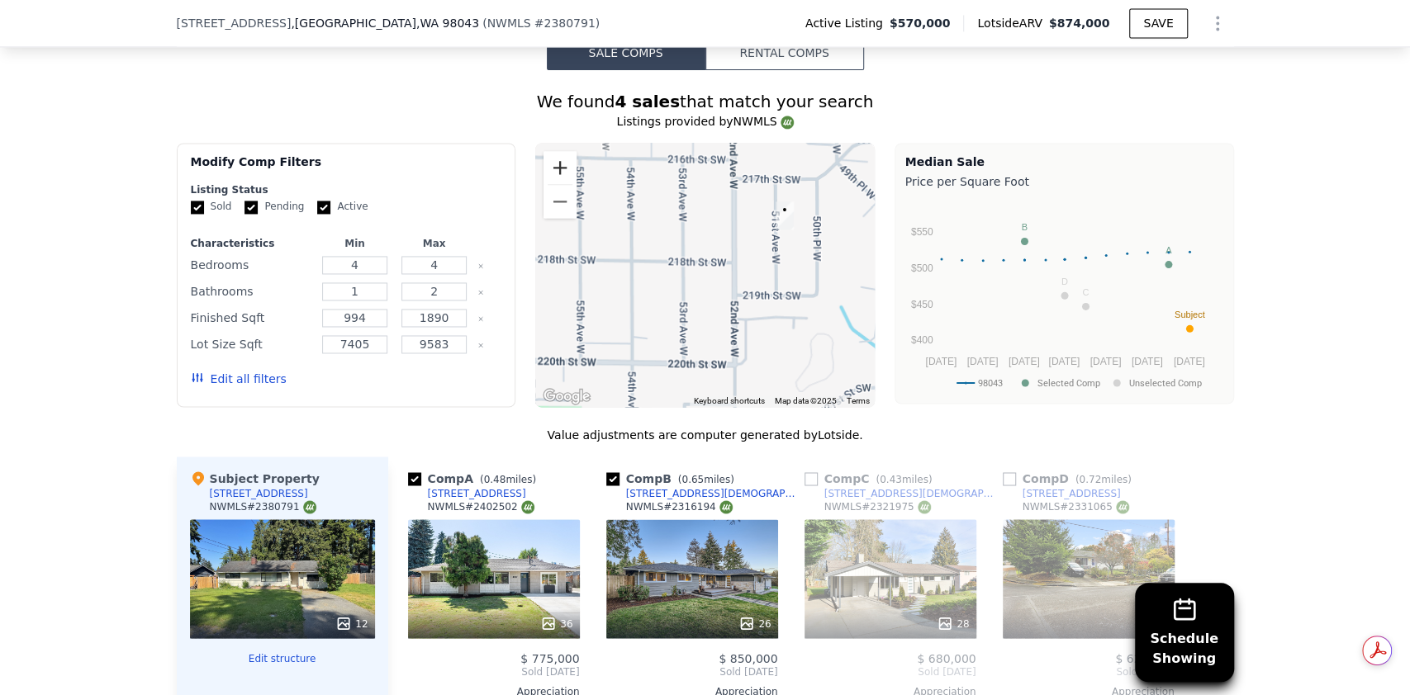
click at [559, 154] on button "Zoom in" at bounding box center [559, 167] width 33 height 33
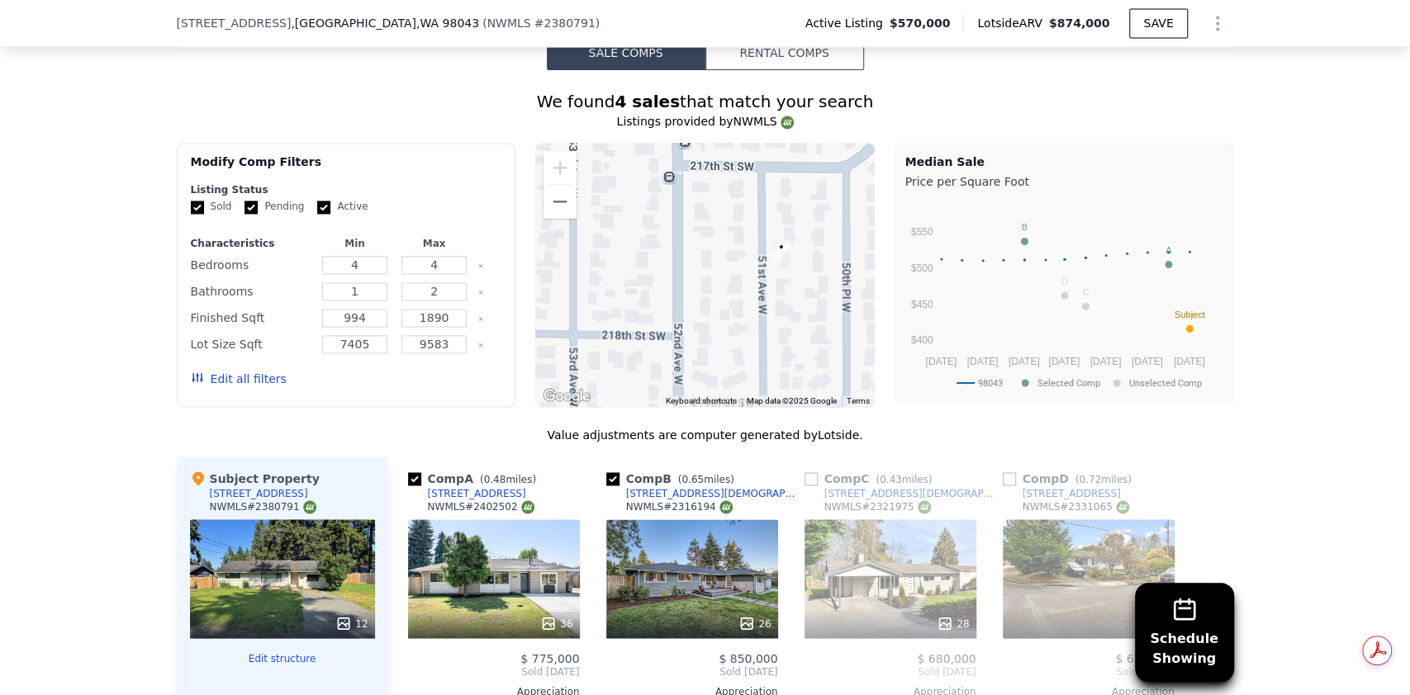
drag, startPoint x: 758, startPoint y: 277, endPoint x: 641, endPoint y: 386, distance: 160.7
click at [641, 386] on div at bounding box center [704, 275] width 339 height 264
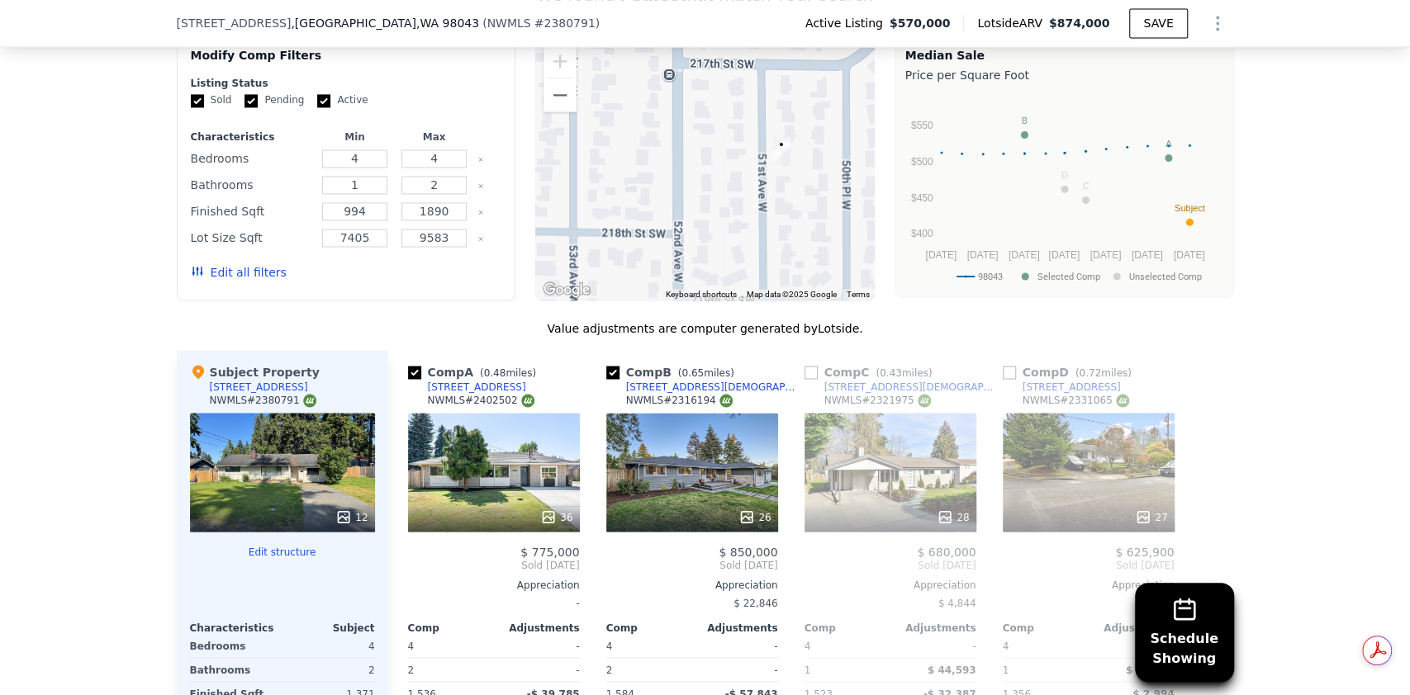
scroll to position [1761, 0]
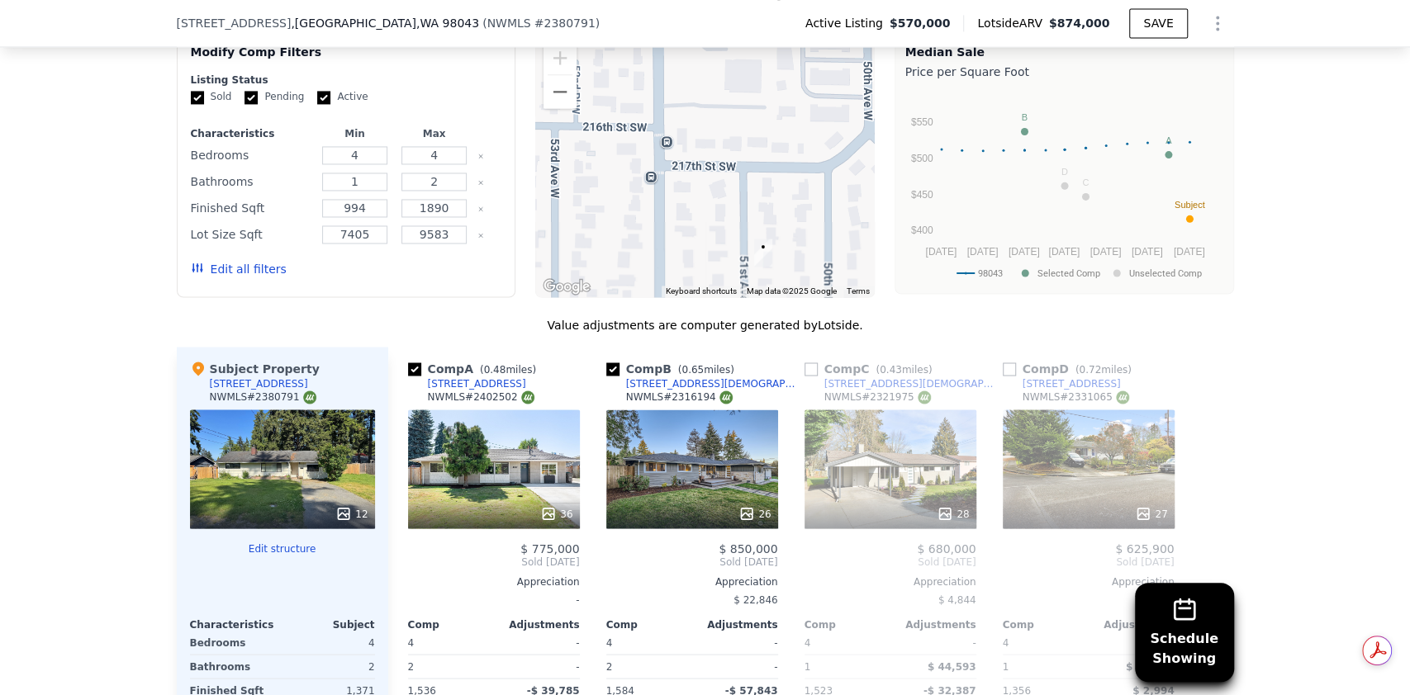
drag, startPoint x: 693, startPoint y: 174, endPoint x: 676, endPoint y: 273, distance: 99.6
click at [676, 273] on div "A B C D • Keyboard shortcuts Map Data Map data ©2025 Google Map data ©2025 Goog…" at bounding box center [704, 165] width 339 height 264
click at [557, 91] on button "Zoom out" at bounding box center [559, 91] width 33 height 33
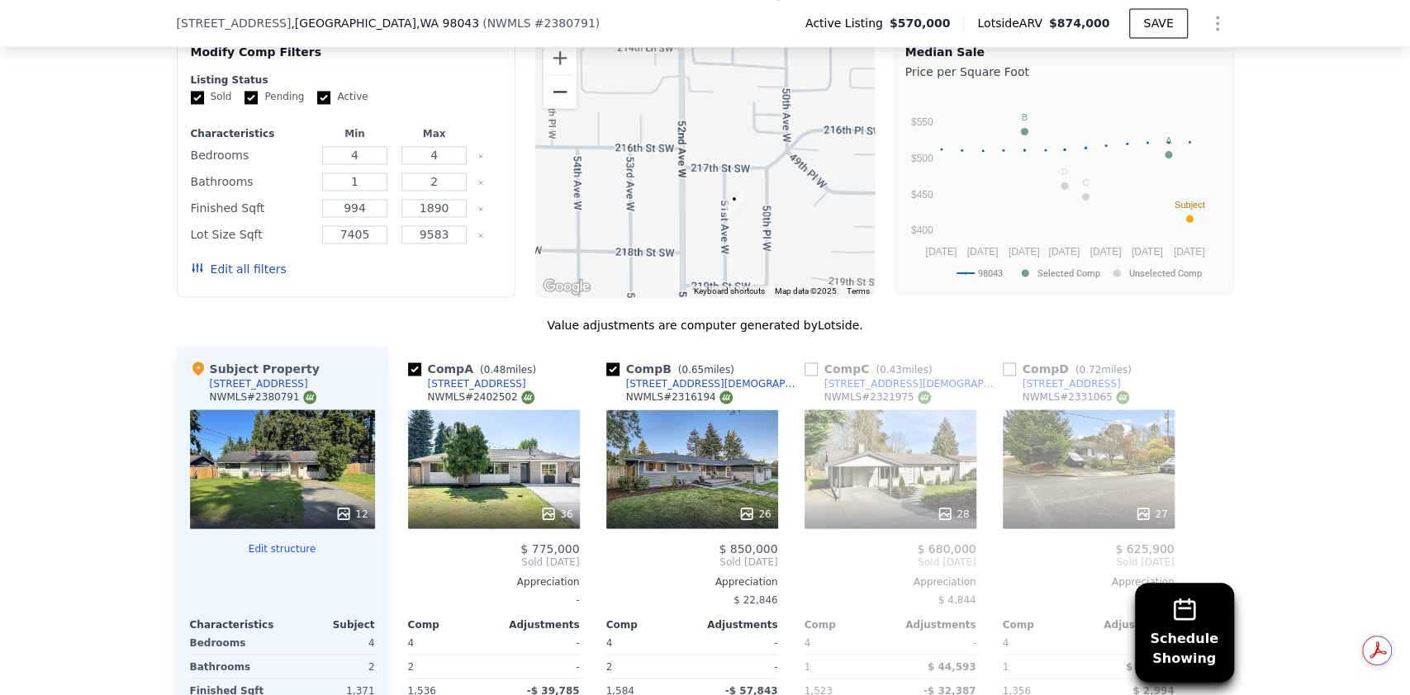
click at [557, 91] on button "Zoom out" at bounding box center [559, 91] width 33 height 33
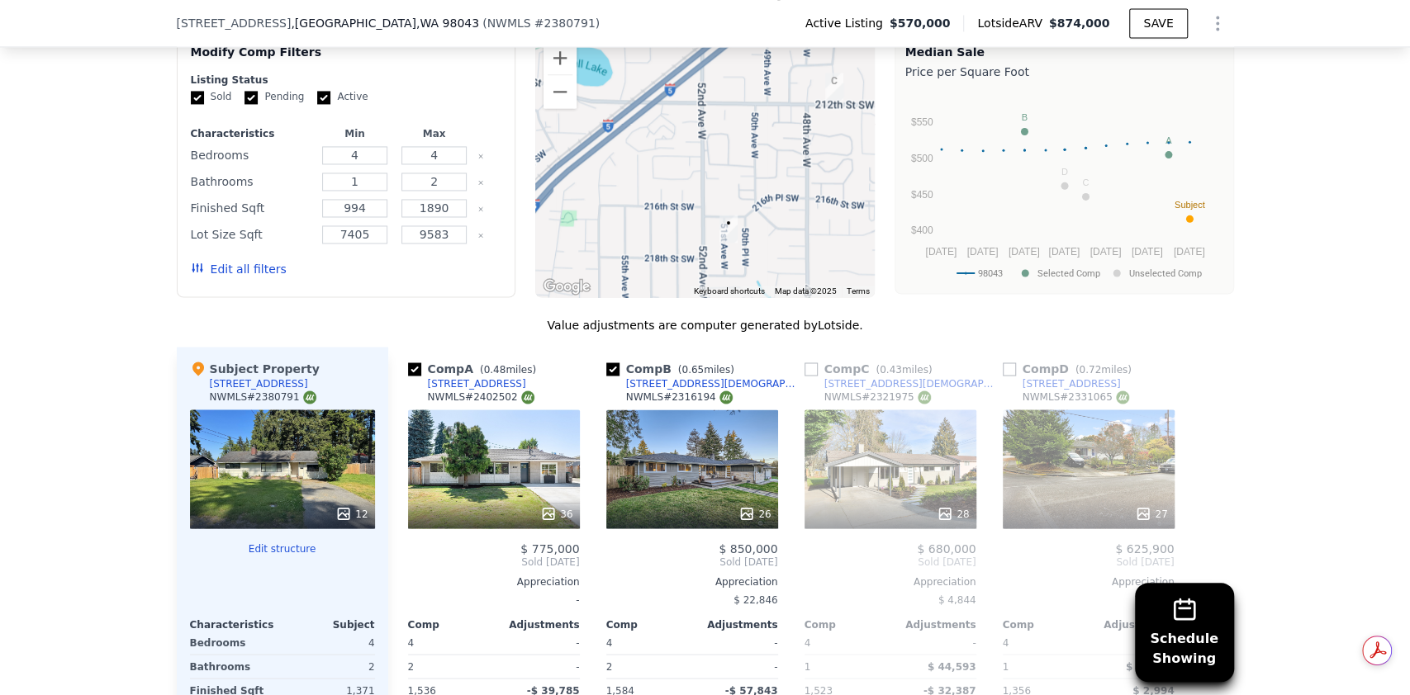
drag, startPoint x: 651, startPoint y: 119, endPoint x: 664, endPoint y: 197, distance: 78.7
click at [664, 197] on div at bounding box center [704, 165] width 339 height 264
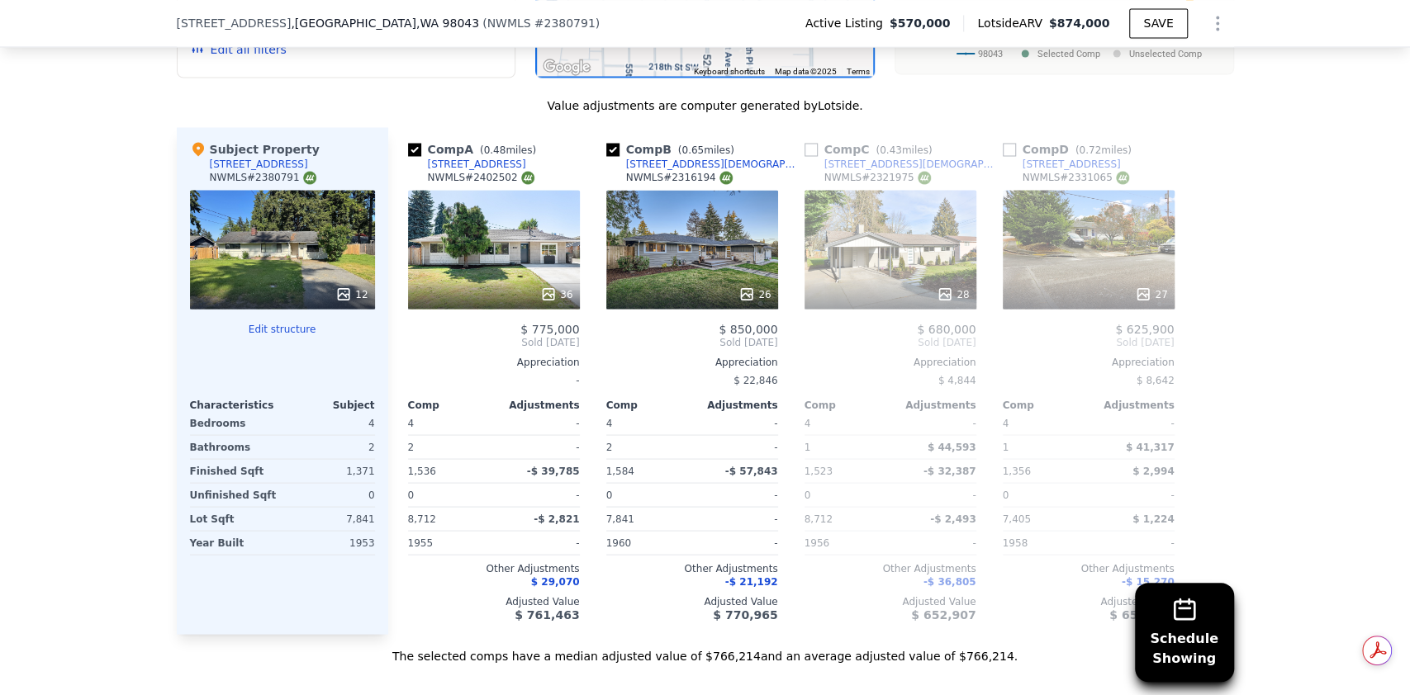
scroll to position [1982, 0]
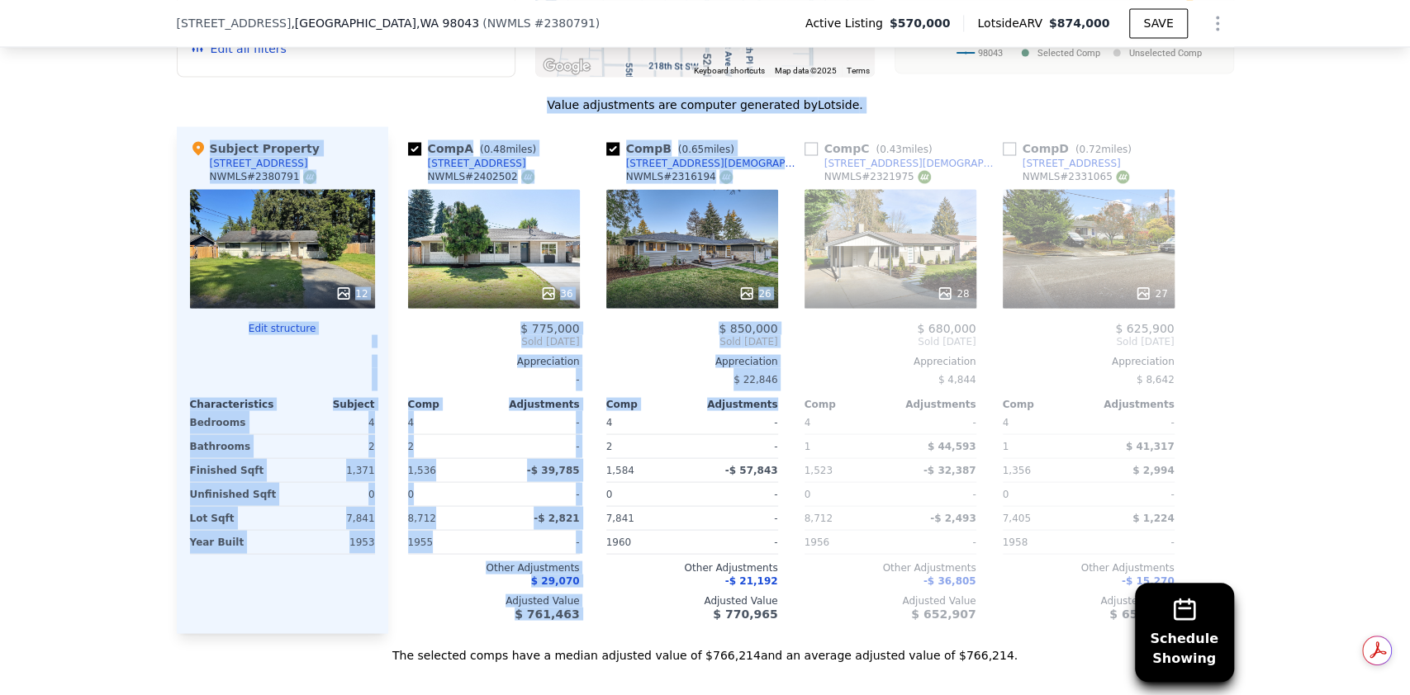
drag, startPoint x: 109, startPoint y: 83, endPoint x: 584, endPoint y: 413, distance: 578.4
click at [584, 413] on div "Schedule Showing We found 4 sales that match your search Listings provided by N…" at bounding box center [705, 201] width 1410 height 923
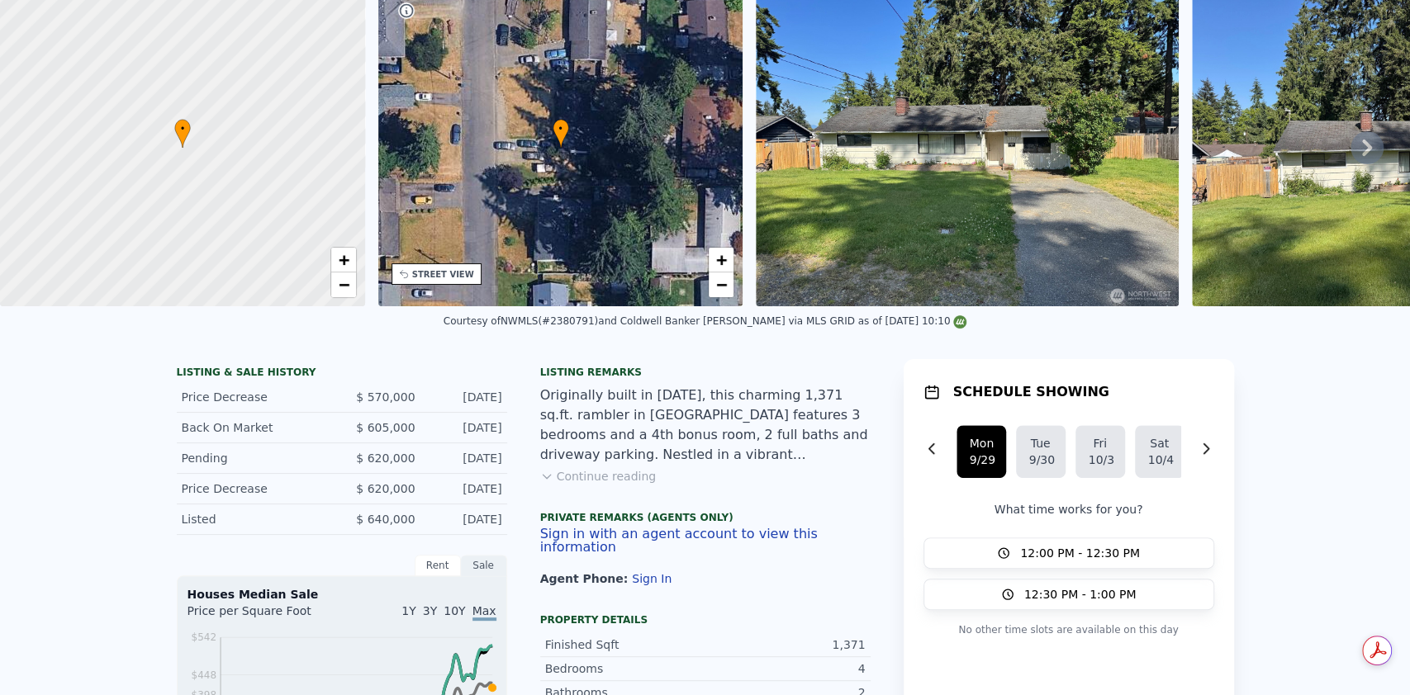
scroll to position [0, 0]
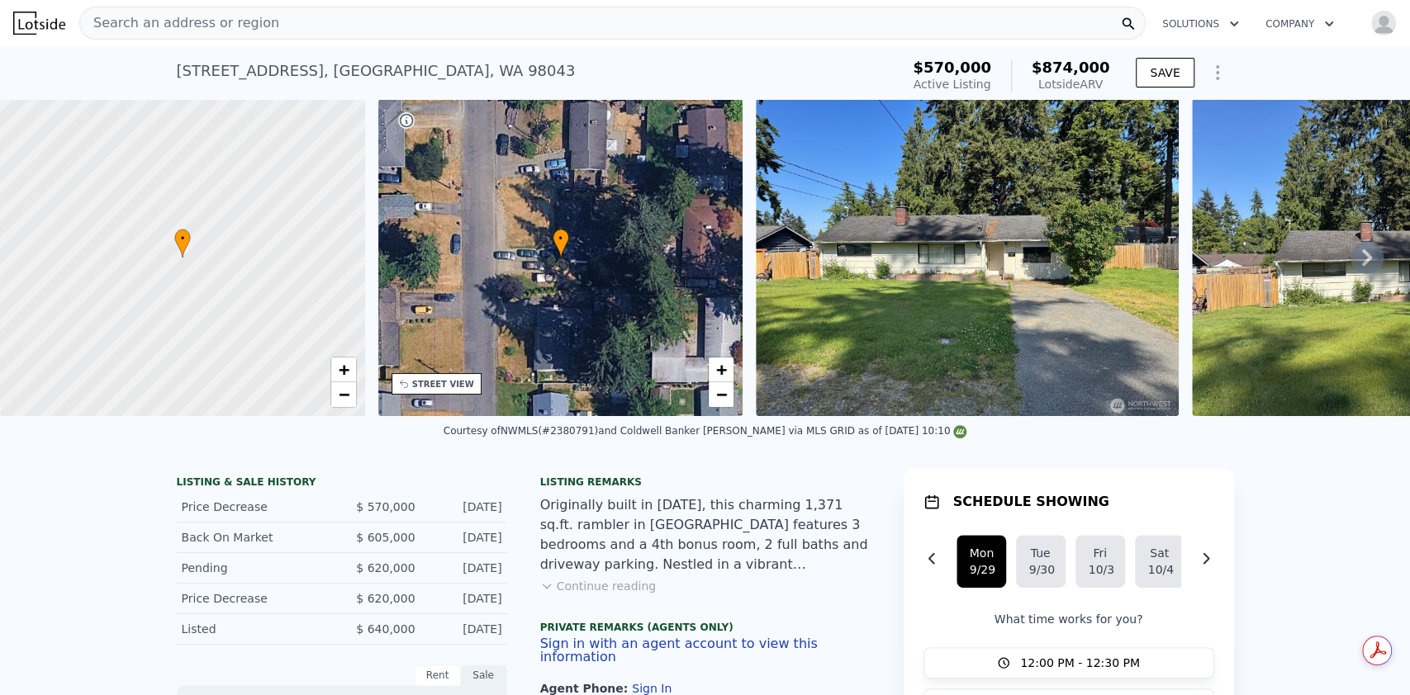
click at [177, 73] on div "21707 51st Ave W , Mountlake Terrace , WA 98043" at bounding box center [376, 70] width 399 height 23
click at [178, 71] on div "21707 51st Ave W , Mountlake Terrace , WA 98043" at bounding box center [376, 70] width 399 height 23
click at [164, 73] on div "21707 51st Ave W , Mountlake Terrace , WA 98043 Active at $570k (~ARV $874k ) $…" at bounding box center [705, 72] width 1410 height 53
drag, startPoint x: 168, startPoint y: 70, endPoint x: 507, endPoint y: 73, distance: 339.4
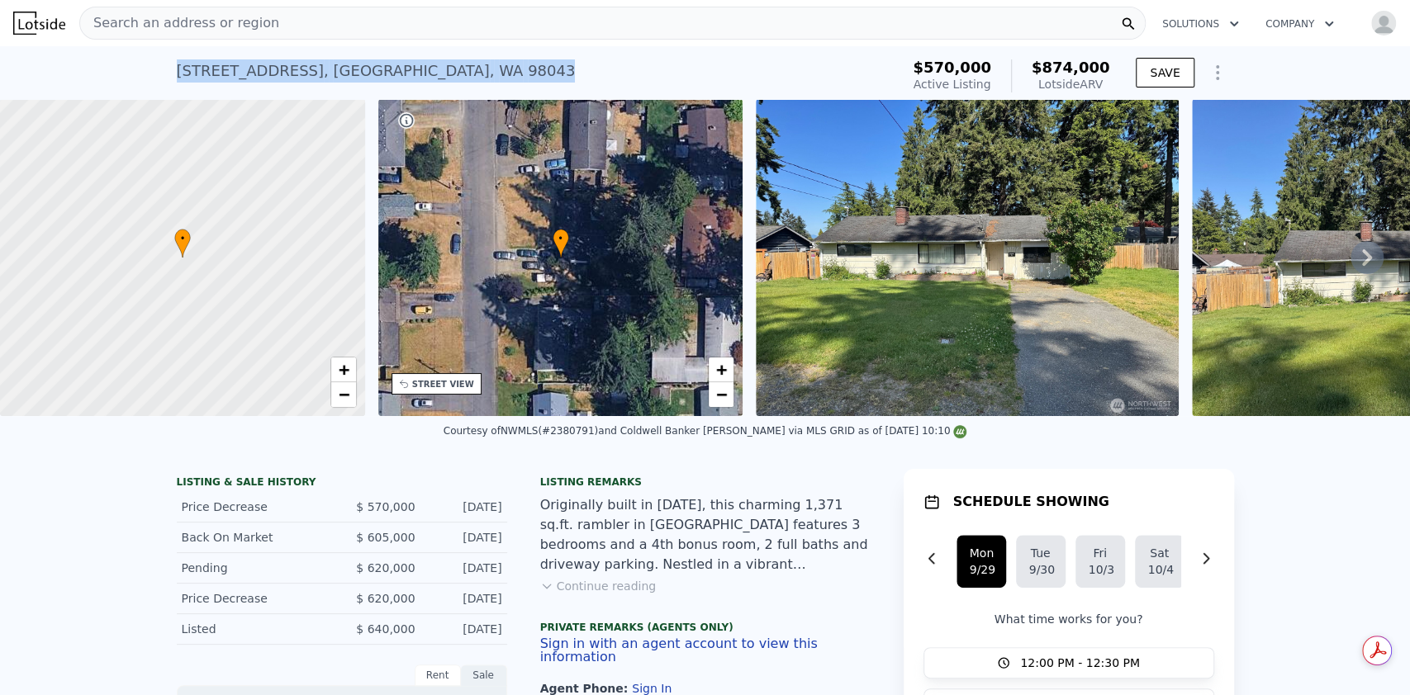
click at [507, 73] on div "21707 51st Ave W , Mountlake Terrace , WA 98043 Active at $570k (~ARV $874k )" at bounding box center [535, 76] width 717 height 46
copy div "21707 51st Ave W , Mountlake Terrace , WA 98043"
click at [1362, 266] on icon at bounding box center [1366, 257] width 33 height 33
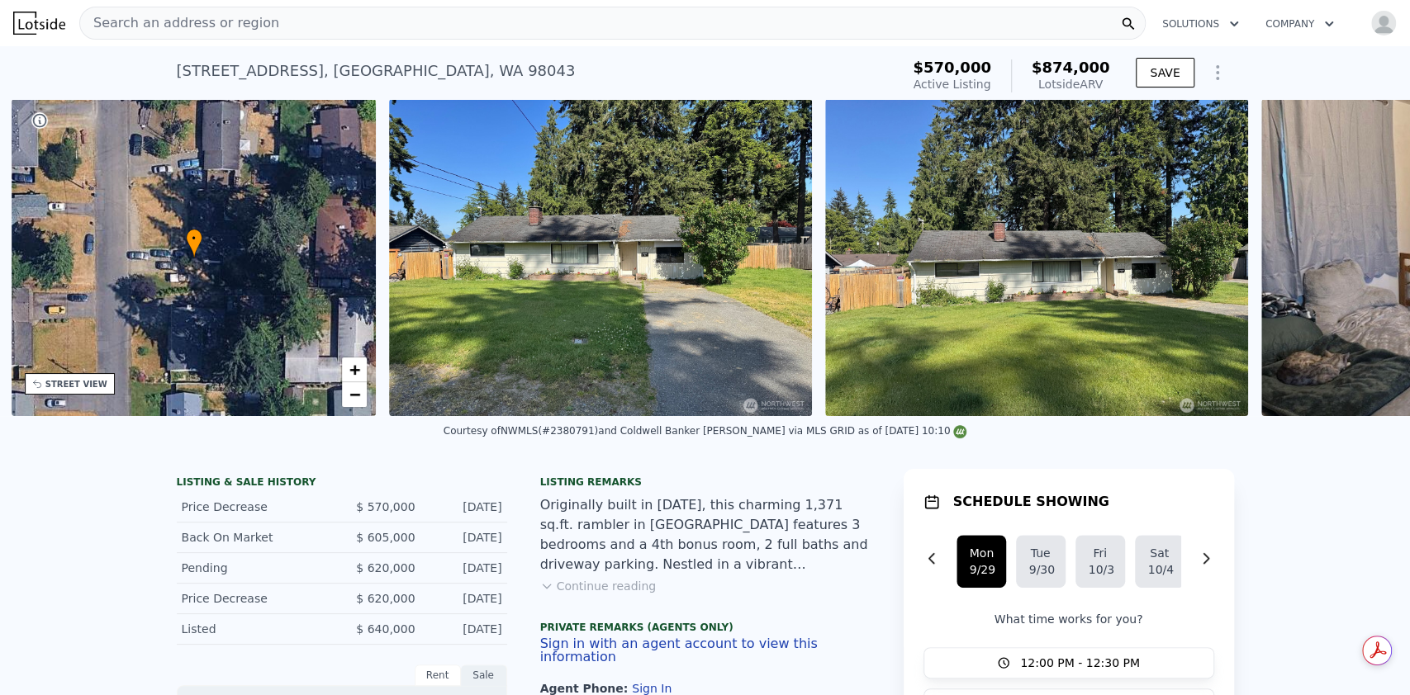
scroll to position [0, 384]
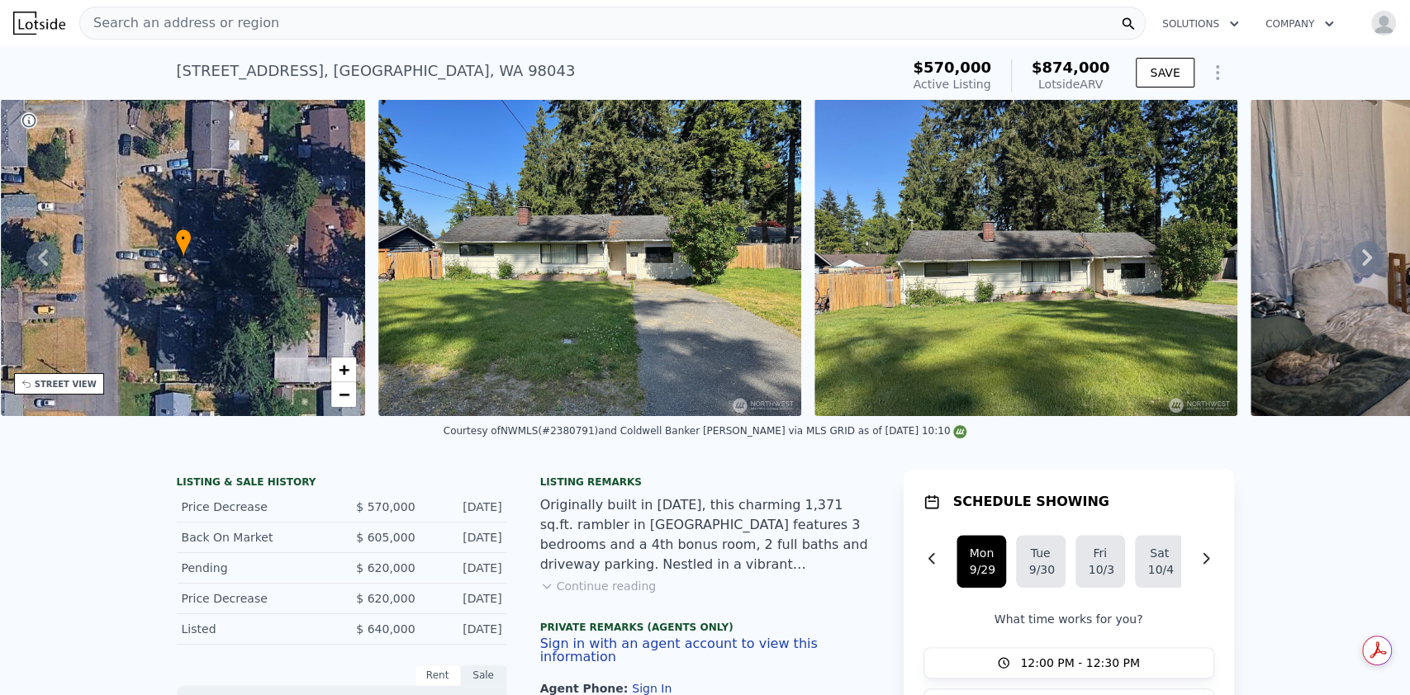
click at [588, 244] on img at bounding box center [589, 257] width 423 height 317
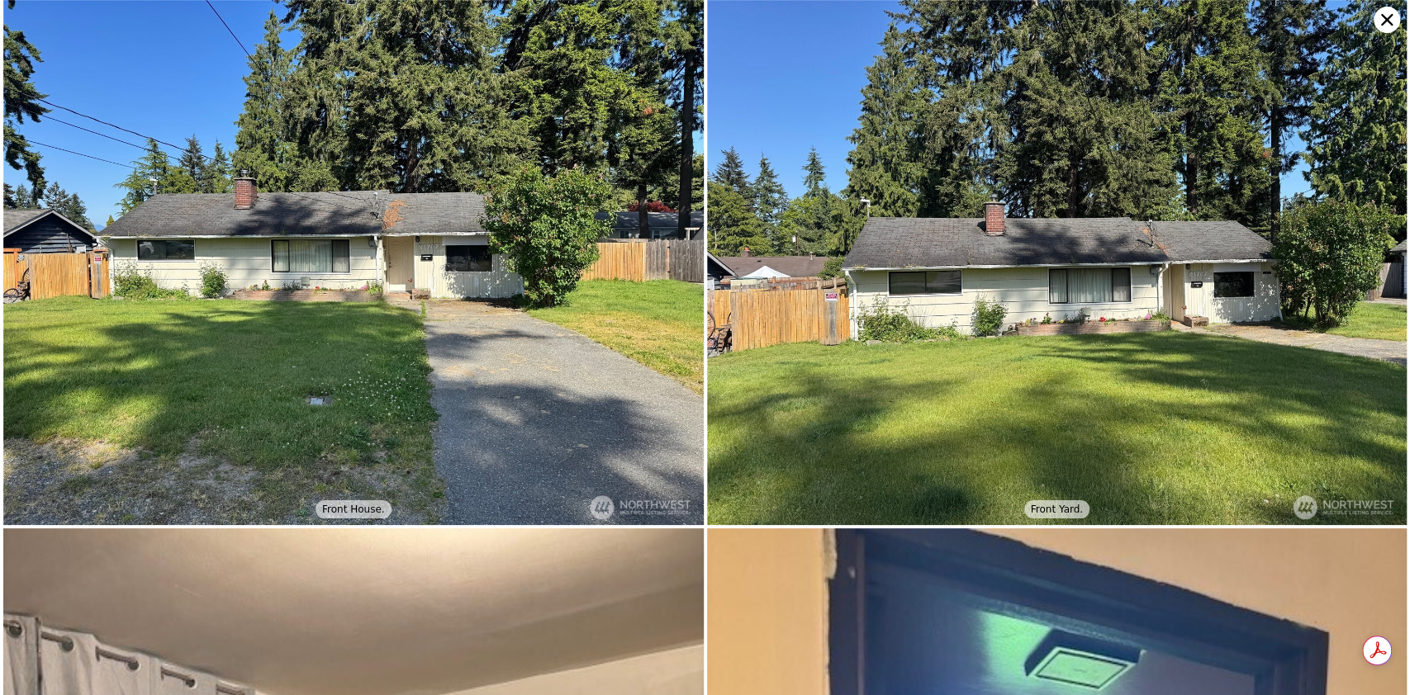
click at [1385, 21] on icon at bounding box center [1387, 20] width 12 height 12
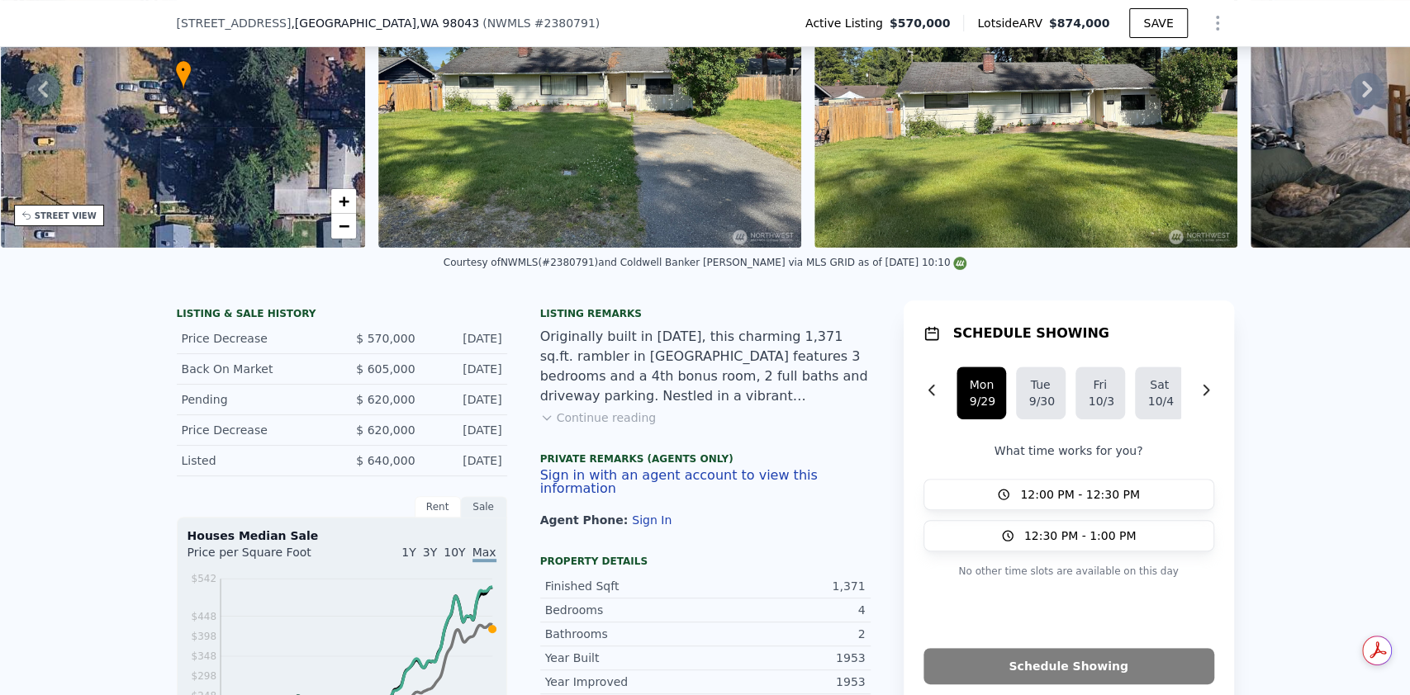
scroll to position [214, 0]
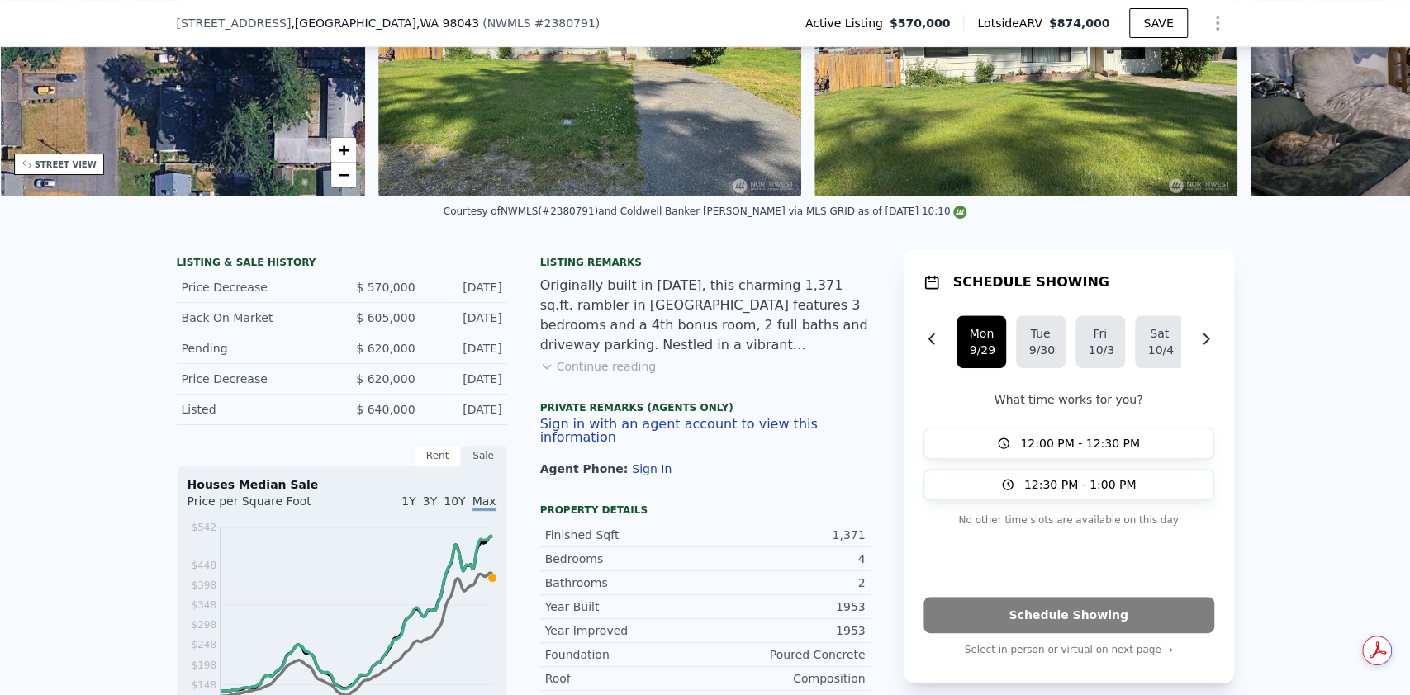
drag, startPoint x: 145, startPoint y: 255, endPoint x: 477, endPoint y: 397, distance: 361.1
click at [355, 267] on div "LISTING & SALE HISTORY Price Decrease $ 570,000 Aug 7, 2025 Back On Market $ 60…" at bounding box center [342, 337] width 330 height 176
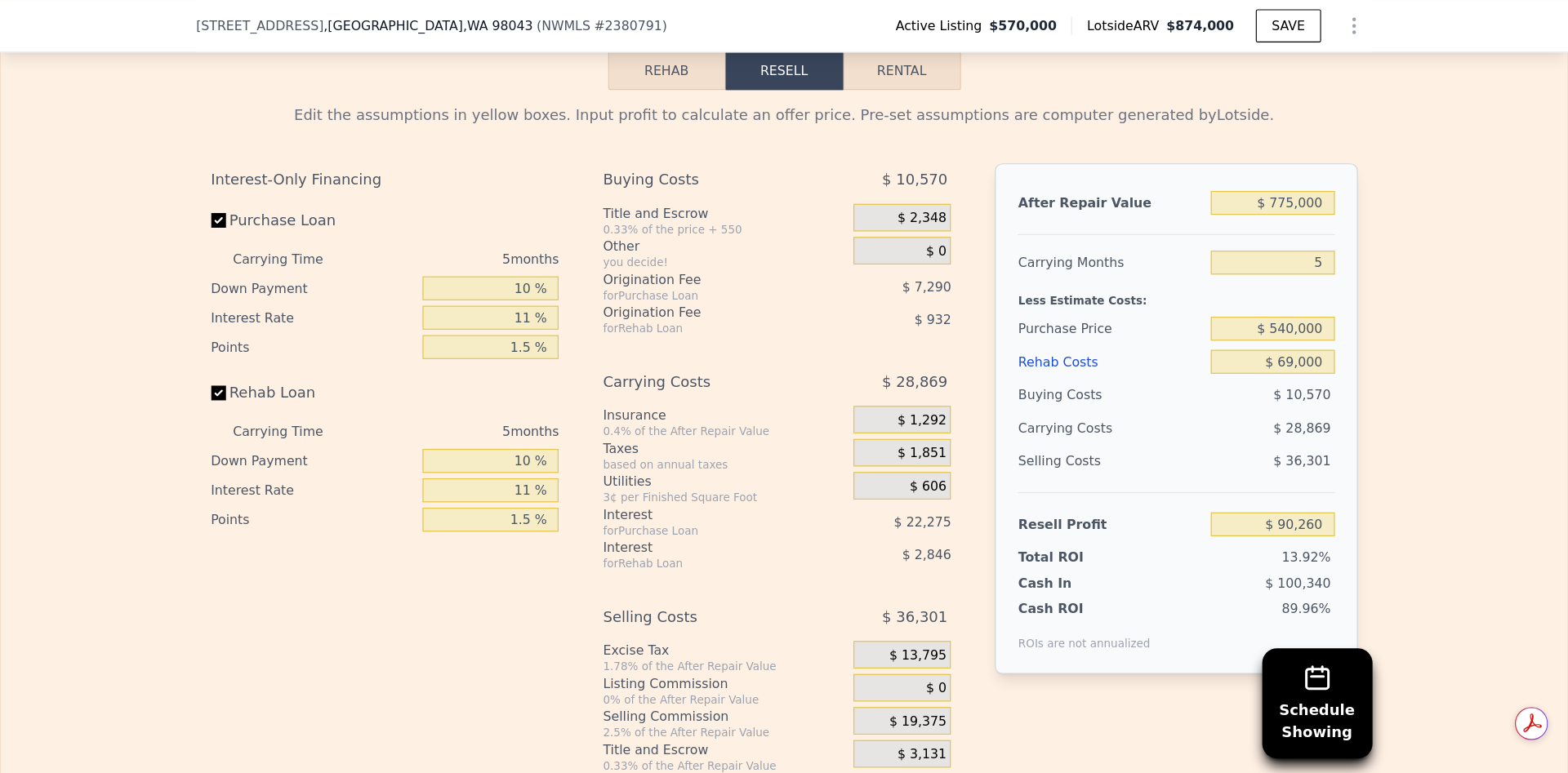
scroll to position [2715, 0]
click at [1163, 454] on input "$ 90,260" at bounding box center [1130, 464] width 110 height 21
click at [1147, 280] on input "$ 540,000" at bounding box center [1130, 290] width 110 height 21
type input "$ 570,000"
click at [1152, 309] on input "$ 69,000" at bounding box center [1130, 319] width 110 height 21
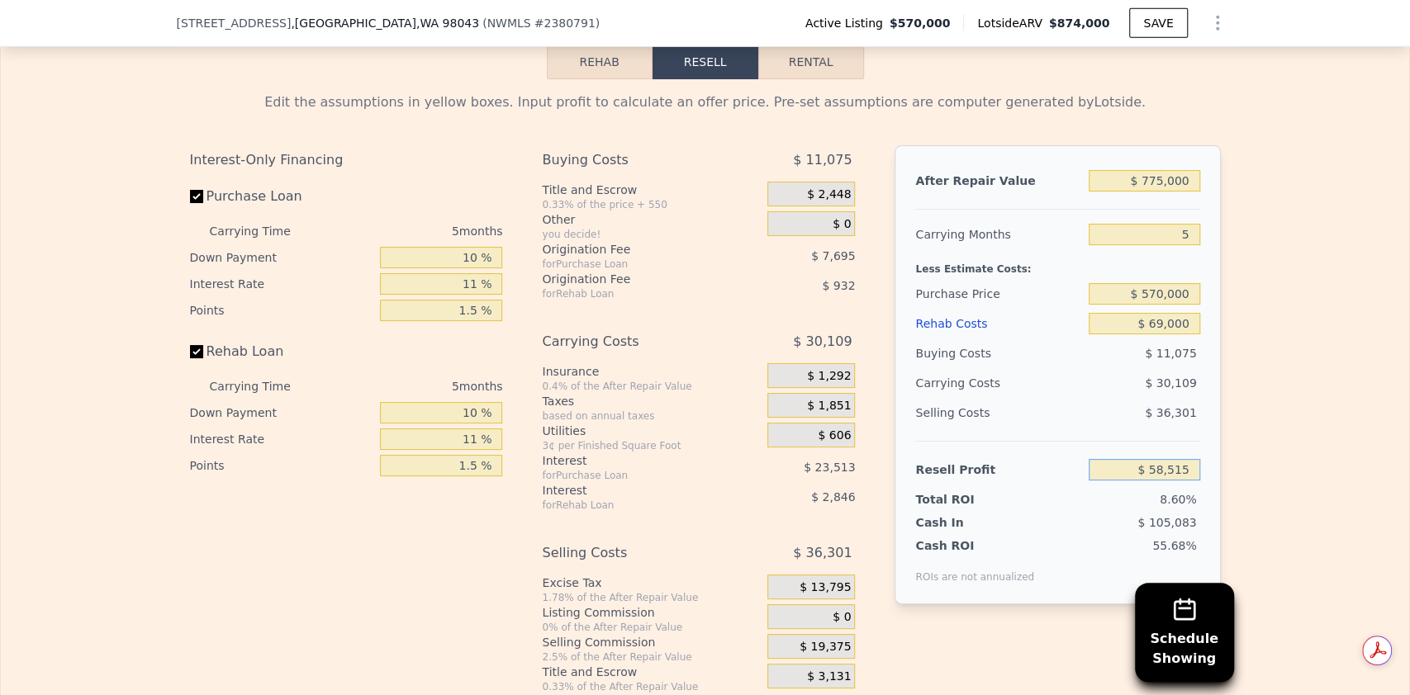
click at [1169, 461] on input "$ 58,515" at bounding box center [1143, 469] width 111 height 21
type input "$ 70,000"
click at [1159, 313] on input "$ 69,000" at bounding box center [1143, 323] width 111 height 21
type input "$ 559,148"
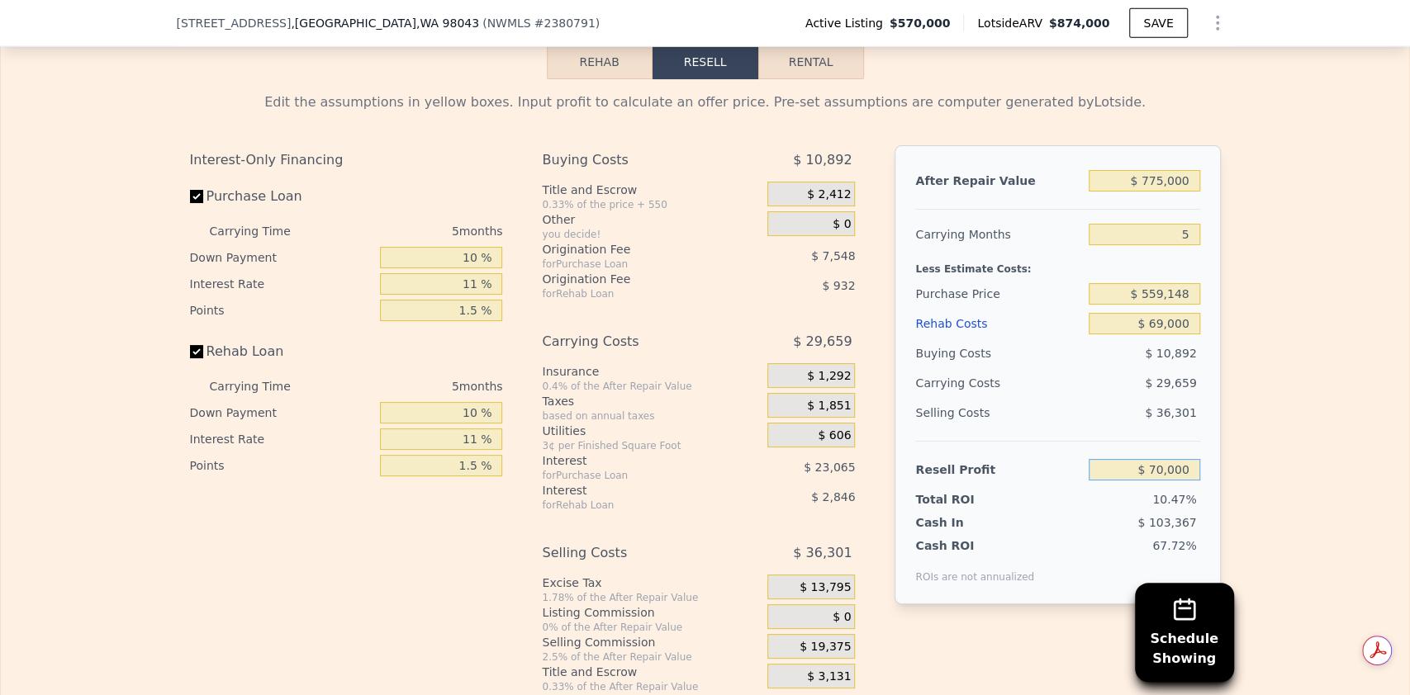
click at [1156, 459] on input "$ 70,000" at bounding box center [1143, 469] width 111 height 21
type input "$ 80,000"
click at [1151, 398] on div "$ 36,301" at bounding box center [1143, 413] width 111 height 30
type input "$ 549,697"
click at [1157, 313] on input "$ 69,000" at bounding box center [1143, 323] width 111 height 21
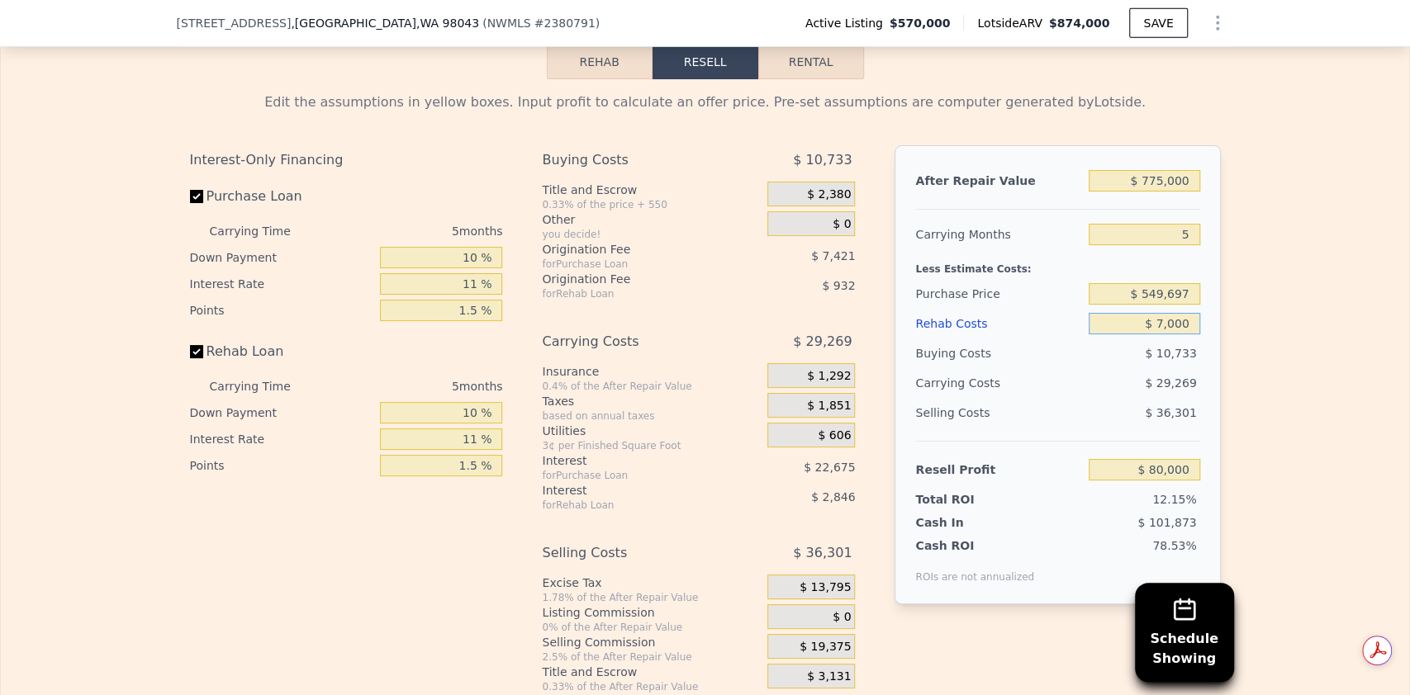
type input "$ 70,000"
type input "$ 78,942"
type input "$ 70,000"
click at [1169, 283] on input "$ 549,697" at bounding box center [1143, 293] width 111 height 21
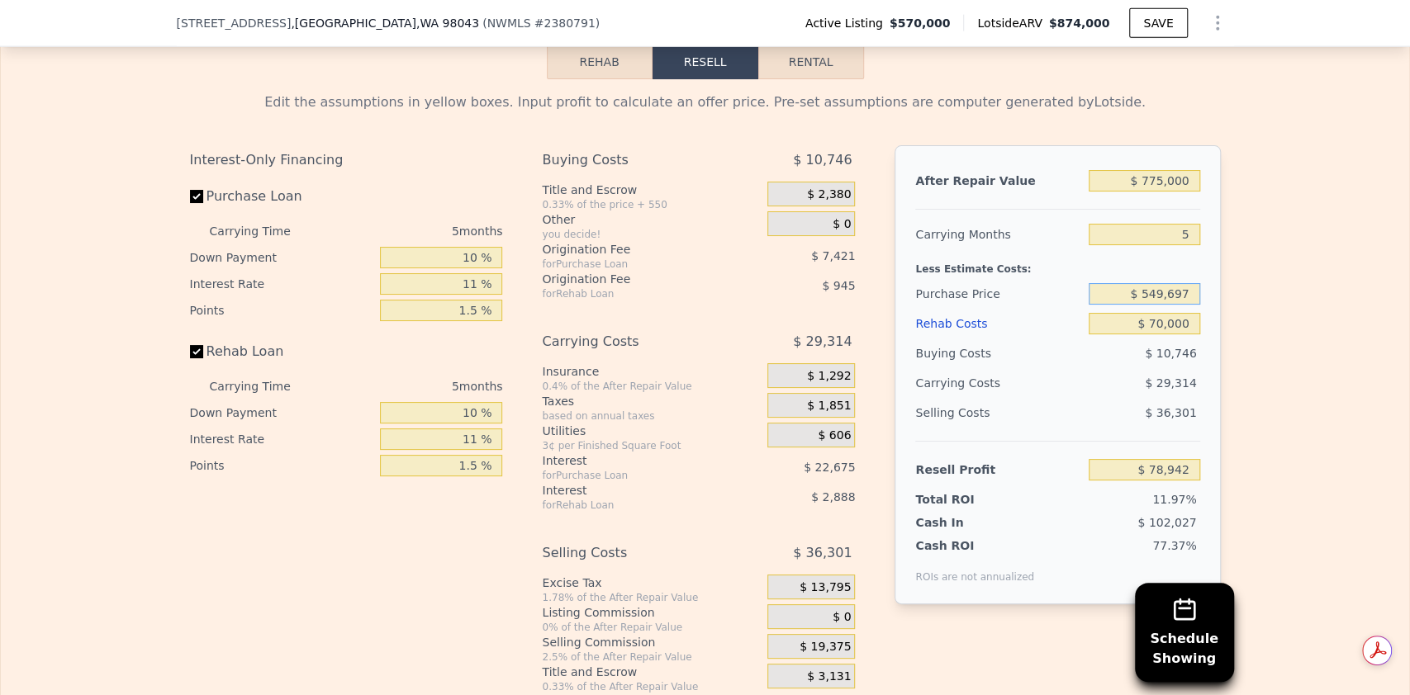
click at [1169, 283] on input "$ 549,697" at bounding box center [1143, 293] width 111 height 21
type input "$ 550,000"
click at [1169, 313] on input "$ 70,000" at bounding box center [1143, 323] width 111 height 21
type input "$ 78,618"
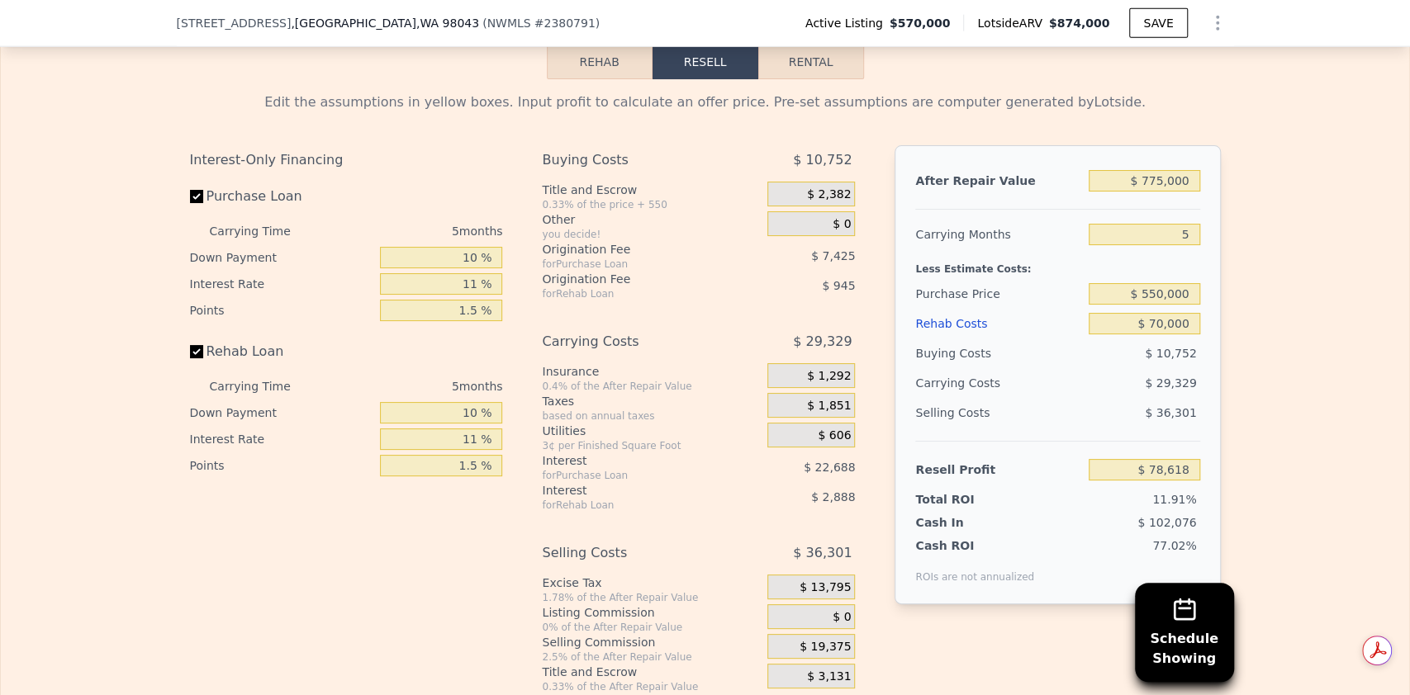
click at [1174, 254] on div "Less Estimate Costs:" at bounding box center [1057, 264] width 284 height 30
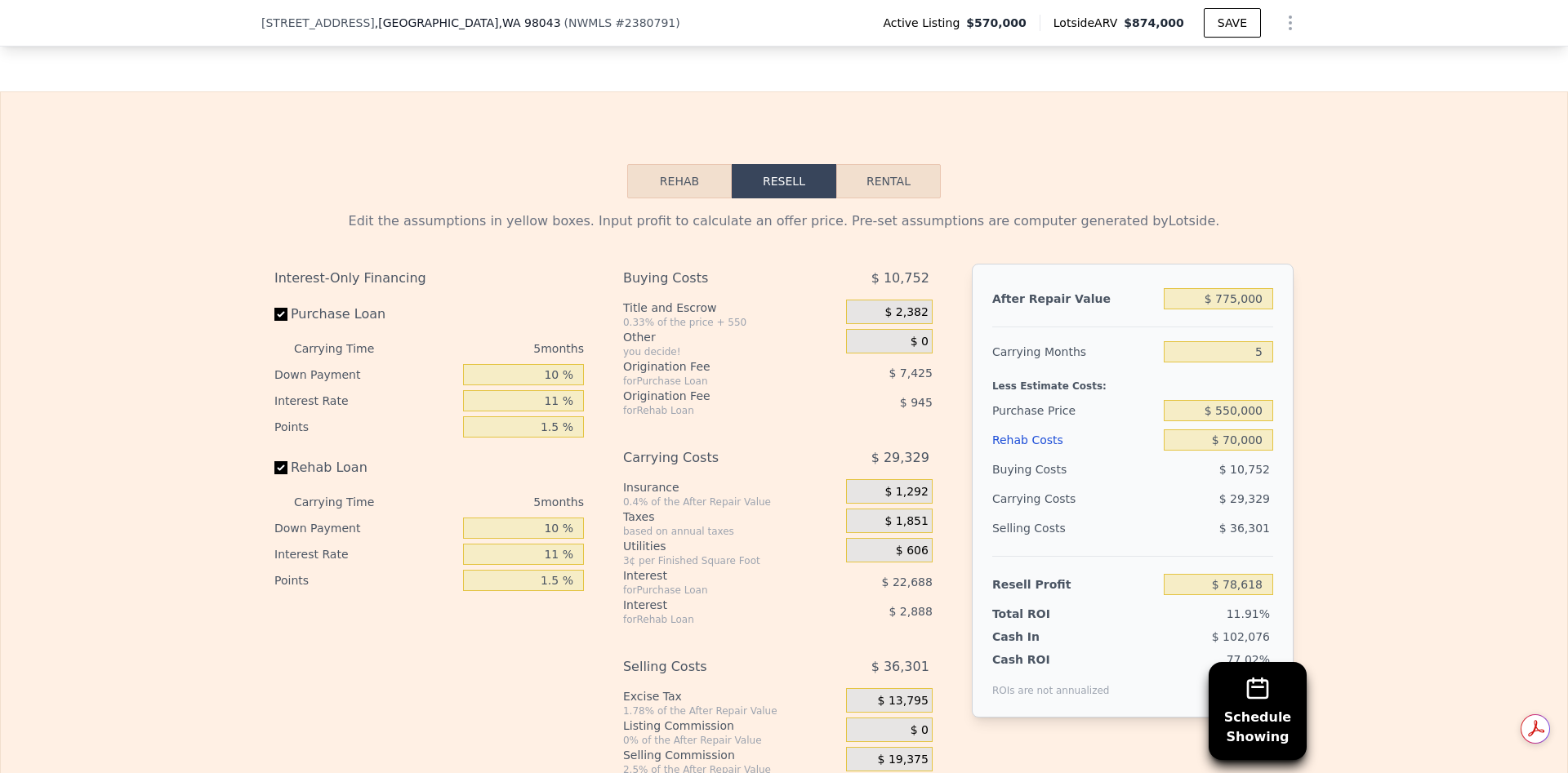
scroll to position [2593, 0]
click at [1099, 466] on div "Buying Costs" at bounding box center [1074, 472] width 165 height 30
click at [552, 395] on input "11 %" at bounding box center [523, 402] width 121 height 21
type input "1 %"
type input "$ 99,243"
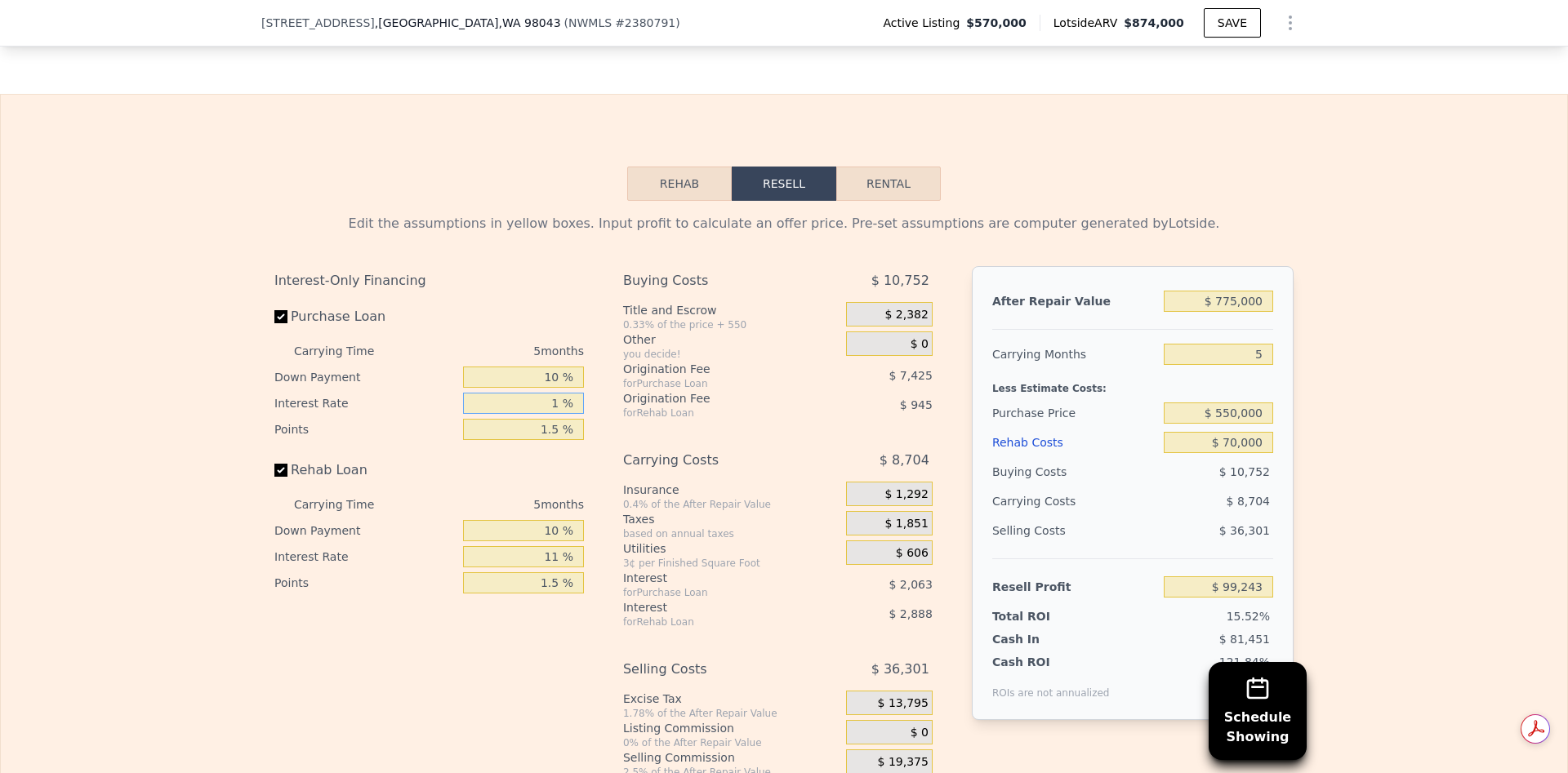
type input "10 %"
type input "$ 80,683"
type input "10.5 %"
type input "$ 79,653"
type input "10.5 %"
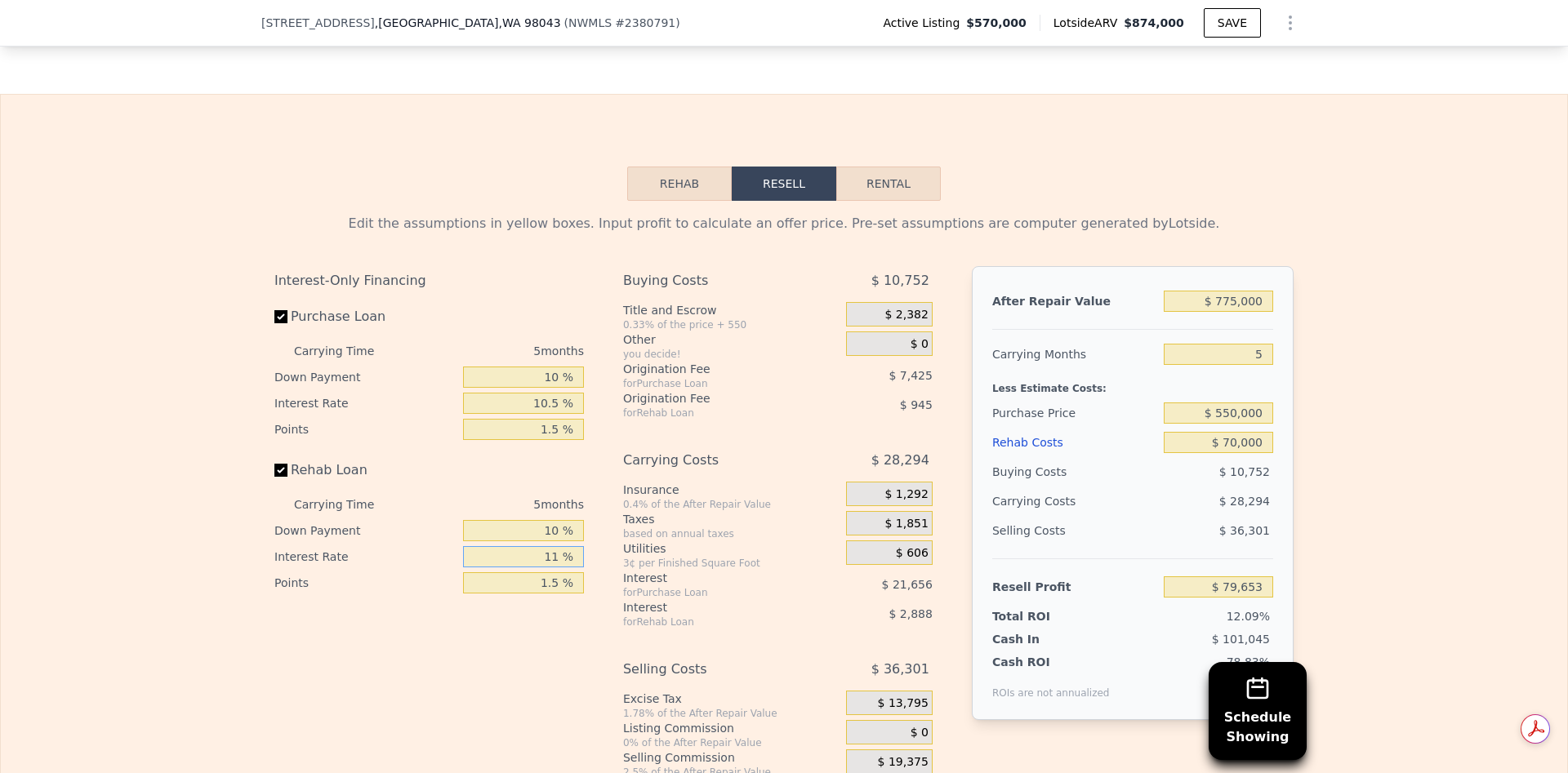
click at [554, 551] on input "11 %" at bounding box center [523, 556] width 121 height 21
type input "1 %"
type input "$ 82,278"
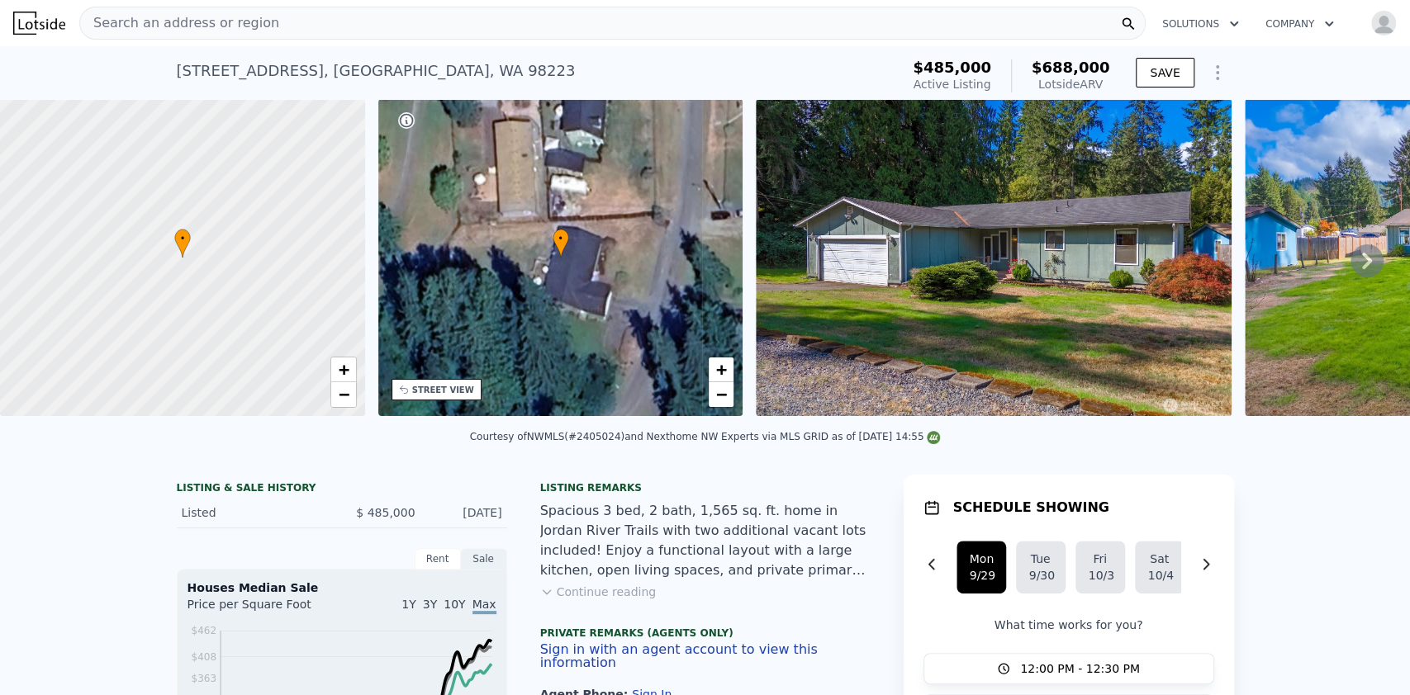
click at [1350, 266] on icon at bounding box center [1366, 260] width 33 height 33
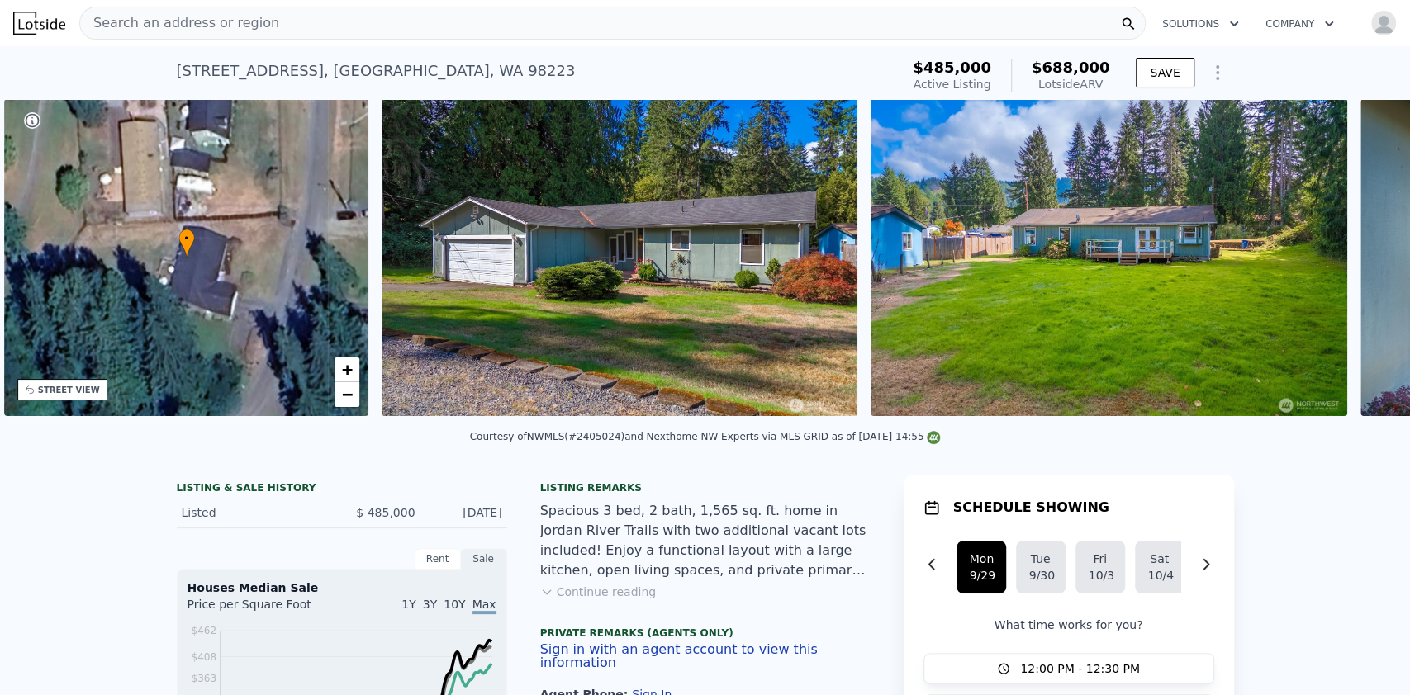
scroll to position [0, 384]
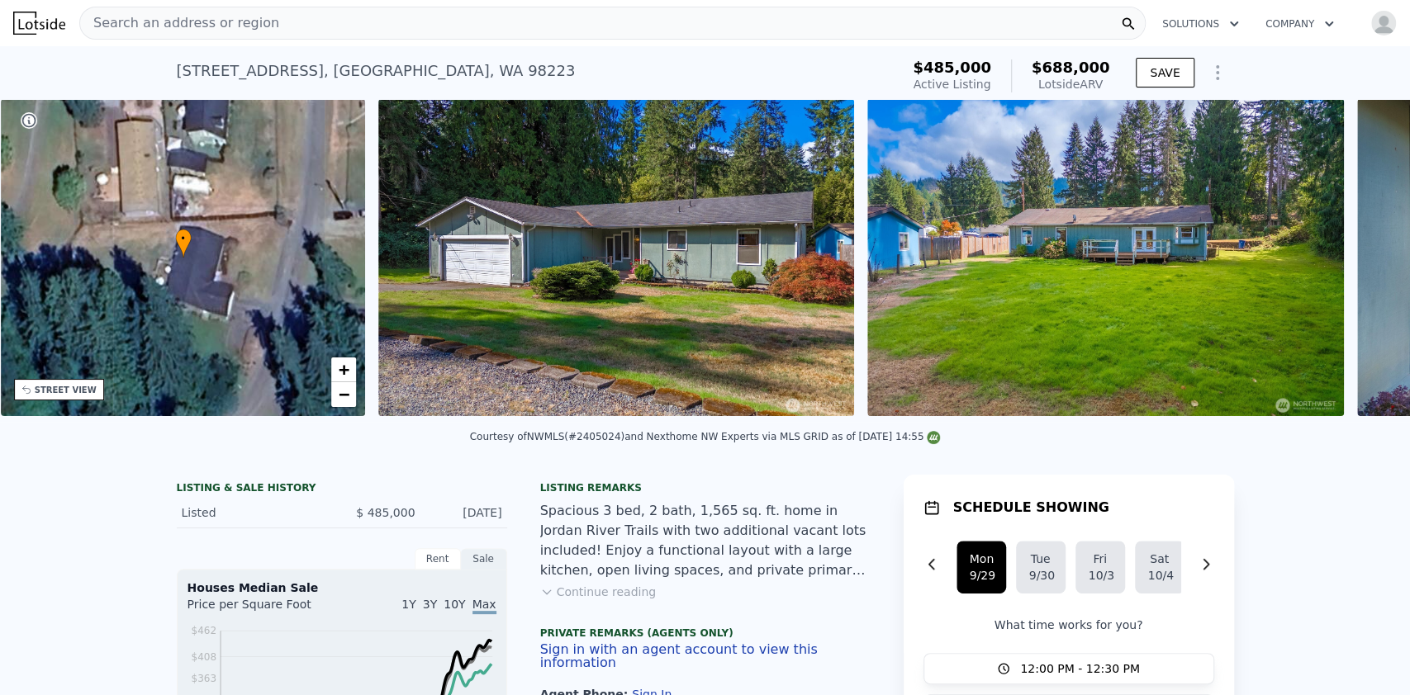
click at [1345, 266] on div at bounding box center [1104, 260] width 489 height 323
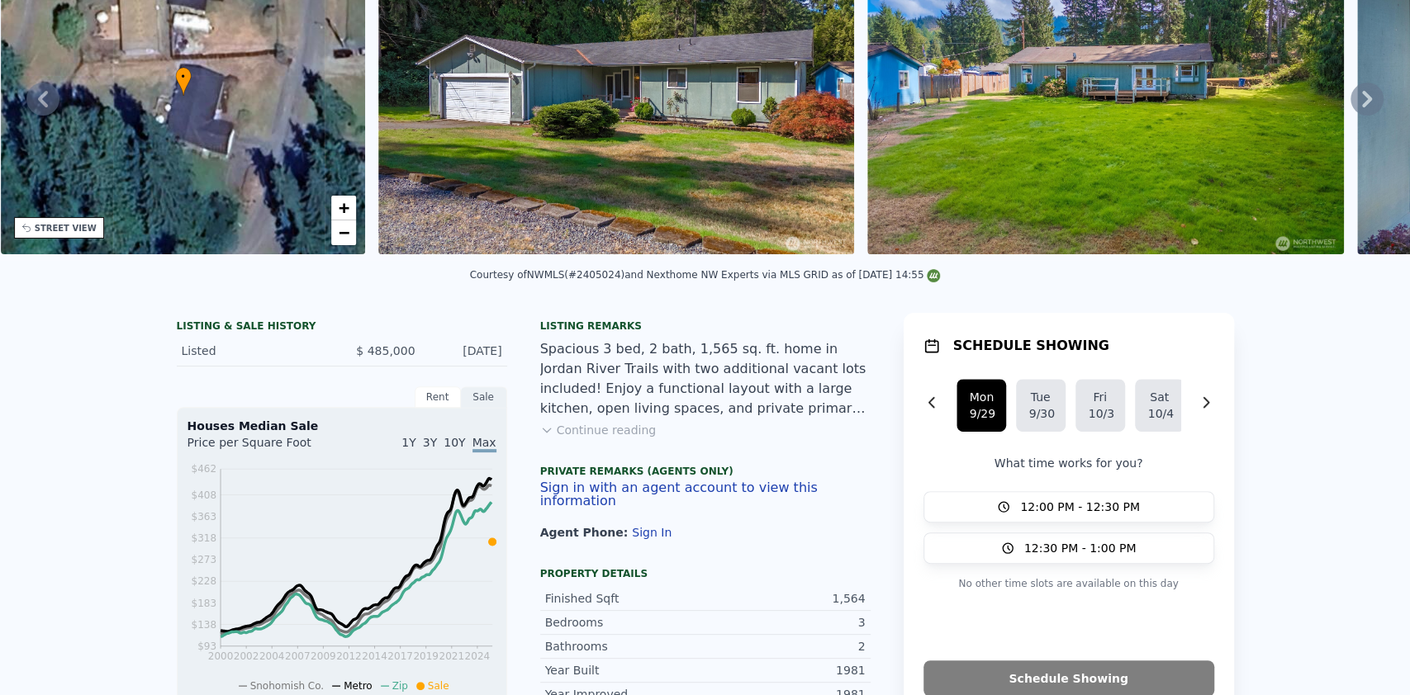
scroll to position [6, 0]
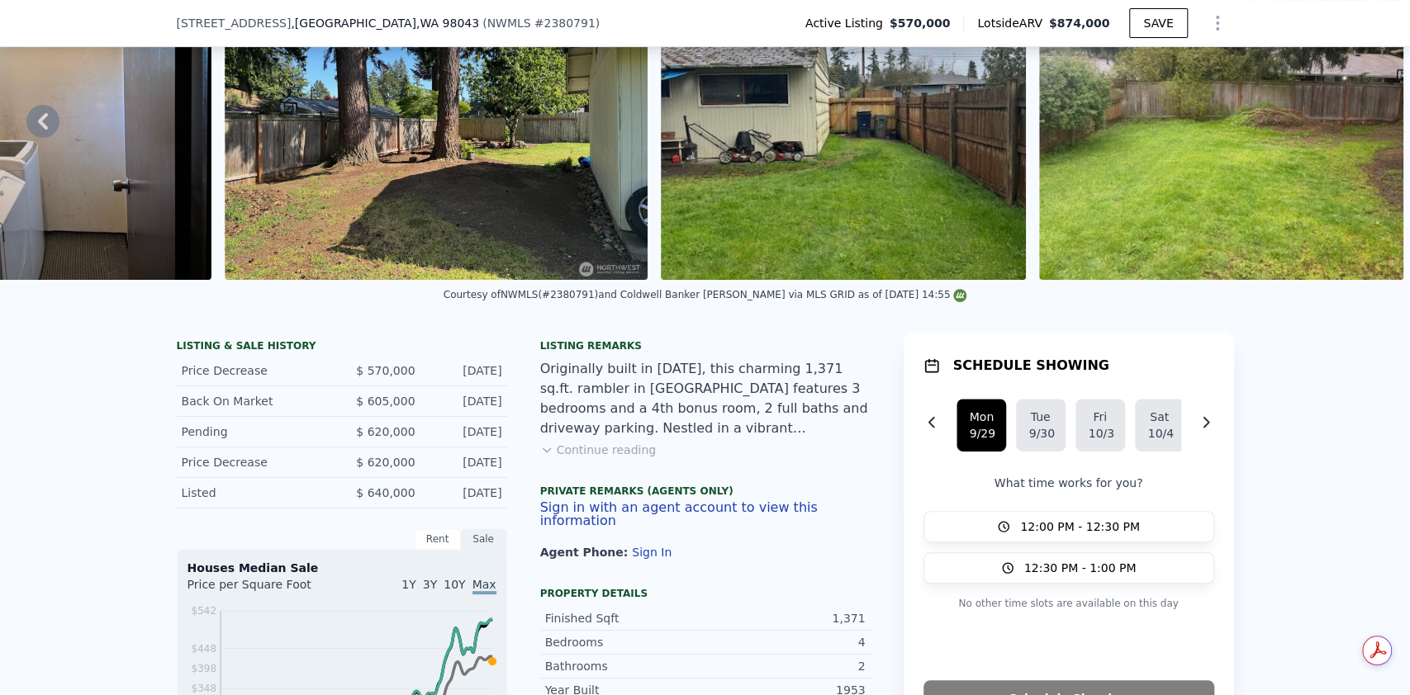
scroll to position [125, 0]
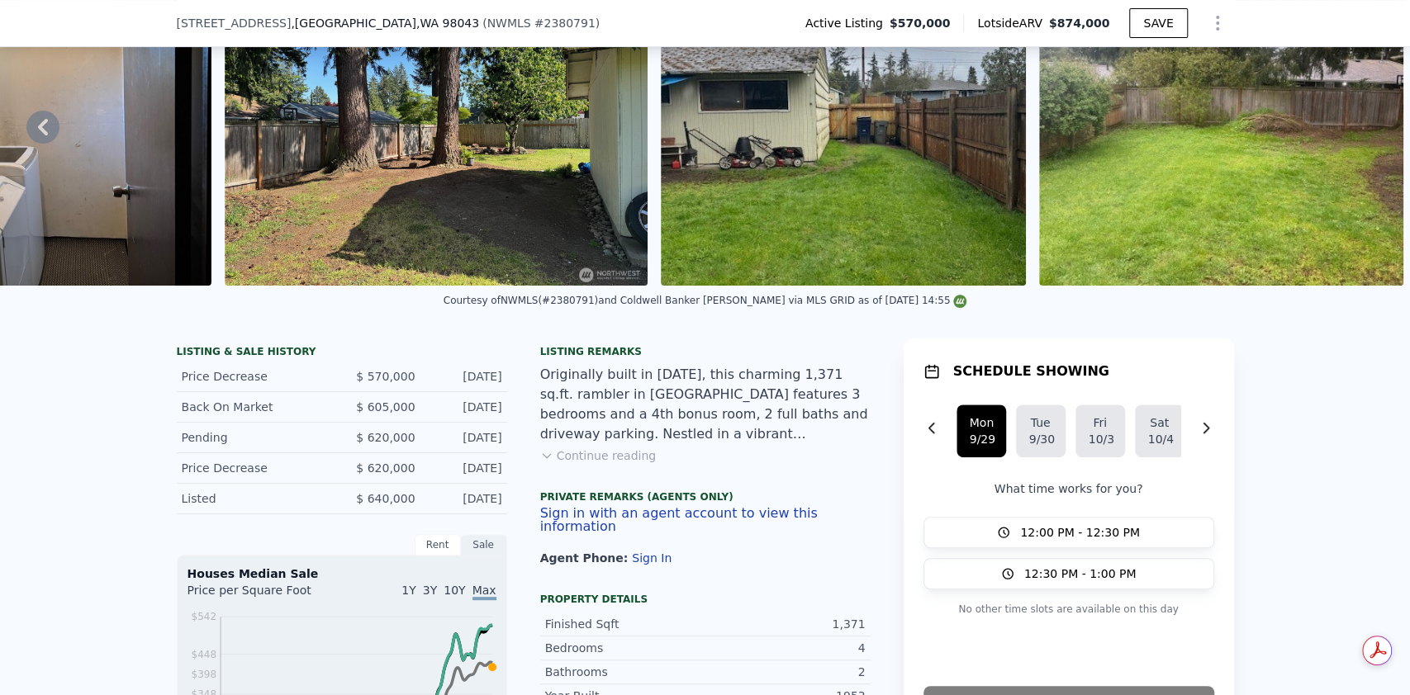
click at [629, 435] on div "Originally built in 1953, this charming 1,371 sq.ft. rambler in Mountlake Terra…" at bounding box center [705, 404] width 330 height 79
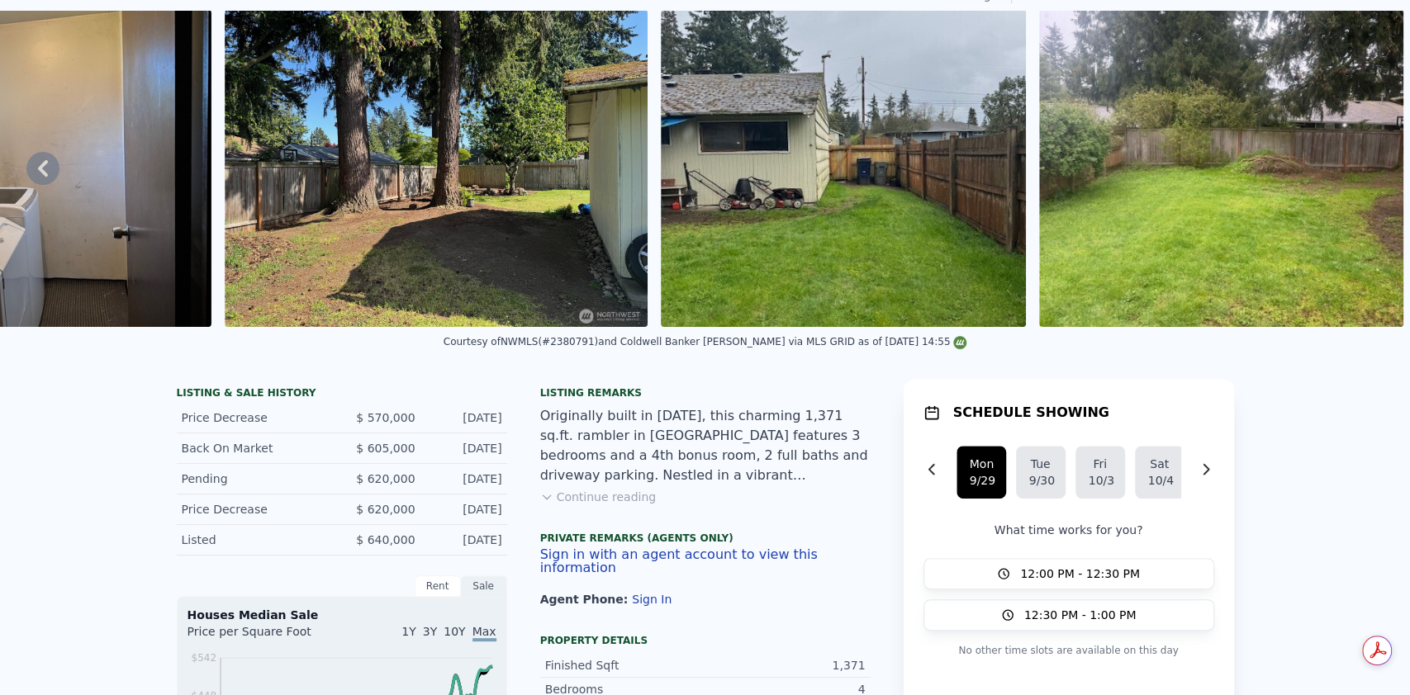
scroll to position [0, 0]
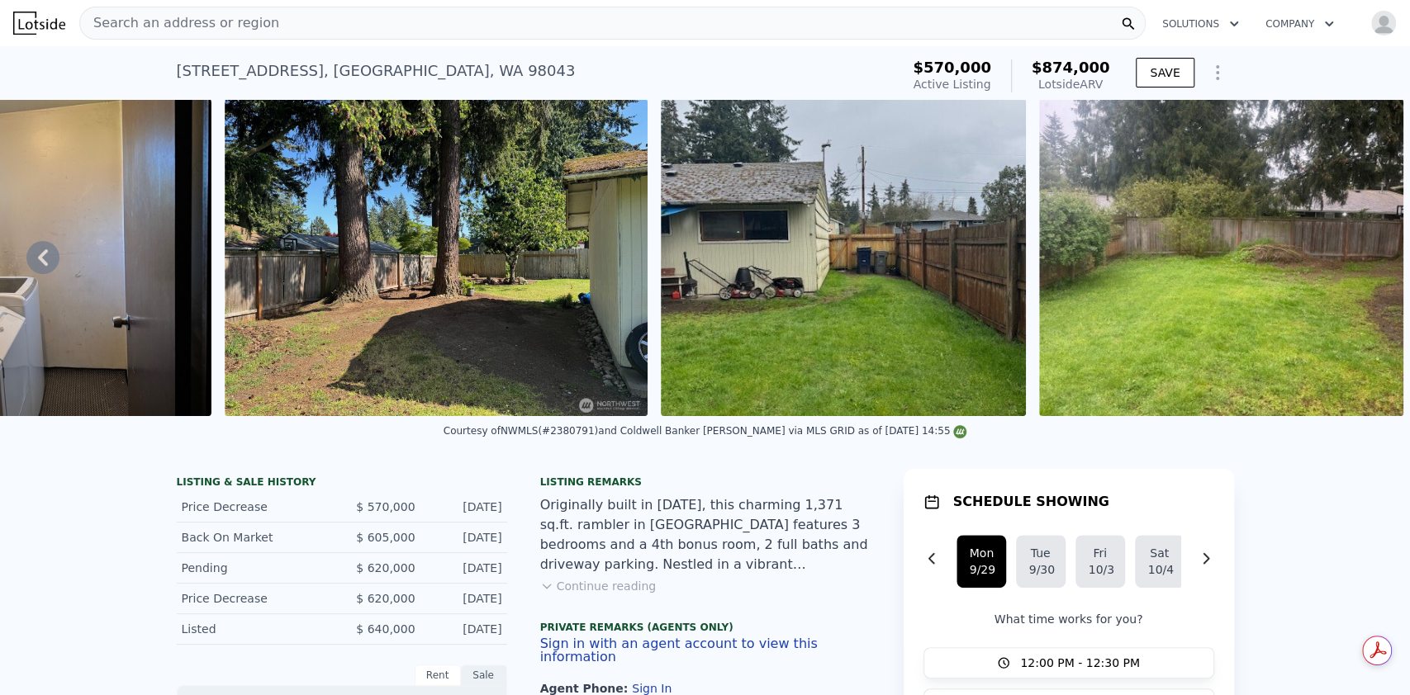
click at [45, 254] on icon at bounding box center [42, 257] width 33 height 33
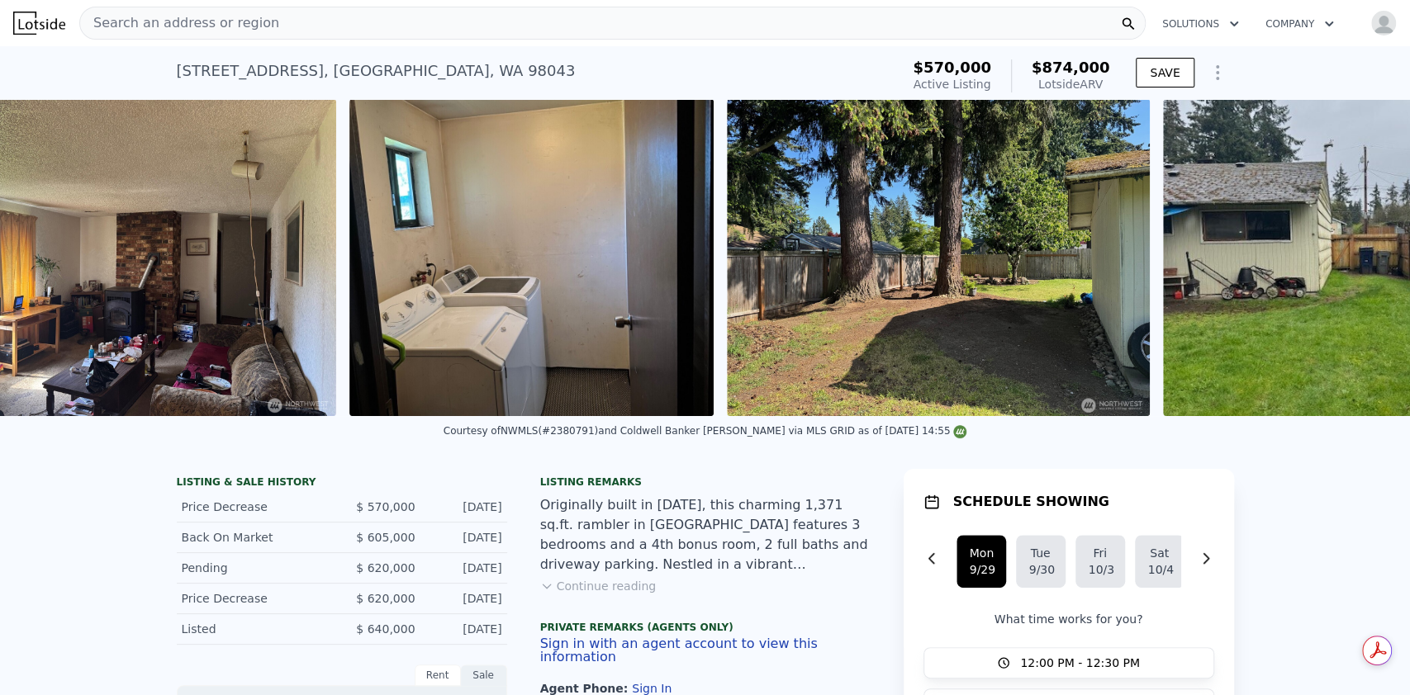
click at [45, 254] on img at bounding box center [124, 257] width 423 height 317
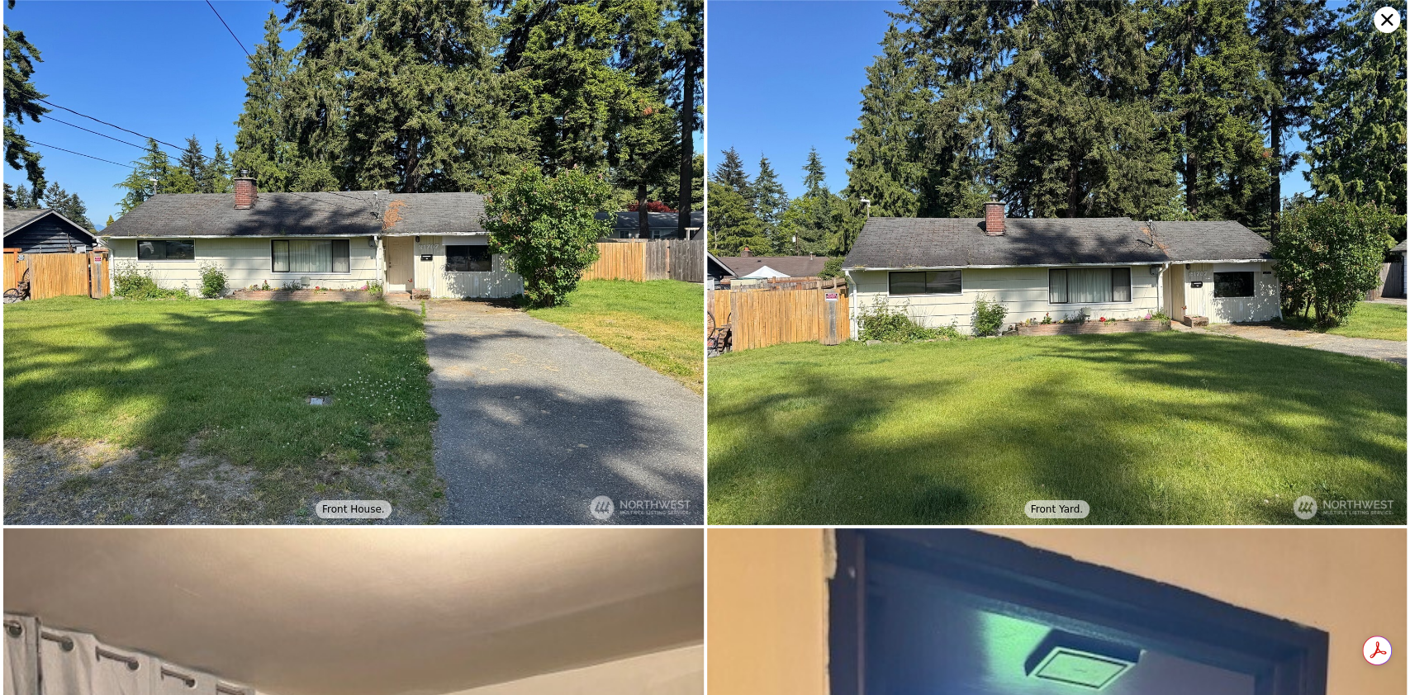
click at [1382, 15] on icon at bounding box center [1386, 20] width 26 height 26
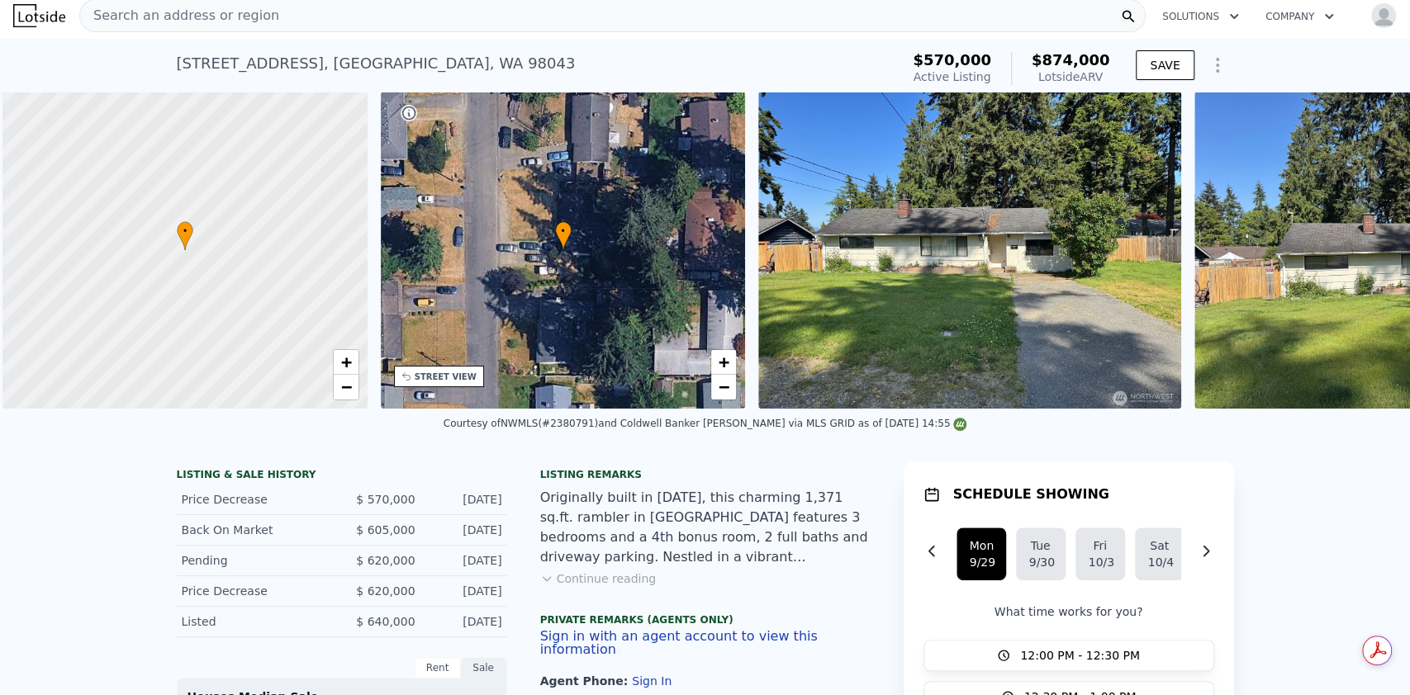
scroll to position [0, 7]
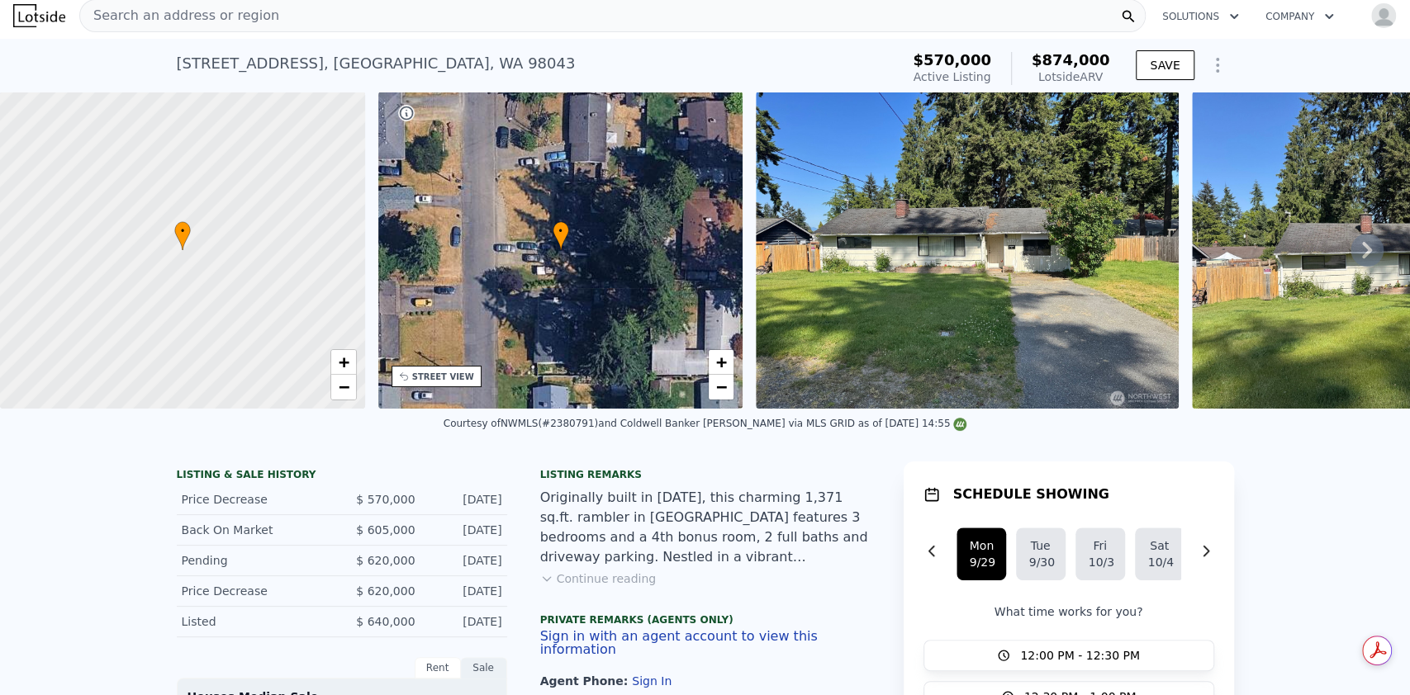
click at [168, 276] on div at bounding box center [183, 250] width 438 height 381
click at [354, 367] on link "+" at bounding box center [343, 362] width 25 height 25
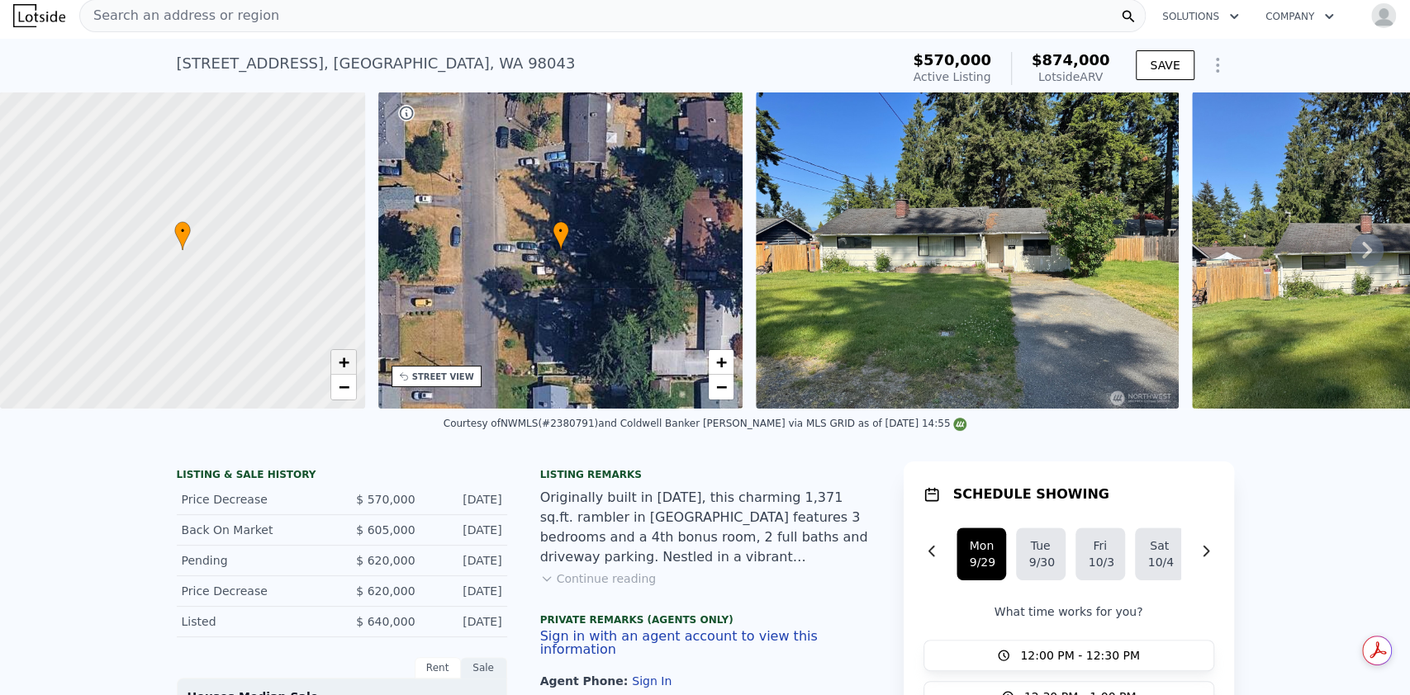
click at [354, 367] on link "+" at bounding box center [343, 362] width 25 height 25
click at [346, 357] on span "+" at bounding box center [343, 362] width 11 height 21
drag, startPoint x: 239, startPoint y: 250, endPoint x: 256, endPoint y: 371, distance: 121.8
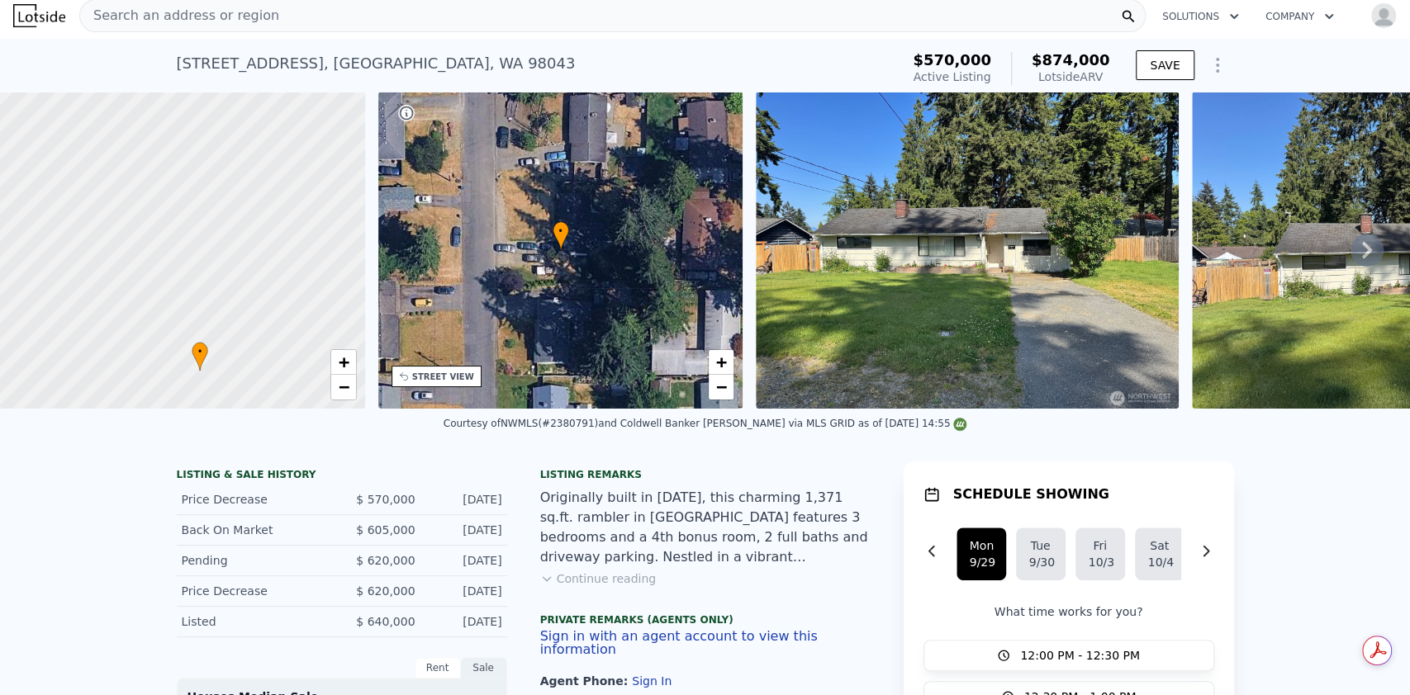
click at [256, 371] on div at bounding box center [183, 250] width 438 height 381
click at [341, 391] on span "−" at bounding box center [343, 387] width 11 height 21
click at [344, 382] on span "−" at bounding box center [343, 387] width 11 height 21
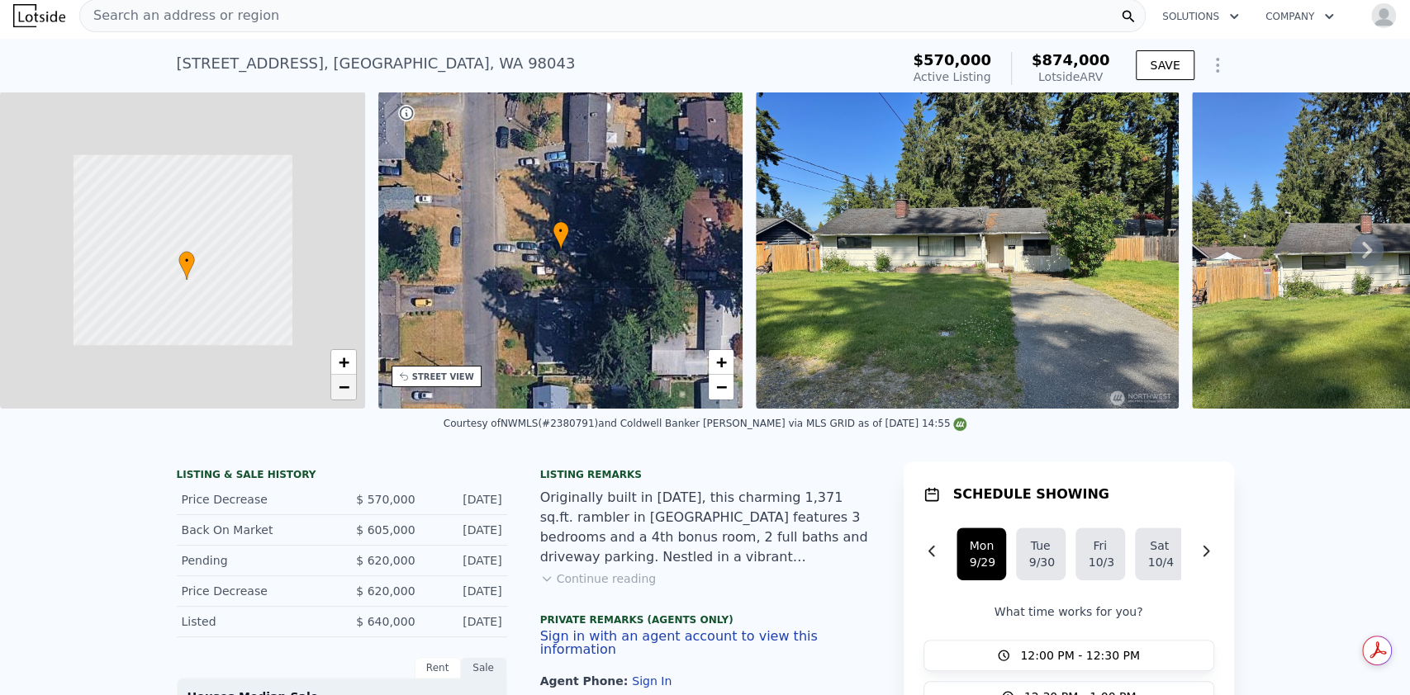
click at [344, 382] on span "−" at bounding box center [343, 387] width 11 height 21
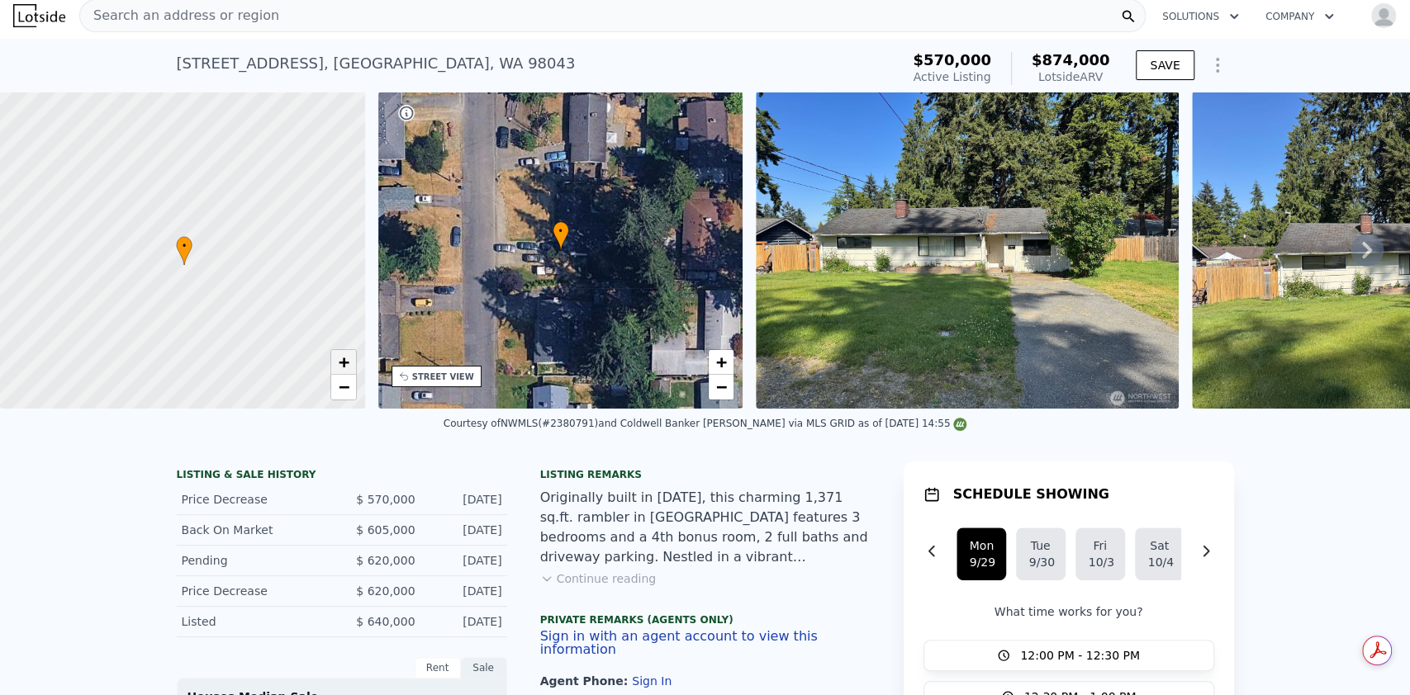
click at [348, 362] on span "+" at bounding box center [343, 362] width 11 height 21
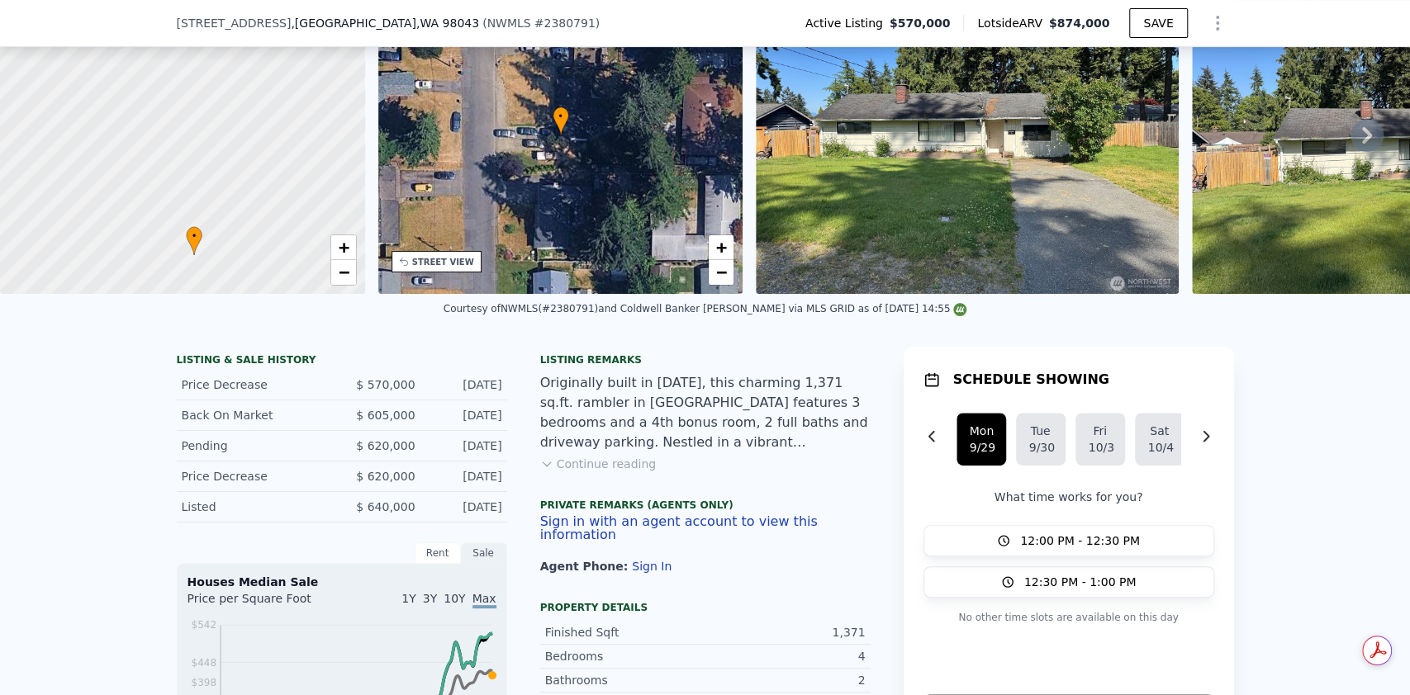
scroll to position [115, 0]
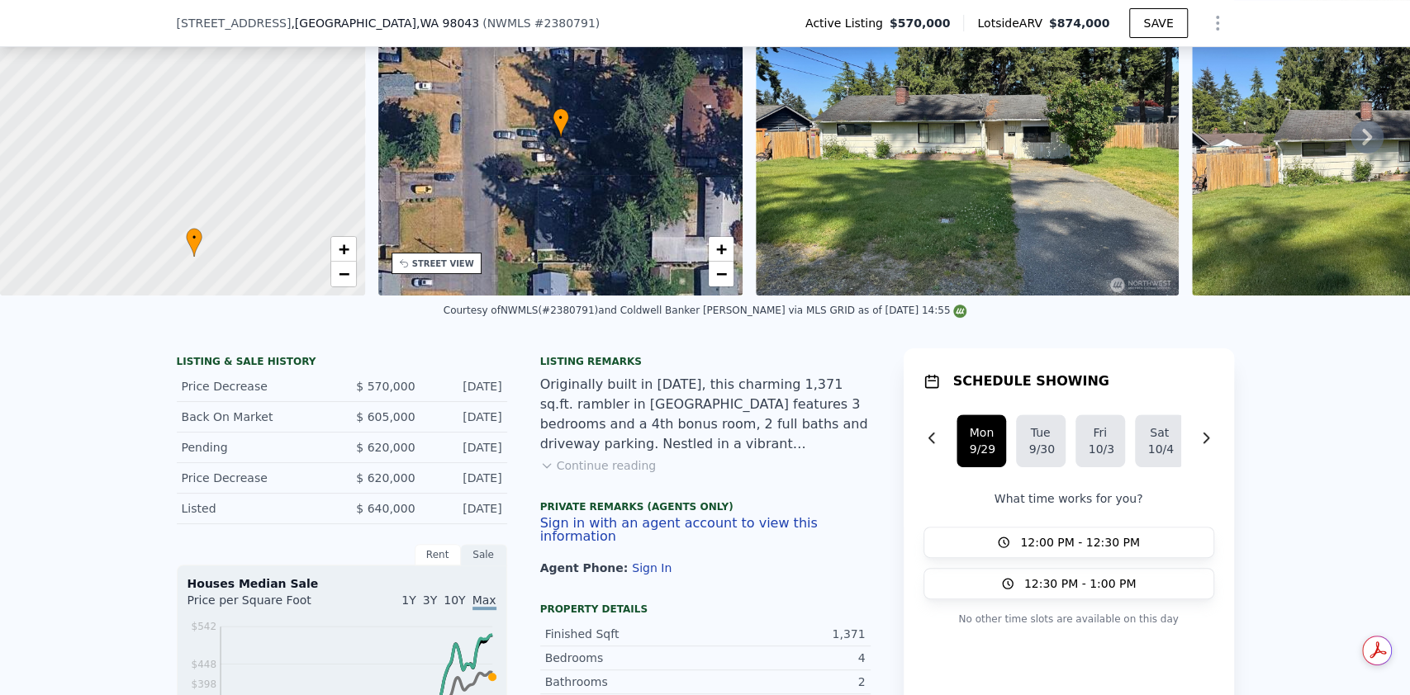
click at [1331, 147] on img at bounding box center [1403, 137] width 423 height 317
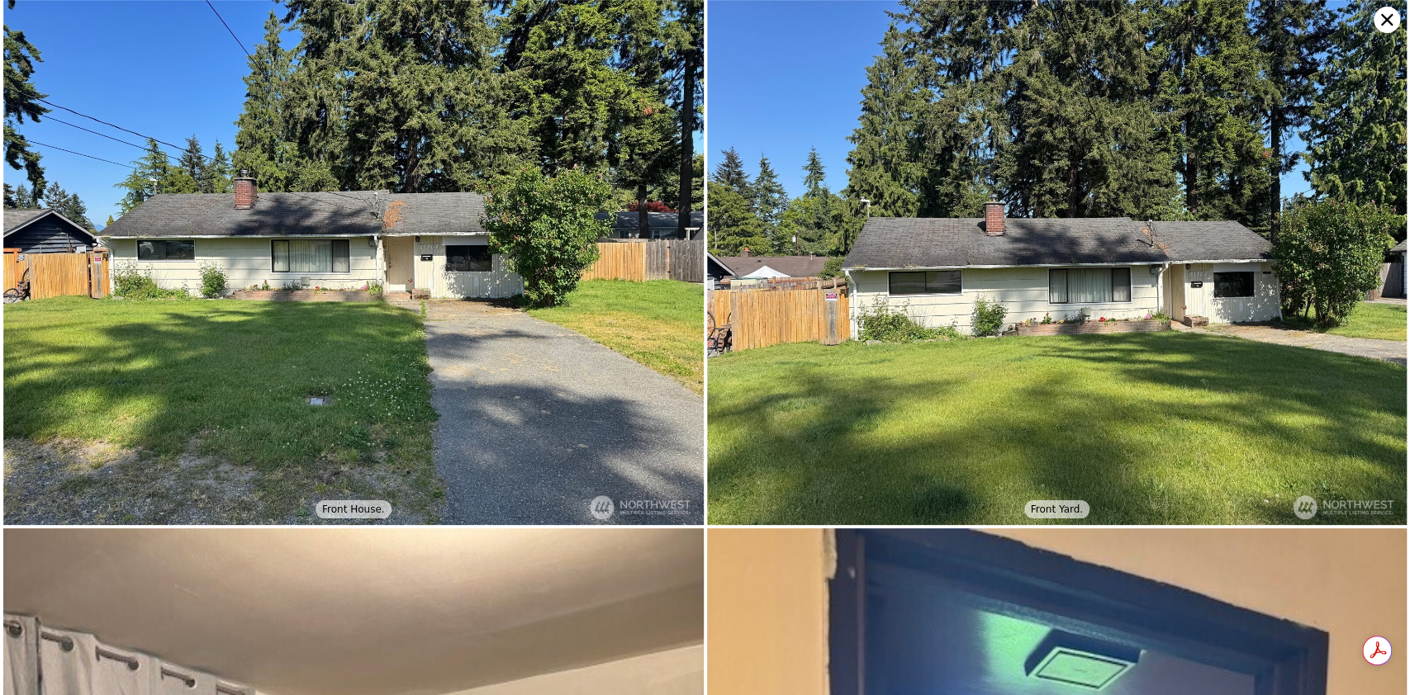
scroll to position [0, 0]
click at [1381, 21] on icon at bounding box center [1386, 20] width 26 height 26
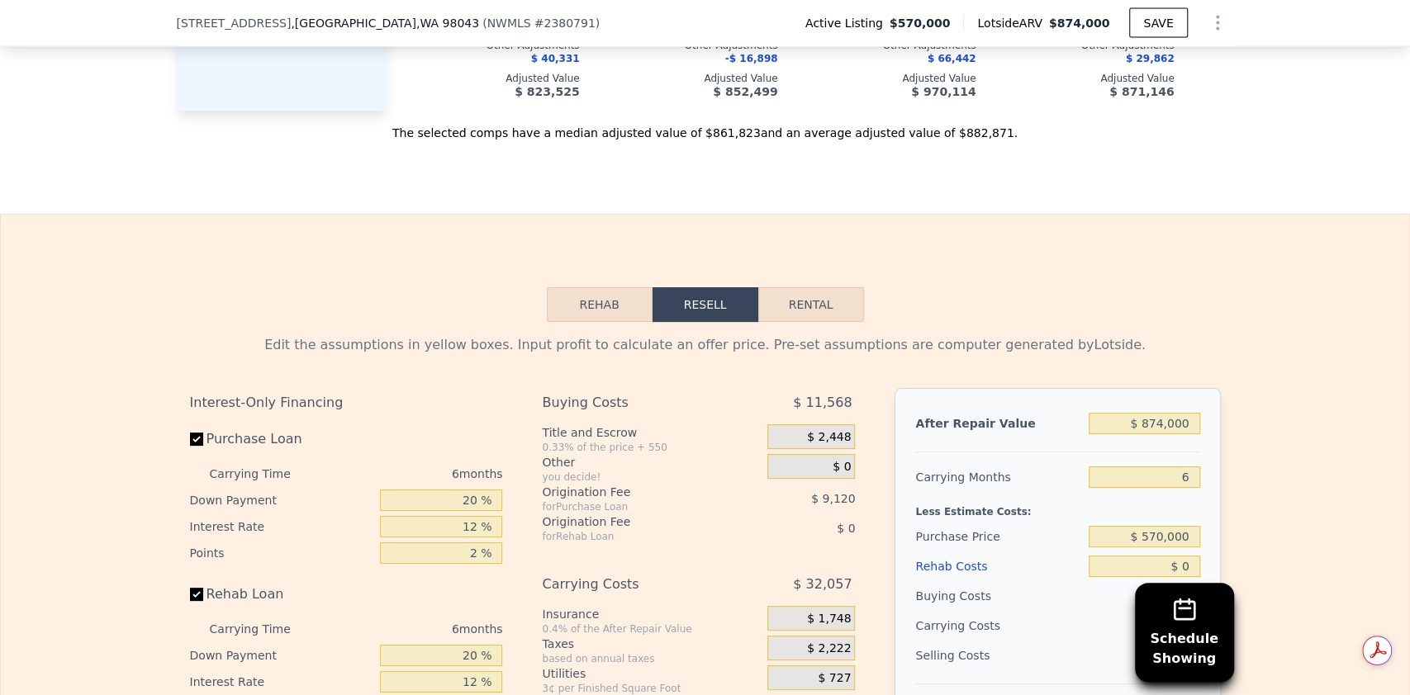
scroll to position [2537, 0]
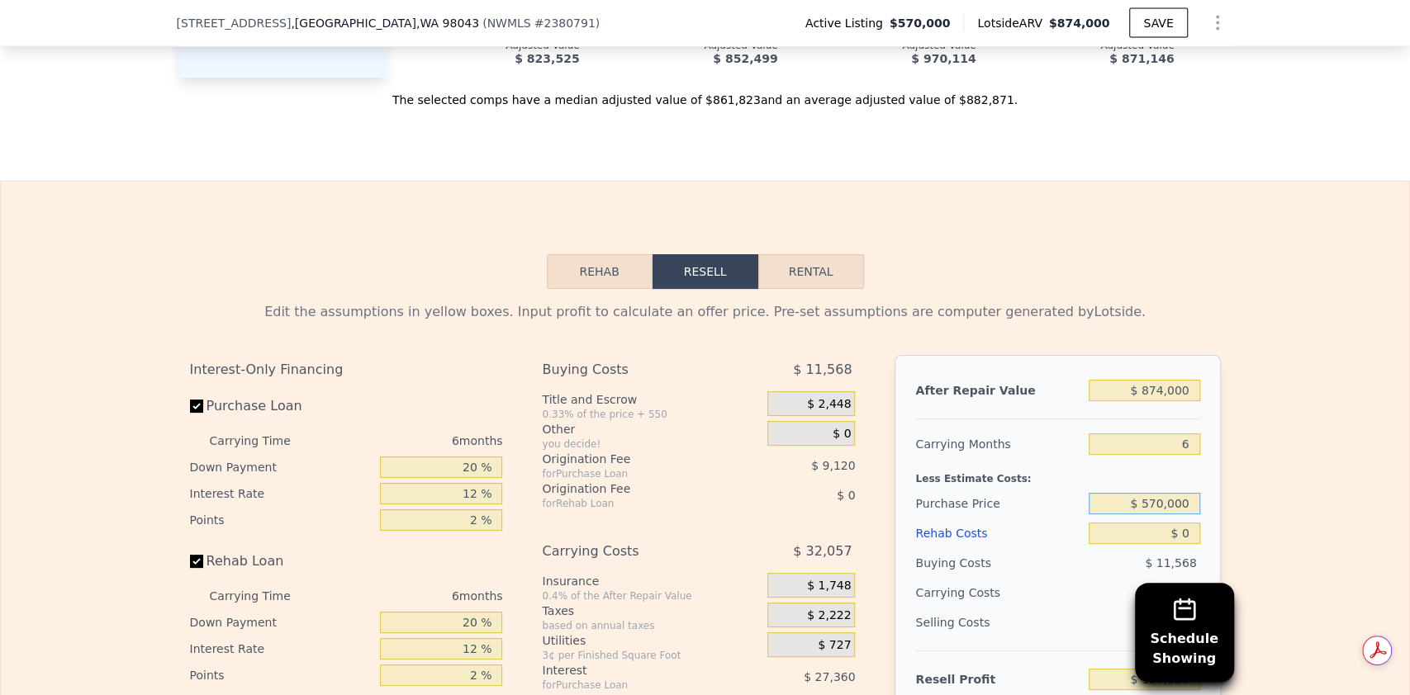
click at [1148, 506] on input "$ 570,000" at bounding box center [1143, 503] width 111 height 21
click at [1185, 540] on input "$ 0" at bounding box center [1143, 533] width 111 height 21
type input "$ 1"
type input "$ 197,657"
type input "$ 13"
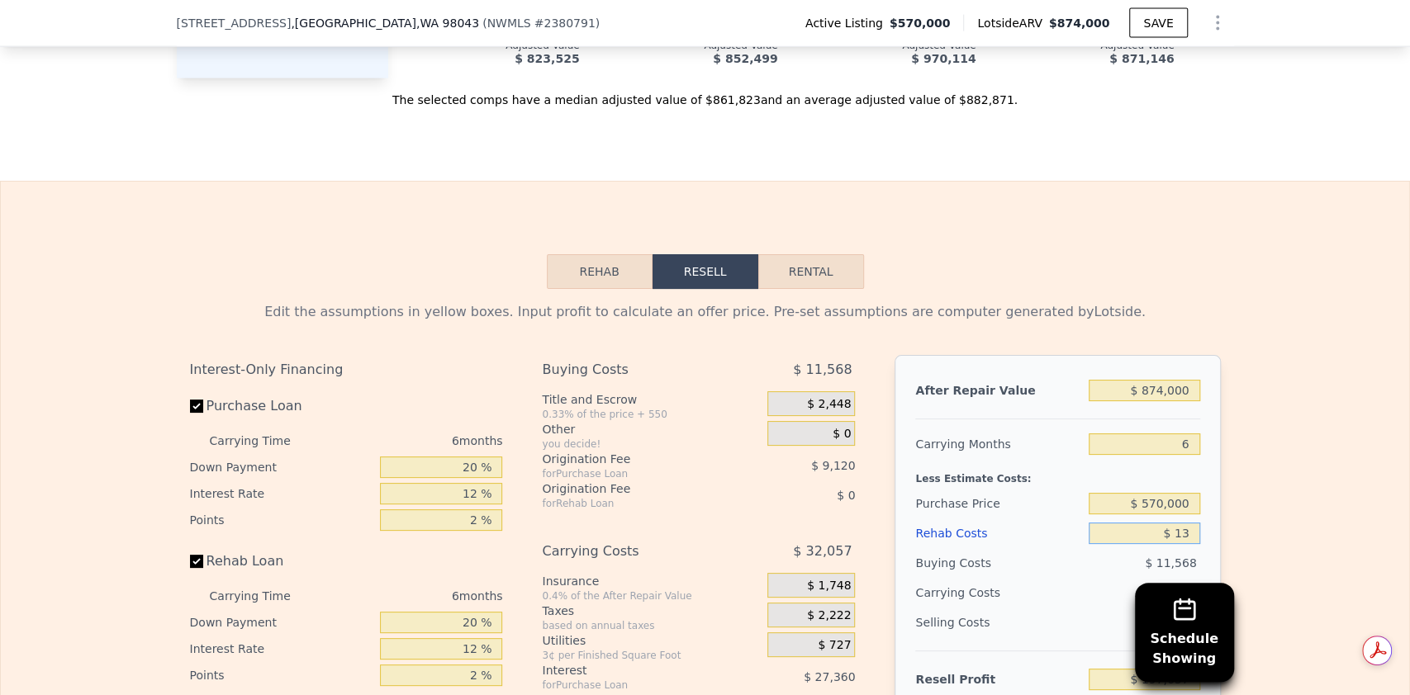
type input "$ 197,645"
type input "$ 1"
type input "$ 900"
type input "$ 196,702"
type input "$ 9,000"
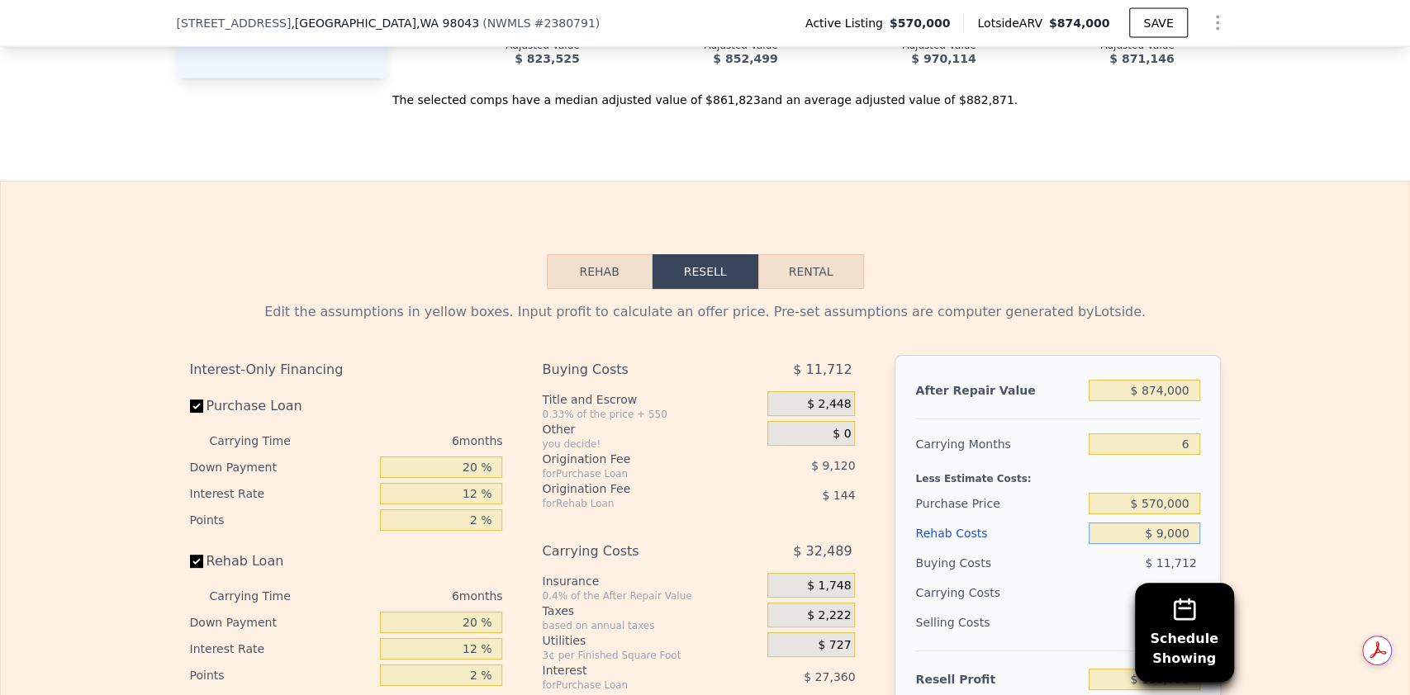
type input "$ 188,082"
type input "$ 90,000"
type input "$ 101,898"
type input "$ 90,000"
click at [1179, 439] on input "6" at bounding box center [1143, 444] width 111 height 21
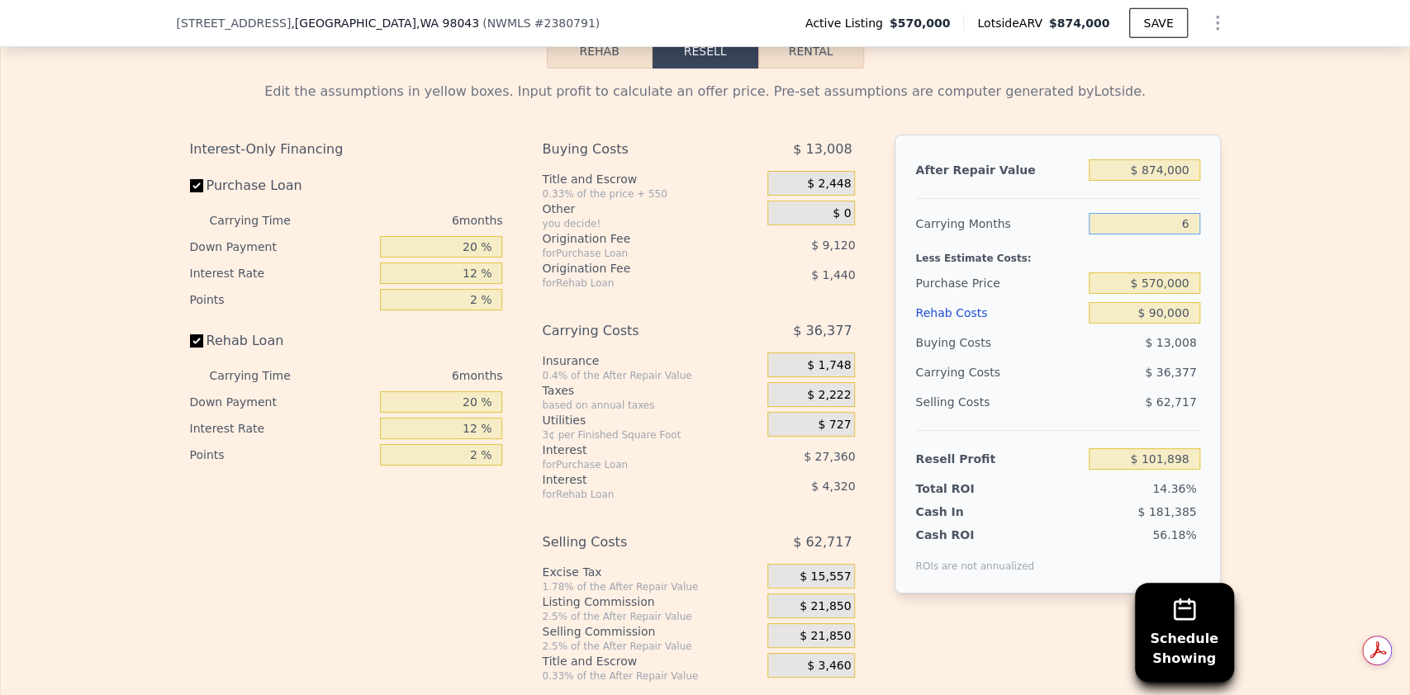
scroll to position [2759, 0]
click at [471, 251] on input "20 %" at bounding box center [441, 245] width 122 height 21
type input "2 %"
type input "1 %"
type input "$ 93,234"
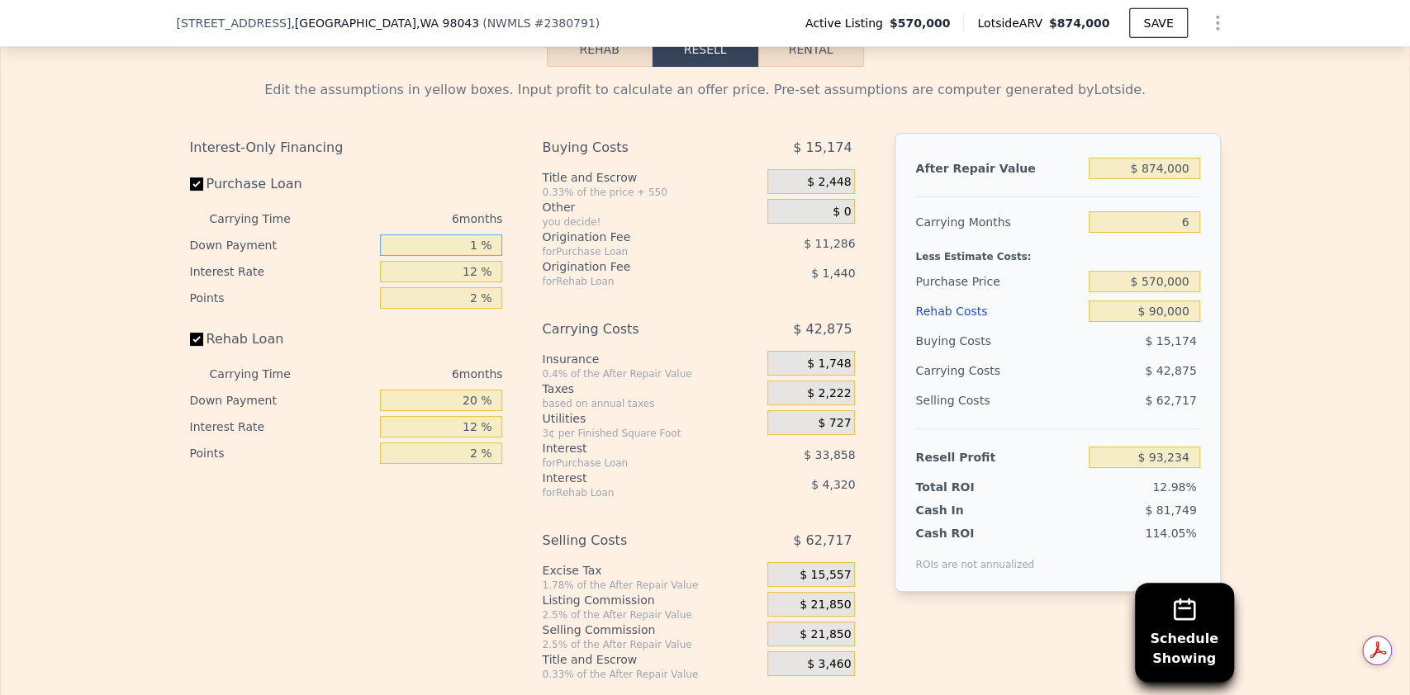
type input "10 %"
type input "$ 97,338"
type input "10 %"
click at [470, 277] on input "12 %" at bounding box center [441, 271] width 122 height 21
type input "1 %"
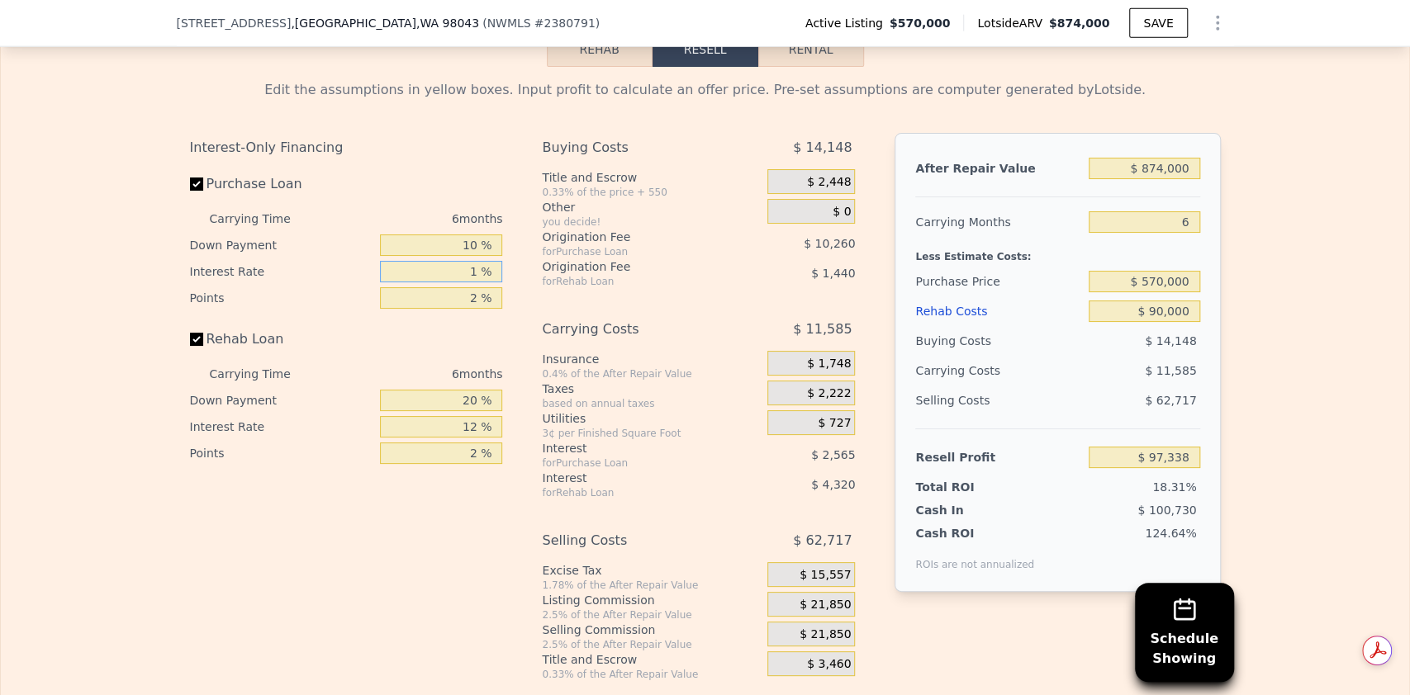
type input "$ 125,550"
type input "11 %"
type input "$ 99,900"
type input "11 %"
click at [469, 299] on input "2 %" at bounding box center [441, 297] width 122 height 21
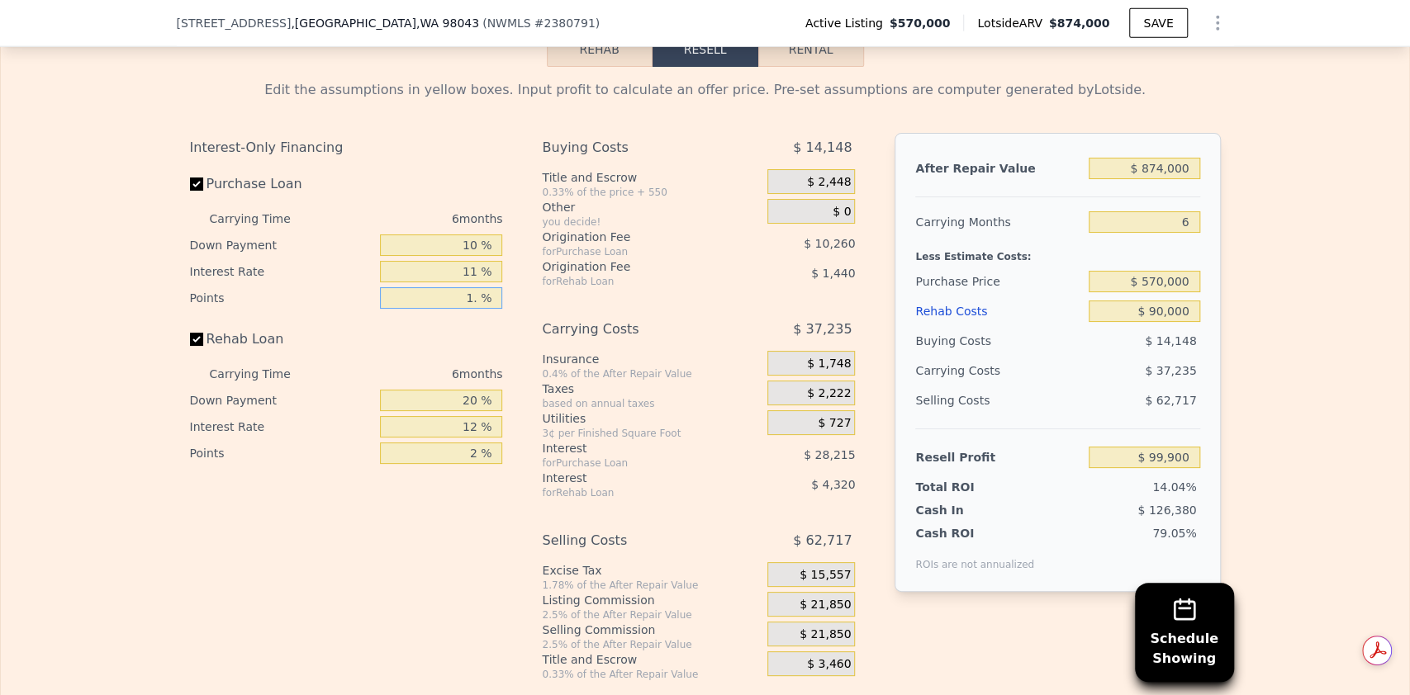
type input "1.5 %"
type input "$ 102,465"
type input "1.5 %"
click at [474, 405] on input "20 %" at bounding box center [441, 400] width 122 height 21
type input "2 %"
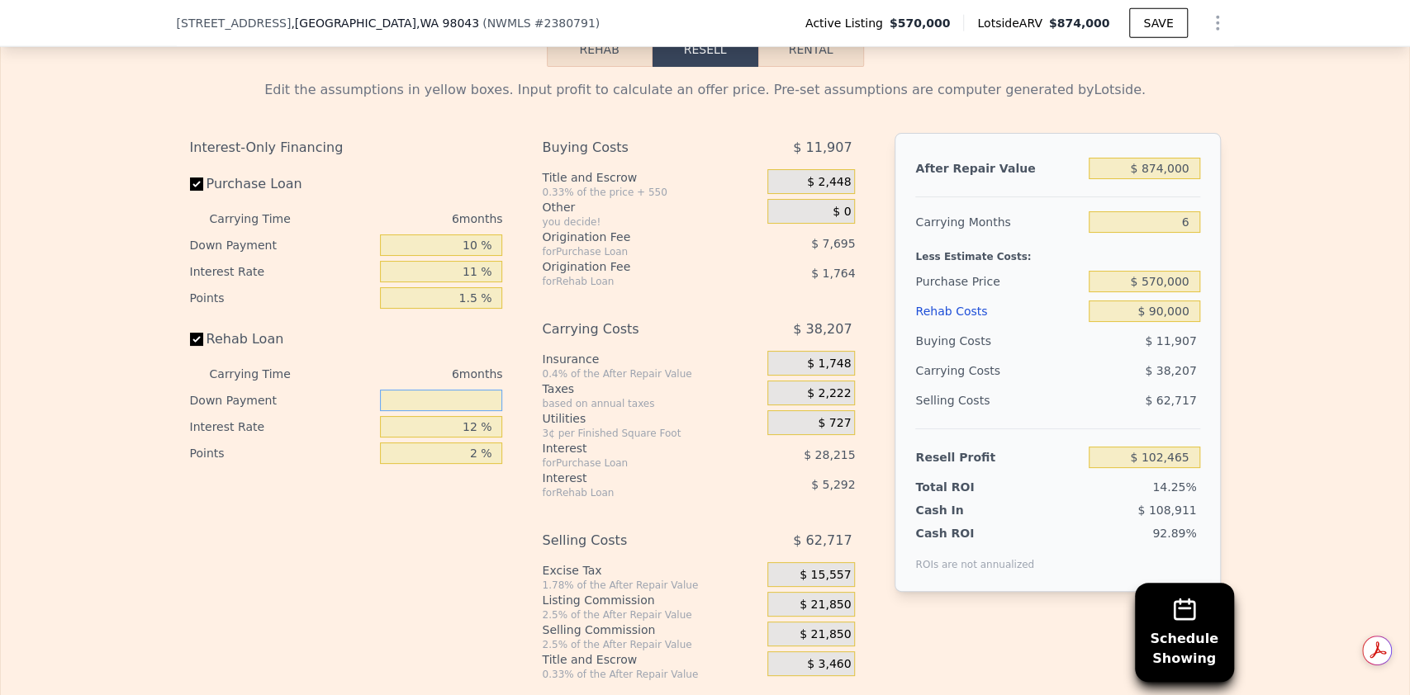
type input "$ 101,169"
type input "1 %"
type input "$ 101,097"
type input "10 %"
type input "$ 101,745"
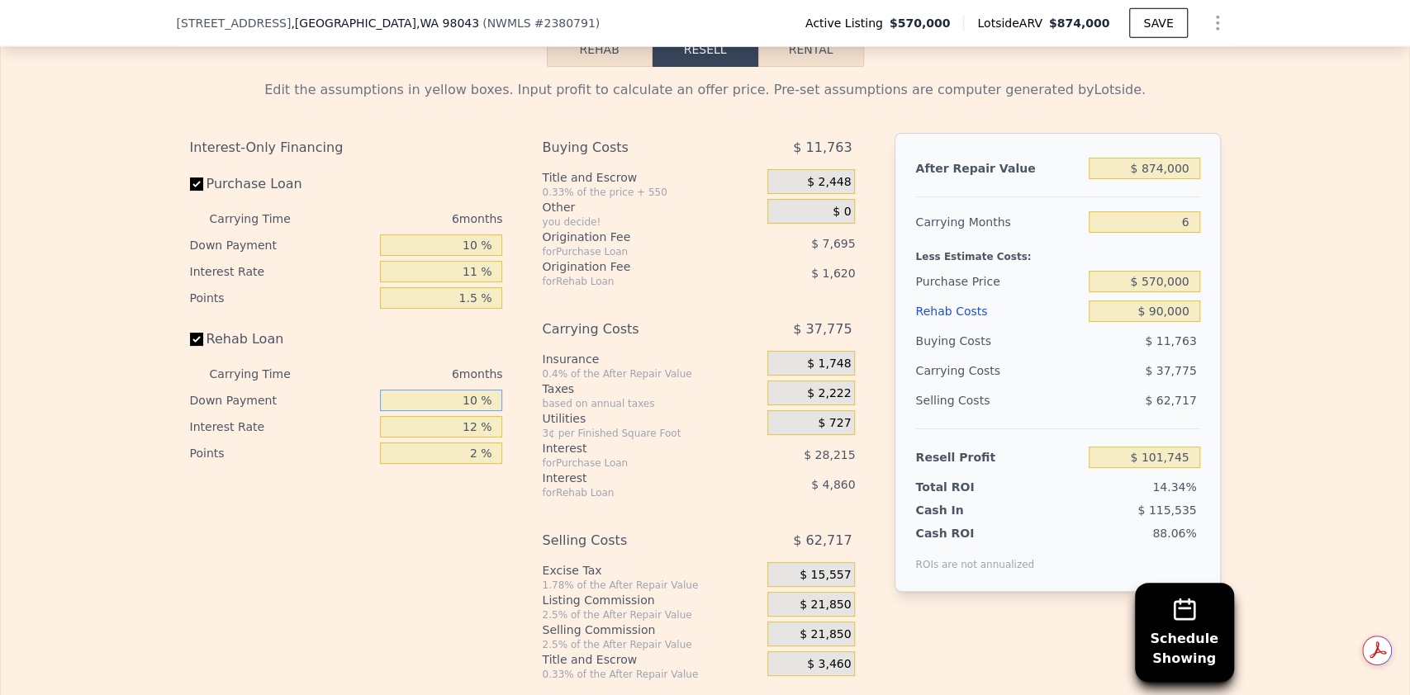
type input "10 %"
click at [472, 430] on input "12 %" at bounding box center [441, 426] width 122 height 21
type input "1 %"
type input "11 %"
type input "$ 102,147"
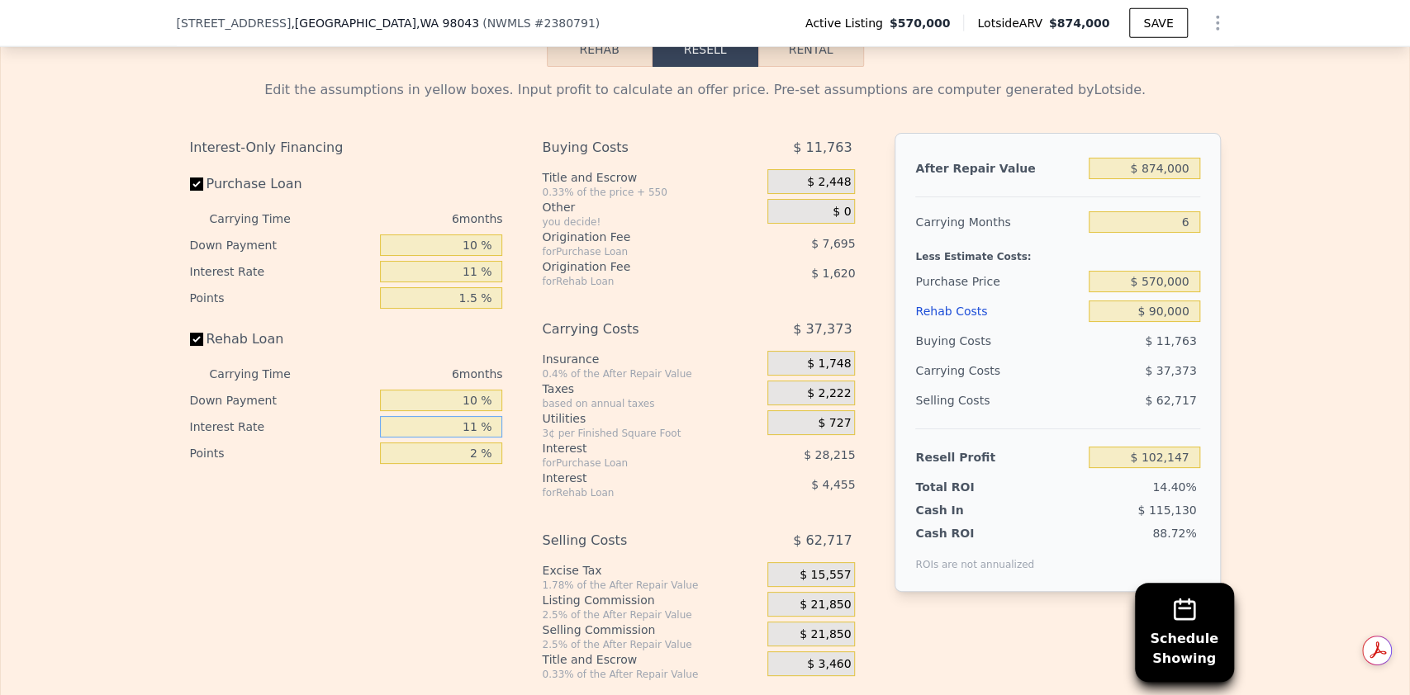
type input "11 %"
click at [473, 459] on input "2 %" at bounding box center [441, 453] width 122 height 21
type input "1. %"
type input "$ 102,957"
type input "1.5 %"
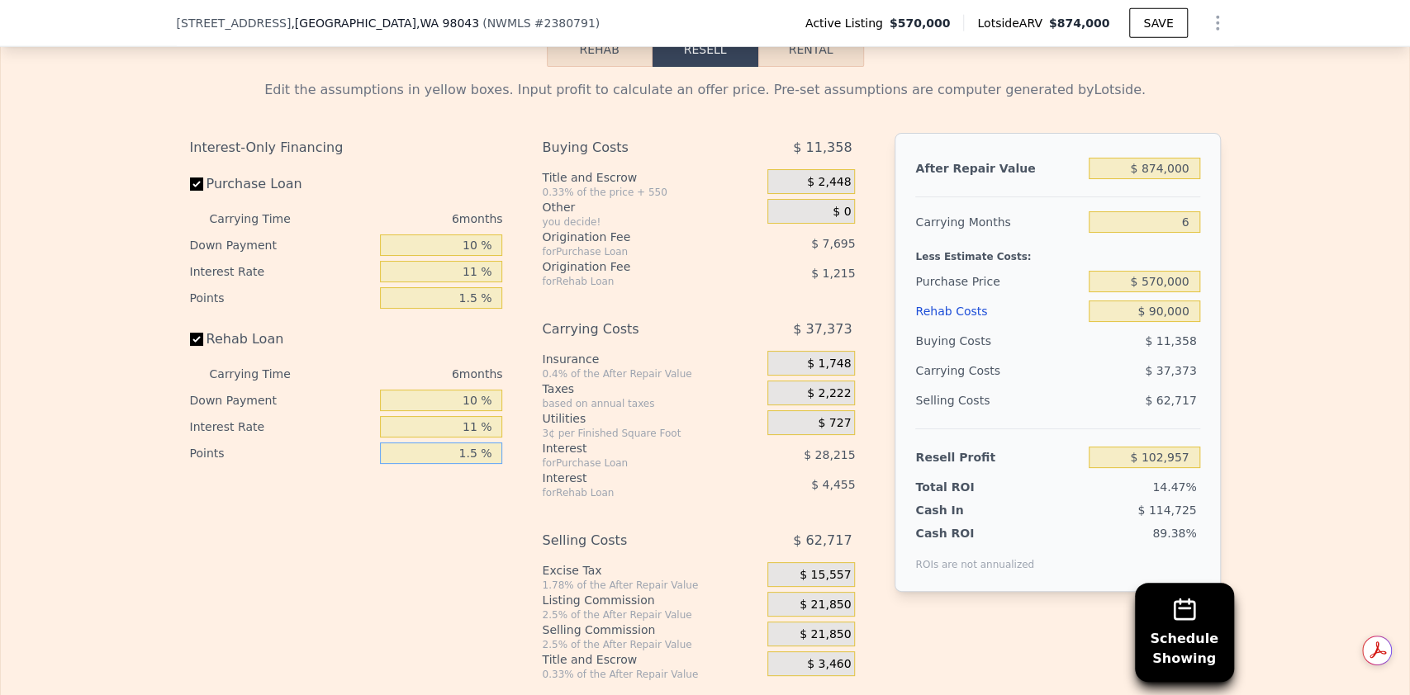
type input "$ 102,552"
type input "1.5 %"
click at [473, 489] on div "Interest-Only Financing Purchase Loan Carrying Time 6 months Down Payment 10 % …" at bounding box center [353, 407] width 326 height 548
click at [1183, 226] on input "6" at bounding box center [1143, 221] width 111 height 21
type input "4"
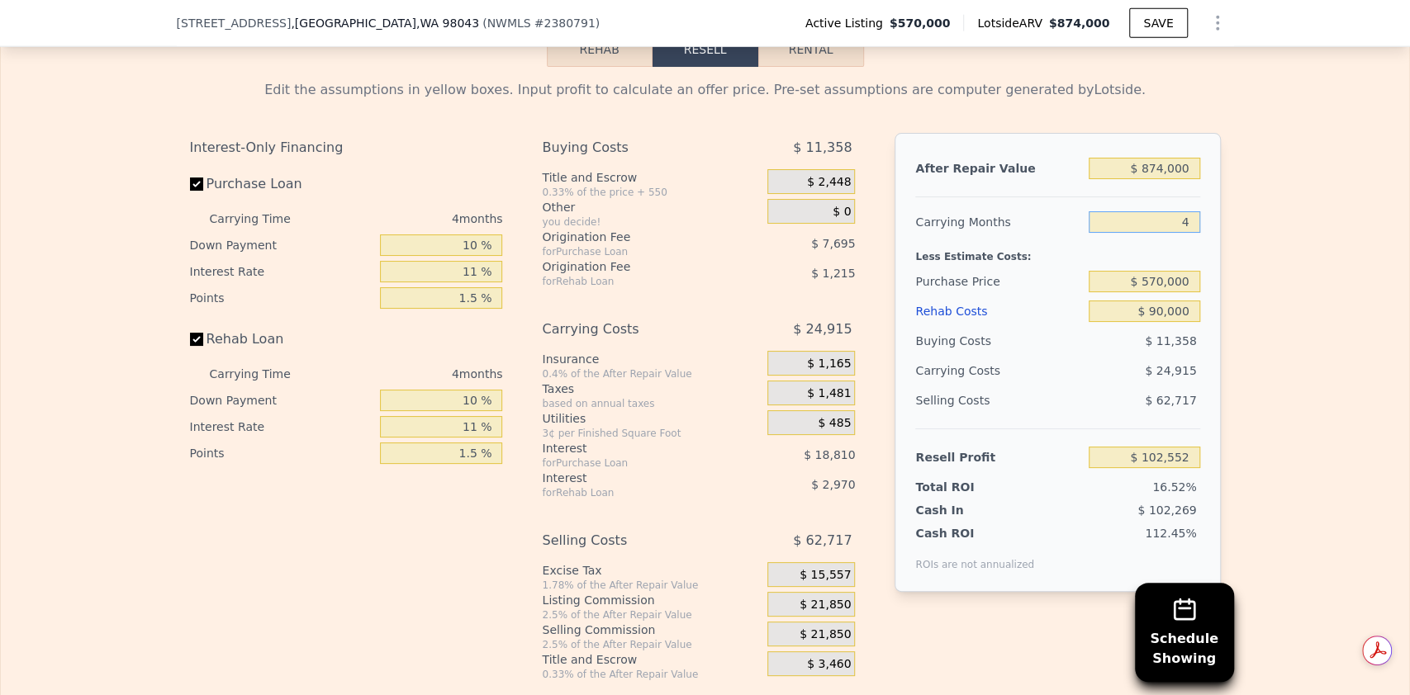
type input "$ 115,010"
type input "6"
type input "$ 102,552"
click at [1096, 367] on div "$ 37,373" at bounding box center [1113, 371] width 174 height 30
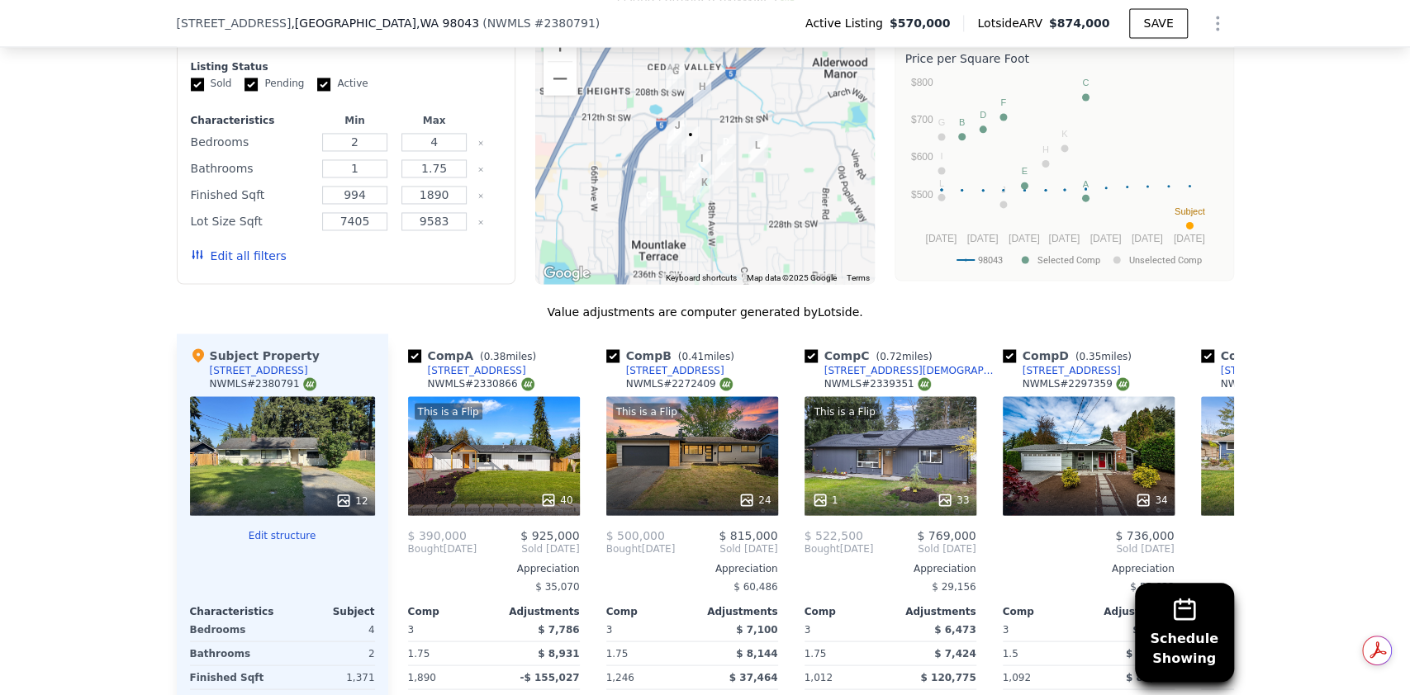
scroll to position [1773, 0]
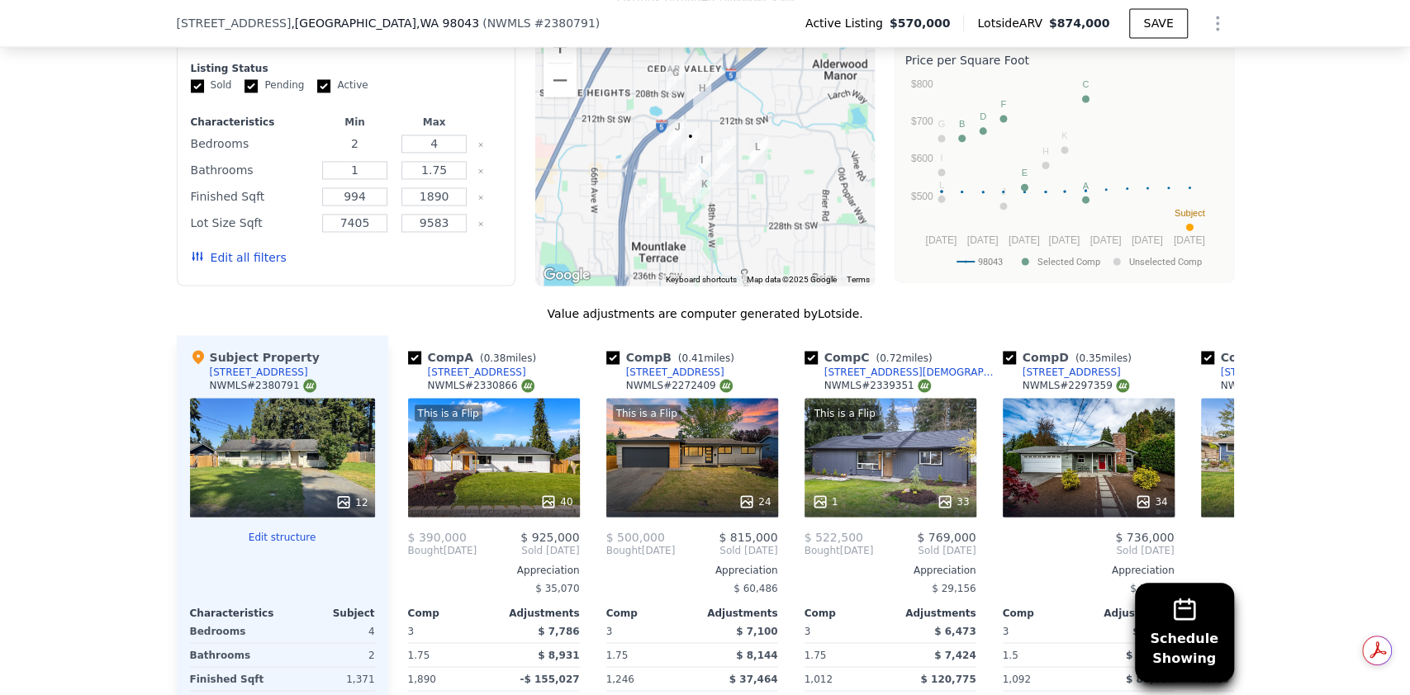
click at [371, 135] on input "2" at bounding box center [354, 144] width 65 height 18
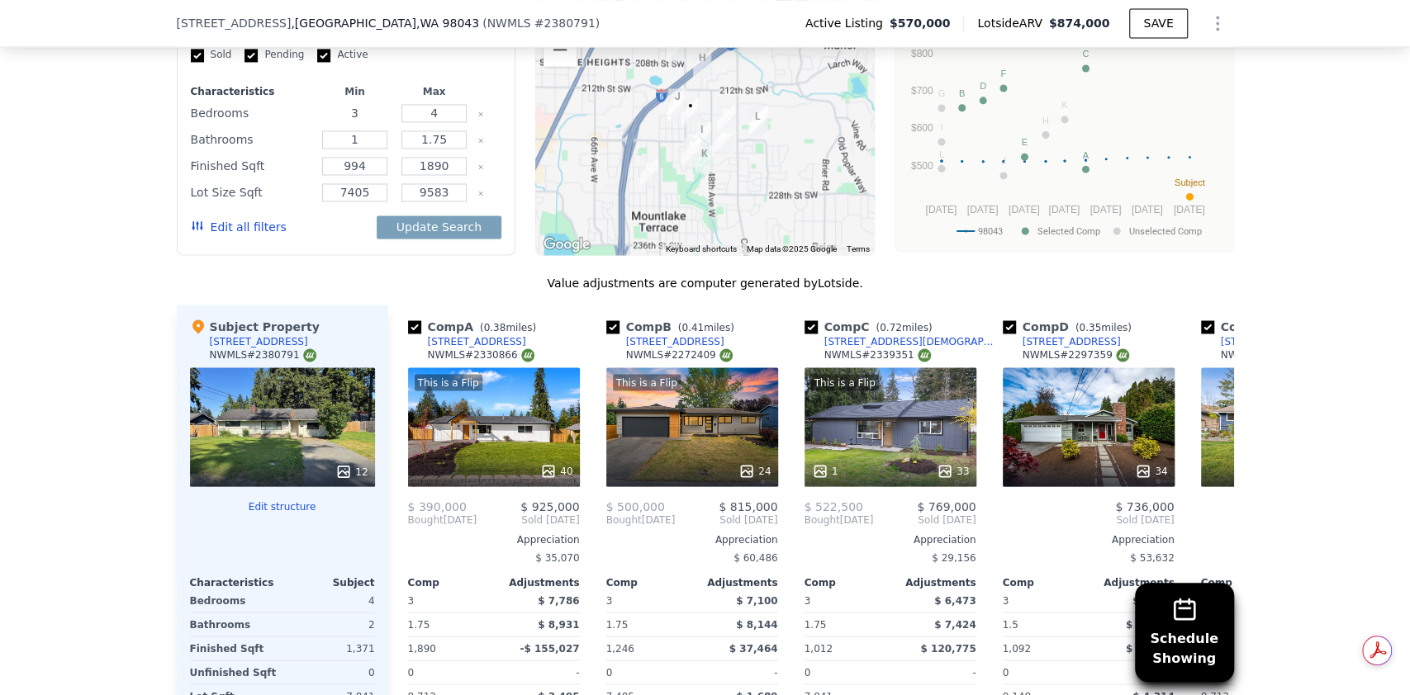
scroll to position [1805, 0]
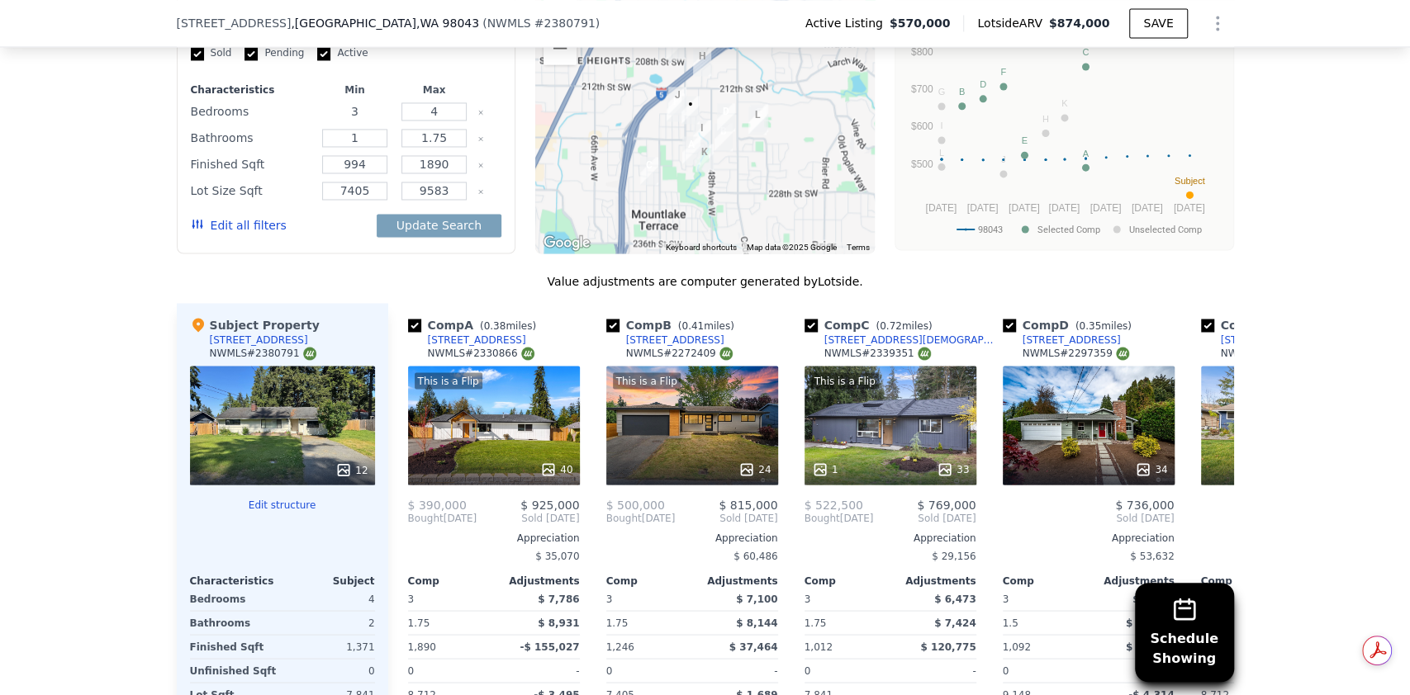
type input "3"
click at [436, 102] on input "4" at bounding box center [433, 111] width 65 height 18
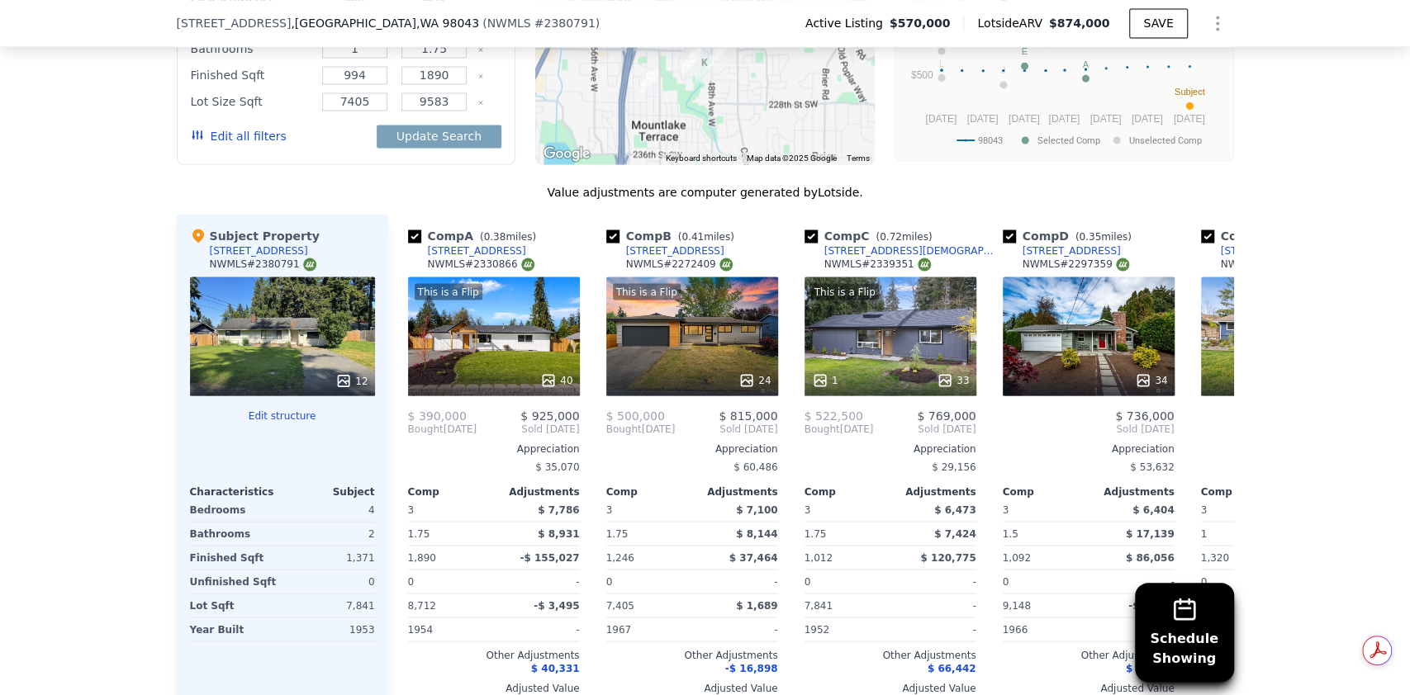
scroll to position [1817, 0]
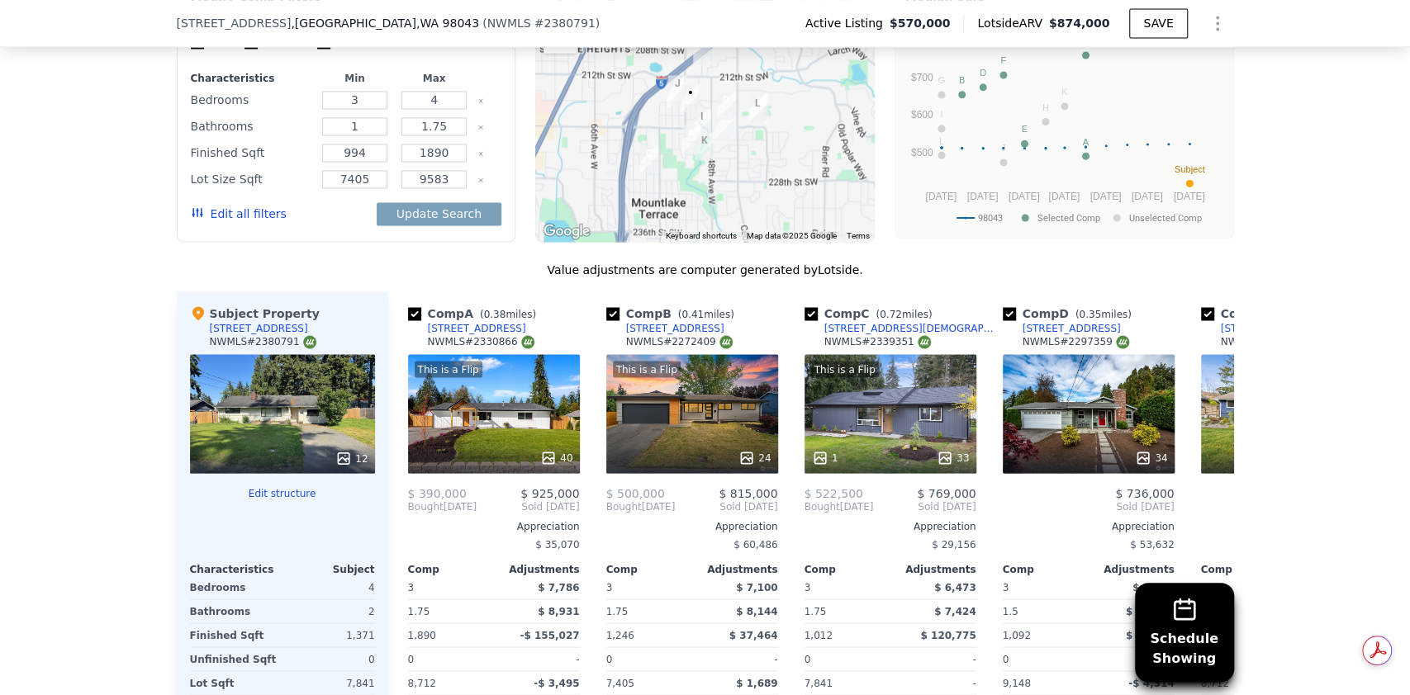
click at [362, 88] on div "3" at bounding box center [354, 99] width 73 height 23
click at [357, 91] on input "3" at bounding box center [354, 100] width 65 height 18
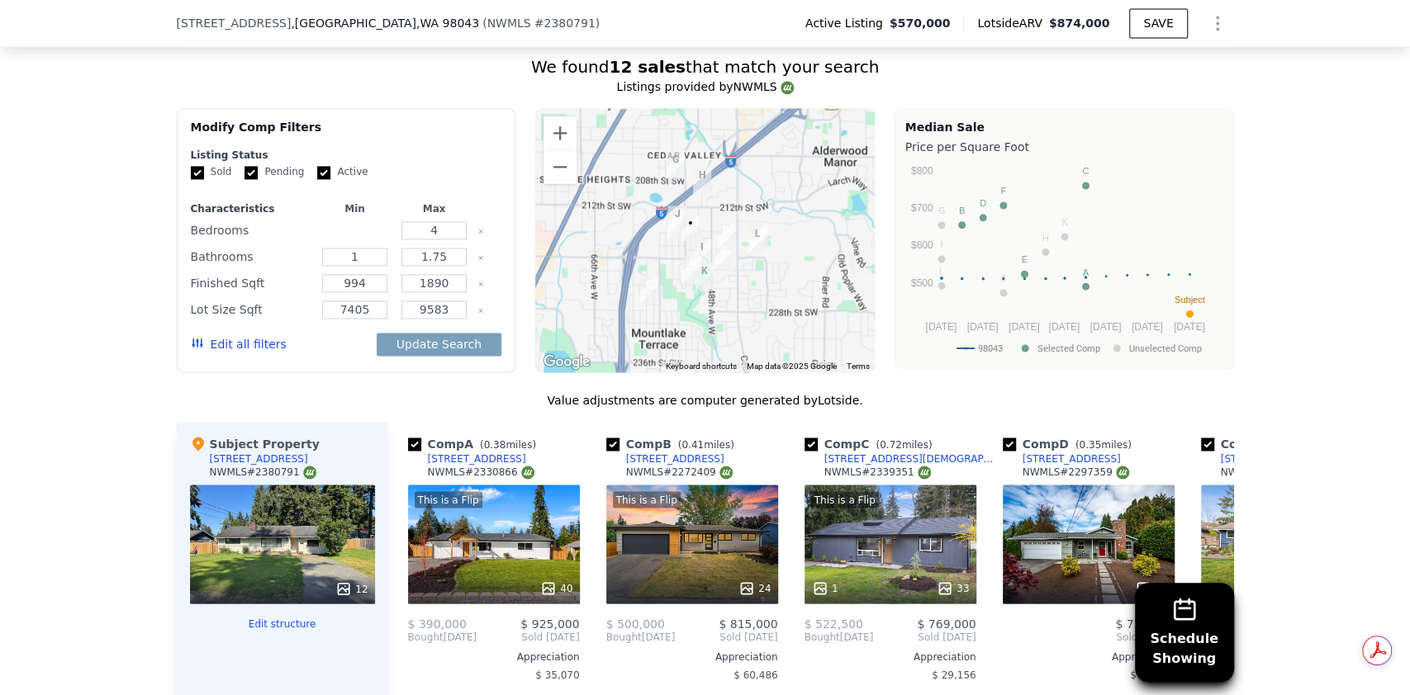
scroll to position [1691, 0]
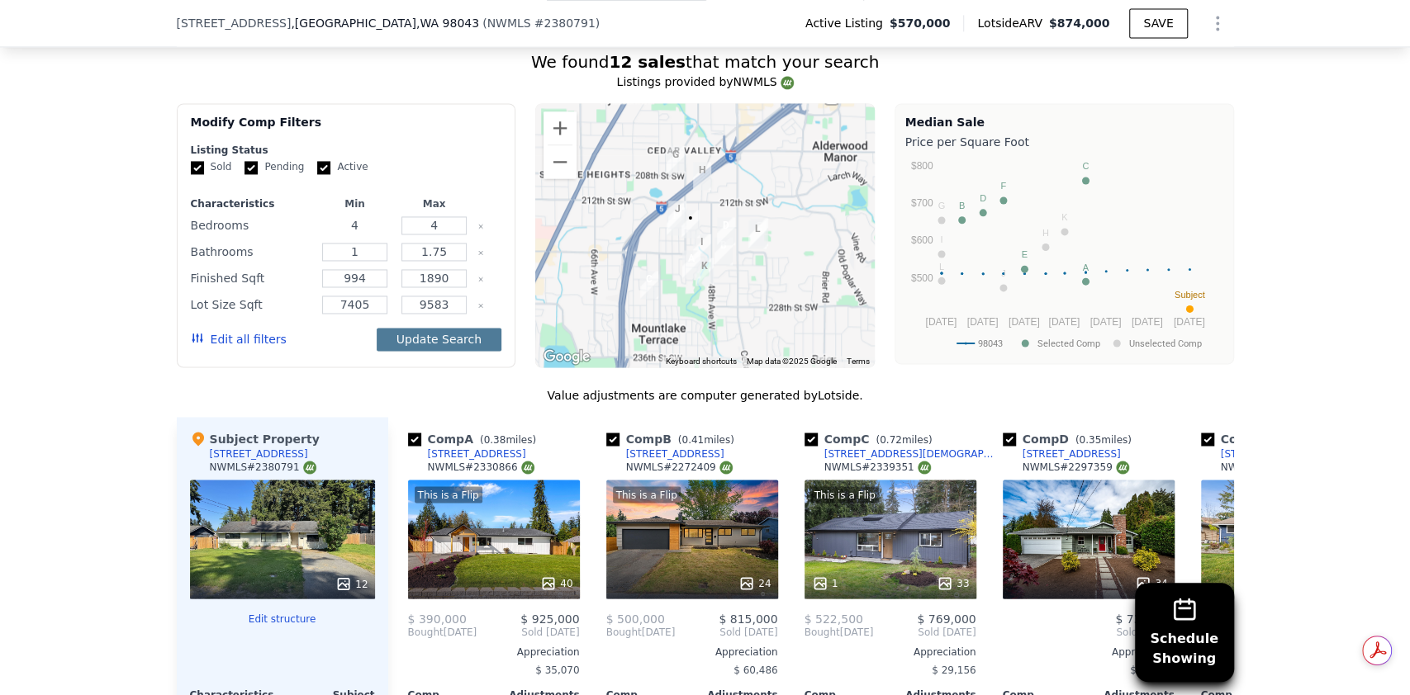
type input "4"
click at [386, 328] on button "Update Search" at bounding box center [439, 339] width 125 height 23
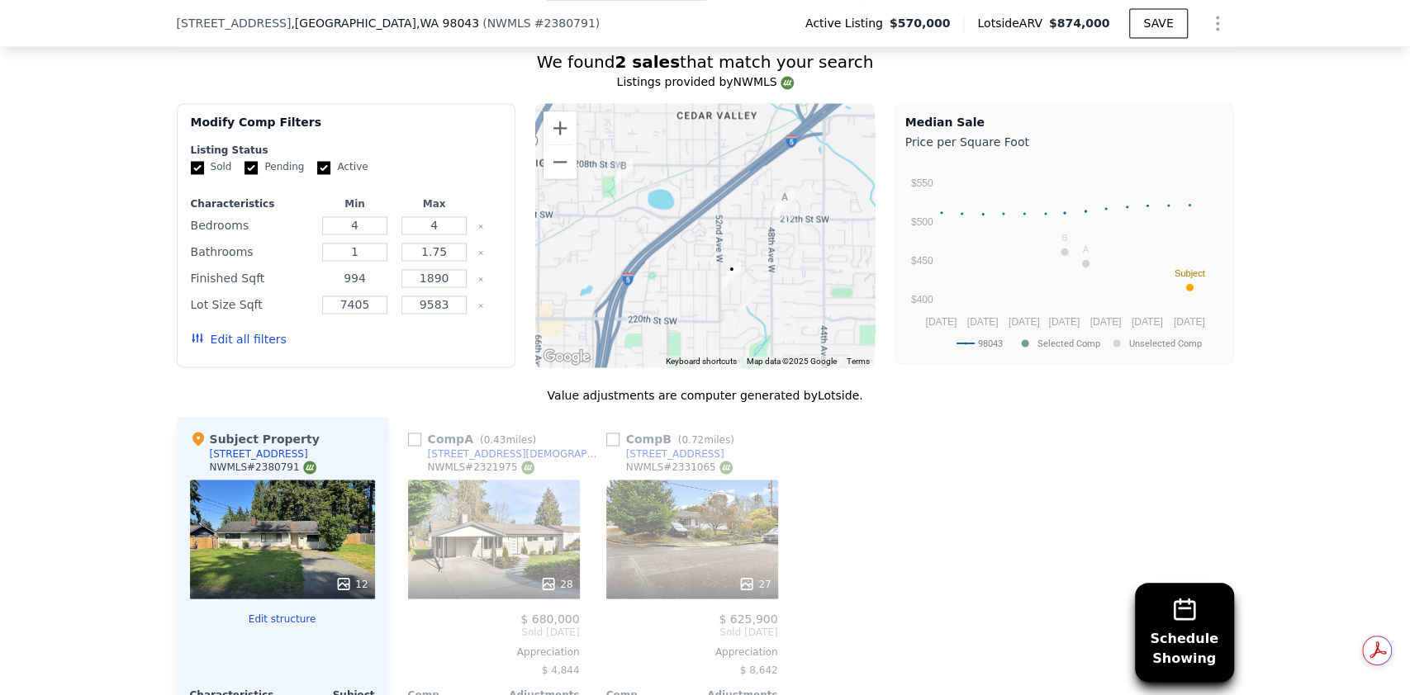
click at [355, 269] on input "994" at bounding box center [354, 278] width 65 height 18
type input "9"
type input "1150"
click at [445, 269] on input "1890" at bounding box center [433, 278] width 65 height 18
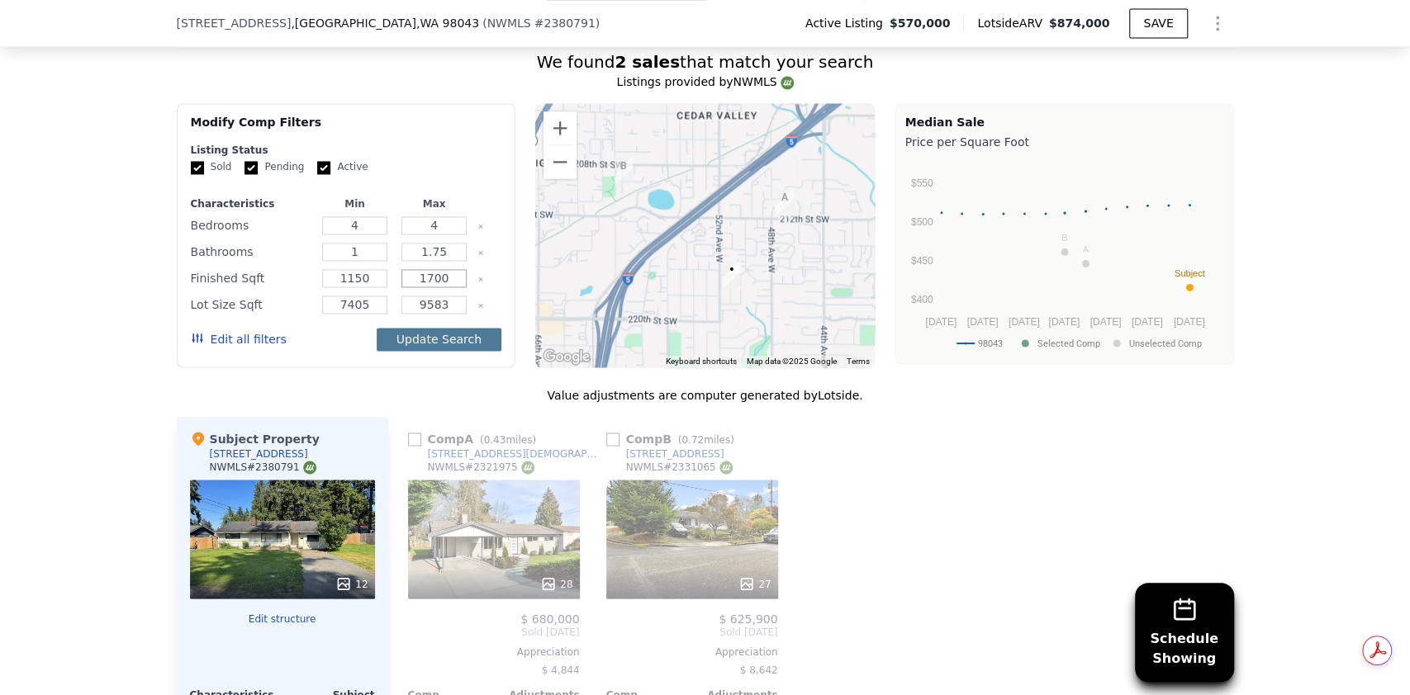
type input "1700"
click at [450, 328] on button "Update Search" at bounding box center [439, 339] width 125 height 23
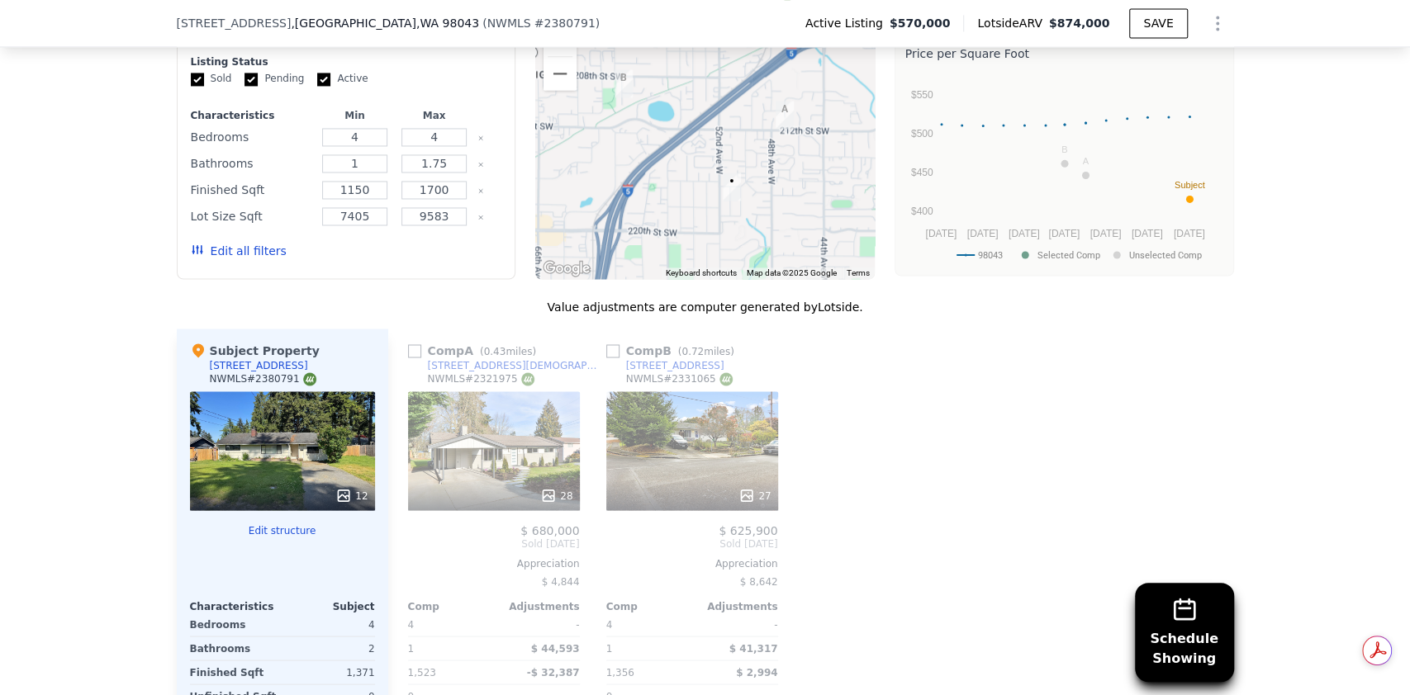
scroll to position [1752, 0]
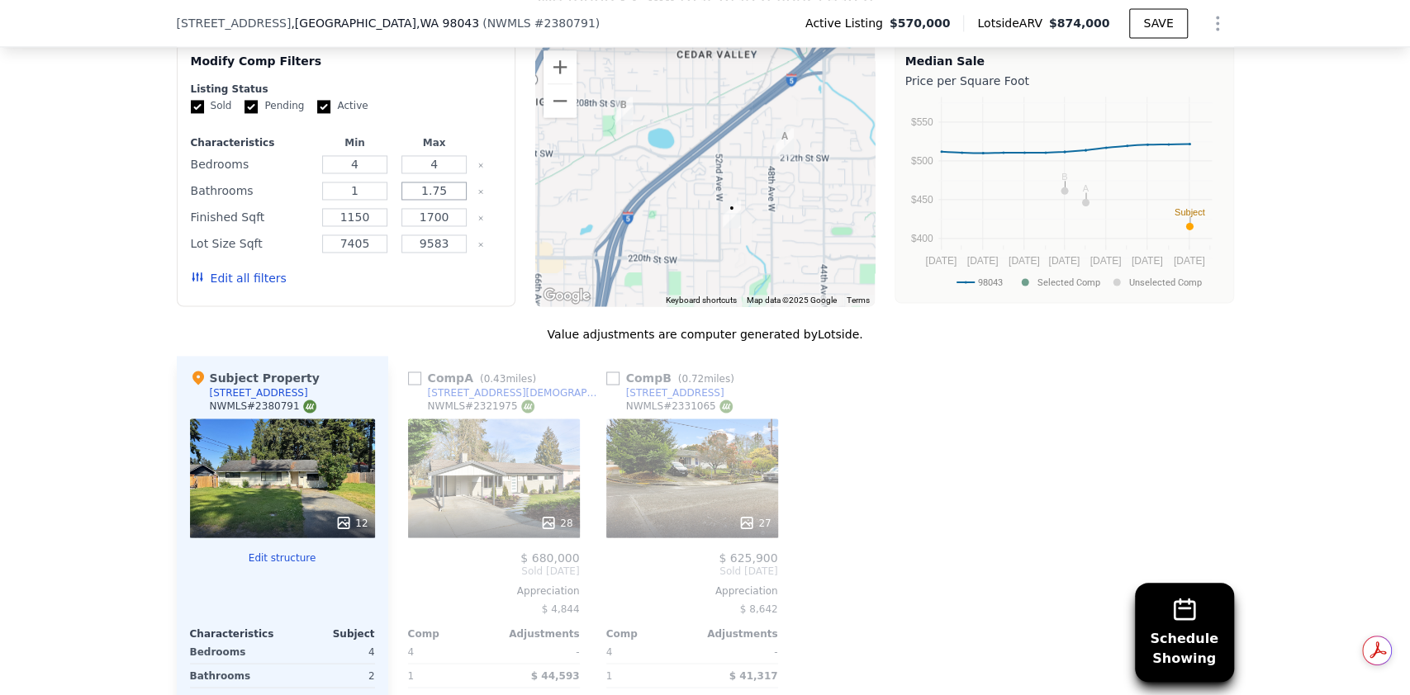
click at [438, 182] on input "1.75" at bounding box center [433, 191] width 65 height 18
type input "1"
type input "2"
click at [465, 267] on button "Update Search" at bounding box center [439, 278] width 125 height 23
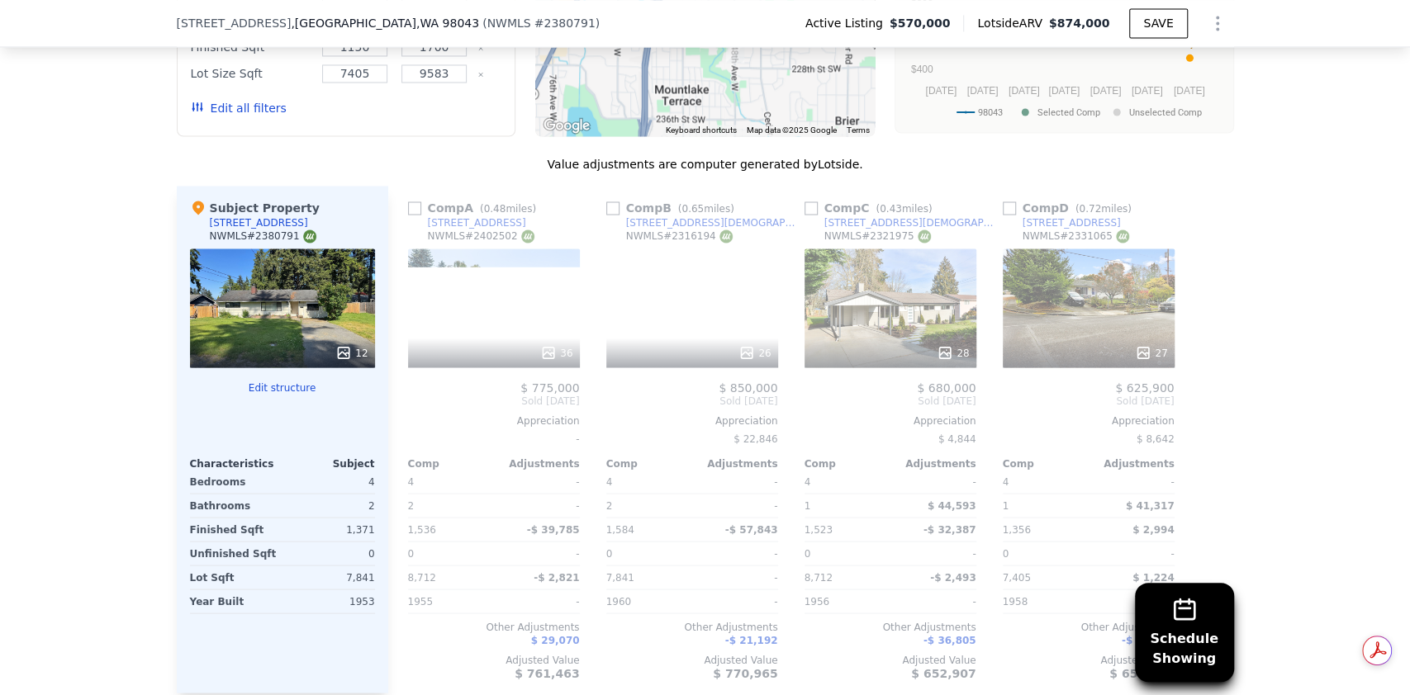
scroll to position [1940, 0]
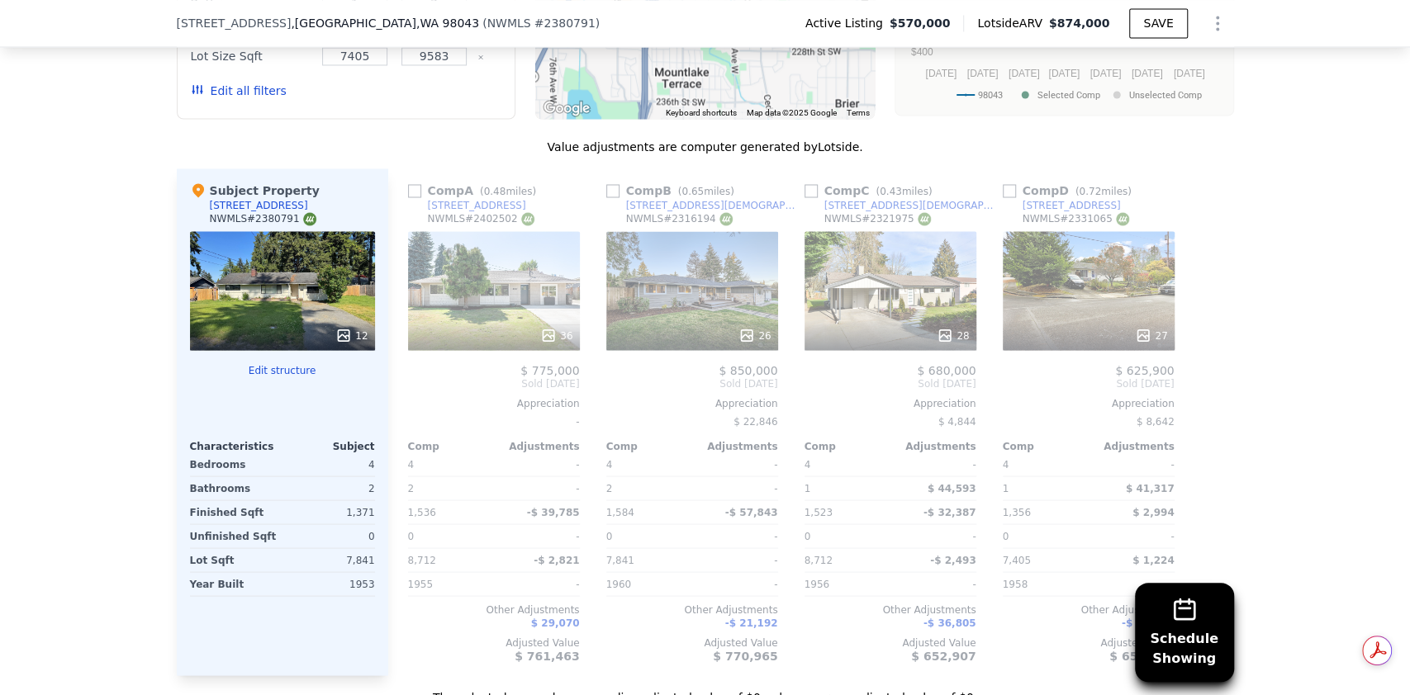
click at [1262, 463] on div "Schedule Showing We found 4 sales that match your search Listings provided by N…" at bounding box center [705, 243] width 1410 height 923
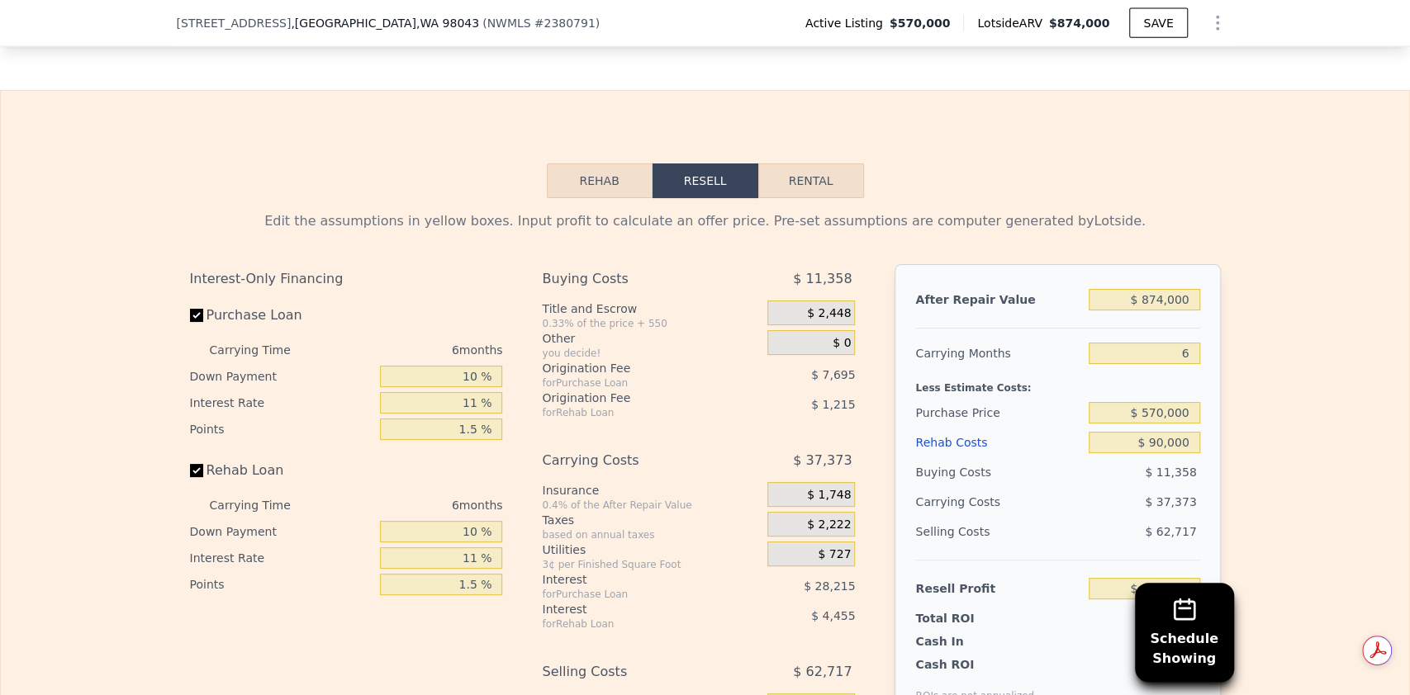
scroll to position [2629, 0]
click at [1156, 287] on input "$ 874,000" at bounding box center [1143, 297] width 111 height 21
type input "$ 000"
type input "-$ 707,533"
type input "$ 7,000"
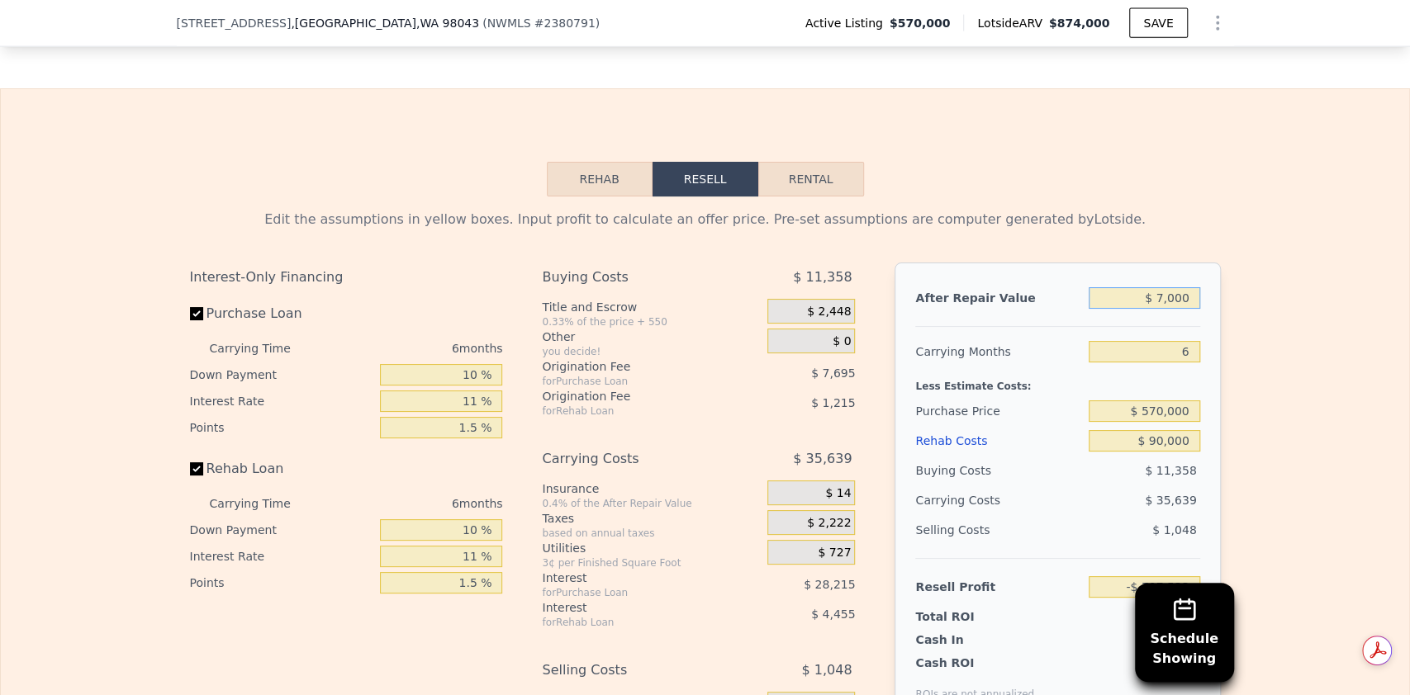
type input "-$ 701,045"
type input "$ 732,000"
type input "-$ 29,065"
type input "$ 73,000"
type input "-$ 639,871"
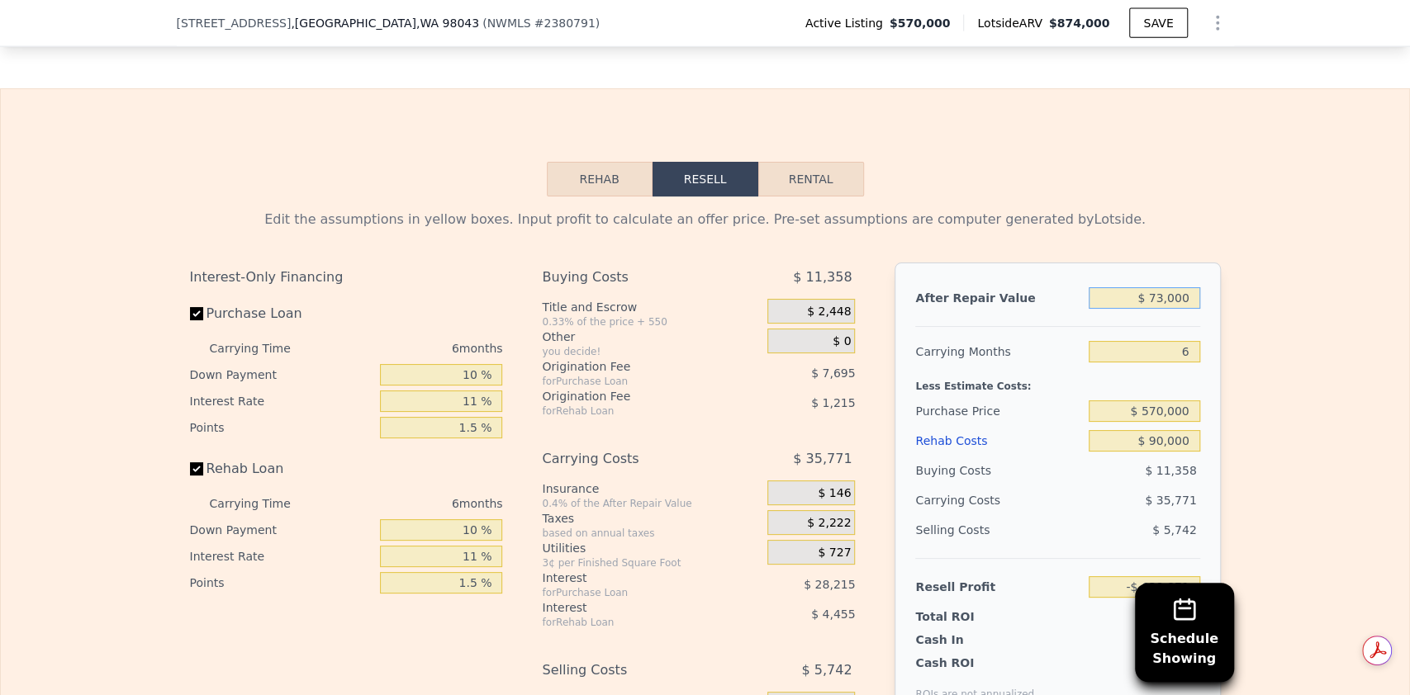
type input "$ 735,000"
type input "-$ 26,284"
type input "$ 735,000"
click at [1167, 341] on input "6" at bounding box center [1143, 351] width 111 height 21
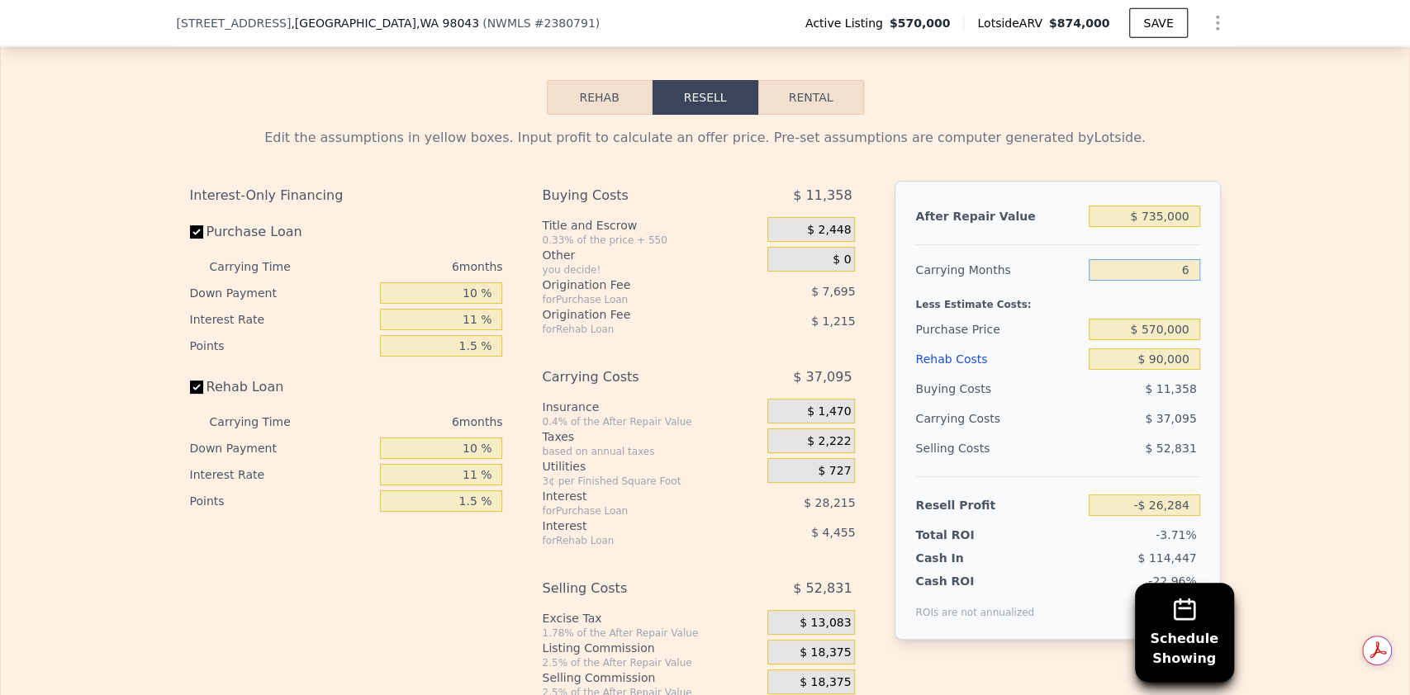
scroll to position [2715, 0]
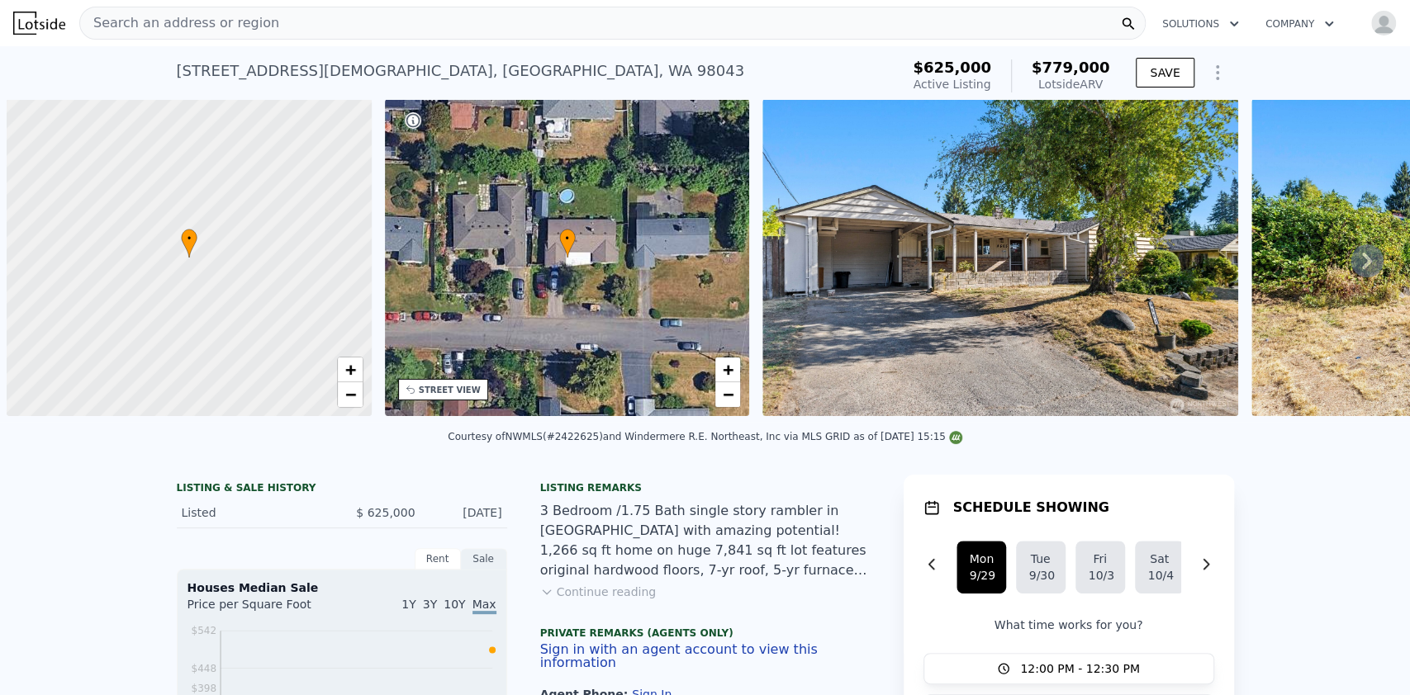
scroll to position [0, 7]
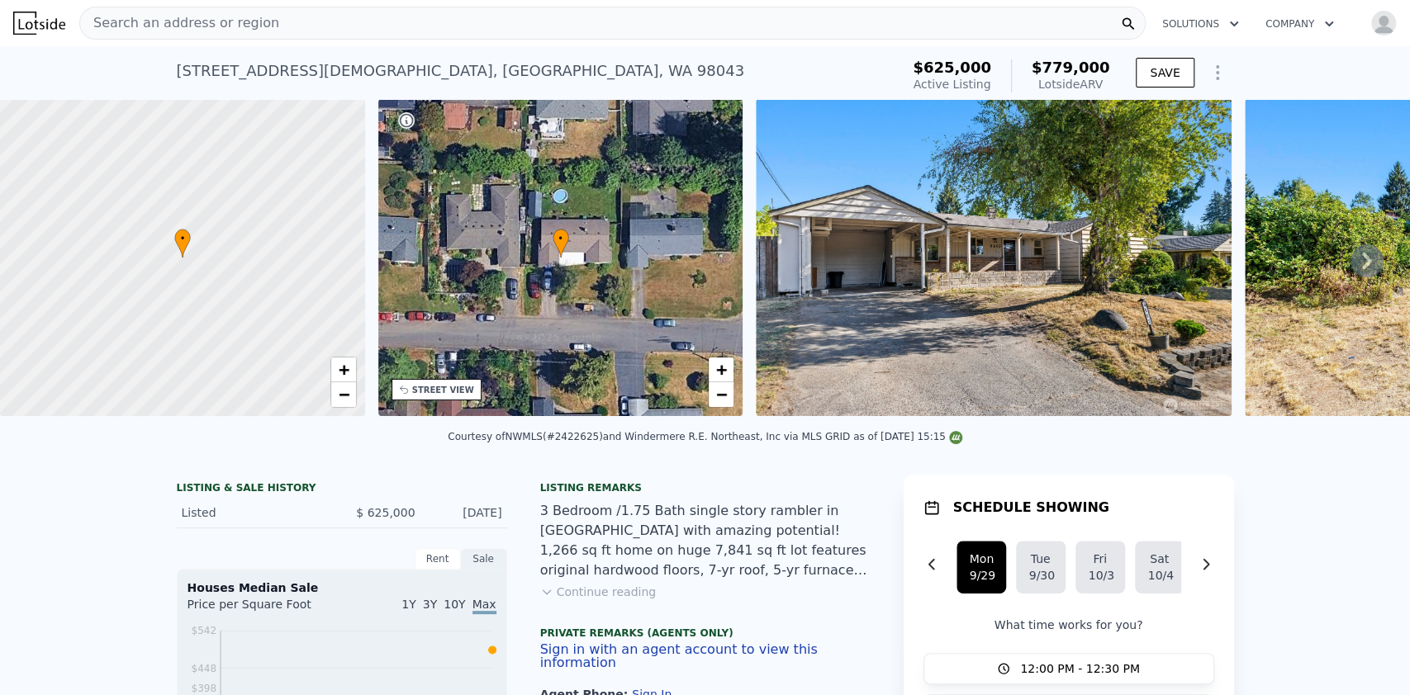
click at [676, 443] on div "Courtesy of NWMLS (#2422625) and Windermere R.E. Northeast, Inc via MLS GRID as…" at bounding box center [705, 437] width 514 height 12
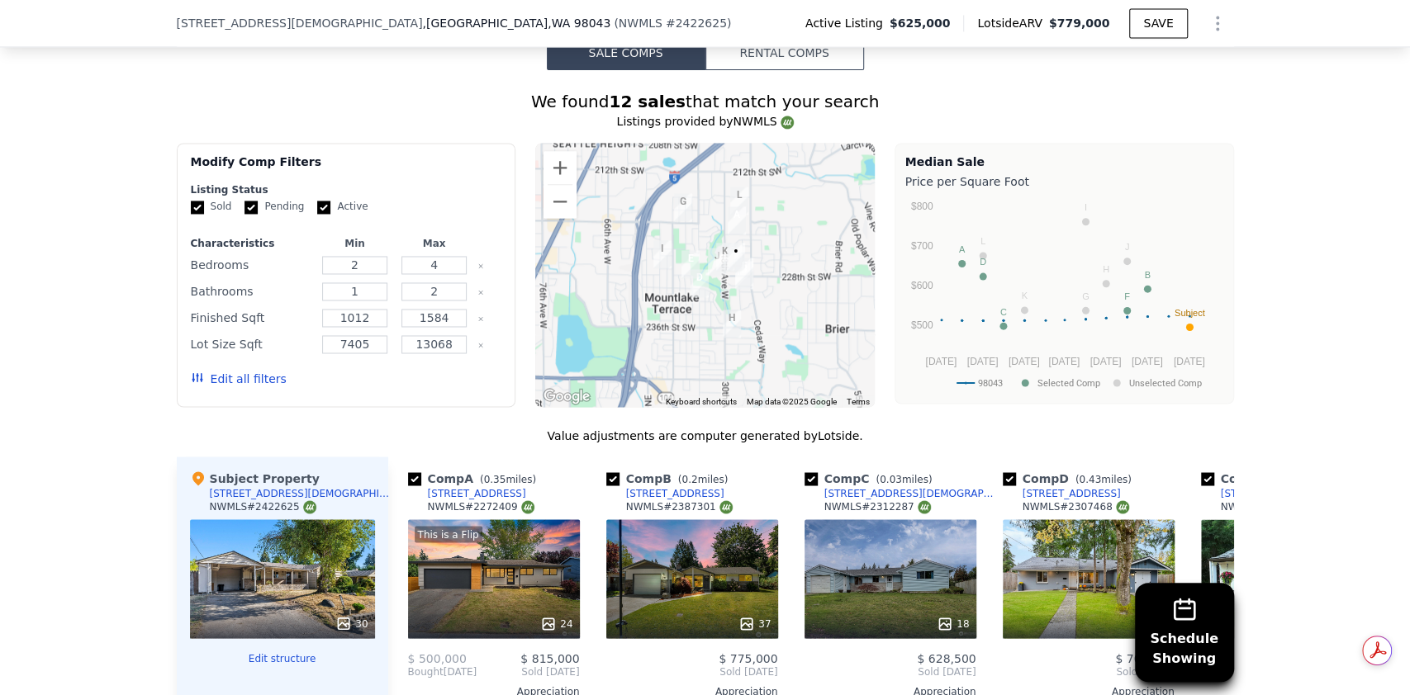
scroll to position [1707, 0]
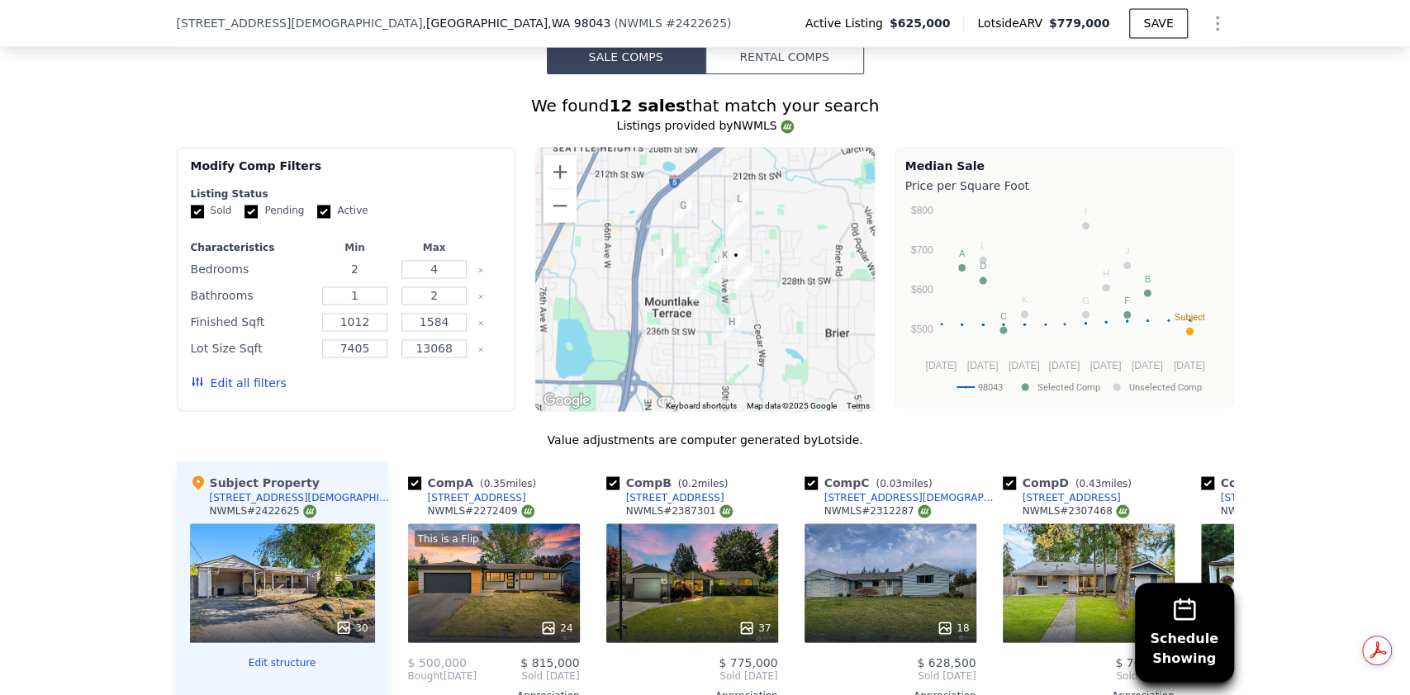
click at [363, 260] on input "2" at bounding box center [354, 269] width 65 height 18
type input "3"
click at [433, 261] on input "4" at bounding box center [433, 269] width 65 height 18
type input "3"
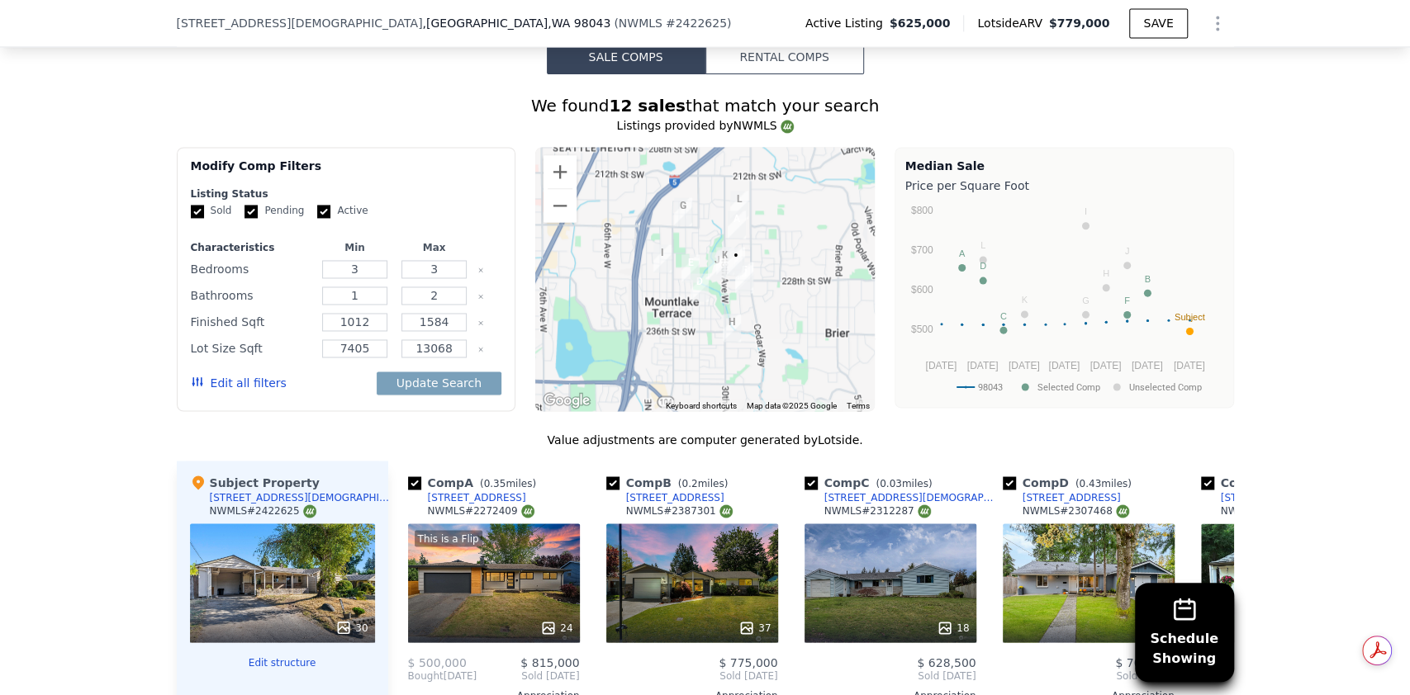
click at [382, 311] on div "1012" at bounding box center [354, 322] width 73 height 23
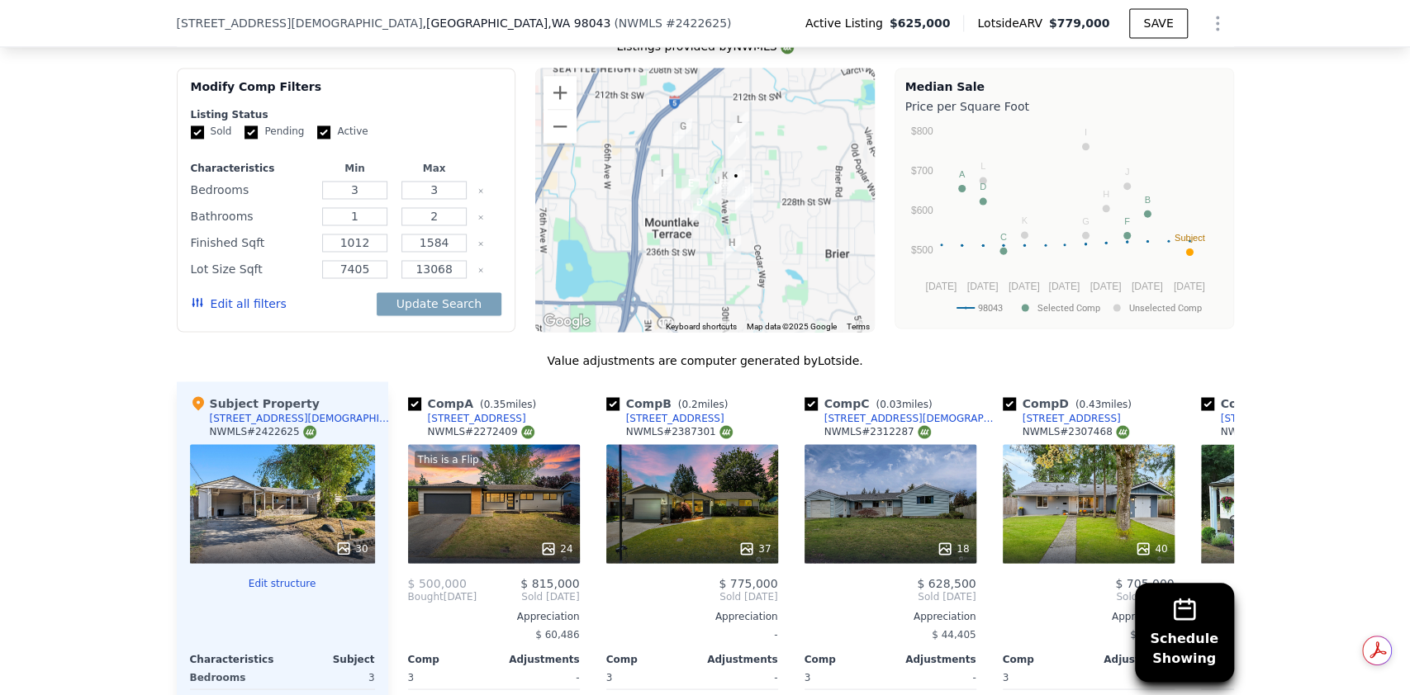
scroll to position [1785, 0]
click at [372, 235] on input "1012" at bounding box center [354, 244] width 65 height 18
click at [448, 235] on input "1584" at bounding box center [433, 244] width 65 height 18
type input "1500"
click at [445, 293] on button "Update Search" at bounding box center [439, 304] width 125 height 23
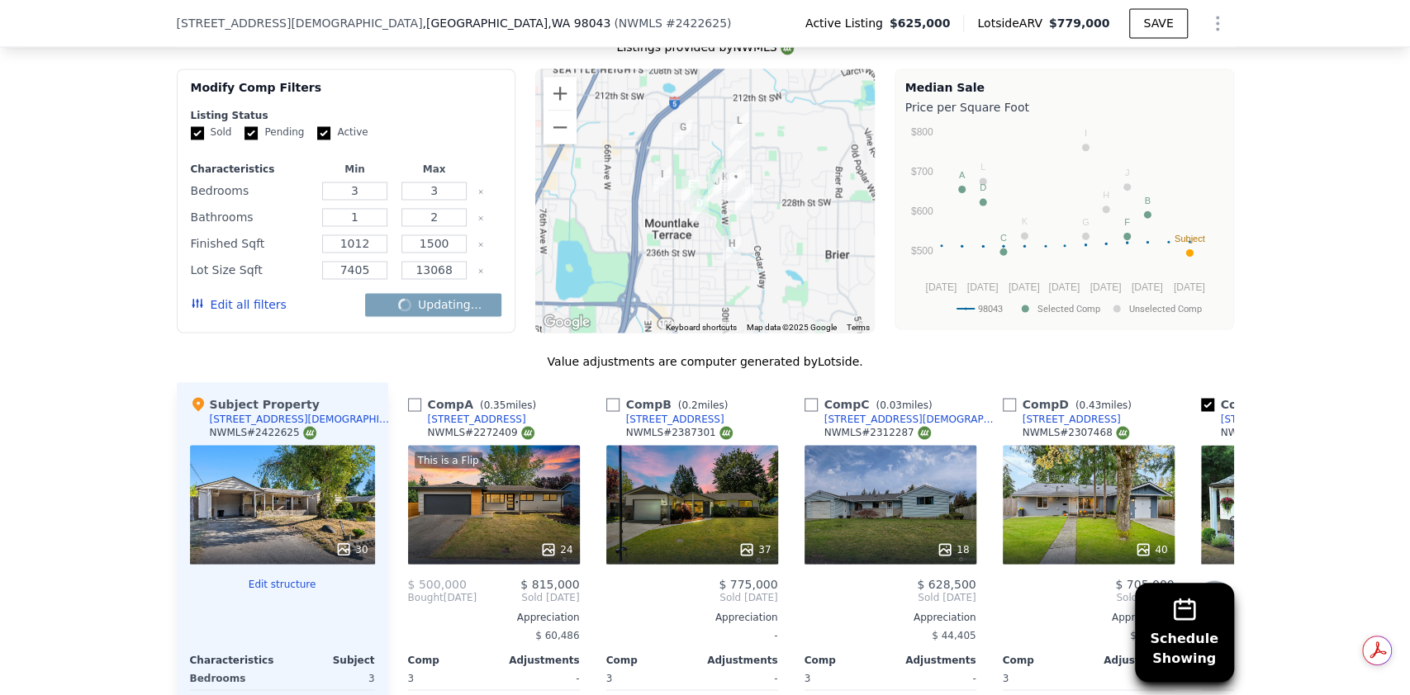
checkbox input "false"
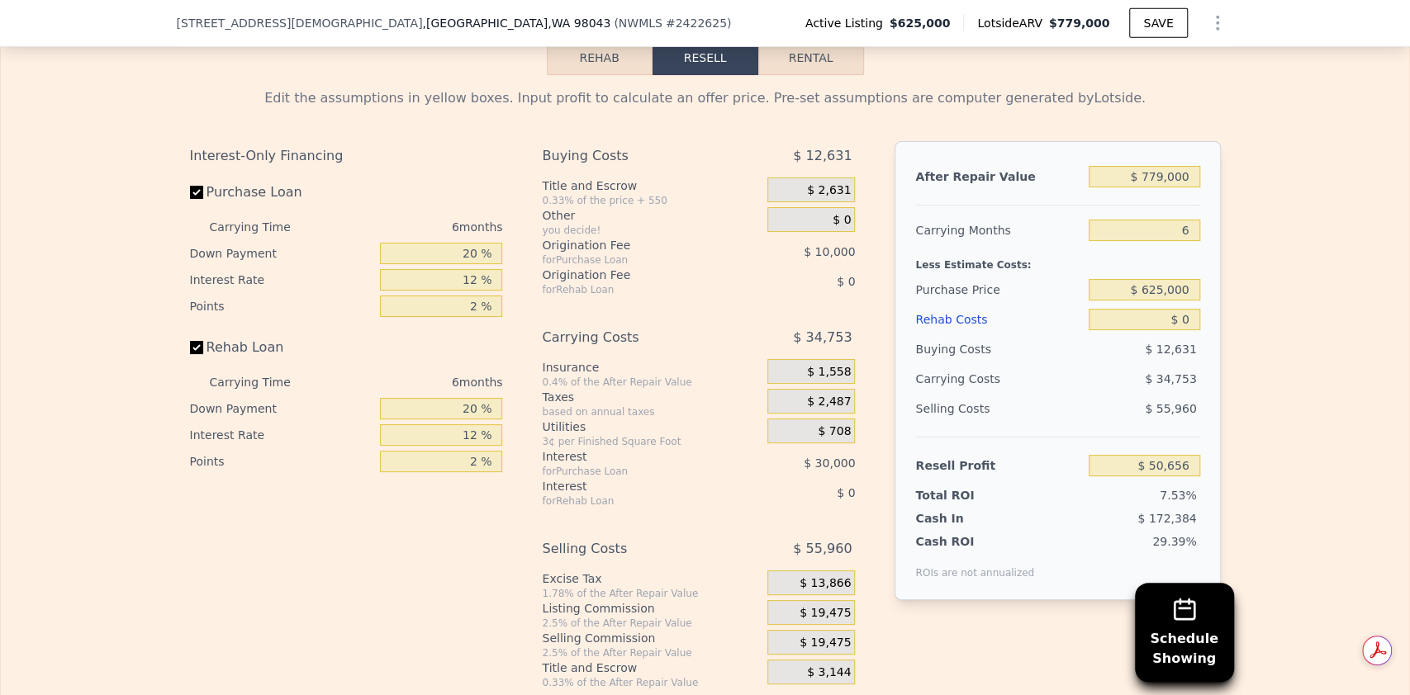
scroll to position [2856, 0]
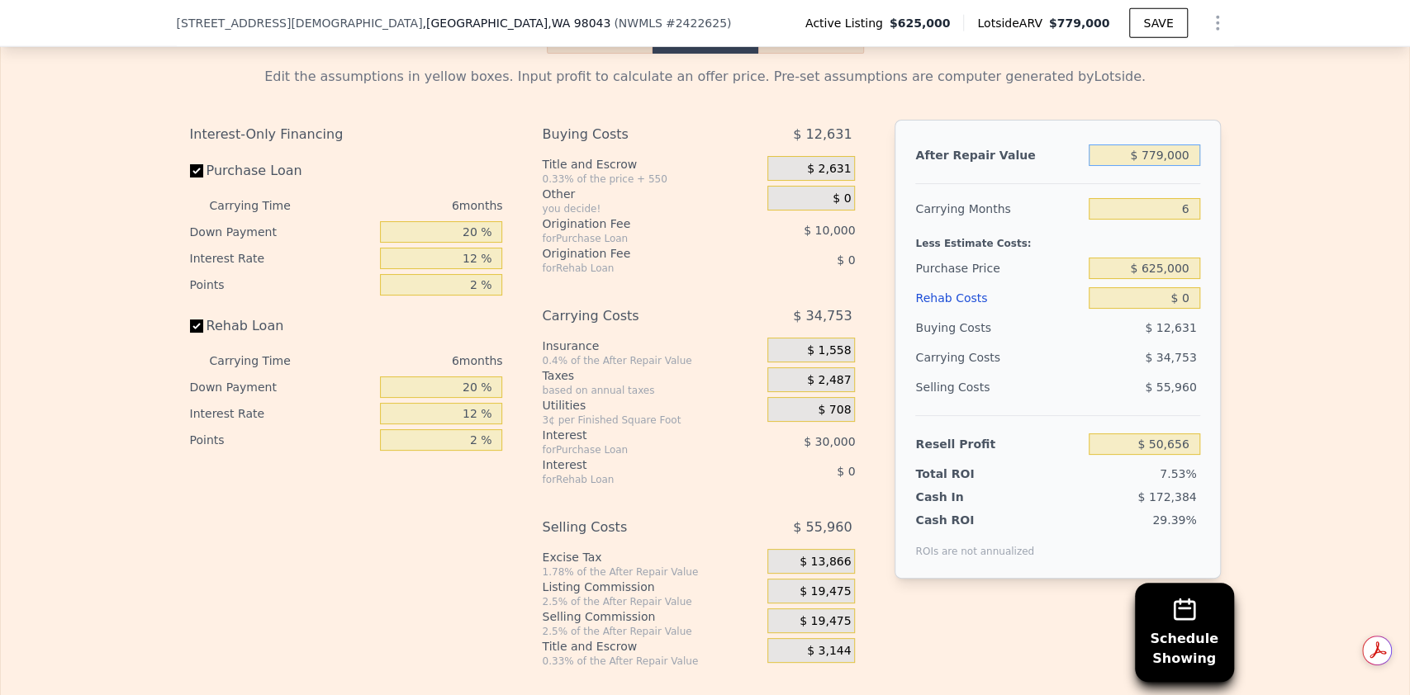
click at [1153, 161] on input "$ 779,000" at bounding box center [1143, 155] width 111 height 21
type input "$ 77,000"
type input "-$ 600,007"
type input "$ 770,000"
type input "$ 42,314"
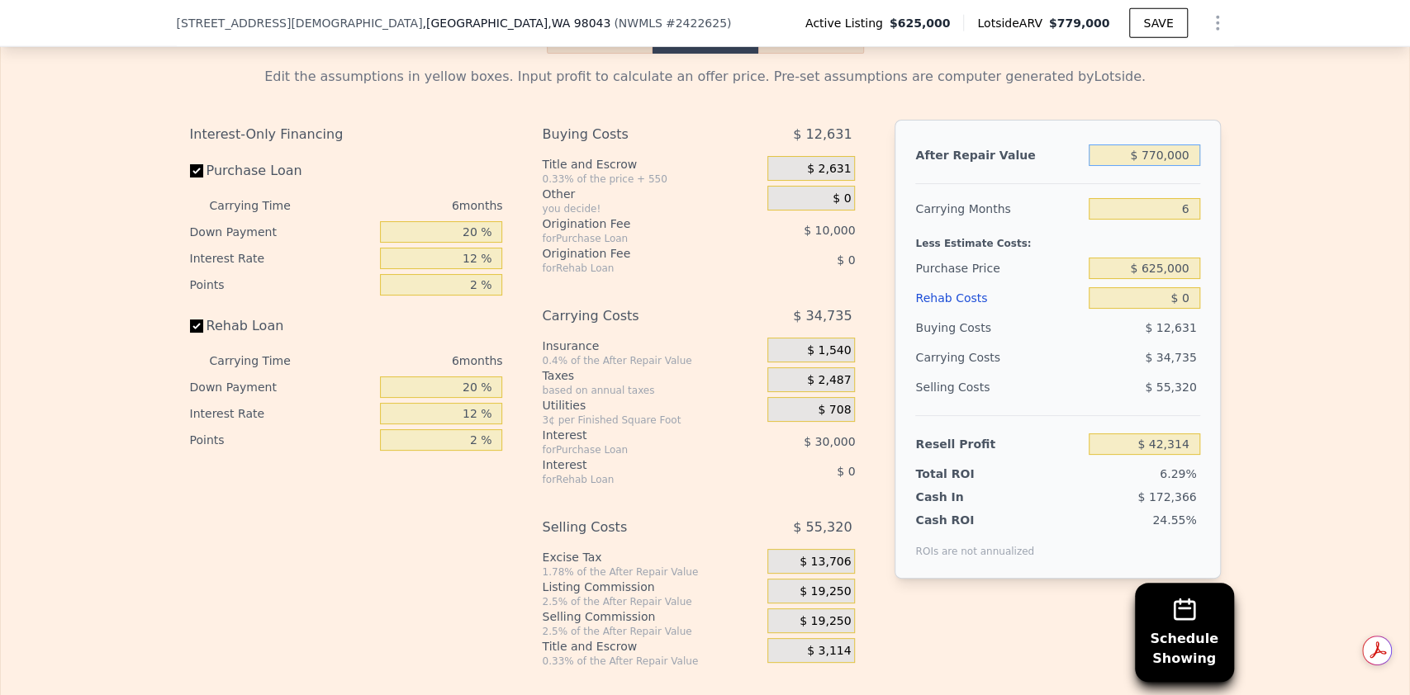
type input "$ 770,000"
click at [1172, 297] on input "$ 0" at bounding box center [1143, 297] width 111 height 21
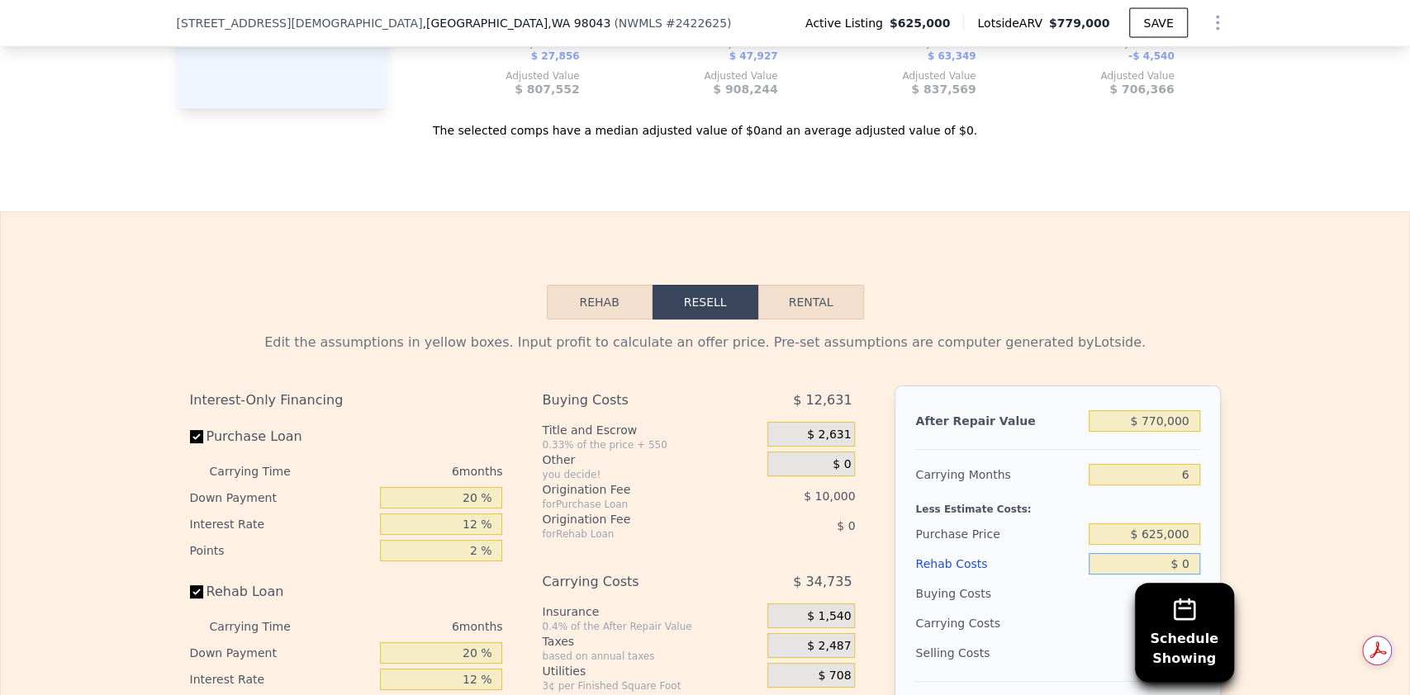
scroll to position [2804, 0]
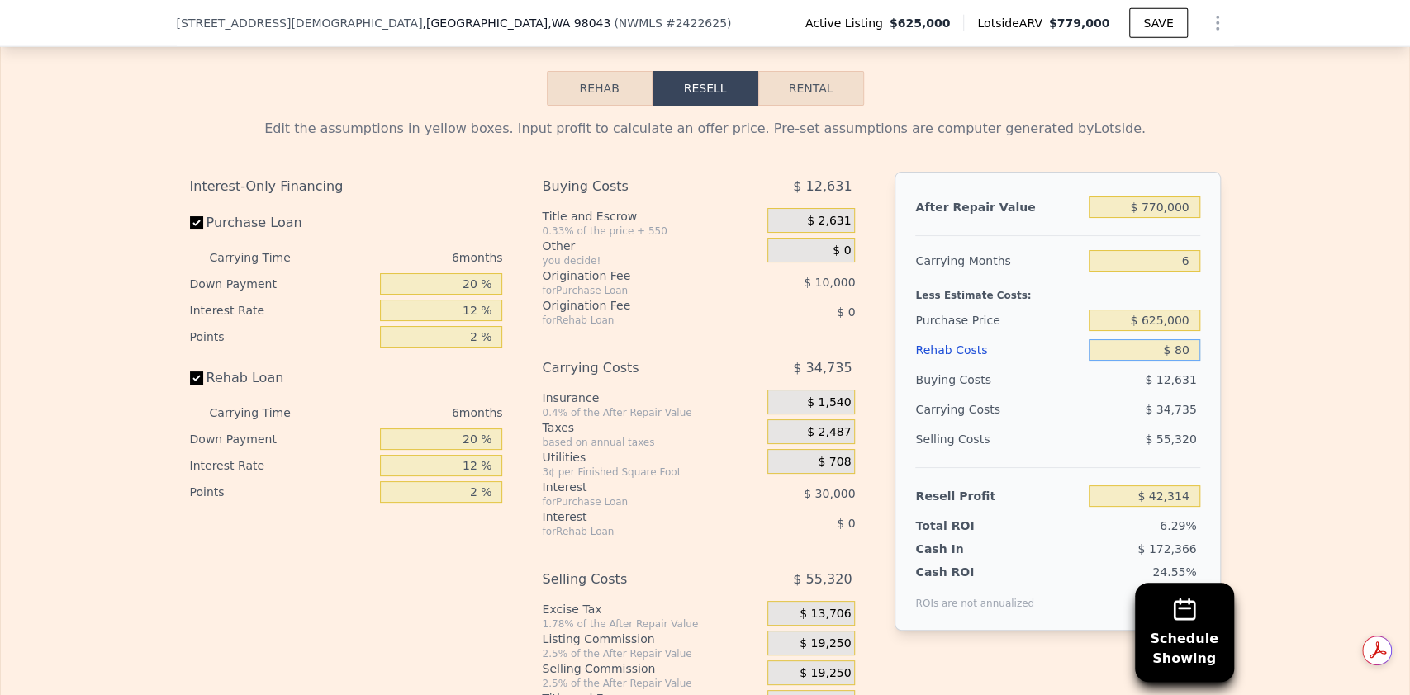
type input "$ 850"
type input "$ 41,408"
type input "$ 850,000"
type input "-$ 862,086"
type input "$ 85,000"
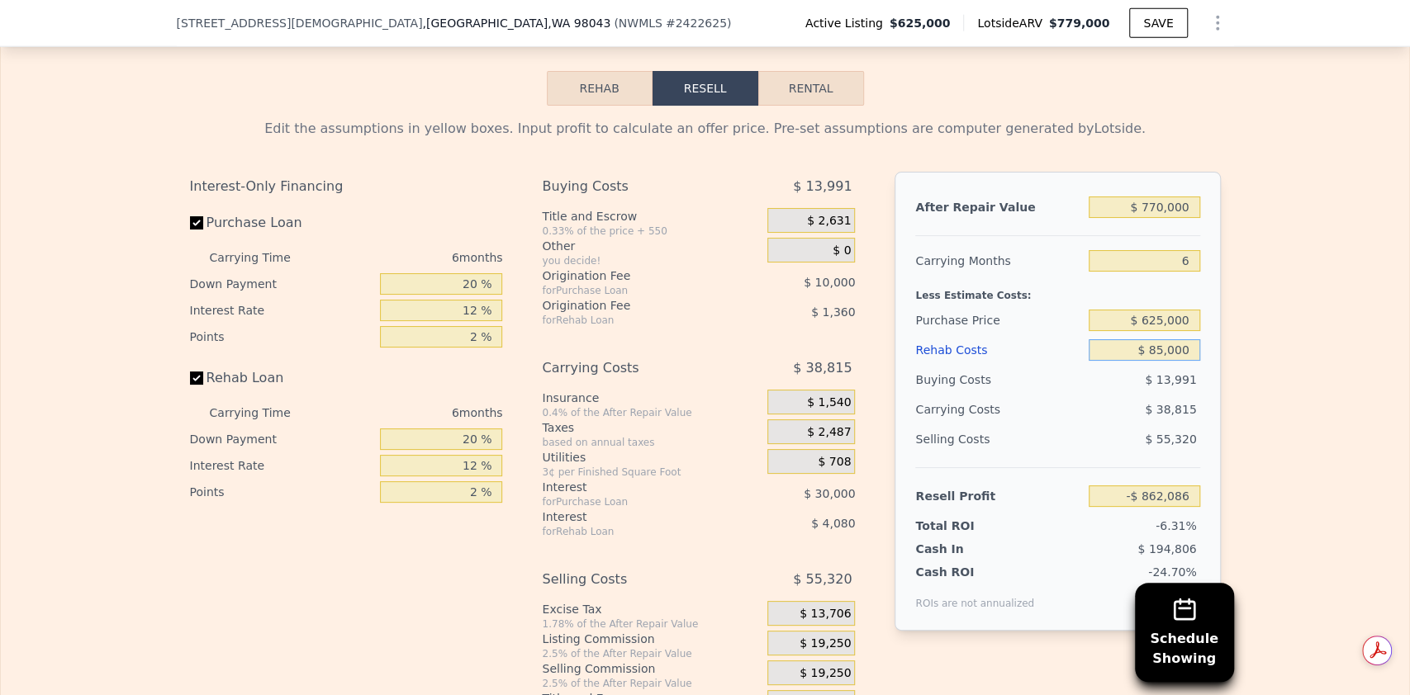
type input "-$ 48,126"
type input "$ 85,000"
click at [1192, 426] on div "After Repair Value $ 770,000 Carrying Months 6 Less Estimate Costs: Purchase Pr…" at bounding box center [1056, 401] width 325 height 459
click at [1159, 402] on div "$ 38,815" at bounding box center [1113, 410] width 174 height 30
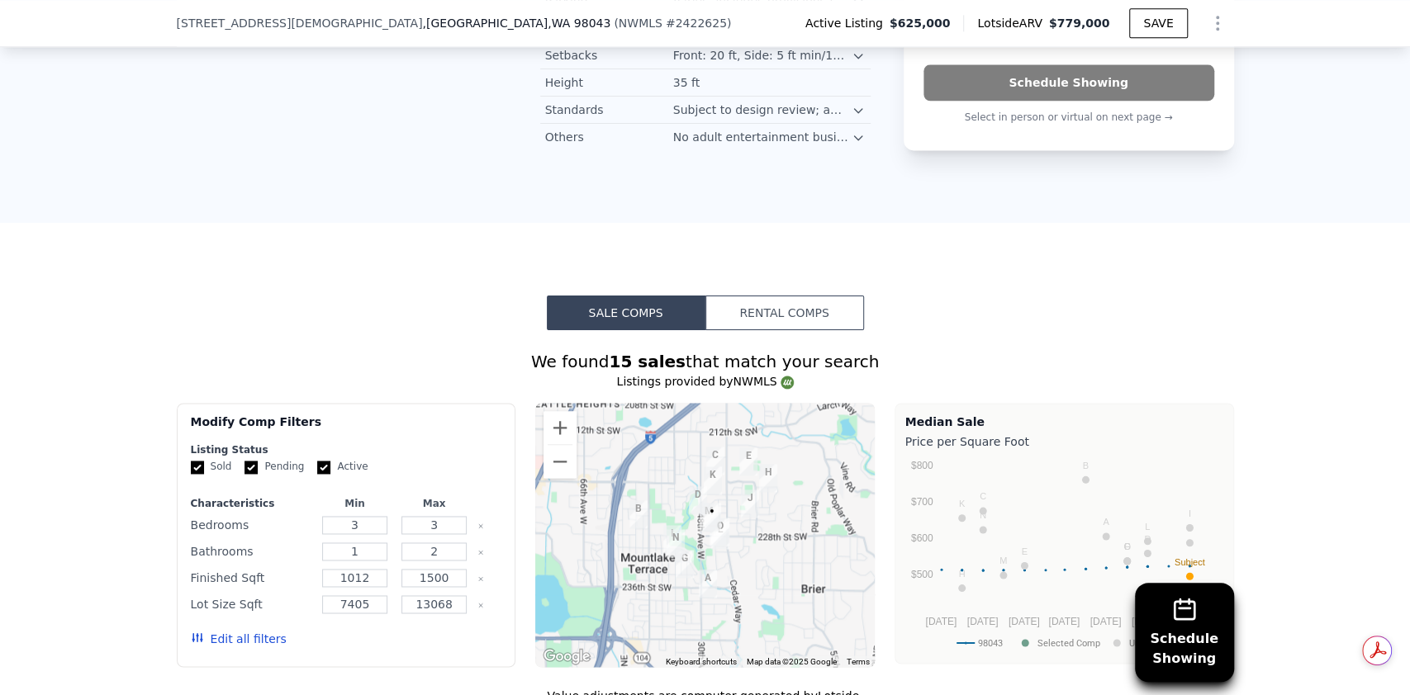
scroll to position [1431, 0]
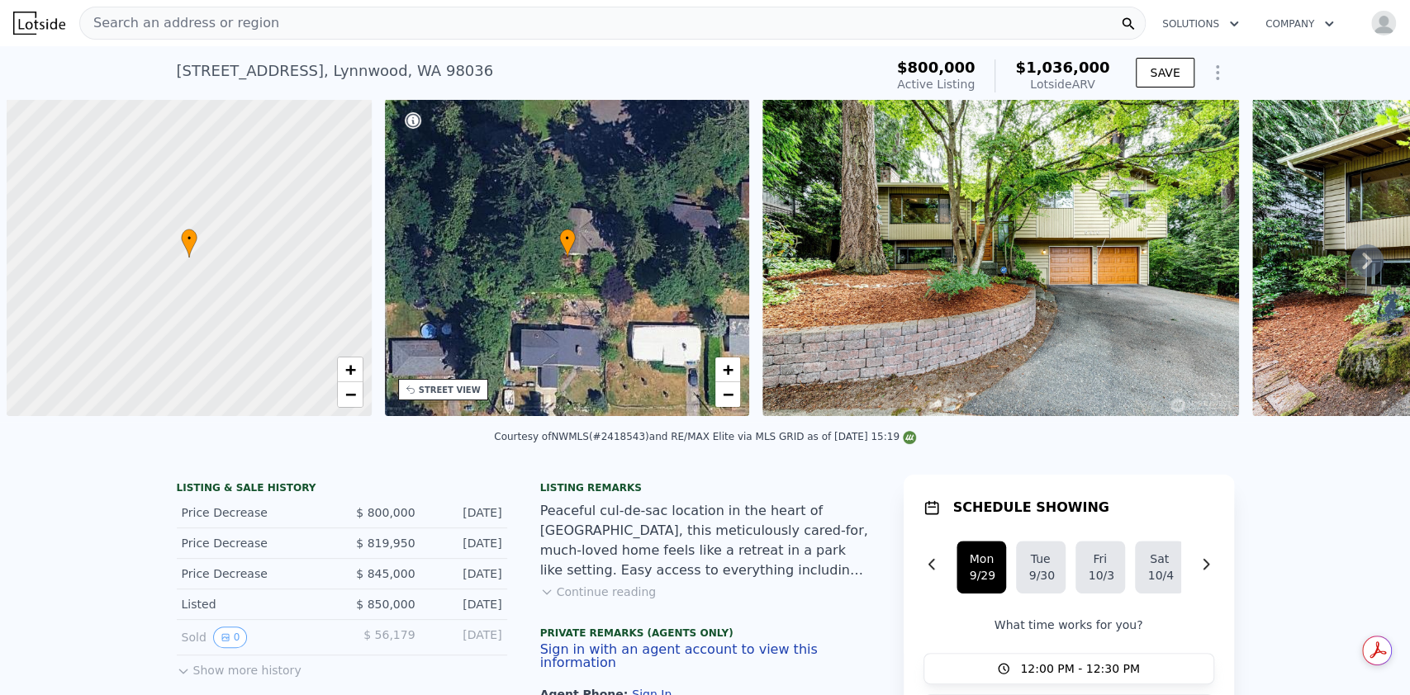
scroll to position [0, 7]
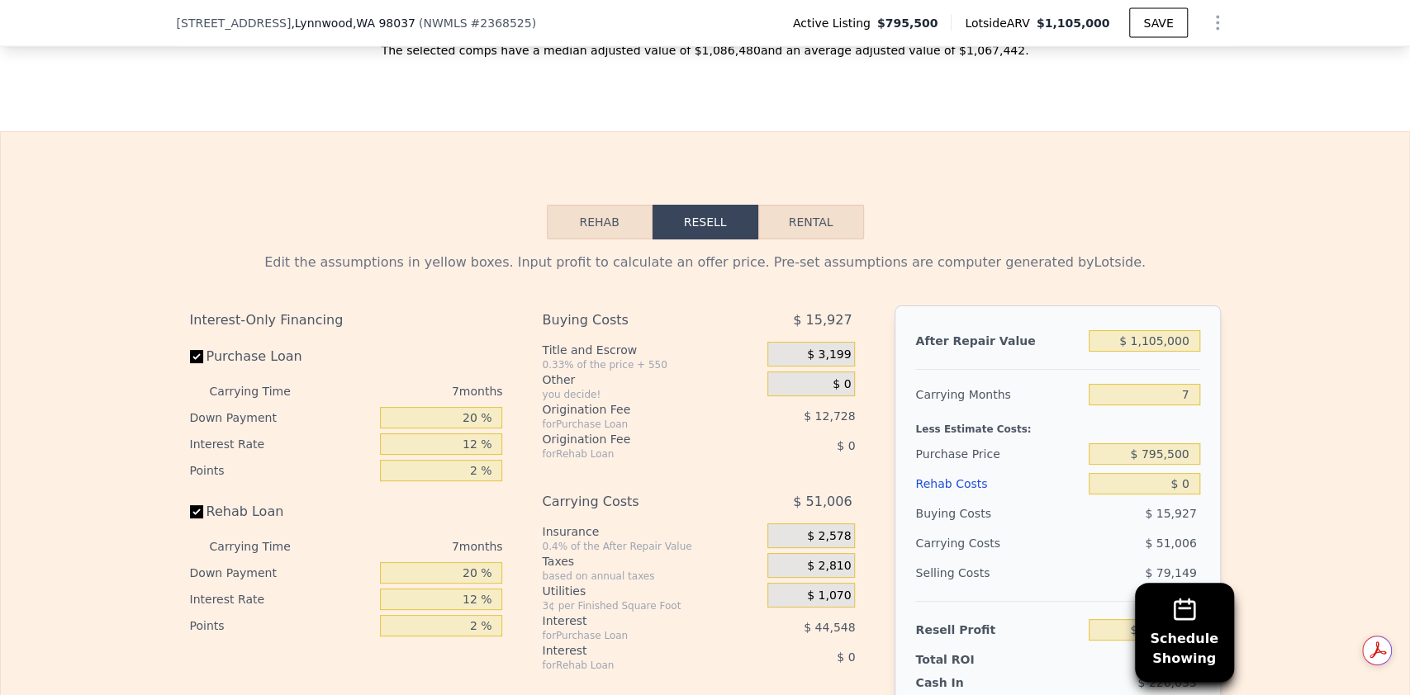
scroll to position [2363, 0]
click at [1173, 475] on input "$ 0" at bounding box center [1143, 482] width 111 height 21
type input "$ 160"
type input "$ 163,248"
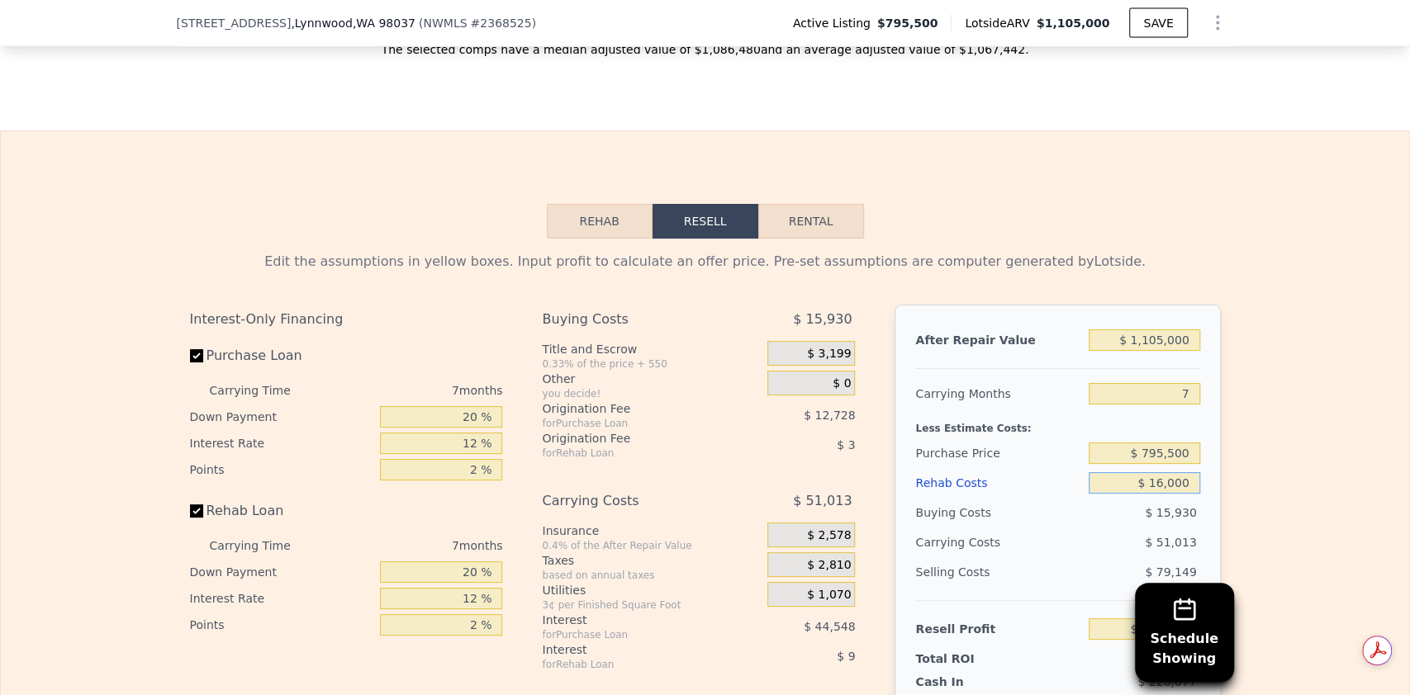
type input "$ 160,000"
type input "-$ 8,102"
type input "$ 160,000"
click at [1169, 451] on input "$ 795,500" at bounding box center [1143, 453] width 111 height 21
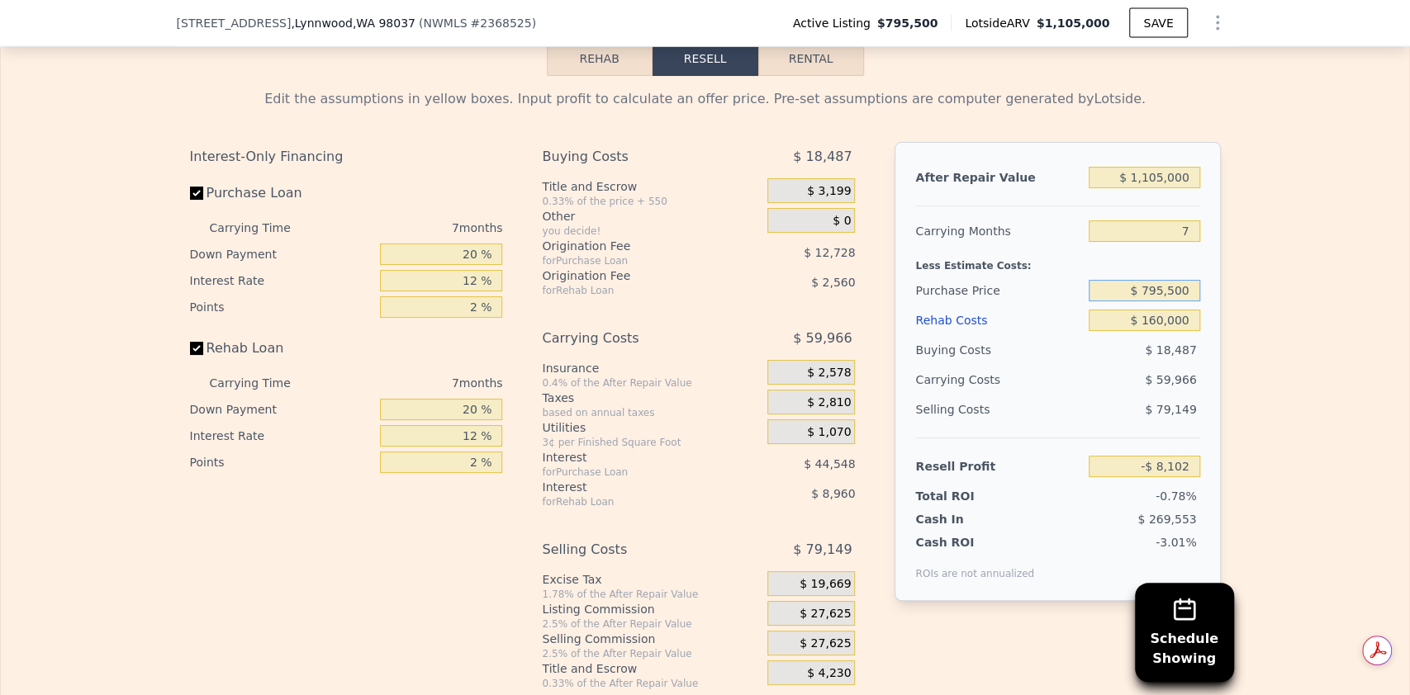
scroll to position [2525, 0]
click at [472, 262] on input "20 %" at bounding box center [441, 254] width 122 height 21
type input "2 %"
type input "-$ 20,990"
type input "10 %"
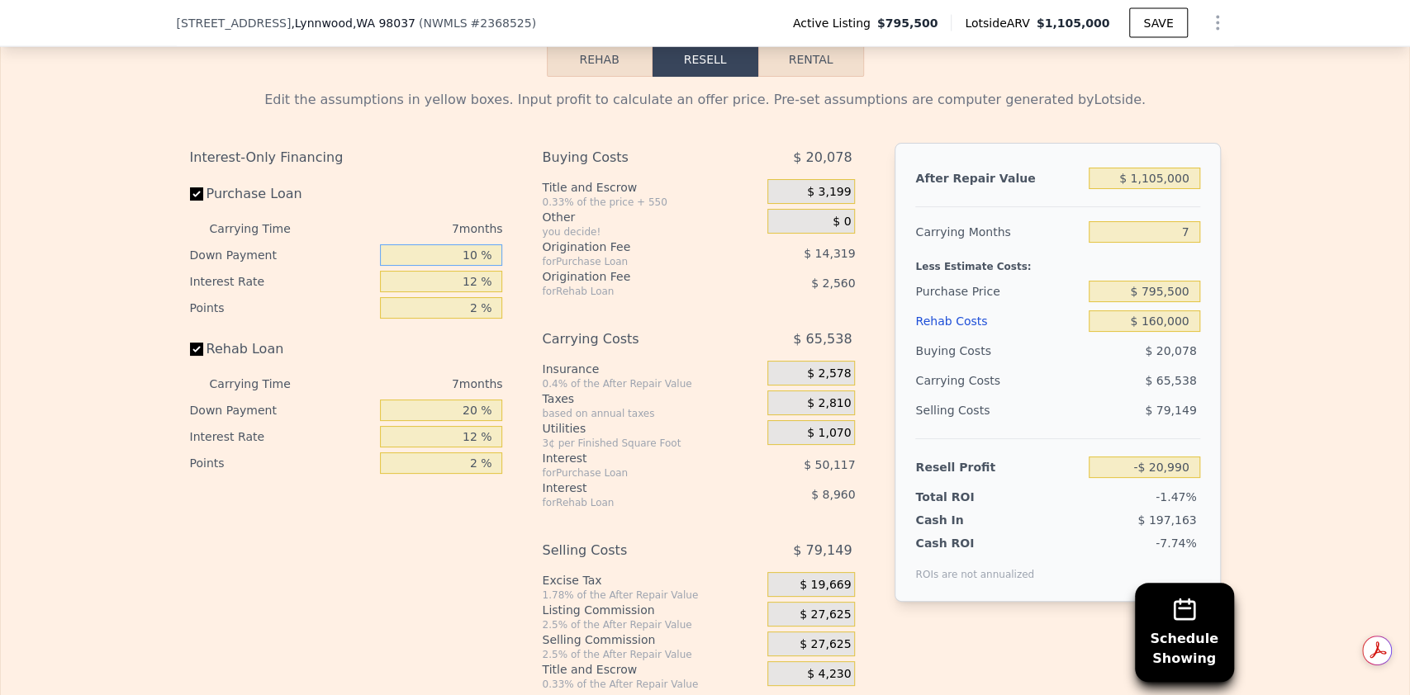
type input "-$ 15,265"
type input "10 %"
click at [472, 283] on input "12 %" at bounding box center [441, 281] width 122 height 21
type input "1 %"
type input "$ 30,676"
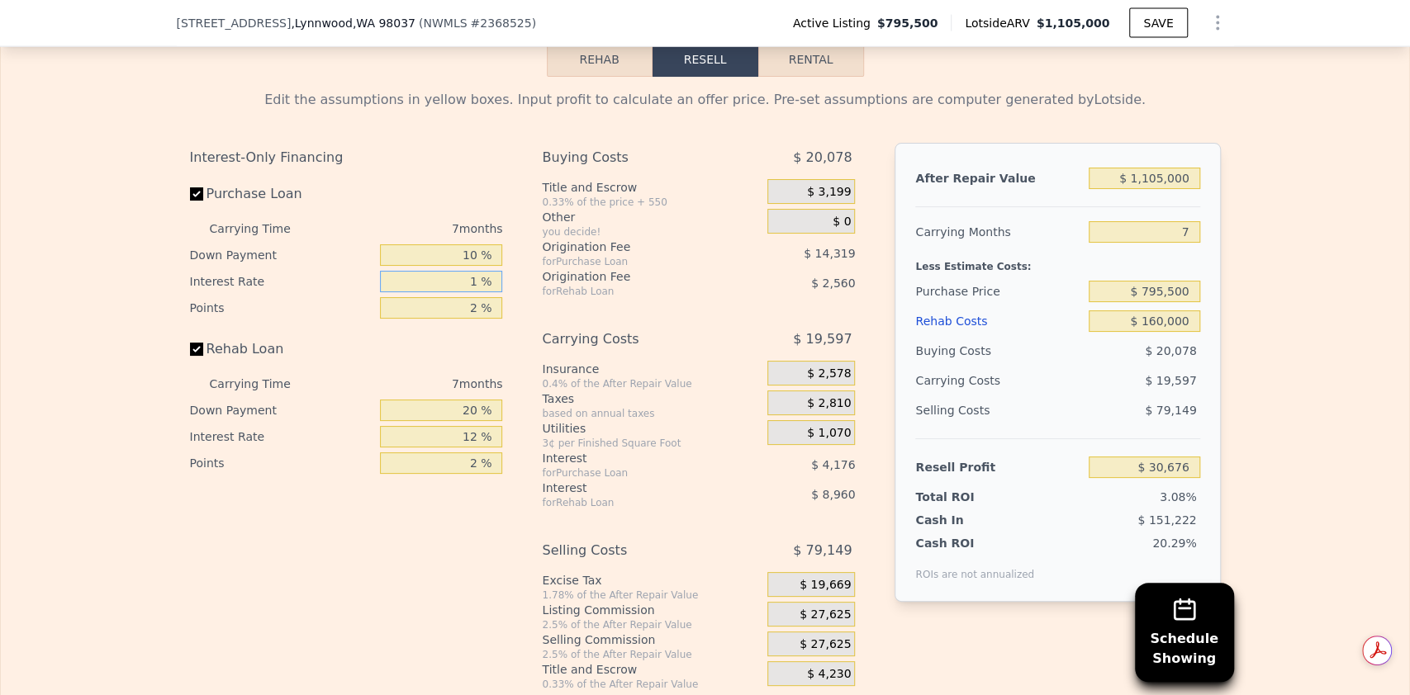
type input "11 %"
type input "-$ 11,086"
type input "11 %"
click at [472, 312] on input "2 %" at bounding box center [441, 307] width 122 height 21
type input "1.5 %"
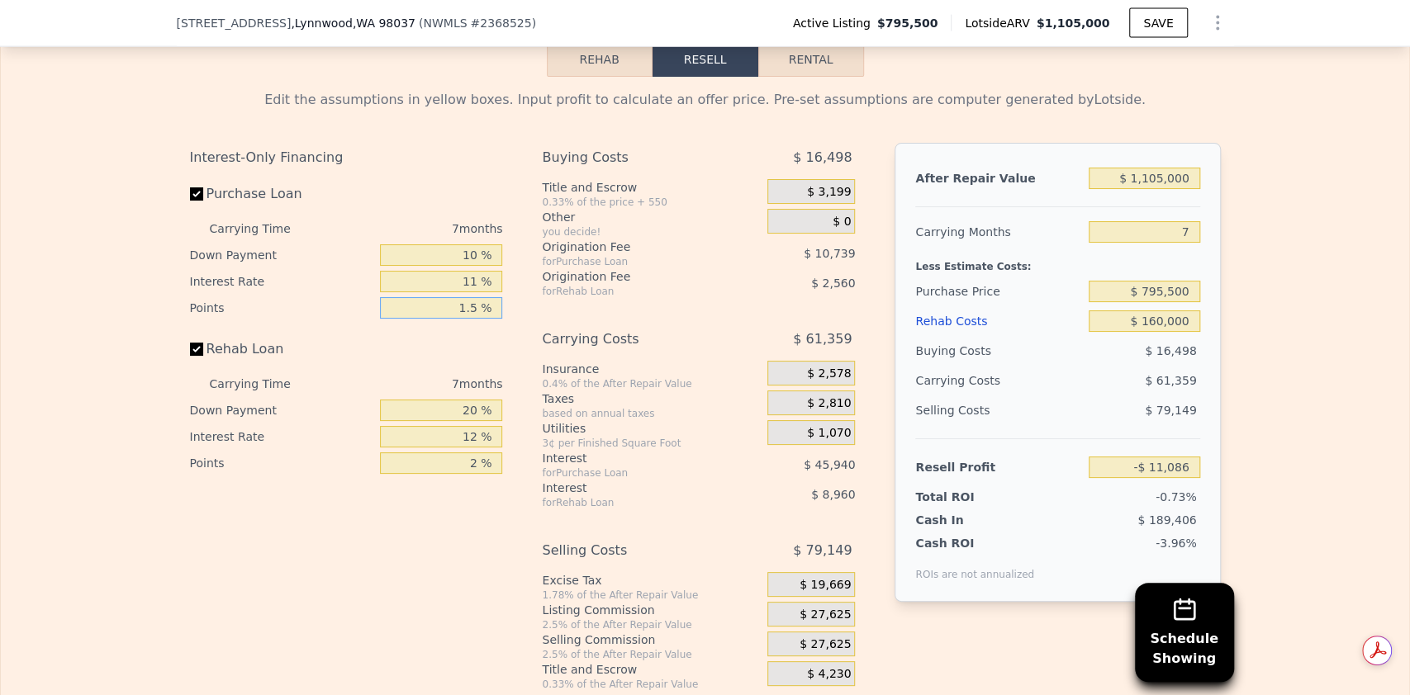
type input "-$ 7,506"
type input "1.5 %"
click at [466, 420] on input "20 %" at bounding box center [441, 410] width 122 height 21
type input "2 %"
type input "-$ 10,098"
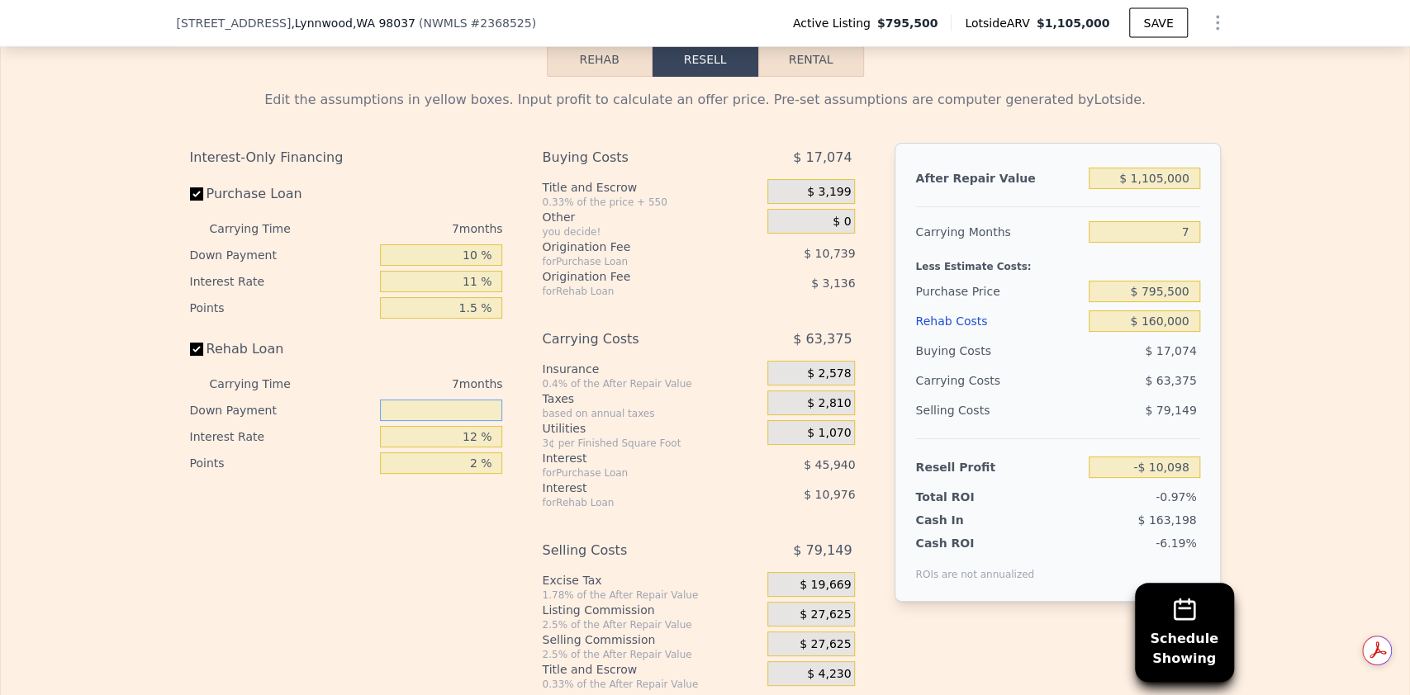
type input "1 %"
type input "-$ 10,242"
type input "10 %"
type input "-$ 8,946"
type input "10 %"
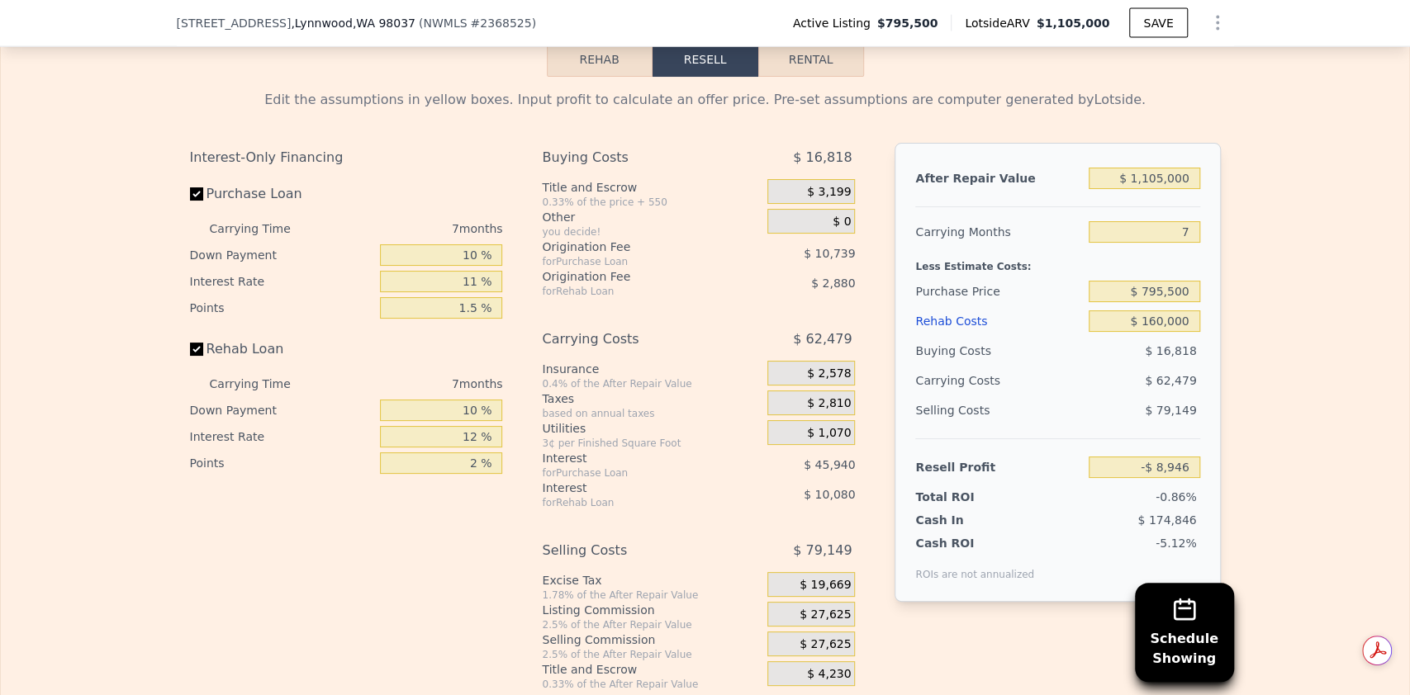
click at [469, 450] on div "12 %" at bounding box center [441, 437] width 122 height 26
click at [469, 439] on input "12 %" at bounding box center [441, 436] width 122 height 21
type input "1 %"
type input "$ 294"
type input "11 %"
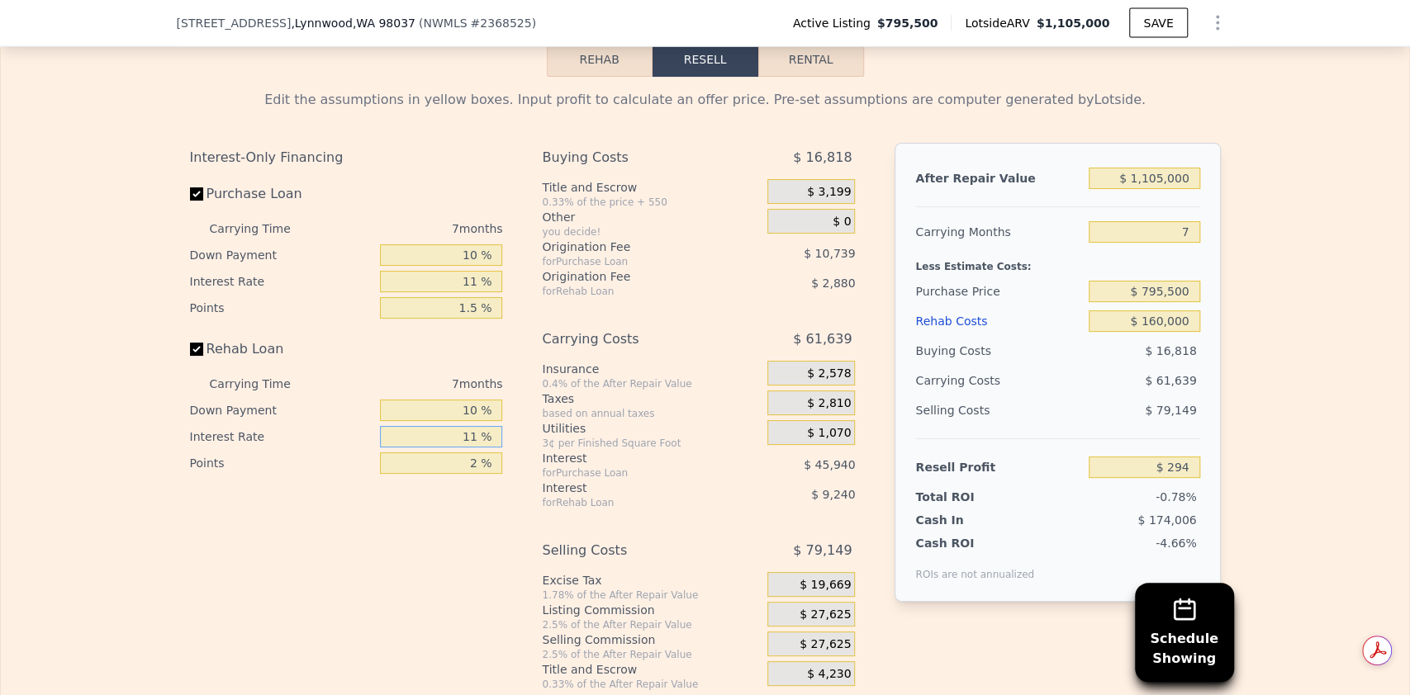
type input "-$ 8,106"
type input "11 %"
click at [471, 463] on input "2 %" at bounding box center [441, 463] width 122 height 21
type input "1 %"
type input "-$ 6,666"
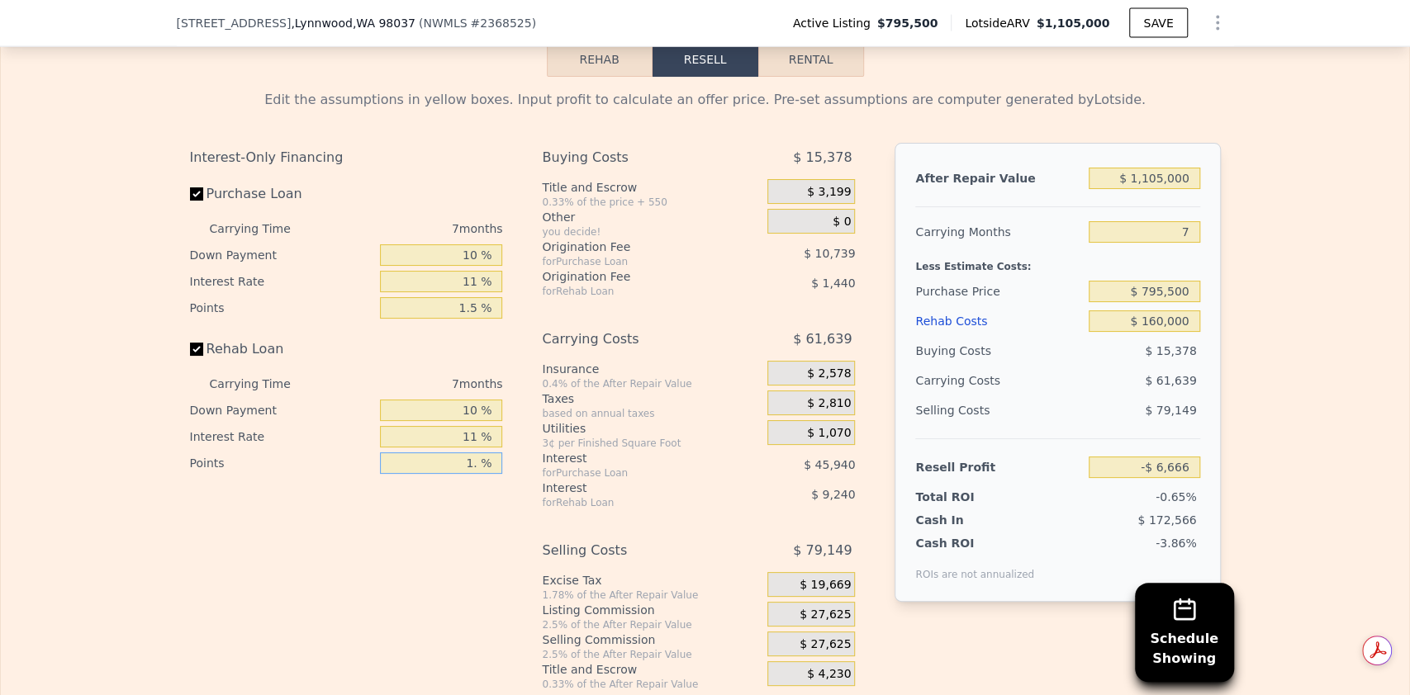
type input "1.5 %"
type input "-$ 7,386"
type input "1.5 %"
click at [446, 529] on div "Interest-Only Financing Purchase Loan Carrying Time 7 months Down Payment 10 % …" at bounding box center [353, 417] width 326 height 548
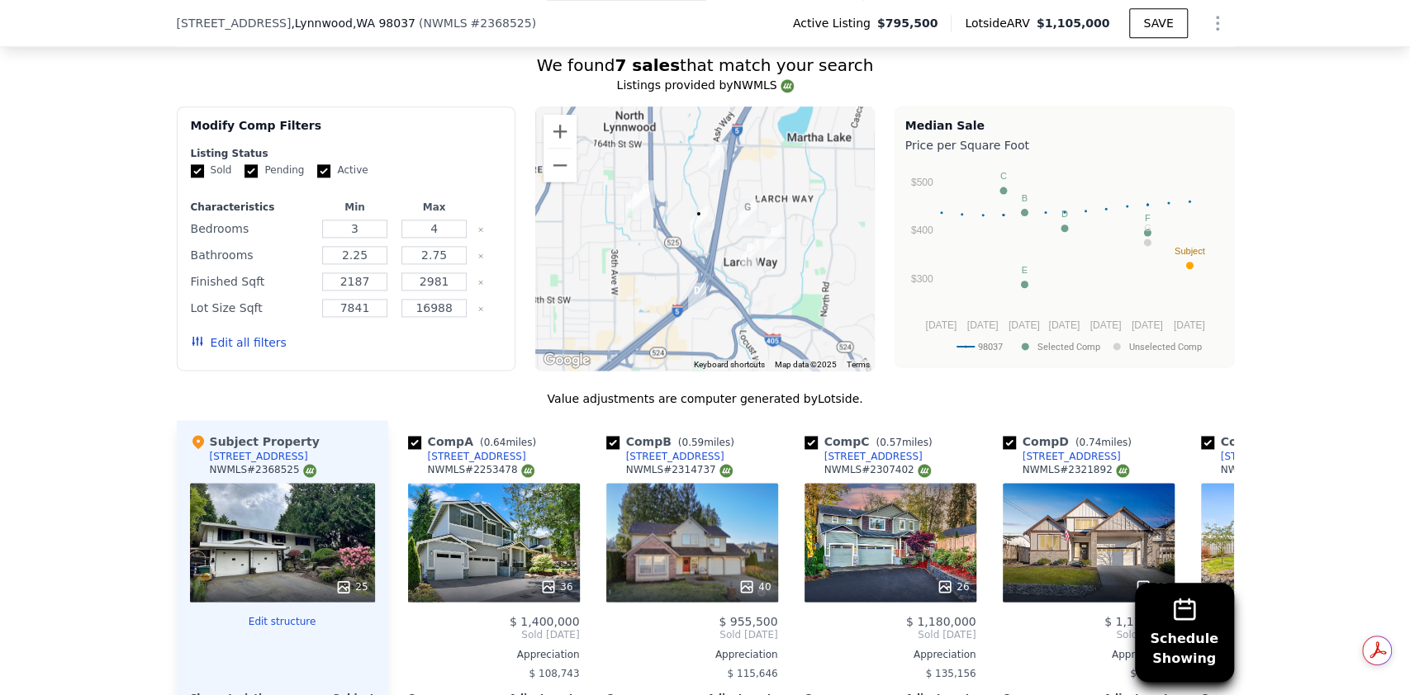
scroll to position [1434, 0]
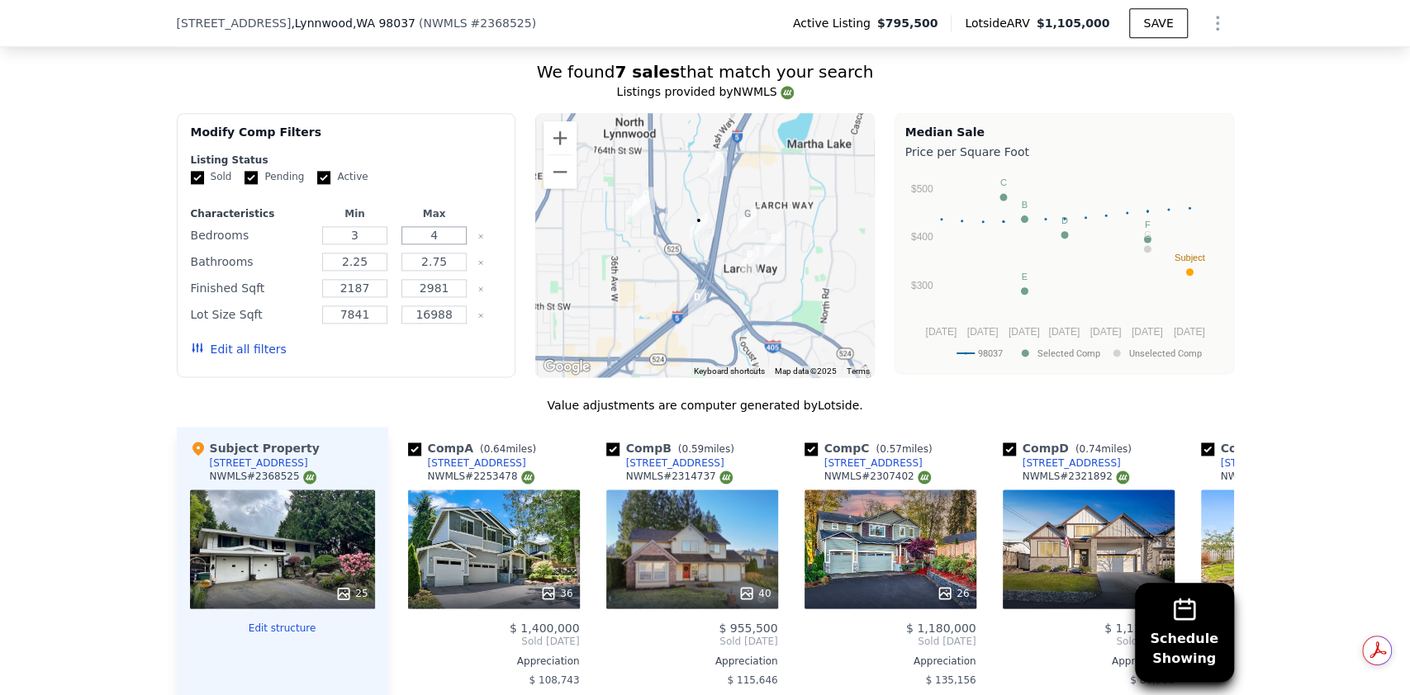
click at [434, 226] on input "4" at bounding box center [433, 235] width 65 height 18
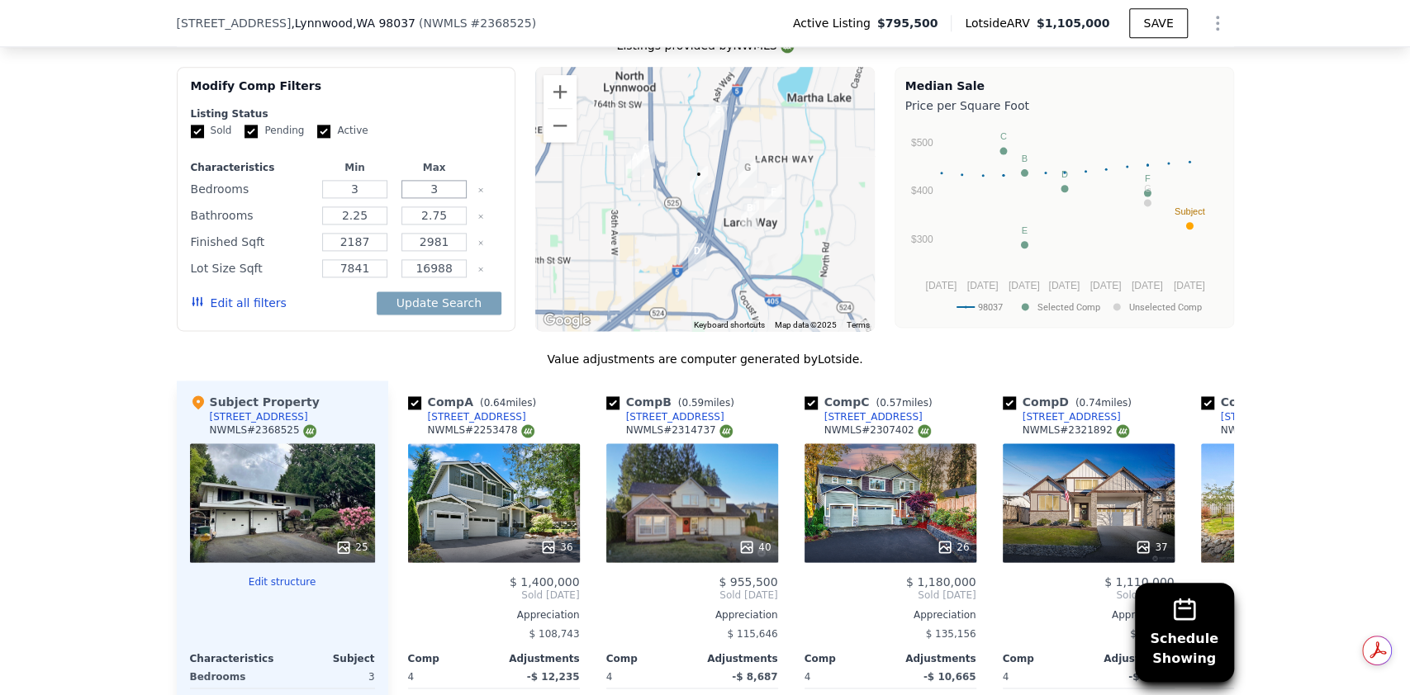
scroll to position [1478, 0]
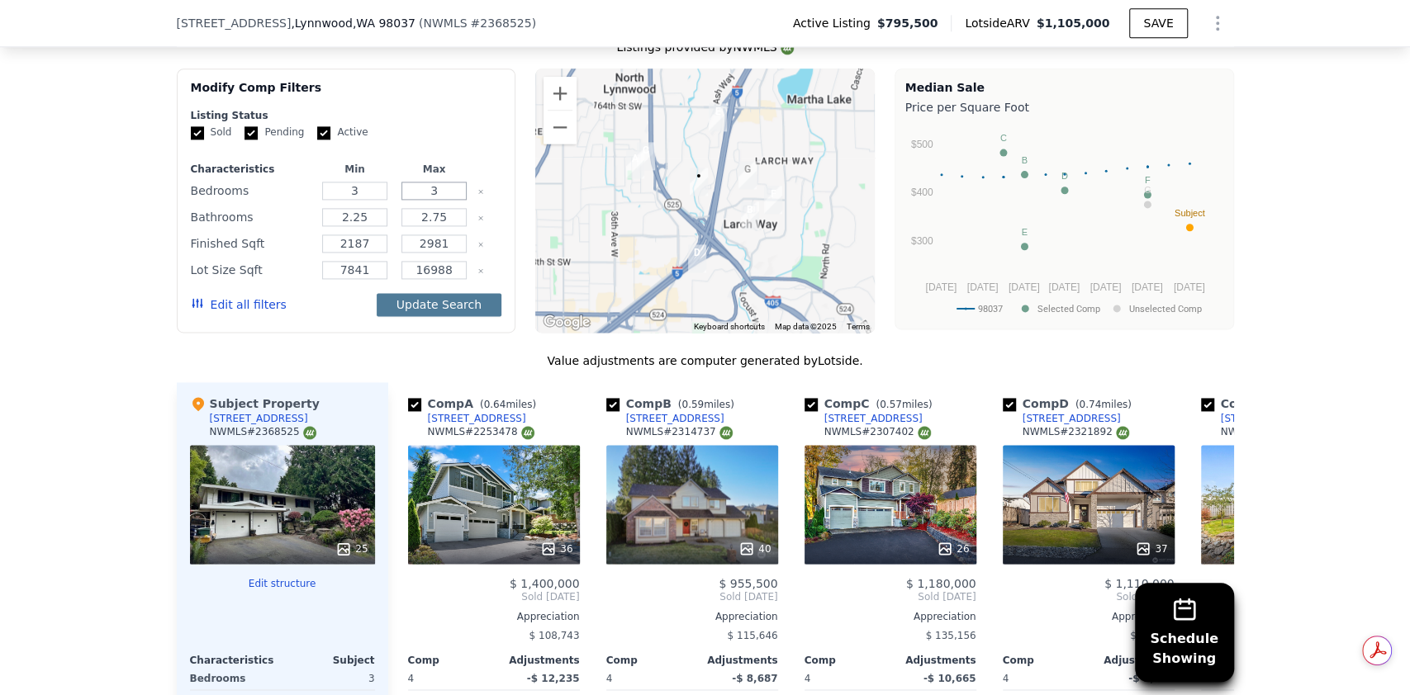
type input "3"
click at [414, 293] on button "Update Search" at bounding box center [439, 304] width 125 height 23
checkbox input "false"
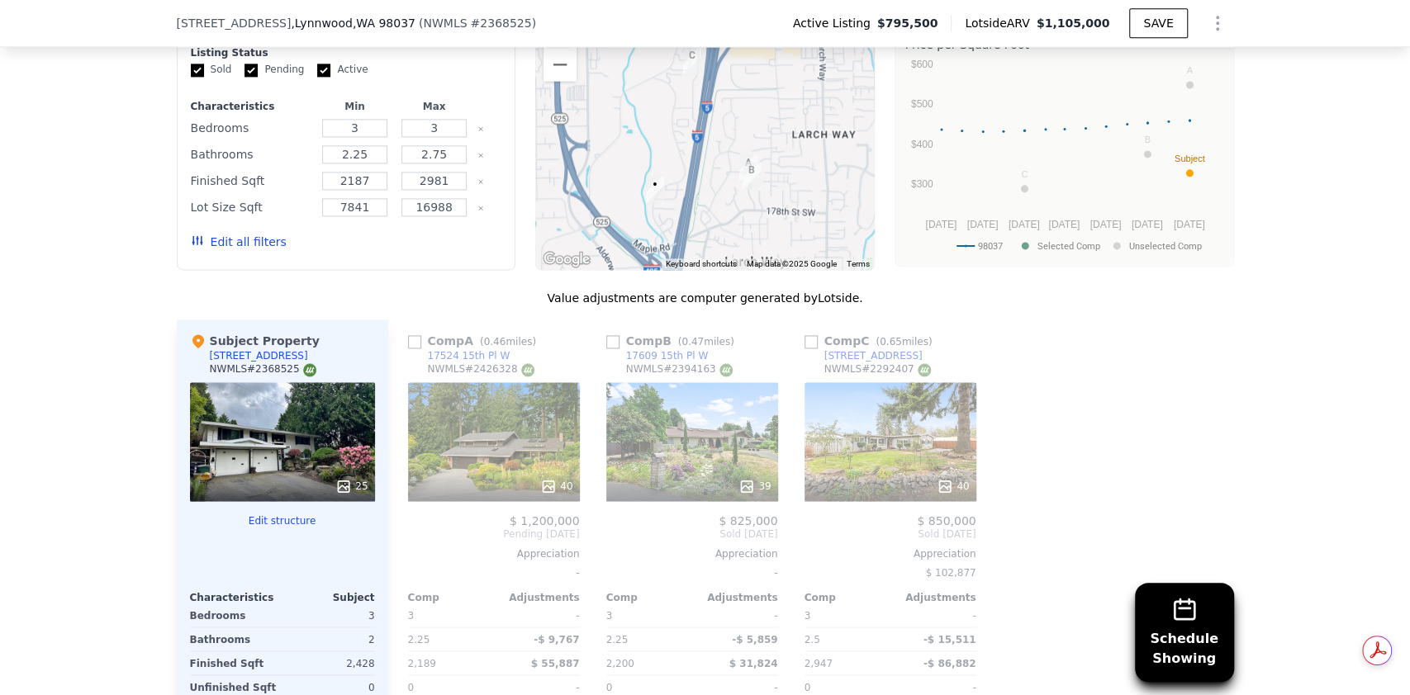
scroll to position [1539, 0]
click at [447, 174] on input "2981" at bounding box center [433, 182] width 65 height 18
click at [129, 247] on div "Schedule Showing We found 3 sales that match your search Listings provided by N…" at bounding box center [705, 408] width 1410 height 947
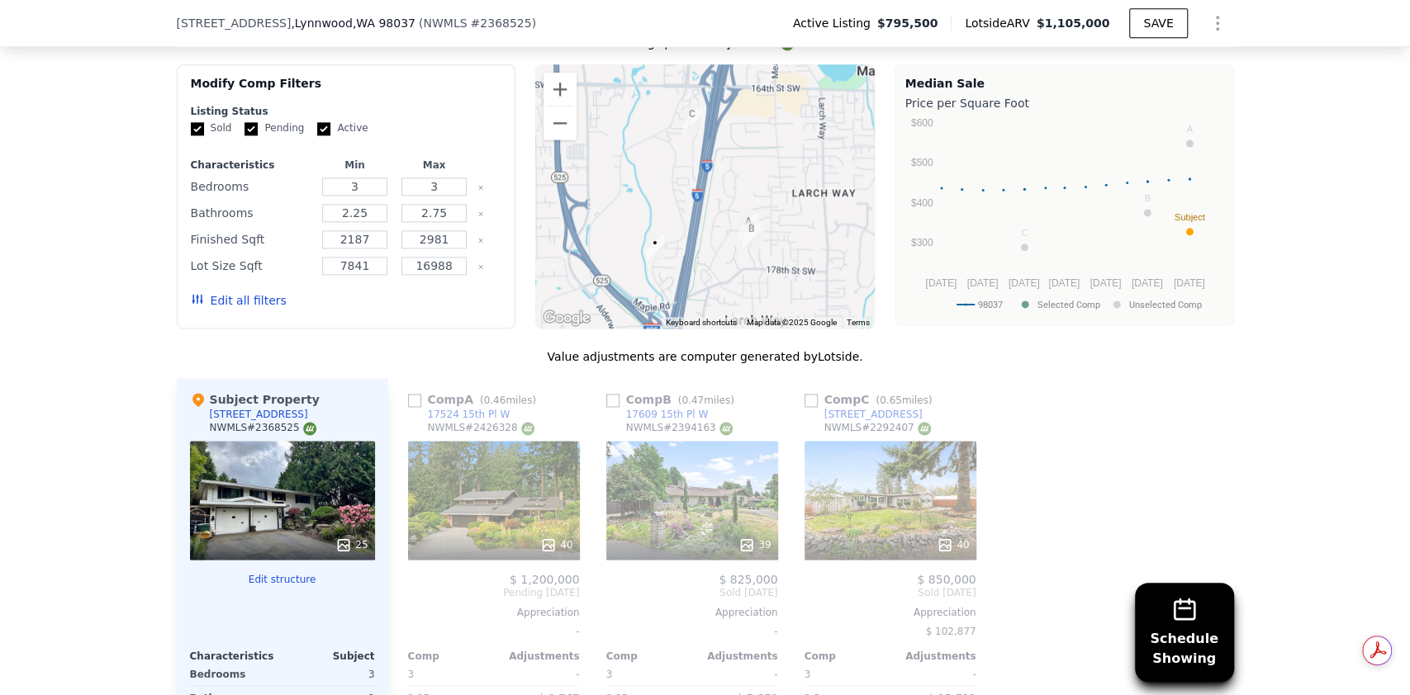
scroll to position [1396, 0]
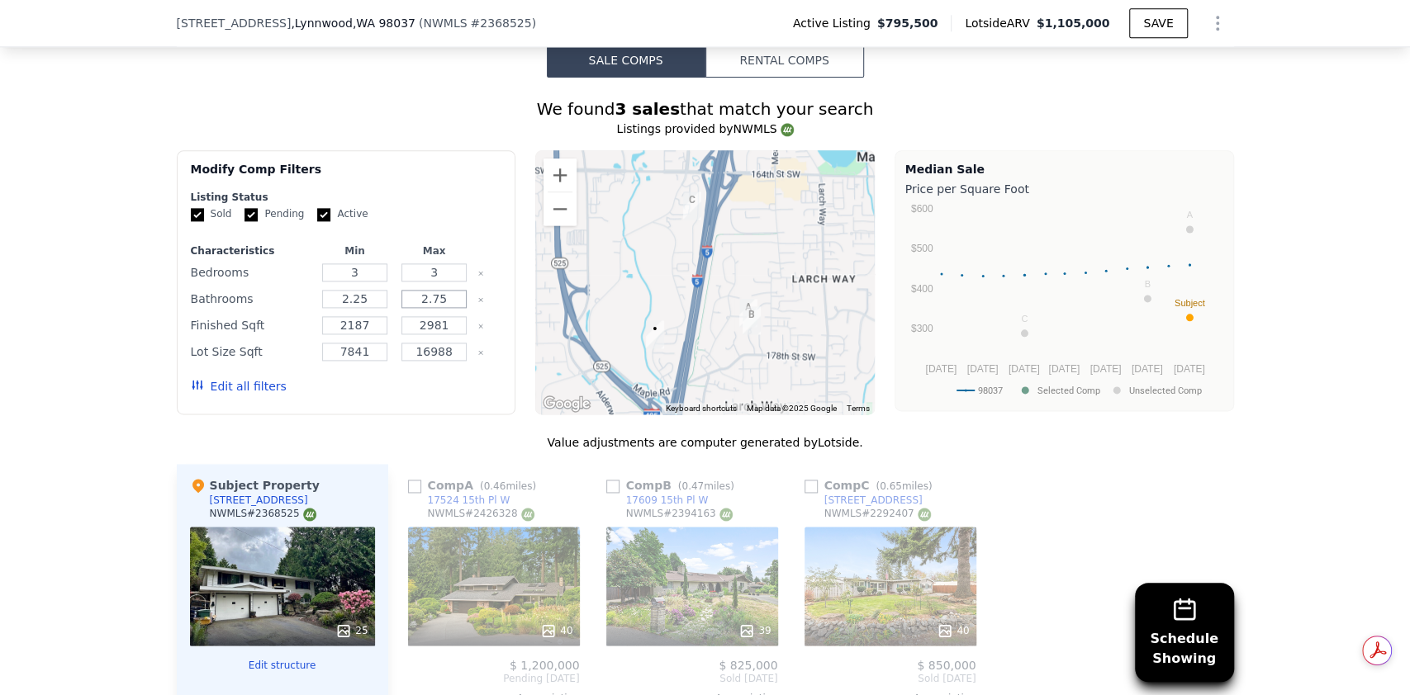
click at [443, 290] on input "2.75" at bounding box center [433, 299] width 65 height 18
type input "2"
type input "3"
click at [449, 375] on button "Update Search" at bounding box center [439, 386] width 125 height 23
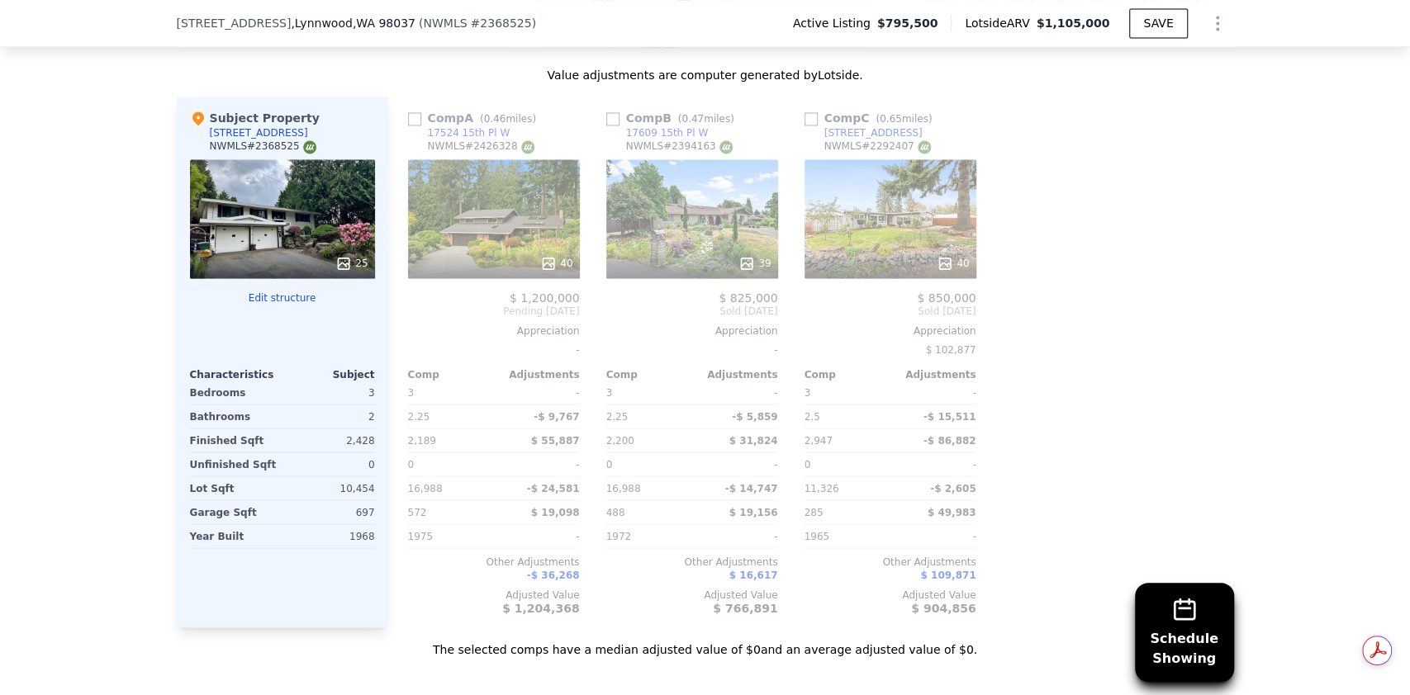
scroll to position [1766, 0]
click at [408, 111] on input "checkbox" at bounding box center [414, 117] width 13 height 13
checkbox input "true"
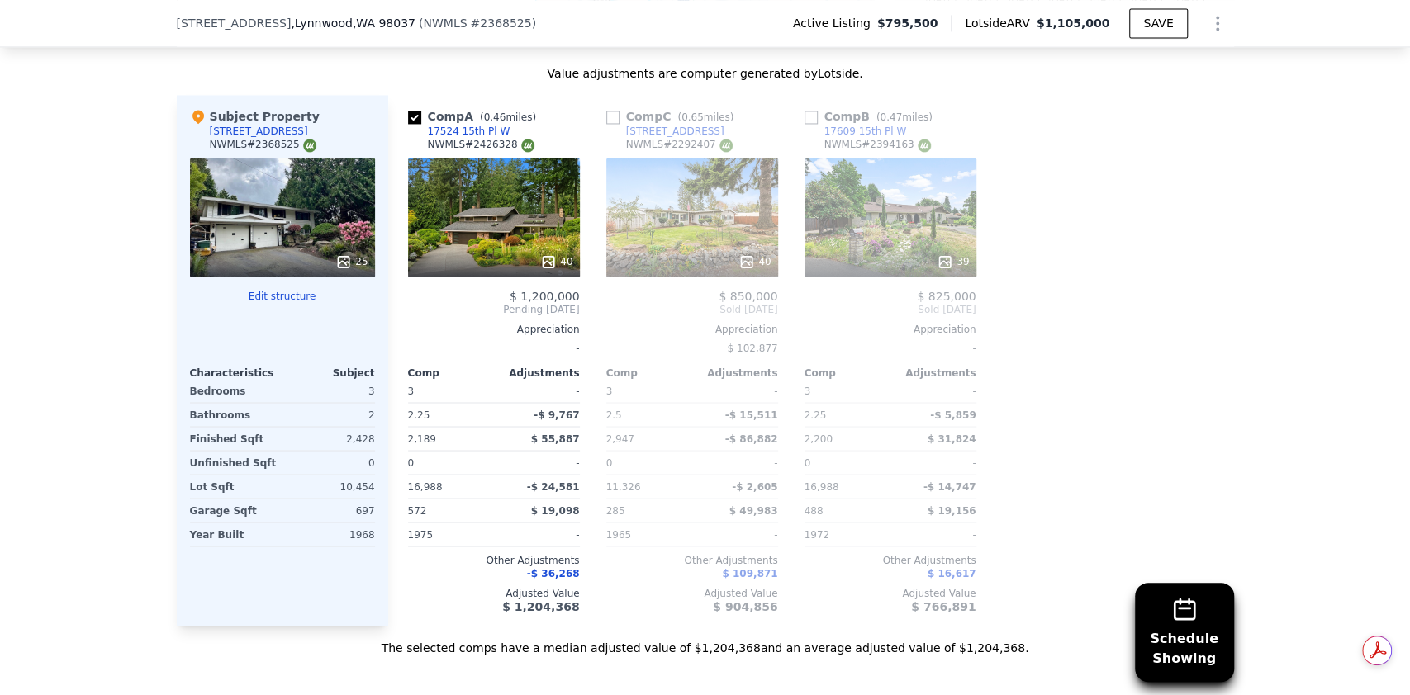
click at [614, 108] on div "Comp C ( 0.65 miles)" at bounding box center [673, 116] width 135 height 17
click at [607, 111] on input "checkbox" at bounding box center [612, 117] width 13 height 13
checkbox input "true"
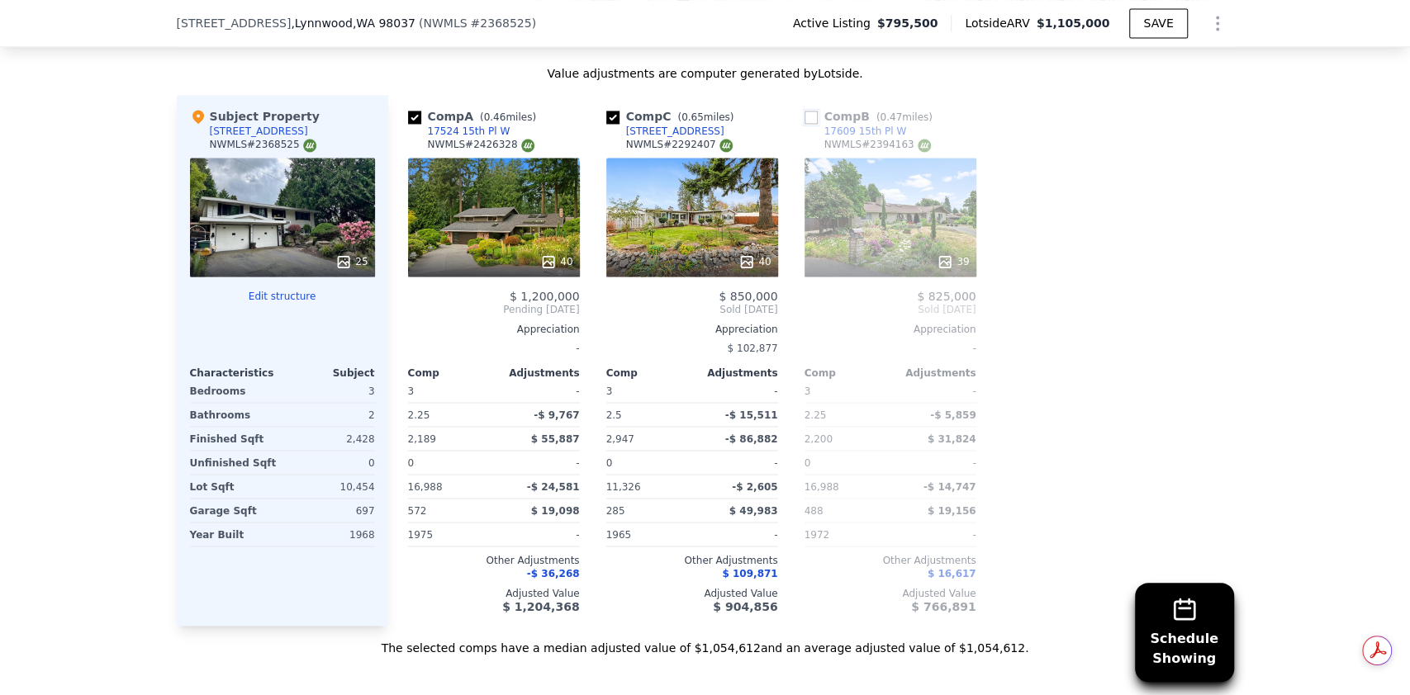
click at [804, 111] on input "checkbox" at bounding box center [810, 117] width 13 height 13
checkbox input "true"
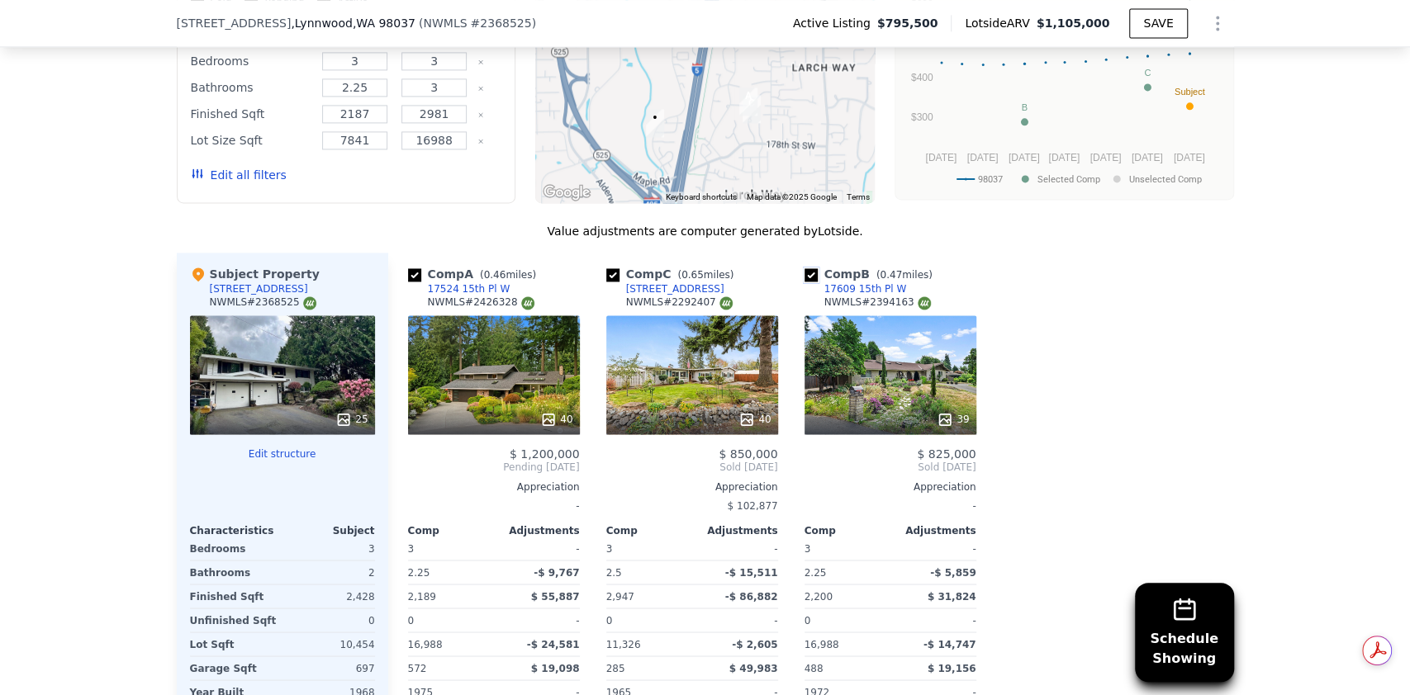
scroll to position [1610, 0]
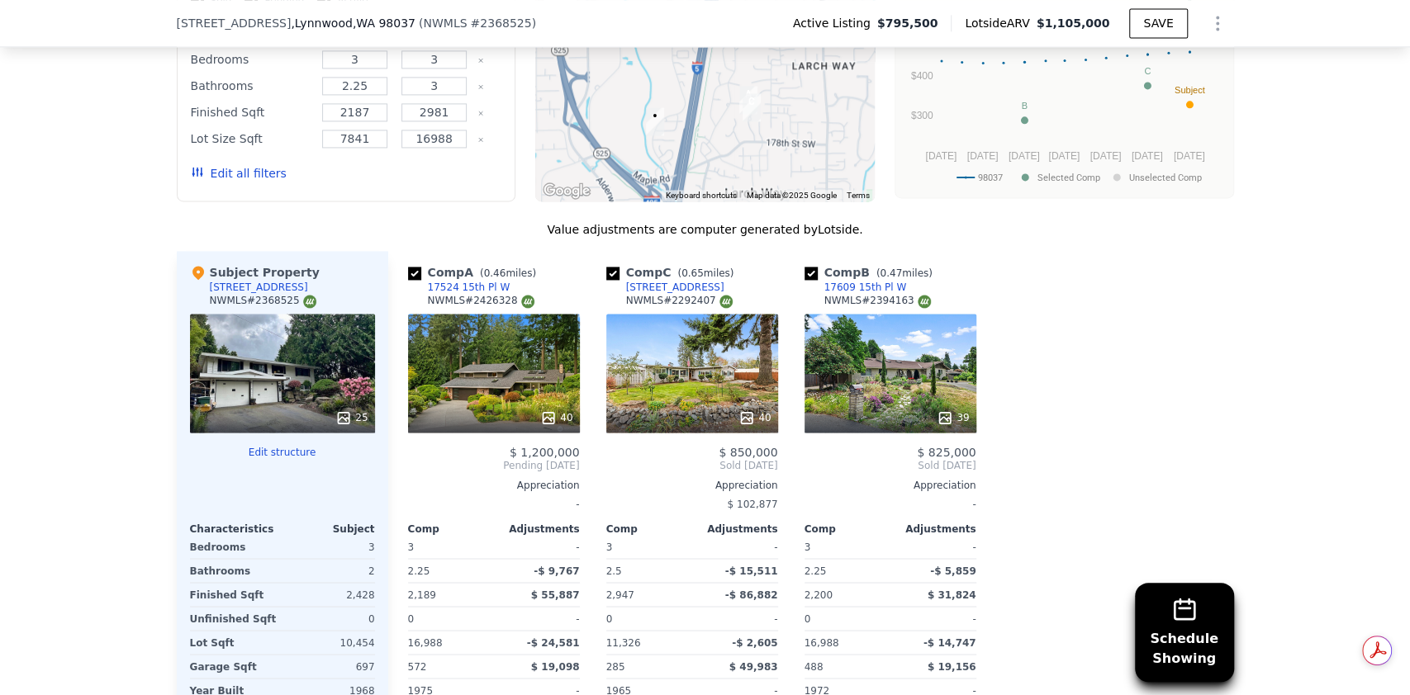
click at [705, 366] on div "40" at bounding box center [692, 373] width 172 height 119
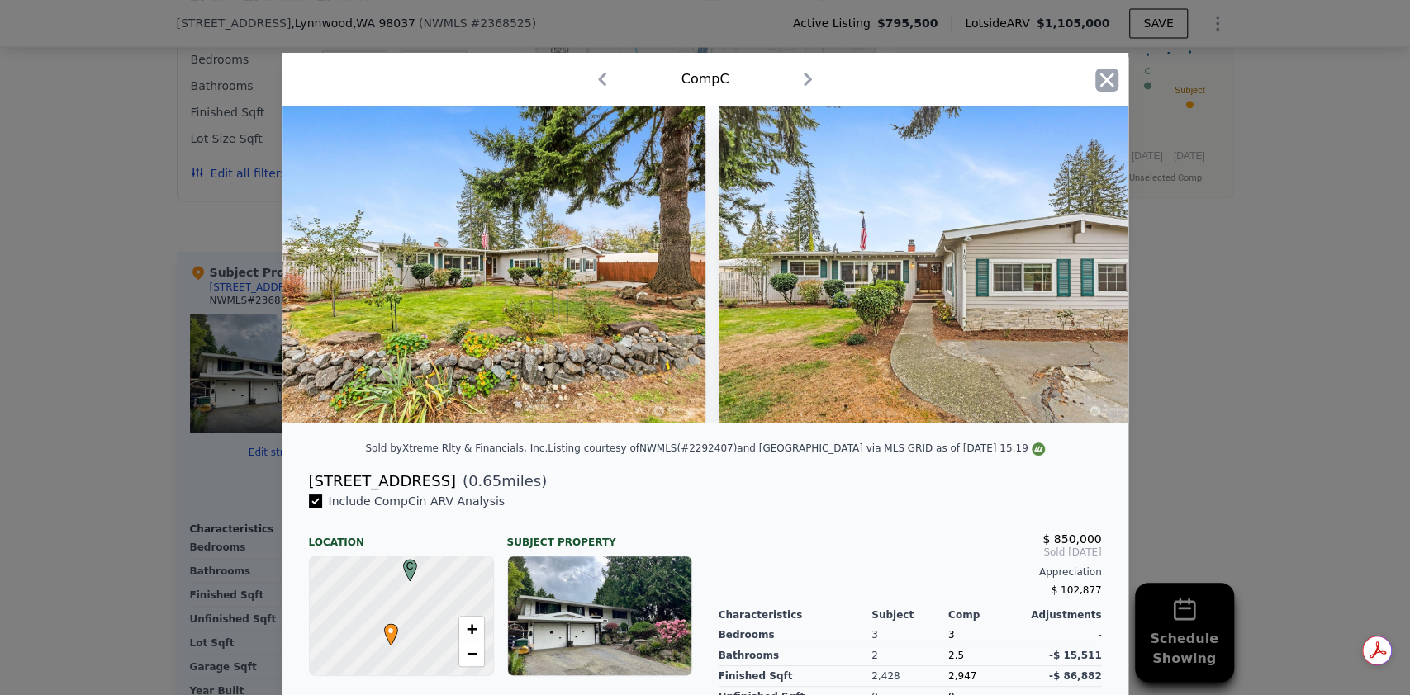
click at [1100, 72] on icon "button" at bounding box center [1106, 80] width 23 height 23
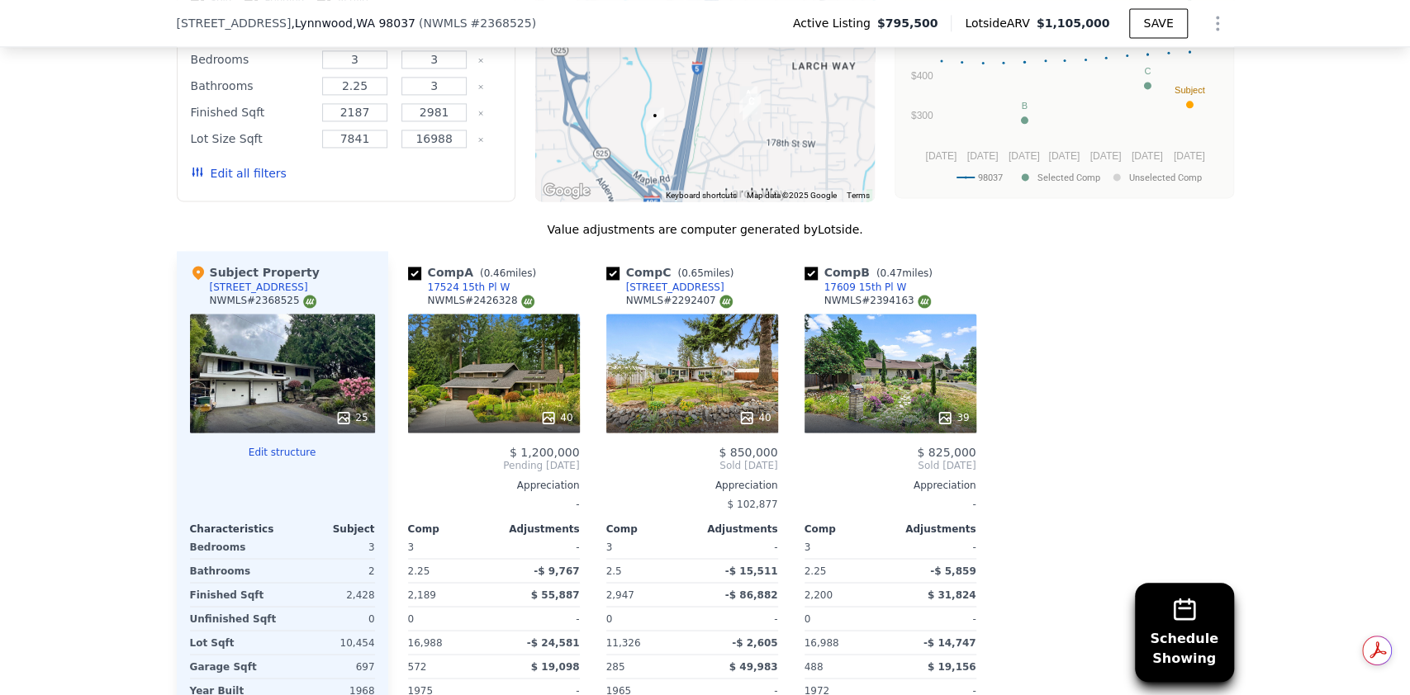
click at [917, 377] on div "39" at bounding box center [890, 373] width 172 height 119
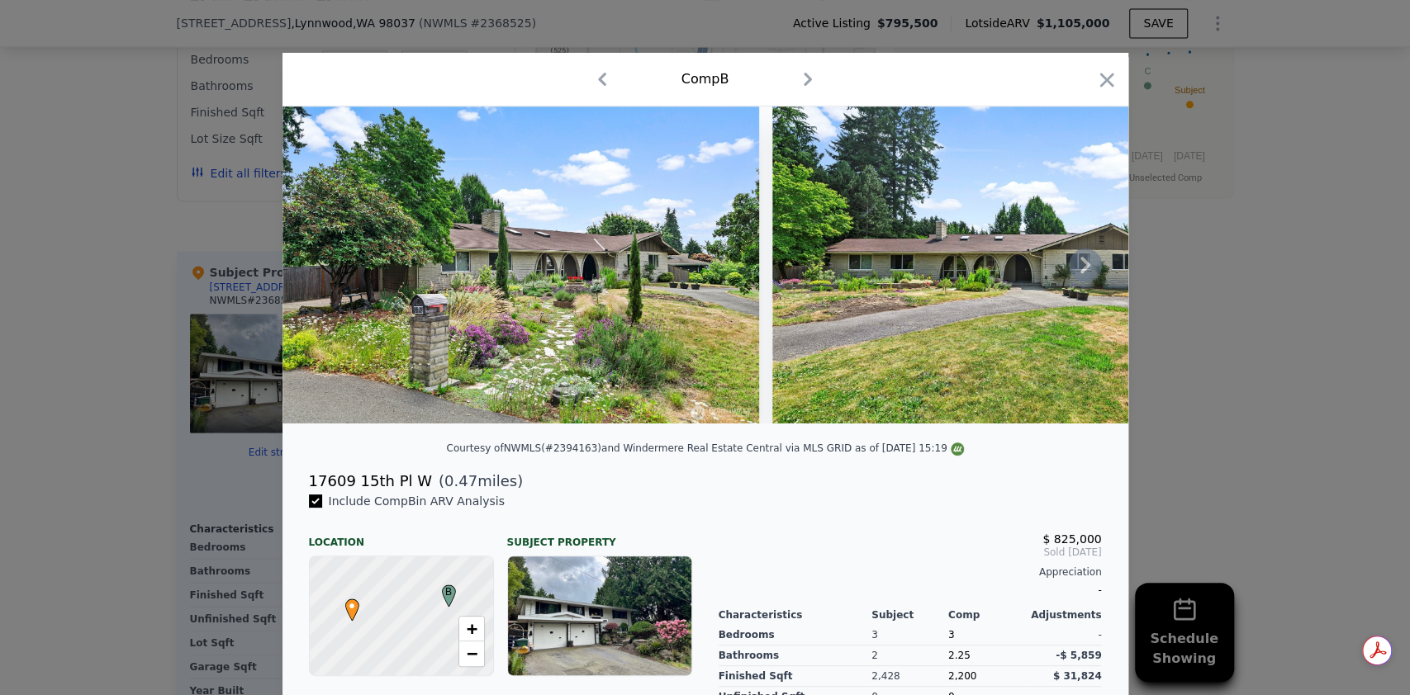
click at [1069, 276] on icon at bounding box center [1085, 265] width 33 height 33
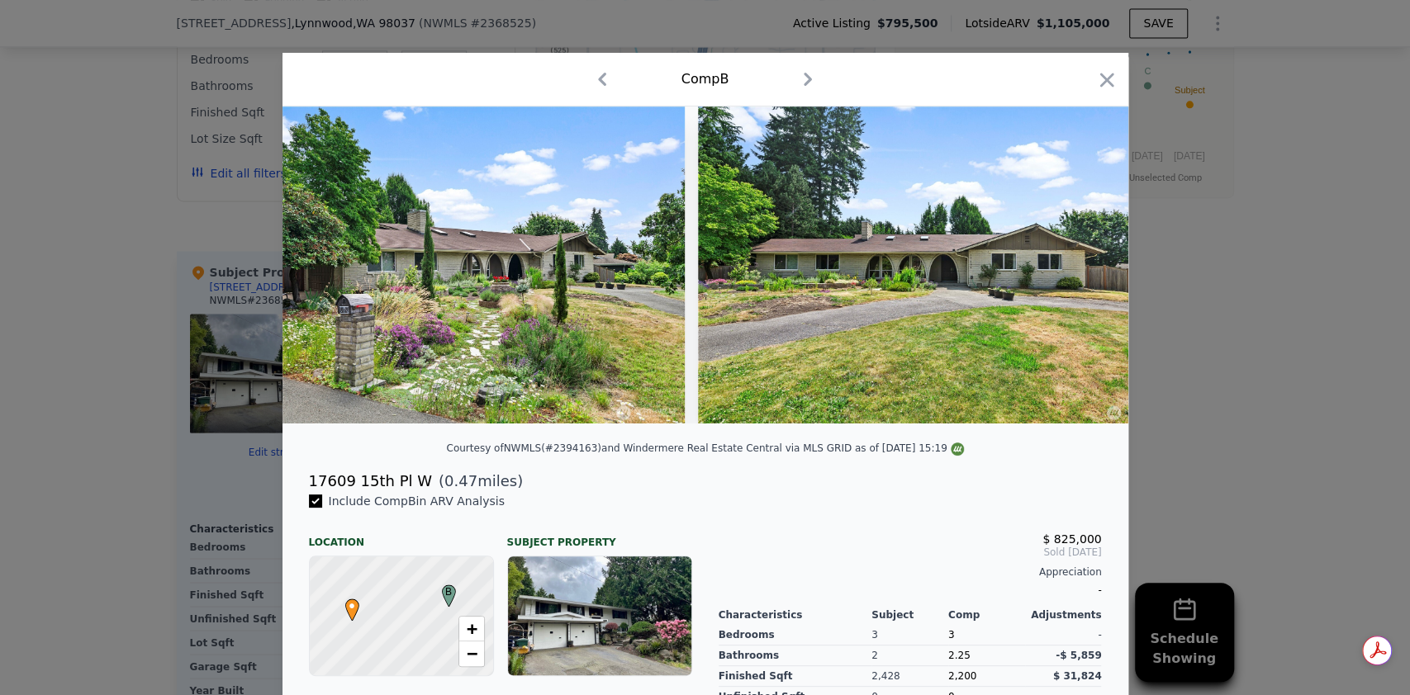
click at [1064, 279] on div at bounding box center [705, 265] width 846 height 317
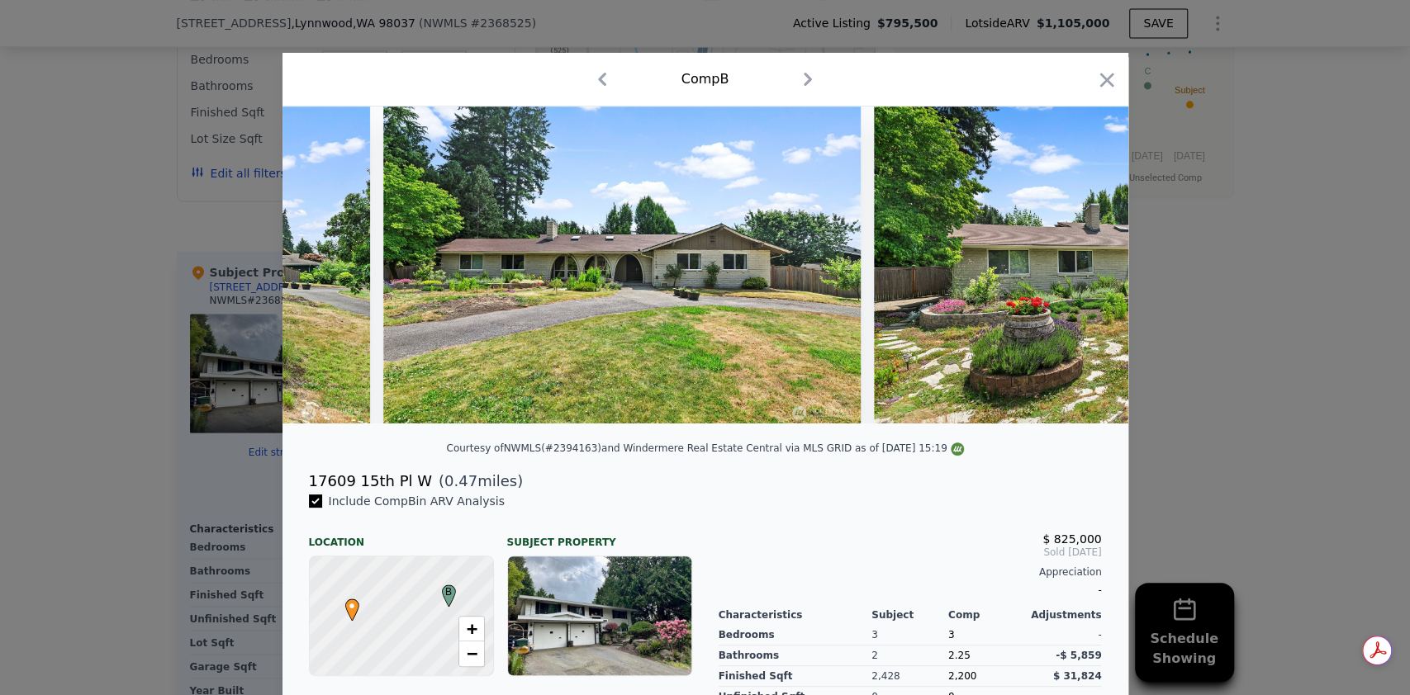
click at [1064, 279] on img at bounding box center [1112, 265] width 477 height 317
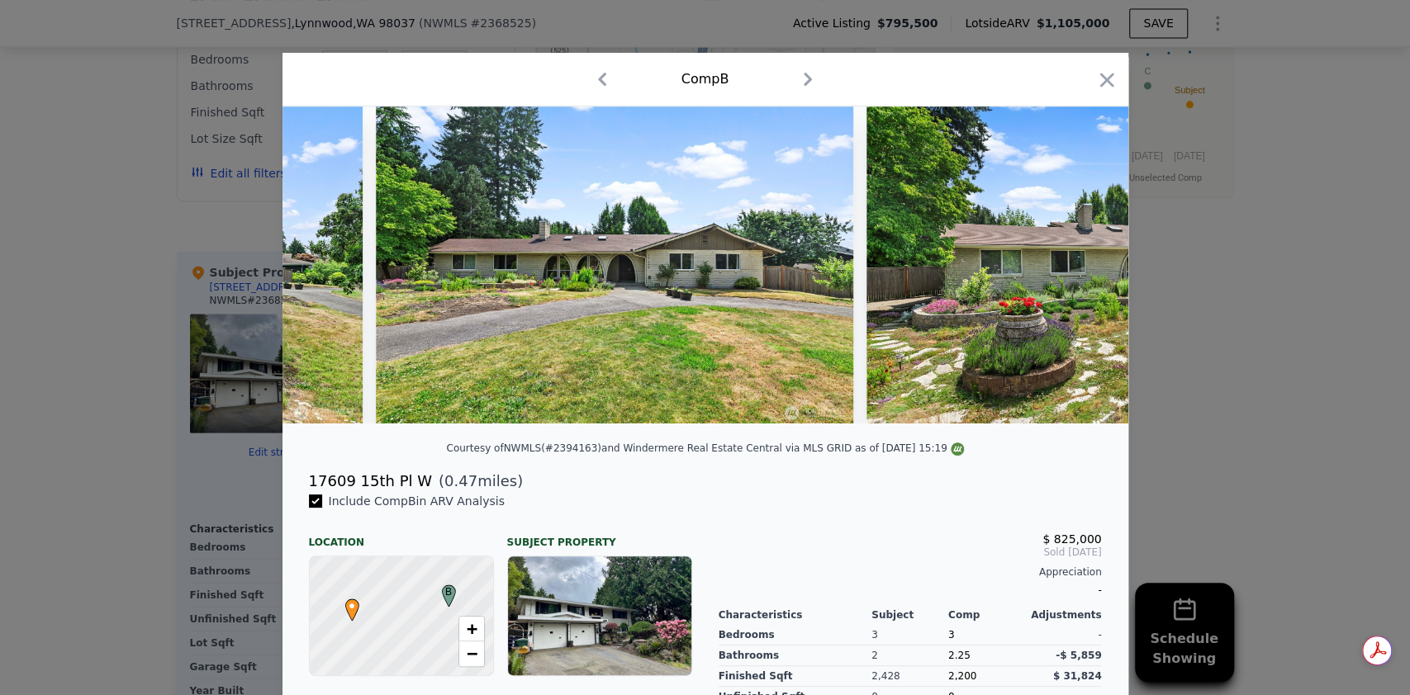
click at [1064, 279] on div at bounding box center [705, 265] width 846 height 317
click at [1069, 282] on icon at bounding box center [1085, 265] width 33 height 33
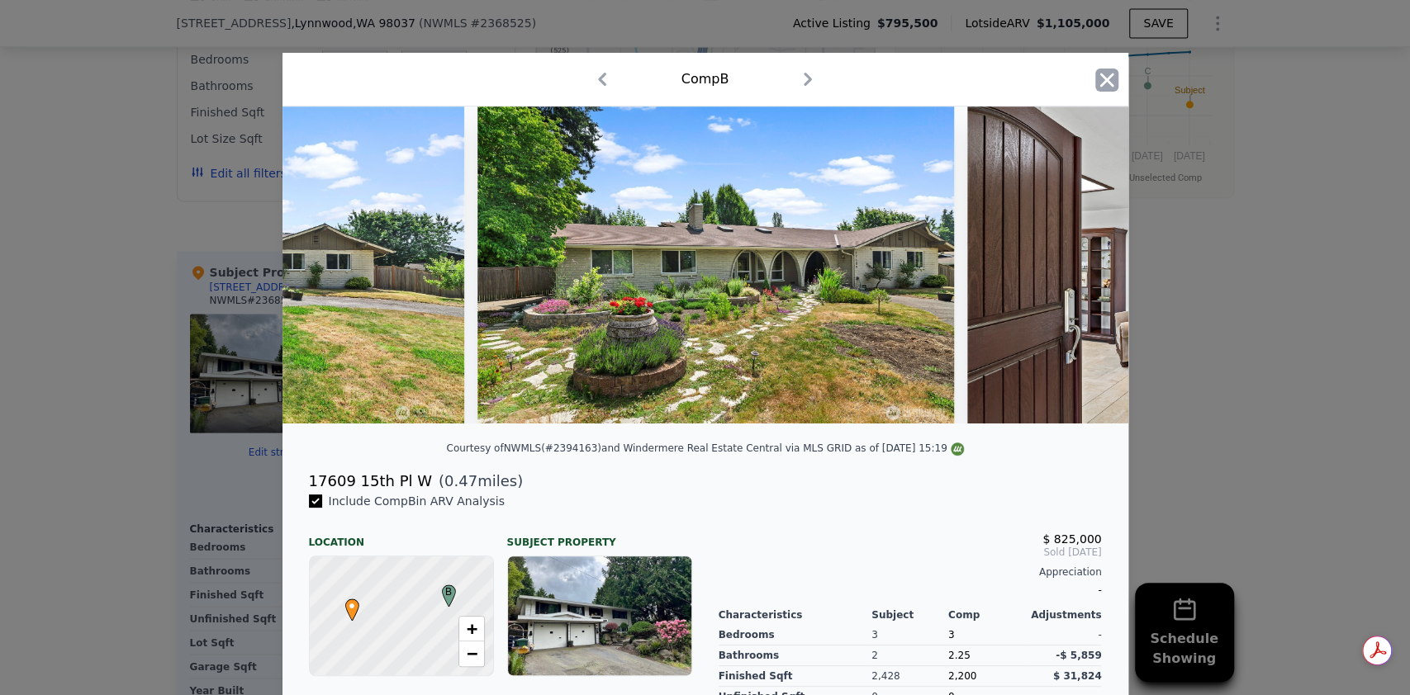
scroll to position [0, 793]
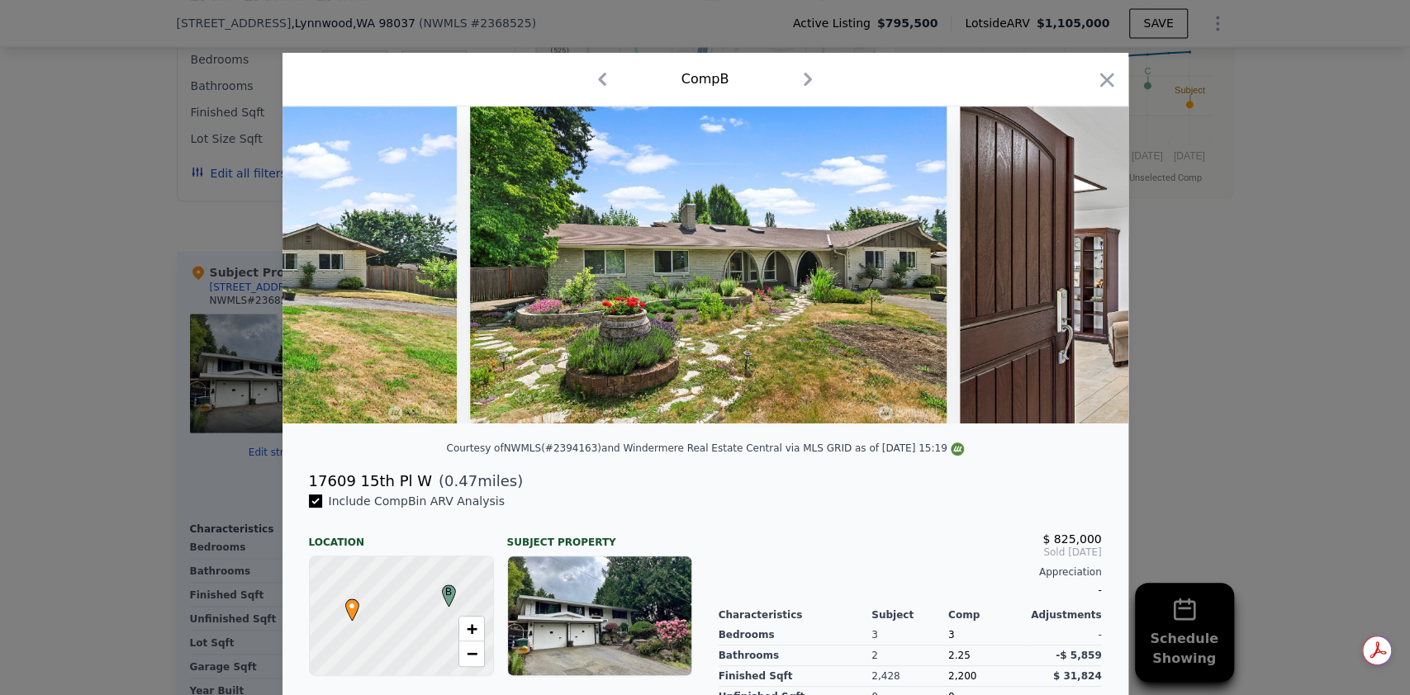
drag, startPoint x: 1088, startPoint y: 76, endPoint x: 790, endPoint y: 197, distance: 321.6
click at [1095, 77] on icon "button" at bounding box center [1106, 80] width 23 height 23
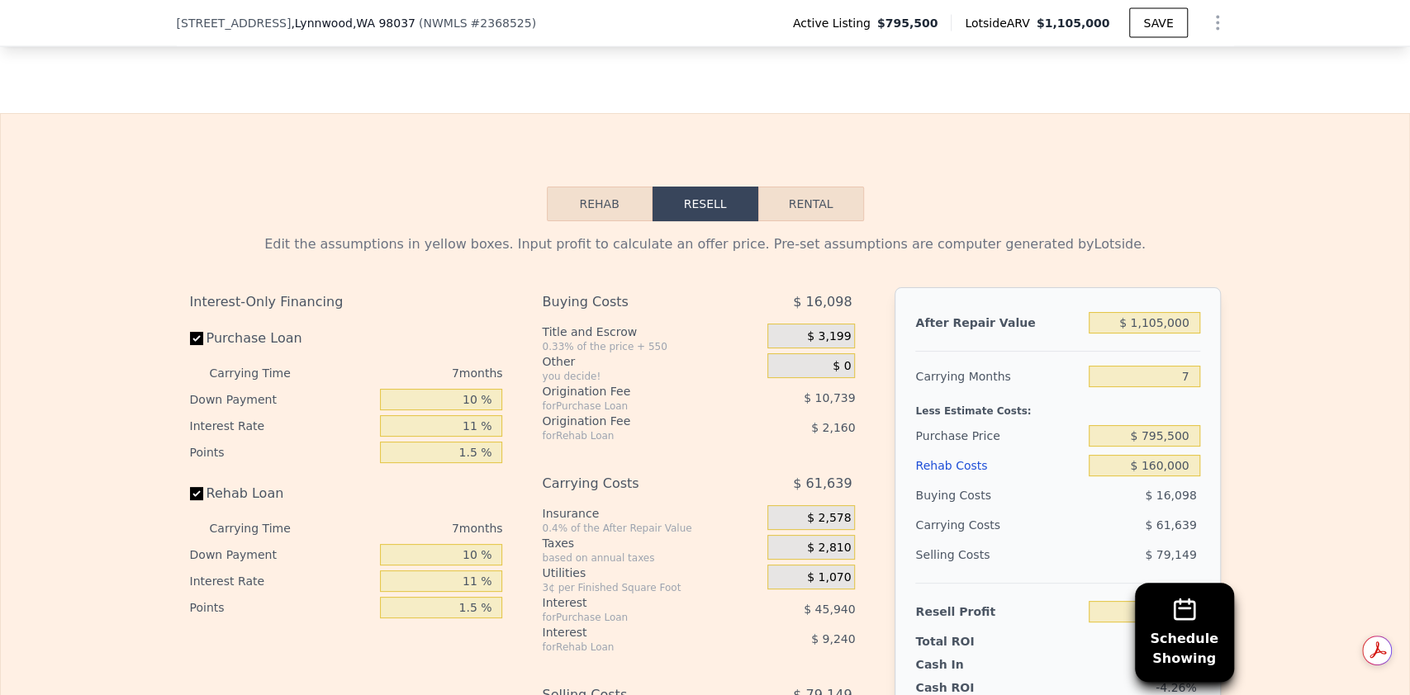
scroll to position [2520, 0]
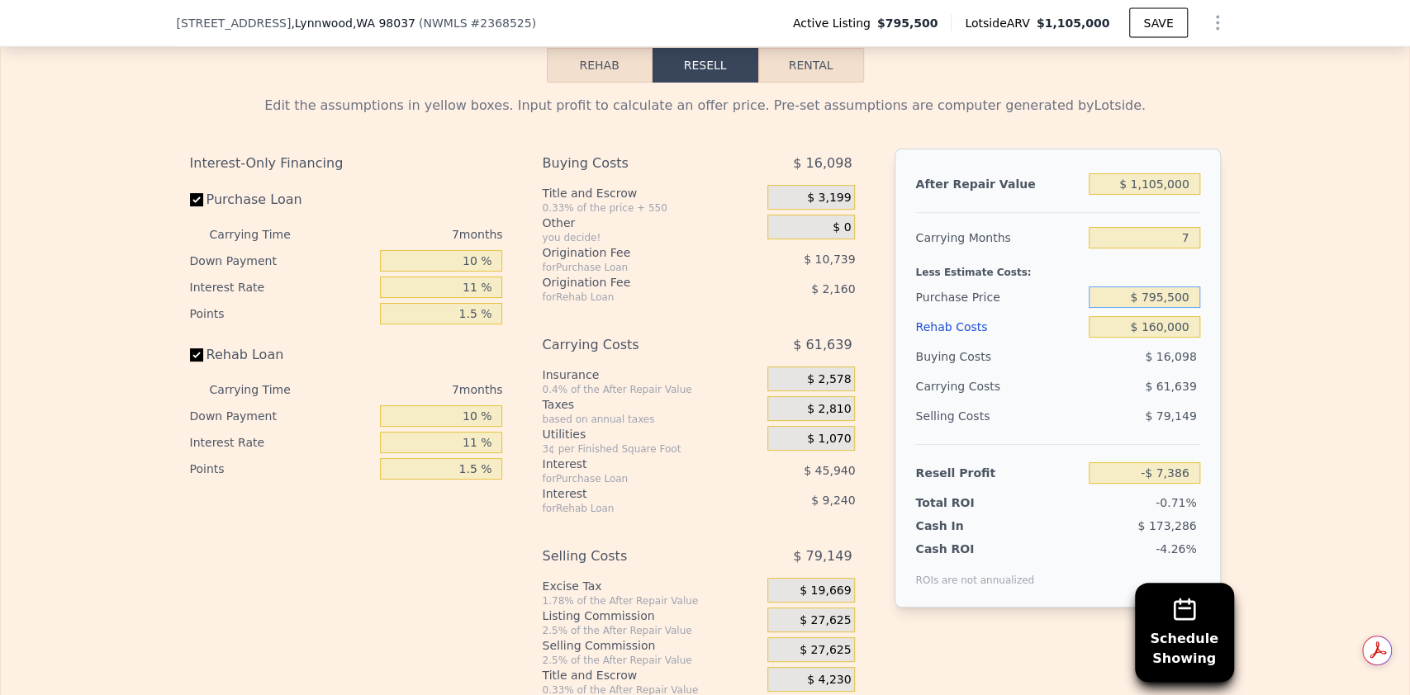
click at [1158, 287] on input "$ 795,500" at bounding box center [1143, 297] width 111 height 21
click at [1173, 467] on input "-$ 7,386" at bounding box center [1143, 472] width 111 height 21
type input "-"
type input "$ 100,000"
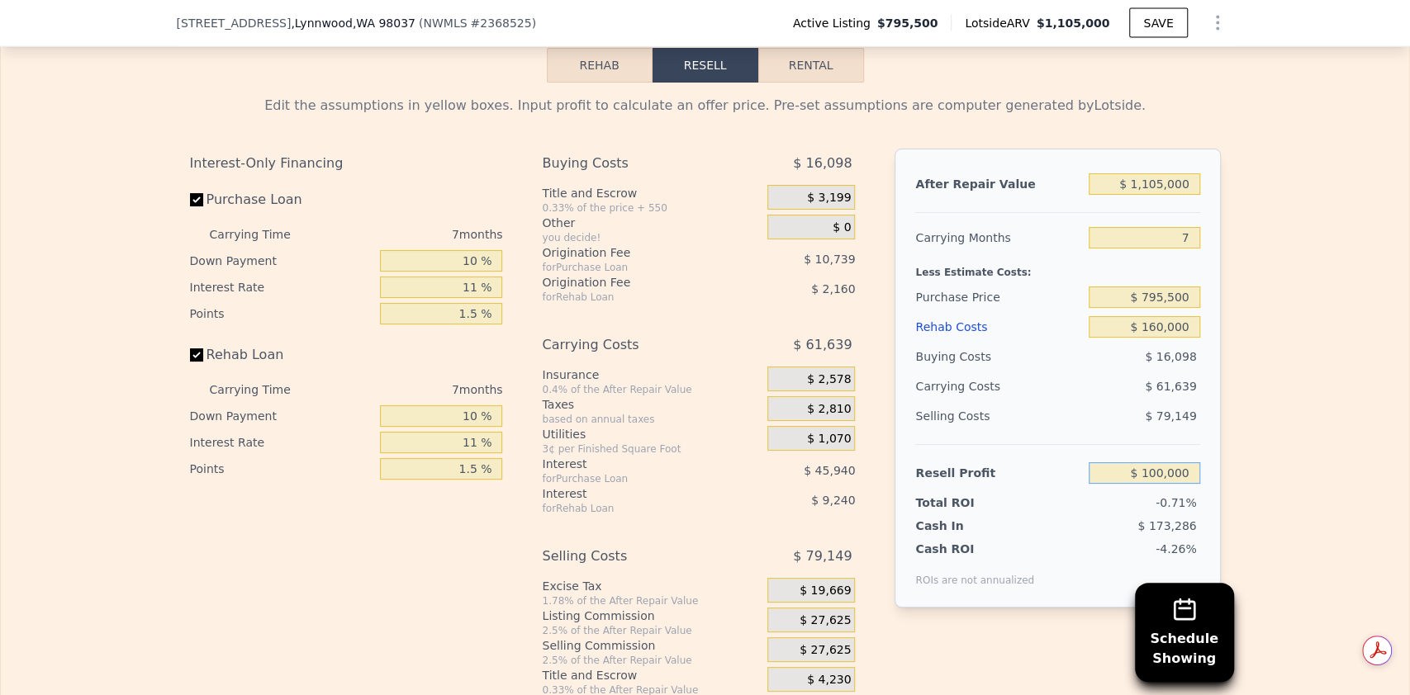
type input "$ 695,571"
click at [1064, 444] on div "Resell Profit $ 100,000" at bounding box center [1057, 466] width 284 height 44
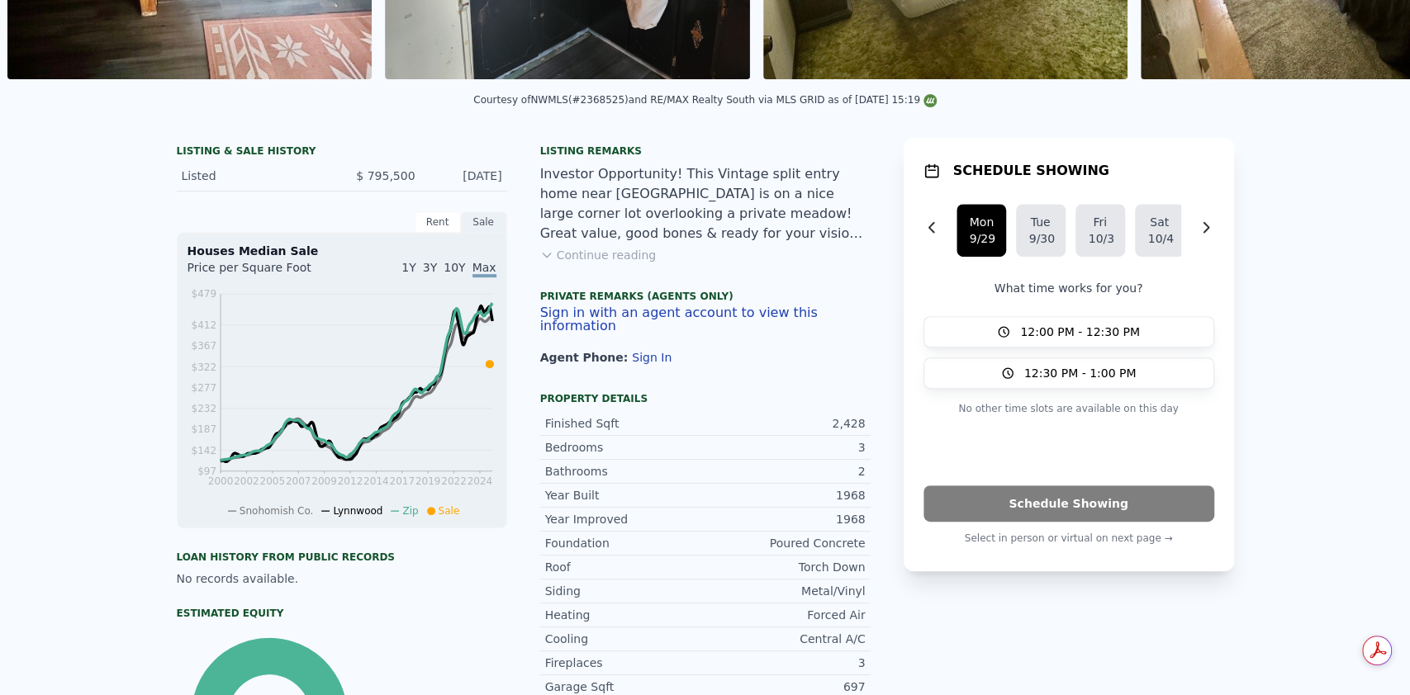
scroll to position [0, 0]
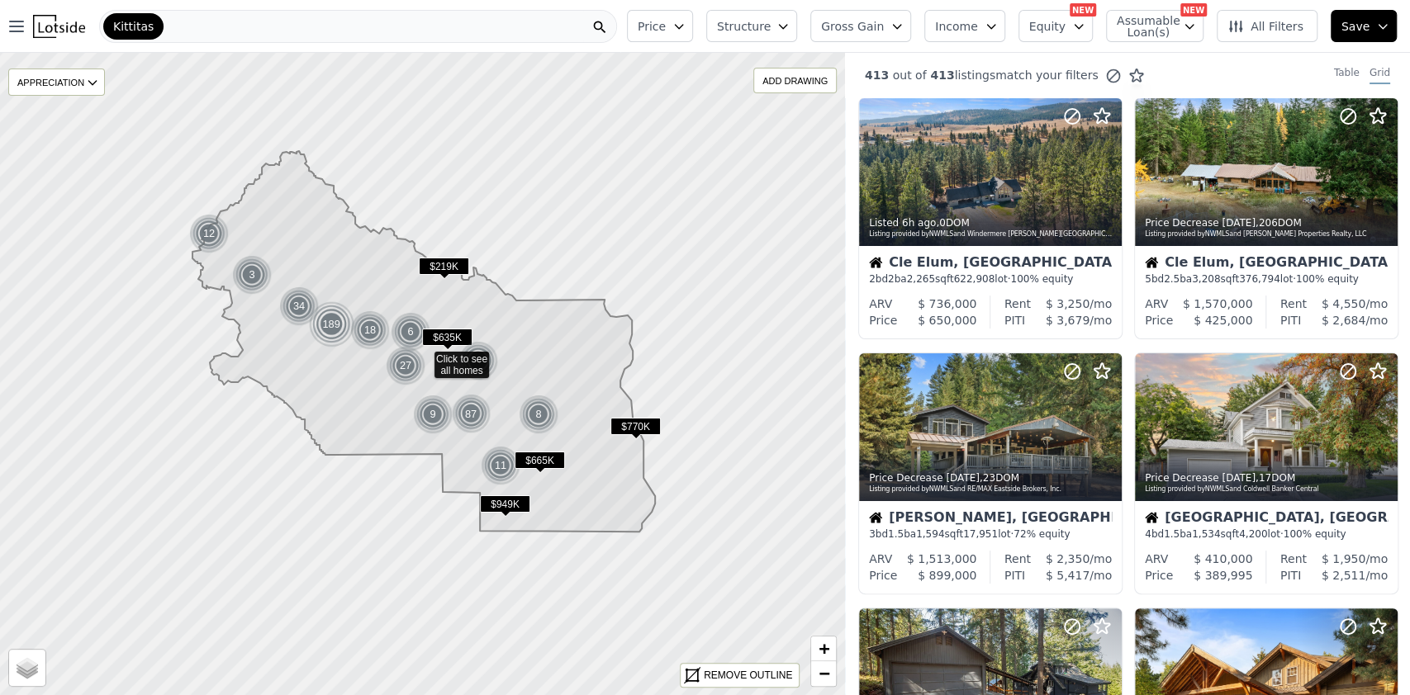
click at [685, 23] on icon "button" at bounding box center [678, 26] width 13 height 13
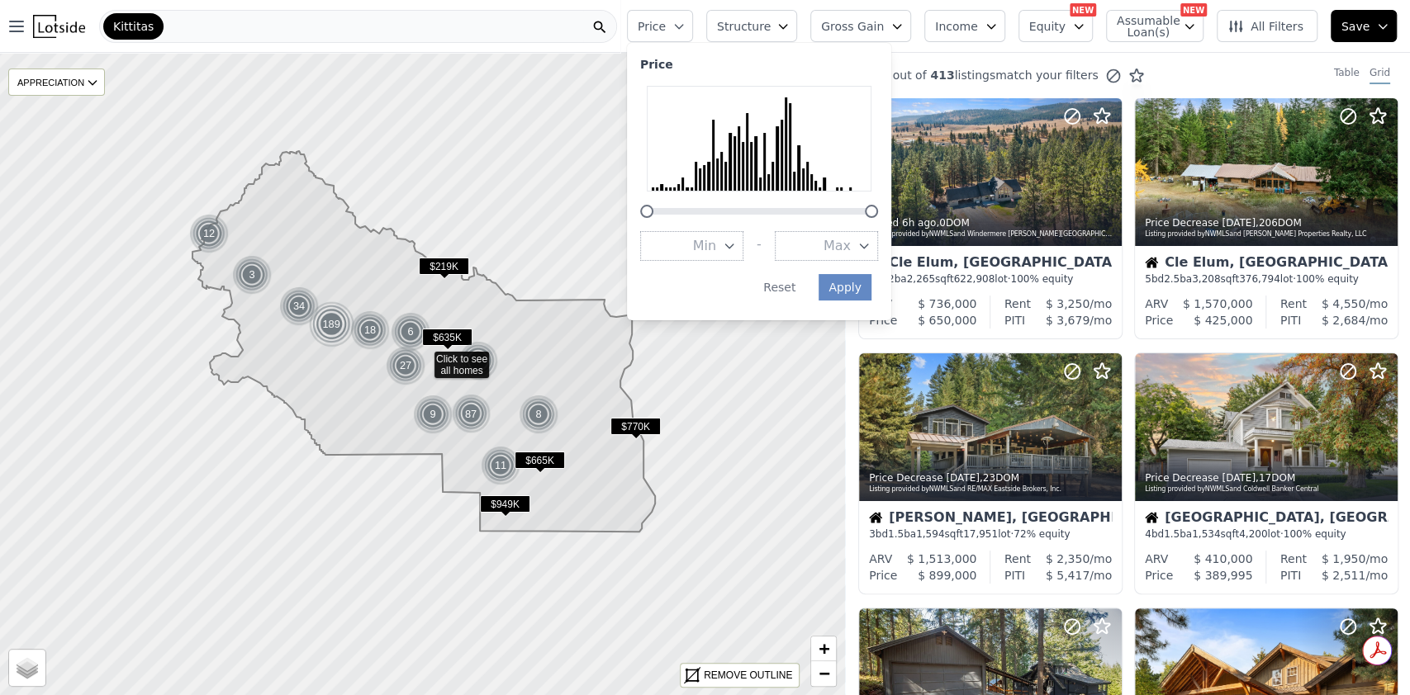
click at [878, 251] on button "Max" at bounding box center [826, 246] width 103 height 30
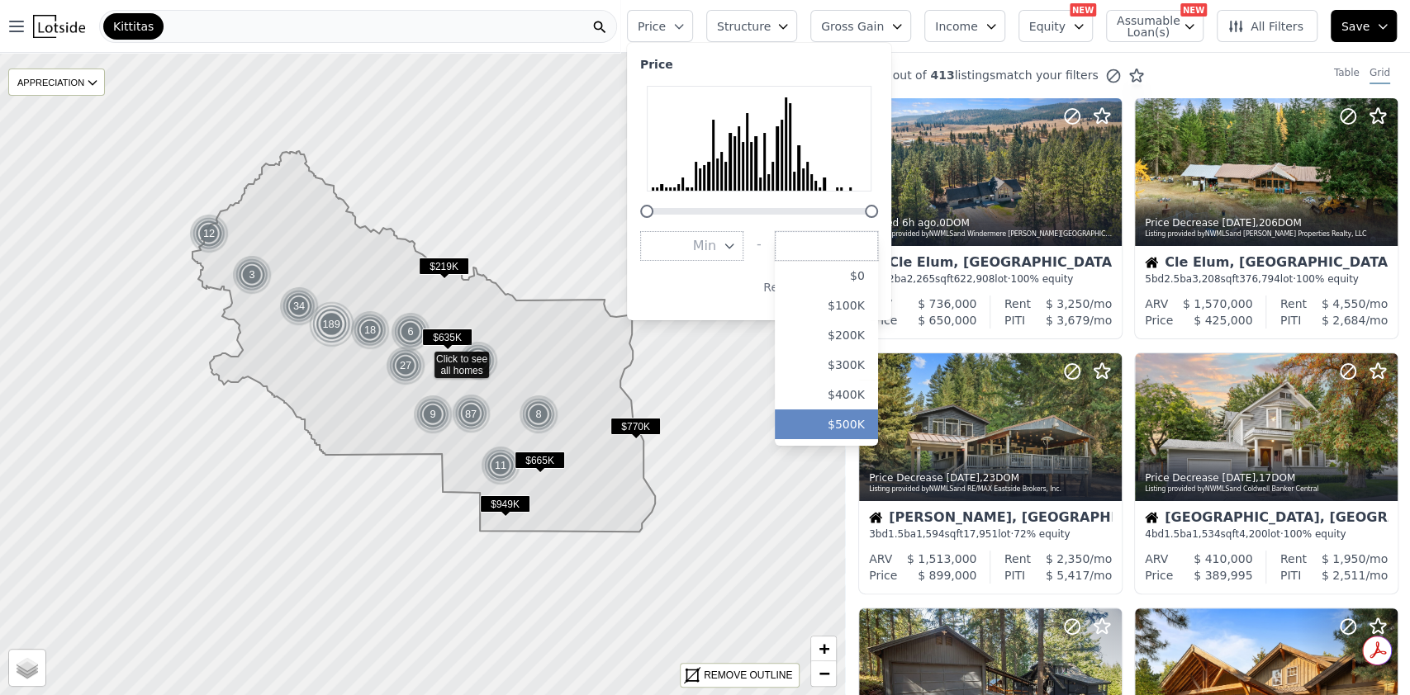
click at [869, 412] on button "$500K" at bounding box center [826, 425] width 103 height 30
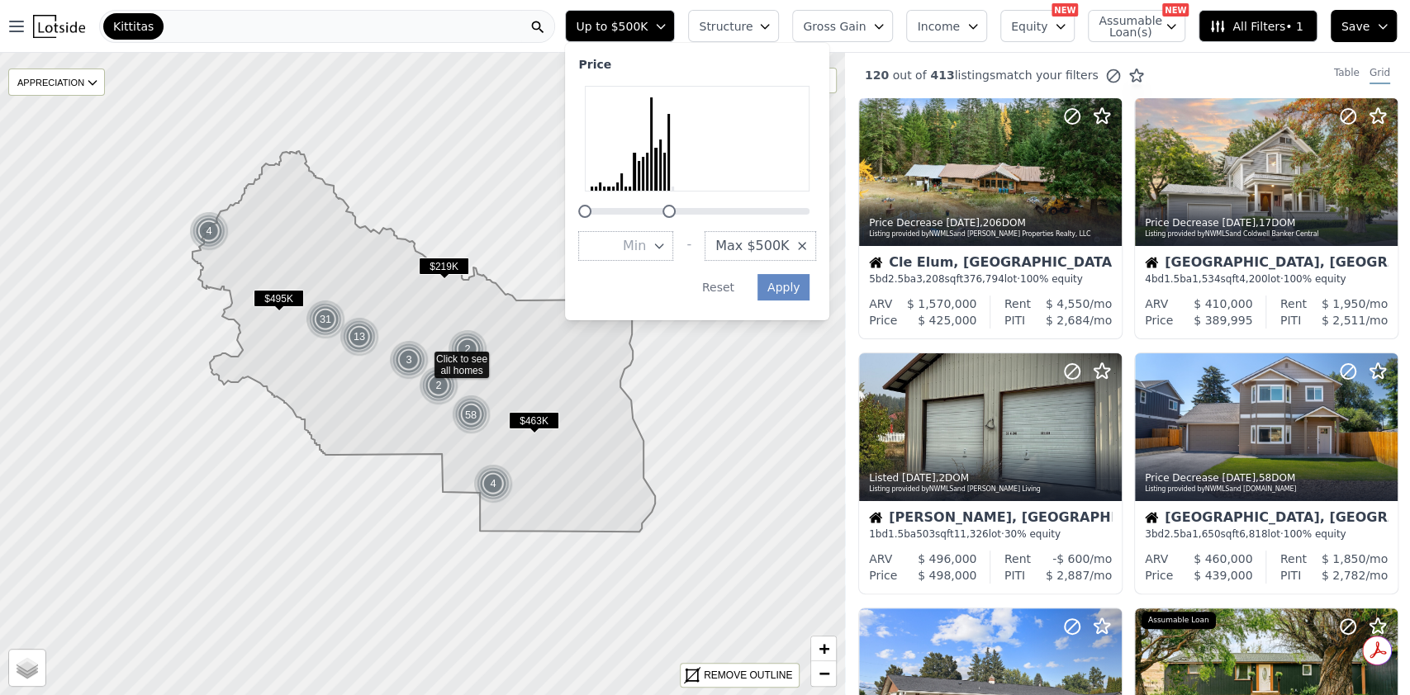
click at [779, 35] on button "Structure" at bounding box center [733, 26] width 91 height 32
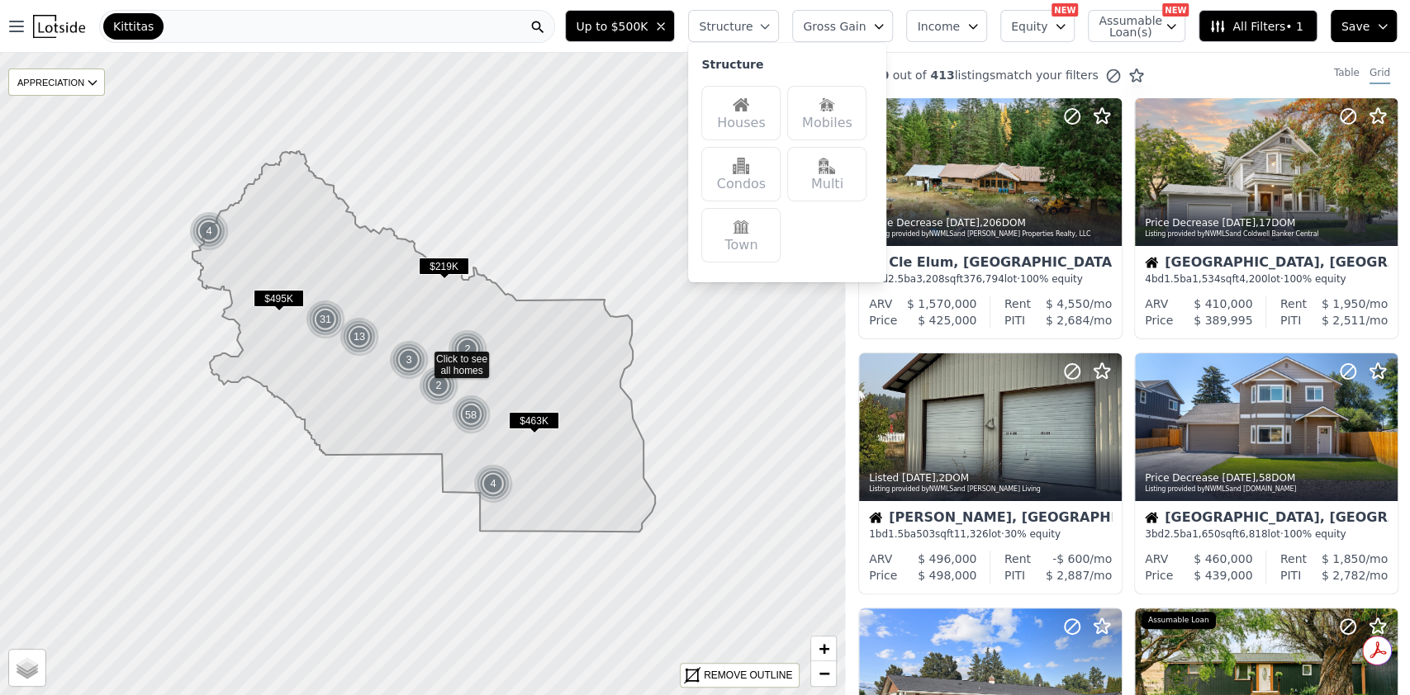
click at [749, 102] on img at bounding box center [740, 105] width 17 height 17
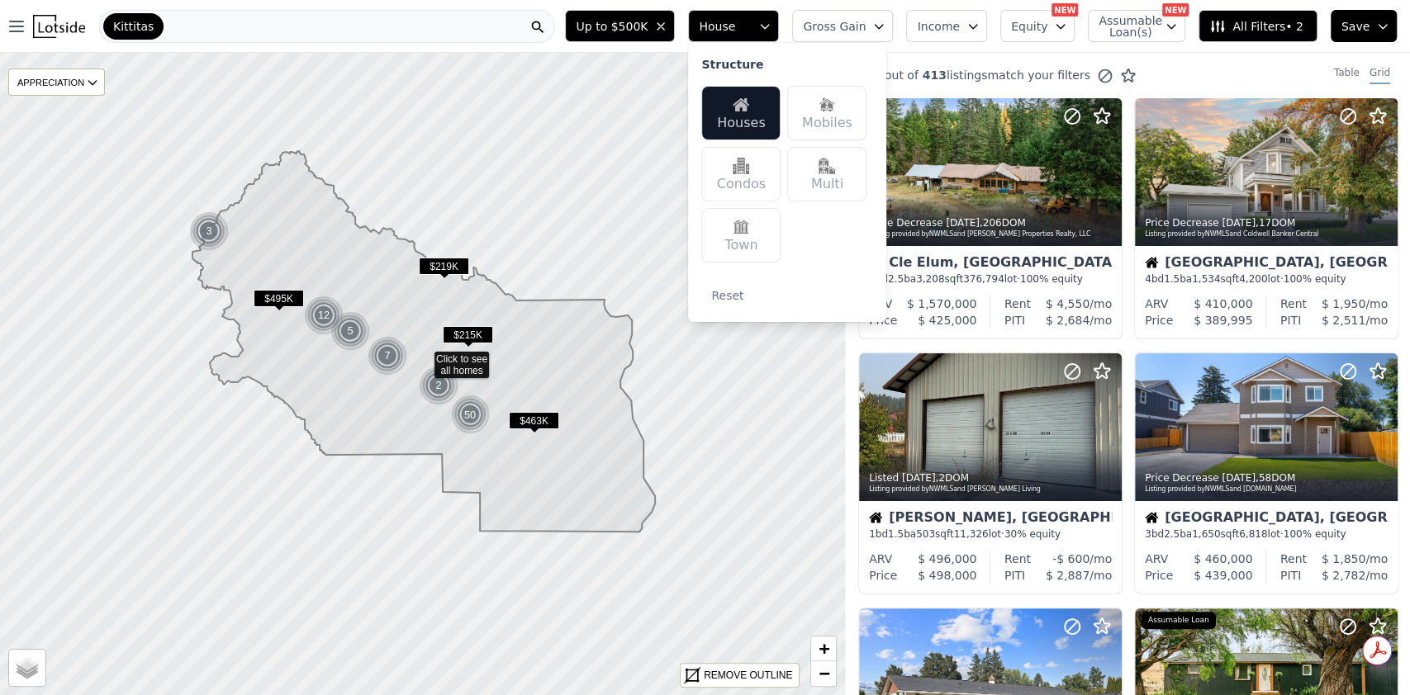
click at [885, 22] on icon "button" at bounding box center [878, 26] width 13 height 13
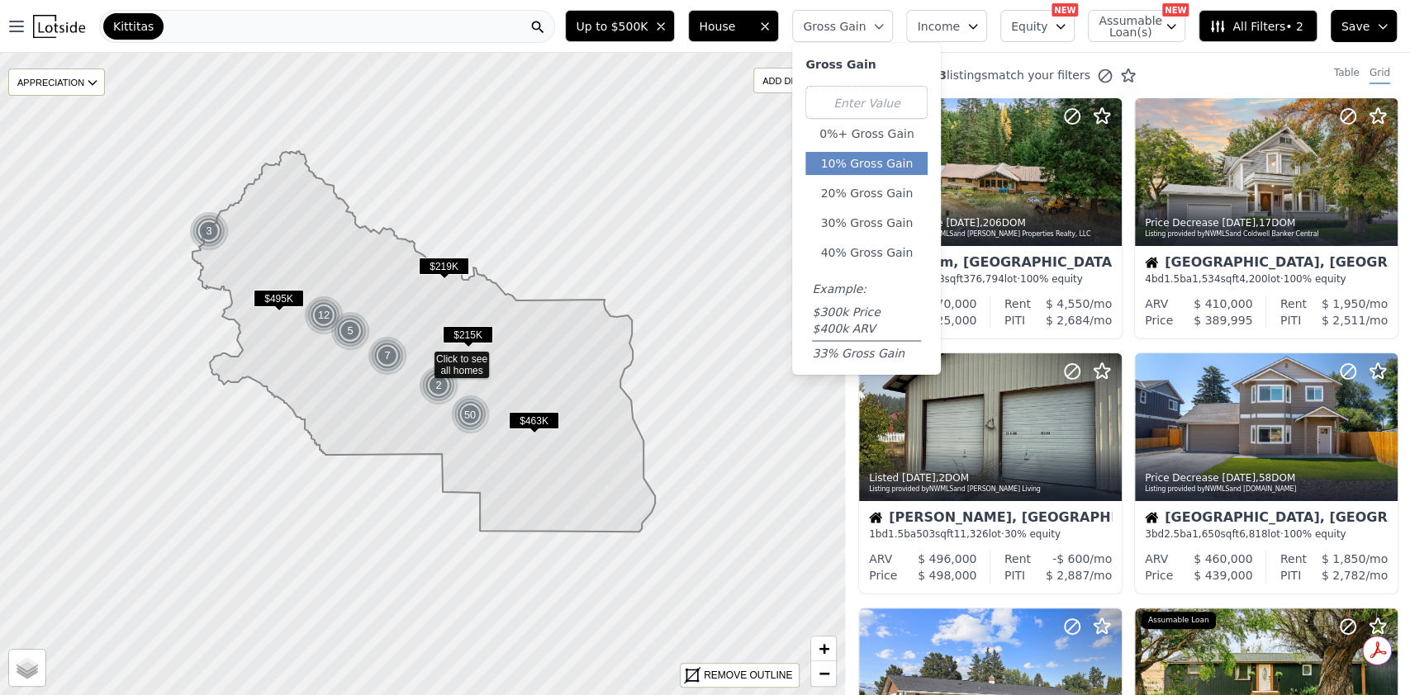
click at [887, 162] on button "10% Gross Gain" at bounding box center [866, 163] width 122 height 23
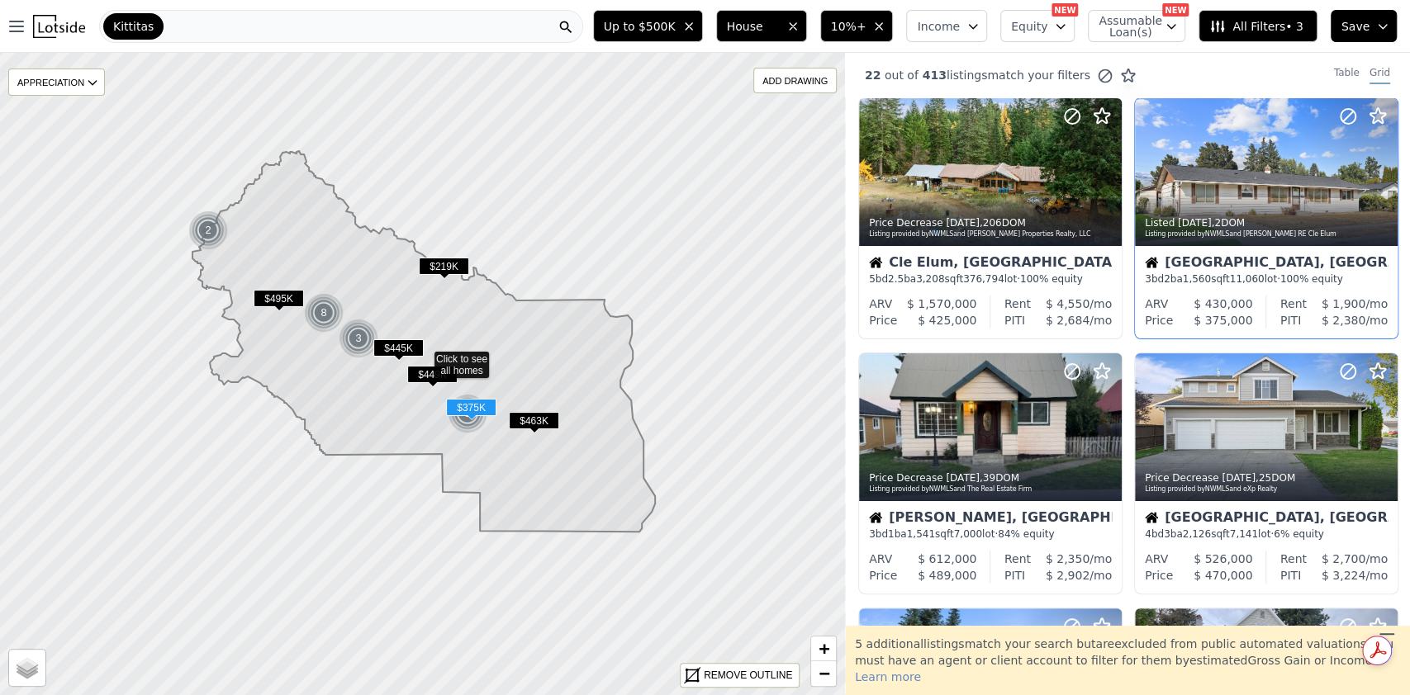
scroll to position [110, 0]
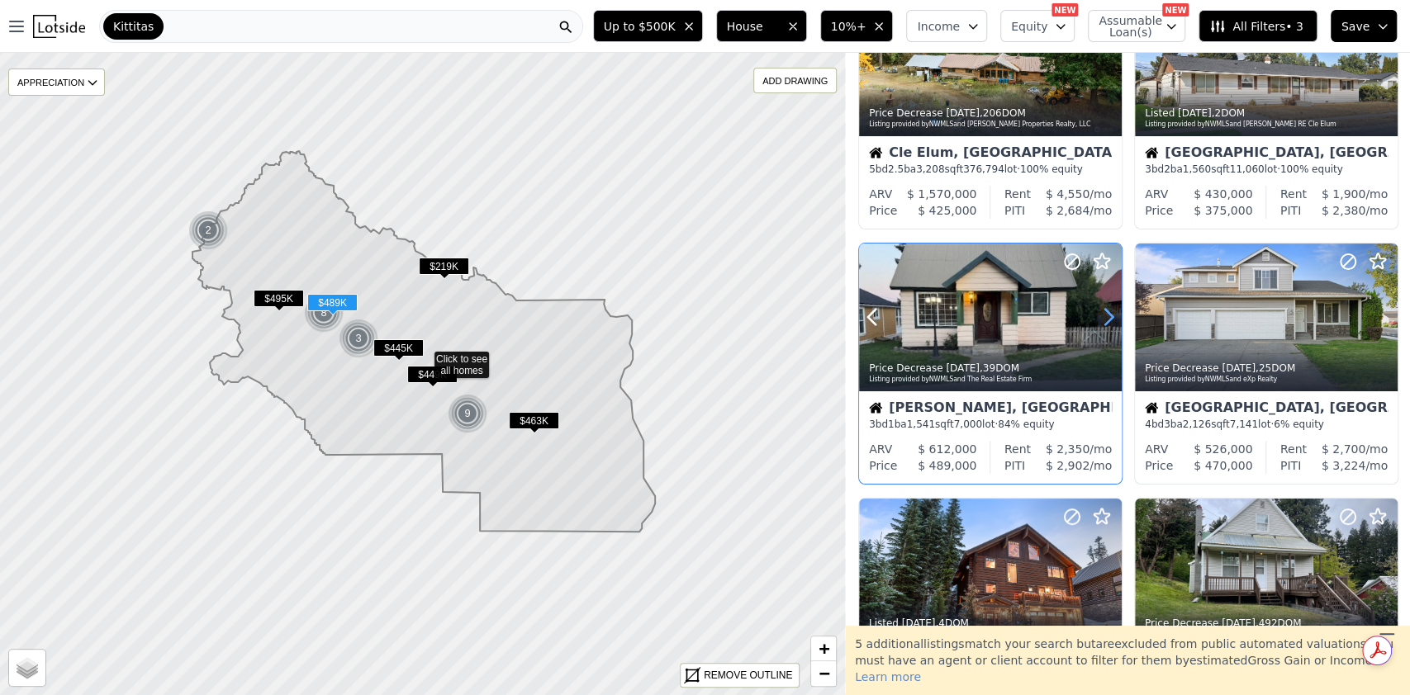
click at [1103, 318] on icon at bounding box center [1108, 317] width 26 height 26
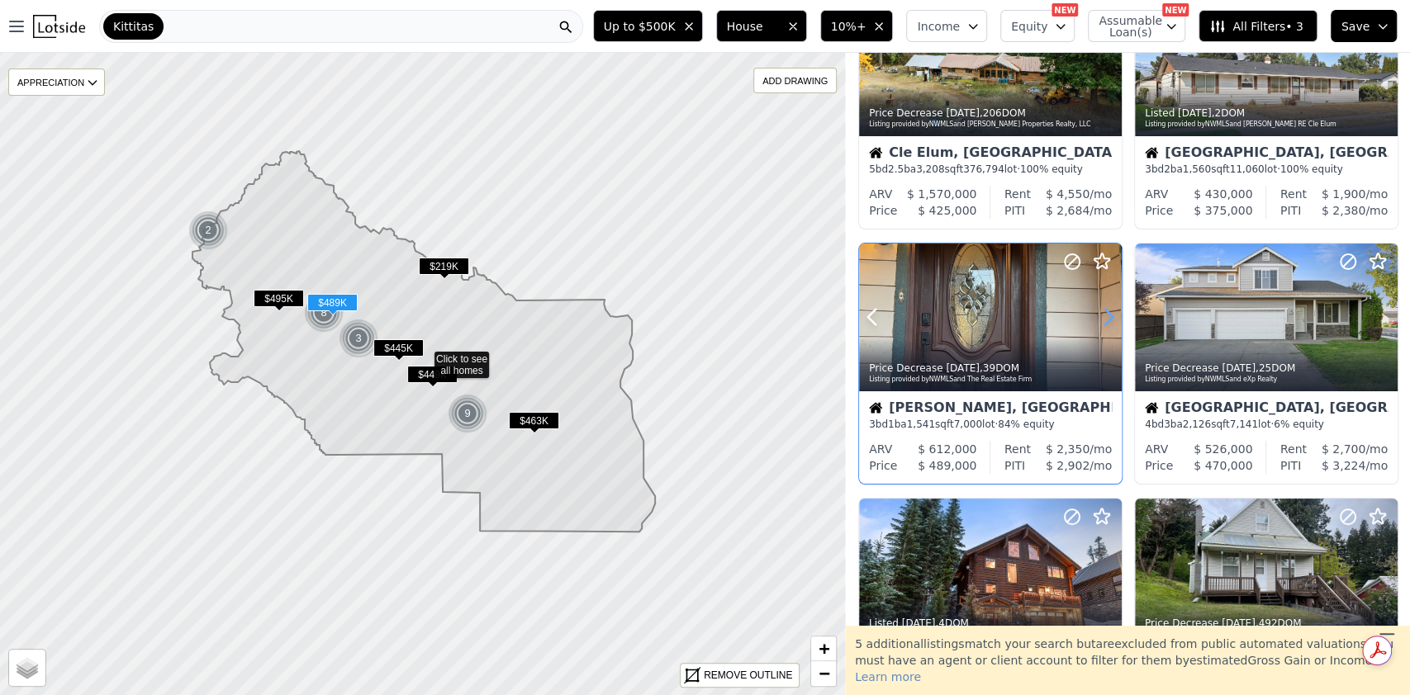
click at [1103, 318] on icon at bounding box center [1108, 317] width 26 height 26
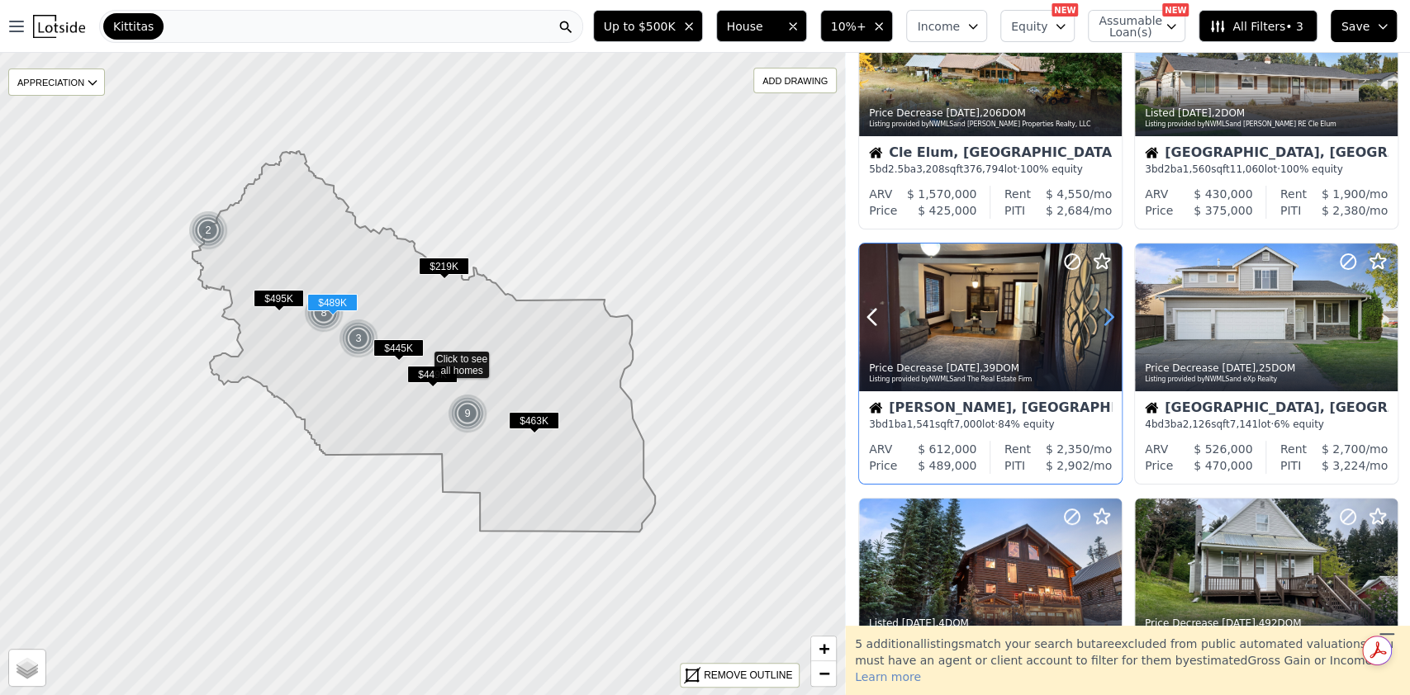
click at [1103, 318] on icon at bounding box center [1108, 317] width 26 height 26
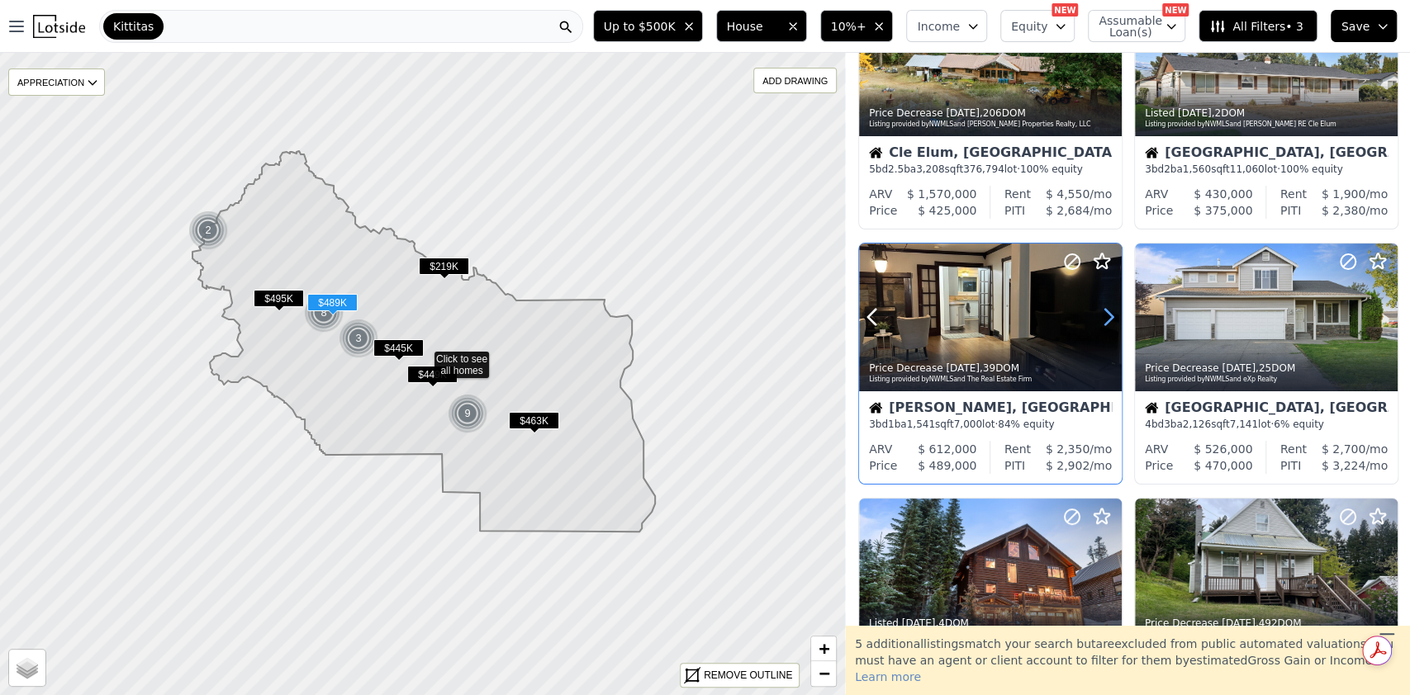
click at [1103, 318] on icon at bounding box center [1108, 317] width 26 height 26
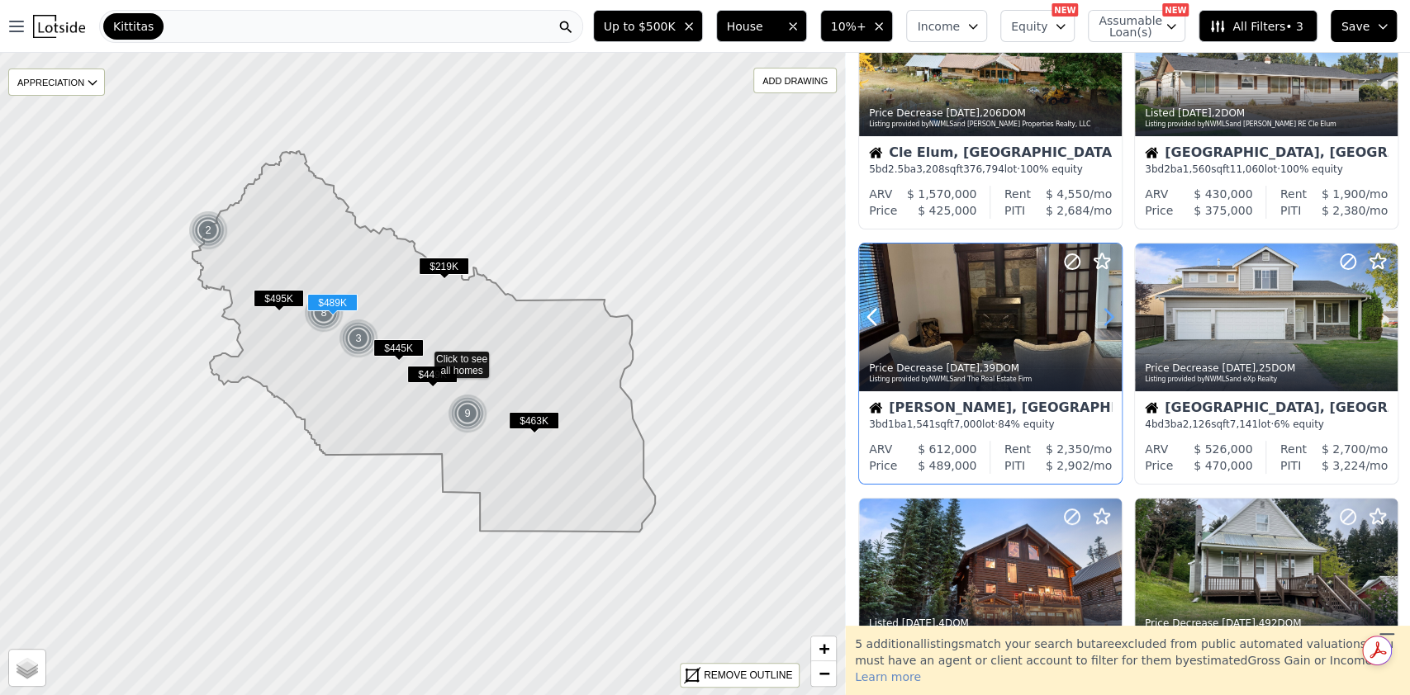
click at [1103, 318] on icon at bounding box center [1108, 317] width 26 height 26
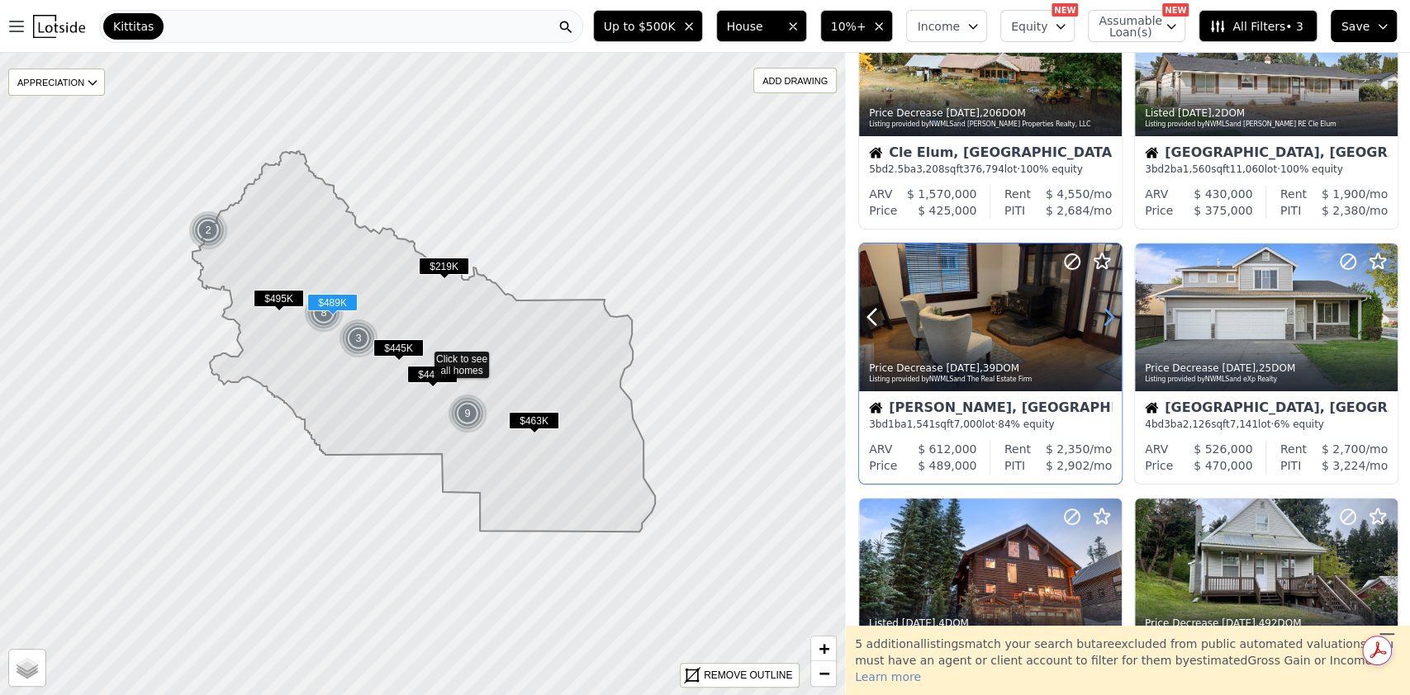
click at [1103, 318] on icon at bounding box center [1108, 317] width 26 height 26
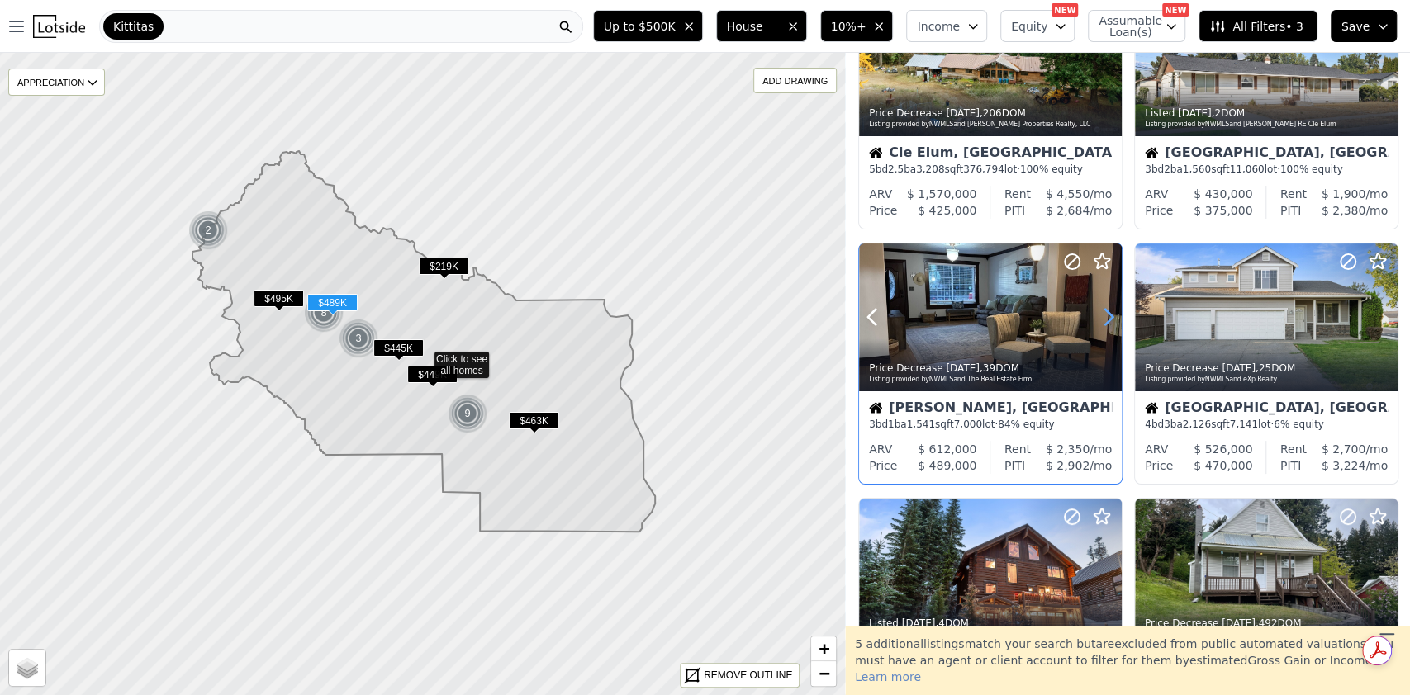
click at [1103, 318] on icon at bounding box center [1108, 317] width 26 height 26
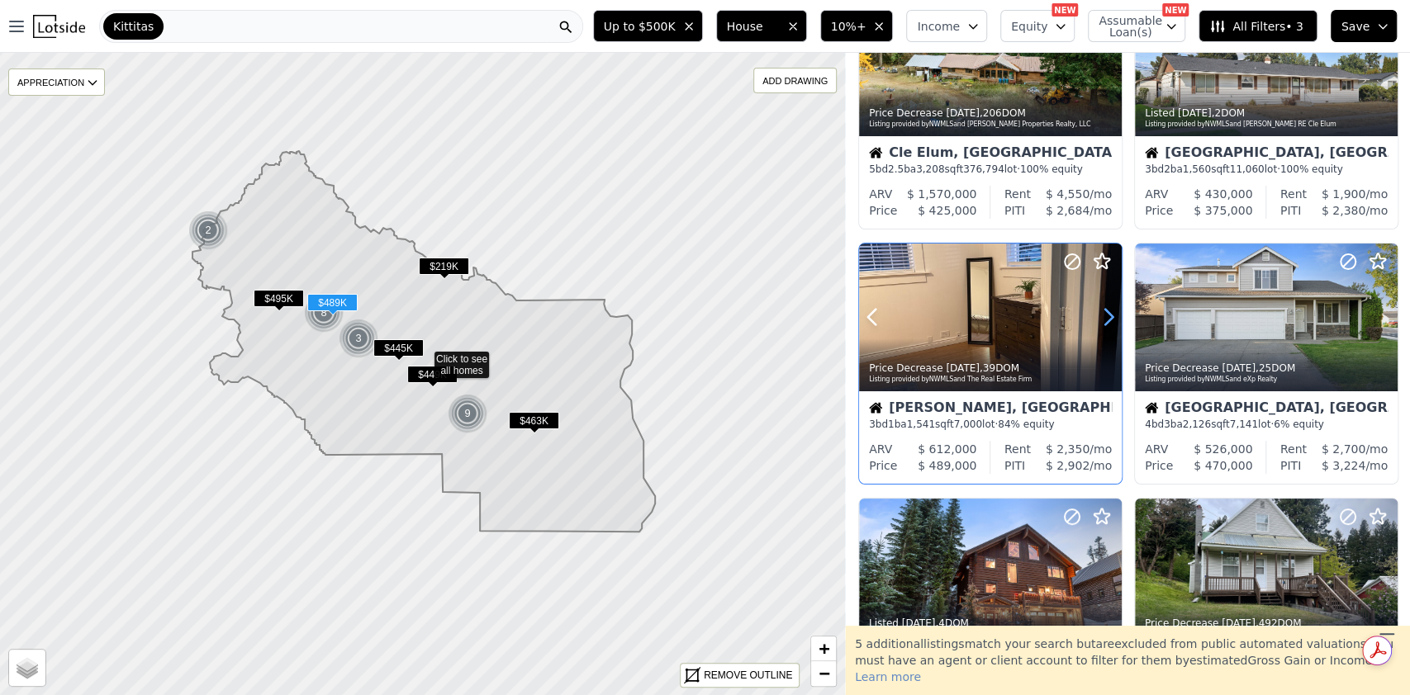
click at [1103, 318] on icon at bounding box center [1108, 317] width 26 height 26
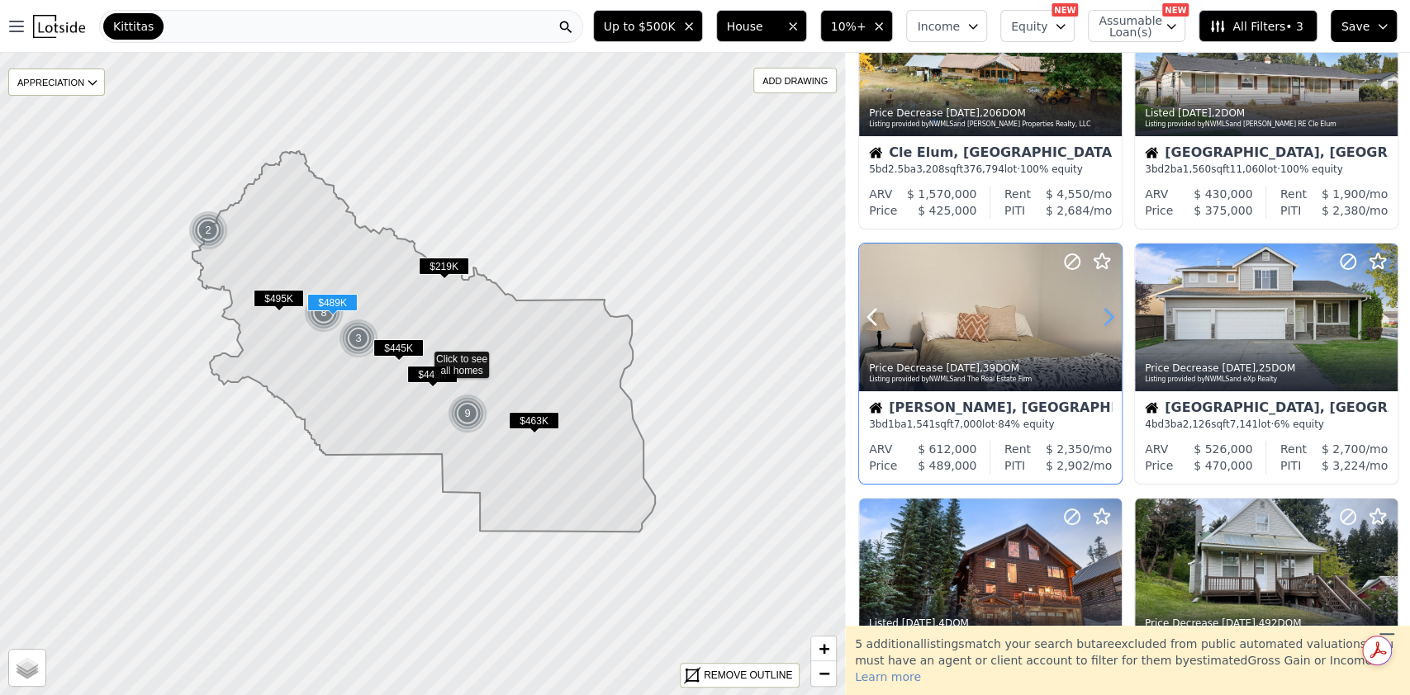
click at [1103, 318] on icon at bounding box center [1108, 317] width 26 height 26
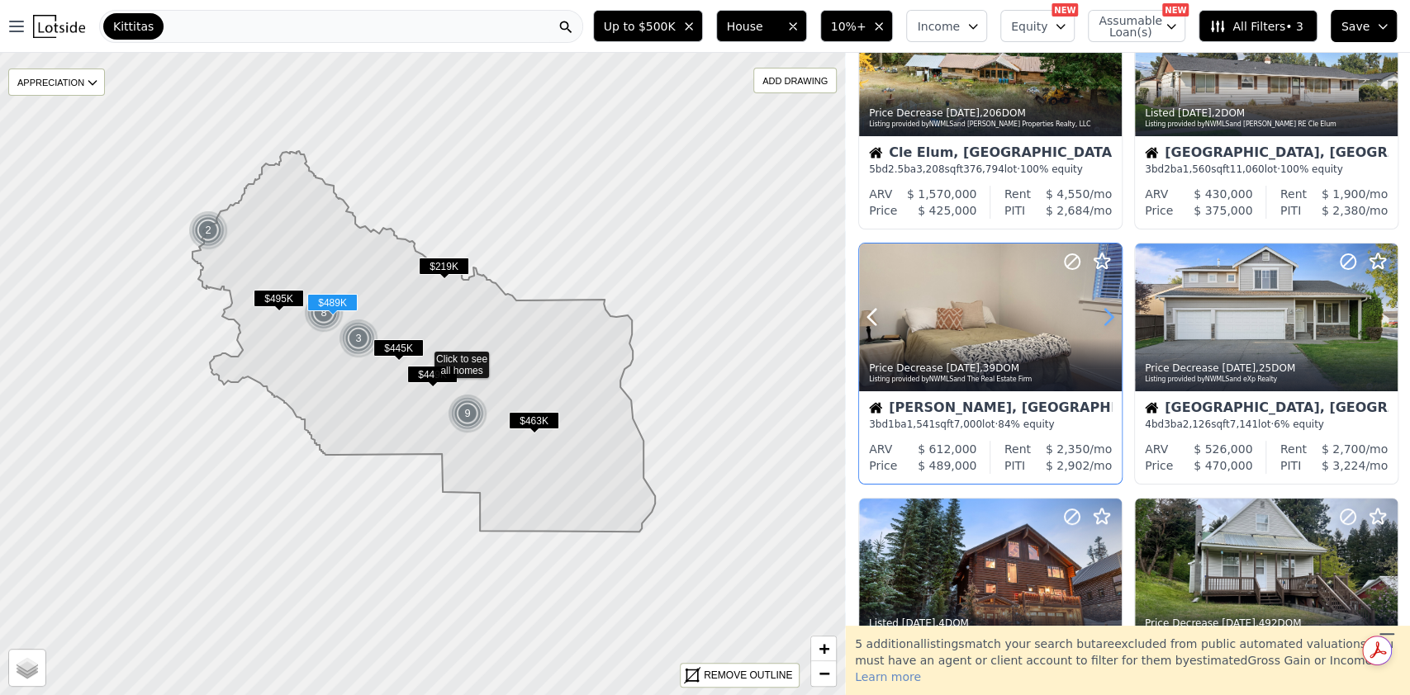
click at [1103, 318] on icon at bounding box center [1108, 317] width 26 height 26
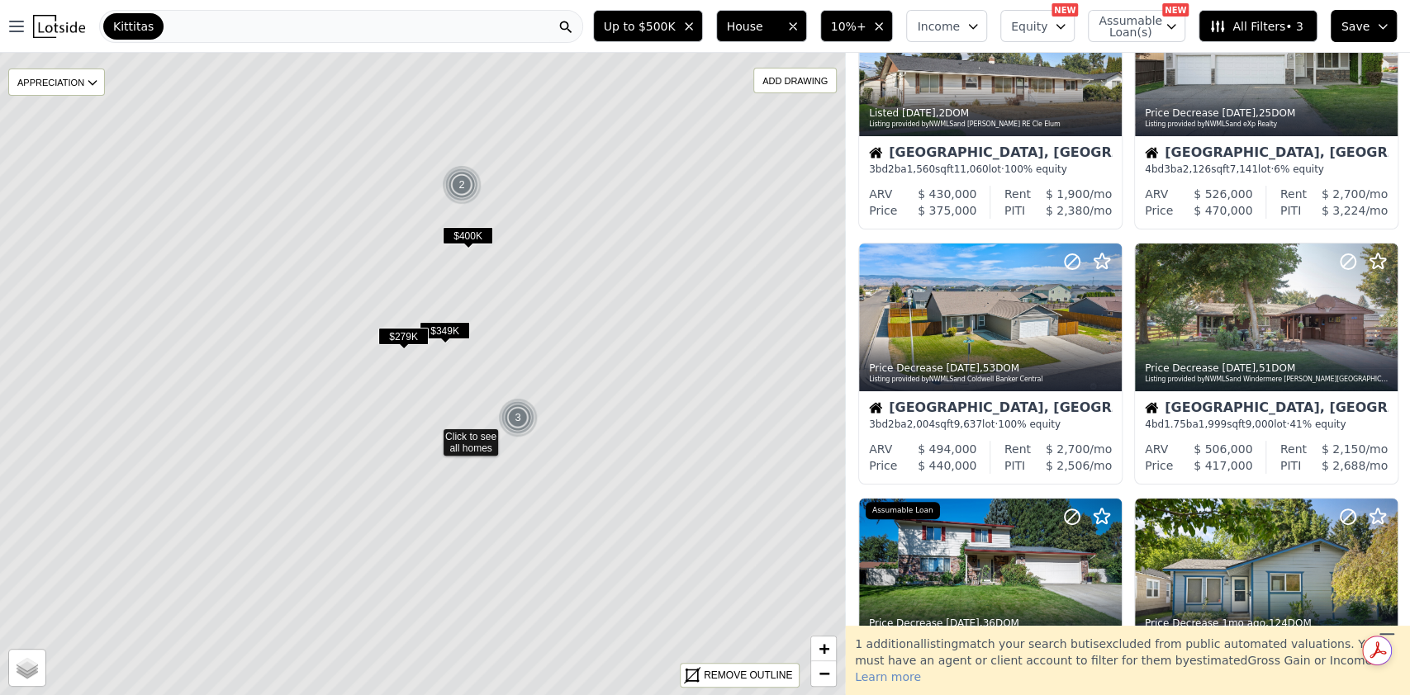
drag, startPoint x: 593, startPoint y: 367, endPoint x: 597, endPoint y: 408, distance: 40.7
click at [597, 408] on icon at bounding box center [432, 435] width 1017 height 775
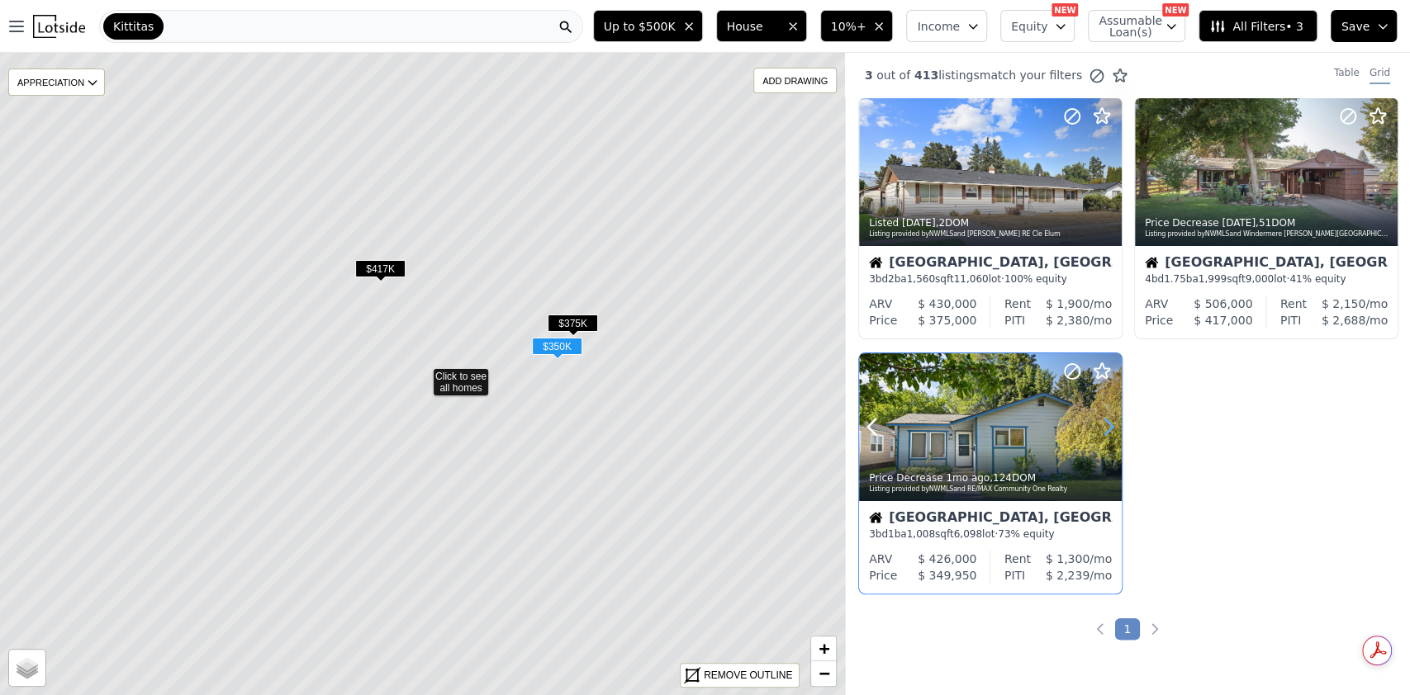
click at [1097, 427] on icon at bounding box center [1108, 427] width 26 height 26
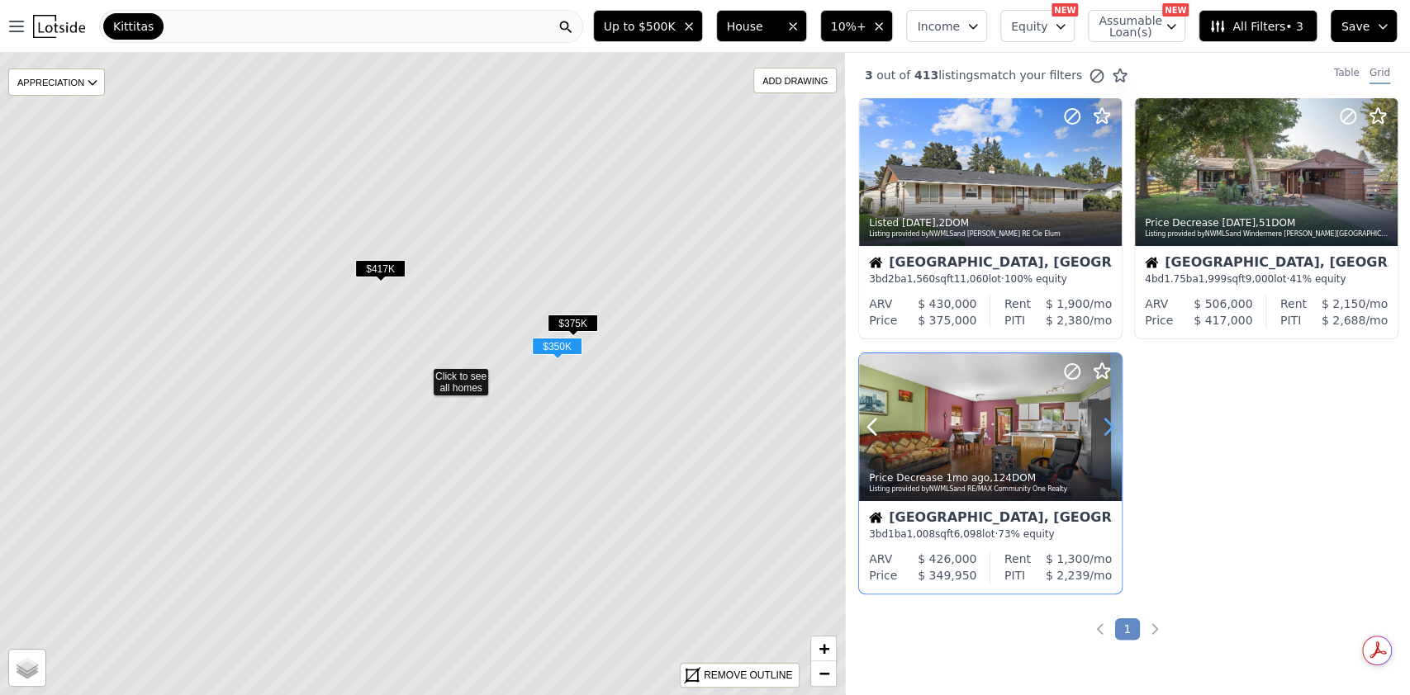
click at [1097, 427] on icon at bounding box center [1108, 427] width 26 height 26
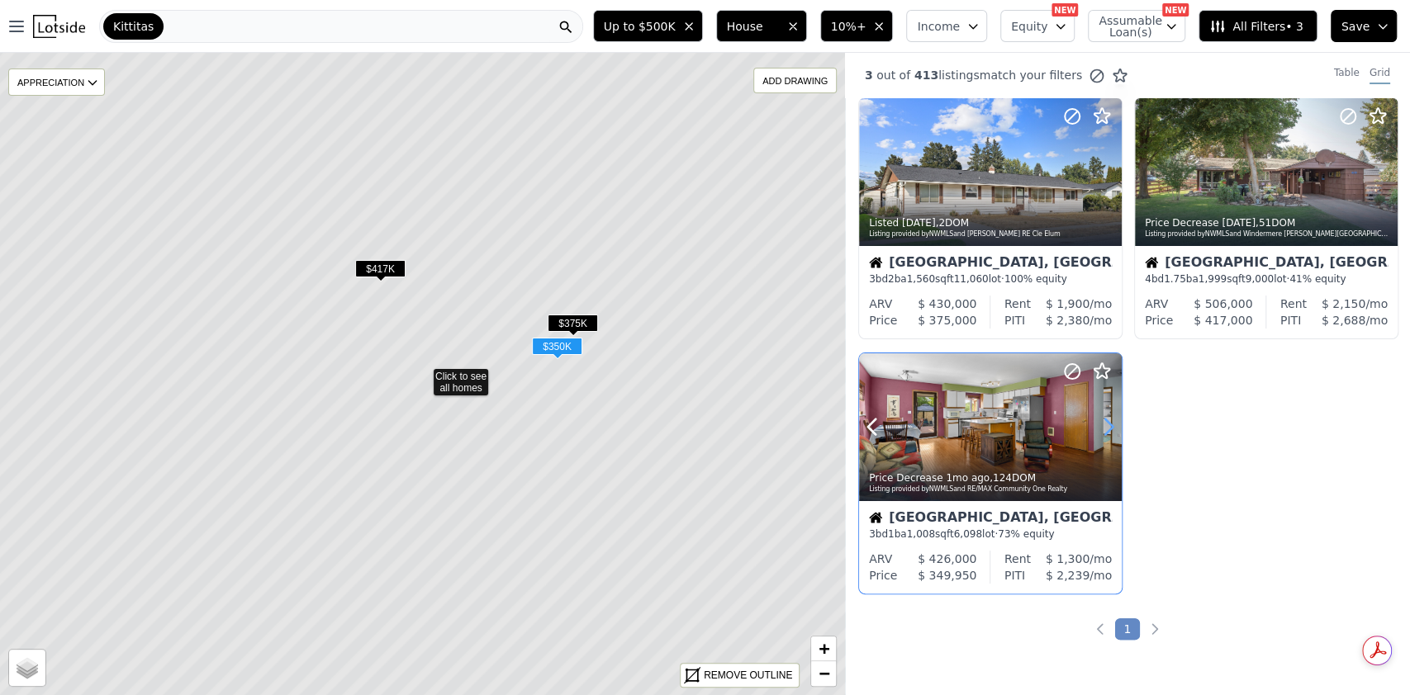
click at [1097, 427] on icon at bounding box center [1108, 427] width 26 height 26
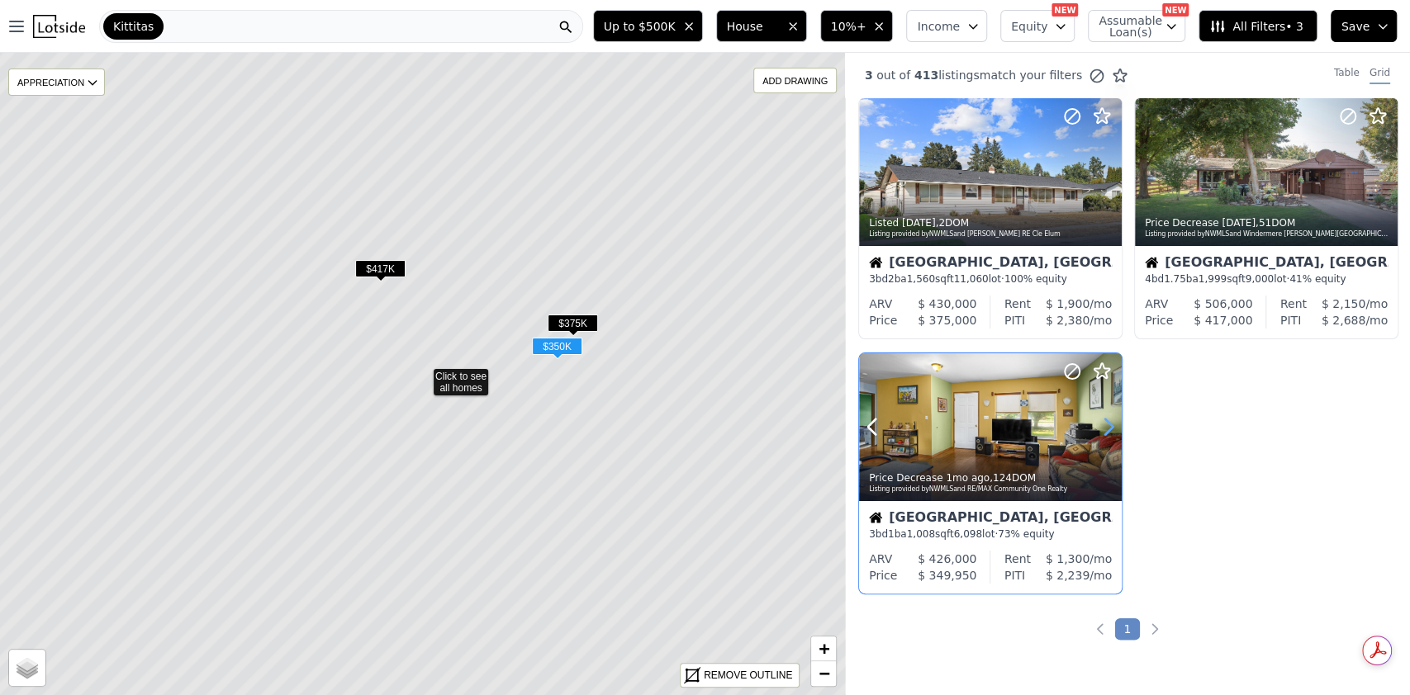
click at [1097, 427] on icon at bounding box center [1108, 427] width 26 height 26
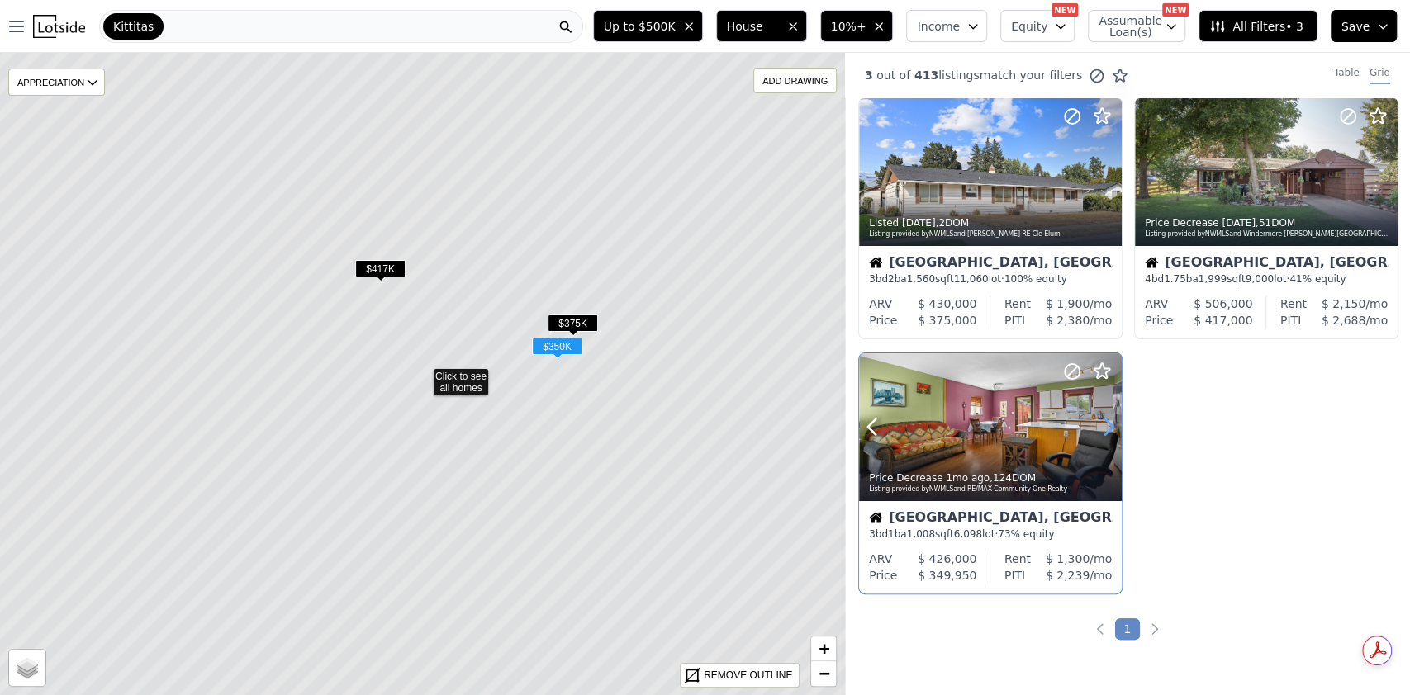
click at [1097, 427] on icon at bounding box center [1108, 427] width 26 height 26
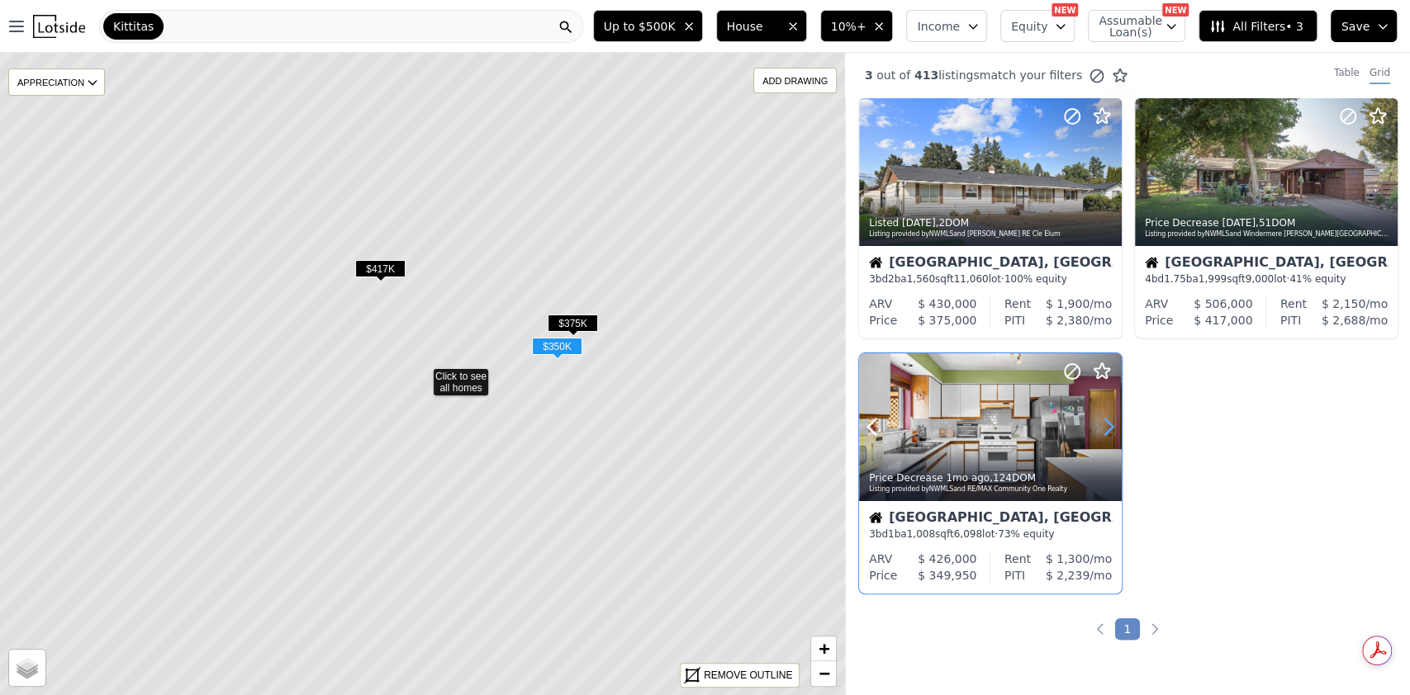
click at [1098, 426] on icon at bounding box center [1108, 427] width 26 height 26
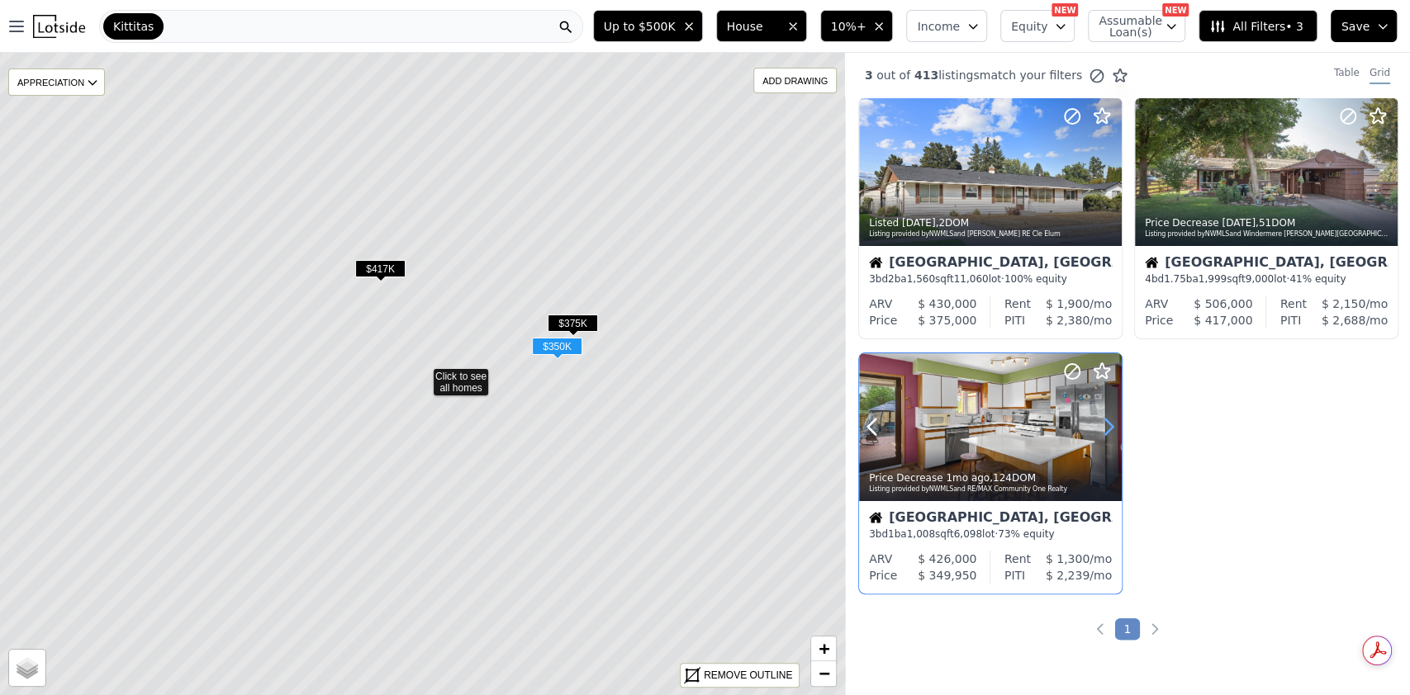
click at [1098, 426] on icon at bounding box center [1108, 427] width 26 height 26
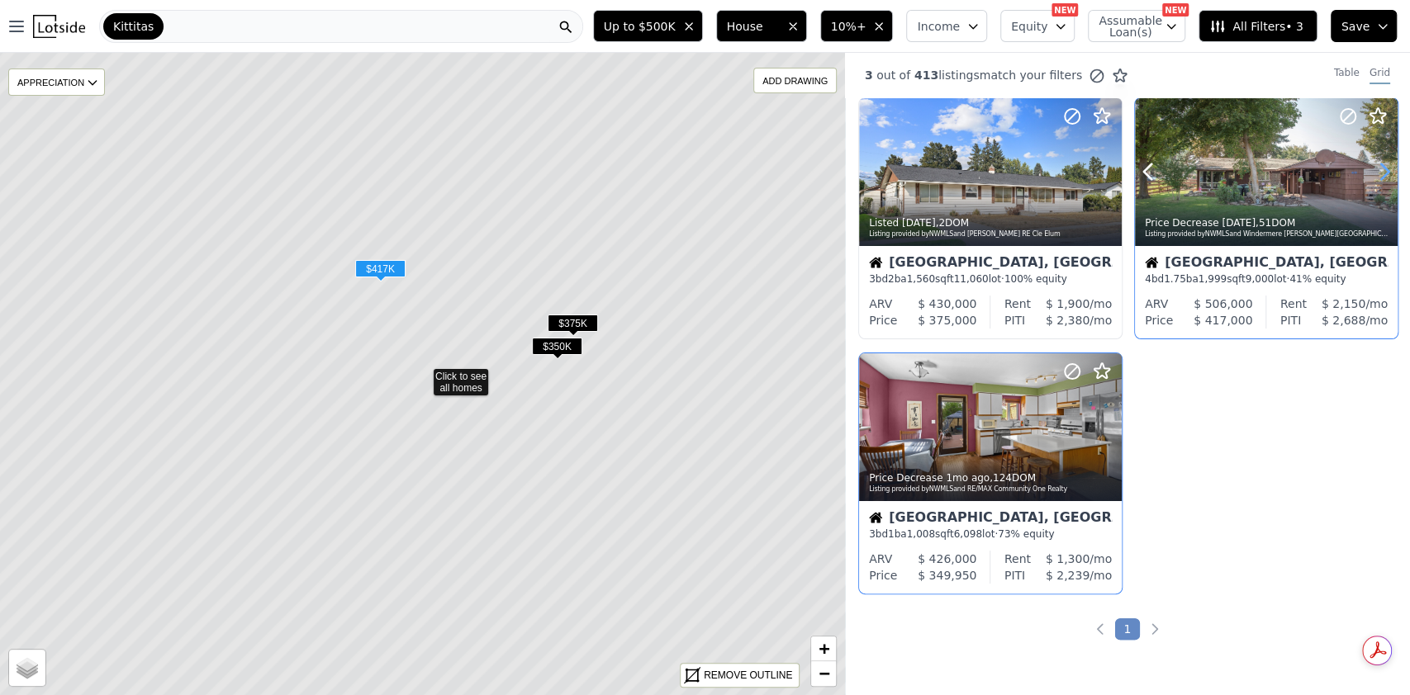
click at [1373, 170] on icon at bounding box center [1384, 172] width 26 height 26
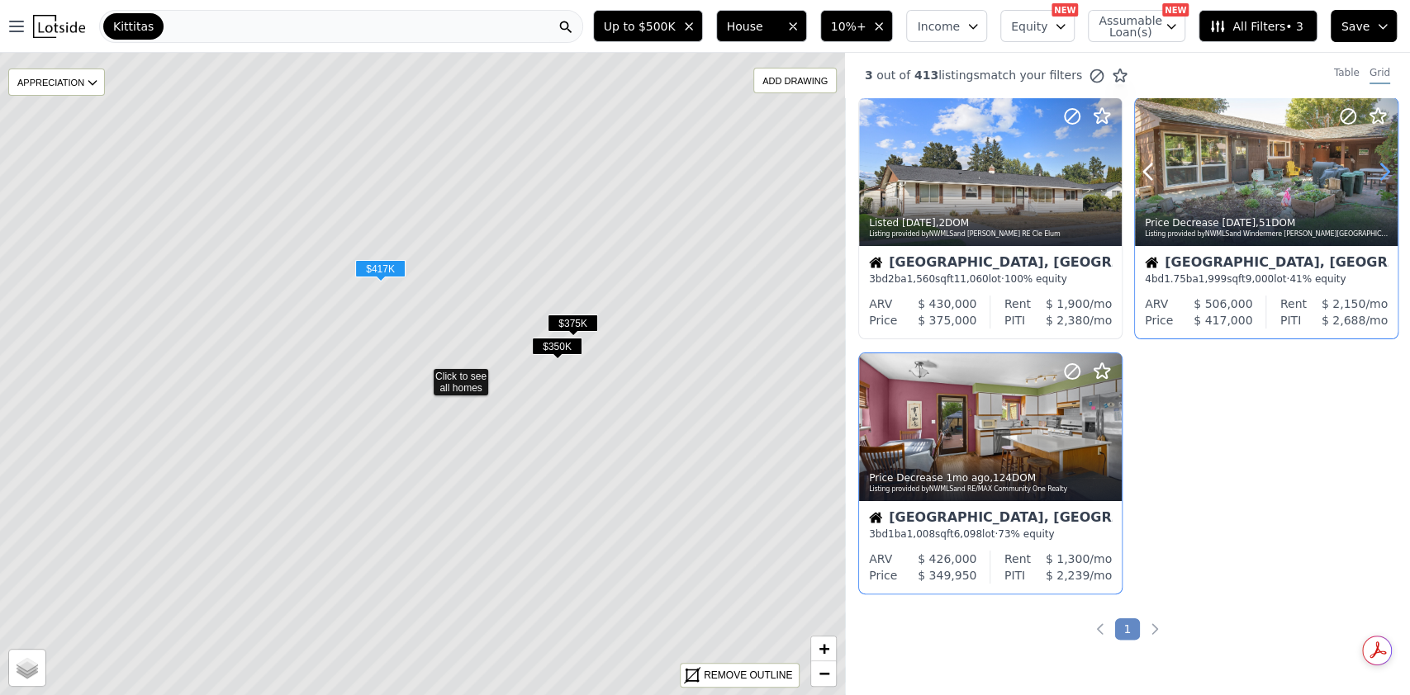
click at [1373, 170] on icon at bounding box center [1384, 172] width 26 height 26
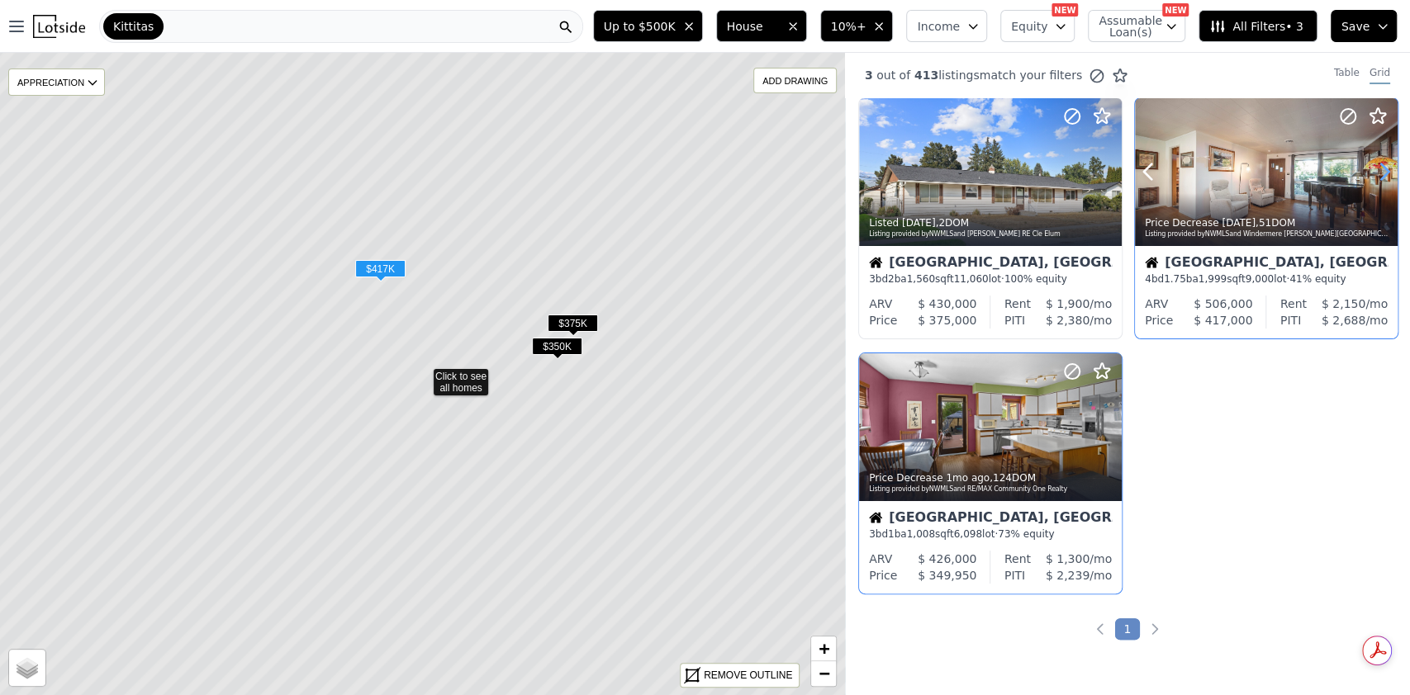
click at [1373, 170] on icon at bounding box center [1384, 172] width 26 height 26
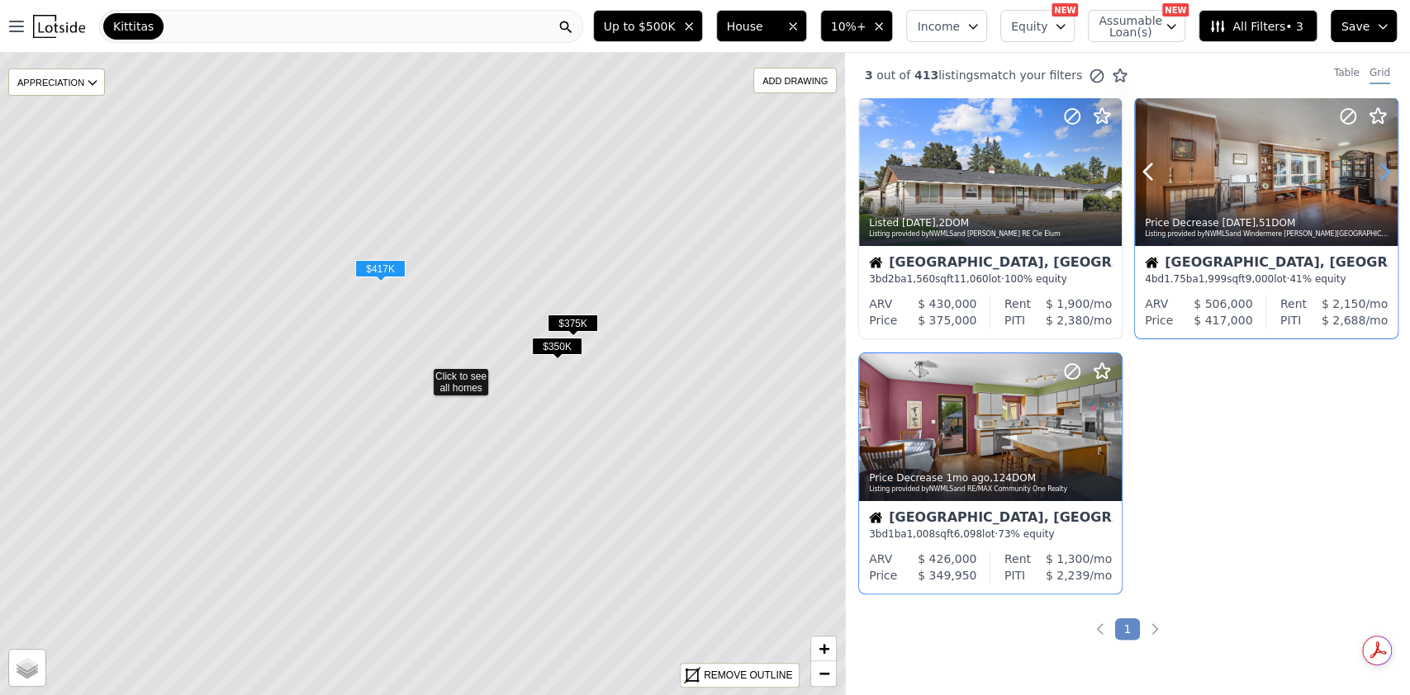
click at [1373, 170] on icon at bounding box center [1384, 172] width 26 height 26
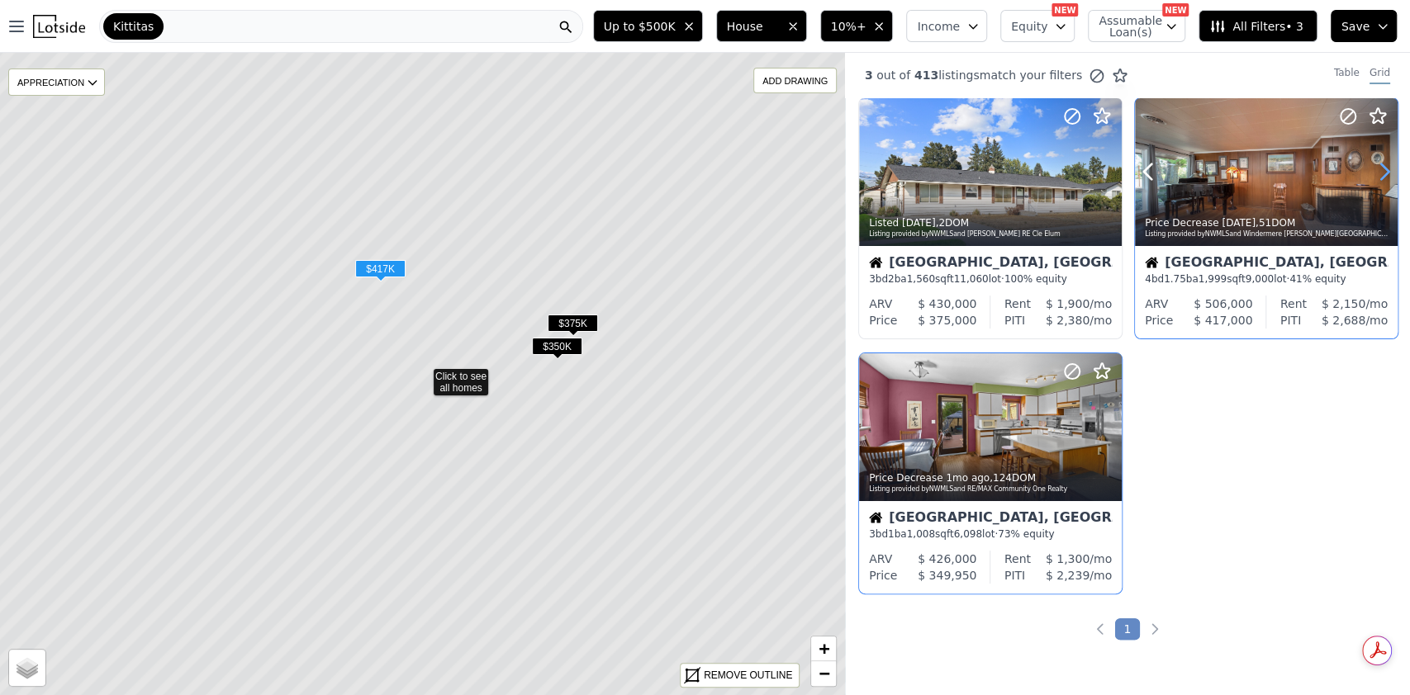
click at [1373, 170] on icon at bounding box center [1384, 172] width 26 height 26
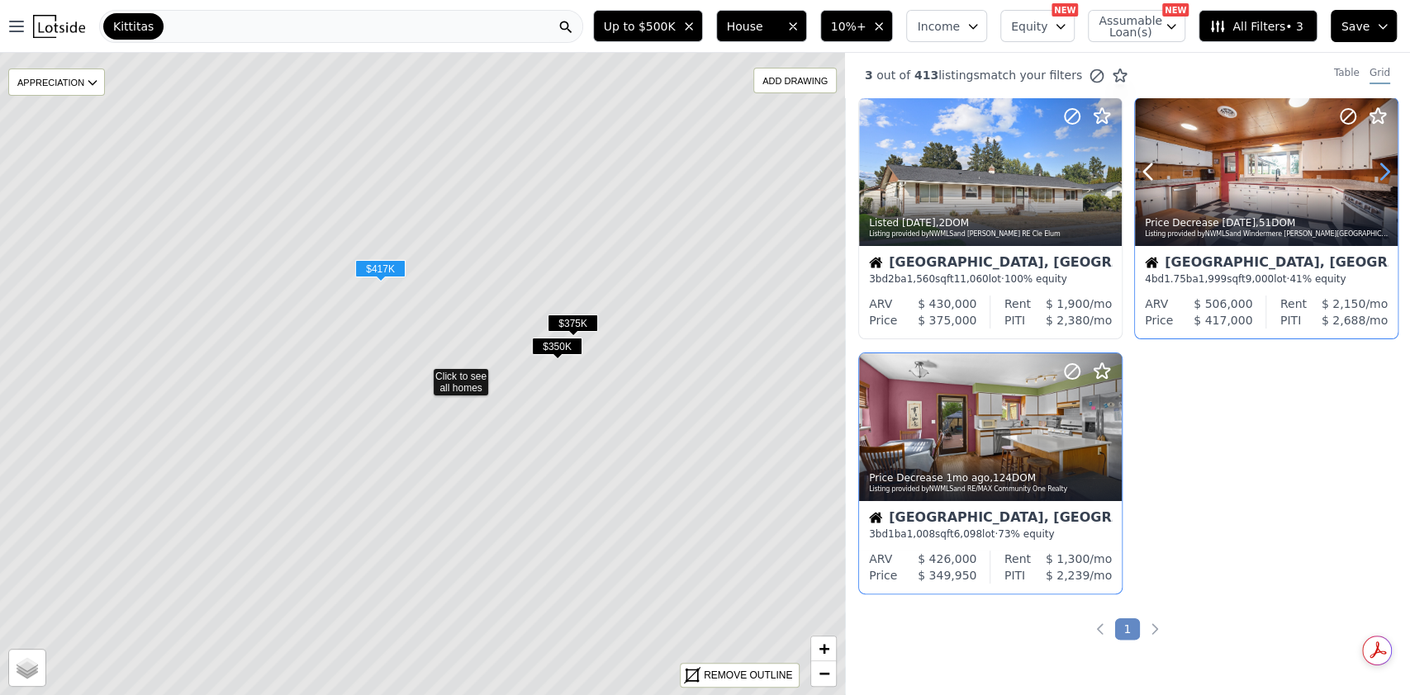
click at [1373, 170] on icon at bounding box center [1384, 172] width 26 height 26
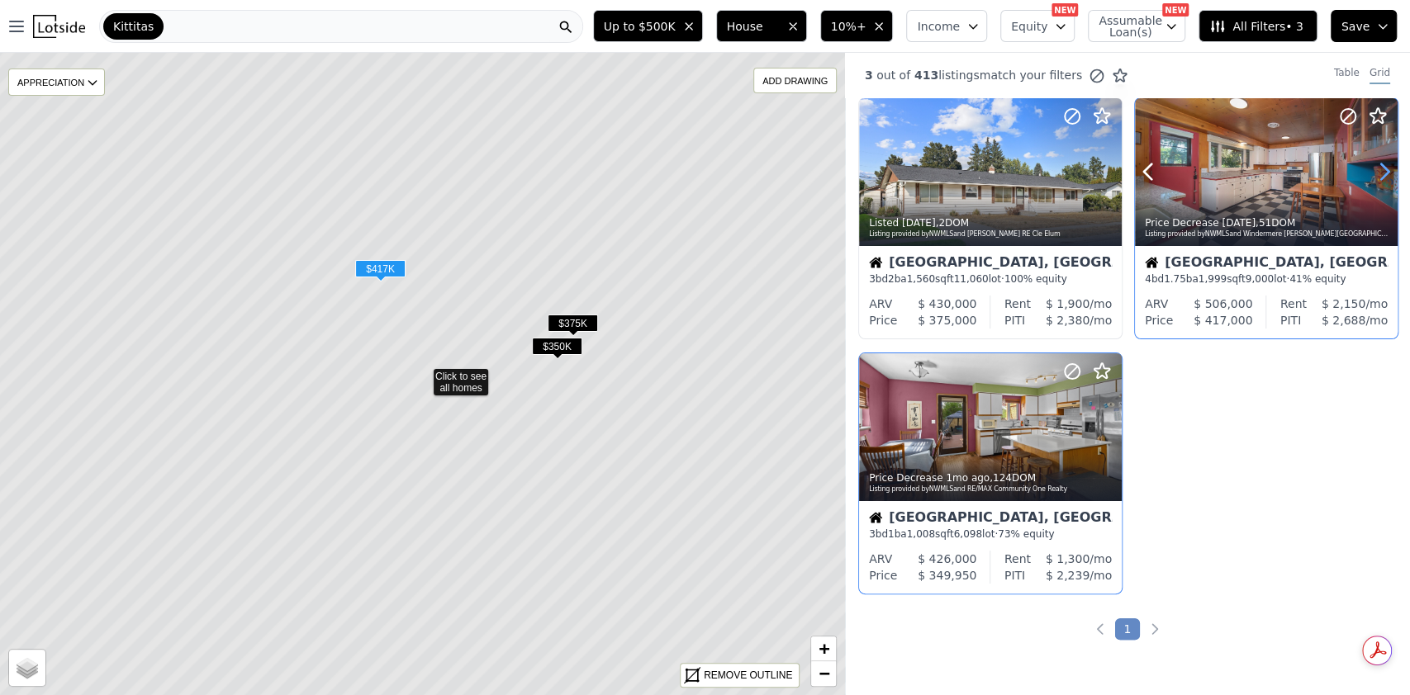
click at [1373, 170] on icon at bounding box center [1384, 172] width 26 height 26
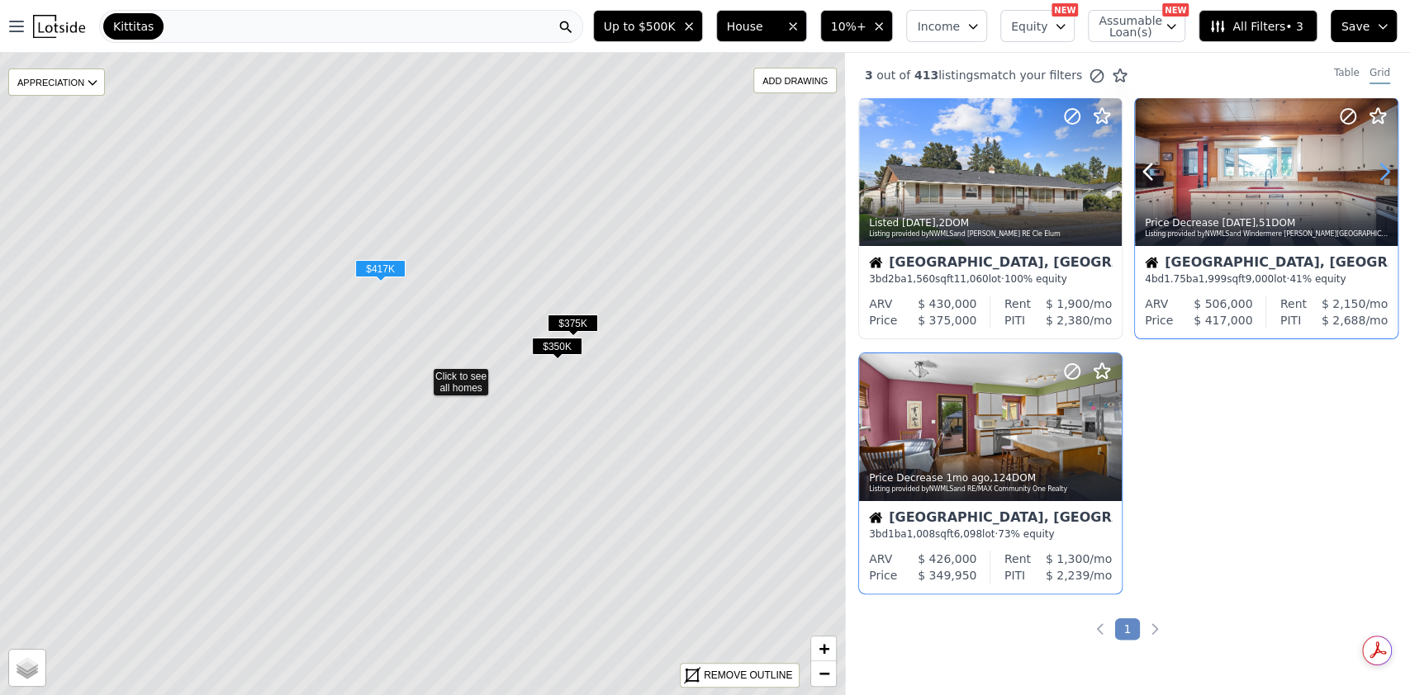
click at [1373, 170] on icon at bounding box center [1384, 172] width 26 height 26
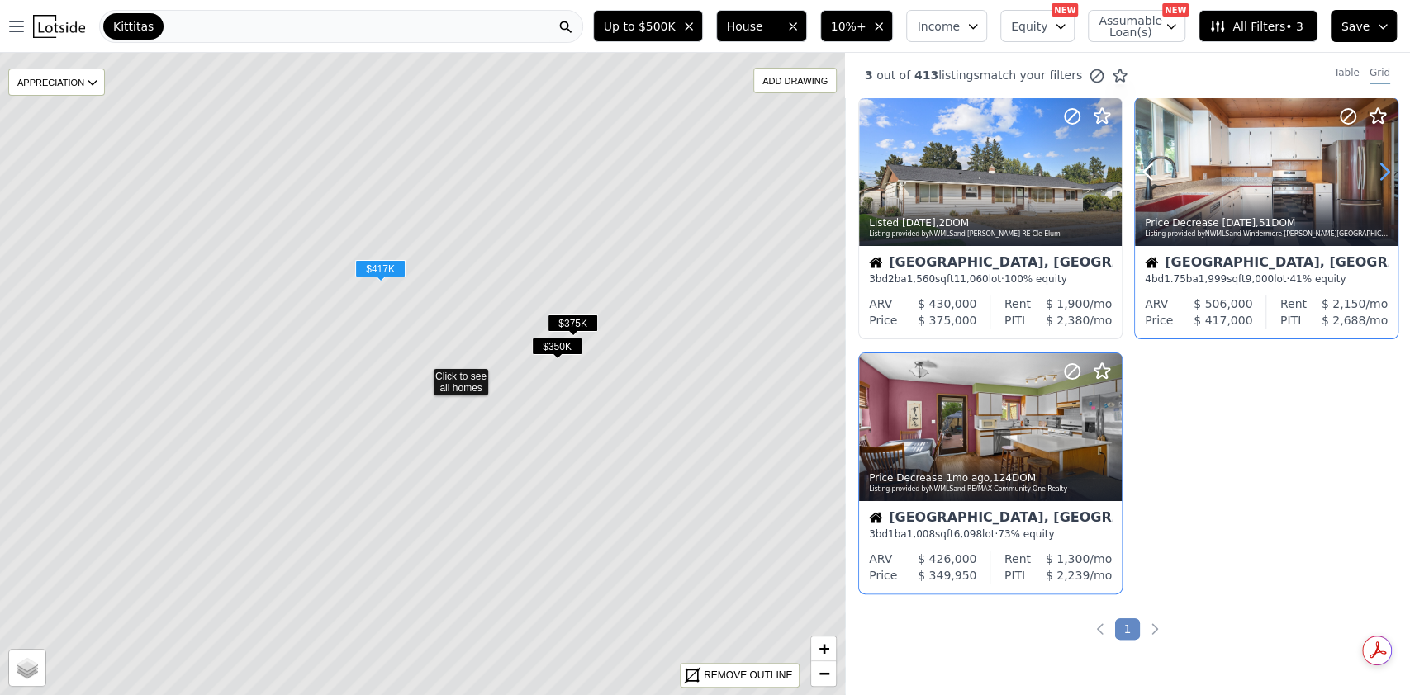
click at [1373, 170] on icon at bounding box center [1384, 172] width 26 height 26
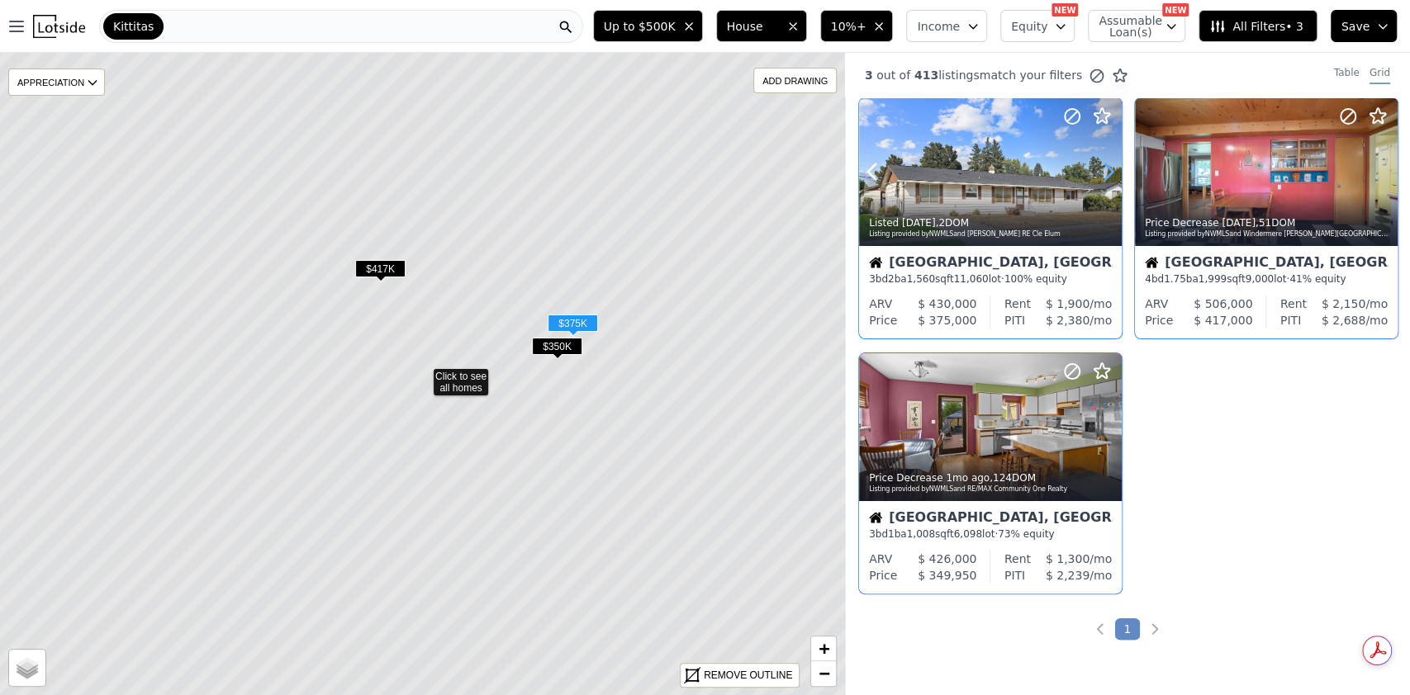
click at [1112, 169] on icon at bounding box center [1108, 172] width 26 height 26
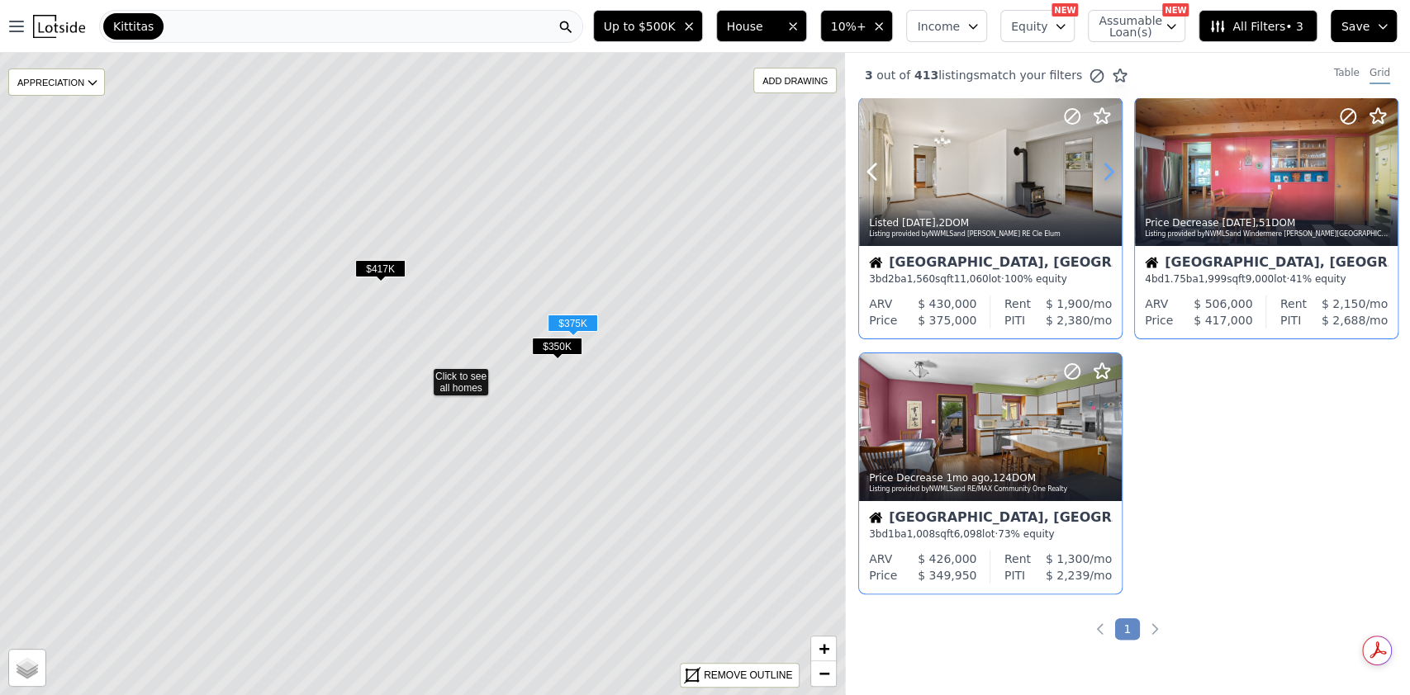
click at [1112, 169] on icon at bounding box center [1108, 172] width 26 height 26
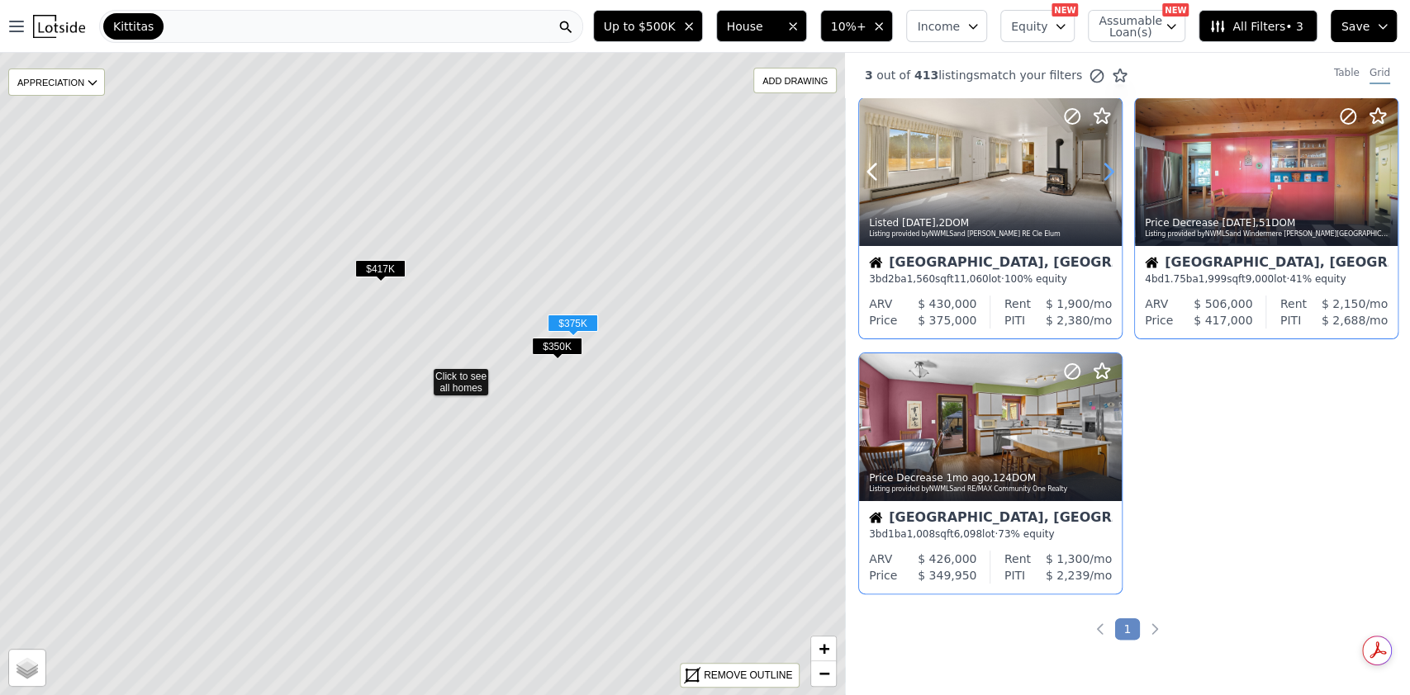
click at [1112, 169] on icon at bounding box center [1108, 172] width 26 height 26
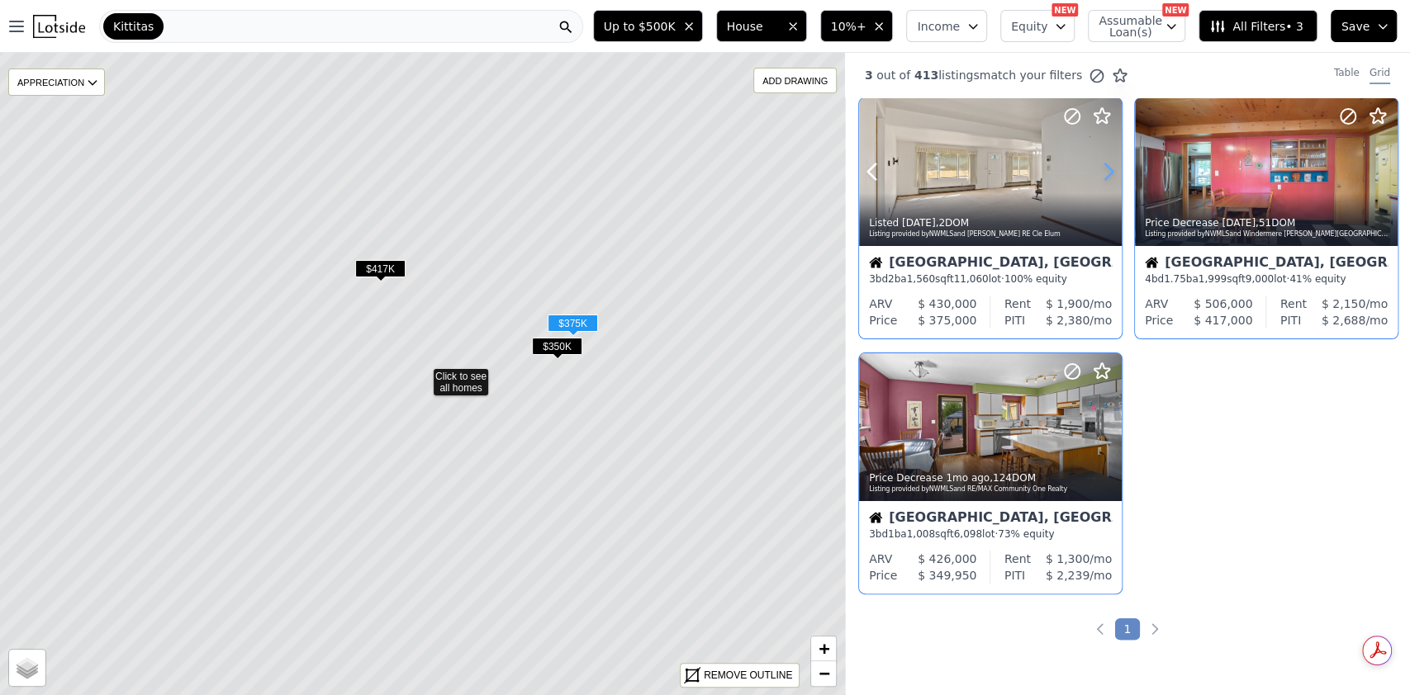
click at [1112, 169] on icon at bounding box center [1108, 172] width 26 height 26
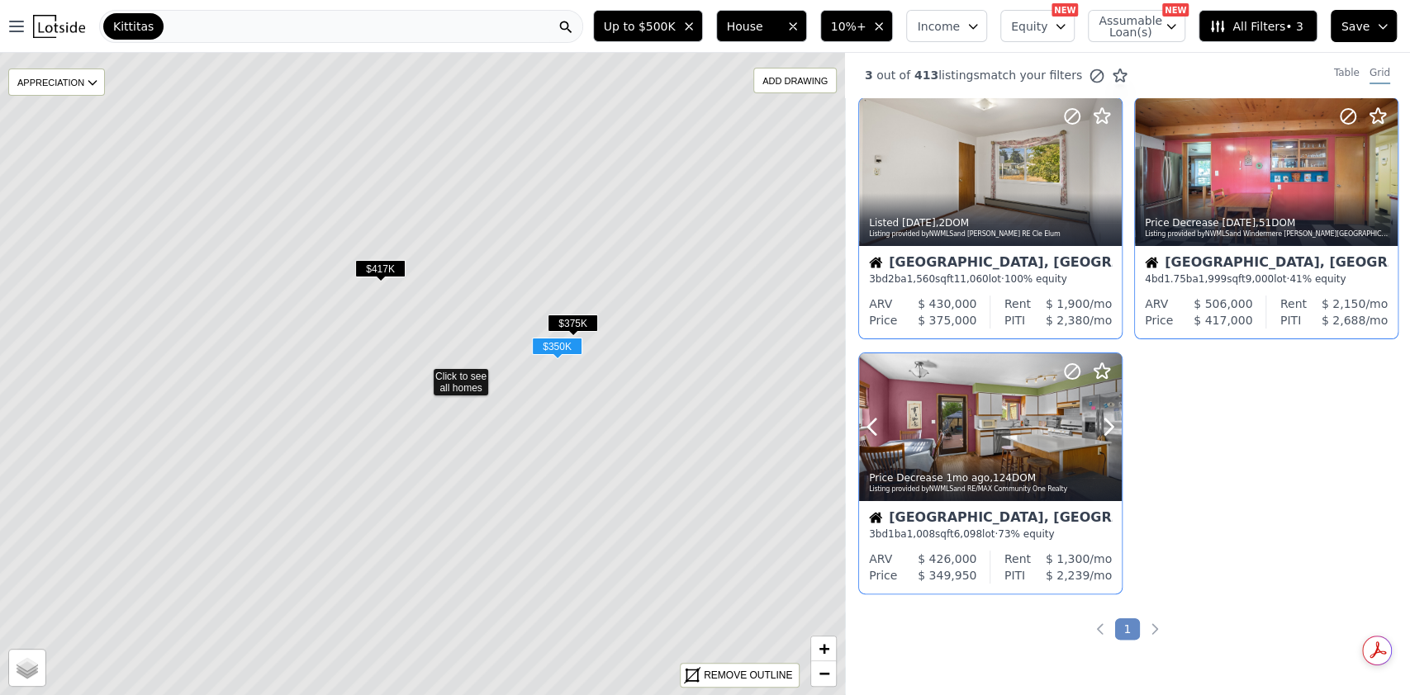
click at [979, 474] on div "Price Decrease 1mo ago , 124 DOM" at bounding box center [991, 478] width 244 height 13
click at [471, 377] on icon at bounding box center [422, 374] width 1017 height 775
click at [882, 30] on icon "button" at bounding box center [878, 26] width 7 height 7
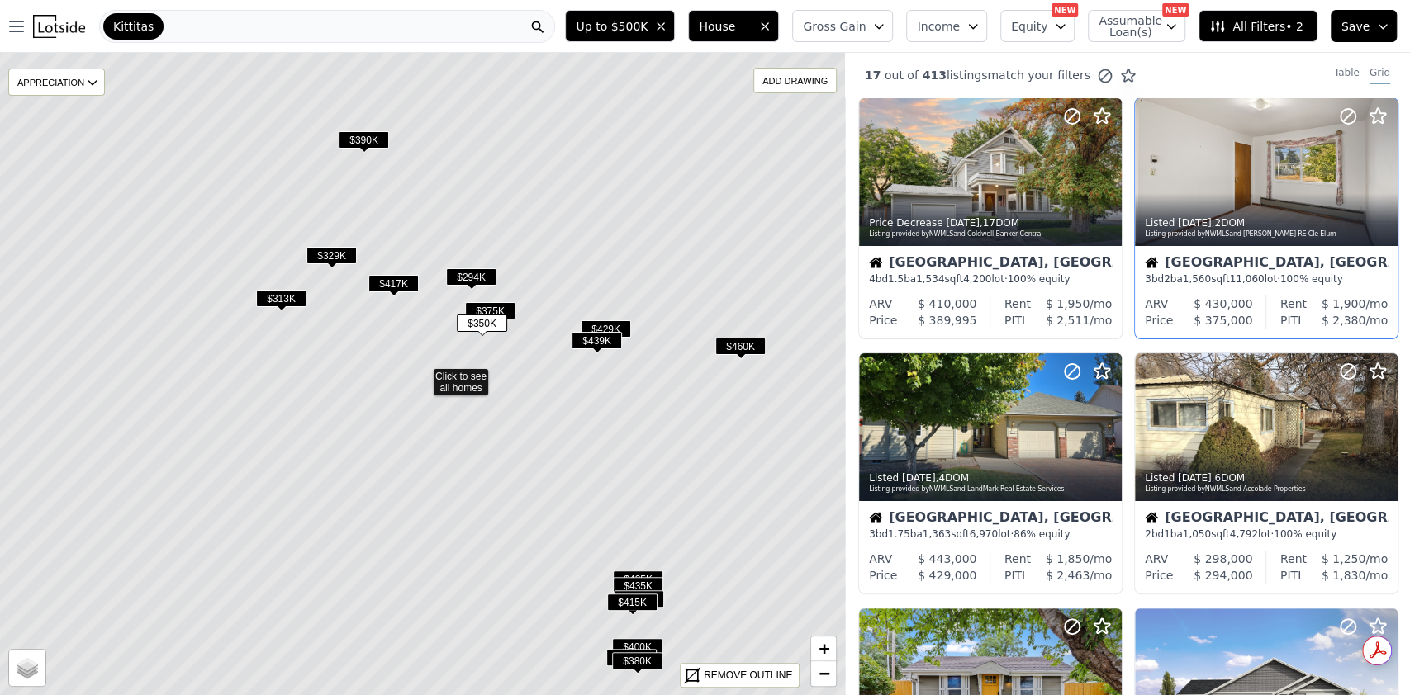
click at [473, 274] on span "$294K" at bounding box center [471, 276] width 50 height 17
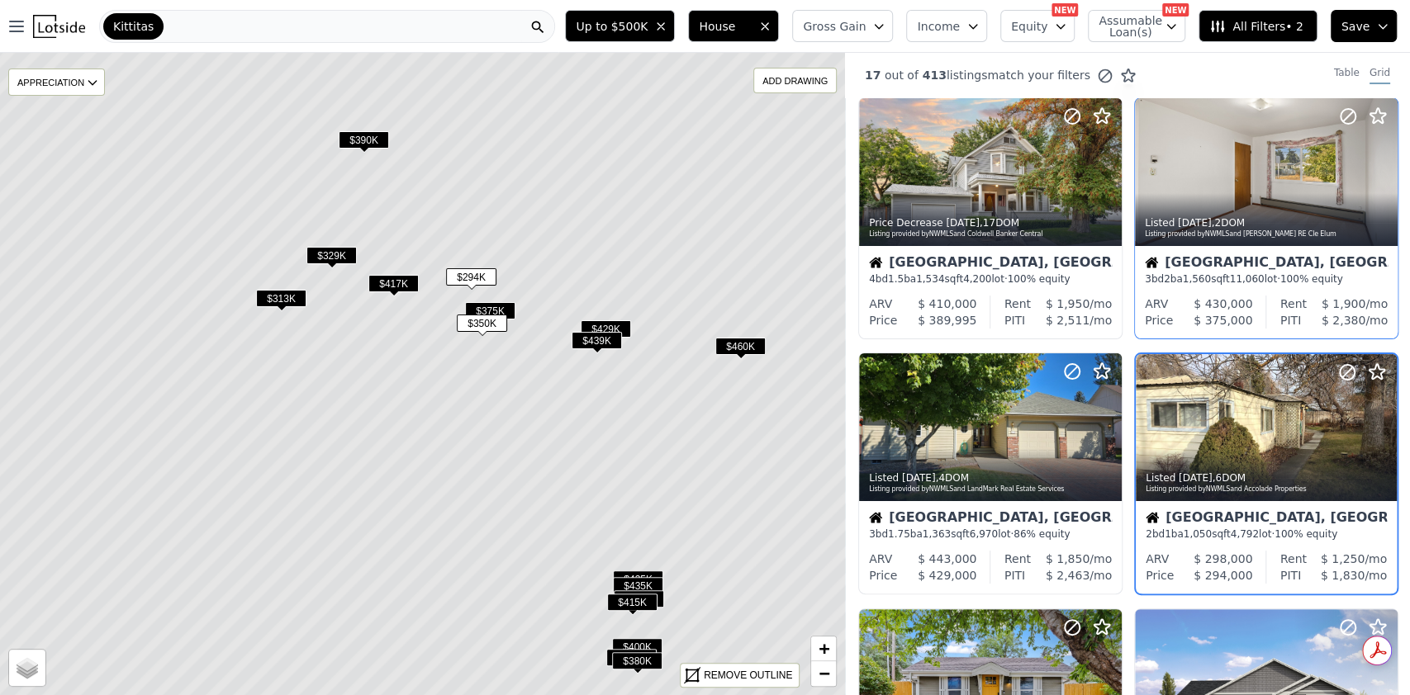
scroll to position [73, 0]
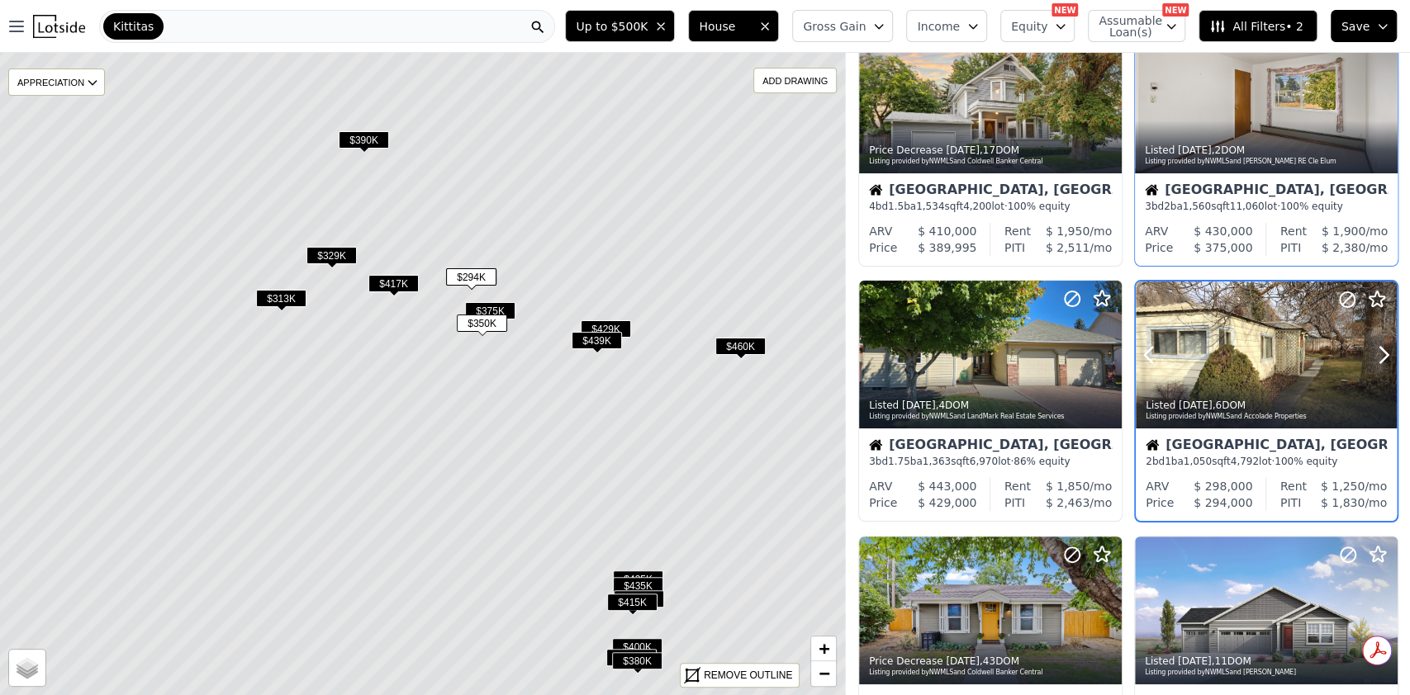
click at [1243, 386] on div at bounding box center [1265, 391] width 261 height 30
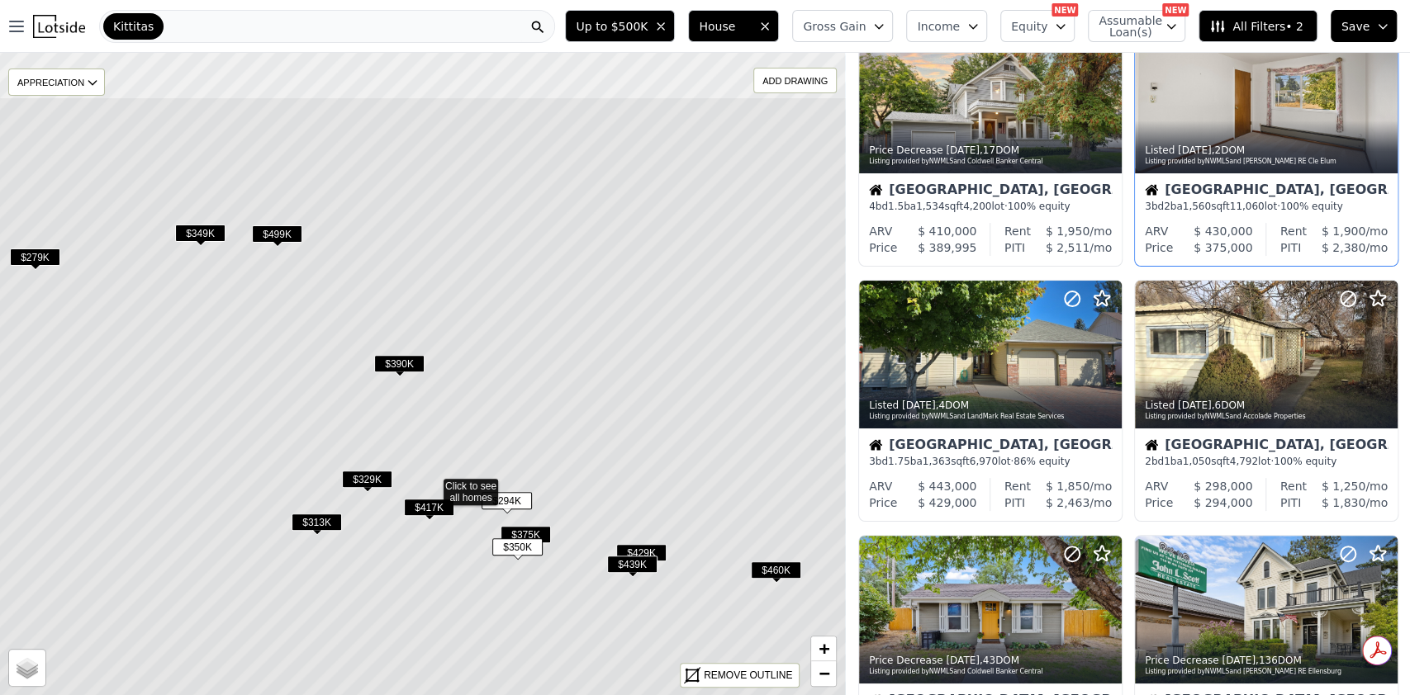
click at [304, 347] on icon at bounding box center [432, 484] width 1017 height 775
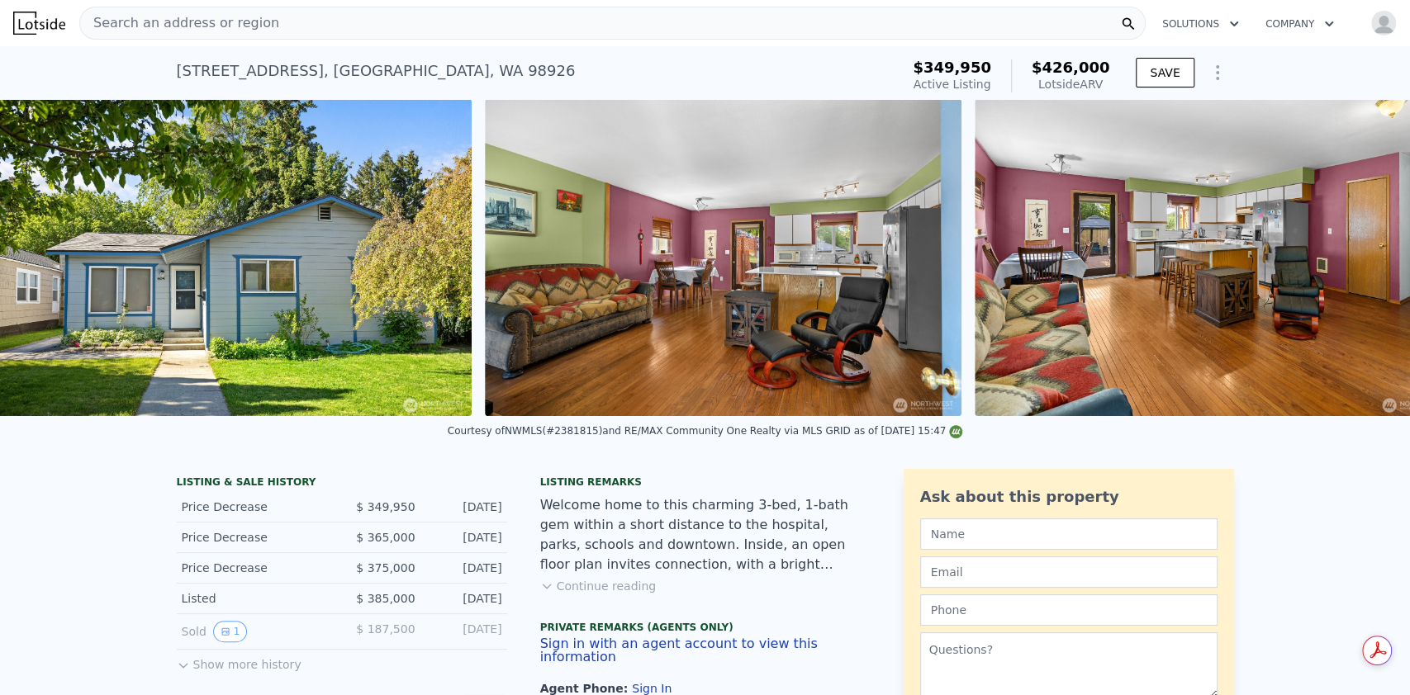
scroll to position [0, 756]
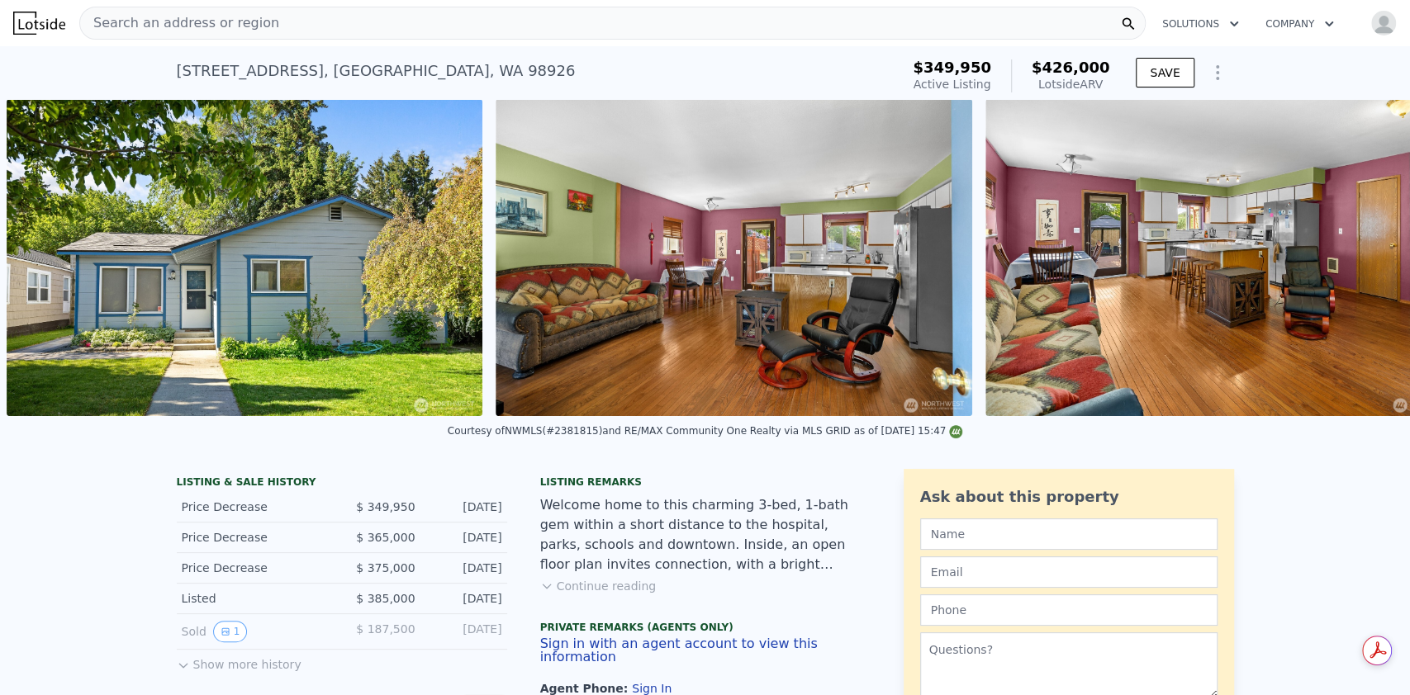
drag, startPoint x: 131, startPoint y: 488, endPoint x: 137, endPoint y: 479, distance: 10.8
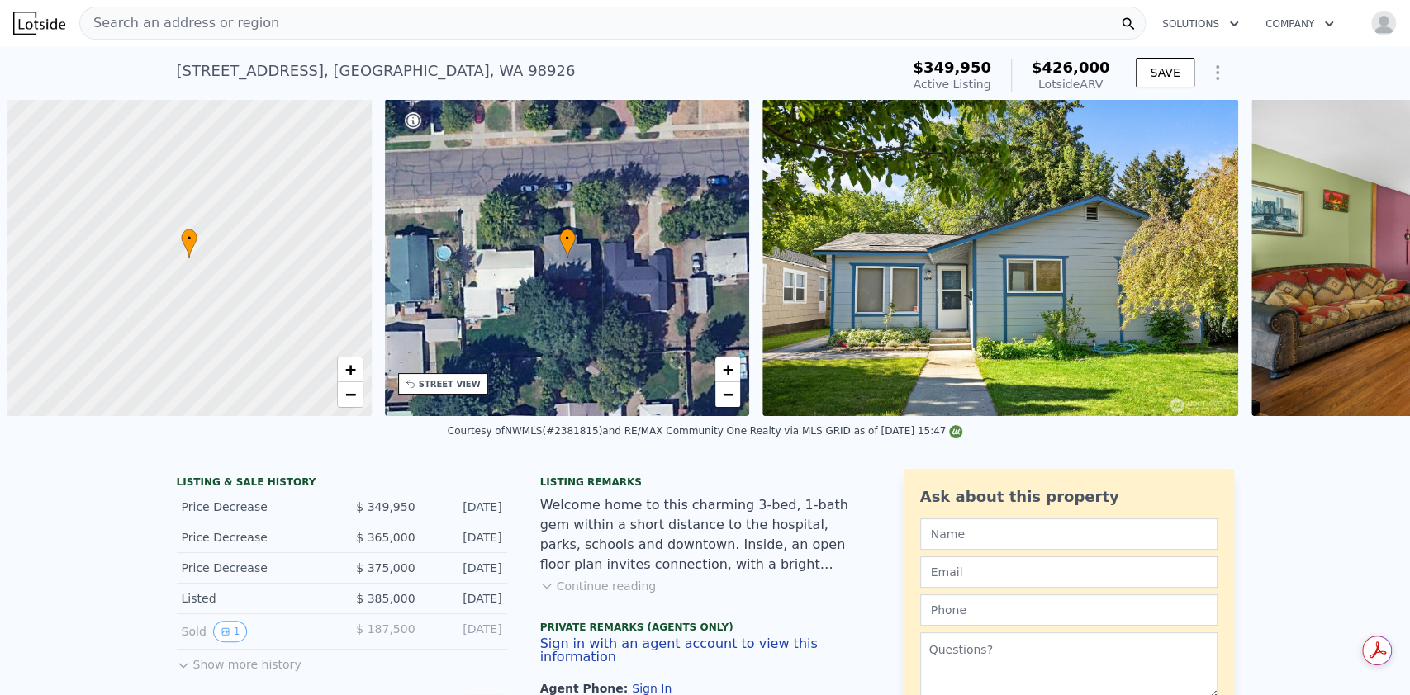
scroll to position [0, 7]
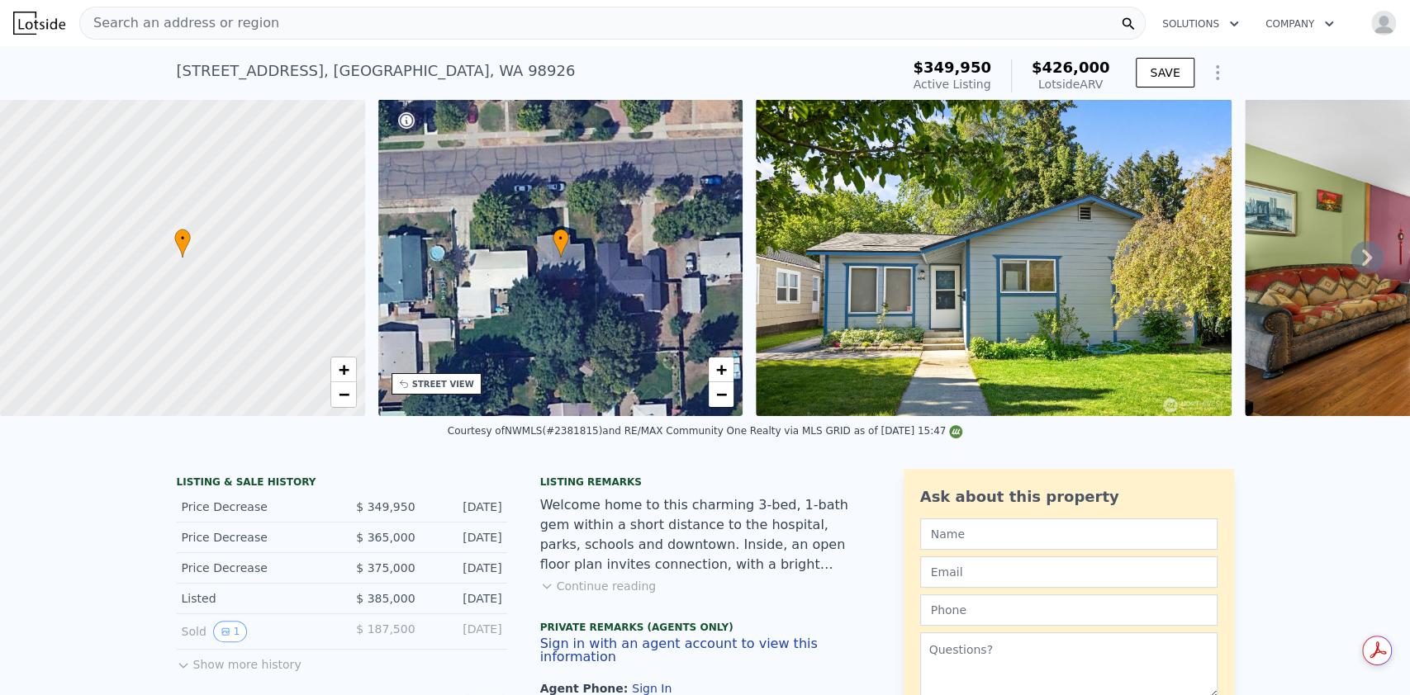
click at [130, 326] on div at bounding box center [183, 258] width 438 height 381
click at [321, 78] on div "804 E Seattle Ave , Kittitas County , WA 98926" at bounding box center [376, 70] width 399 height 23
drag, startPoint x: 321, startPoint y: 76, endPoint x: 438, endPoint y: 63, distance: 117.2
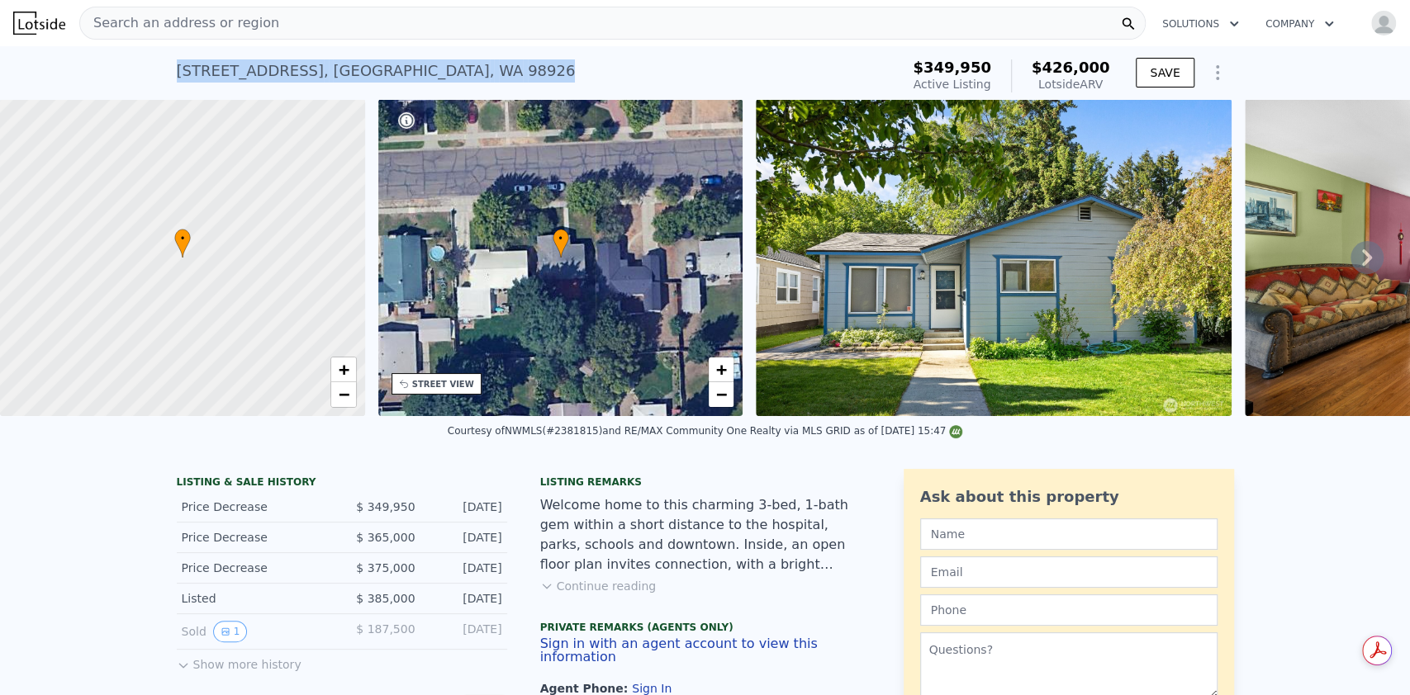
click at [438, 63] on div "804 E Seattle Ave , Kittitas County , WA 98926" at bounding box center [376, 70] width 399 height 23
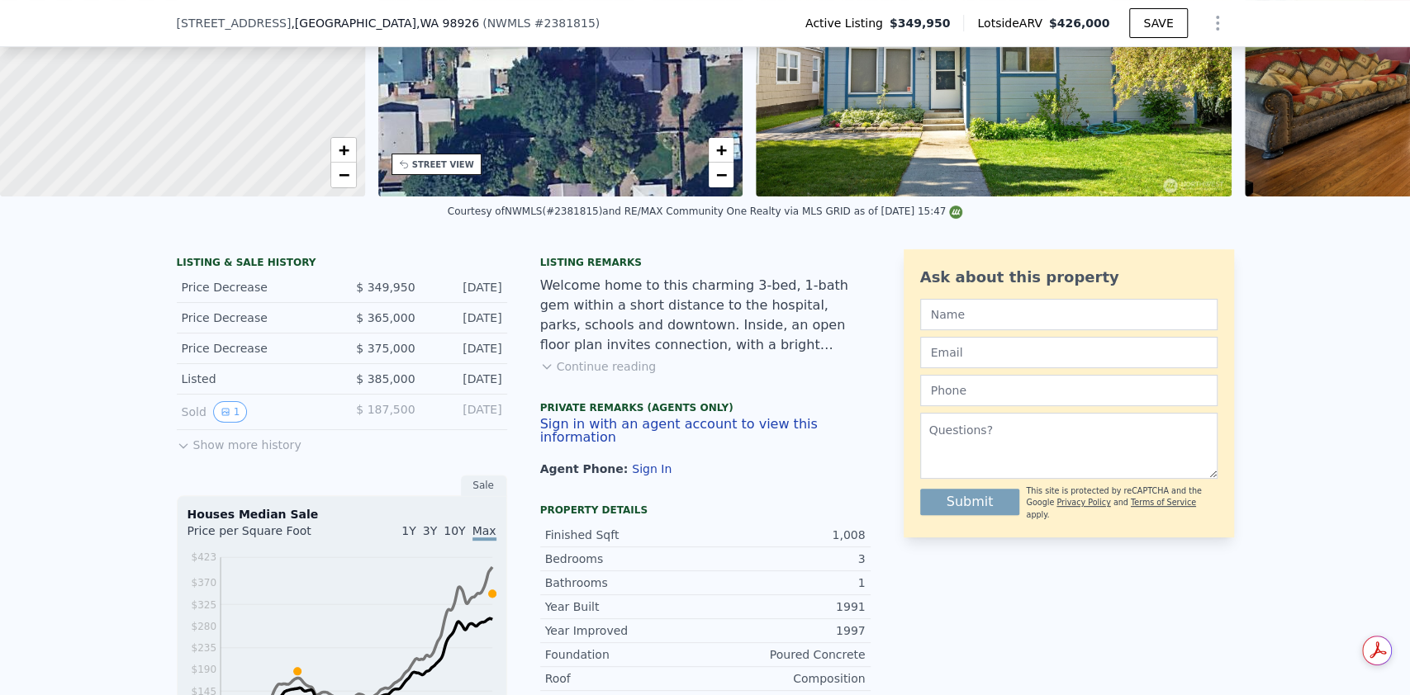
scroll to position [0, 0]
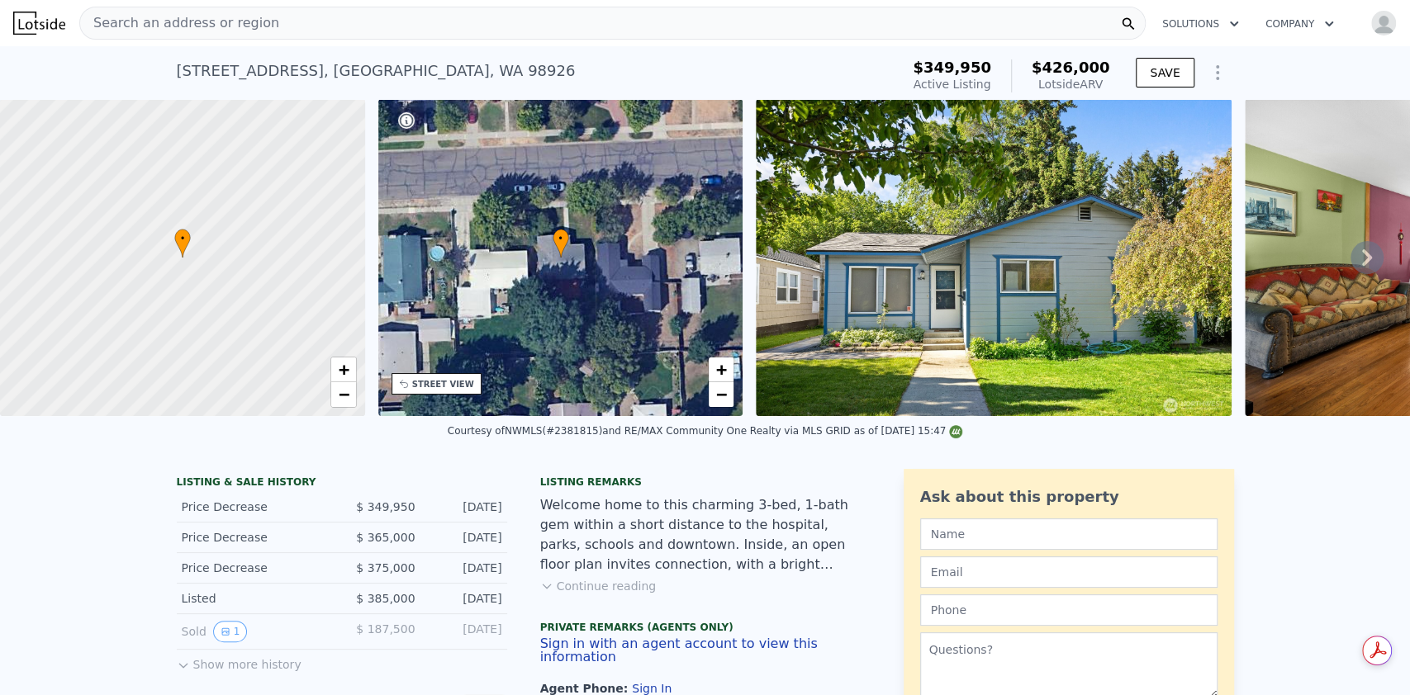
click at [257, 76] on div "804 E Seattle Ave , Kittitas County , WA 98926" at bounding box center [376, 70] width 399 height 23
copy div "804 E Seattle Ave , Kittitas County , WA 98926 Active at $349,950 (~ARV $426k )"
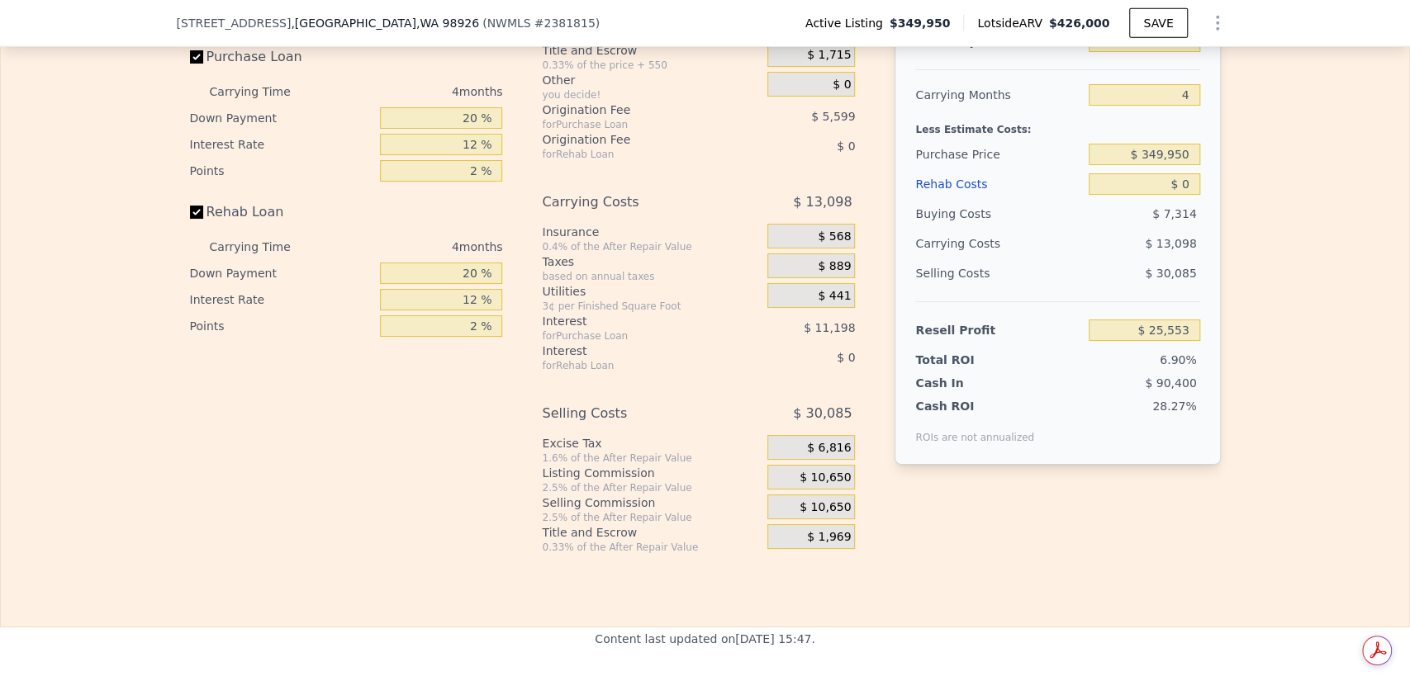
scroll to position [2636, 0]
click at [1177, 192] on input "$ 0" at bounding box center [1143, 181] width 111 height 21
type input "$ 45"
type input "$ 25,507"
type input "$ 45,000"
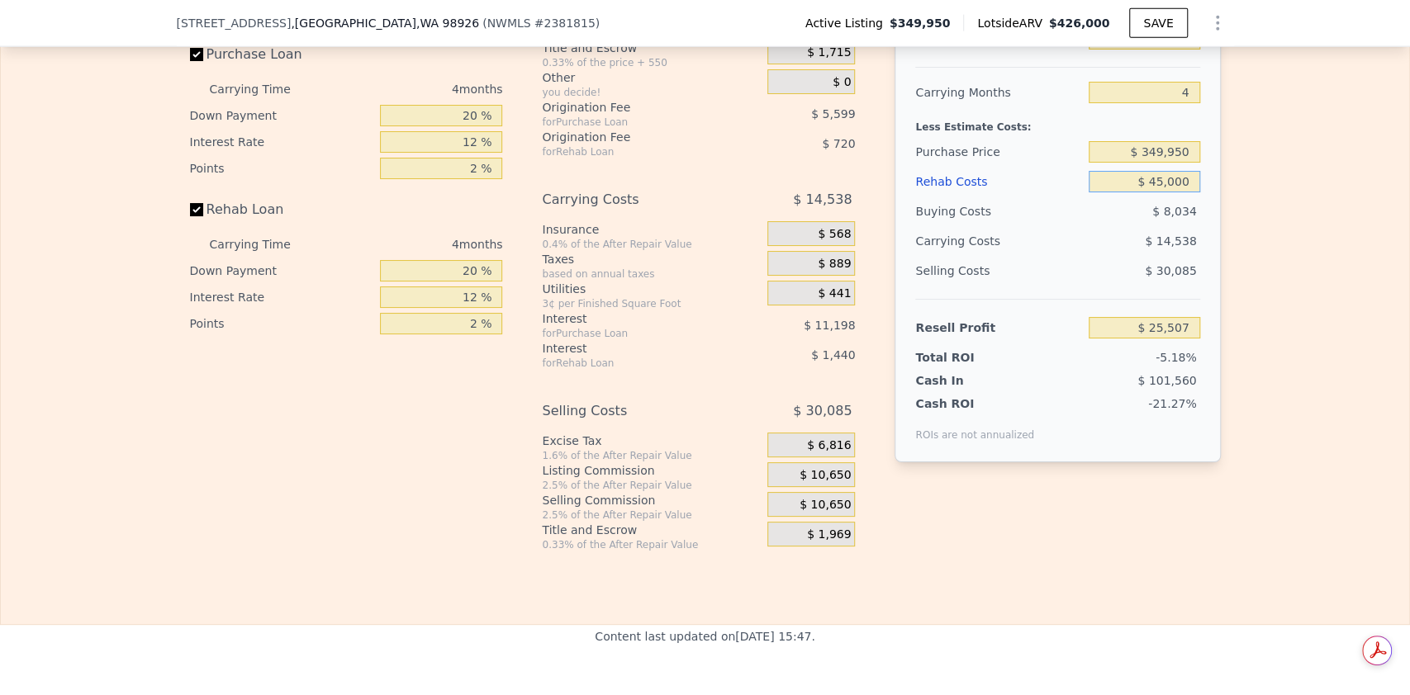
type input "-$ 21,607"
type input "$ 45,000"
click at [1162, 339] on input "-$ 21,607" at bounding box center [1143, 327] width 111 height 21
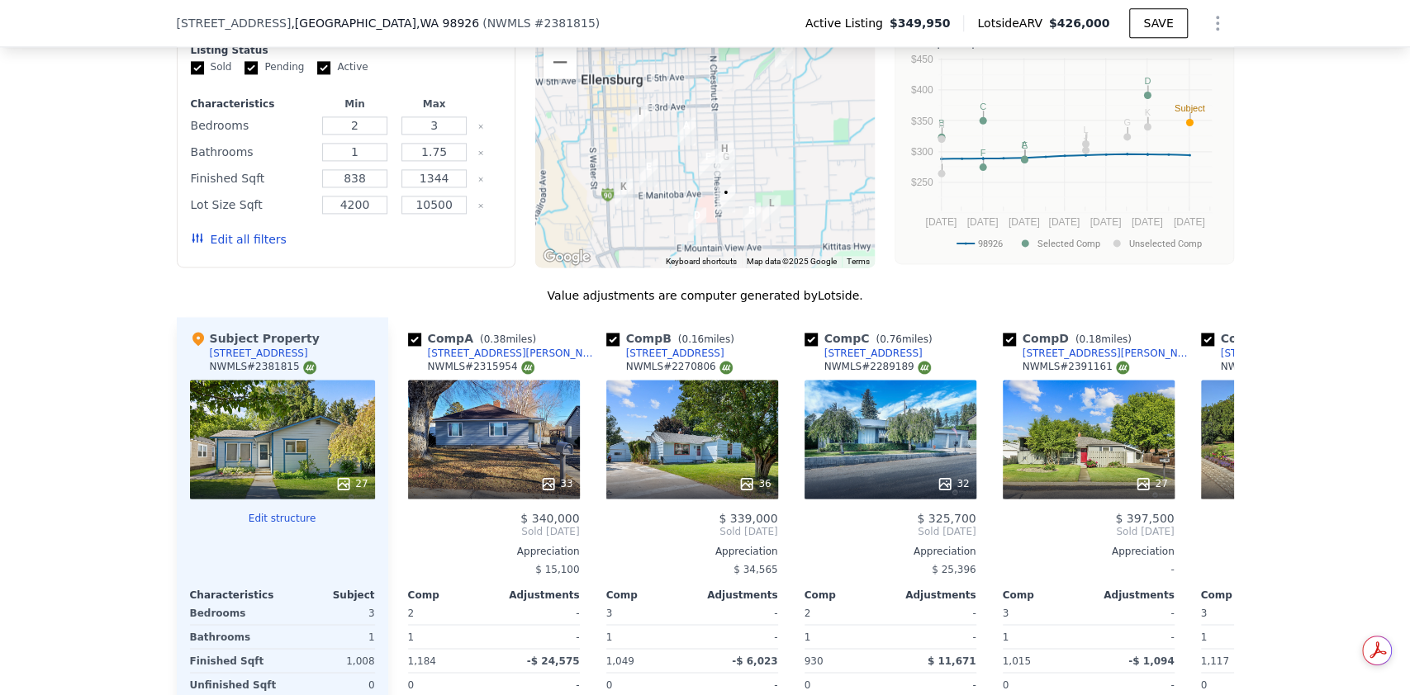
scroll to position [1535, 0]
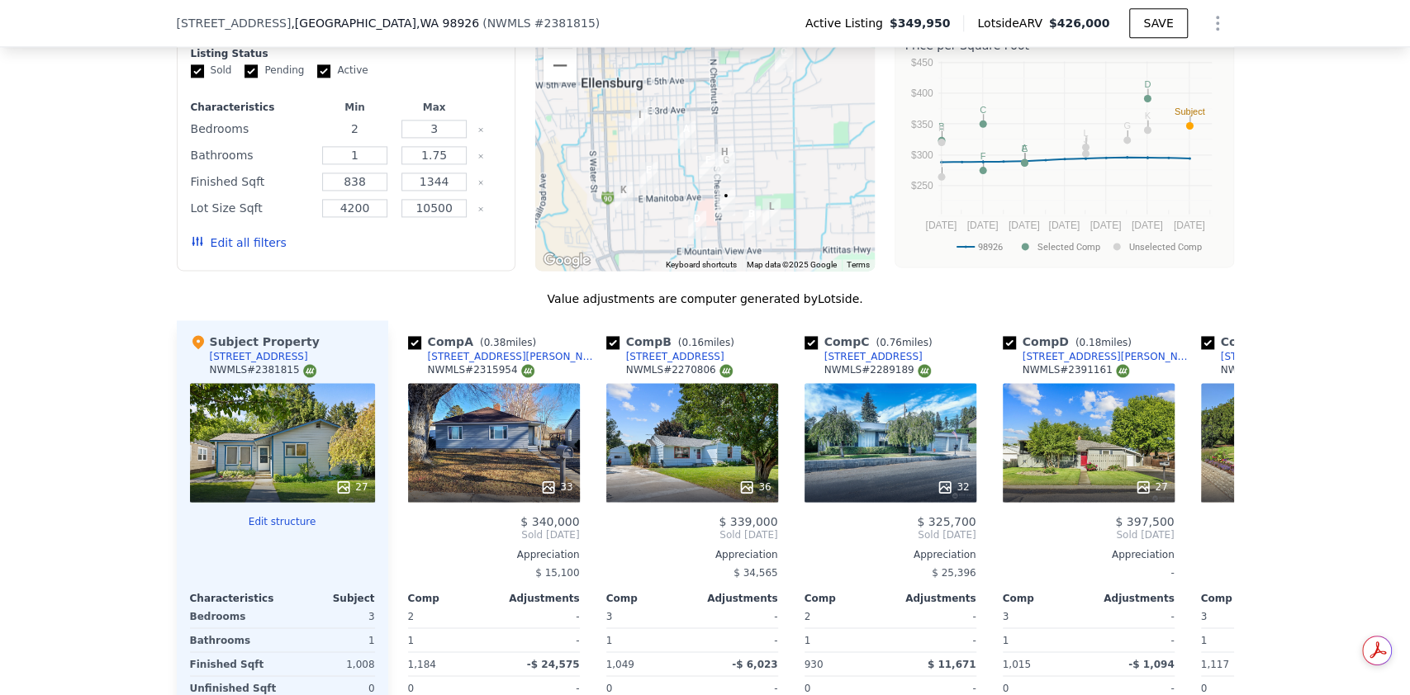
click at [377, 138] on input "2" at bounding box center [354, 129] width 65 height 18
type input "3"
click at [444, 164] on input "1.75" at bounding box center [433, 155] width 65 height 18
type input "1"
click at [428, 249] on button "Update Search" at bounding box center [439, 242] width 125 height 23
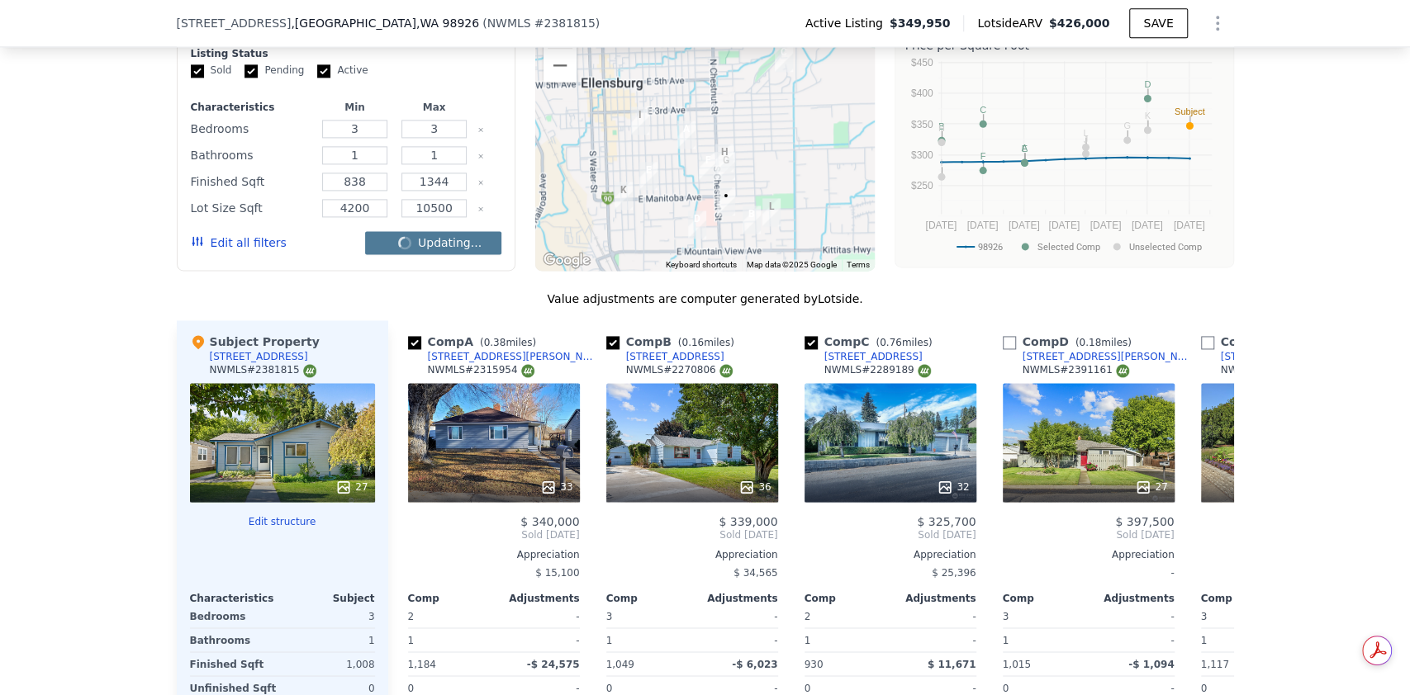
checkbox input "false"
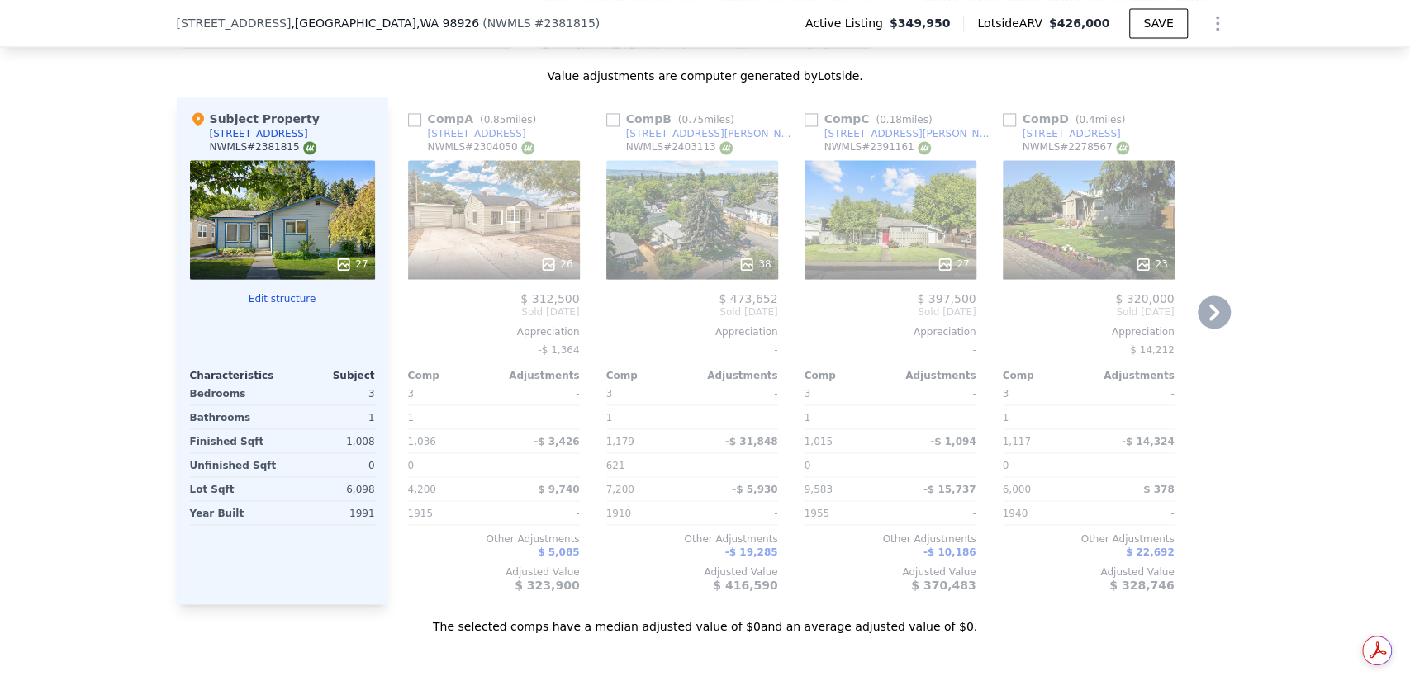
scroll to position [1756, 0]
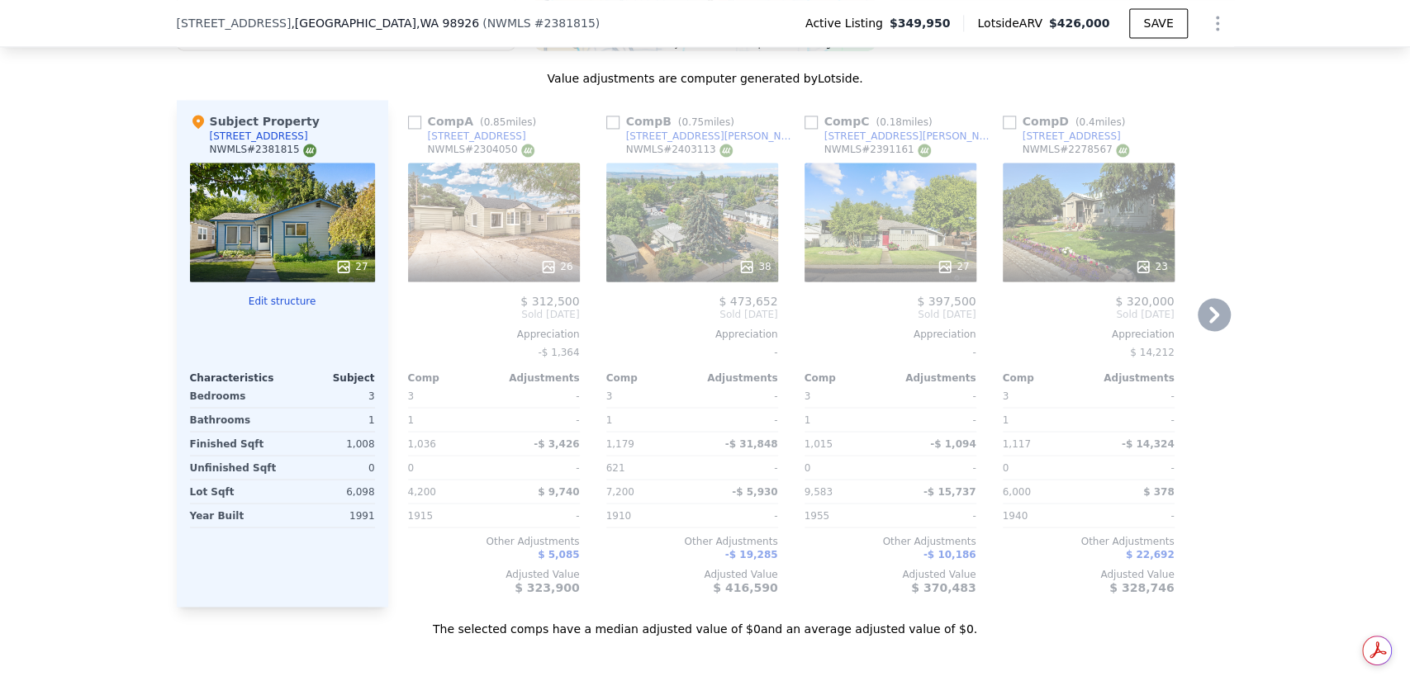
click at [506, 210] on div "26" at bounding box center [494, 222] width 172 height 119
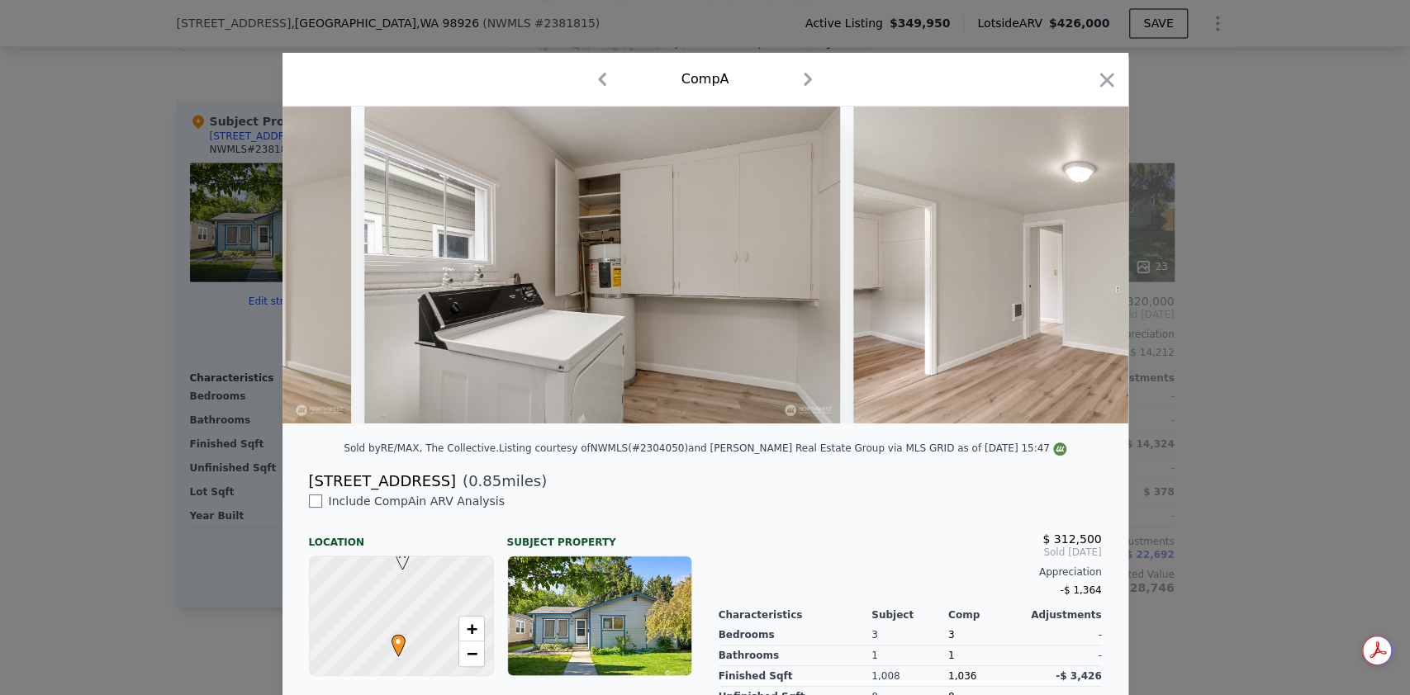
scroll to position [0, 4301]
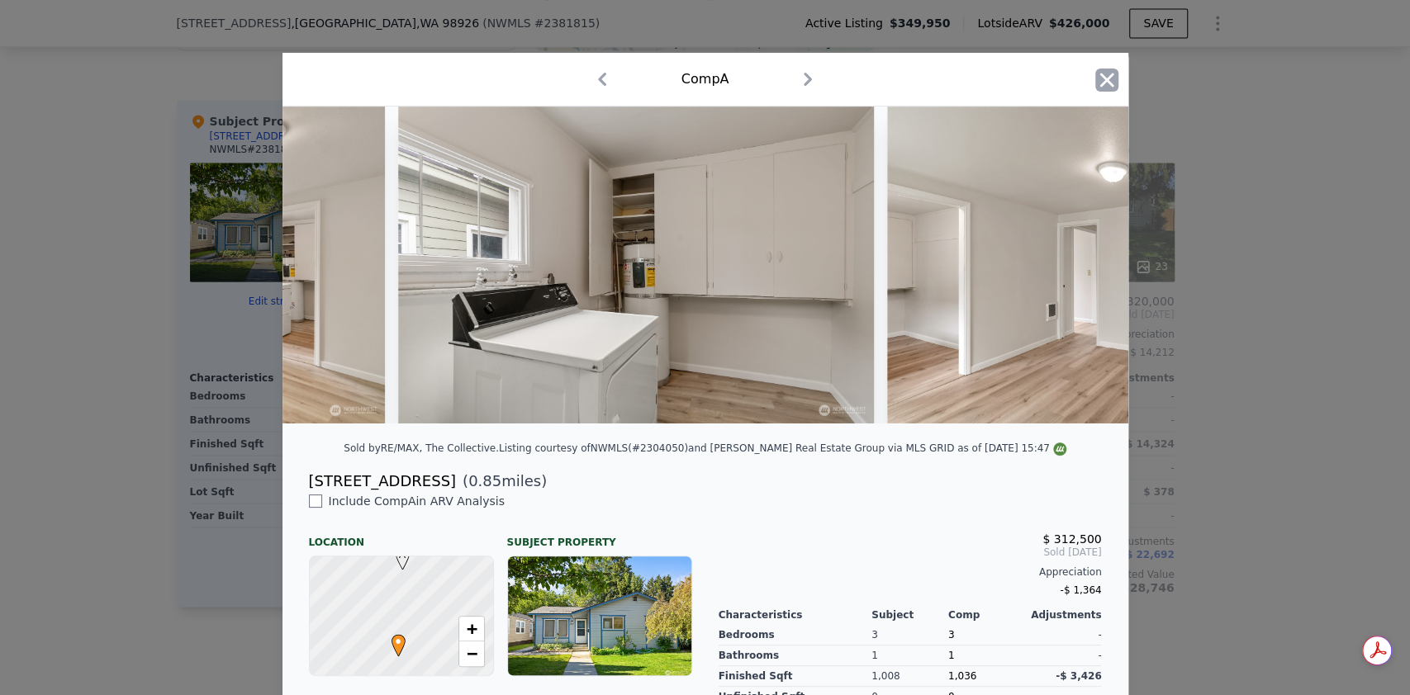
click at [1098, 83] on icon "button" at bounding box center [1106, 80] width 23 height 23
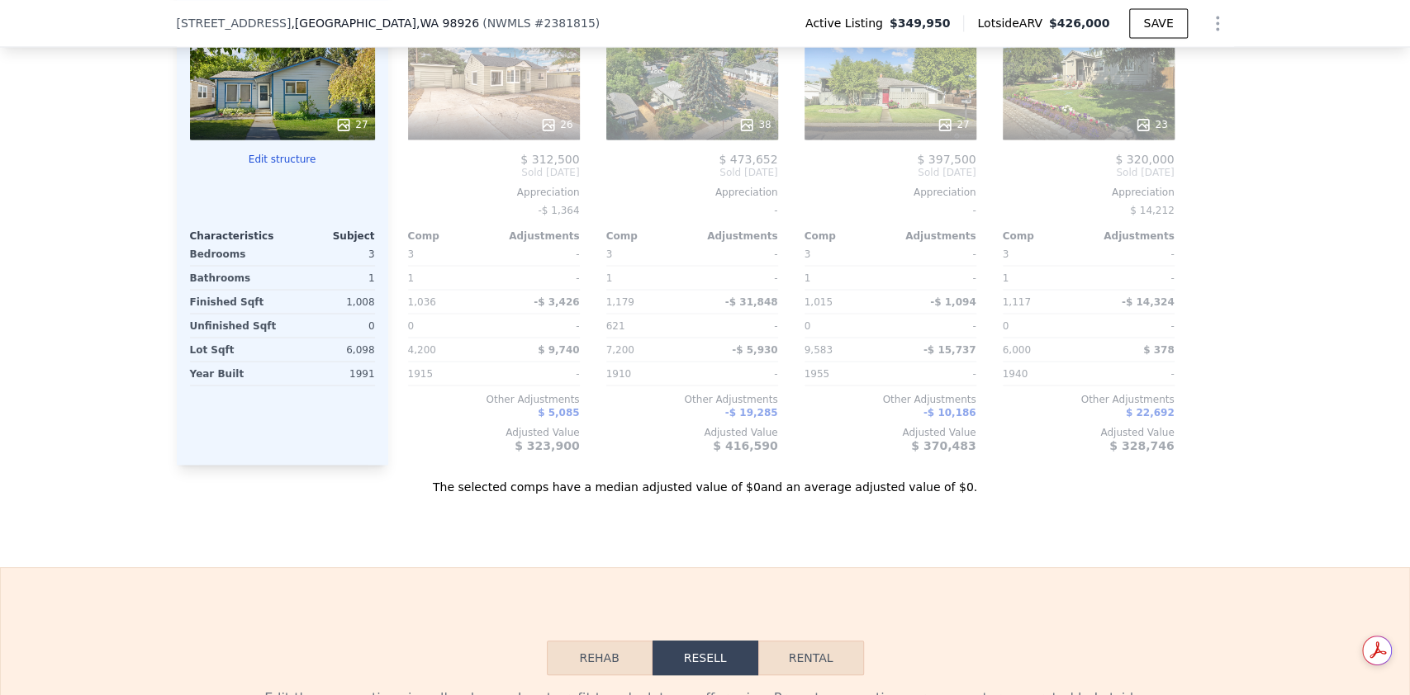
scroll to position [1756, 0]
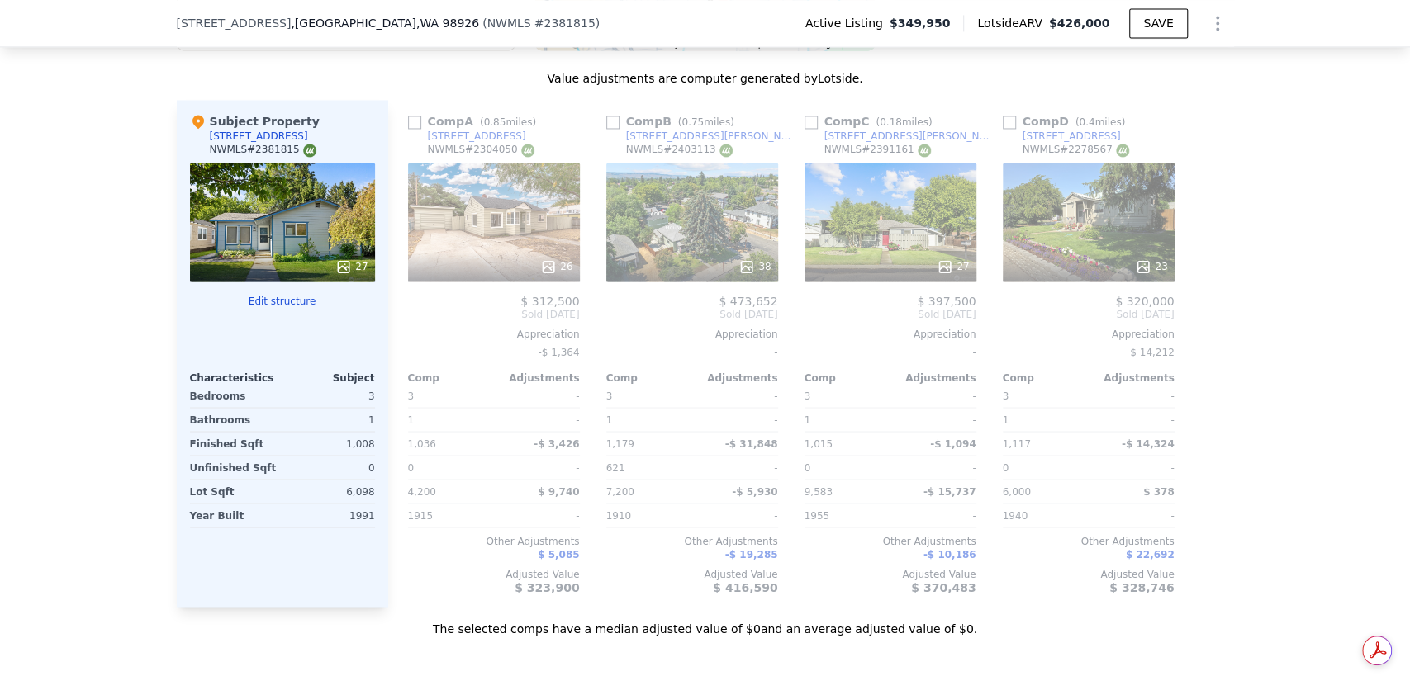
click at [718, 240] on div "38" at bounding box center [692, 222] width 172 height 119
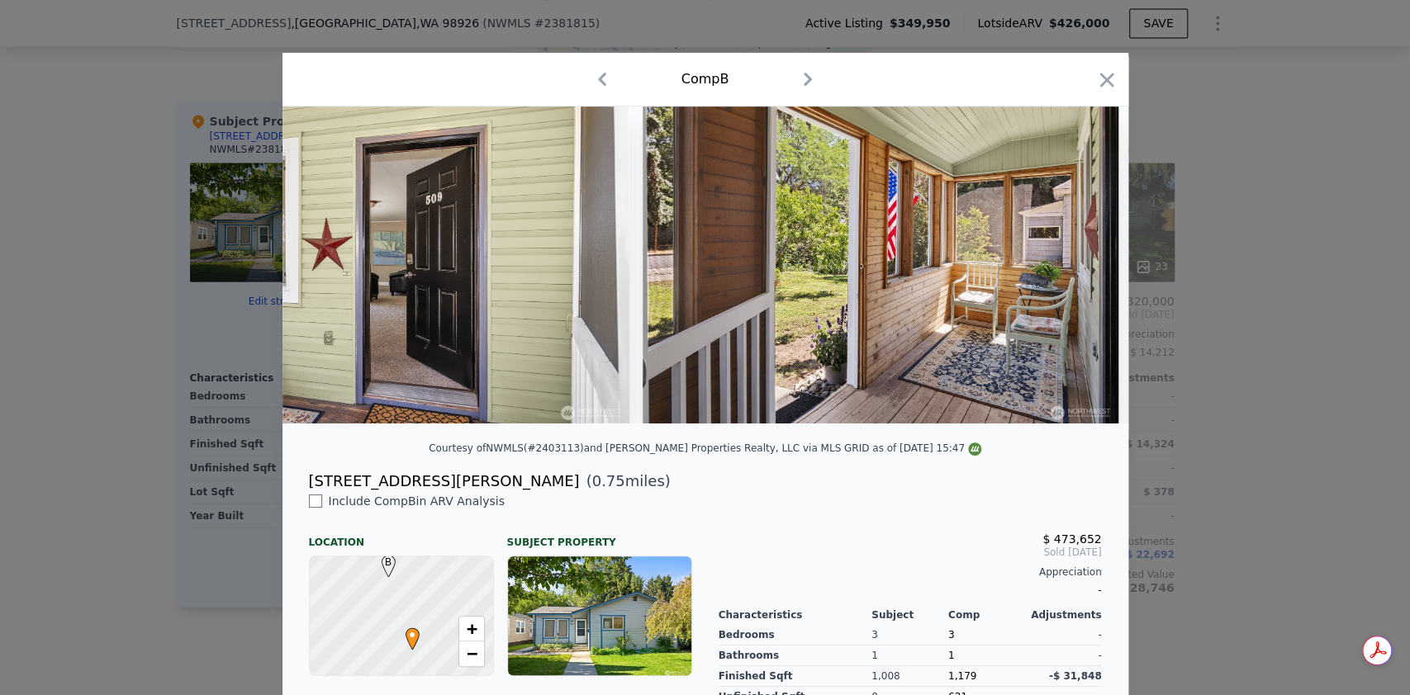
scroll to position [0, 7066]
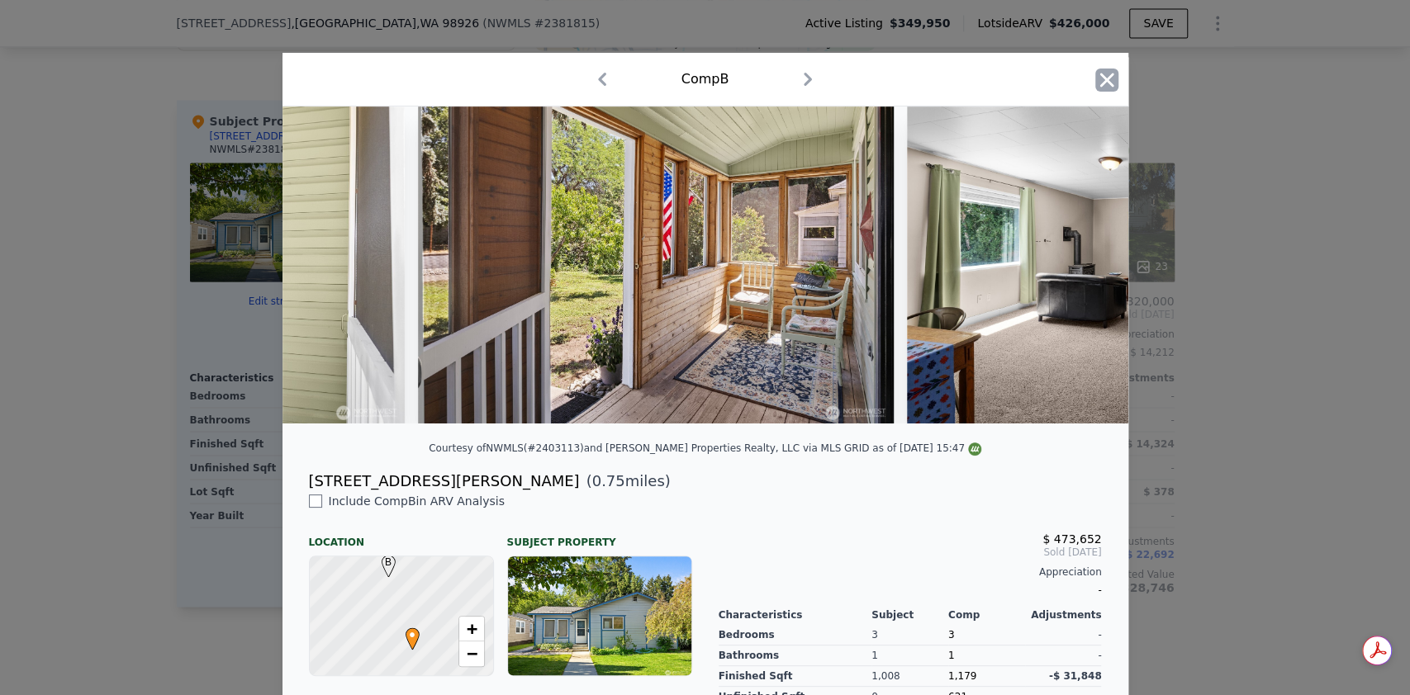
click at [1095, 85] on icon "button" at bounding box center [1106, 80] width 23 height 23
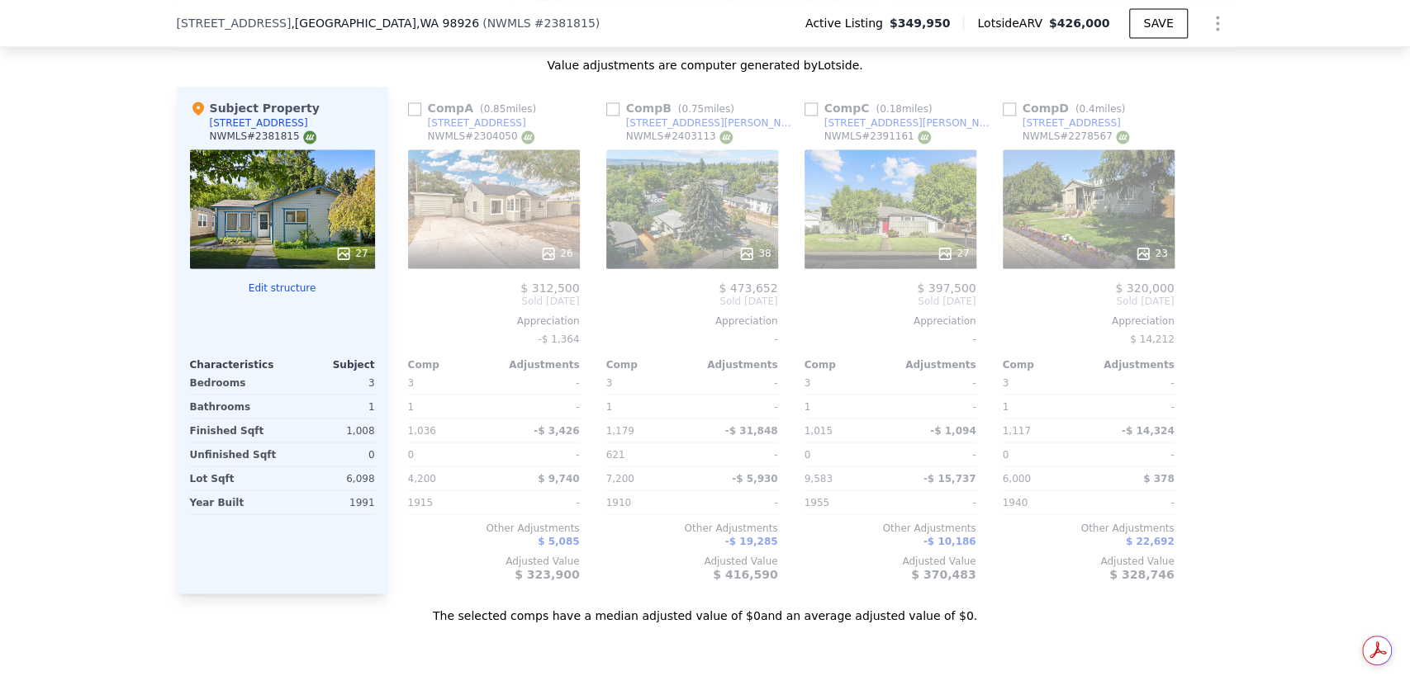
scroll to position [1756, 0]
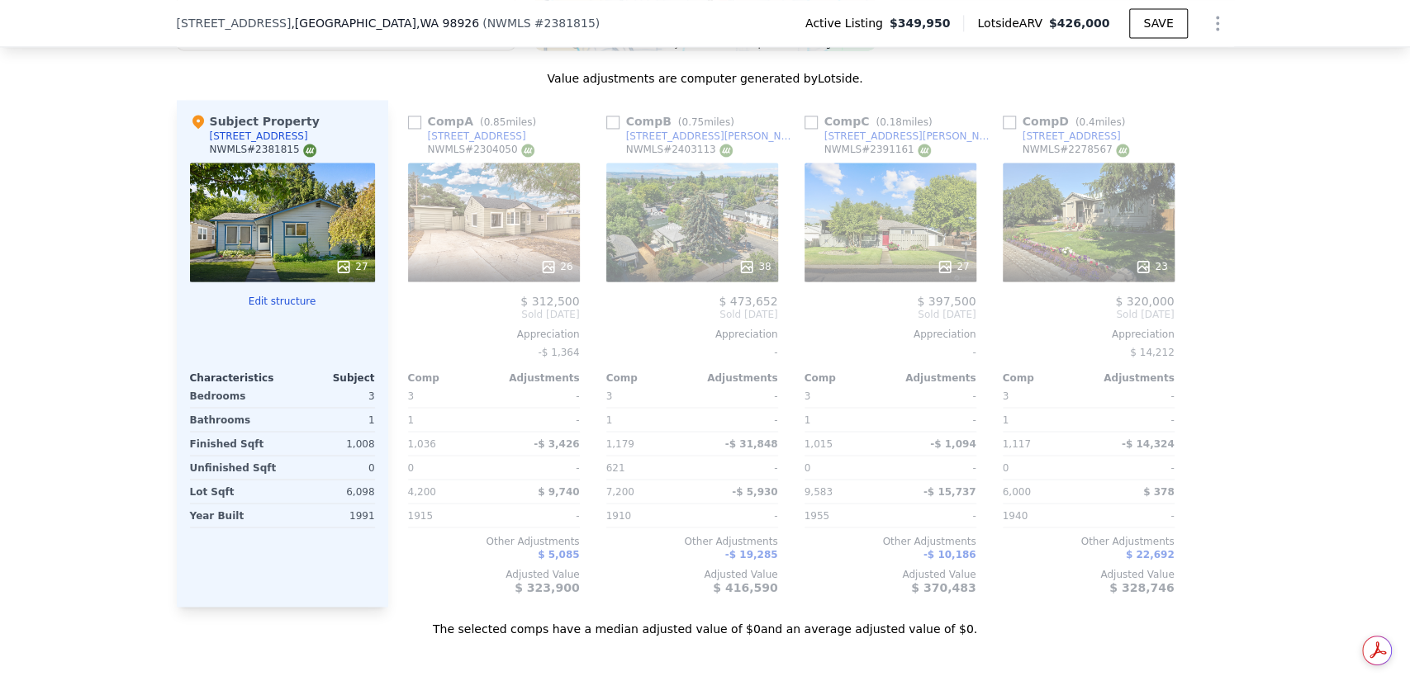
click at [1103, 239] on div "23" at bounding box center [1089, 222] width 172 height 119
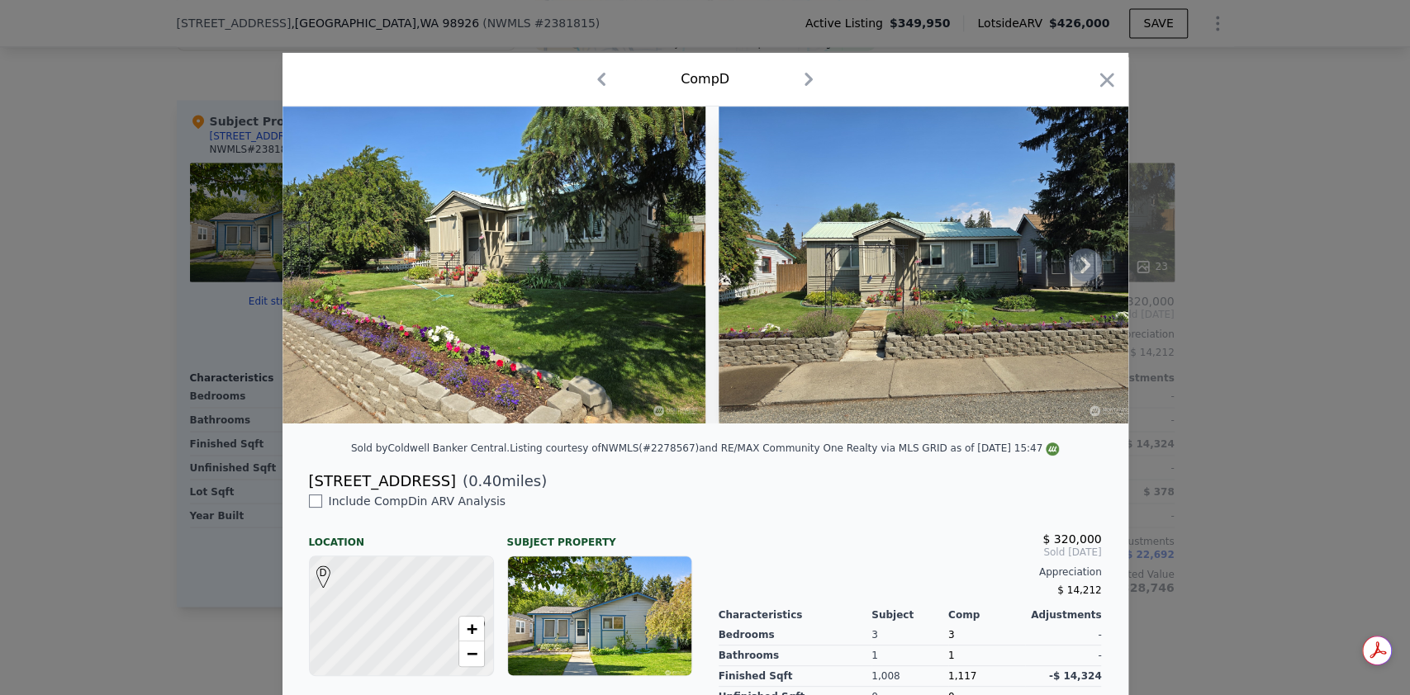
click at [1087, 274] on icon at bounding box center [1085, 265] width 33 height 33
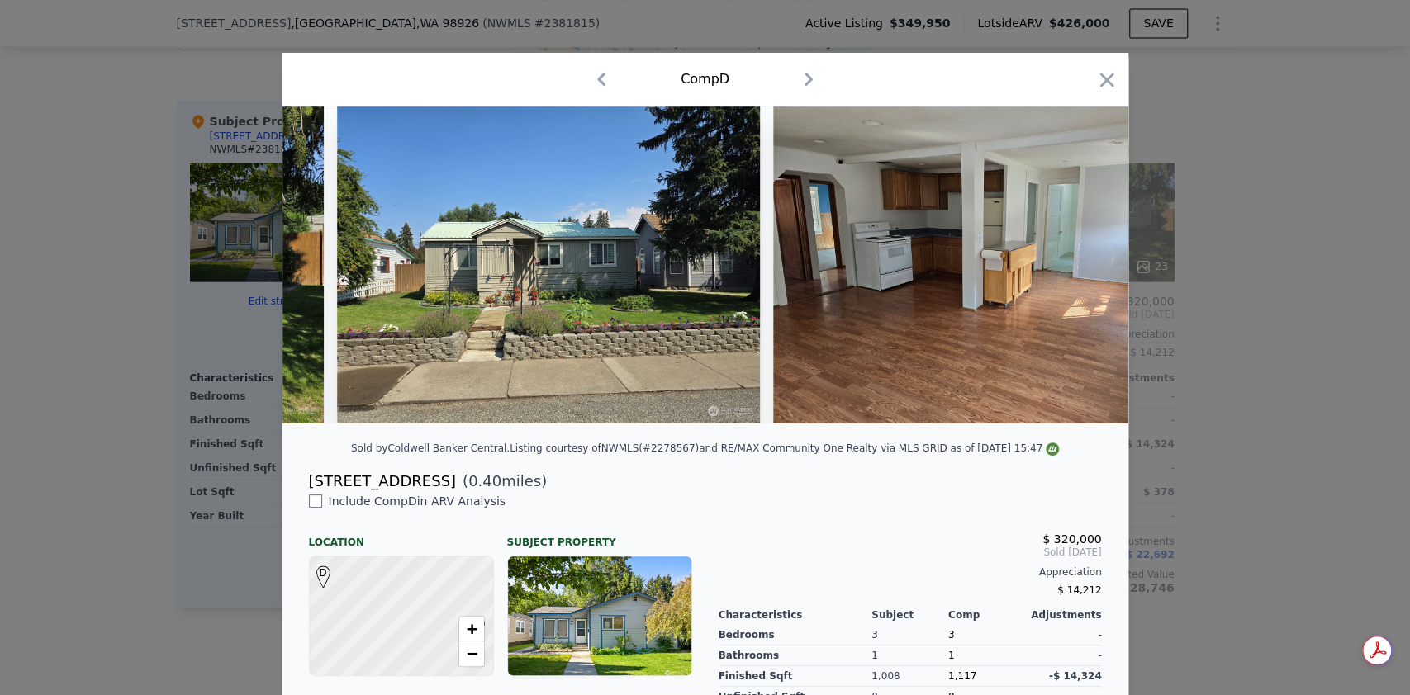
click at [1087, 274] on img at bounding box center [984, 265] width 423 height 317
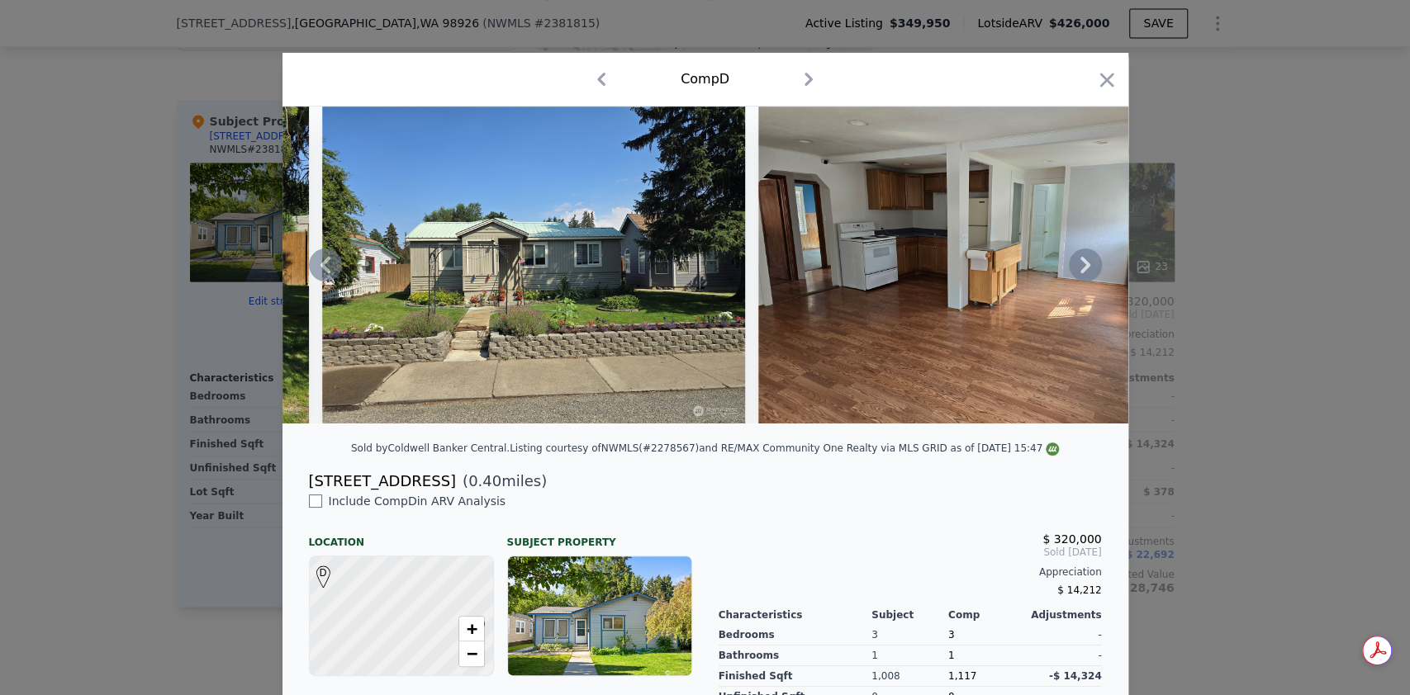
click at [1087, 274] on icon at bounding box center [1085, 265] width 33 height 33
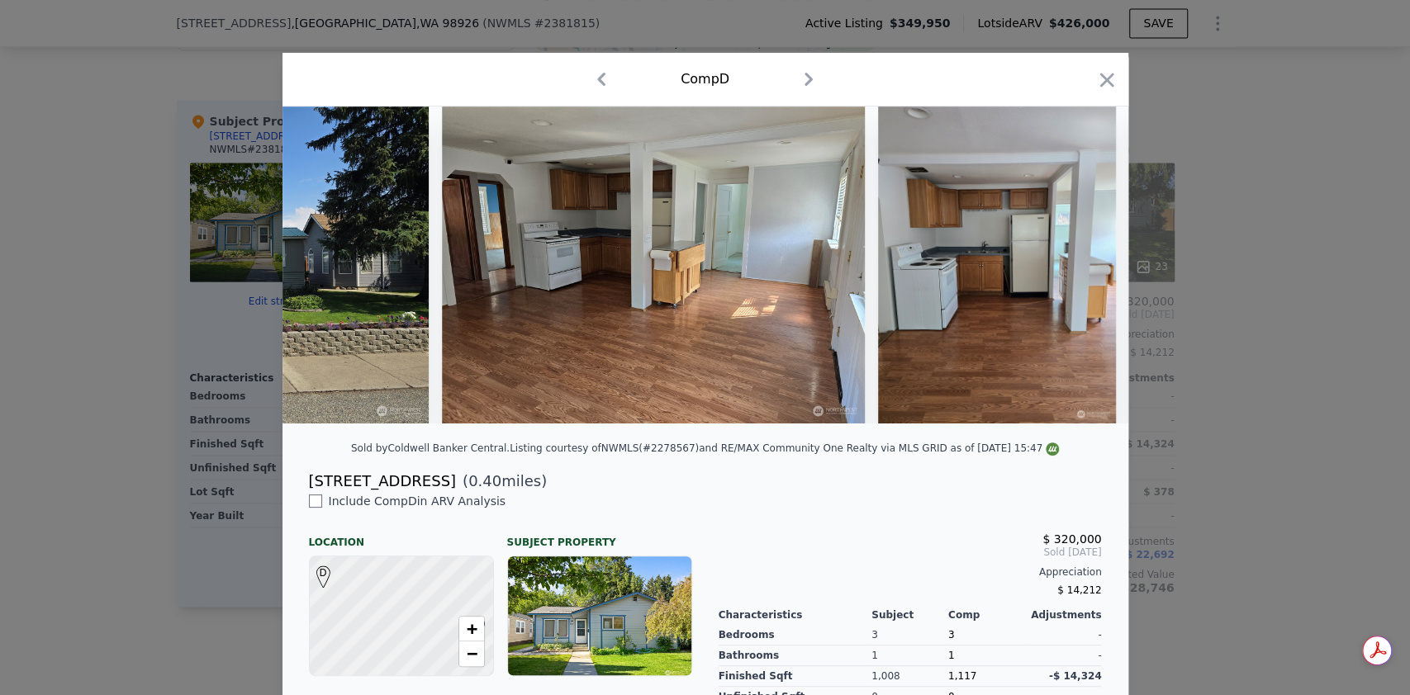
scroll to position [0, 793]
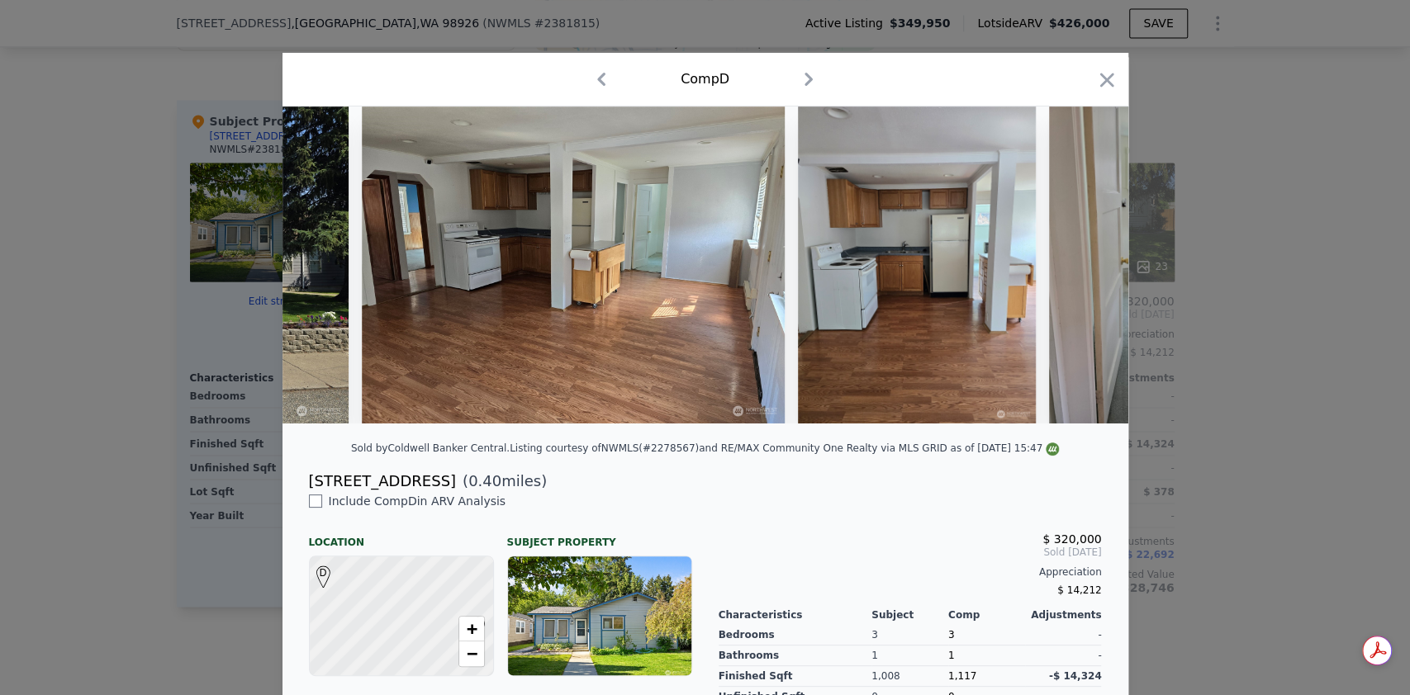
click at [1087, 274] on img at bounding box center [1168, 265] width 238 height 317
click at [1080, 270] on icon at bounding box center [1085, 265] width 10 height 17
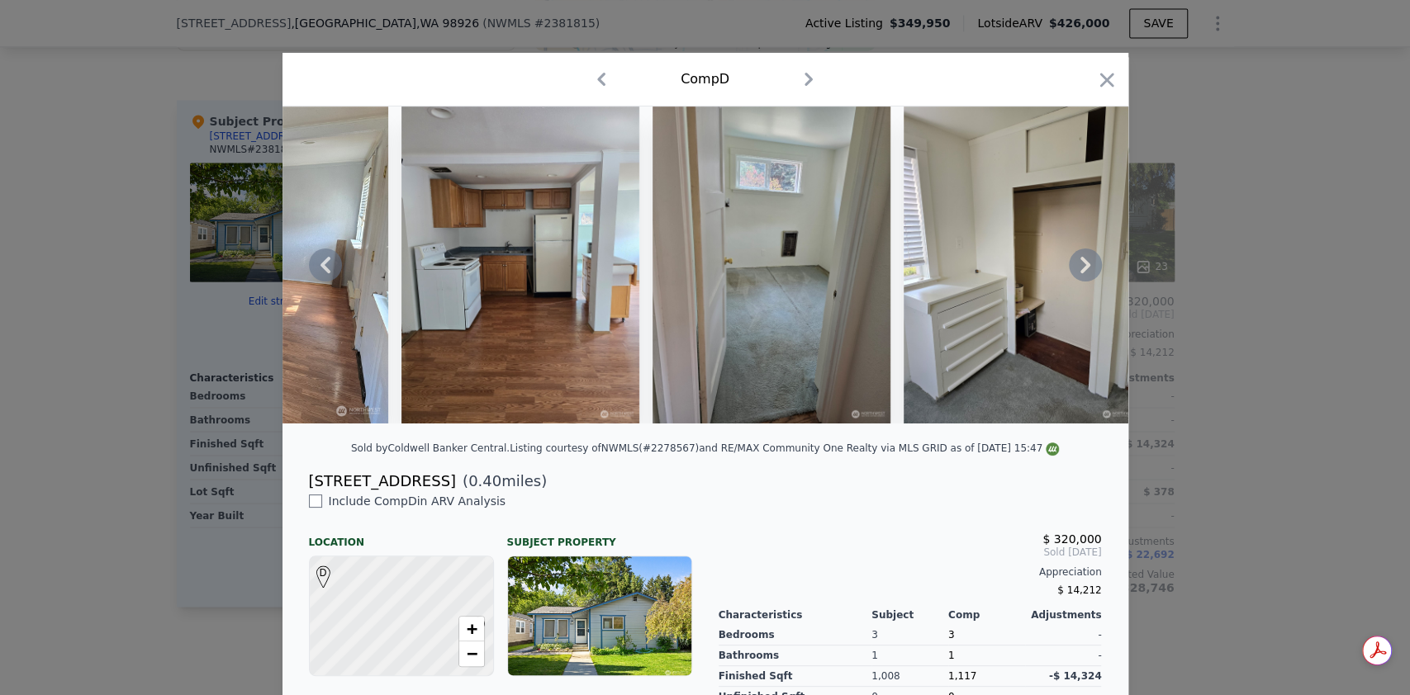
click at [1080, 270] on icon at bounding box center [1085, 265] width 10 height 17
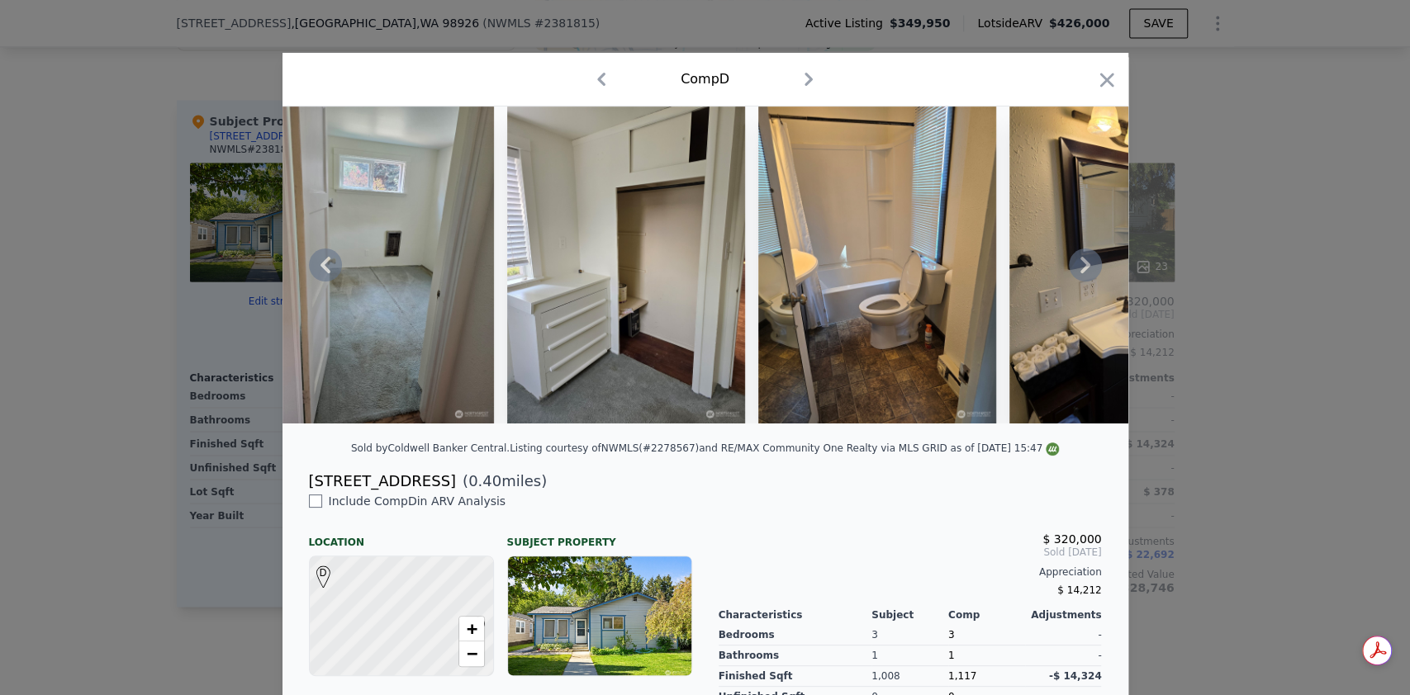
click at [1080, 270] on icon at bounding box center [1085, 265] width 10 height 17
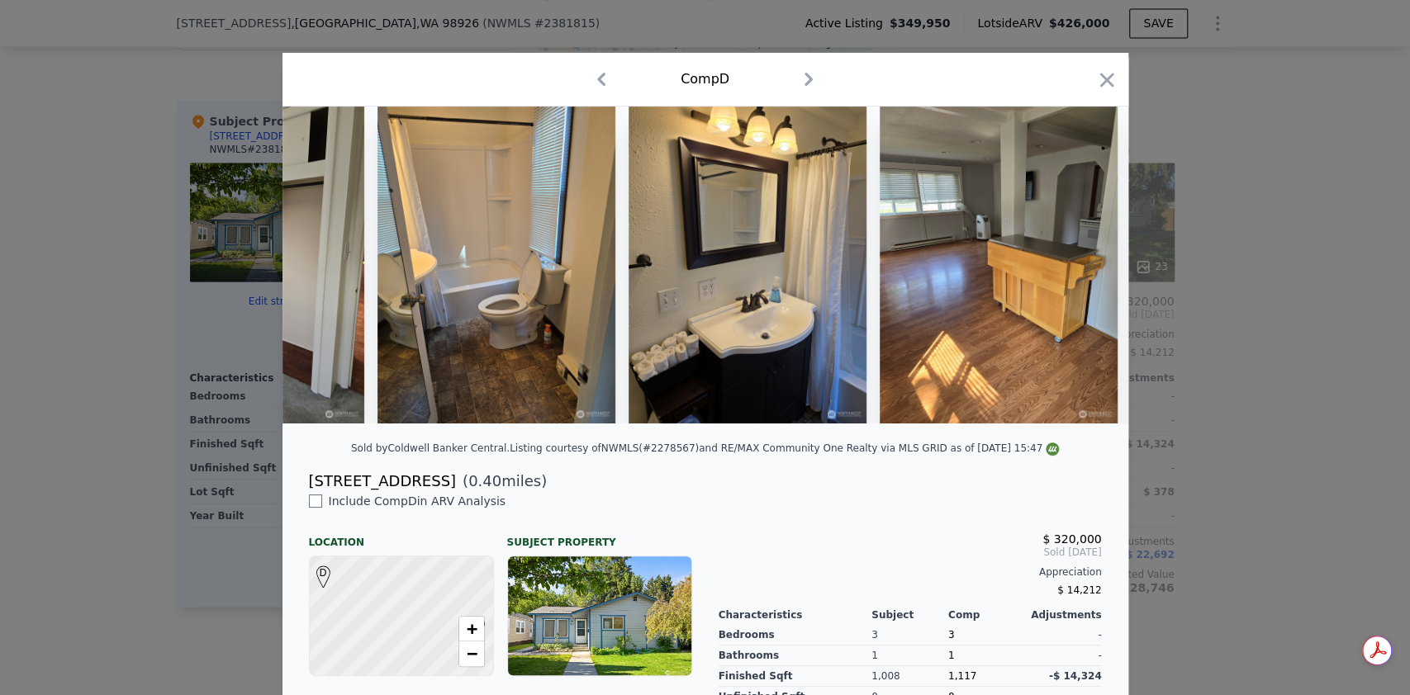
scroll to position [0, 1982]
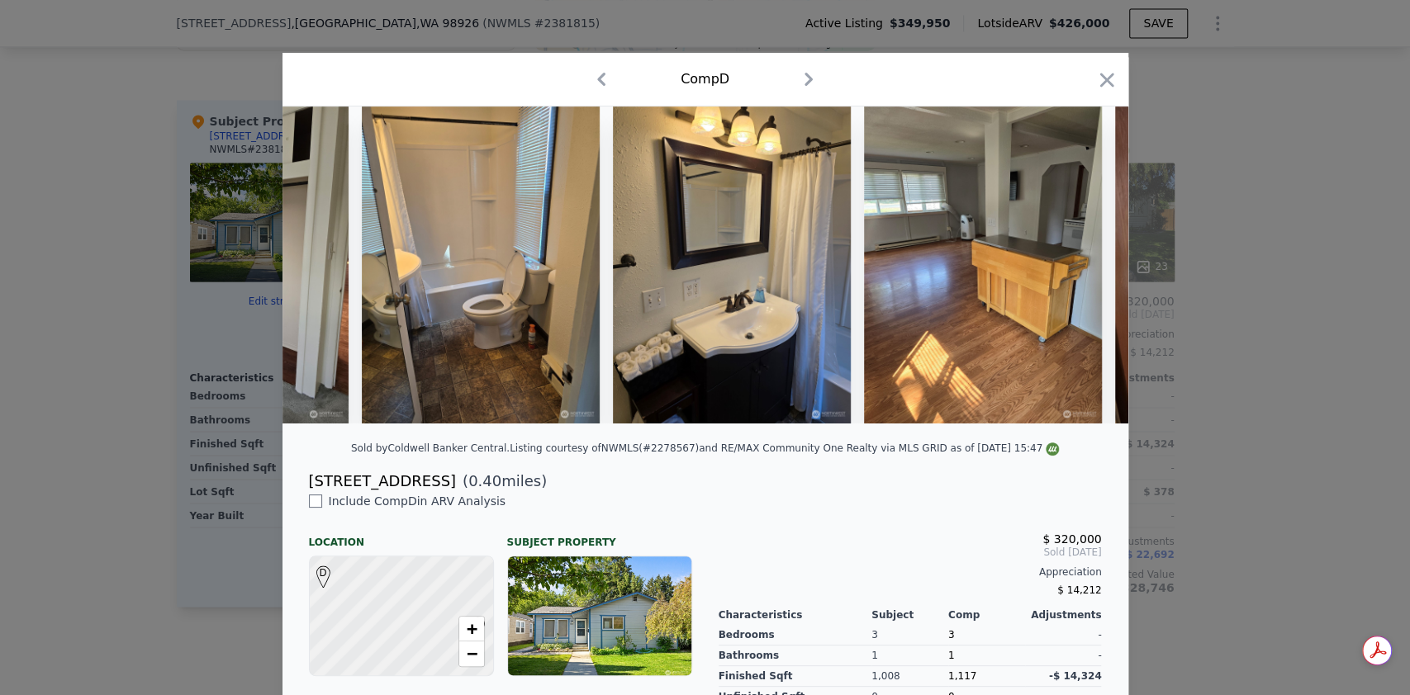
click at [1078, 270] on img at bounding box center [983, 265] width 238 height 317
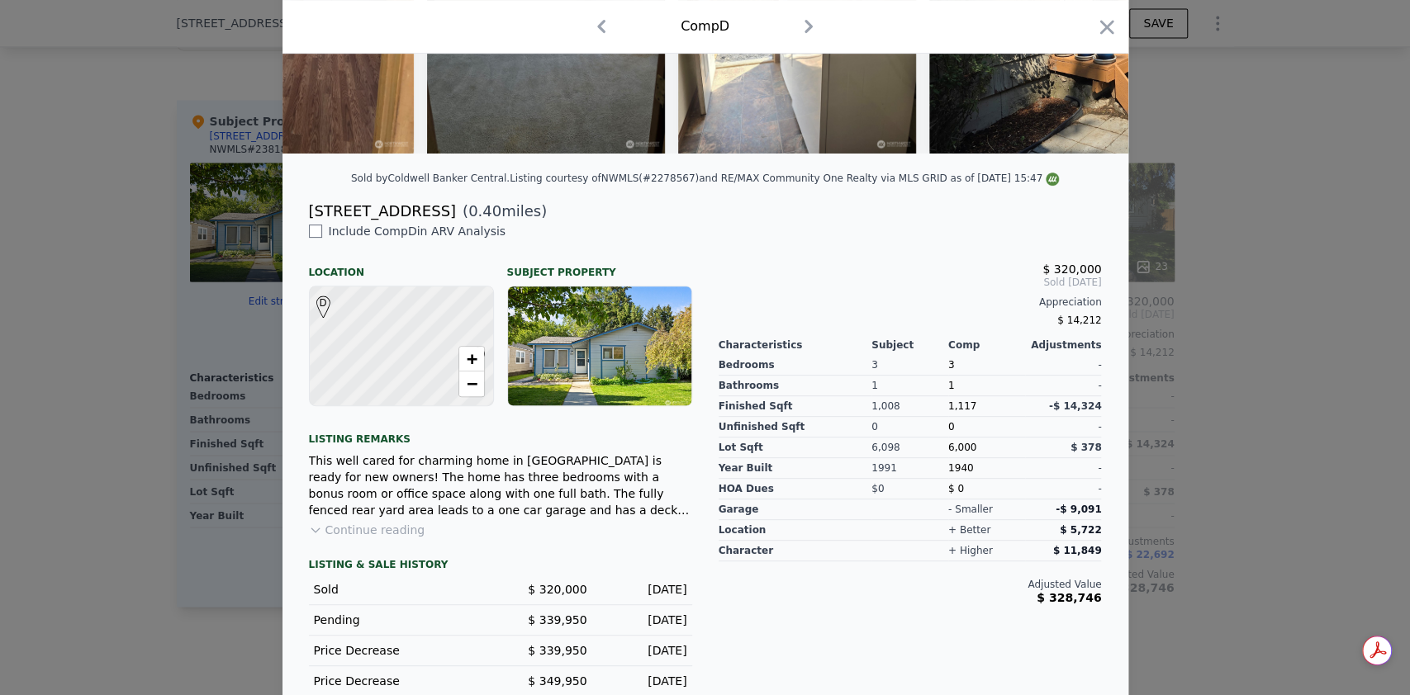
scroll to position [220, 0]
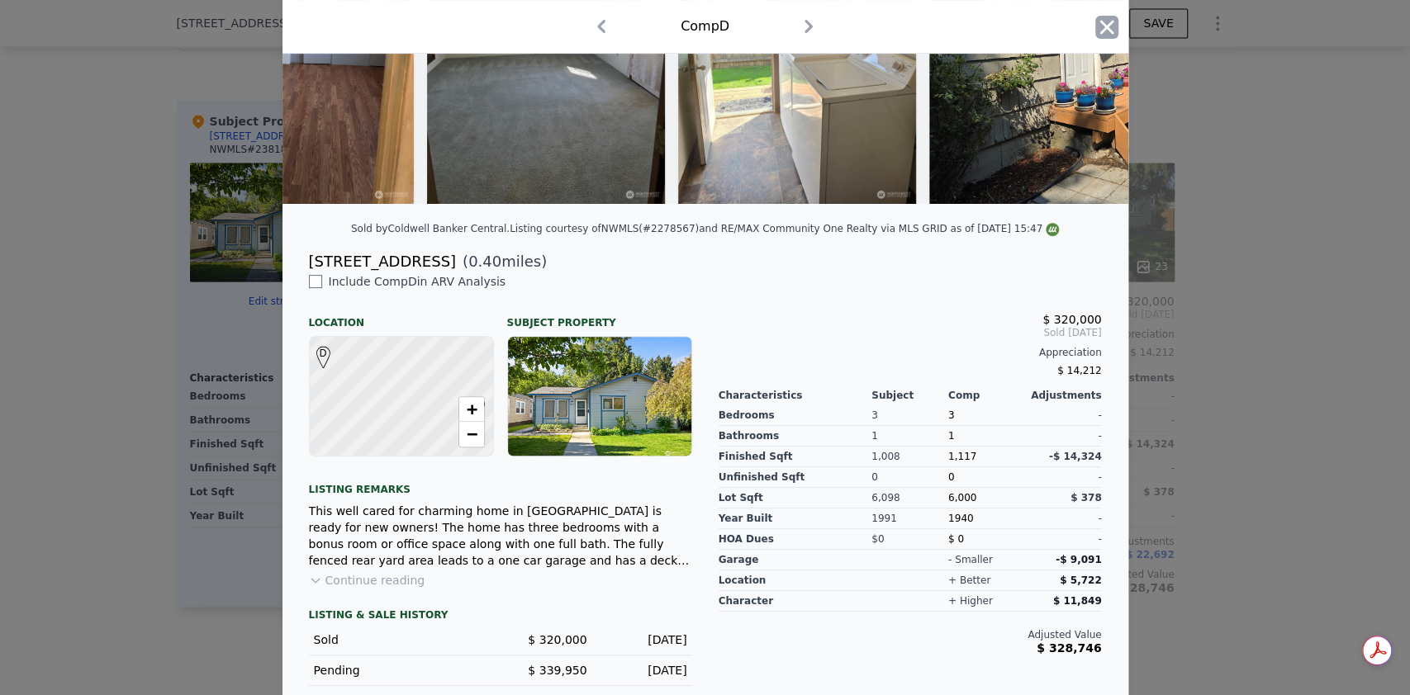
click at [1097, 32] on icon "button" at bounding box center [1106, 27] width 23 height 23
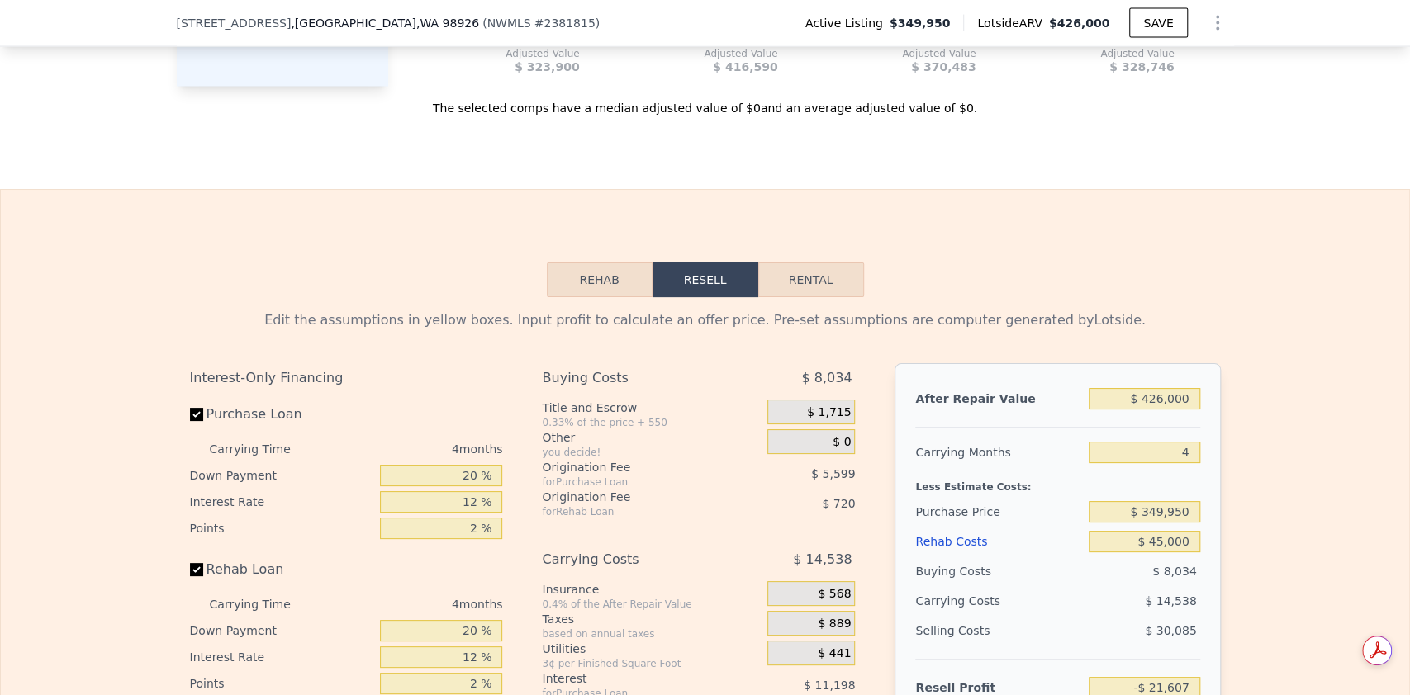
scroll to position [2306, 0]
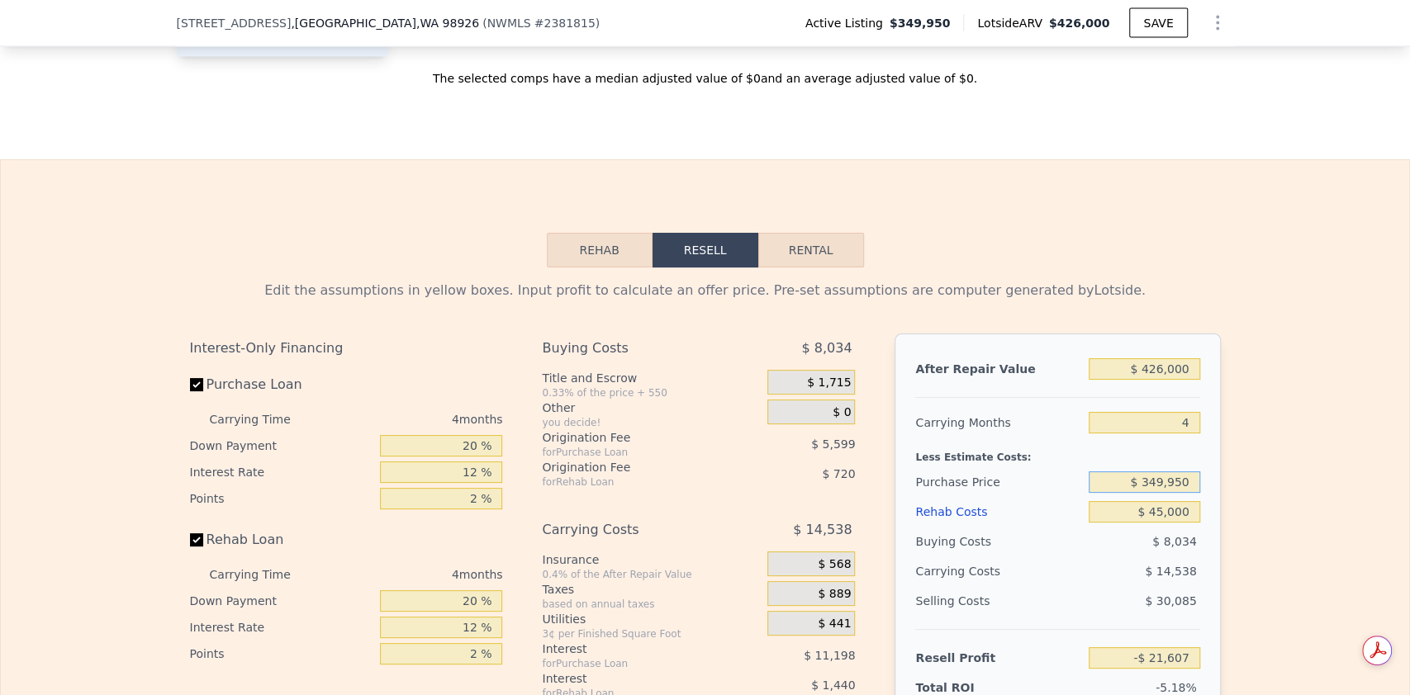
click at [1157, 493] on input "$ 349,950" at bounding box center [1143, 482] width 111 height 21
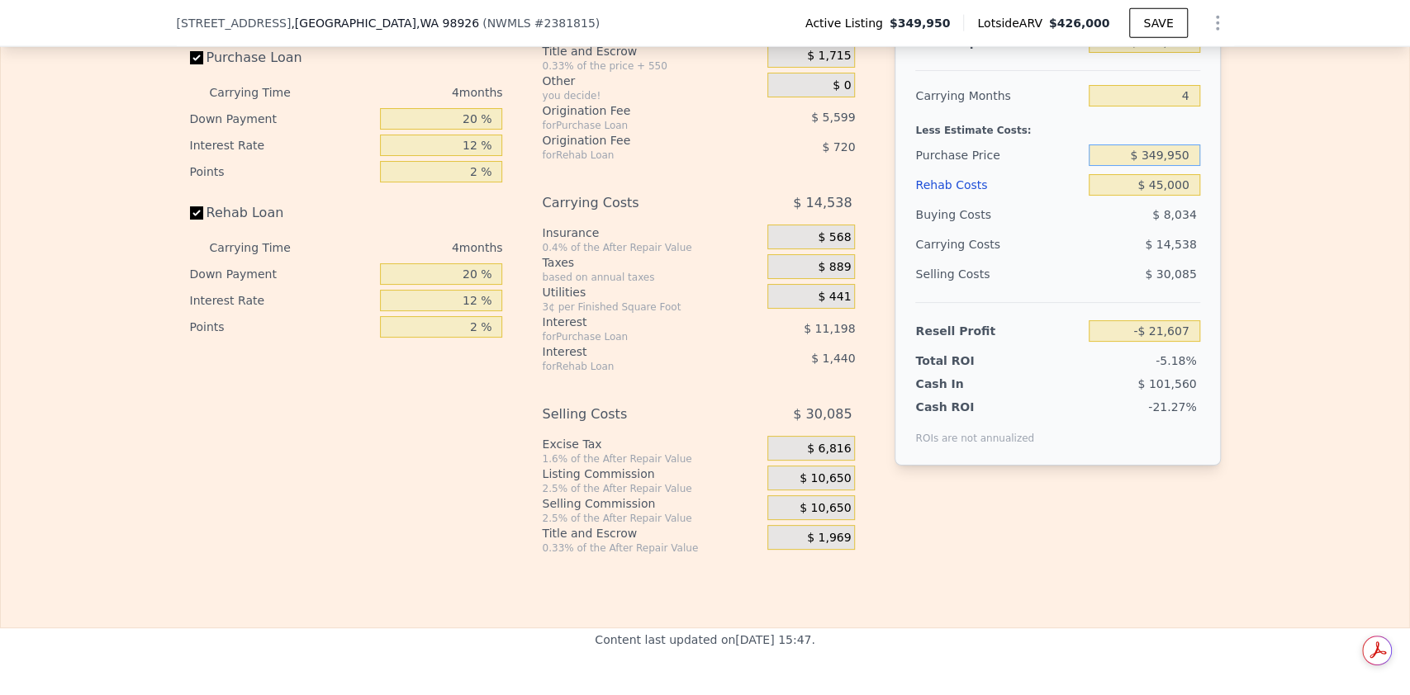
scroll to position [2636, 0]
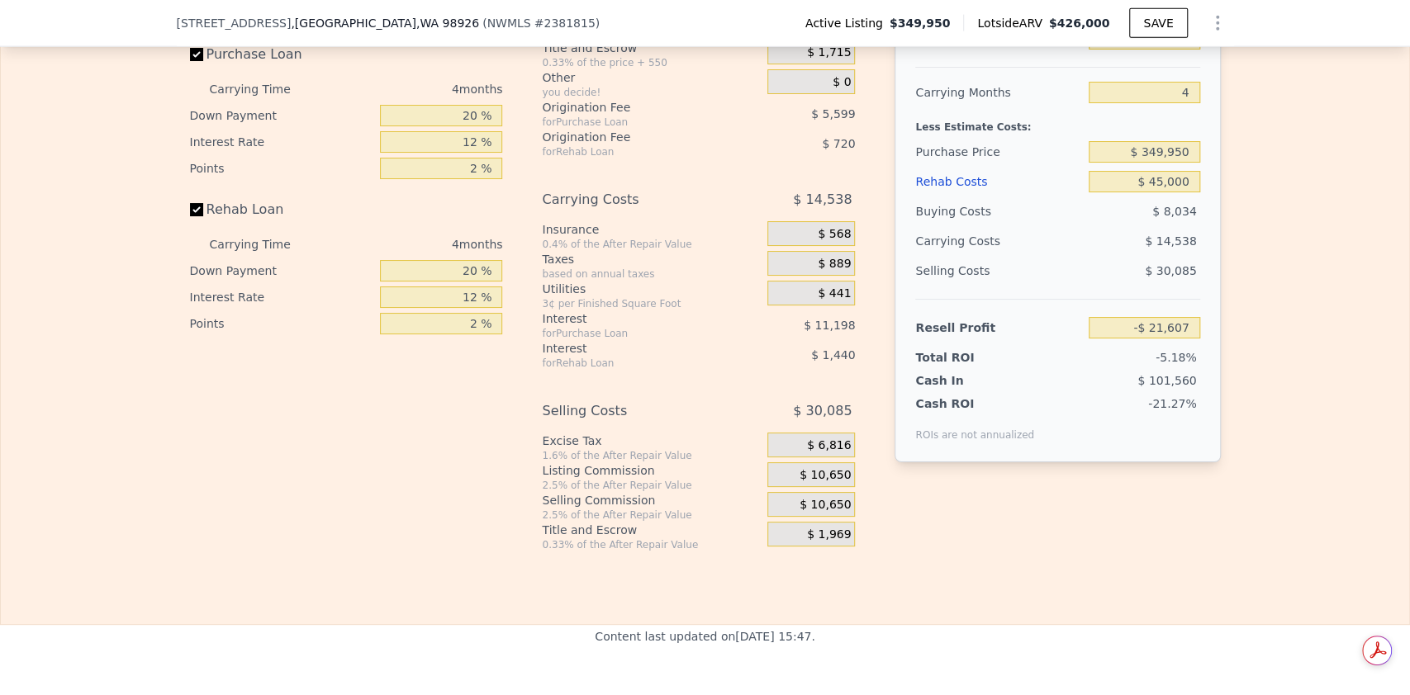
click at [823, 483] on span "$ 10,650" at bounding box center [824, 475] width 51 height 15
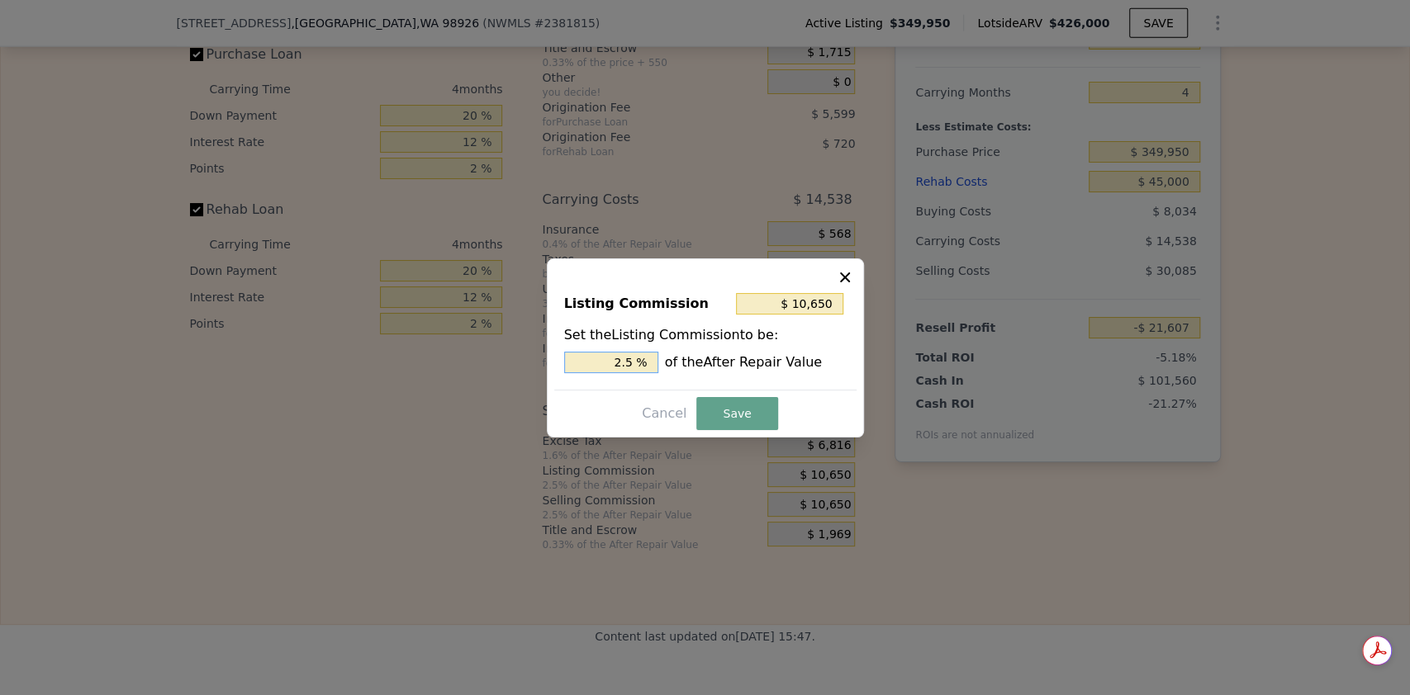
drag, startPoint x: 639, startPoint y: 364, endPoint x: 570, endPoint y: 360, distance: 69.5
click at [570, 360] on input "2.5 %" at bounding box center [611, 362] width 94 height 21
type input "$ 8,520"
type input "2 %"
type input "$ 0"
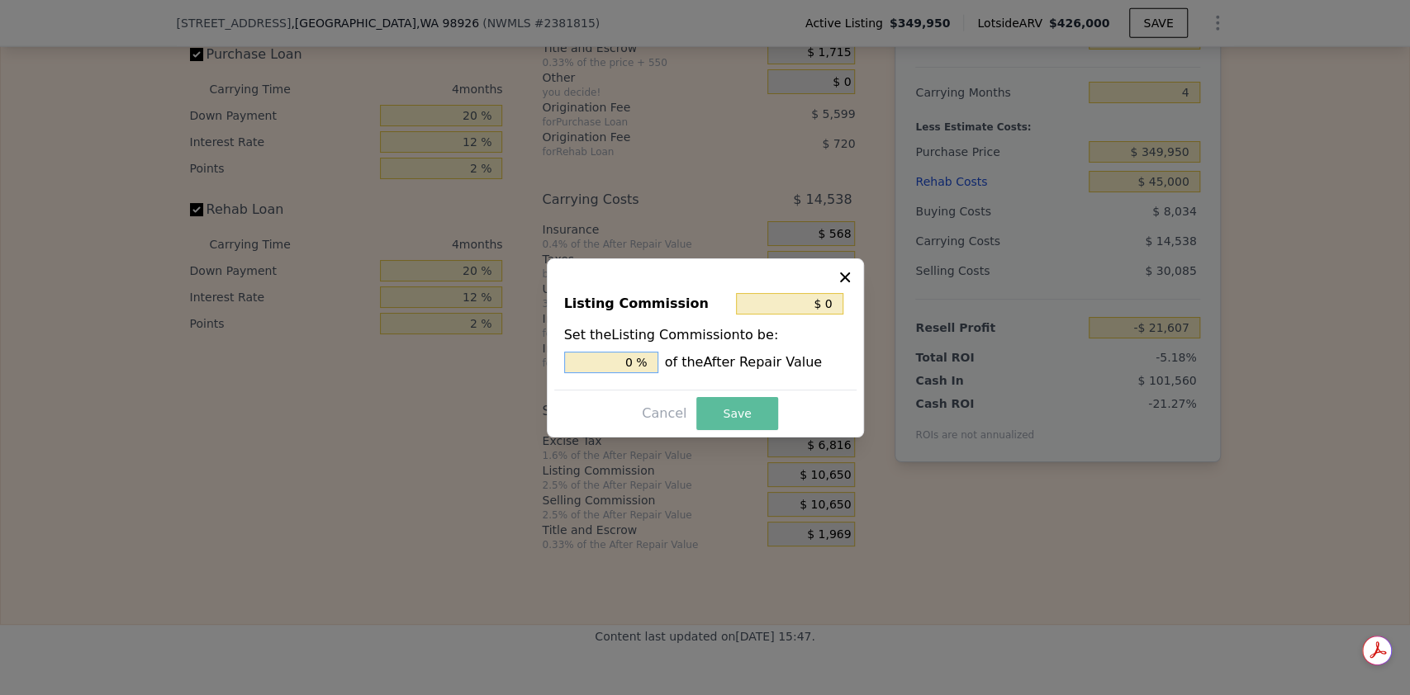
type input "0 %"
click at [719, 408] on button "Save" at bounding box center [736, 413] width 81 height 33
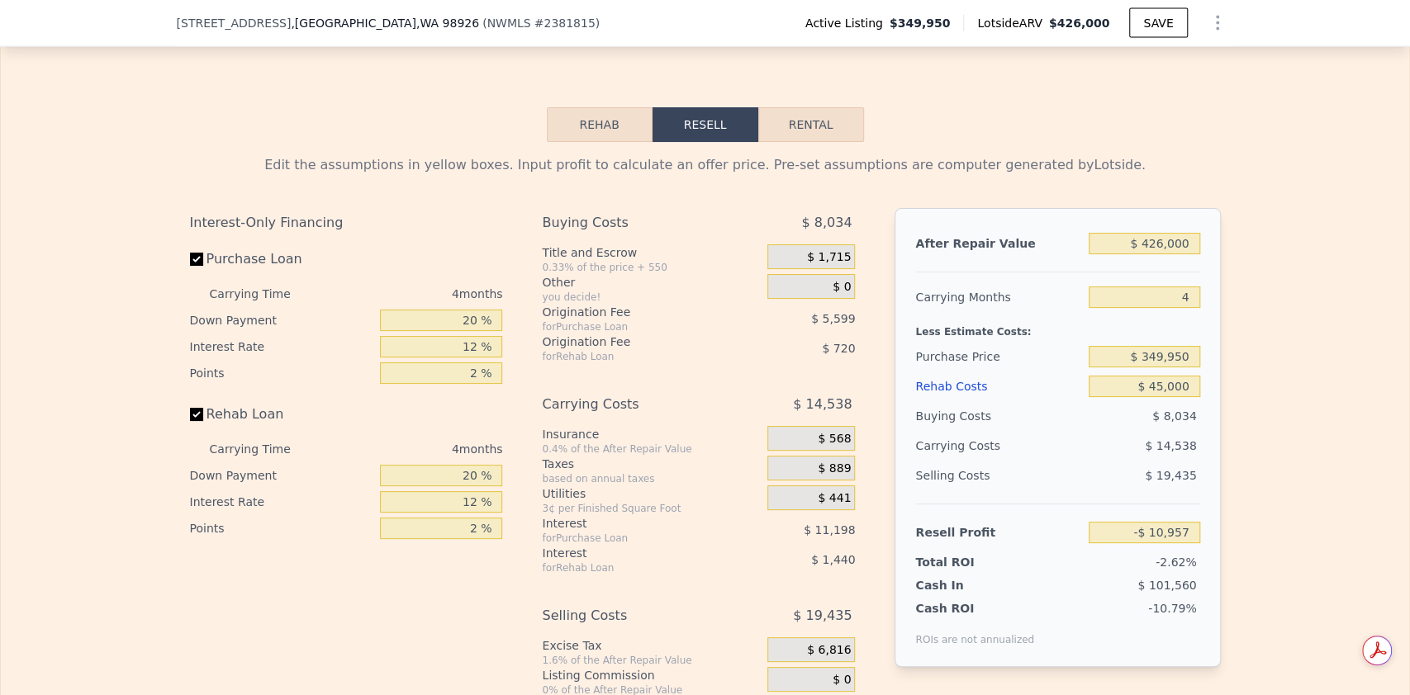
scroll to position [2416, 0]
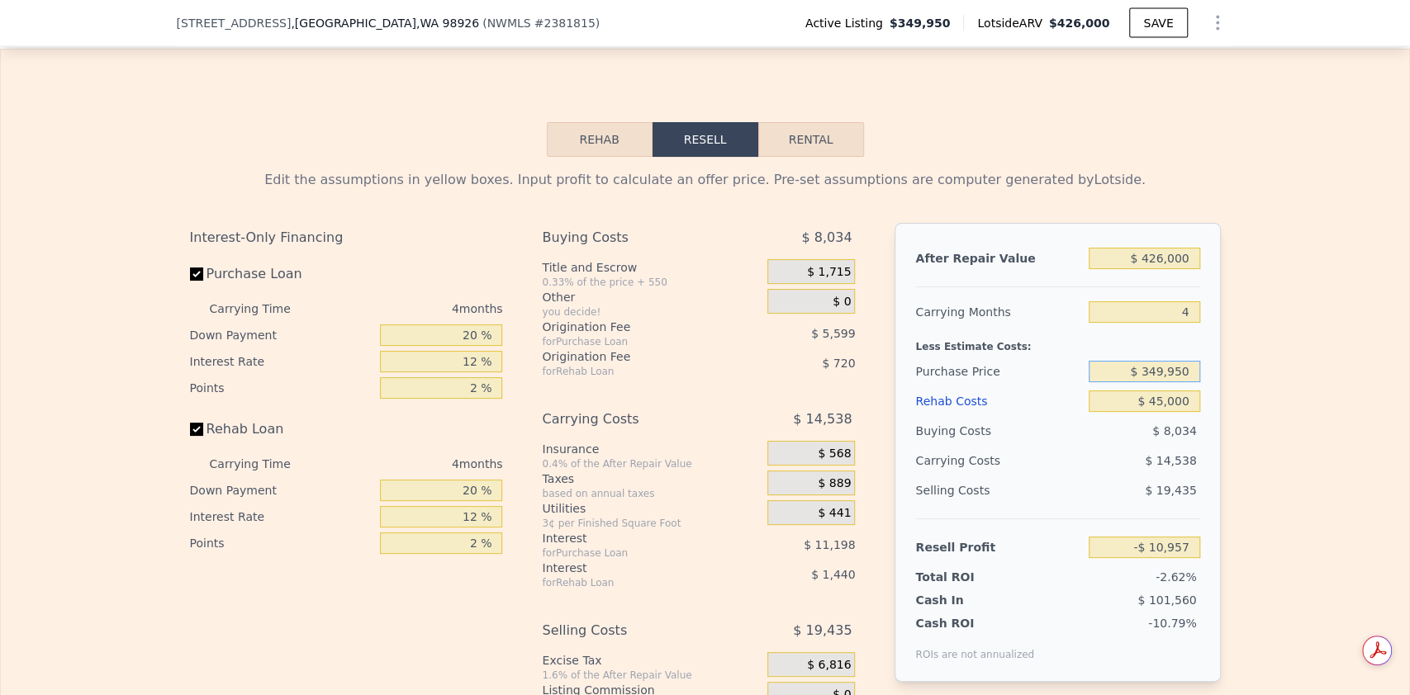
click at [1157, 382] on input "$ 349,950" at bounding box center [1143, 371] width 111 height 21
click at [1172, 558] on input "-$ 10,957" at bounding box center [1143, 547] width 111 height 21
type input "$ 40,000"
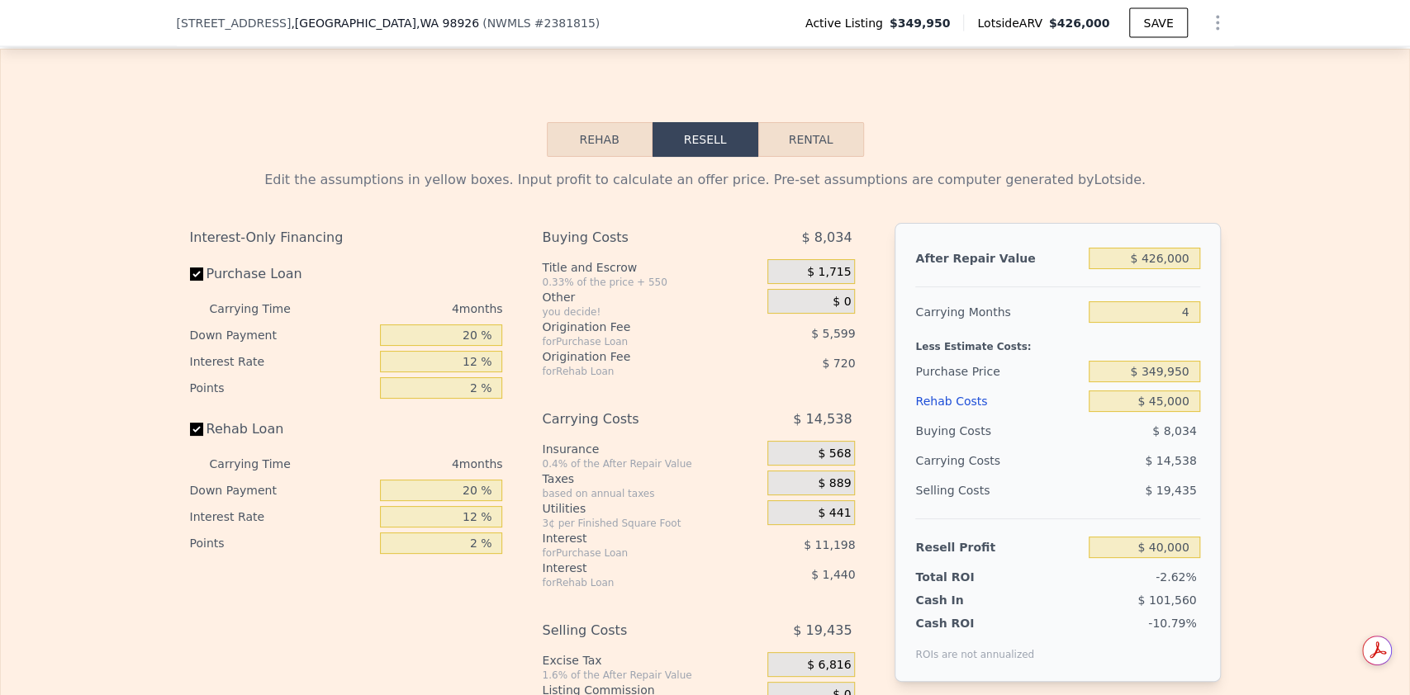
click at [1173, 604] on div "Cash In $ 101,560" at bounding box center [1057, 596] width 284 height 23
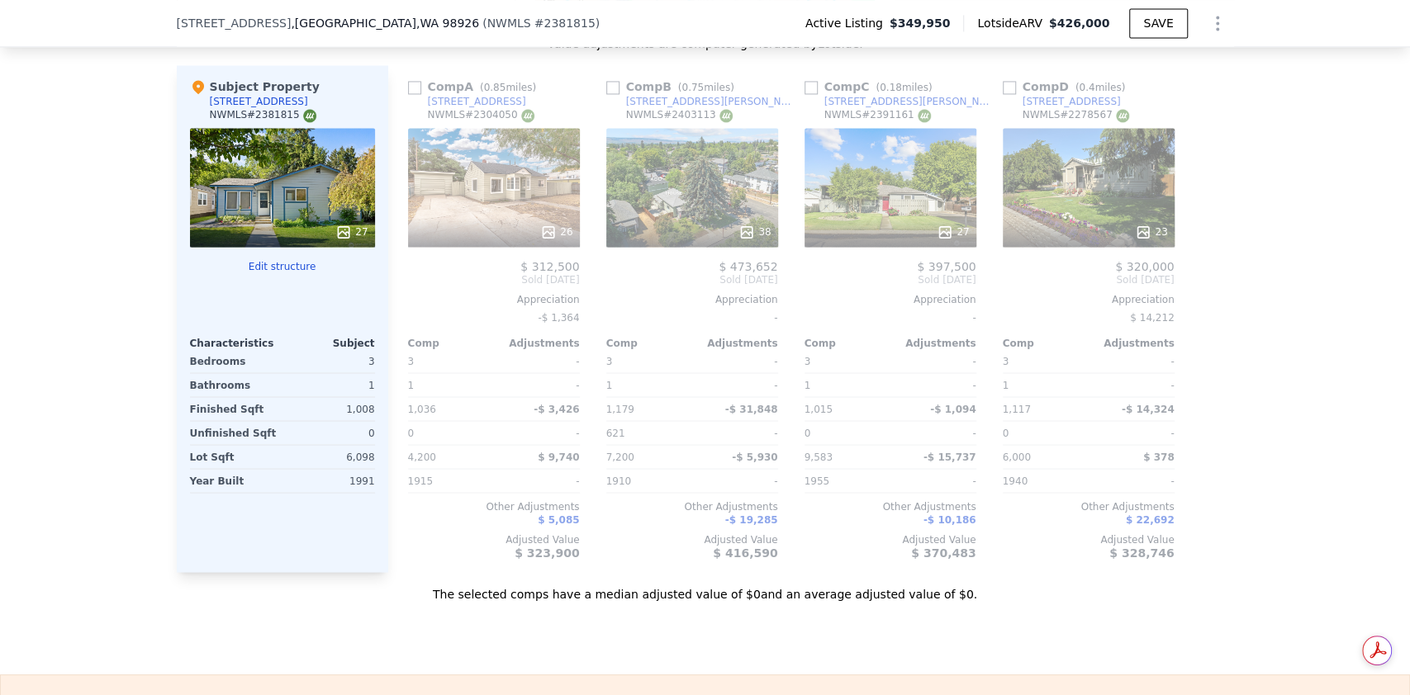
scroll to position [1645, 0]
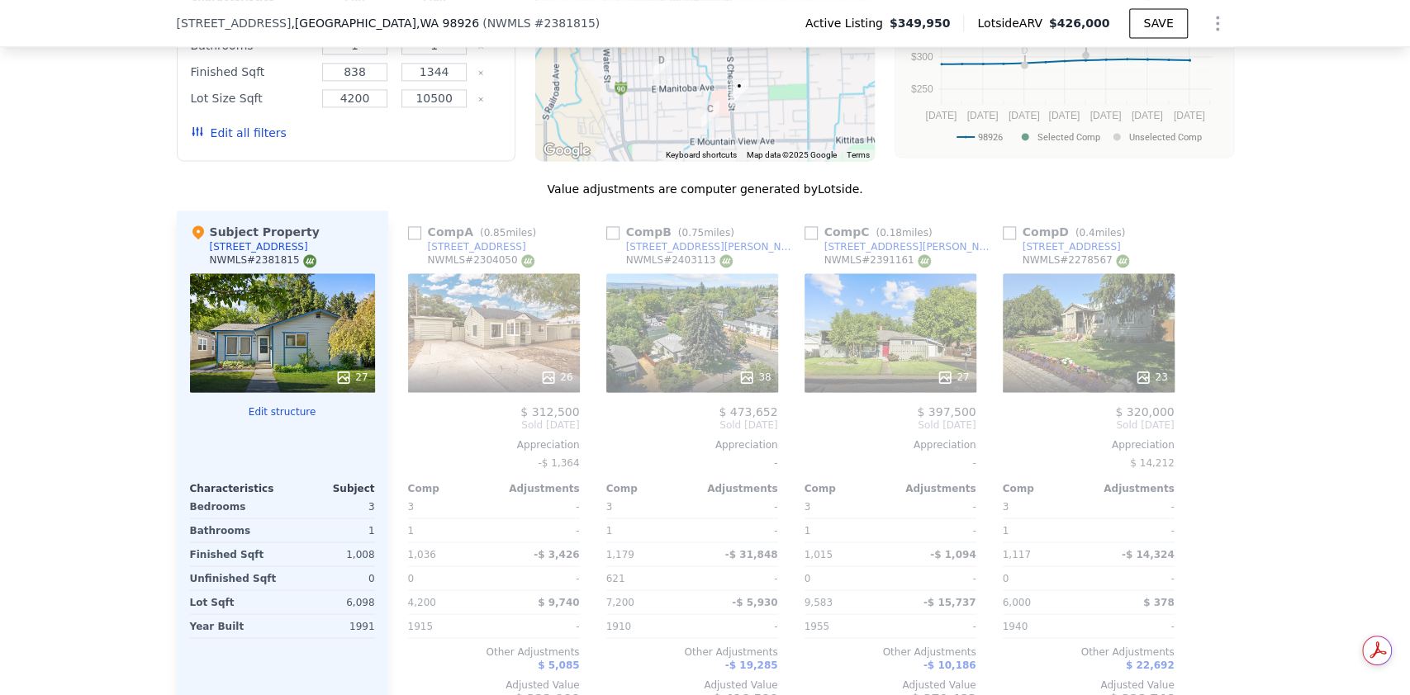
click at [529, 343] on div "26" at bounding box center [494, 332] width 172 height 119
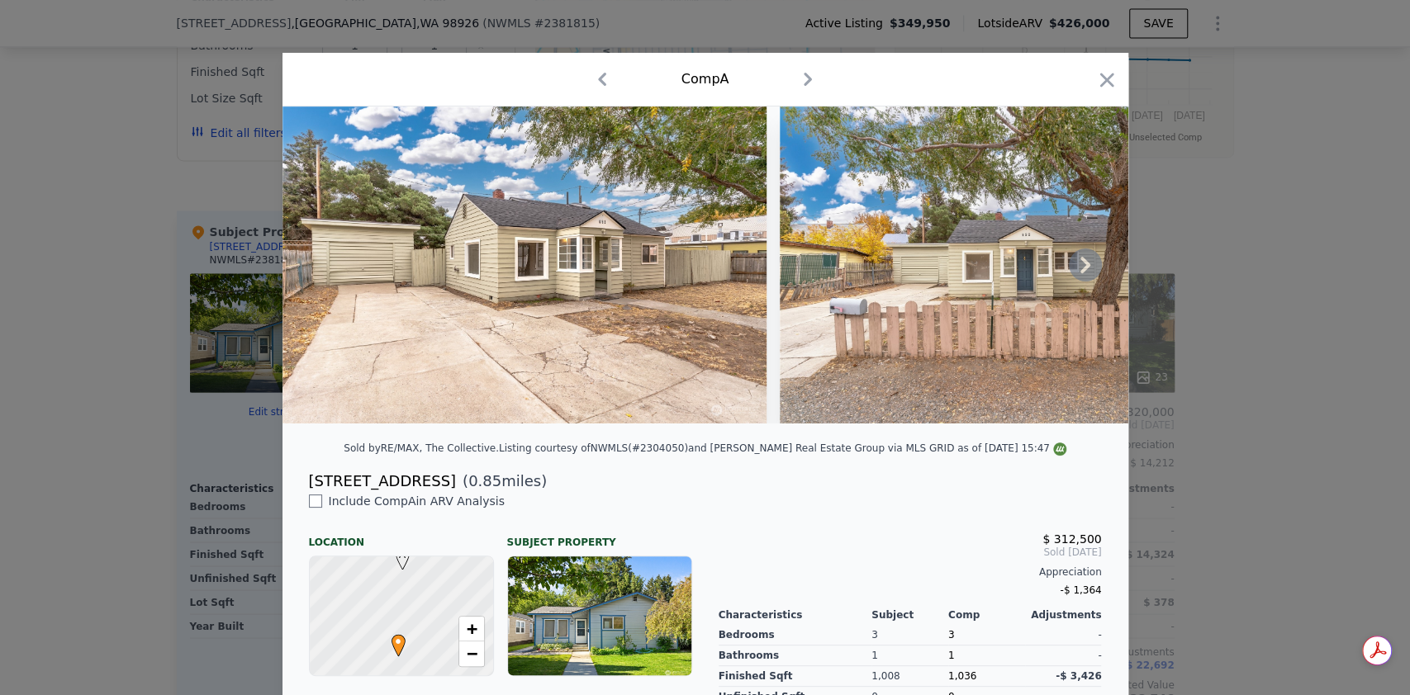
click at [1087, 273] on icon at bounding box center [1085, 265] width 33 height 33
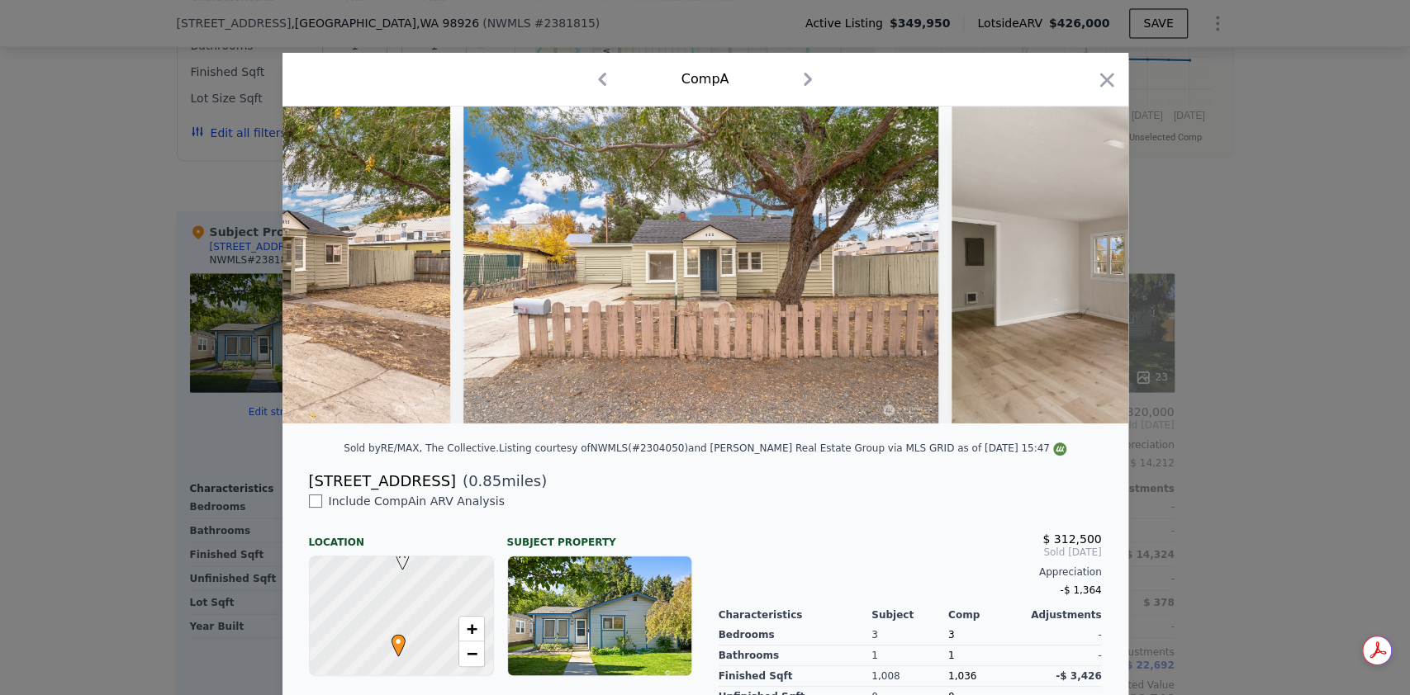
click at [1087, 273] on img at bounding box center [1189, 265] width 476 height 317
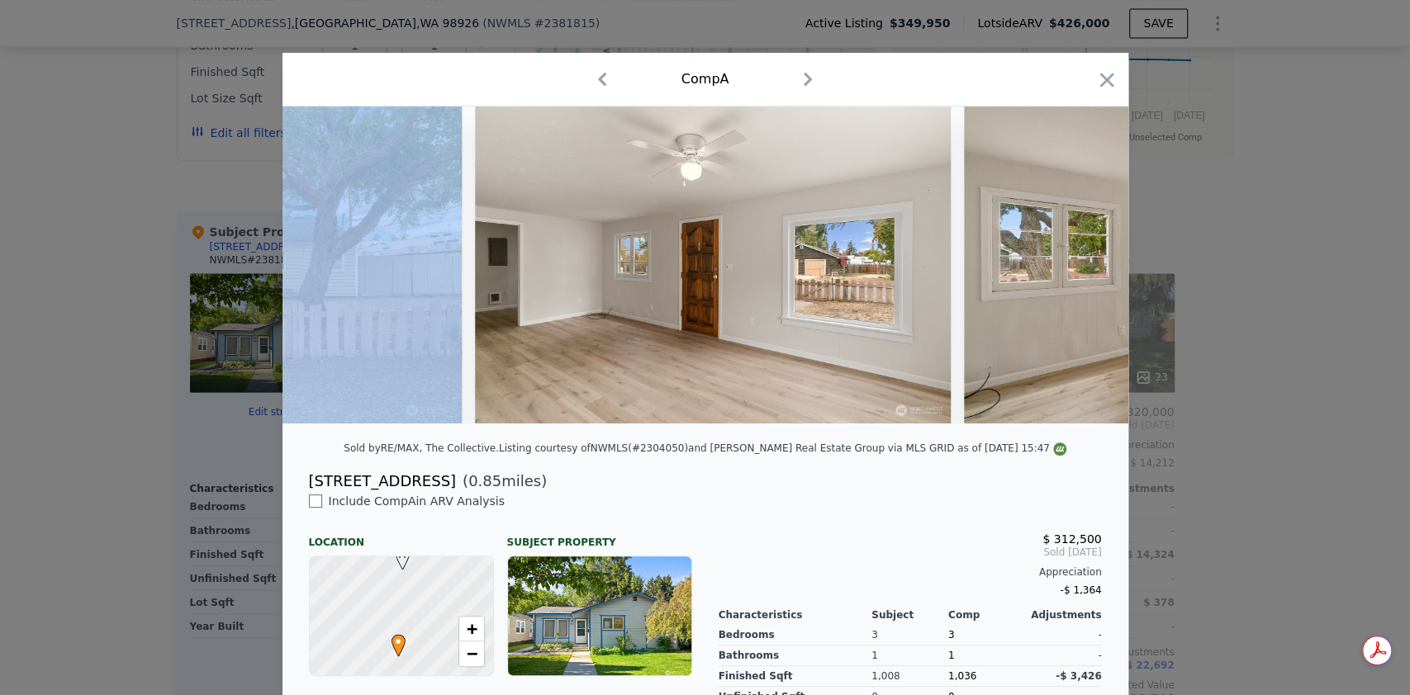
click at [1087, 273] on img at bounding box center [1207, 265] width 486 height 317
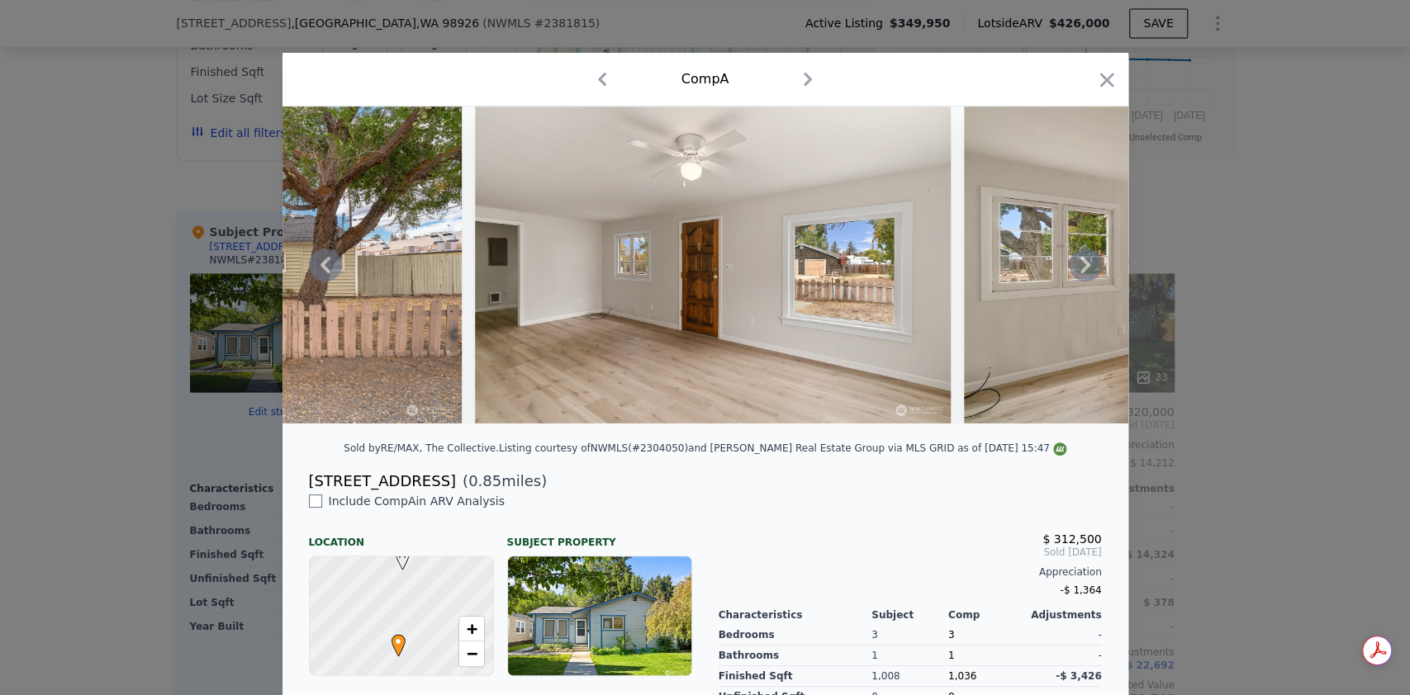
click at [1087, 273] on icon at bounding box center [1085, 265] width 33 height 33
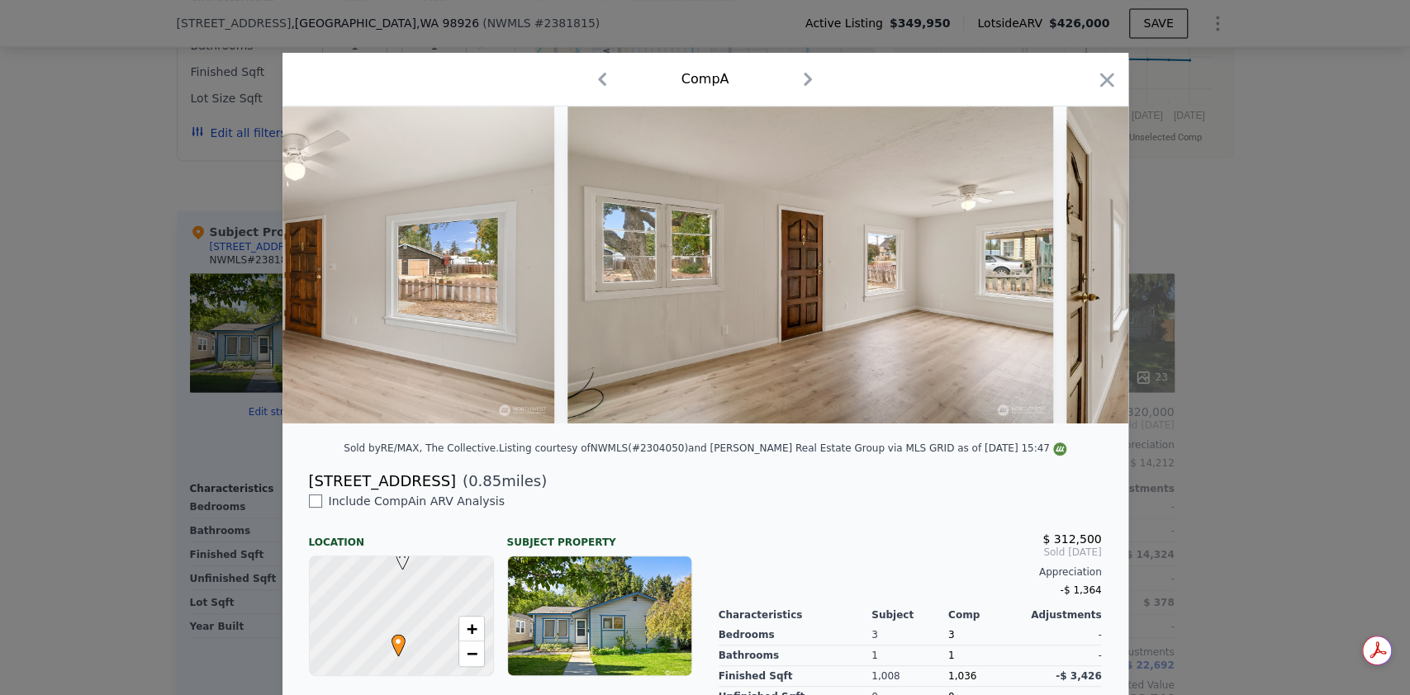
click at [1086, 273] on img at bounding box center [1304, 265] width 476 height 317
click at [1086, 273] on icon at bounding box center [1085, 265] width 33 height 33
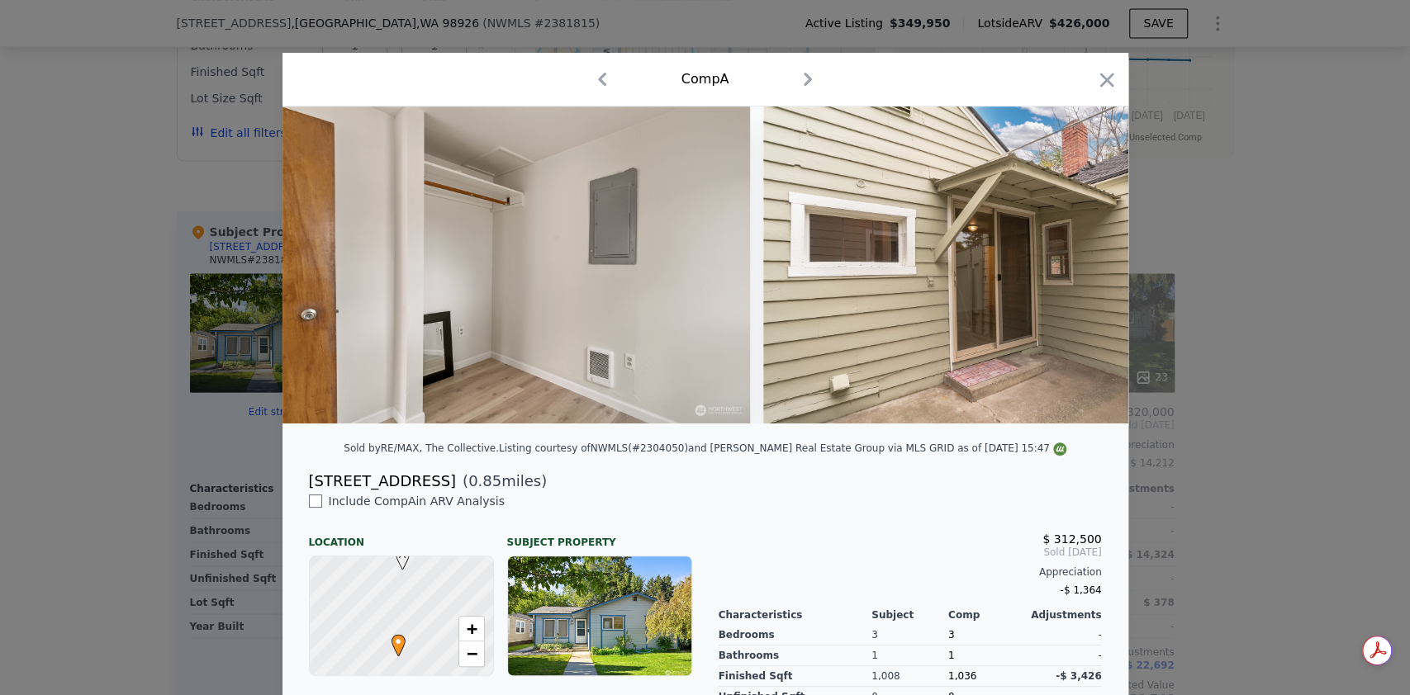
scroll to position [0, 9619]
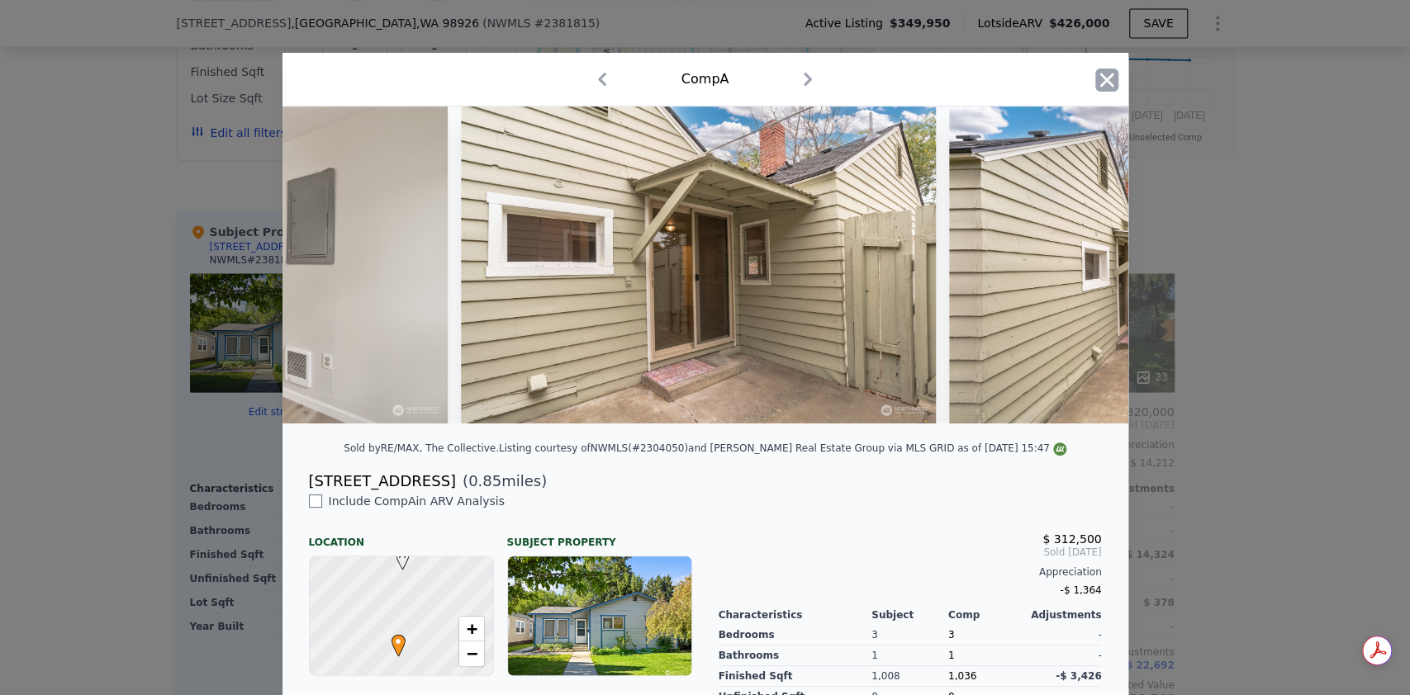
click at [1108, 76] on icon "button" at bounding box center [1106, 80] width 23 height 23
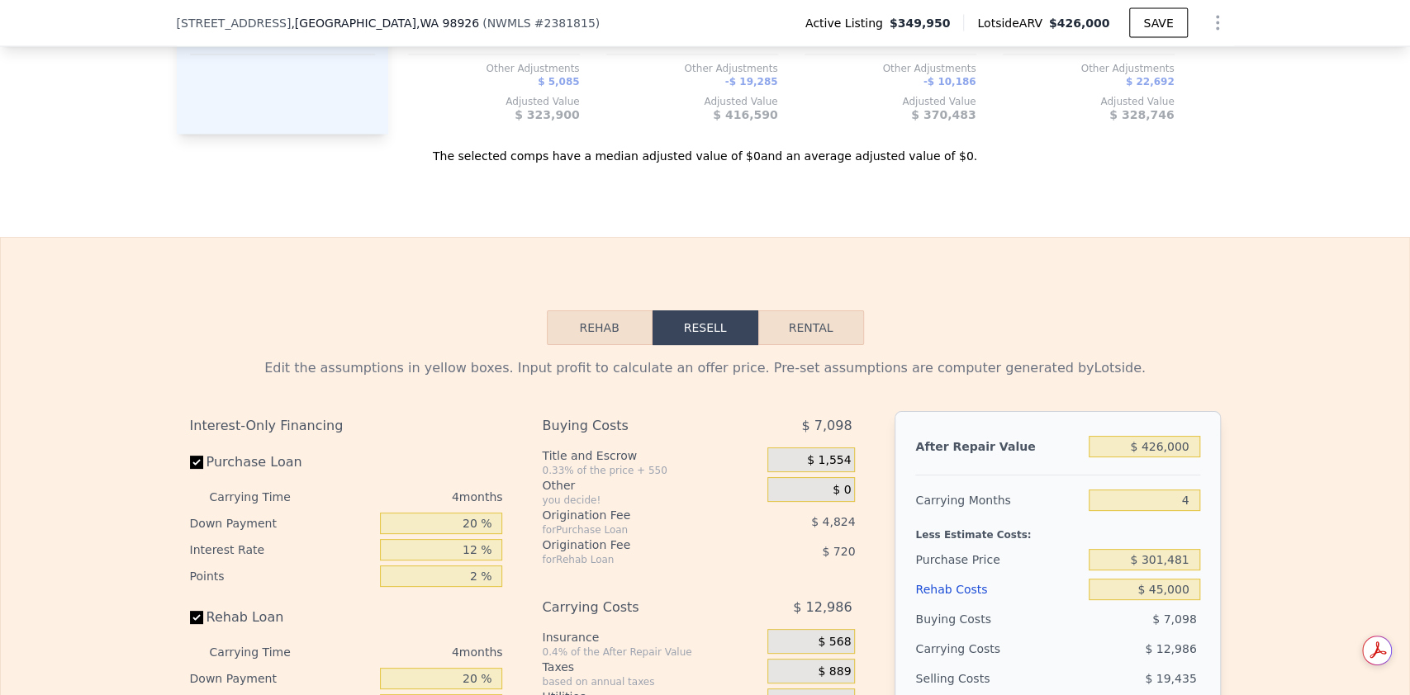
scroll to position [2306, 0]
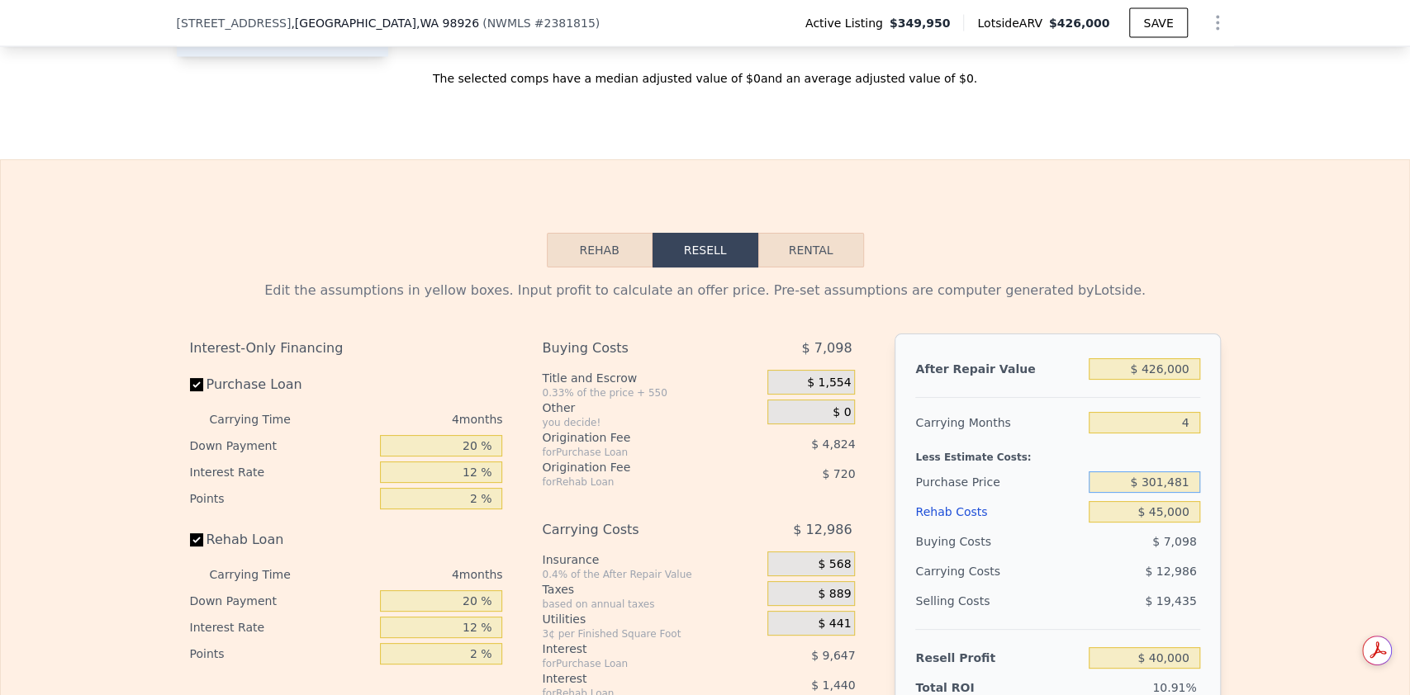
click at [1157, 493] on input "$ 301,481" at bounding box center [1143, 482] width 111 height 21
click at [1186, 493] on input "$ 312,481" at bounding box center [1143, 482] width 111 height 21
type input "$ 312,000"
click at [1173, 434] on input "4" at bounding box center [1143, 422] width 111 height 21
type input "$ 28,942"
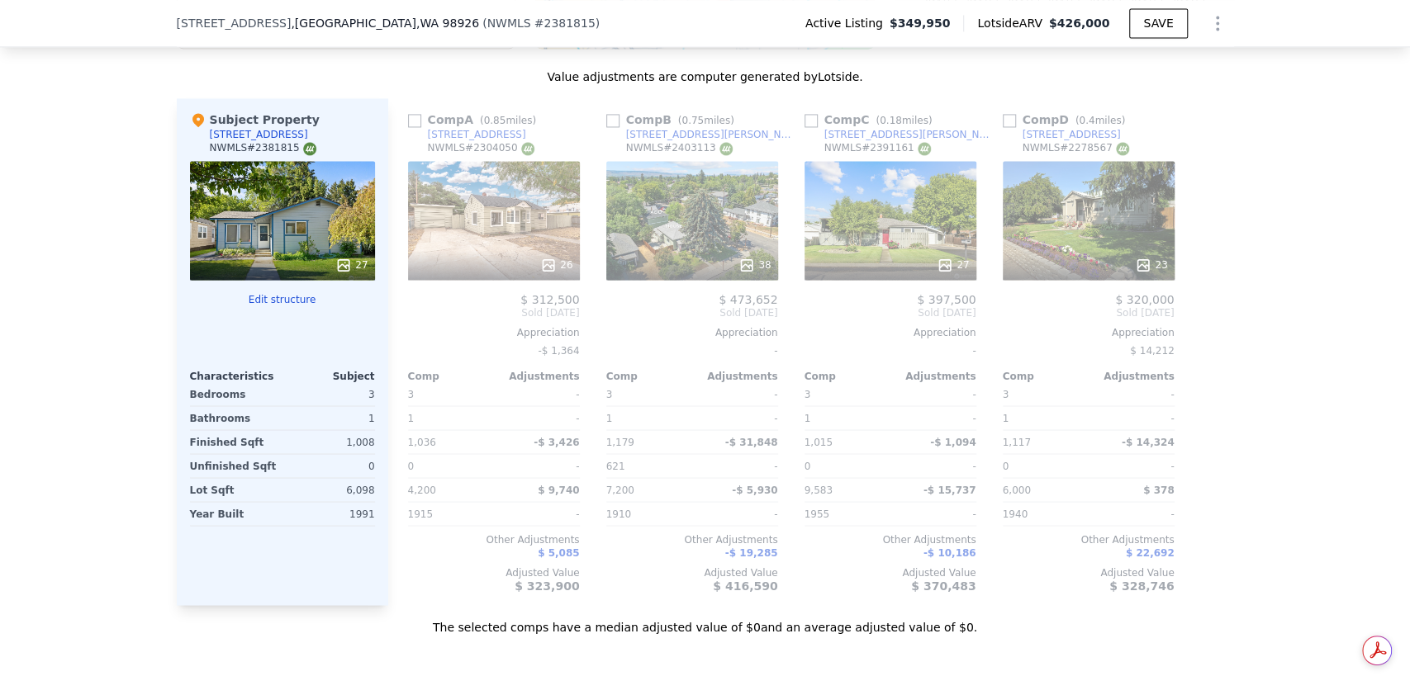
scroll to position [1756, 0]
click at [868, 222] on div "27" at bounding box center [890, 222] width 172 height 119
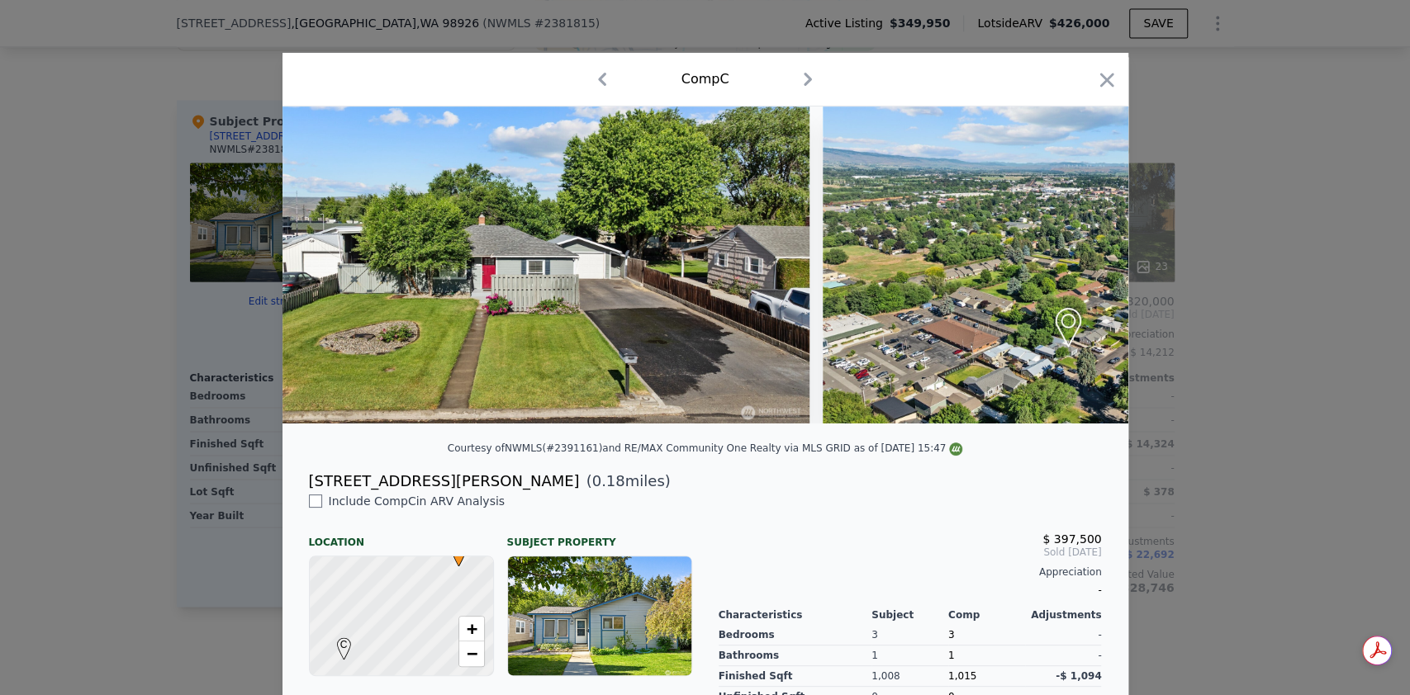
scroll to position [0, 12698]
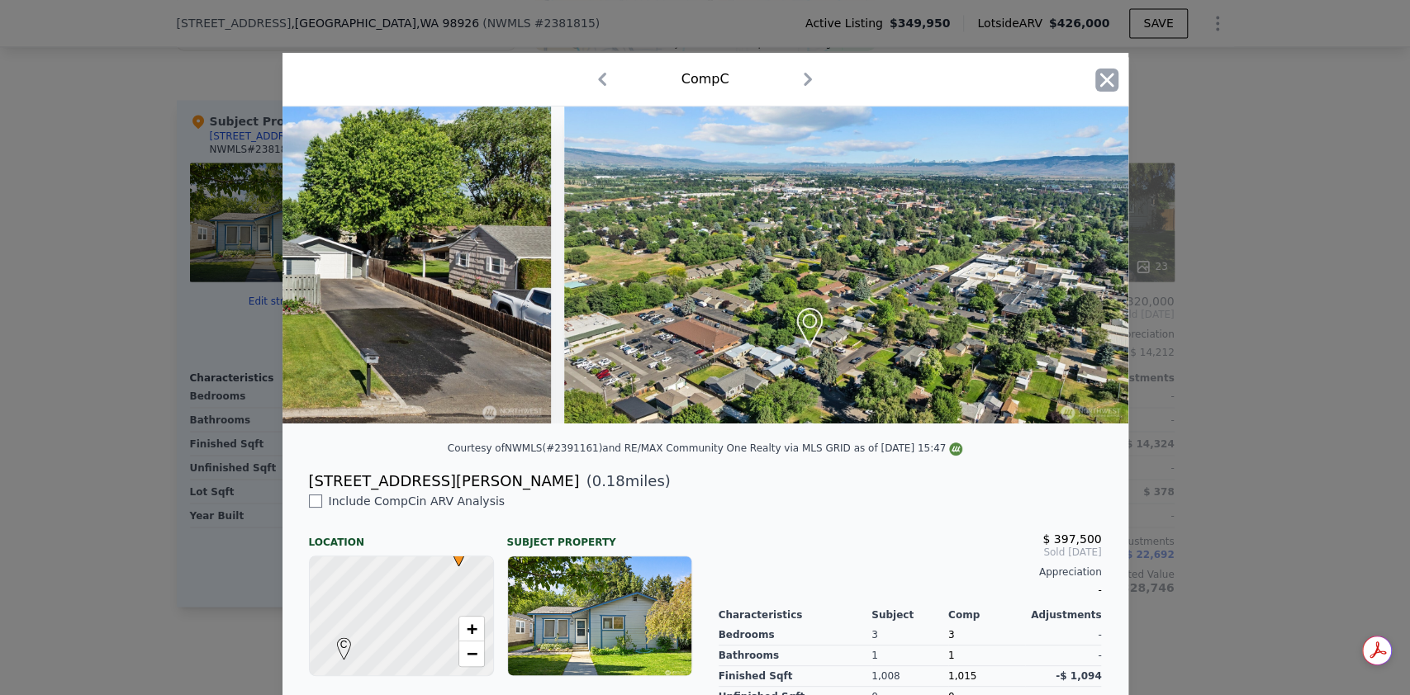
click at [1099, 78] on icon "button" at bounding box center [1106, 80] width 14 height 14
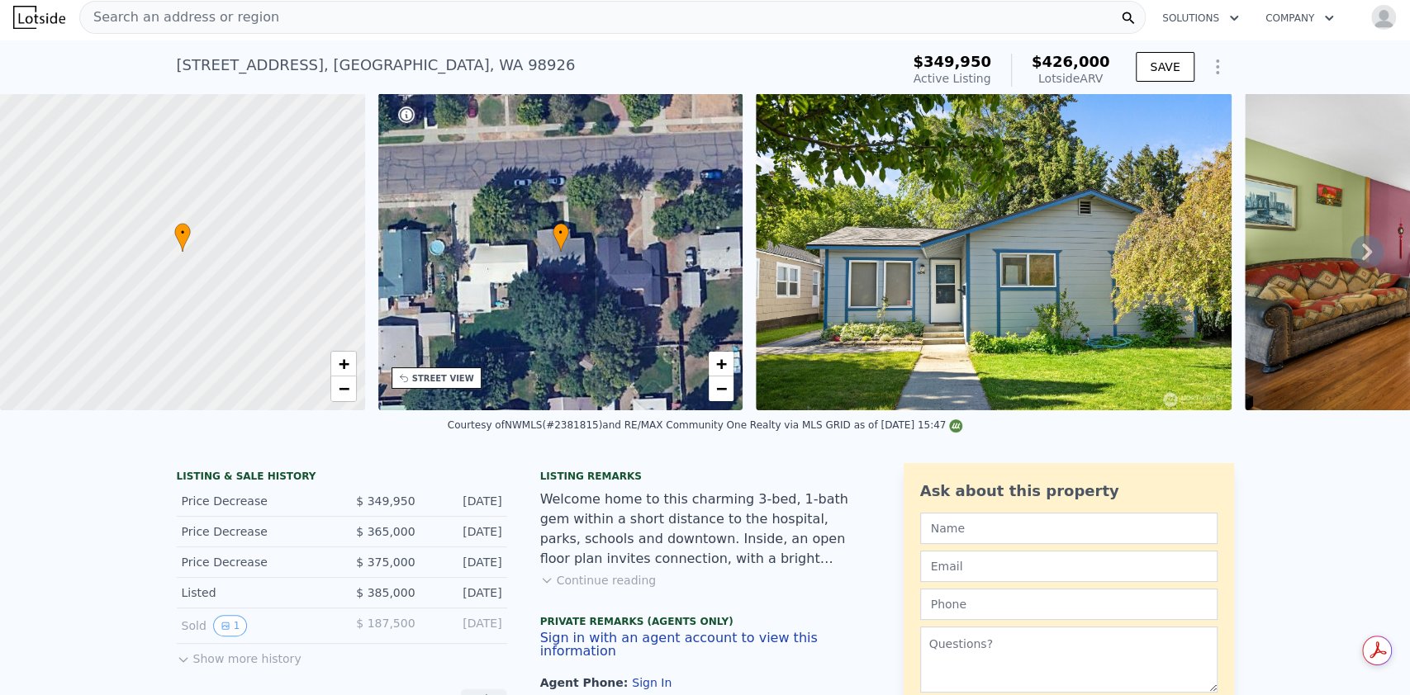
scroll to position [220, 0]
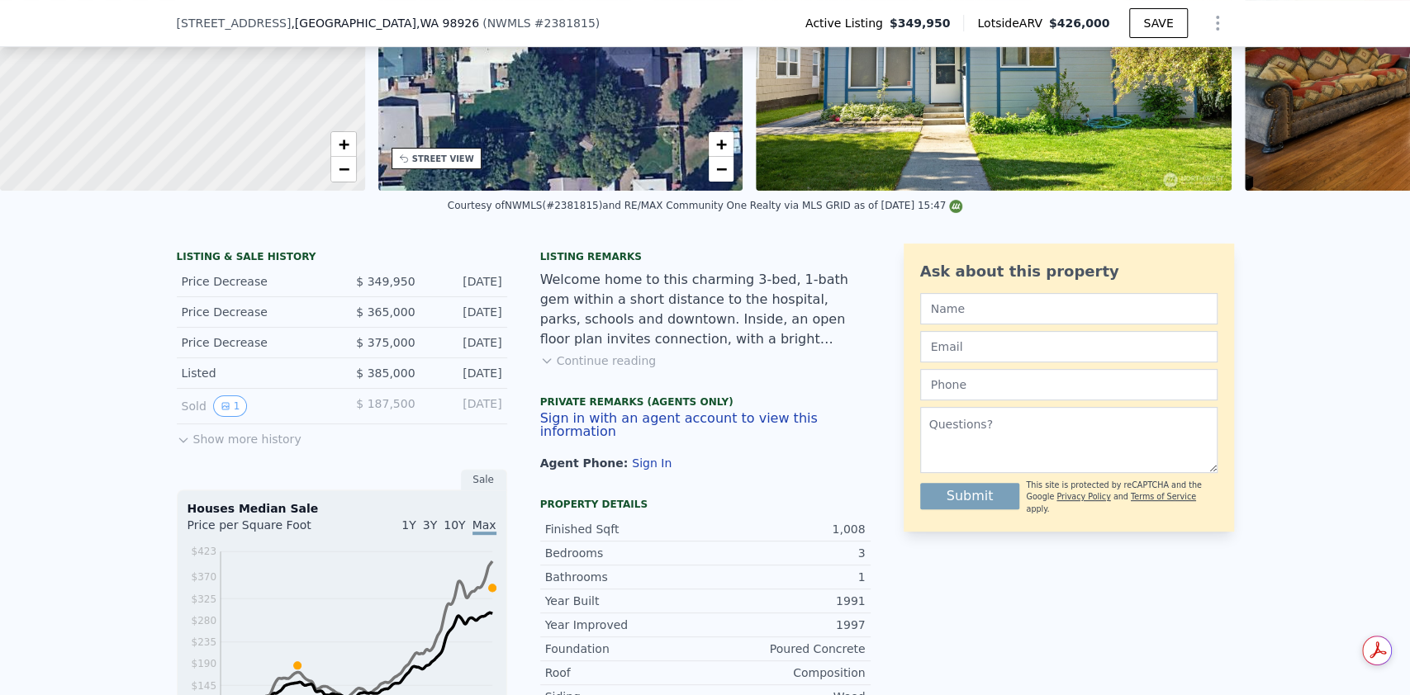
click at [634, 369] on button "Continue reading" at bounding box center [598, 361] width 116 height 17
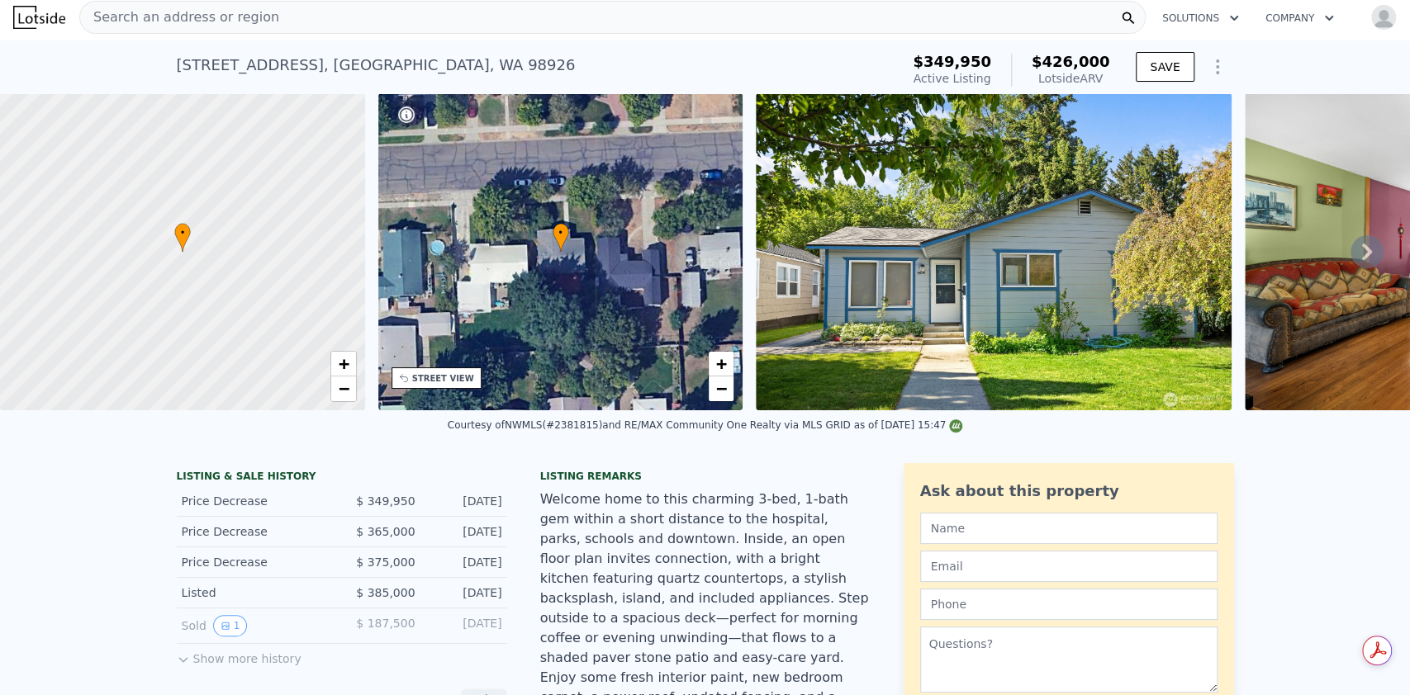
scroll to position [0, 0]
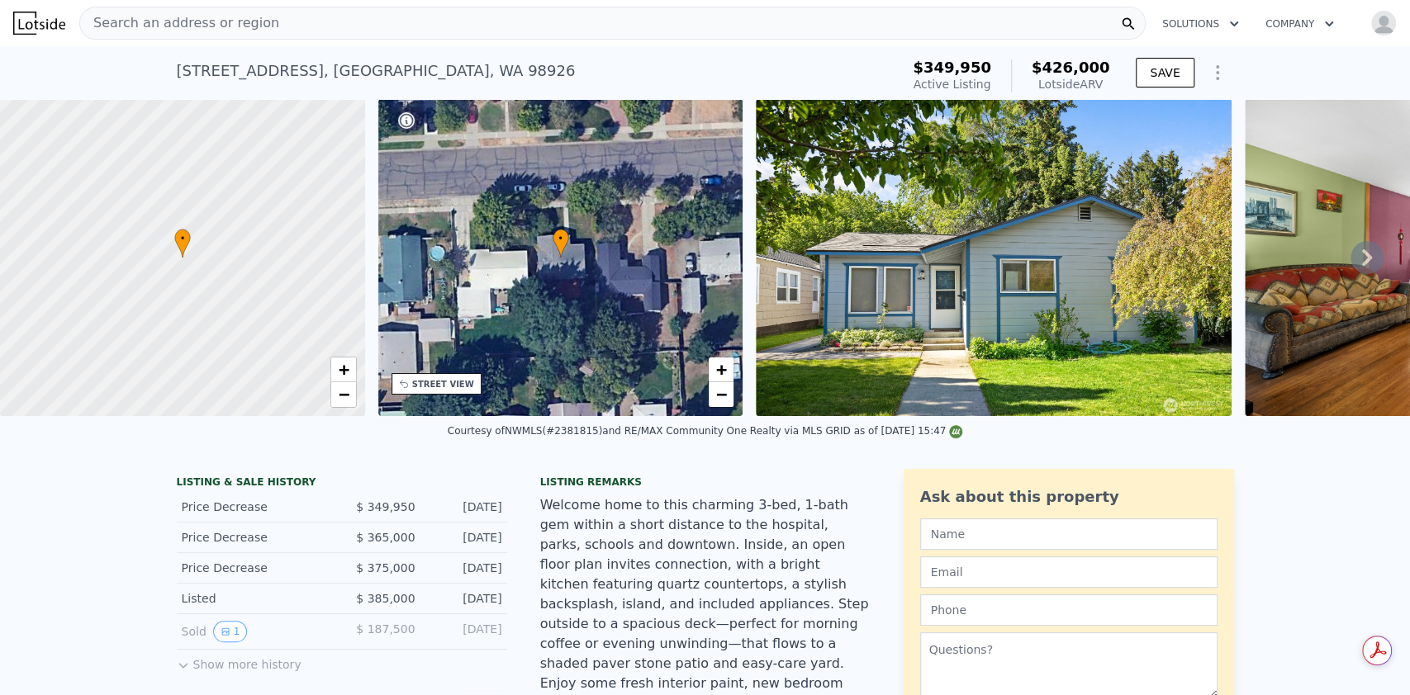
click at [432, 397] on div "• + −" at bounding box center [560, 257] width 365 height 317
click at [439, 390] on div "STREET VIEW" at bounding box center [443, 384] width 62 height 12
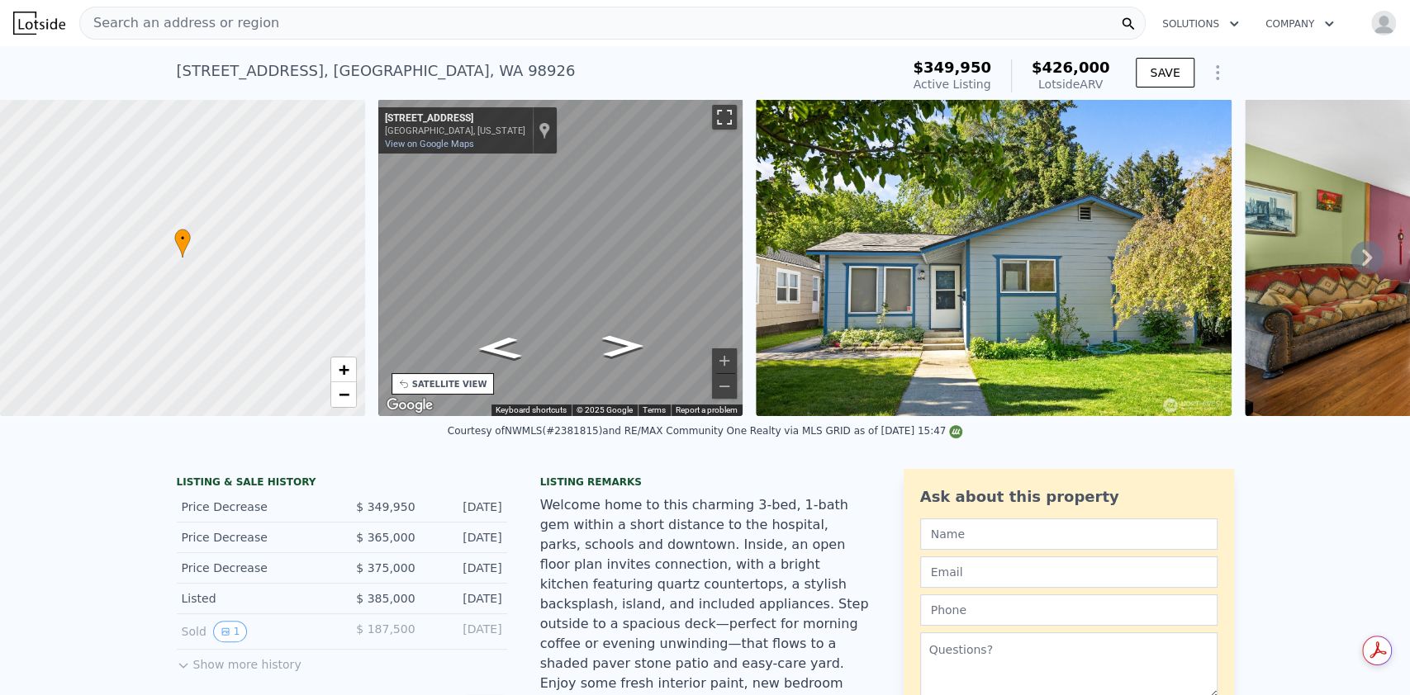
click at [731, 123] on button "Toggle fullscreen view" at bounding box center [724, 117] width 25 height 25
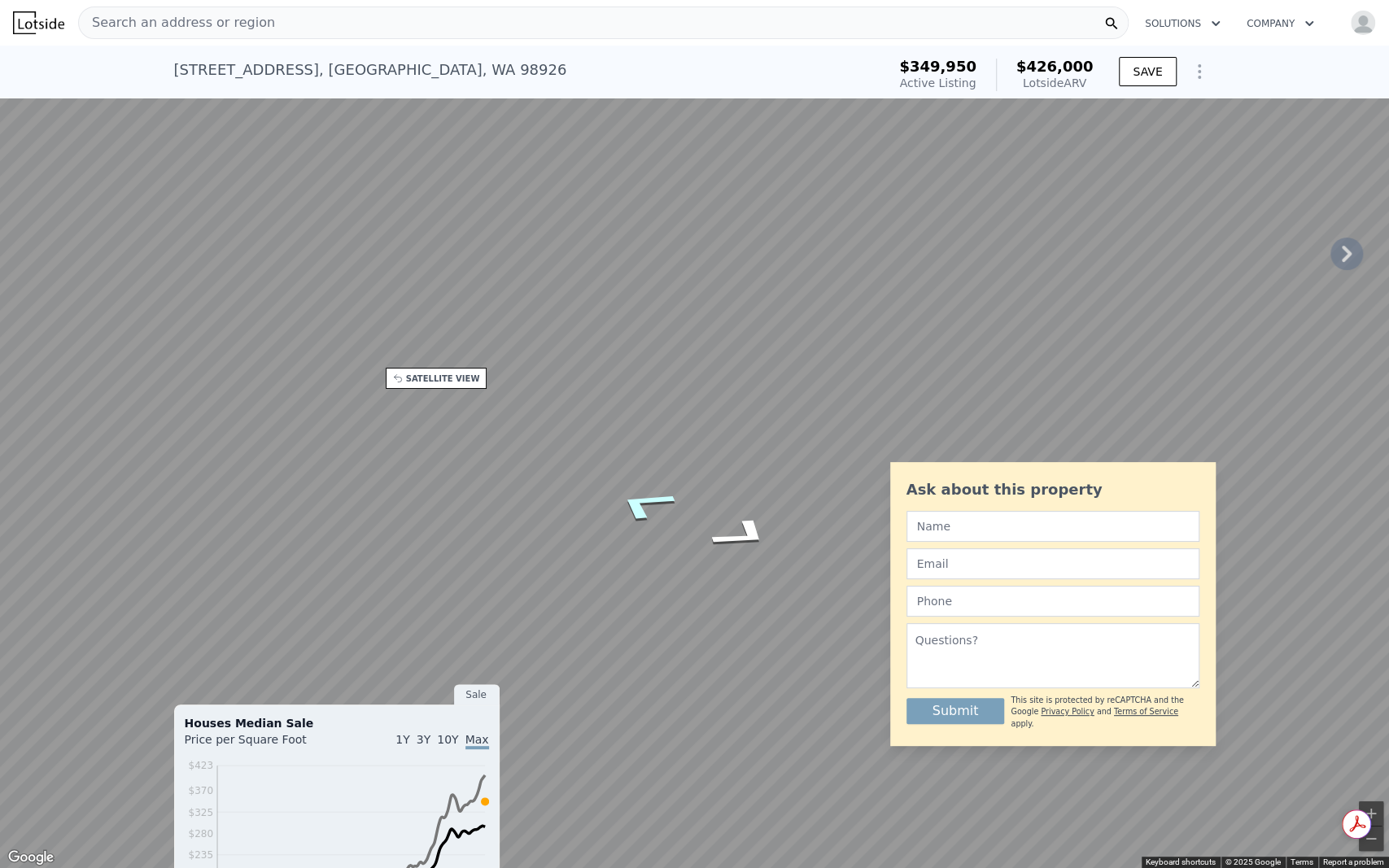
click at [663, 496] on icon "Go East, Seattle Ave" at bounding box center [643, 503] width 115 height 50
click at [649, 516] on icon "Go East, Seattle Ave" at bounding box center [637, 527] width 102 height 47
click at [758, 546] on icon "Go West, Seattle Ave" at bounding box center [752, 545] width 102 height 47
click at [758, 546] on icon "Go West, Seattle Ave" at bounding box center [754, 542] width 95 height 45
click at [758, 546] on icon "Go West, Seattle Ave" at bounding box center [753, 543] width 99 height 46
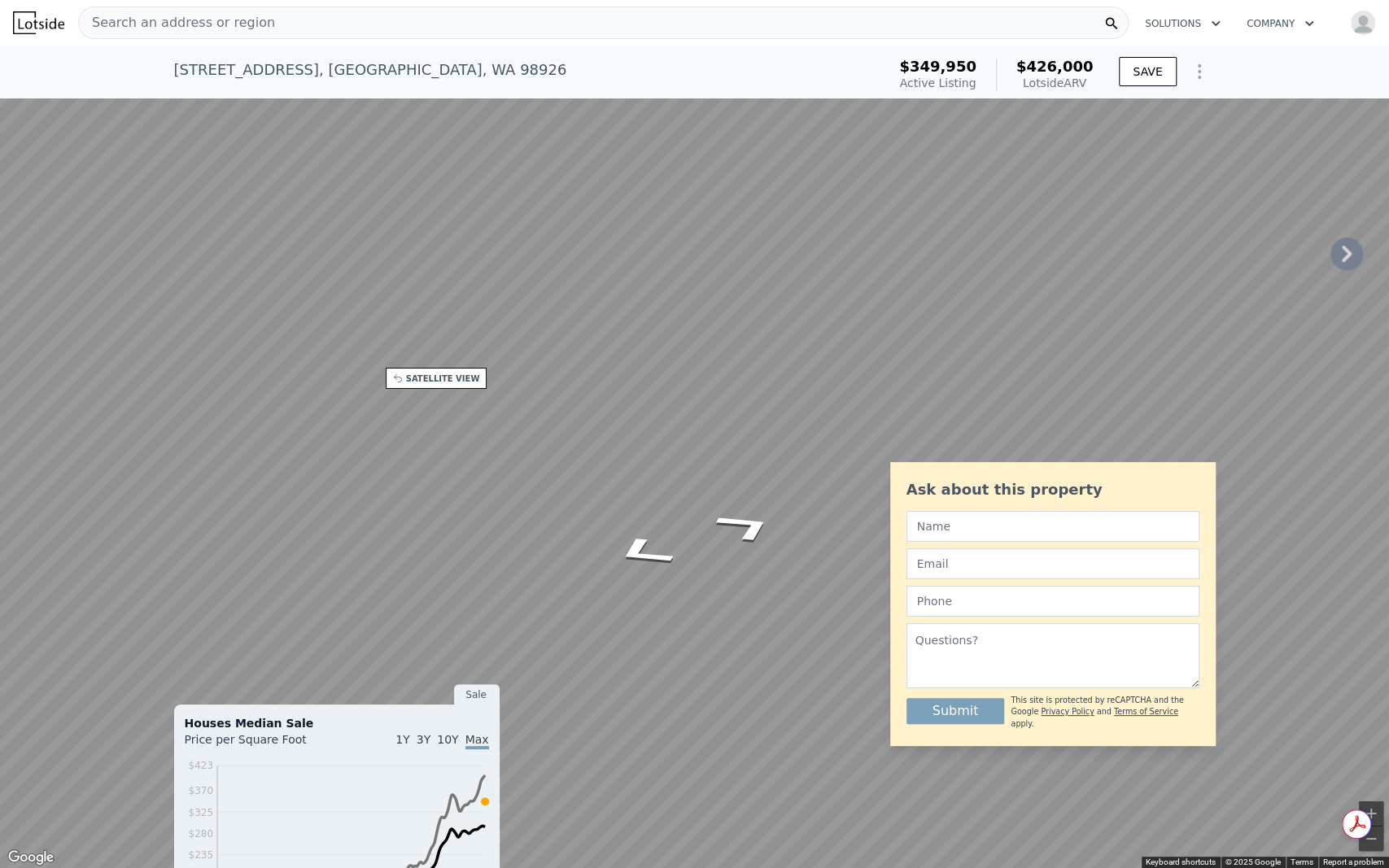
click at [1366, 17] on button "Toggle fullscreen view" at bounding box center [1370, 18] width 25 height 25
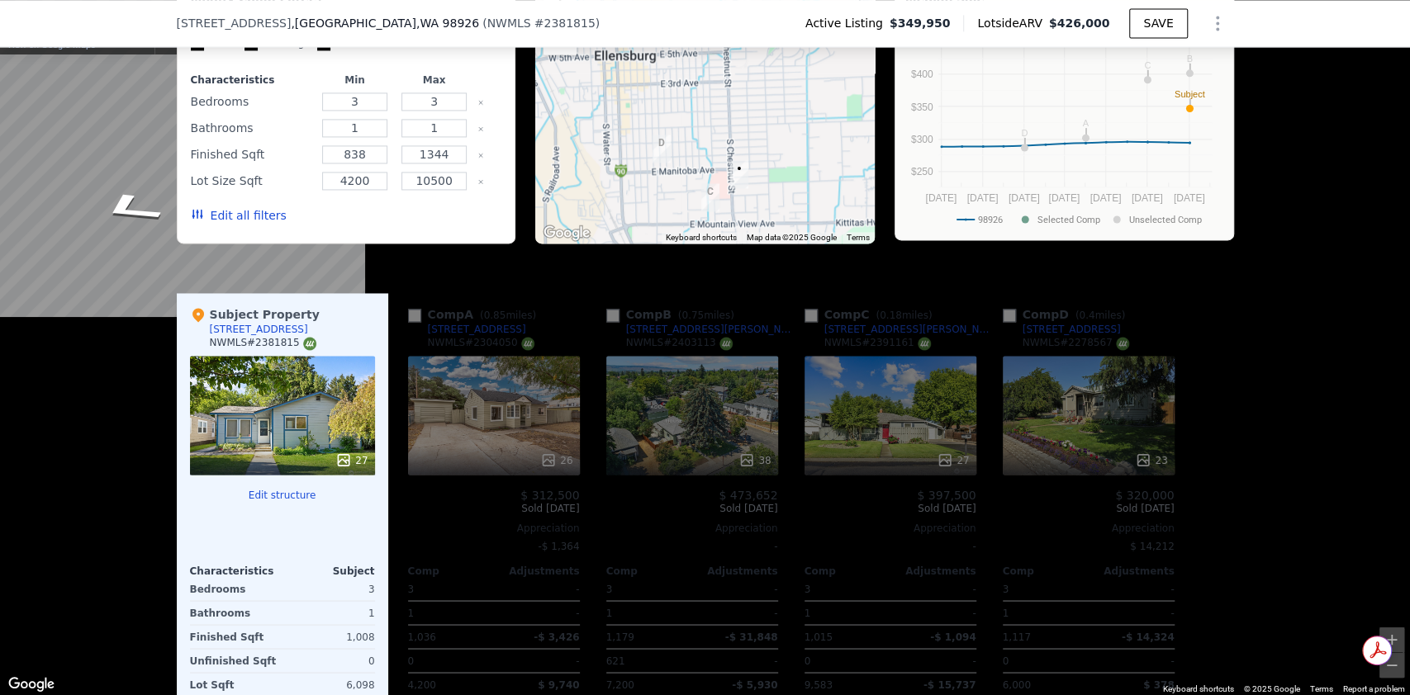
scroll to position [1645, 0]
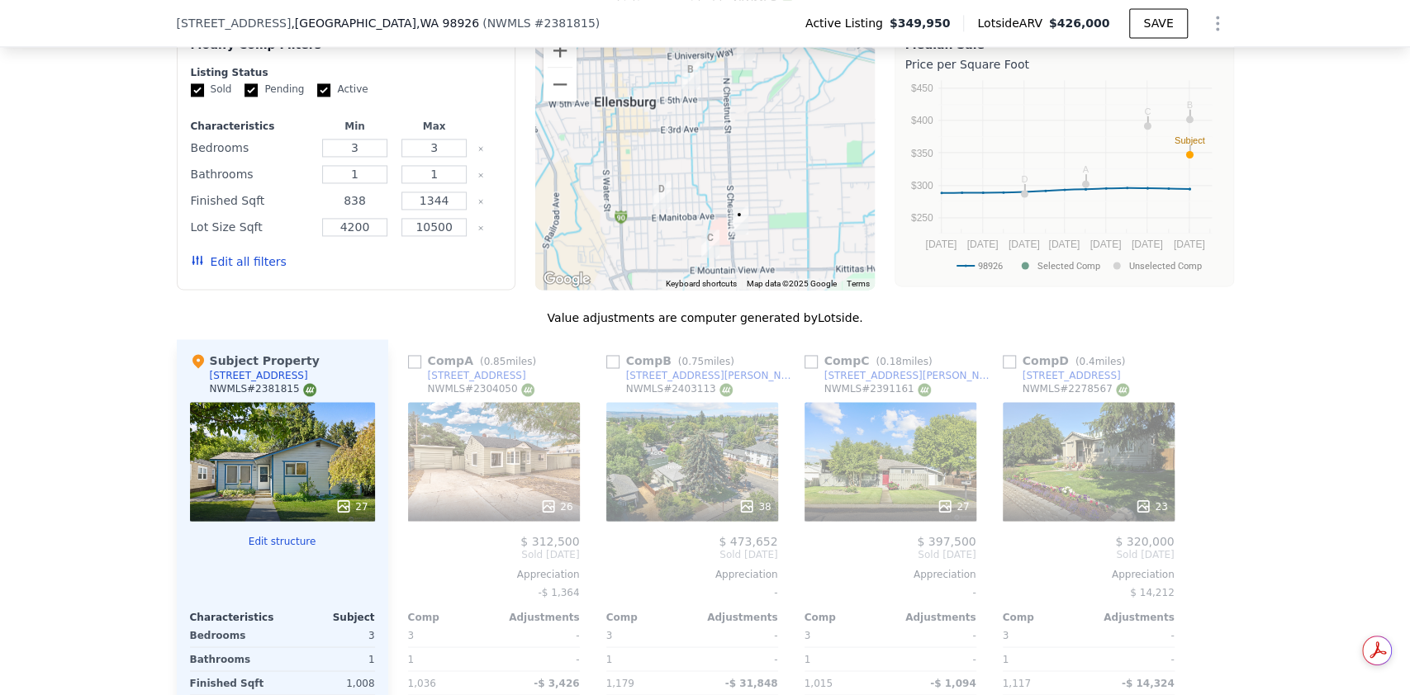
click at [361, 192] on input "838" at bounding box center [354, 201] width 65 height 18
type input "8"
type input "700"
click at [393, 250] on button "Update Search" at bounding box center [439, 261] width 125 height 23
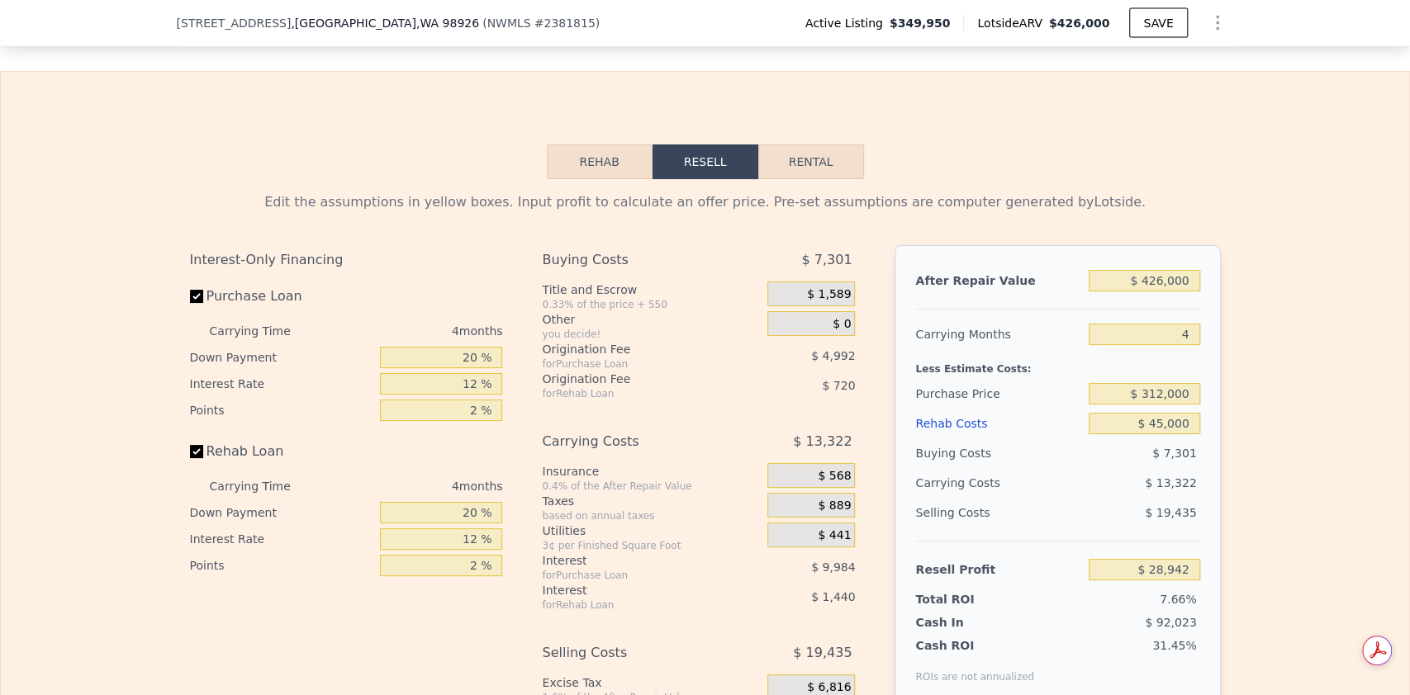
scroll to position [2526, 0]
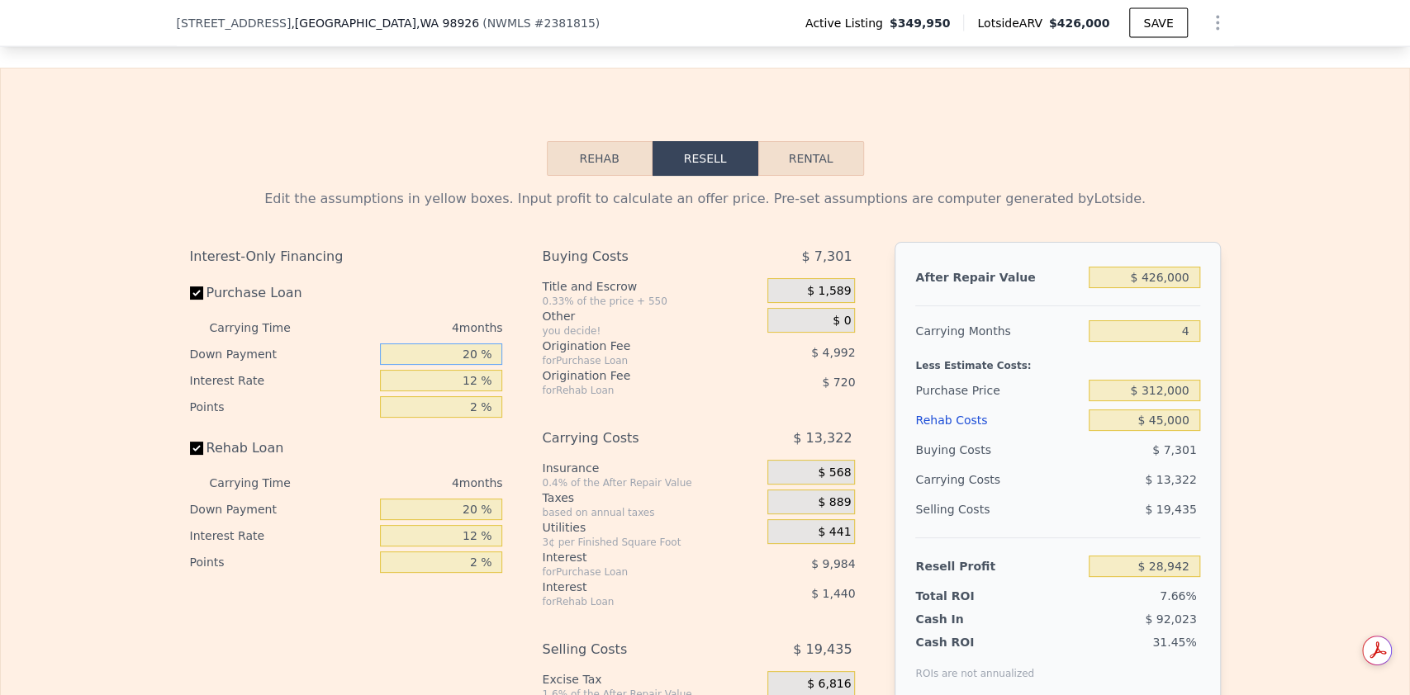
click at [473, 344] on input "20 %" at bounding box center [441, 354] width 122 height 21
type input "2 %"
type input "$ 25,571"
type input "10 %"
type input "$ 27,070"
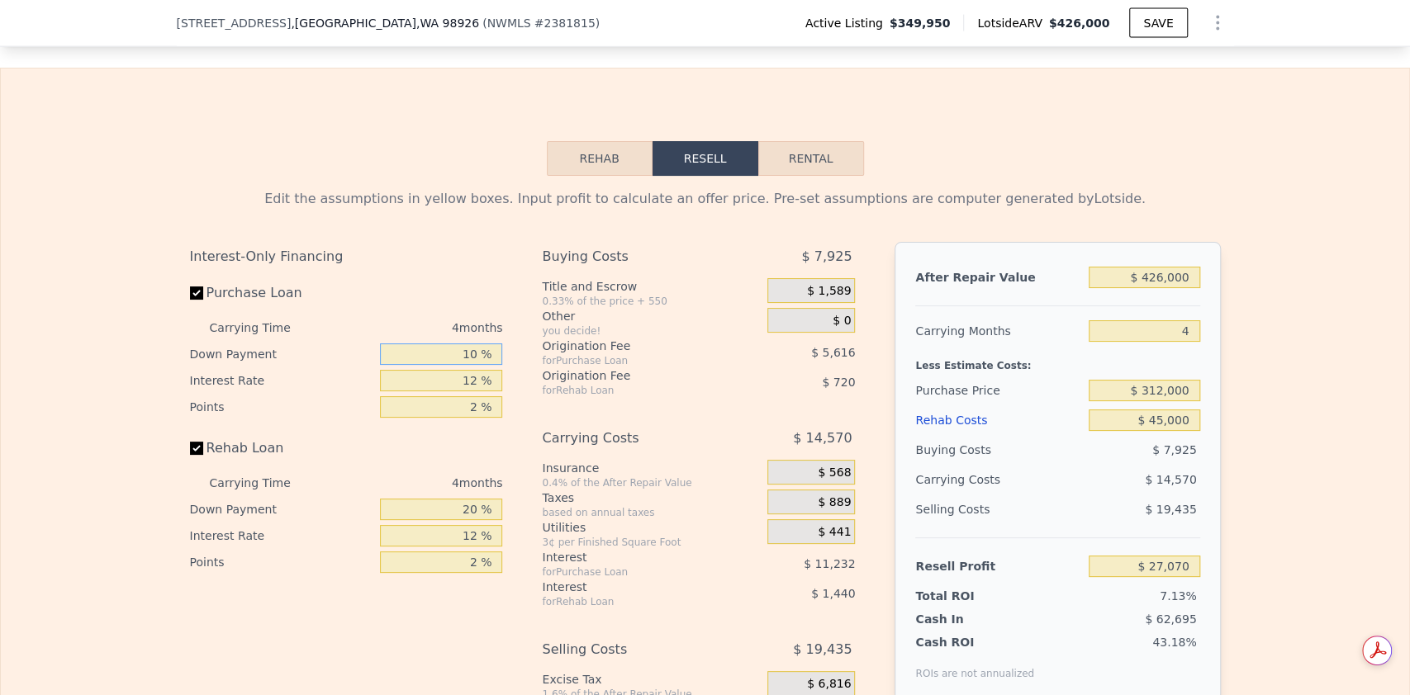
type input "10 %"
click at [476, 370] on input "12 %" at bounding box center [441, 380] width 122 height 21
type input "11 %"
type input "$ 28,006"
type input "11 %"
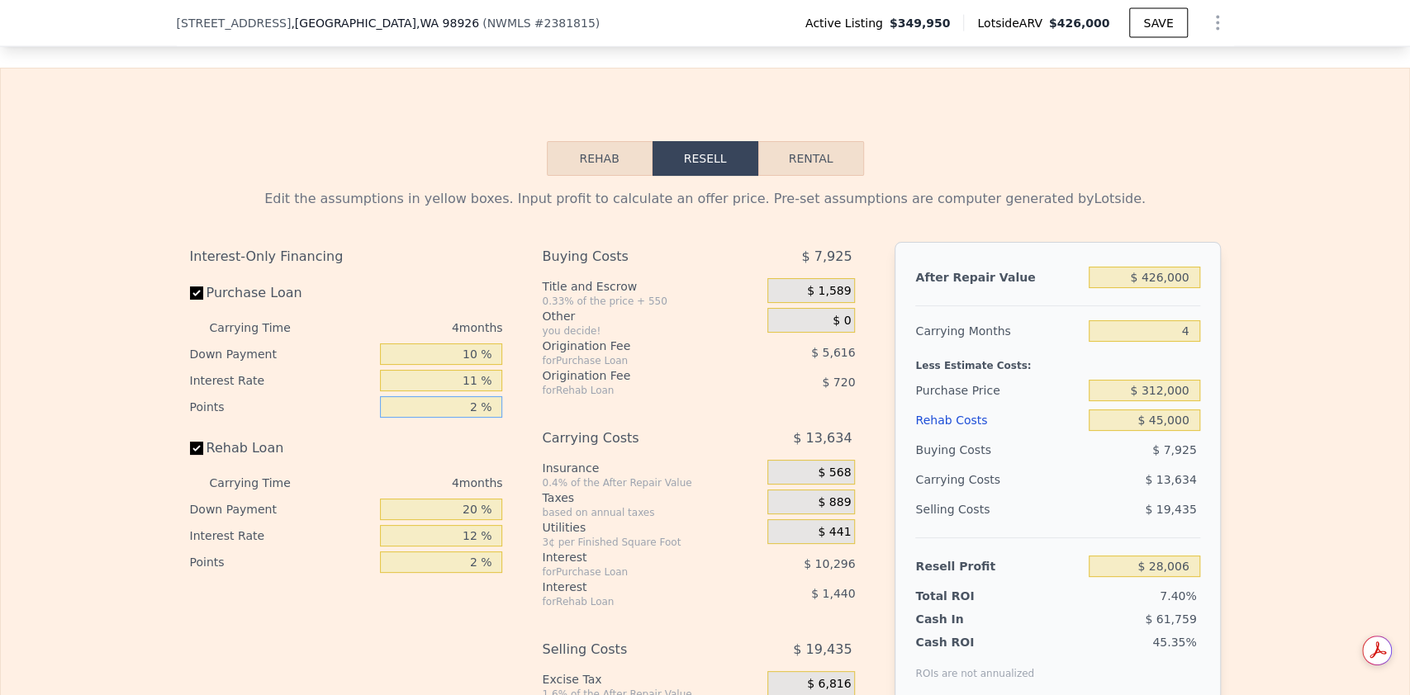
click at [476, 396] on input "2 %" at bounding box center [441, 406] width 122 height 21
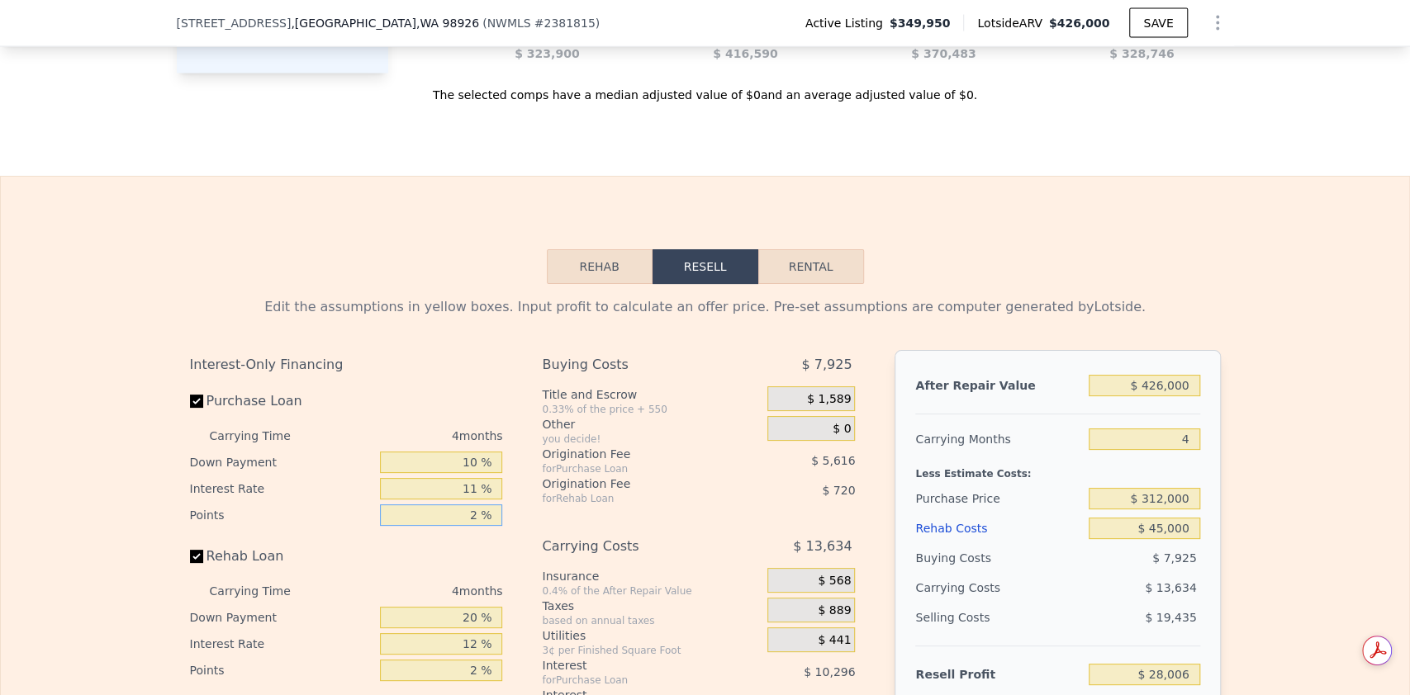
scroll to position [2416, 0]
type input "1. %"
type input "$ 30,814"
type input "1.5 %"
type input "$ 29,410"
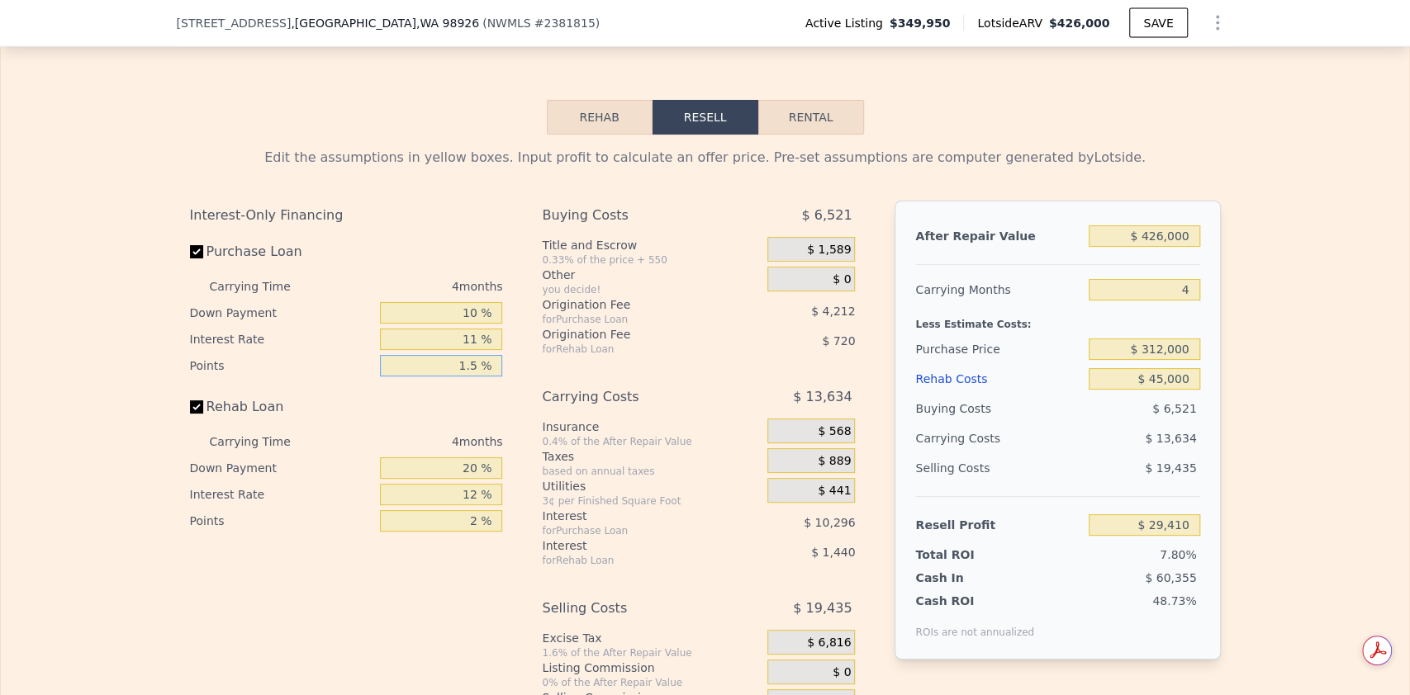
scroll to position [2636, 0]
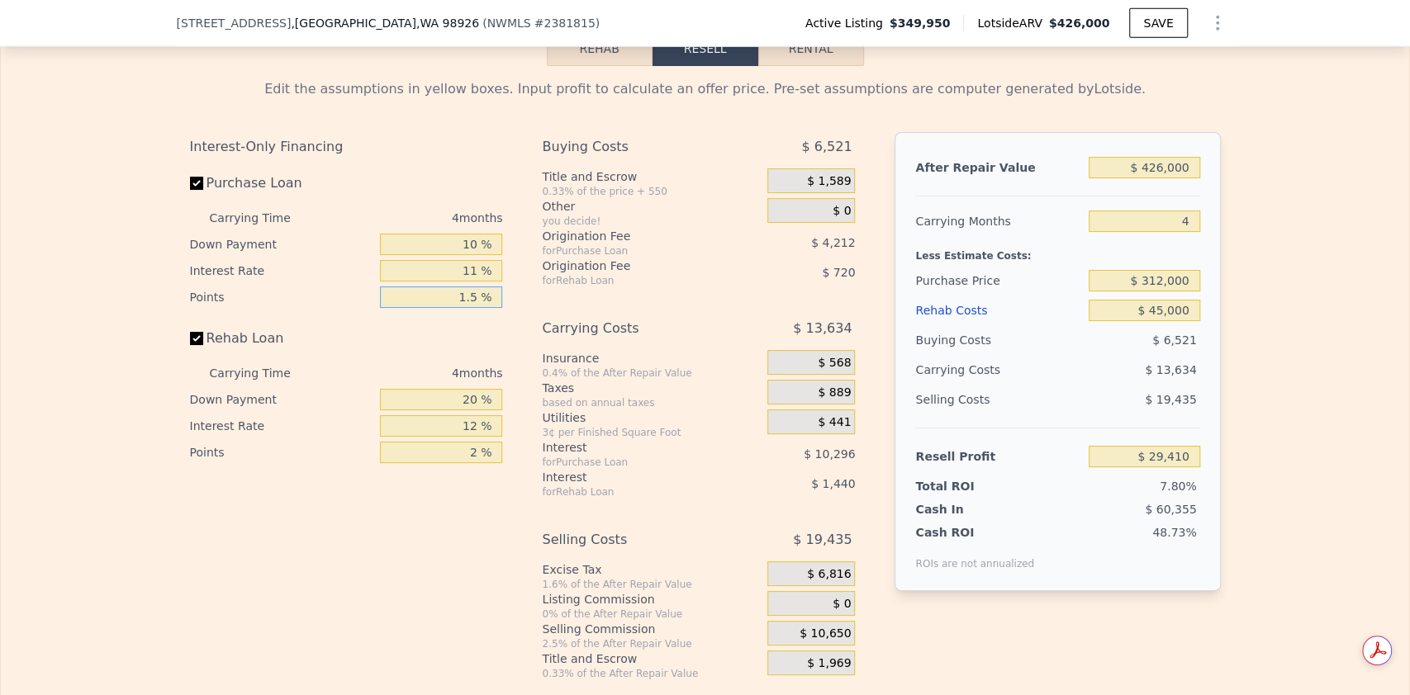
type input "1.5 %"
click at [476, 389] on input "20 %" at bounding box center [441, 399] width 122 height 21
type input "2 %"
type input "$ 28,924"
type input "1 %"
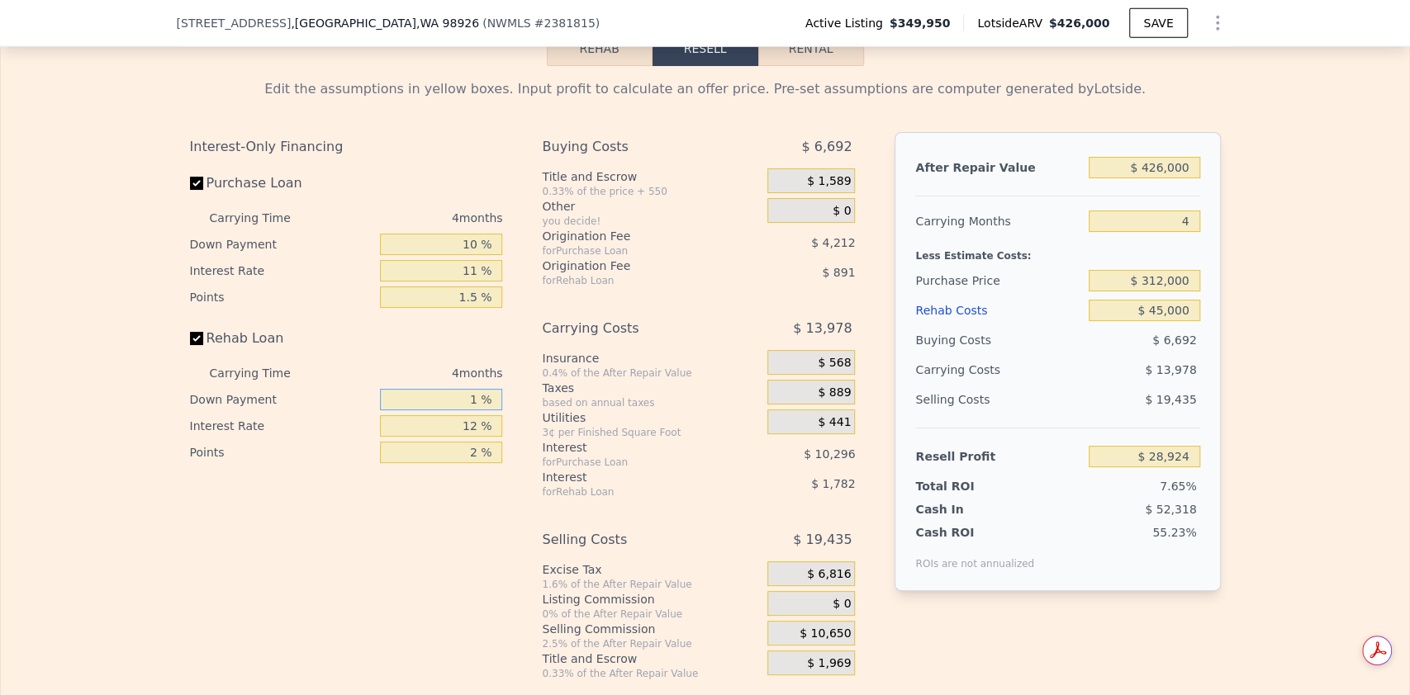
type input "$ 28,895"
type input "10 %"
type input "$ 29,140"
type input "10 %"
click at [476, 415] on input "12 %" at bounding box center [441, 425] width 122 height 21
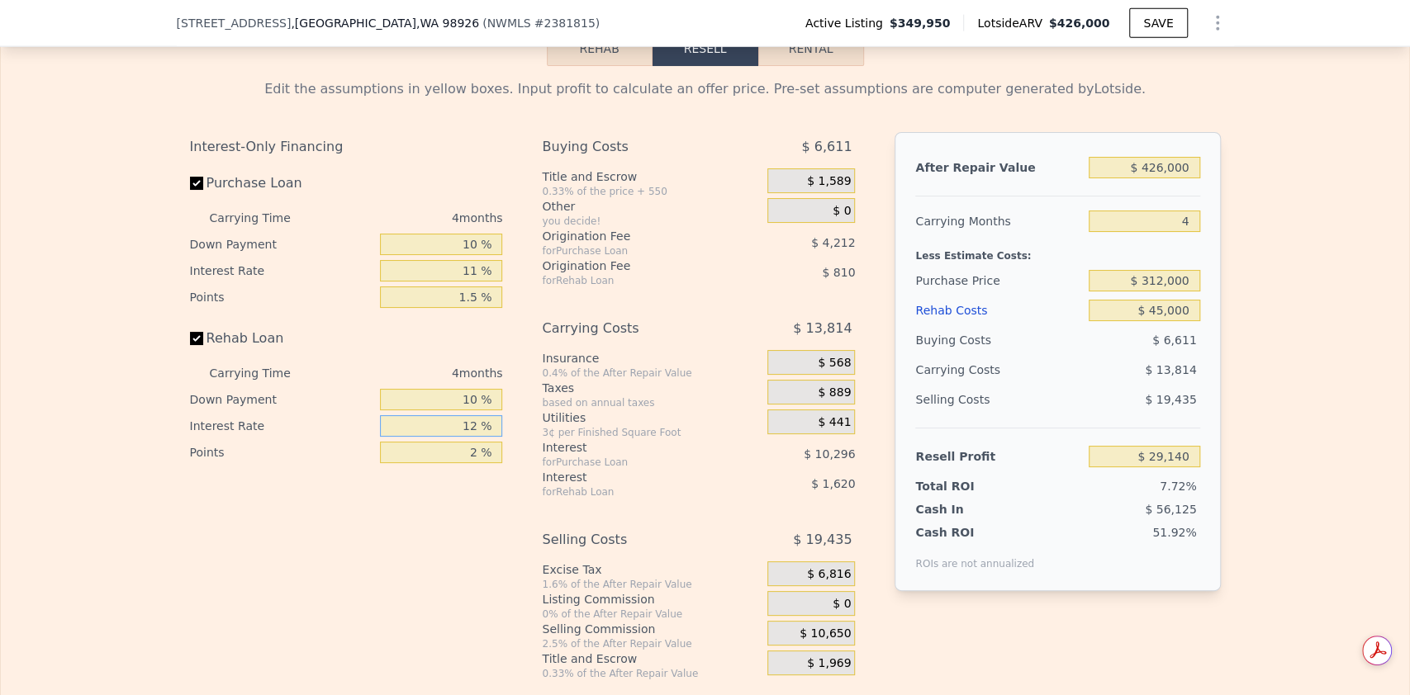
type input "1 %"
type input "$ 30,624"
type input "11 %"
type input "$ 29,276"
type input "11 %"
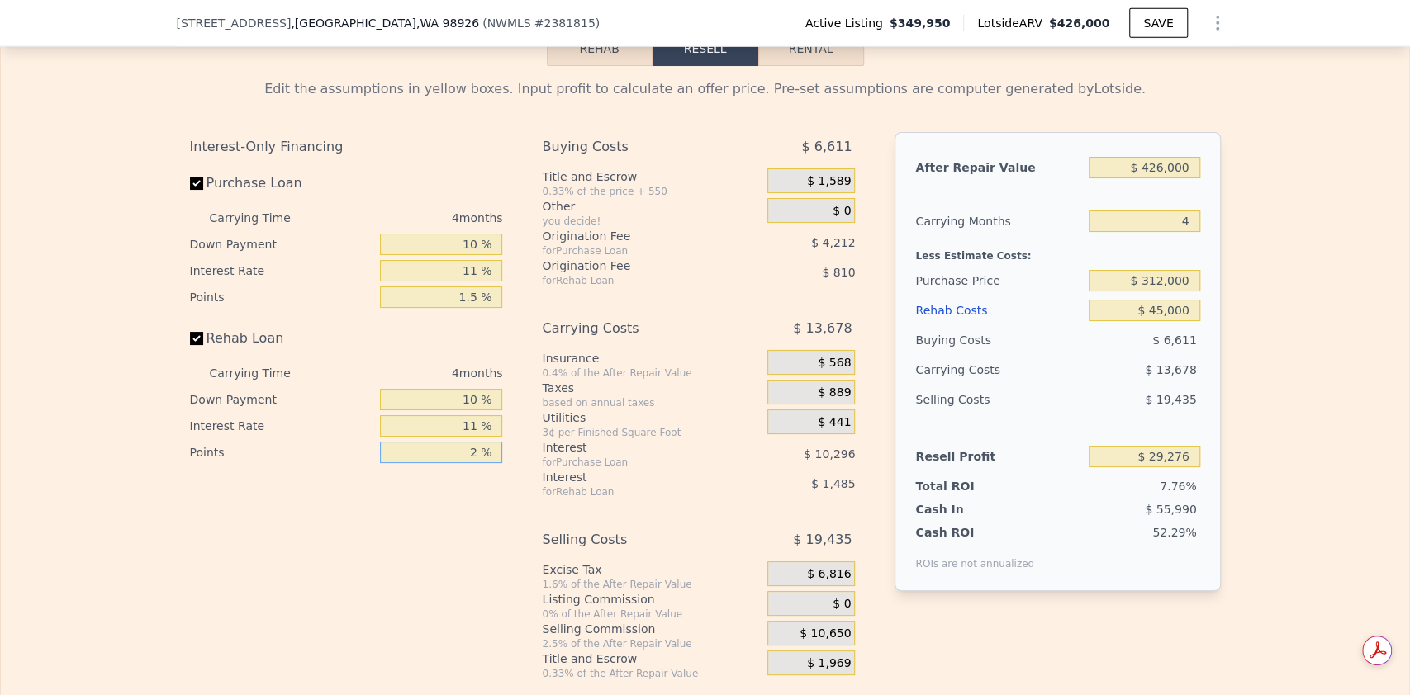
click at [476, 442] on input "2 %" at bounding box center [441, 452] width 122 height 21
type input "1 %"
type input "$ 29,681"
type input "1.5 %"
type input "$ 29,478"
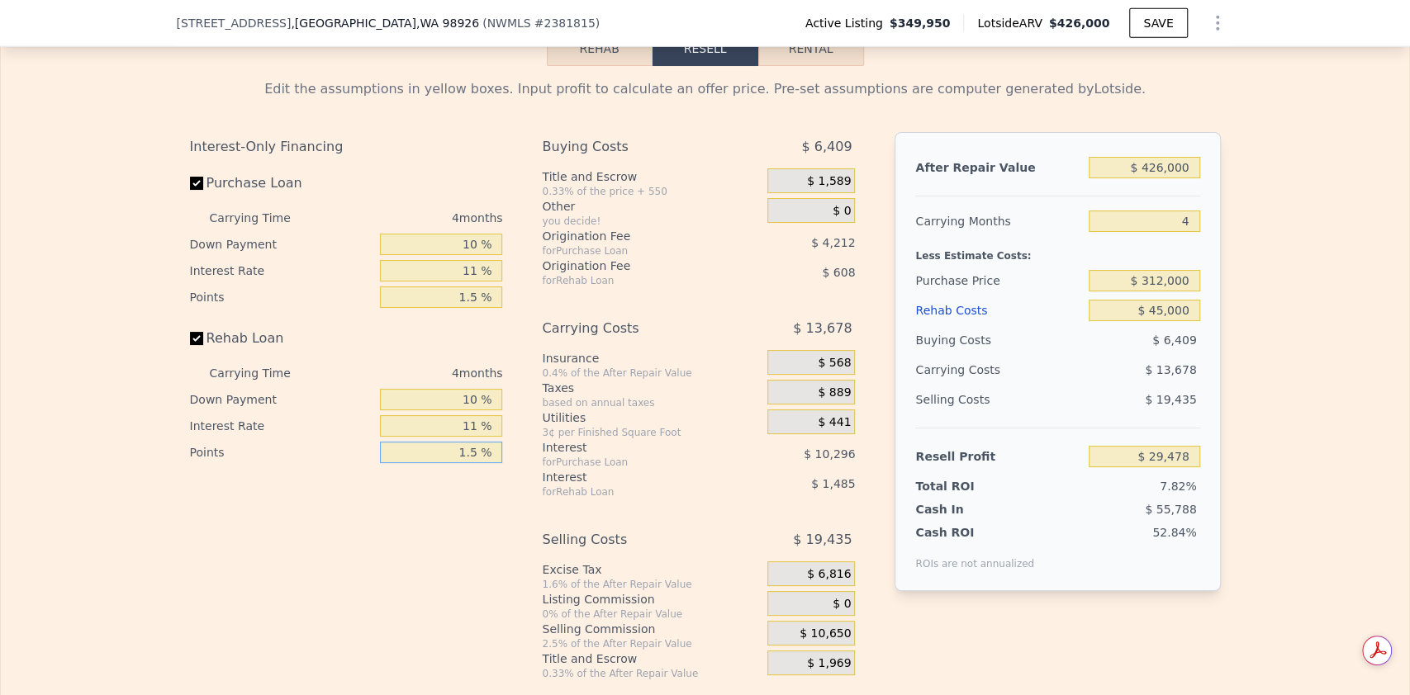
type input "1.5 %"
click at [465, 260] on input "11 %" at bounding box center [441, 270] width 122 height 21
type input "1 %"
type input "$ 38,838"
type input "10 %"
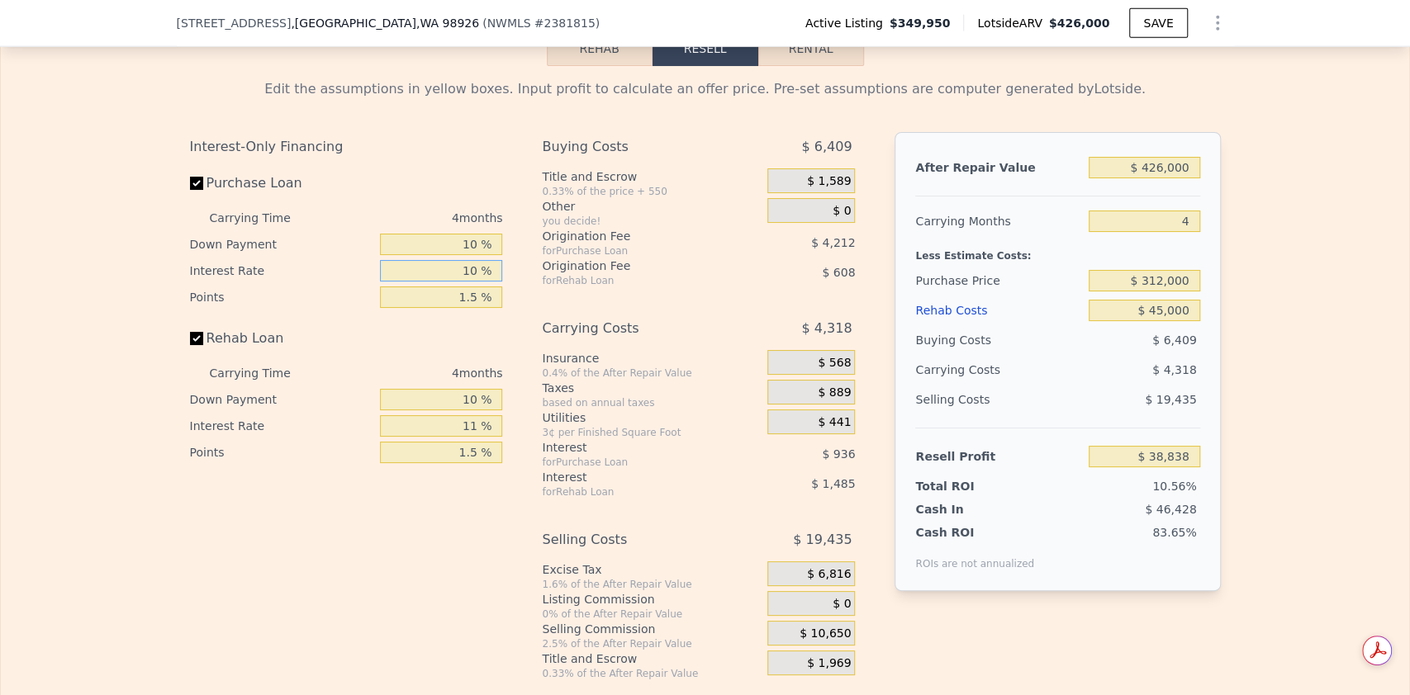
type input "$ 30,414"
type input "10.5 %"
type input "$ 29,946"
type input "10.5 %"
click at [465, 415] on input "11 %" at bounding box center [441, 425] width 122 height 21
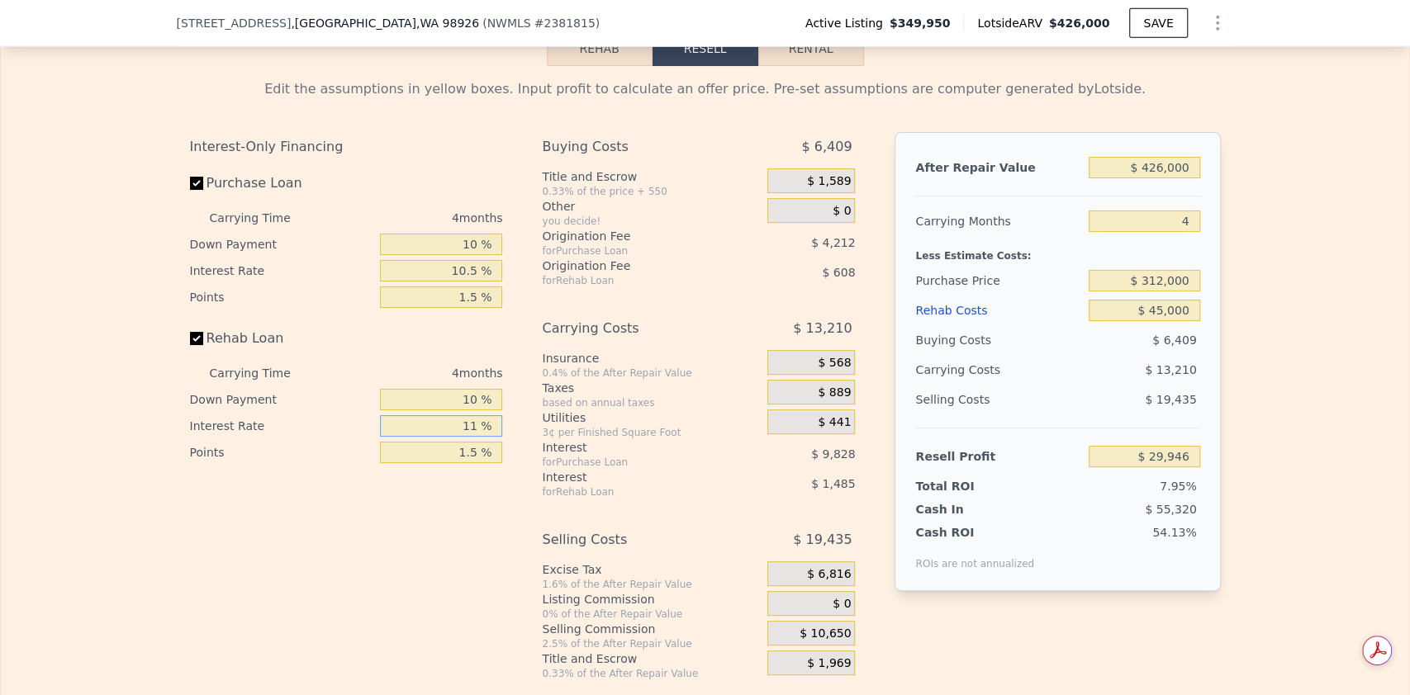
type input "1 %"
type input "$ 31,294"
type input "10 %"
type input "$ 30,078"
type input "10.5 %"
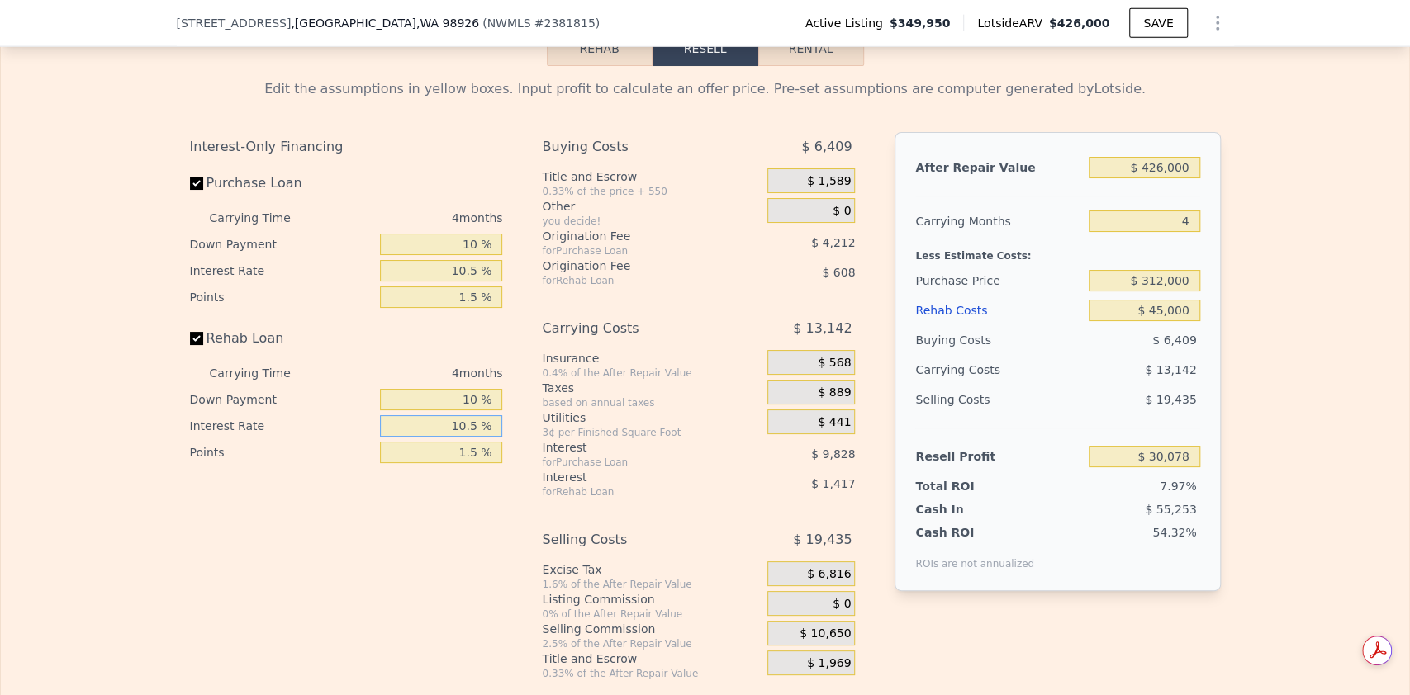
type input "$ 30,014"
type input "10.5 %"
click at [462, 442] on input "1.5 %" at bounding box center [441, 452] width 122 height 21
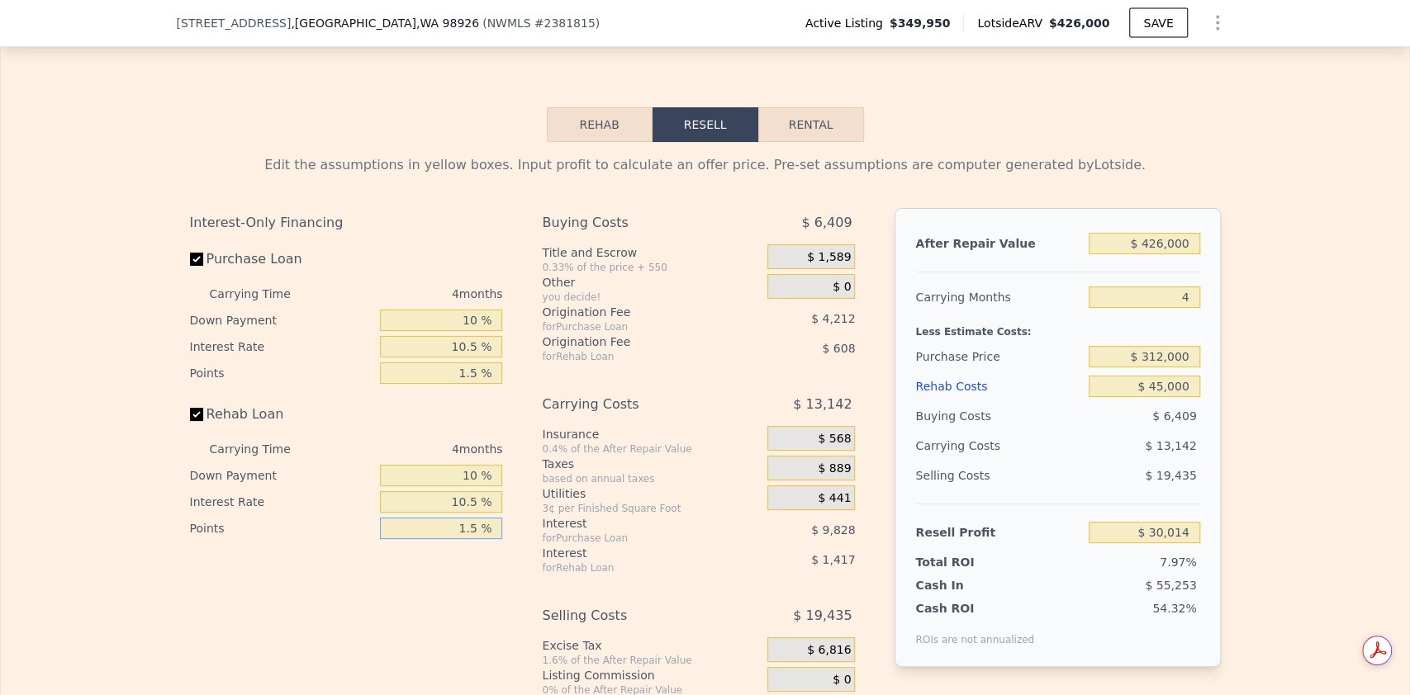
scroll to position [2196, 0]
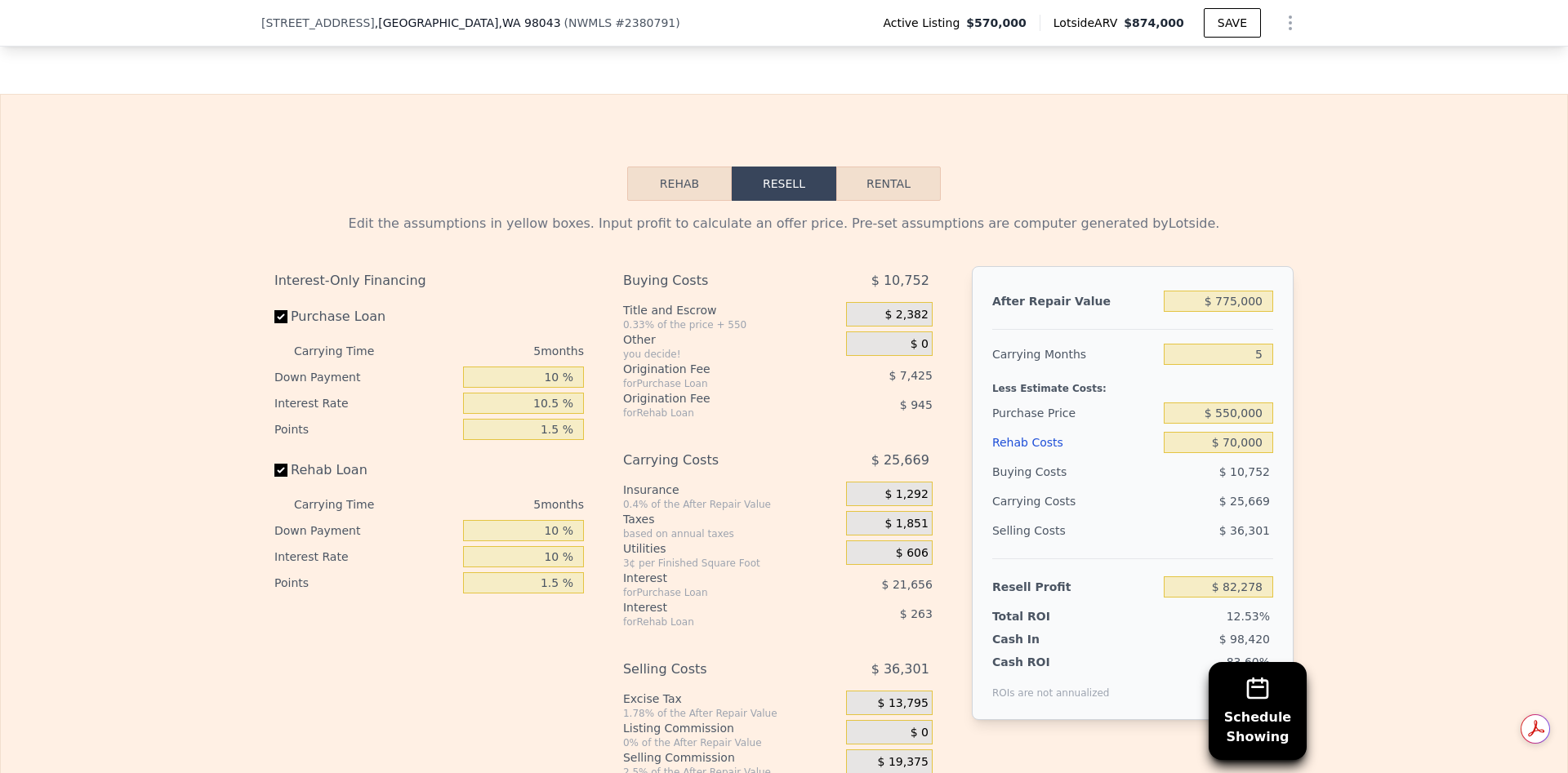
type input "10. %"
type input "$ 79,918"
type input "10.5 %"
type input "$ 79,788"
type input "10.5 %"
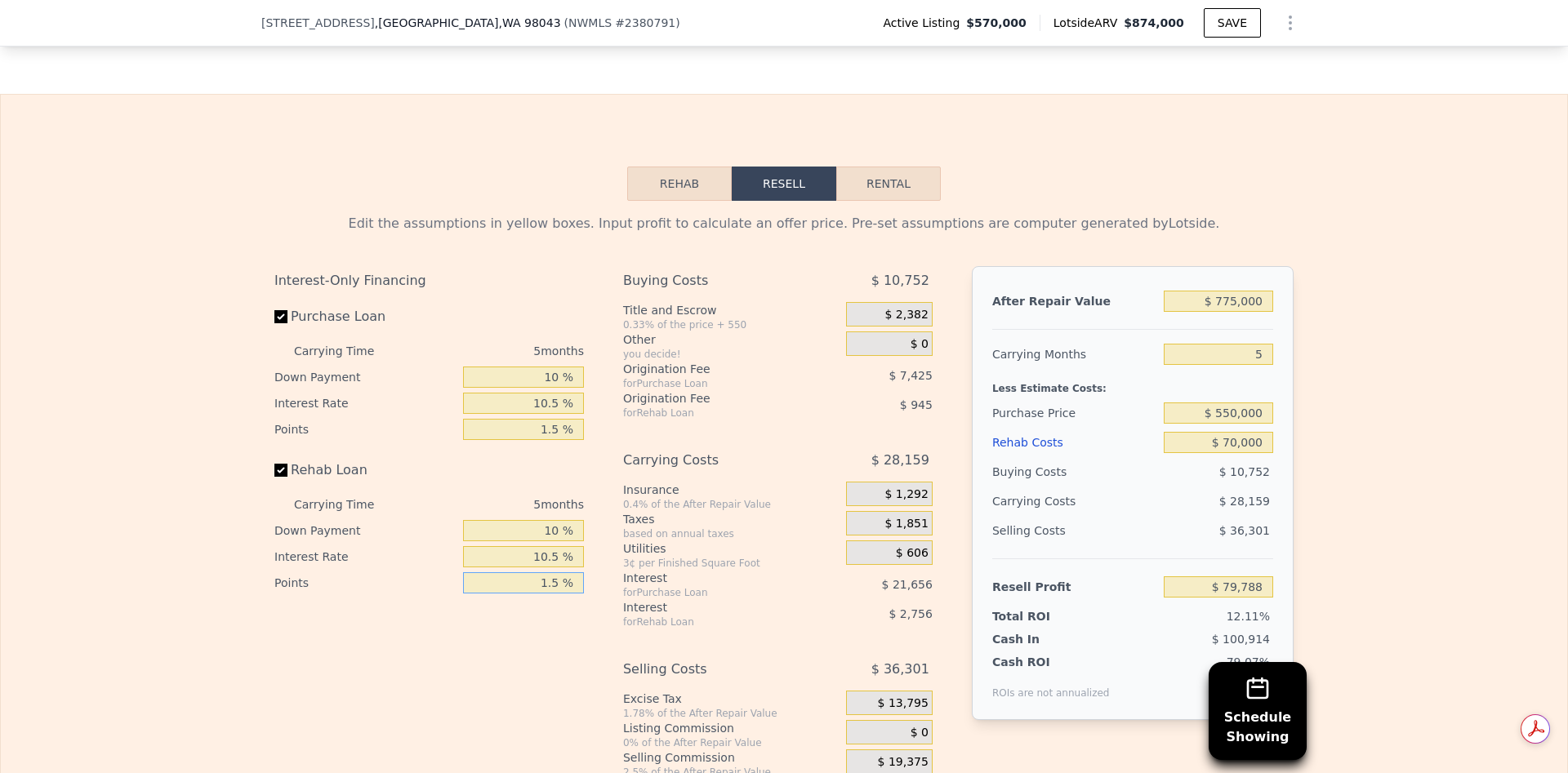
click at [548, 574] on input "1.5 %" at bounding box center [523, 582] width 121 height 21
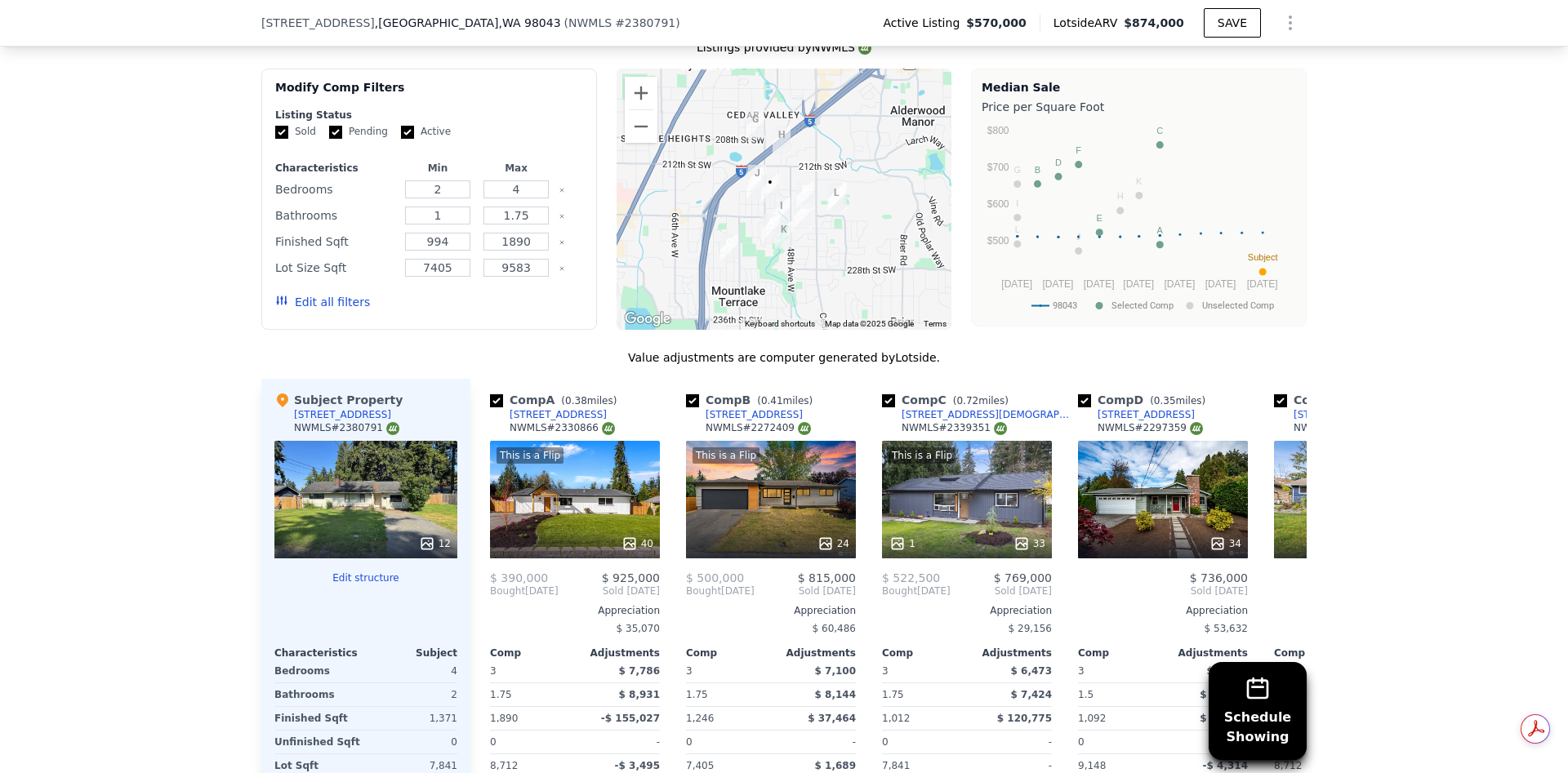
scroll to position [1703, 0]
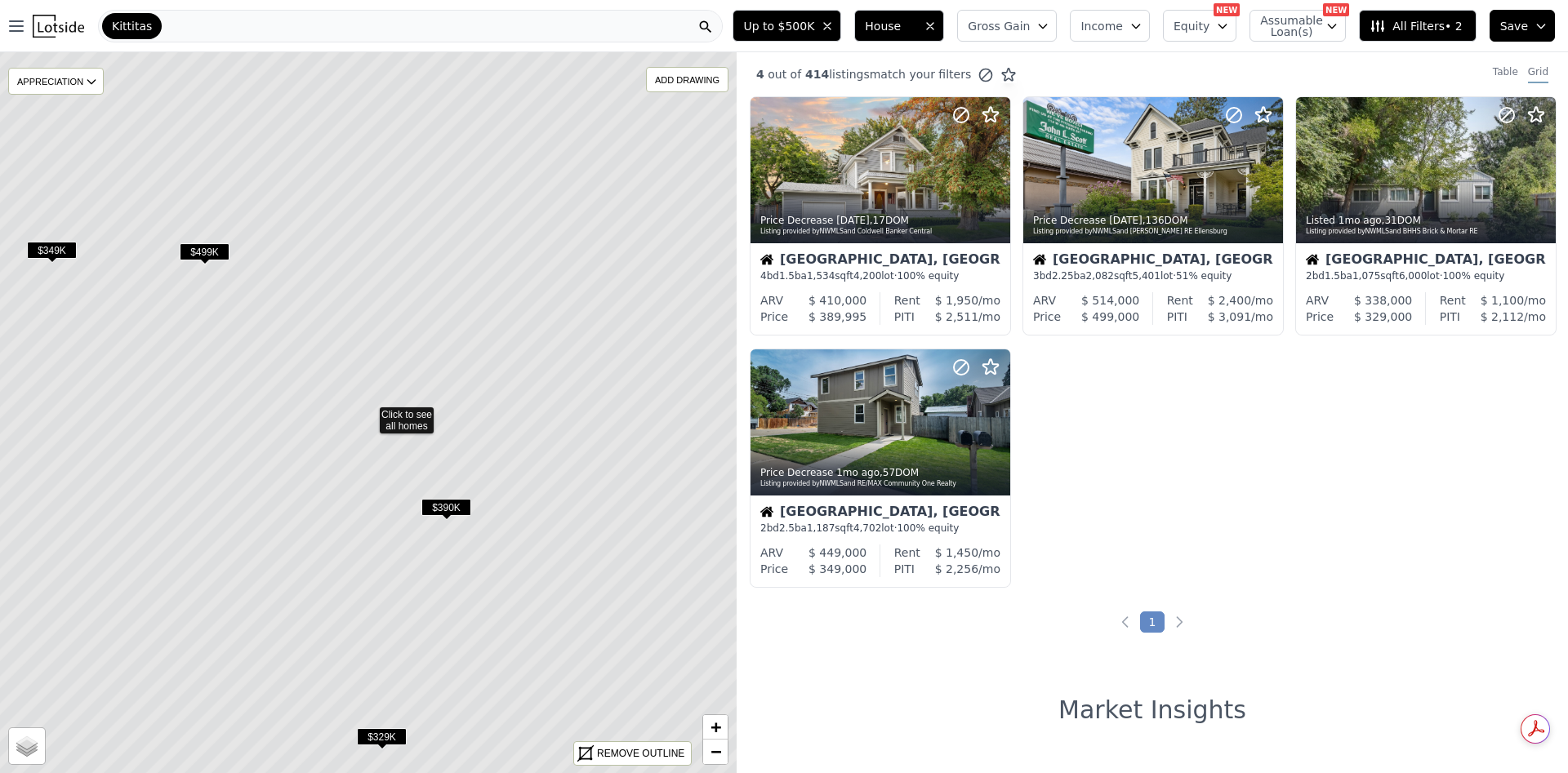
scroll to position [72, 0]
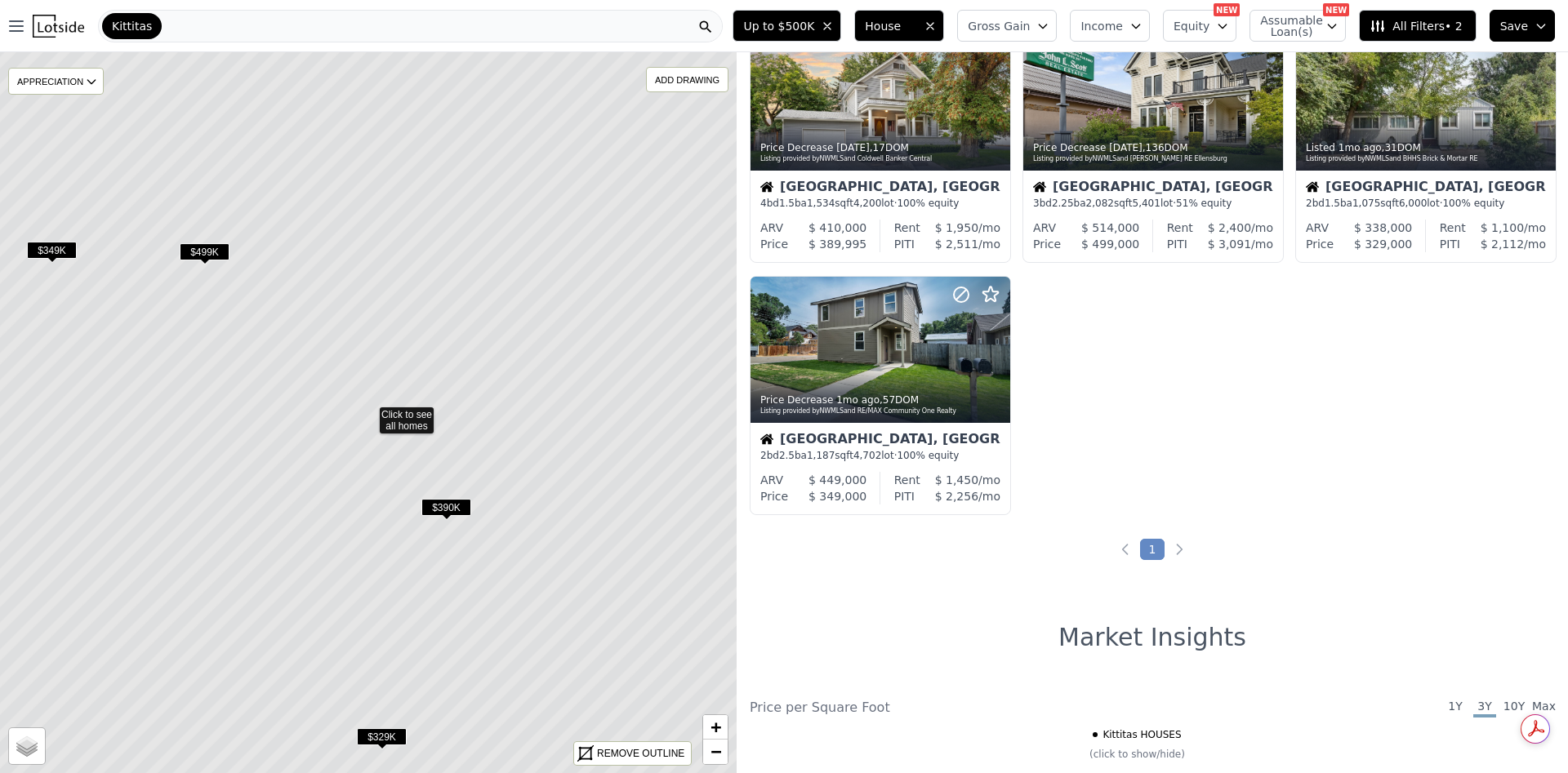
click at [238, 36] on div "Kittitas" at bounding box center [410, 26] width 625 height 33
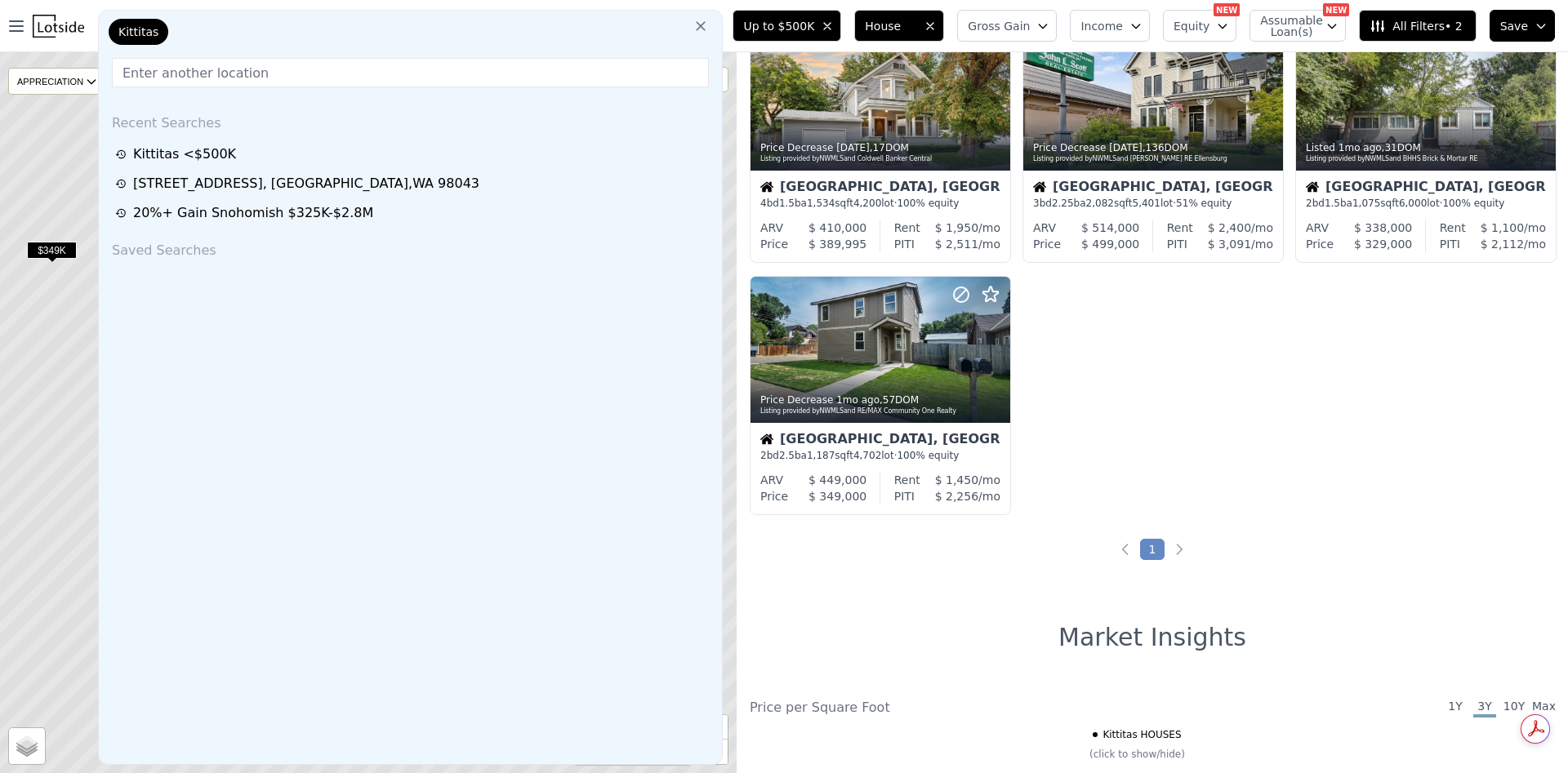
click at [238, 36] on div "Kittitas" at bounding box center [187, 35] width 163 height 33
click at [706, 26] on icon at bounding box center [701, 26] width 10 height 10
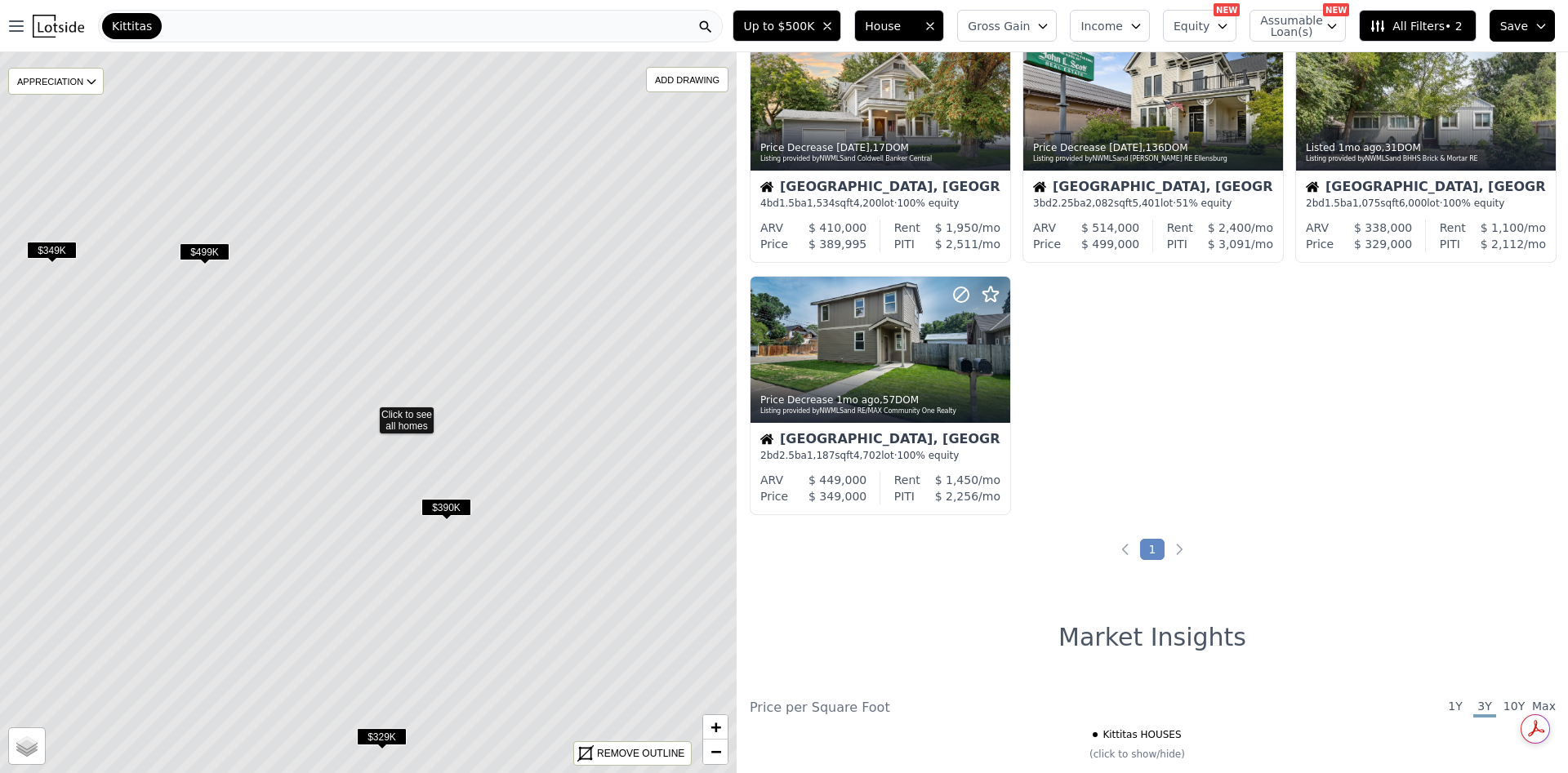
drag, startPoint x: 527, startPoint y: 2, endPoint x: 506, endPoint y: 12, distance: 23.3
click at [507, 12] on nav "Open main menu Kittitas" at bounding box center [363, 26] width 726 height 52
click at [503, 20] on div "Kittitas" at bounding box center [410, 26] width 625 height 33
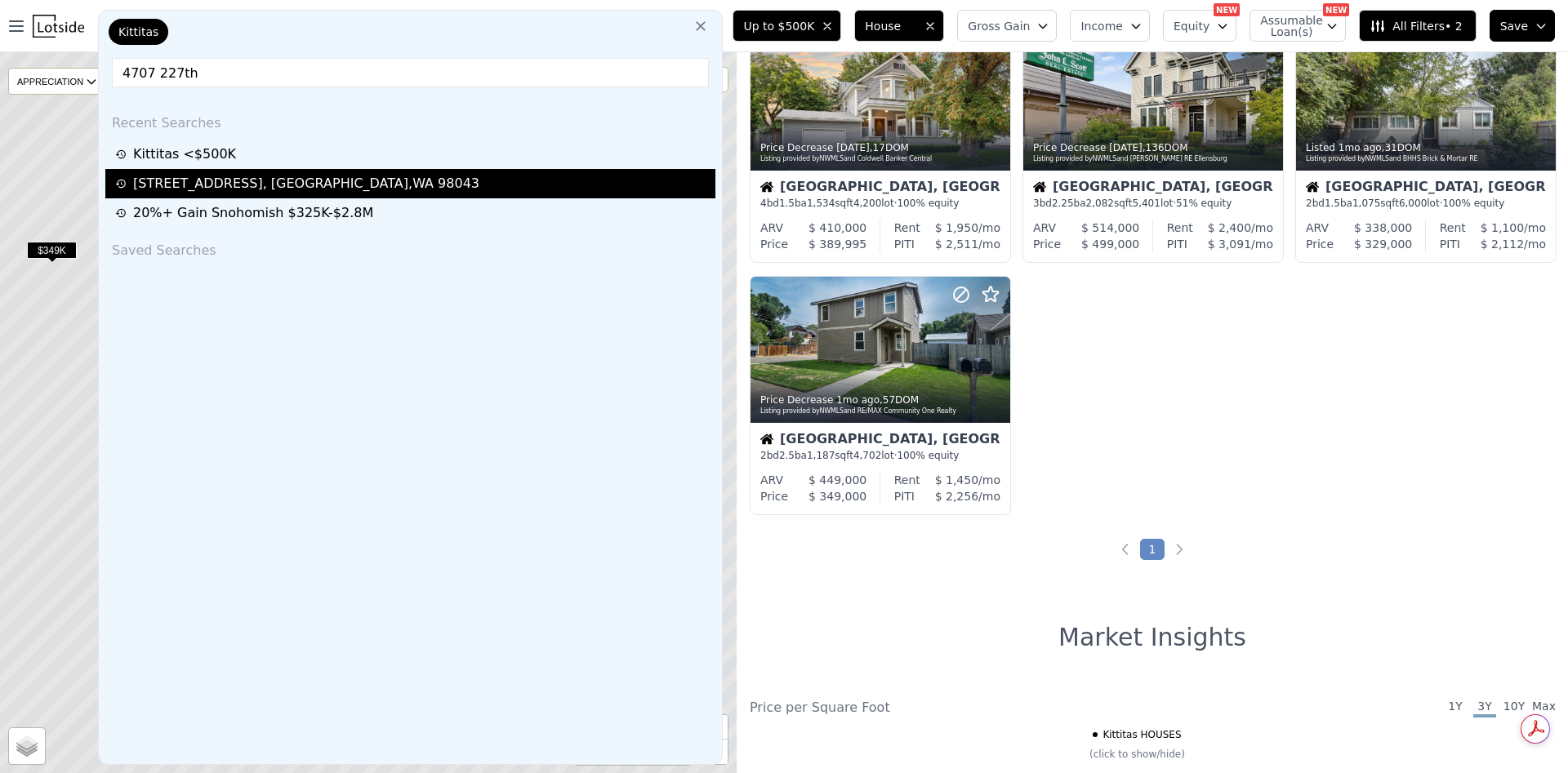
type input "4707 227th"
click at [340, 174] on div "[STREET_ADDRESS]" at bounding box center [306, 184] width 346 height 20
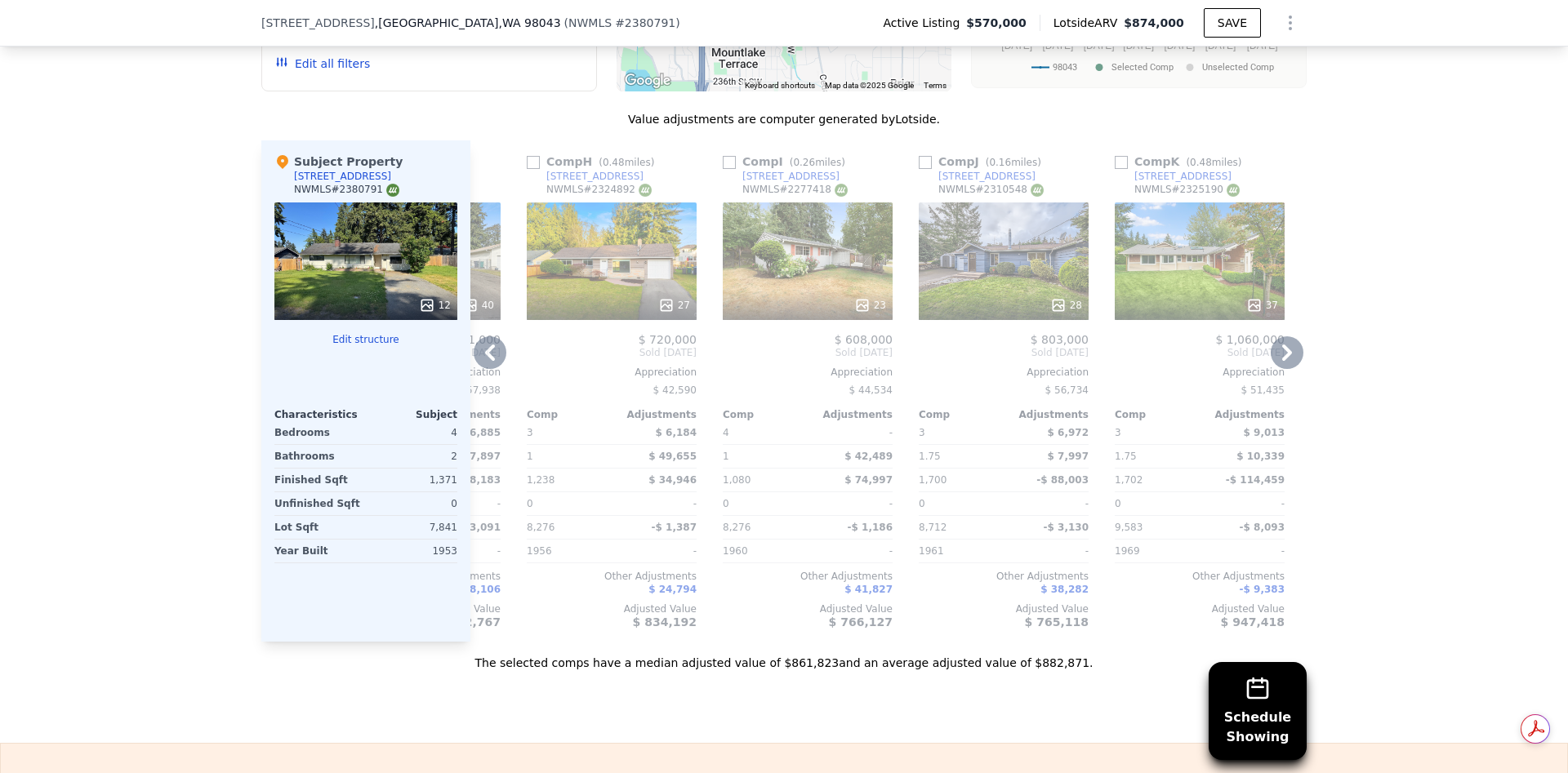
scroll to position [1953, 0]
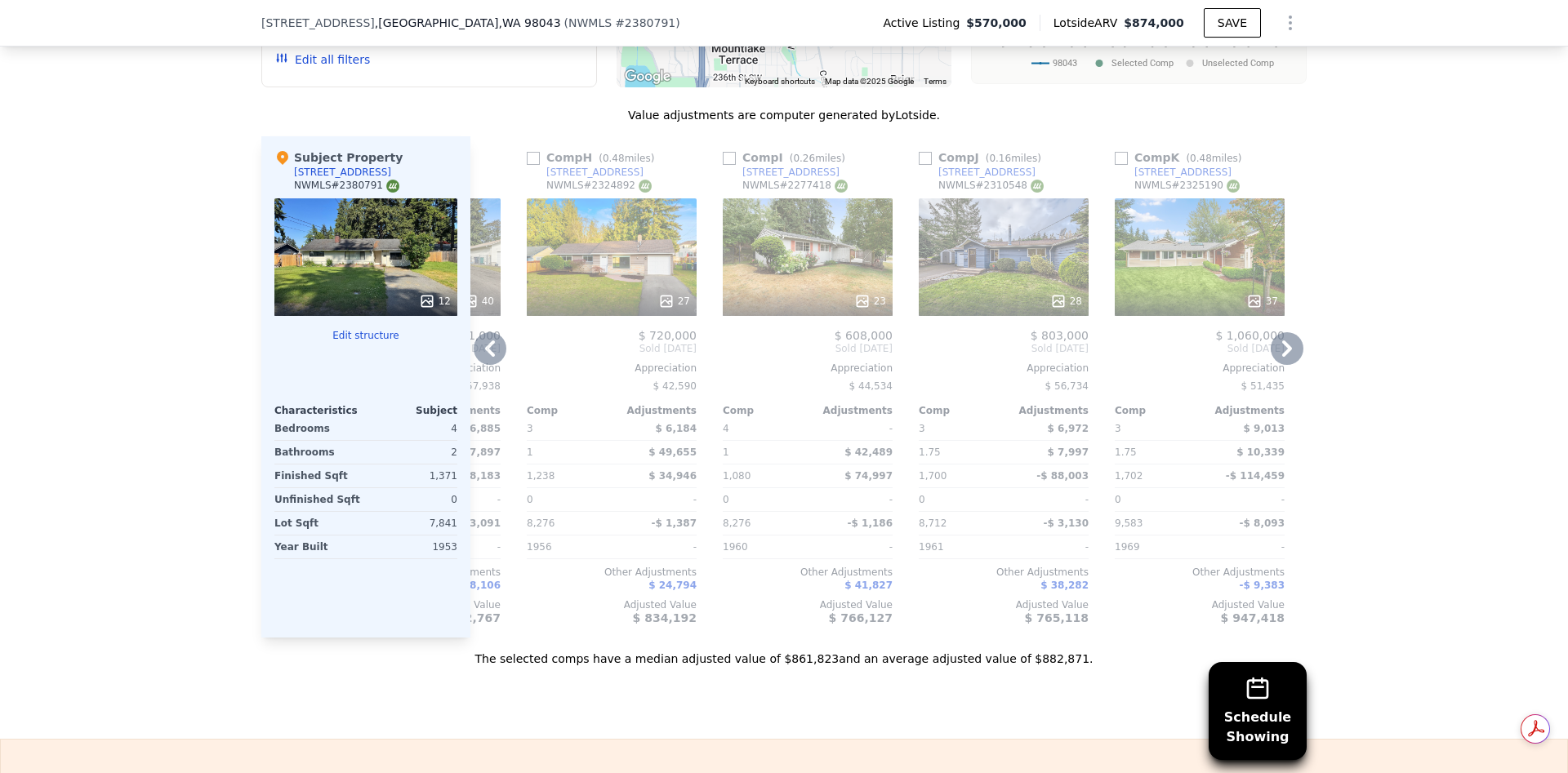
click at [1270, 346] on icon at bounding box center [1286, 348] width 33 height 33
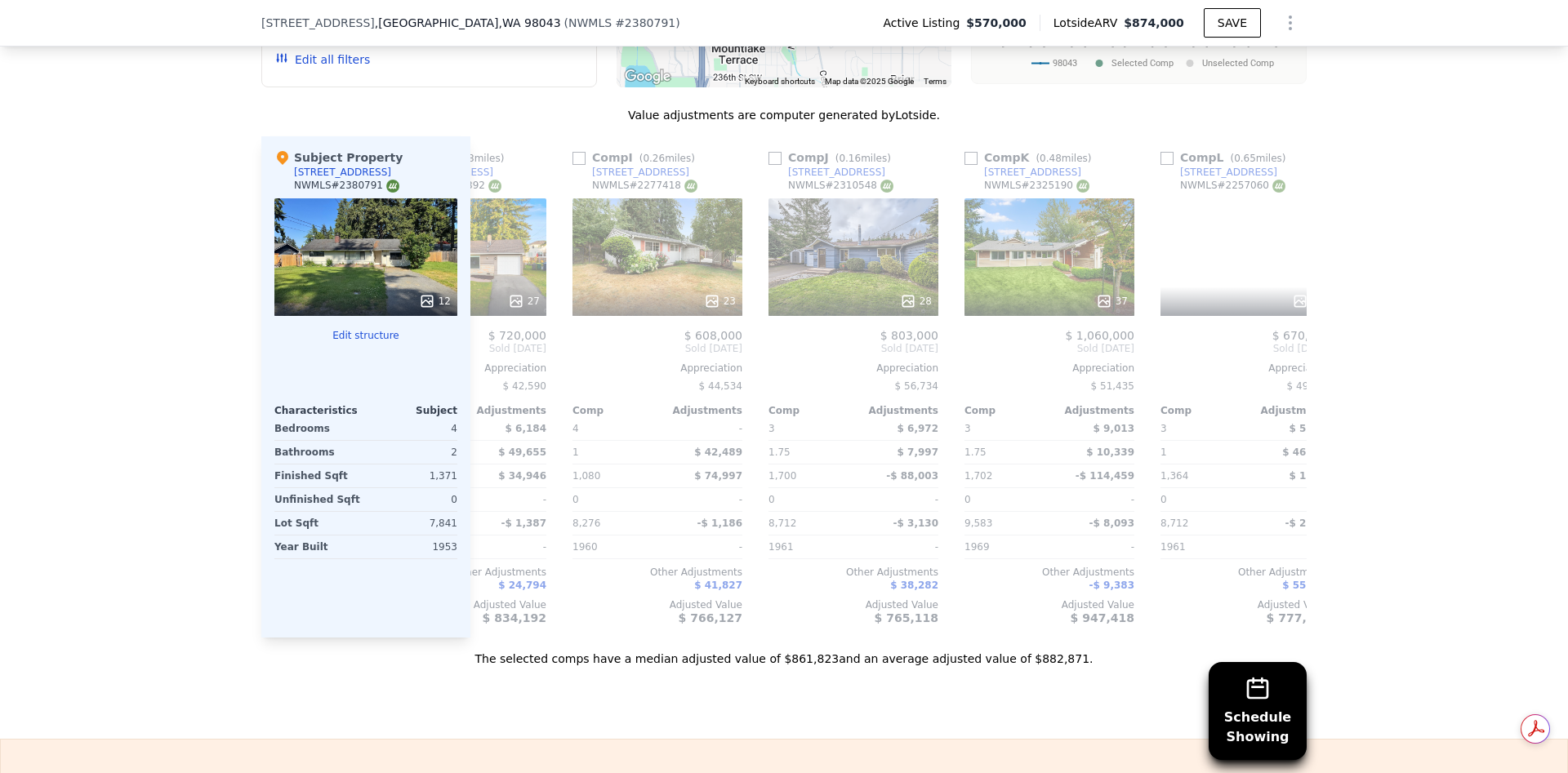
scroll to position [0, 1554]
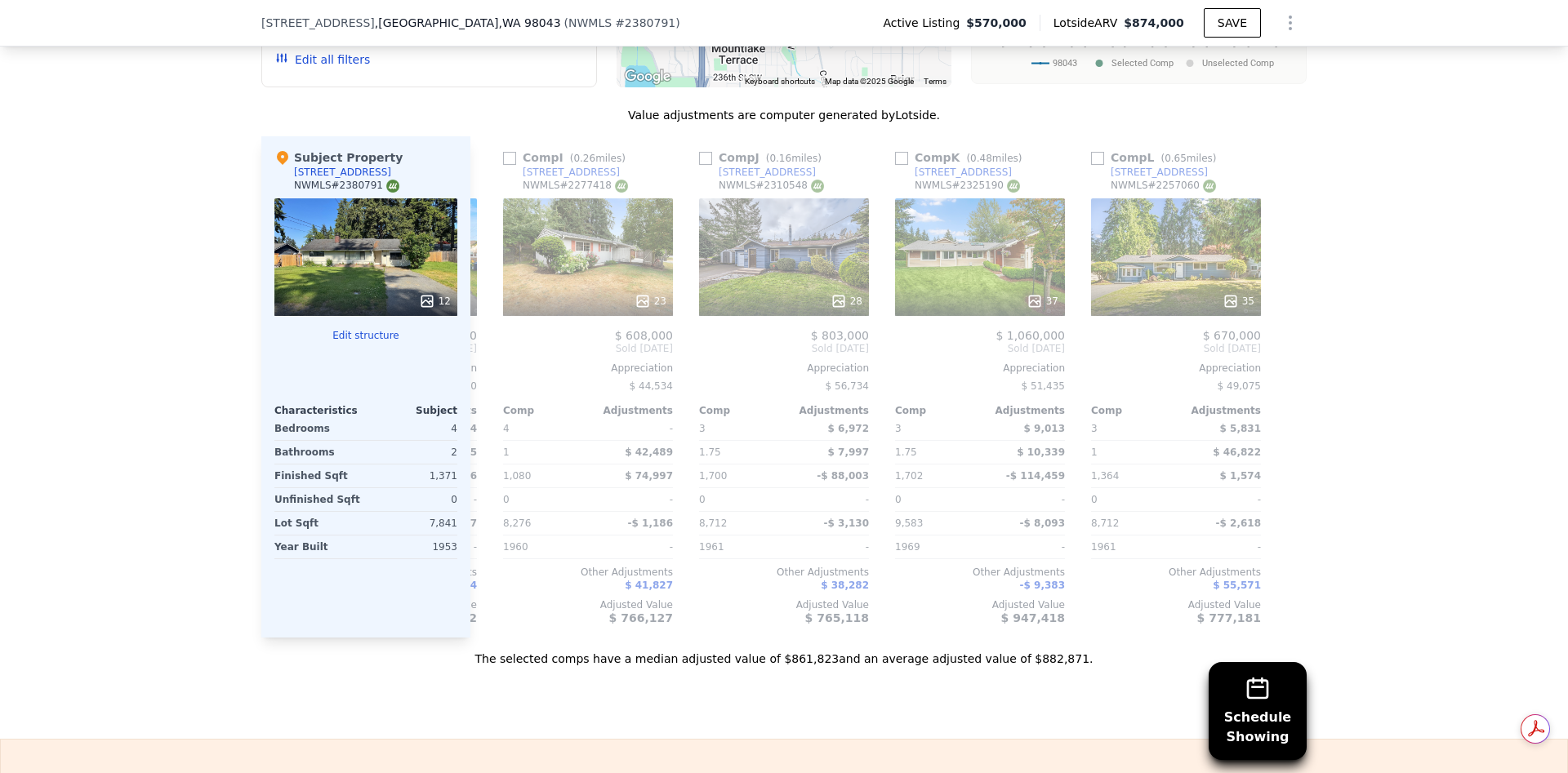
click at [1280, 343] on div at bounding box center [1293, 386] width 26 height 501
click at [484, 337] on icon at bounding box center [489, 348] width 33 height 33
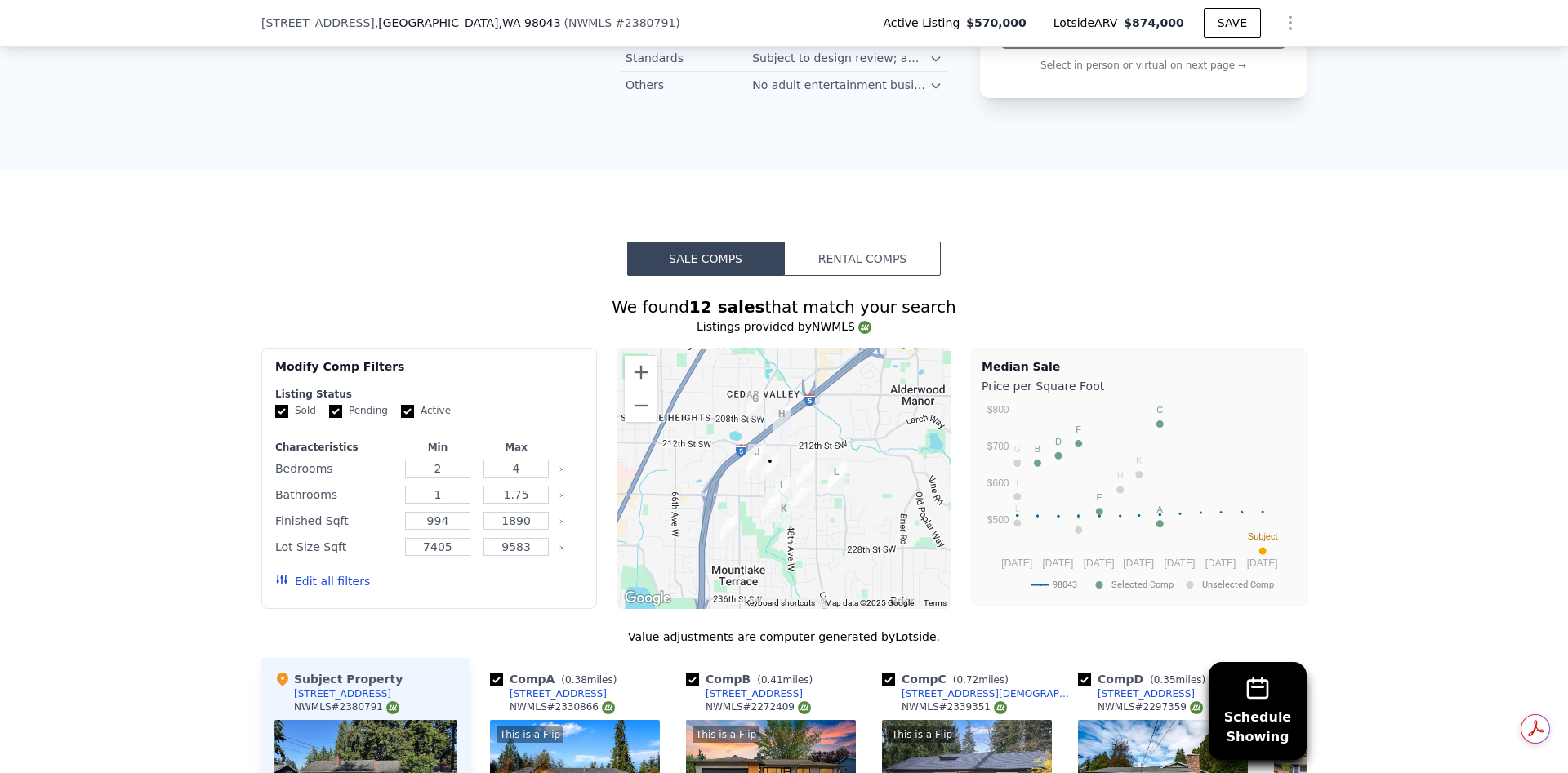
scroll to position [1464, 0]
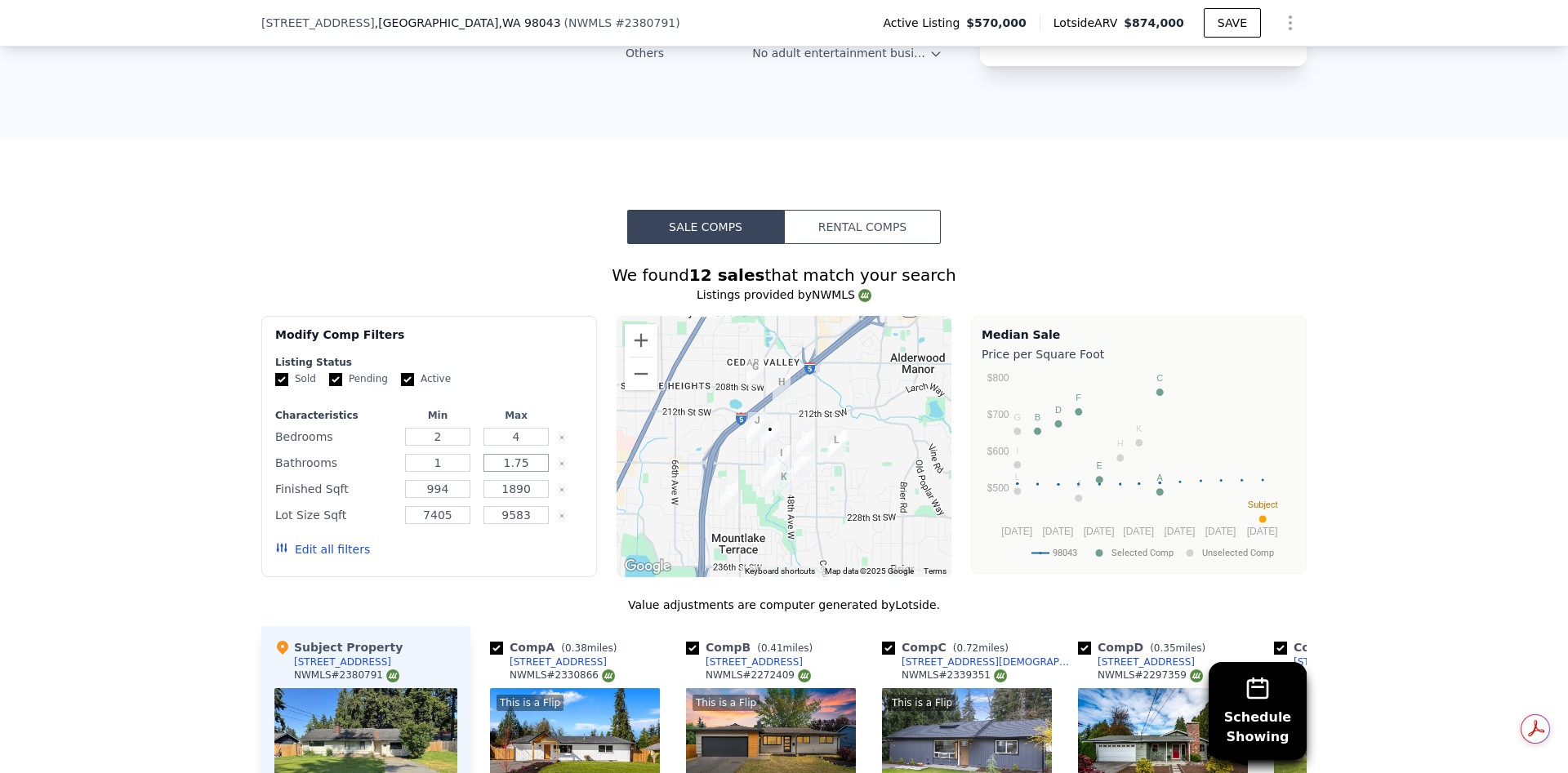
click at [522, 456] on input "1.75" at bounding box center [515, 463] width 64 height 18
type input "1"
type input "2"
click at [540, 539] on button "Update Search" at bounding box center [520, 549] width 124 height 23
checkbox input "false"
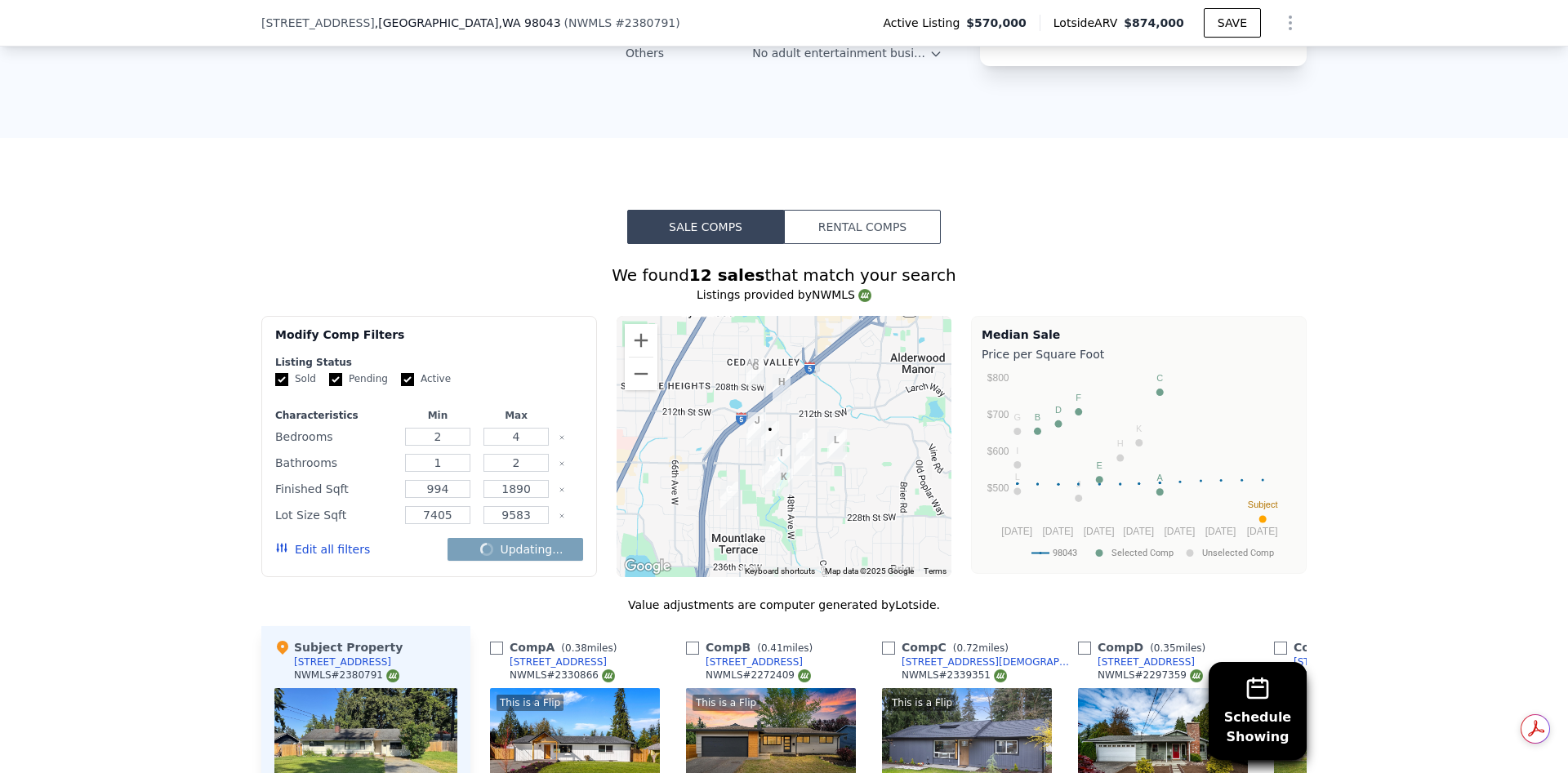
checkbox input "false"
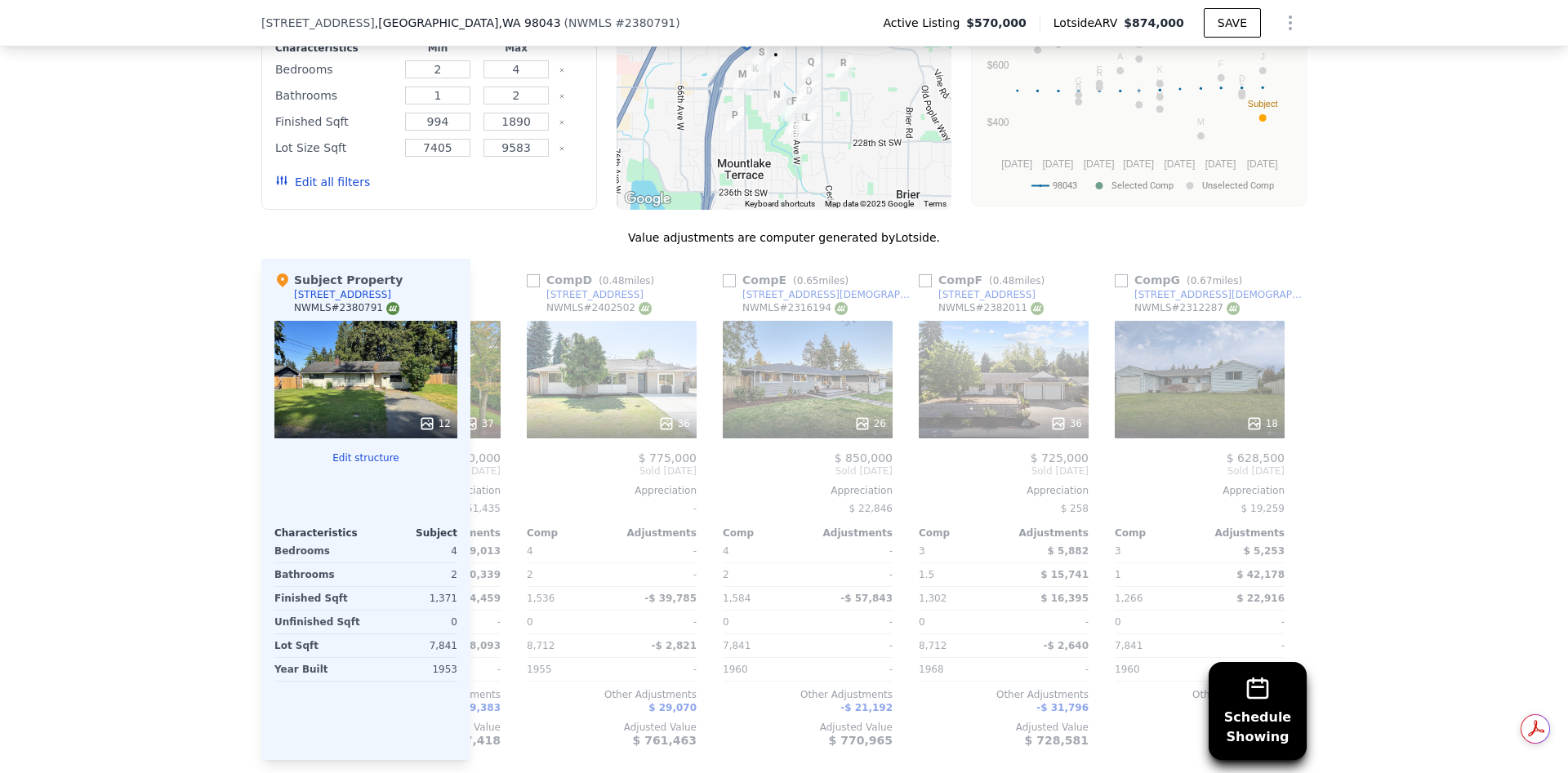
scroll to position [0, 556]
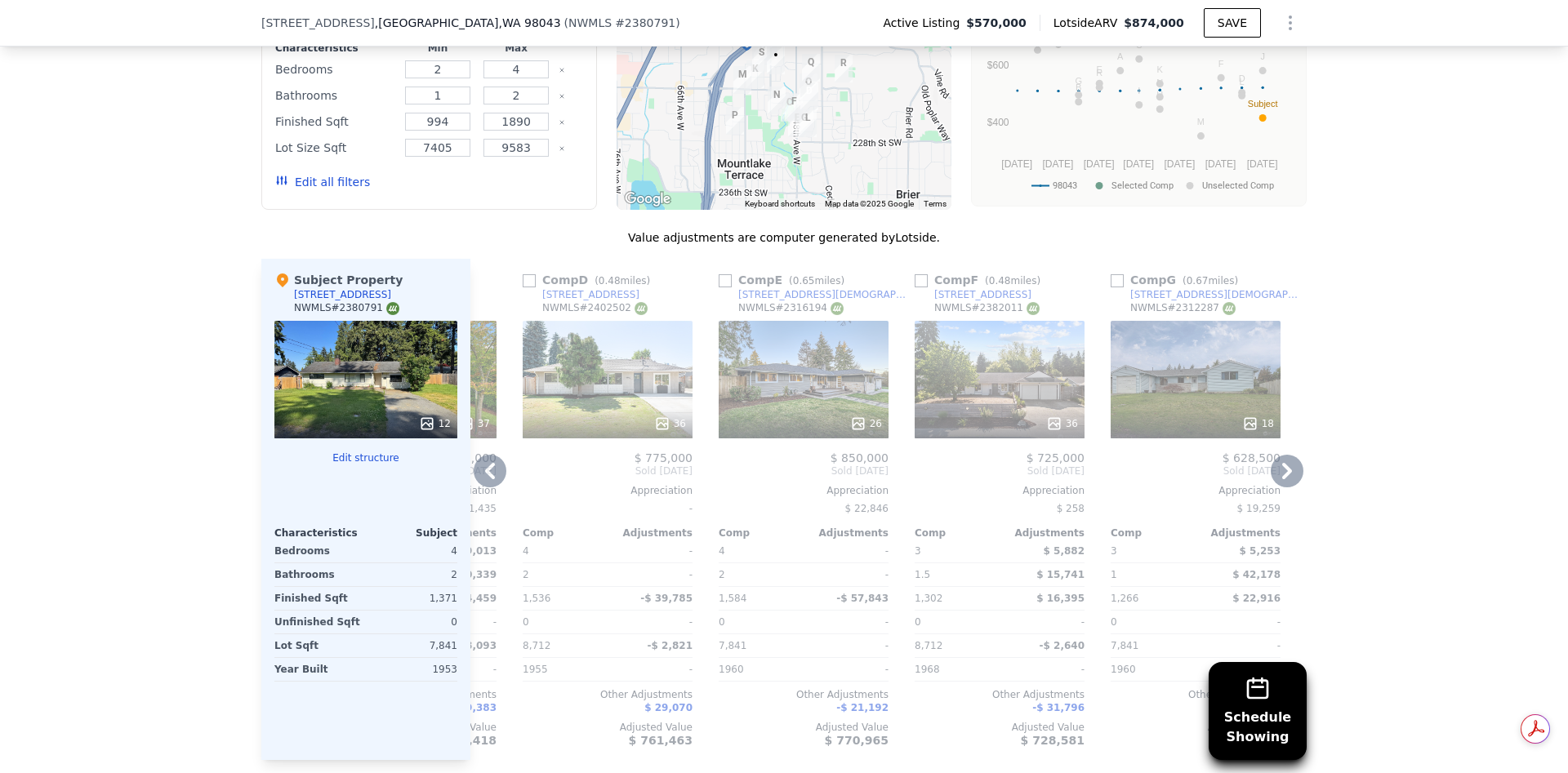
click at [523, 274] on input "checkbox" at bounding box center [529, 280] width 13 height 13
checkbox input "true"
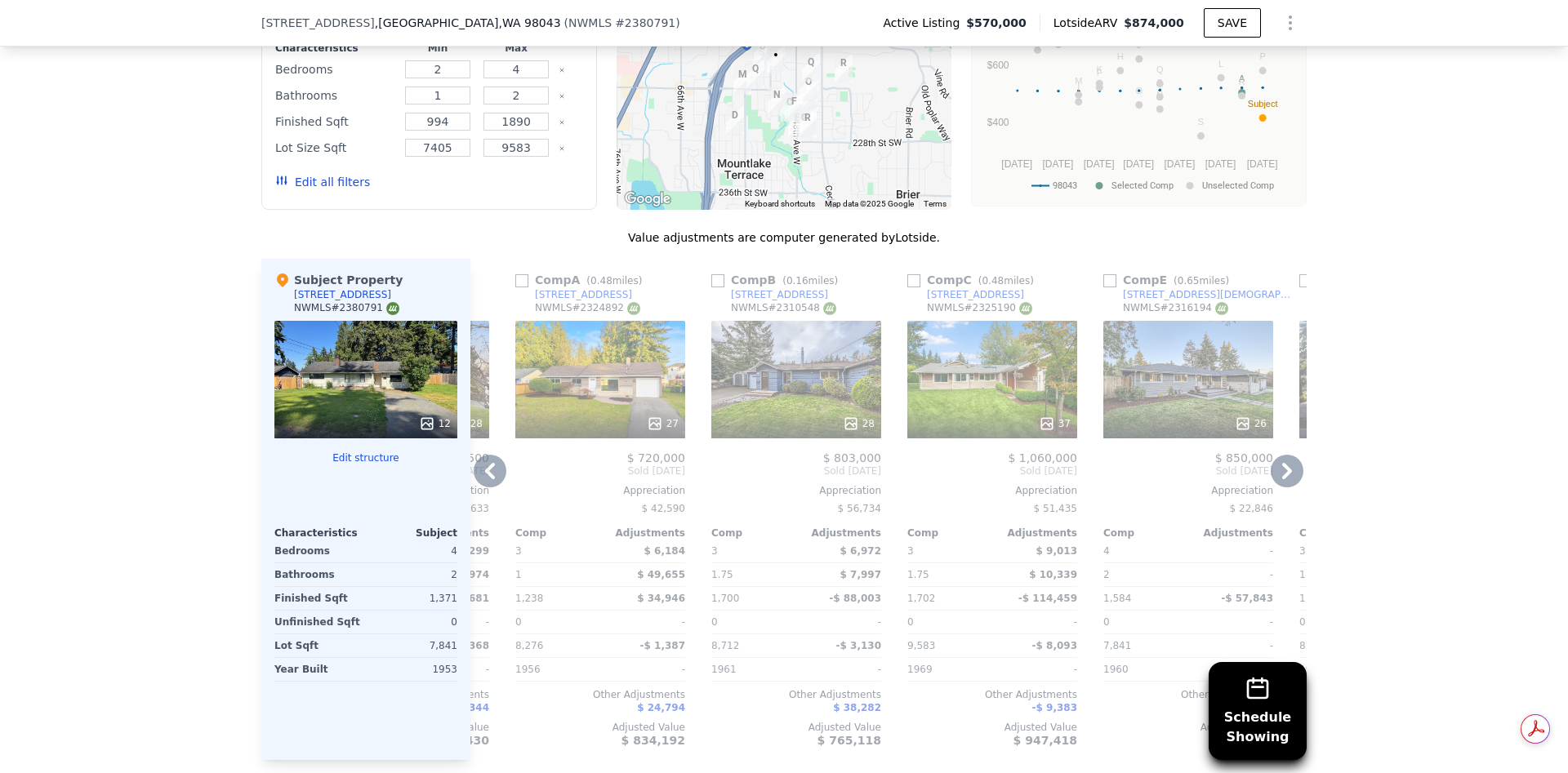
scroll to position [0, 1366]
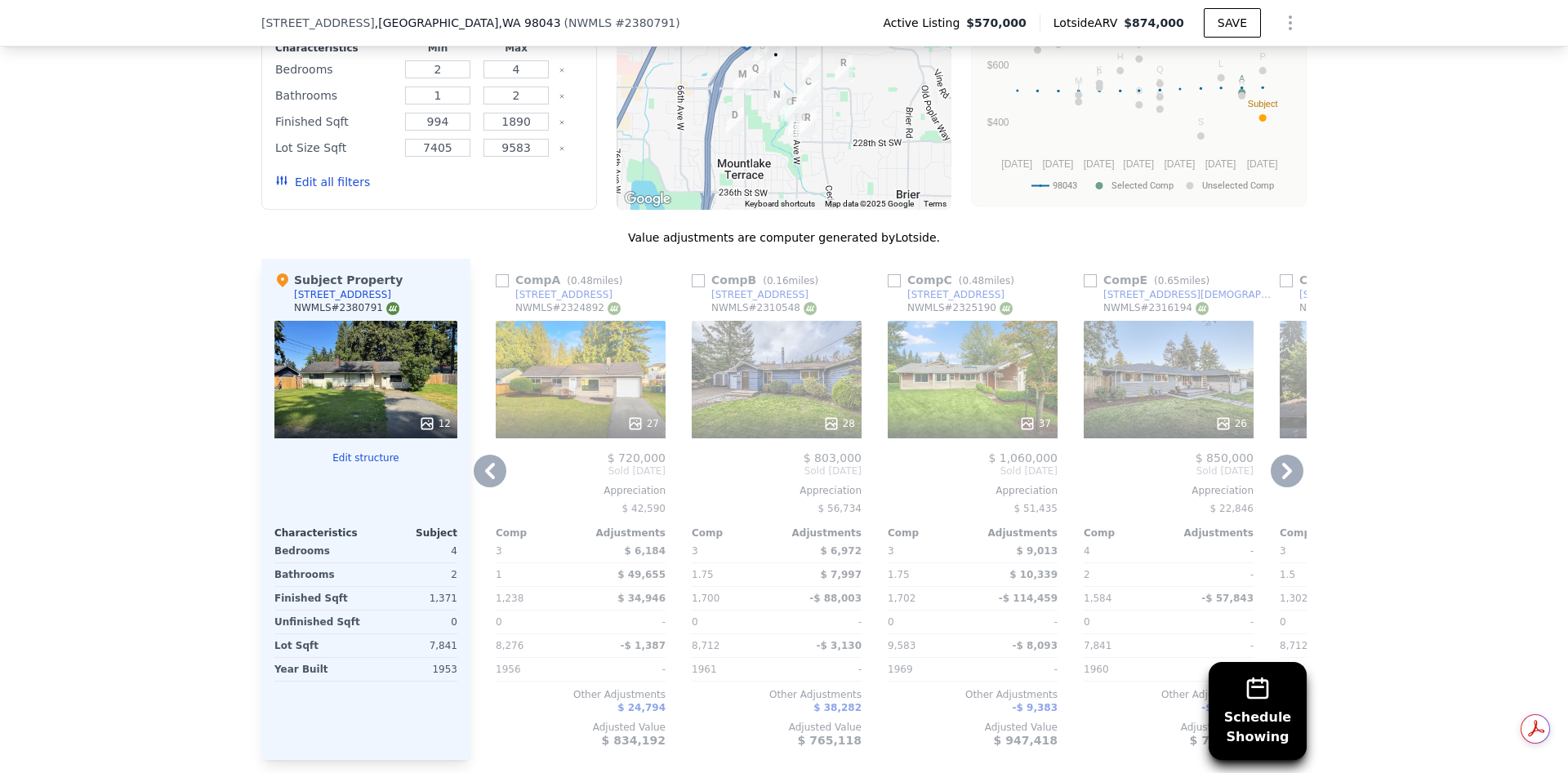
click at [1084, 274] on input "checkbox" at bounding box center [1089, 280] width 13 height 13
checkbox input "true"
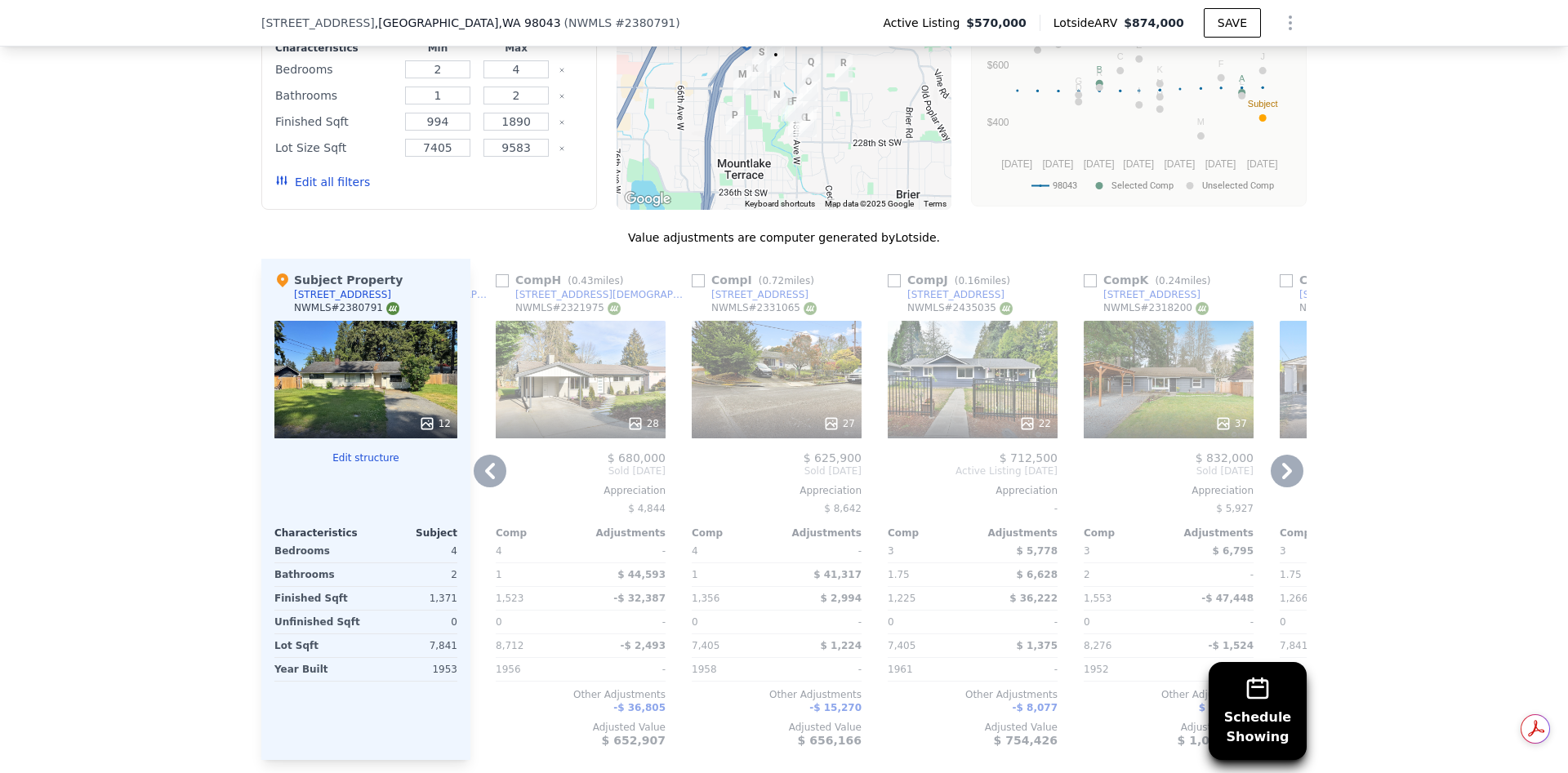
click at [494, 455] on icon at bounding box center [489, 471] width 33 height 33
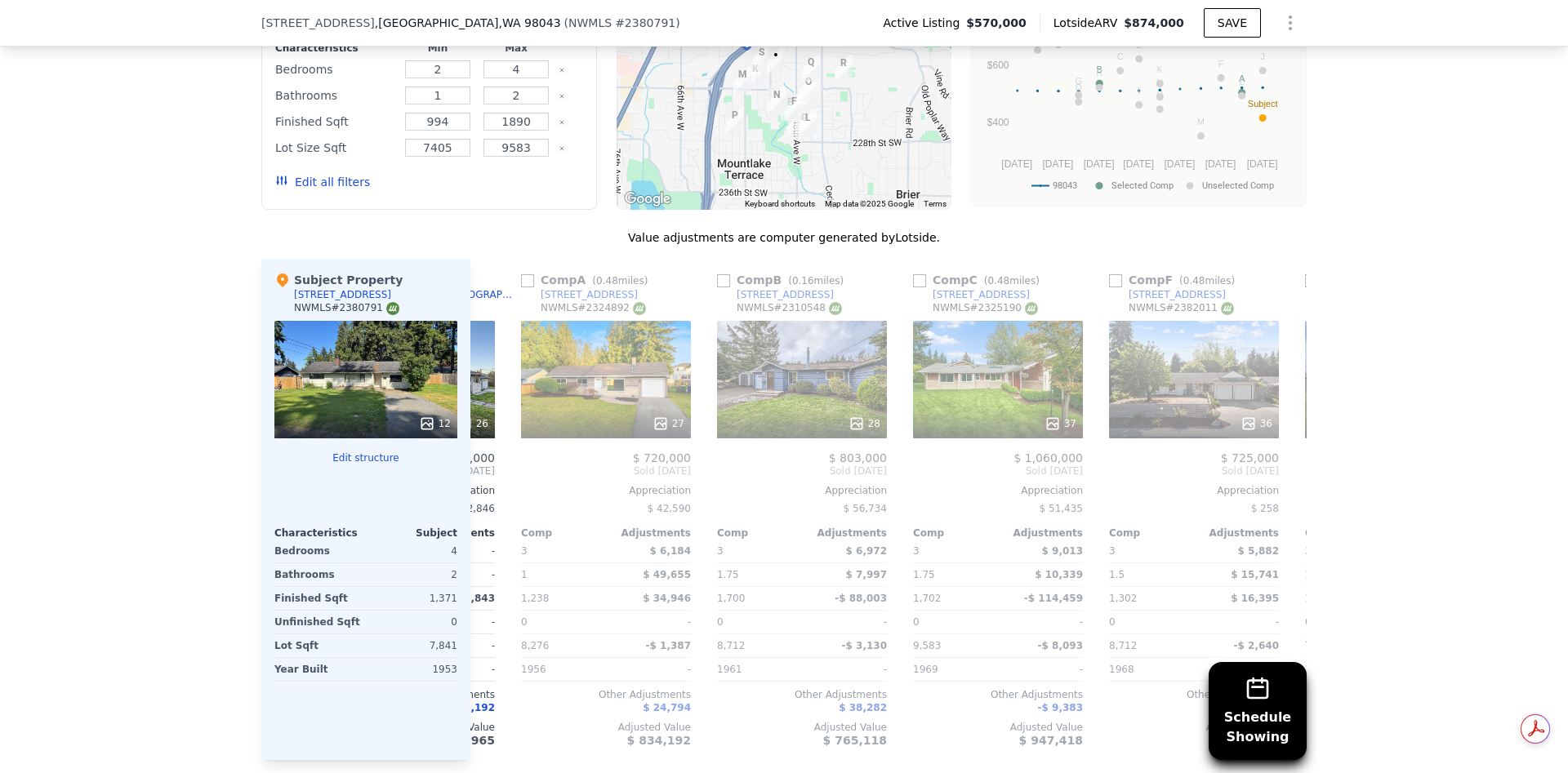
scroll to position [0, 0]
